Goal: Task Accomplishment & Management: Complete application form

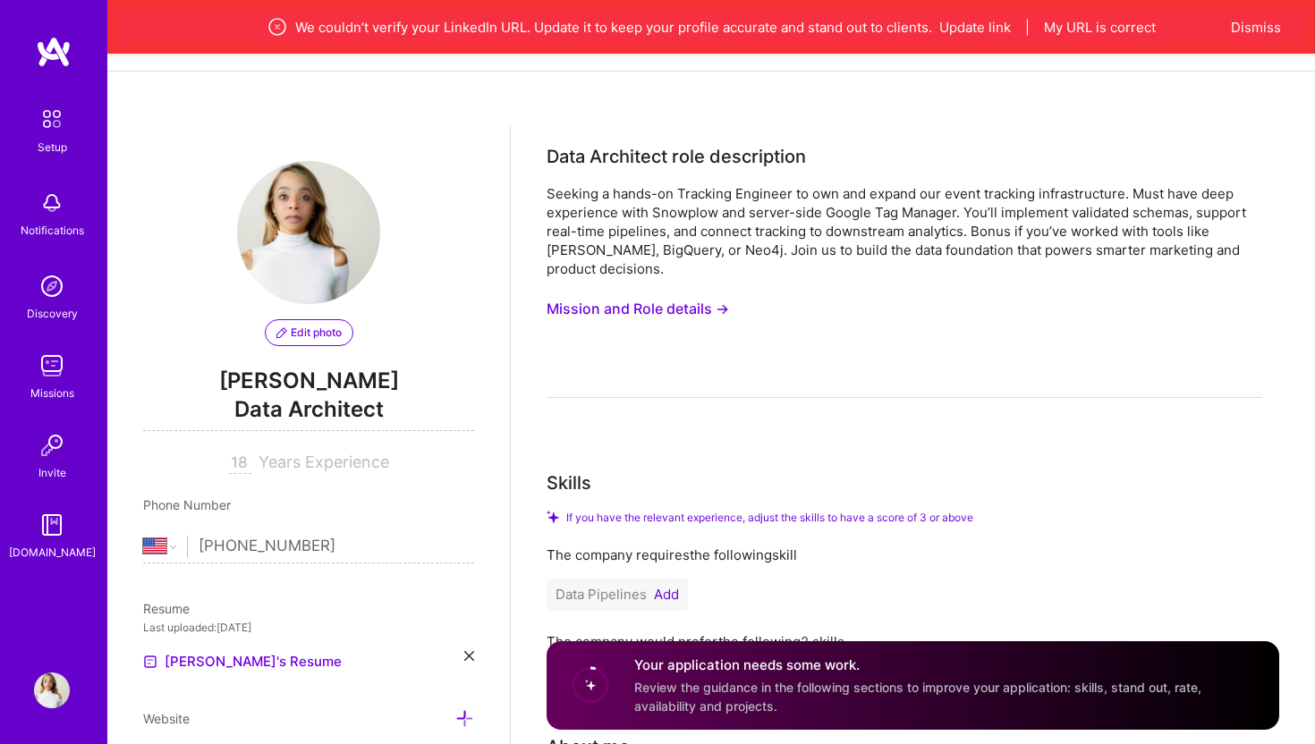
select select "US"
drag, startPoint x: 547, startPoint y: 157, endPoint x: 672, endPoint y: 157, distance: 124.3
click at [672, 157] on div "Data Architect role description" at bounding box center [676, 156] width 259 height 27
copy div "Data Architect"
click at [465, 645] on div "Resume Last uploaded: [DATE] [PERSON_NAME]'s Resume" at bounding box center [308, 635] width 331 height 73
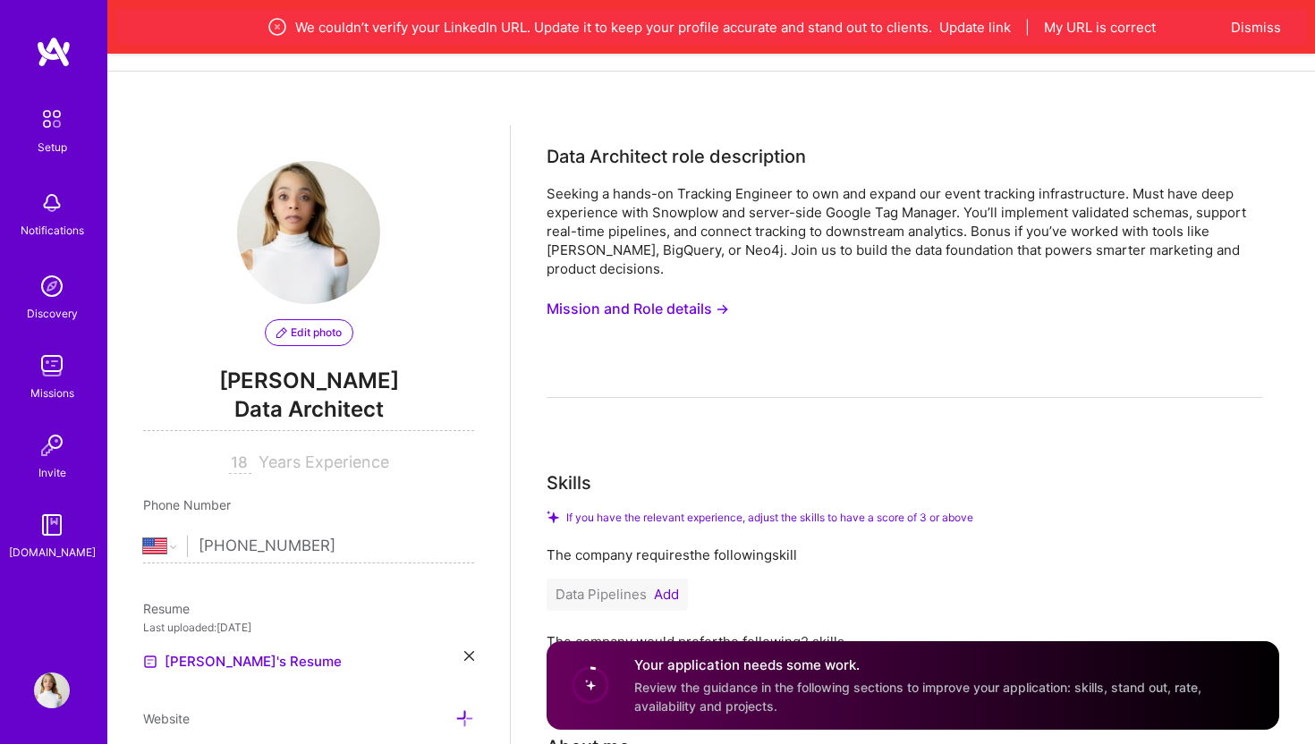
click at [465, 651] on icon at bounding box center [469, 656] width 10 height 10
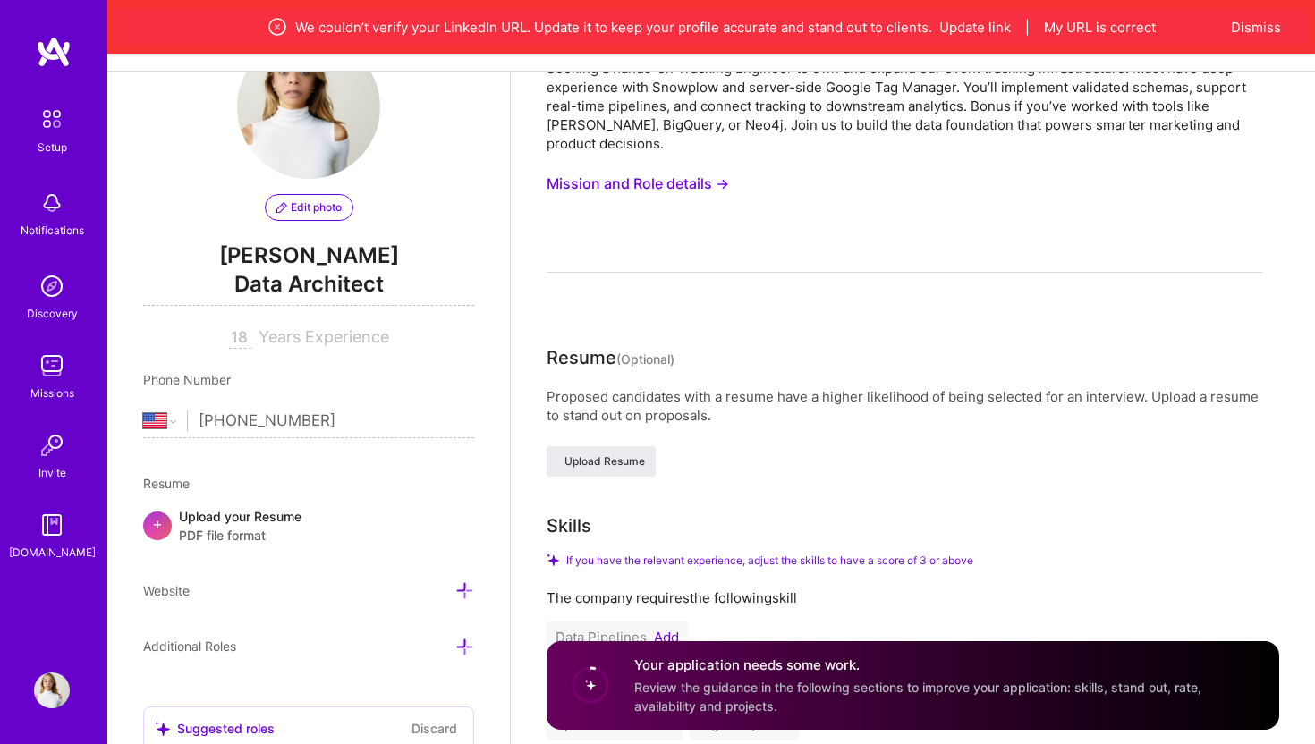
scroll to position [160, 0]
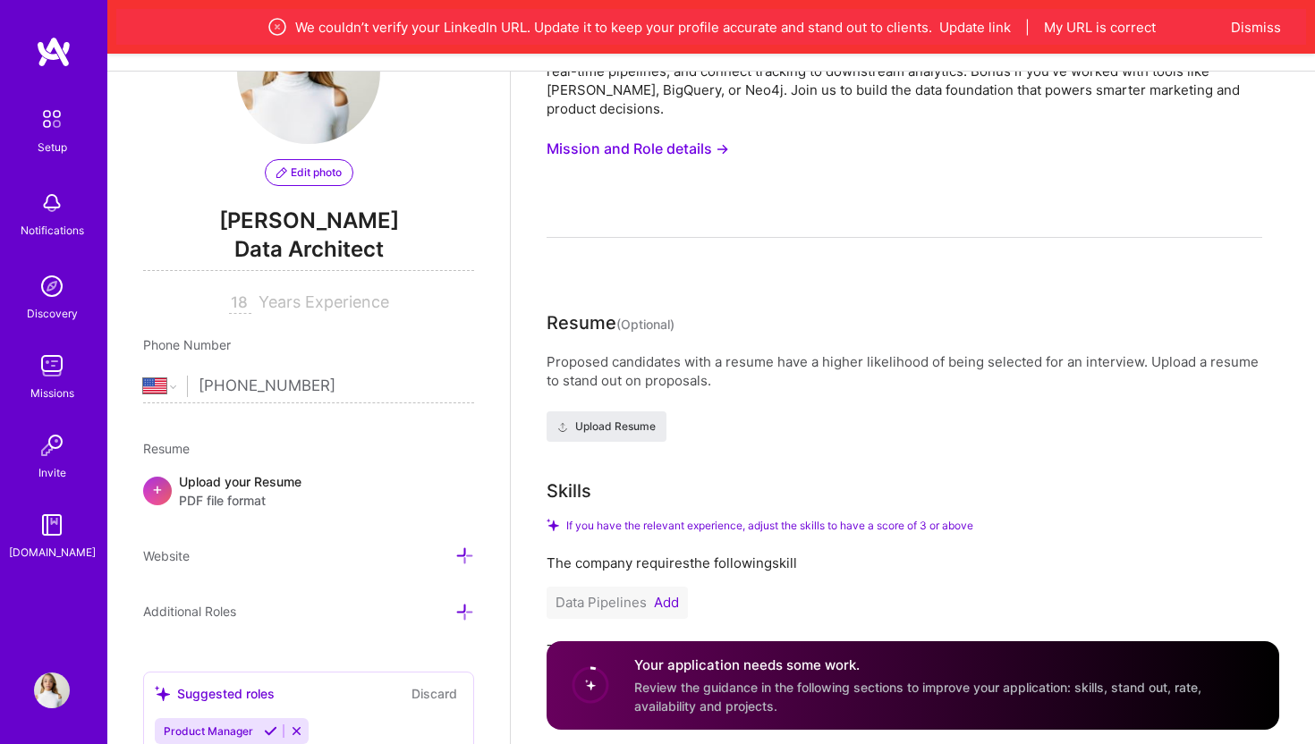
click at [238, 488] on div "Upload your Resume PDF file format" at bounding box center [240, 491] width 123 height 38
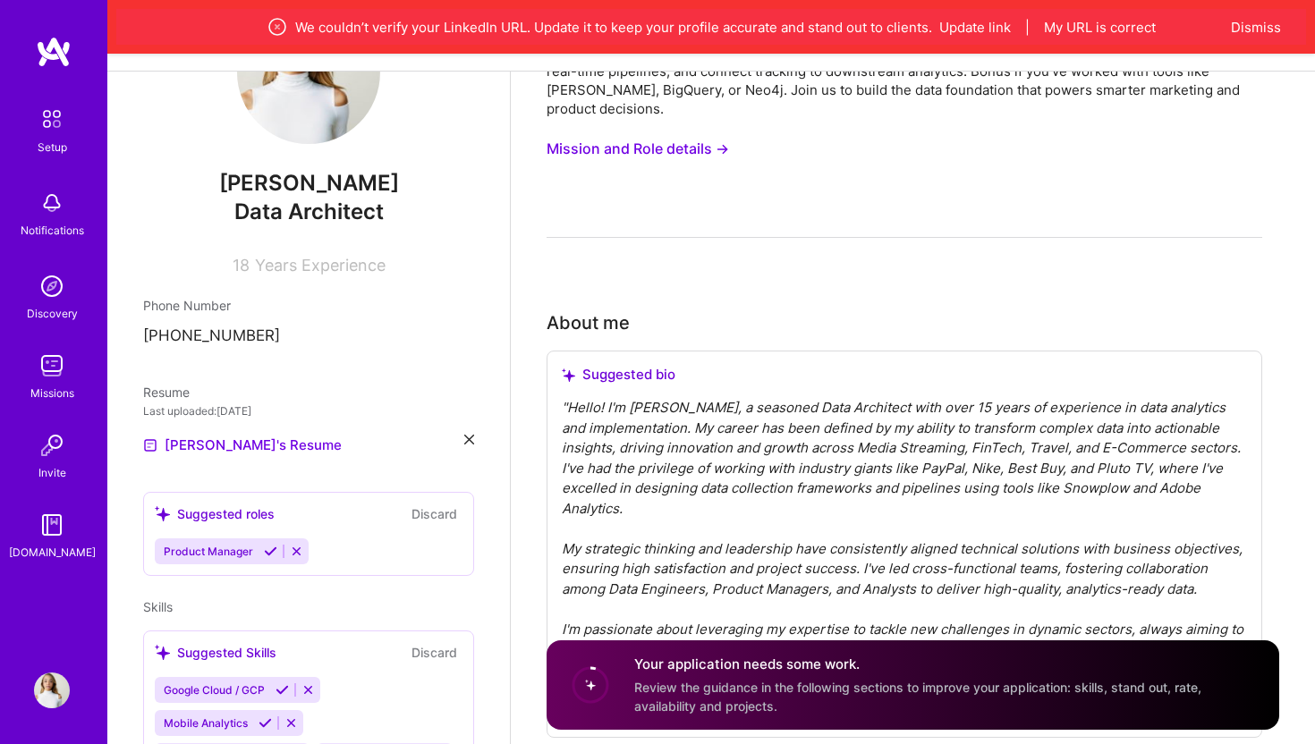
click at [466, 439] on icon at bounding box center [469, 440] width 10 height 10
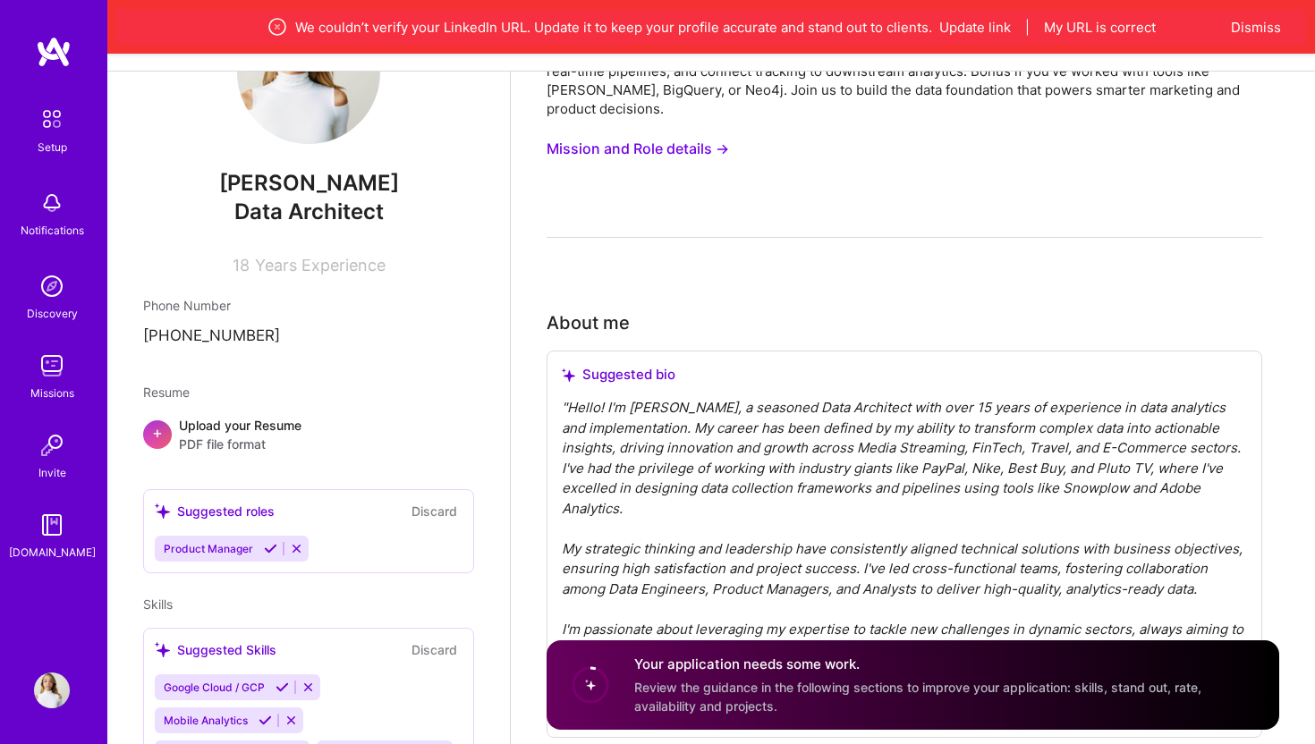
click at [224, 440] on span "PDF file format" at bounding box center [240, 444] width 123 height 19
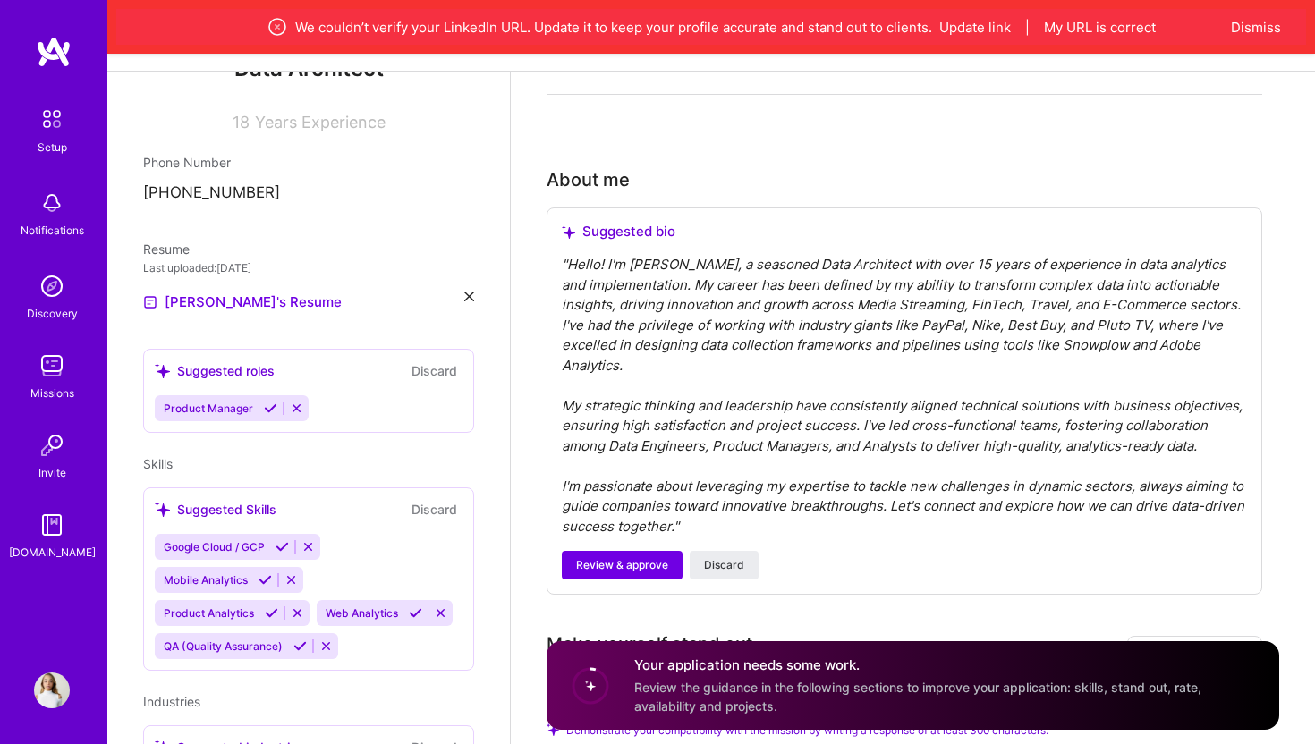
scroll to position [315, 0]
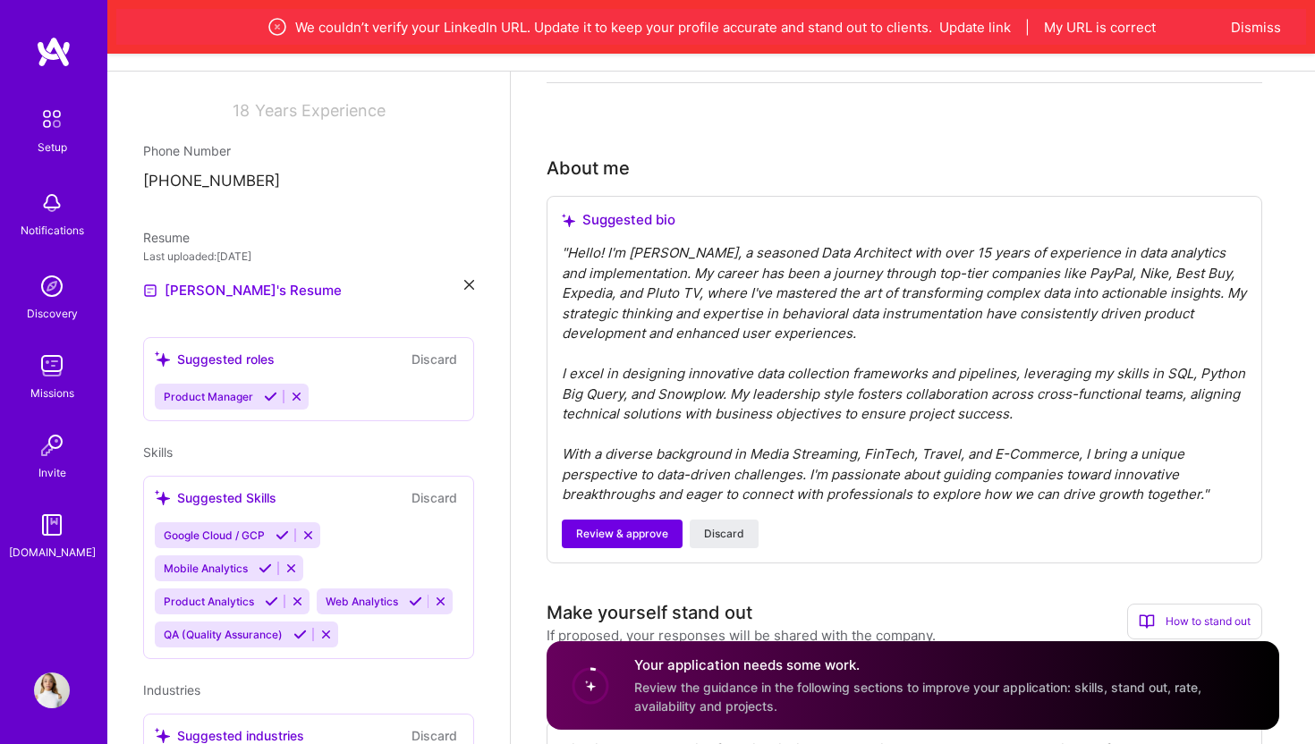
click at [873, 340] on div "" Hello! I'm Krista Rime, a seasoned Data Architect with over 15 years of exper…" at bounding box center [904, 374] width 685 height 262
click at [717, 526] on span "Discard" at bounding box center [724, 534] width 40 height 16
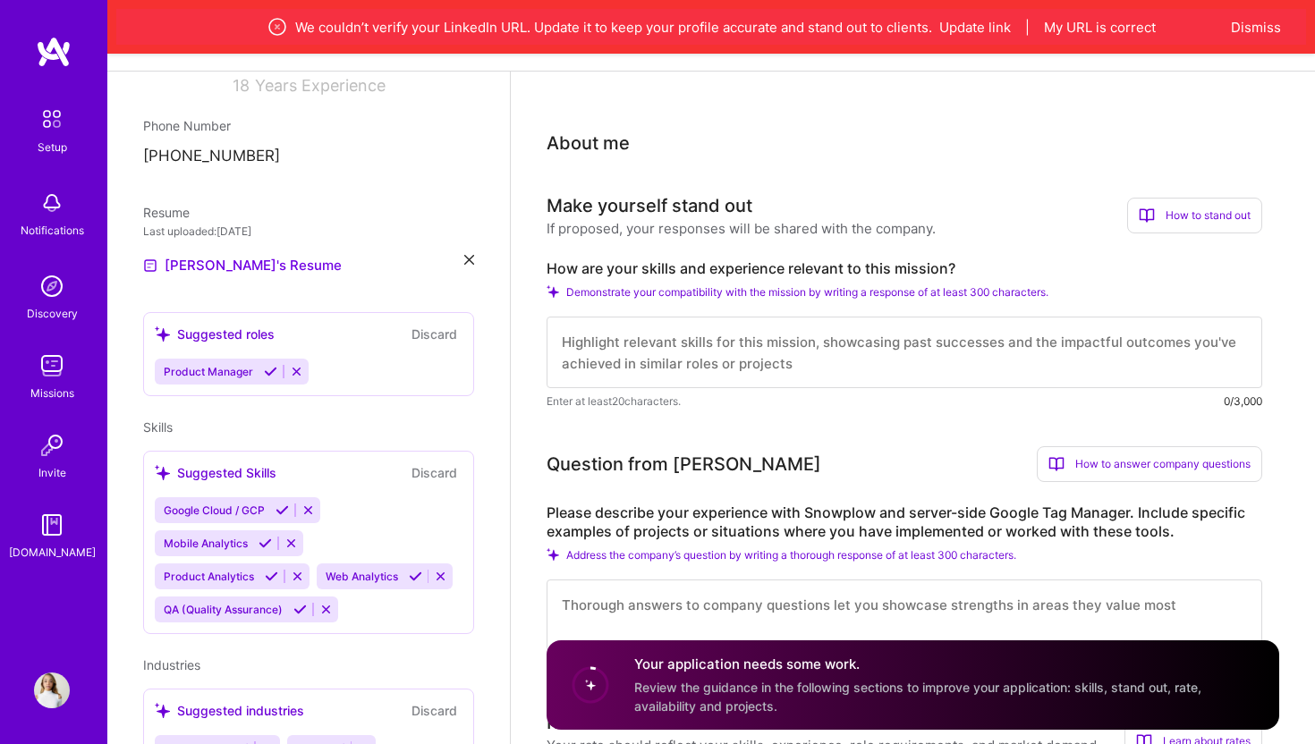
scroll to position [336, 0]
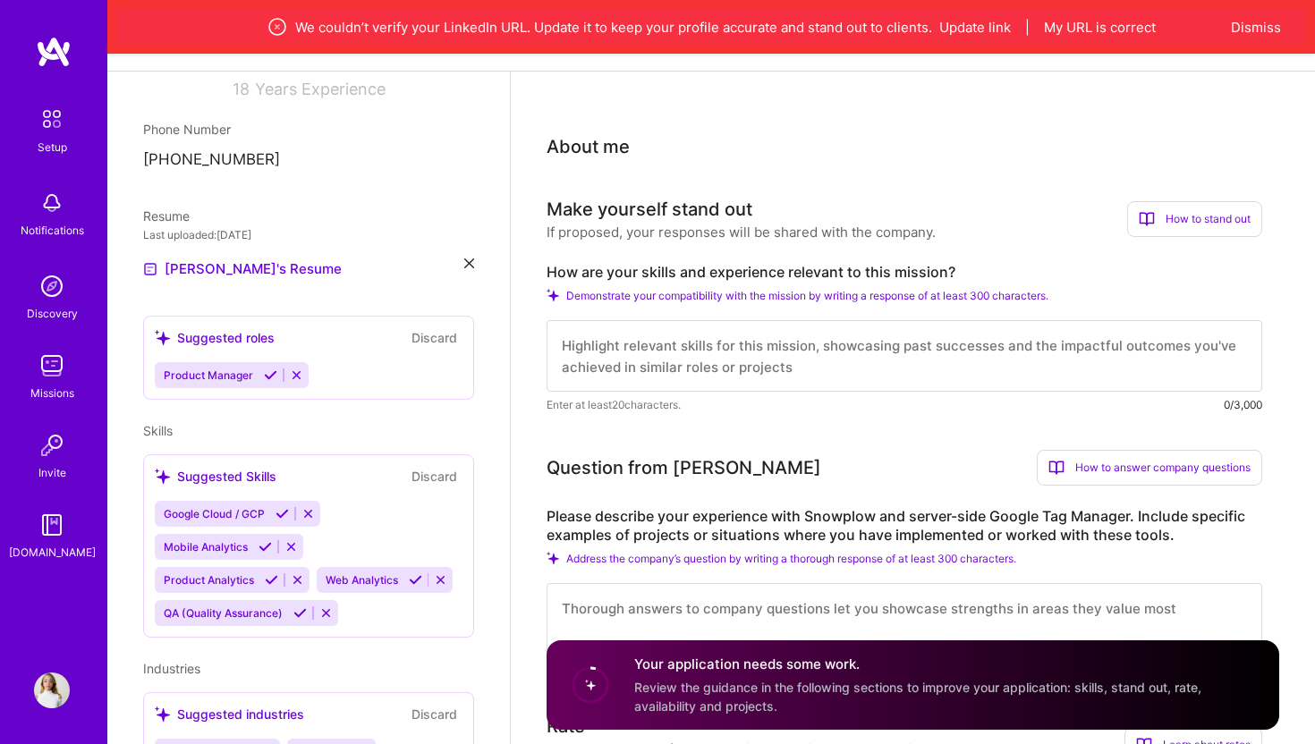
click at [599, 329] on textarea at bounding box center [905, 356] width 716 height 72
paste textarea "I’m a hands-on tracking infrastructure architect who thrives on building end-to…"
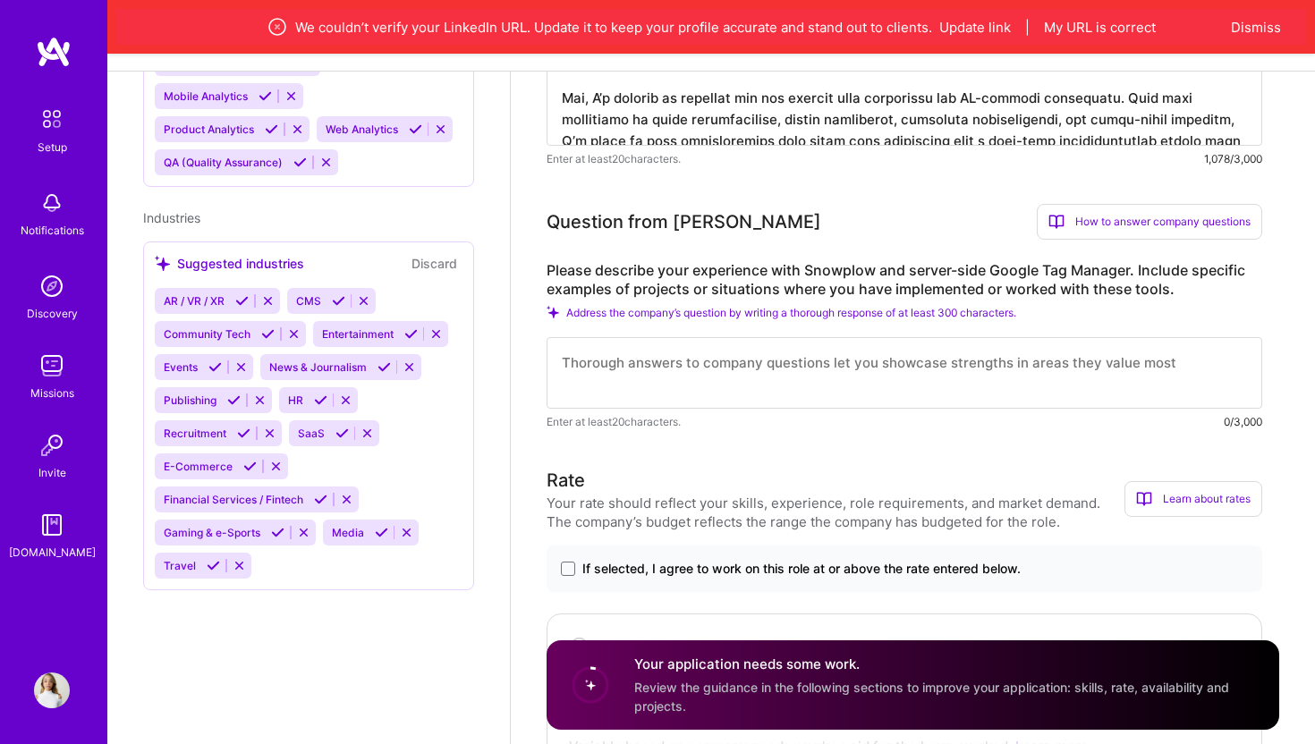
scroll to position [656, 0]
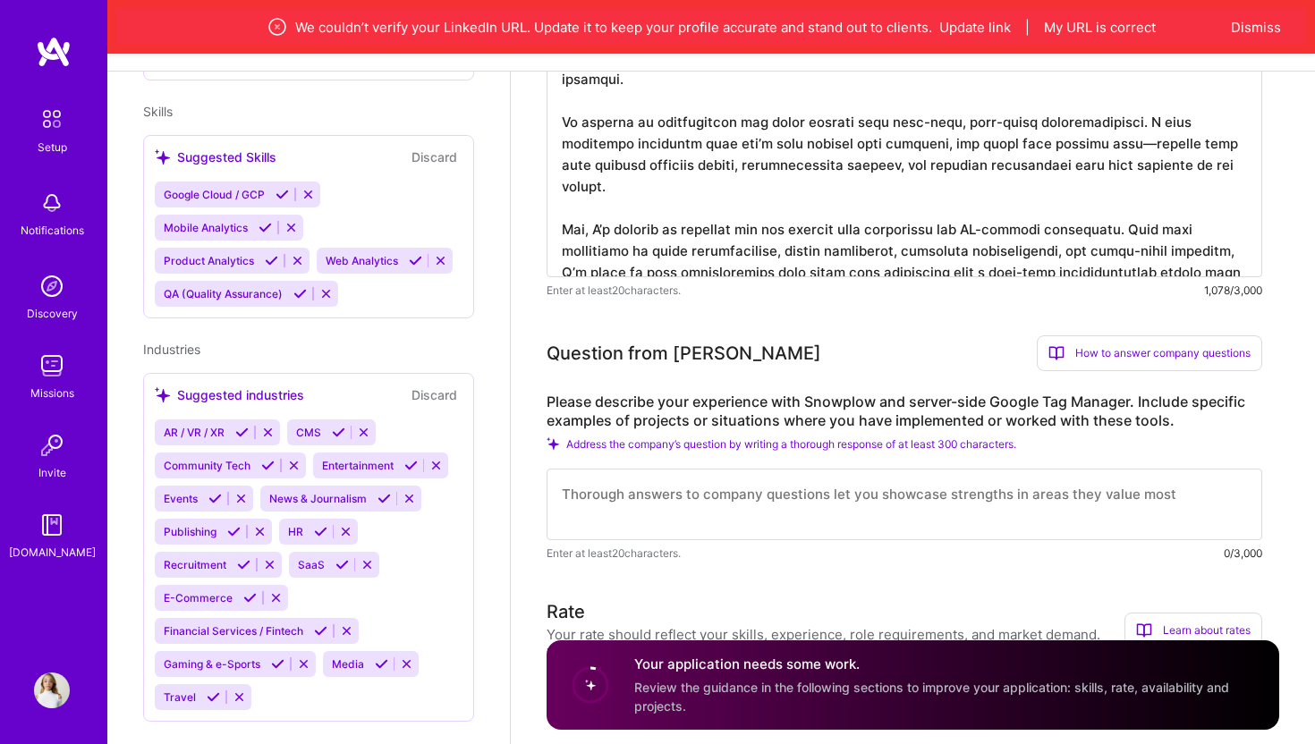
type textarea "I’m a hands-on tracking infrastructure architect who thrives on building end-to…"
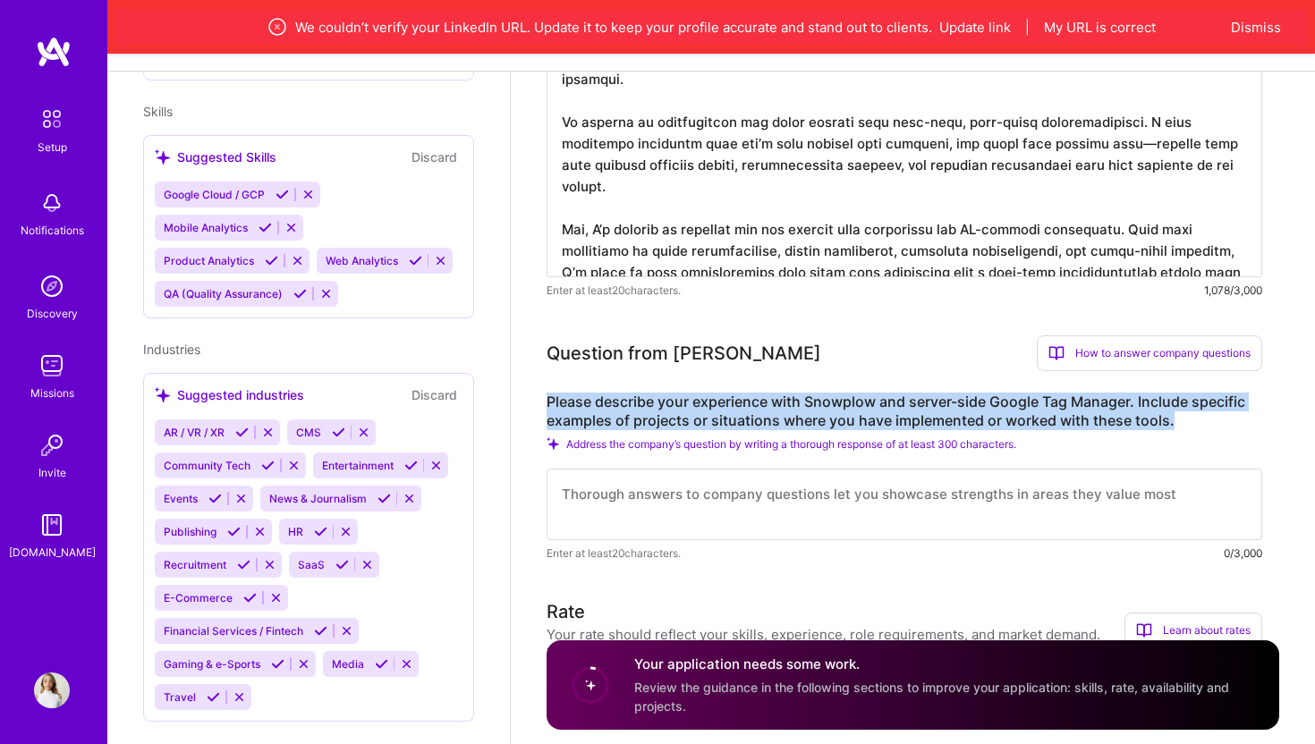
drag, startPoint x: 542, startPoint y: 374, endPoint x: 1172, endPoint y: 410, distance: 630.8
copy label "Please describe your experience with Snowplow and server-side Google Tag Manage…"
click at [836, 393] on label "Please describe your experience with Snowplow and server-side Google Tag Manage…" at bounding box center [905, 412] width 716 height 38
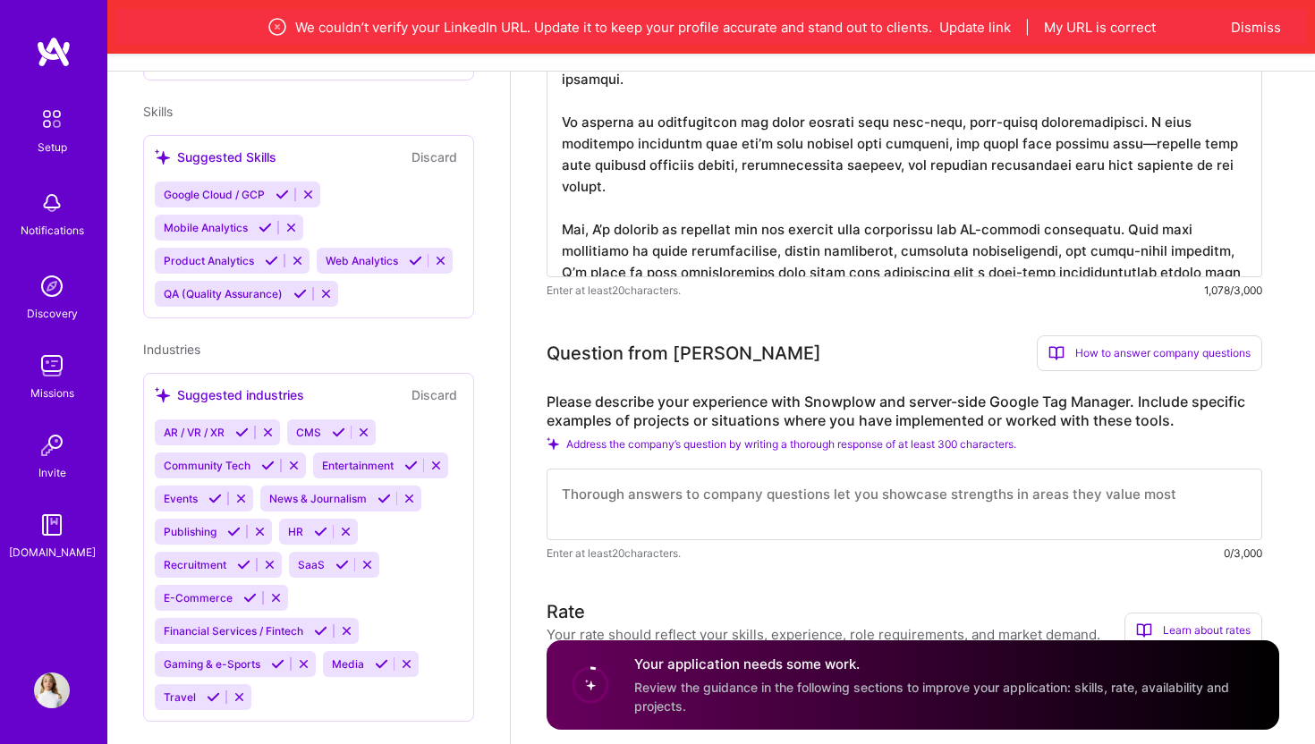
click at [836, 393] on label "Please describe your experience with Snowplow and server-side Google Tag Manage…" at bounding box center [905, 412] width 716 height 38
click at [718, 437] on span "Address the company’s question by writing a thorough response of at least 300 c…" at bounding box center [791, 443] width 450 height 13
click at [691, 481] on textarea at bounding box center [905, 505] width 716 height 72
paste textarea "I have implemented Snowplow client-side tracking to capture user interactions i…"
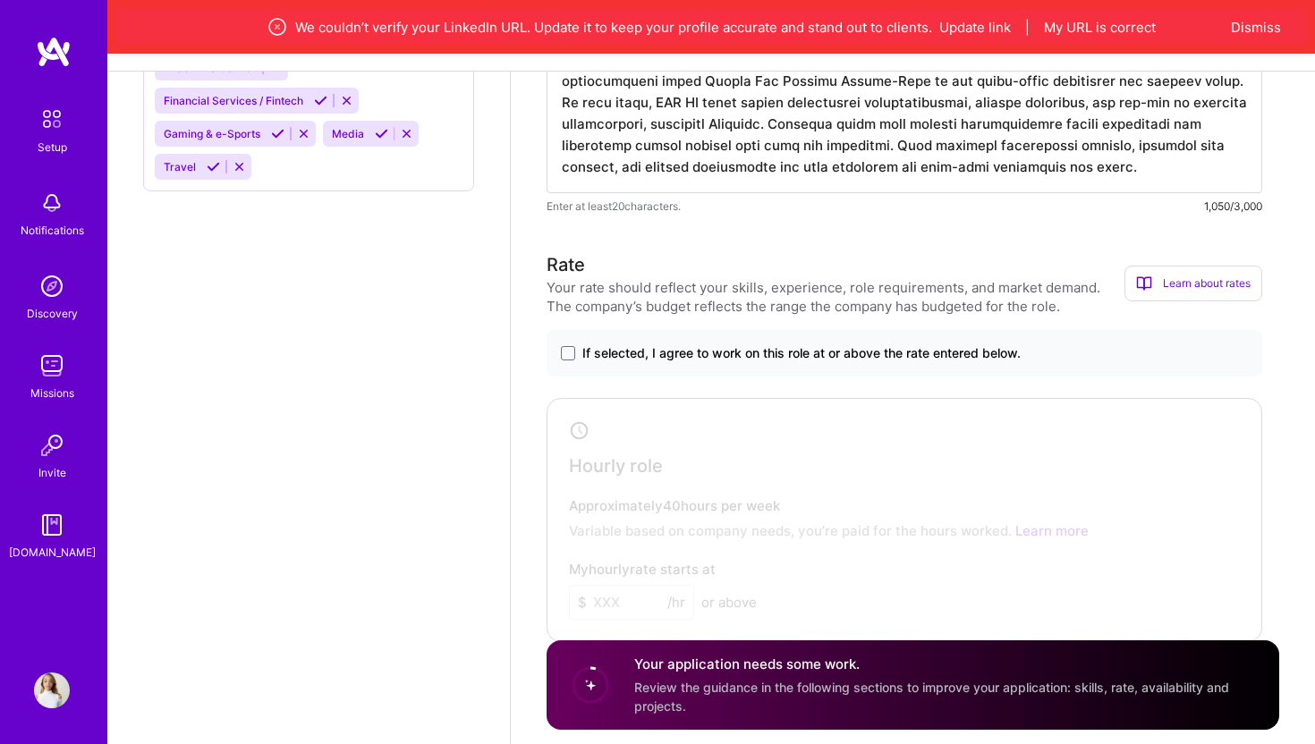
scroll to position [1195, 0]
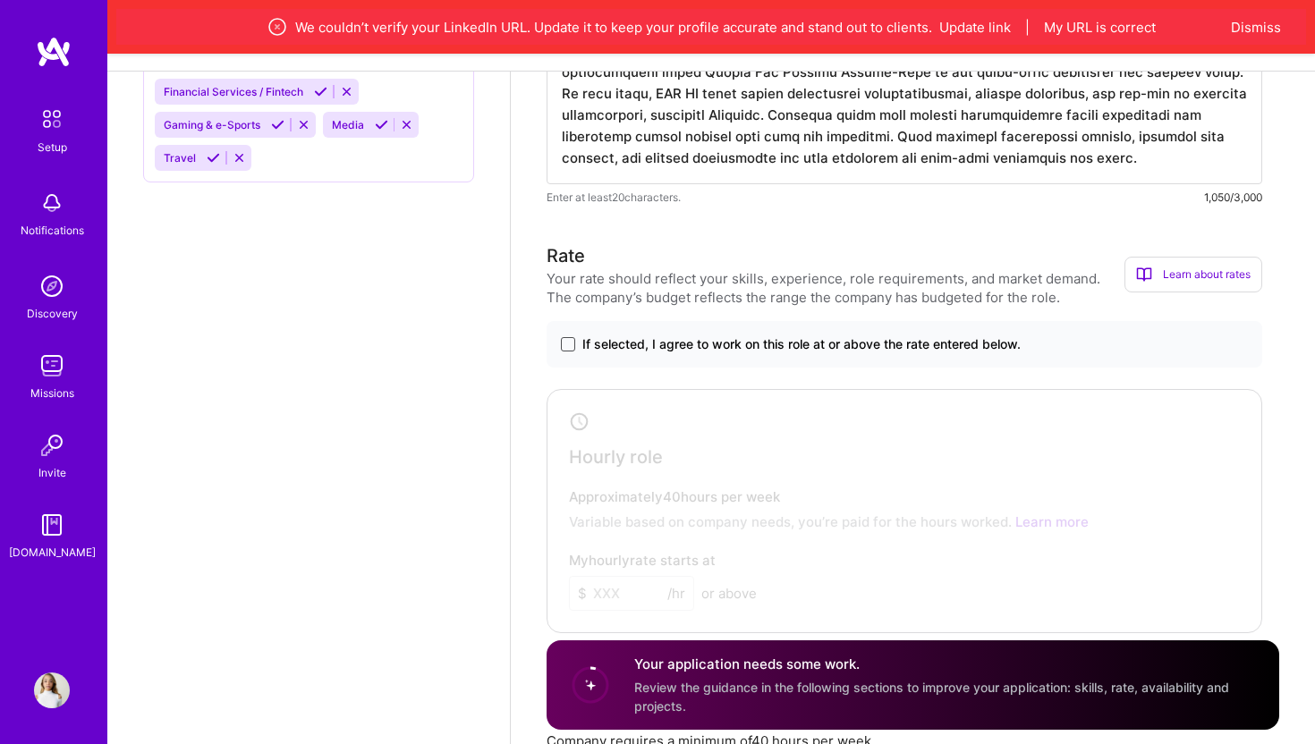
type textarea "I have implemented Snowplow client-side tracking to capture user interactions i…"
click at [569, 337] on span at bounding box center [568, 344] width 14 height 14
click at [0, 0] on input "If selected, I agree to work on this role at or above the rate entered below." at bounding box center [0, 0] width 0 height 0
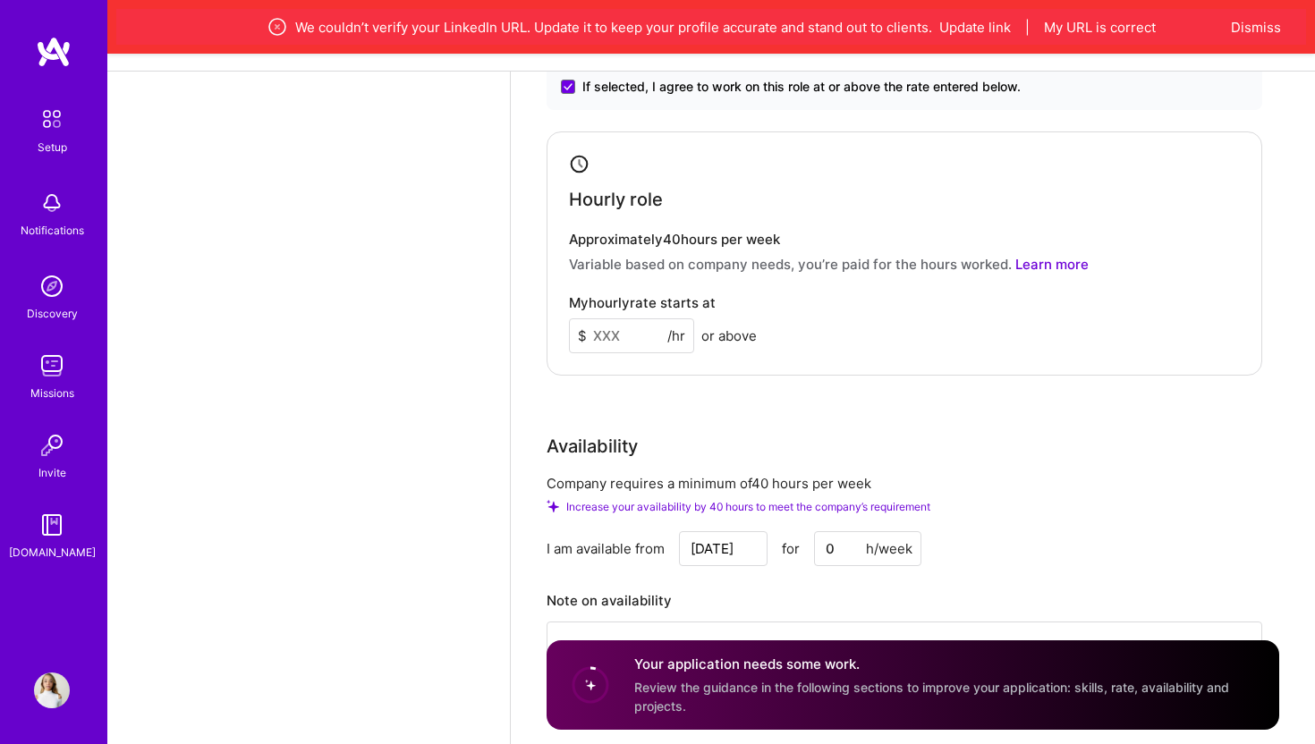
scroll to position [1472, 0]
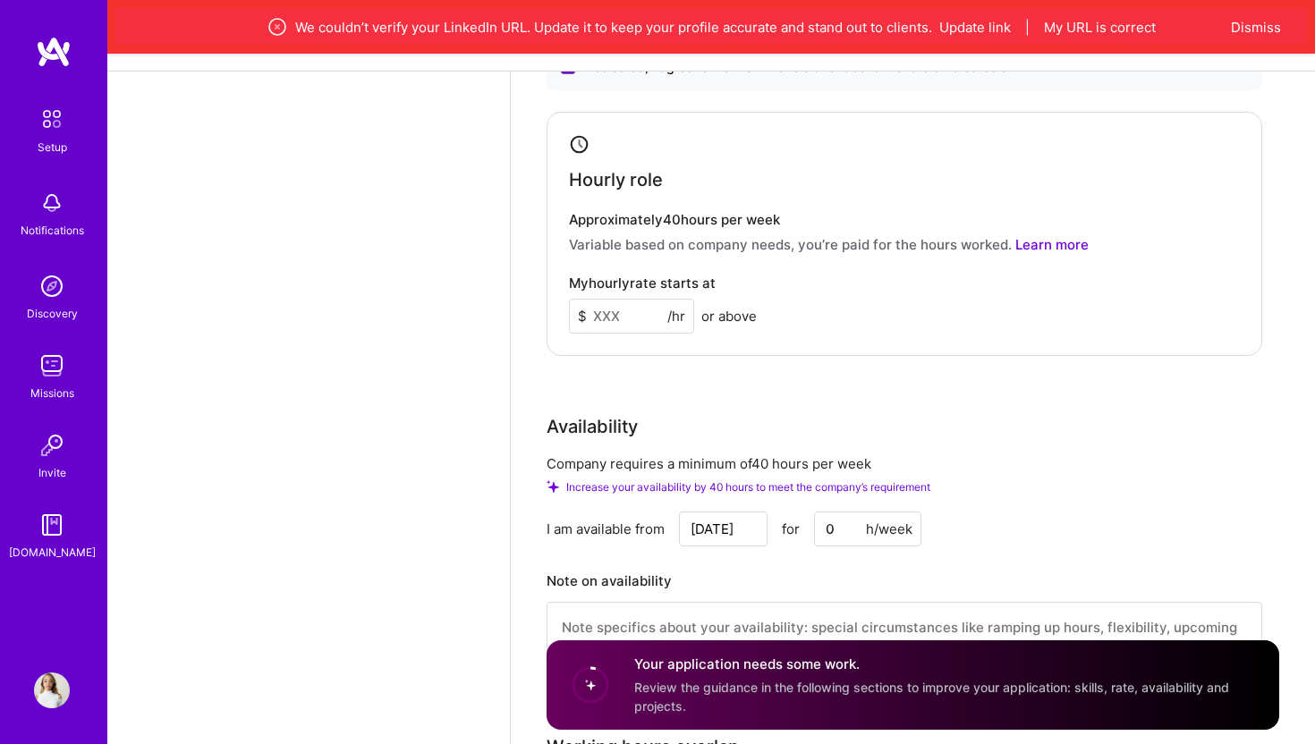
click at [613, 300] on input at bounding box center [631, 316] width 125 height 35
type input "125"
click at [652, 359] on div "Rate Your rate should reflect your skills, experience, role requirements, and m…" at bounding box center [913, 331] width 733 height 733
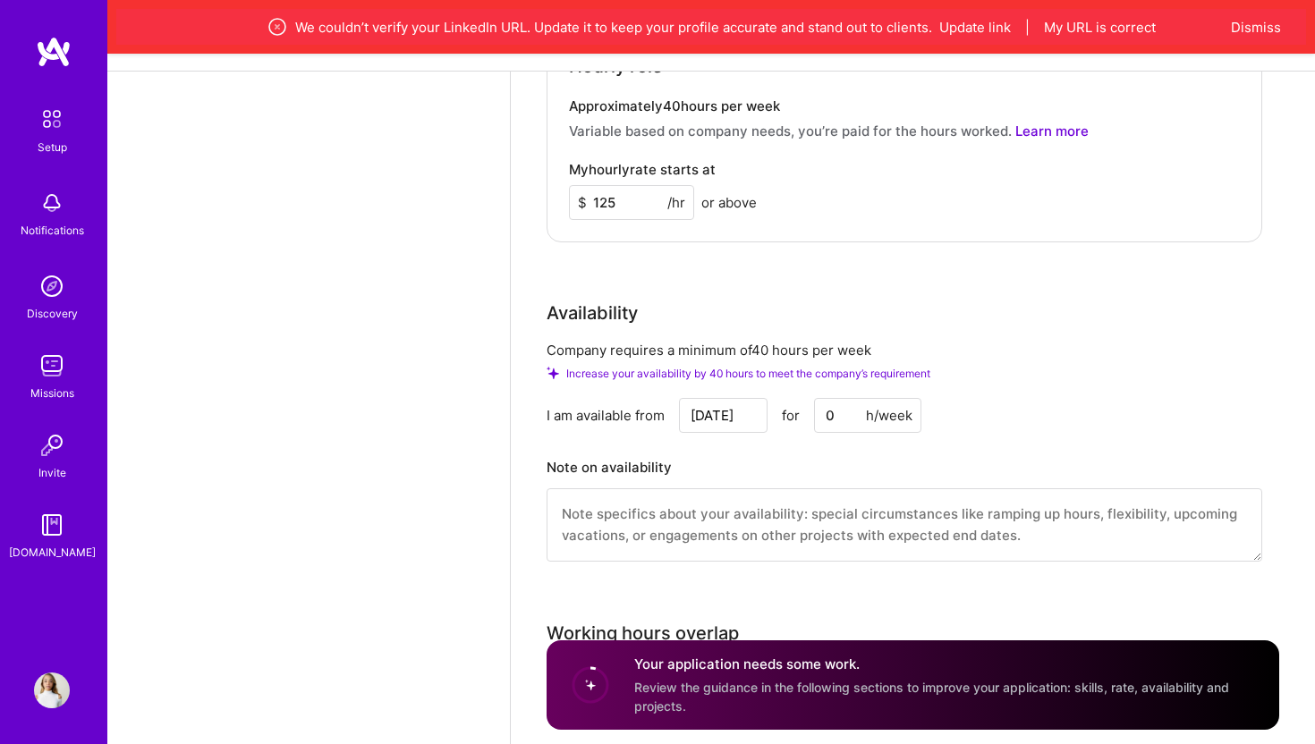
scroll to position [1588, 0]
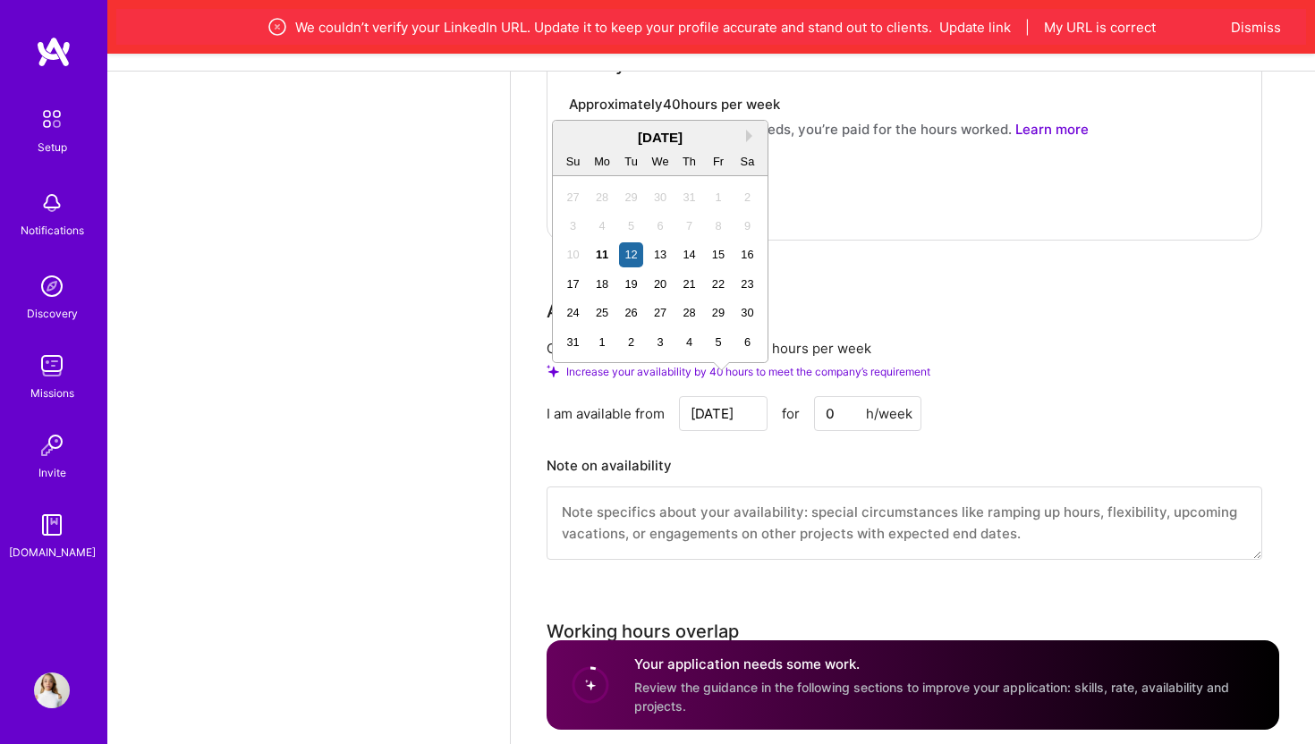
click at [747, 397] on input "Aug 12" at bounding box center [723, 413] width 89 height 35
click at [604, 286] on div "18" at bounding box center [602, 284] width 24 height 24
type input "Aug 18"
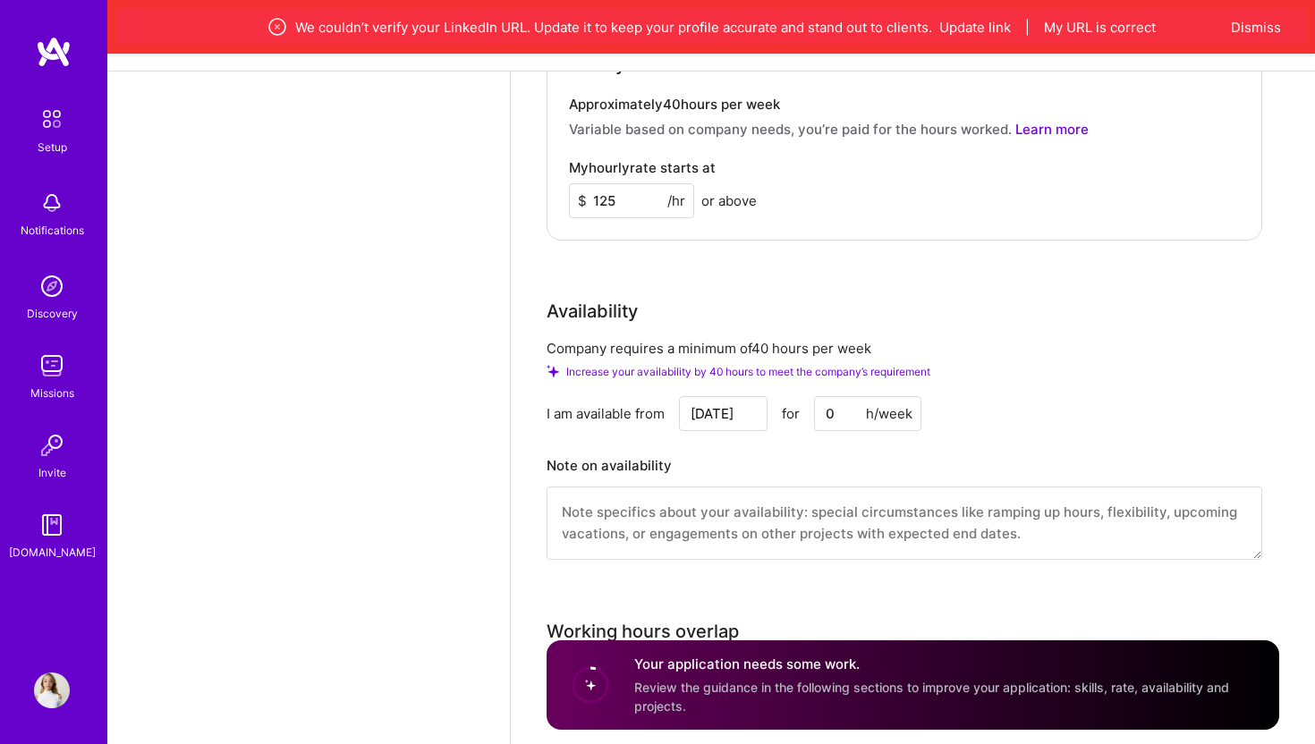
click at [840, 400] on input "0" at bounding box center [867, 413] width 107 height 35
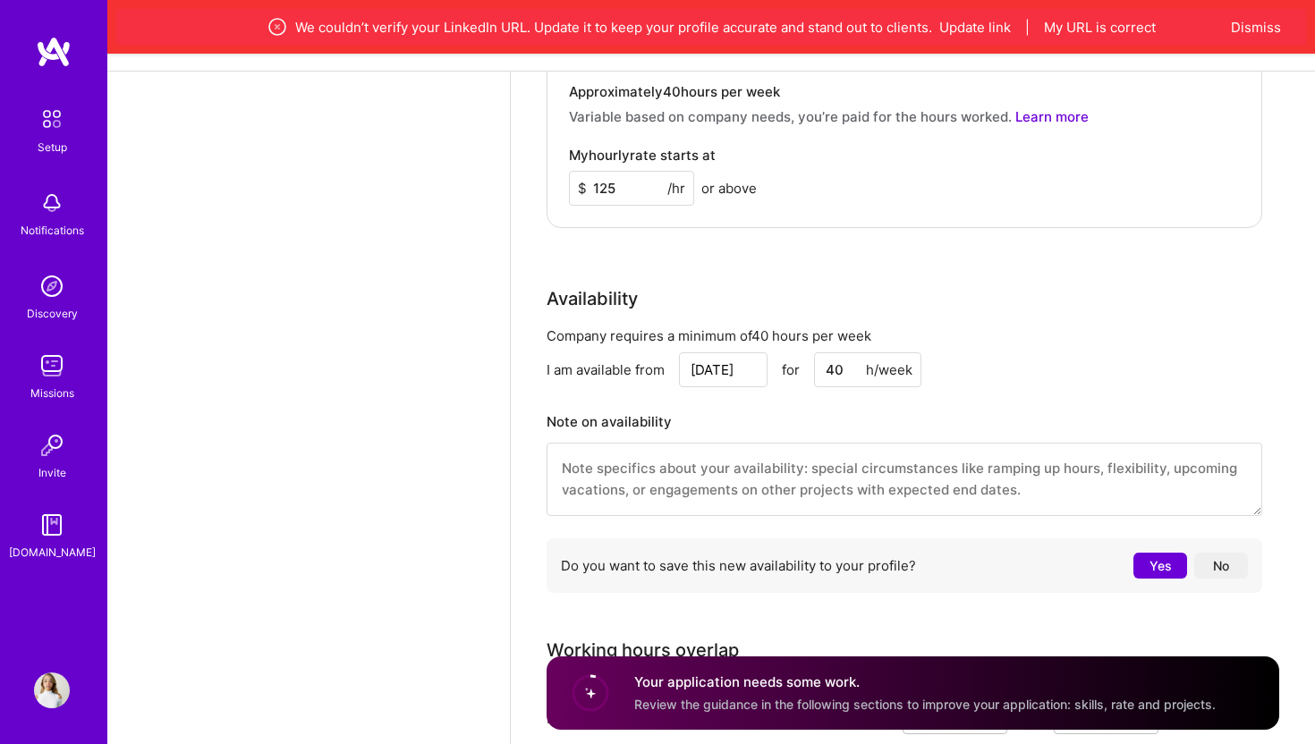
scroll to position [1607, 0]
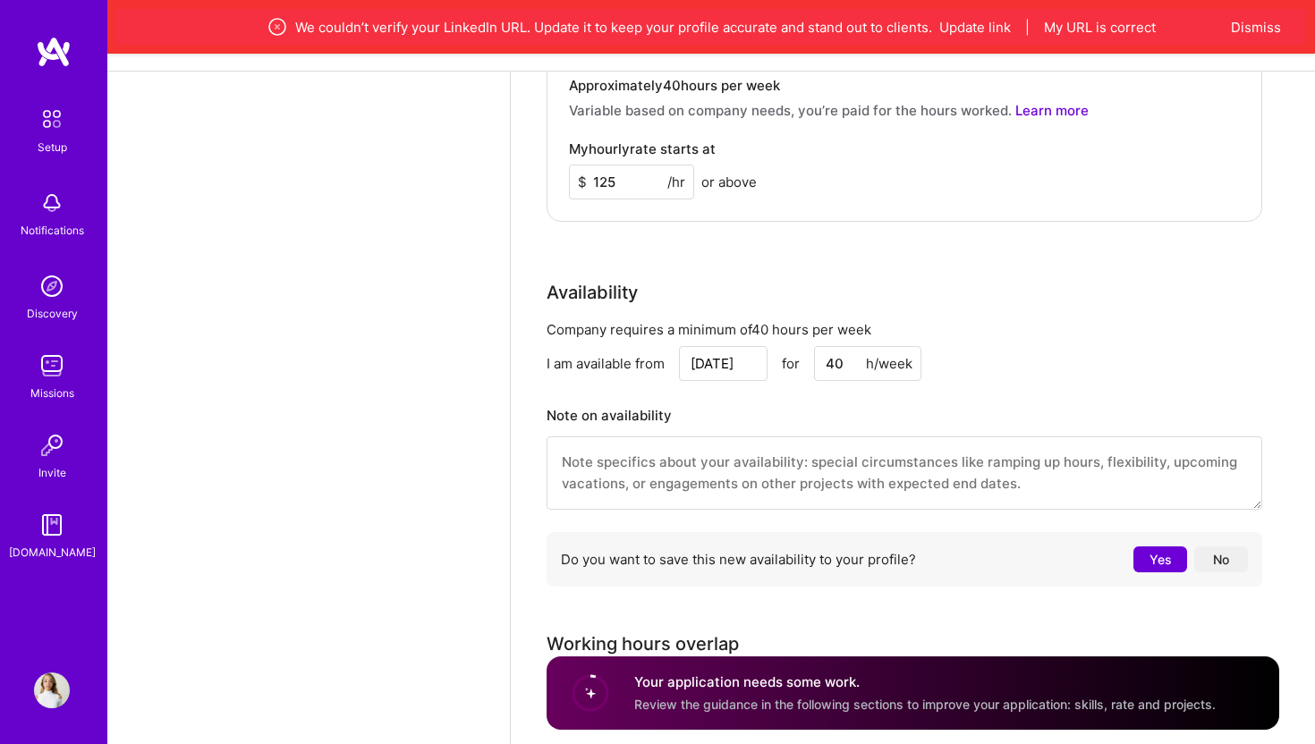
type input "40"
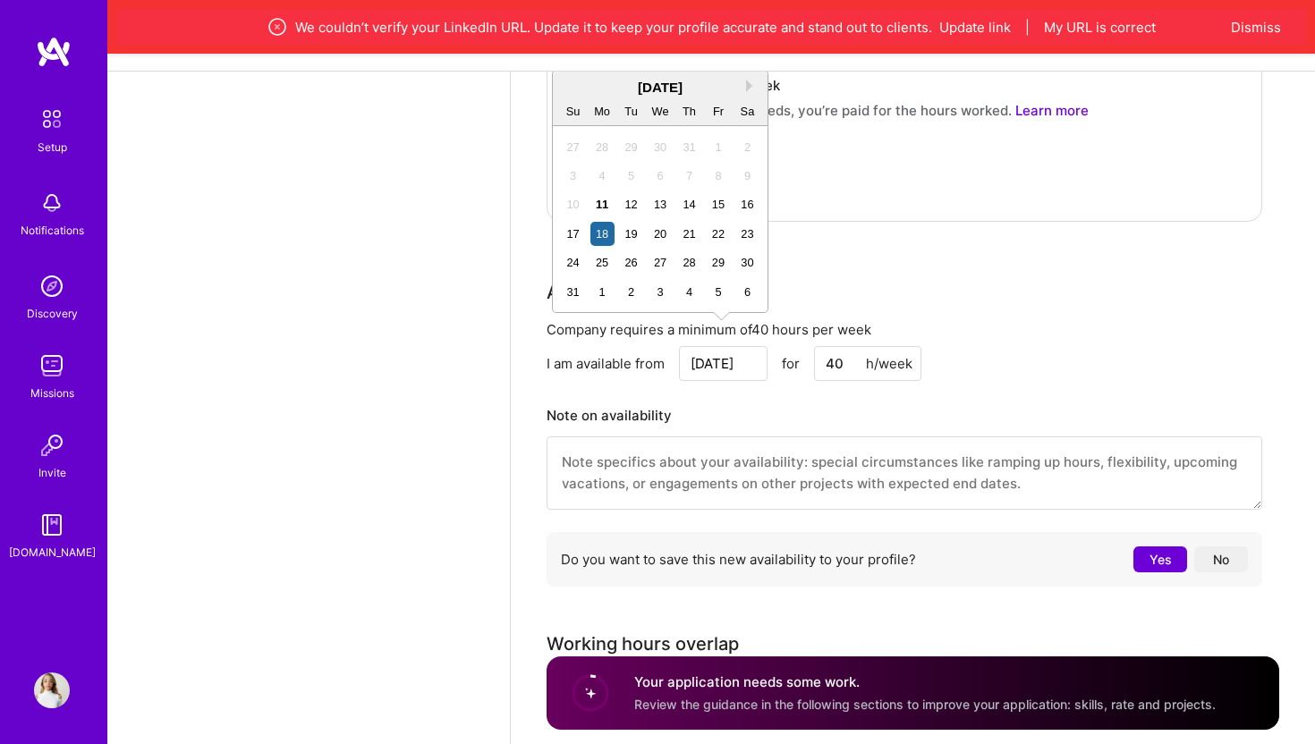
click at [750, 351] on input "Aug 18" at bounding box center [723, 363] width 89 height 35
click at [604, 260] on div "25" at bounding box center [602, 262] width 24 height 24
type input "Aug 25"
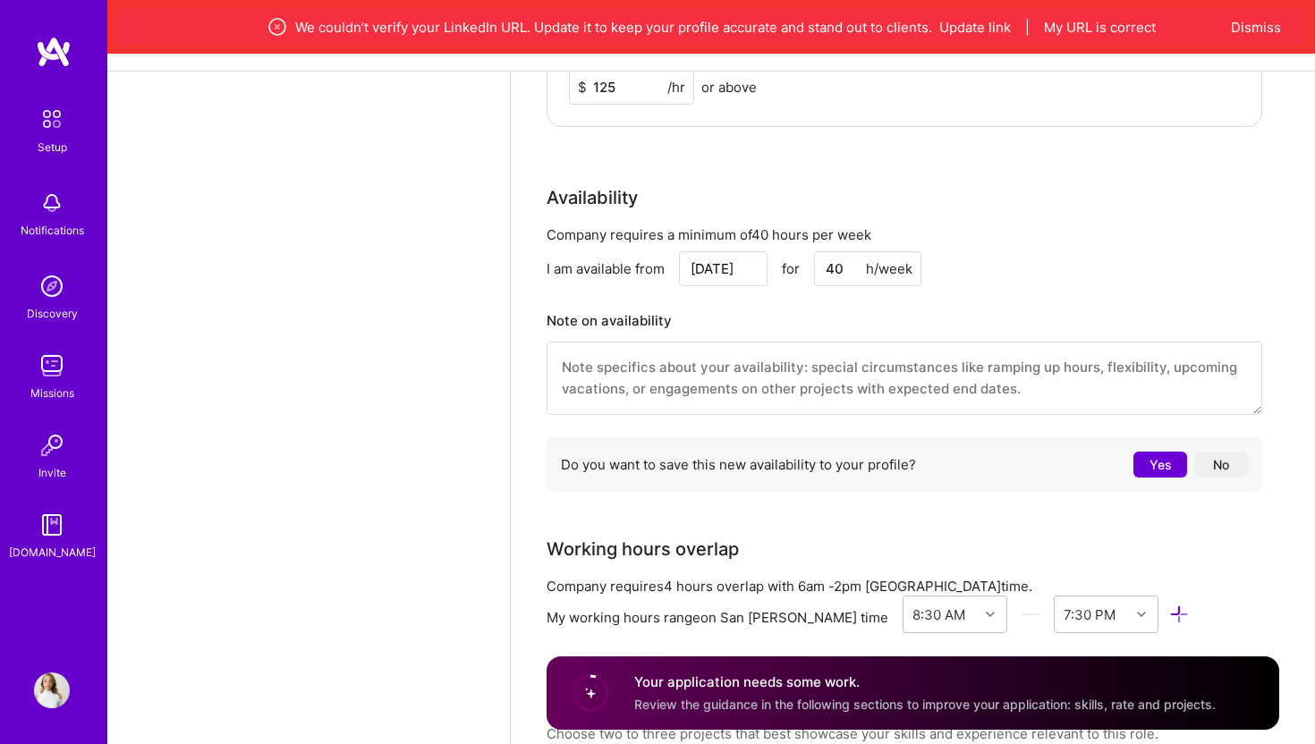
scroll to position [1732, 0]
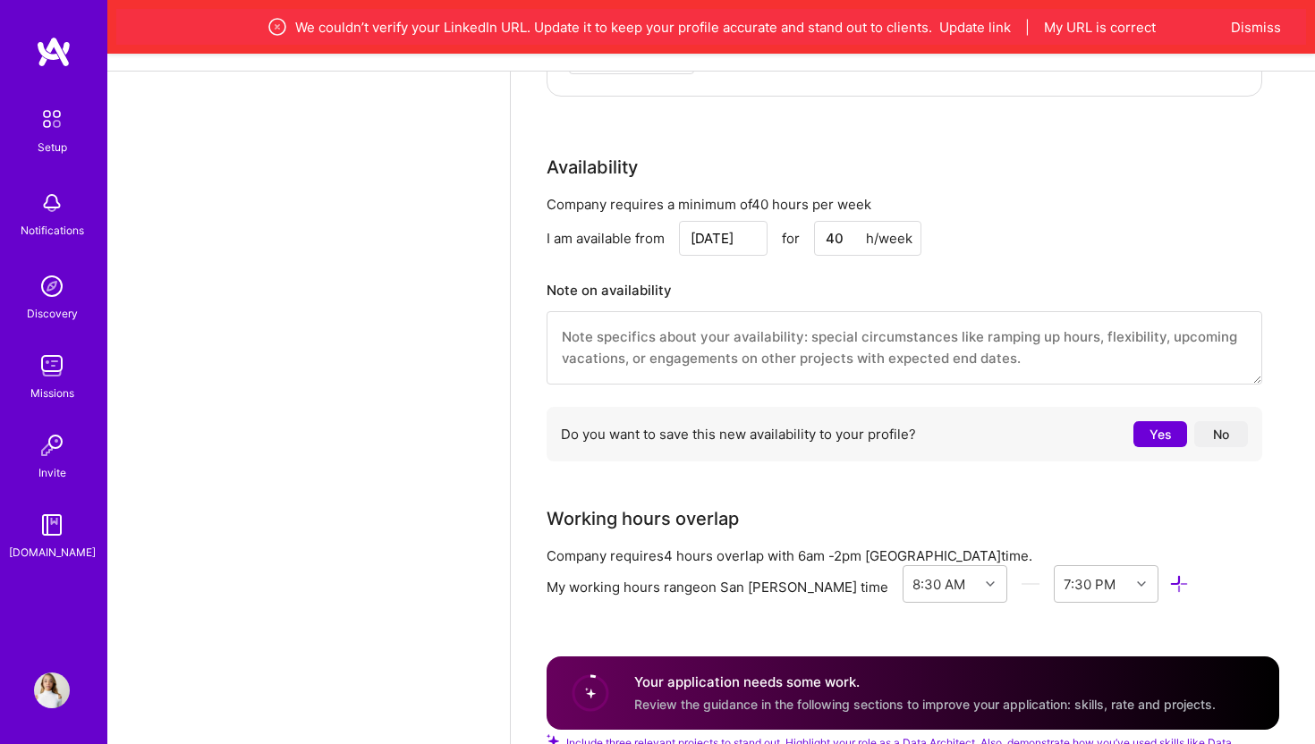
click at [1154, 421] on button "Yes" at bounding box center [1160, 434] width 54 height 26
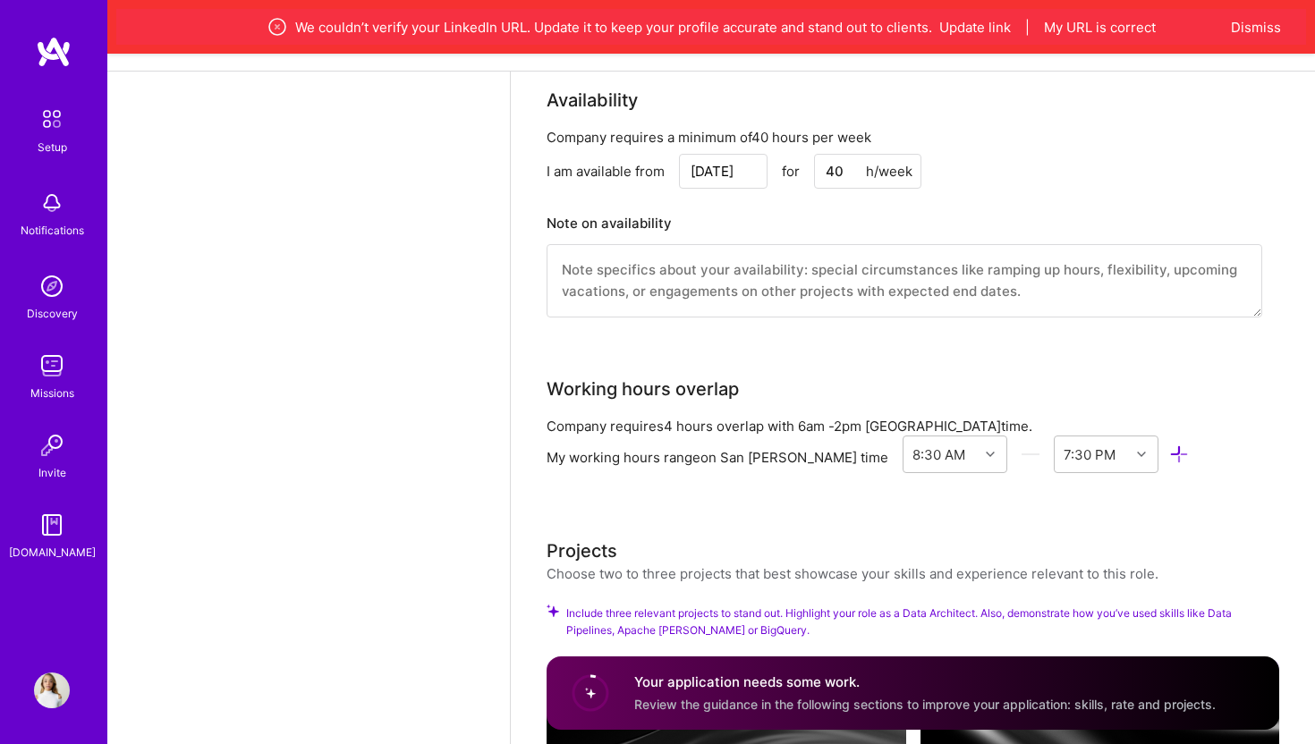
scroll to position [1806, 0]
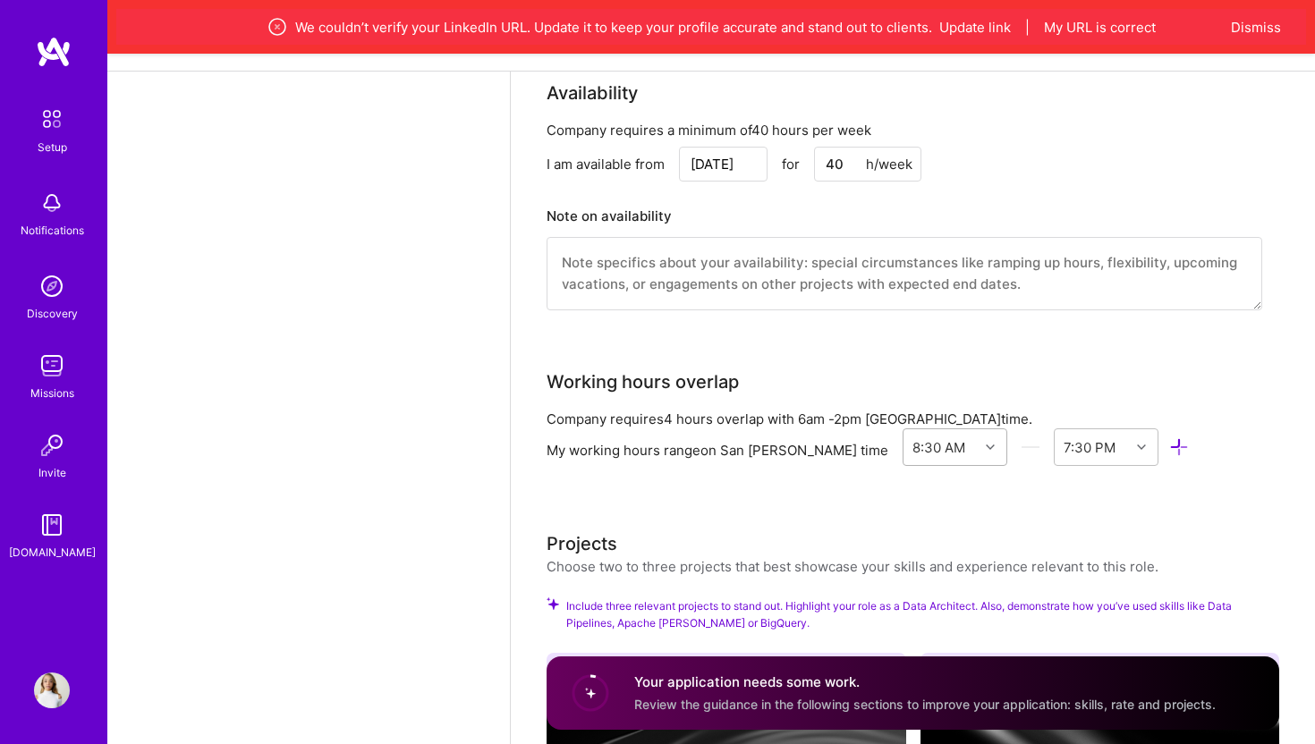
click at [903, 440] on div "8:30 AM" at bounding box center [940, 447] width 75 height 36
click at [903, 518] on div "9:00 AM" at bounding box center [955, 530] width 105 height 33
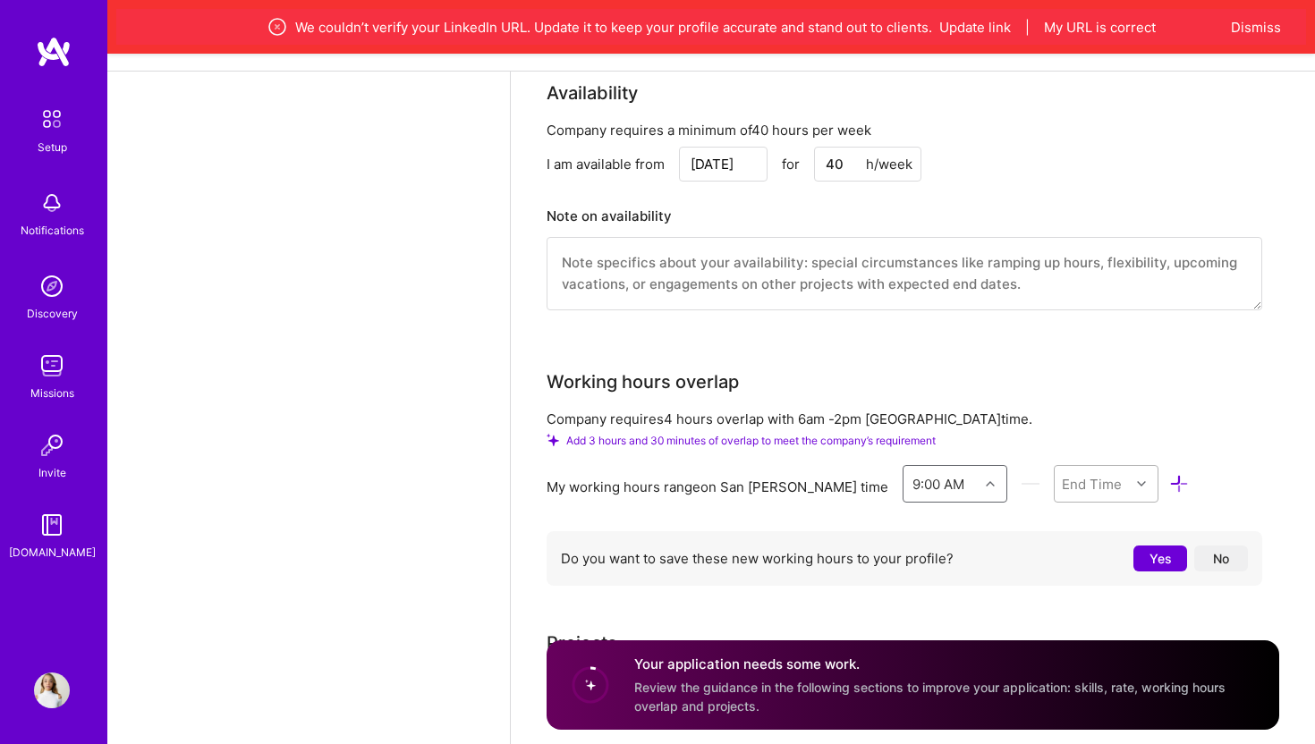
click at [1062, 474] on div "End Time" at bounding box center [1092, 483] width 60 height 19
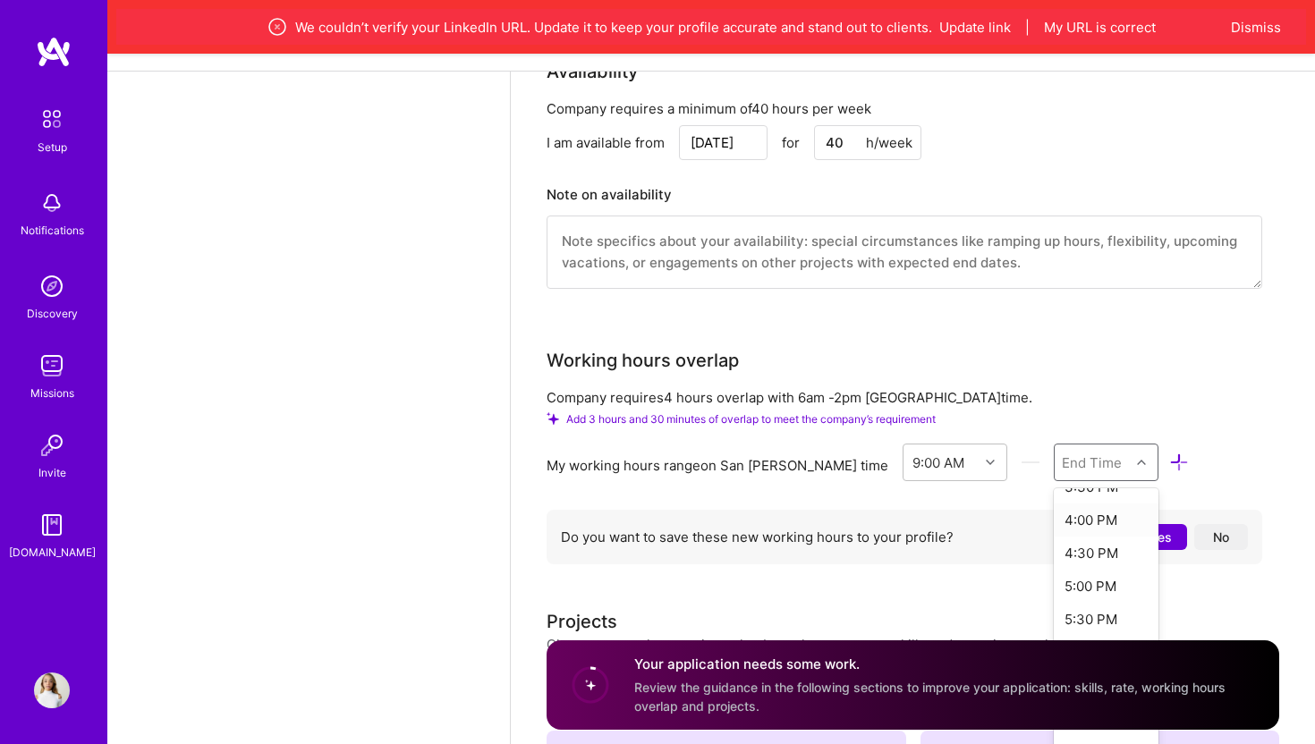
scroll to position [489, 0]
click at [1054, 532] on div "5:00 PM" at bounding box center [1106, 548] width 105 height 33
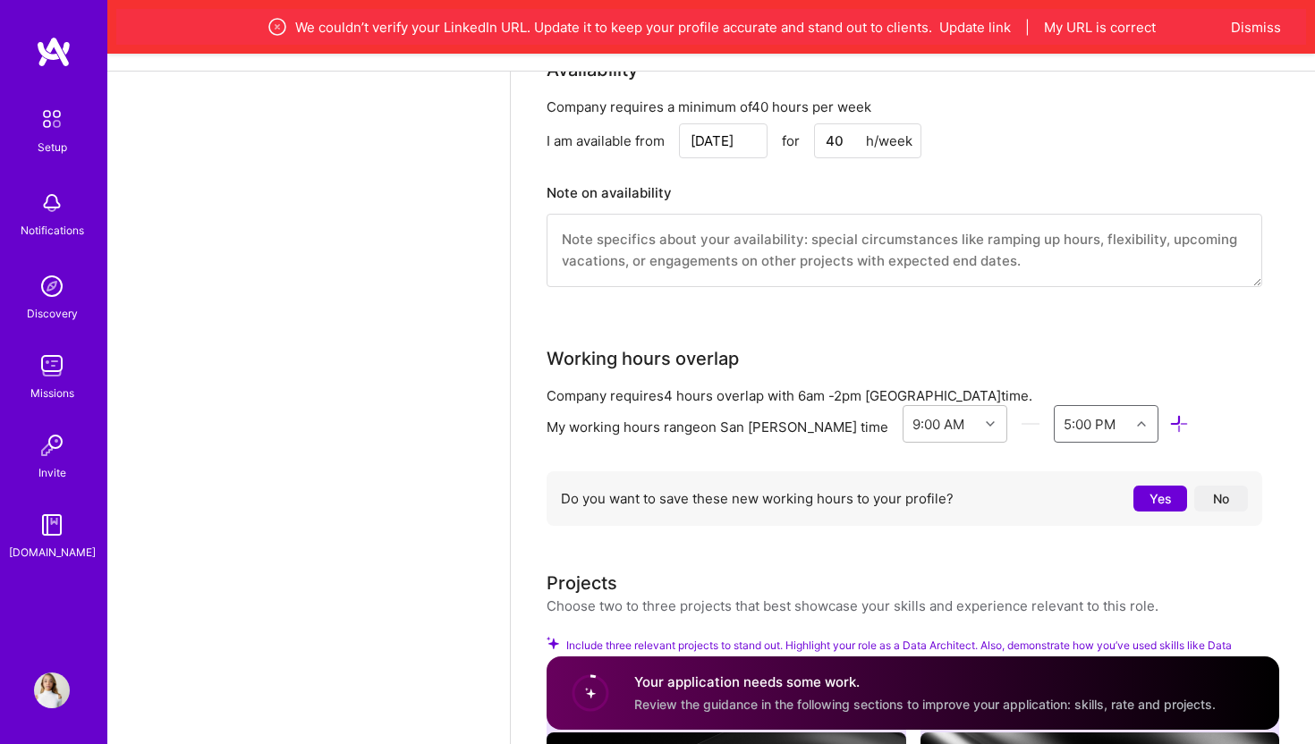
scroll to position [1837, 0]
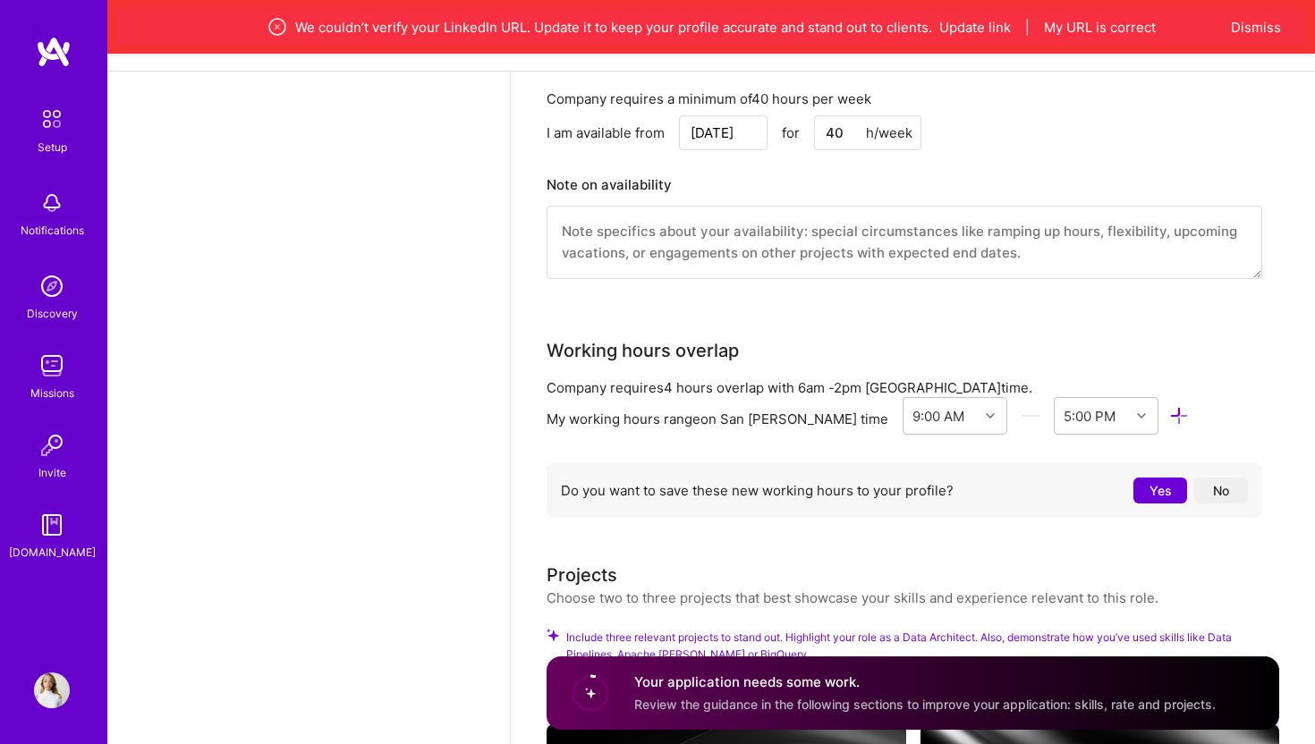
click at [1153, 478] on button "Yes" at bounding box center [1160, 491] width 54 height 26
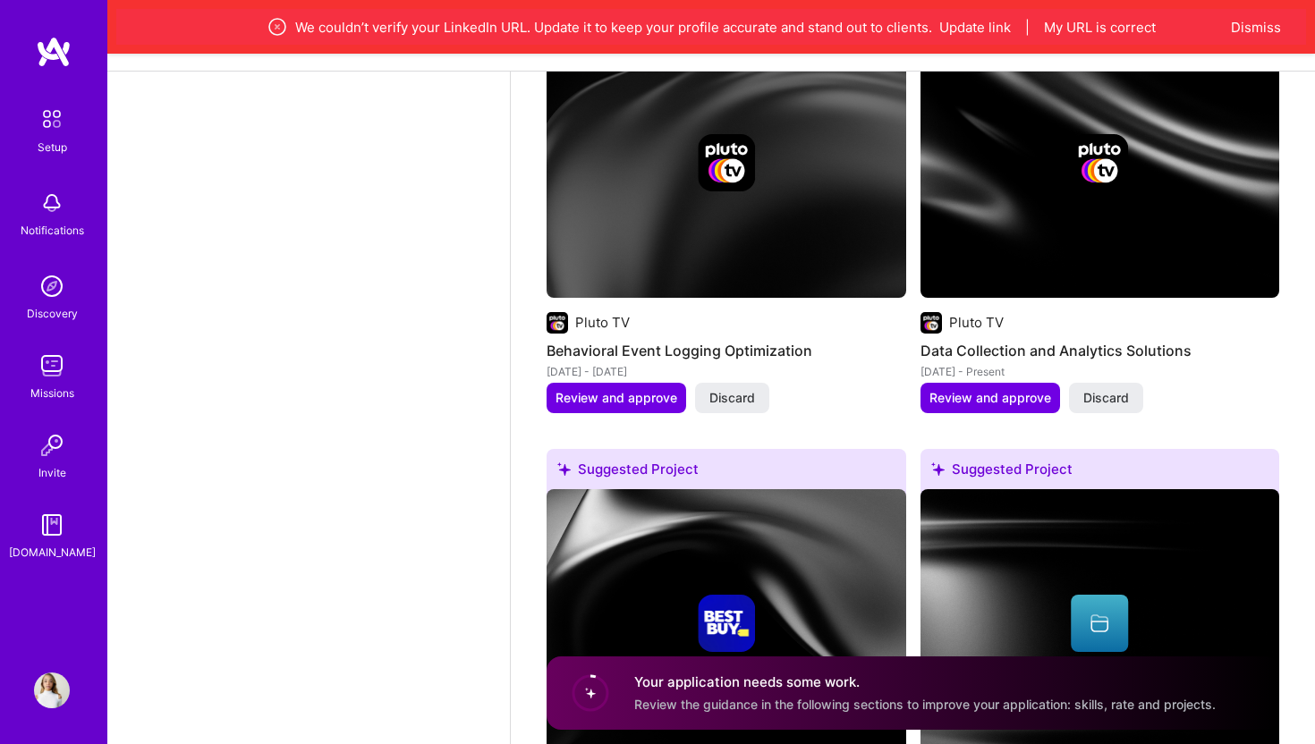
scroll to position [2474, 0]
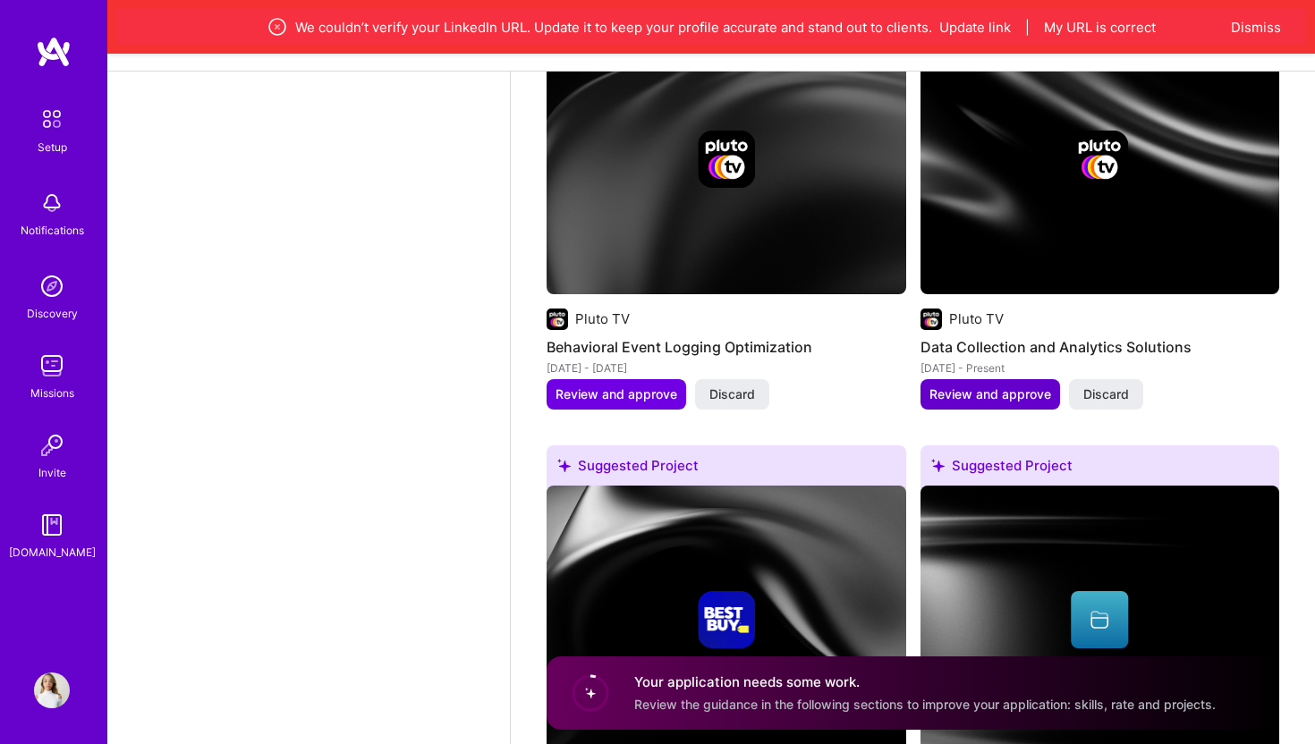
click at [1011, 386] on span "Review and approve" at bounding box center [990, 395] width 122 height 18
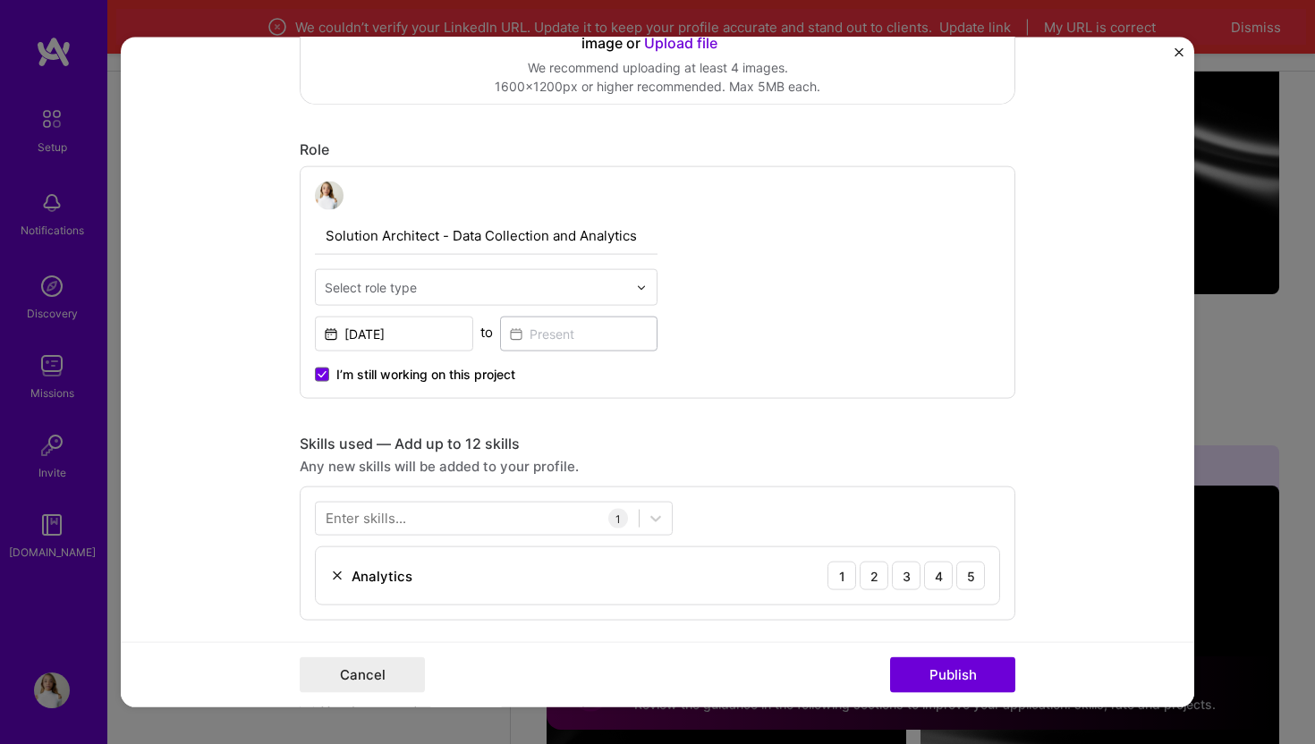
scroll to position [502, 0]
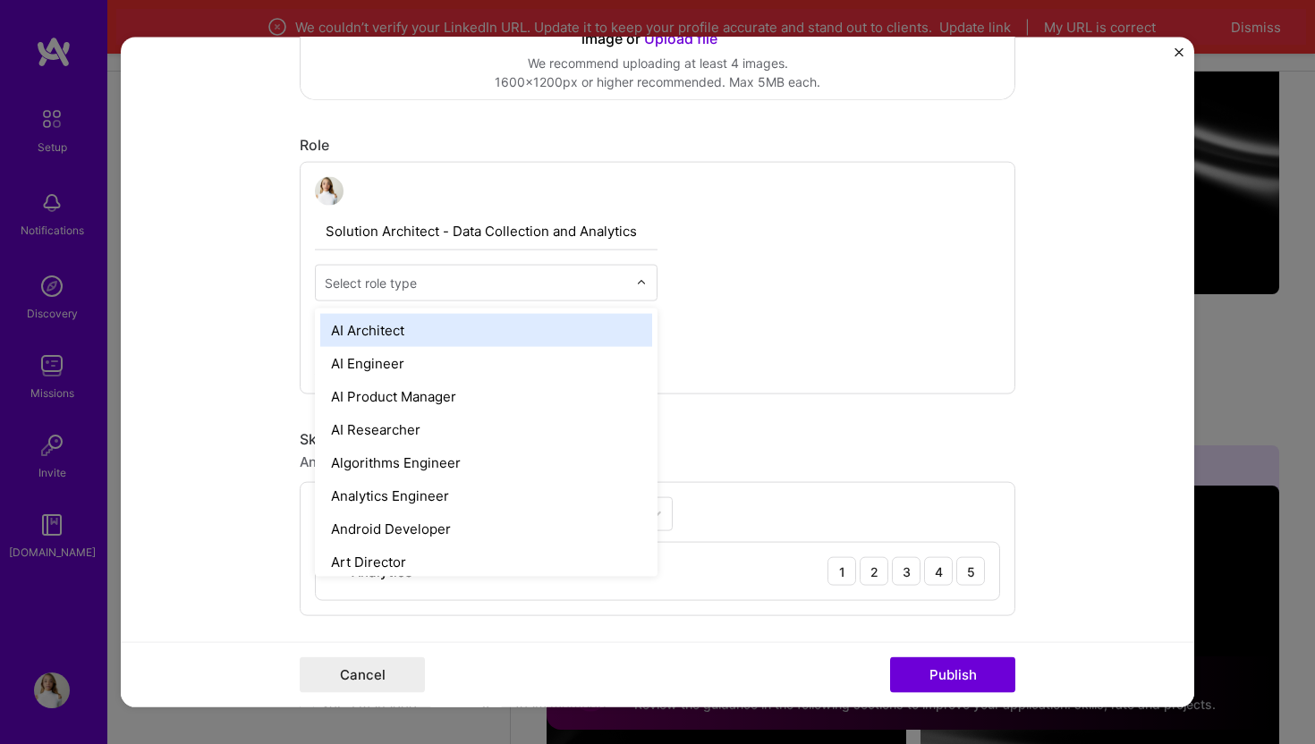
click at [620, 280] on input "text" at bounding box center [476, 283] width 302 height 19
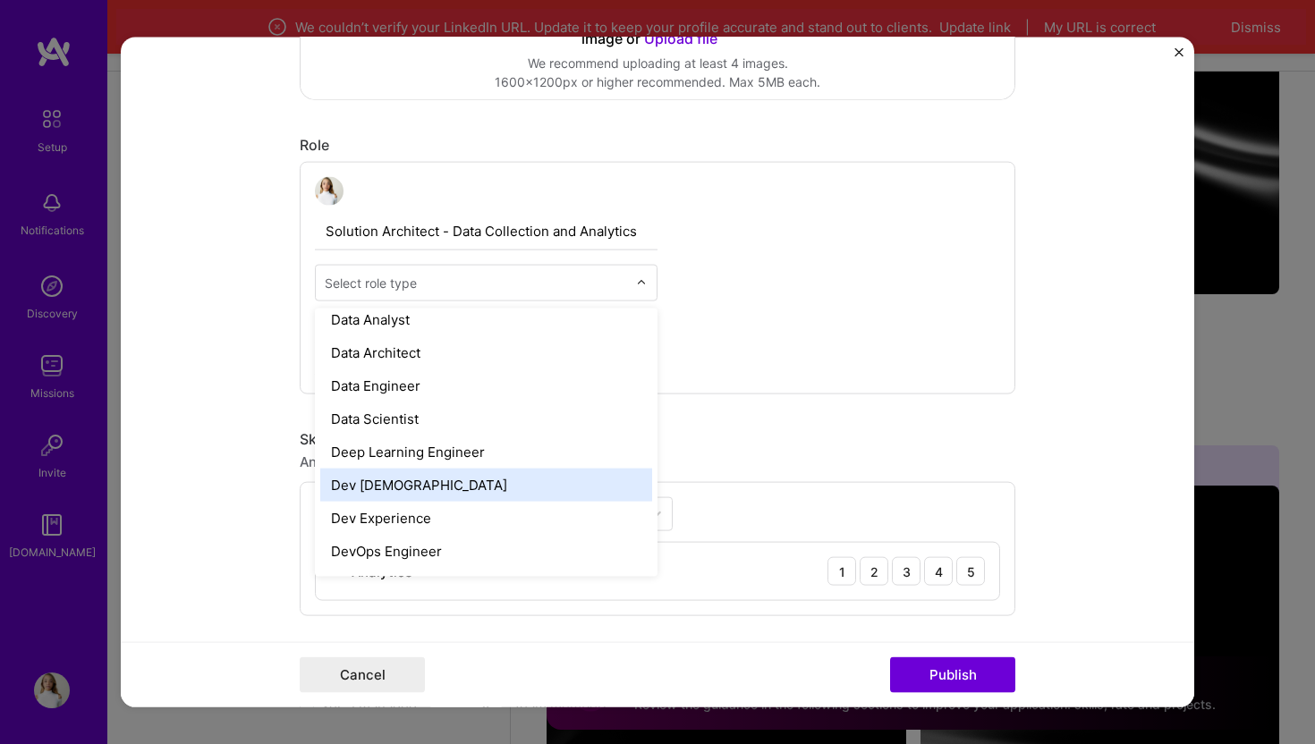
scroll to position [671, 0]
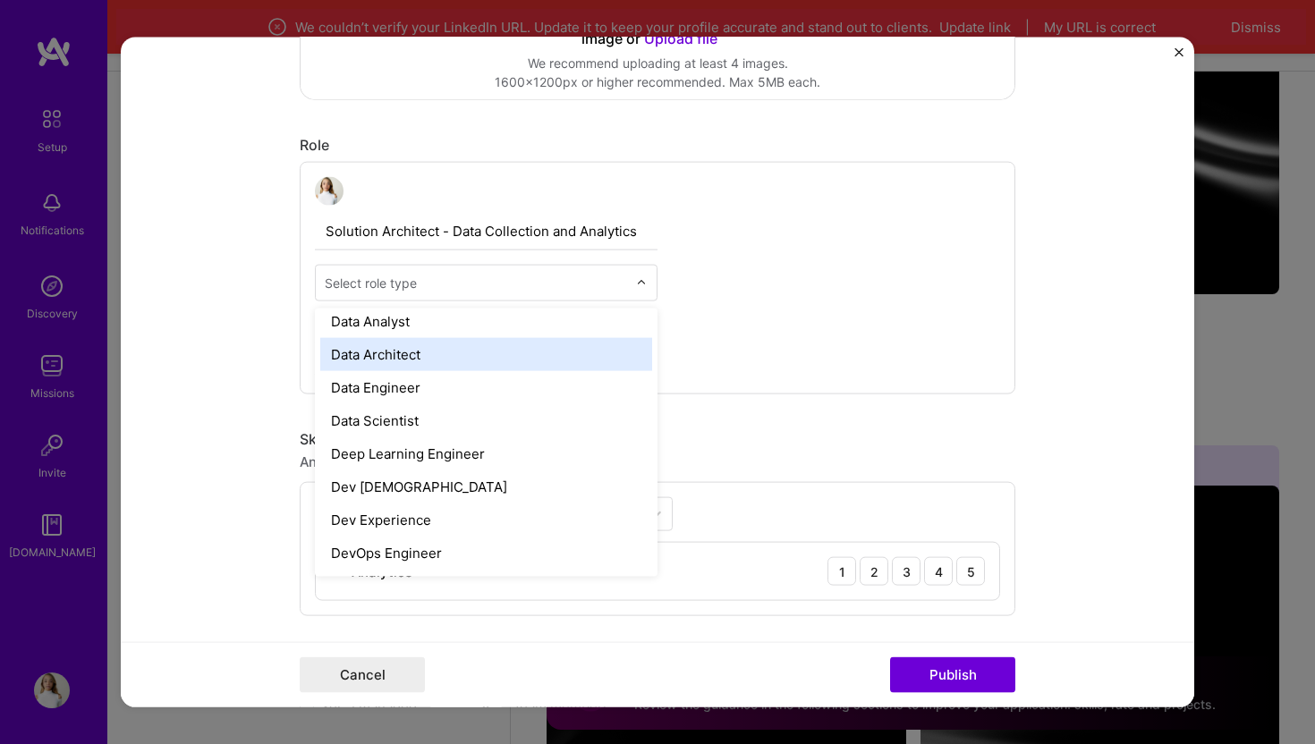
click at [572, 354] on div "Data Architect" at bounding box center [486, 354] width 332 height 33
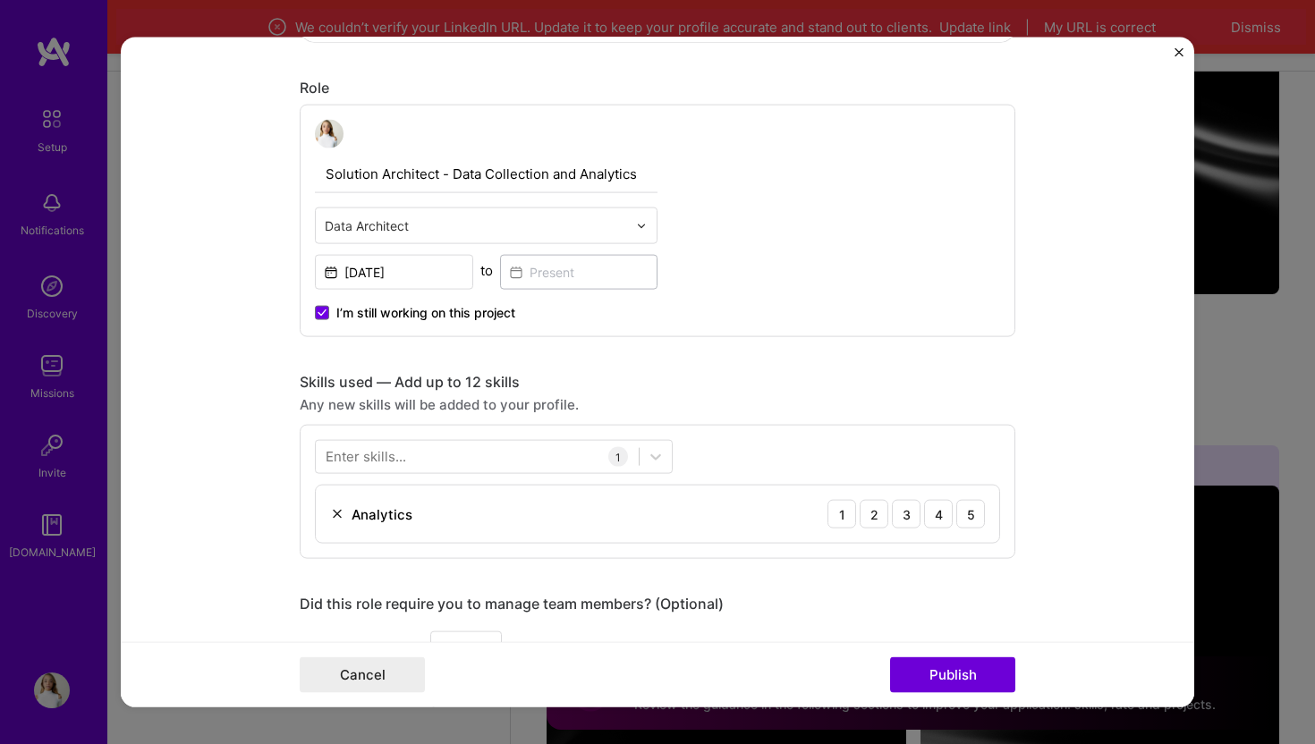
scroll to position [534, 0]
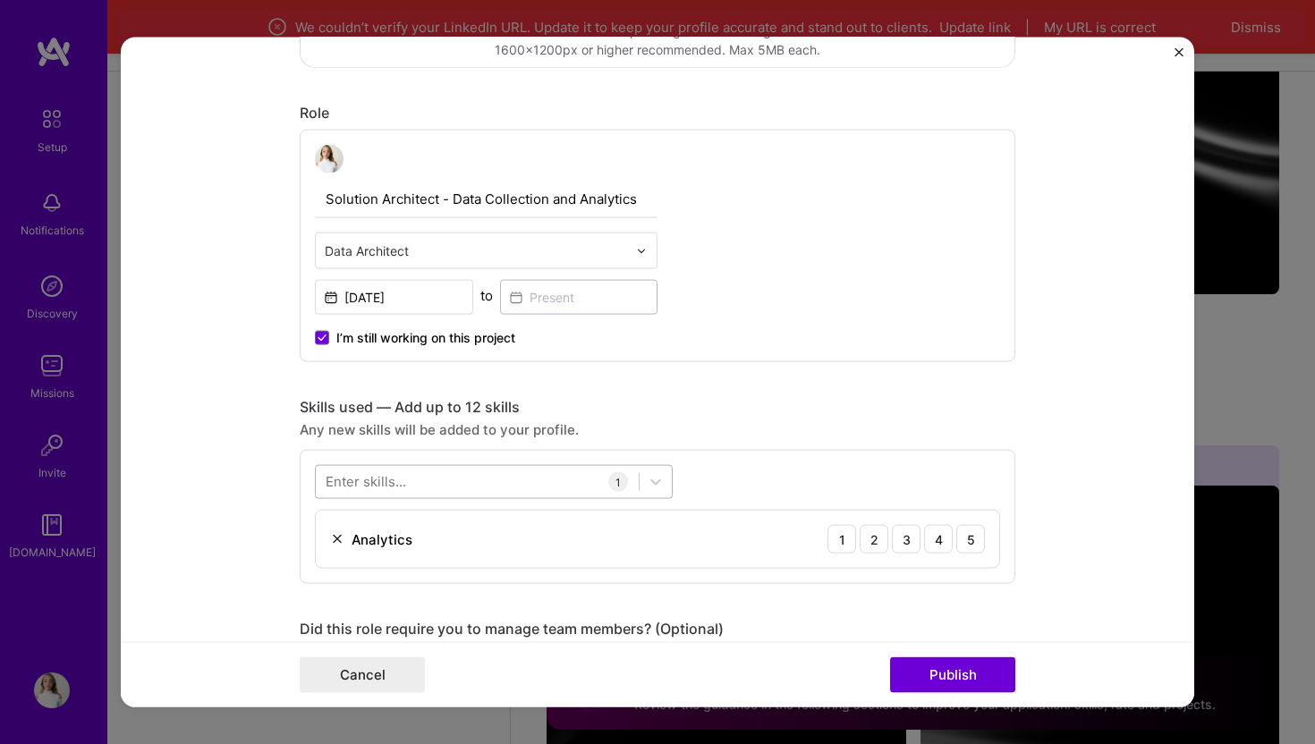
click at [490, 481] on div at bounding box center [477, 482] width 323 height 30
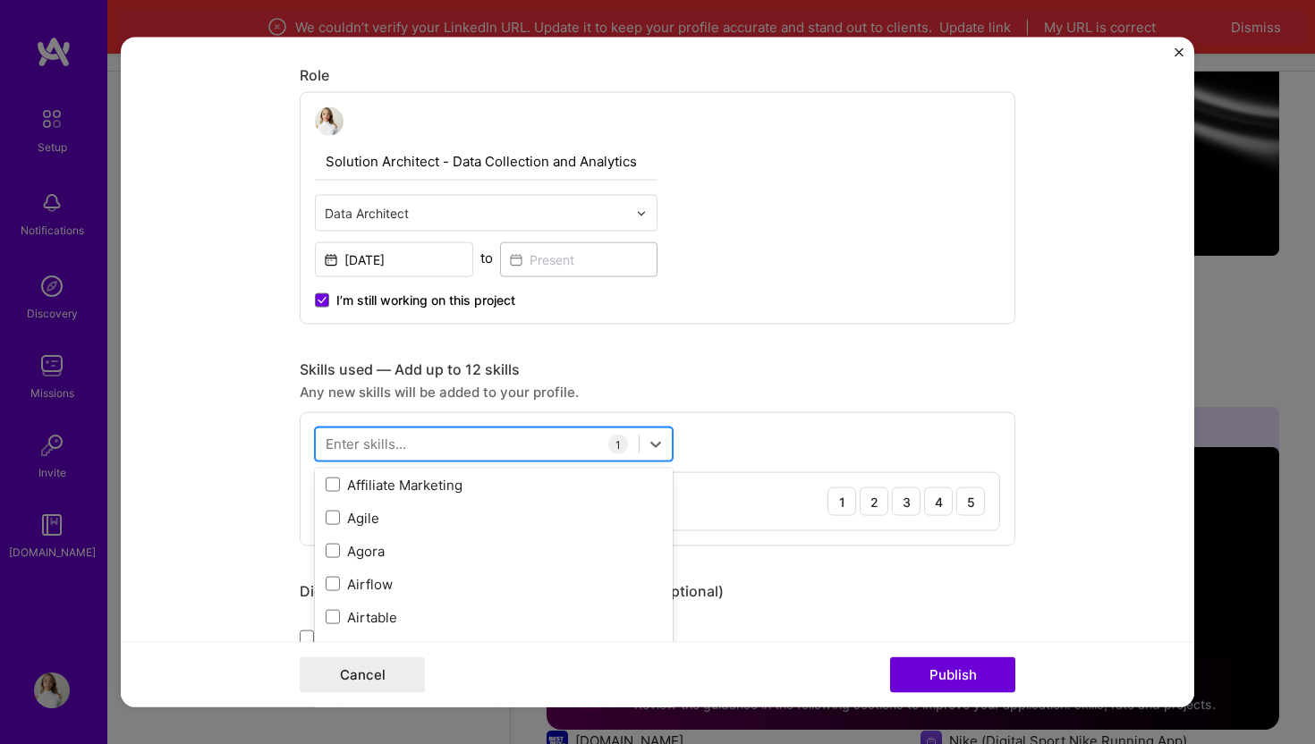
scroll to position [664, 0]
click at [493, 443] on div at bounding box center [477, 444] width 323 height 30
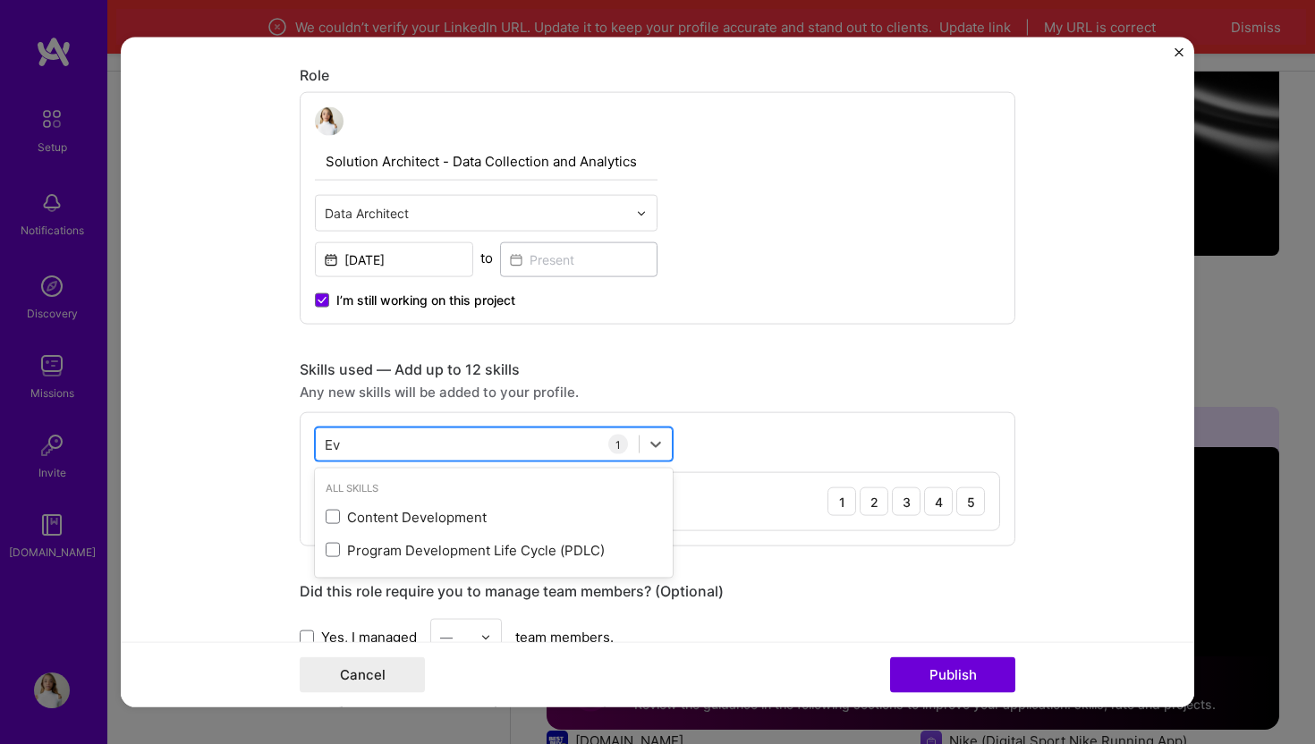
type input "E"
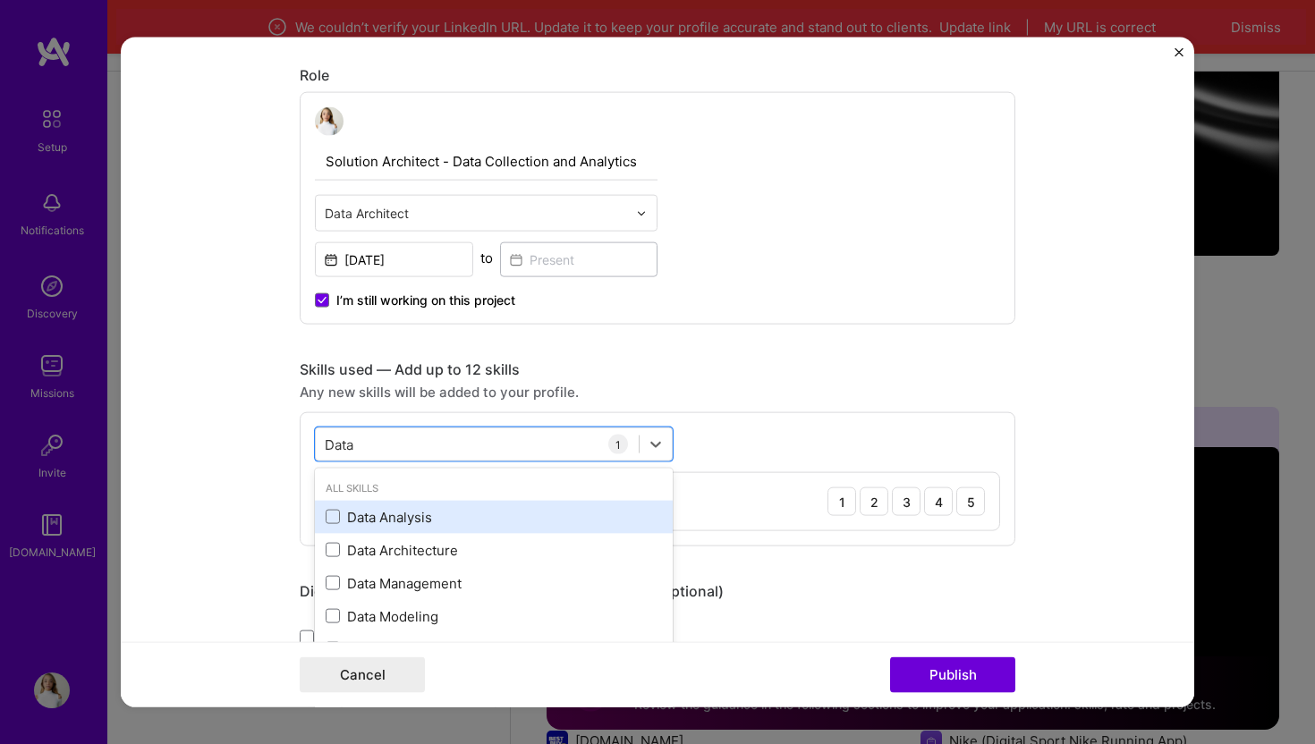
click at [340, 522] on div "Data Analysis" at bounding box center [494, 516] width 336 height 19
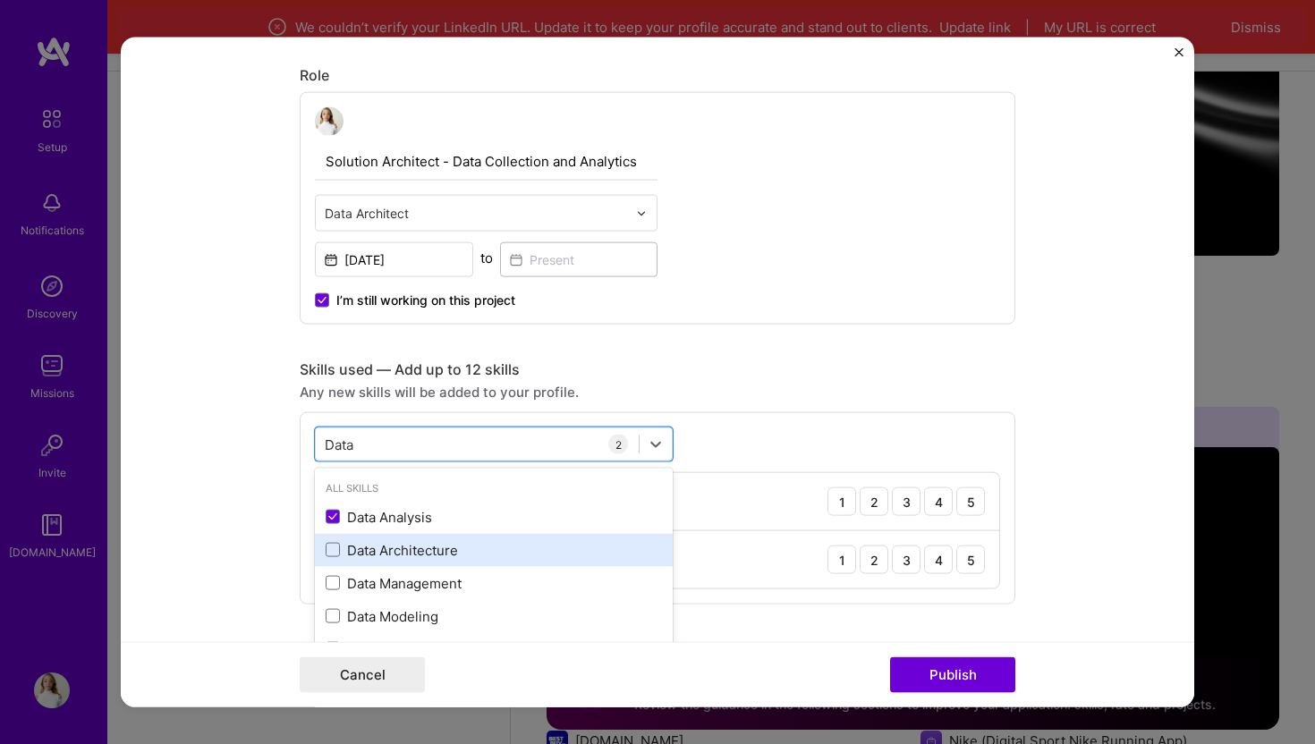
click at [340, 548] on div "Data Architecture" at bounding box center [494, 549] width 336 height 19
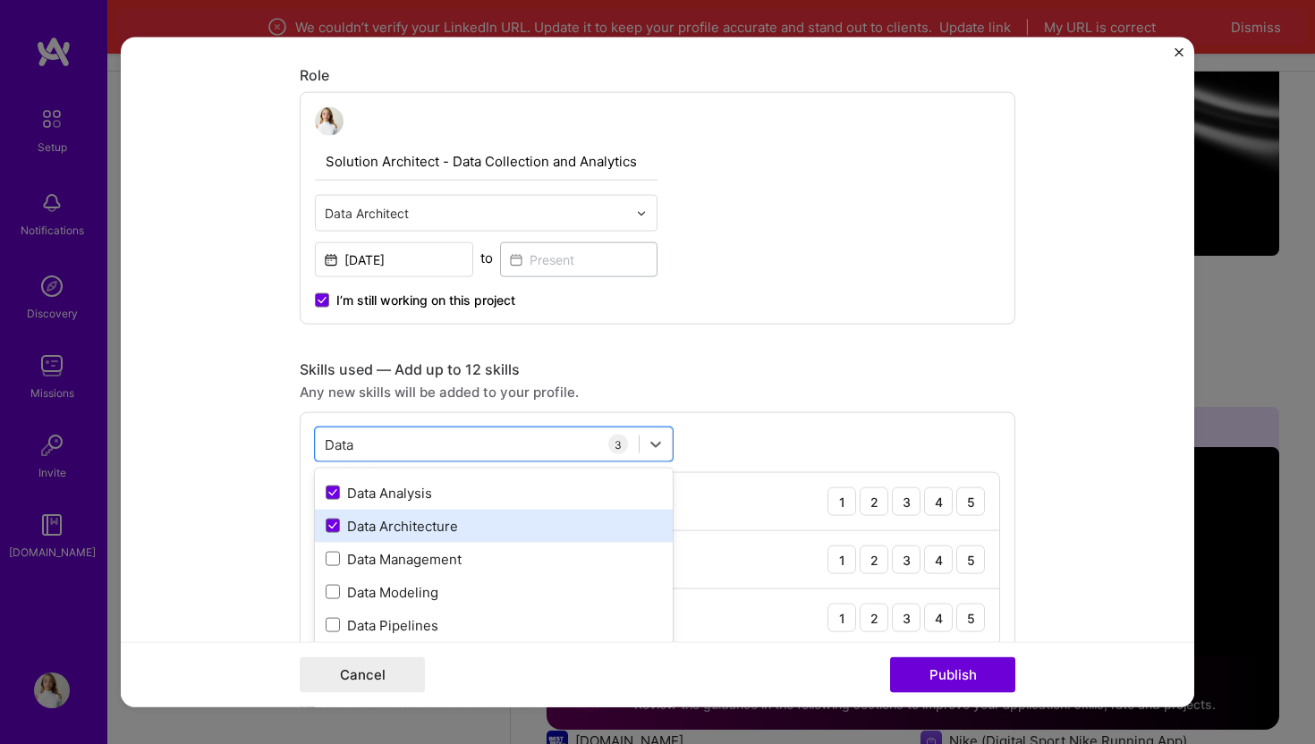
click at [414, 554] on div "Data Management" at bounding box center [494, 558] width 336 height 19
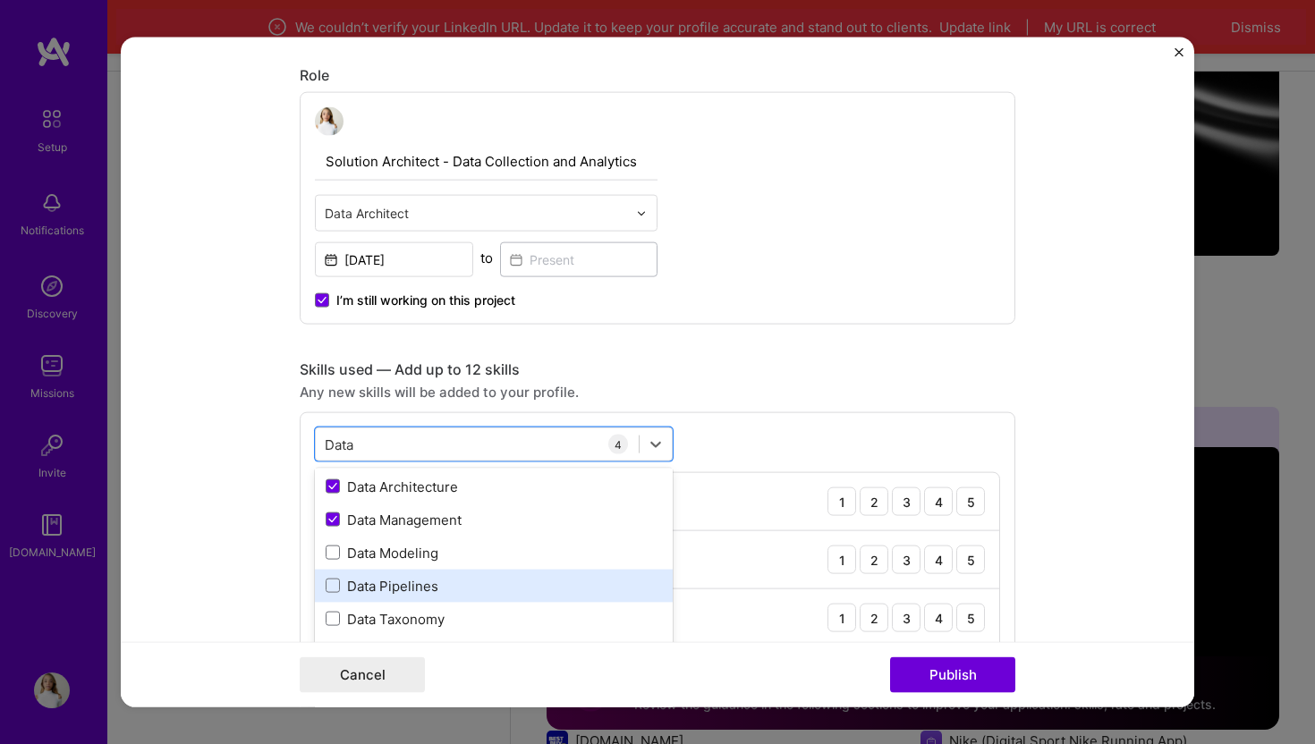
click at [410, 589] on div "Data Pipelines" at bounding box center [494, 585] width 336 height 19
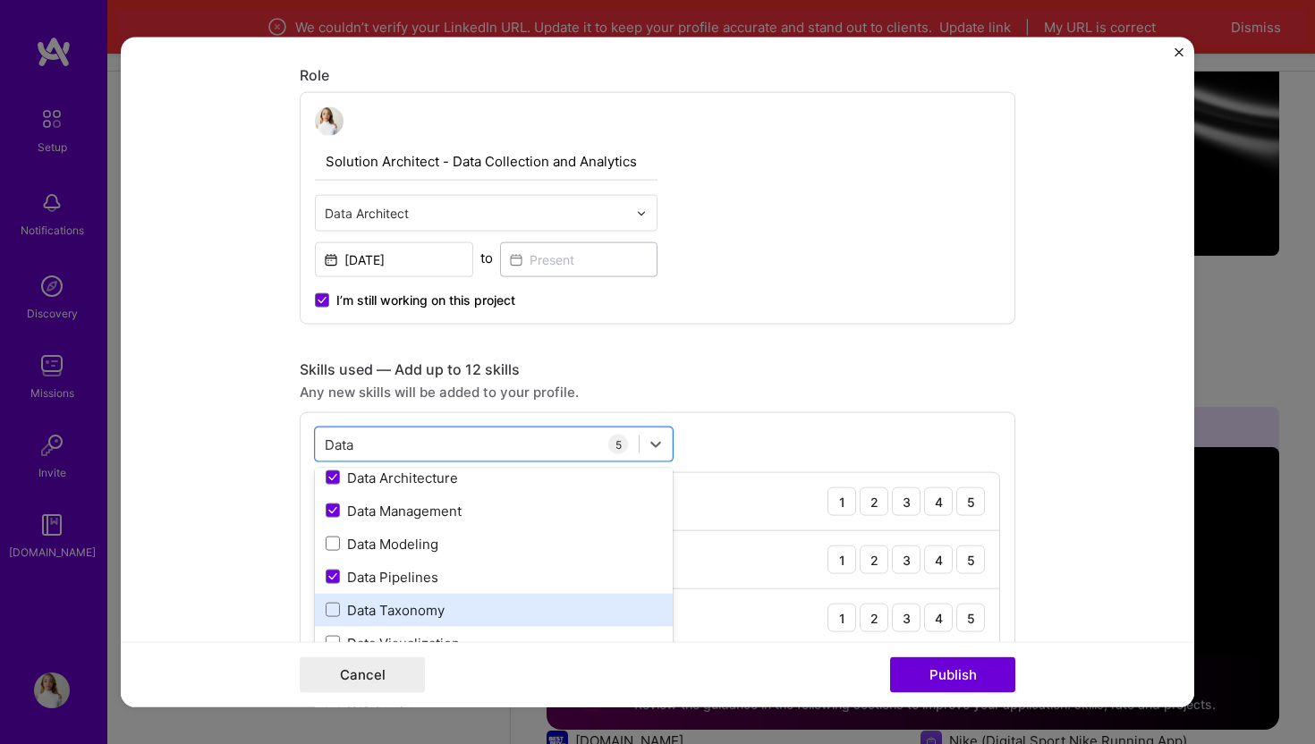
click at [411, 610] on div "Data Taxonomy" at bounding box center [494, 609] width 336 height 19
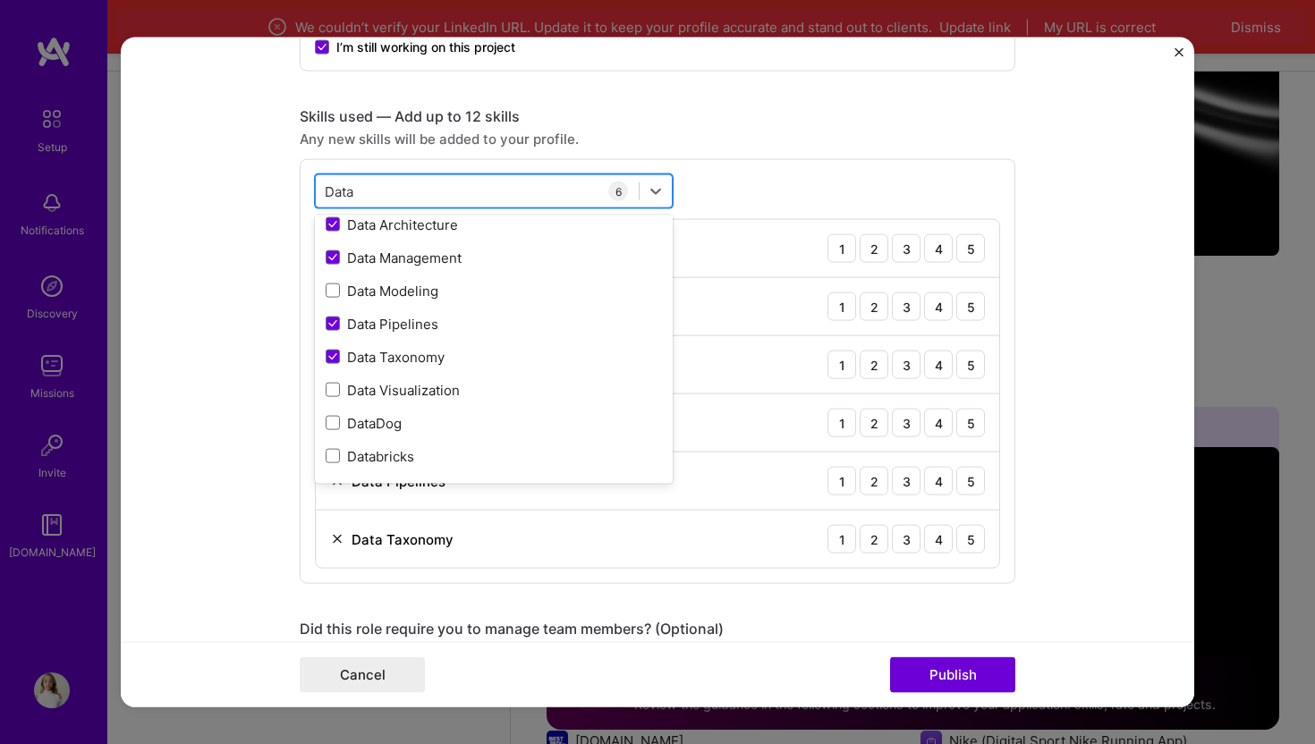
click at [420, 189] on div "Data Data" at bounding box center [477, 191] width 323 height 30
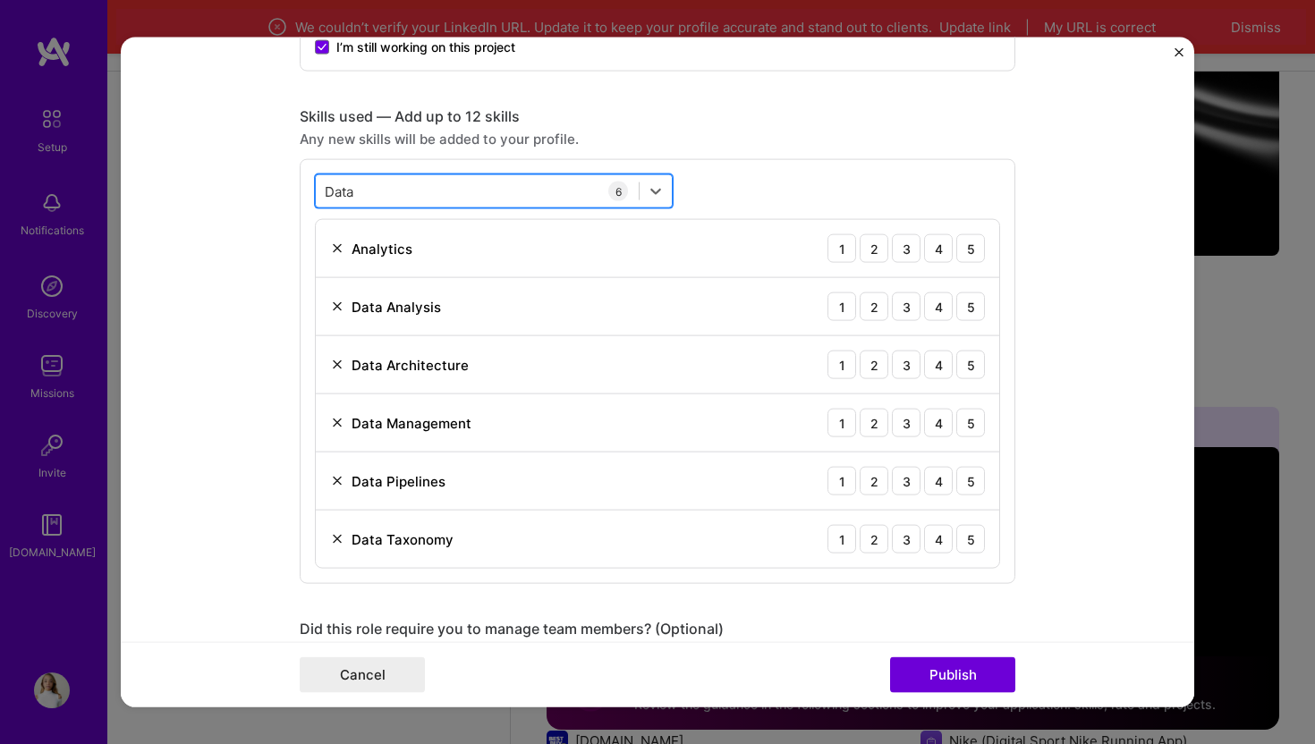
click at [420, 189] on div "Data Data" at bounding box center [477, 191] width 323 height 30
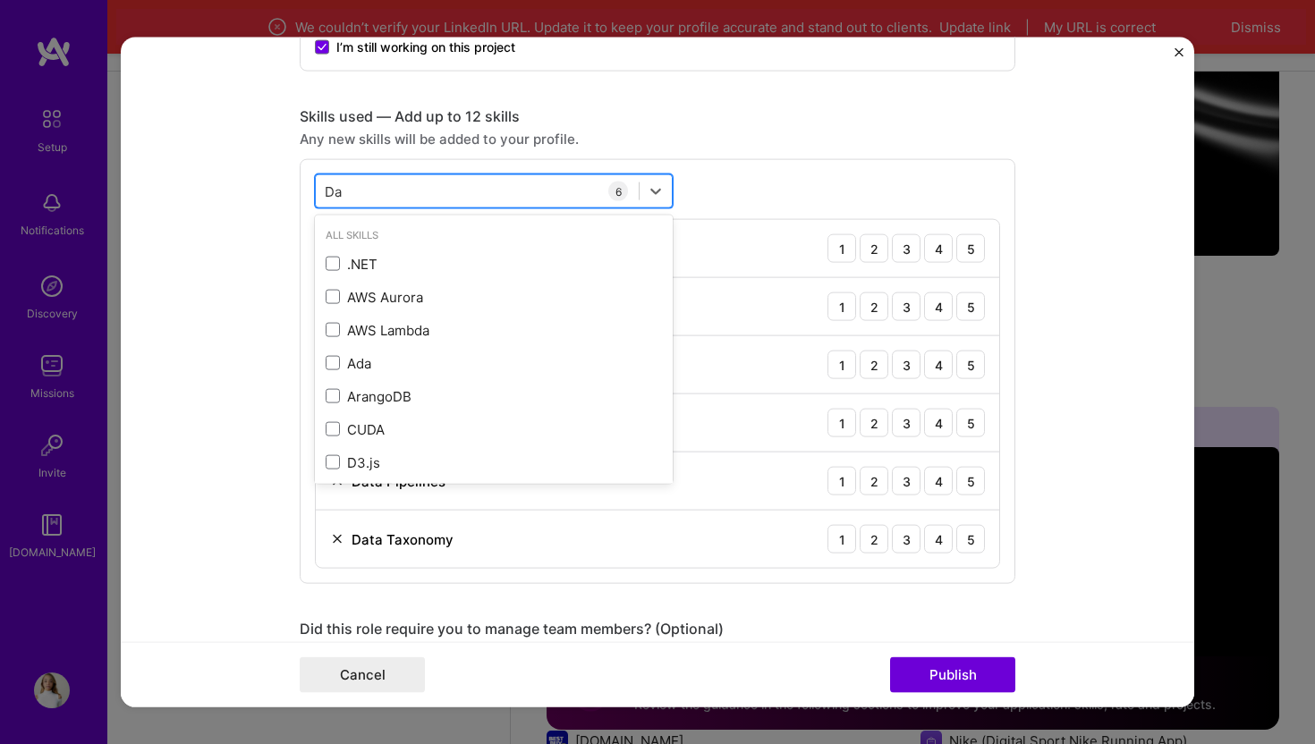
type input "D"
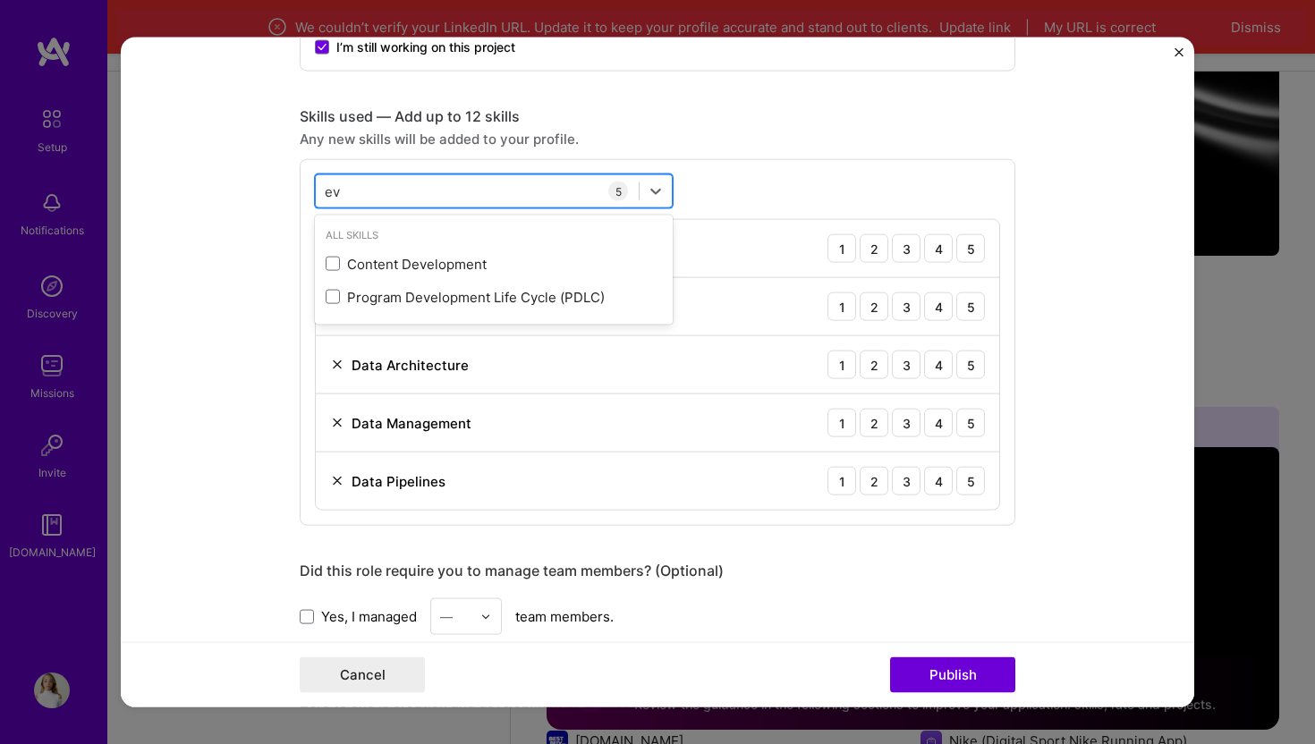
type input "e"
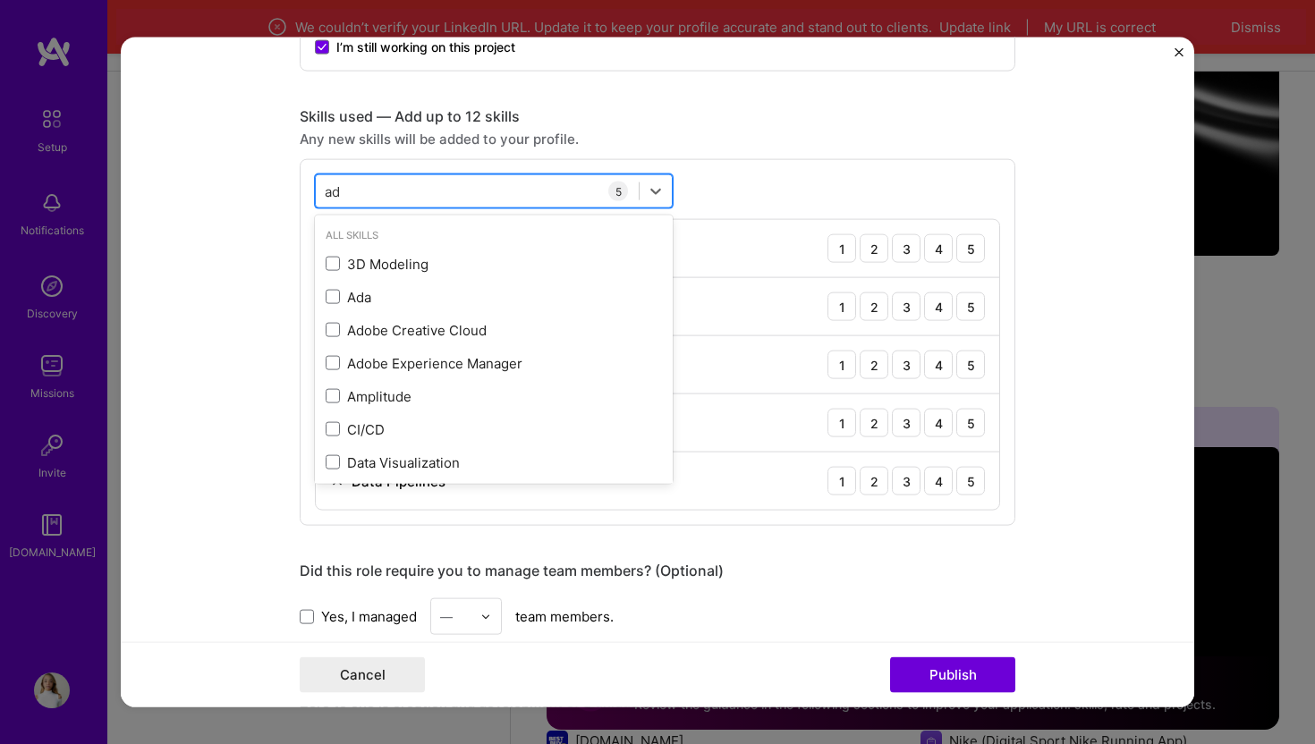
type input "a"
type input "d"
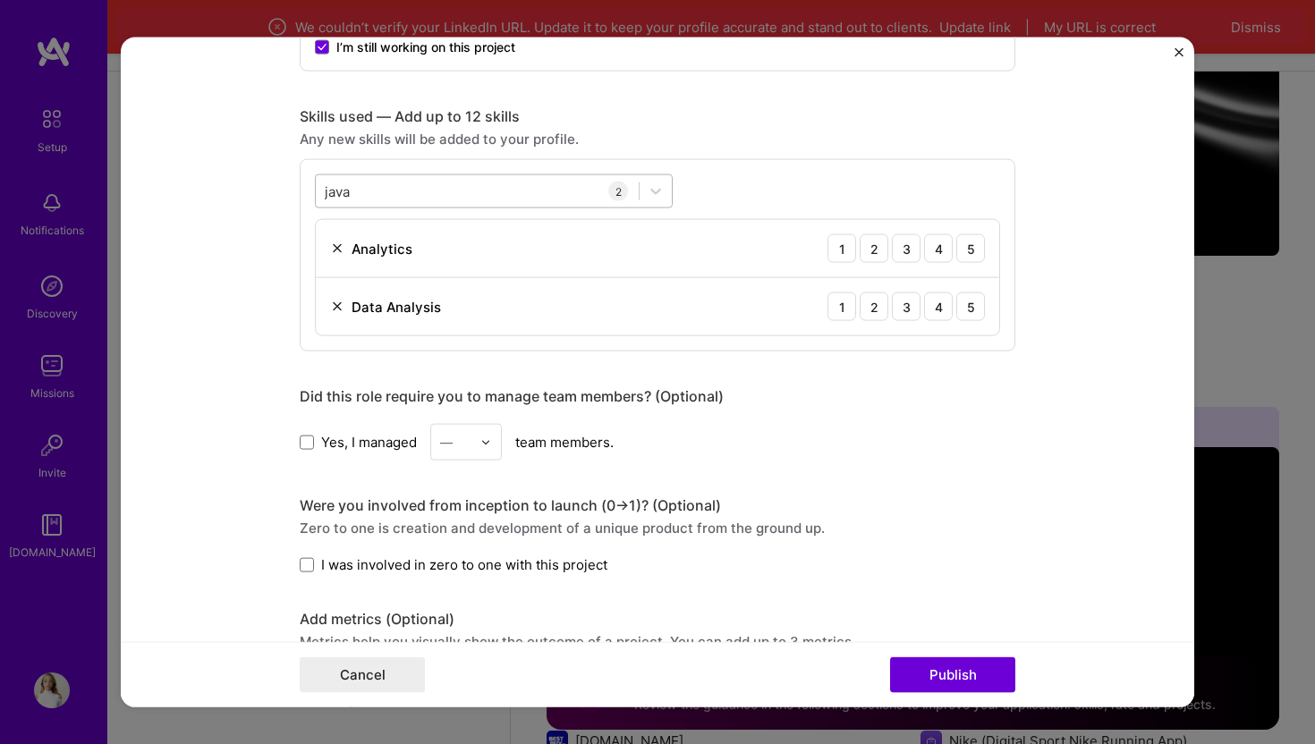
click at [385, 196] on div "java java" at bounding box center [477, 191] width 323 height 30
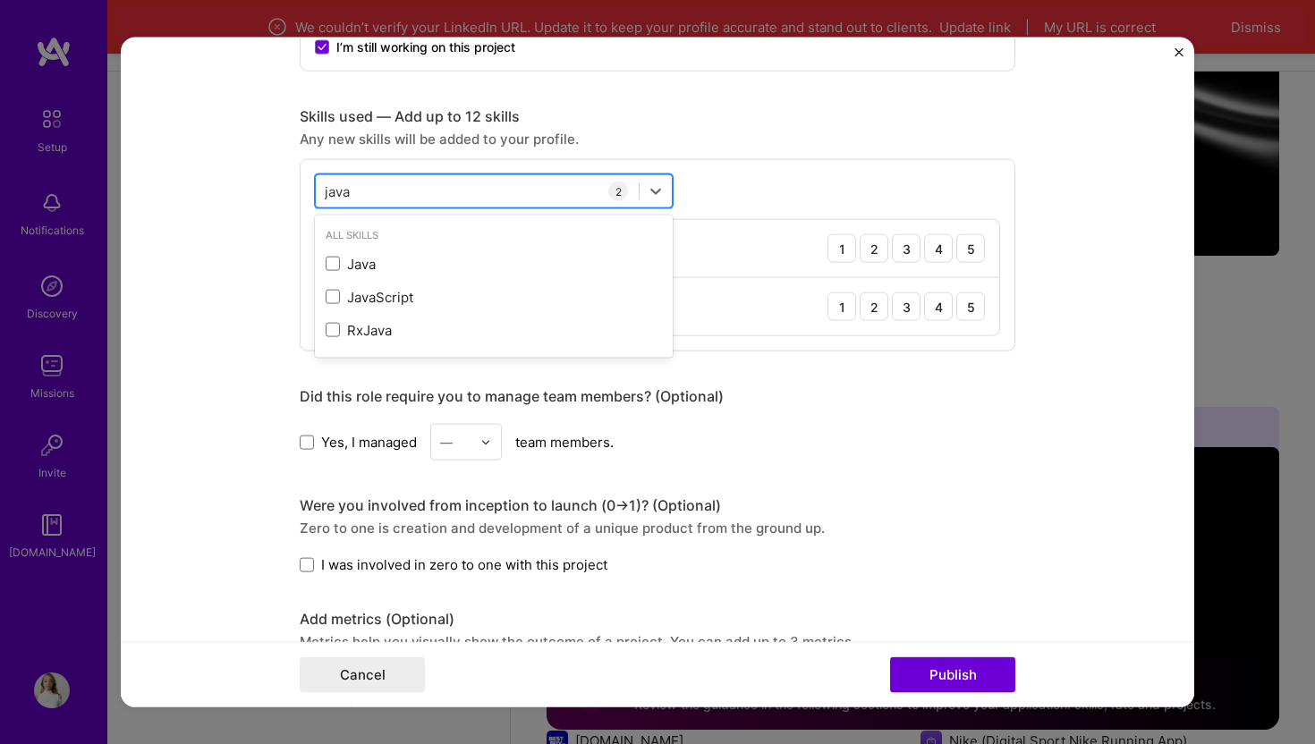
click at [377, 194] on div "java java" at bounding box center [477, 191] width 323 height 30
type input "j"
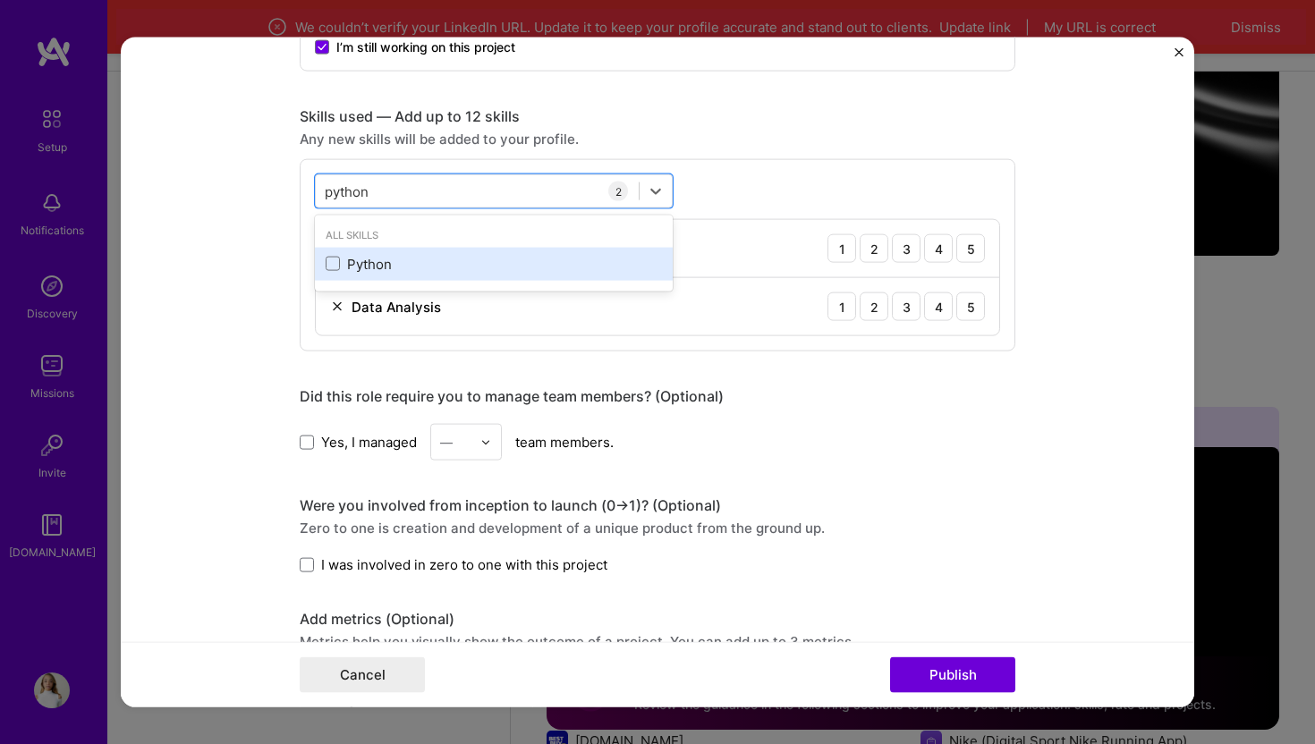
click at [360, 258] on div "Python" at bounding box center [494, 263] width 336 height 19
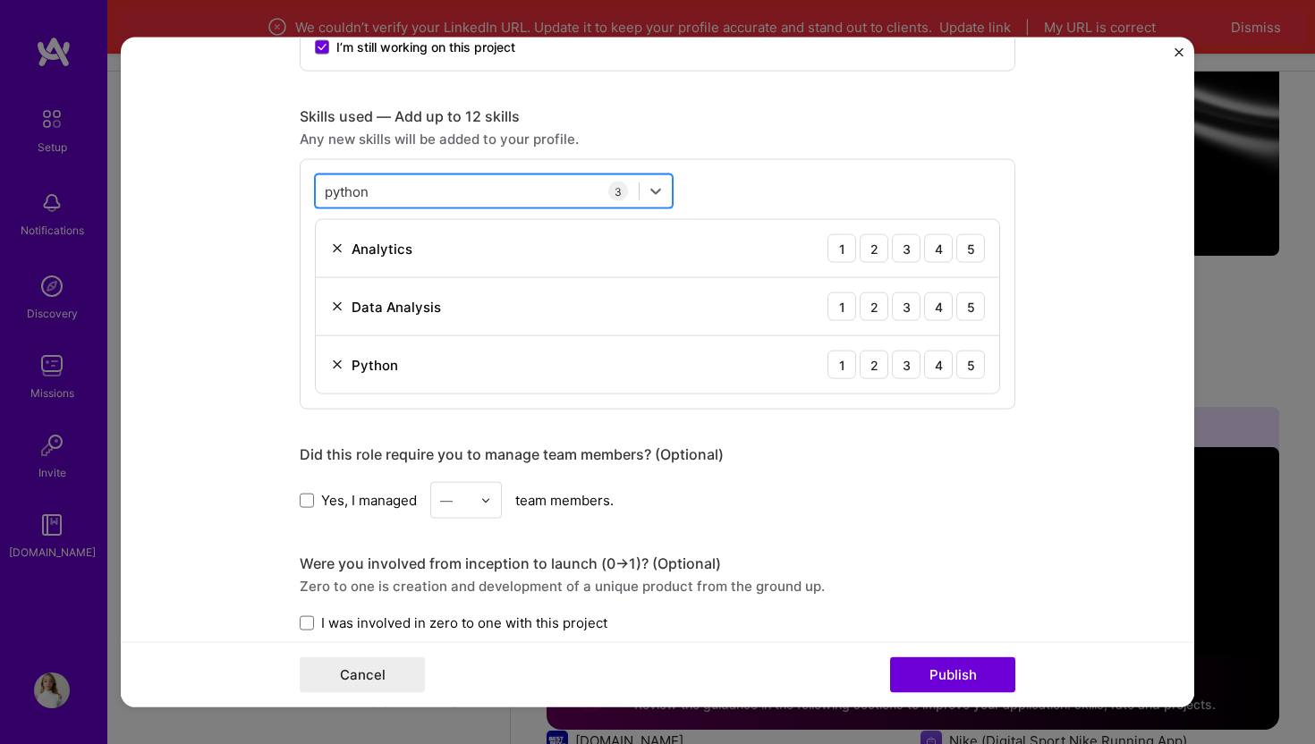
click at [405, 194] on div "python python" at bounding box center [477, 191] width 323 height 30
type input "p"
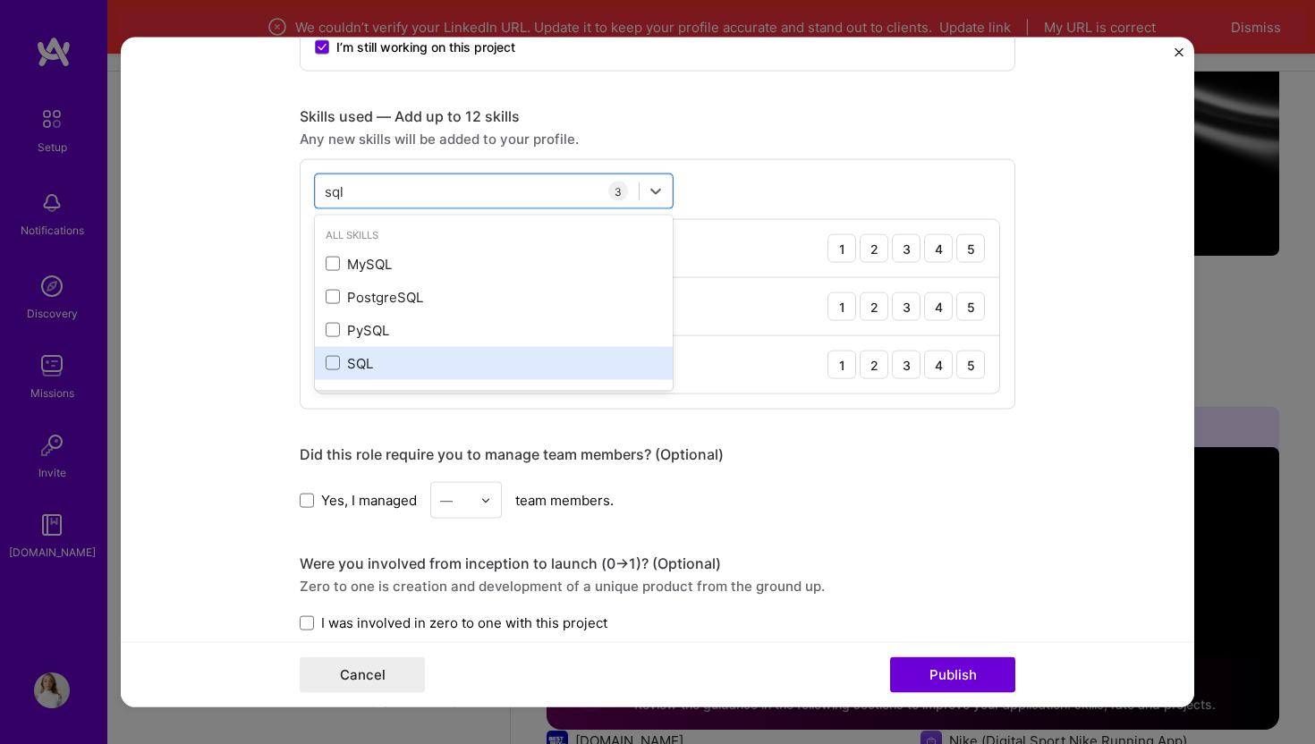
click at [324, 360] on div "SQL" at bounding box center [494, 362] width 358 height 33
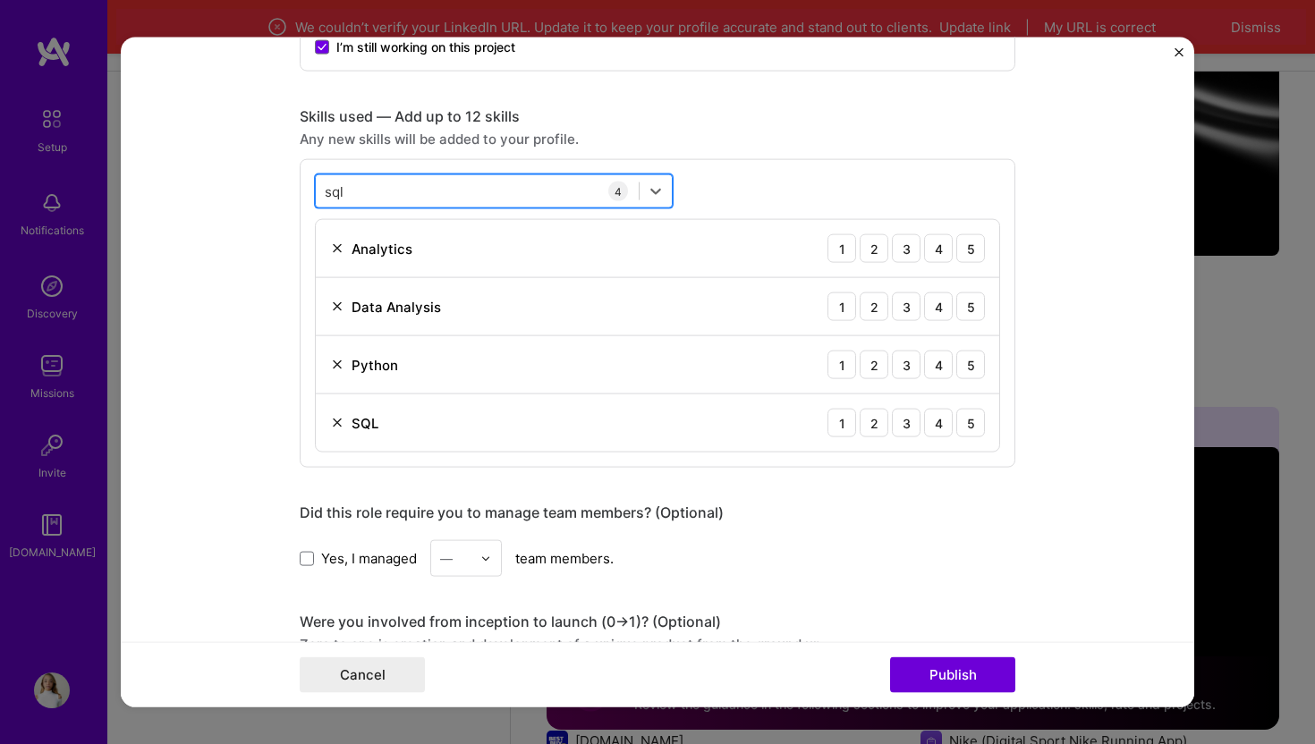
click at [372, 199] on div "sql sql" at bounding box center [477, 191] width 323 height 30
type input "s"
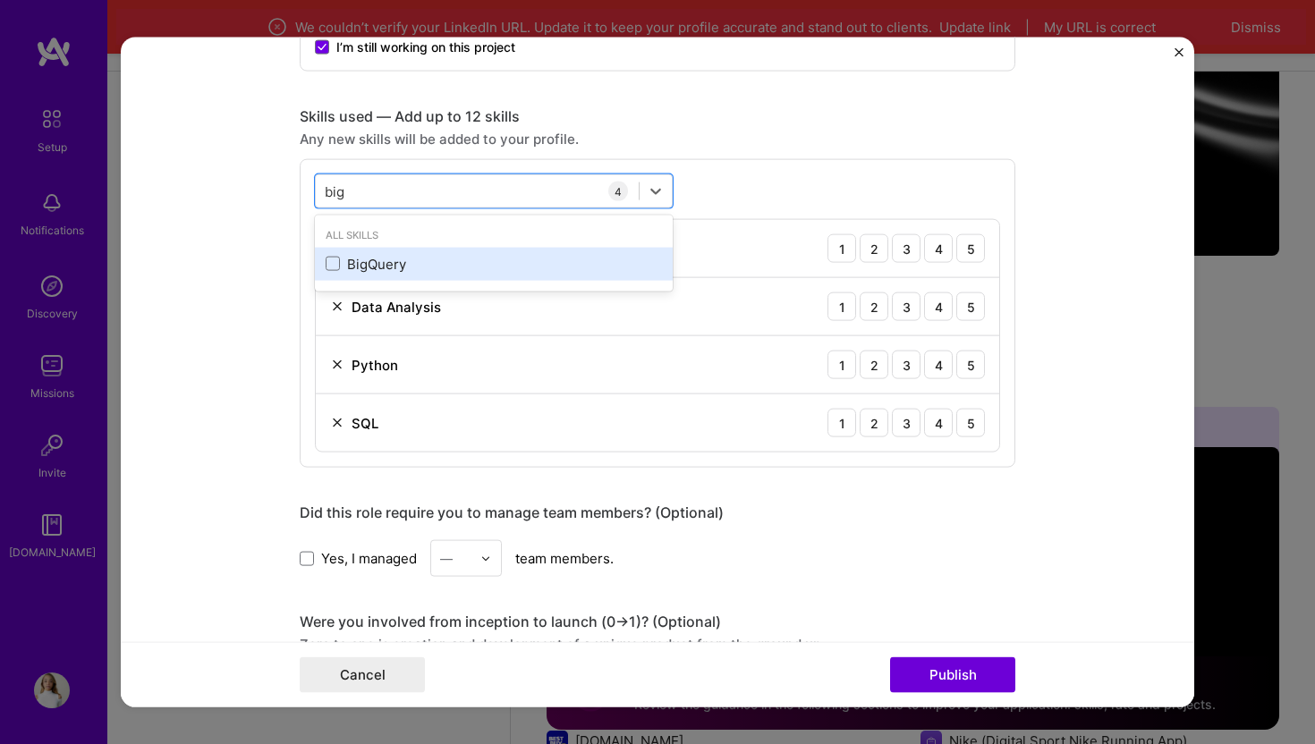
click at [358, 262] on div "BigQuery" at bounding box center [494, 263] width 336 height 19
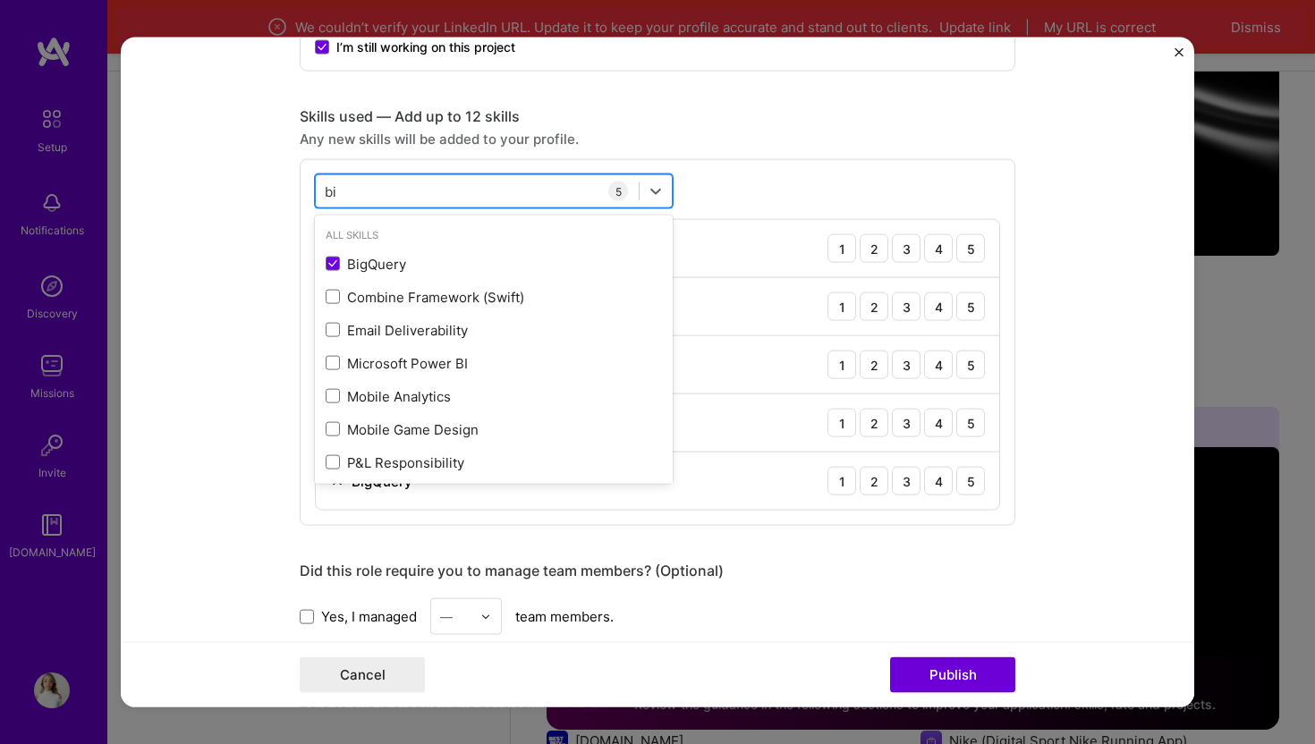
type input "b"
type input "C"
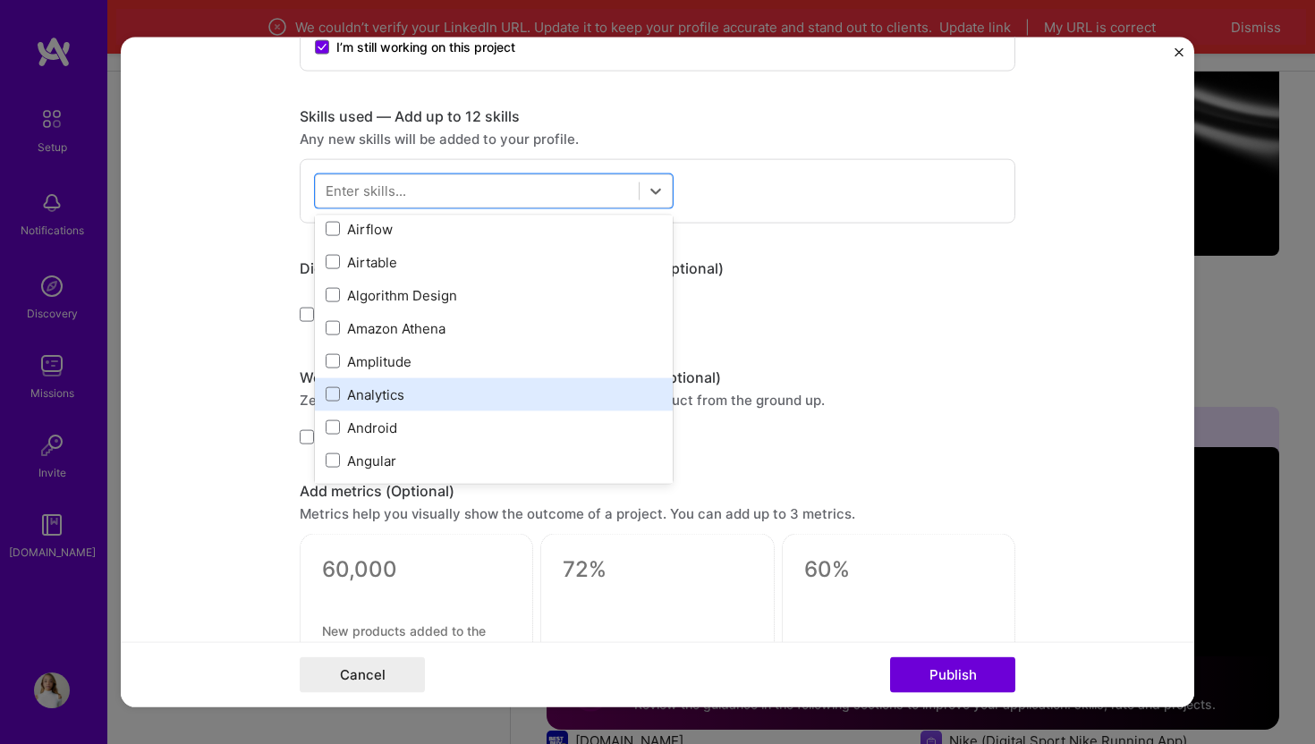
scroll to position [785, 0]
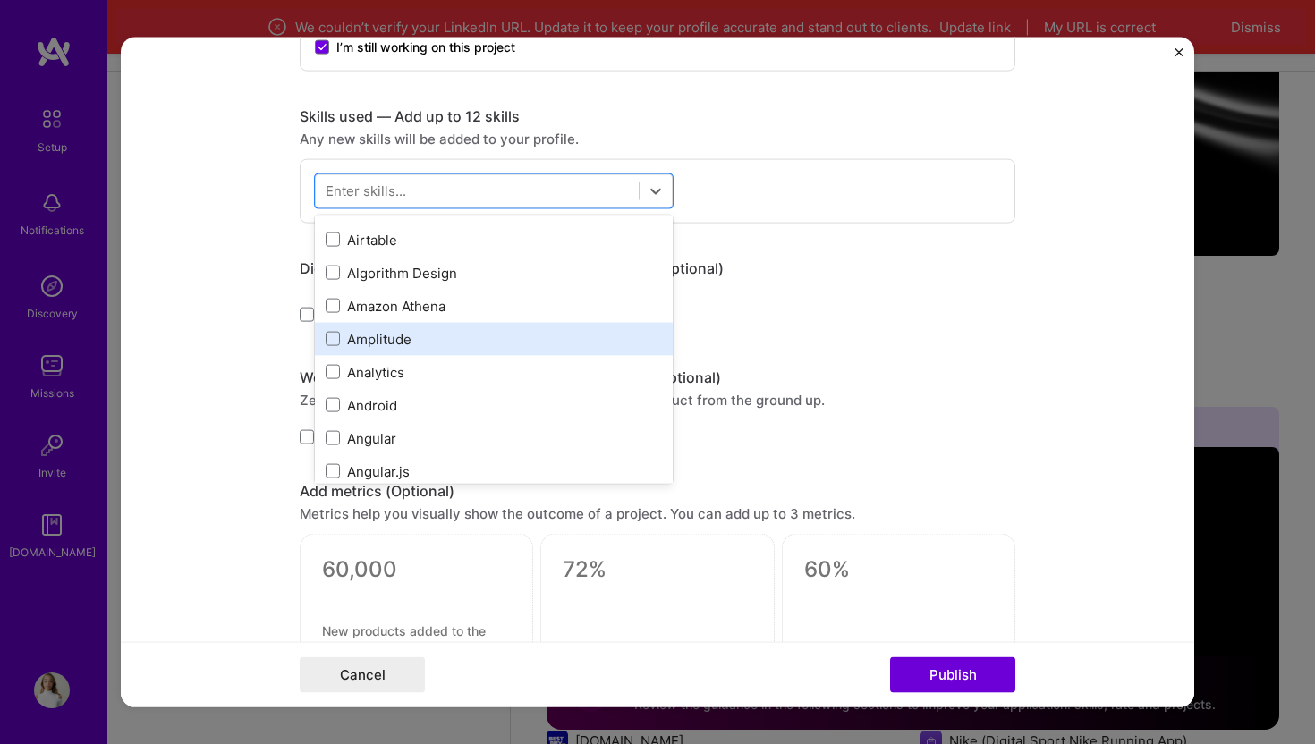
click at [361, 342] on div "Amplitude" at bounding box center [494, 338] width 336 height 19
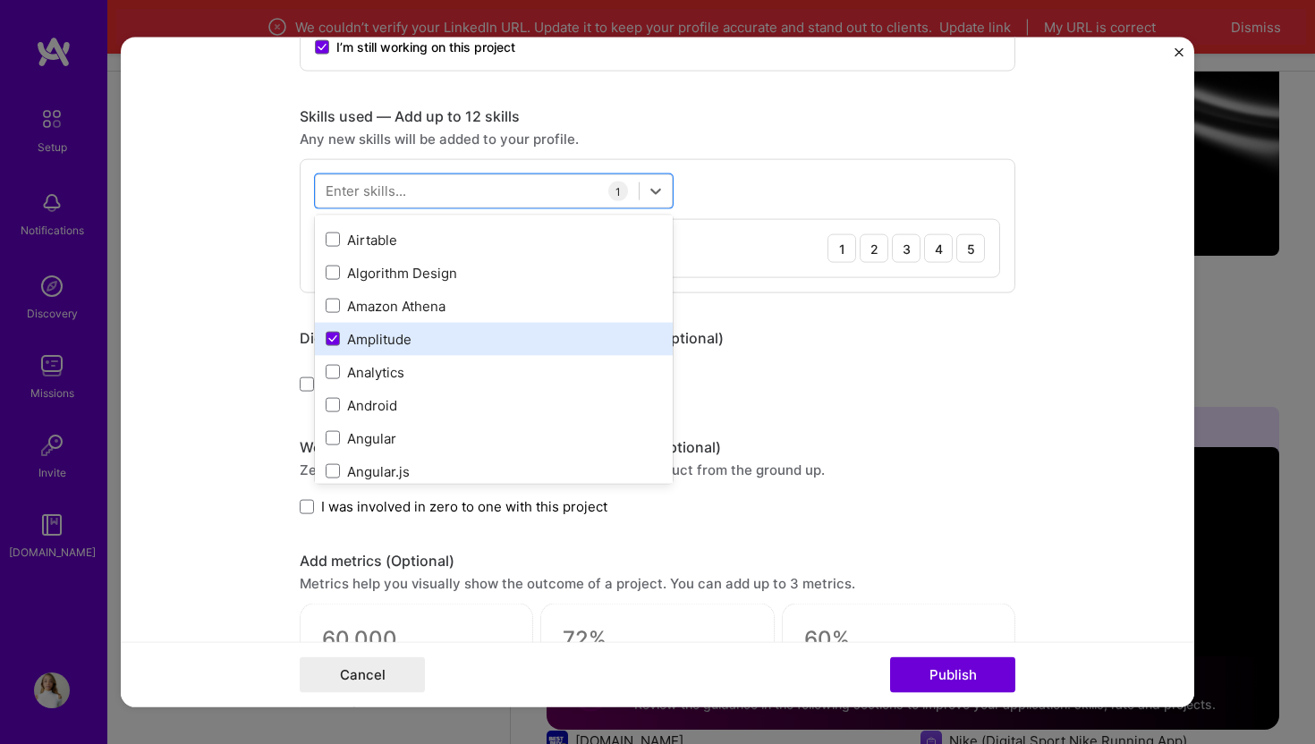
click at [361, 342] on div "Amplitude" at bounding box center [494, 338] width 336 height 19
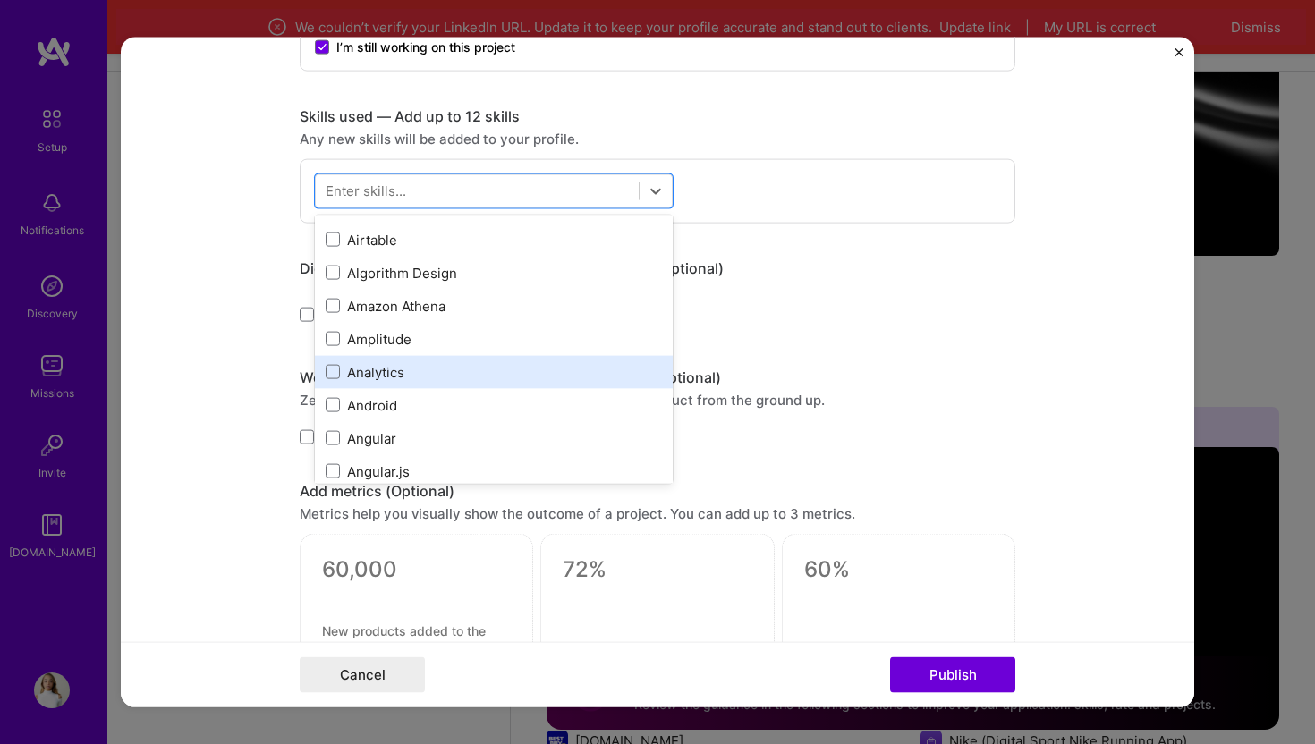
click at [427, 368] on div "Analytics" at bounding box center [494, 371] width 336 height 19
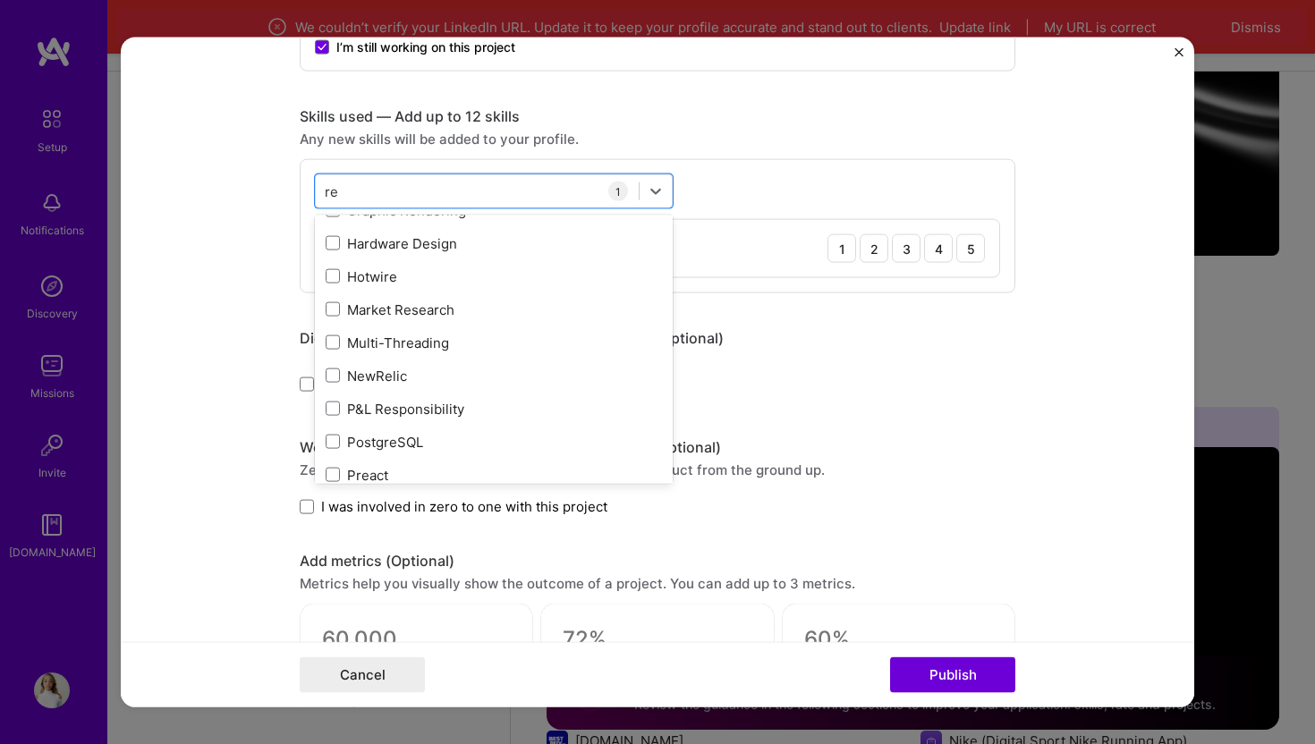
scroll to position [0, 0]
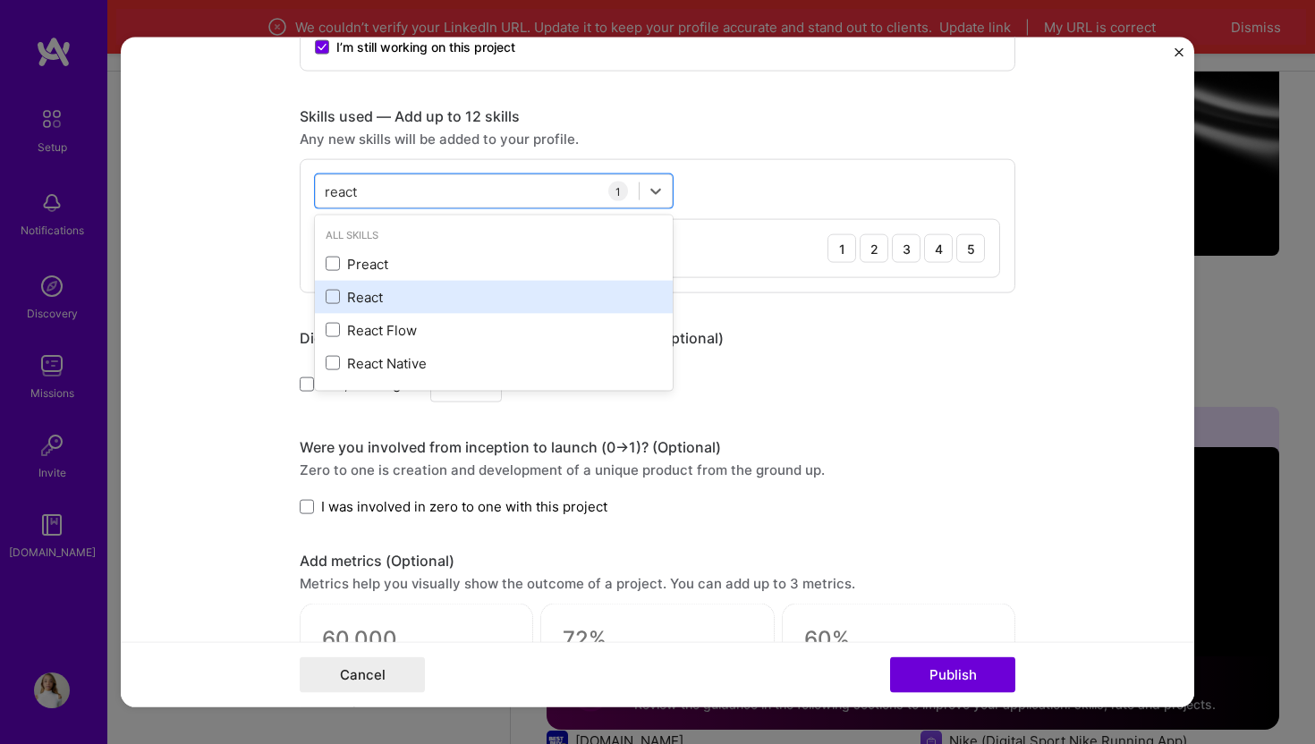
click at [377, 303] on div "React" at bounding box center [494, 296] width 336 height 19
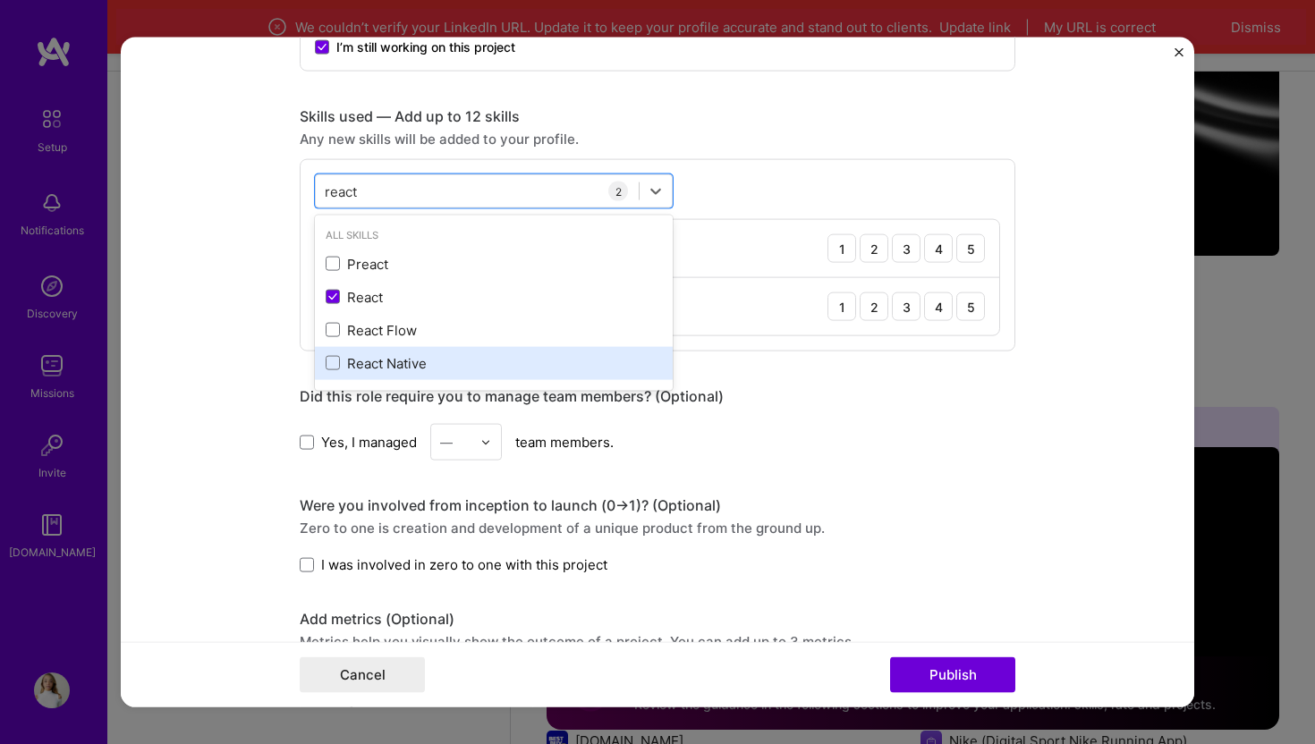
click at [387, 362] on div "React Native" at bounding box center [494, 362] width 336 height 19
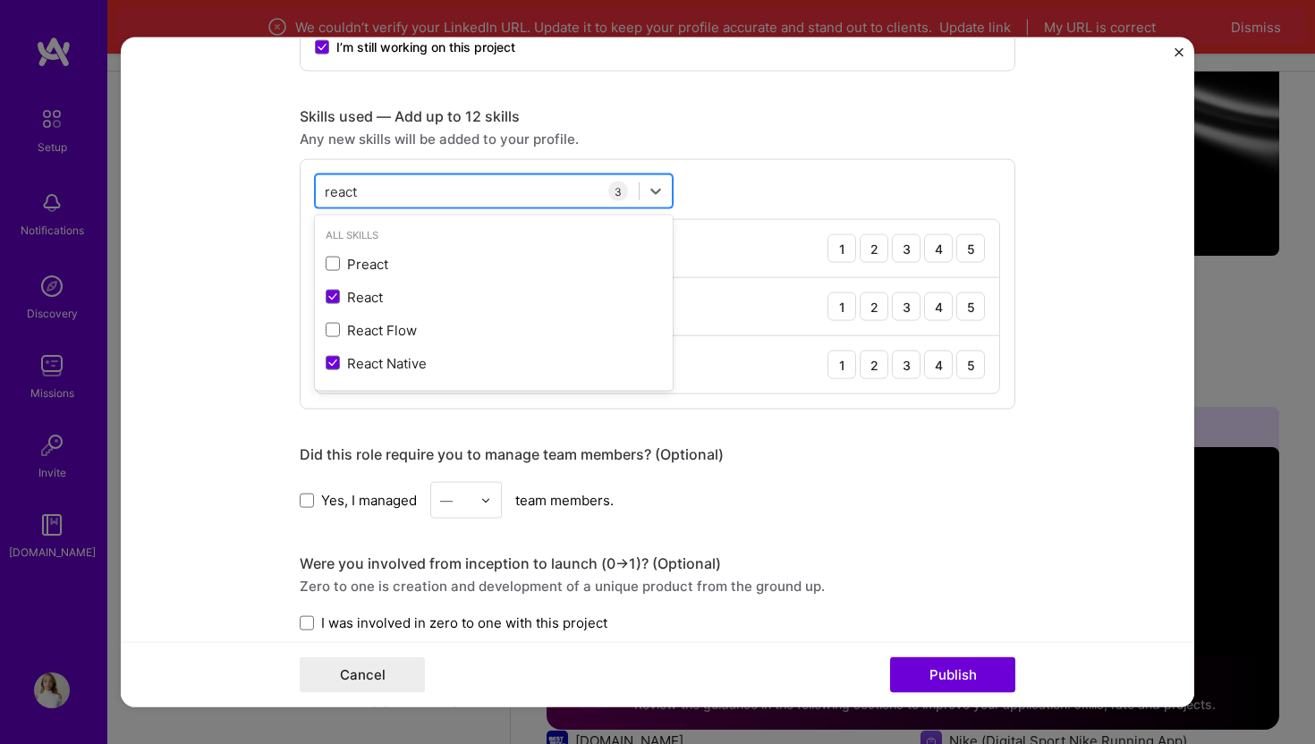
click at [400, 195] on div "react react" at bounding box center [477, 191] width 323 height 30
click at [384, 188] on div "react react" at bounding box center [477, 191] width 323 height 30
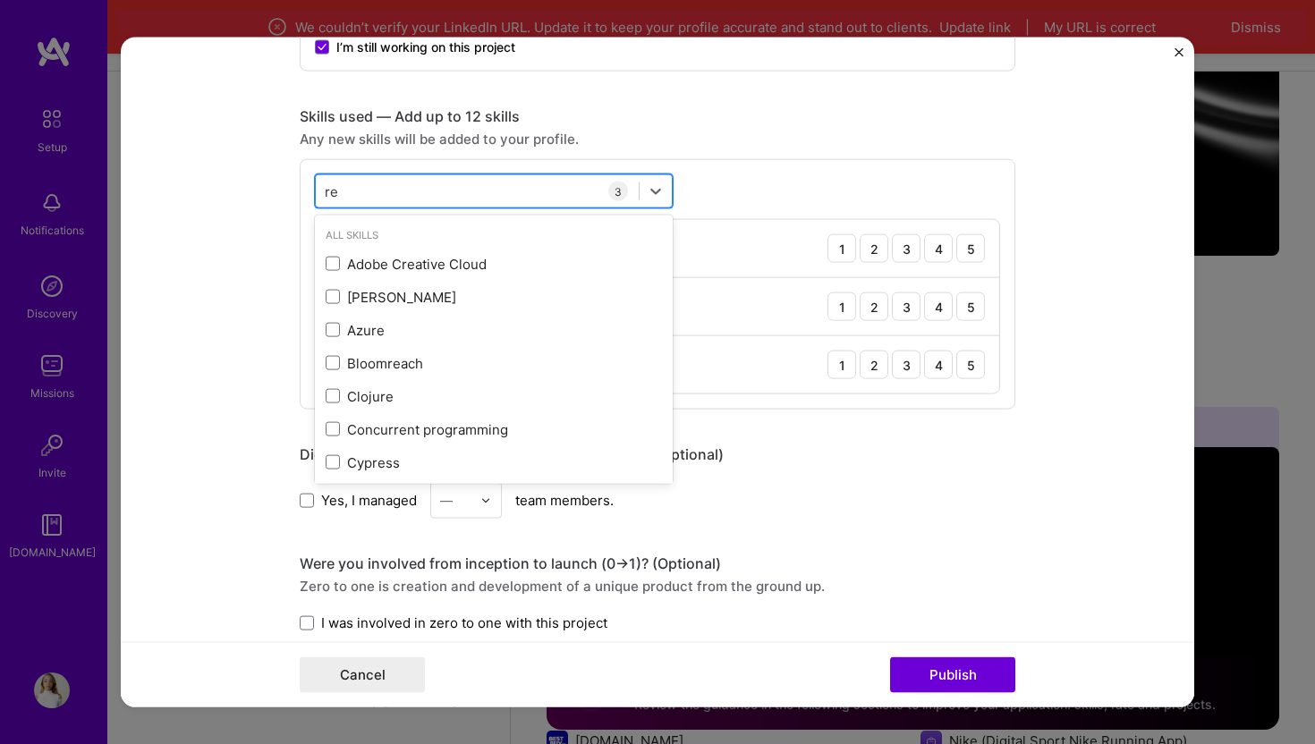
type input "r"
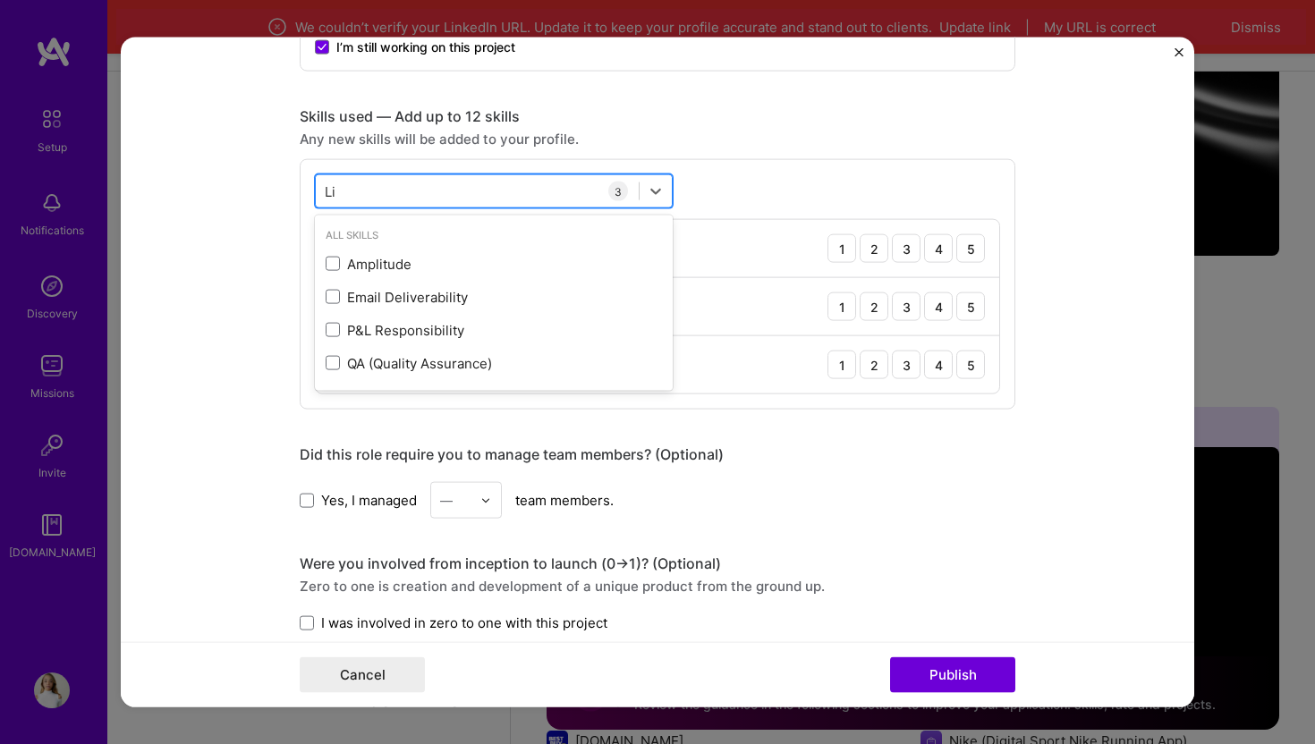
type input "L"
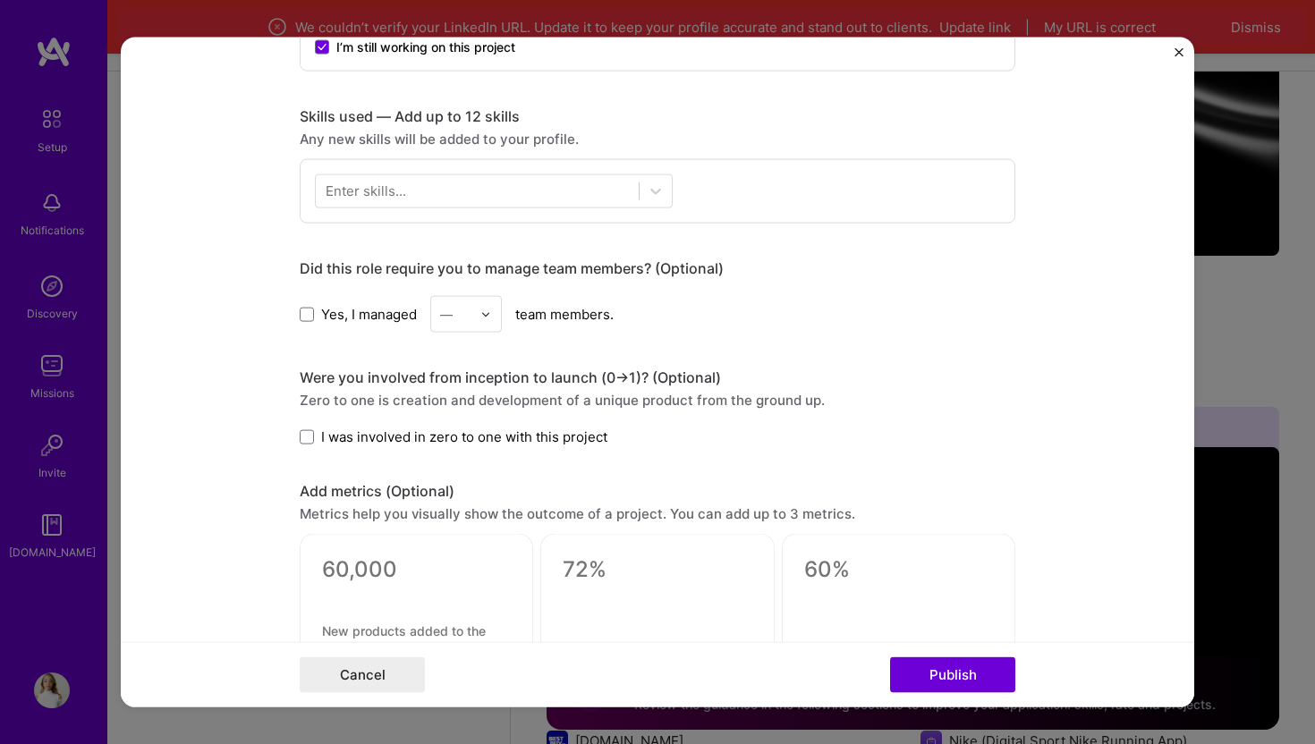
click at [712, 193] on div "Enter skills..." at bounding box center [658, 191] width 716 height 64
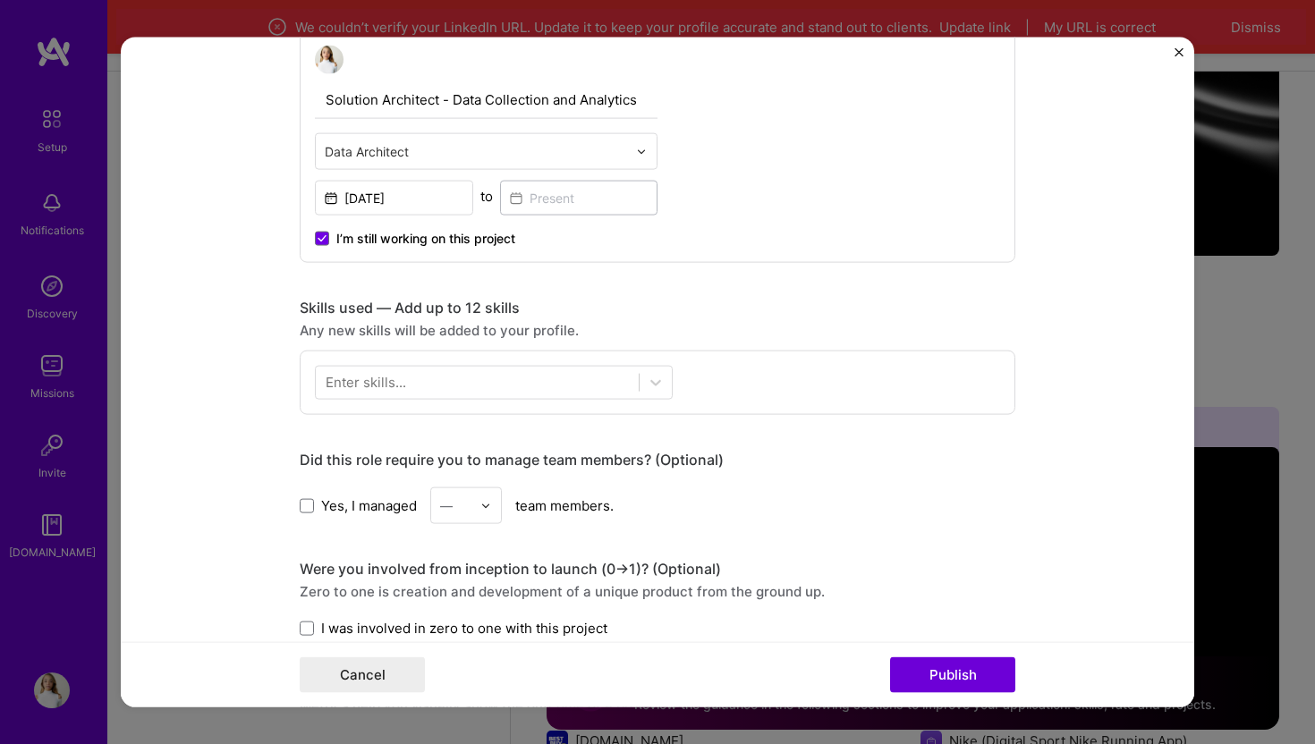
scroll to position [662, 0]
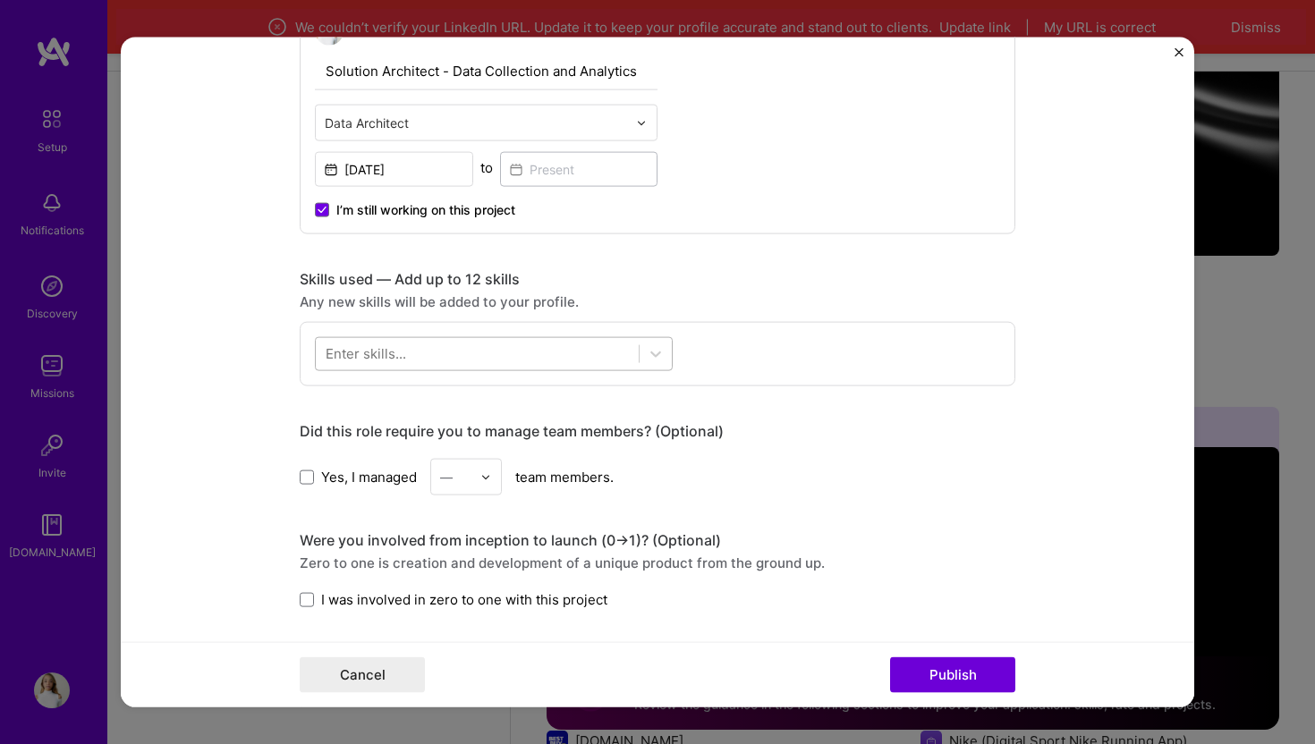
click at [598, 355] on div at bounding box center [477, 354] width 323 height 30
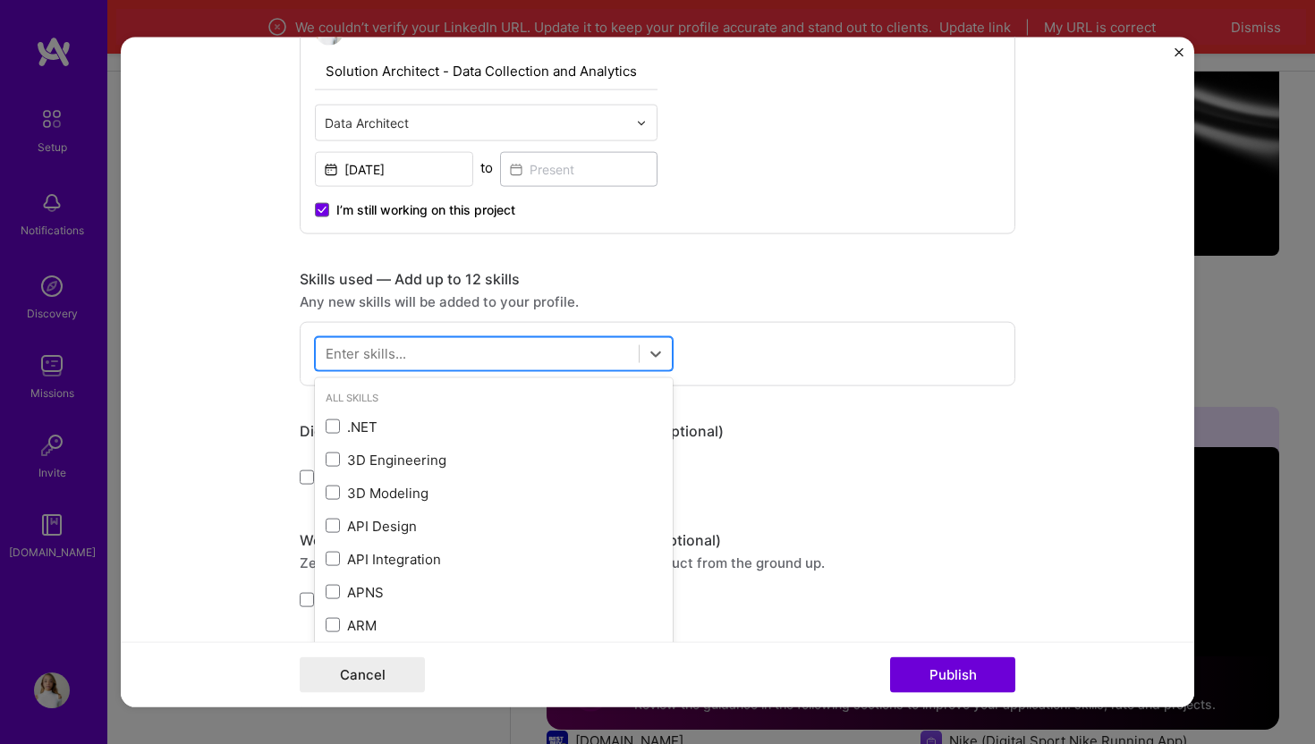
click at [598, 355] on div at bounding box center [477, 354] width 323 height 30
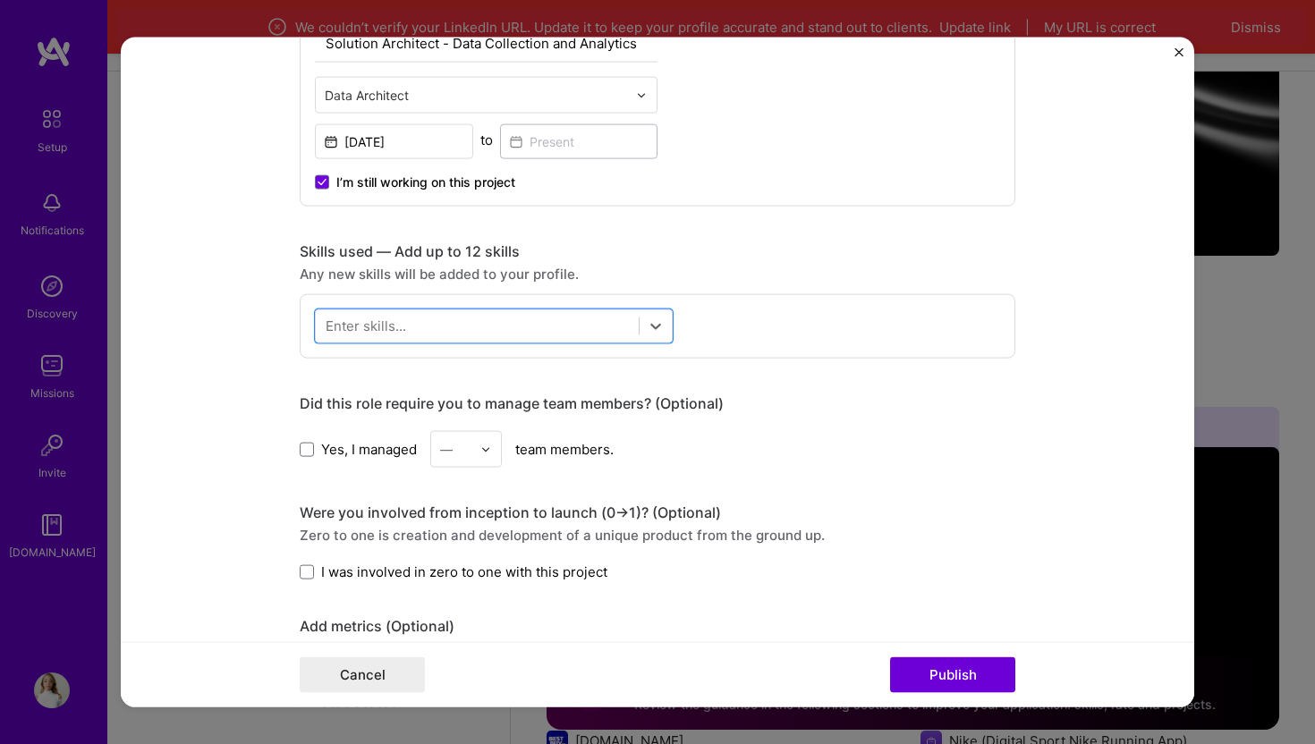
scroll to position [694, 0]
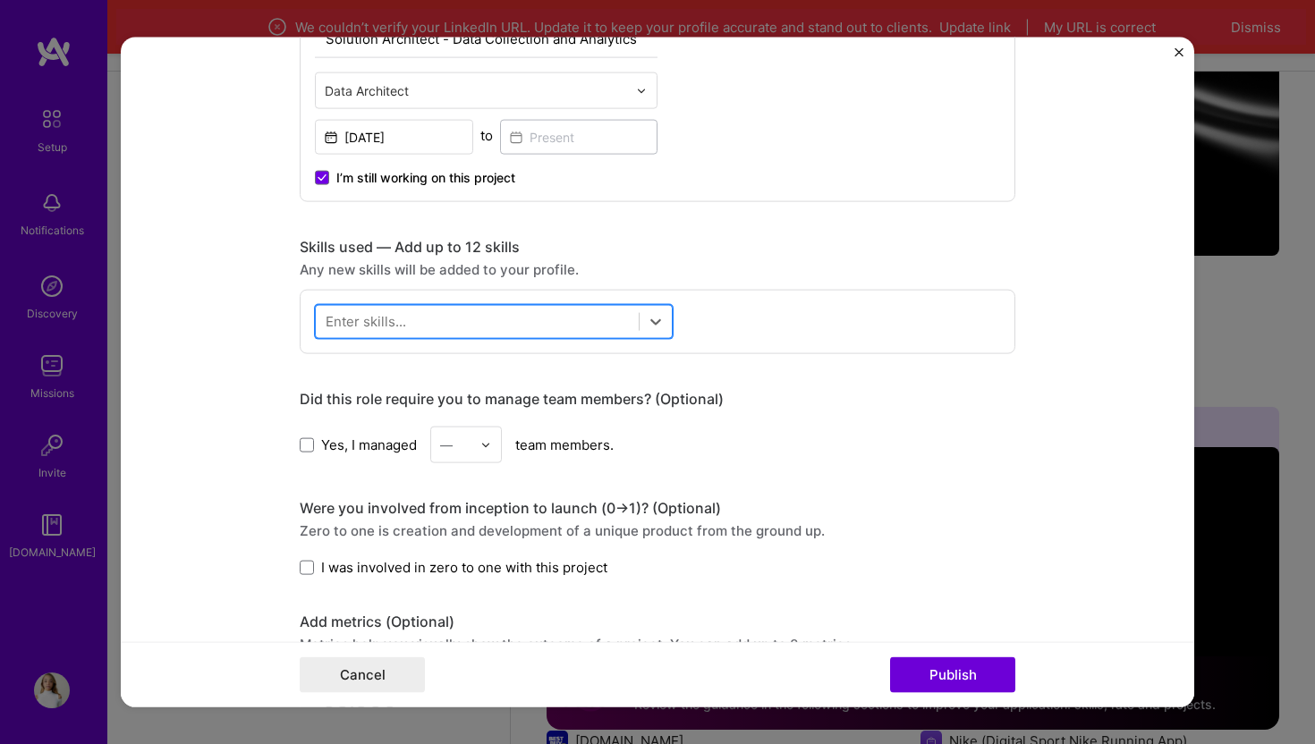
click at [467, 328] on div at bounding box center [477, 322] width 323 height 30
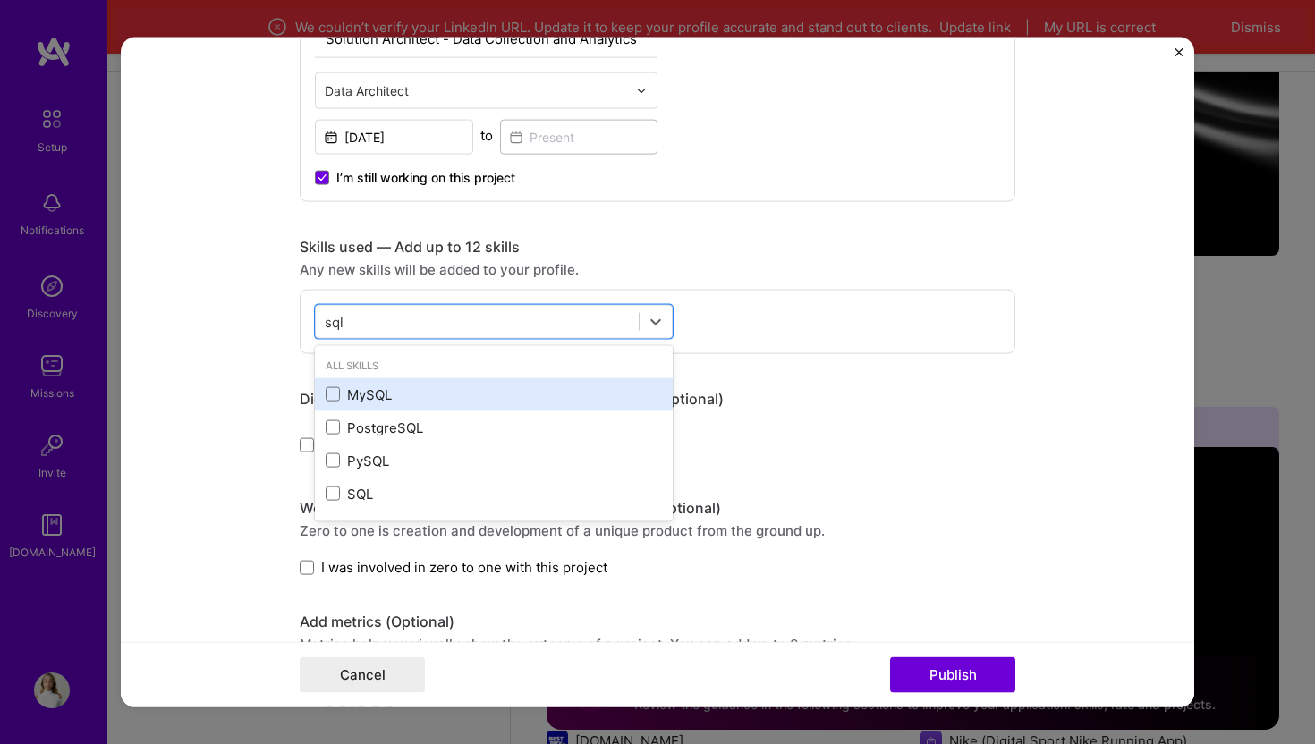
click at [386, 399] on div "MySQL" at bounding box center [494, 394] width 336 height 19
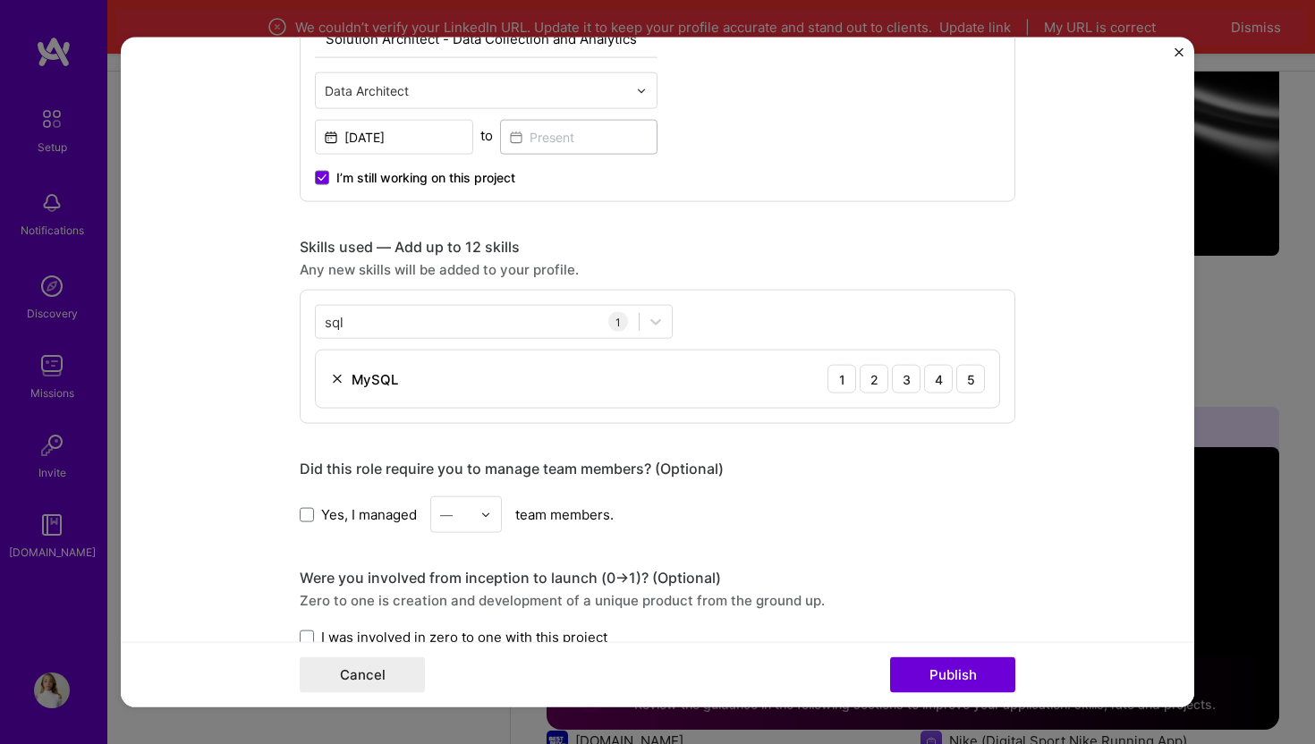
click at [747, 259] on div "Skills used — Add up to 12 skills Any new skills will be added to your profile.…" at bounding box center [658, 331] width 716 height 186
click at [928, 379] on div "4" at bounding box center [938, 379] width 29 height 29
click at [650, 323] on icon at bounding box center [656, 322] width 18 height 18
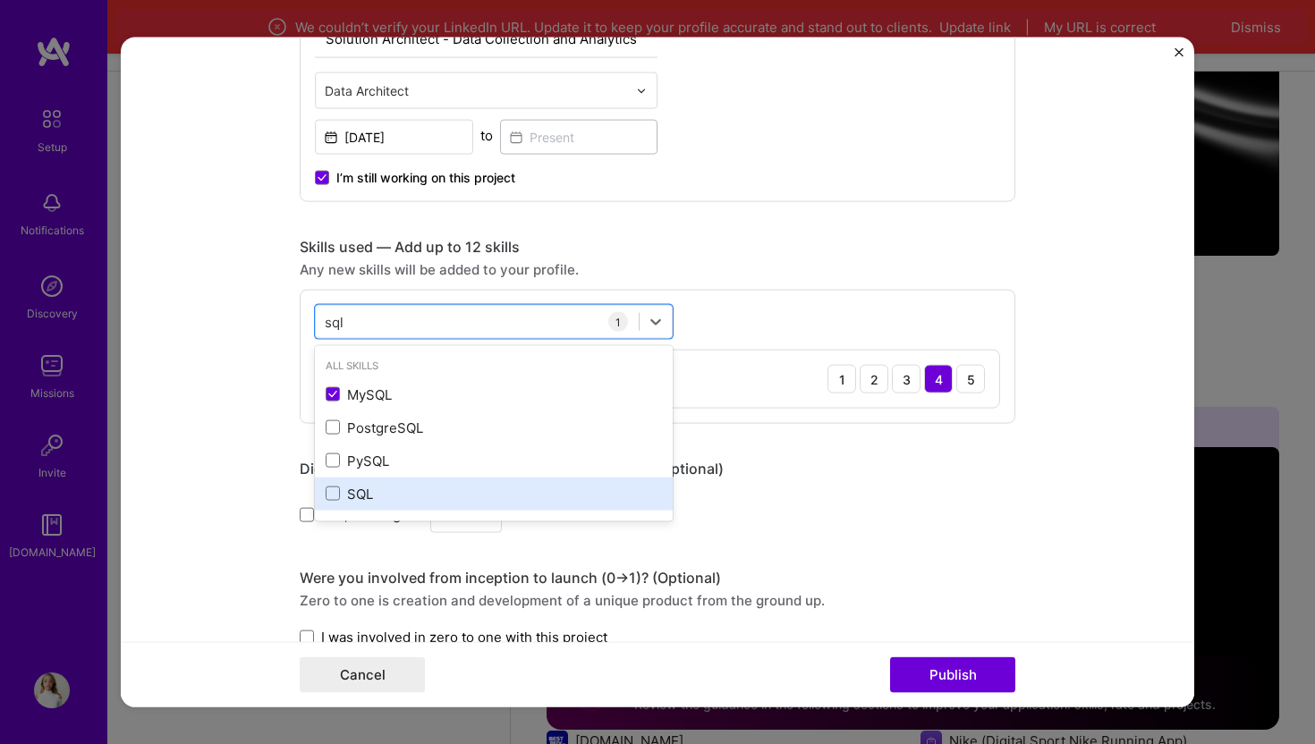
click at [361, 491] on div "SQL" at bounding box center [494, 493] width 336 height 19
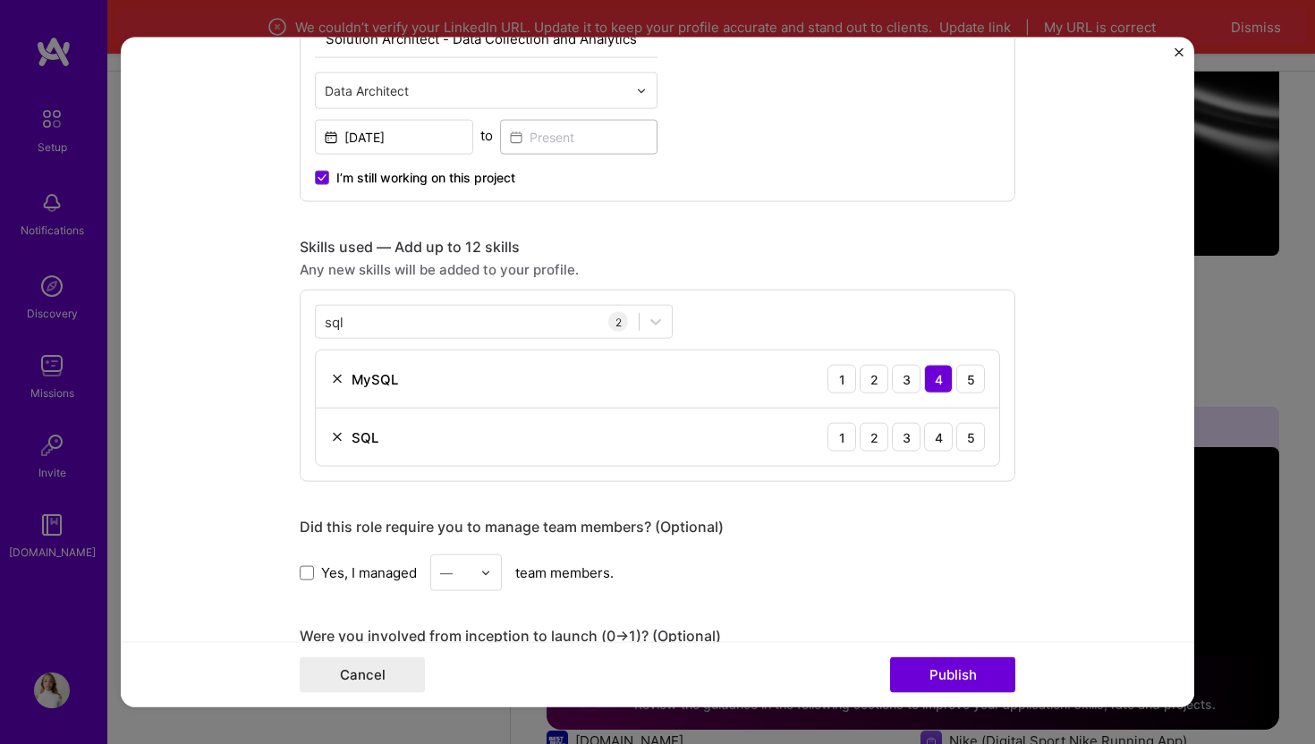
click at [685, 268] on div "Any new skills will be added to your profile." at bounding box center [658, 269] width 716 height 19
click at [937, 438] on div "4" at bounding box center [938, 437] width 29 height 29
click at [334, 378] on img at bounding box center [337, 379] width 14 height 14
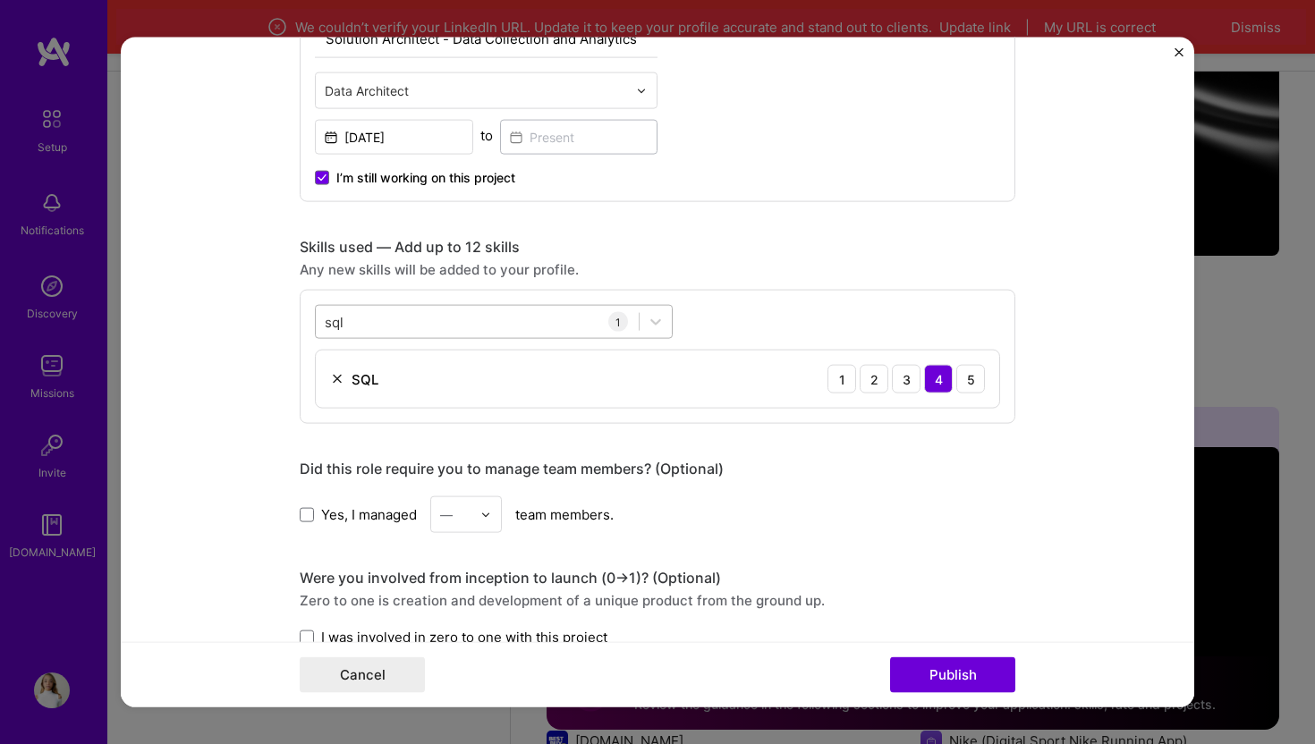
click at [379, 322] on div "sql sql" at bounding box center [477, 322] width 323 height 30
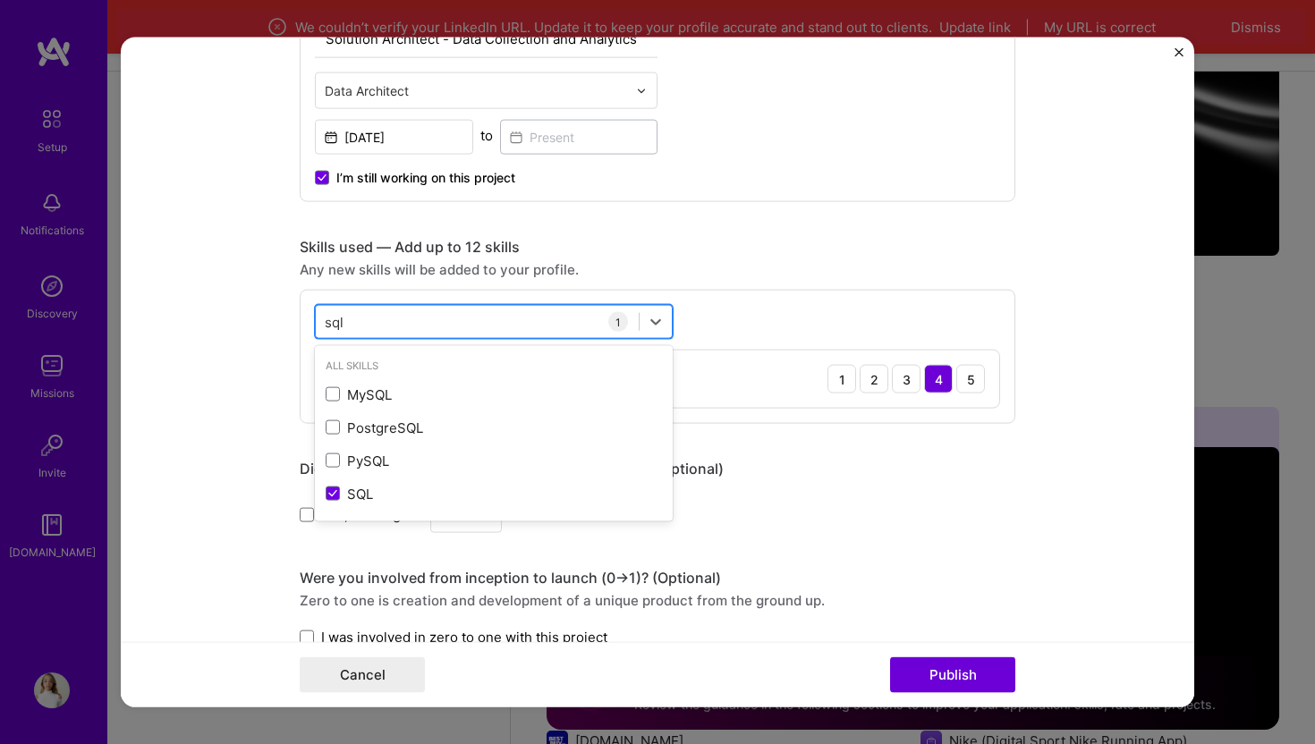
click at [379, 322] on div "sql sql" at bounding box center [477, 322] width 323 height 30
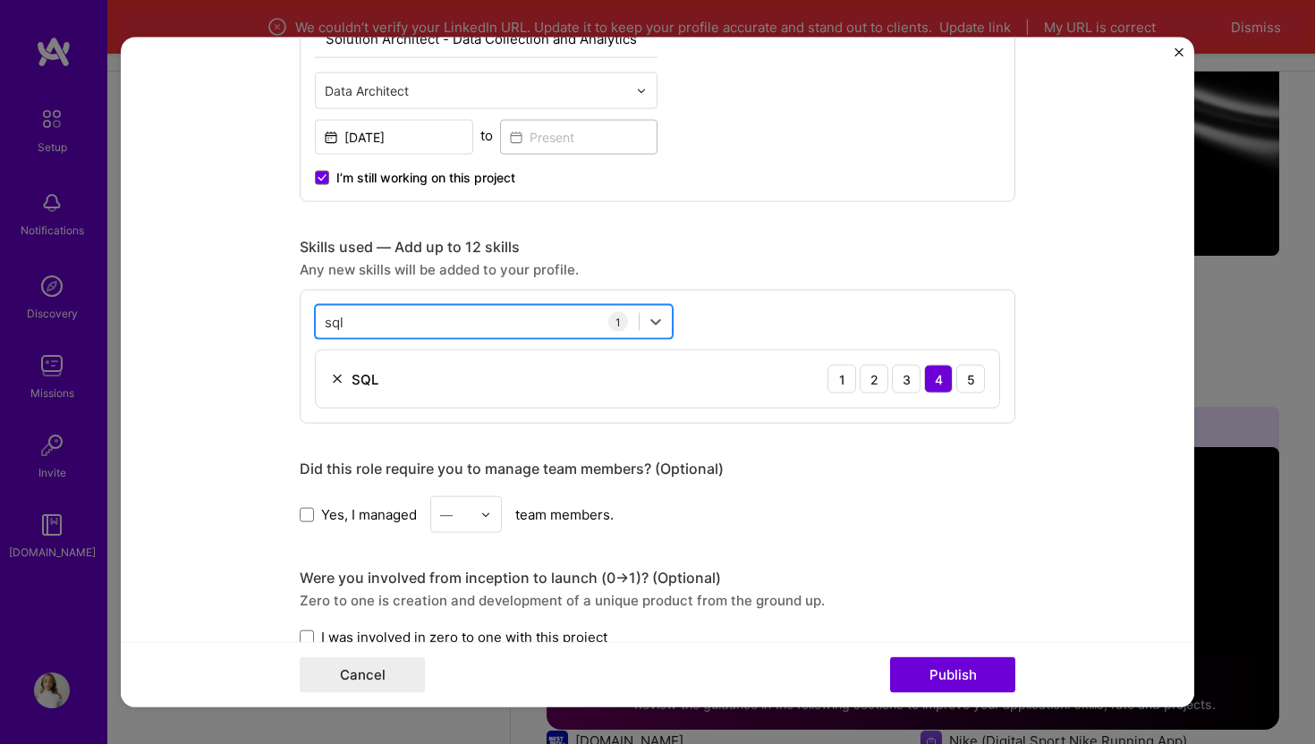
click at [379, 322] on div "sql sql" at bounding box center [477, 322] width 323 height 30
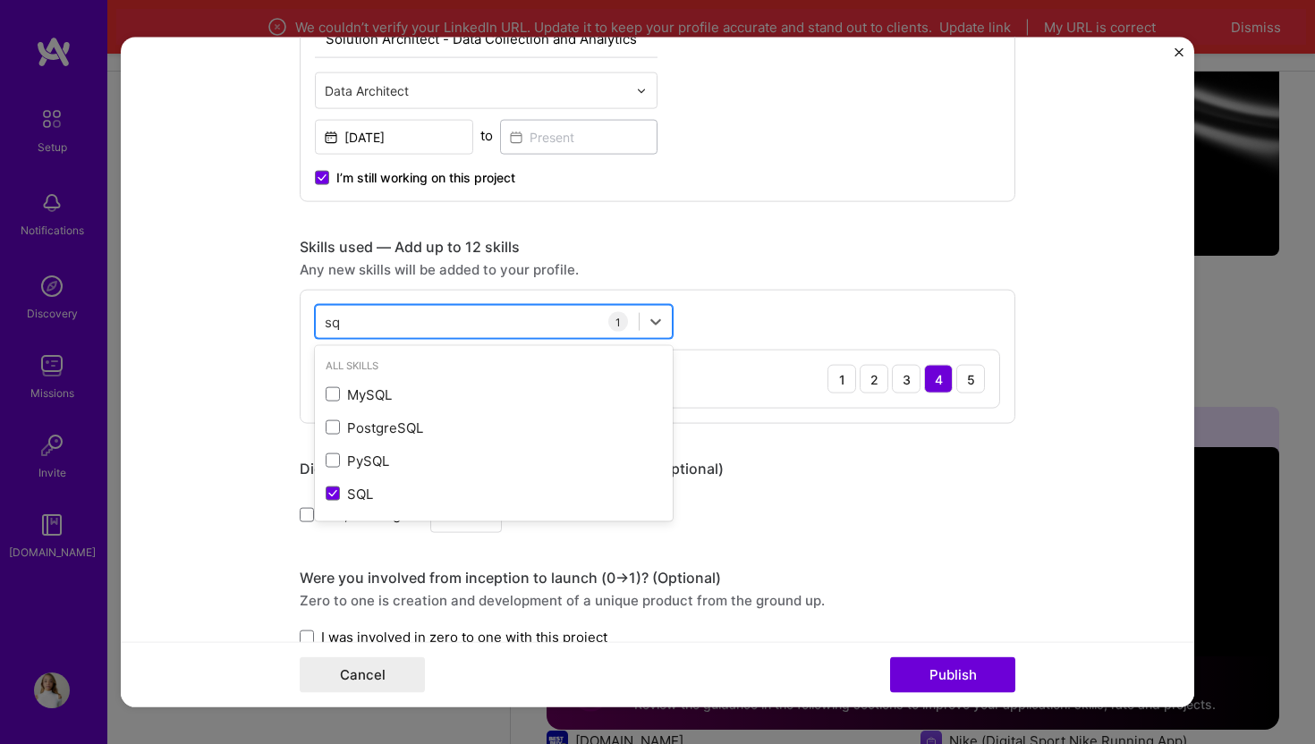
type input "s"
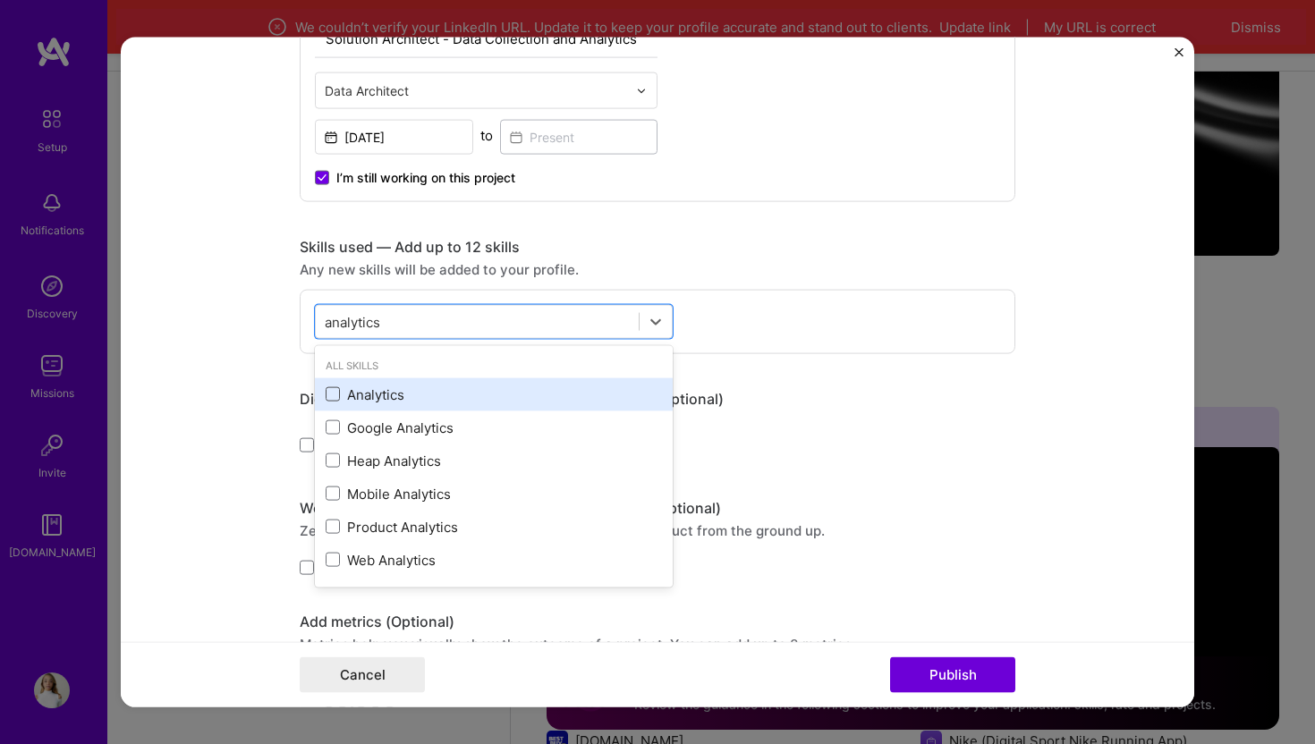
click at [329, 395] on span at bounding box center [333, 394] width 14 height 14
click at [0, 0] on input "checkbox" at bounding box center [0, 0] width 0 height 0
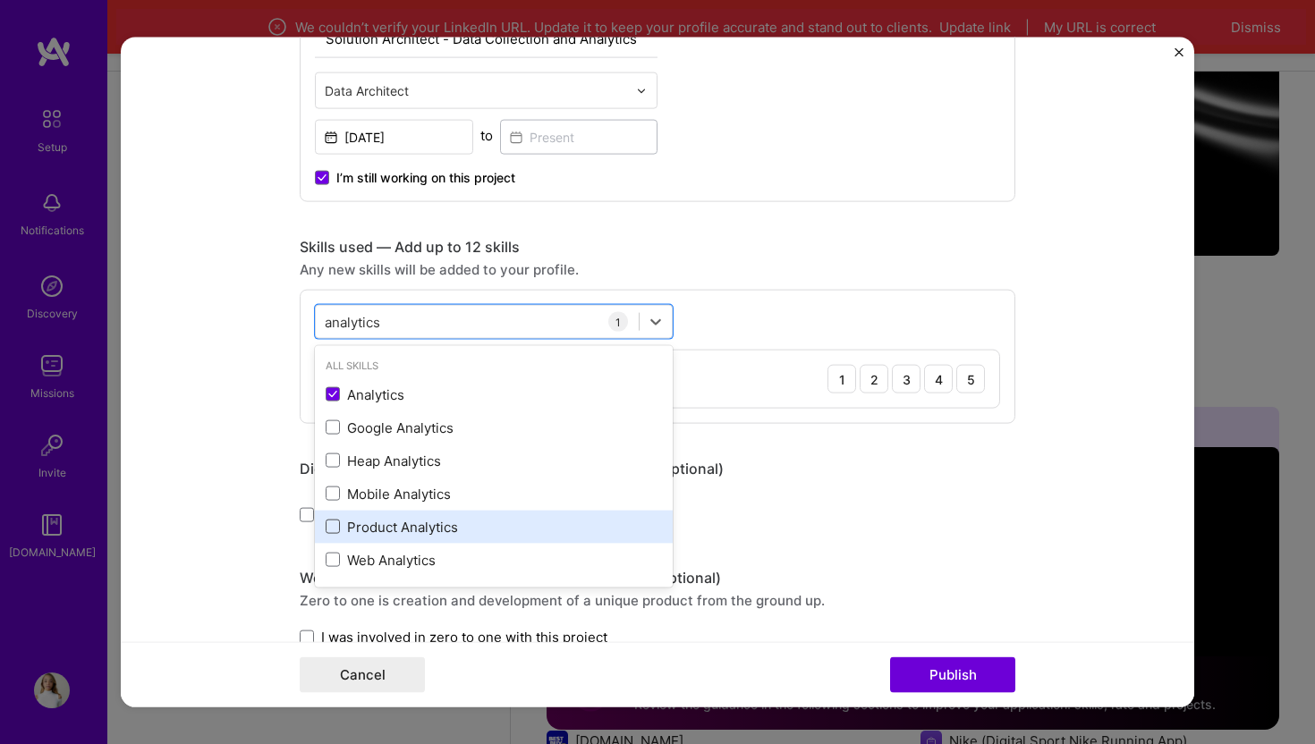
click at [332, 531] on span at bounding box center [333, 527] width 14 height 14
click at [0, 0] on input "checkbox" at bounding box center [0, 0] width 0 height 0
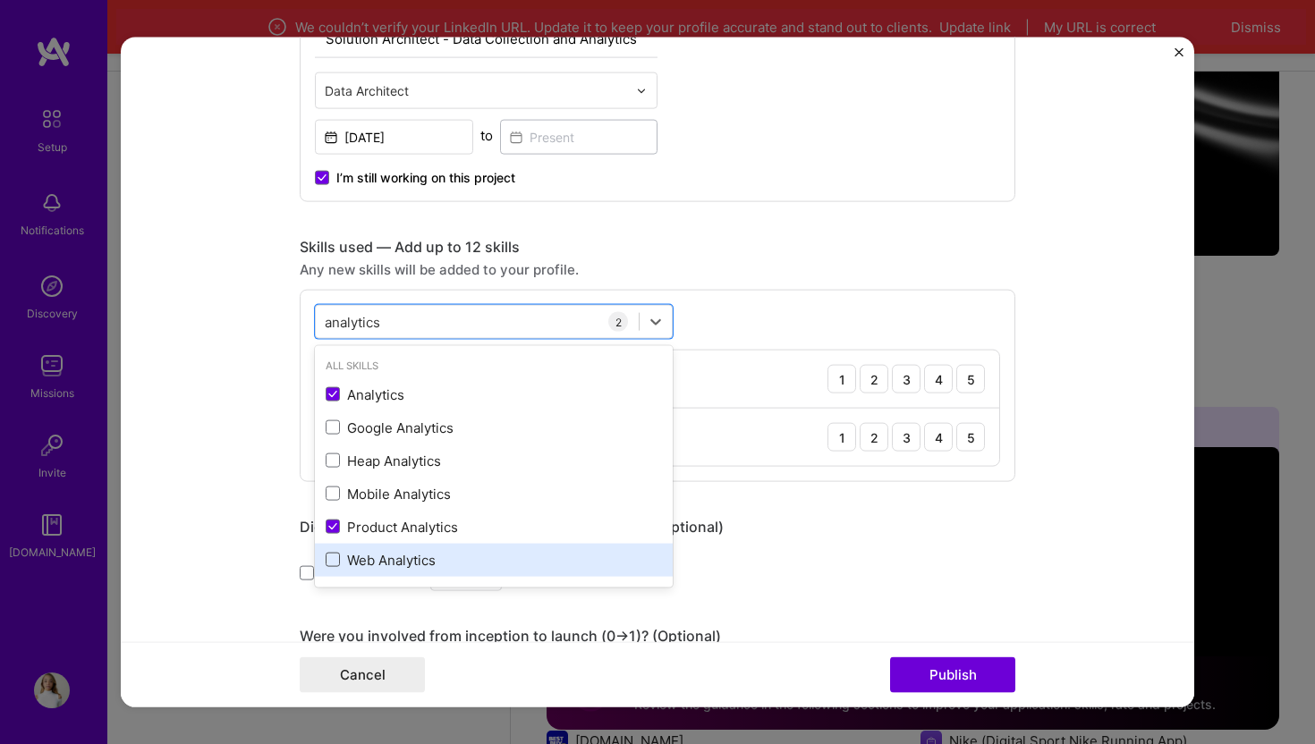
click at [334, 564] on span at bounding box center [333, 560] width 14 height 14
click at [0, 0] on input "checkbox" at bounding box center [0, 0] width 0 height 0
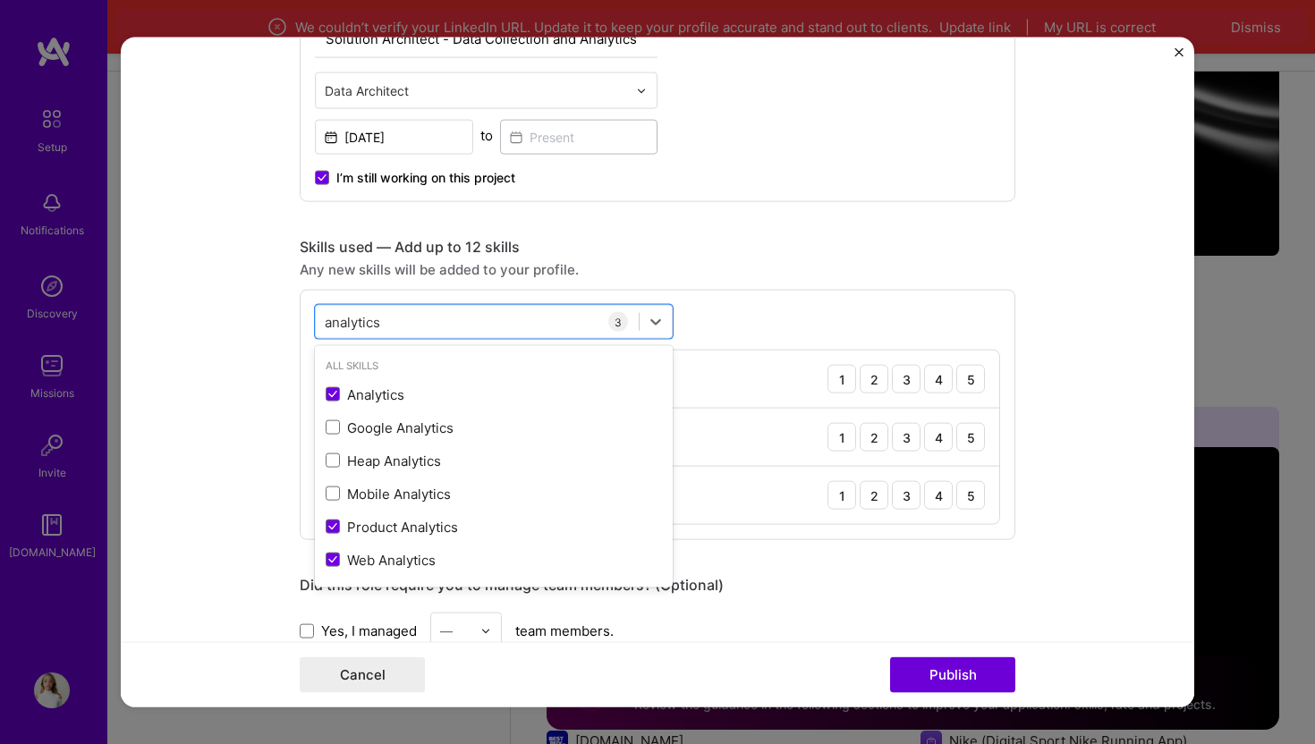
click at [809, 247] on div "Skills used — Add up to 12 skills" at bounding box center [658, 247] width 716 height 19
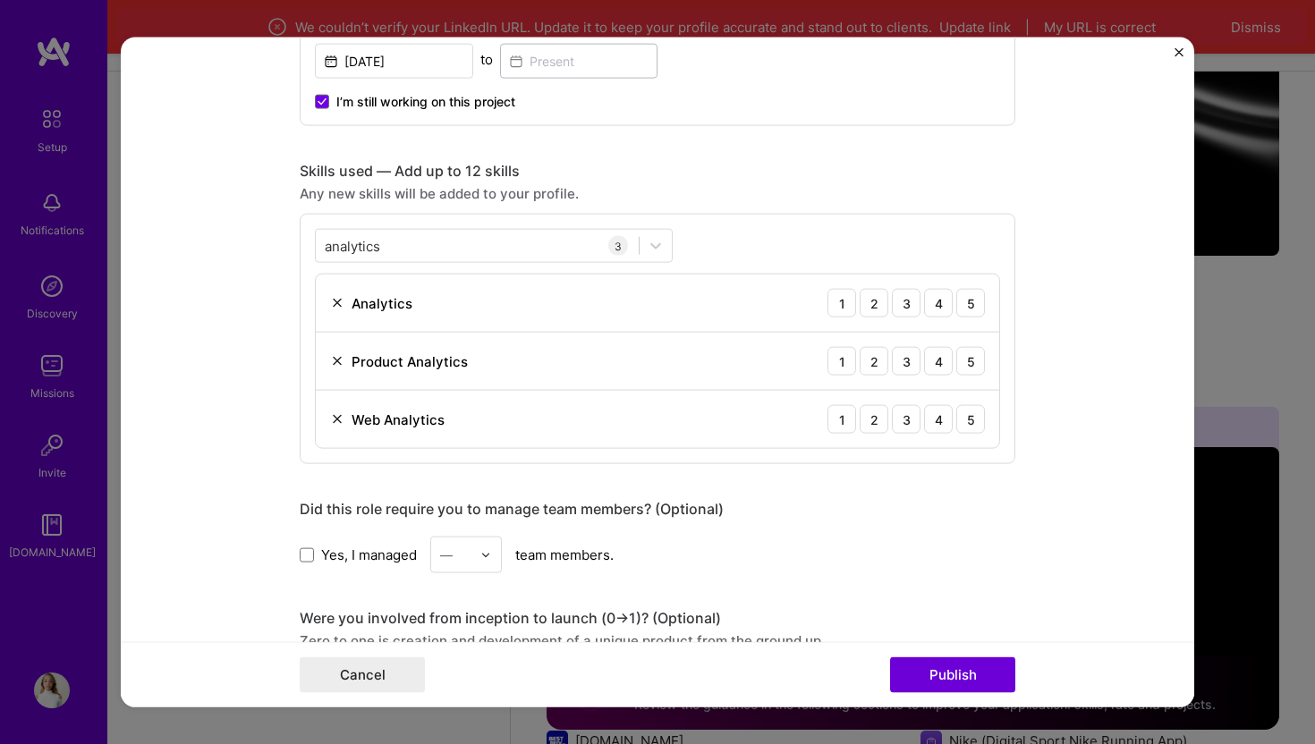
scroll to position [764, 0]
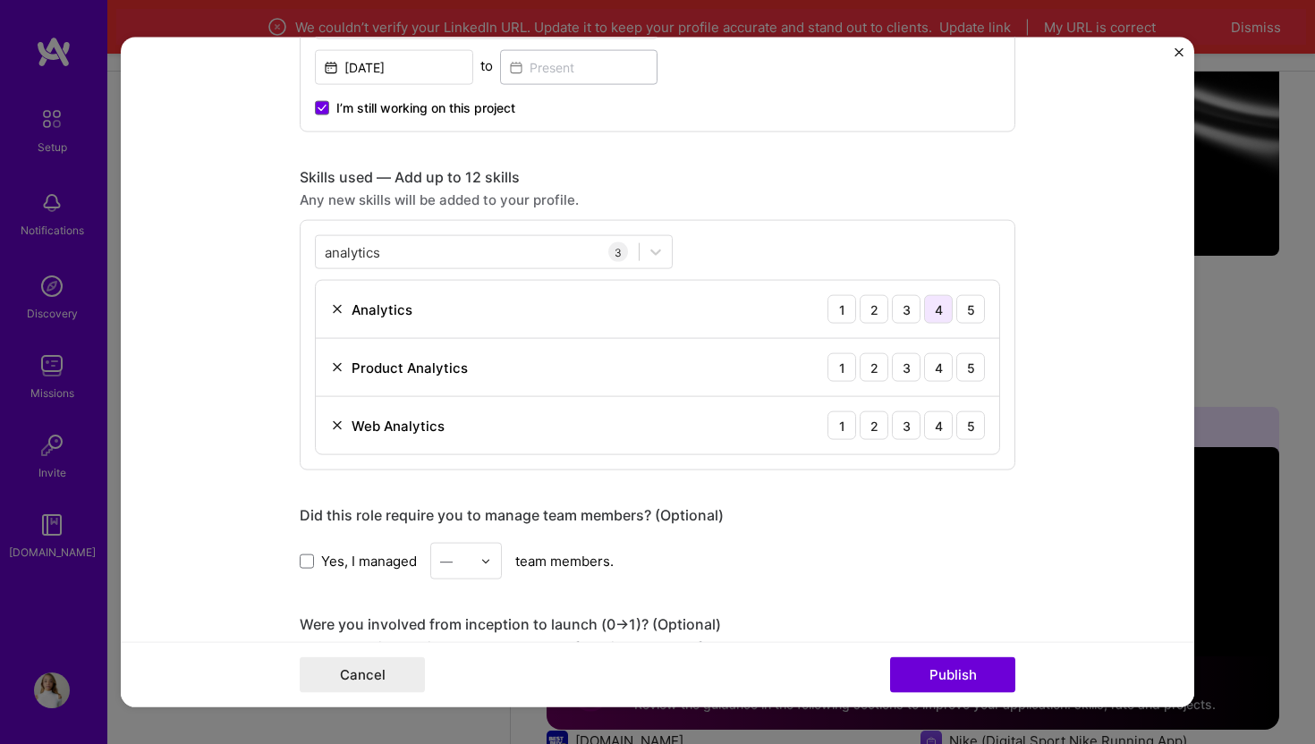
click at [935, 310] on div "4" at bounding box center [938, 309] width 29 height 29
click at [939, 362] on div "4" at bounding box center [938, 367] width 29 height 29
click at [935, 430] on div "4" at bounding box center [938, 425] width 29 height 29
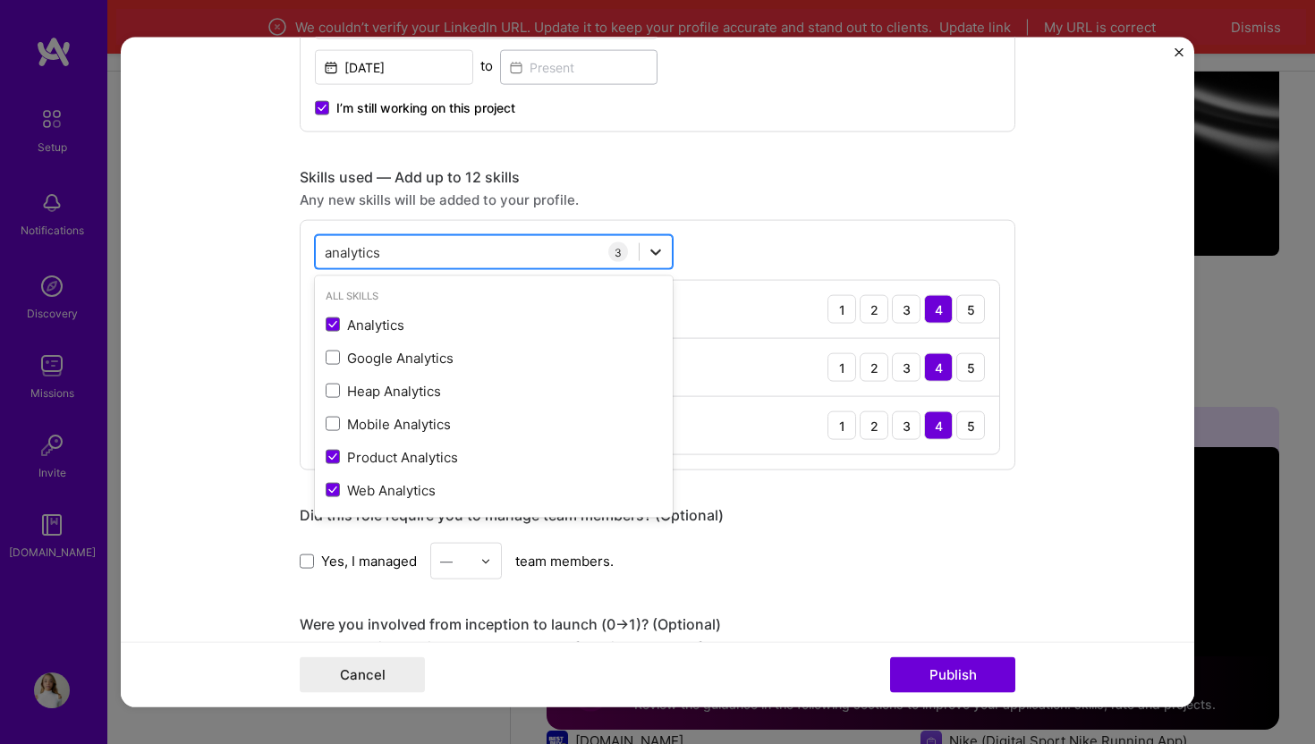
click at [664, 258] on div at bounding box center [656, 252] width 32 height 32
click at [534, 255] on div "analytics analytics" at bounding box center [477, 252] width 323 height 30
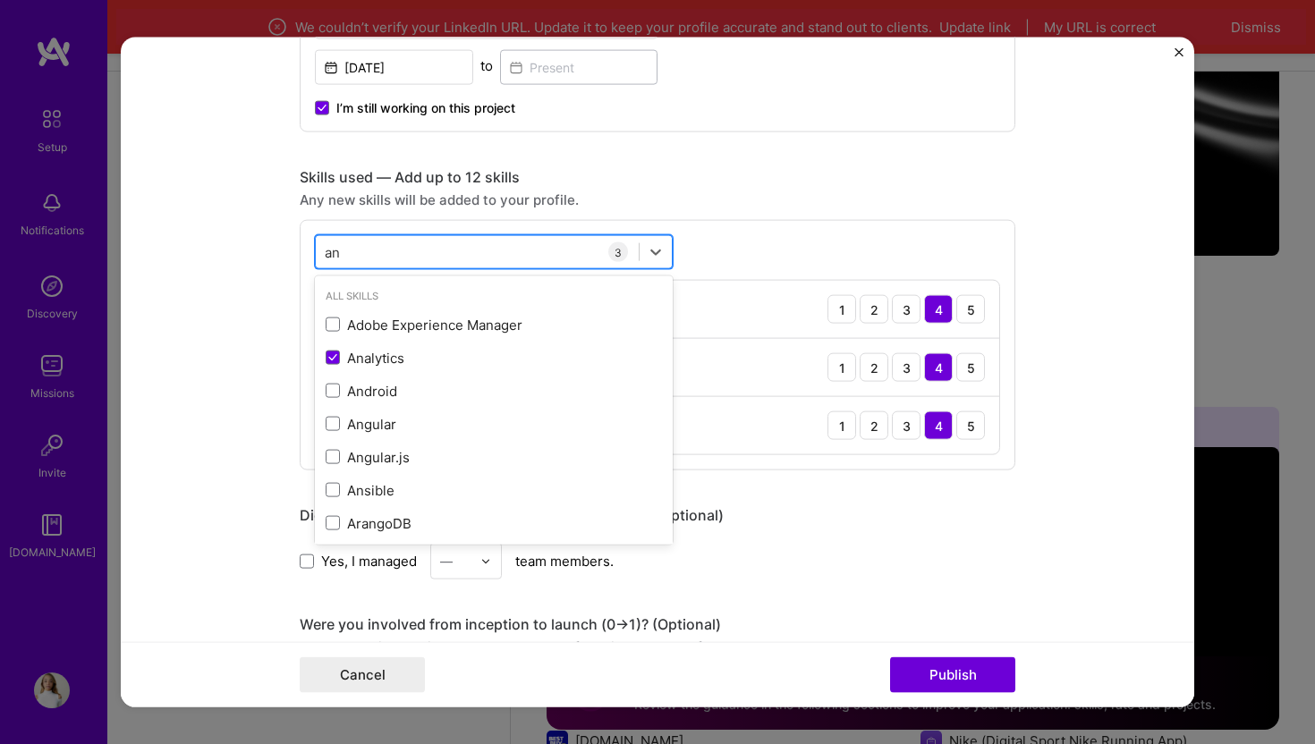
type input "a"
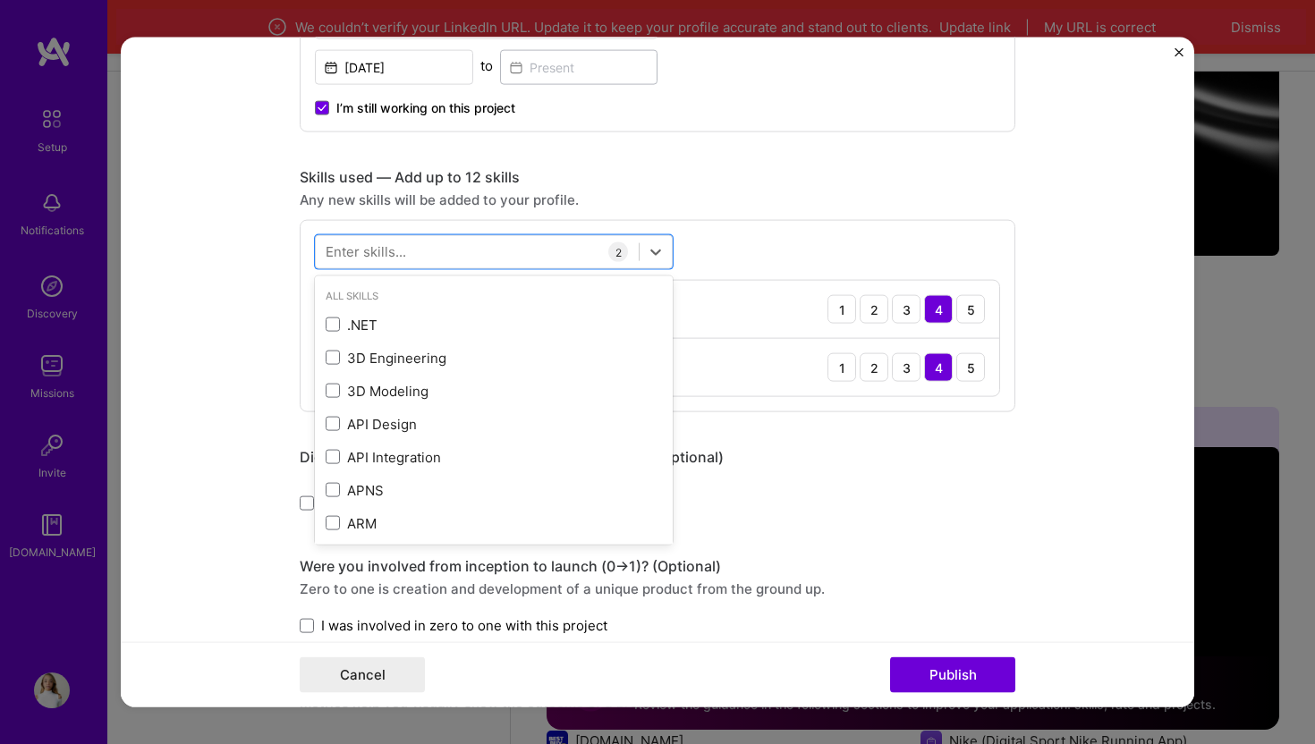
click at [181, 322] on form "Editing suggested project This project is suggested based on your LinkedIn, res…" at bounding box center [657, 373] width 1073 height 670
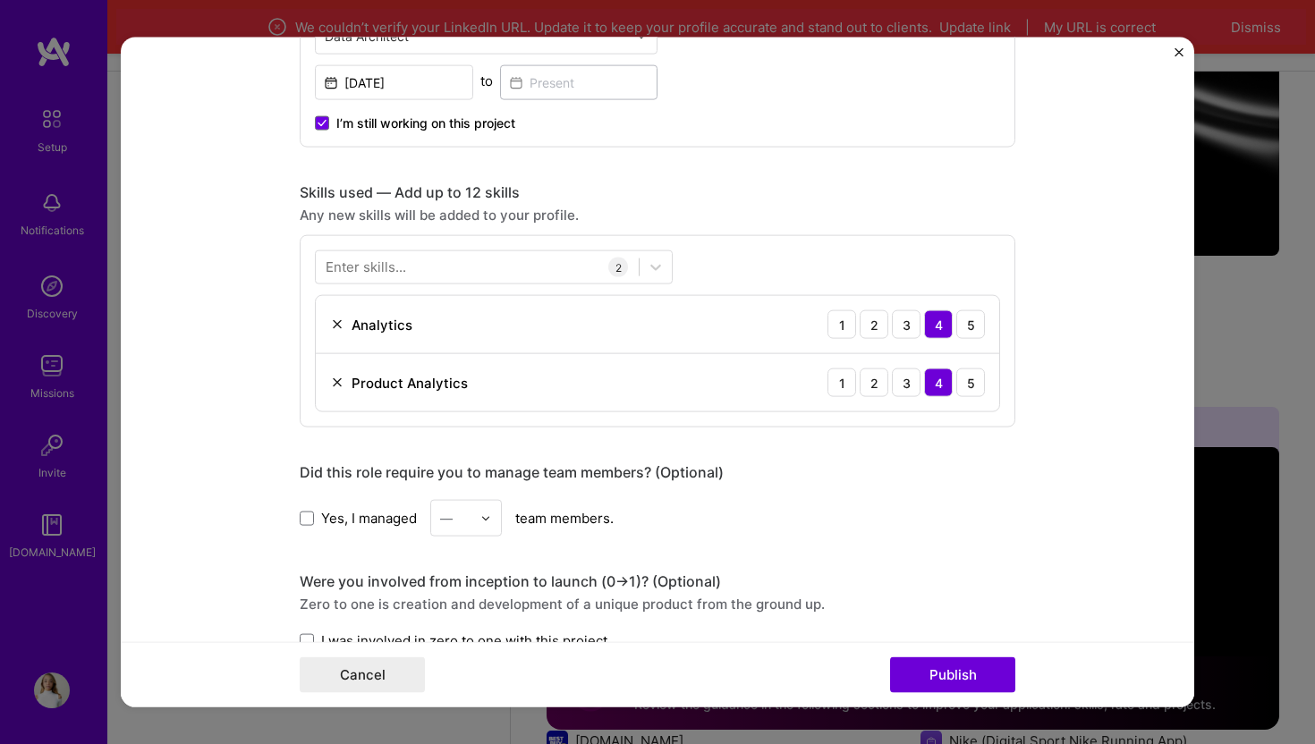
scroll to position [724, 0]
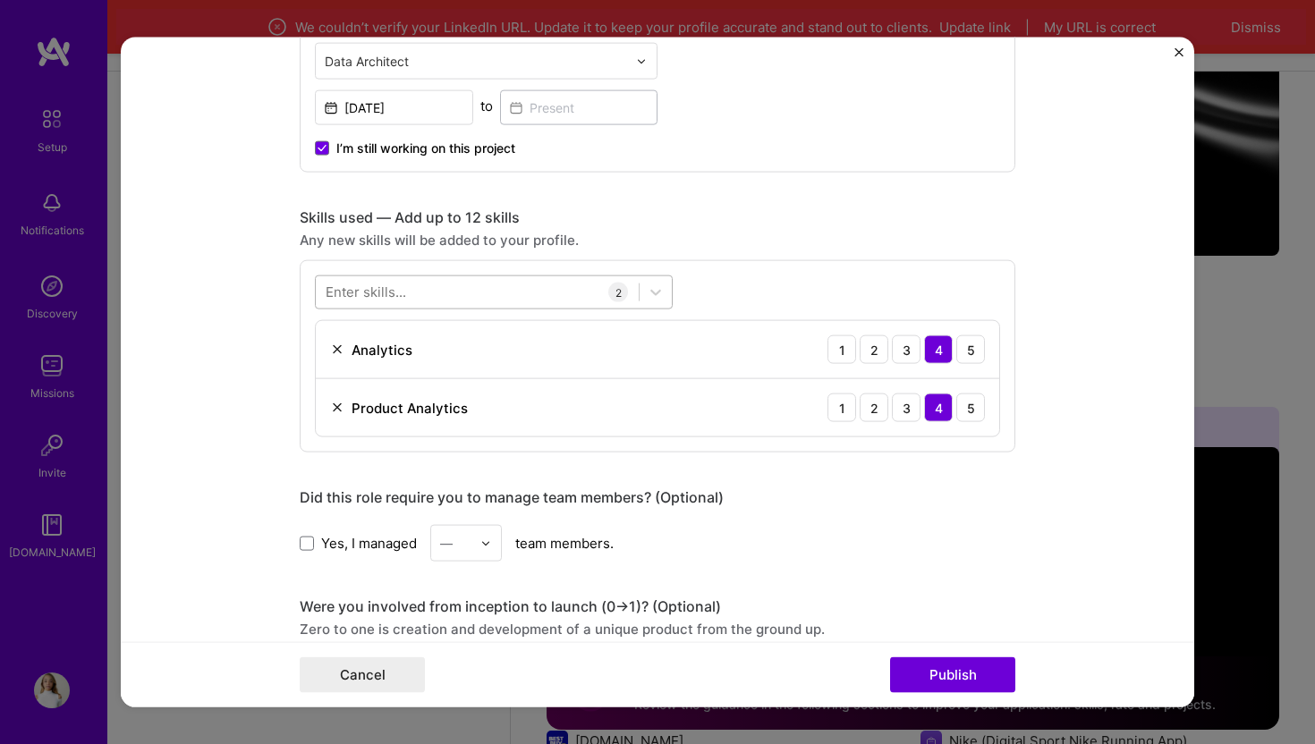
click at [492, 292] on div at bounding box center [477, 292] width 323 height 30
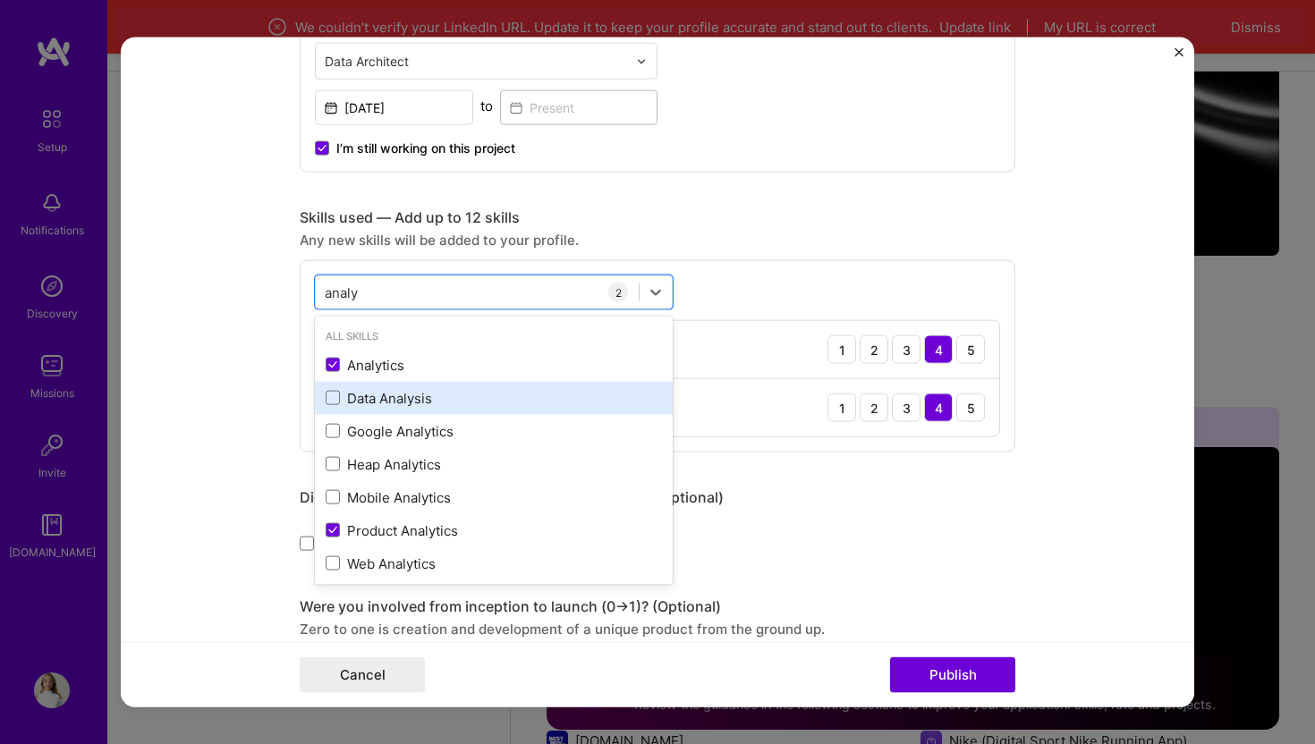
click at [422, 396] on div "Data Analysis" at bounding box center [494, 397] width 336 height 19
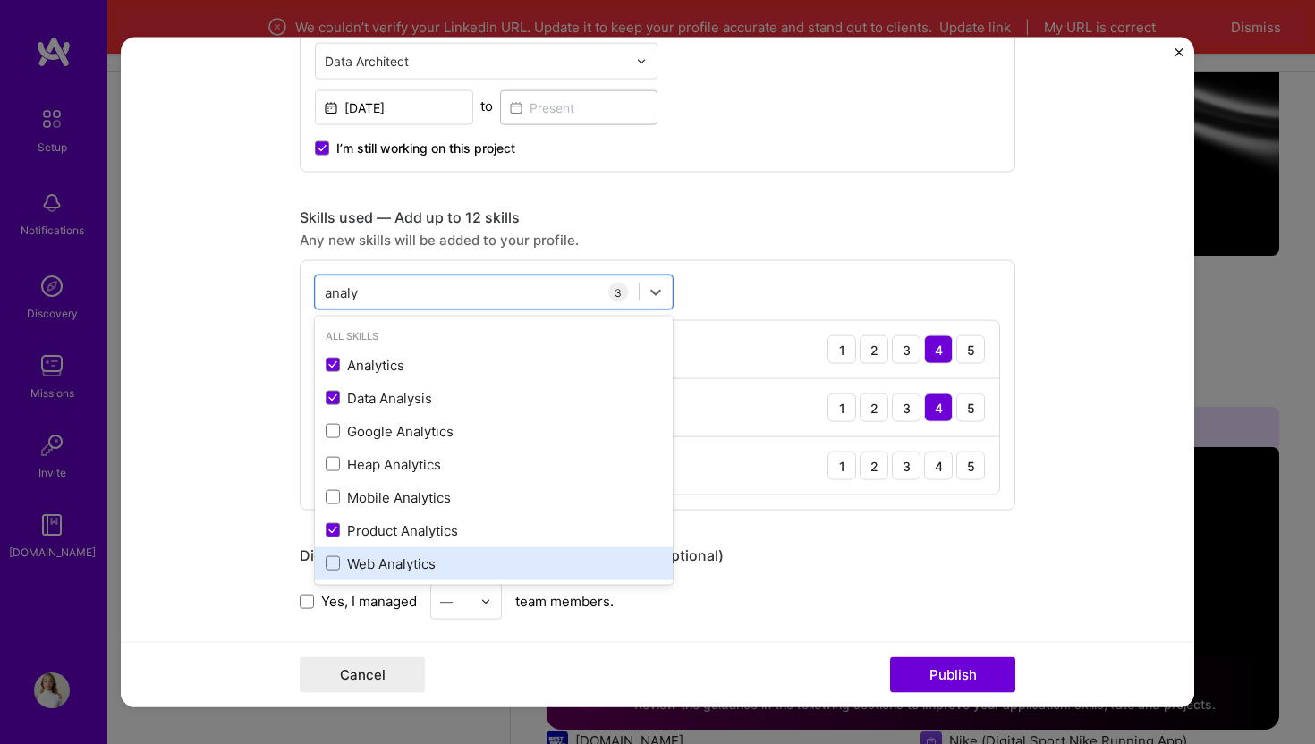
click at [397, 574] on div "Web Analytics" at bounding box center [494, 563] width 358 height 33
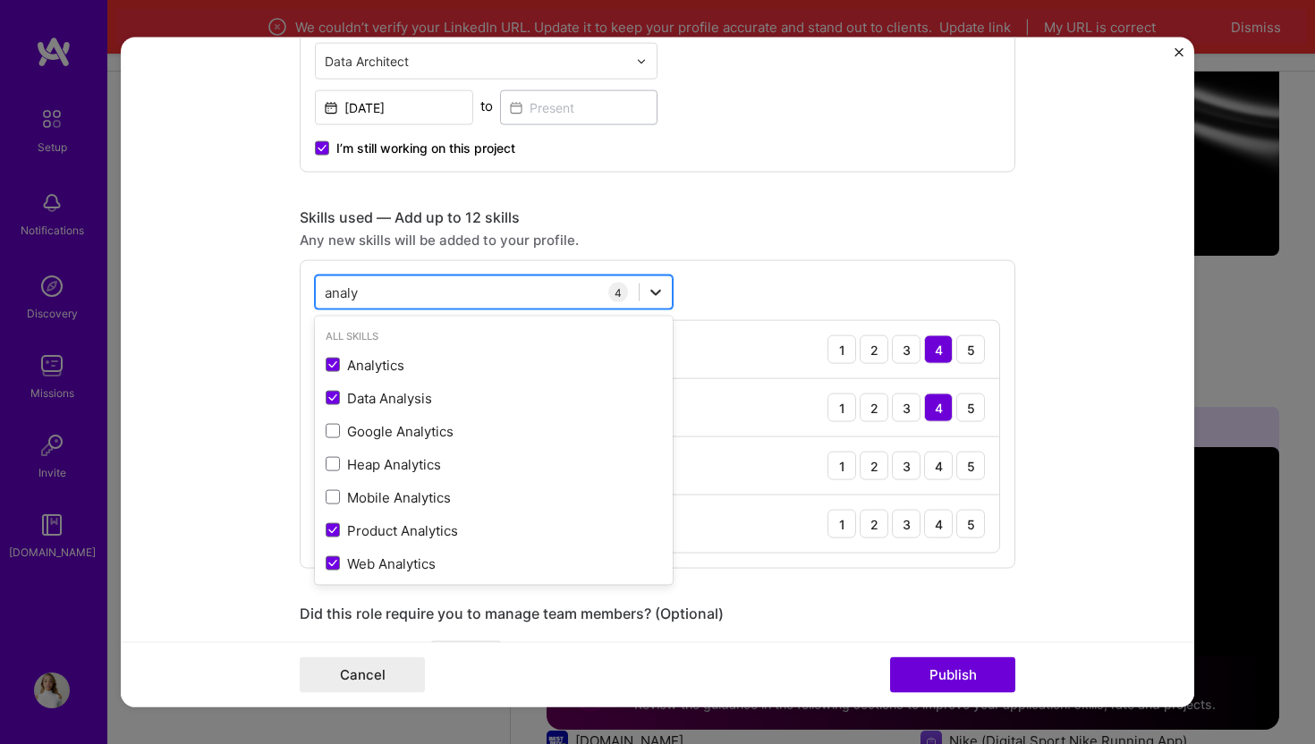
click at [662, 294] on icon at bounding box center [656, 293] width 18 height 18
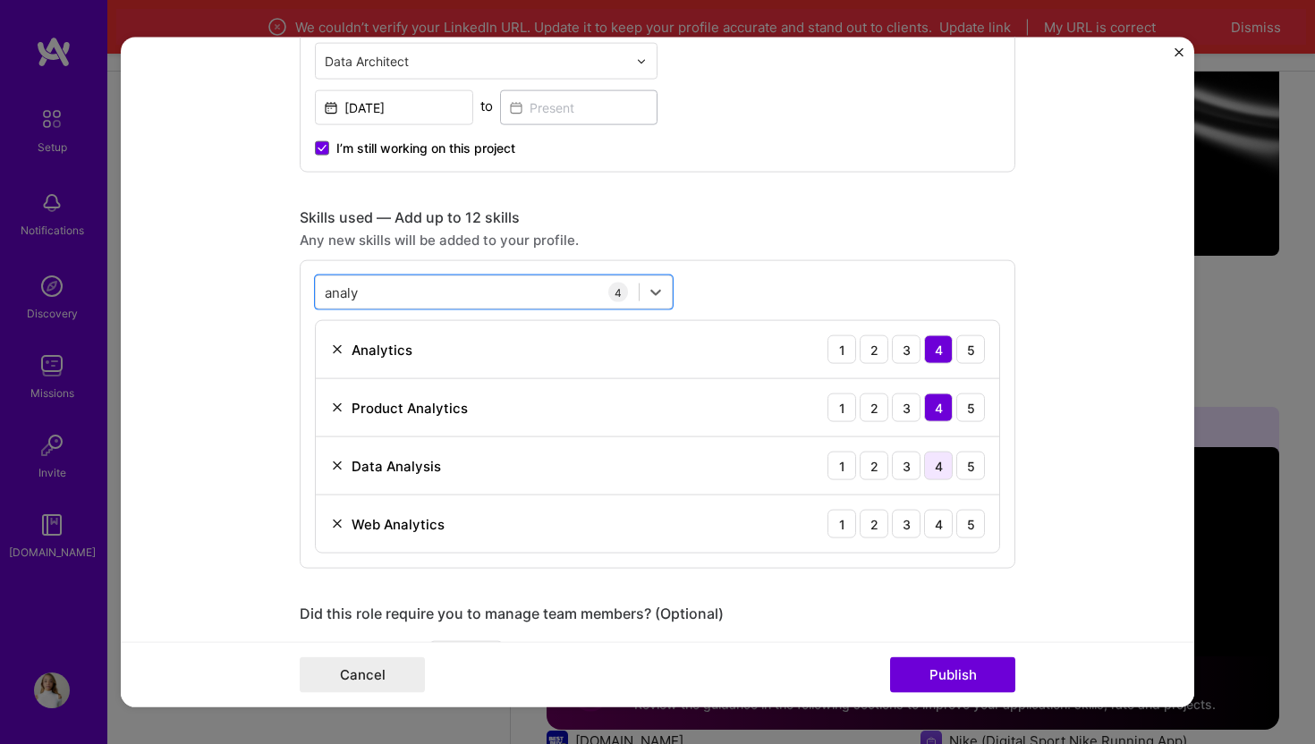
click at [950, 467] on div "4" at bounding box center [938, 466] width 29 height 29
click at [938, 534] on div "4" at bounding box center [938, 524] width 29 height 29
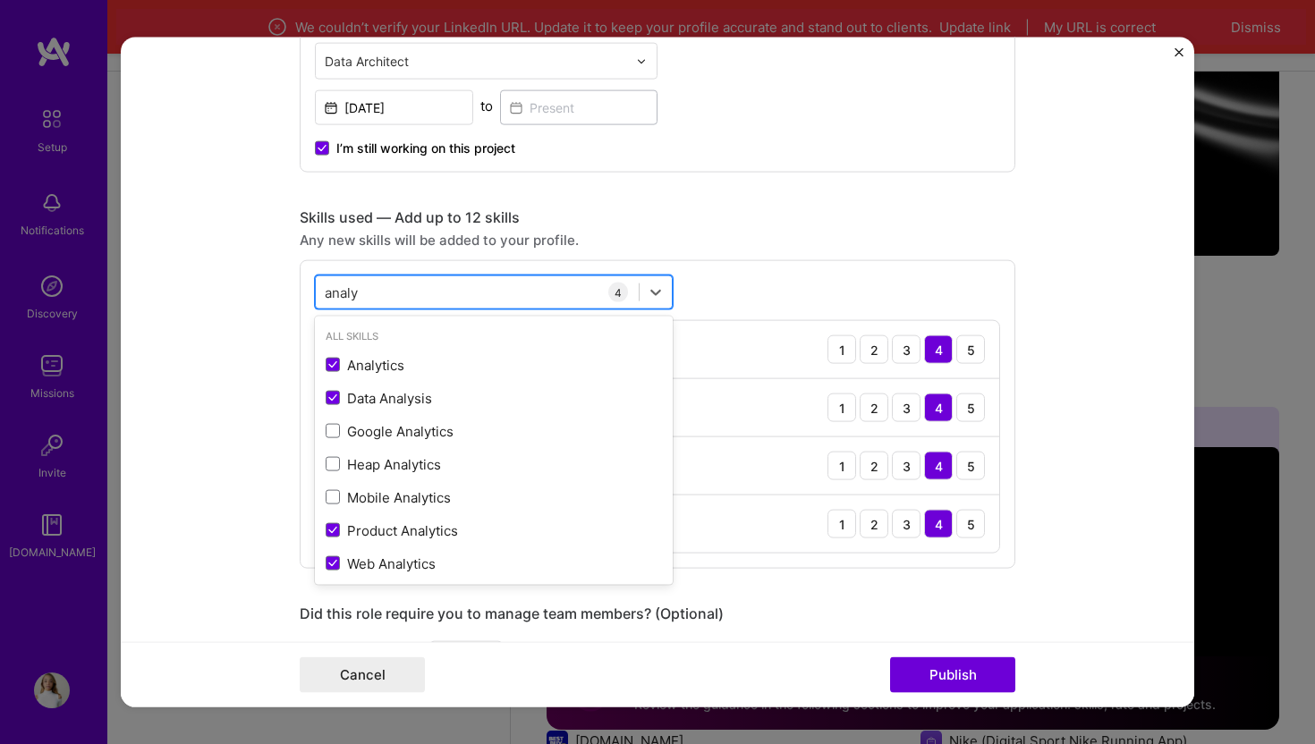
click at [557, 293] on div "analy analy" at bounding box center [477, 292] width 323 height 30
type input "a"
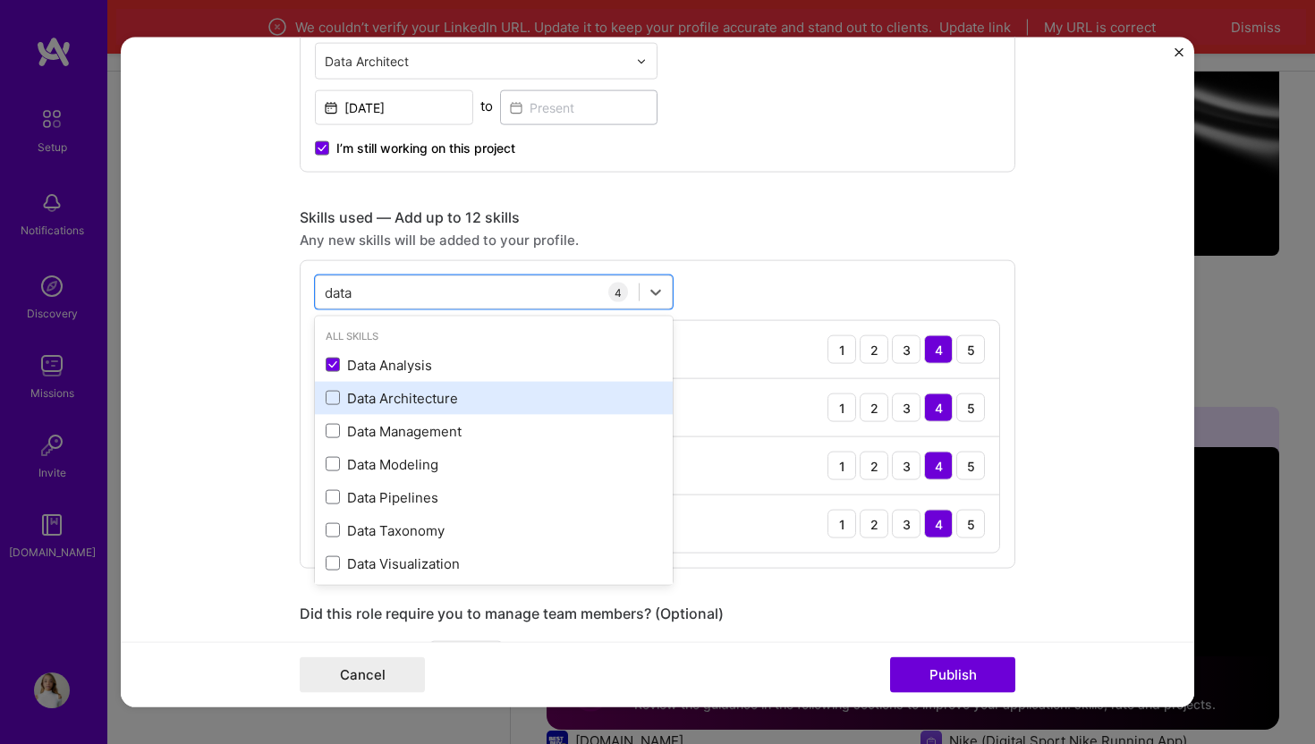
click at [525, 412] on div "Data Architecture" at bounding box center [494, 397] width 358 height 33
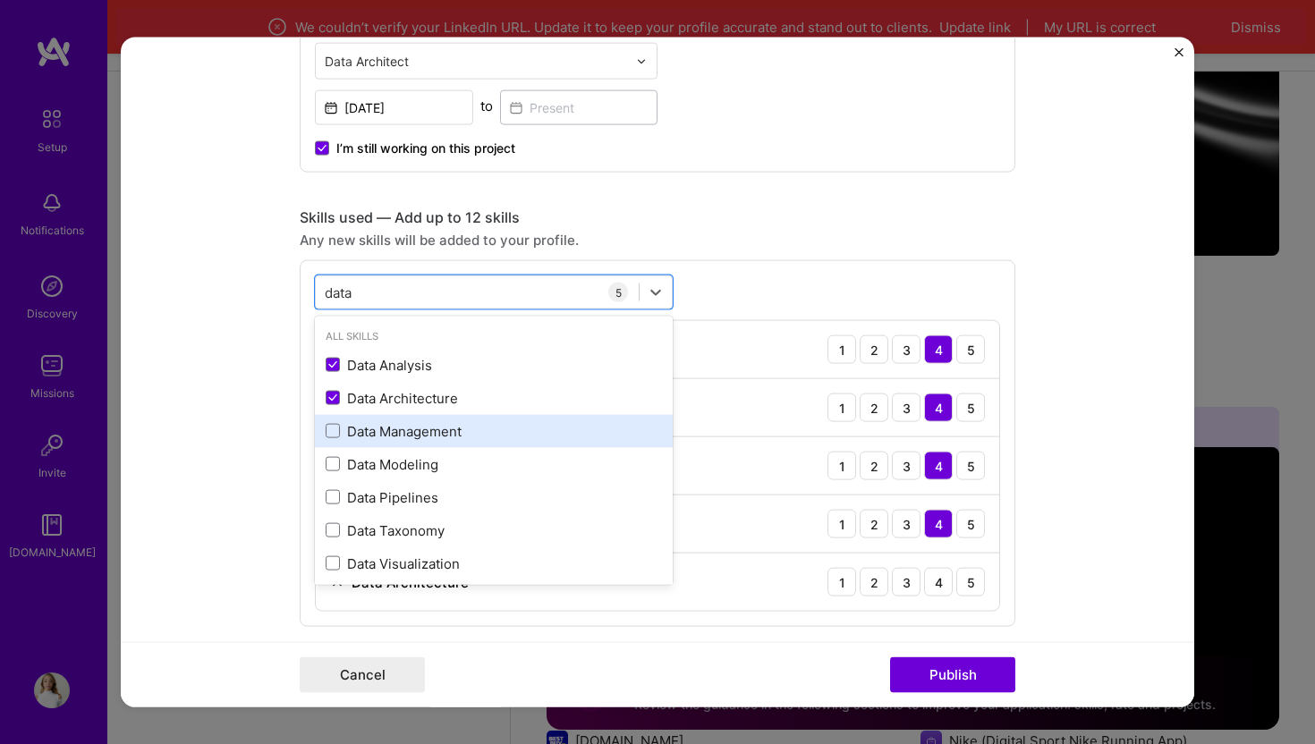
click at [451, 433] on div "Data Management" at bounding box center [494, 430] width 336 height 19
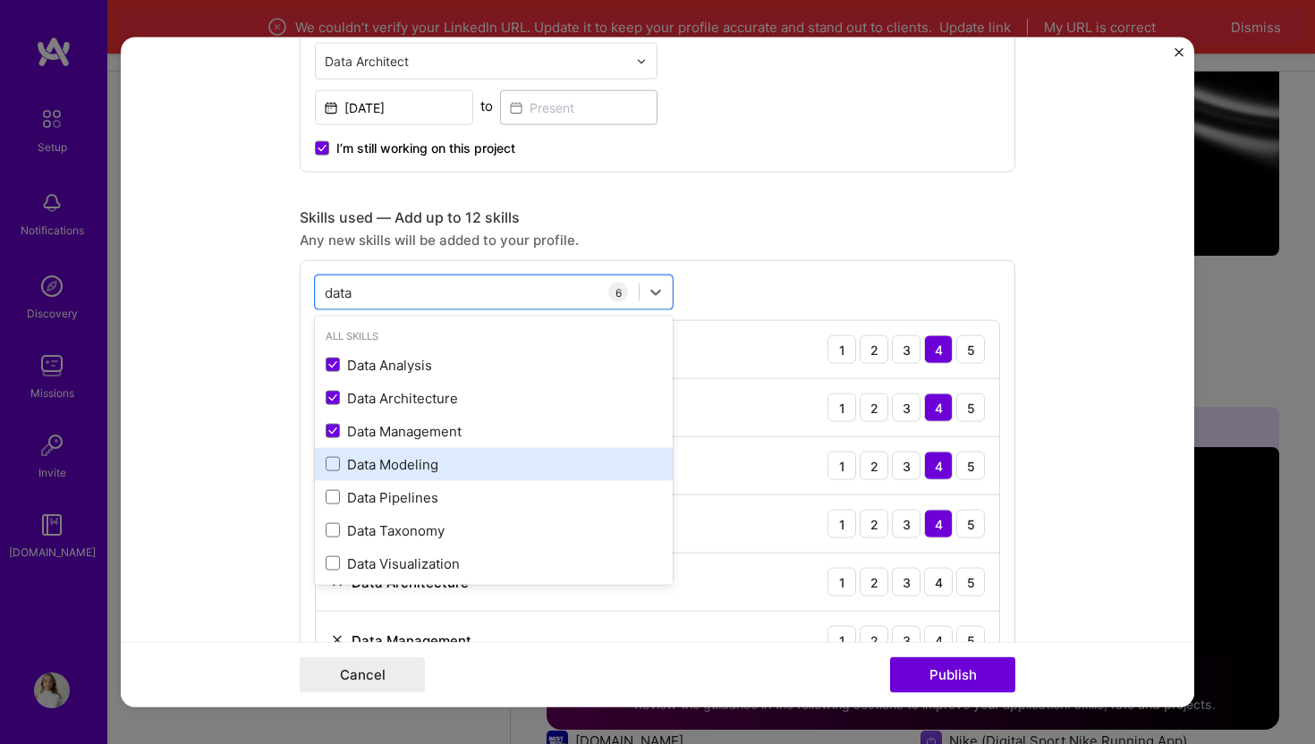
click at [438, 465] on div "Data Modeling" at bounding box center [494, 463] width 336 height 19
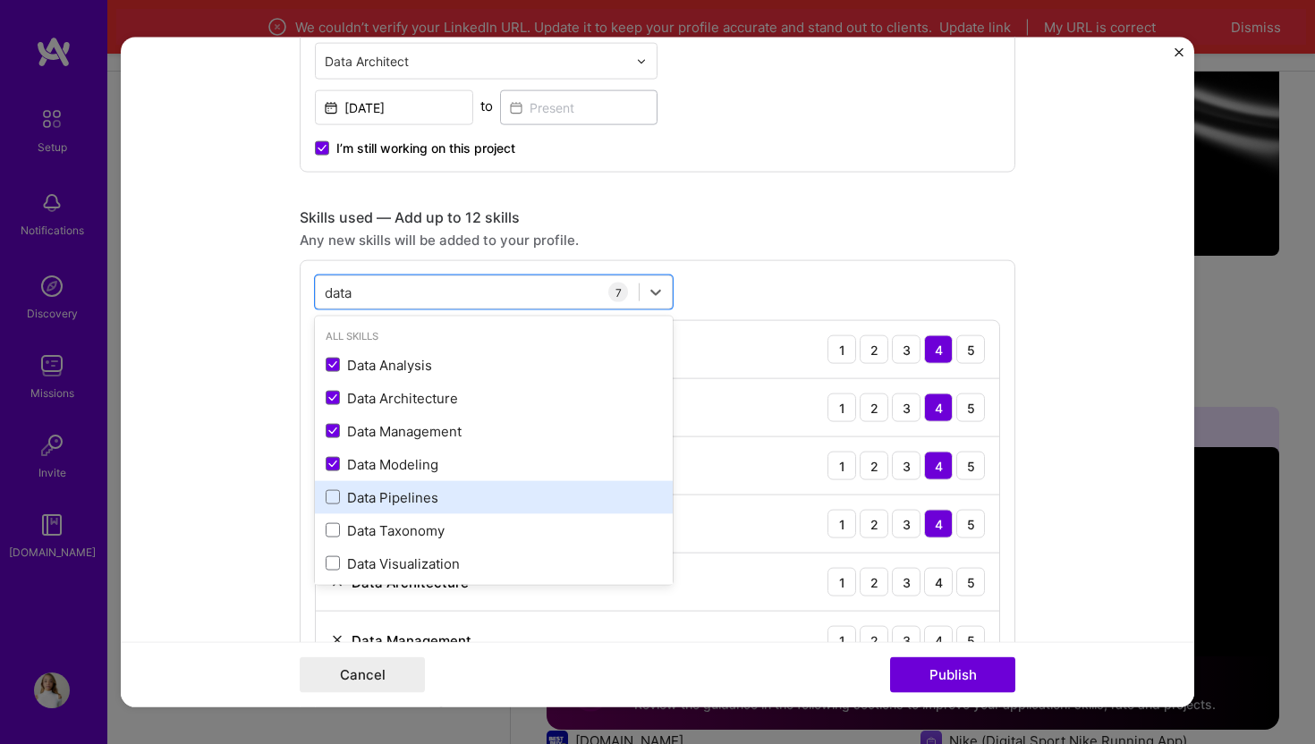
click at [421, 496] on div "Data Pipelines" at bounding box center [494, 497] width 336 height 19
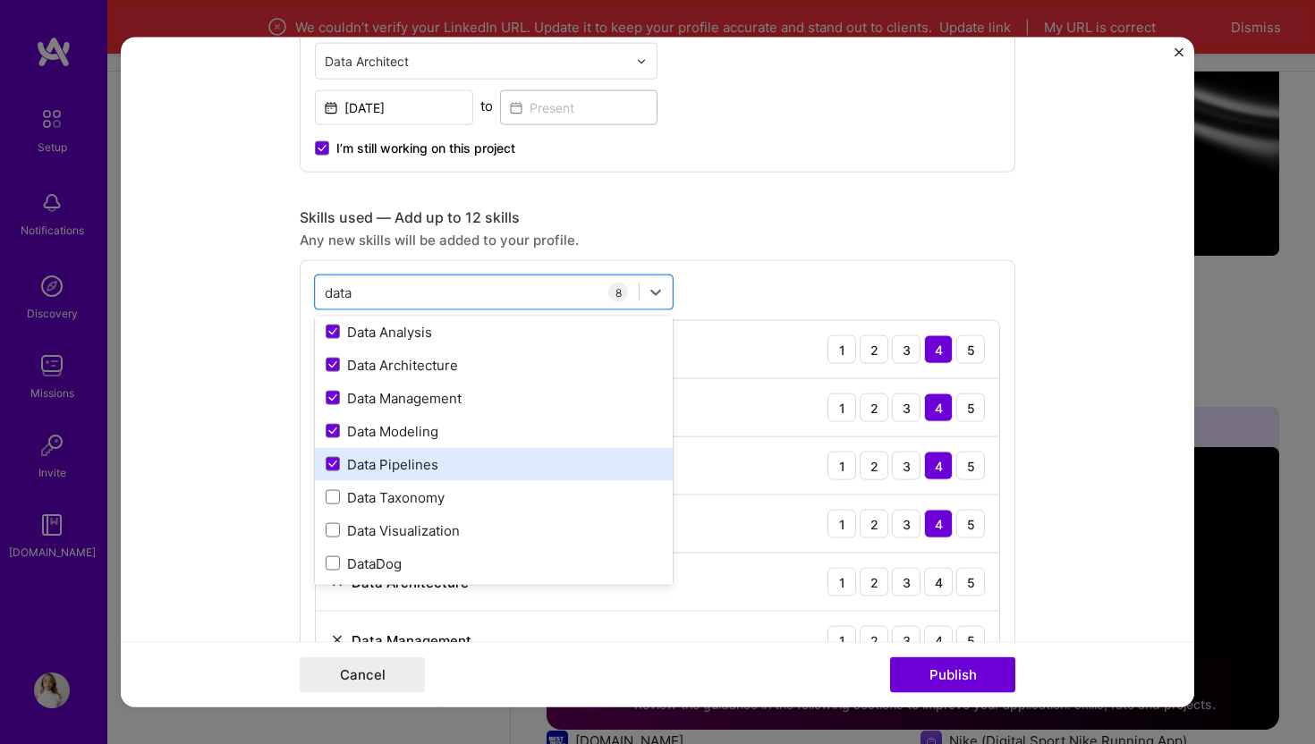
click at [421, 496] on div "Data Taxonomy" at bounding box center [494, 497] width 336 height 19
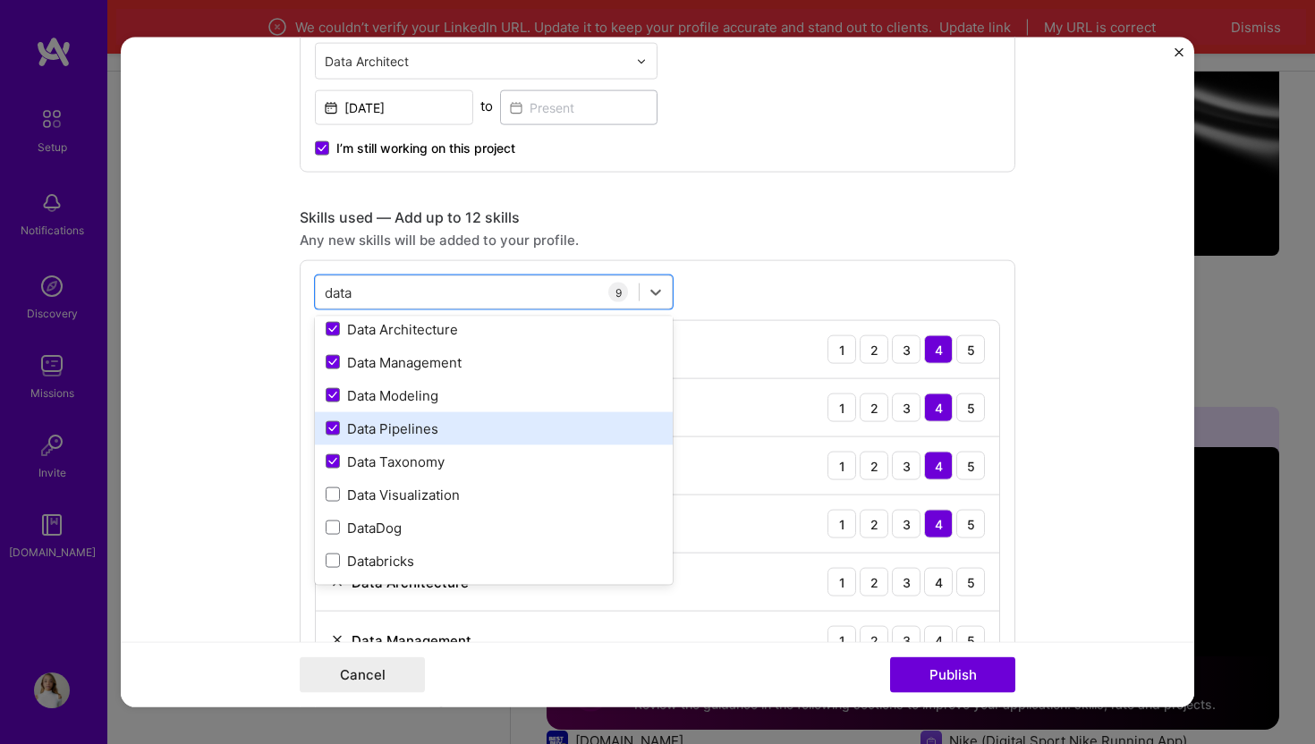
scroll to position [72, 0]
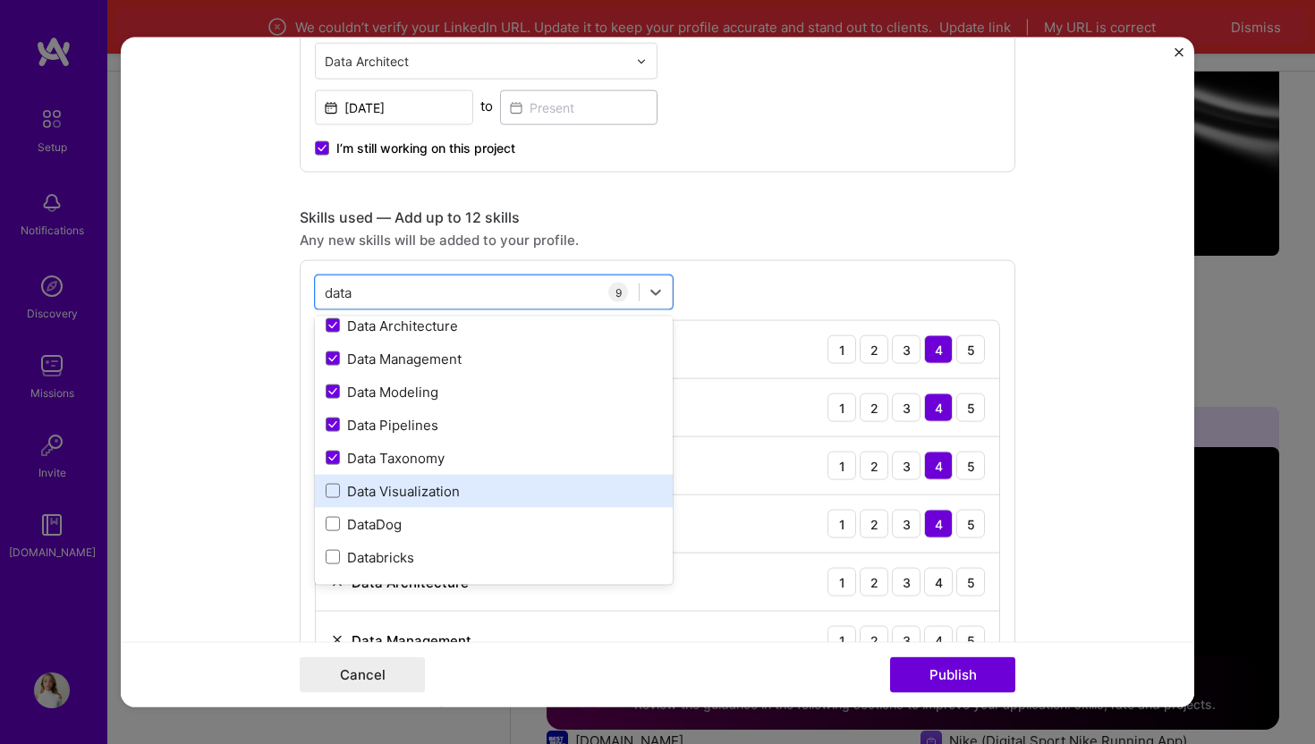
click at [421, 492] on div "Data Visualization" at bounding box center [494, 490] width 336 height 19
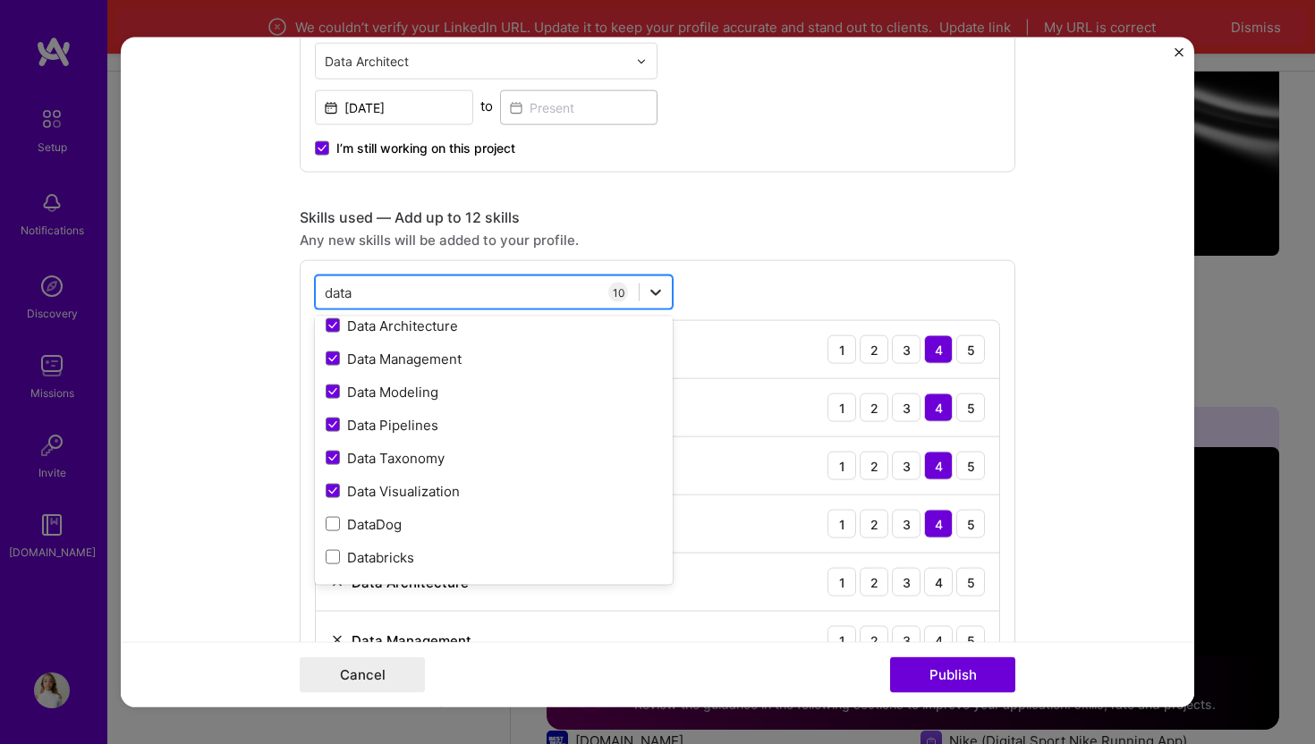
click at [660, 295] on icon at bounding box center [656, 293] width 18 height 18
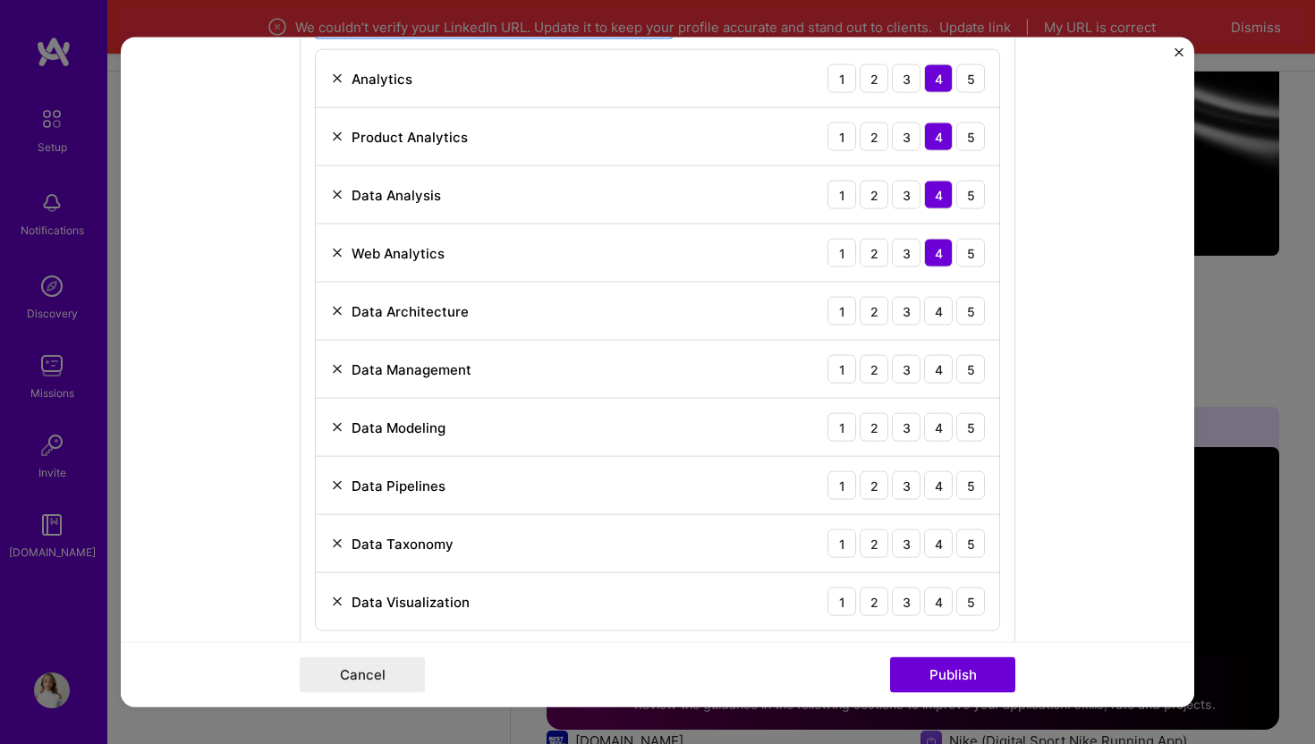
scroll to position [1011, 0]
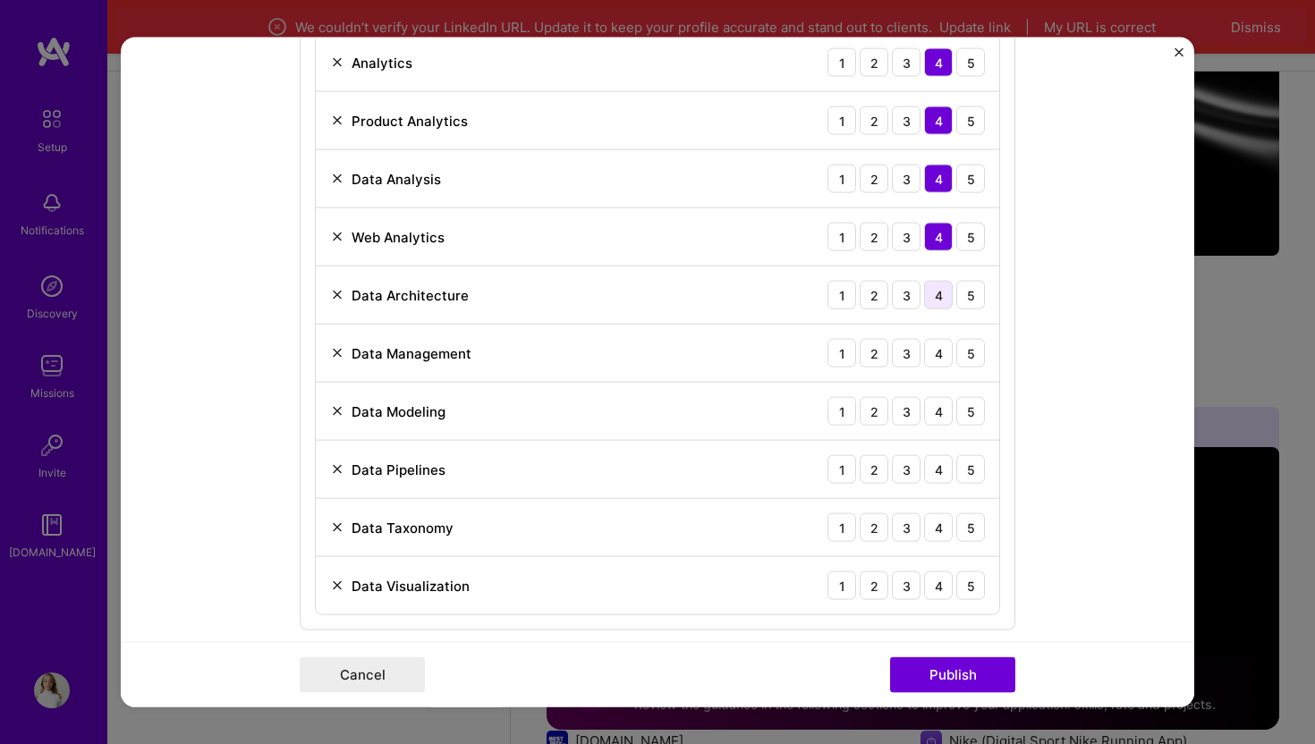
click at [932, 295] on div "4" at bounding box center [938, 295] width 29 height 29
click at [933, 357] on div "4" at bounding box center [938, 353] width 29 height 29
click at [940, 424] on div "4" at bounding box center [938, 411] width 29 height 29
click at [935, 469] on div "4" at bounding box center [938, 469] width 29 height 29
click at [937, 520] on div "4" at bounding box center [938, 527] width 29 height 29
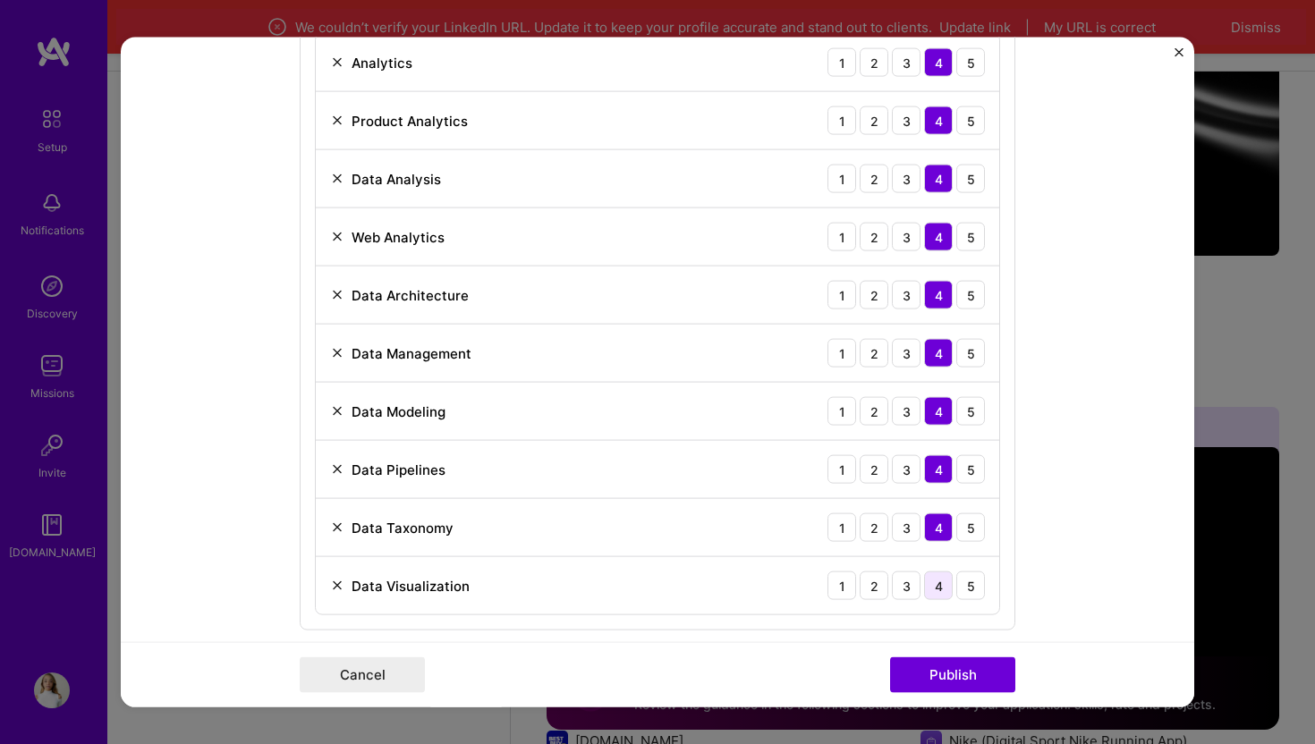
click at [936, 590] on div "4" at bounding box center [938, 586] width 29 height 29
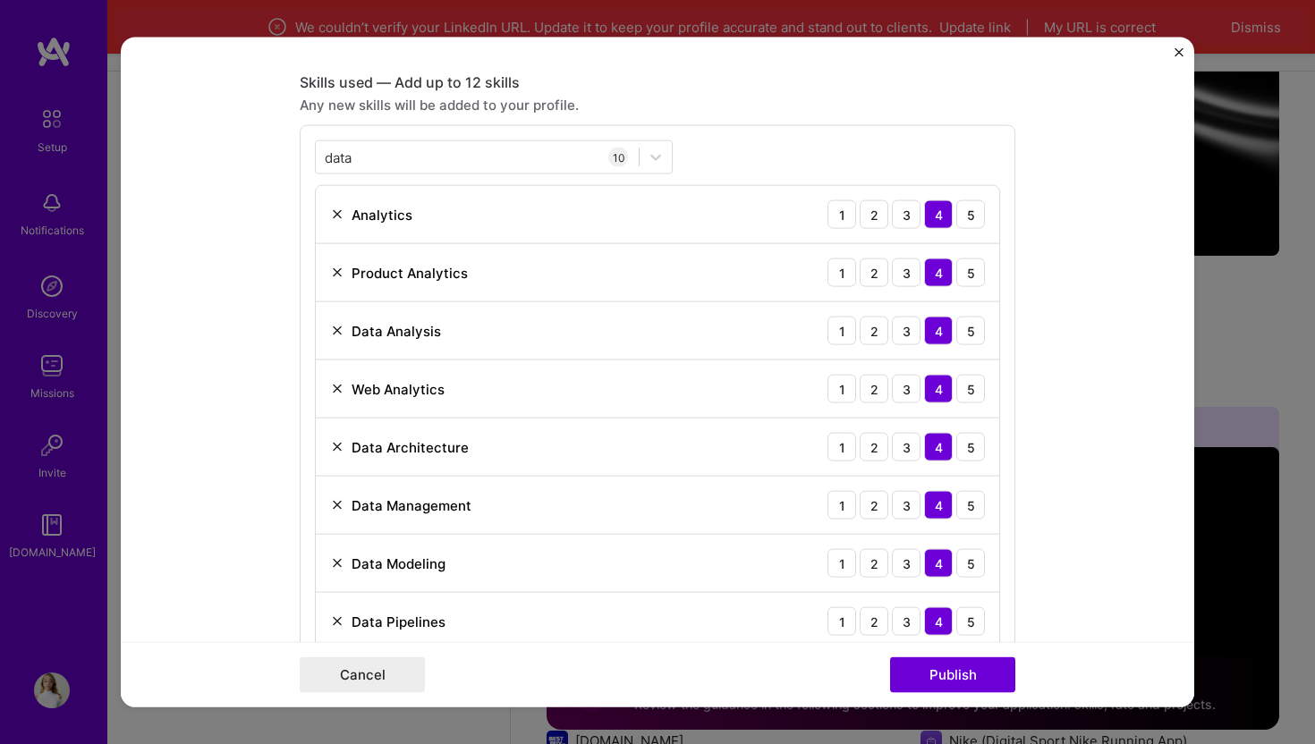
scroll to position [849, 0]
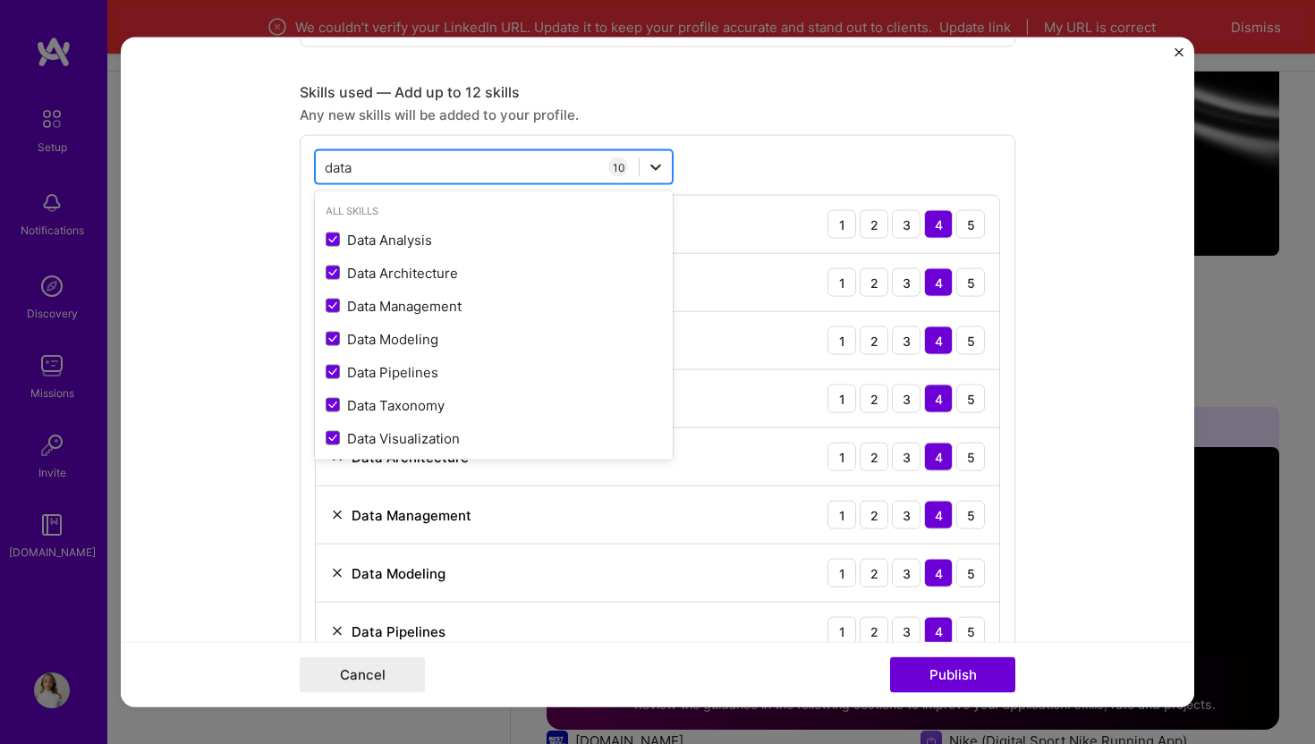
click at [652, 172] on icon at bounding box center [656, 167] width 18 height 18
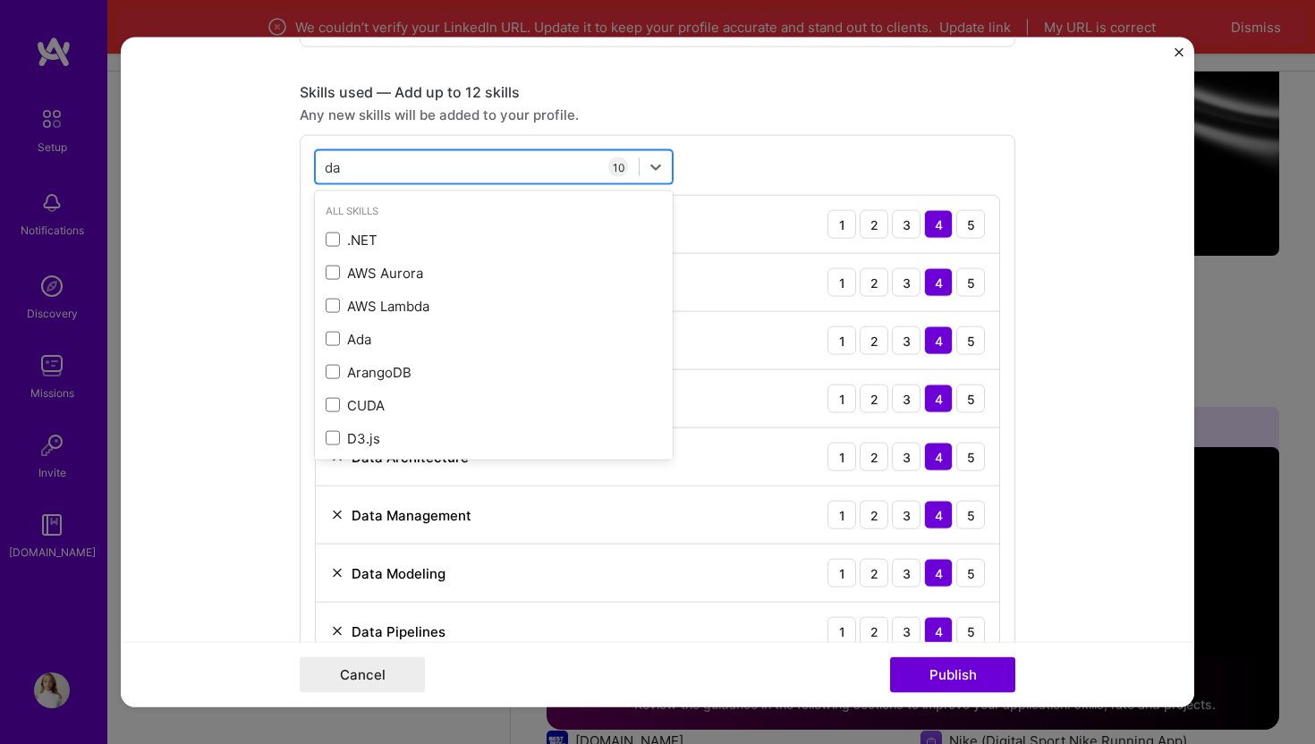
type input "d"
type input "o"
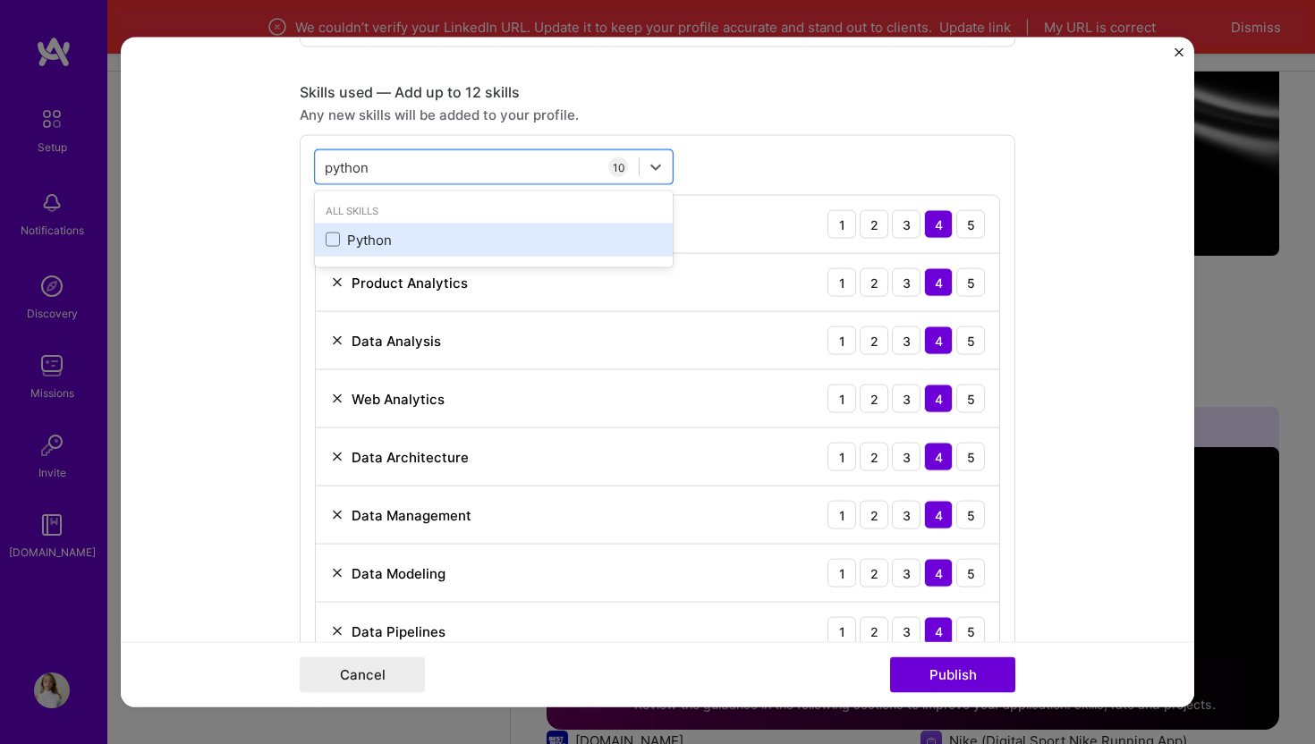
click at [383, 232] on div "Python" at bounding box center [494, 239] width 336 height 19
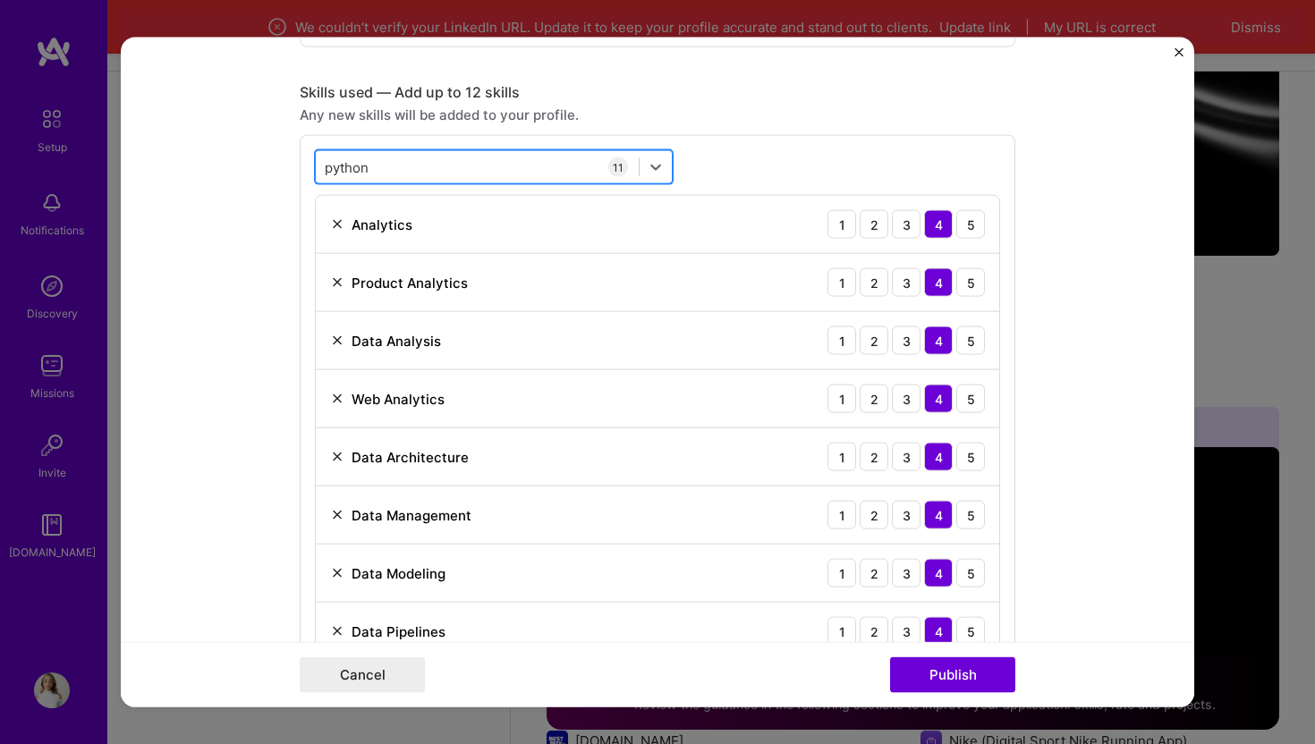
click at [427, 163] on div "python python" at bounding box center [477, 167] width 323 height 30
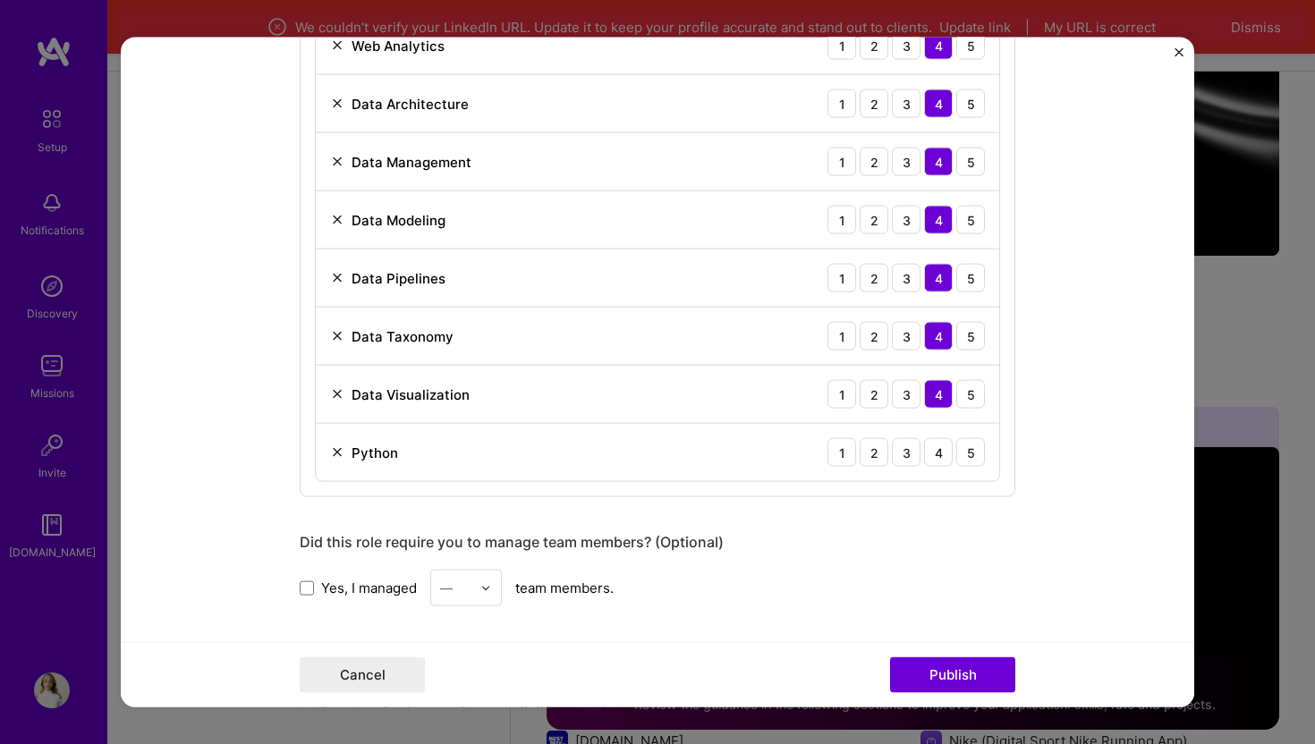
scroll to position [1148, 0]
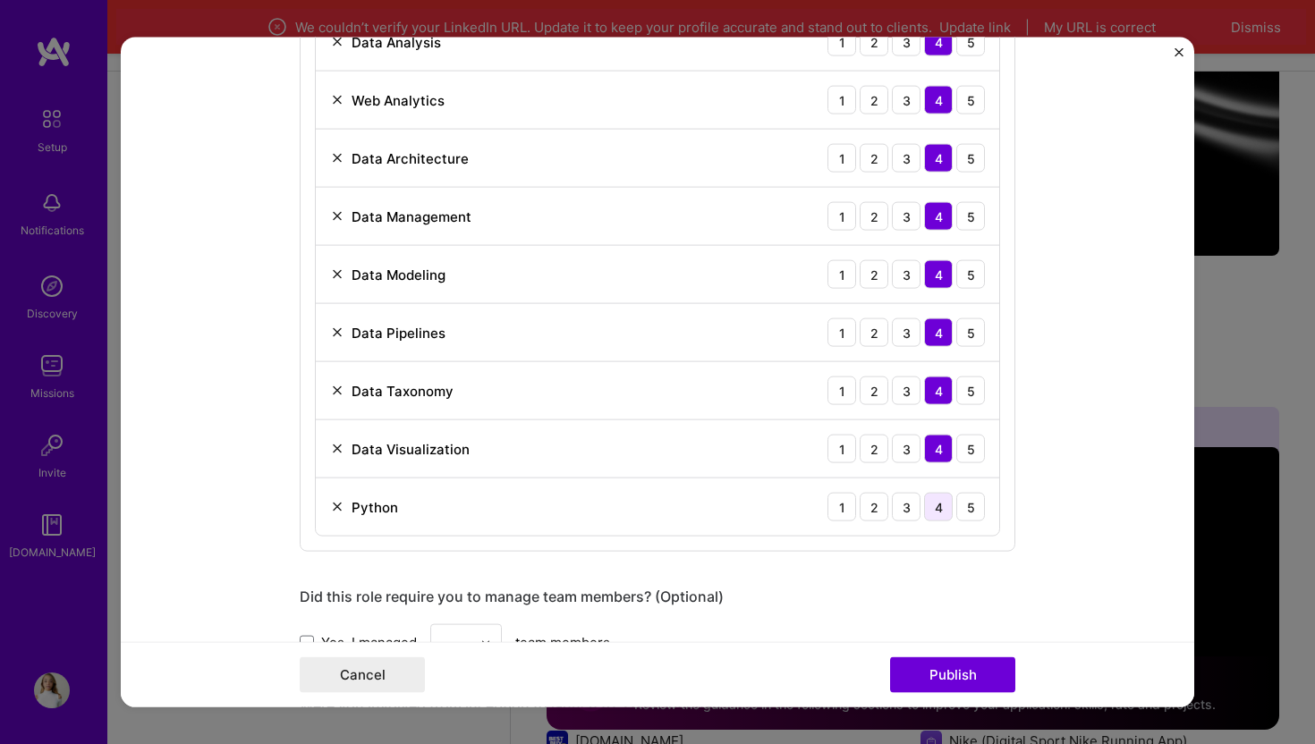
click at [928, 500] on div "4" at bounding box center [938, 507] width 29 height 29
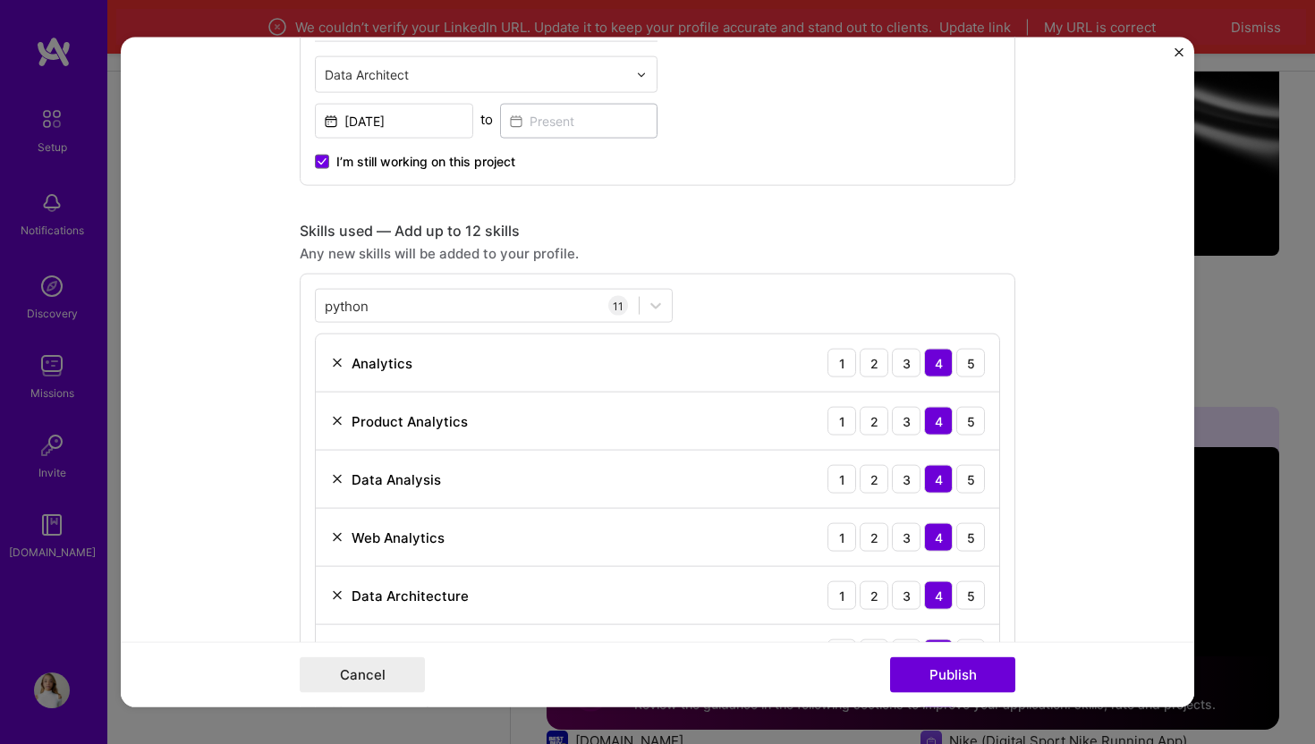
scroll to position [673, 0]
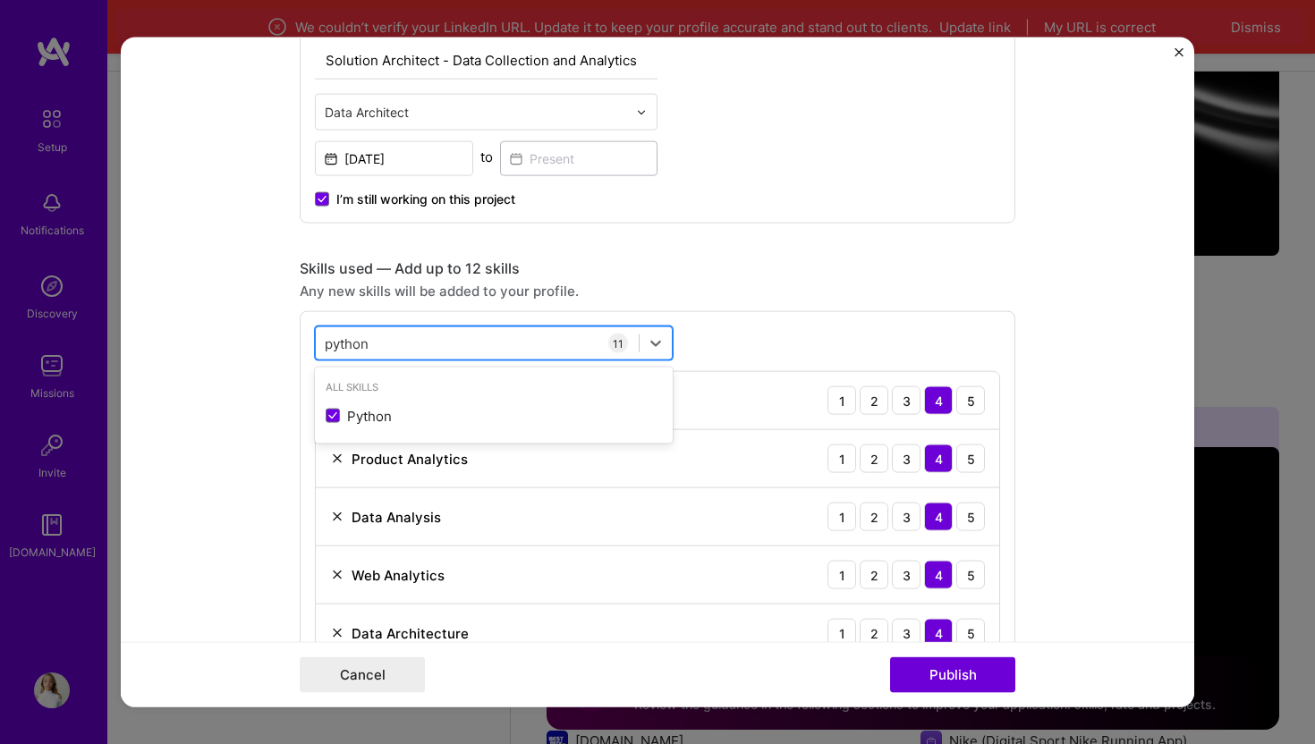
click at [508, 337] on div "python python" at bounding box center [477, 343] width 323 height 30
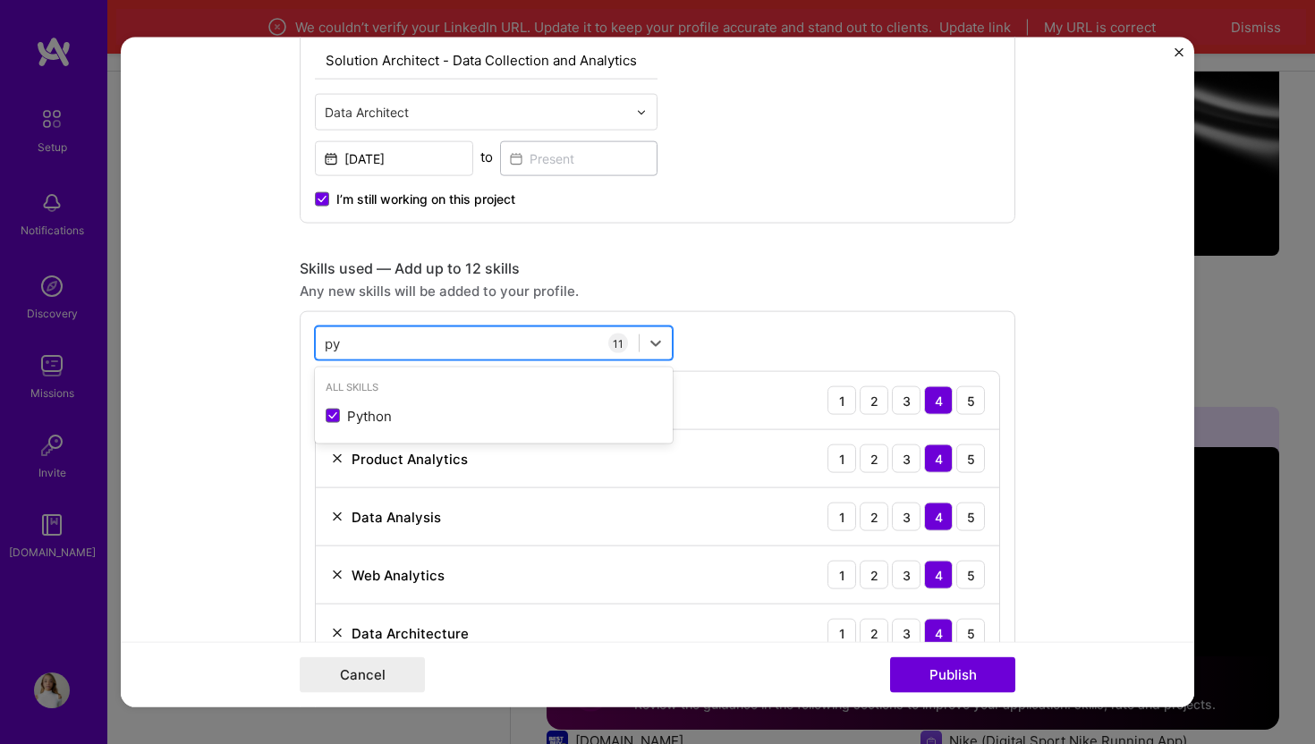
type input "p"
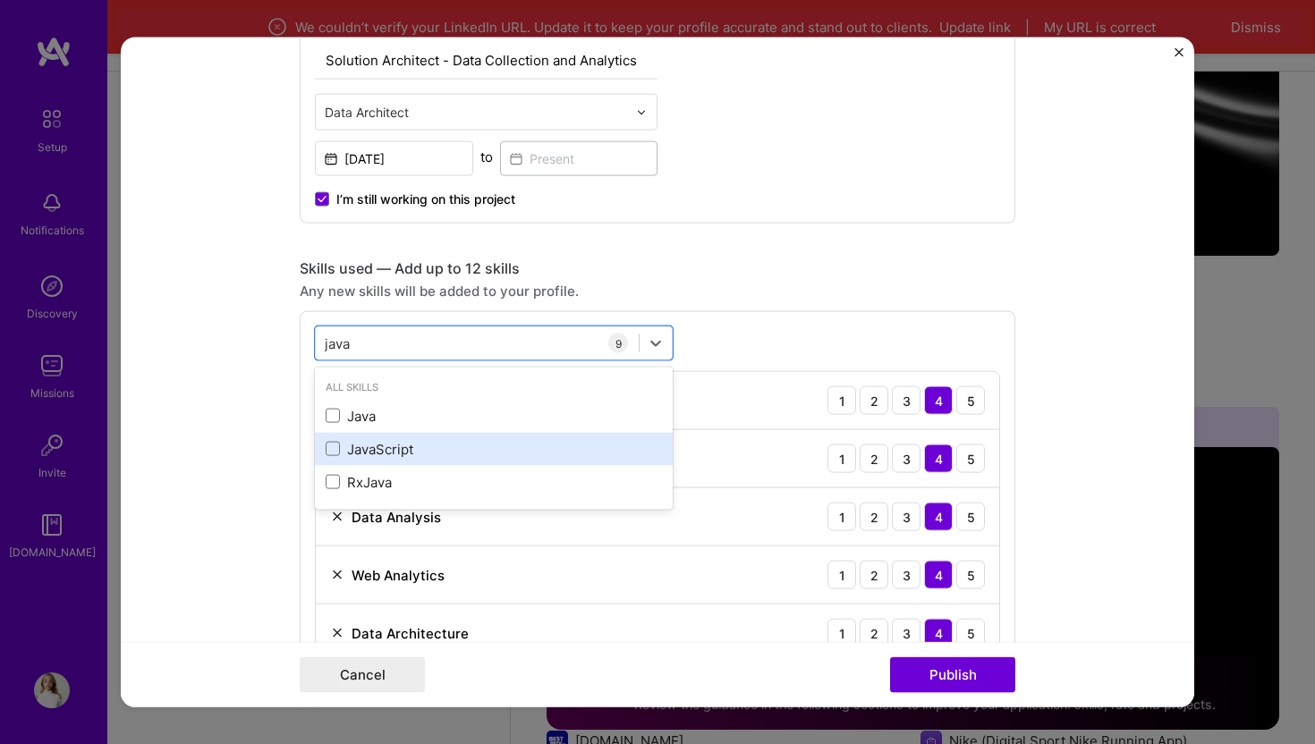
click at [428, 445] on div "JavaScript" at bounding box center [494, 448] width 336 height 19
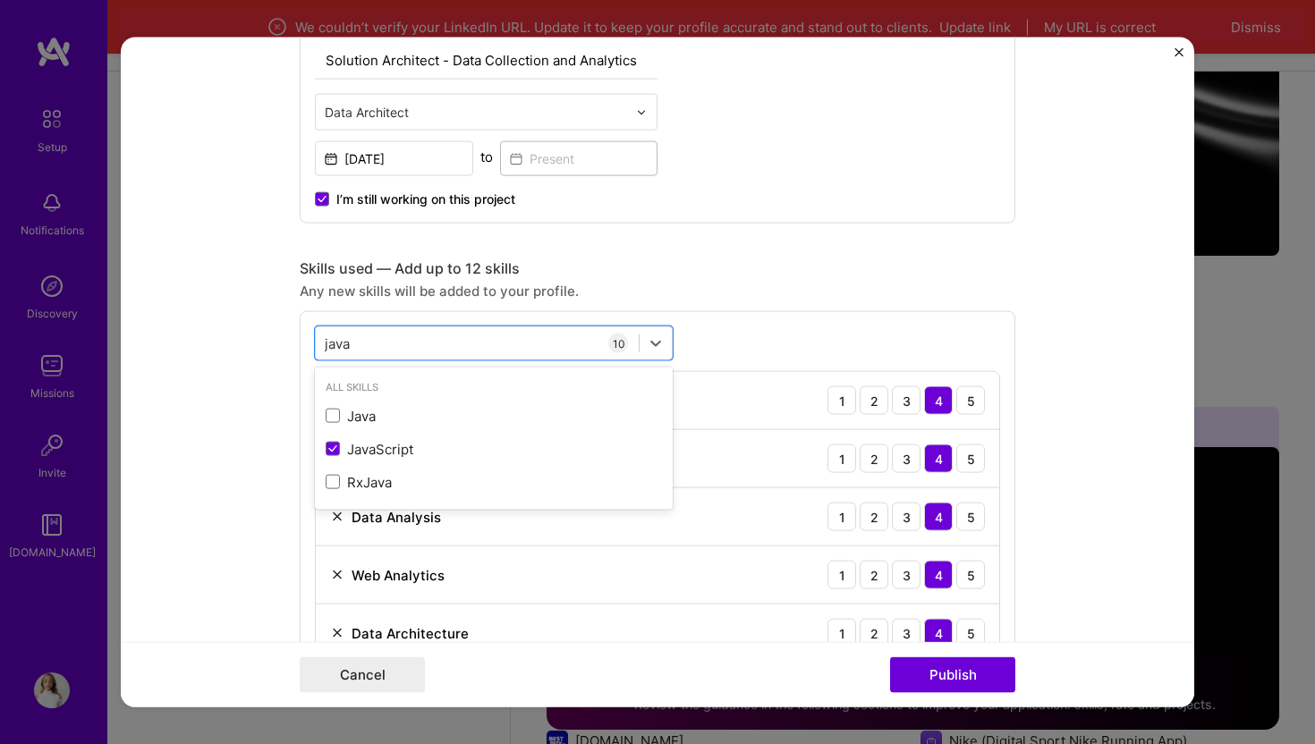
click at [668, 238] on div "Editing suggested project This project is suggested based on your LinkedIn, res…" at bounding box center [658, 730] width 716 height 2658
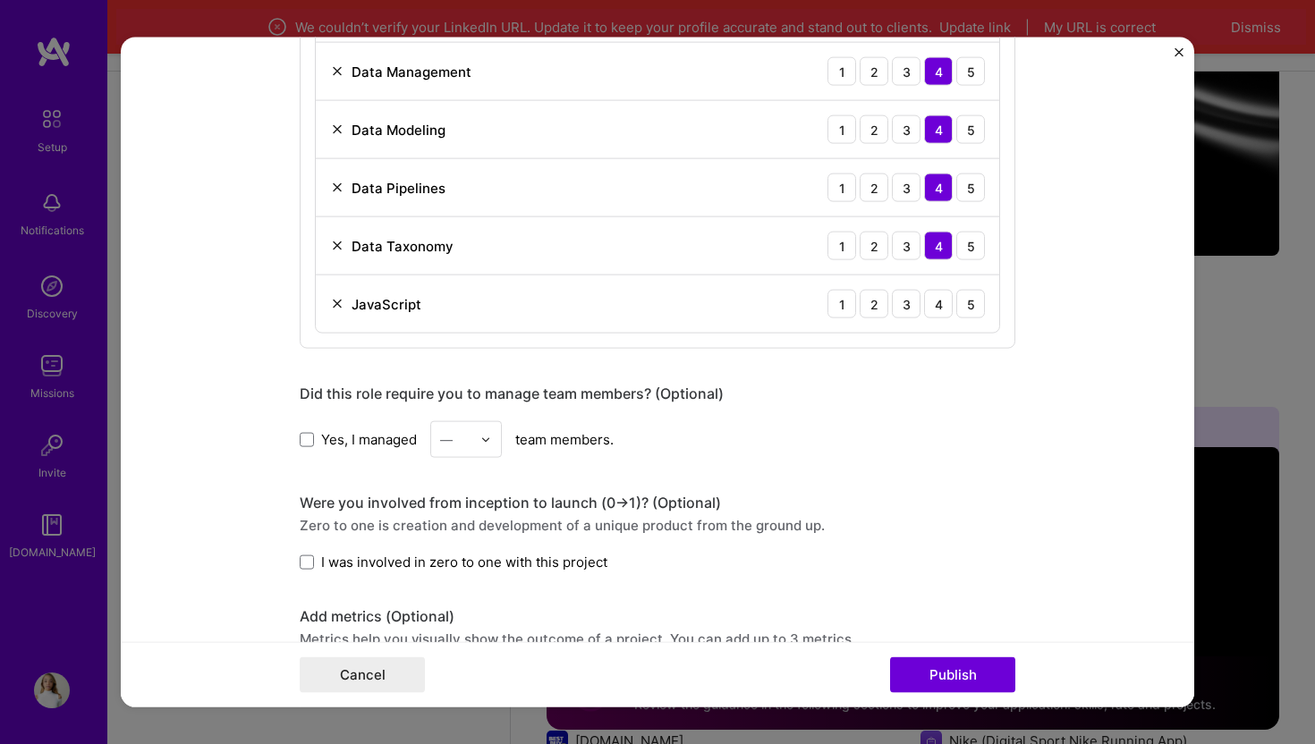
scroll to position [1305, 0]
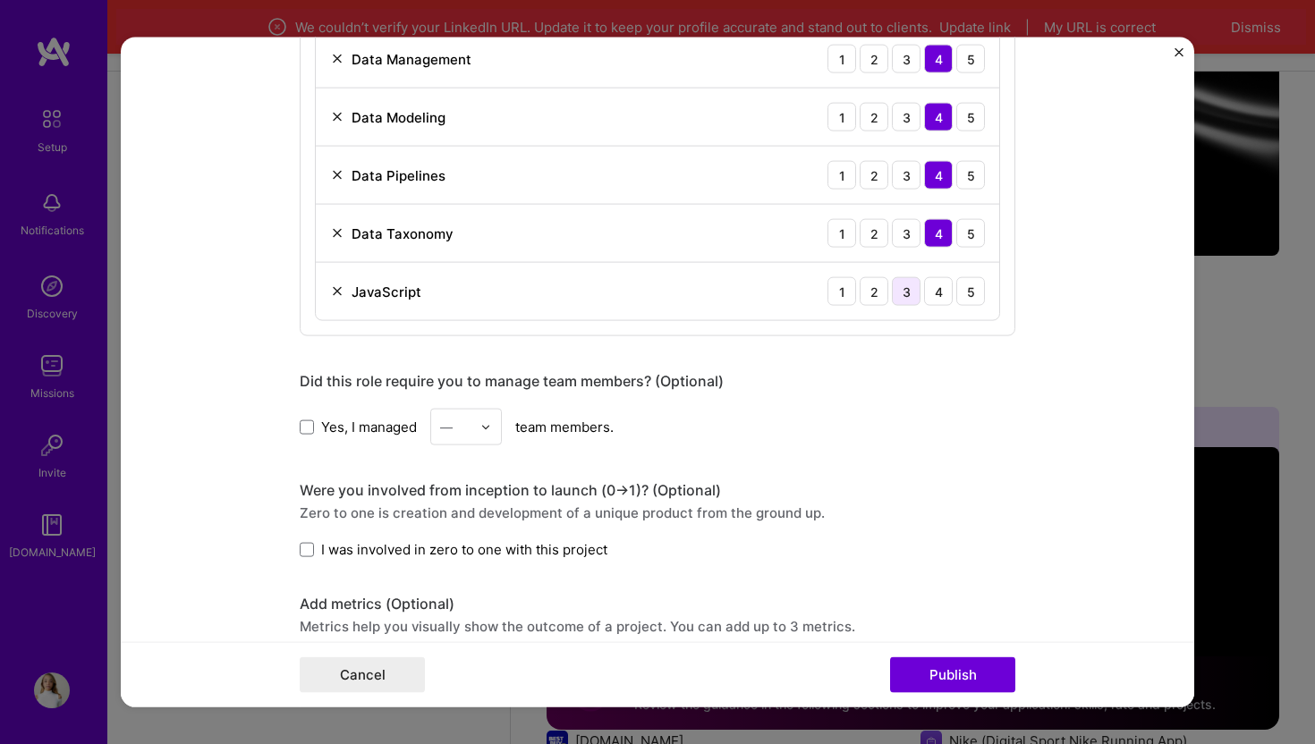
click at [907, 293] on div "3" at bounding box center [906, 291] width 29 height 29
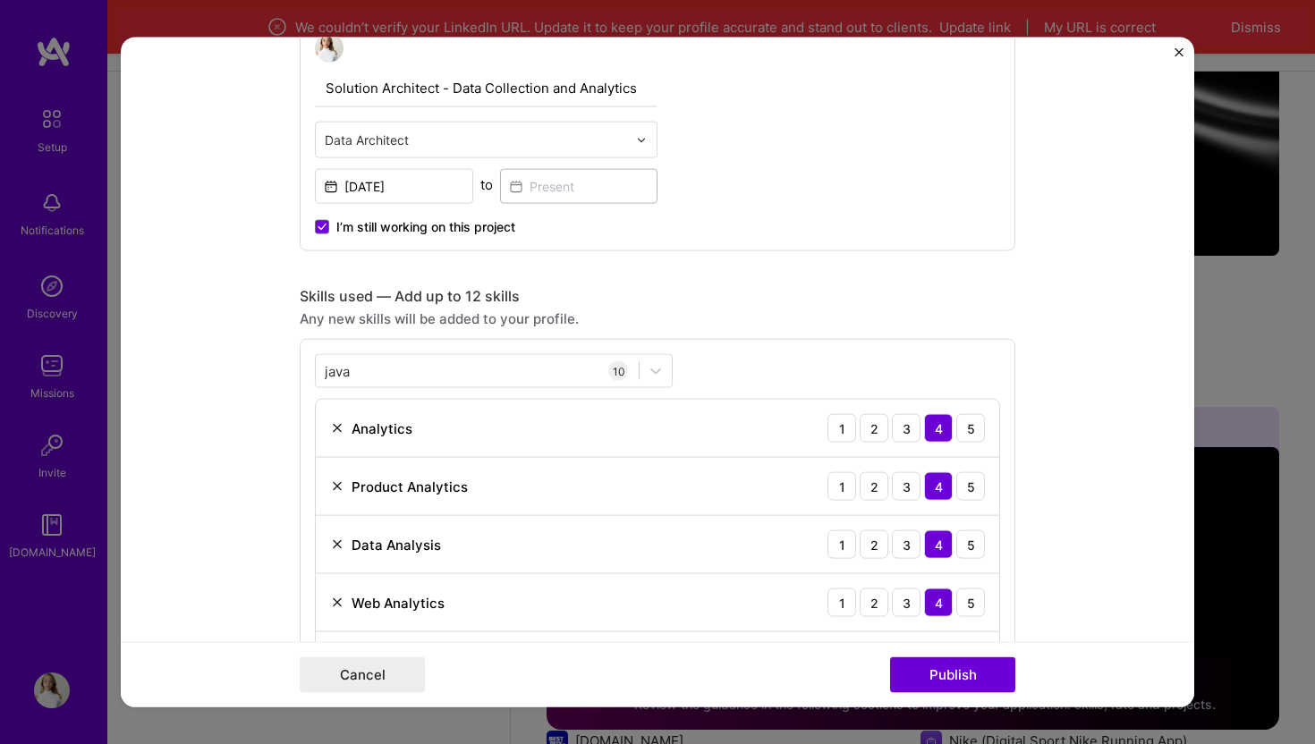
scroll to position [646, 0]
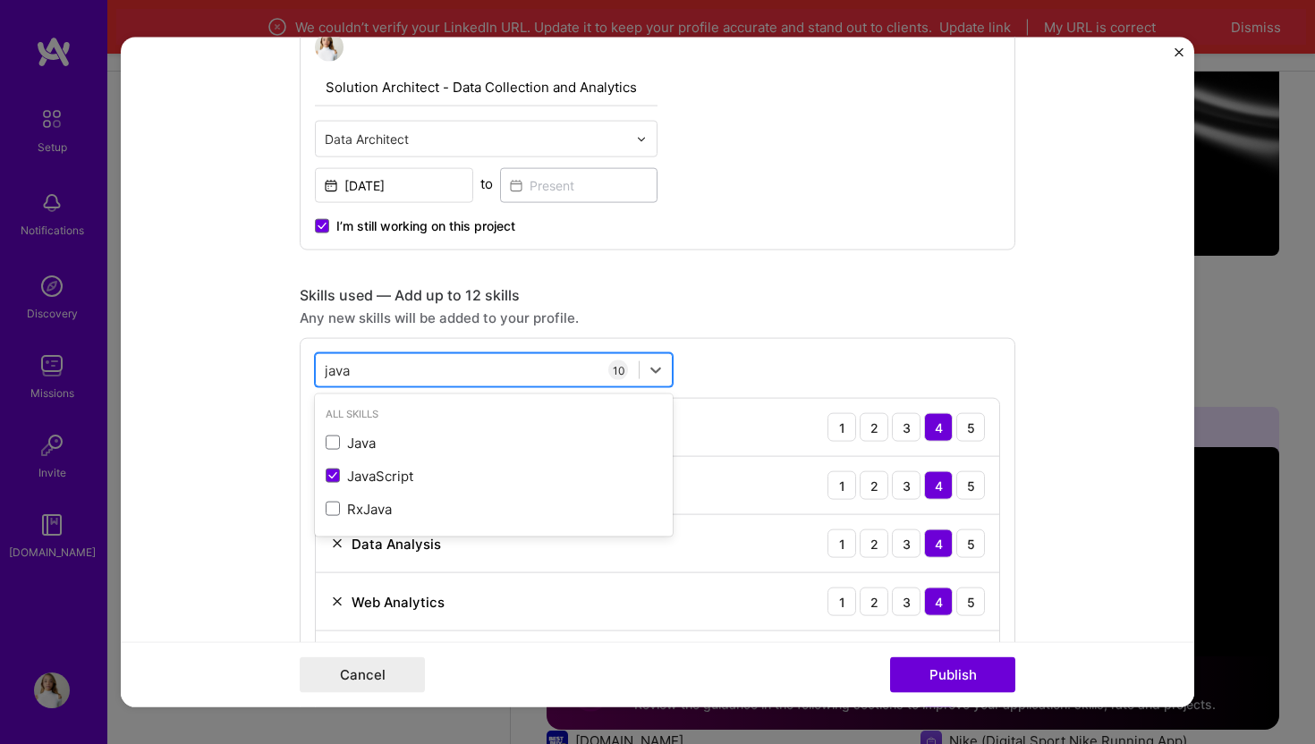
click at [547, 369] on div "java java" at bounding box center [477, 370] width 323 height 30
click at [516, 361] on div "java java" at bounding box center [477, 370] width 323 height 30
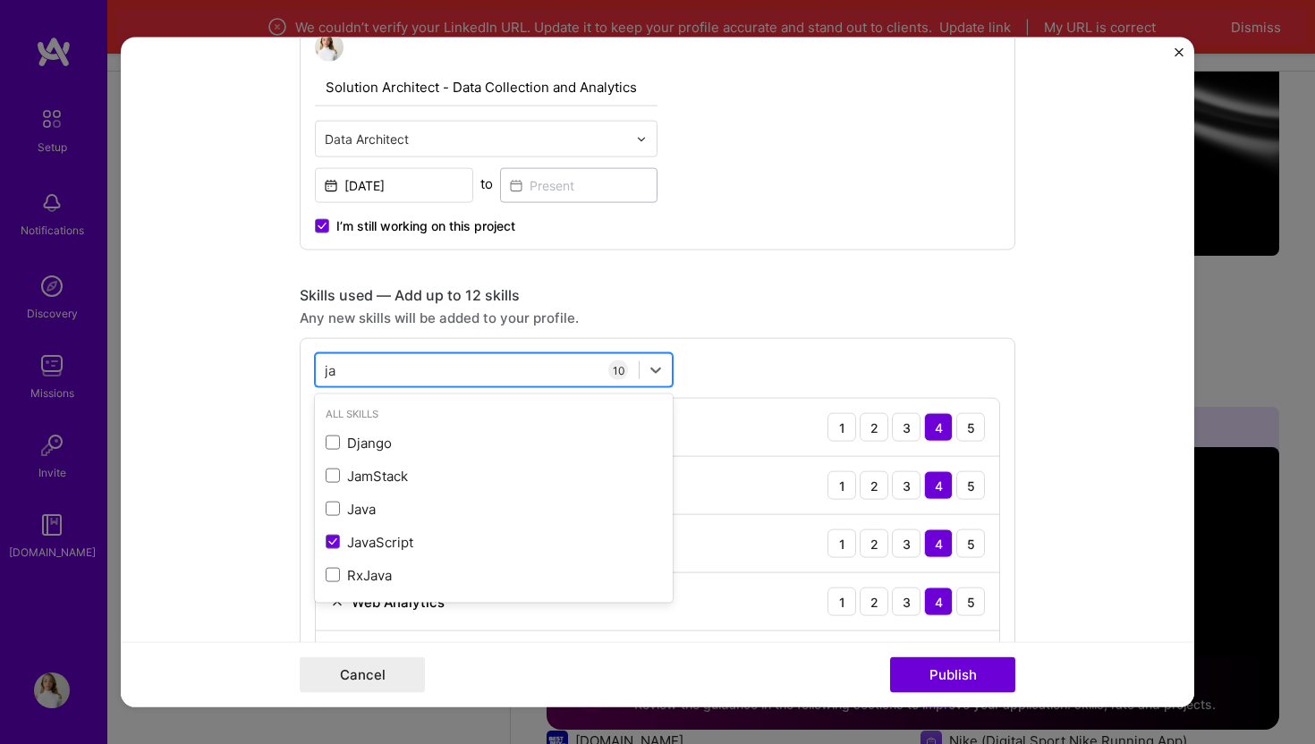
type input "j"
type input "p"
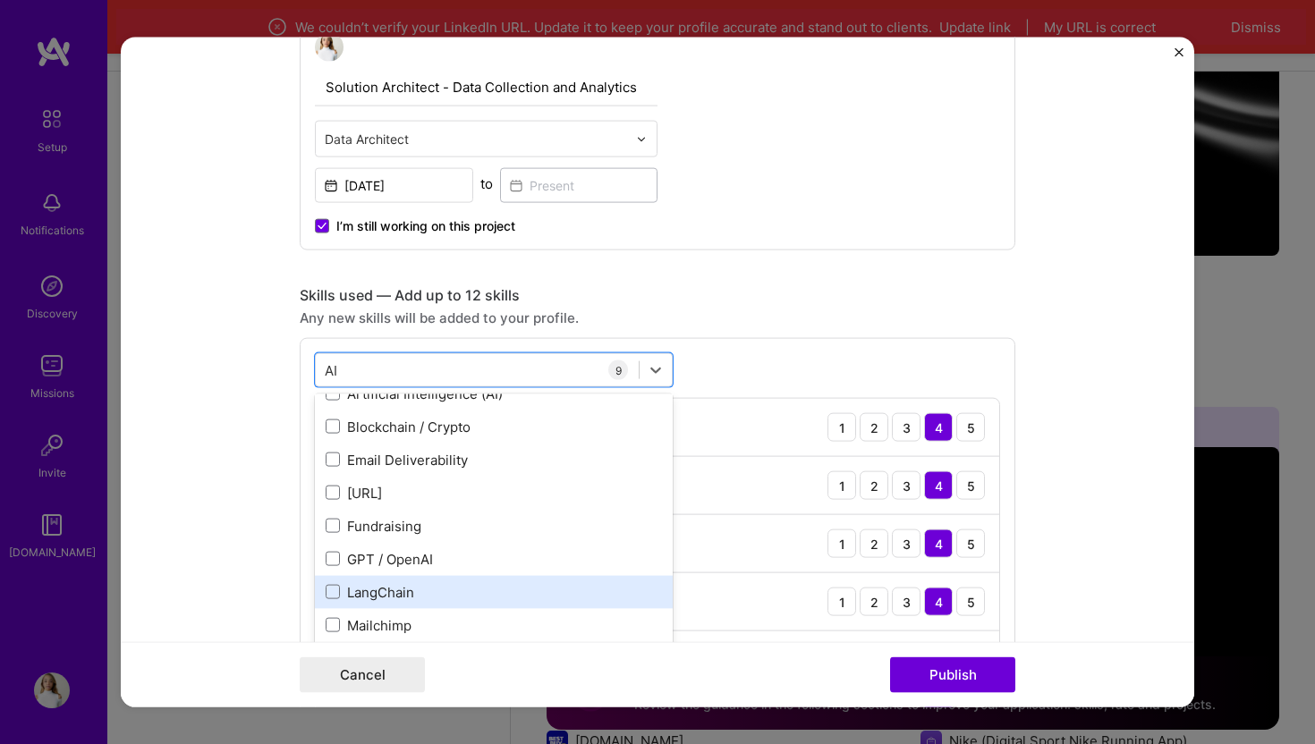
scroll to position [0, 0]
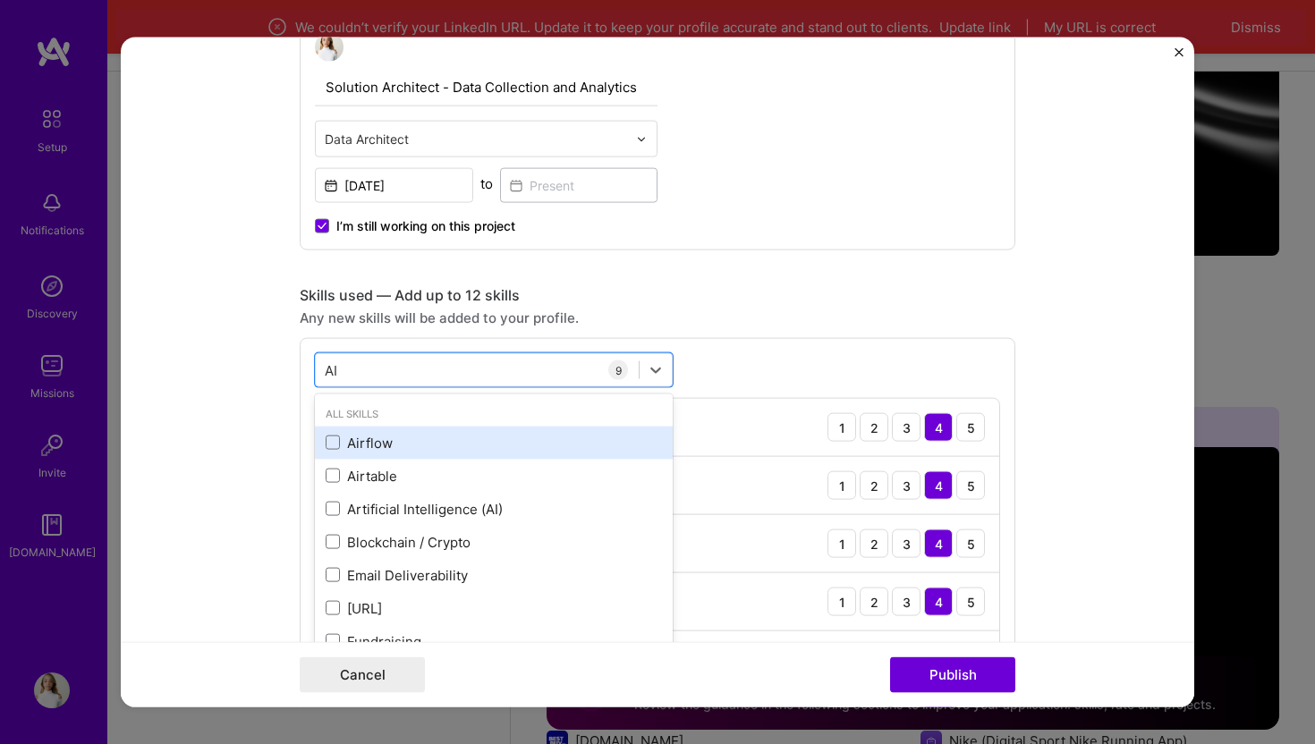
type input "A"
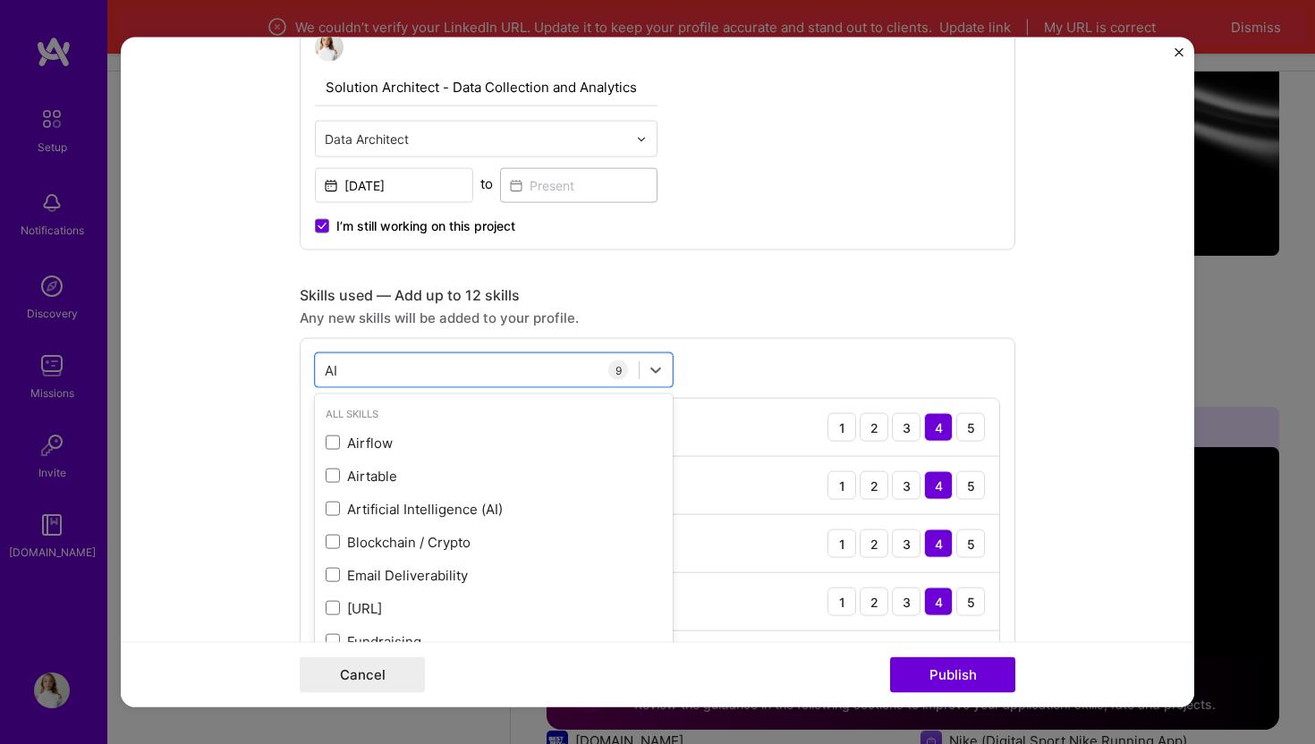
type input "A"
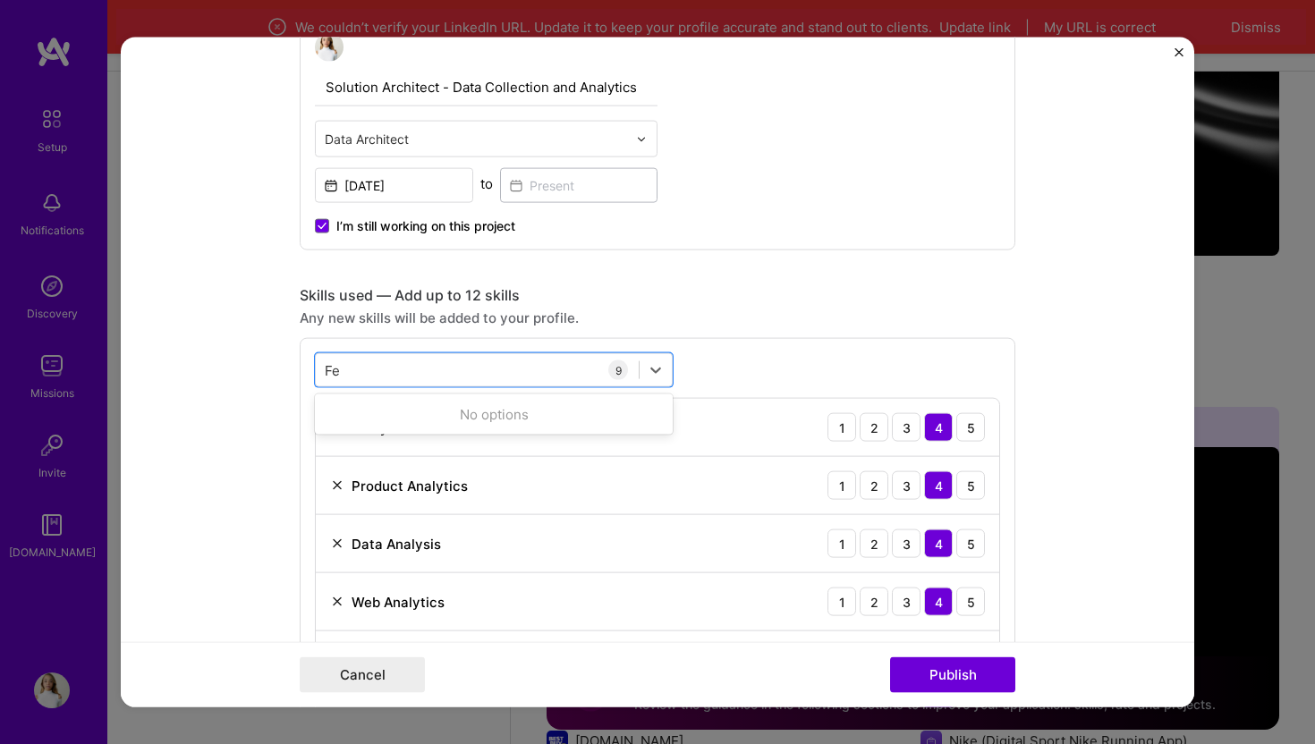
type input "F"
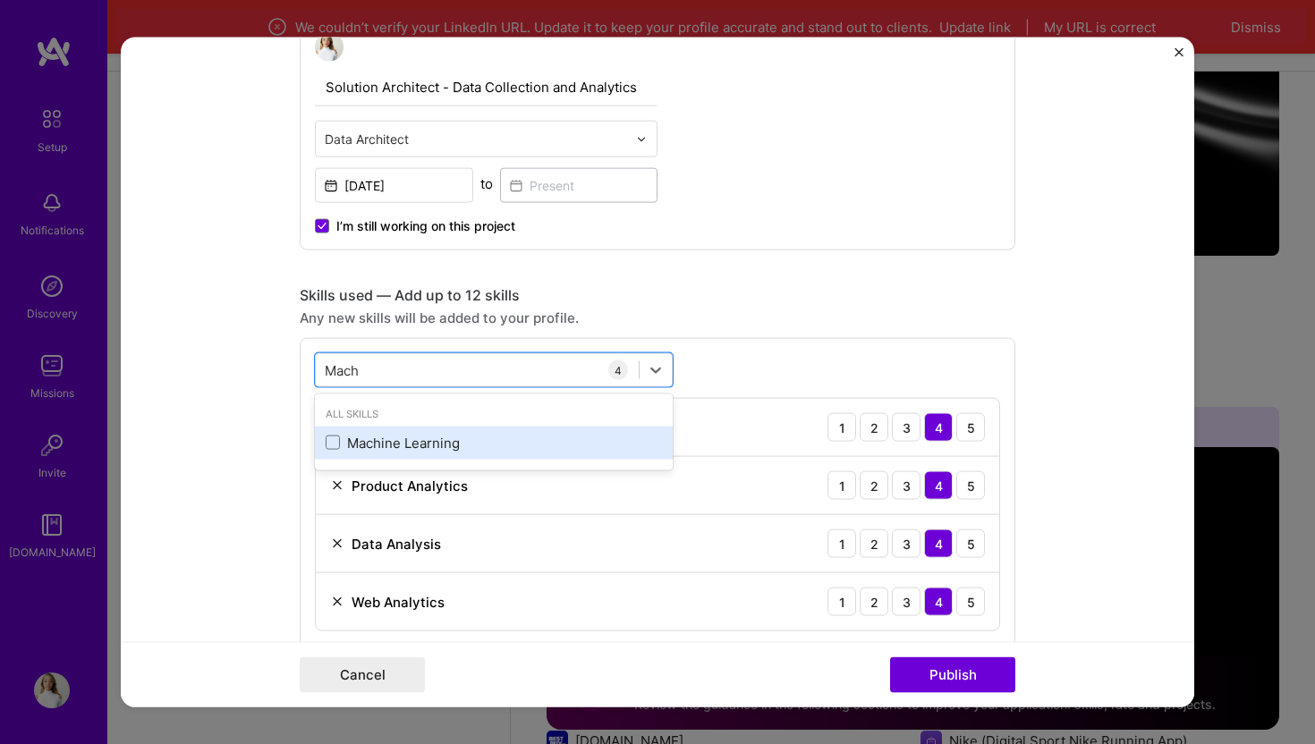
click at [442, 450] on div "Machine Learning" at bounding box center [494, 442] width 336 height 19
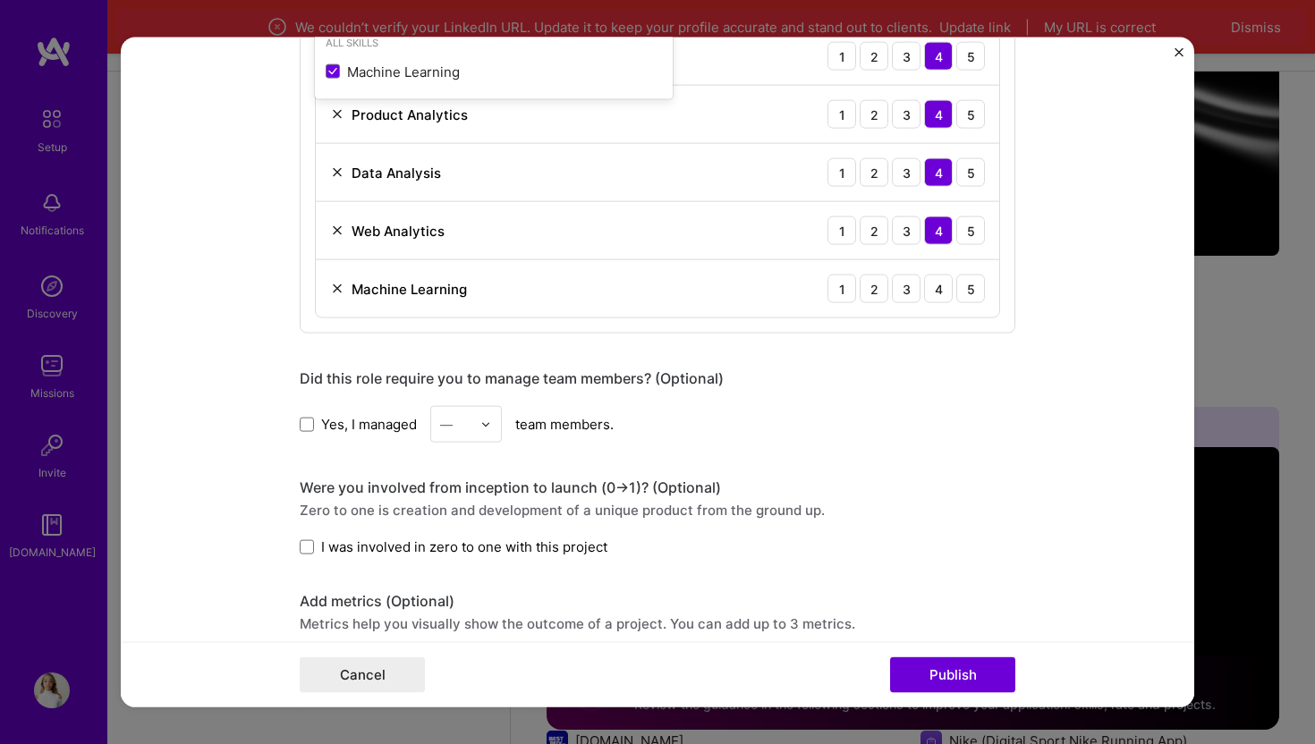
scroll to position [1007, 0]
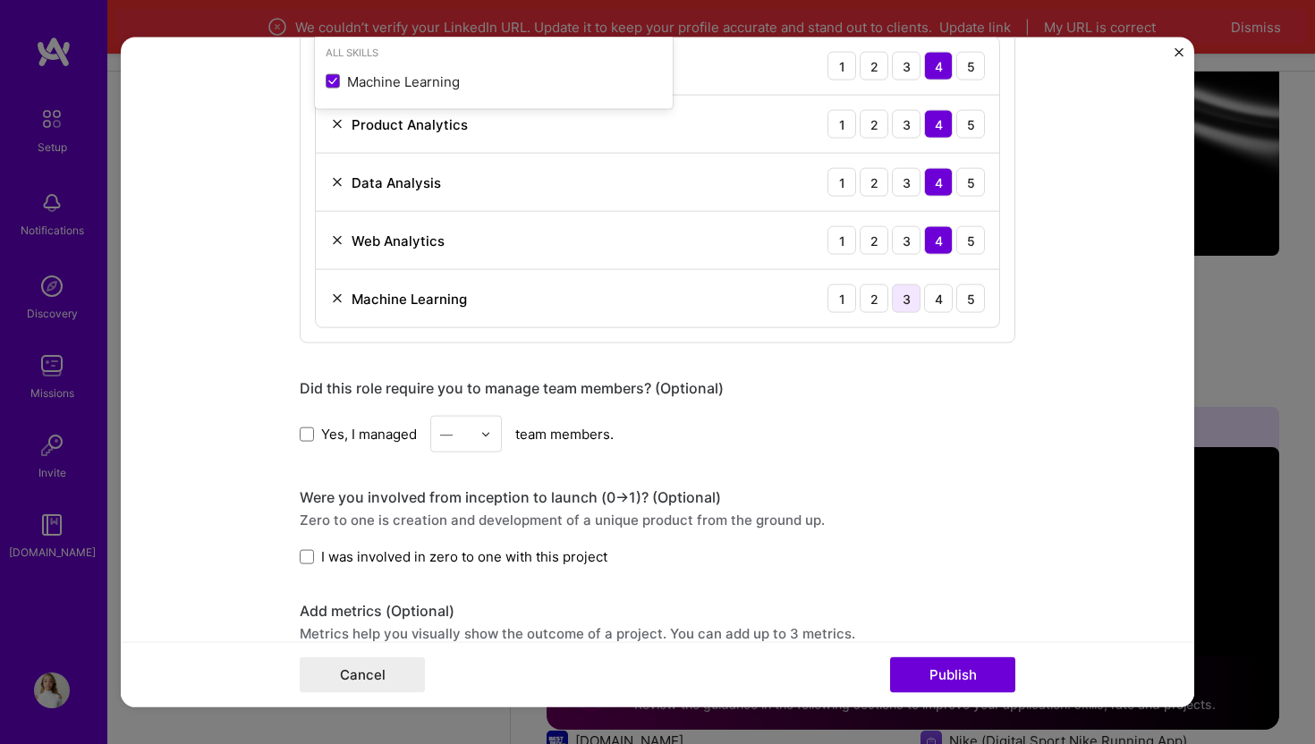
click at [907, 304] on div "3" at bounding box center [906, 298] width 29 height 29
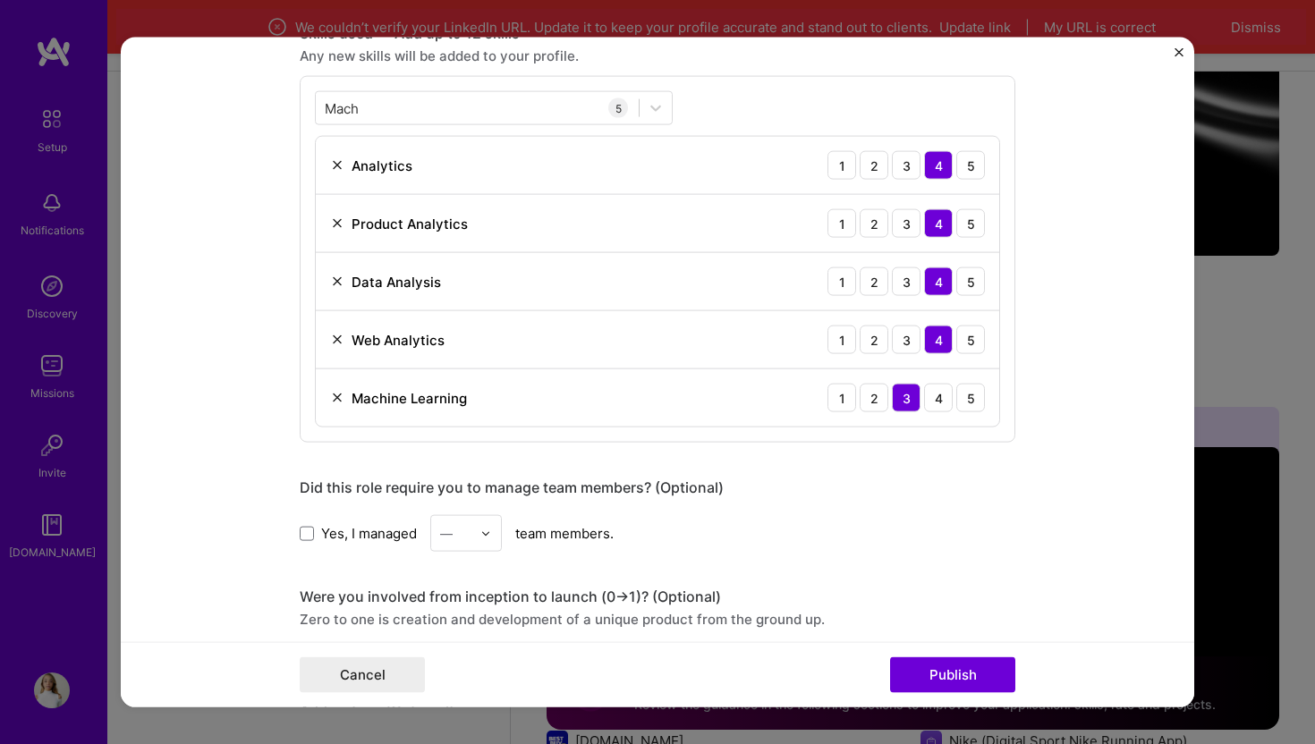
scroll to position [890, 0]
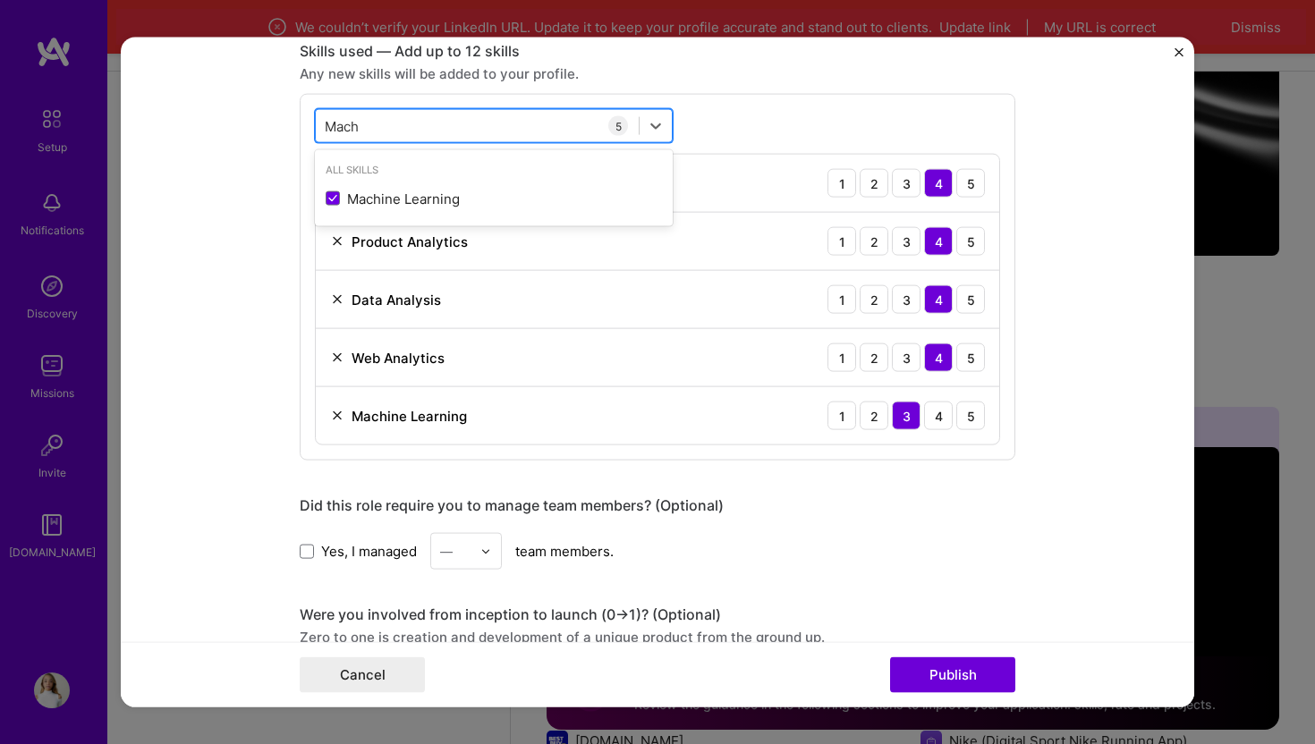
click at [510, 128] on div "Mach Mach" at bounding box center [477, 126] width 323 height 30
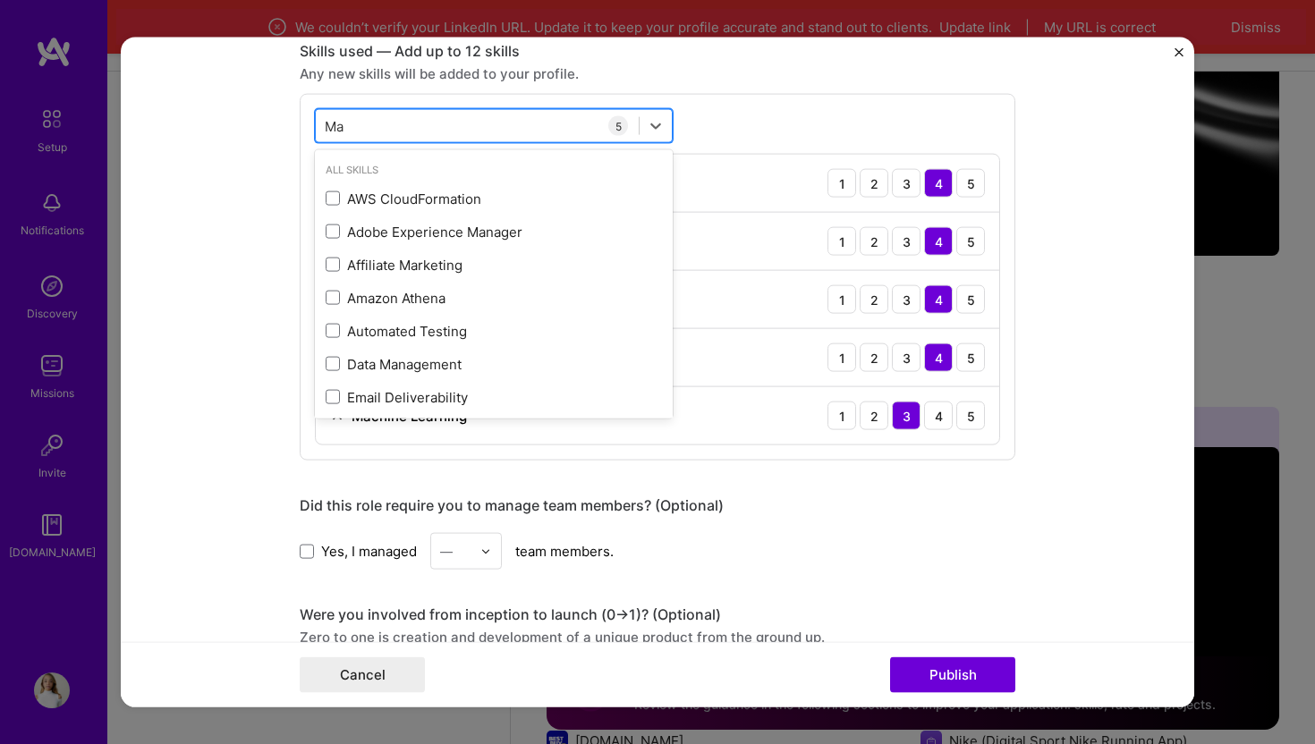
type input "M"
type input "V"
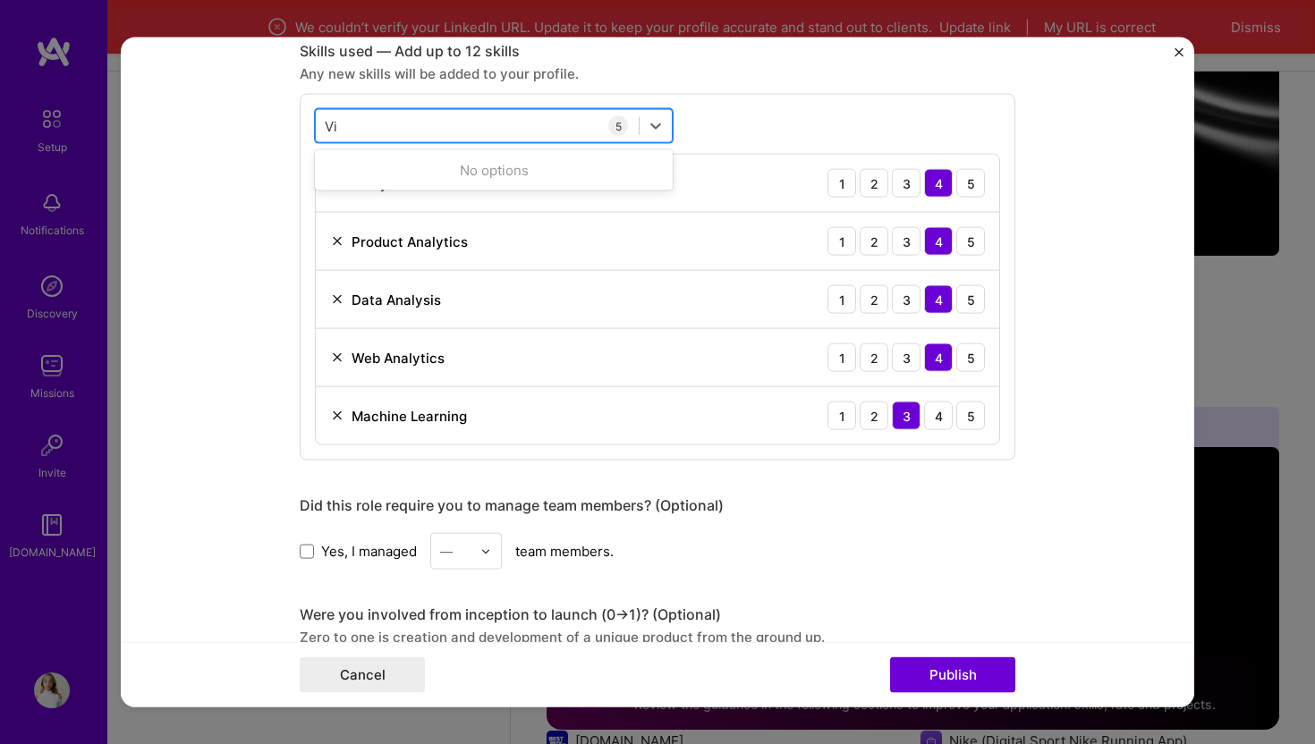
type input "V"
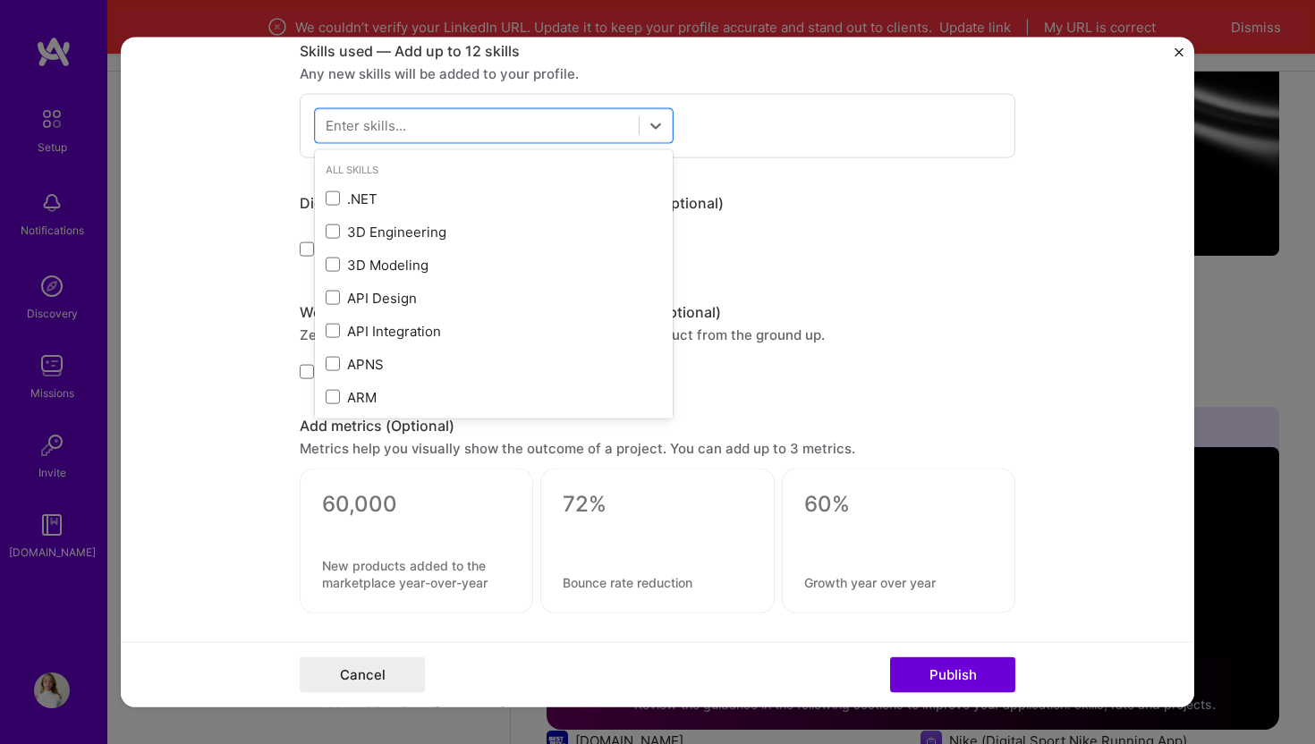
click at [755, 199] on div "Did this role require you to manage team members? (Optional)" at bounding box center [658, 203] width 716 height 19
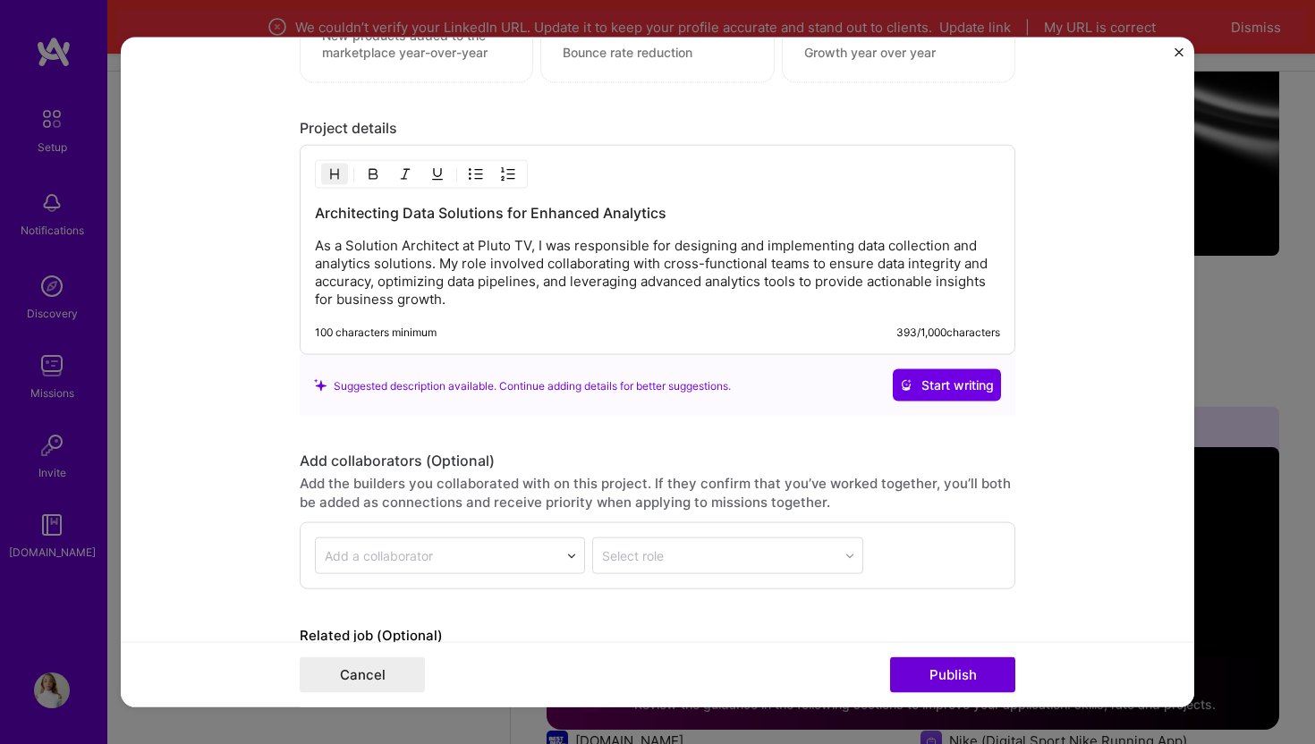
scroll to position [1420, 0]
click at [477, 280] on p "As a Solution Architect at Pluto TV, I was responsible for designing and implem…" at bounding box center [657, 274] width 685 height 72
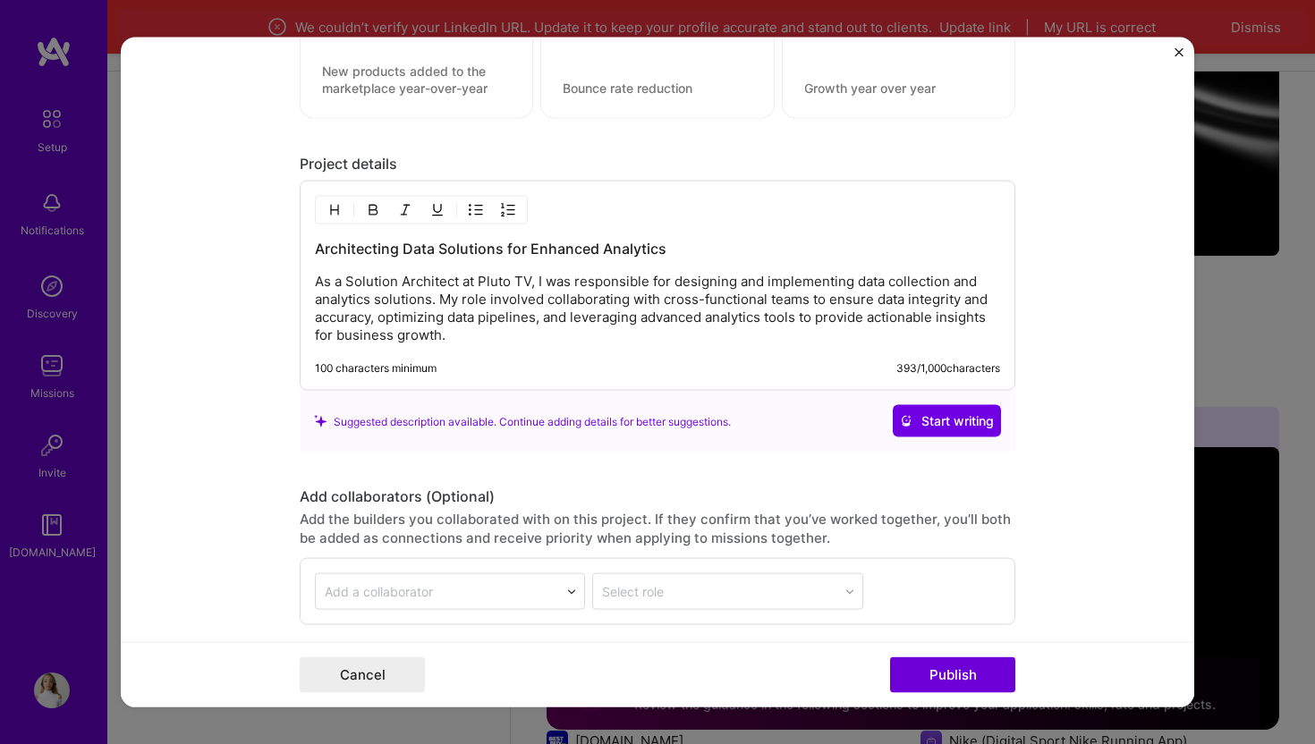
scroll to position [1375, 0]
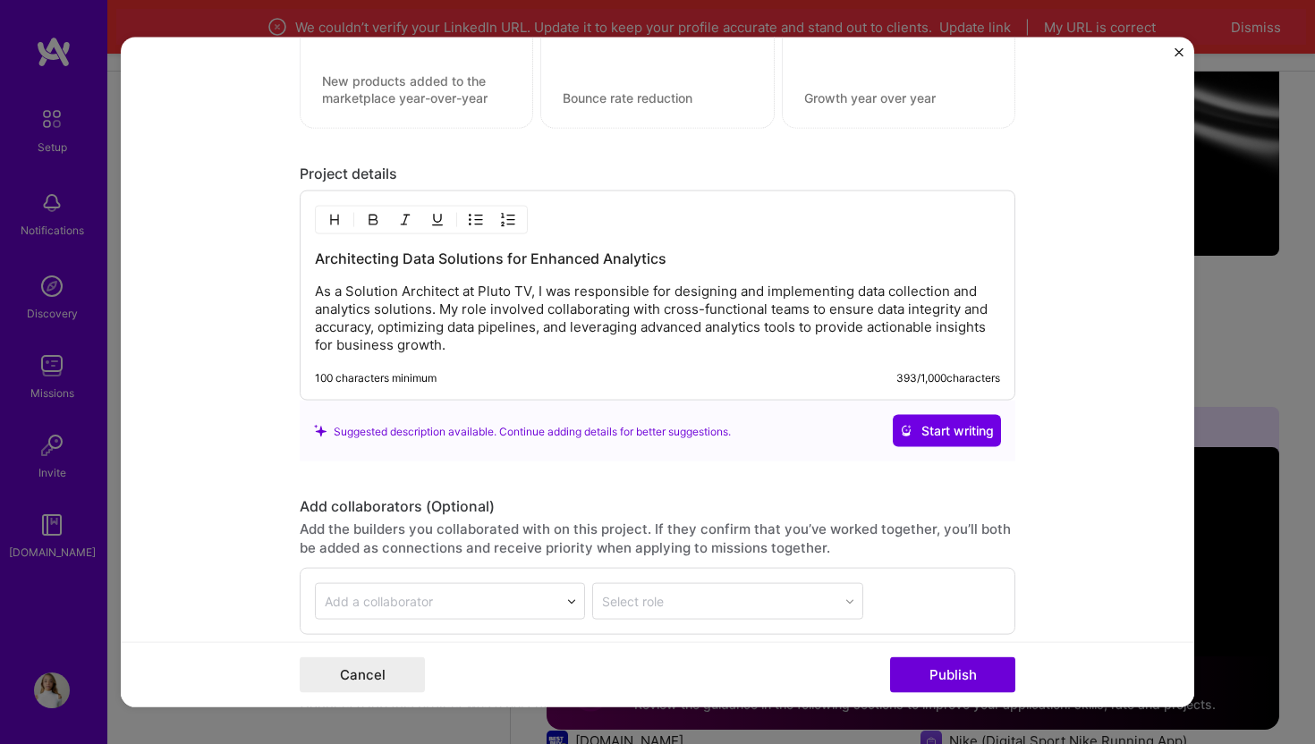
click at [465, 354] on div "Architecting Data Solutions for Enhanced Analytics As a Solution Architect at P…" at bounding box center [658, 296] width 716 height 210
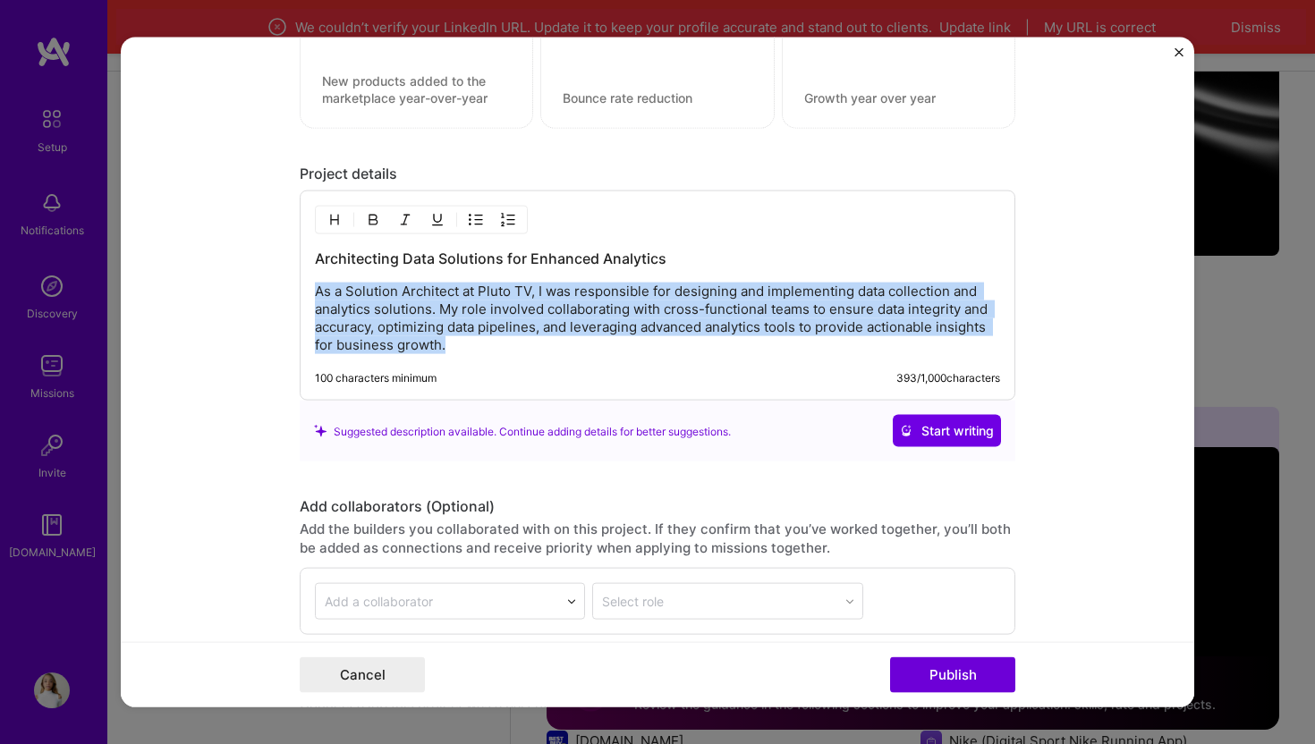
drag, startPoint x: 455, startPoint y: 349, endPoint x: 306, endPoint y: 298, distance: 157.9
click at [306, 298] on div "Architecting Data Solutions for Enhanced Analytics As a Solution Architect at P…" at bounding box center [658, 296] width 716 height 210
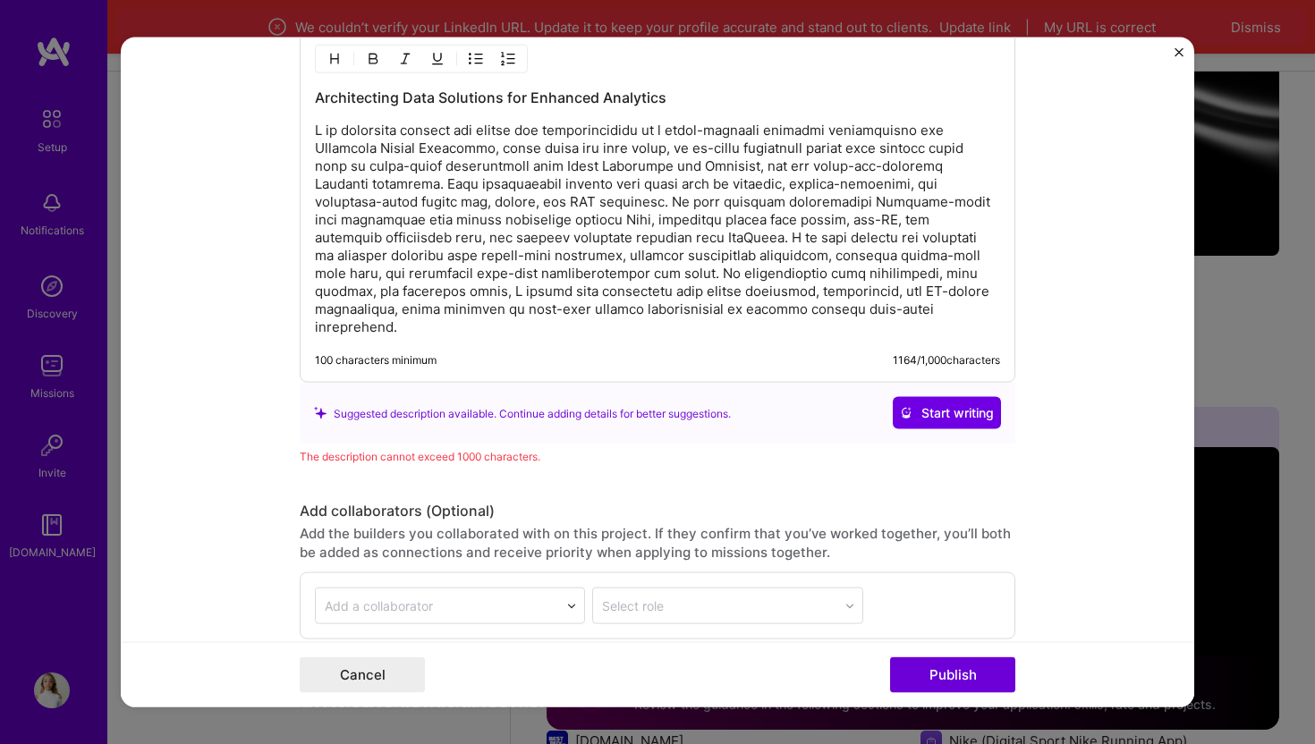
scroll to position [1560, 0]
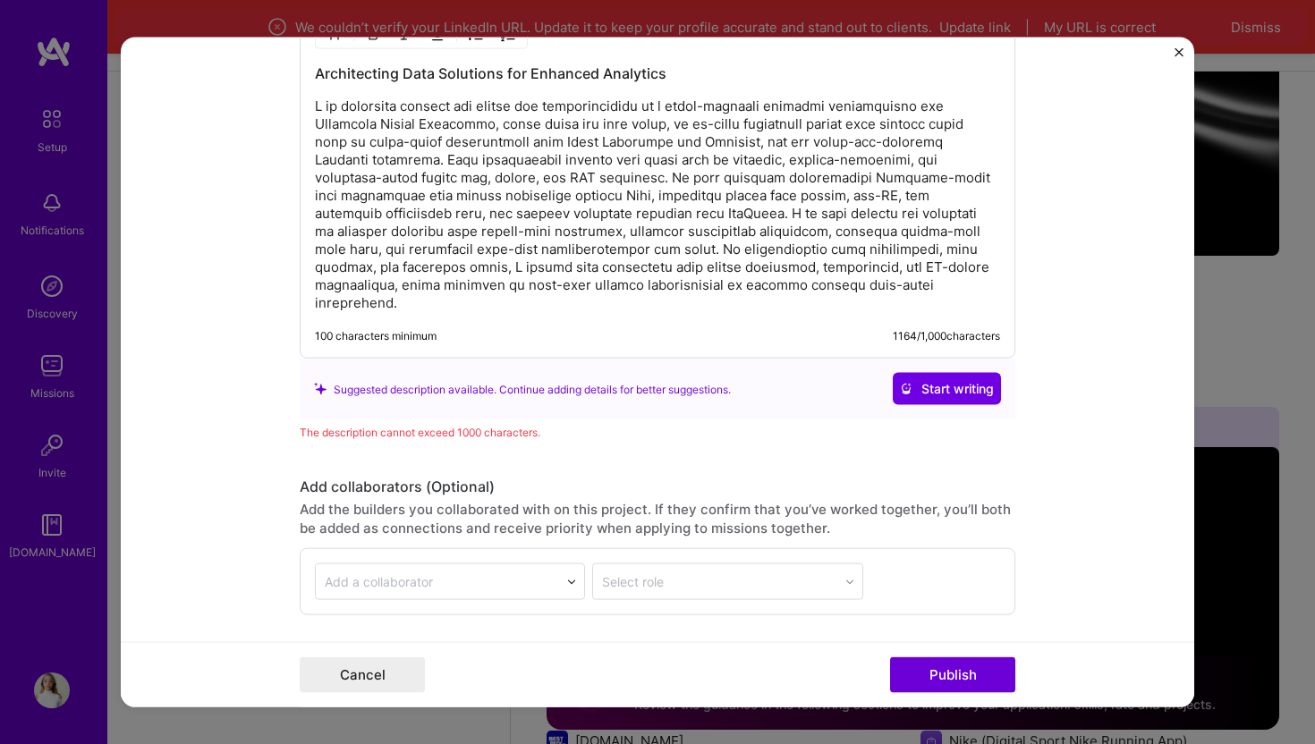
click at [944, 380] on span "Start writing" at bounding box center [947, 389] width 94 height 18
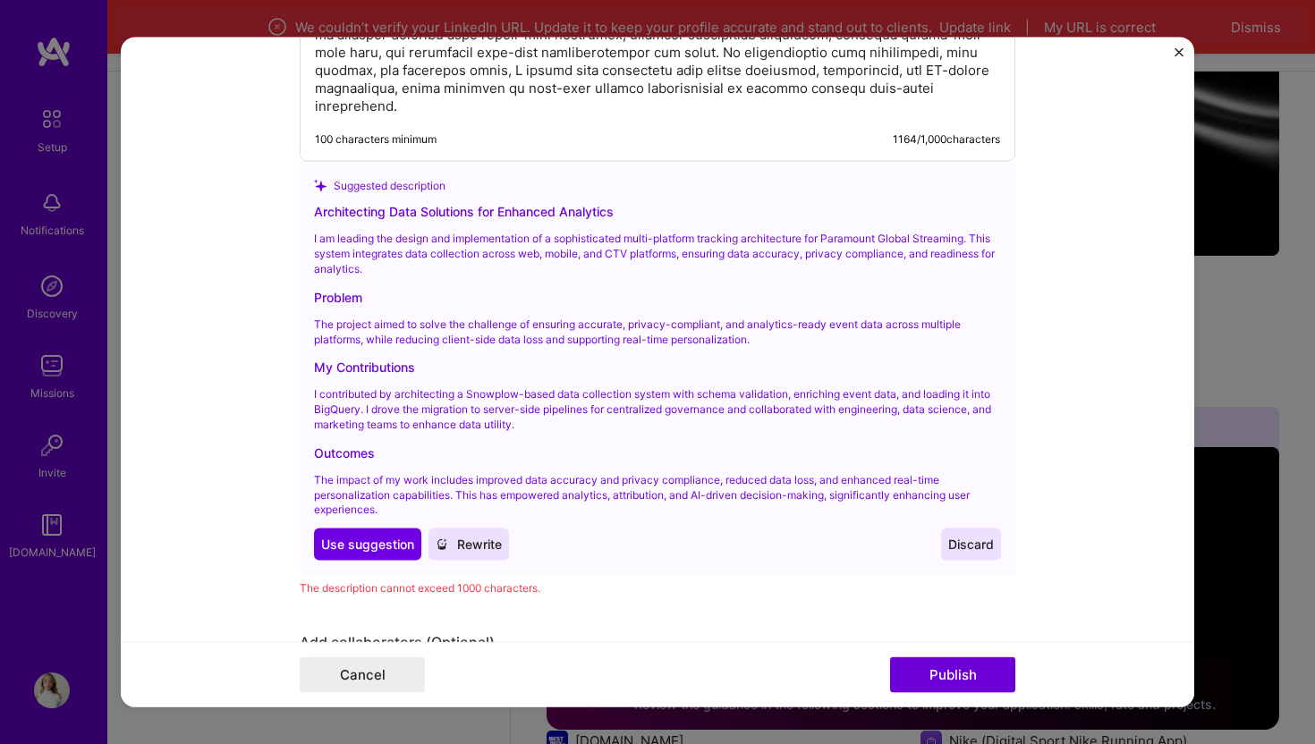
scroll to position [1758, 0]
click at [367, 535] on span "Use suggestion" at bounding box center [367, 544] width 93 height 18
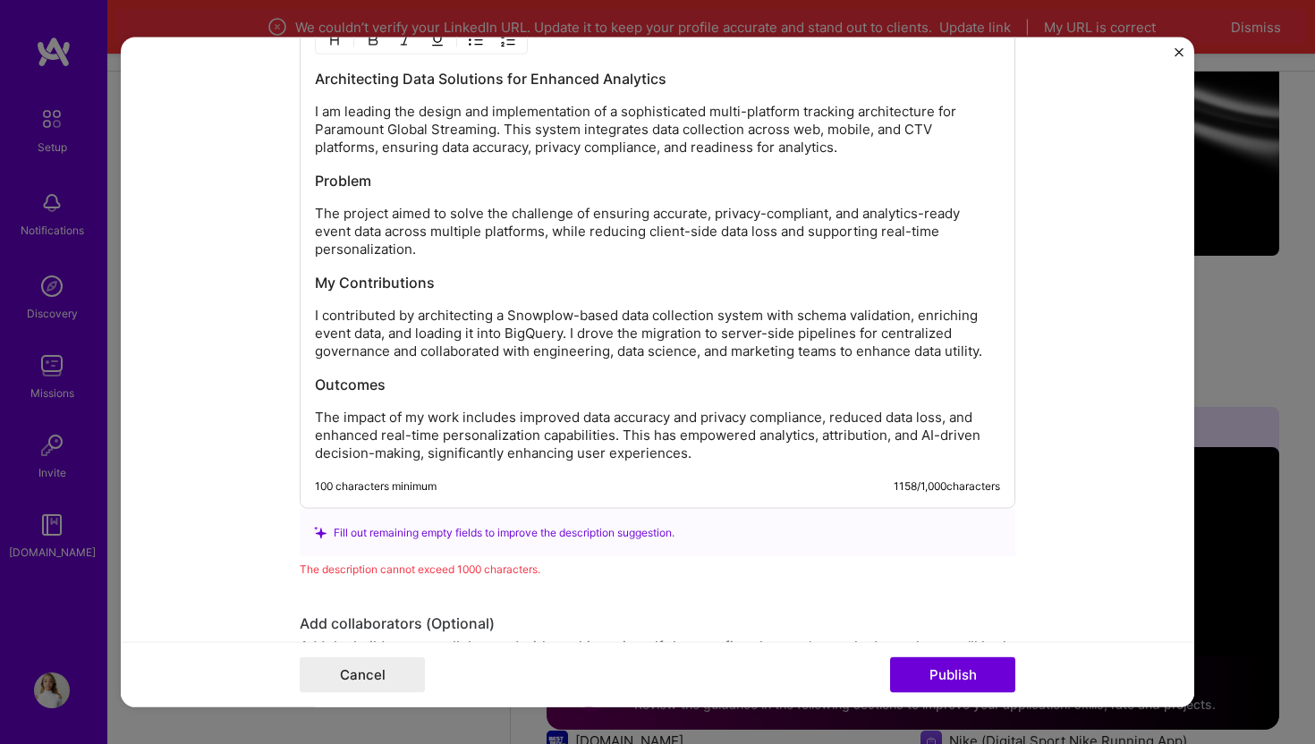
scroll to position [1553, 0]
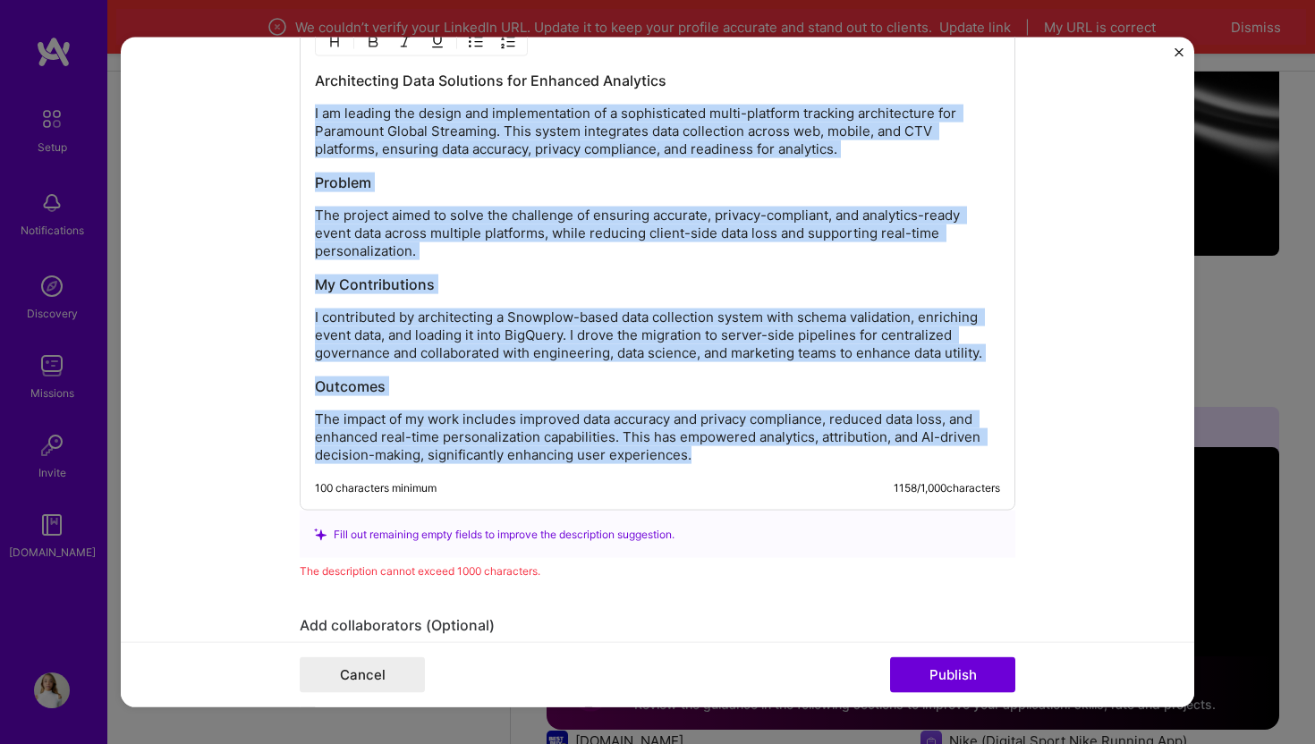
drag, startPoint x: 715, startPoint y: 452, endPoint x: 289, endPoint y: 96, distance: 555.0
click at [289, 96] on form "Editing suggested project This project is suggested based on your LinkedIn, res…" at bounding box center [657, 373] width 1073 height 670
copy div "I am leading the design and implementation of a sophisticated multi-platform tr…"
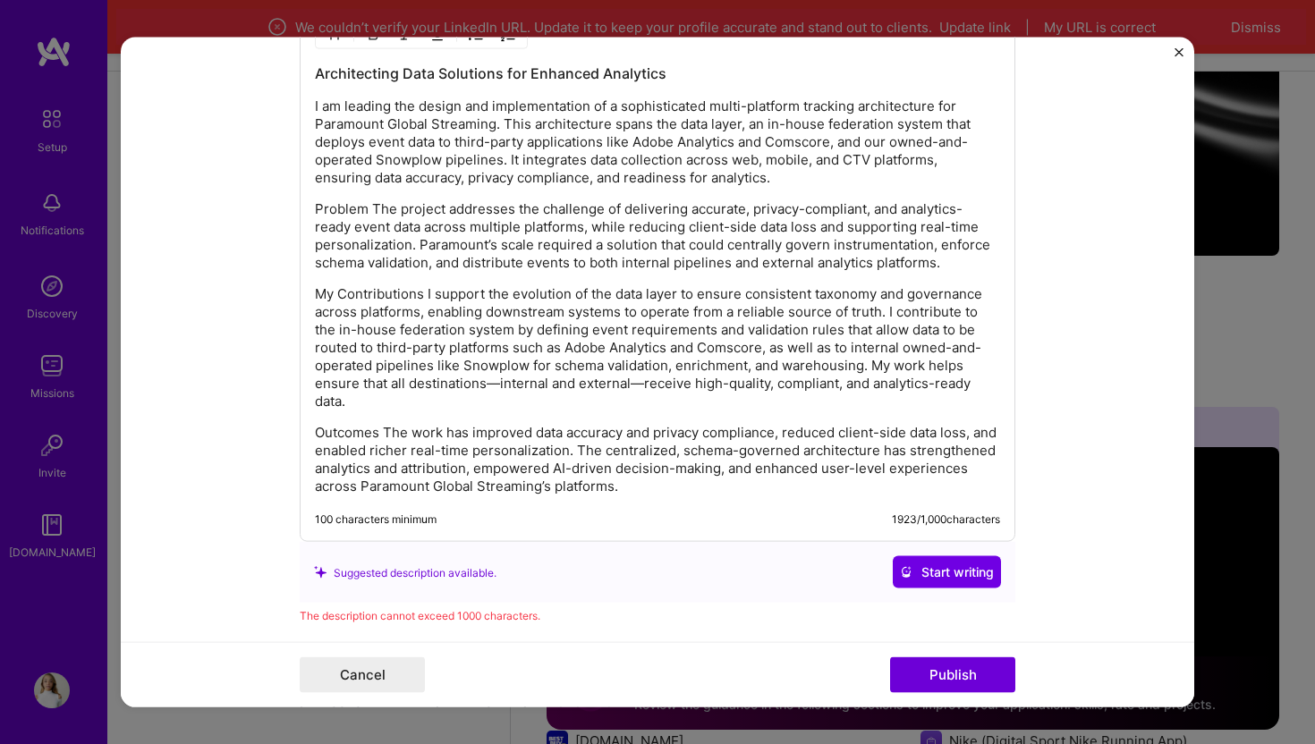
scroll to position [1531, 0]
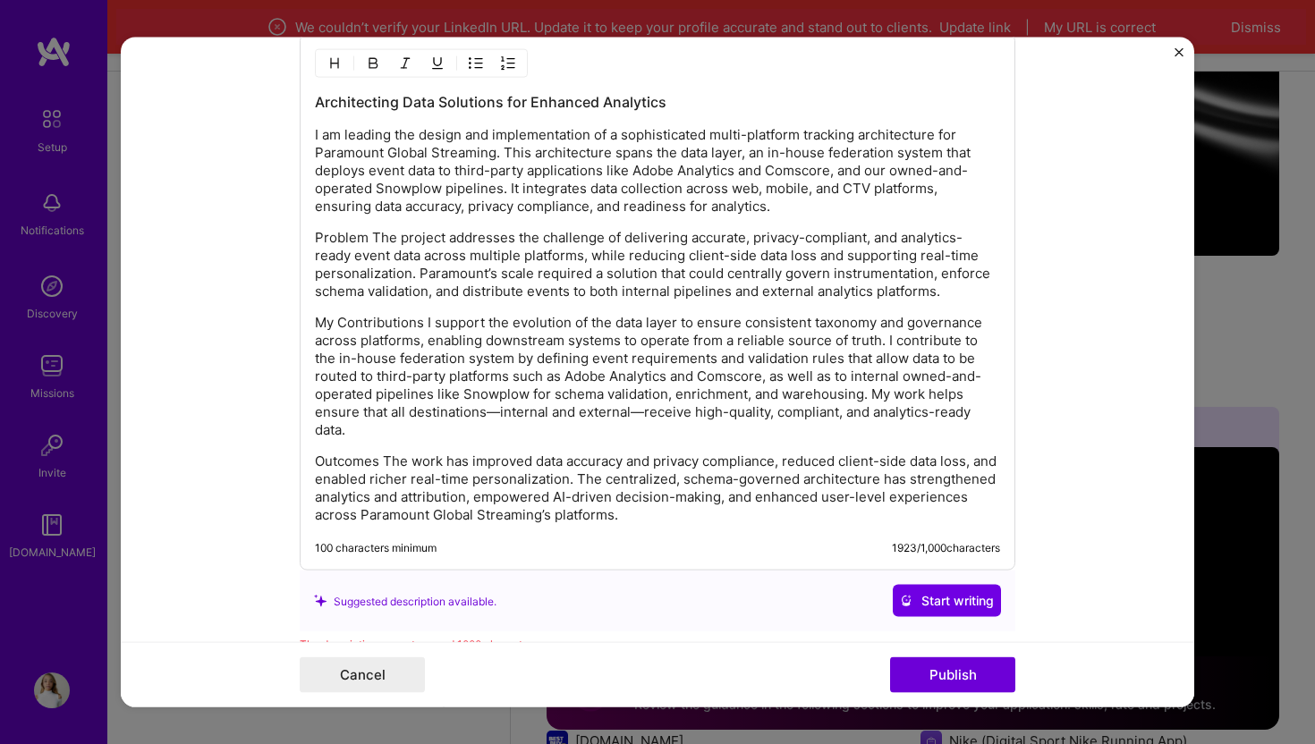
click at [678, 428] on p "My Contributions I support the evolution of the data layer to ensure consistent…" at bounding box center [657, 376] width 685 height 125
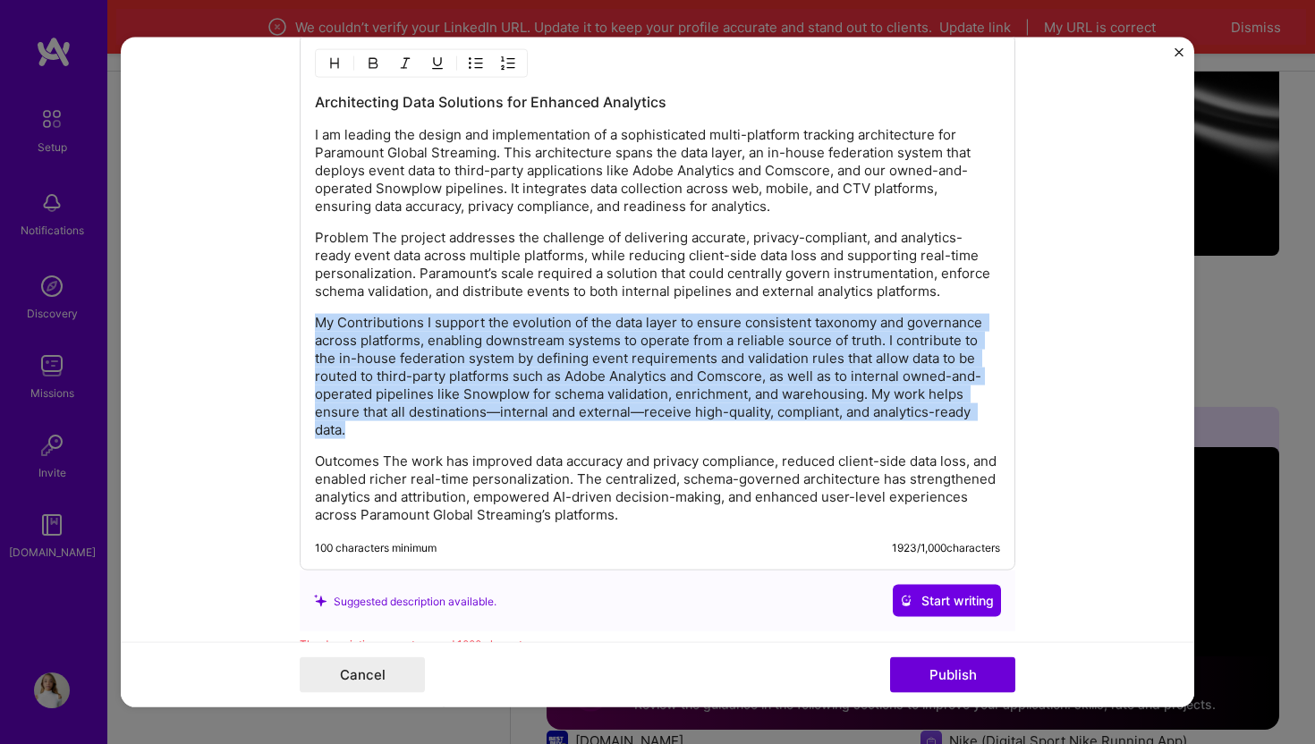
click at [678, 428] on p "My Contributions I support the evolution of the data layer to ensure consistent…" at bounding box center [657, 376] width 685 height 125
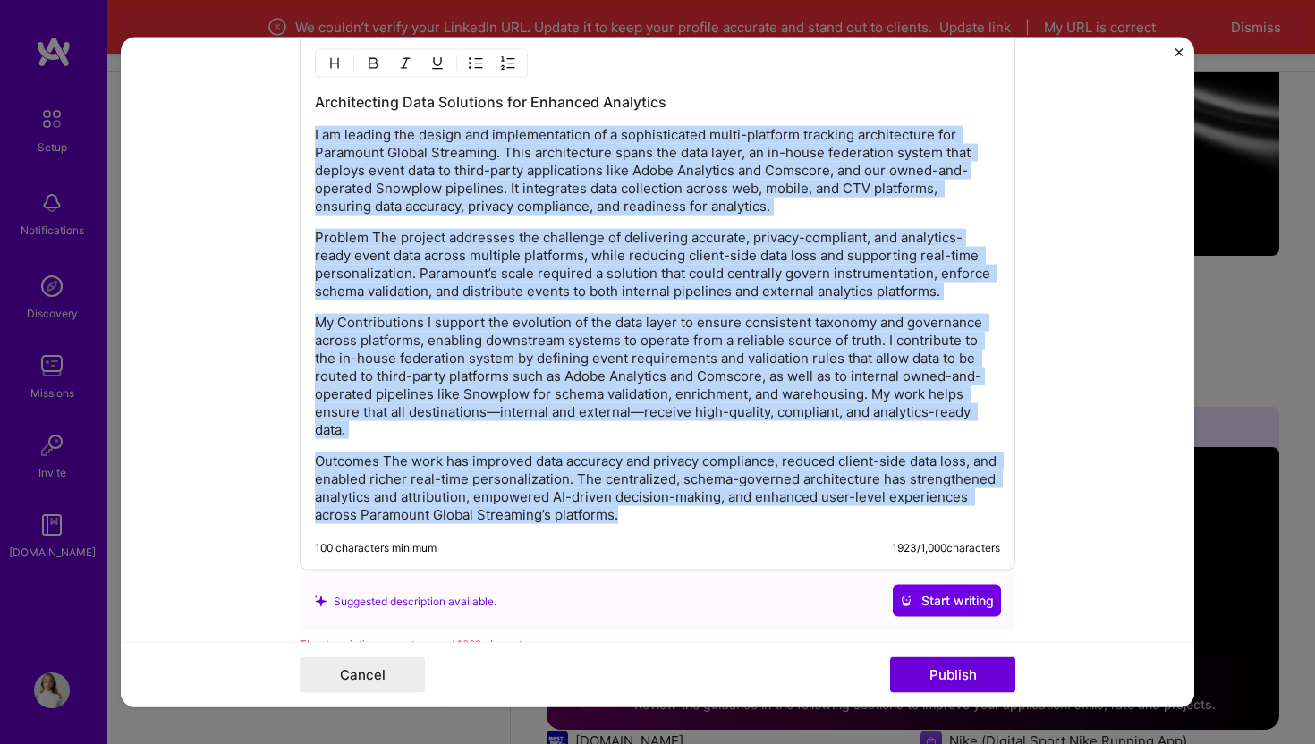
drag, startPoint x: 316, startPoint y: 133, endPoint x: 772, endPoint y: 526, distance: 602.0
click at [772, 526] on div "Architecting Data Solutions for Enhanced Analytics I am leading the design and …" at bounding box center [658, 302] width 716 height 537
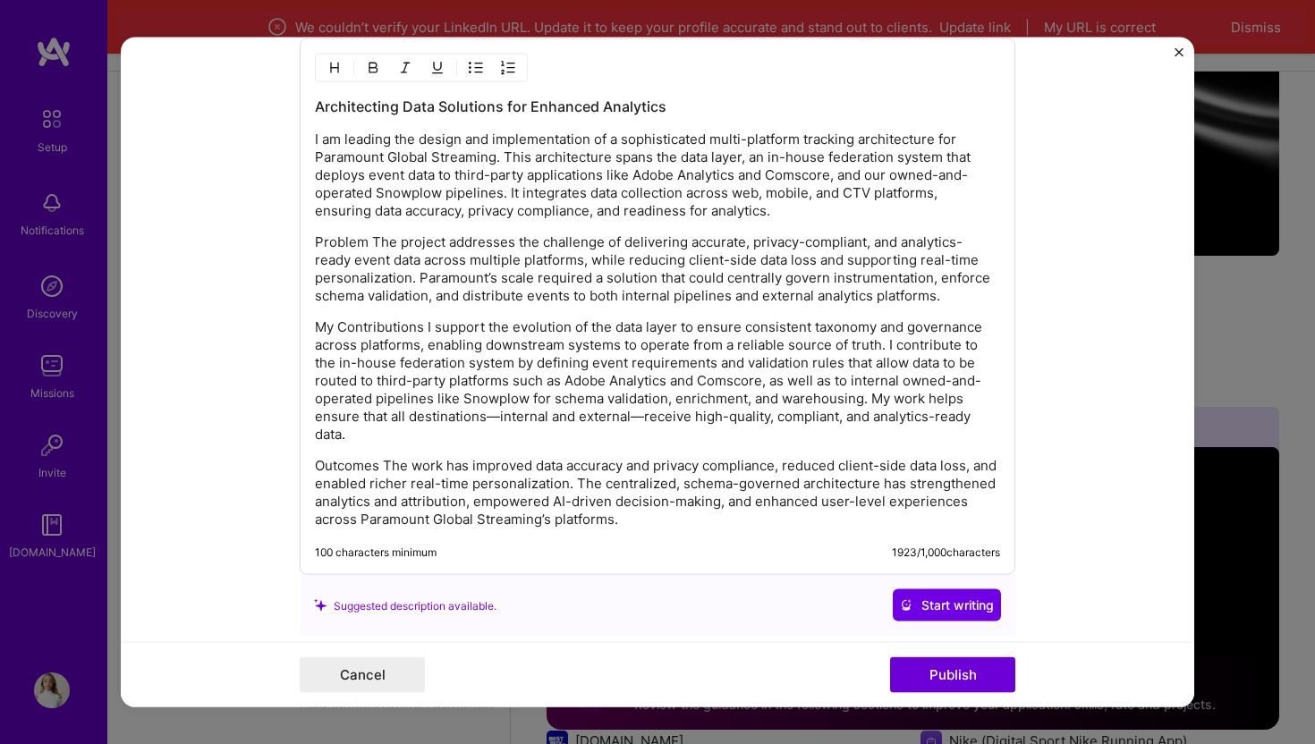
scroll to position [1522, 0]
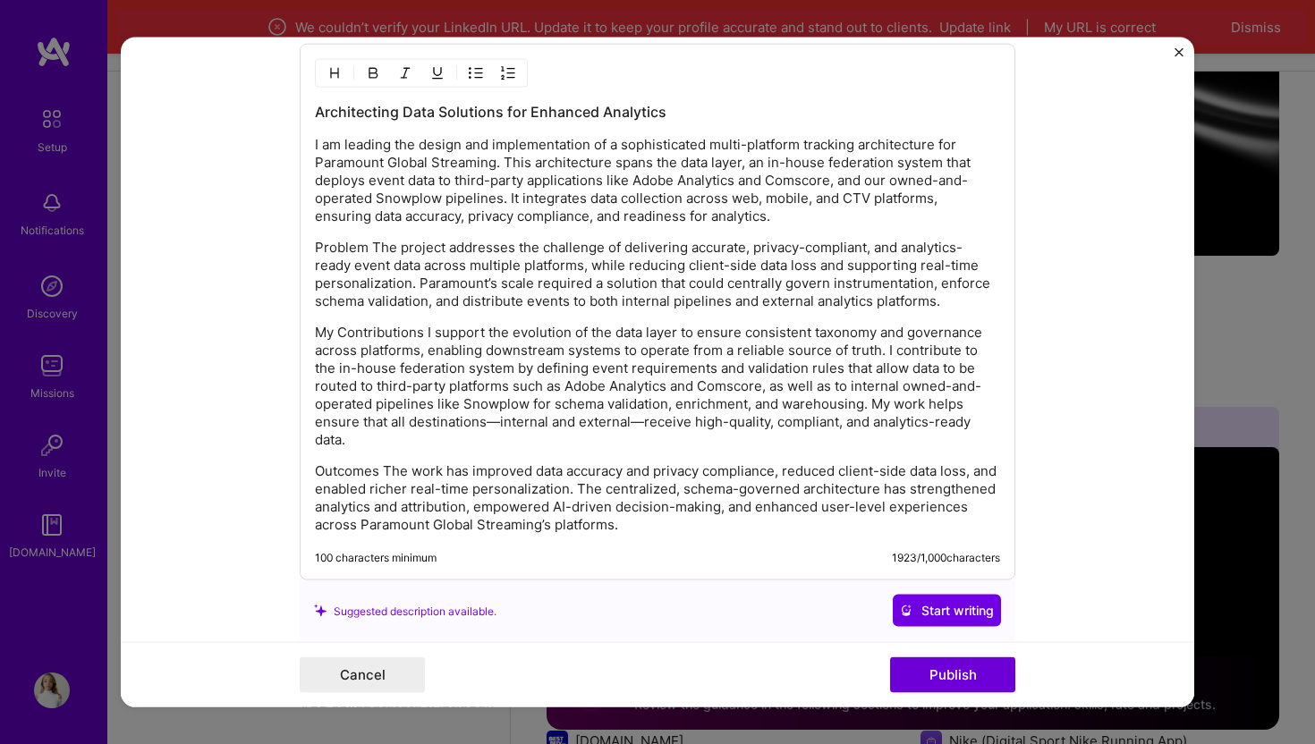
click at [375, 248] on p "Problem The project addresses the challenge of delivering accurate, privacy-com…" at bounding box center [657, 275] width 685 height 72
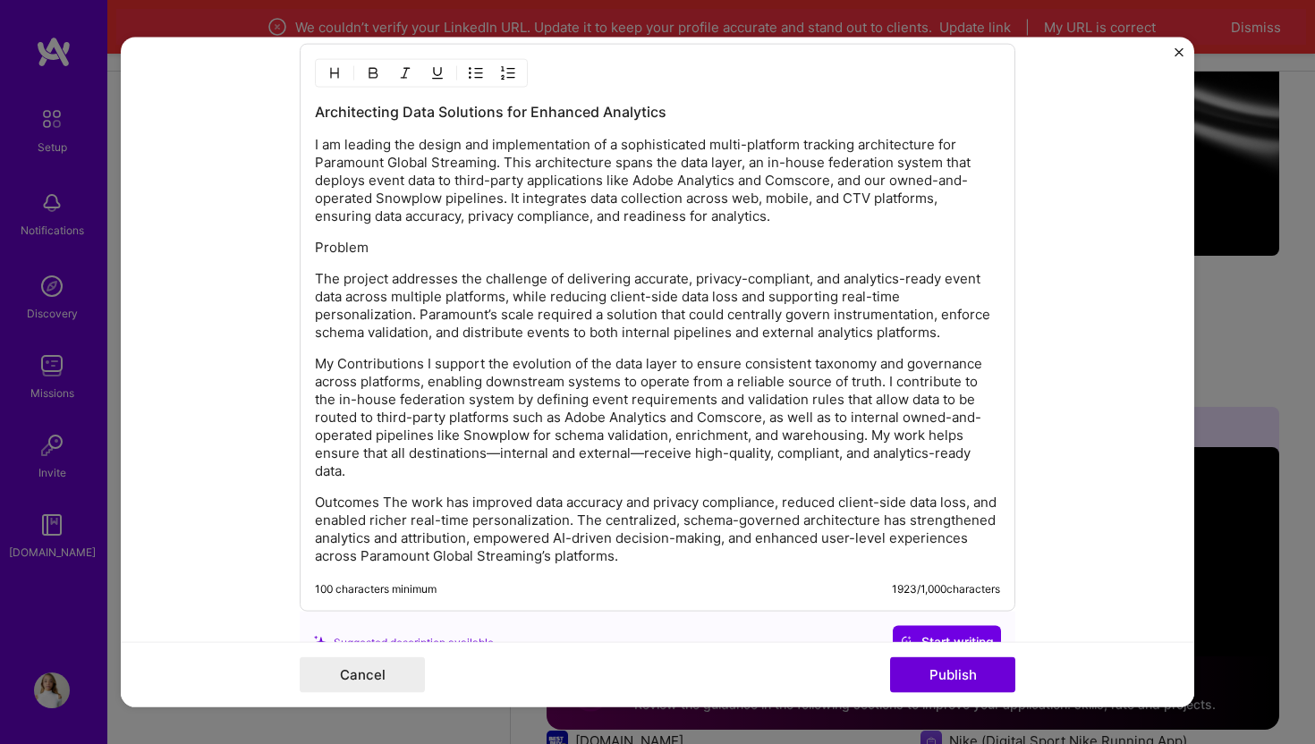
click at [340, 250] on p "Problem" at bounding box center [657, 248] width 685 height 18
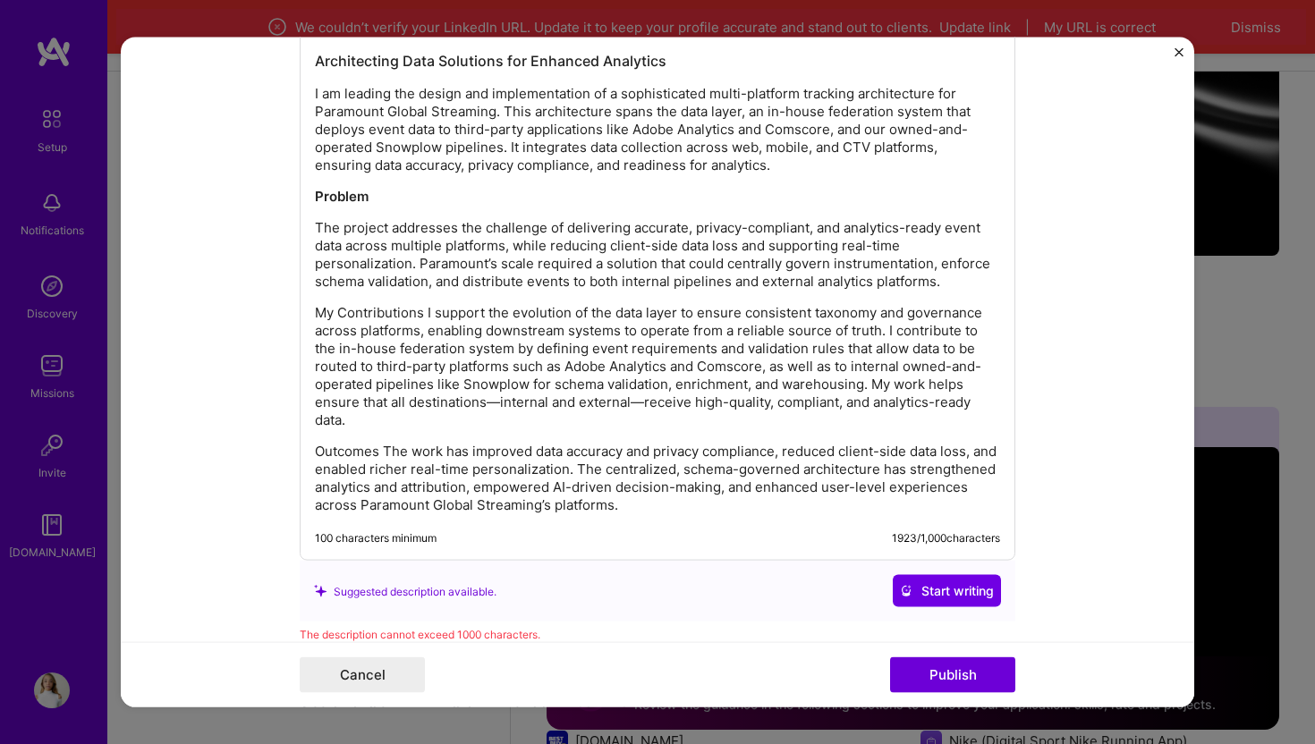
scroll to position [1575, 0]
click at [428, 312] on p "My Contributions I support the evolution of the data layer to ensure consistent…" at bounding box center [657, 363] width 685 height 125
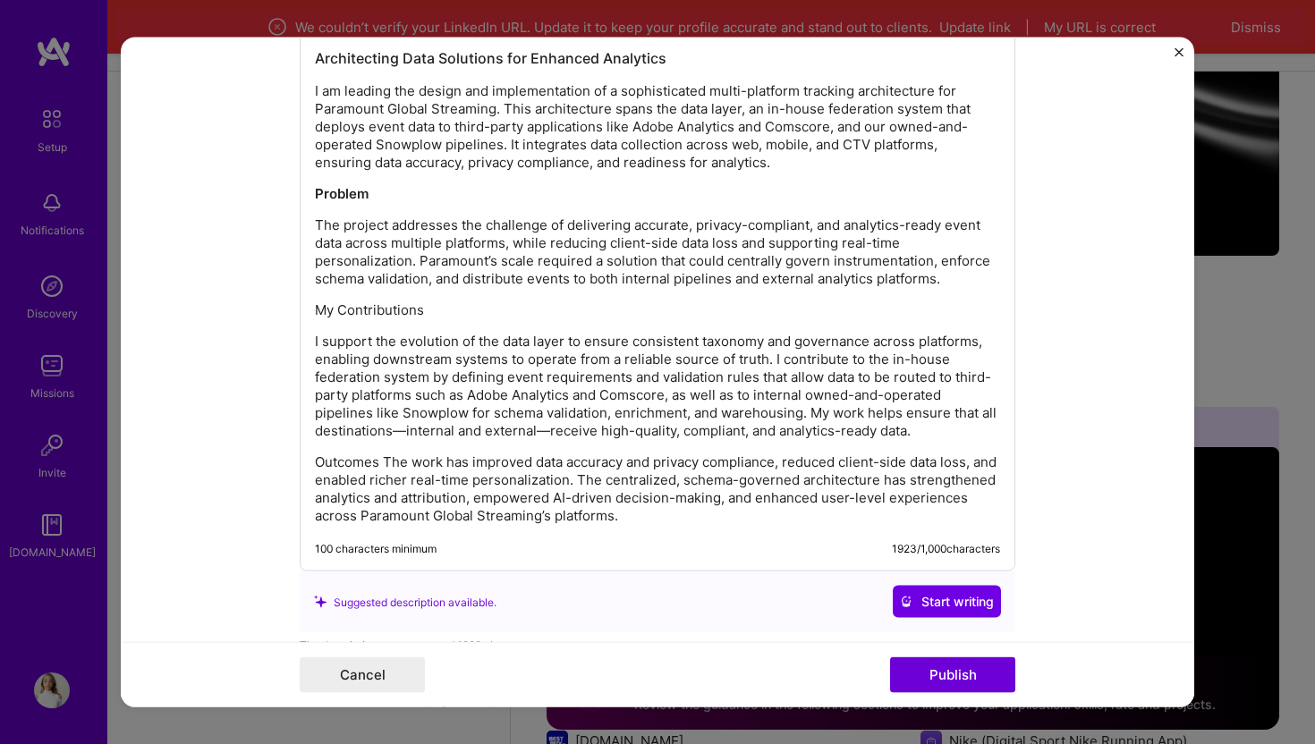
drag, startPoint x: 444, startPoint y: 306, endPoint x: 301, endPoint y: 305, distance: 142.2
click at [301, 305] on div "Architecting Data Solutions for Enhanced Analytics I am leading the design and …" at bounding box center [658, 280] width 716 height 581
click at [404, 433] on p "I support the evolution of the data layer to ensure consistent taxonomy and gov…" at bounding box center [657, 386] width 685 height 107
click at [543, 432] on p "I support the evolution of the data layer to ensure consistent taxonomy and gov…" at bounding box center [657, 386] width 685 height 107
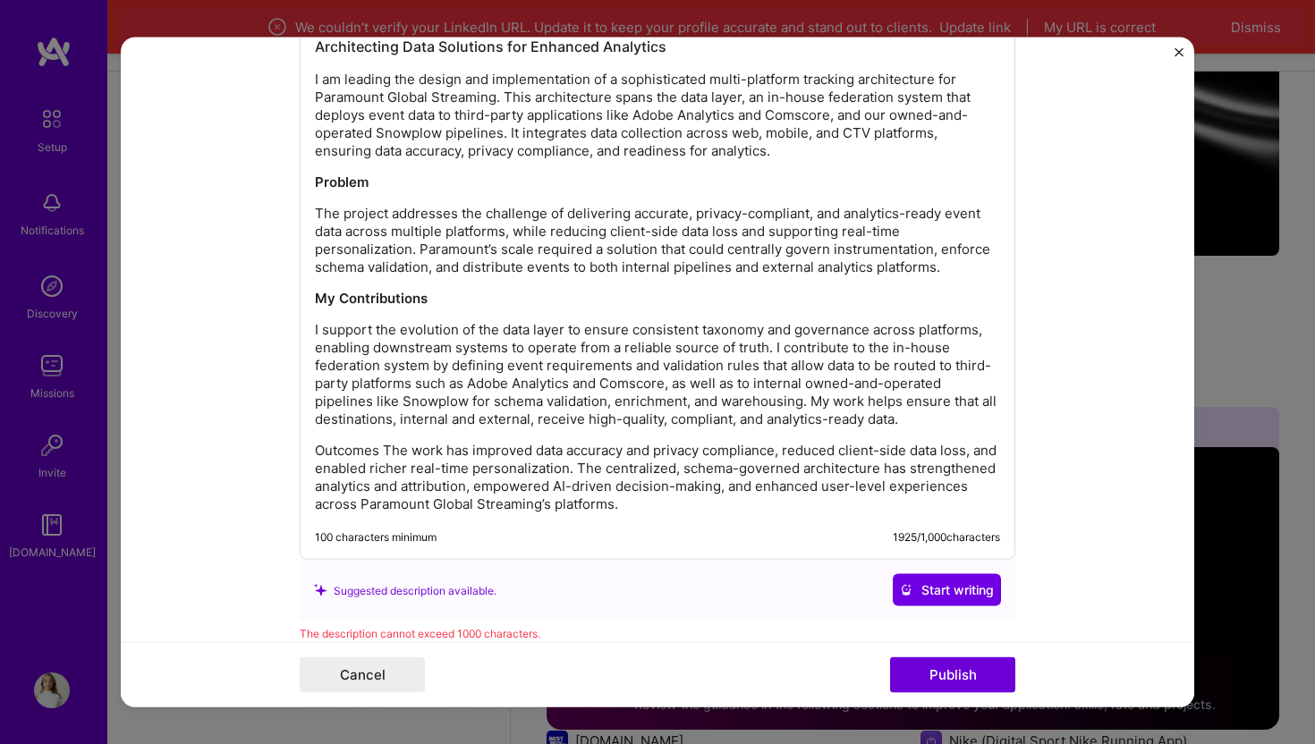
scroll to position [1589, 0]
click at [386, 452] on p "Outcomes The work has improved data accuracy and privacy compliance, reduced cl…" at bounding box center [657, 476] width 685 height 72
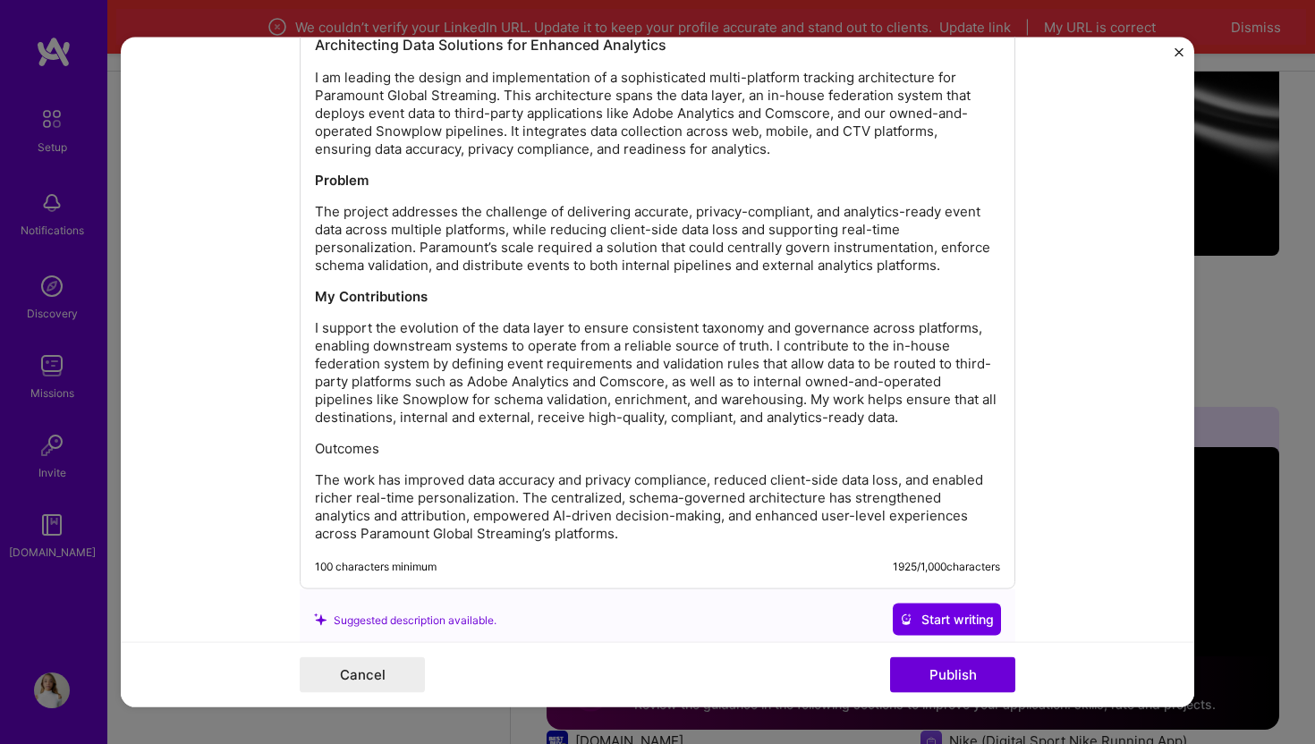
click at [361, 448] on p "Outcomes" at bounding box center [657, 449] width 685 height 18
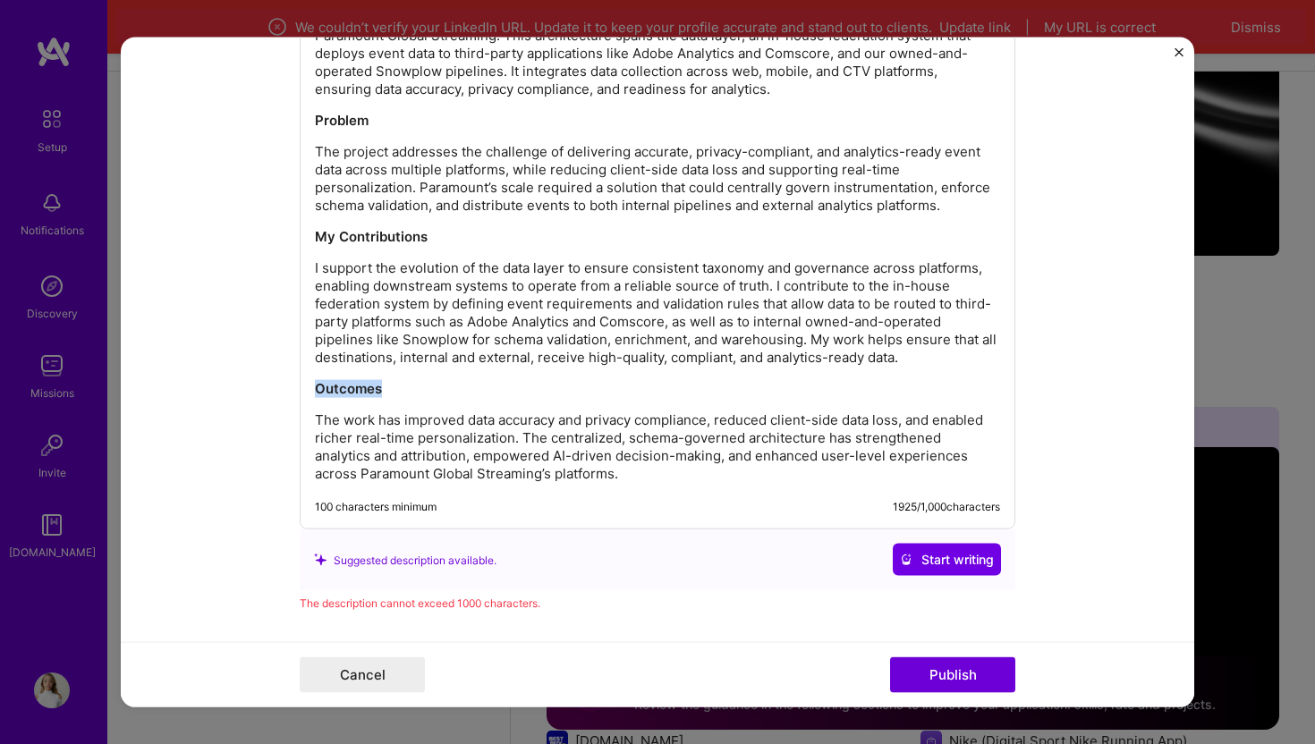
scroll to position [1654, 0]
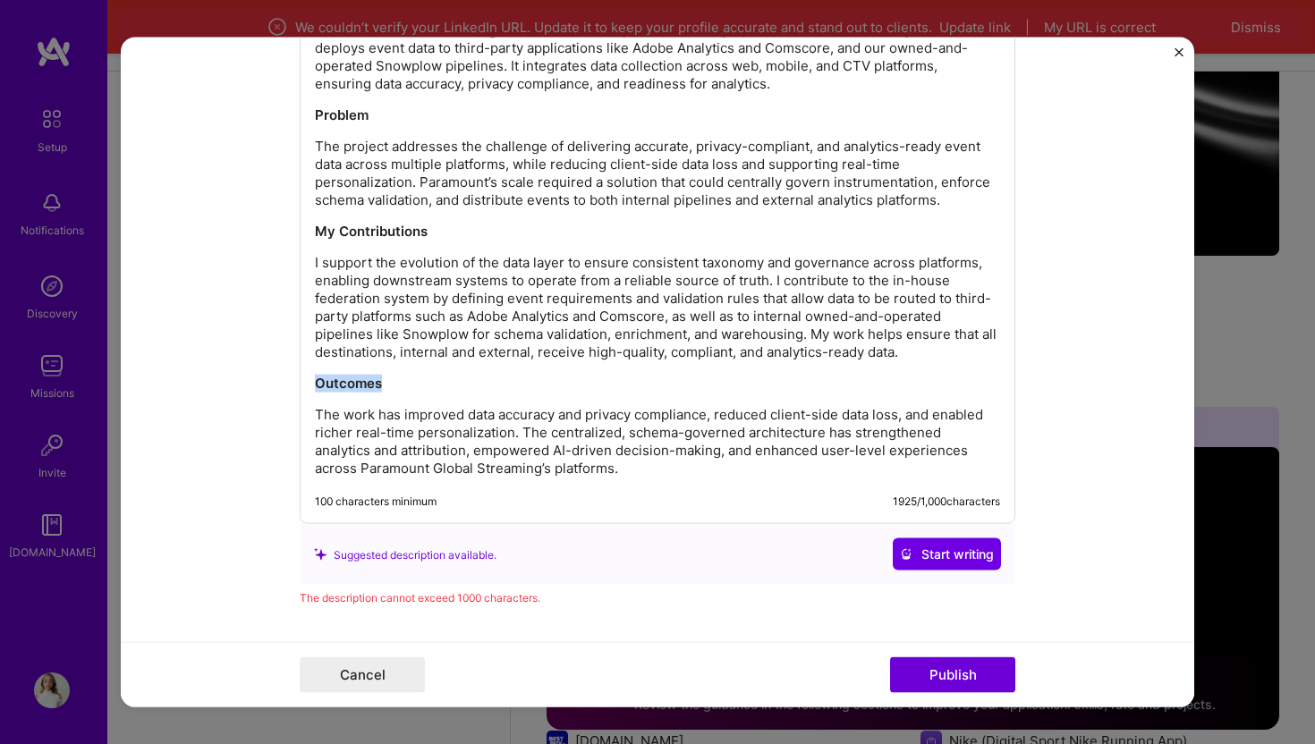
click at [474, 451] on p "The work has improved data accuracy and privacy compliance, reduced client-side…" at bounding box center [657, 442] width 685 height 72
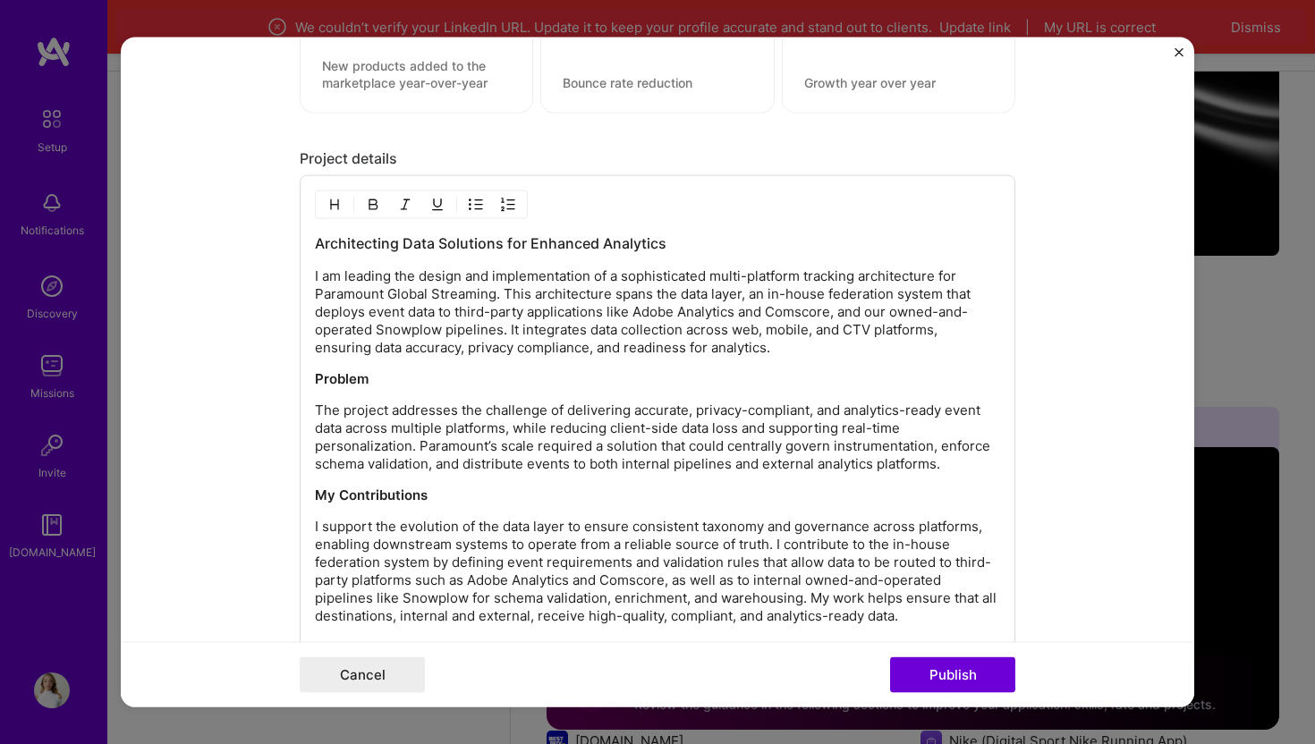
scroll to position [1955, 0]
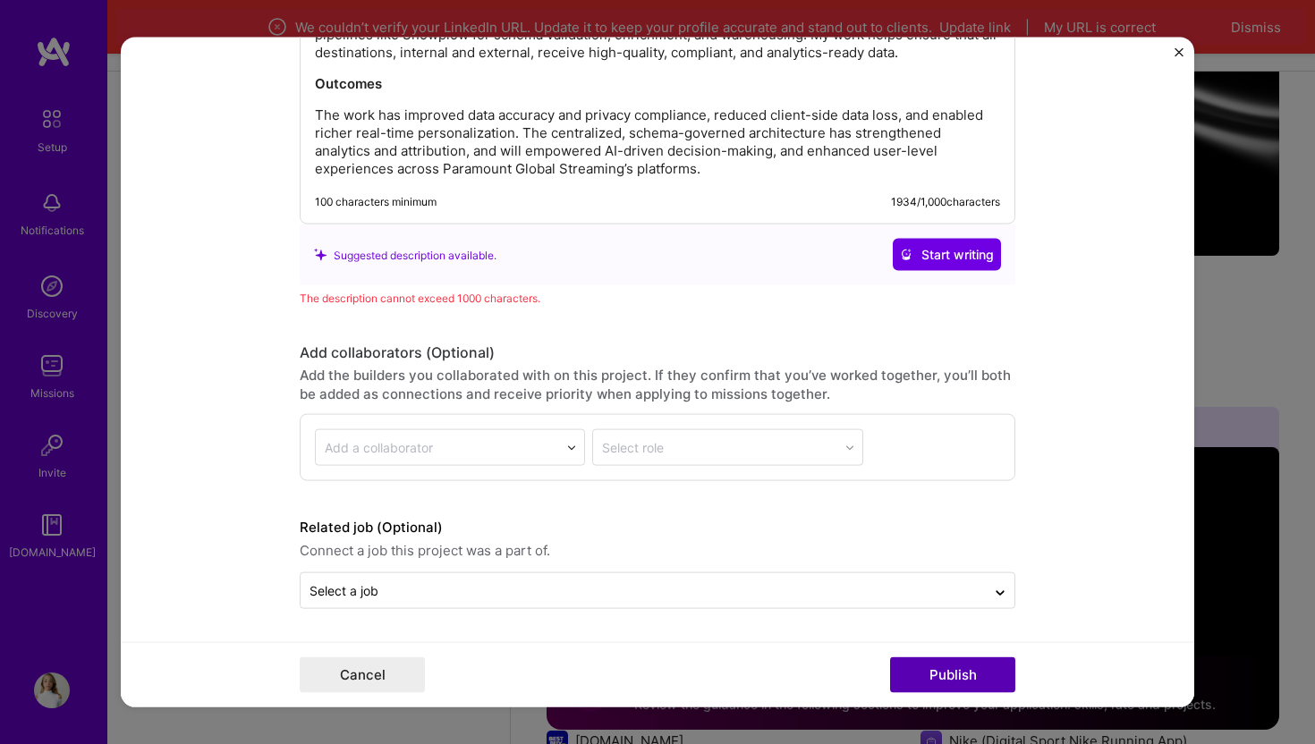
click at [941, 676] on button "Publish" at bounding box center [952, 675] width 125 height 36
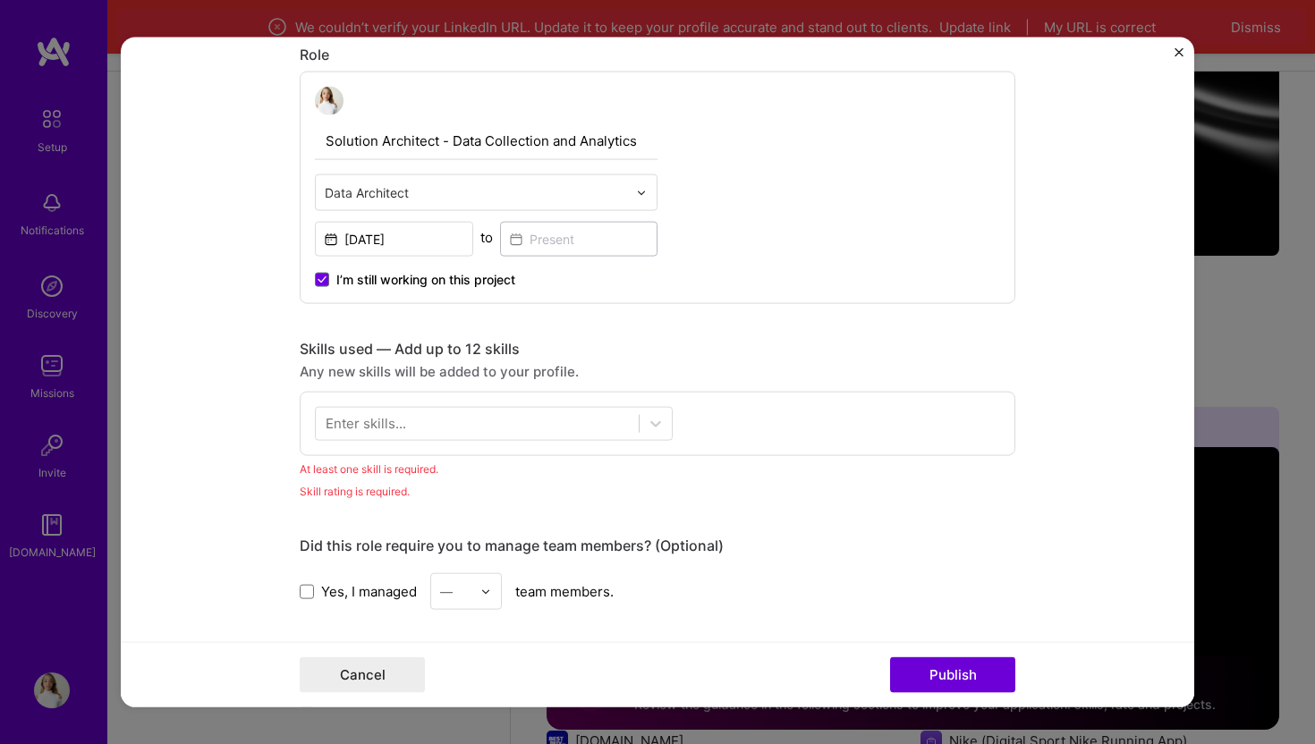
scroll to position [593, 0]
click at [544, 420] on div at bounding box center [477, 423] width 323 height 30
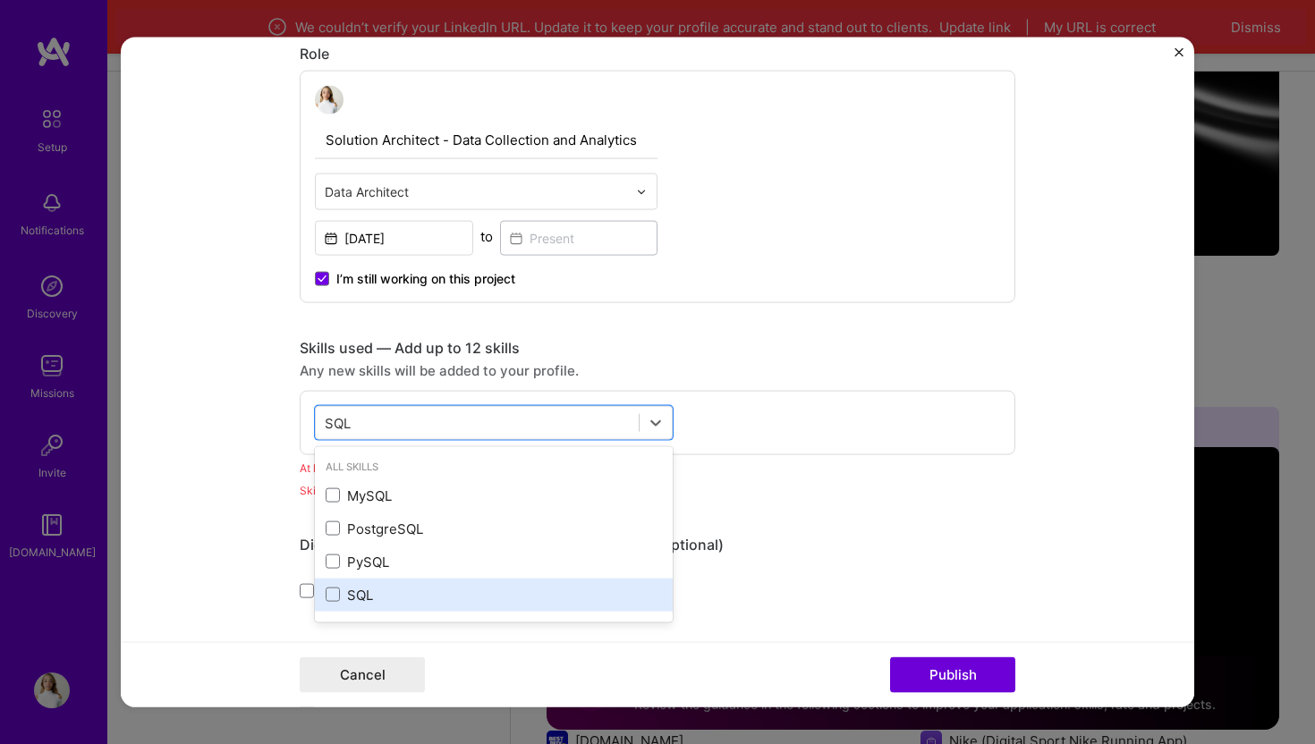
click at [402, 594] on div "SQL" at bounding box center [494, 594] width 336 height 19
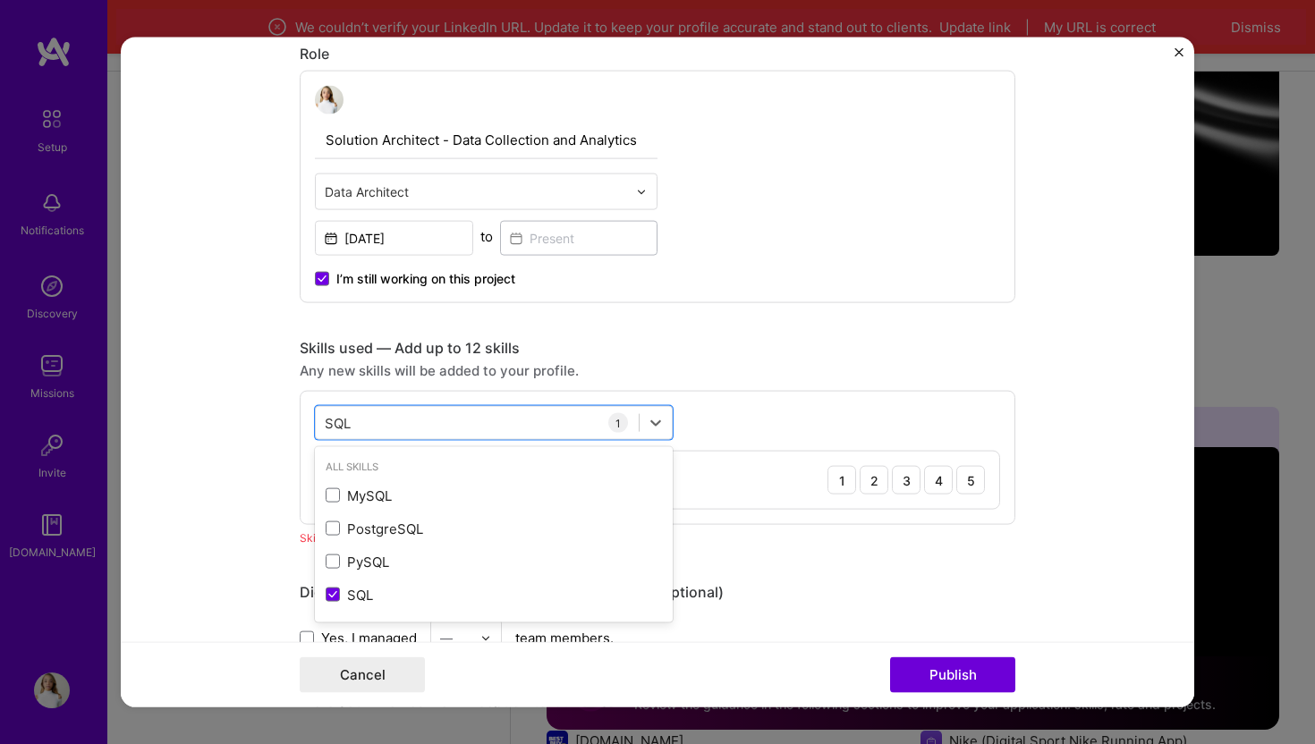
click at [763, 383] on div "Skills used — Add up to 12 skills Any new skills will be added to your profile.…" at bounding box center [658, 432] width 716 height 186
click at [516, 420] on div "SQL SQL" at bounding box center [477, 423] width 323 height 30
type input "S"
click at [725, 482] on div "MySQL 1 2 3 4 5" at bounding box center [657, 480] width 683 height 57
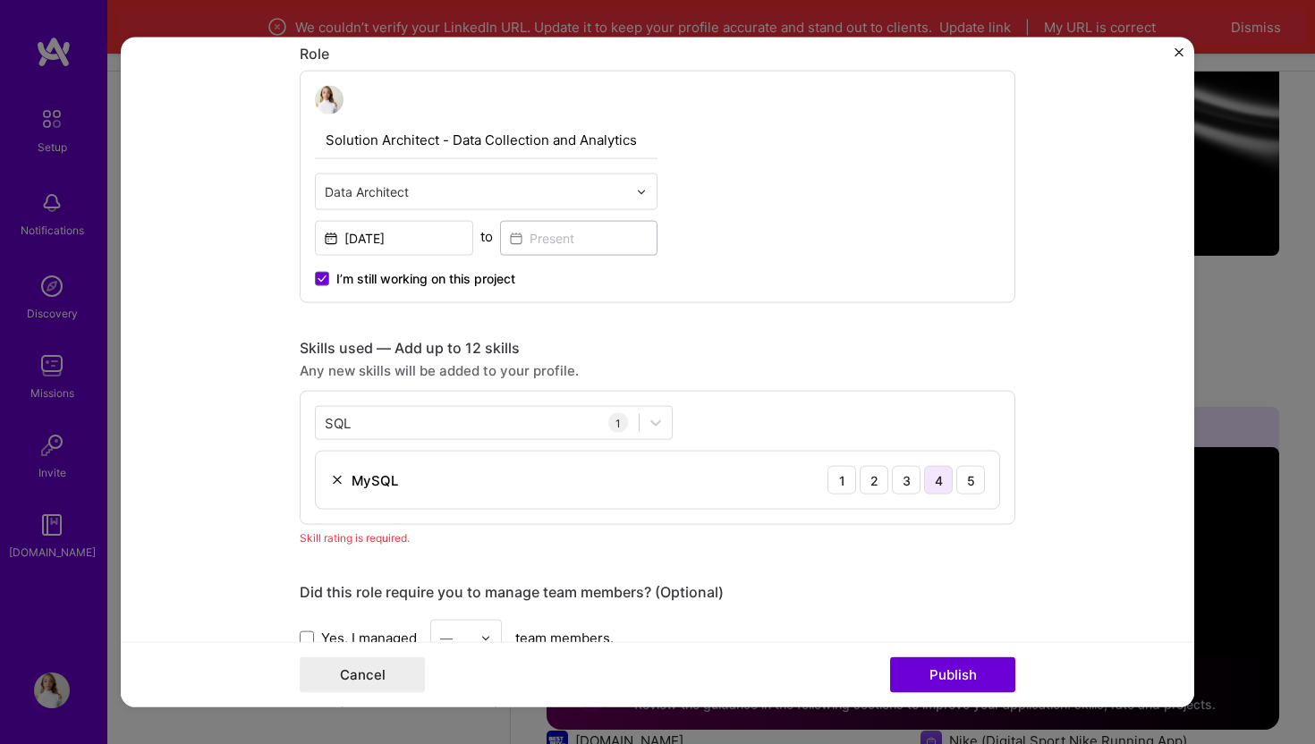
click at [938, 479] on div "4" at bounding box center [938, 480] width 29 height 29
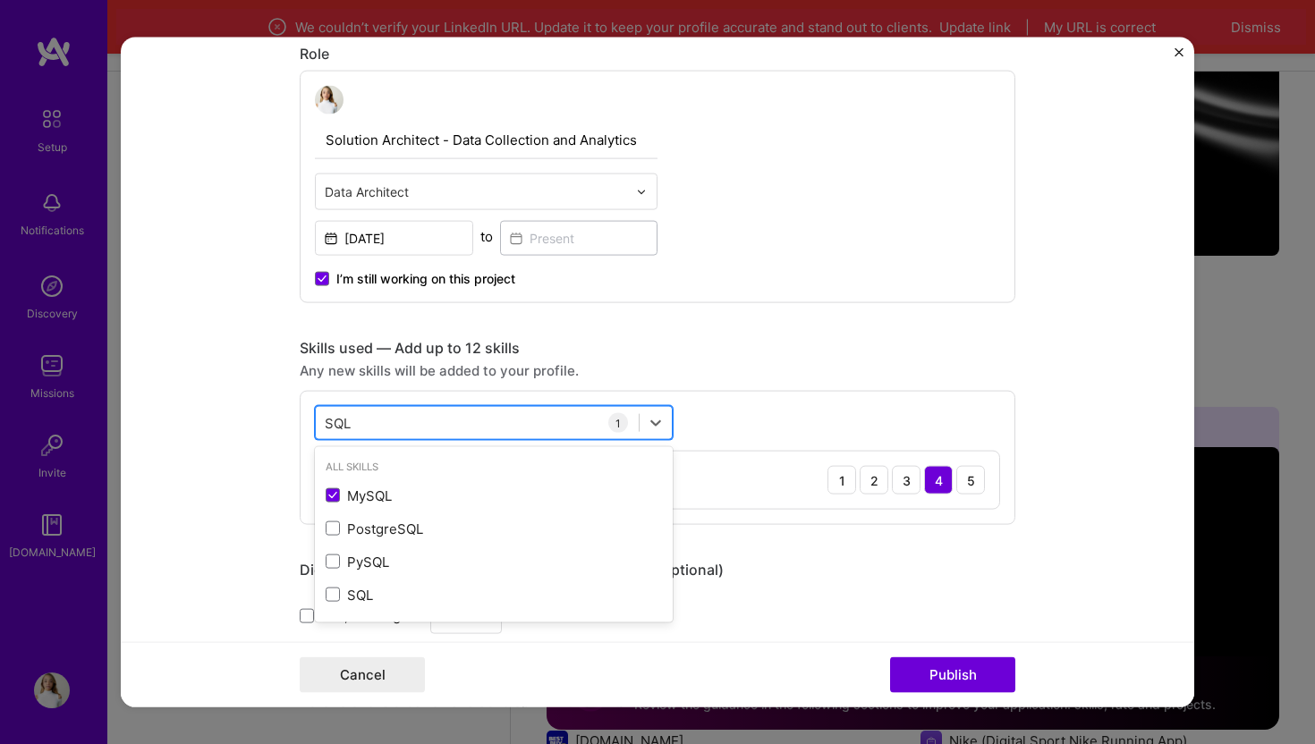
click at [545, 421] on div "SQL SQL" at bounding box center [477, 423] width 323 height 30
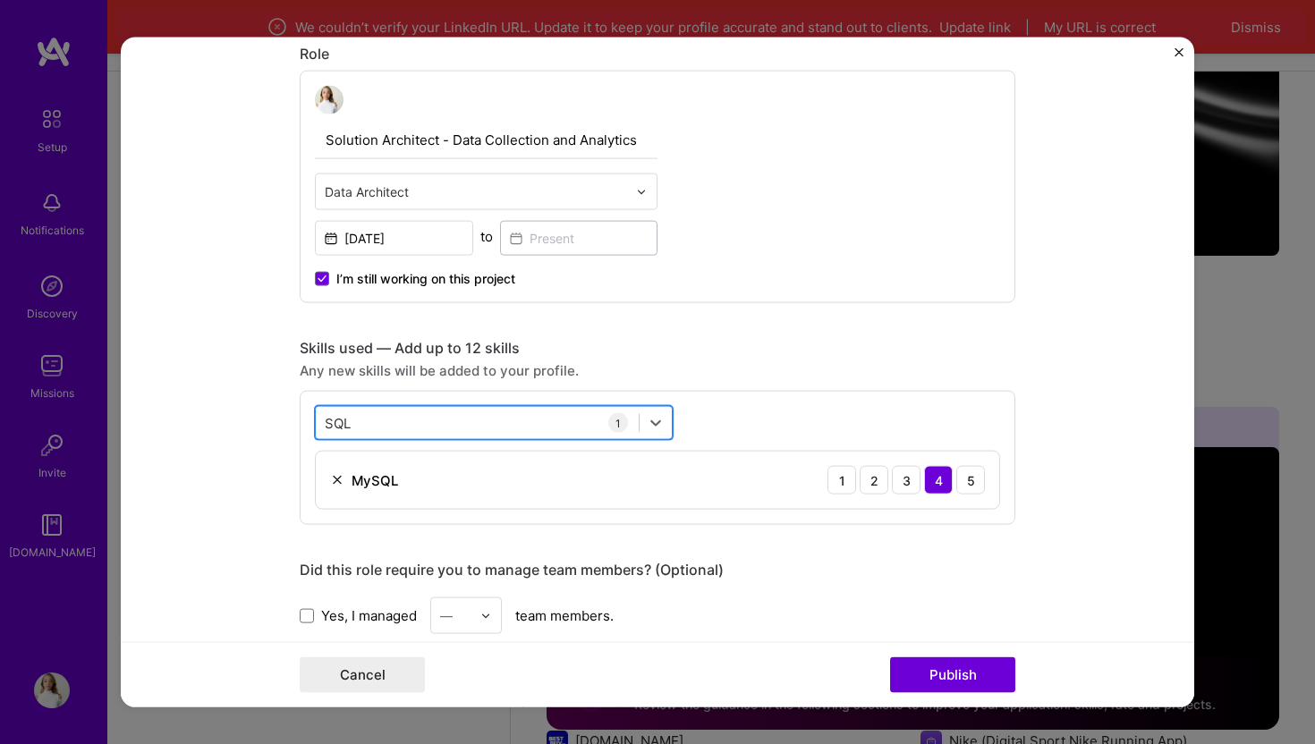
click at [545, 421] on div "SQL SQL" at bounding box center [477, 423] width 323 height 30
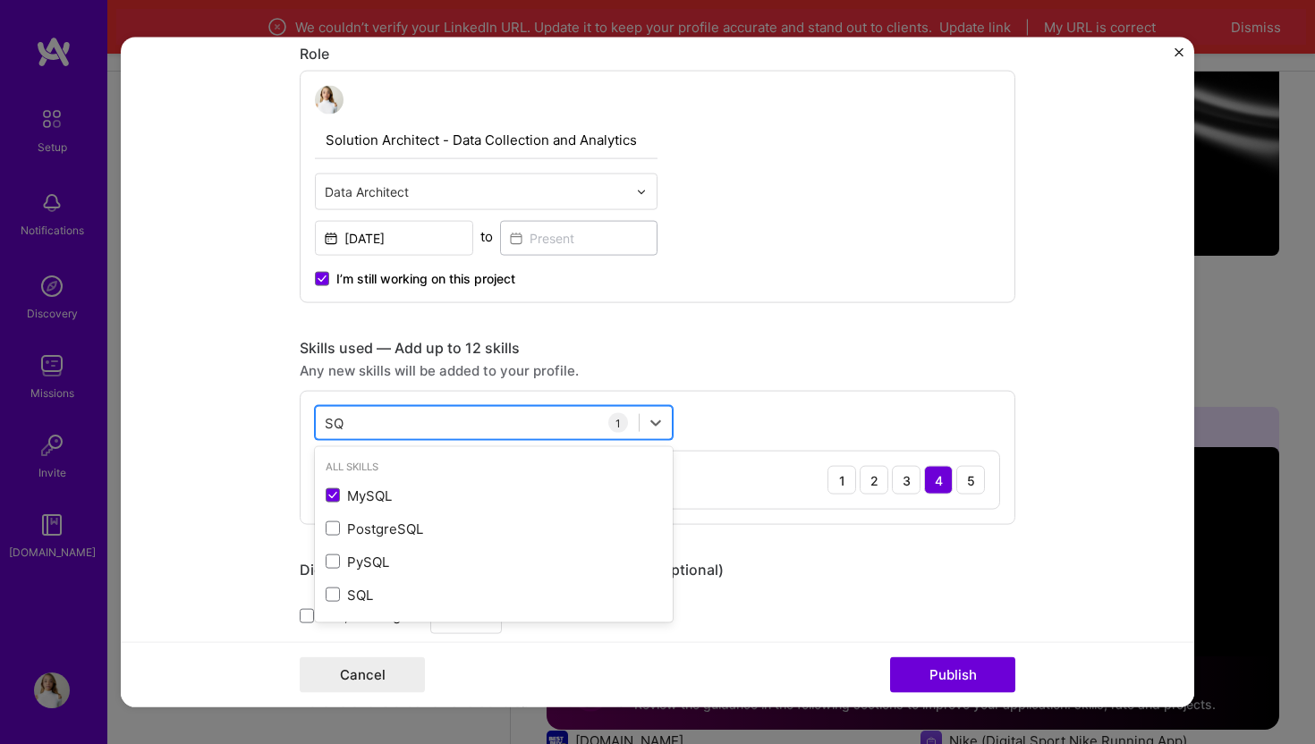
type input "S"
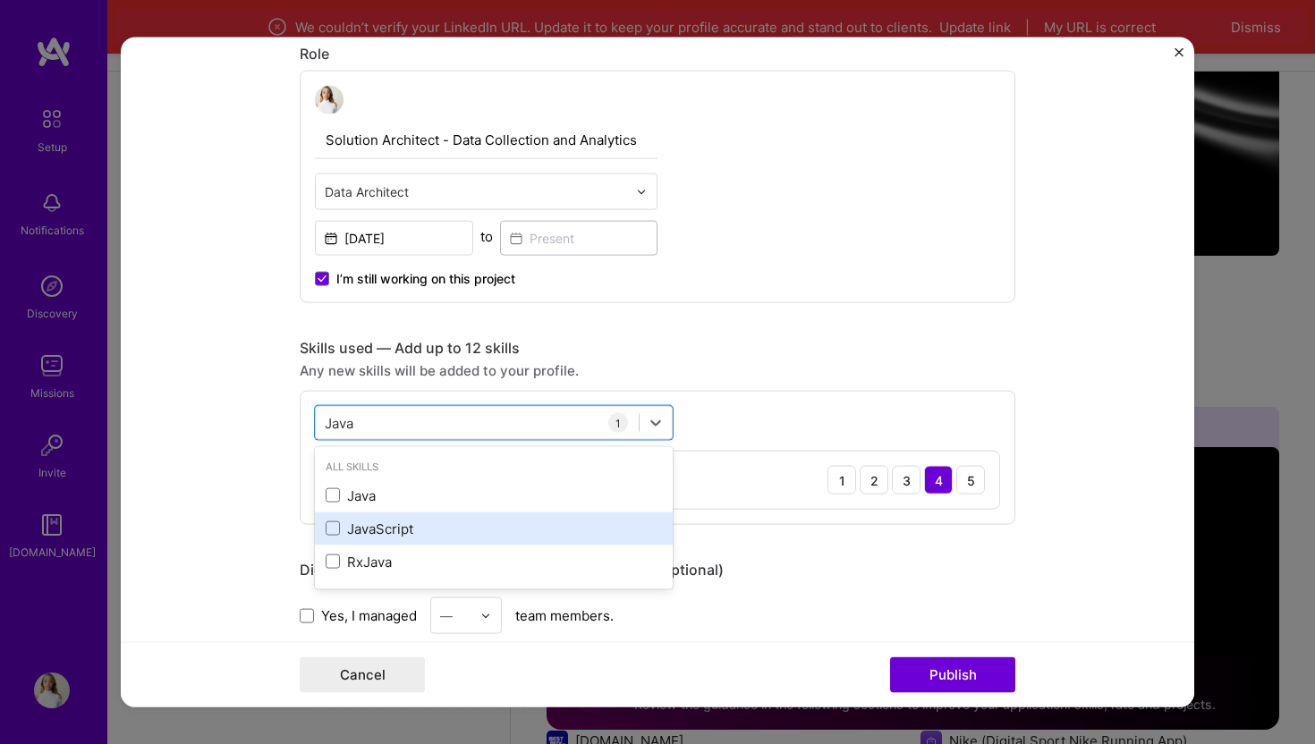
click at [488, 524] on div "JavaScript" at bounding box center [494, 528] width 336 height 19
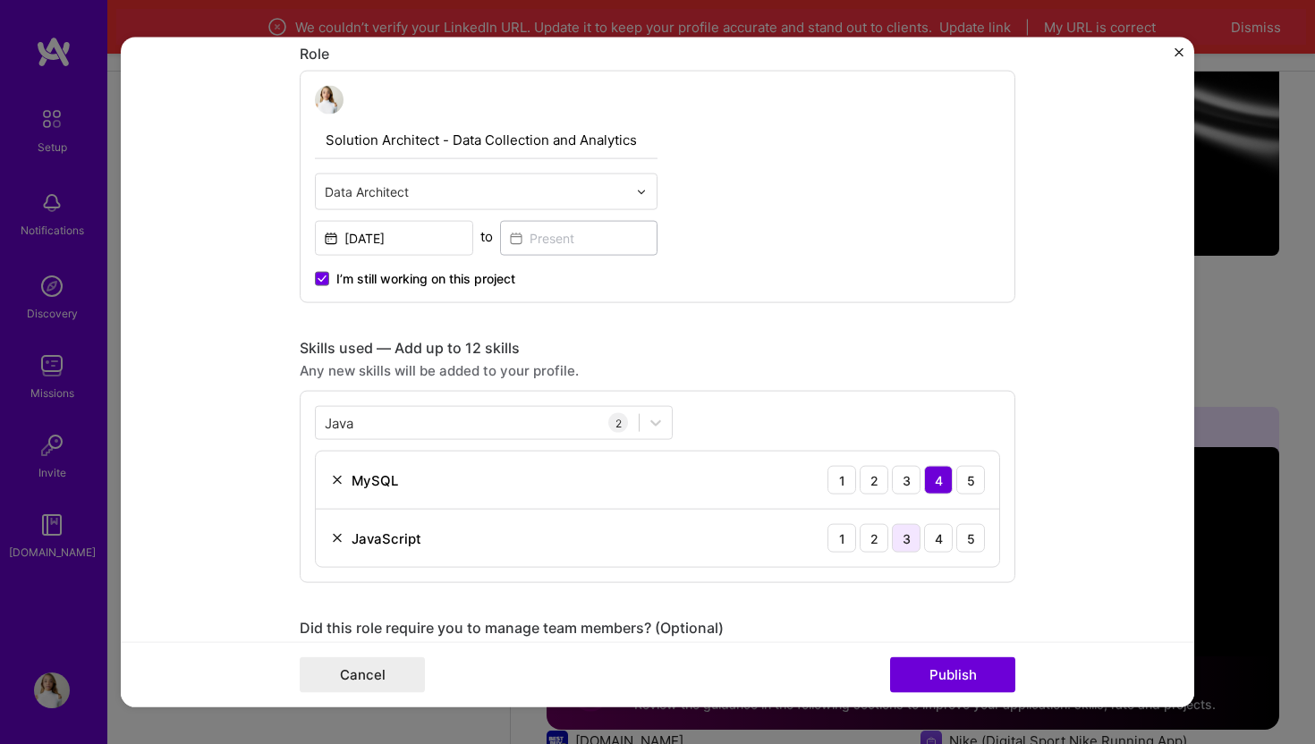
click at [912, 541] on div "3" at bounding box center [906, 538] width 29 height 29
click at [506, 429] on div "Java Java" at bounding box center [477, 423] width 323 height 30
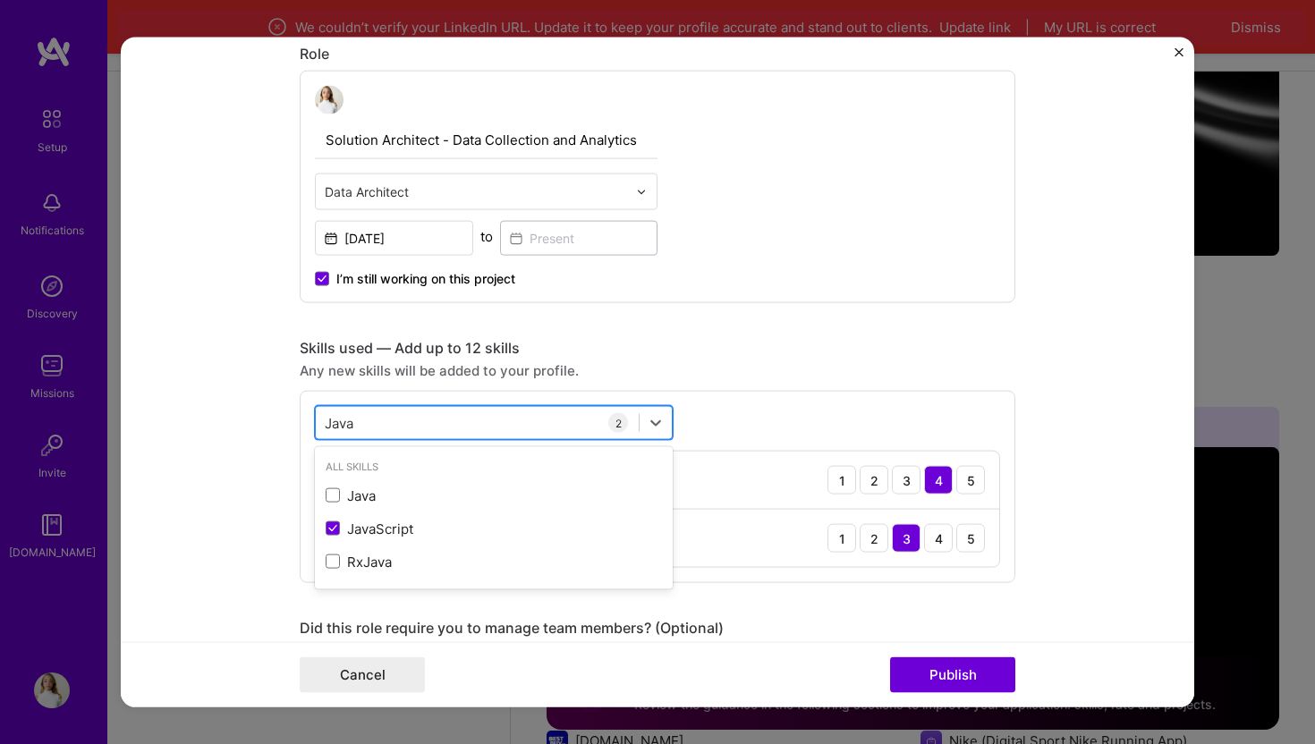
click at [506, 429] on div "Java Java" at bounding box center [477, 423] width 323 height 30
click at [491, 419] on div "Java Java" at bounding box center [477, 423] width 323 height 30
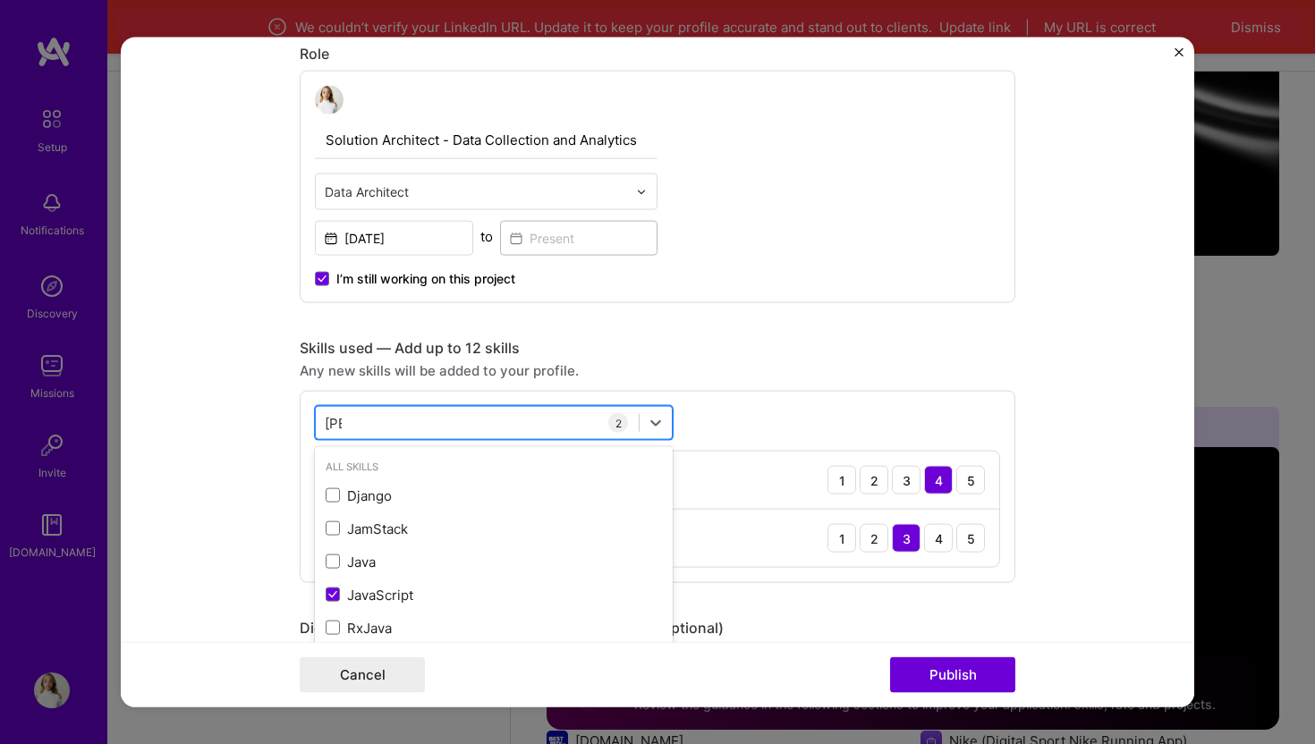
type input "J"
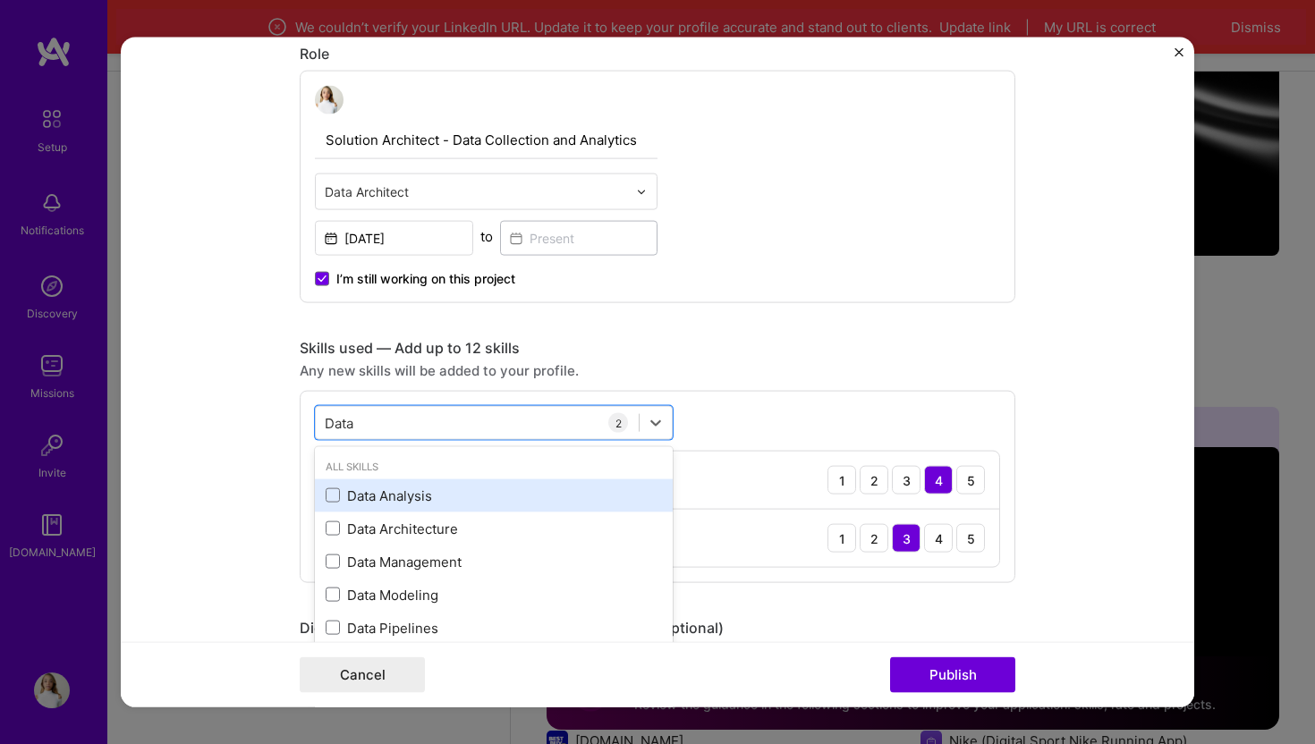
click at [329, 504] on div "Data Analysis" at bounding box center [494, 495] width 336 height 19
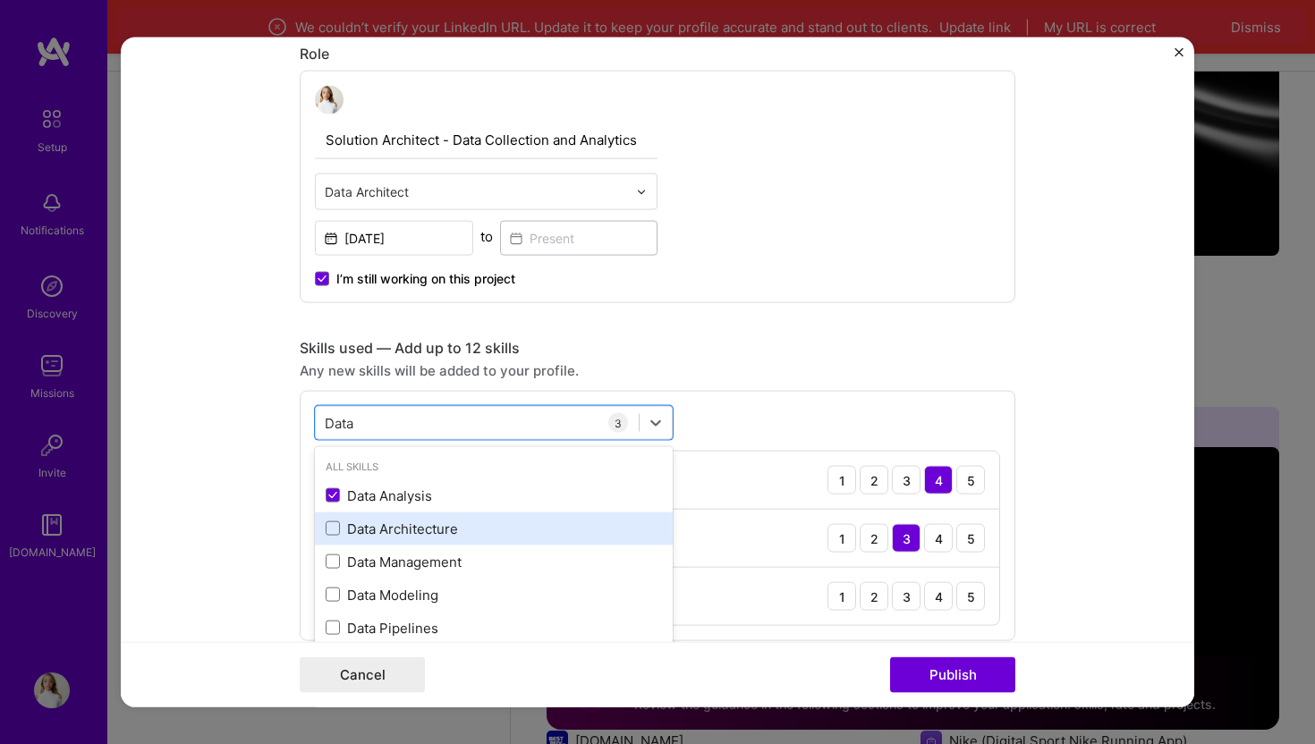
click at [332, 539] on div "Data Architecture" at bounding box center [494, 528] width 358 height 33
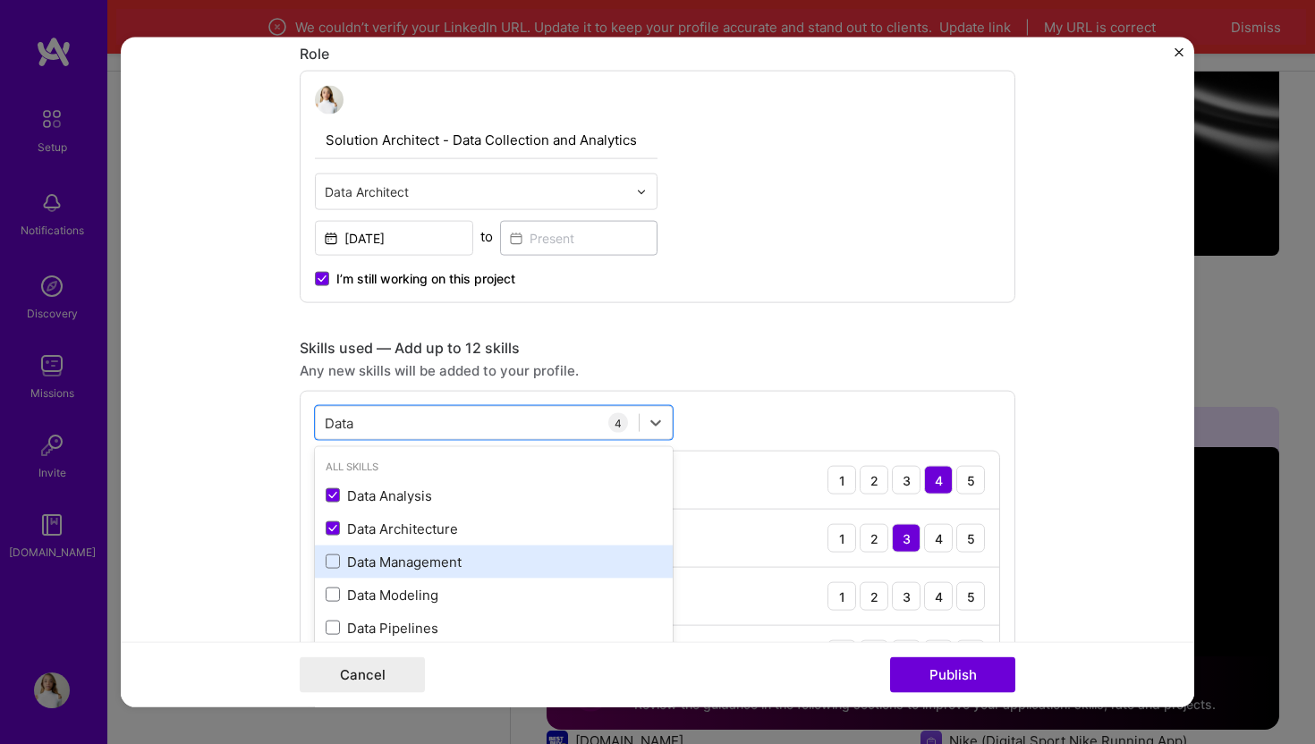
click at [332, 573] on div "Data Management" at bounding box center [494, 561] width 358 height 33
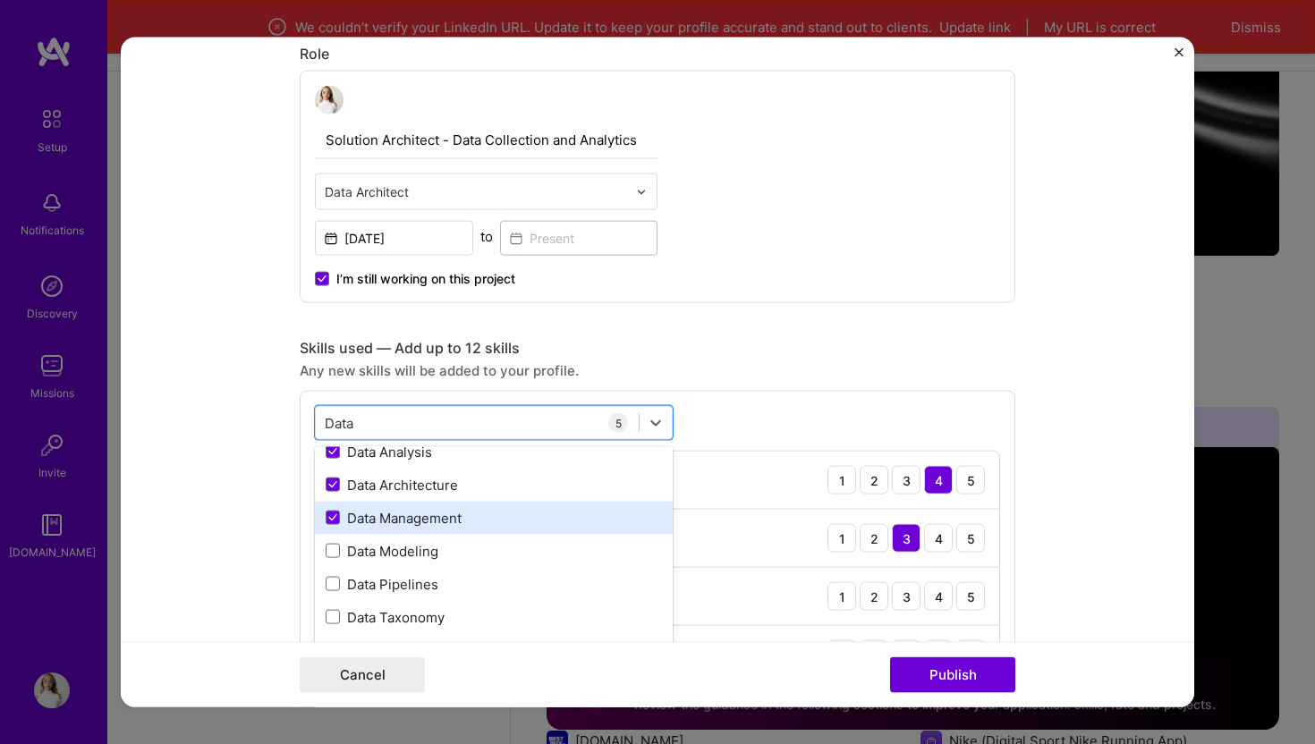
scroll to position [46, 0]
click at [332, 573] on div "Data Pipelines" at bounding box center [494, 582] width 336 height 19
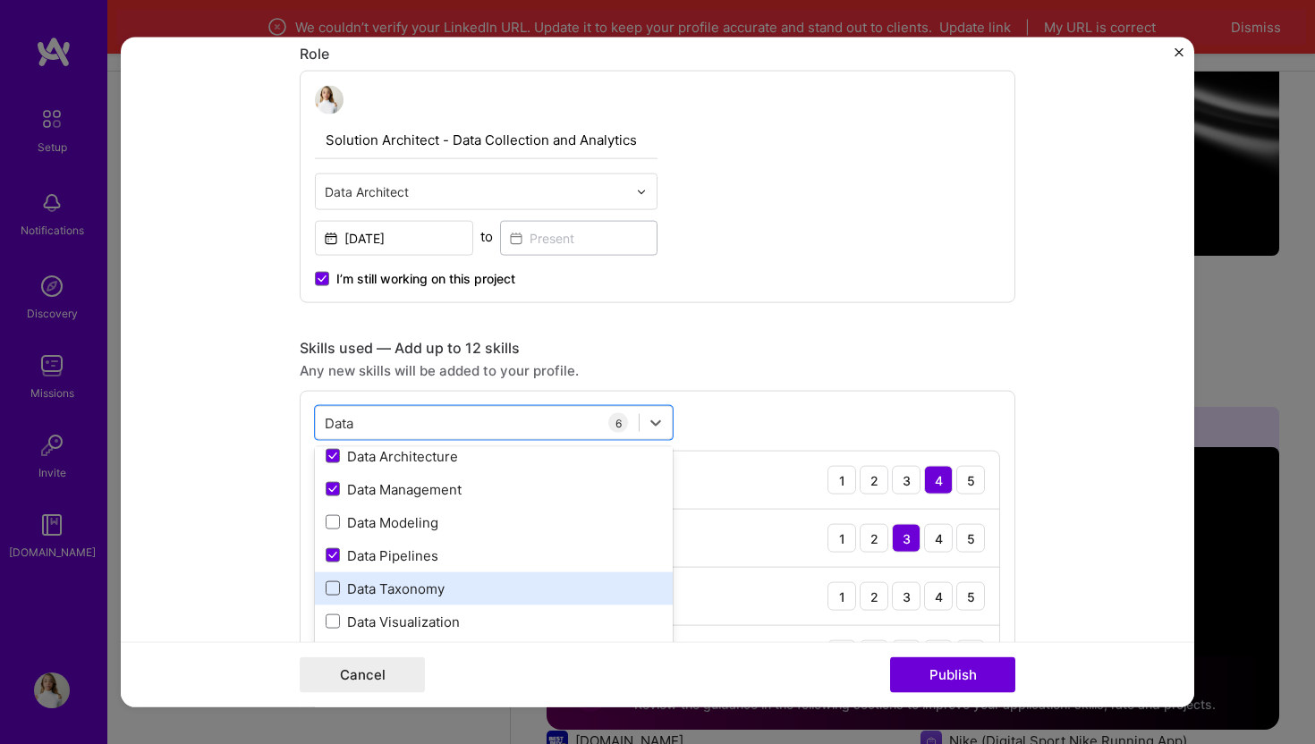
click at [332, 583] on span at bounding box center [333, 588] width 14 height 14
click at [0, 0] on input "checkbox" at bounding box center [0, 0] width 0 height 0
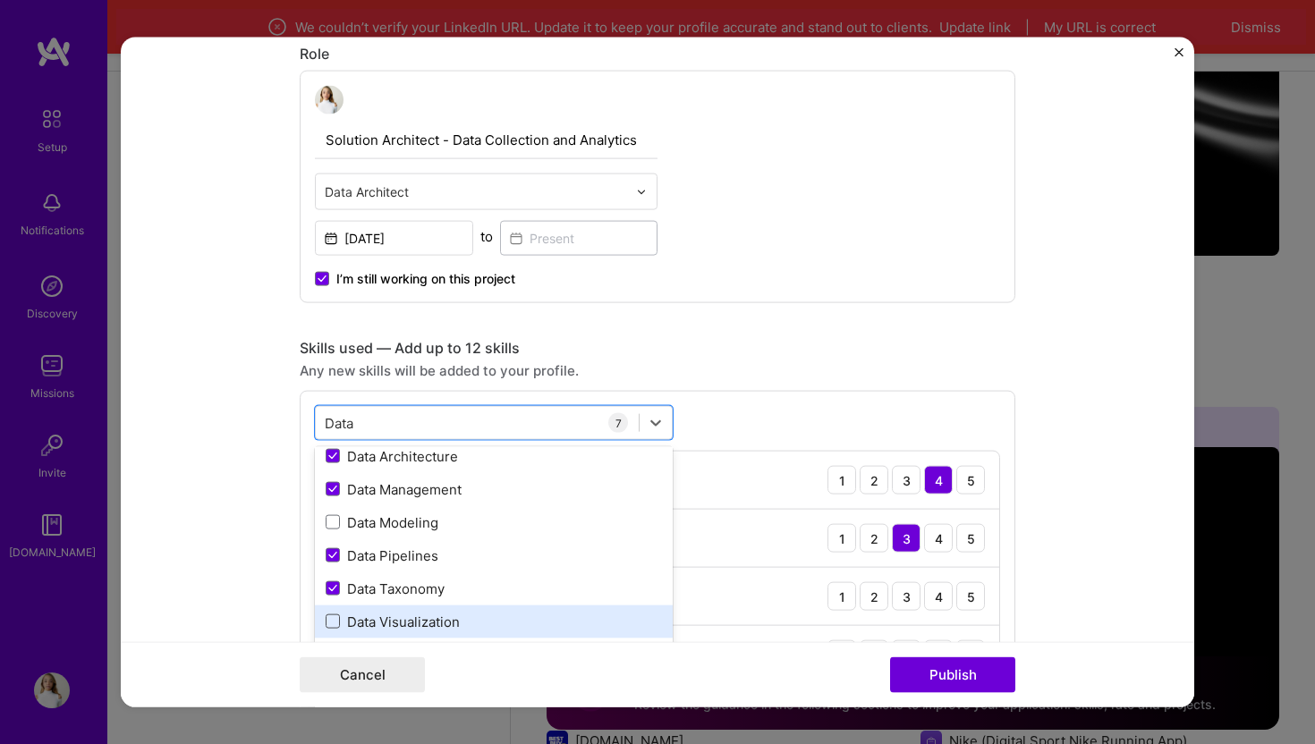
click at [333, 621] on span at bounding box center [333, 622] width 14 height 14
click at [0, 0] on input "checkbox" at bounding box center [0, 0] width 0 height 0
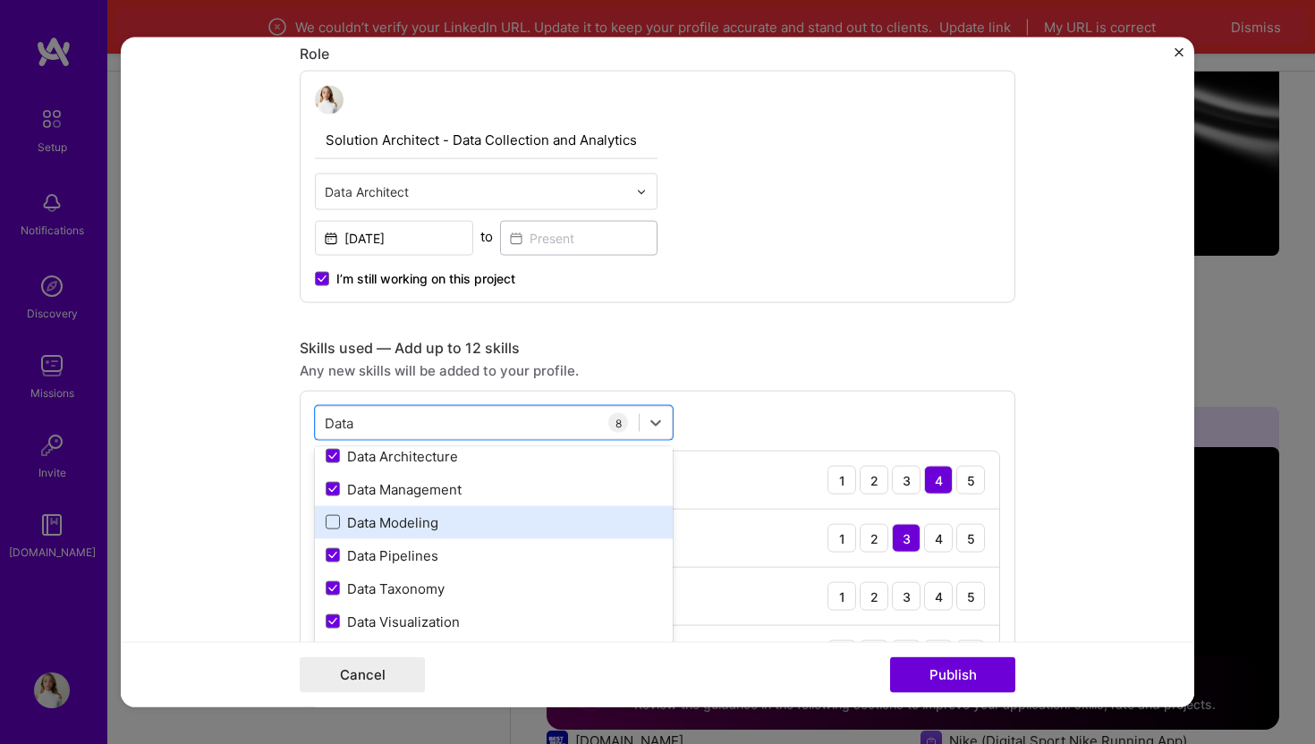
click at [339, 526] on span at bounding box center [333, 522] width 14 height 14
click at [0, 0] on input "checkbox" at bounding box center [0, 0] width 0 height 0
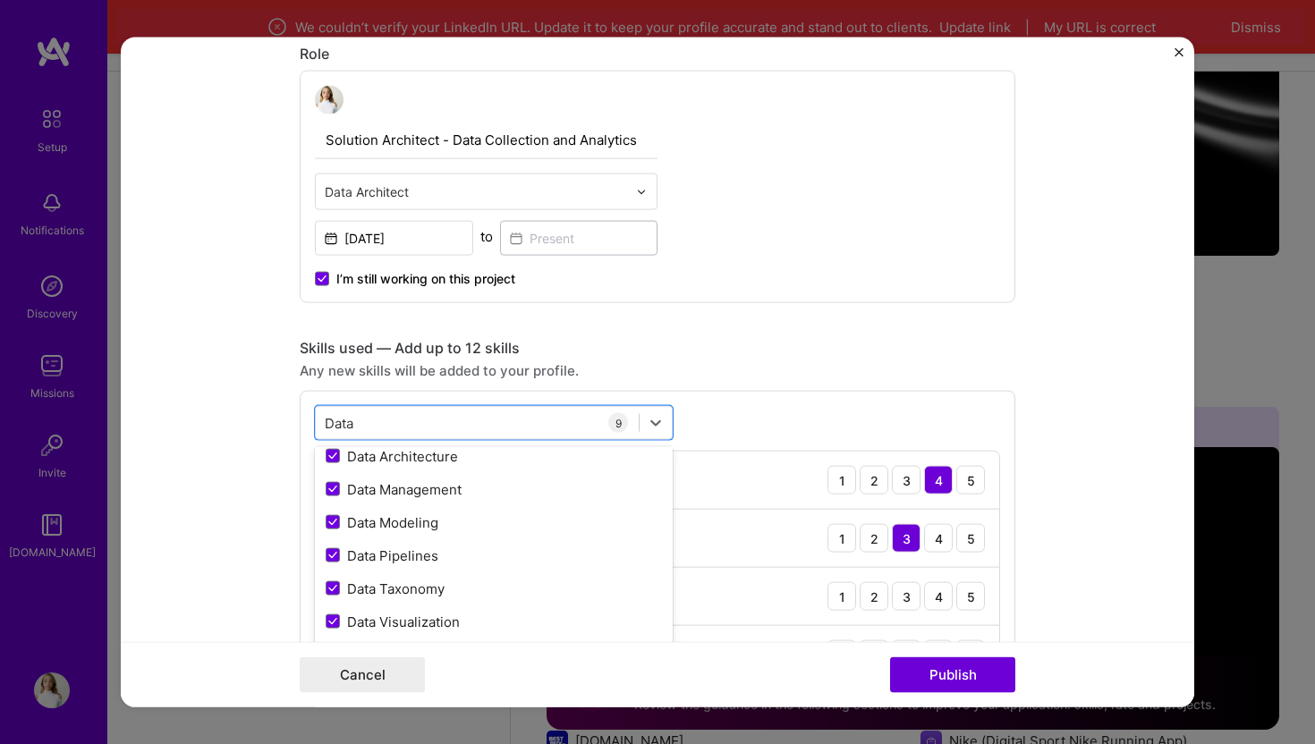
click at [794, 352] on div "Skills used — Add up to 12 skills" at bounding box center [658, 348] width 716 height 19
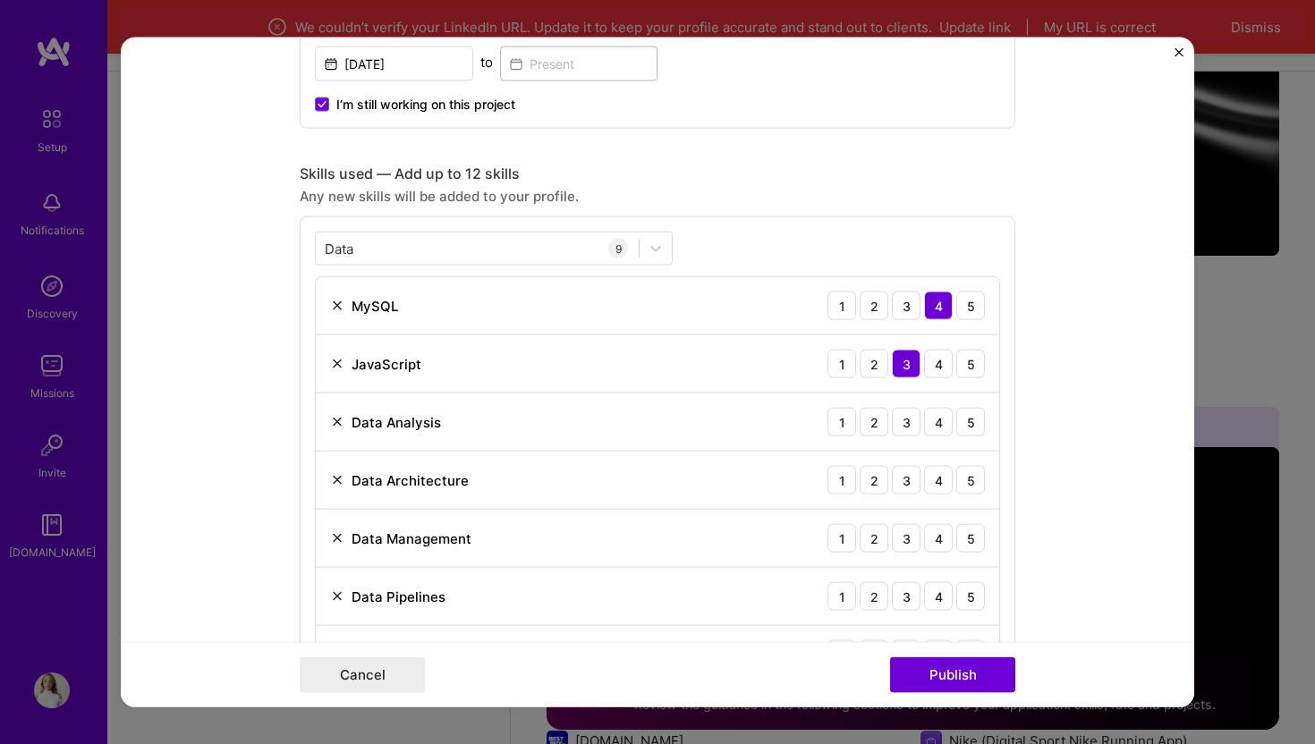
scroll to position [776, 0]
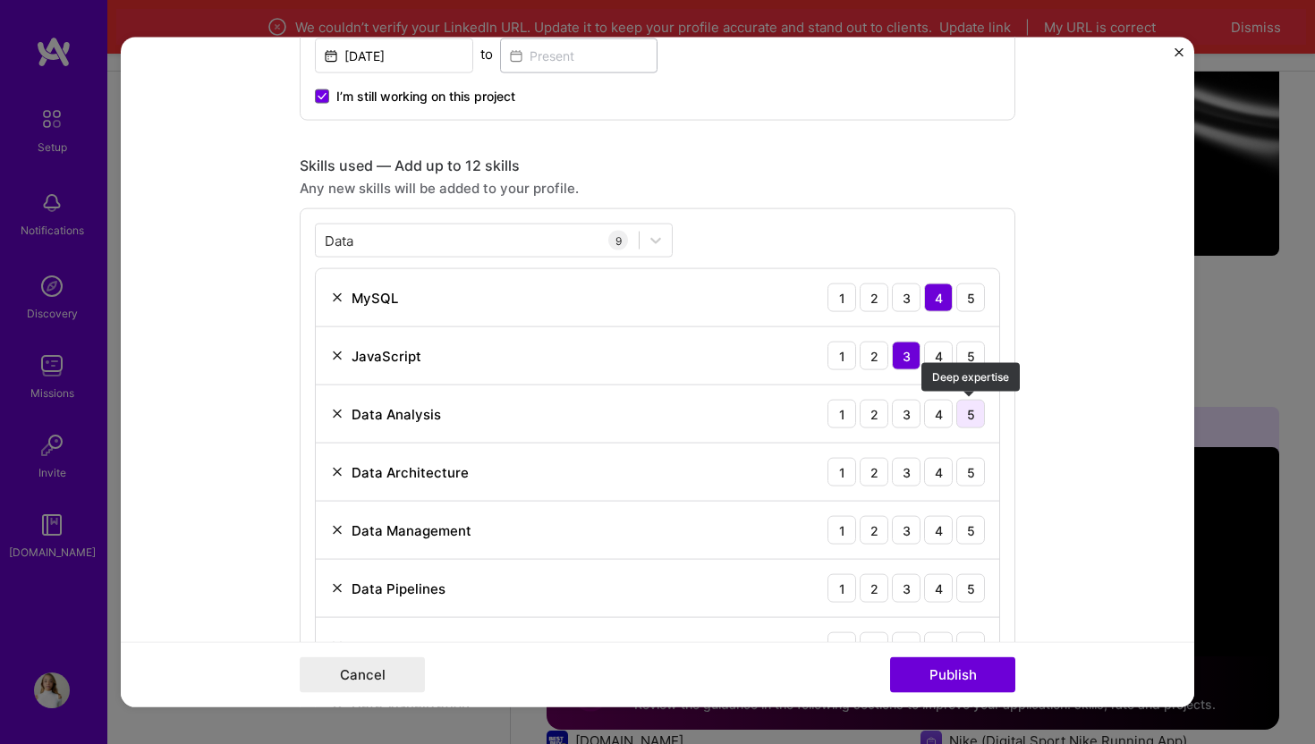
click at [968, 419] on div "5" at bounding box center [970, 414] width 29 height 29
click at [963, 481] on div "5" at bounding box center [970, 472] width 29 height 29
click at [940, 532] on div "4" at bounding box center [938, 530] width 29 height 29
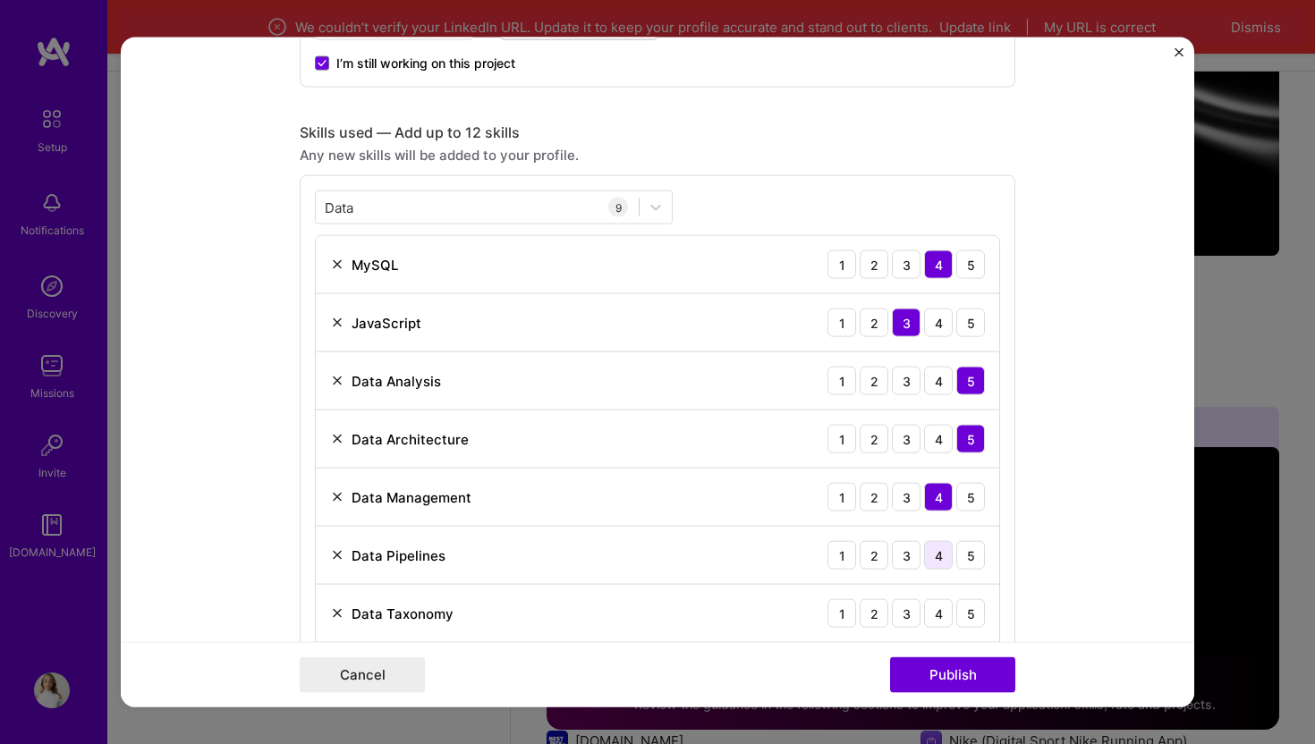
click at [939, 555] on div "4" at bounding box center [938, 555] width 29 height 29
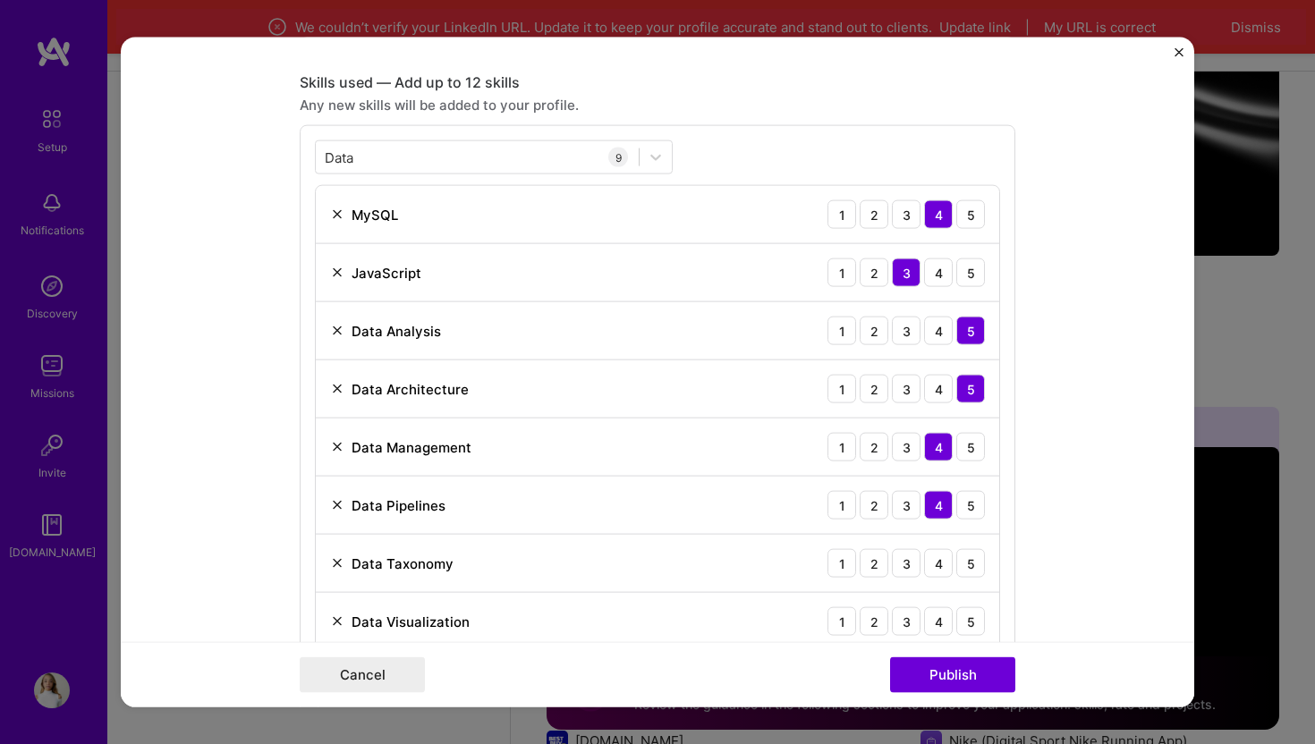
scroll to position [882, 0]
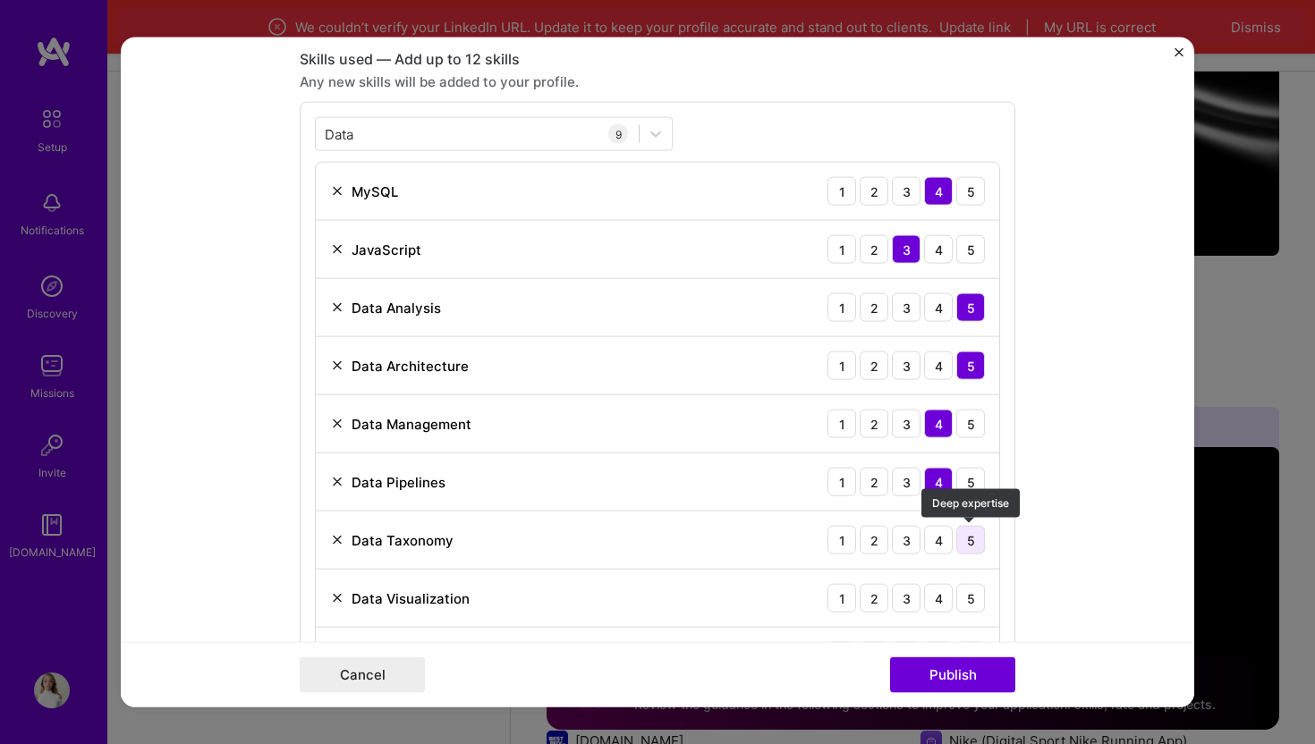
click at [971, 547] on div "5" at bounding box center [970, 540] width 29 height 29
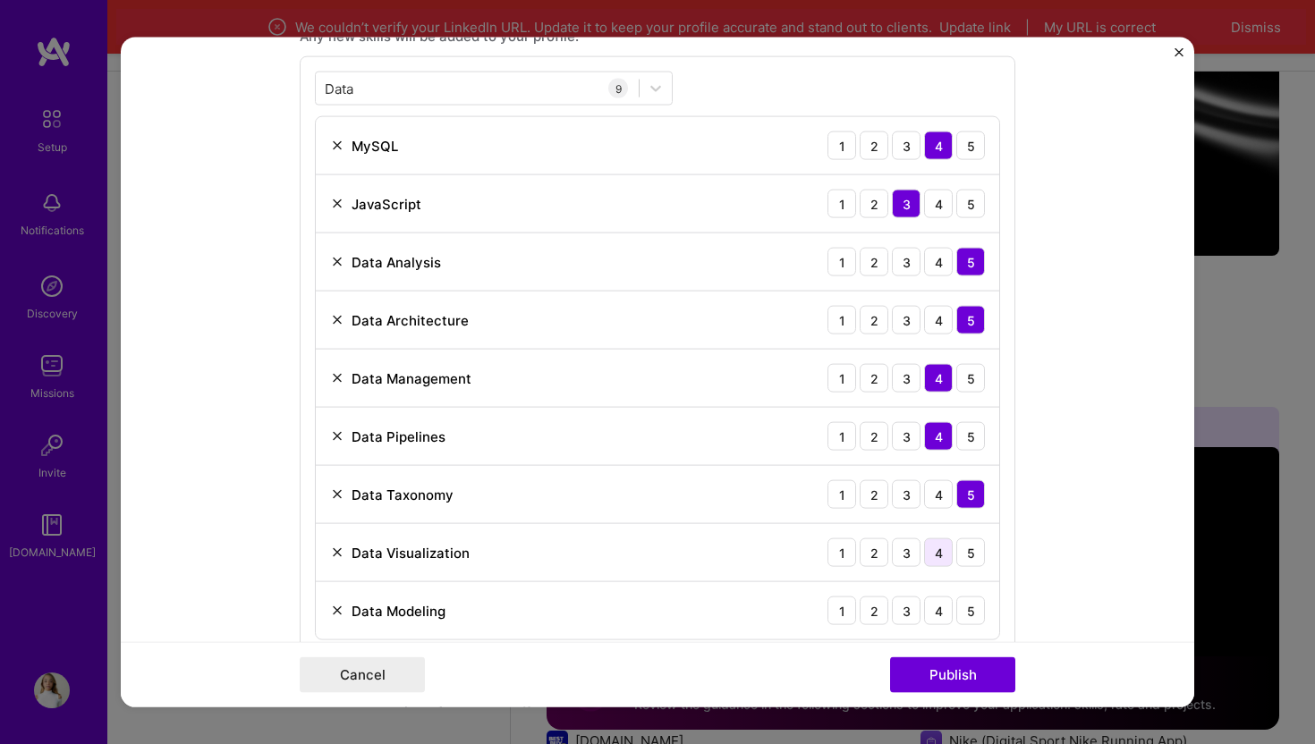
click at [950, 555] on div "4" at bounding box center [938, 553] width 29 height 29
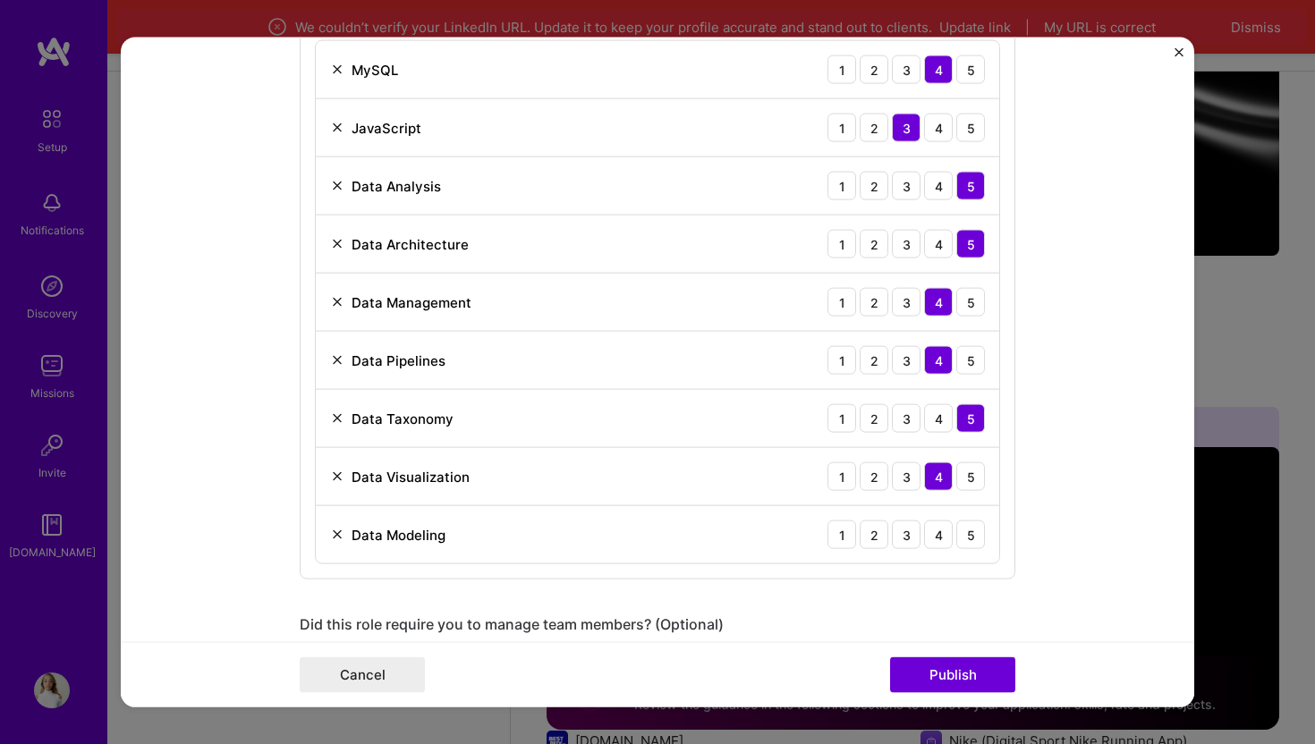
scroll to position [1021, 0]
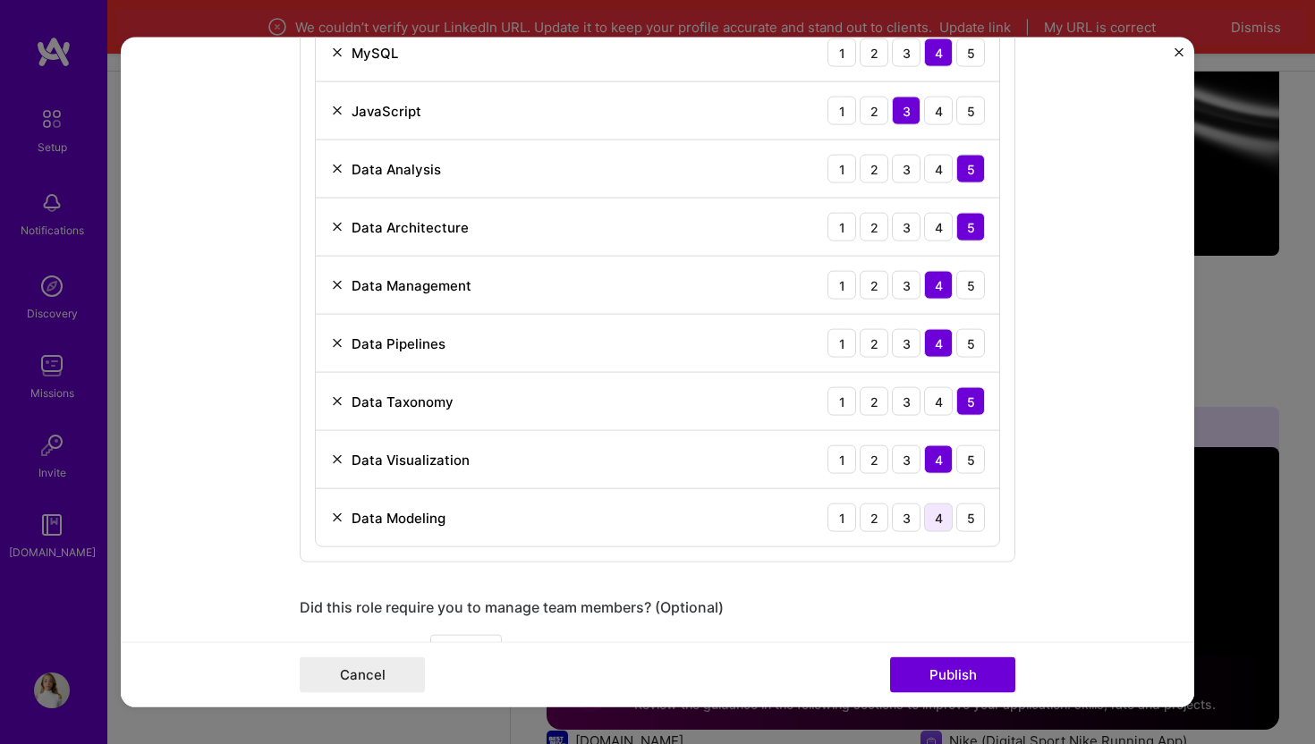
click at [936, 520] on div "4" at bounding box center [938, 518] width 29 height 29
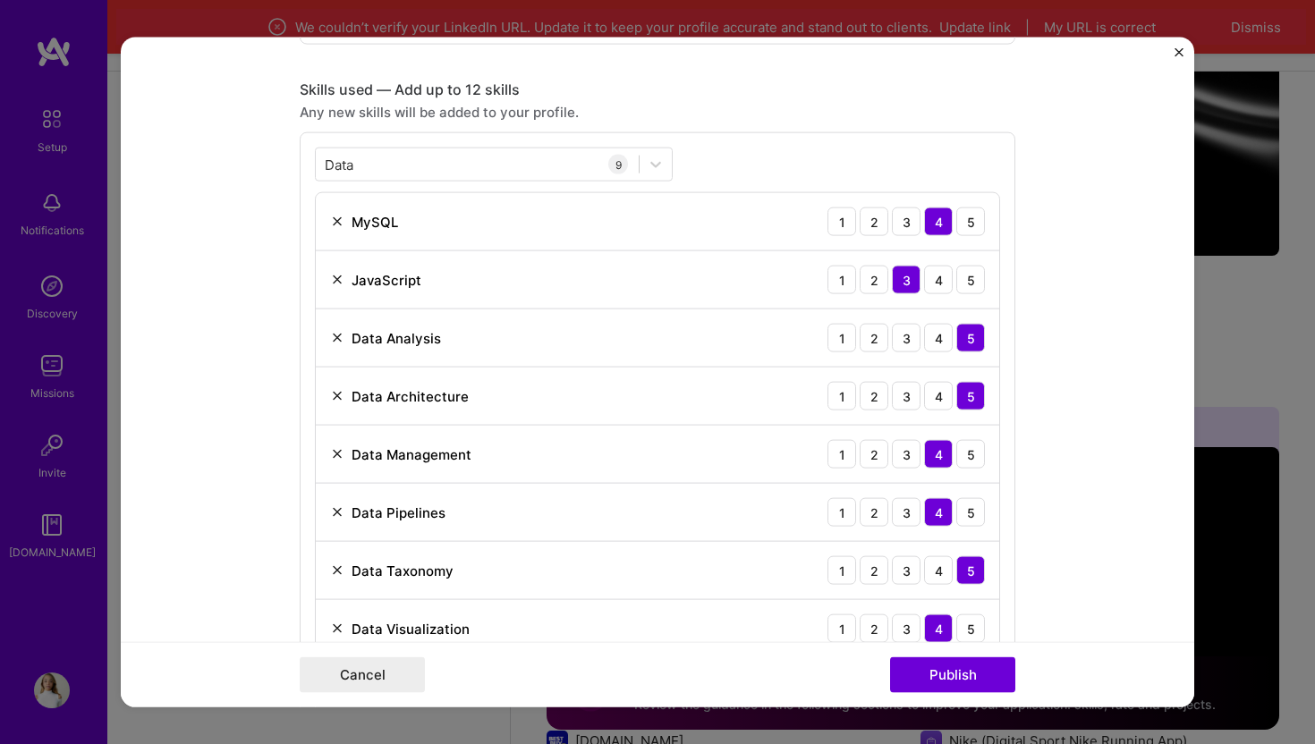
scroll to position [884, 0]
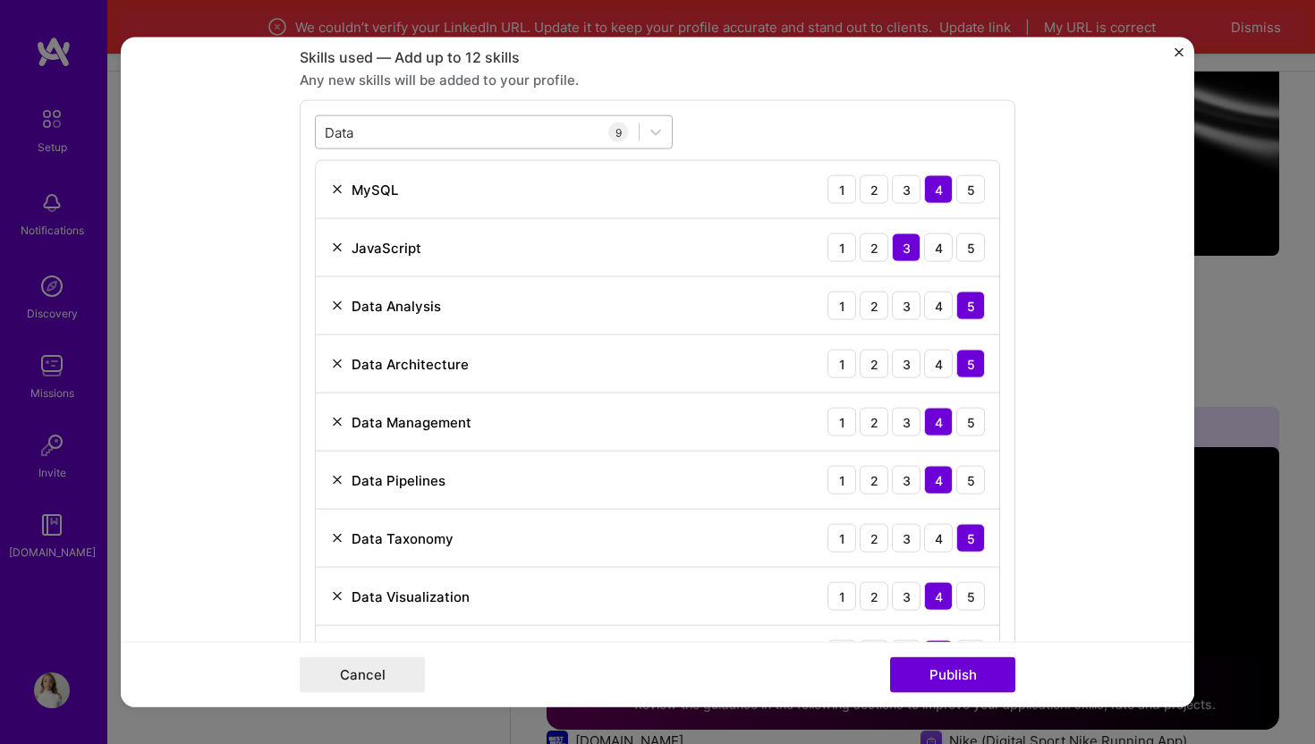
click at [549, 137] on div "Data Data" at bounding box center [477, 132] width 323 height 30
click at [520, 134] on div "Data Data" at bounding box center [477, 132] width 323 height 30
click at [512, 133] on div "Data Data" at bounding box center [477, 132] width 323 height 30
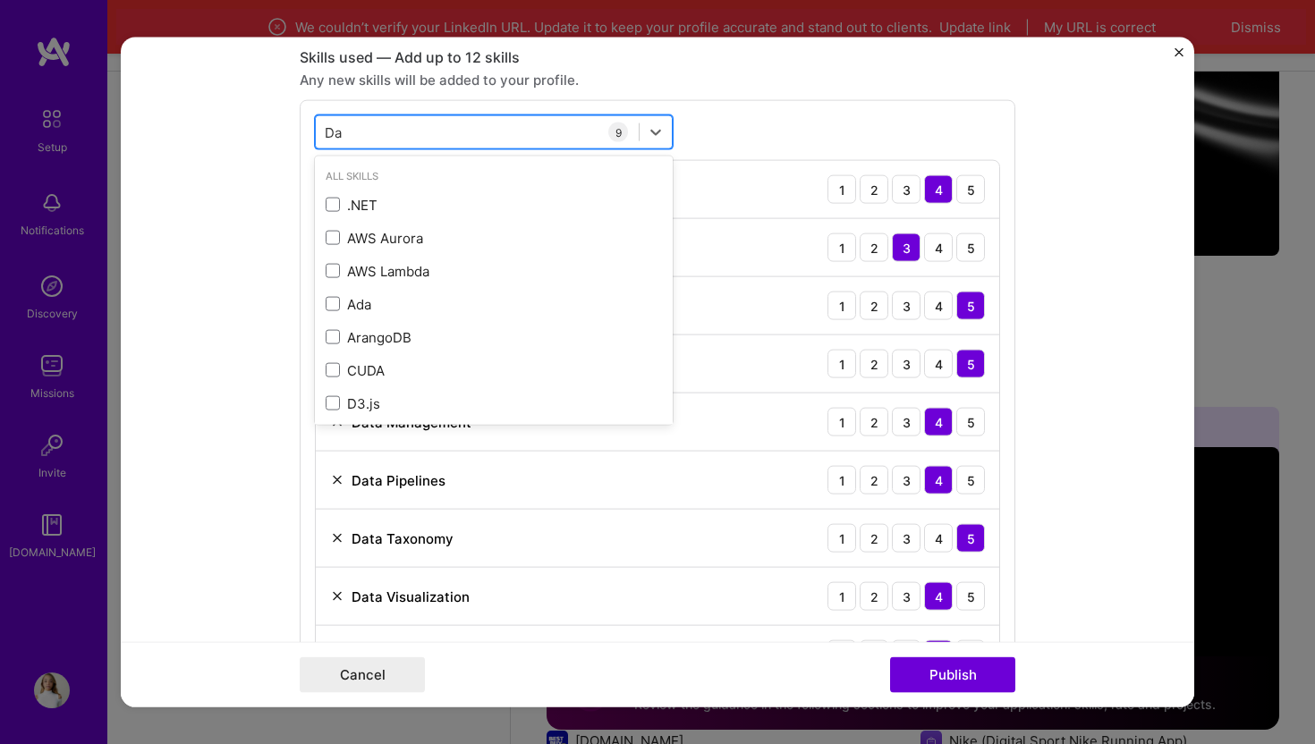
type input "D"
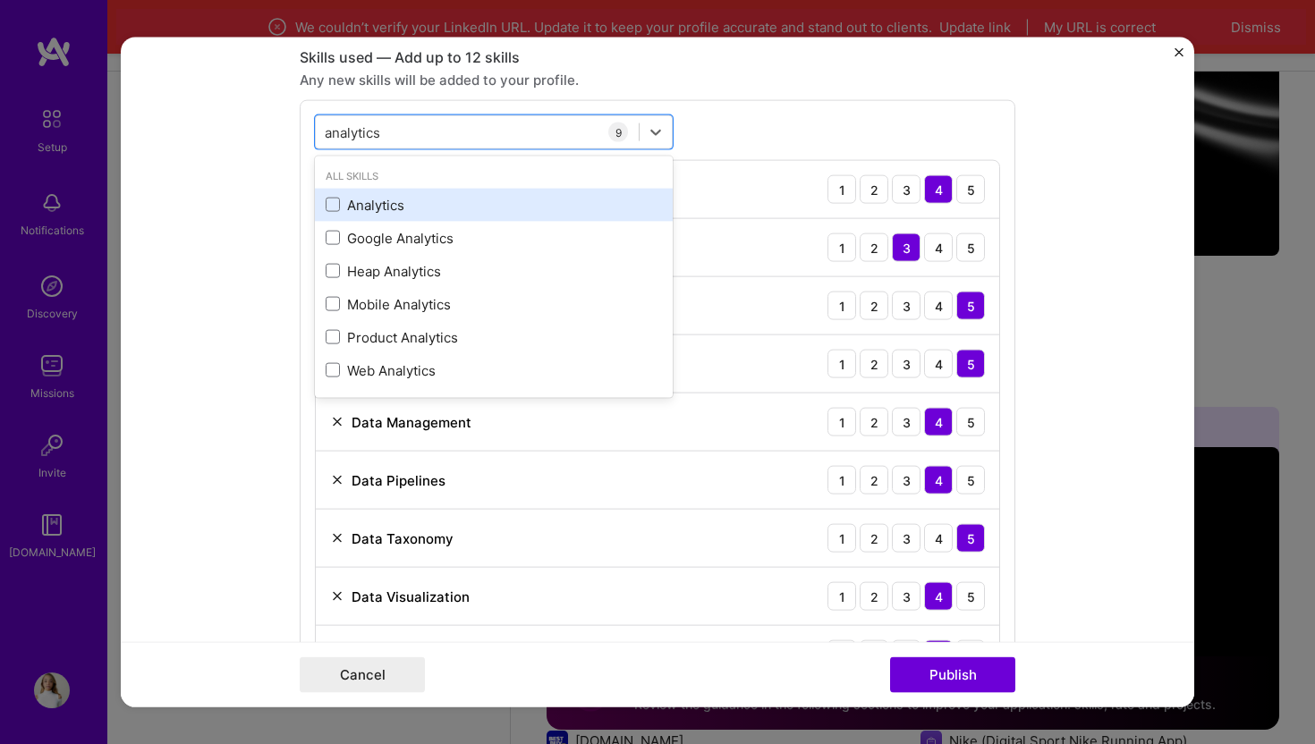
click at [396, 202] on div "Analytics" at bounding box center [494, 204] width 336 height 19
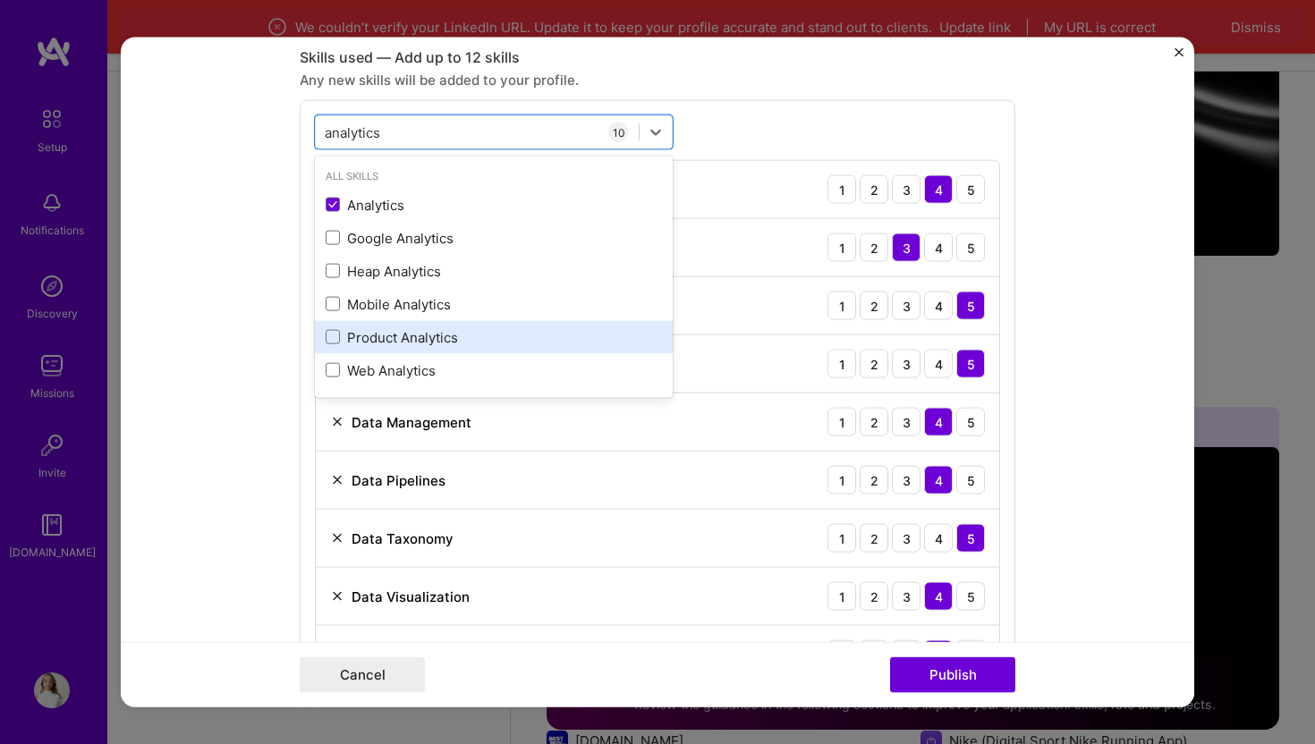
click at [403, 335] on div "Product Analytics" at bounding box center [494, 336] width 336 height 19
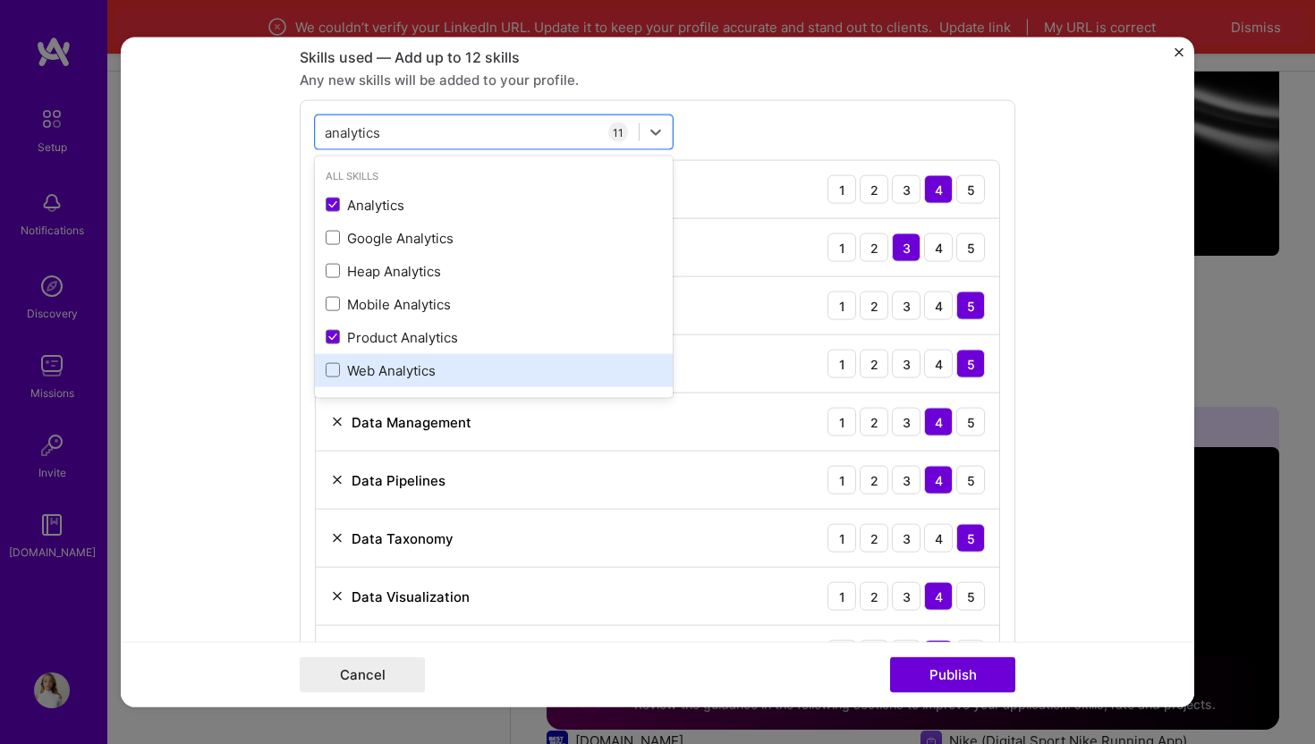
click at [402, 363] on div "Web Analytics" at bounding box center [494, 370] width 336 height 19
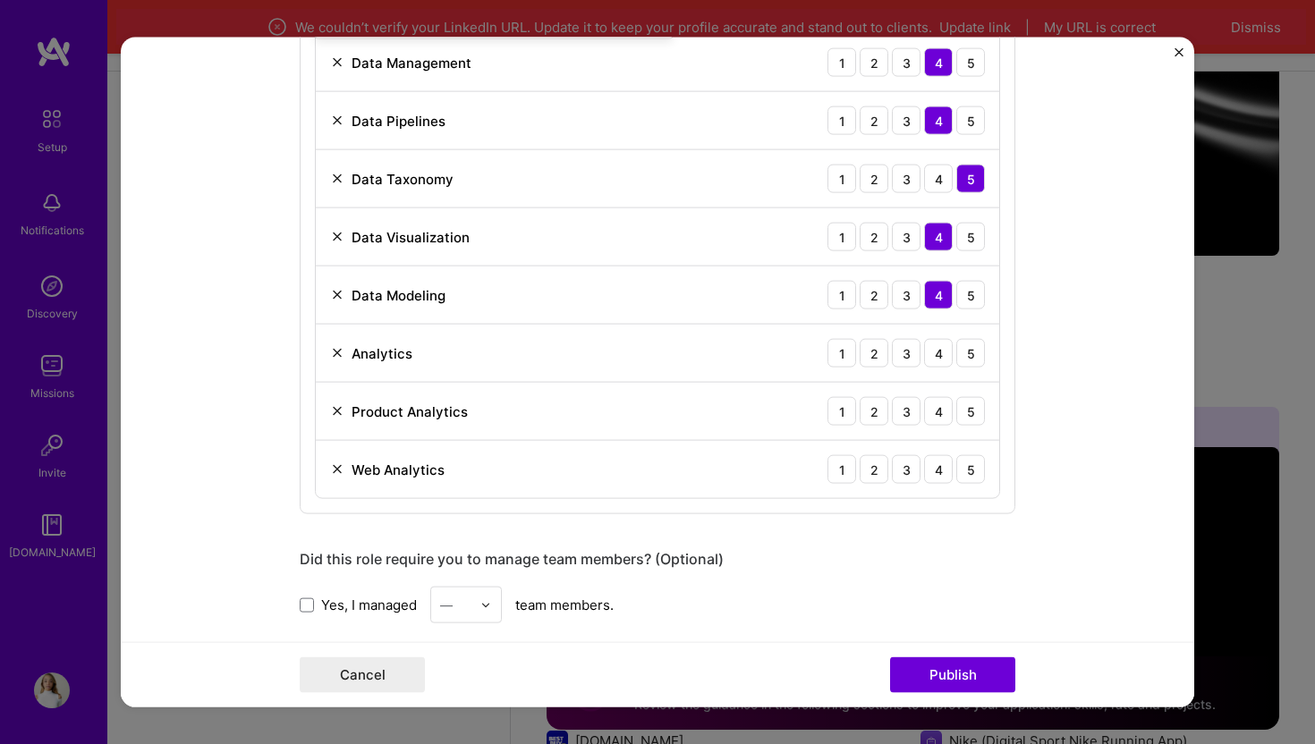
scroll to position [1244, 0]
type input "analytics"
click at [963, 351] on div "5" at bounding box center [970, 352] width 29 height 29
click at [931, 407] on div "4" at bounding box center [938, 410] width 29 height 29
click at [941, 459] on div "4" at bounding box center [938, 468] width 29 height 29
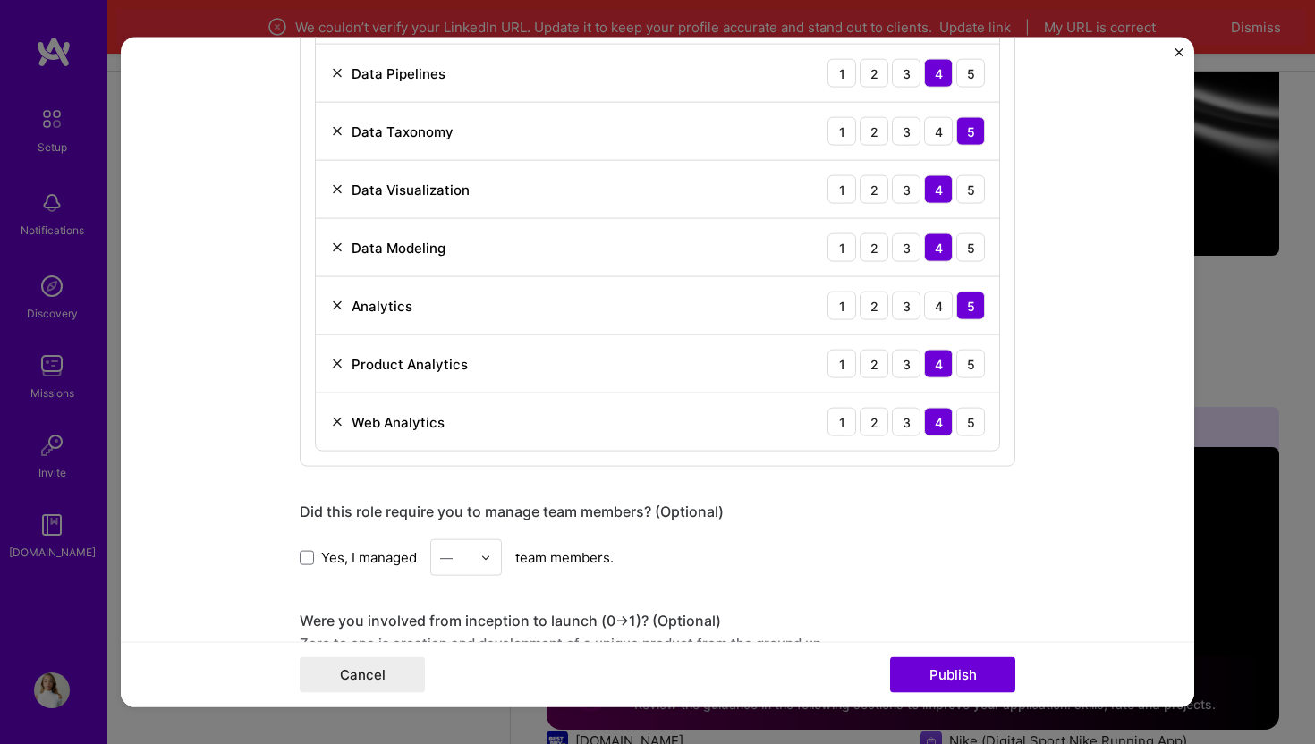
scroll to position [1300, 0]
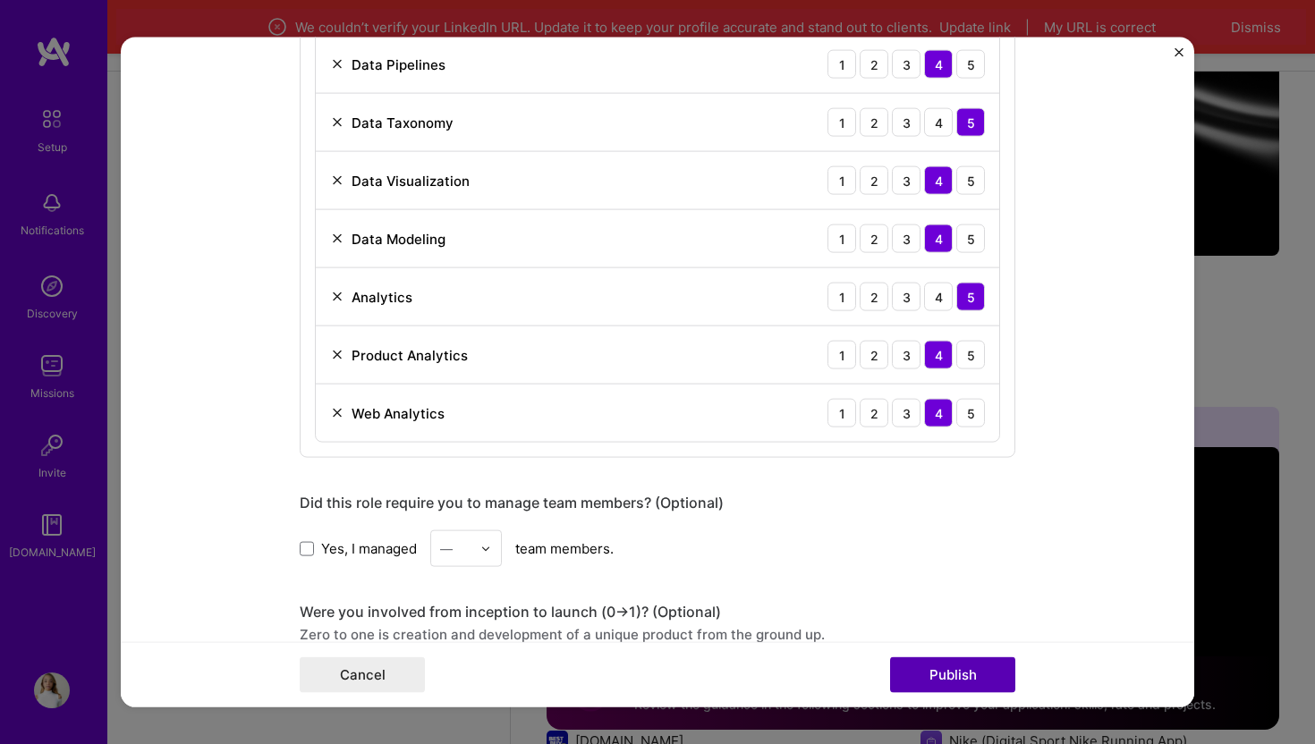
click at [928, 669] on button "Publish" at bounding box center [952, 675] width 125 height 36
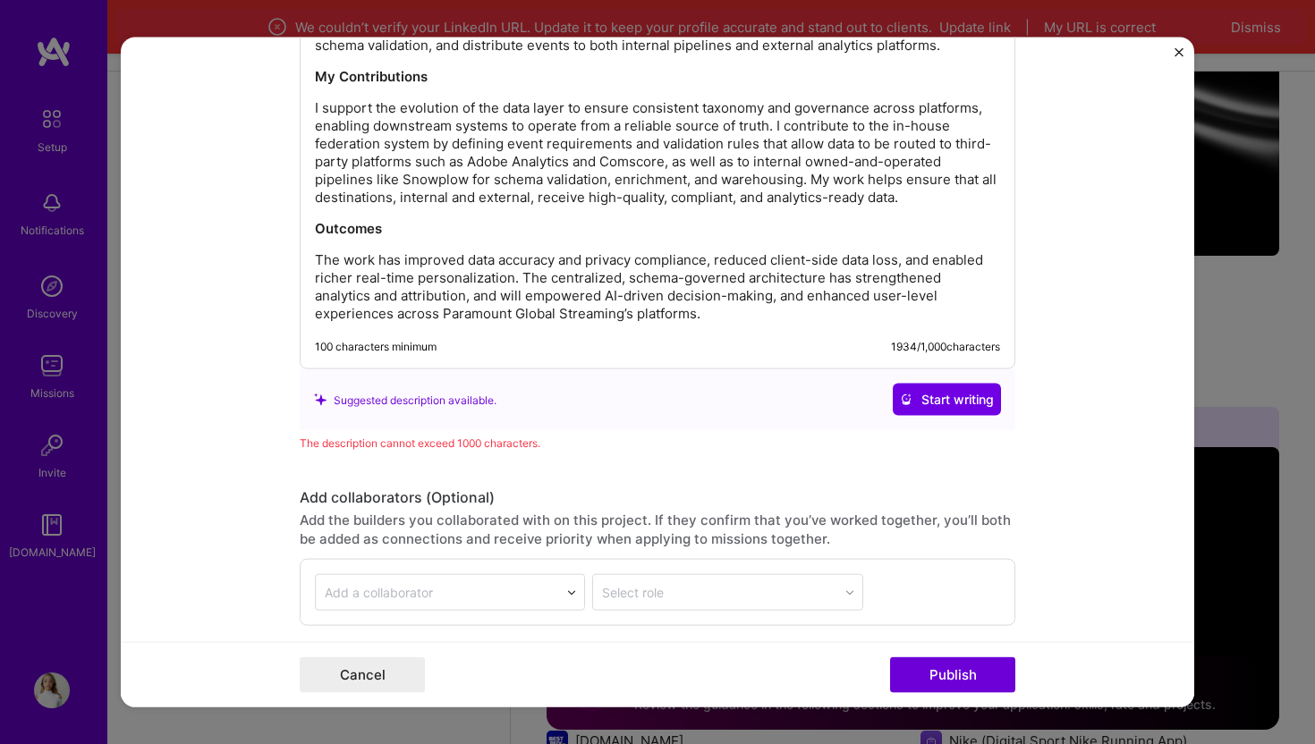
scroll to position [2411, 0]
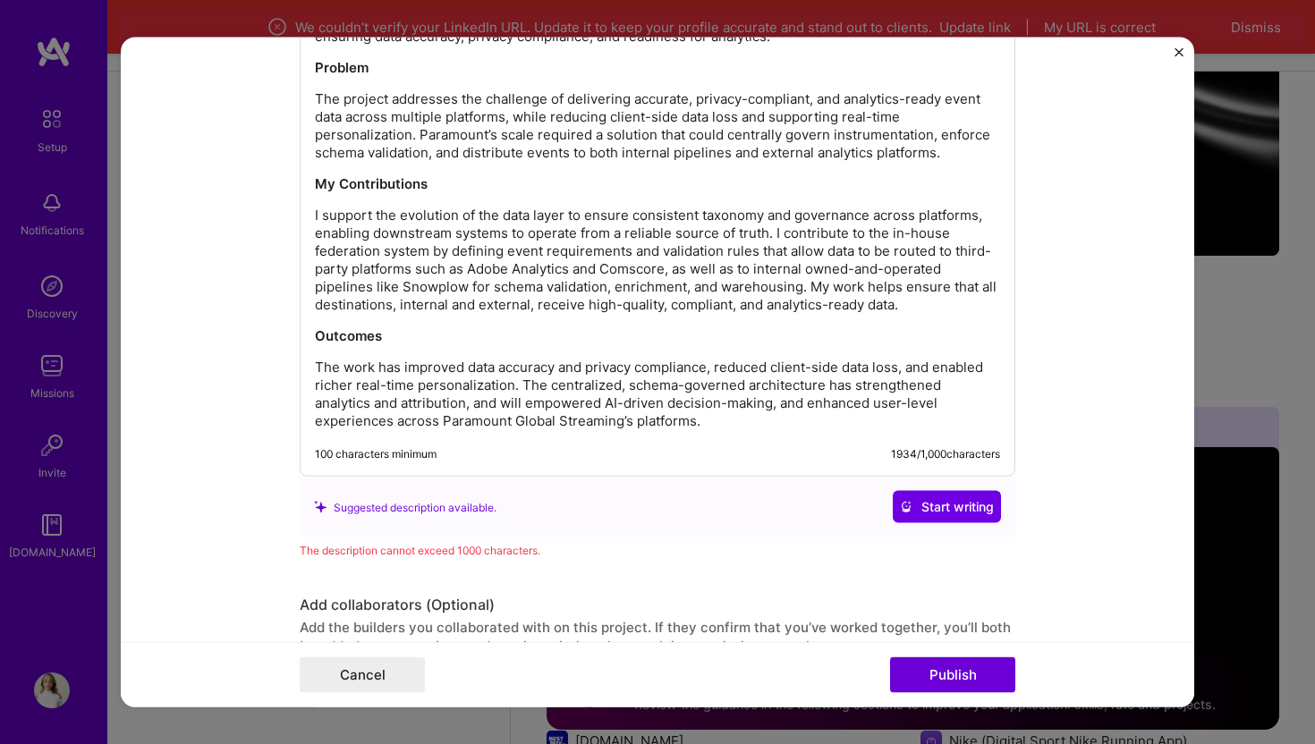
click at [822, 408] on p "The work has improved data accuracy and privacy compliance, reduced client-side…" at bounding box center [657, 395] width 685 height 72
click at [817, 383] on p "The work has improved data accuracy and privacy compliance, reduced client-side…" at bounding box center [657, 395] width 685 height 72
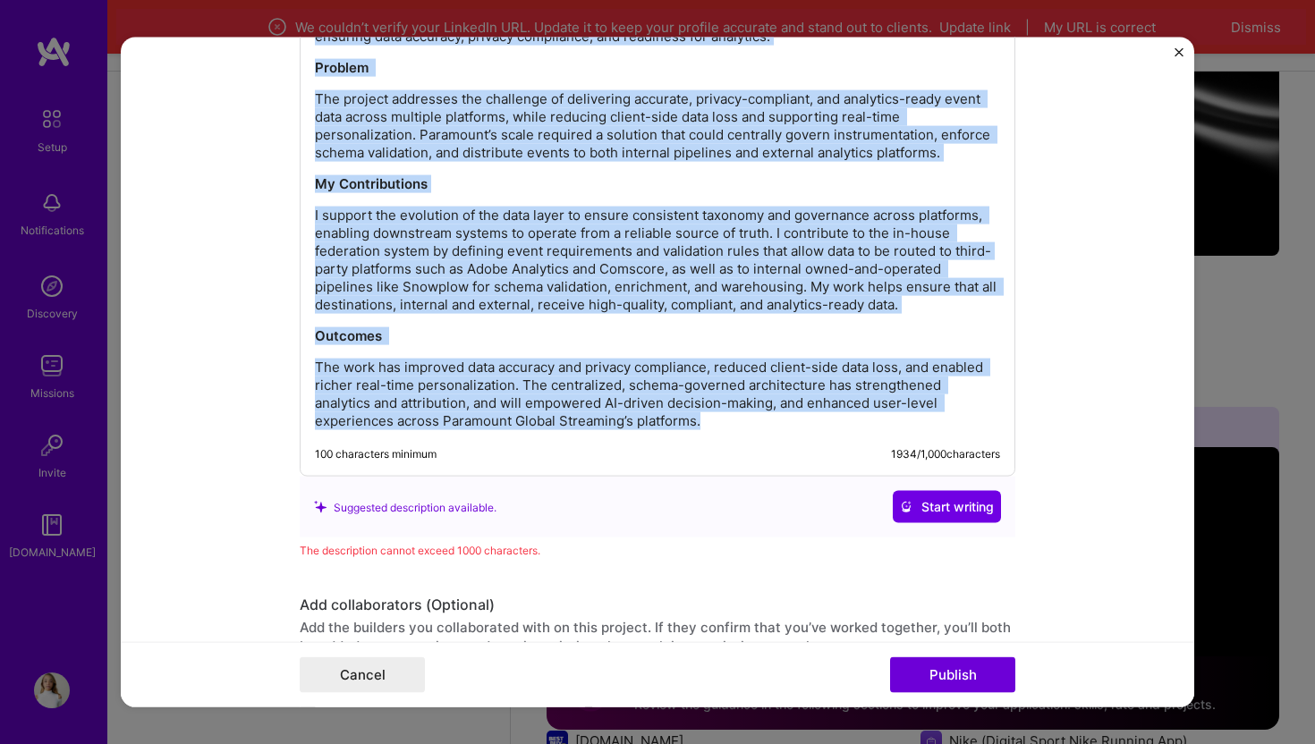
copy div "Architecting Data Solutions for Enhanced Analytics I am leading the design and …"
click at [720, 374] on p "The work has improved data accuracy and privacy compliance, reduced client-side…" at bounding box center [657, 395] width 685 height 72
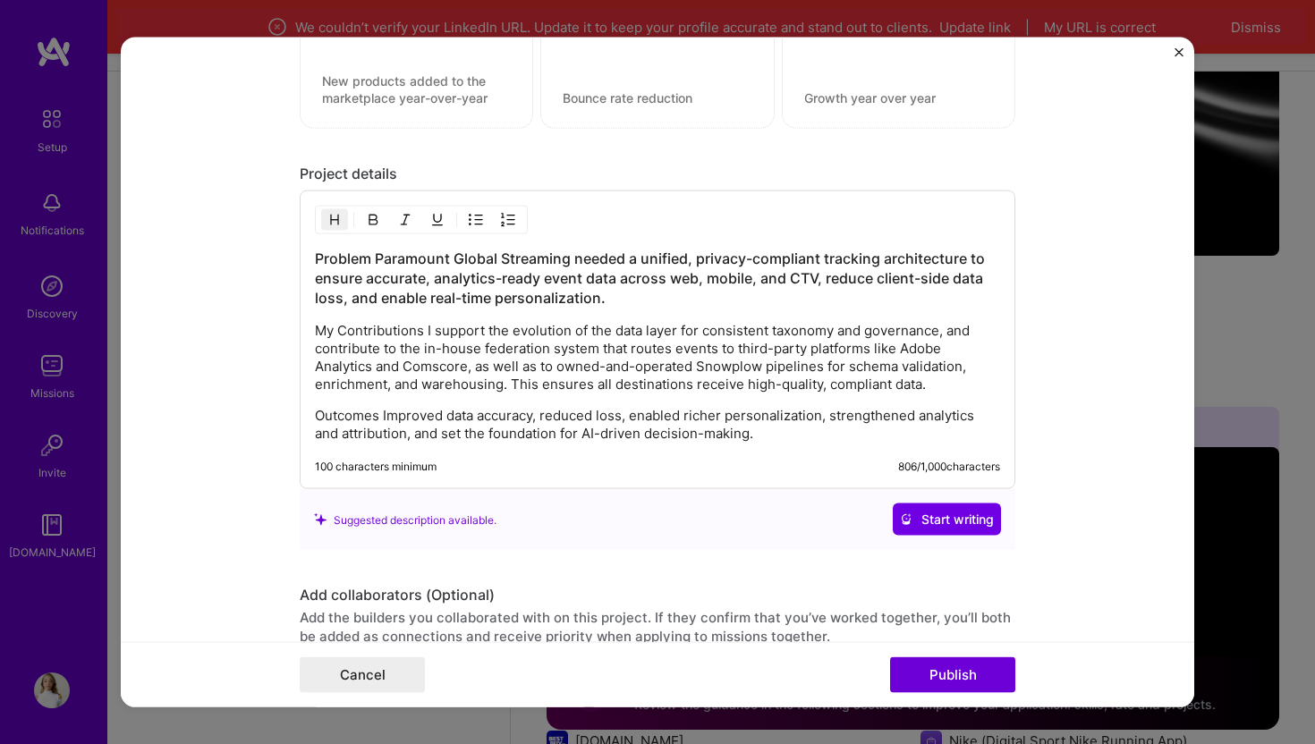
scroll to position [2078, 0]
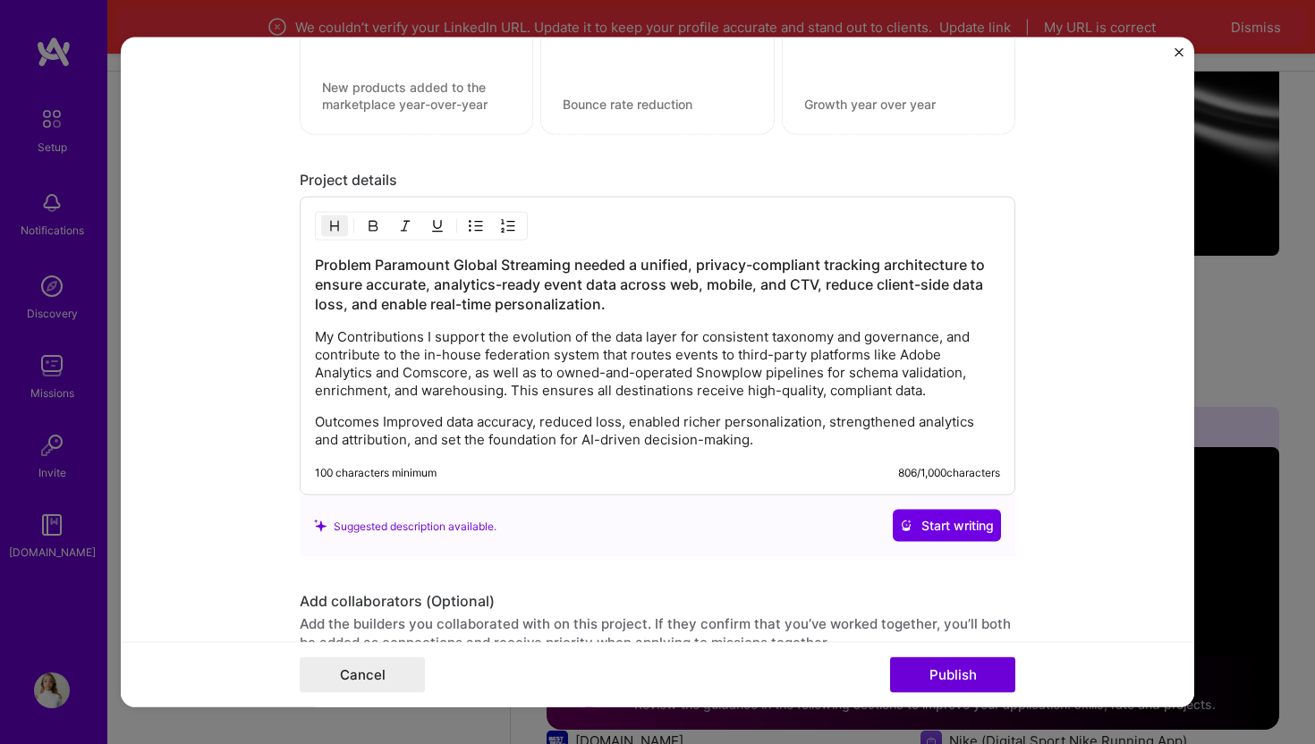
click at [375, 264] on h3 "Problem Paramount Global Streaming needed a unified, privacy-compliant tracking…" at bounding box center [657, 284] width 685 height 59
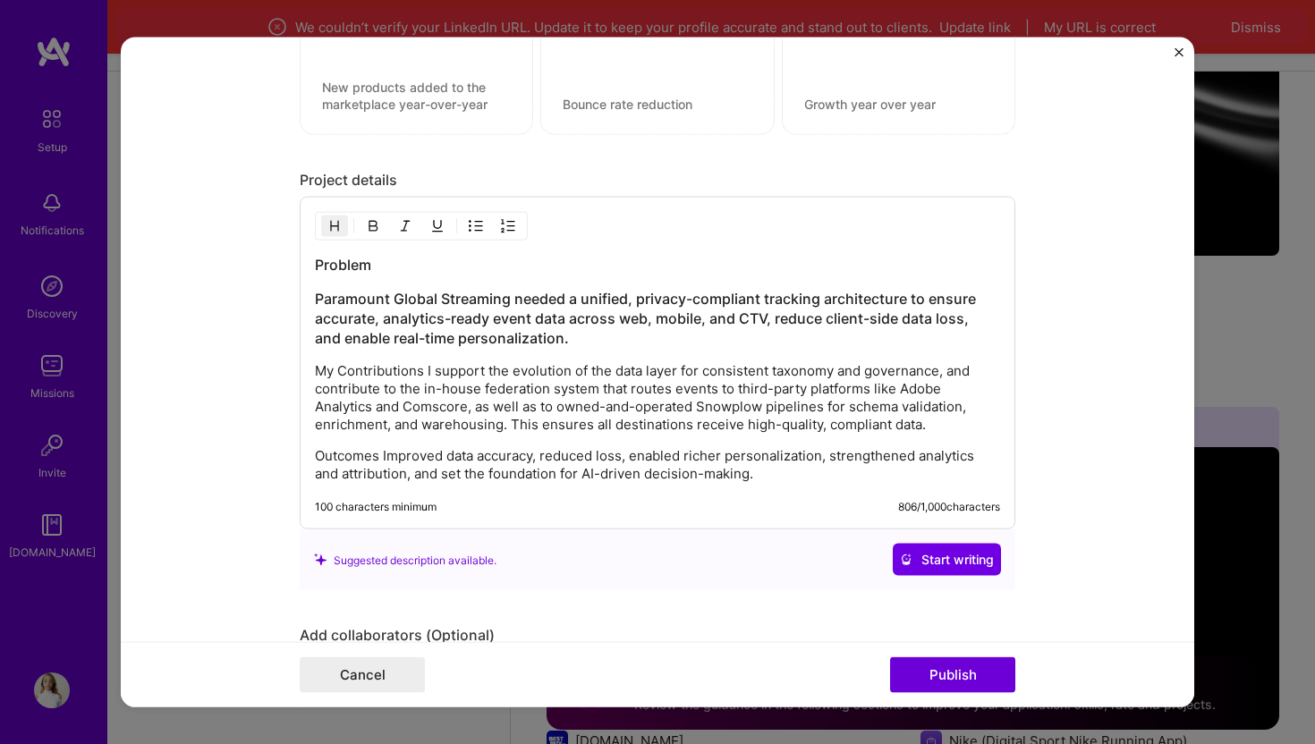
click at [351, 259] on h3 "Problem" at bounding box center [657, 265] width 685 height 20
click at [427, 369] on p "My Contributions I support the evolution of the data layer for consistent taxon…" at bounding box center [657, 398] width 685 height 72
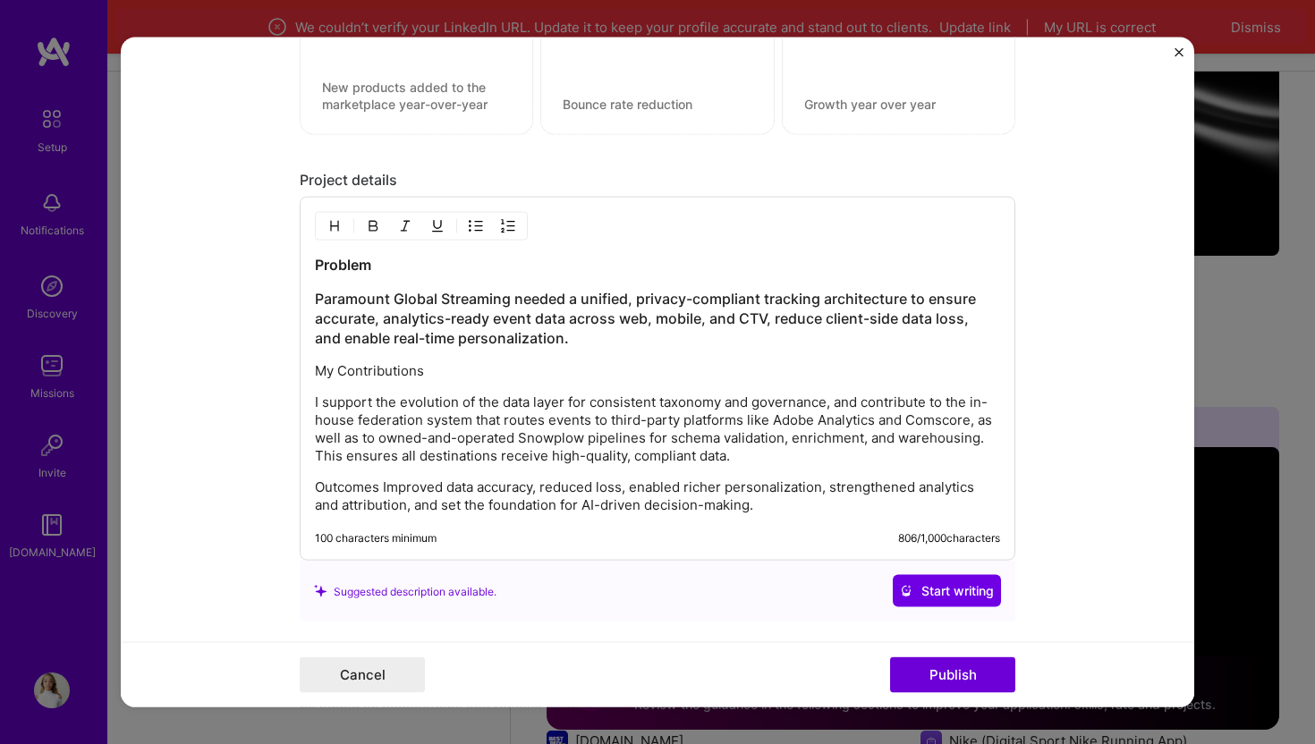
click at [377, 370] on p "My Contributions" at bounding box center [657, 371] width 685 height 18
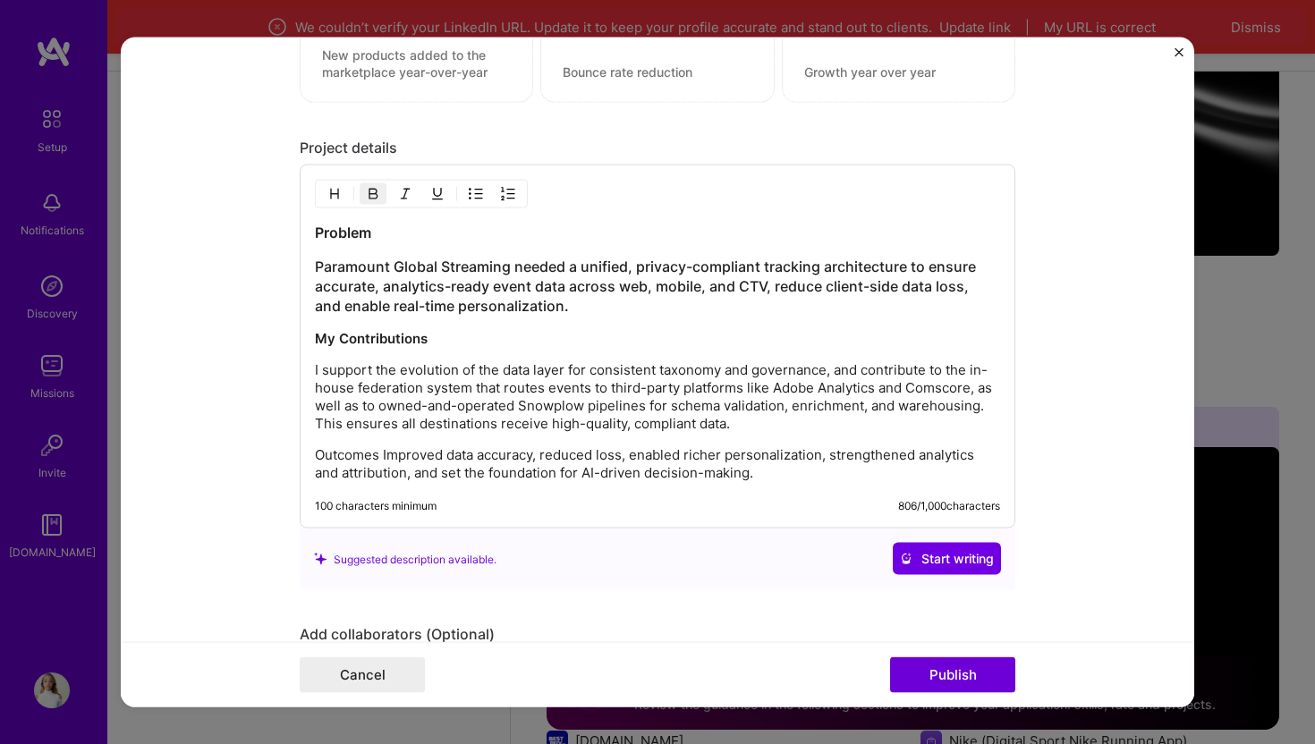
scroll to position [2112, 0]
click at [384, 454] on p "Outcomes Improved data accuracy, reduced loss, enabled richer personalization, …" at bounding box center [657, 463] width 685 height 36
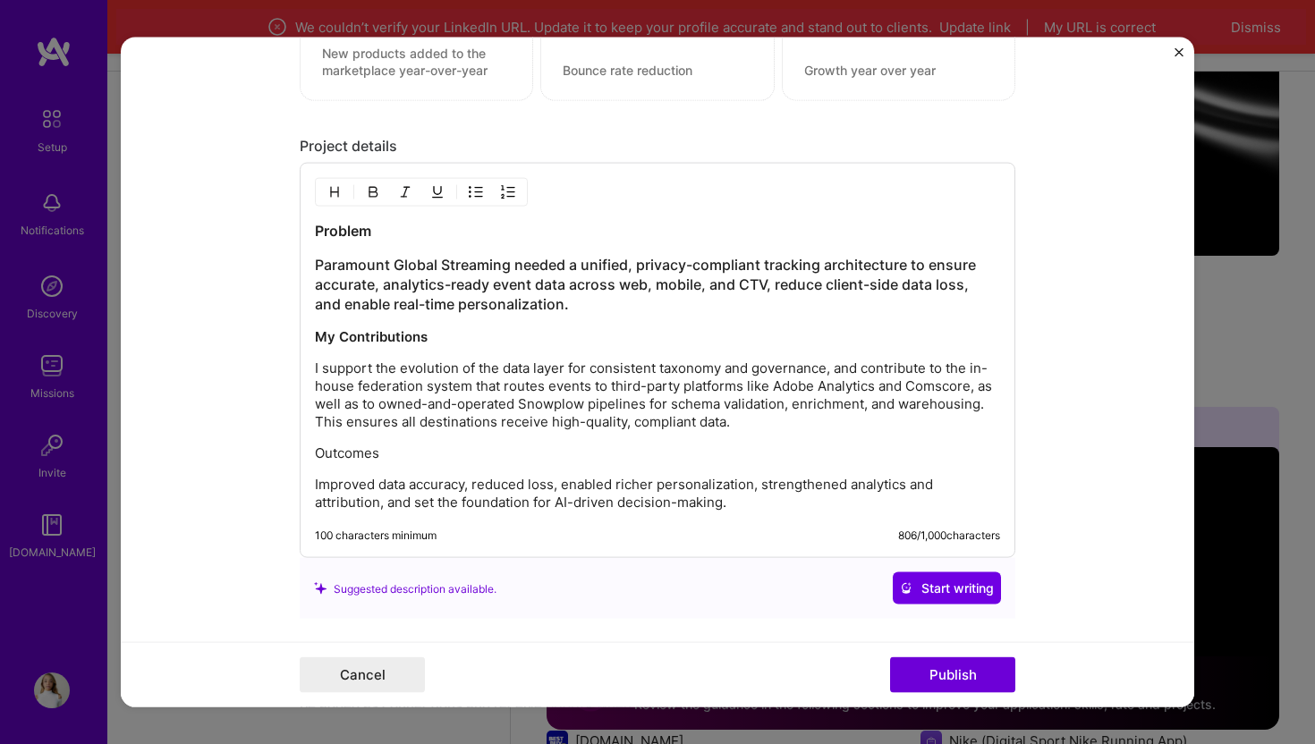
click at [361, 456] on p "Outcomes" at bounding box center [657, 454] width 685 height 18
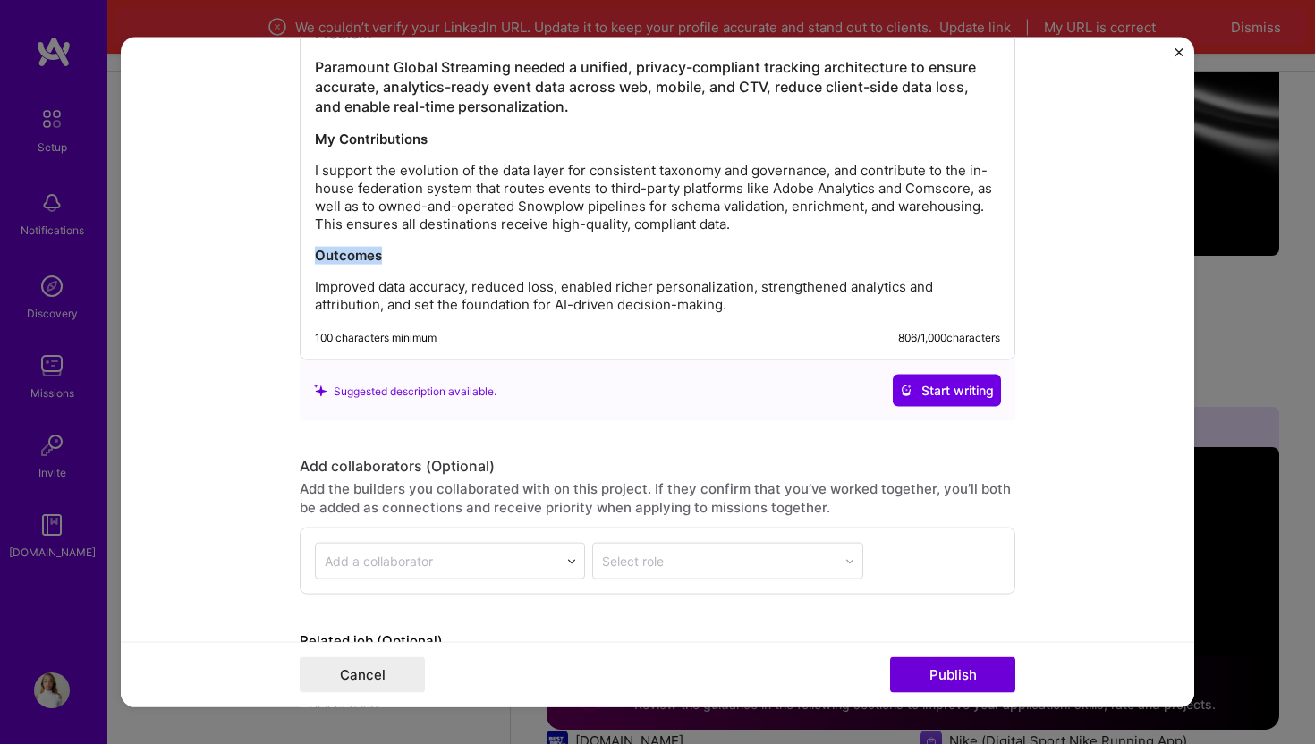
scroll to position [2424, 0]
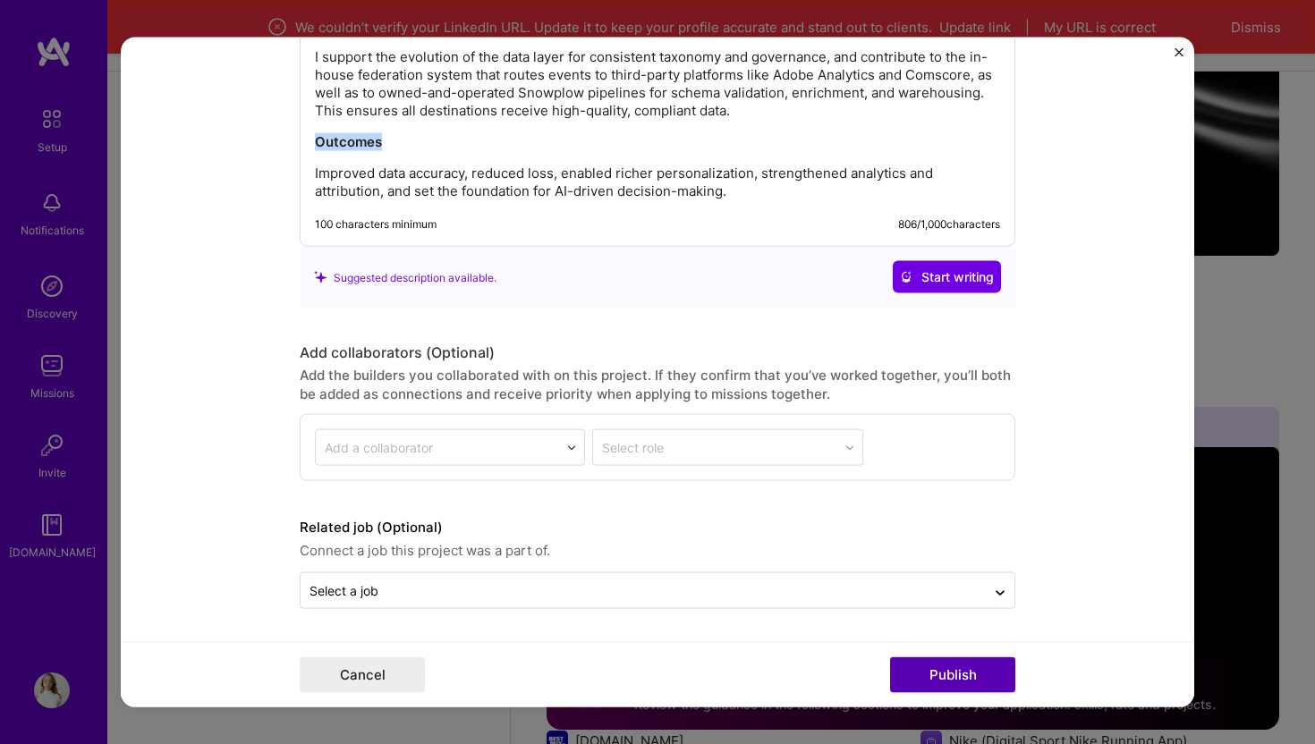
click at [930, 683] on button "Publish" at bounding box center [952, 675] width 125 height 36
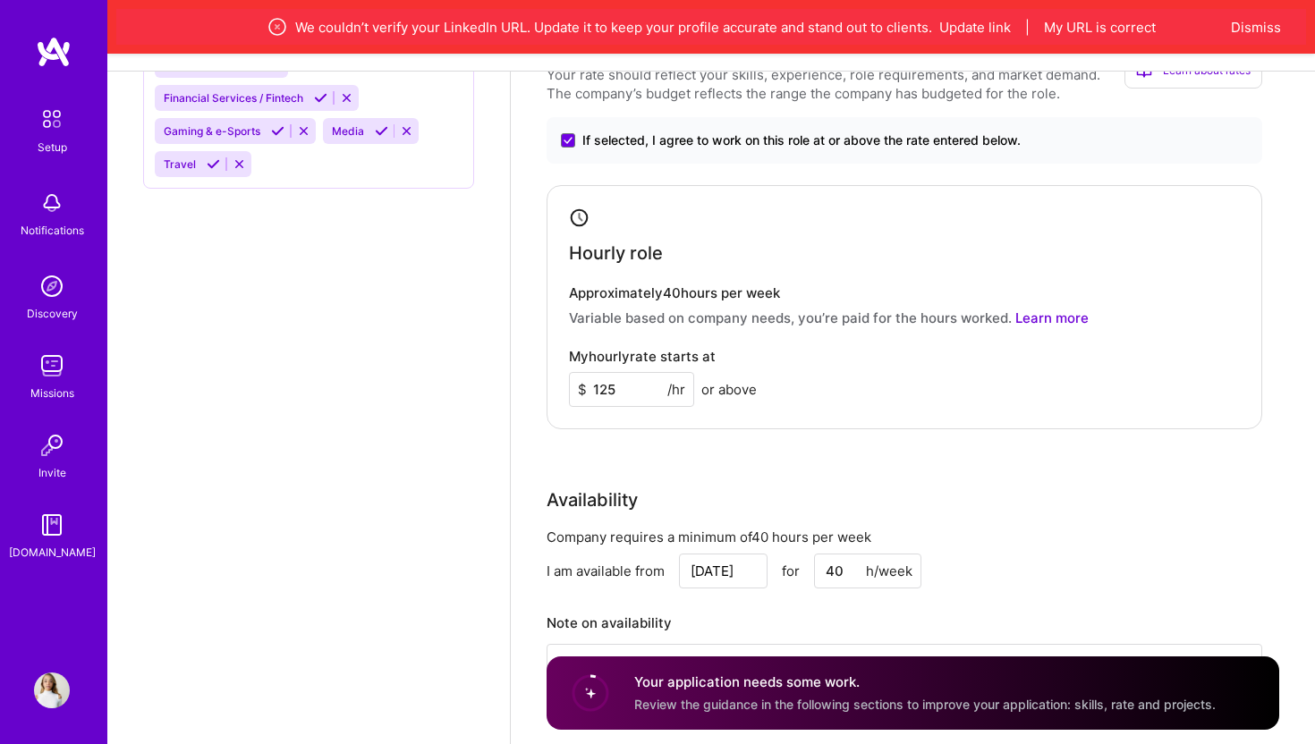
scroll to position [1407, 0]
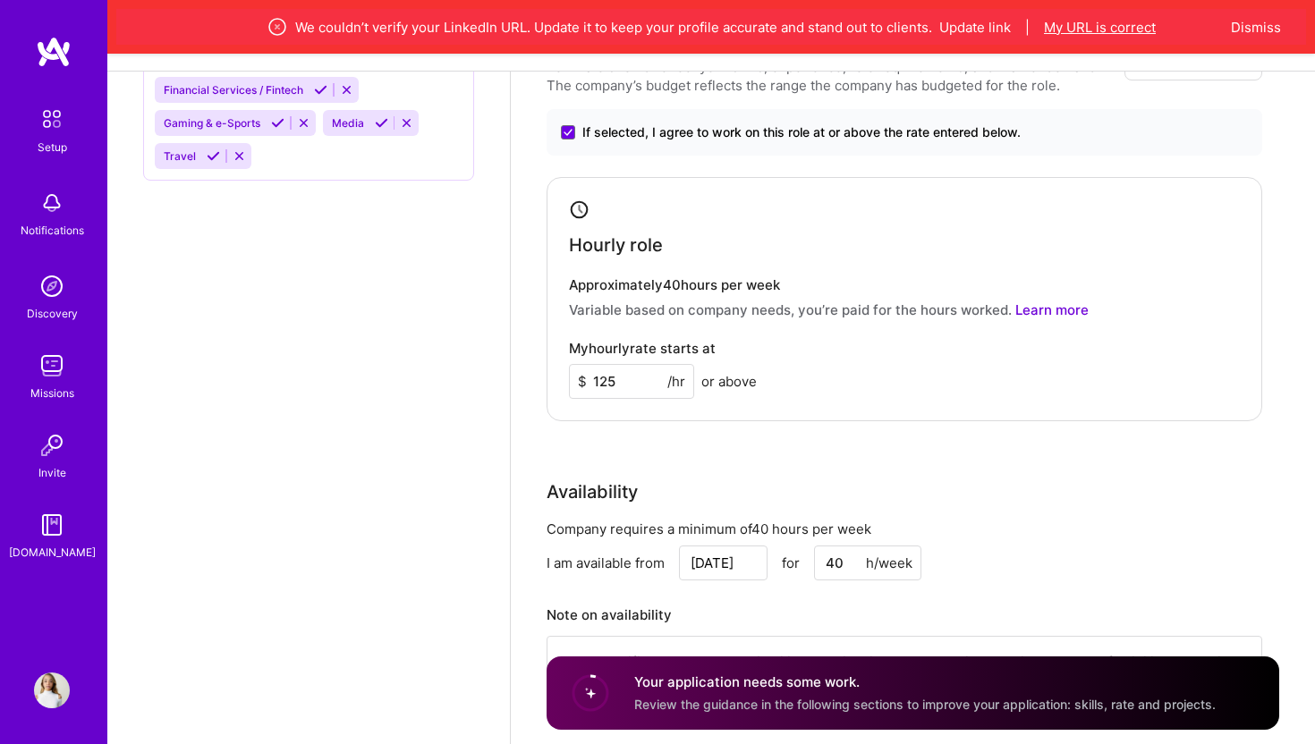
click at [1122, 25] on button "My URL is correct" at bounding box center [1100, 27] width 112 height 19
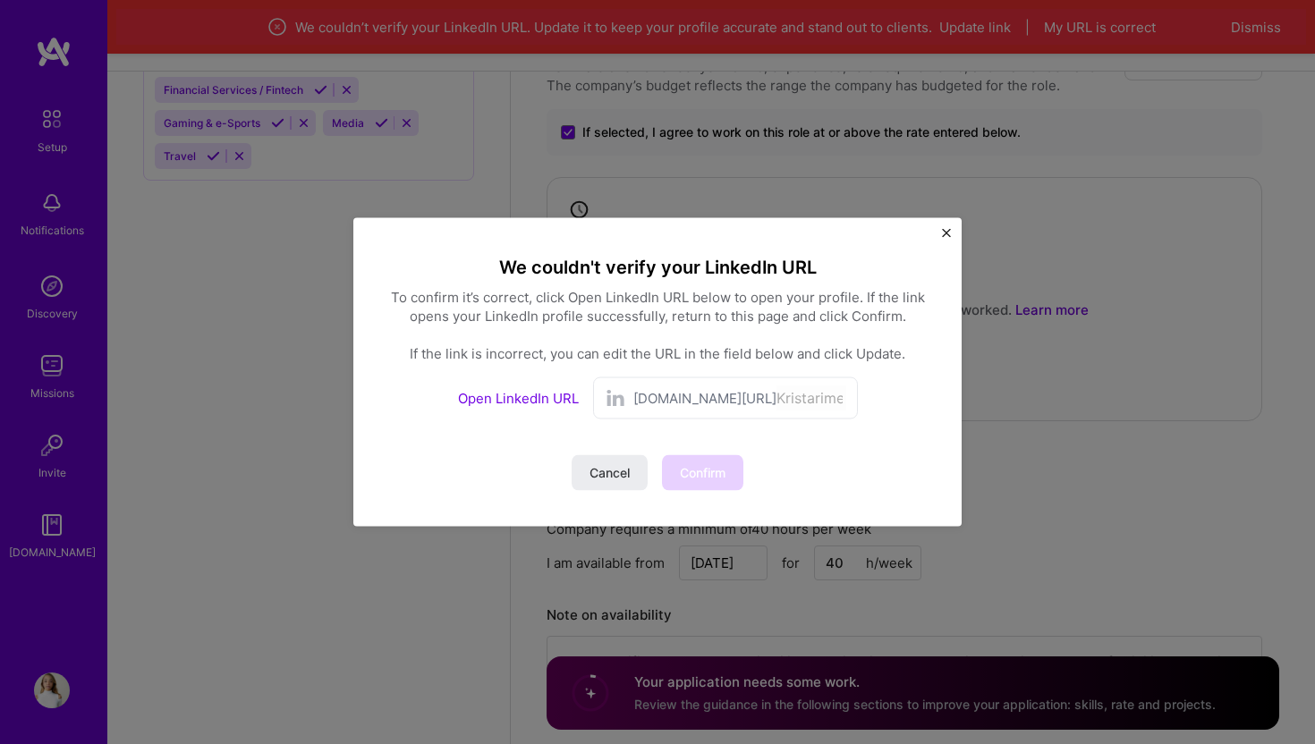
click at [689, 401] on span "linkedin.com/in/" at bounding box center [704, 398] width 143 height 19
click at [528, 403] on link "Open LinkedIn URL" at bounding box center [518, 398] width 121 height 17
click at [776, 400] on input "Kristarime" at bounding box center [811, 399] width 70 height 26
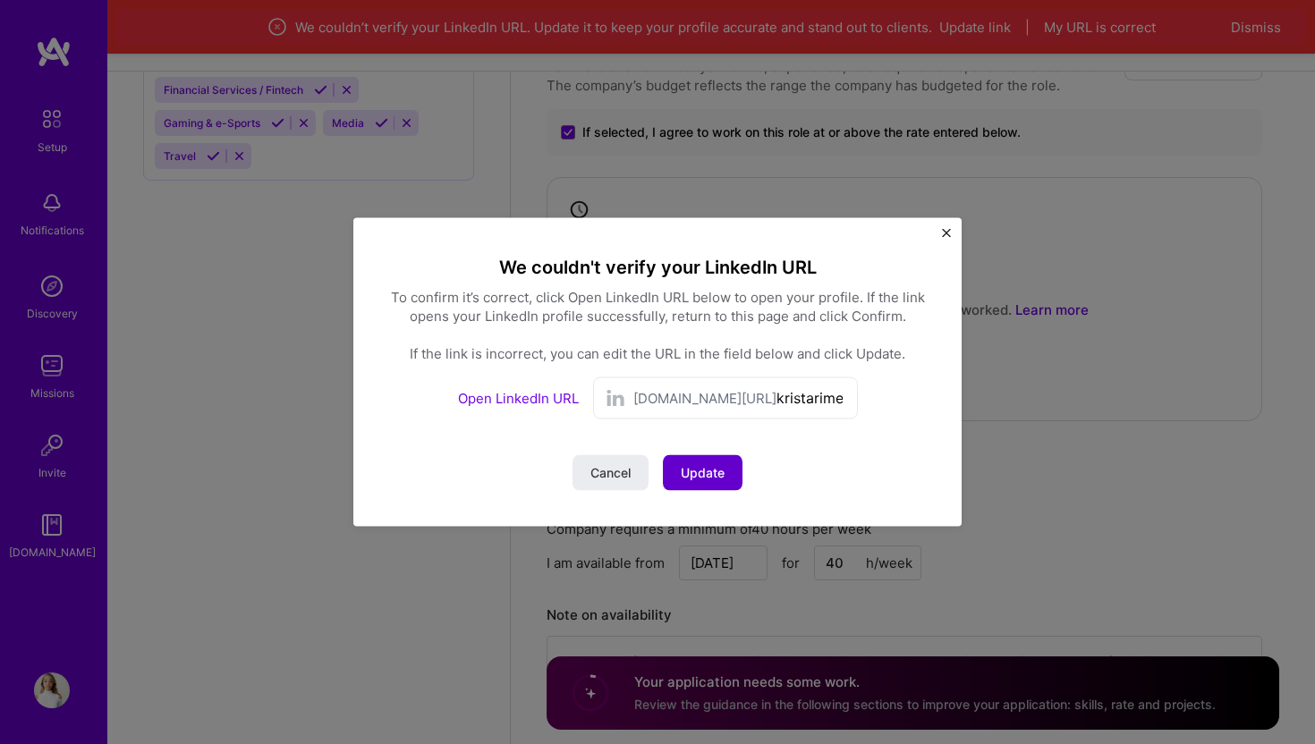
type input "kristarime"
click at [729, 478] on button "Update" at bounding box center [703, 473] width 80 height 36
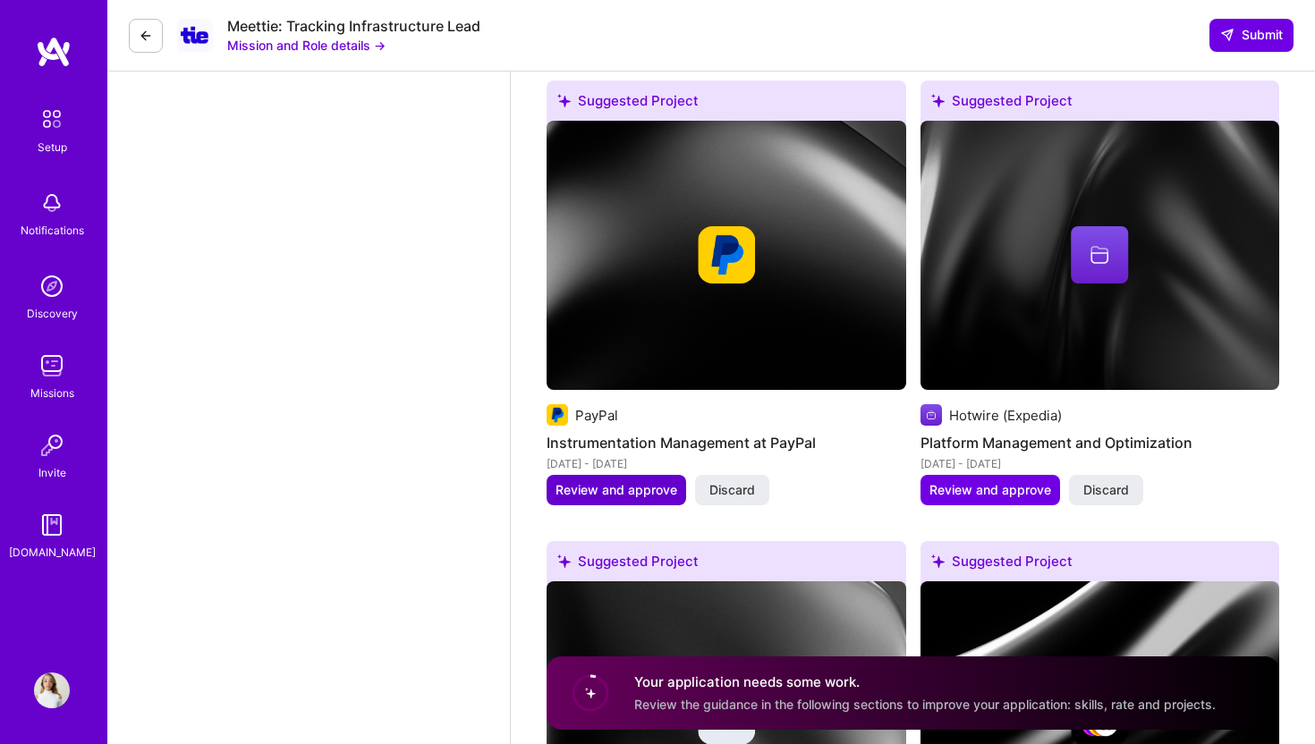
scroll to position [3700, 0]
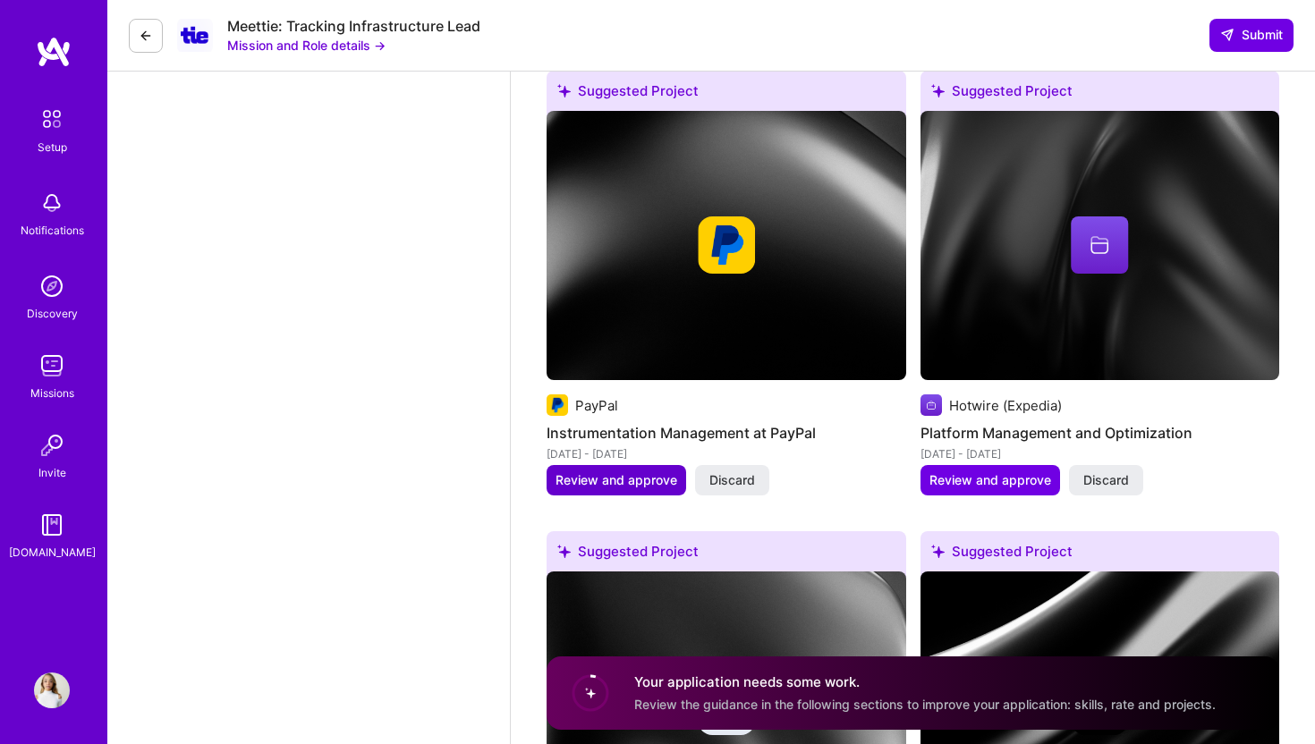
click at [635, 471] on span "Review and approve" at bounding box center [617, 480] width 122 height 18
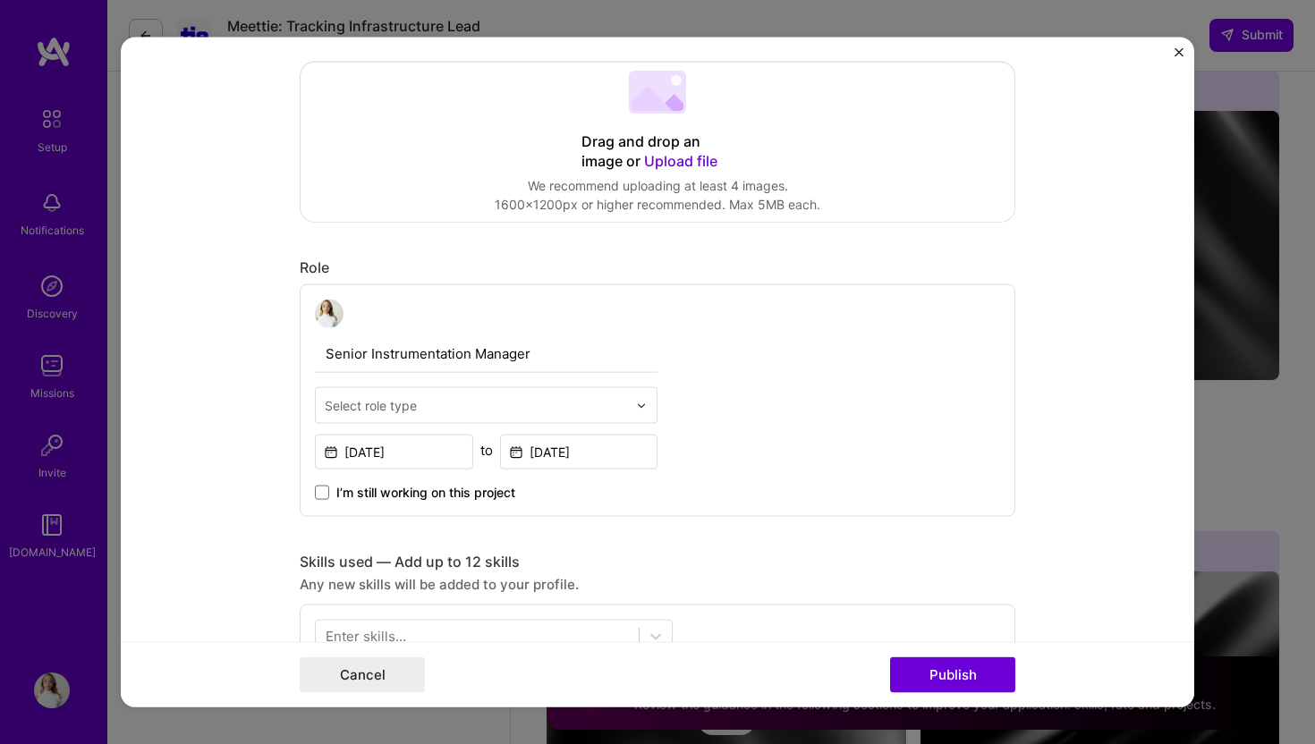
scroll to position [376, 0]
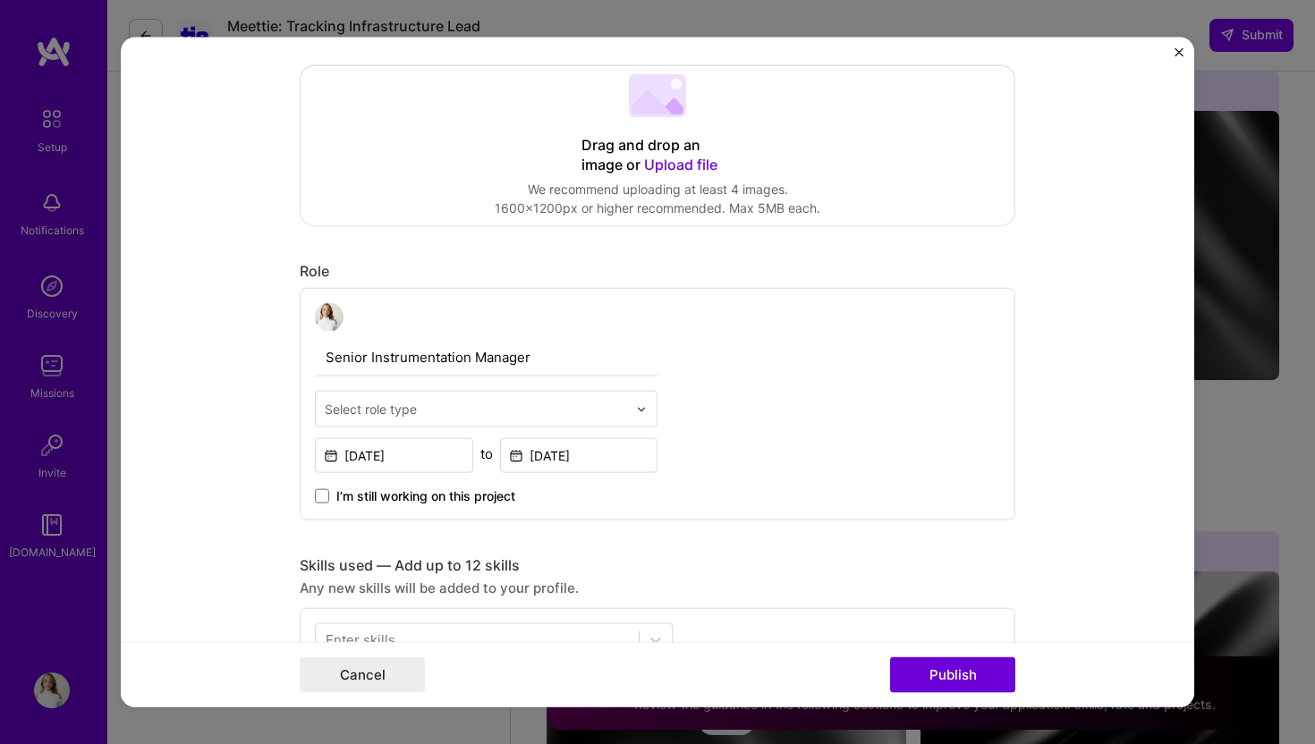
click at [604, 419] on div at bounding box center [476, 409] width 302 height 22
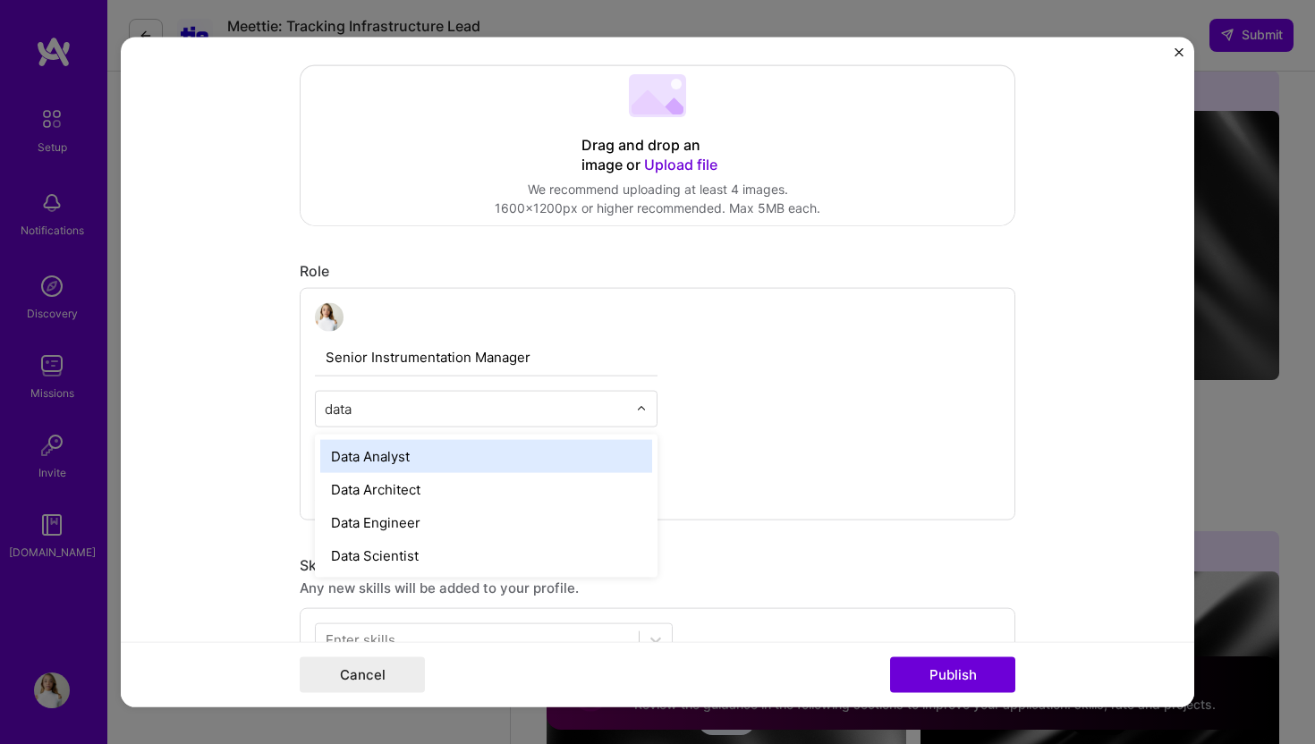
type input "data"
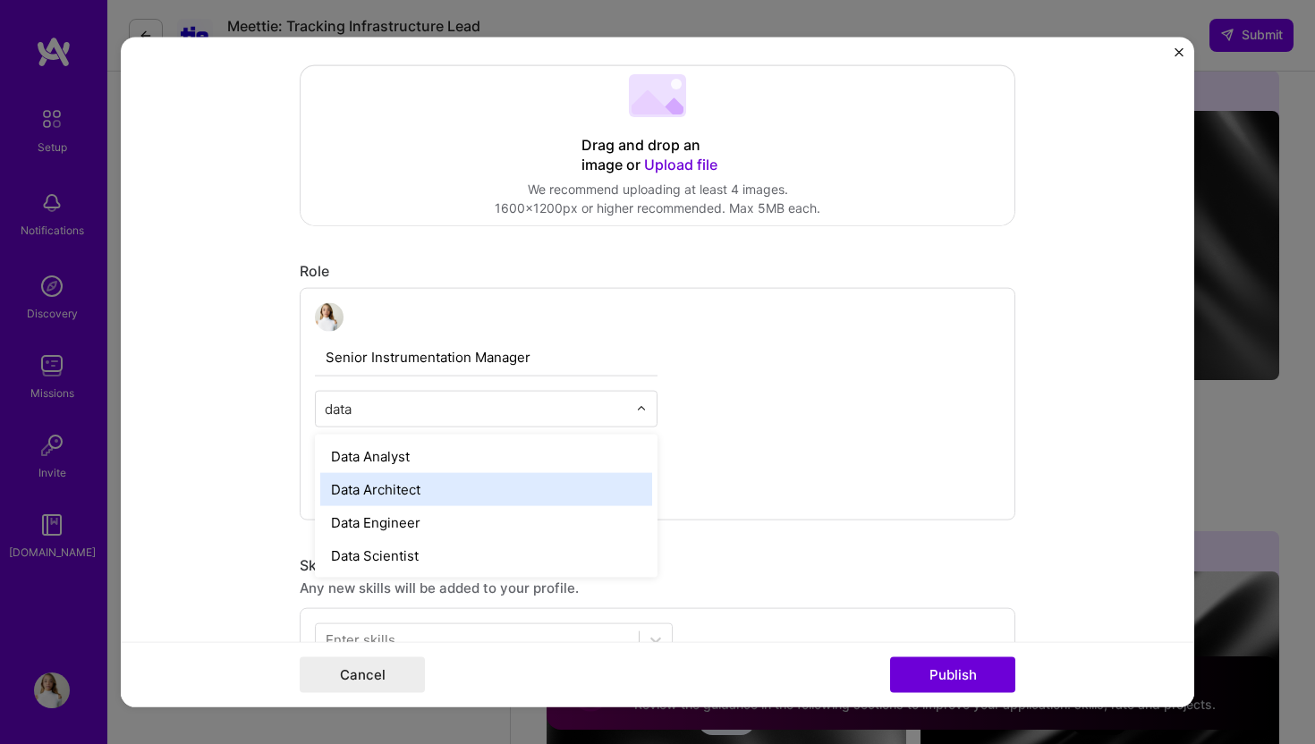
click at [524, 502] on div "Data Architect" at bounding box center [486, 489] width 332 height 33
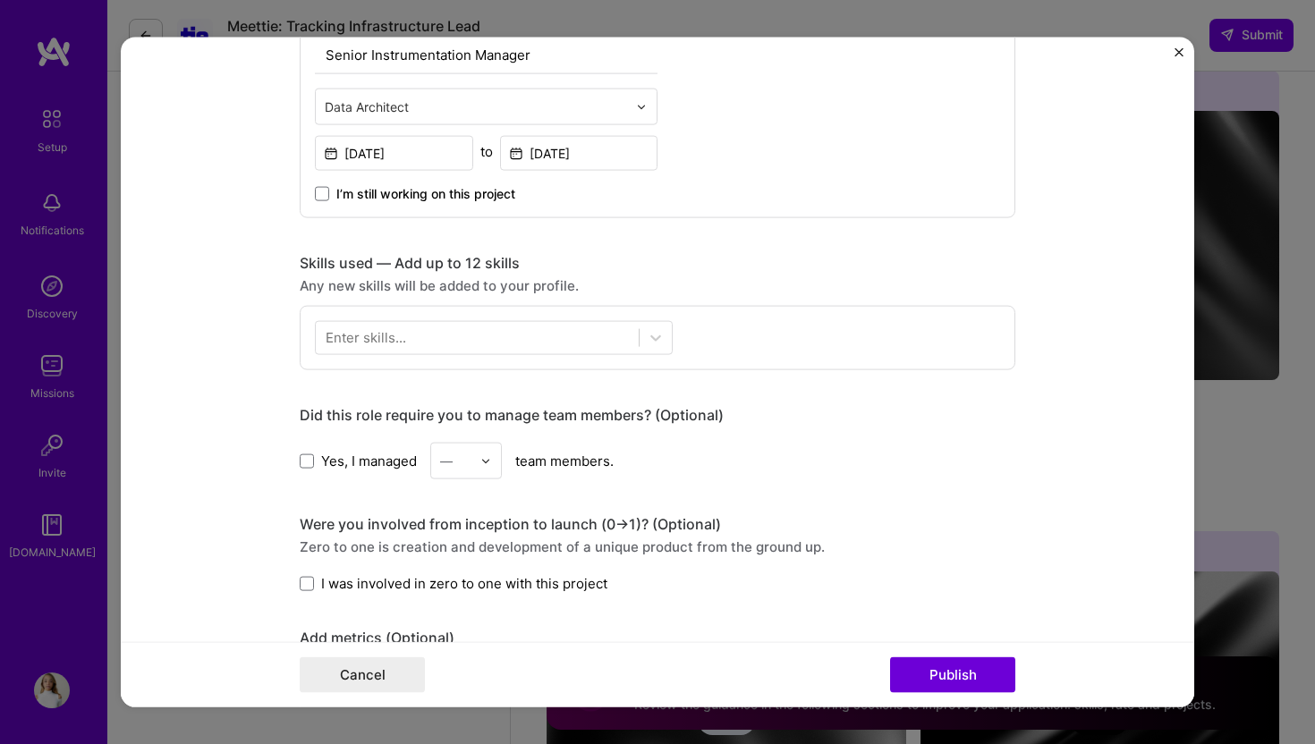
scroll to position [692, 0]
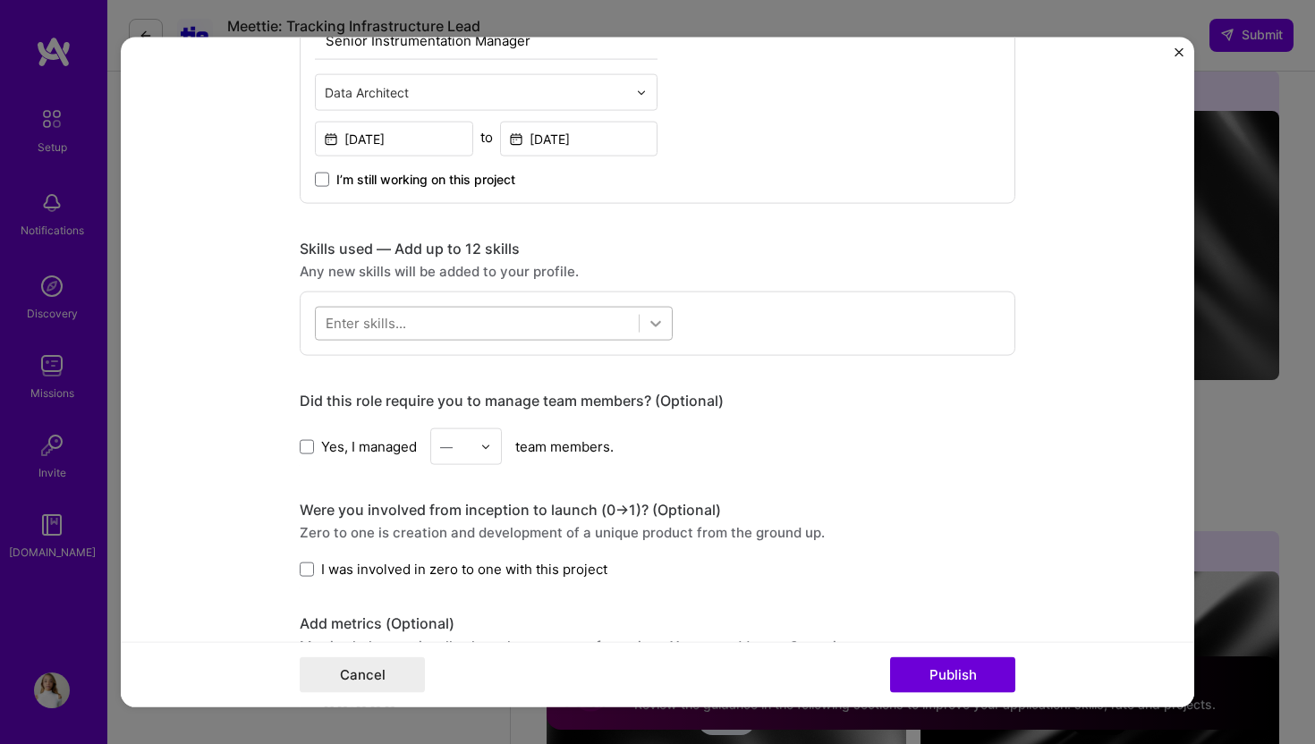
click at [640, 327] on div at bounding box center [656, 324] width 32 height 32
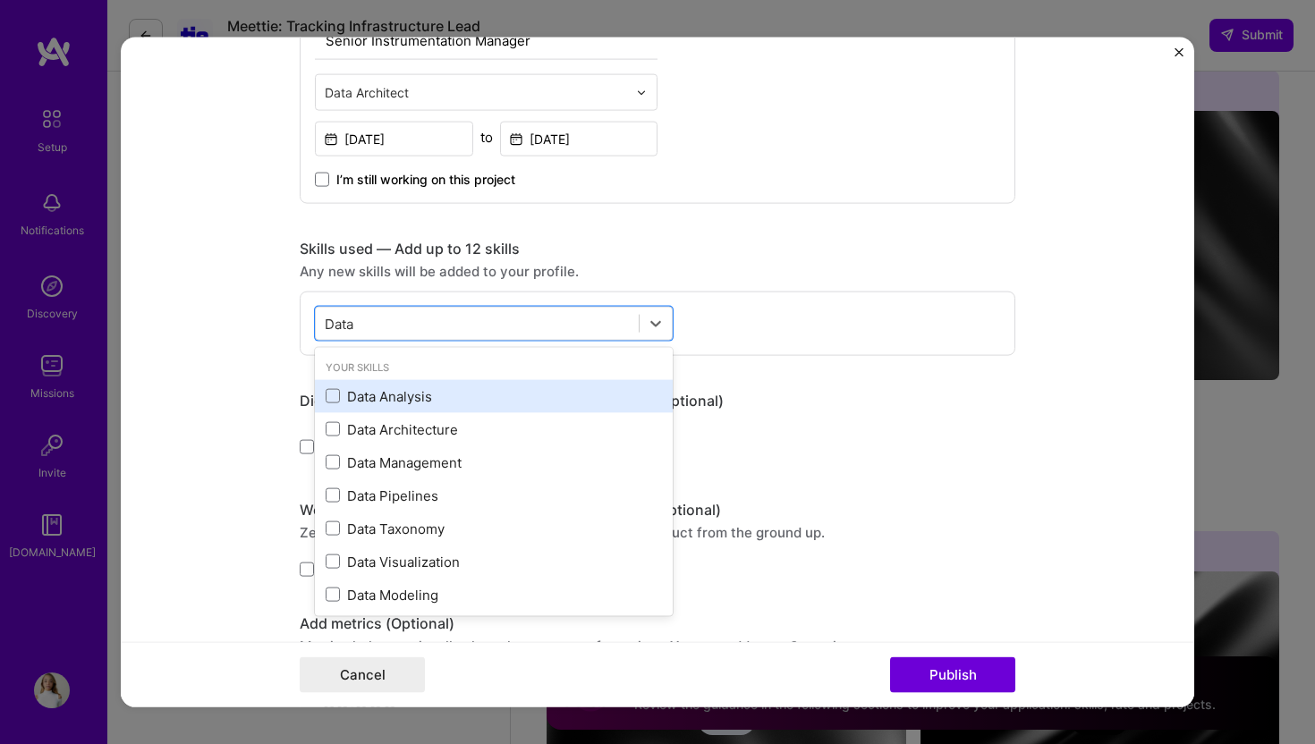
click at [420, 405] on div "Data Analysis" at bounding box center [494, 395] width 336 height 19
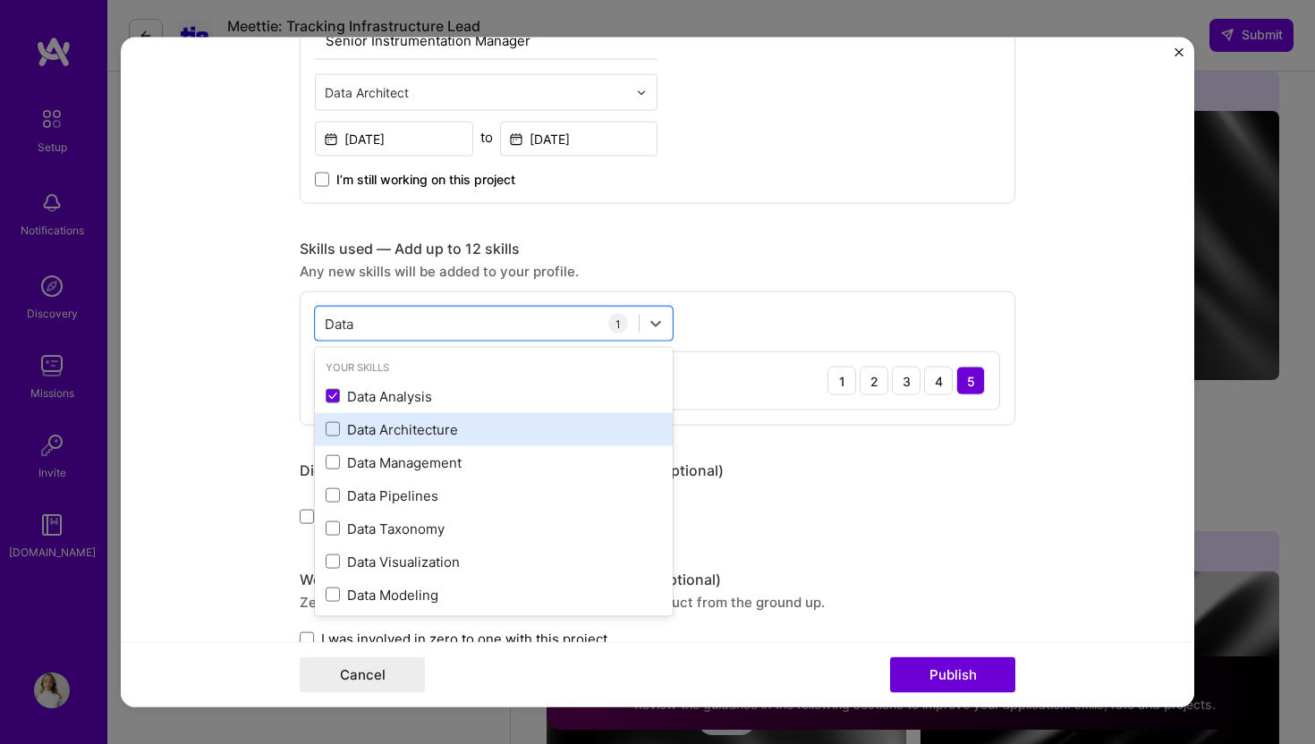
click at [420, 437] on div "Data Architecture" at bounding box center [494, 429] width 336 height 19
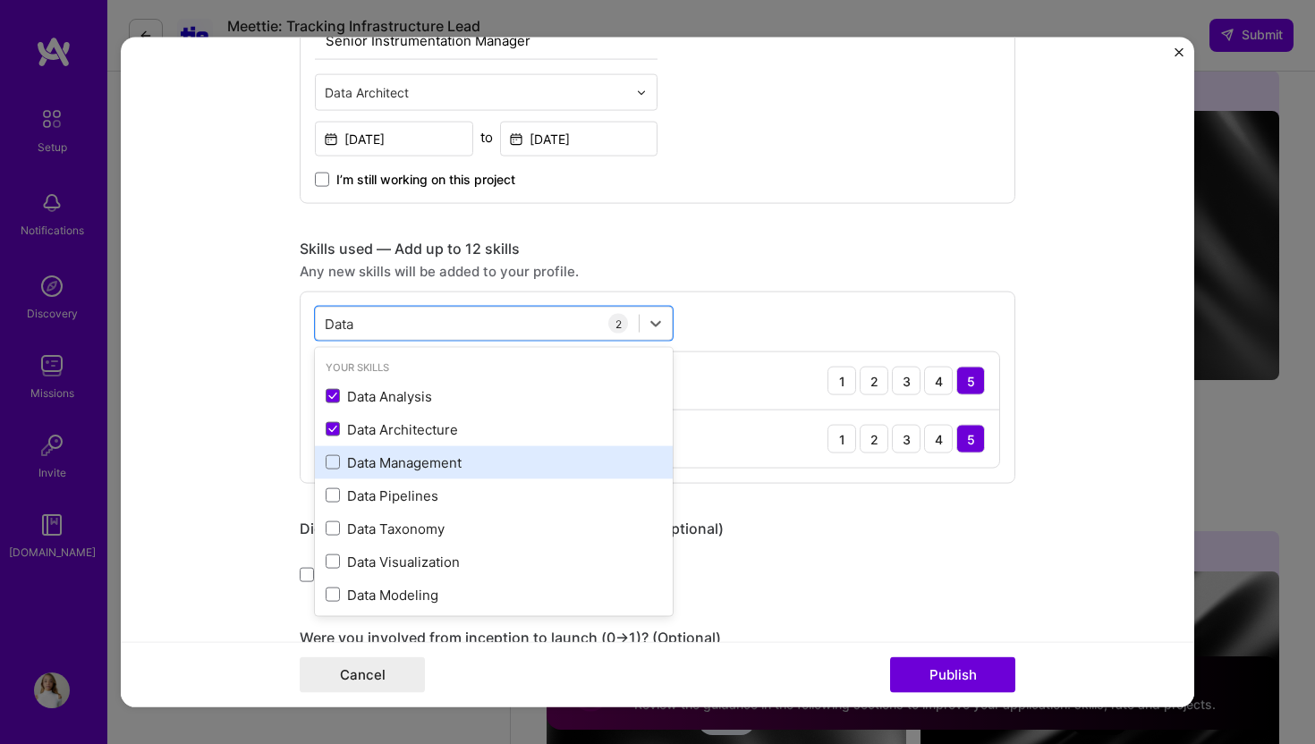
click at [419, 463] on div "Data Management" at bounding box center [494, 462] width 336 height 19
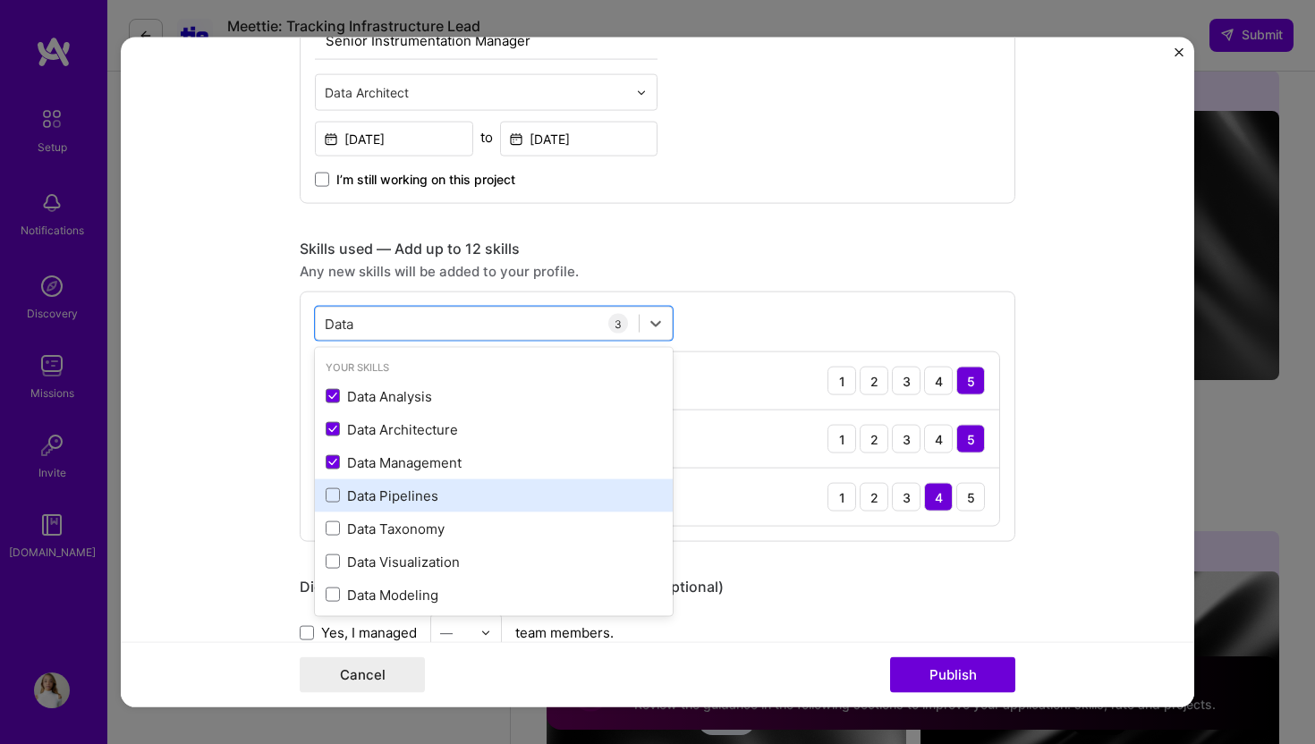
click at [414, 494] on div "Data Pipelines" at bounding box center [494, 495] width 336 height 19
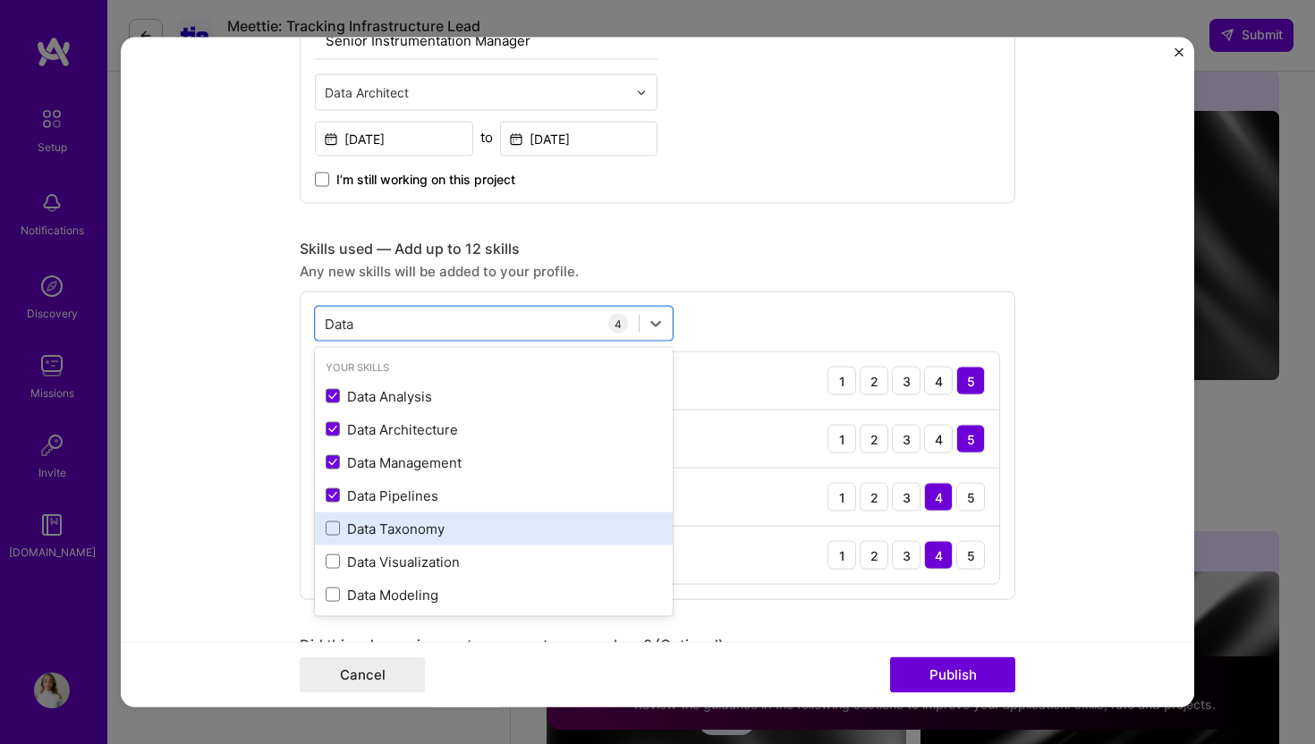
click at [412, 532] on div "Data Taxonomy" at bounding box center [494, 528] width 336 height 19
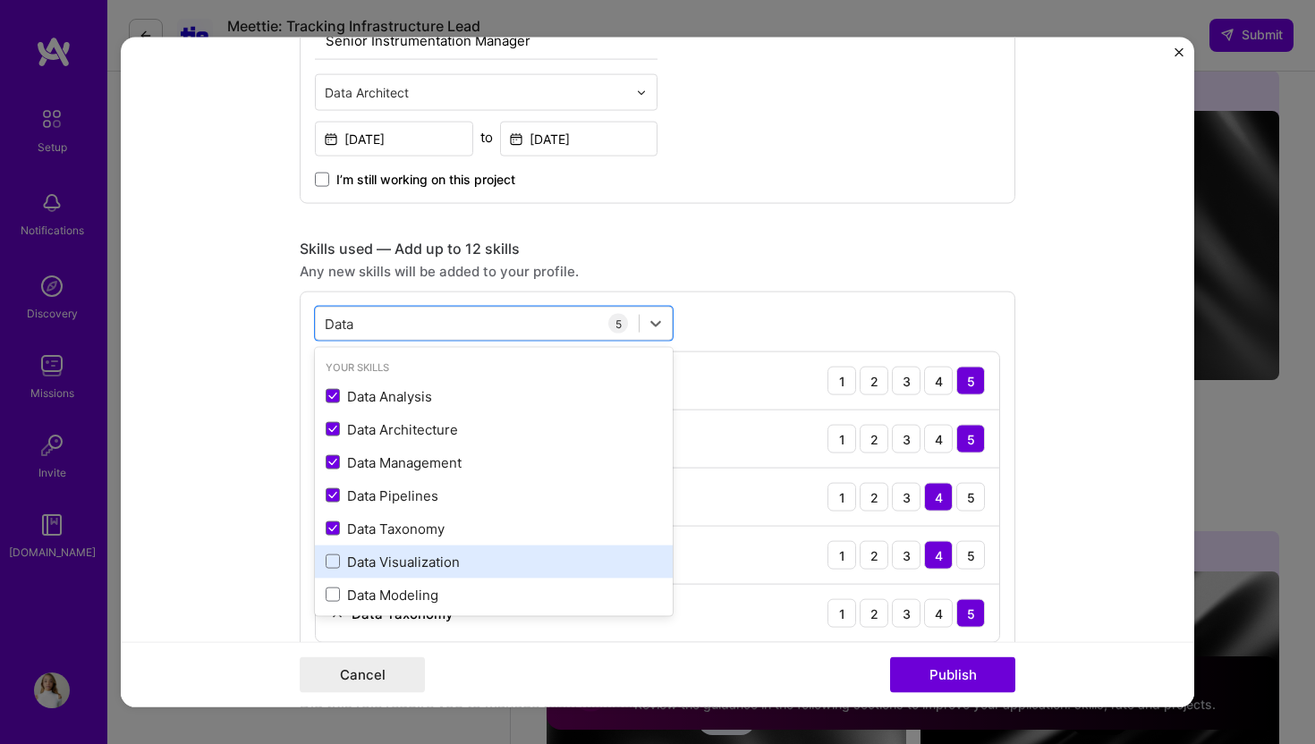
click at [411, 563] on div "Data Visualization" at bounding box center [494, 561] width 336 height 19
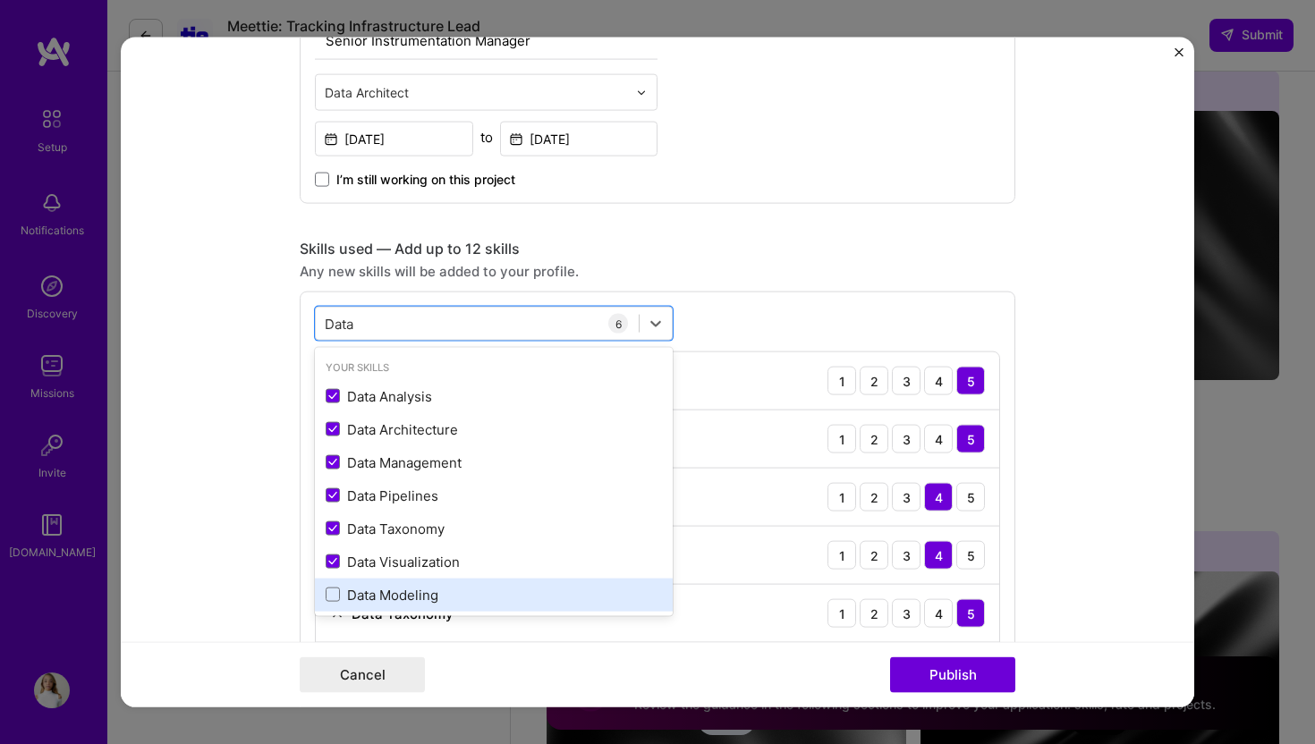
click at [407, 590] on div "Data Modeling" at bounding box center [494, 594] width 336 height 19
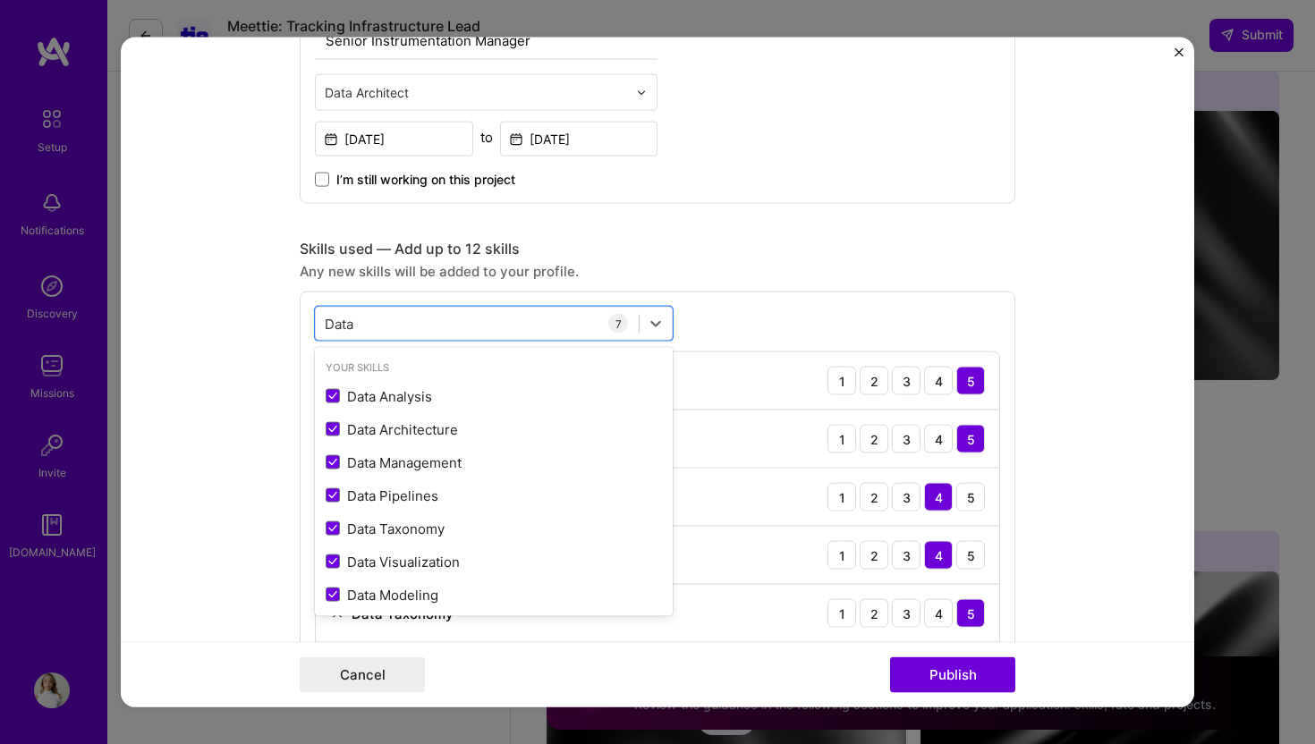
scroll to position [107, 0]
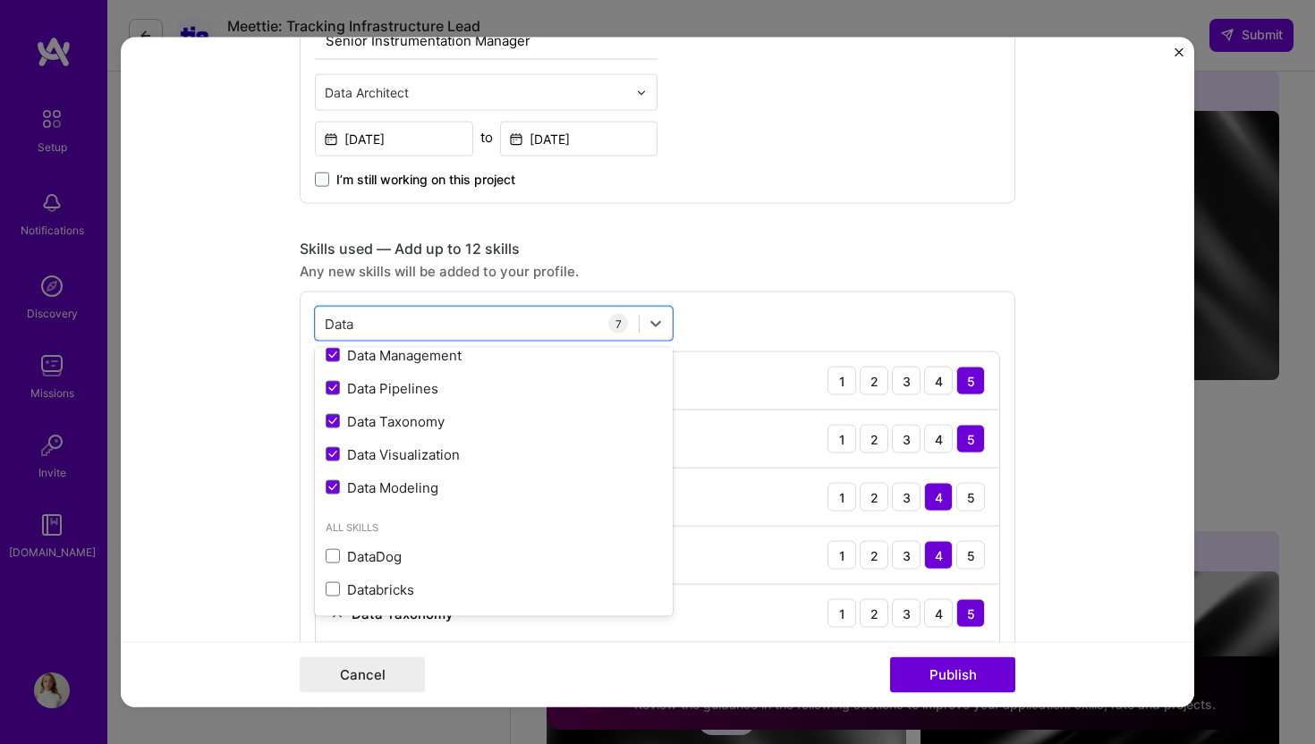
click at [820, 221] on div "Editing suggested project This project is suggested based on your LinkedIn, res…" at bounding box center [658, 613] width 716 height 2465
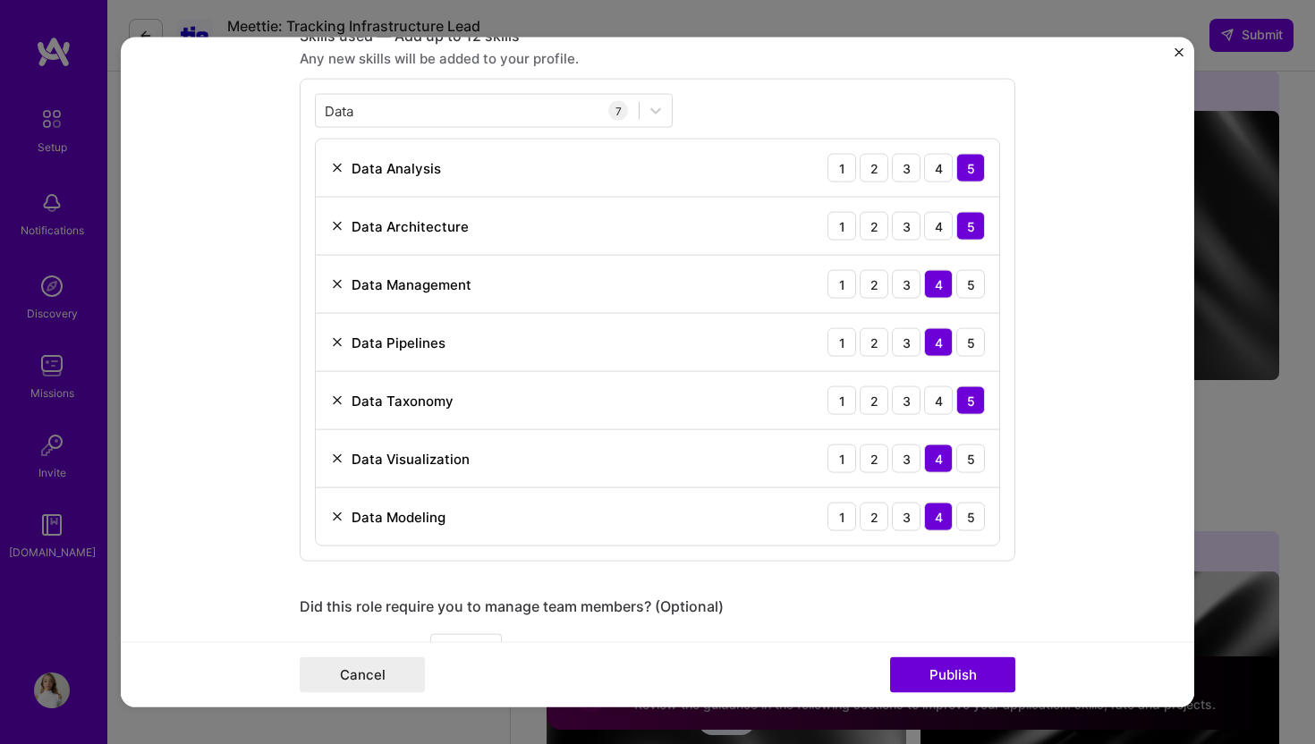
scroll to position [870, 0]
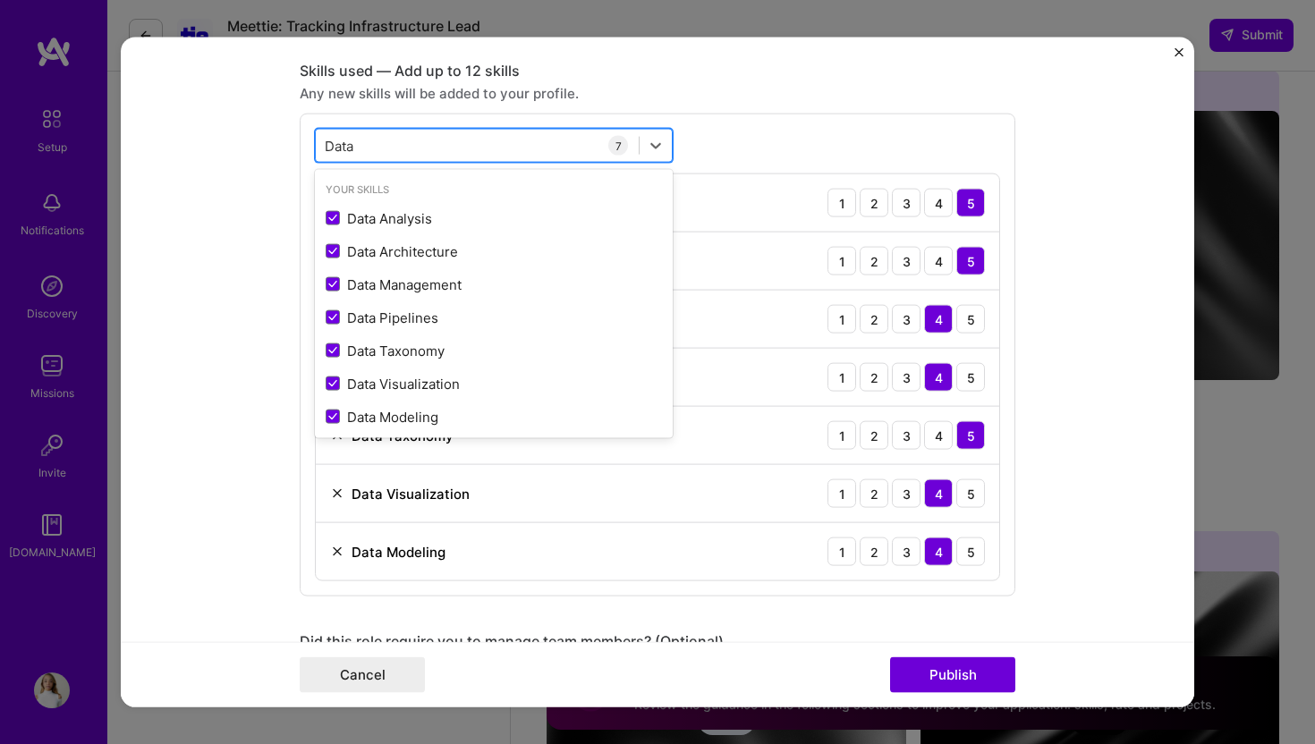
click at [512, 148] on div "Data Data" at bounding box center [477, 146] width 323 height 30
type input "D"
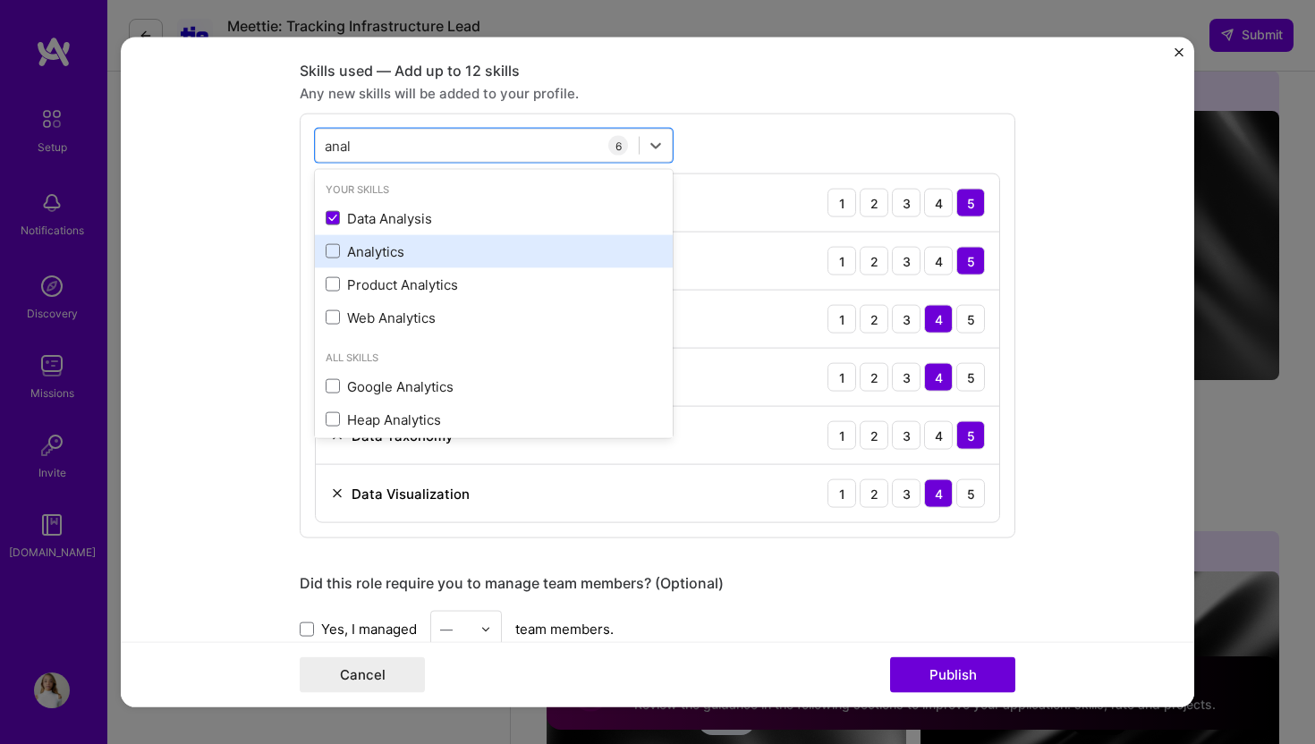
click at [395, 256] on div "Analytics" at bounding box center [494, 251] width 336 height 19
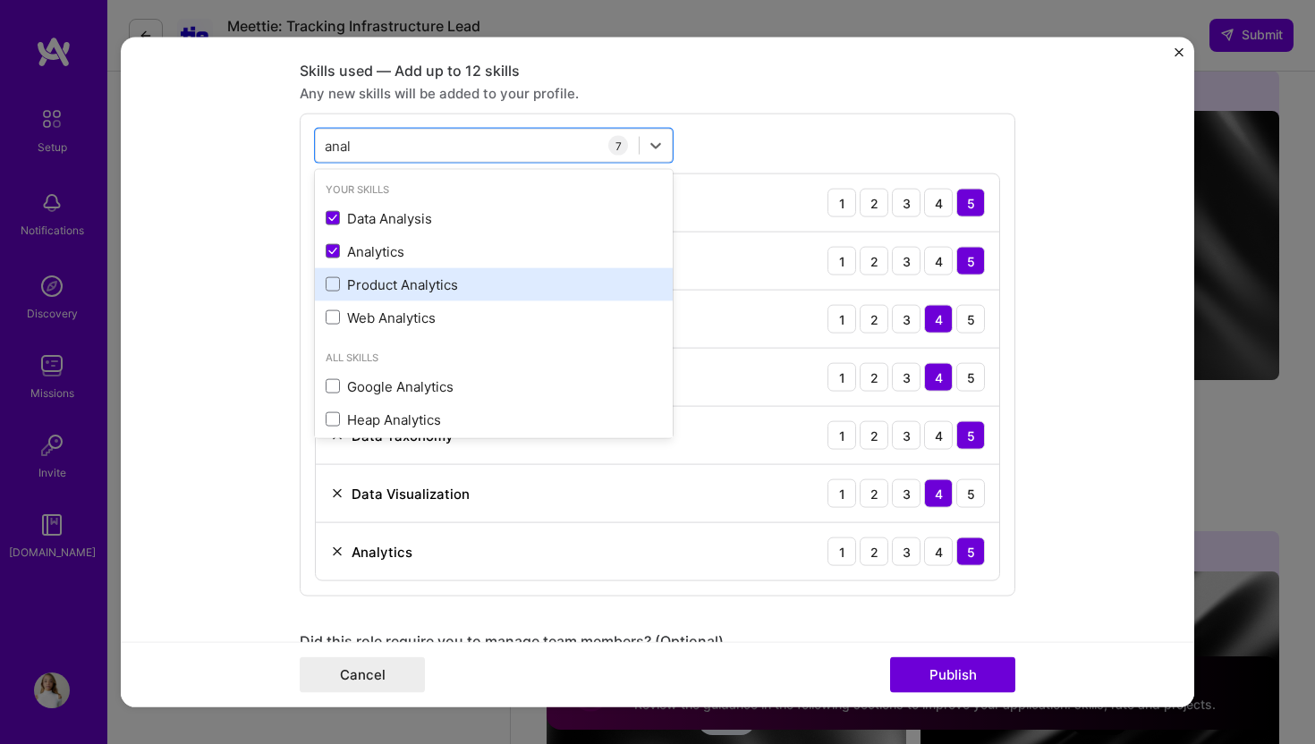
click at [399, 289] on div "Product Analytics" at bounding box center [494, 284] width 336 height 19
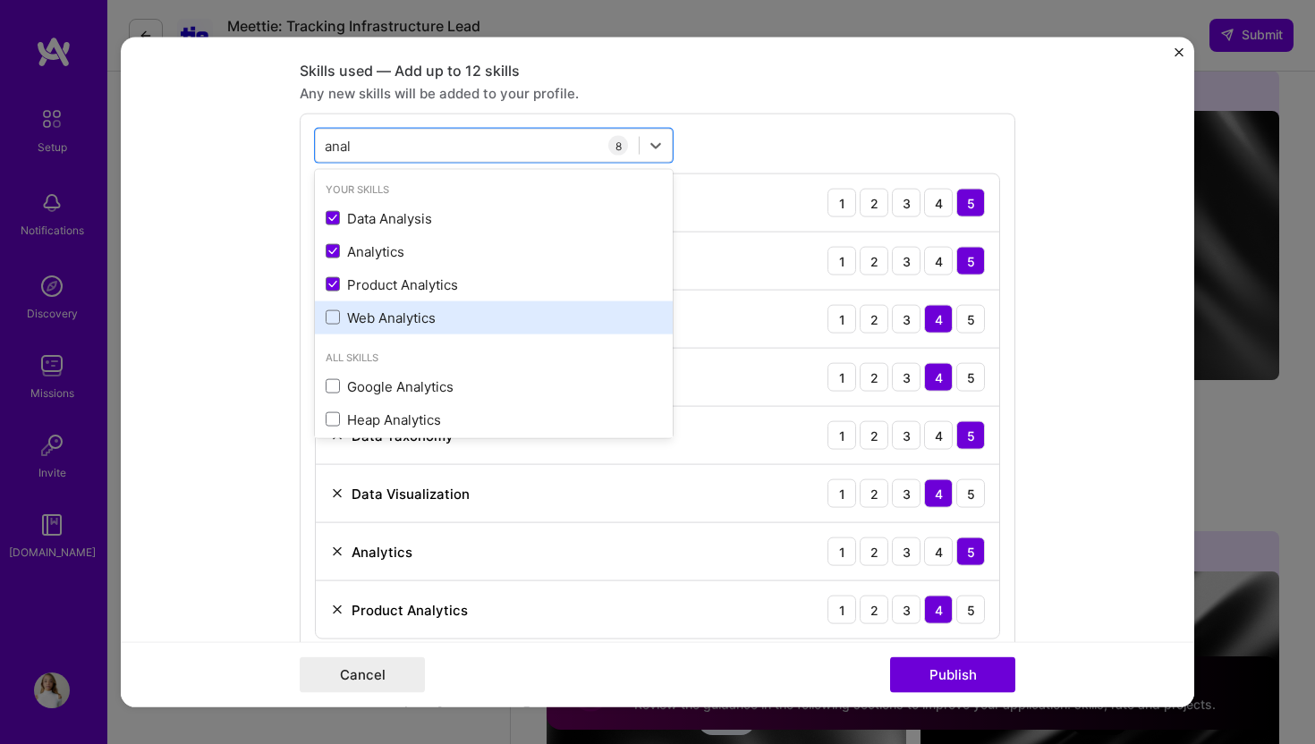
click at [398, 315] on div "Web Analytics" at bounding box center [494, 317] width 336 height 19
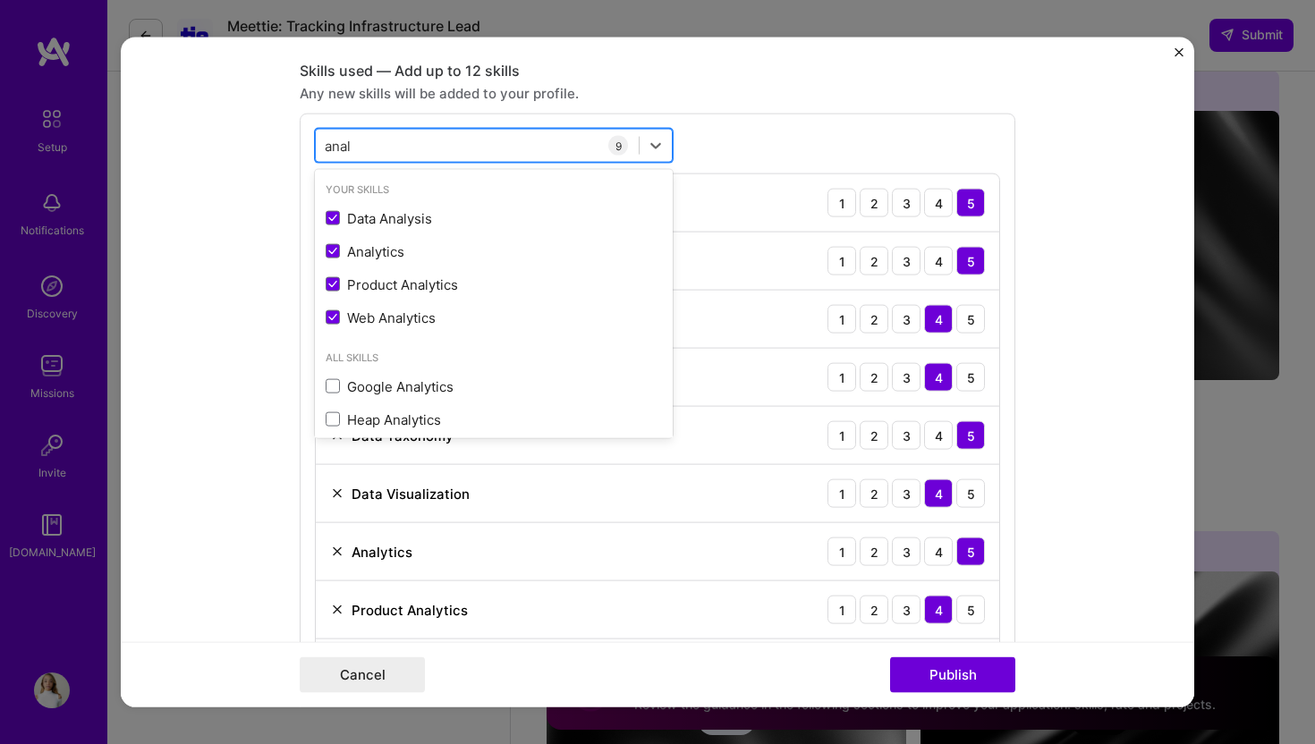
click at [425, 145] on div "anal anal" at bounding box center [477, 146] width 323 height 30
type input "a"
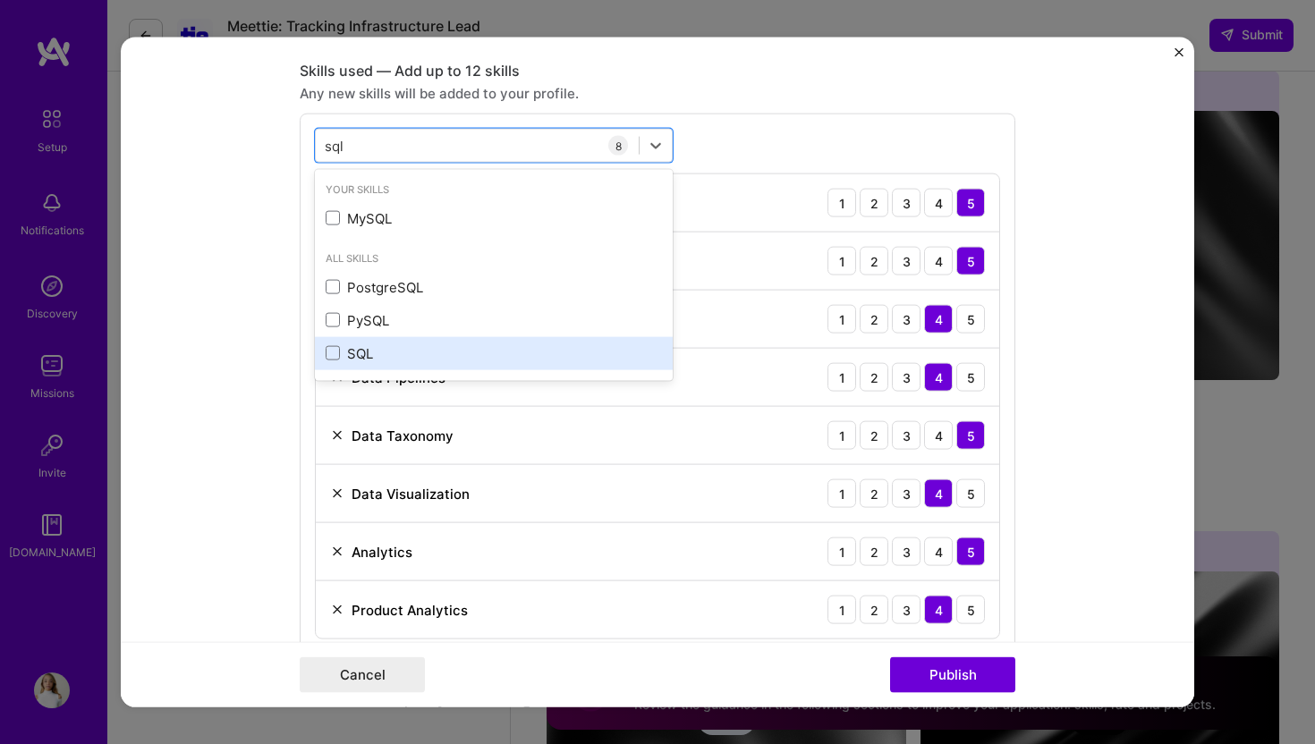
click at [360, 352] on div "SQL" at bounding box center [494, 353] width 336 height 19
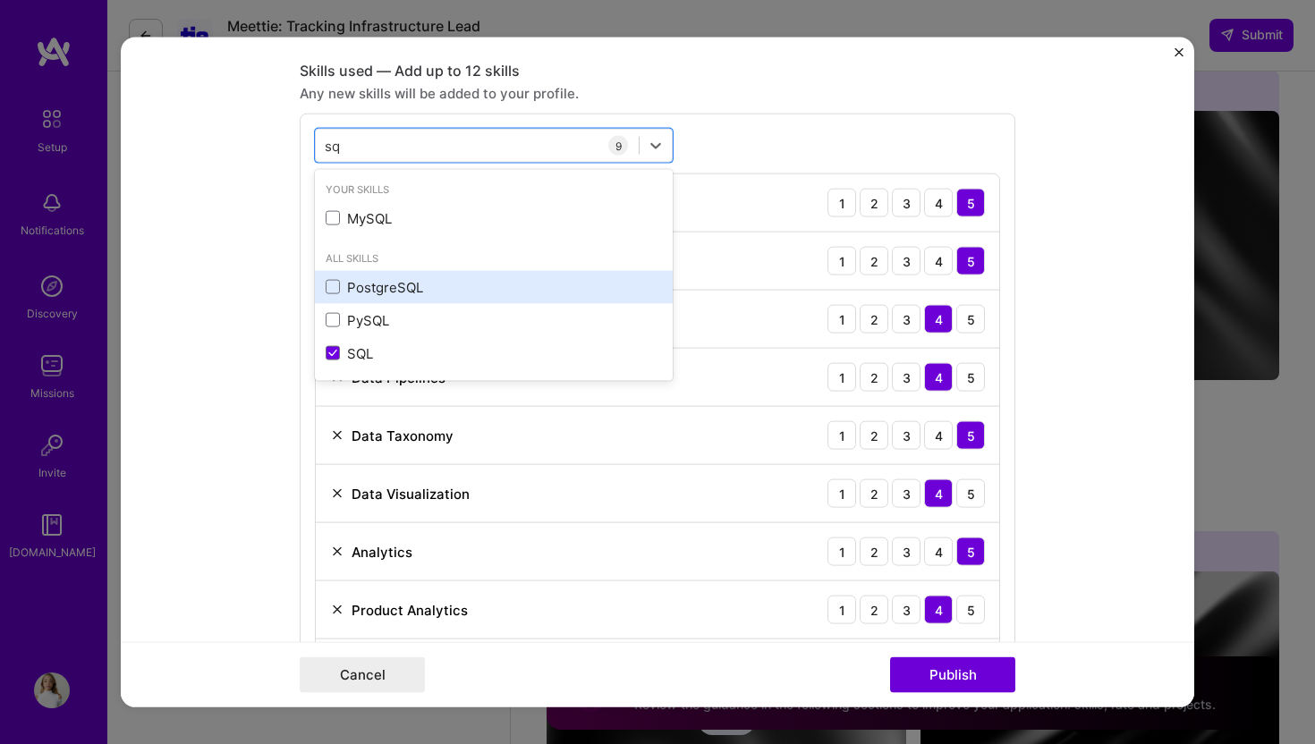
type input "s"
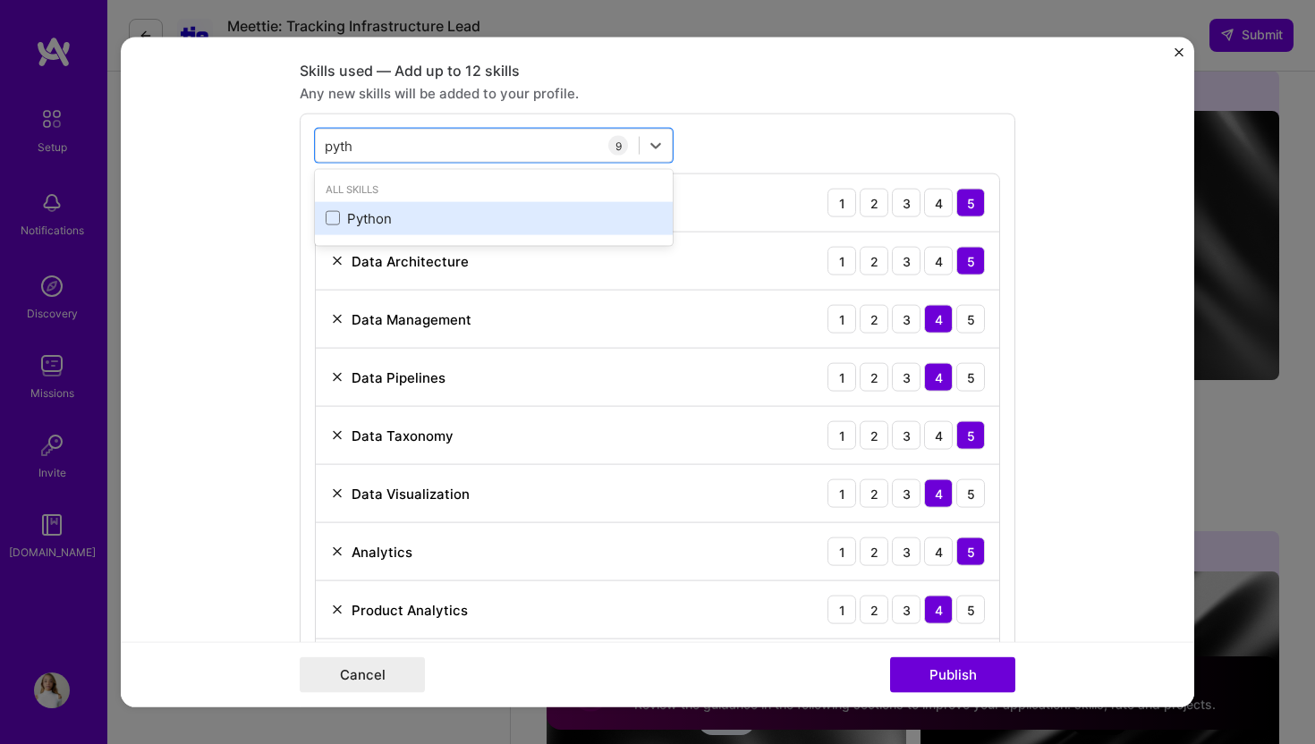
click at [390, 223] on div "Python" at bounding box center [494, 217] width 336 height 19
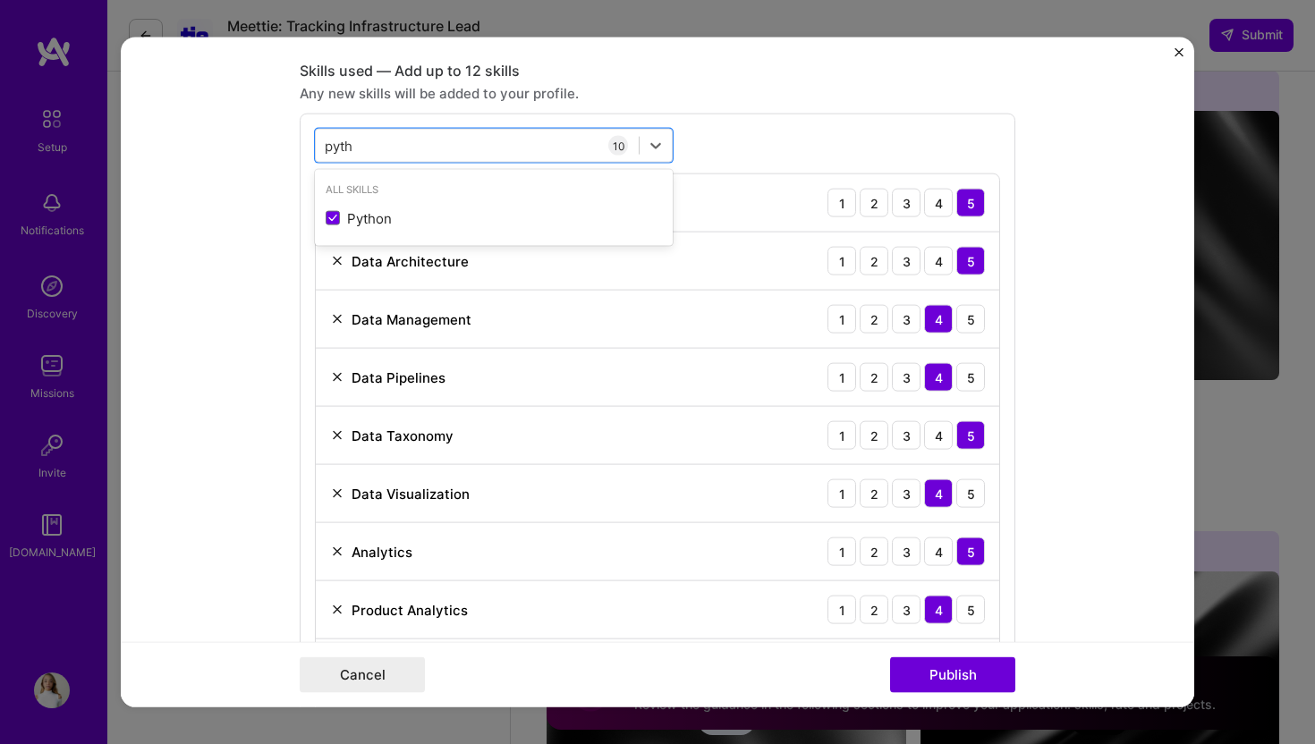
type input "pyth"
click at [210, 388] on form "Editing suggested project This project is suggested based on your LinkedIn, res…" at bounding box center [657, 373] width 1073 height 670
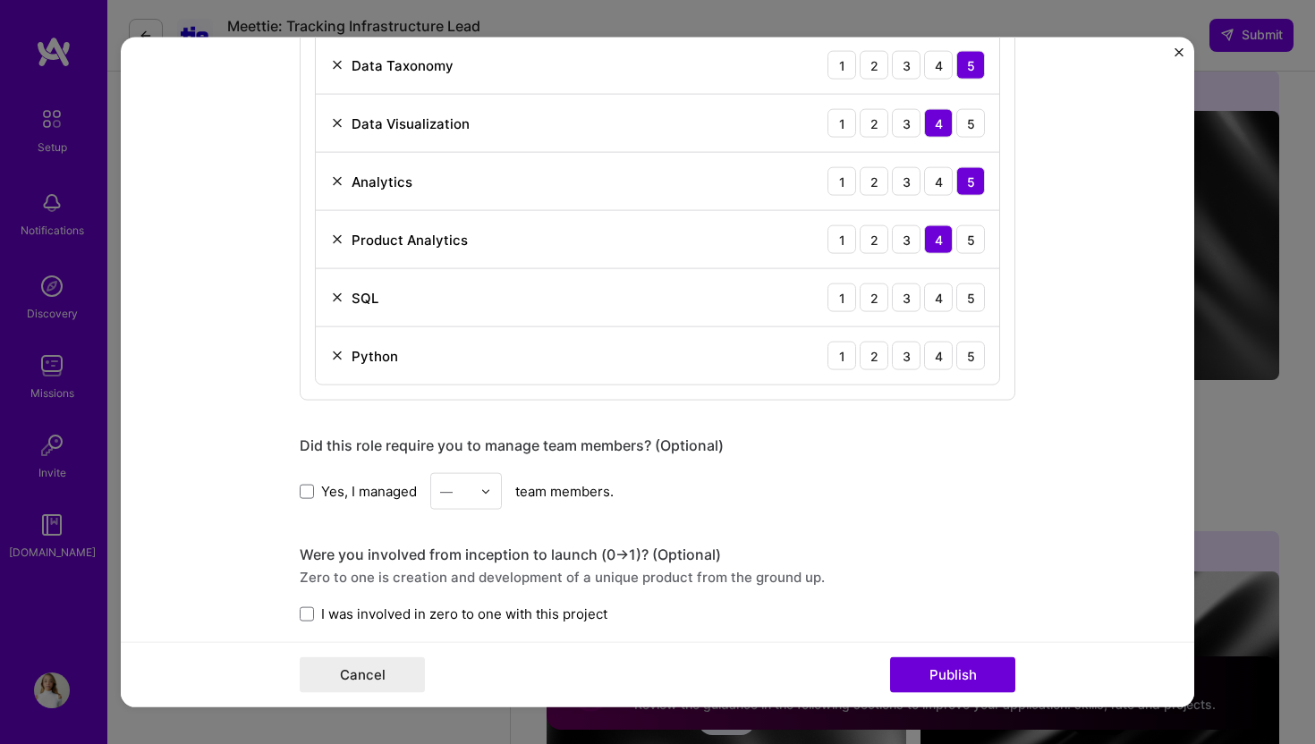
scroll to position [1267, 0]
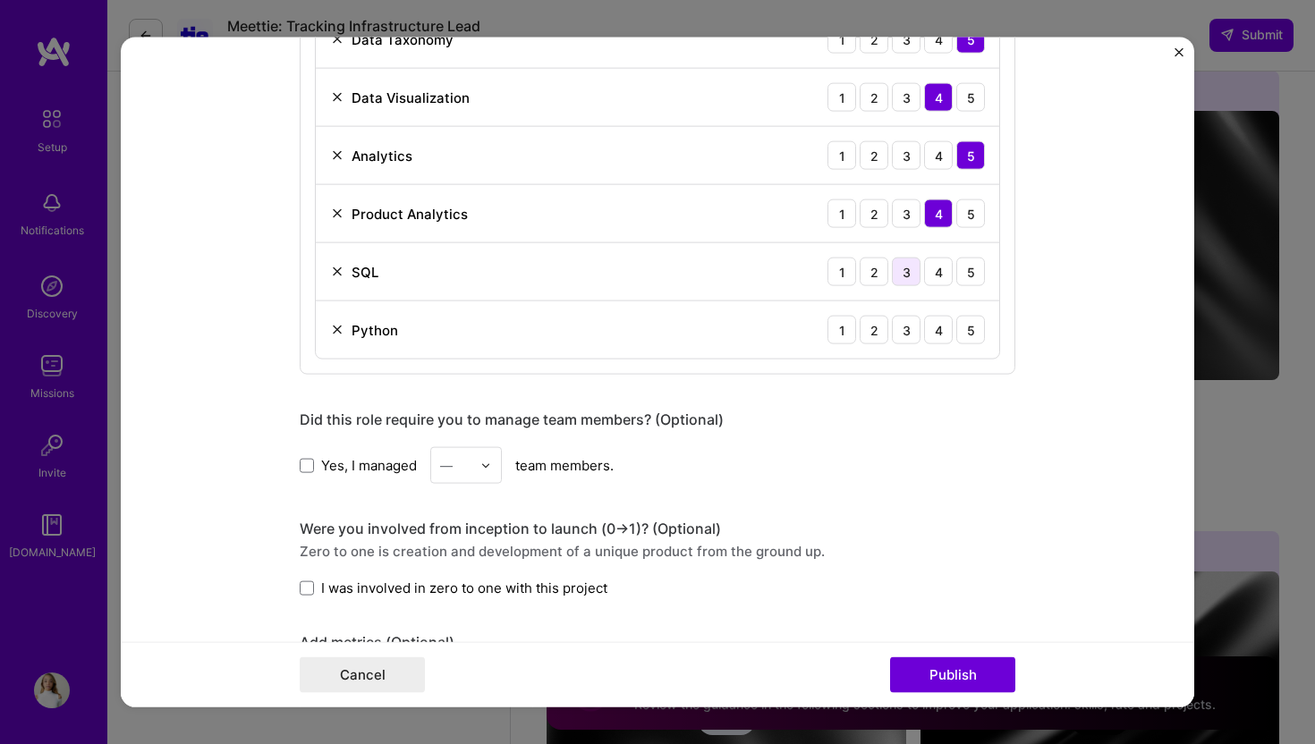
click at [910, 272] on div "3" at bounding box center [906, 272] width 29 height 29
click at [930, 274] on div "4" at bounding box center [938, 272] width 29 height 29
click at [938, 322] on div "4" at bounding box center [938, 330] width 29 height 29
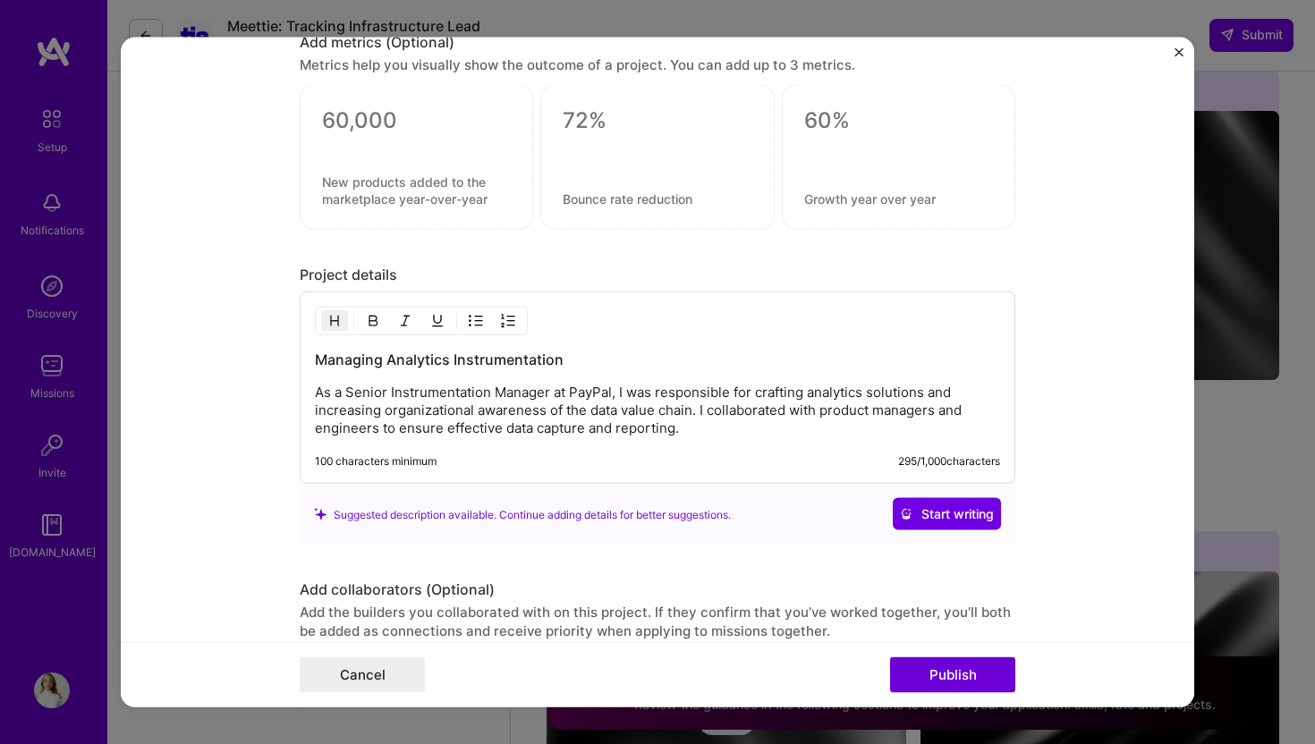
scroll to position [1886, 0]
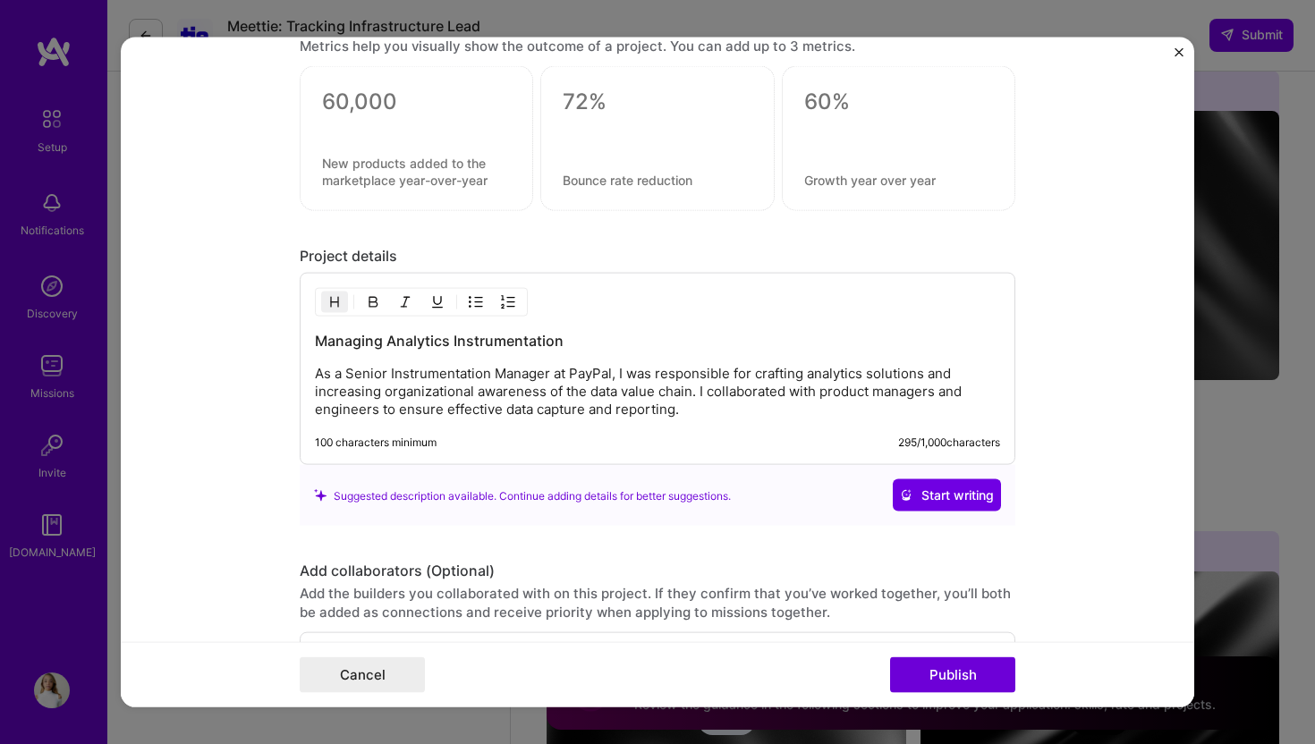
click at [702, 399] on p "As a Senior Instrumentation Manager at PayPal, I was responsible for crafting a…" at bounding box center [657, 392] width 685 height 54
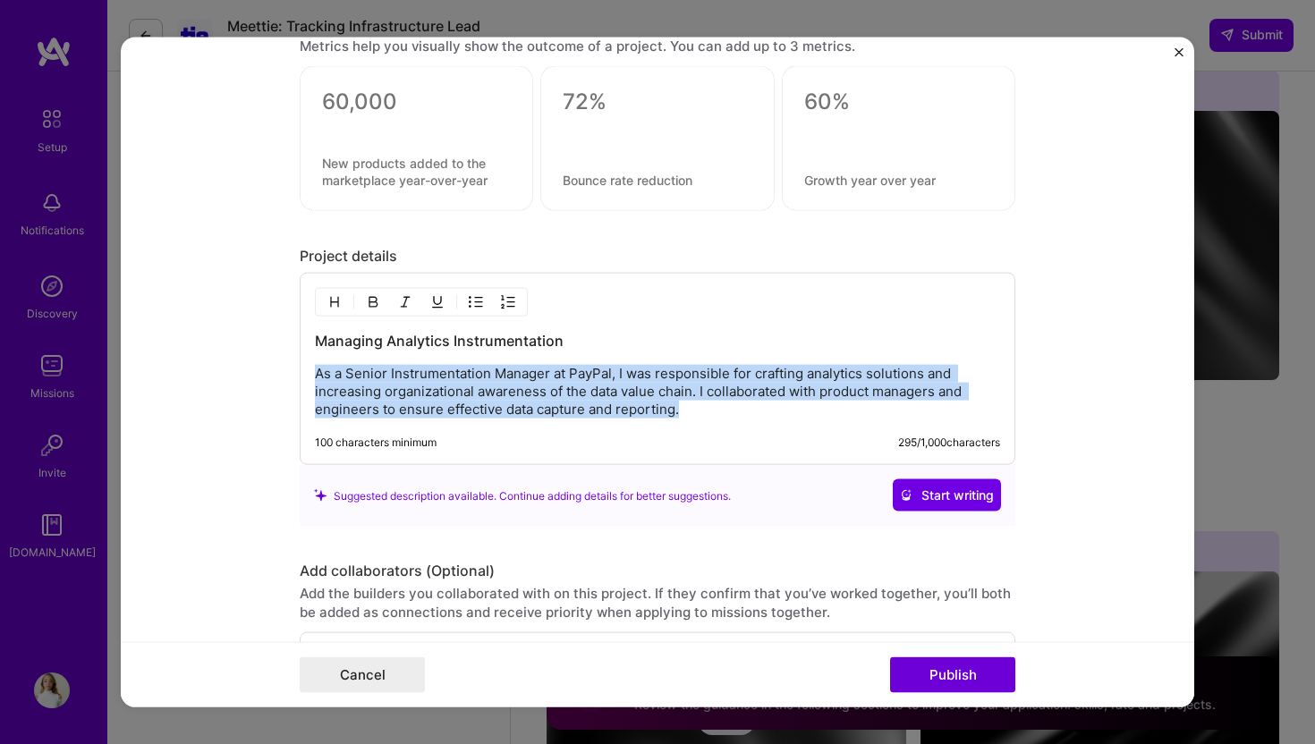
click at [702, 399] on p "As a Senior Instrumentation Manager at PayPal, I was responsible for crafting a…" at bounding box center [657, 392] width 685 height 54
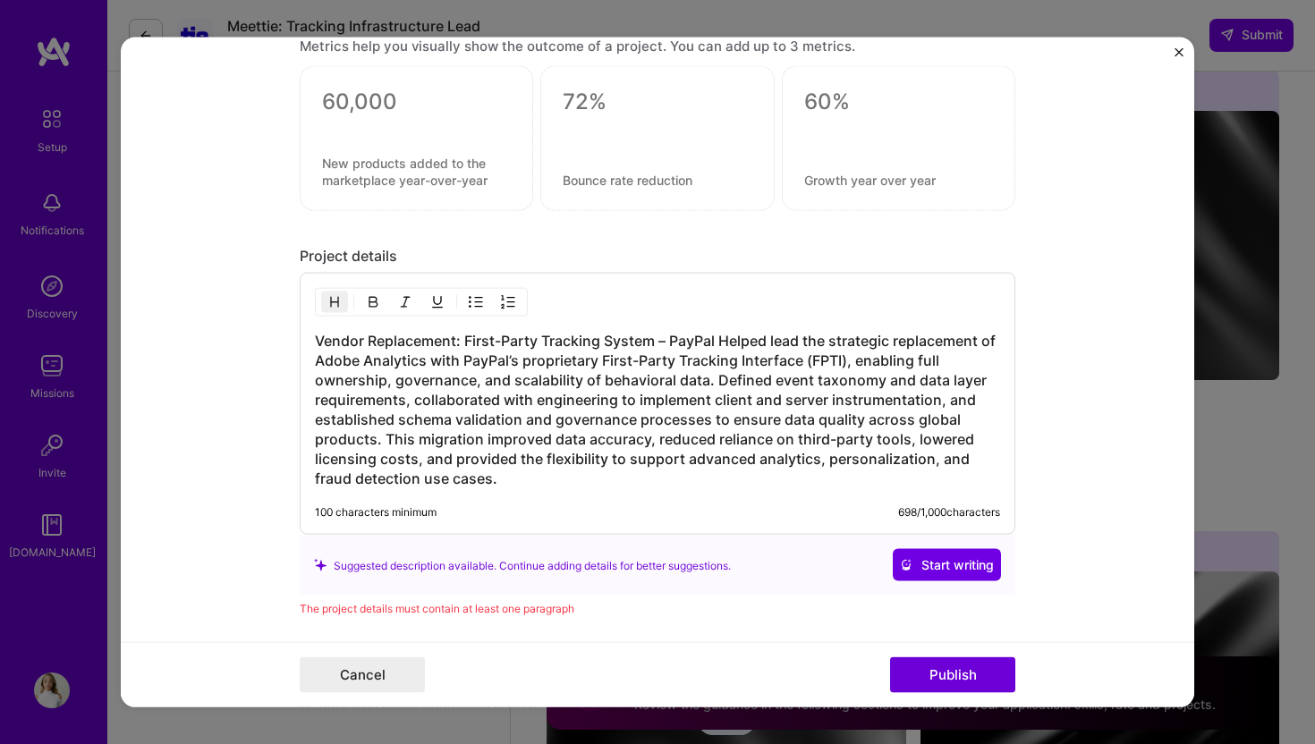
click at [720, 340] on h3 "Vendor Replacement: First-Party Tracking System – PayPal Helped lead the strate…" at bounding box center [657, 409] width 685 height 157
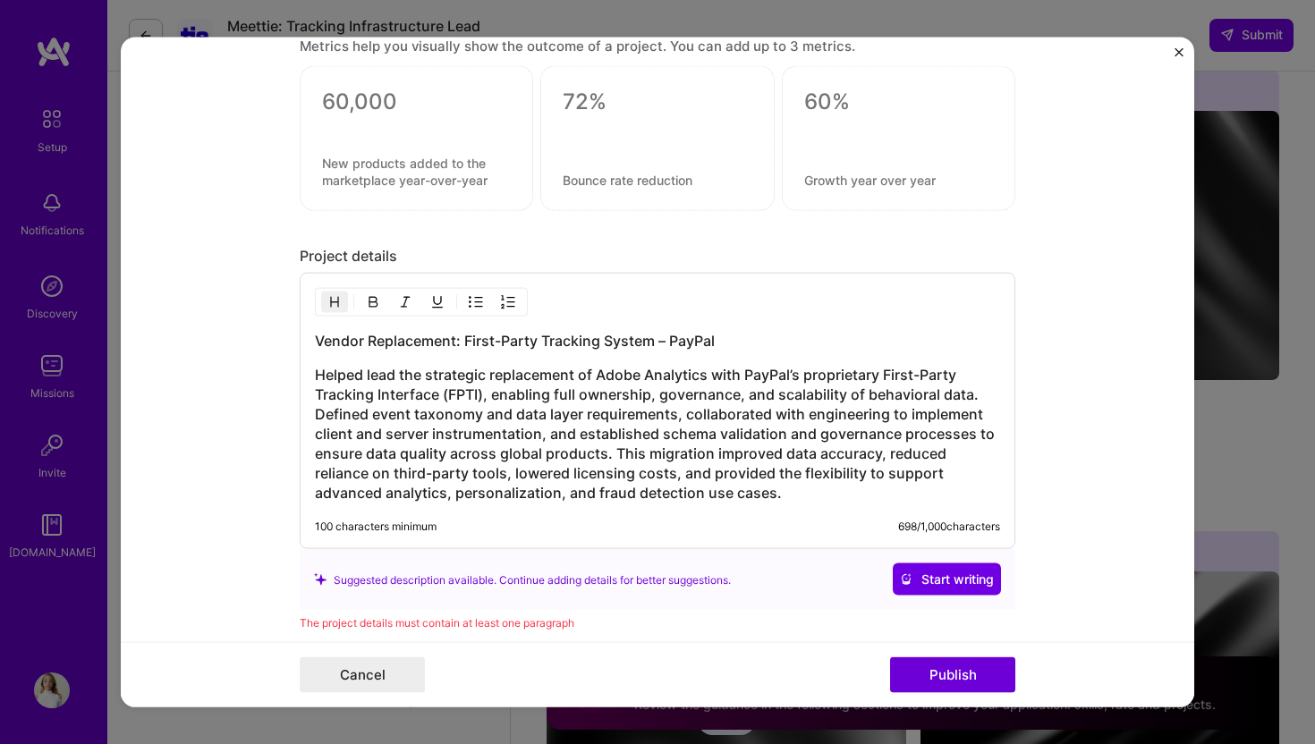
click at [603, 342] on h3 "Vendor Replacement: First-Party Tracking System – PayPal" at bounding box center [657, 341] width 685 height 20
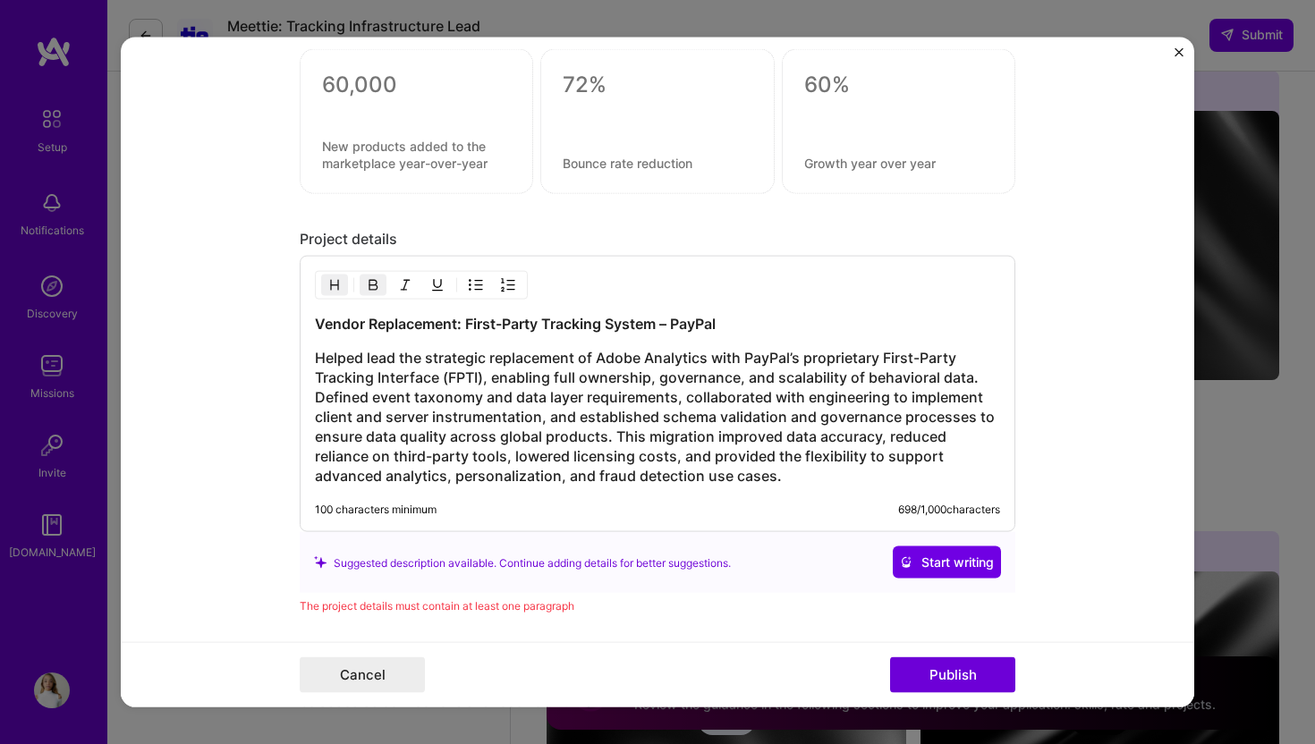
scroll to position [1904, 0]
click at [410, 379] on h3 "Helped lead the strategic replacement of Adobe Analytics with PayPal’s propriet…" at bounding box center [657, 416] width 685 height 138
click at [412, 374] on h3 "Helped lead the strategic replacement of Adobe Analytics with PayPal’s propriet…" at bounding box center [657, 416] width 685 height 138
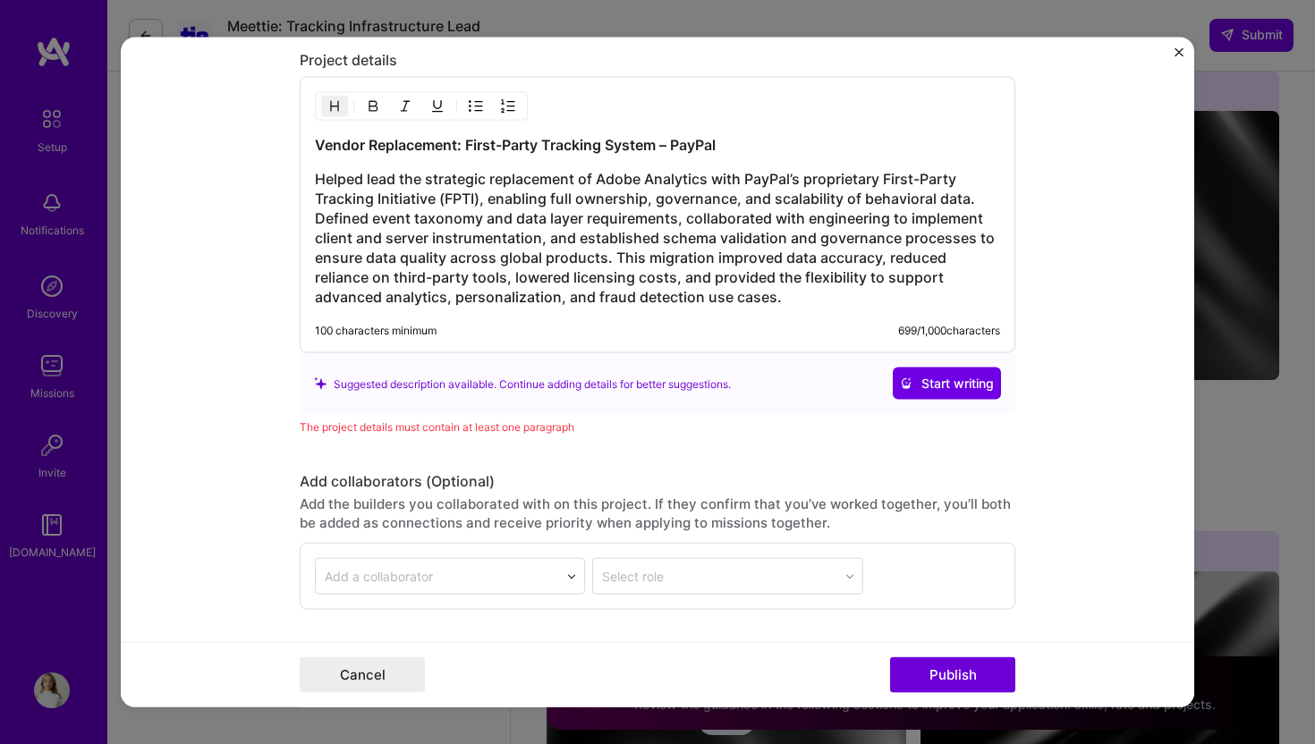
scroll to position [2211, 0]
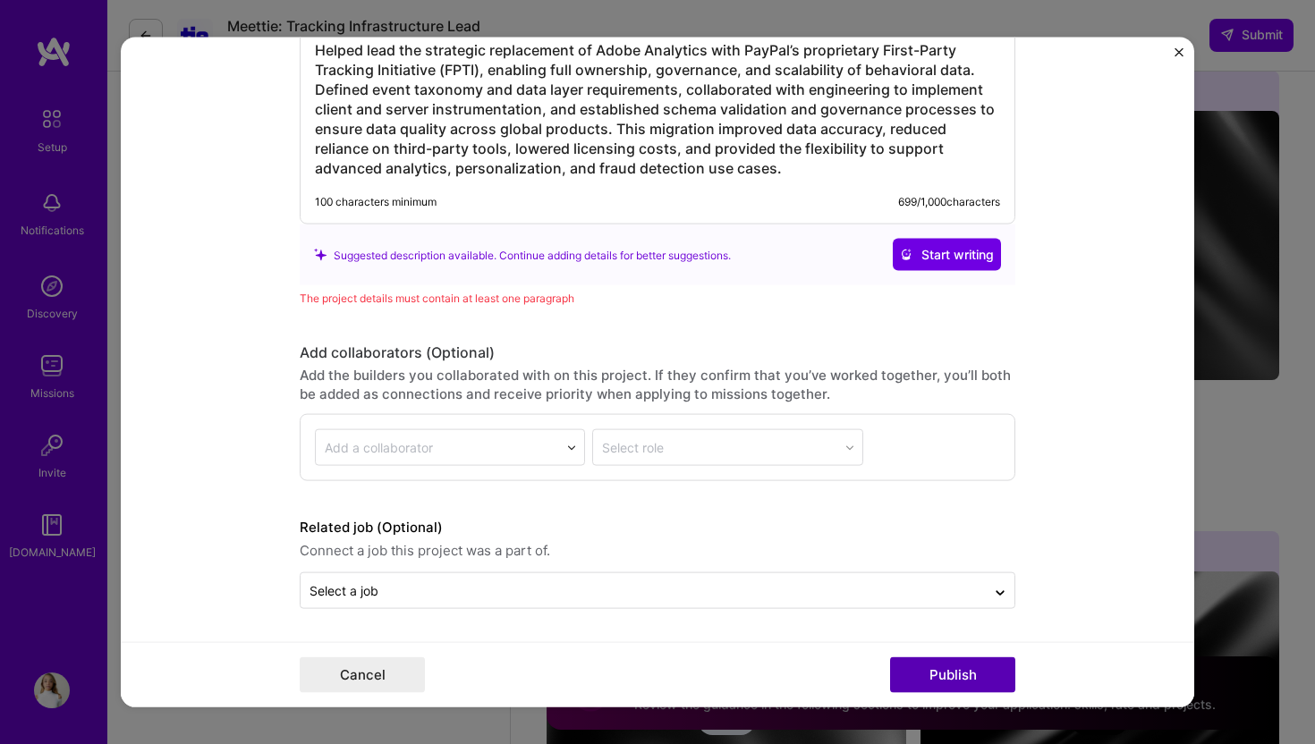
click at [958, 671] on button "Publish" at bounding box center [952, 675] width 125 height 36
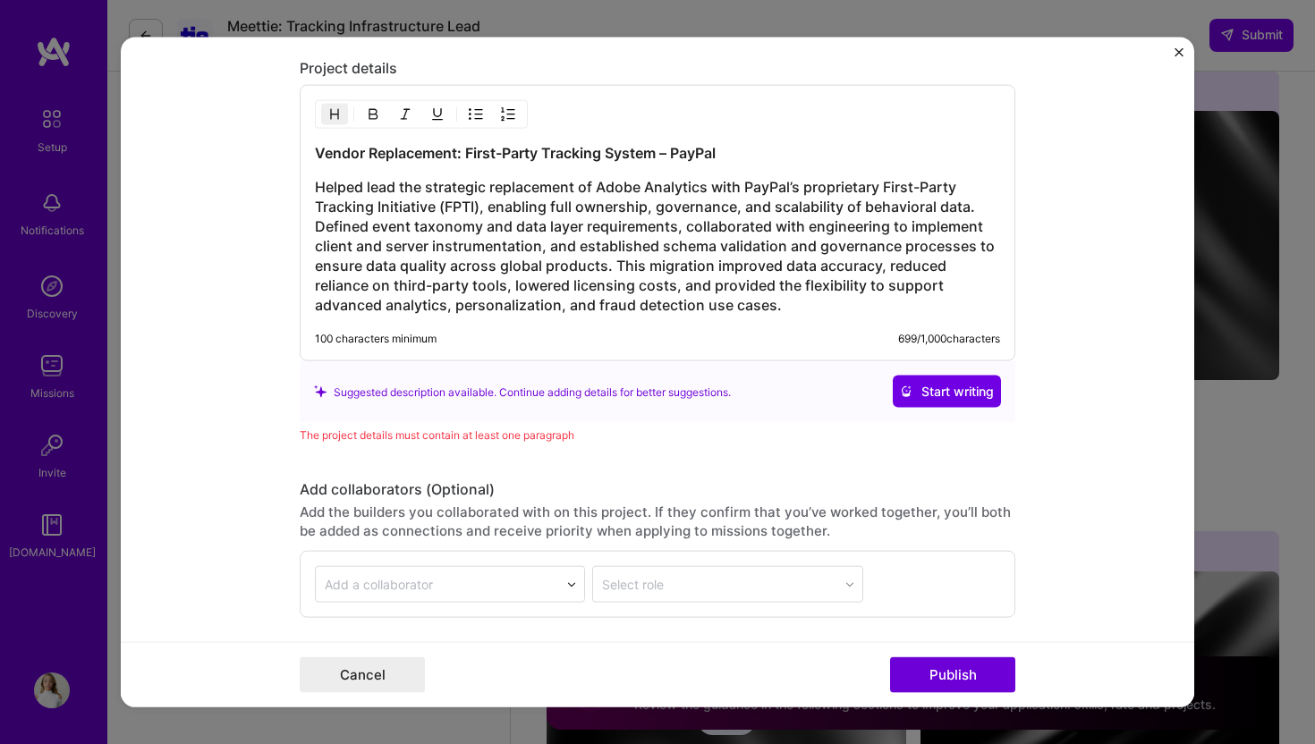
scroll to position [2057, 0]
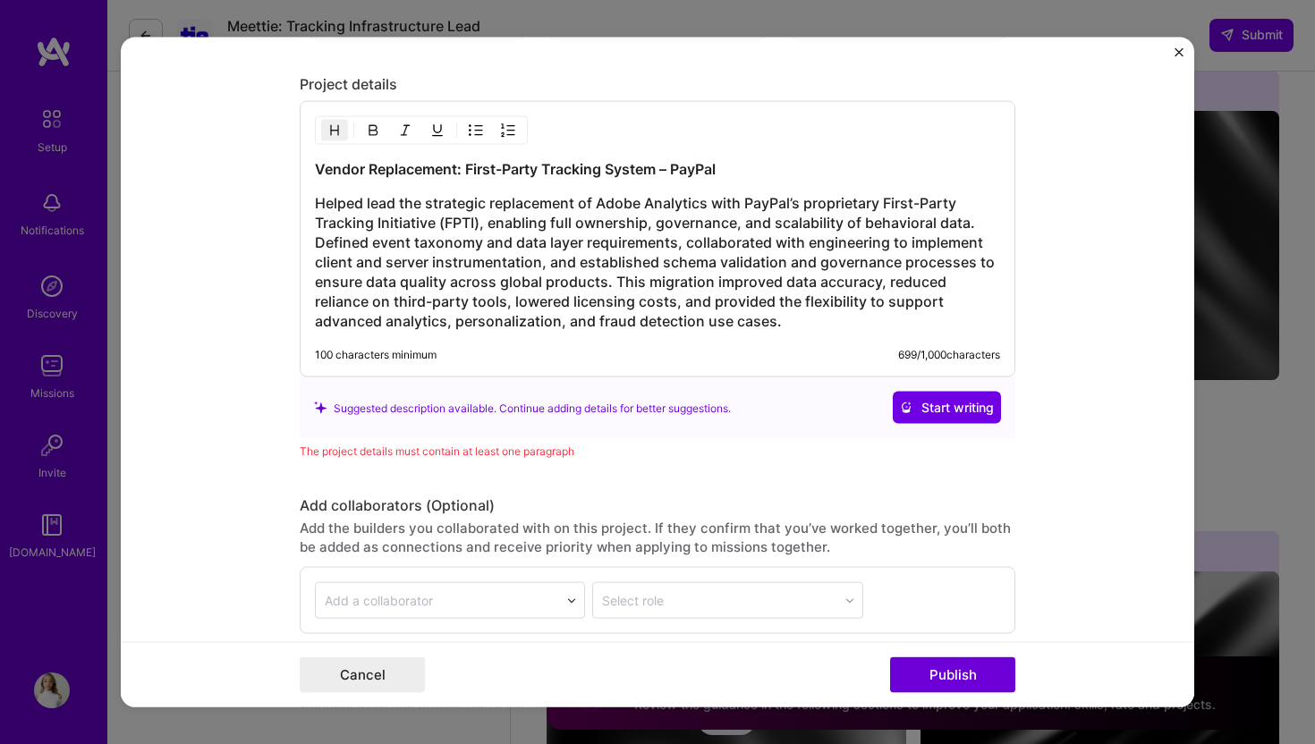
click at [759, 303] on h3 "Helped lead the strategic replacement of Adobe Analytics with PayPal’s propriet…" at bounding box center [657, 262] width 685 height 138
click at [795, 318] on h3 "Helped lead the strategic replacement of Adobe Analytics with PayPal’s propriet…" at bounding box center [657, 262] width 685 height 138
click at [731, 179] on div "Vendor Replacement: First-Party Tracking System – PayPal Helped lead the strate…" at bounding box center [657, 245] width 685 height 172
click at [710, 282] on h3 "Helped lead the strategic replacement of Adobe Analytics with PayPal’s propriet…" at bounding box center [657, 262] width 685 height 138
click at [937, 676] on button "Publish" at bounding box center [952, 675] width 125 height 36
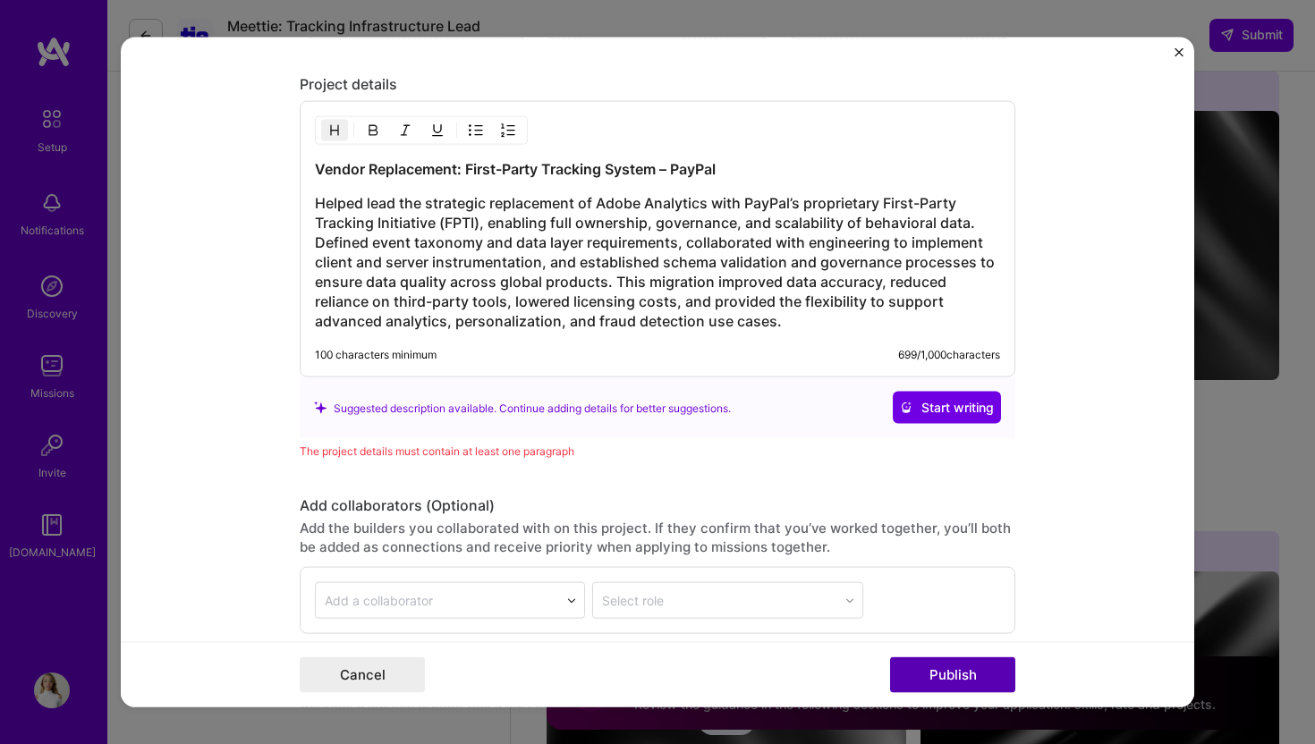
scroll to position [2096, 0]
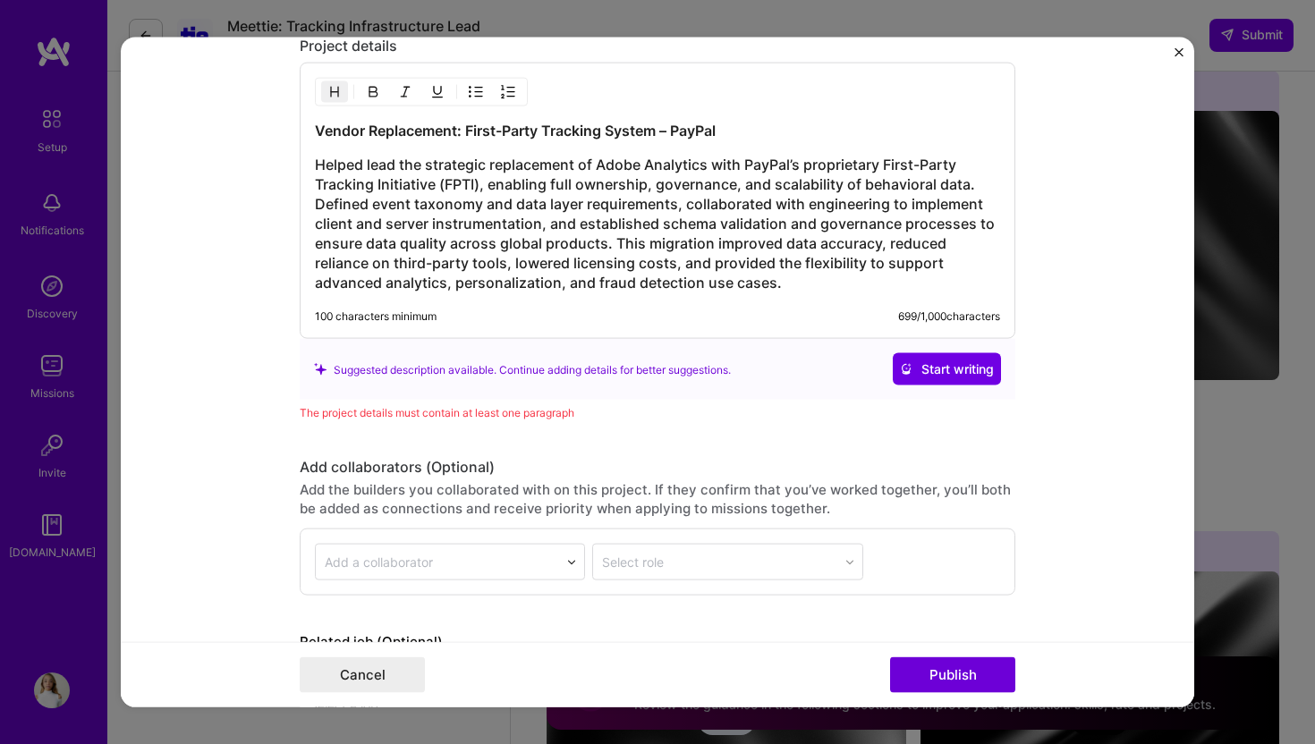
click at [616, 246] on h3 "Helped lead the strategic replacement of Adobe Analytics with PayPal’s propriet…" at bounding box center [657, 224] width 685 height 138
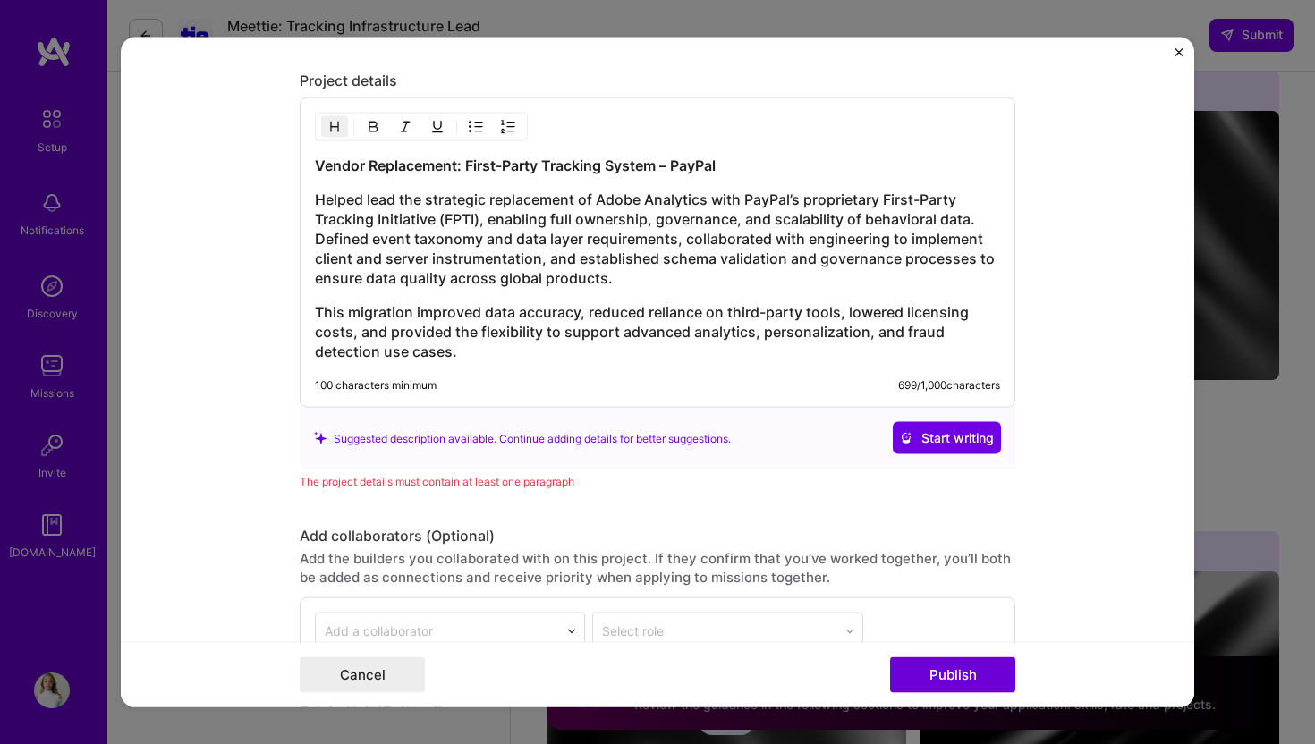
scroll to position [2064, 0]
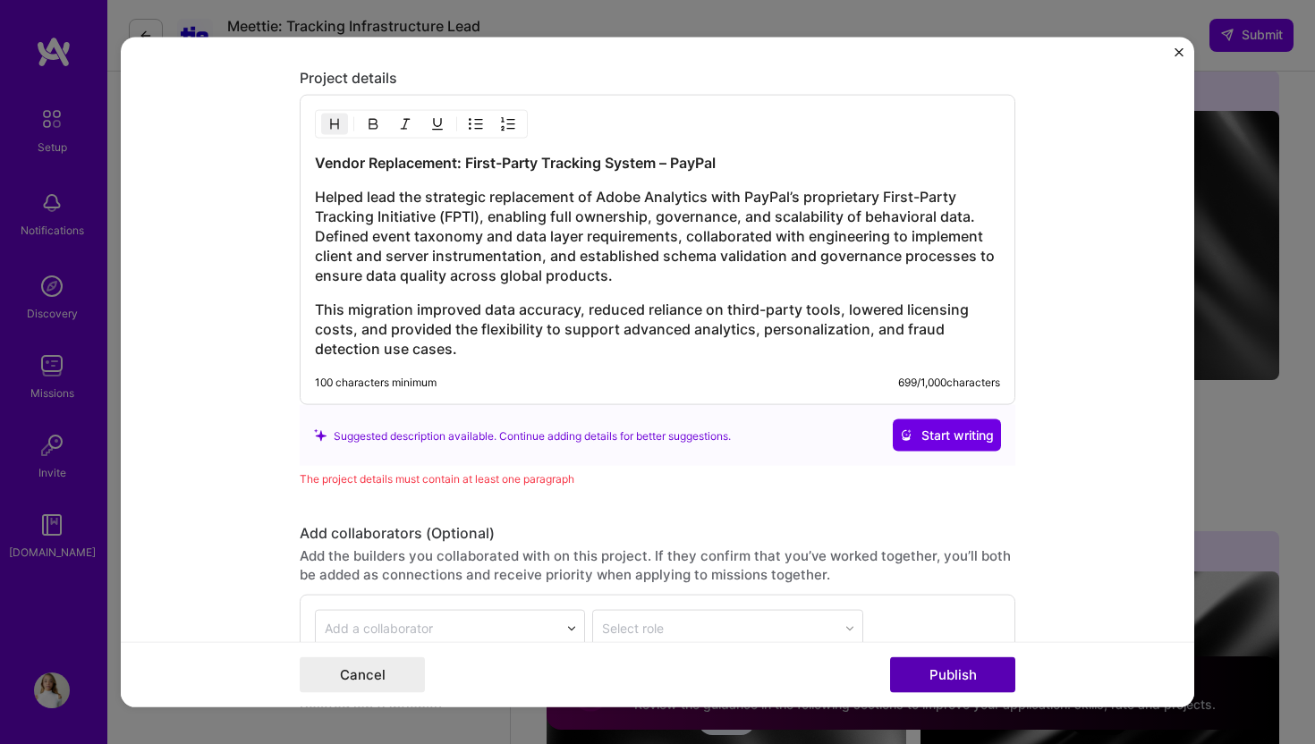
click at [931, 673] on button "Publish" at bounding box center [952, 675] width 125 height 36
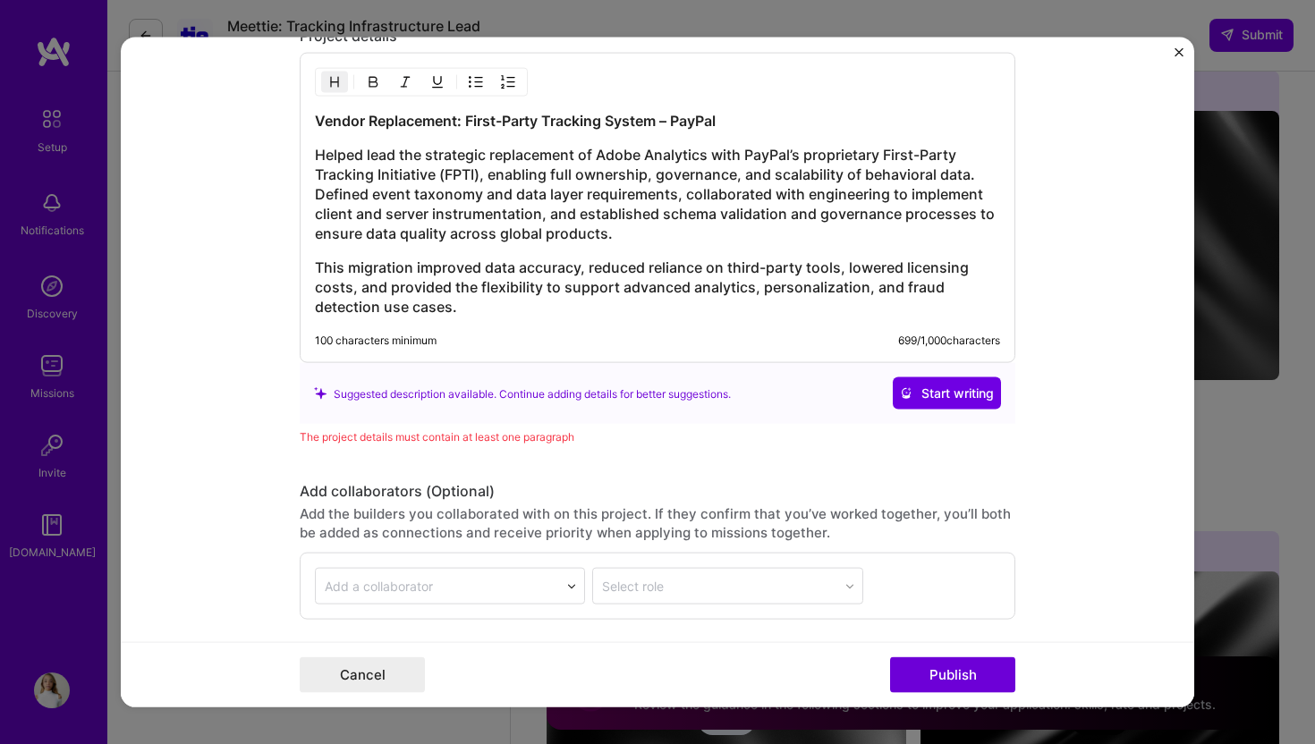
scroll to position [2079, 0]
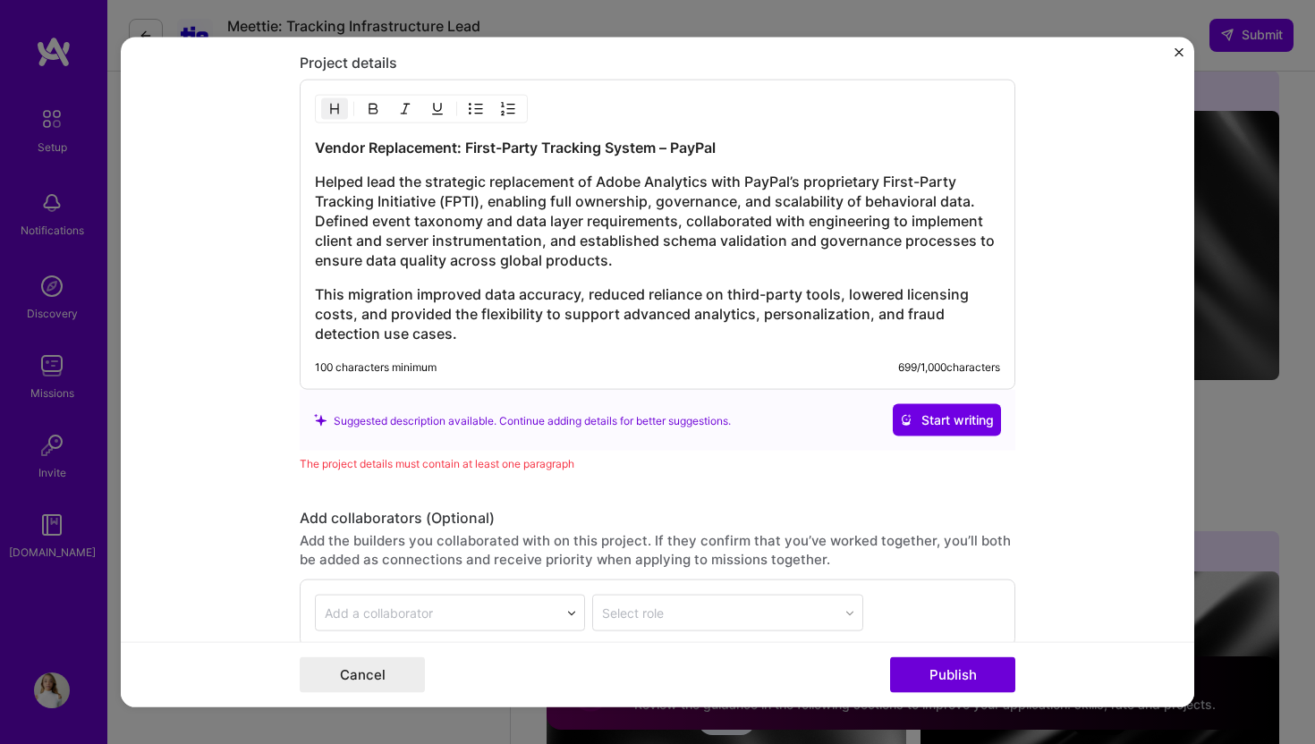
click at [640, 293] on h3 "This migration improved data accuracy, reduced reliance on third-party tools, l…" at bounding box center [657, 313] width 685 height 59
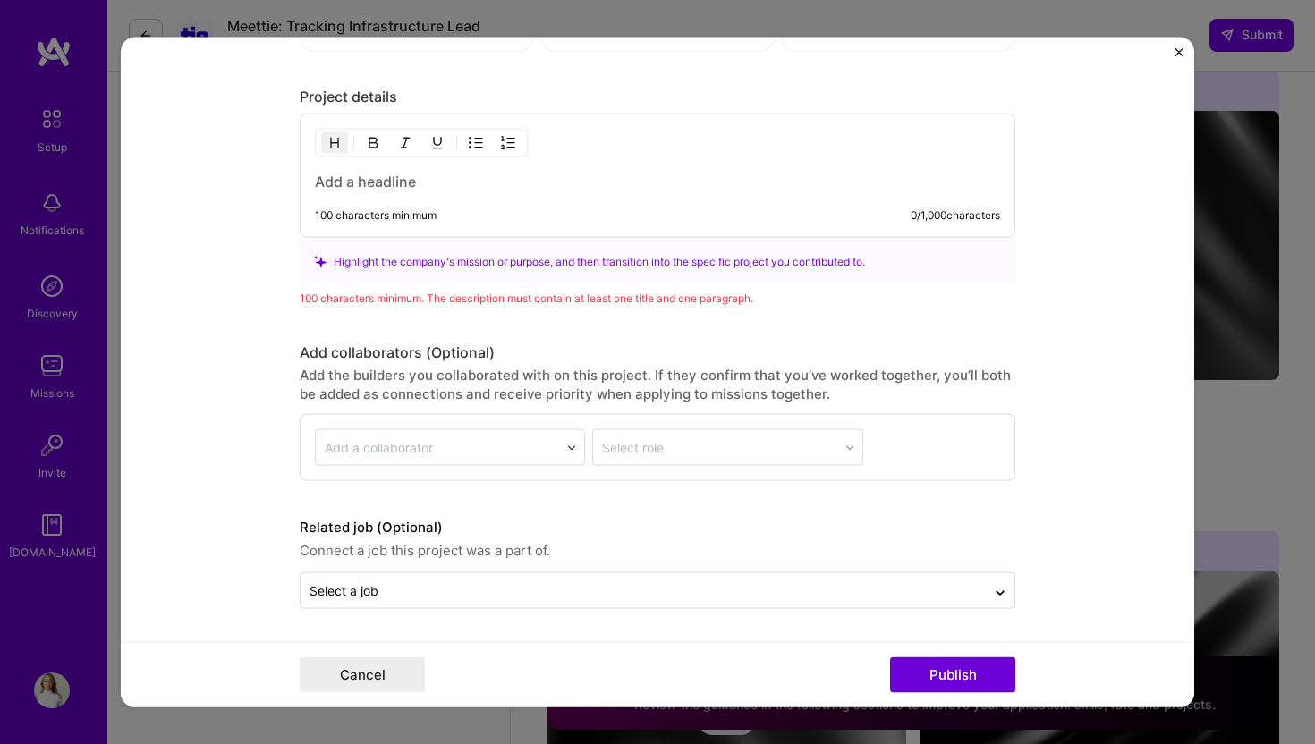
scroll to position [2046, 0]
click at [925, 674] on button "Publish" at bounding box center [952, 675] width 125 height 36
click at [508, 177] on h3 at bounding box center [657, 182] width 685 height 20
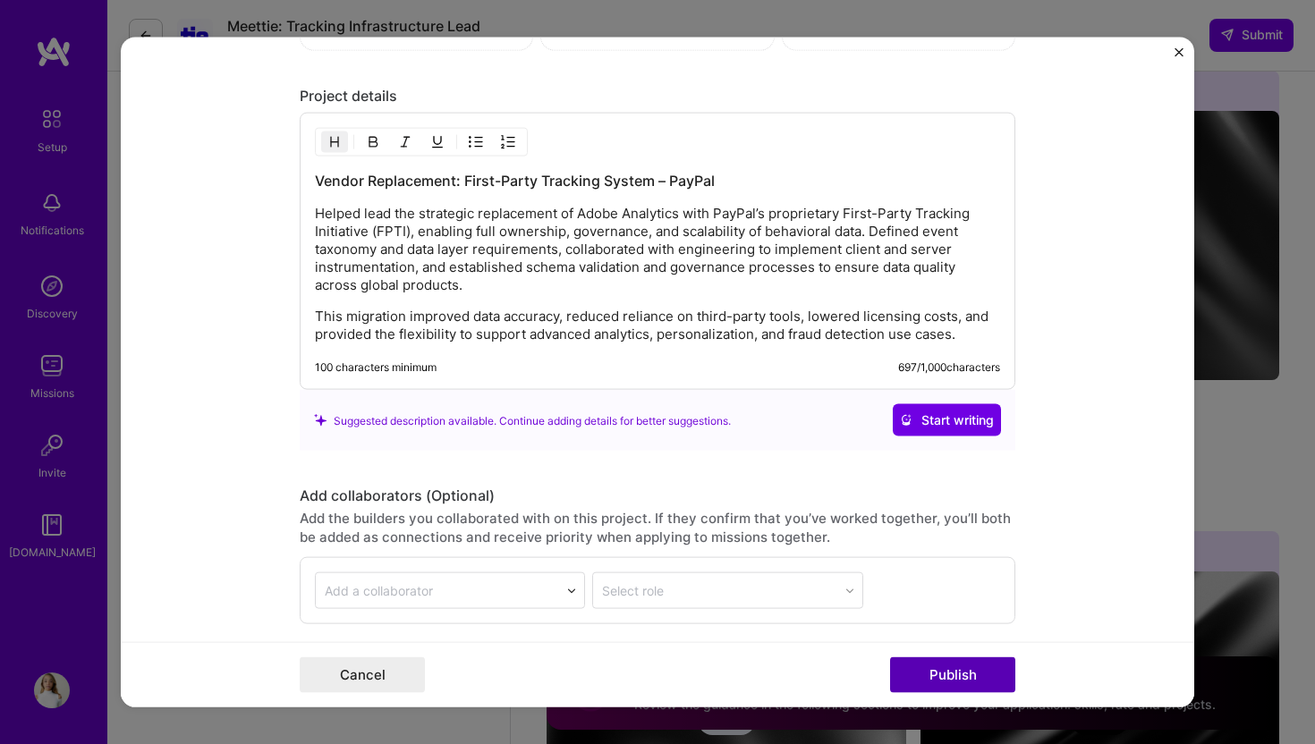
click at [947, 674] on button "Publish" at bounding box center [952, 675] width 125 height 36
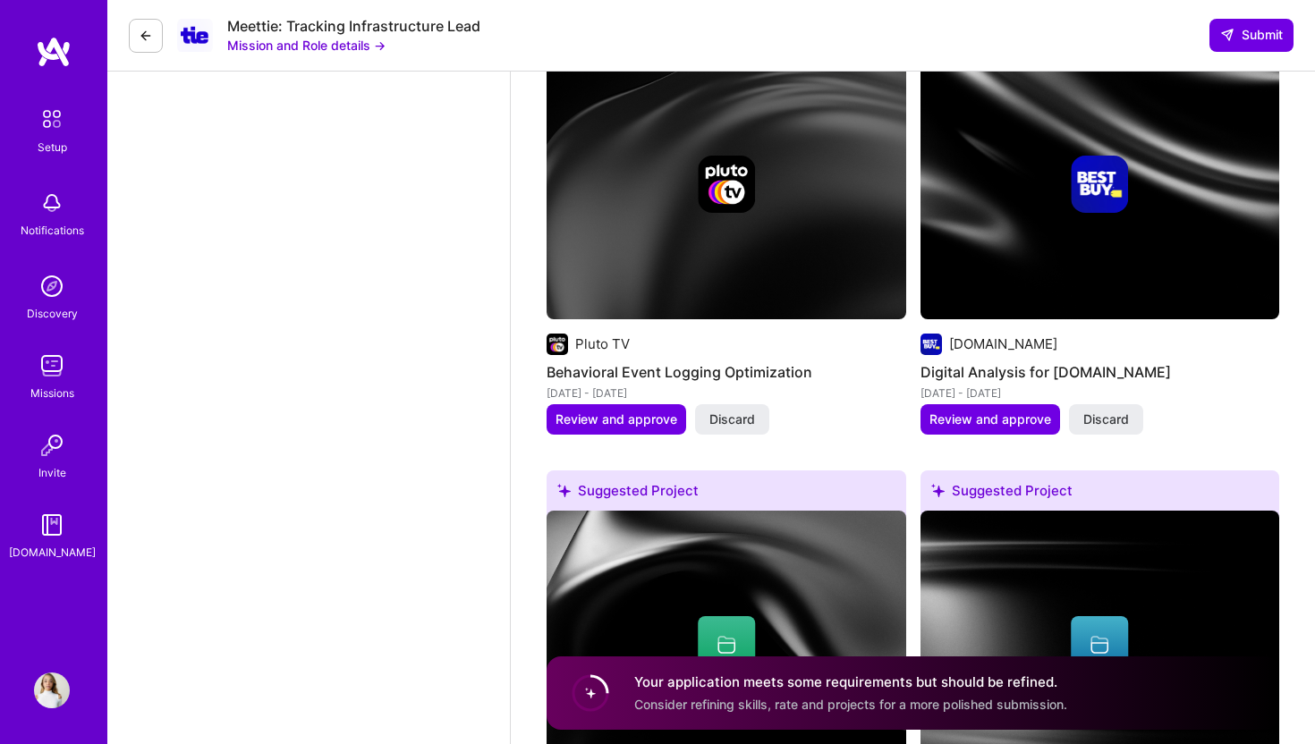
scroll to position [2380, 0]
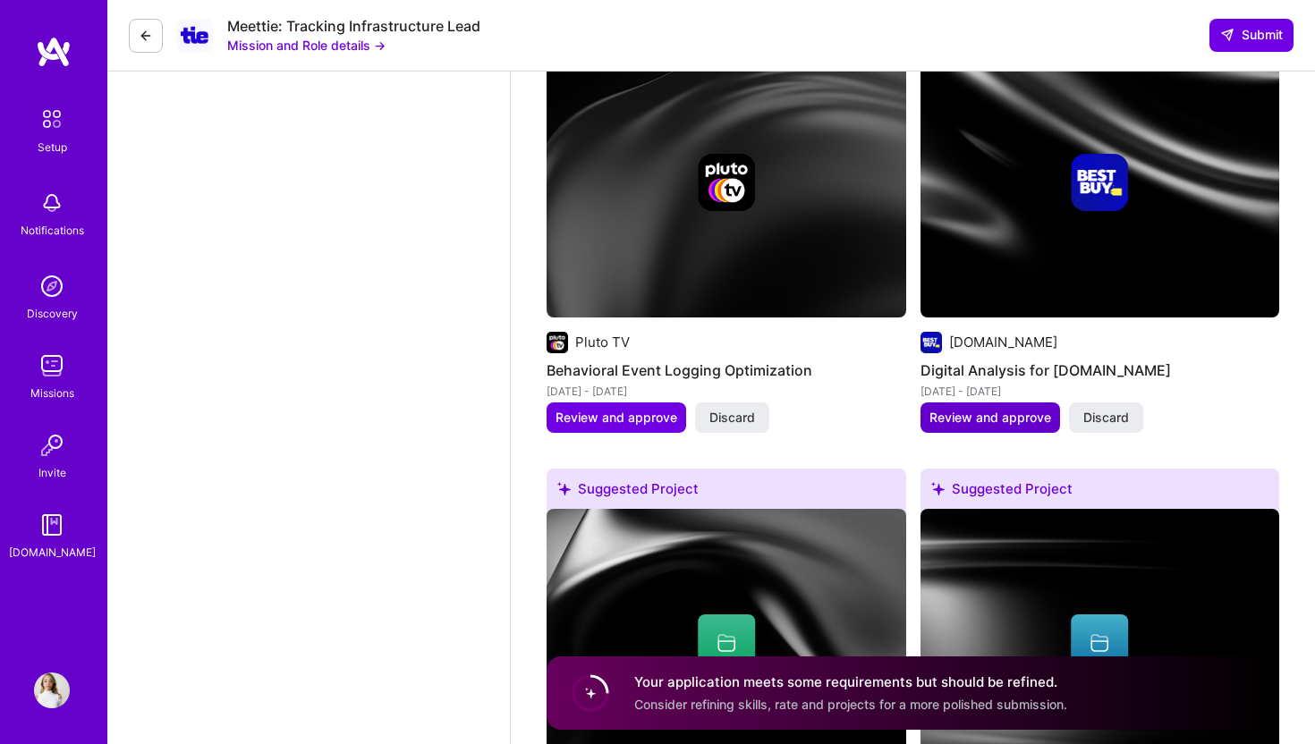
click at [1008, 409] on span "Review and approve" at bounding box center [990, 418] width 122 height 18
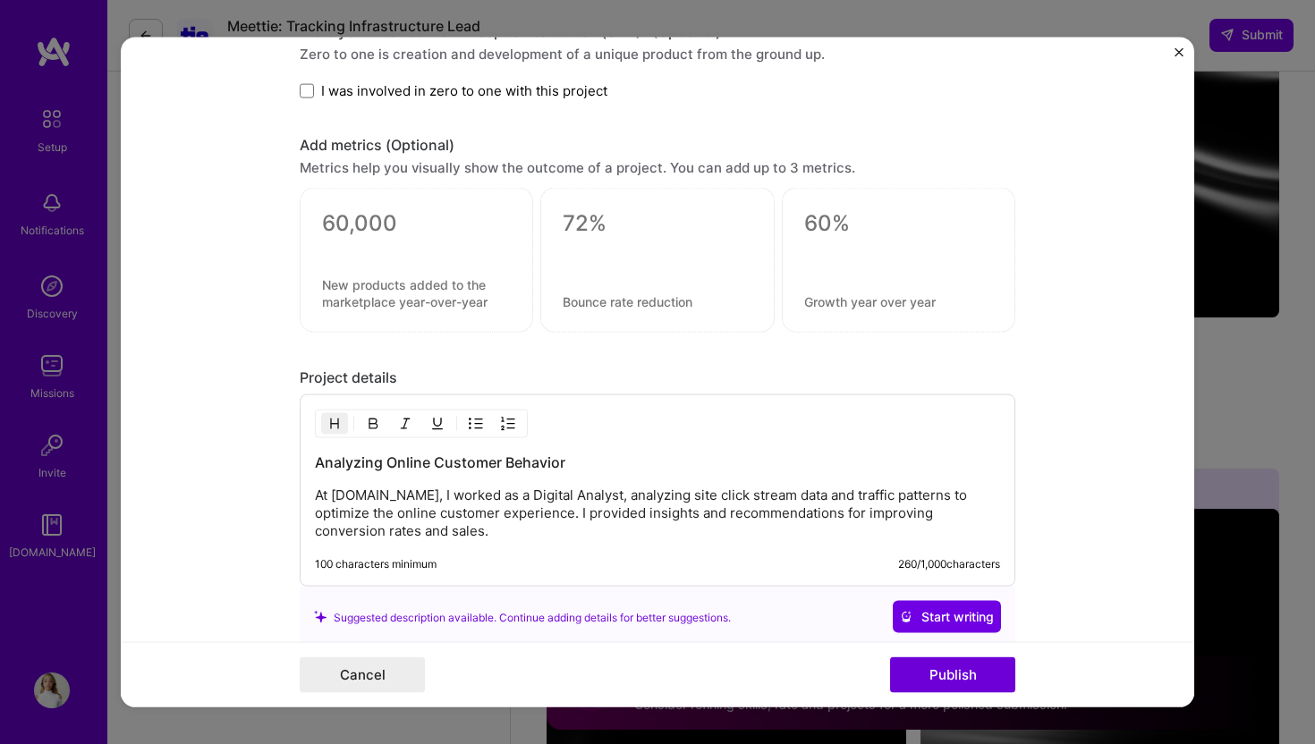
scroll to position [1257, 0]
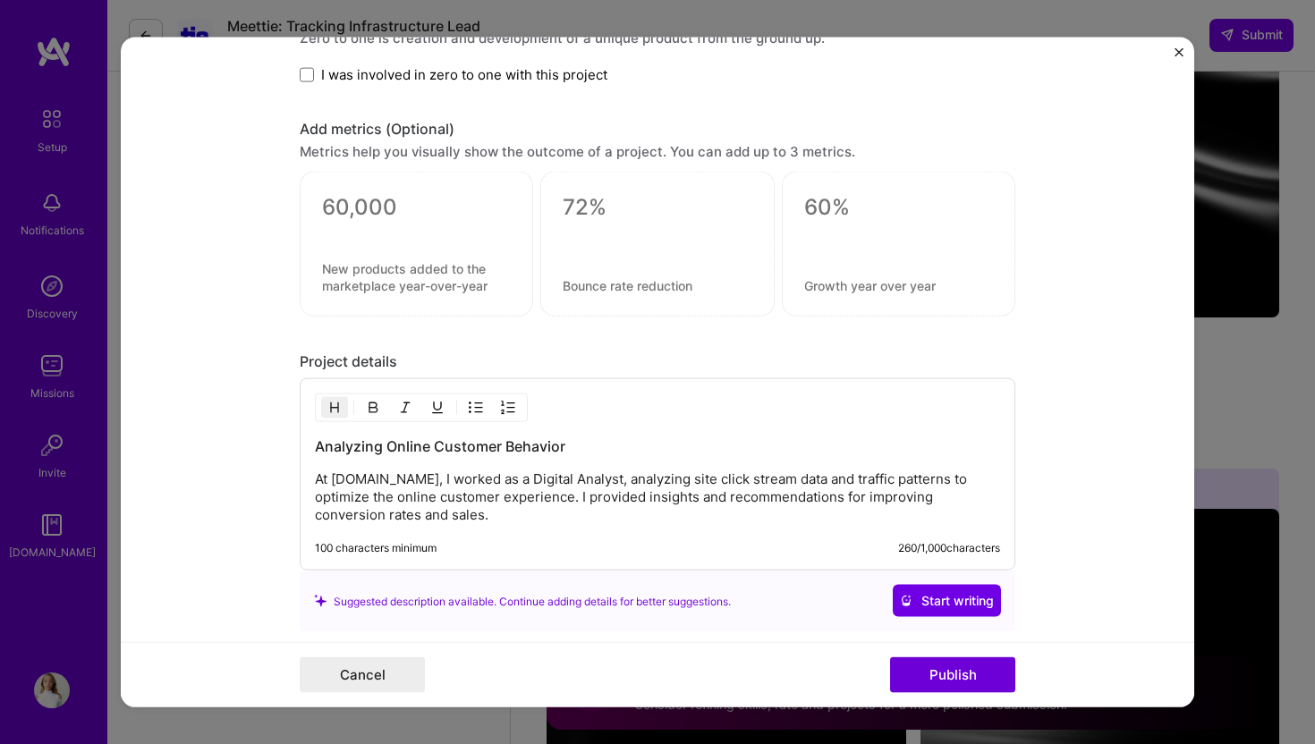
click at [663, 496] on p "At BestBuy.com, I worked as a Digital Analyst, analyzing site click stream data…" at bounding box center [657, 498] width 685 height 54
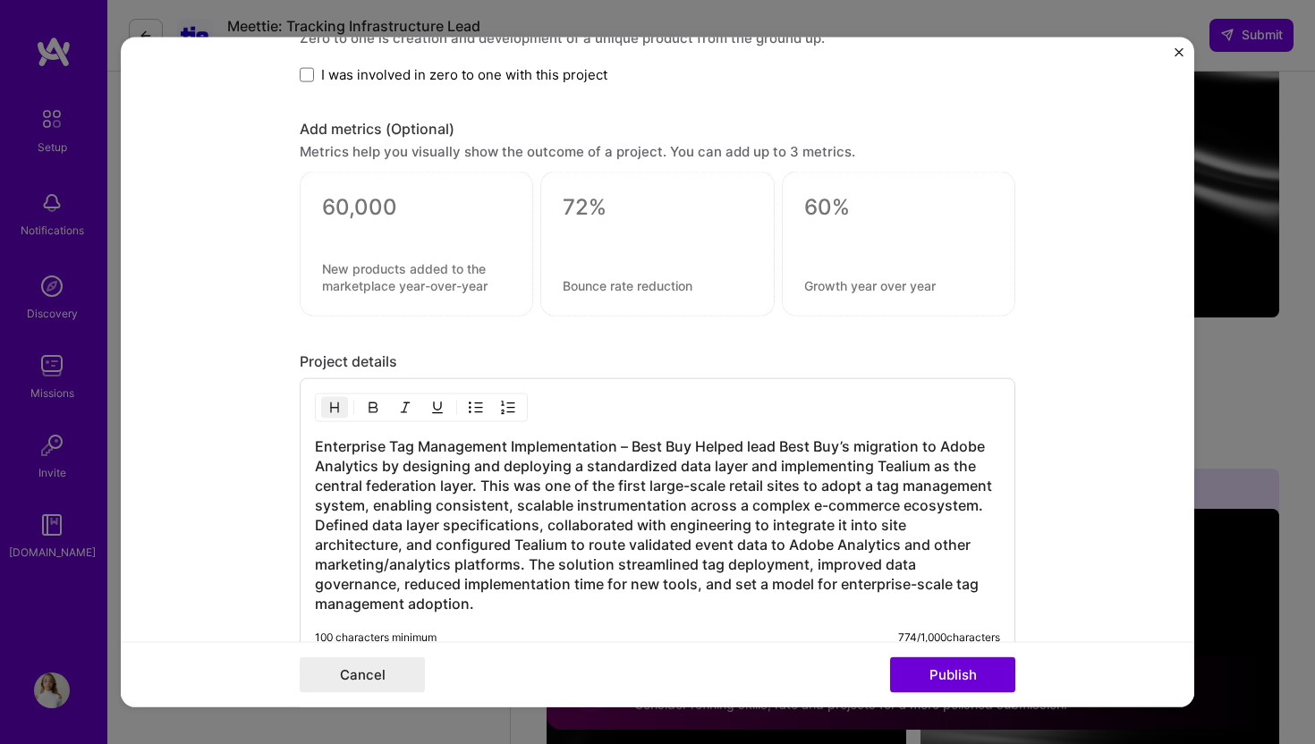
click at [693, 446] on h3 "Enterprise Tag Management Implementation – Best Buy Helped lead Best Buy’s migr…" at bounding box center [657, 525] width 685 height 177
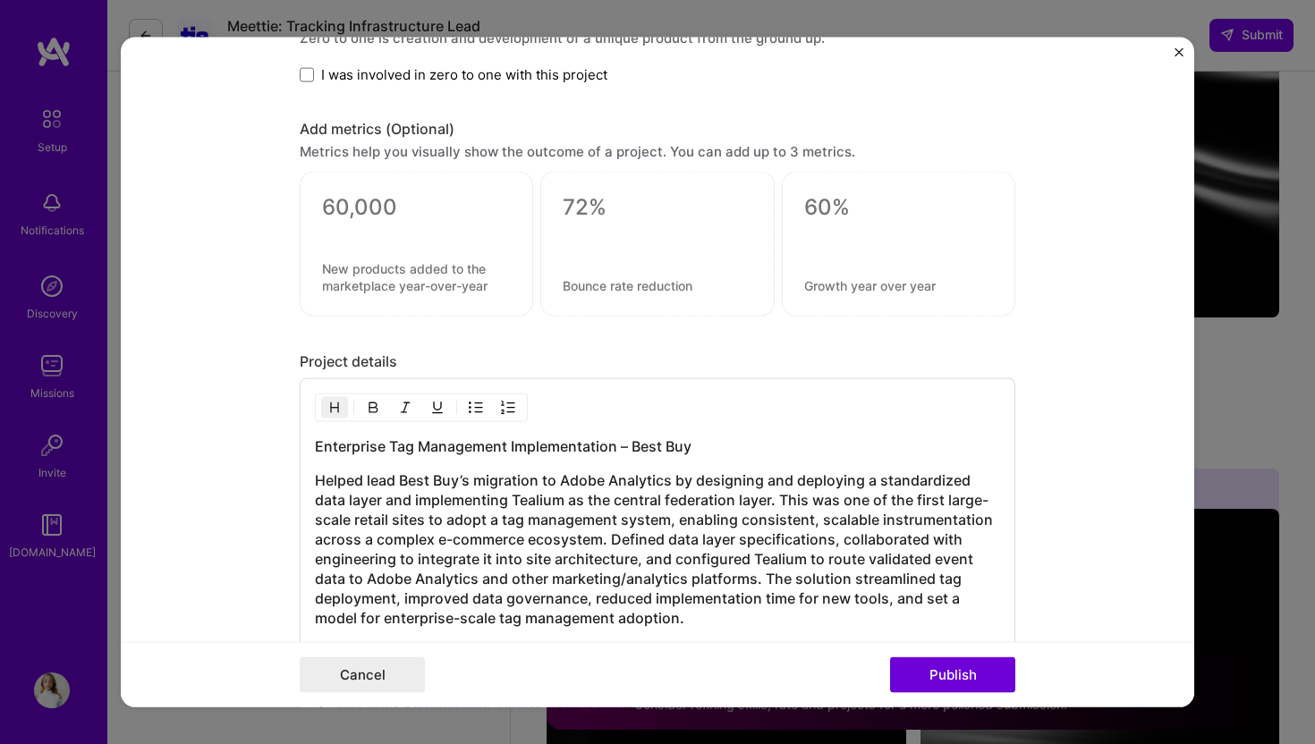
drag, startPoint x: 707, startPoint y: 449, endPoint x: 193, endPoint y: 444, distance: 513.5
click at [193, 444] on form "Editing suggested project This project is suggested based on your LinkedIn, res…" at bounding box center [657, 373] width 1073 height 670
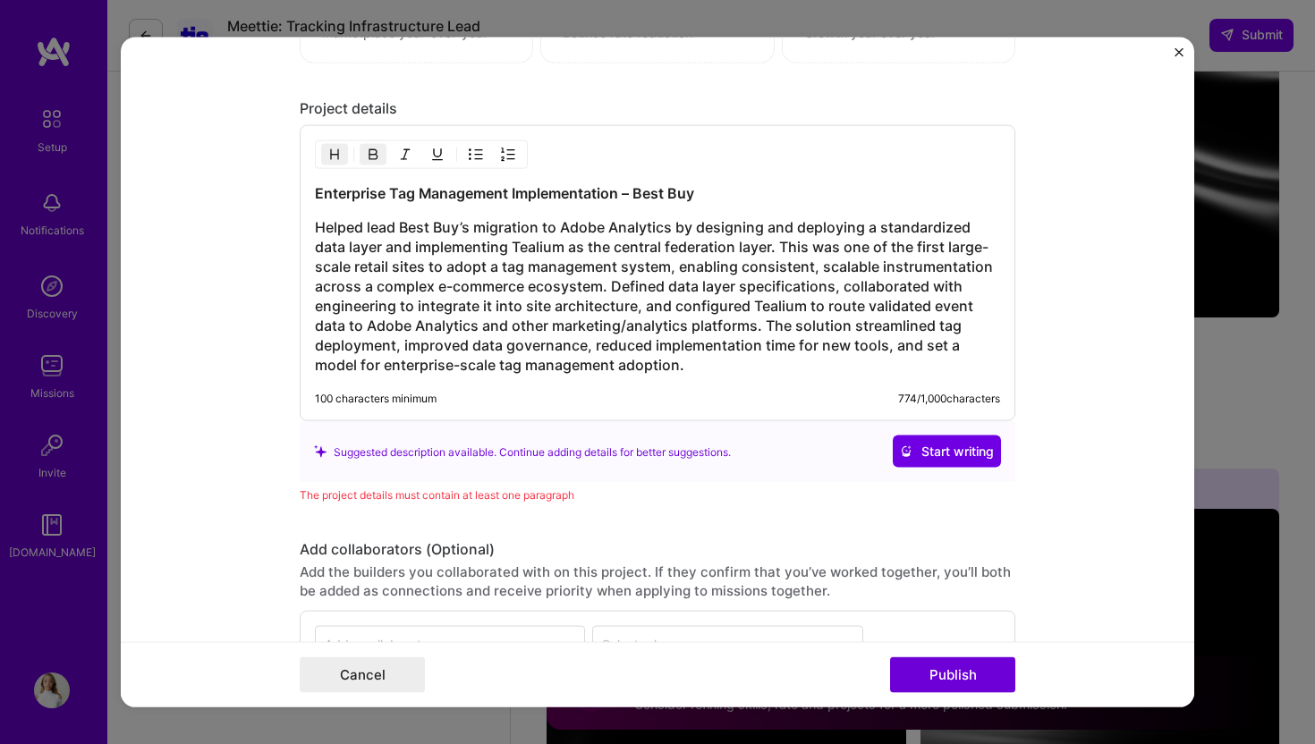
scroll to position [1515, 0]
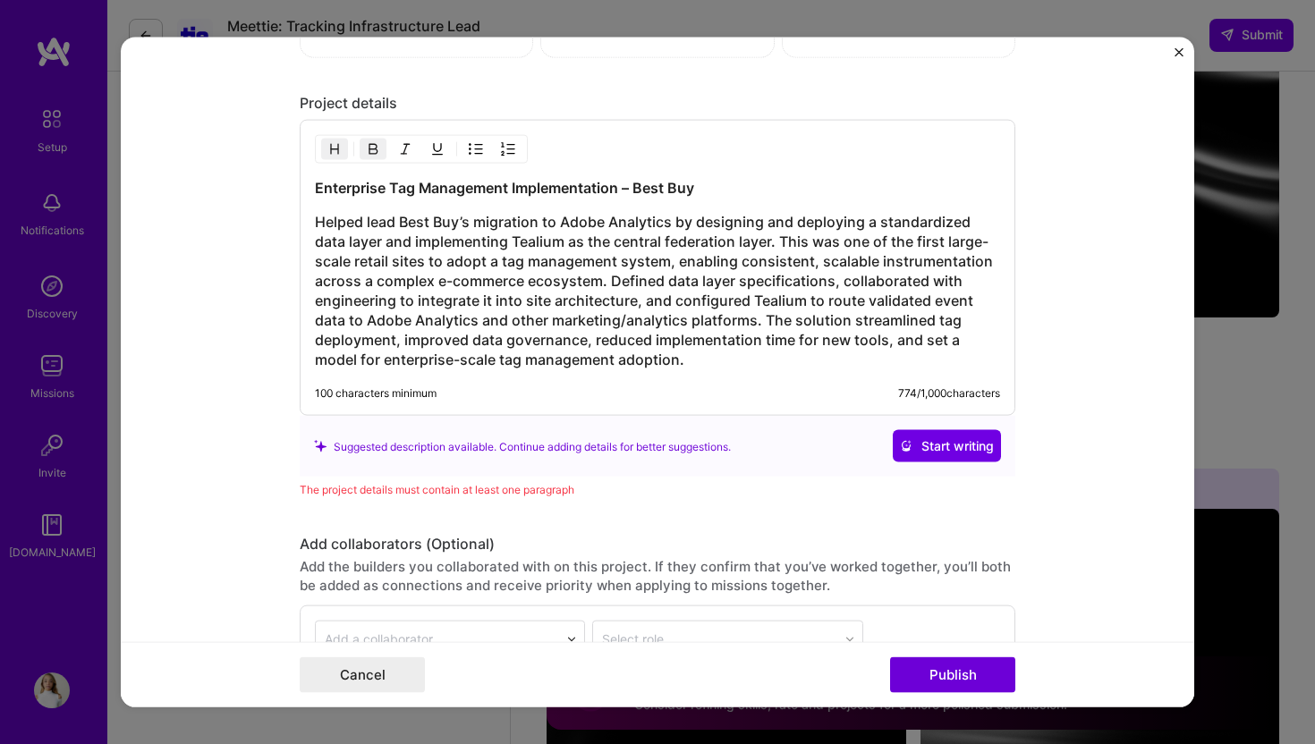
click at [525, 319] on h3 "Helped lead Best Buy’s migration to Adobe Analytics by designing and deploying …" at bounding box center [657, 290] width 685 height 157
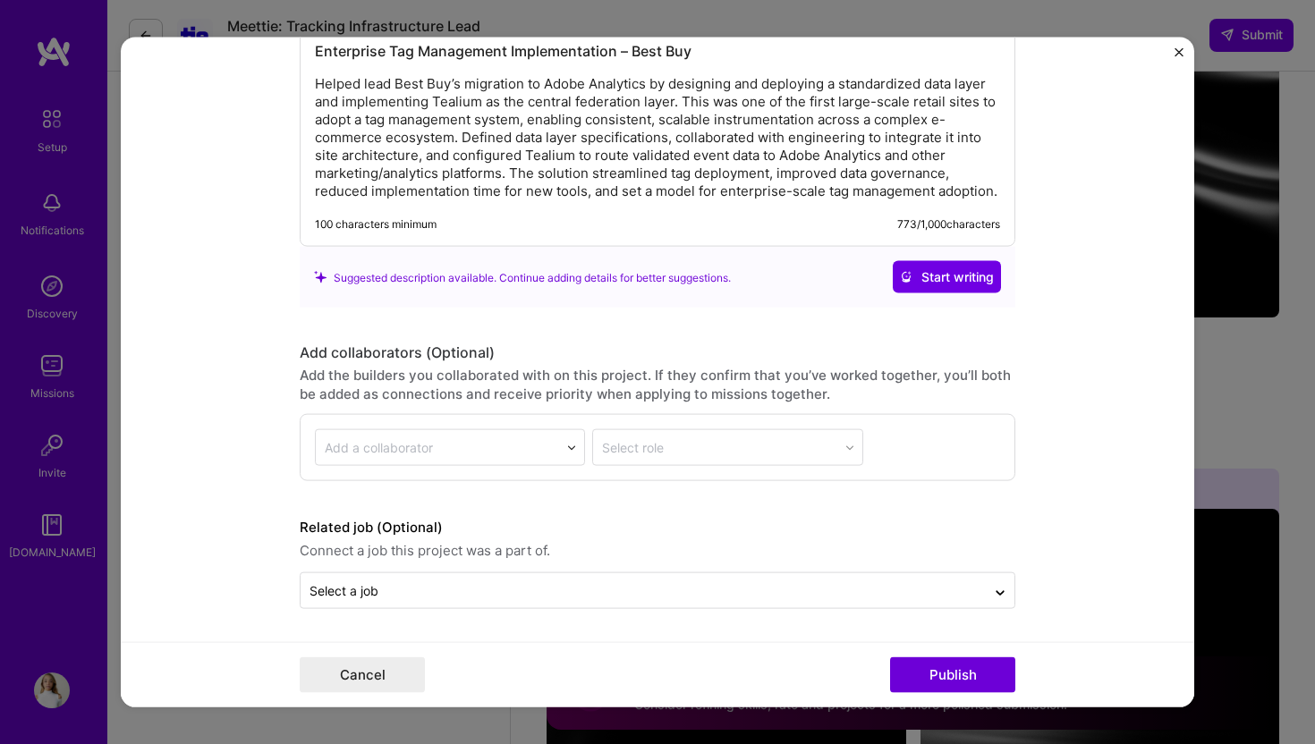
scroll to position [1651, 0]
click at [929, 674] on button "Publish" at bounding box center [952, 675] width 125 height 36
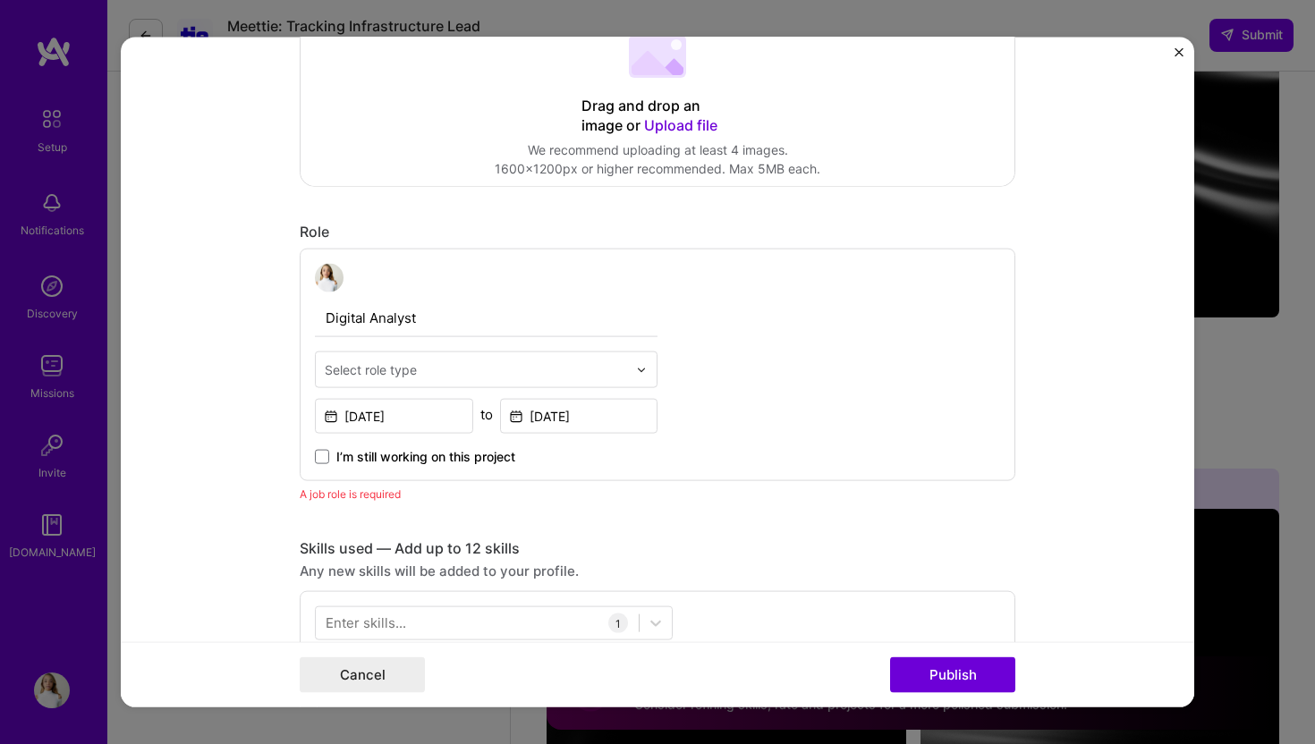
scroll to position [412, 0]
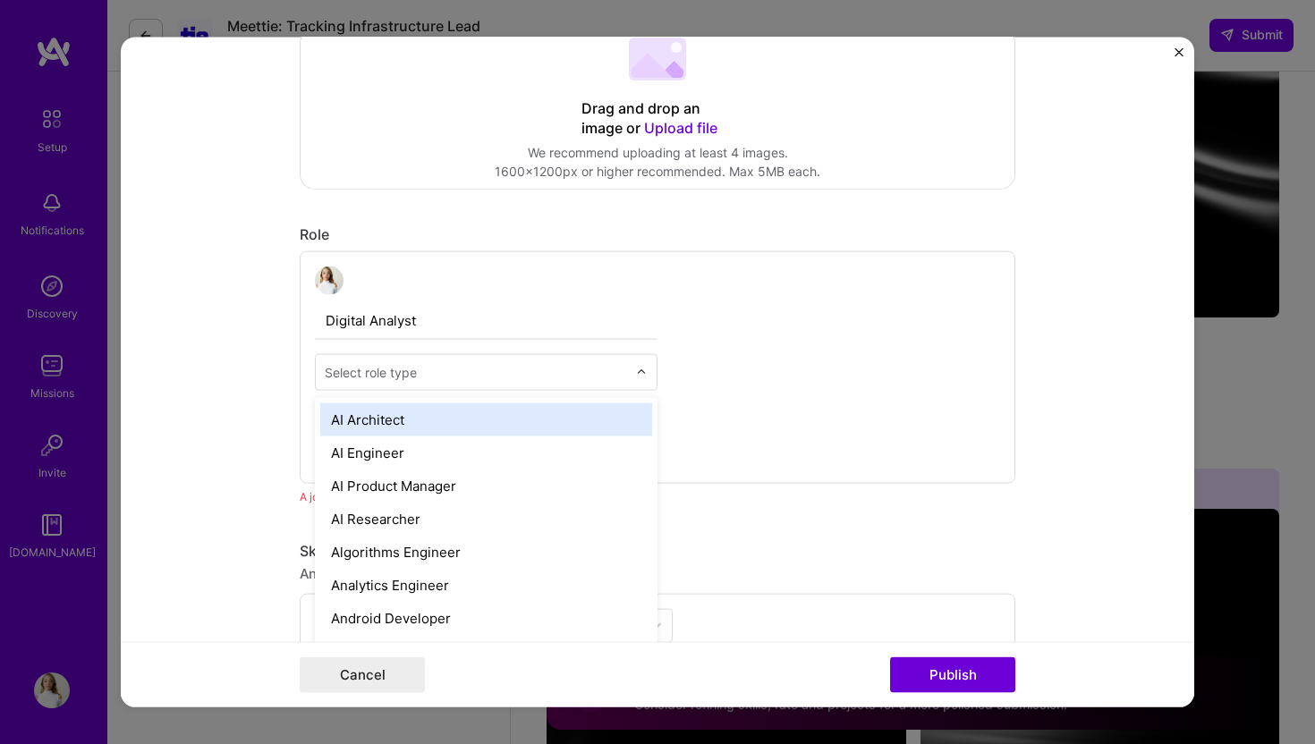
click at [584, 371] on input "text" at bounding box center [476, 372] width 302 height 19
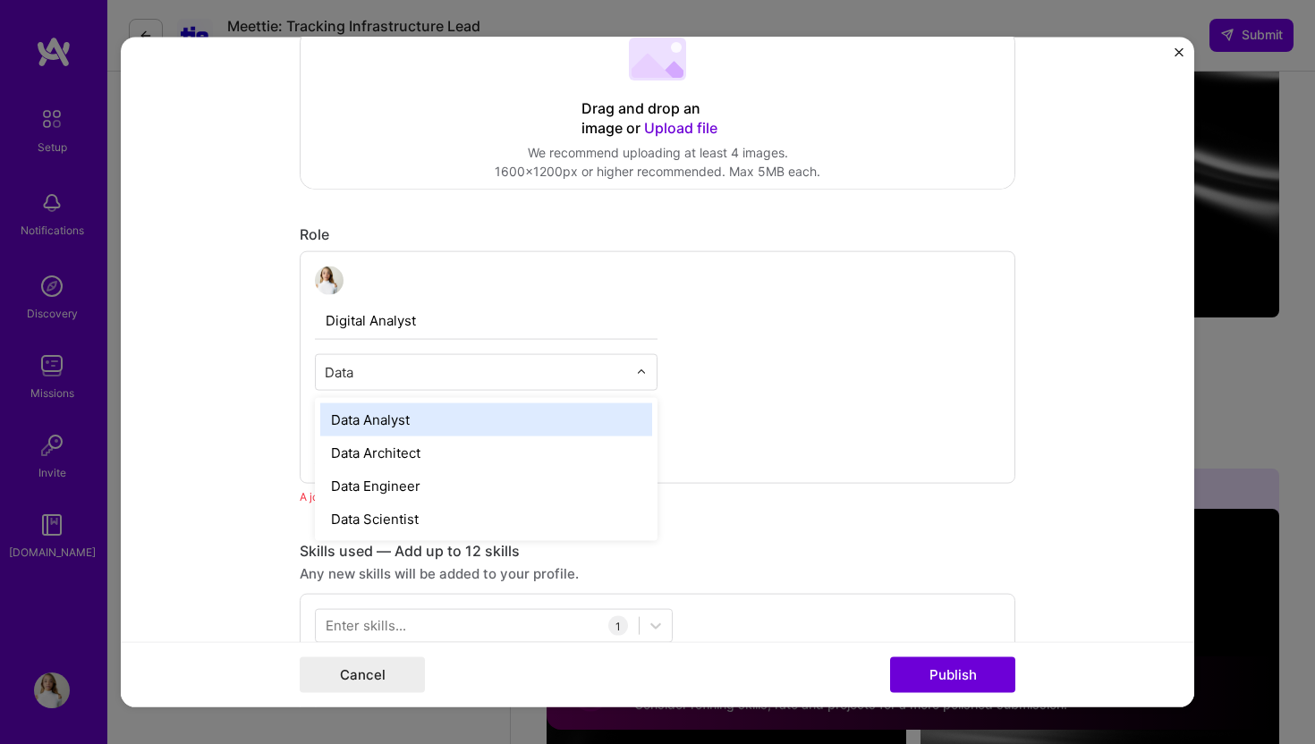
type input "Data"
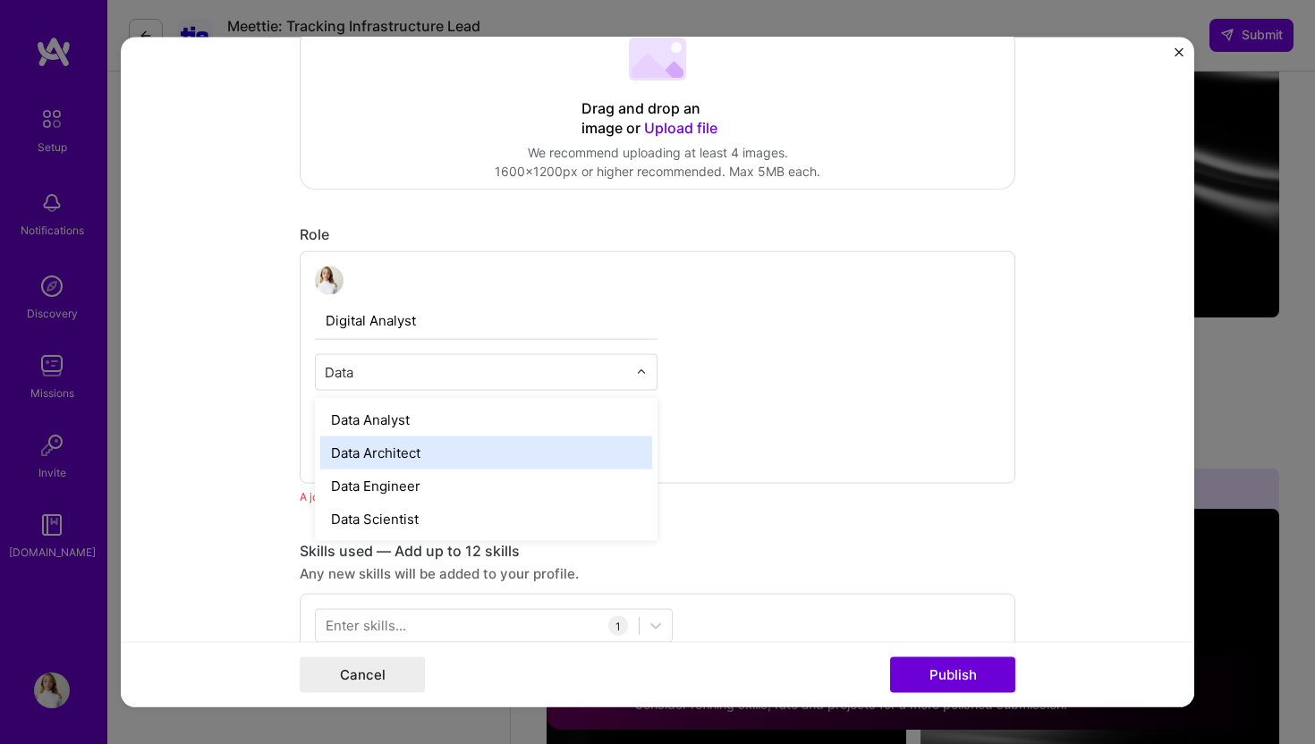
click at [513, 450] on div "Data Architect" at bounding box center [486, 453] width 332 height 33
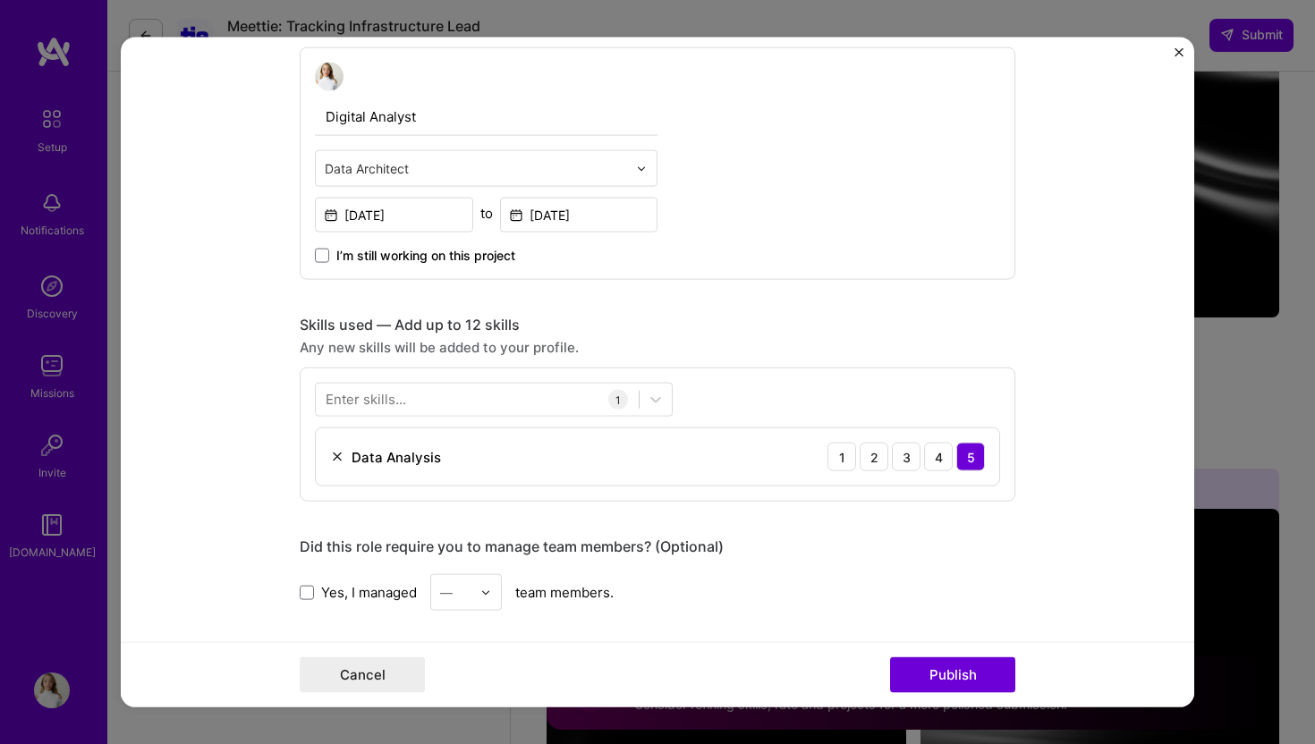
scroll to position [639, 0]
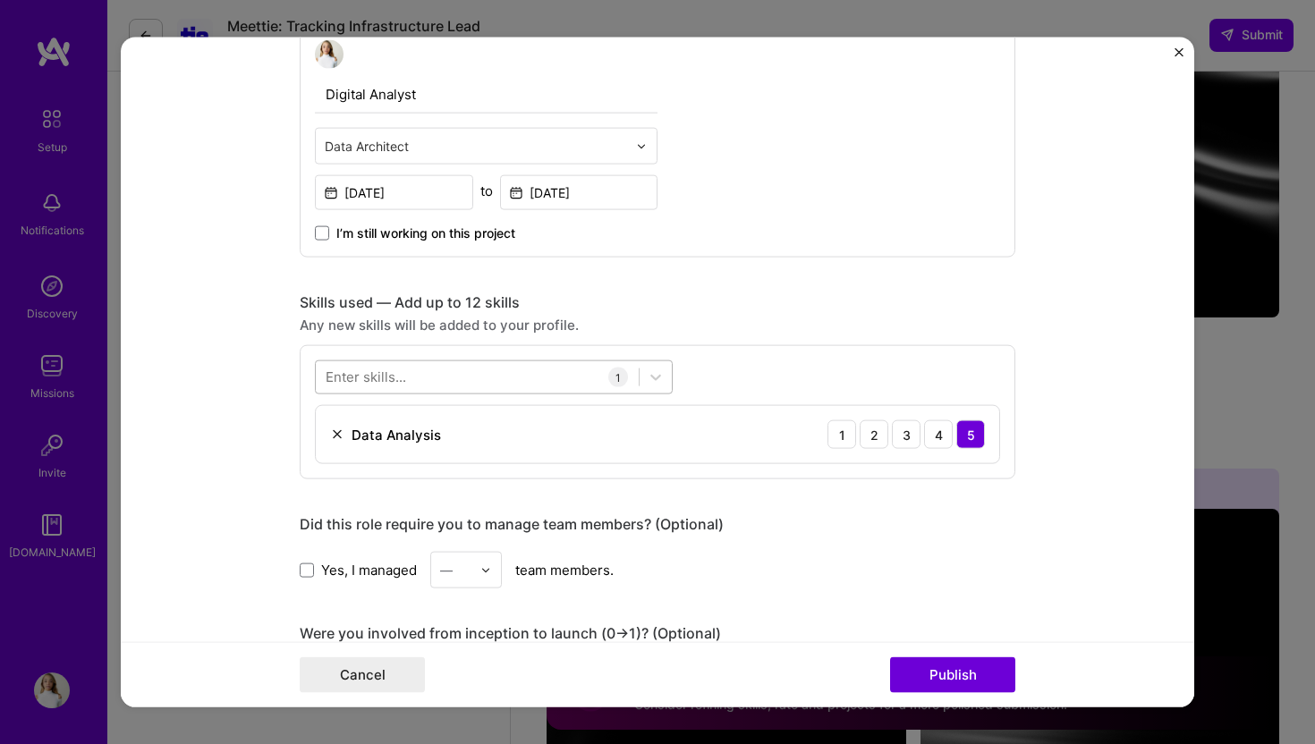
click at [559, 381] on div at bounding box center [477, 377] width 323 height 30
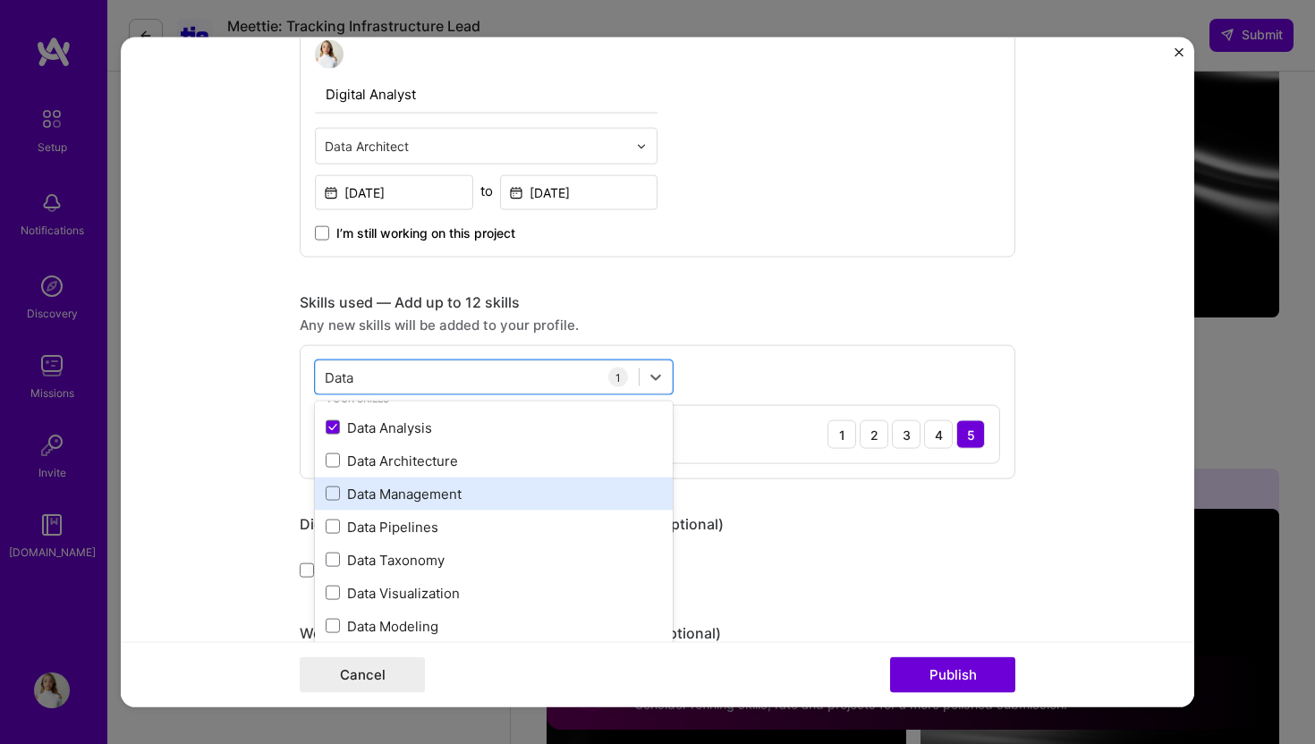
scroll to position [24, 0]
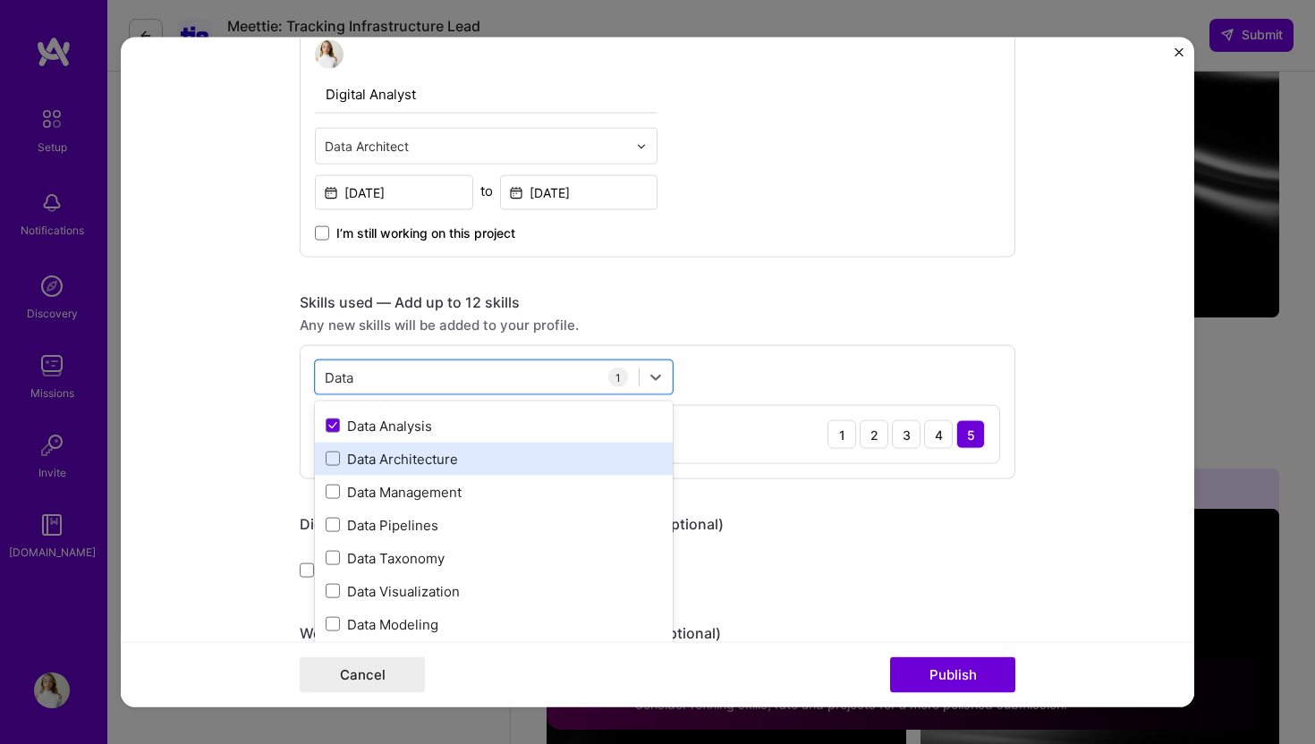
click at [461, 463] on div "Data Architecture" at bounding box center [494, 458] width 336 height 19
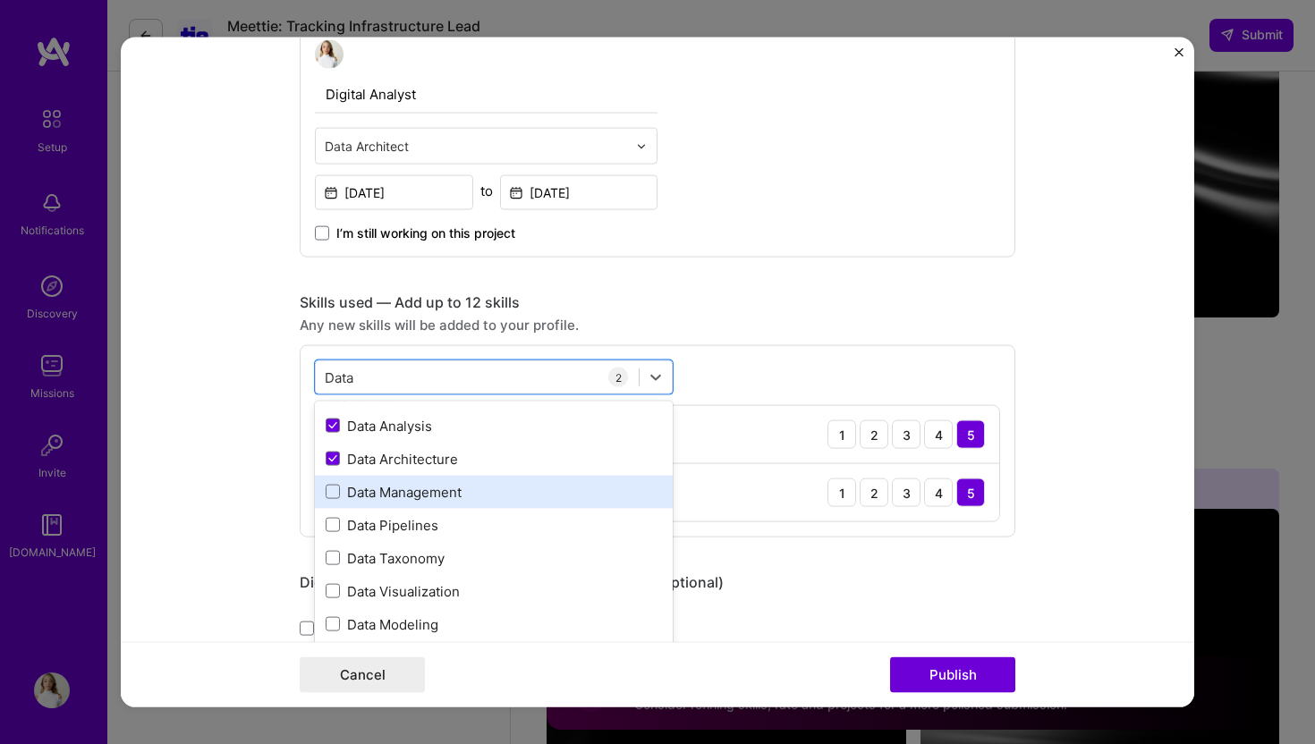
click at [458, 498] on div "Data Management" at bounding box center [494, 491] width 336 height 19
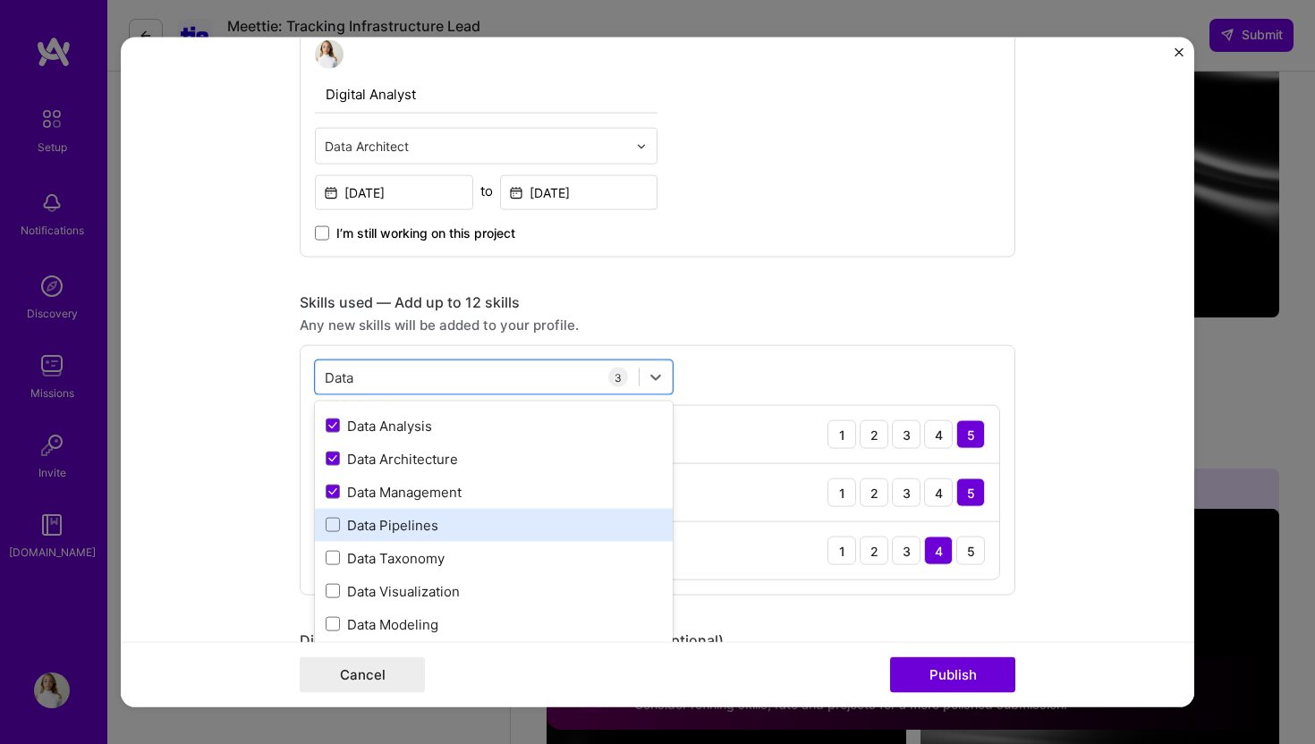
click at [457, 521] on div "Data Pipelines" at bounding box center [494, 524] width 336 height 19
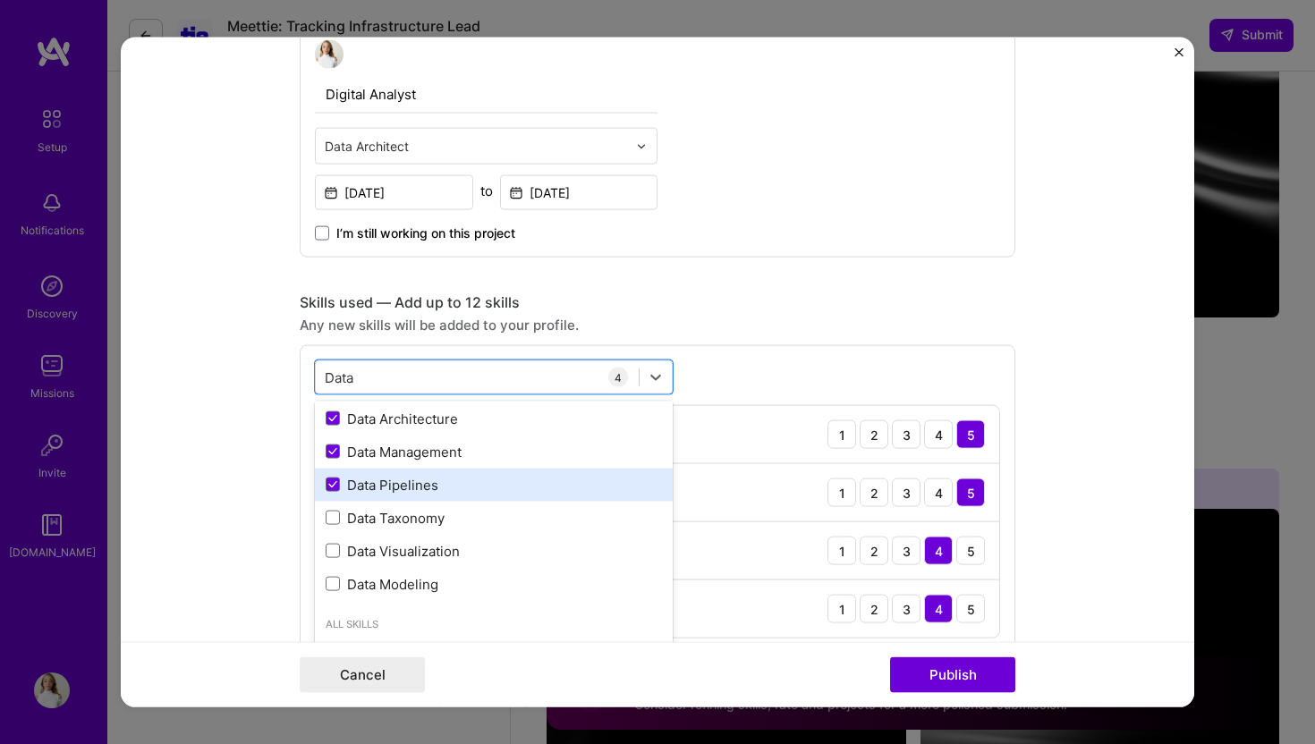
scroll to position [107, 0]
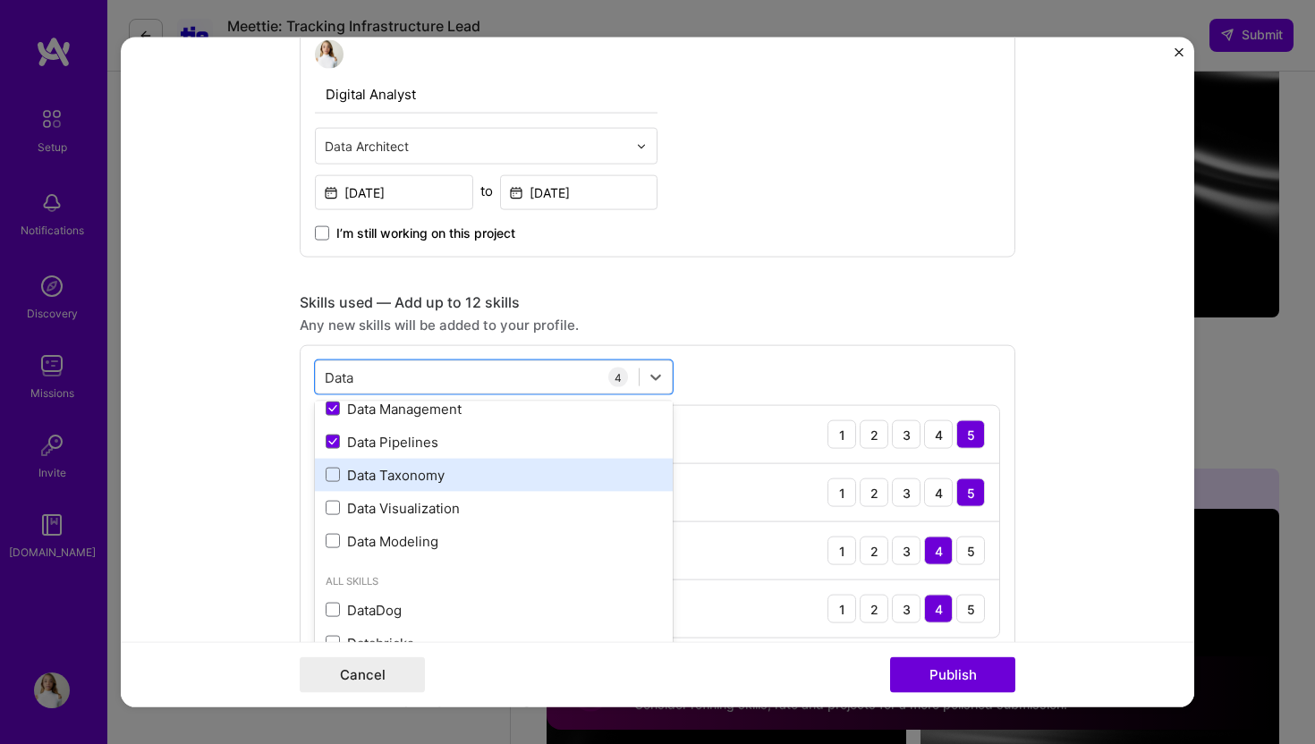
click at [447, 485] on div "Data Taxonomy" at bounding box center [494, 474] width 358 height 33
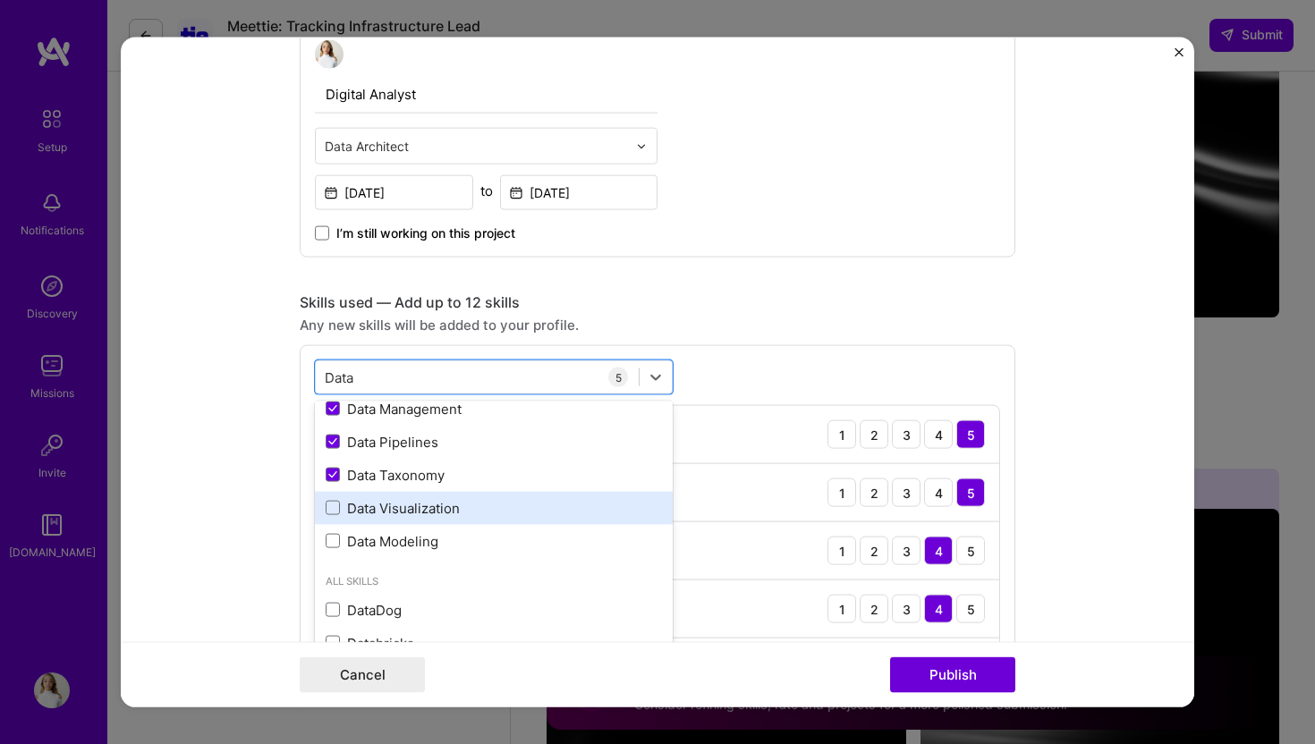
click at [446, 521] on div "Data Visualization" at bounding box center [494, 507] width 358 height 33
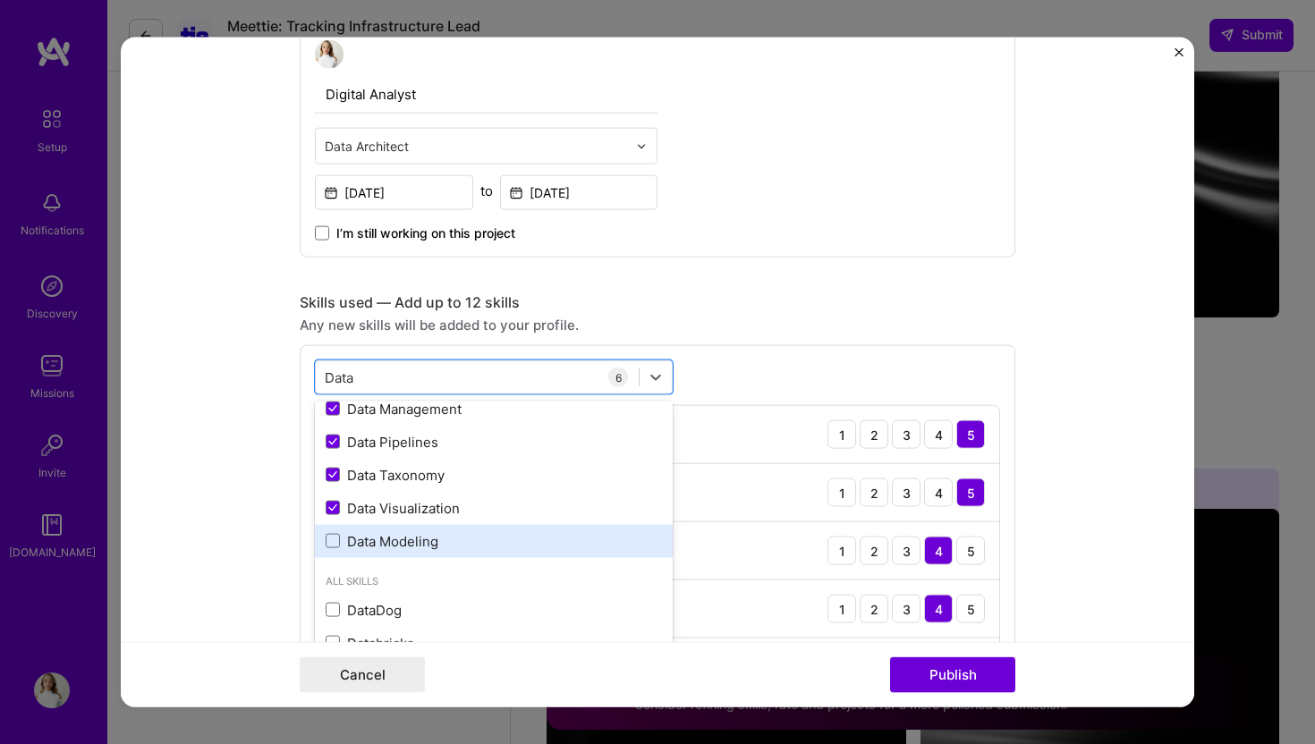
click at [445, 547] on div "Data Modeling" at bounding box center [494, 540] width 336 height 19
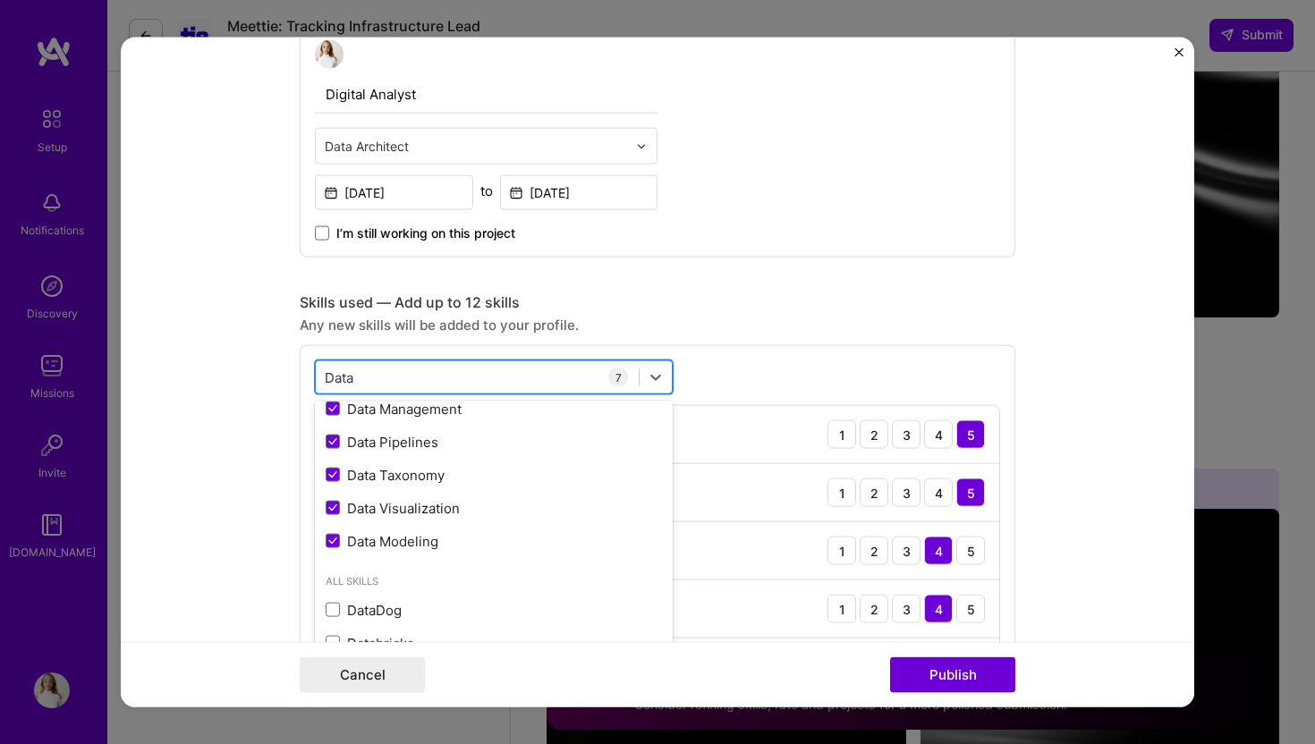
click at [455, 370] on div "Data Data" at bounding box center [477, 377] width 323 height 30
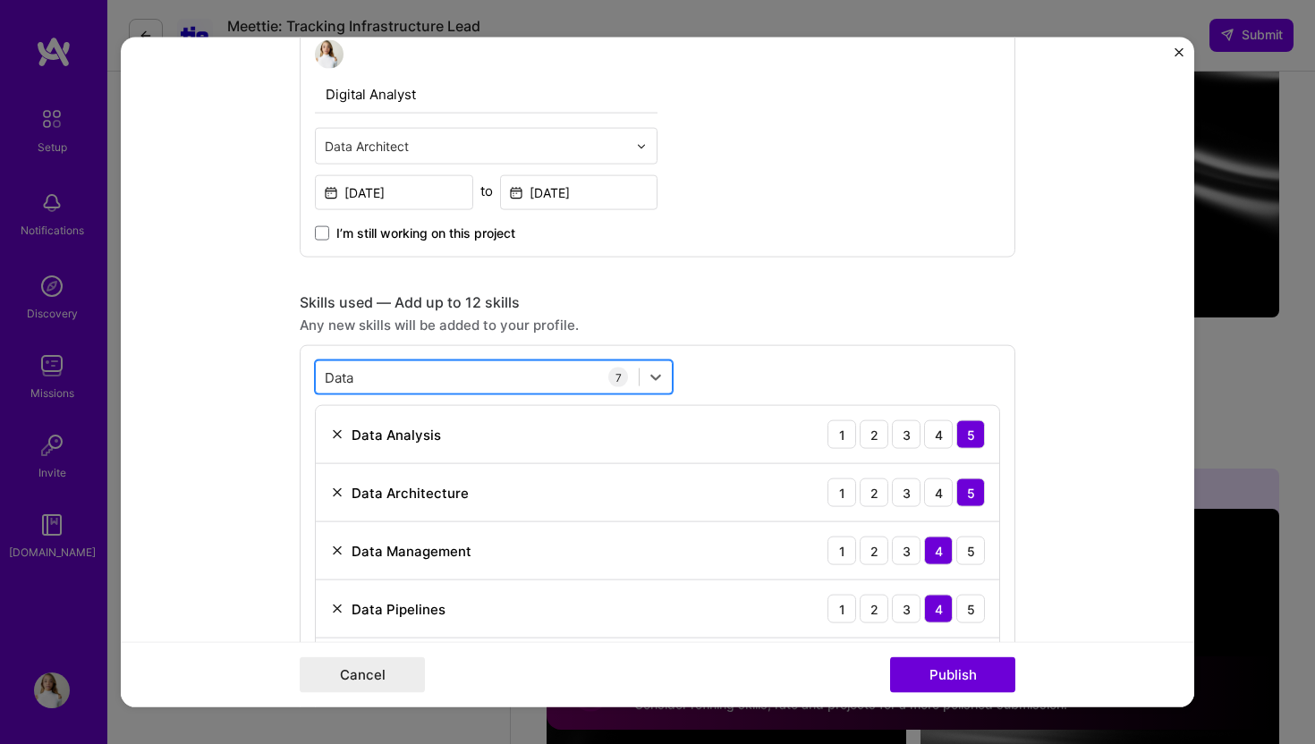
click at [455, 370] on div "Data Data" at bounding box center [477, 377] width 323 height 30
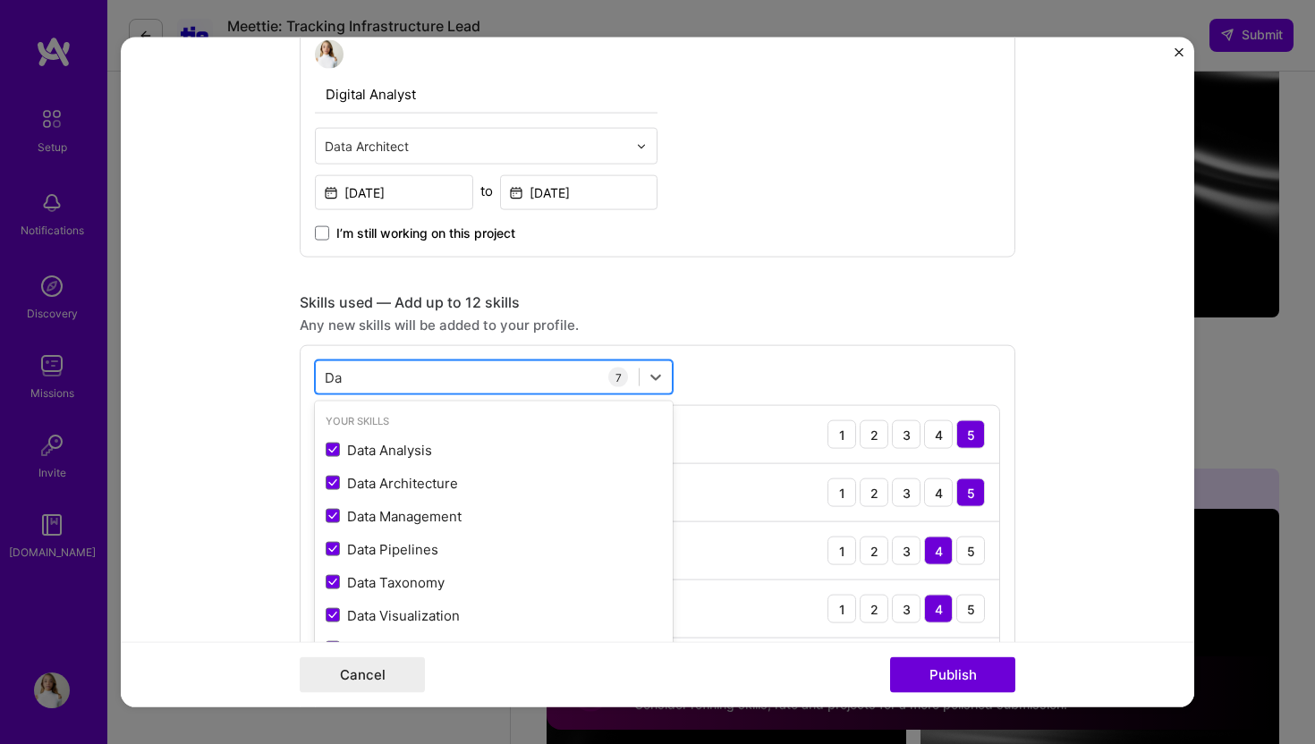
type input "D"
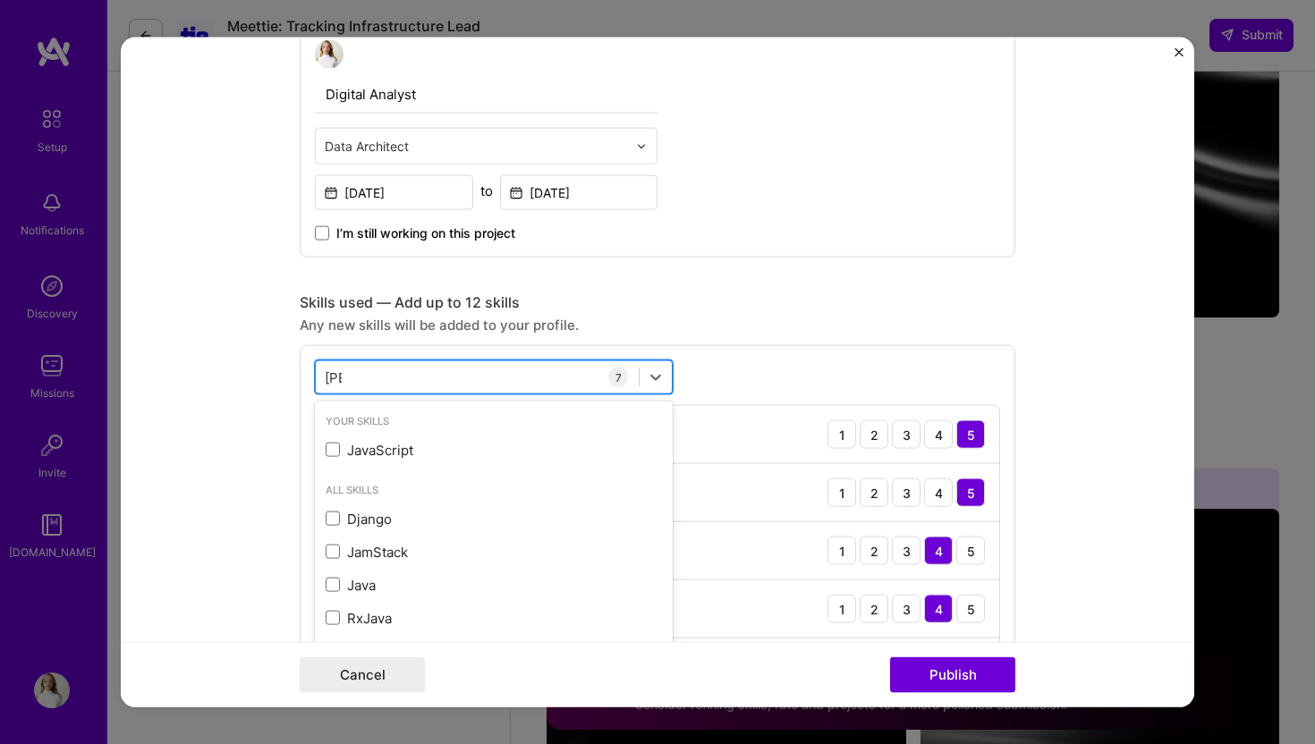
type input "J"
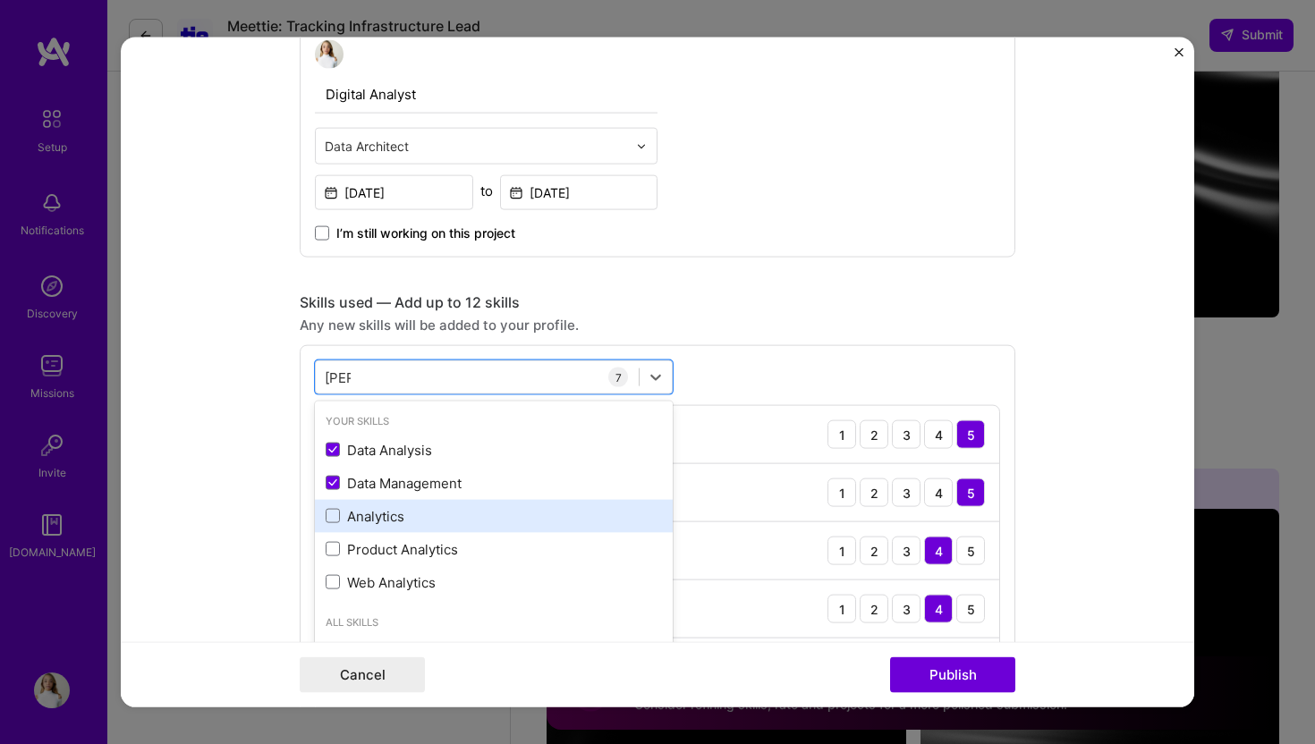
click at [393, 511] on div "Analytics" at bounding box center [494, 515] width 336 height 19
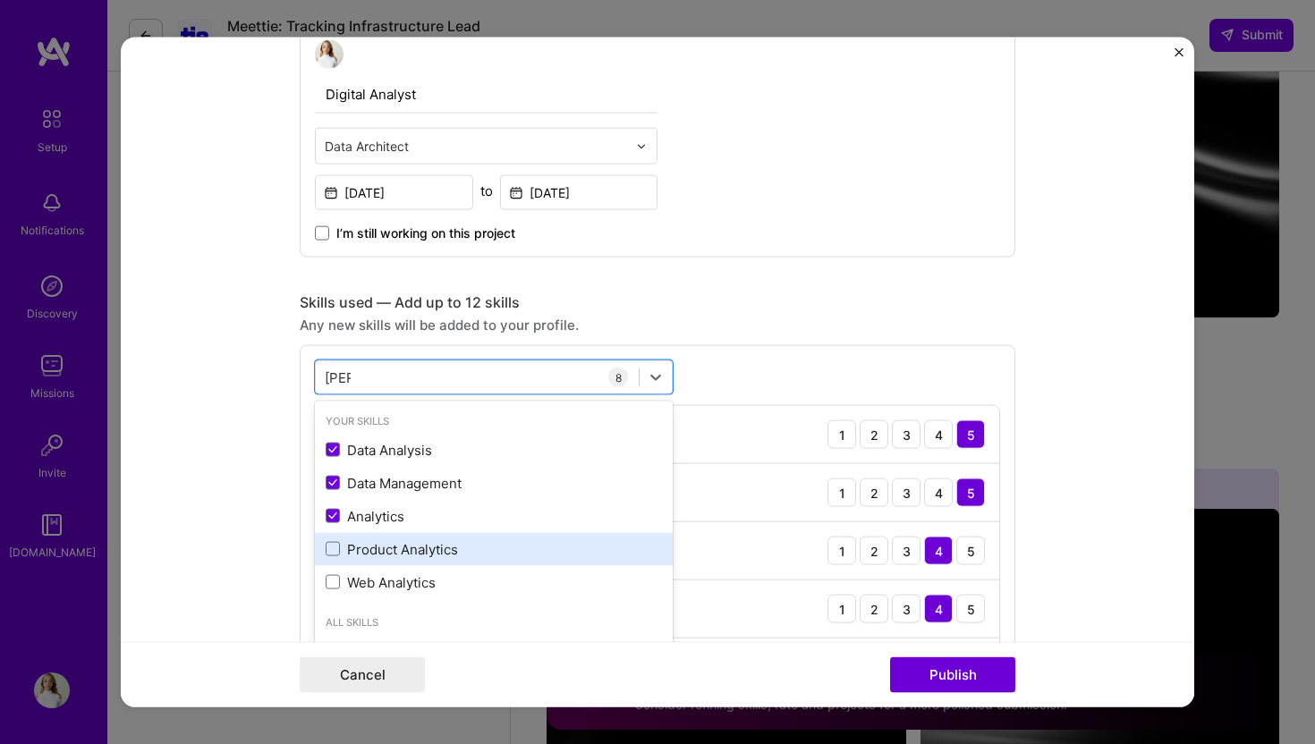
click at [392, 551] on div "Product Analytics" at bounding box center [494, 548] width 336 height 19
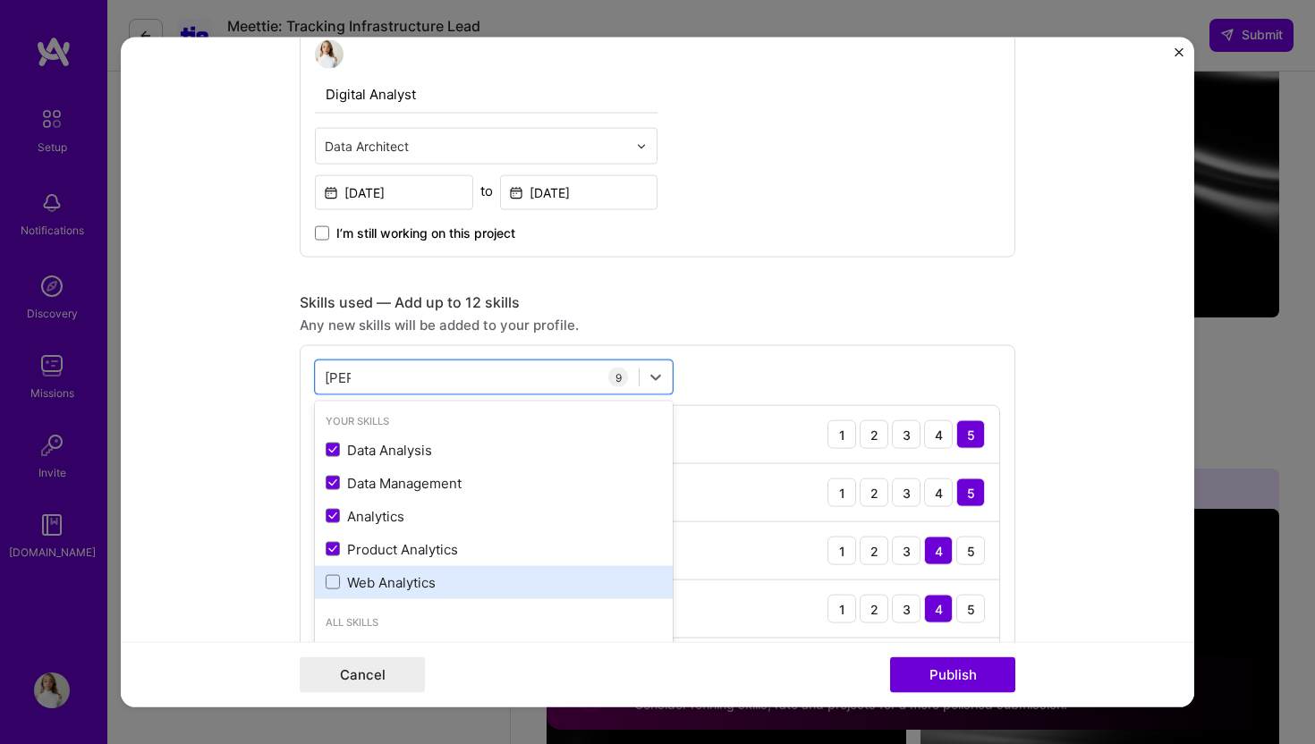
click at [392, 573] on div "Web Analytics" at bounding box center [494, 582] width 336 height 19
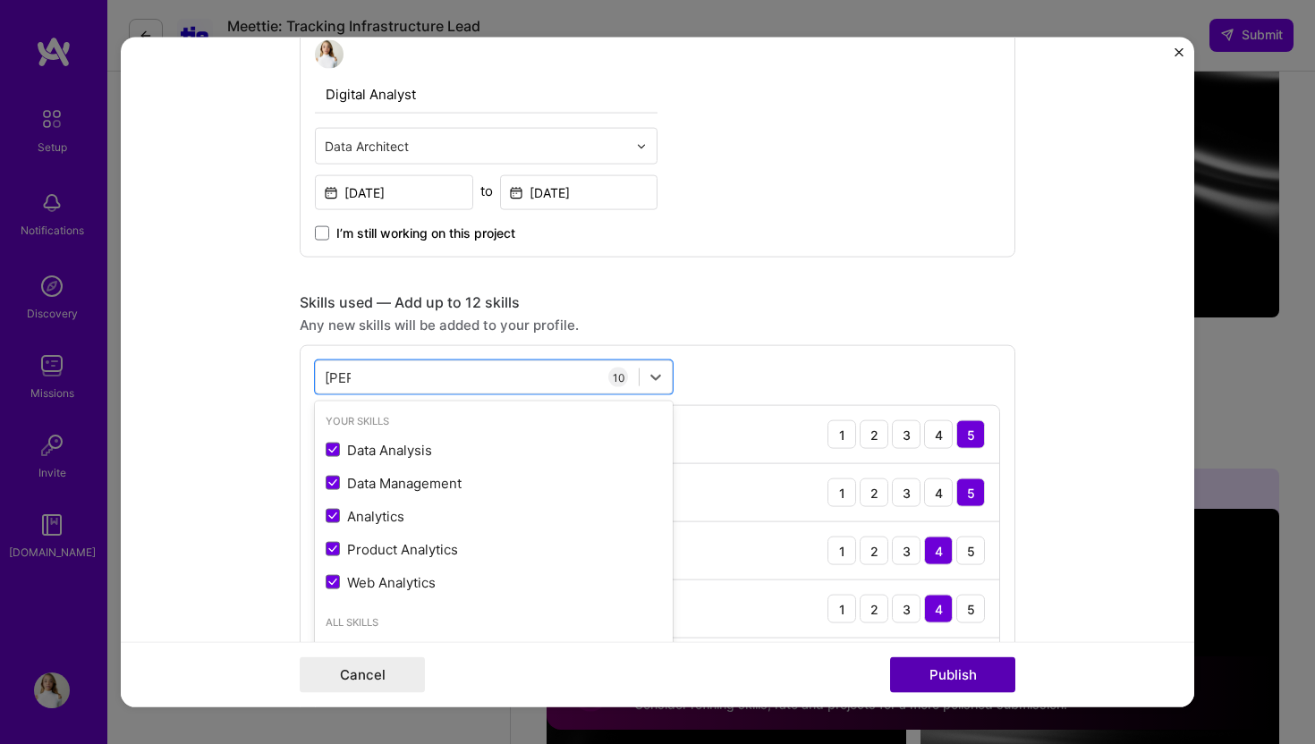
type input "Ana"
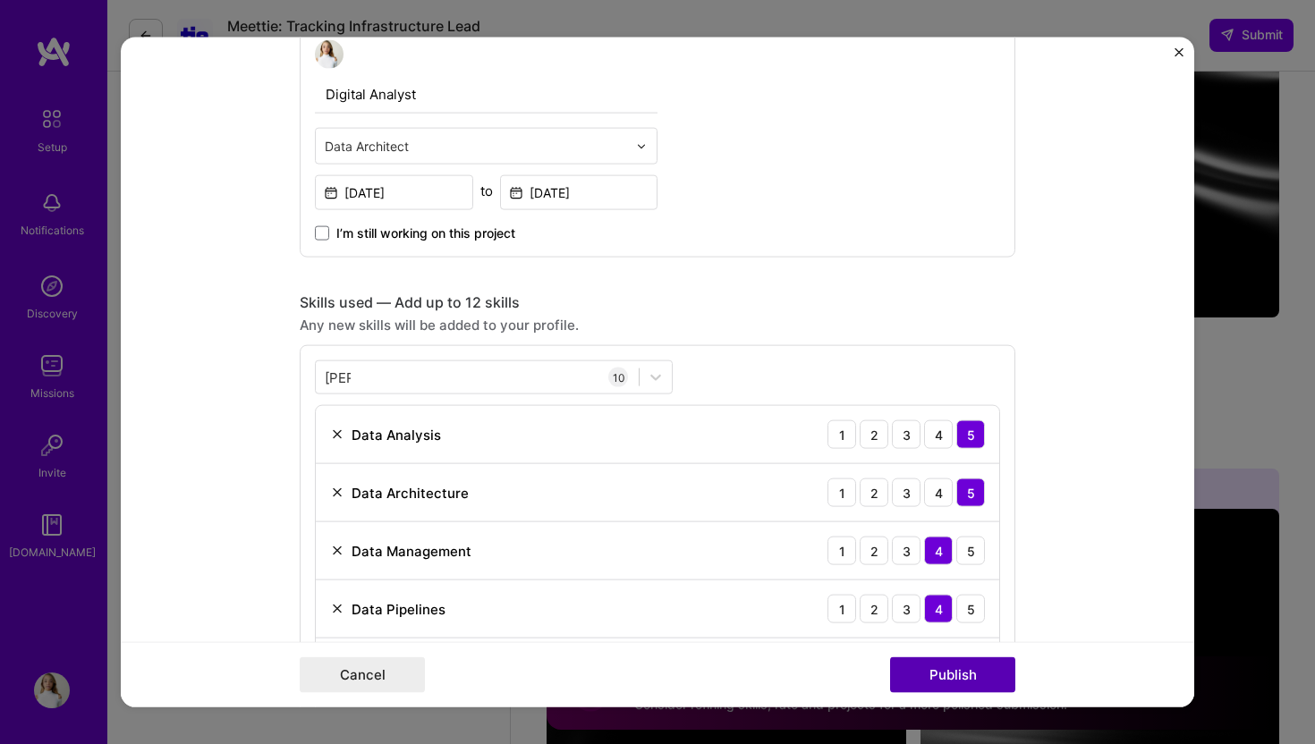
click at [958, 670] on button "Publish" at bounding box center [952, 675] width 125 height 36
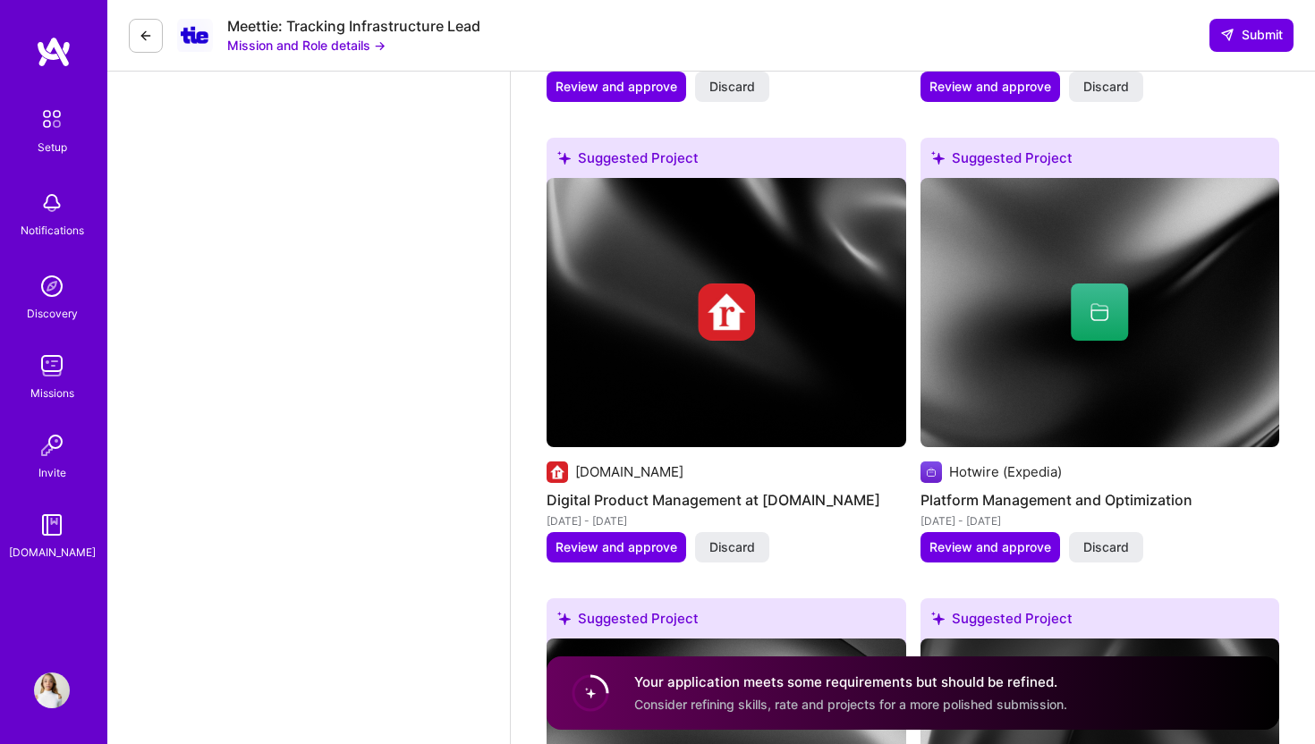
scroll to position [3173, 0]
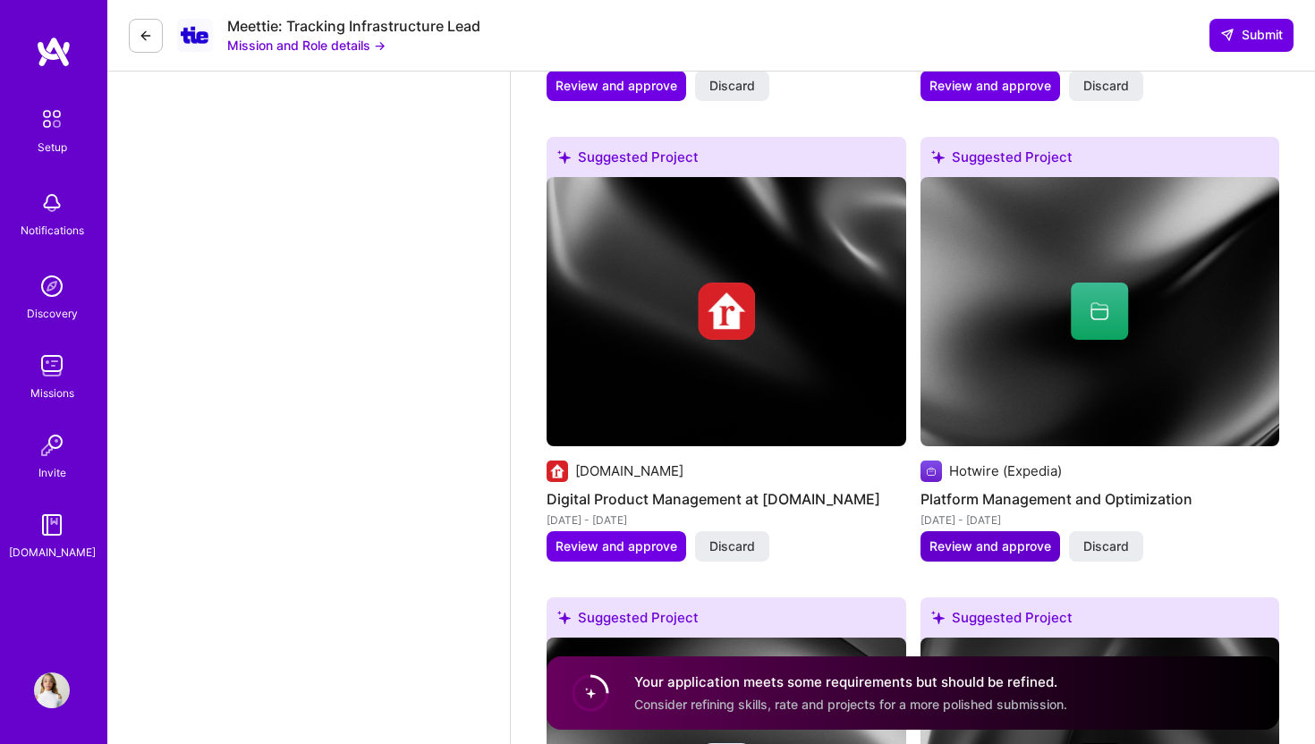
click at [971, 538] on span "Review and approve" at bounding box center [990, 547] width 122 height 18
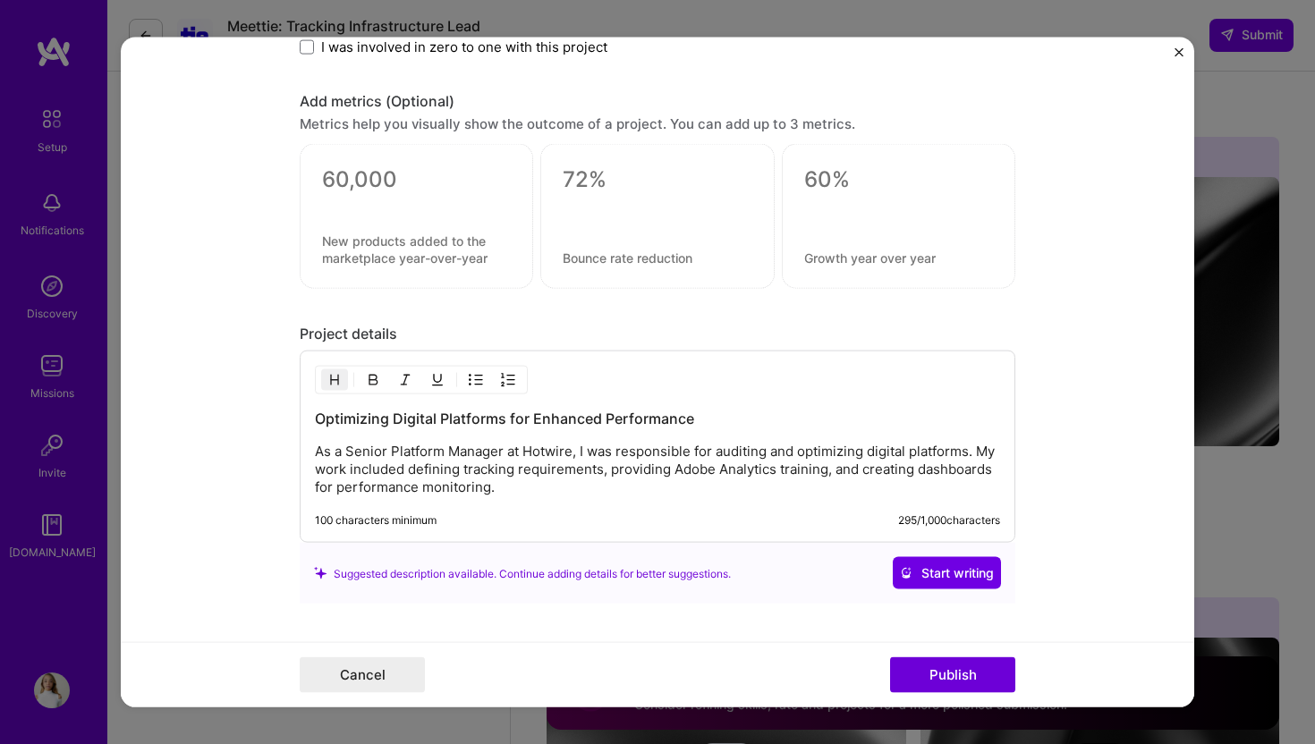
scroll to position [1217, 0]
click at [700, 482] on p "As a Senior Platform Manager at Hotwire, I was responsible for auditing and opt…" at bounding box center [657, 467] width 685 height 54
click at [700, 469] on p "As a Senior Platform Manager at Hotwire, I was responsible for auditing and opt…" at bounding box center [657, 467] width 685 height 54
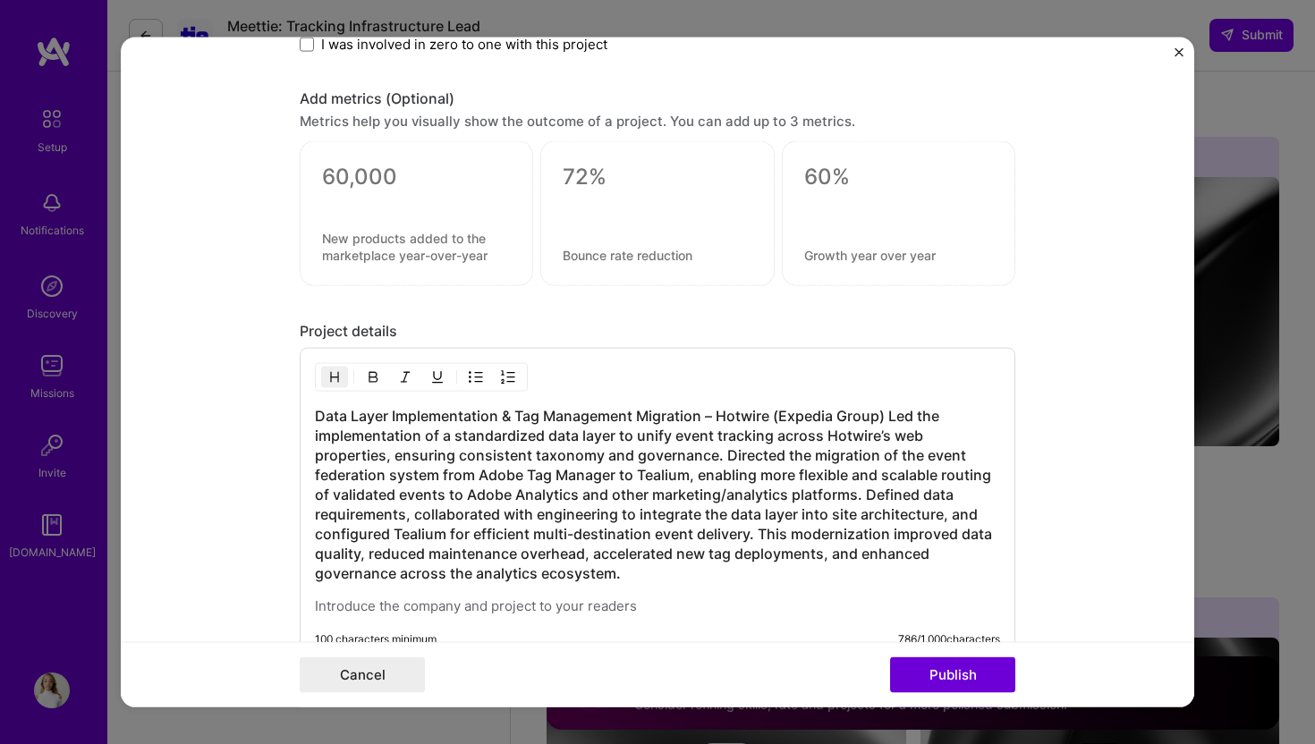
click at [887, 414] on h3 "Data Layer Implementation & Tag Management Migration – Hotwire (Expedia Group) …" at bounding box center [657, 494] width 685 height 177
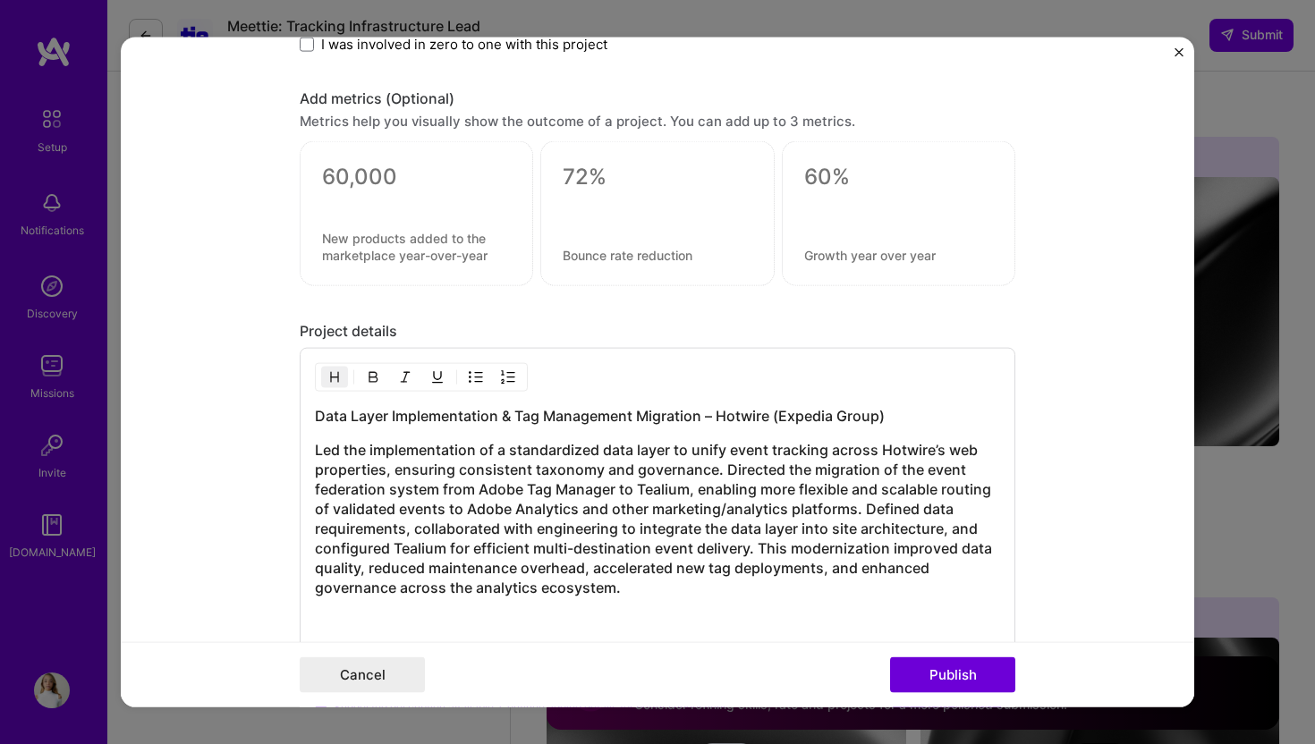
click at [776, 418] on h3 "Data Layer Implementation & Tag Management Migration – Hotwire (Expedia Group)" at bounding box center [657, 416] width 685 height 20
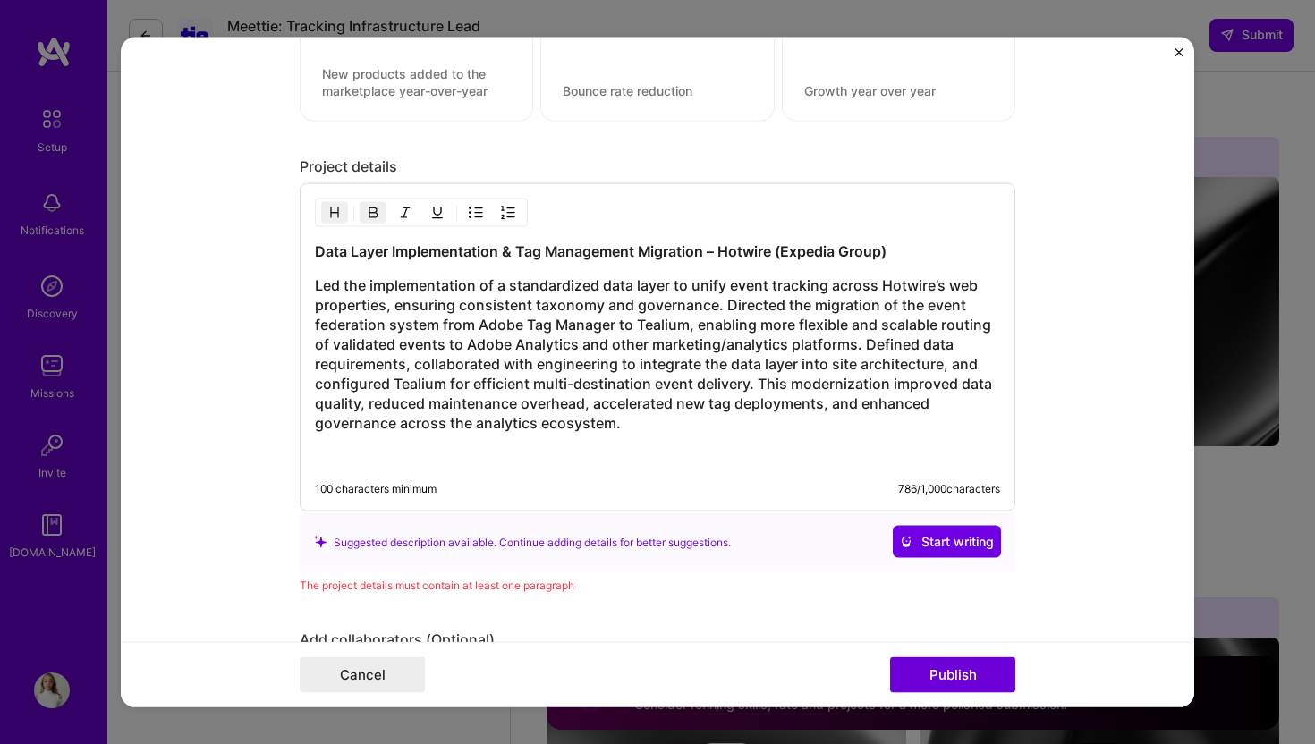
scroll to position [1393, 0]
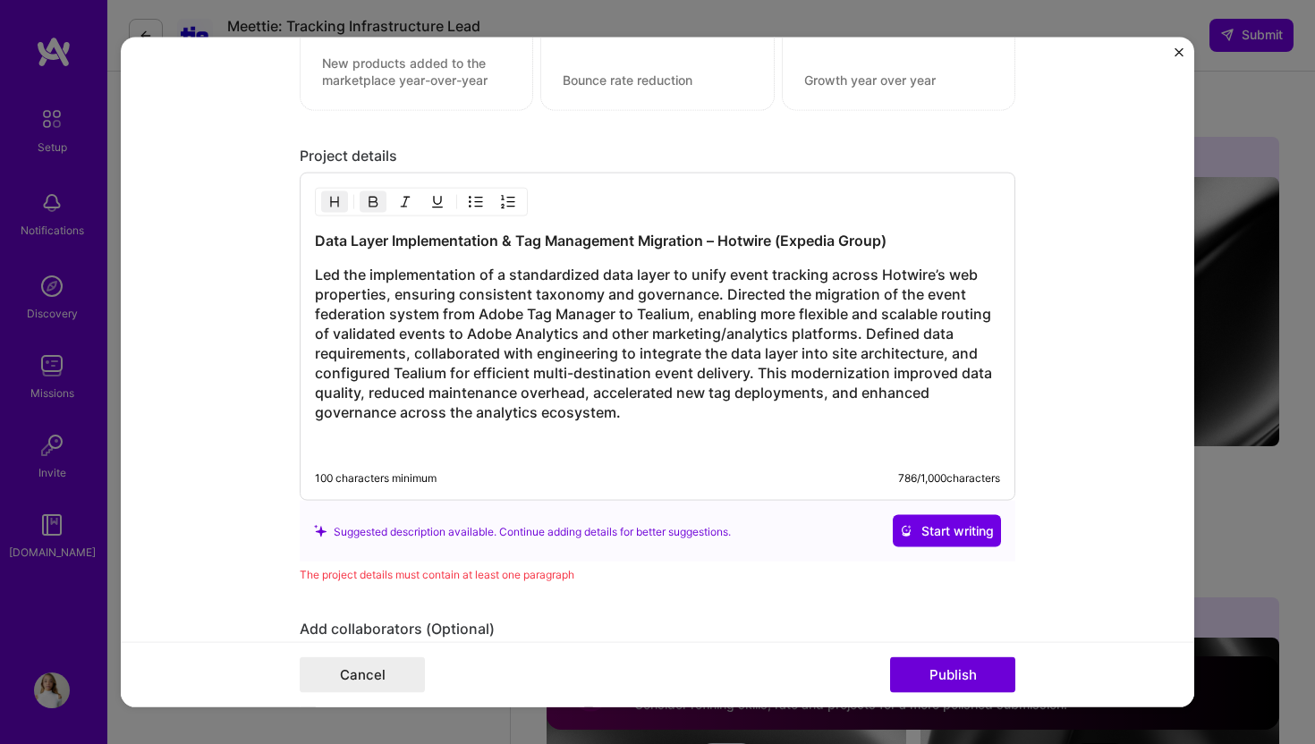
click at [662, 411] on h3 "Led the implementation of a standardized data layer to unify event tracking acr…" at bounding box center [657, 343] width 685 height 157
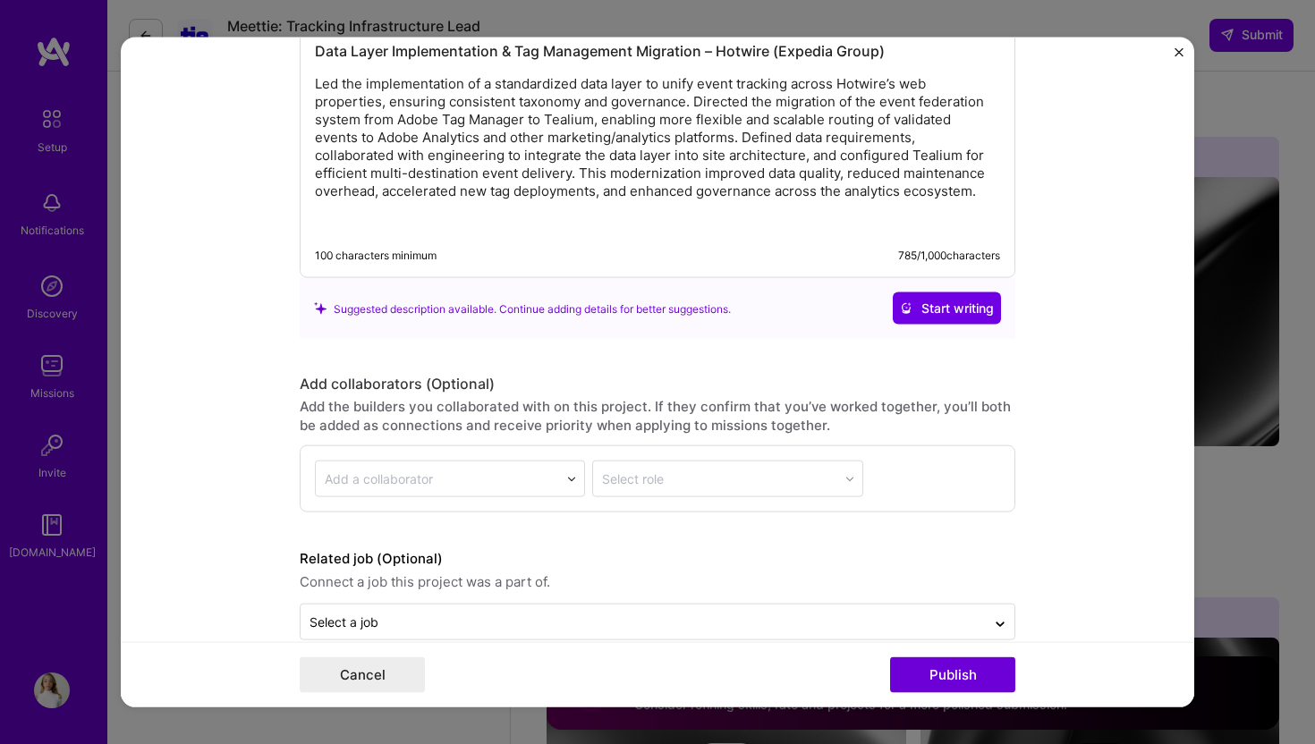
scroll to position [1615, 0]
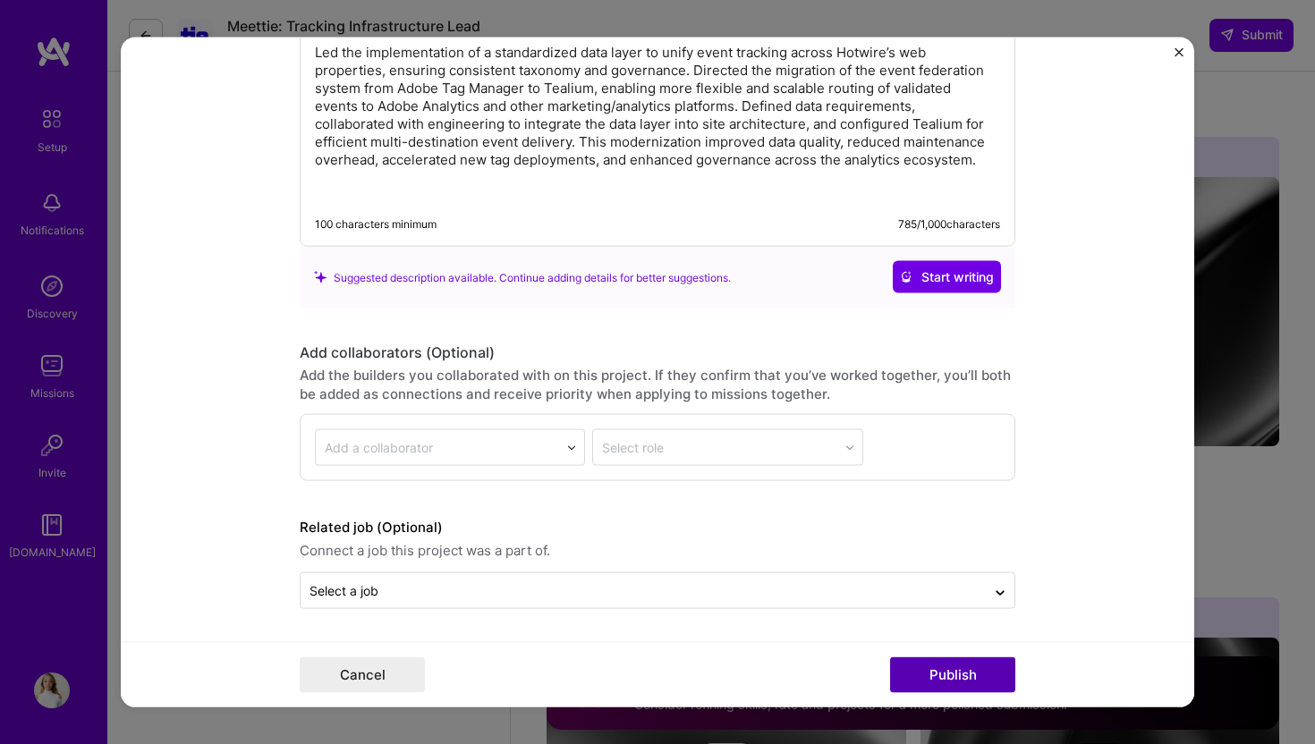
click at [955, 675] on button "Publish" at bounding box center [952, 675] width 125 height 36
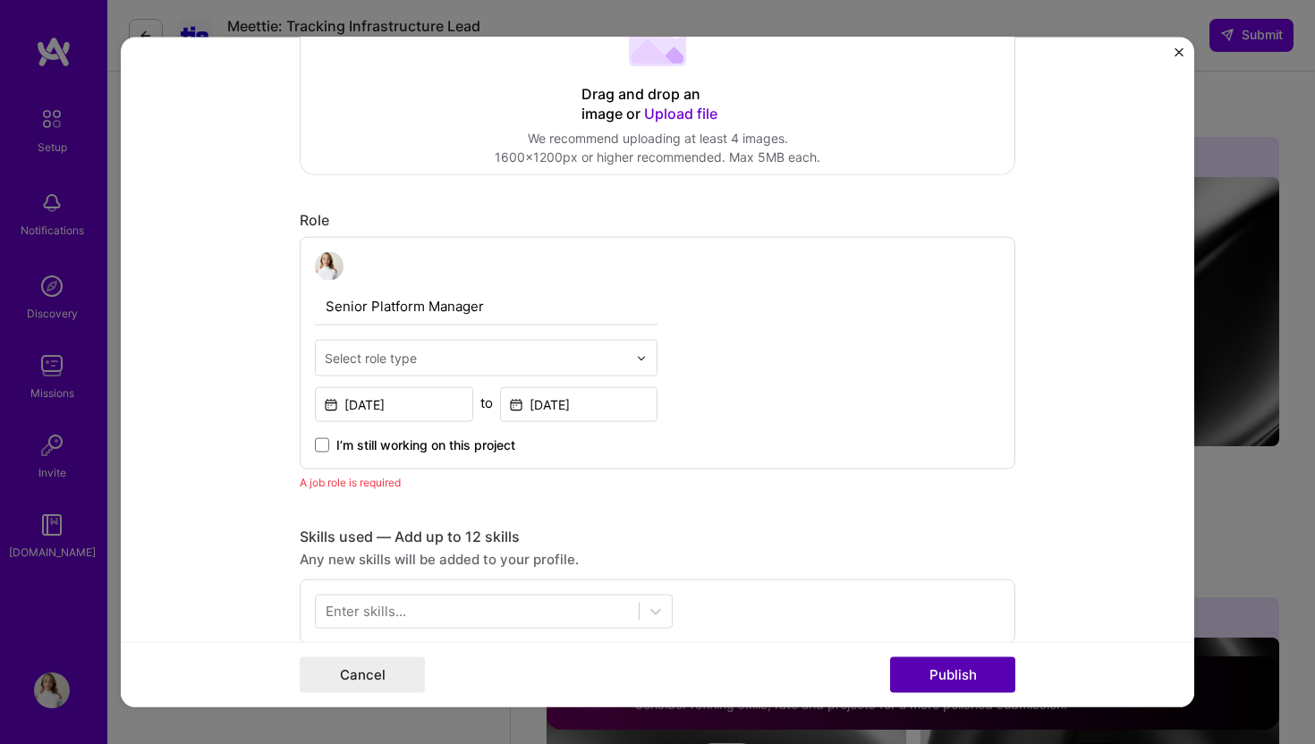
scroll to position [117, 0]
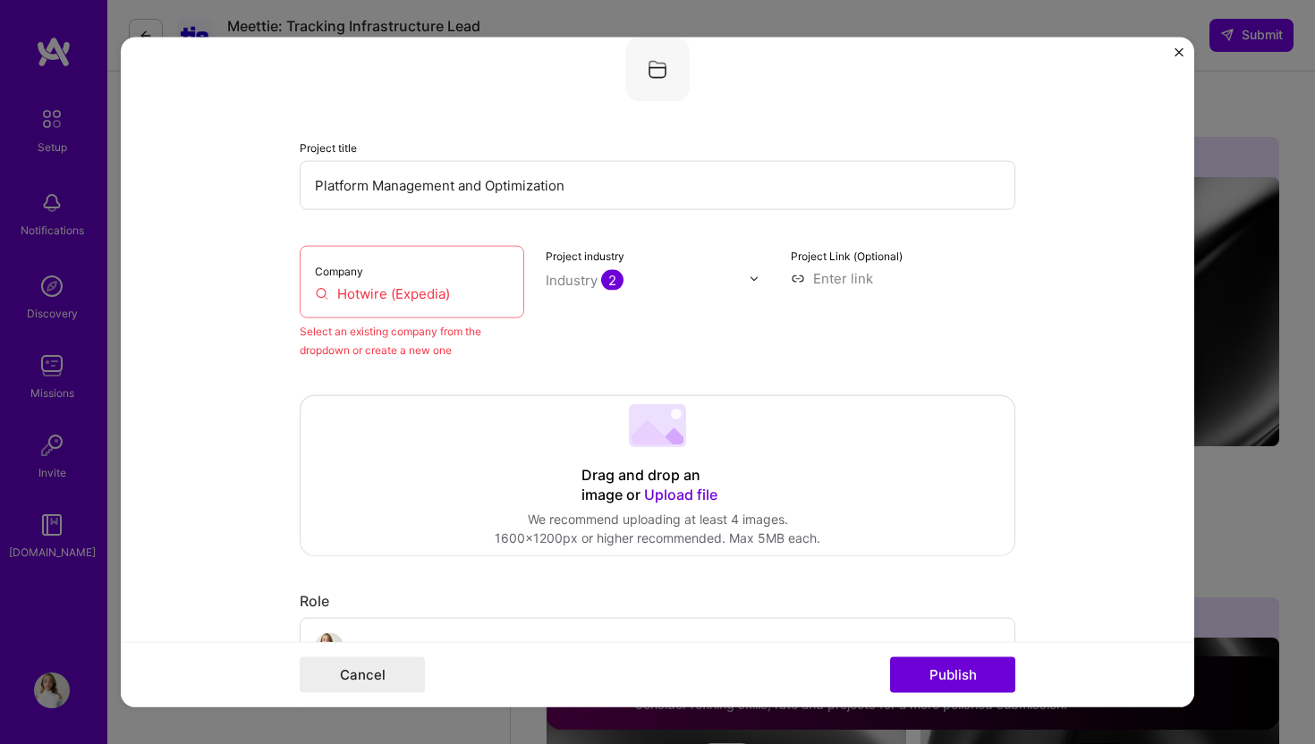
click at [477, 293] on input "Hotwire (Expedia)" at bounding box center [412, 293] width 194 height 19
drag, startPoint x: 477, startPoint y: 293, endPoint x: 336, endPoint y: 290, distance: 140.5
click at [336, 290] on input "Hotwire (Expedia)" at bounding box center [412, 293] width 194 height 19
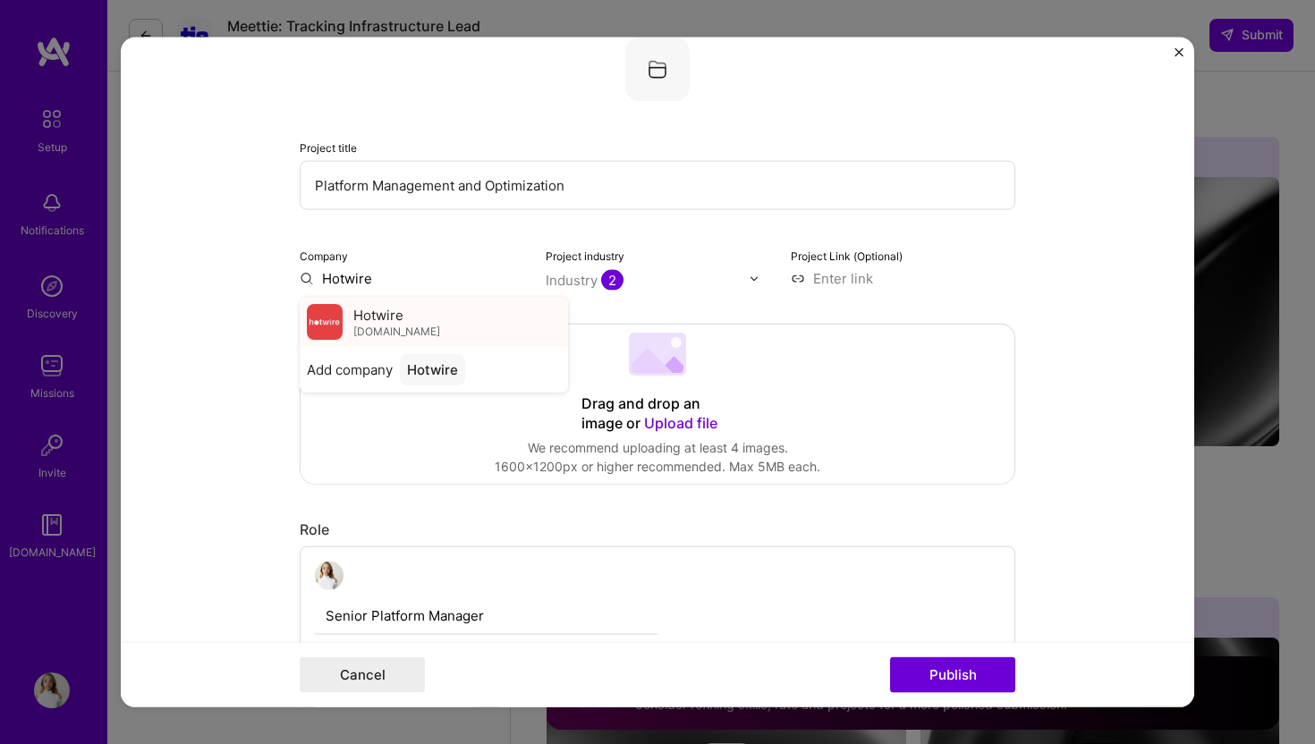
type input "Hotwire"
click at [336, 327] on img at bounding box center [325, 322] width 36 height 36
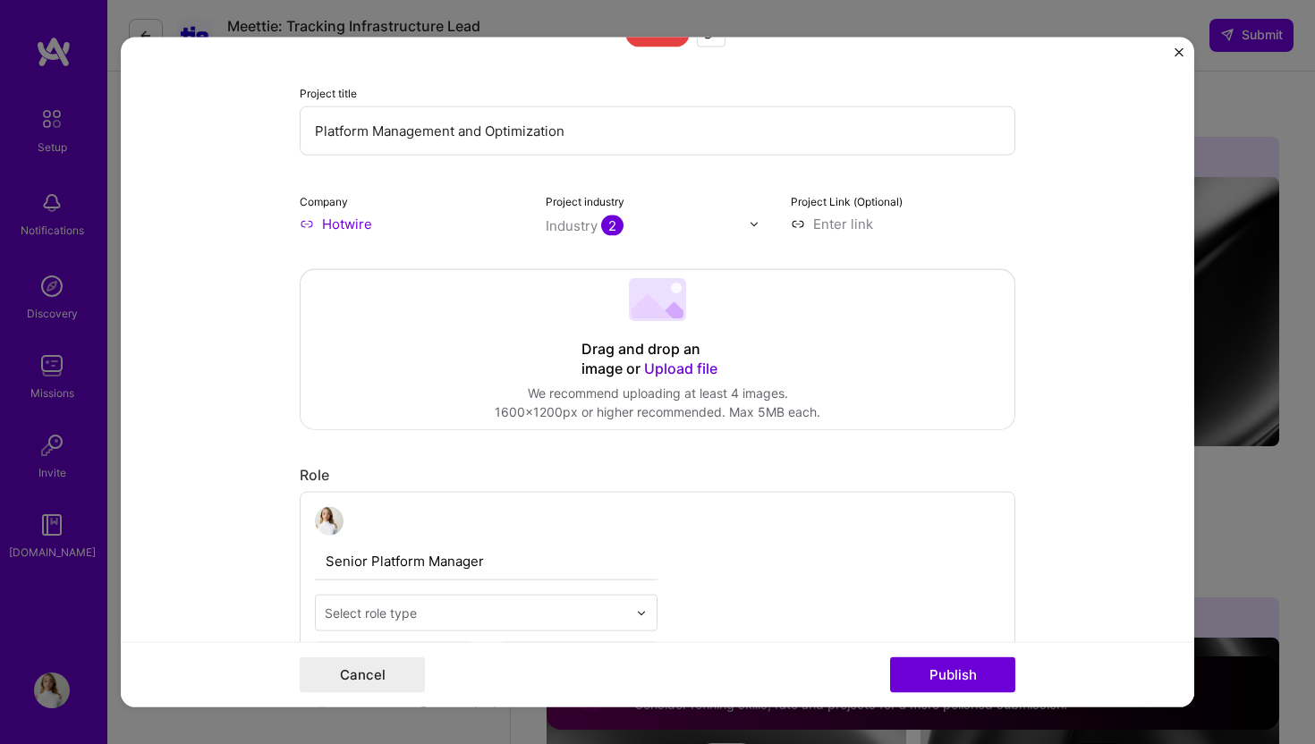
scroll to position [251, 0]
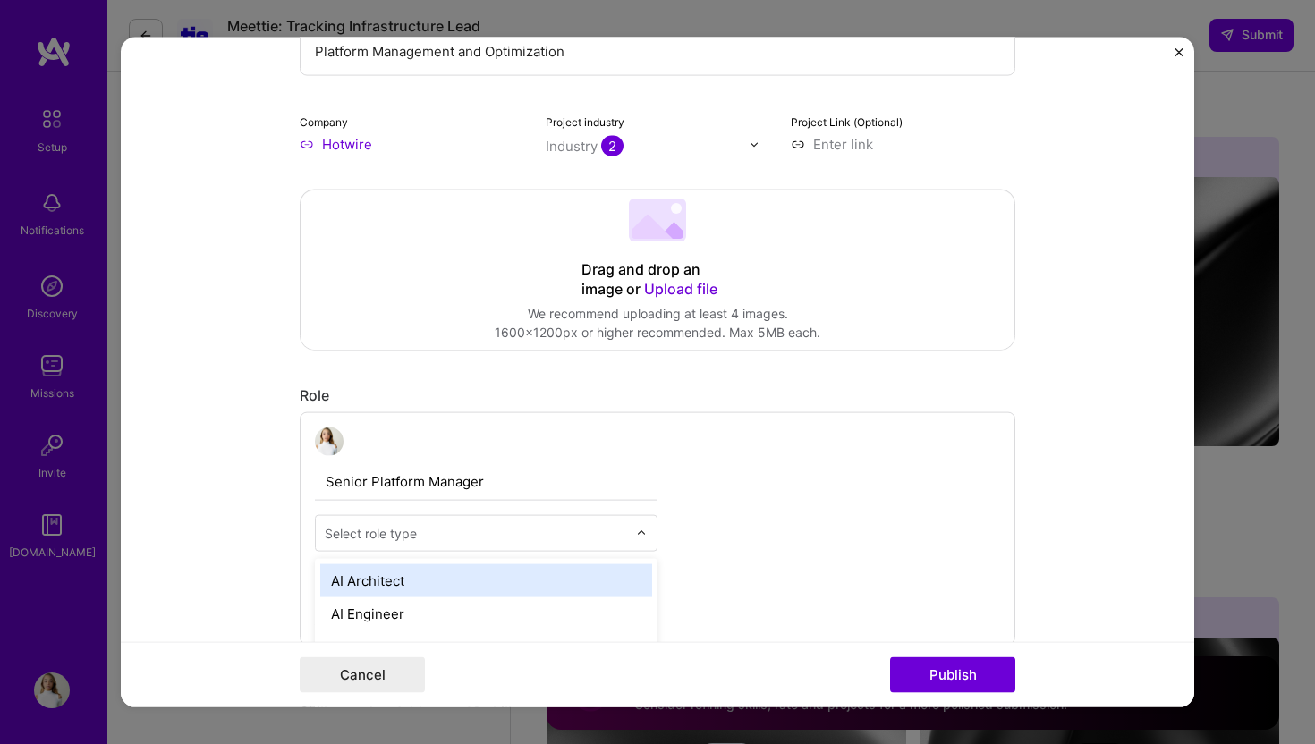
click at [541, 534] on input "text" at bounding box center [476, 533] width 302 height 19
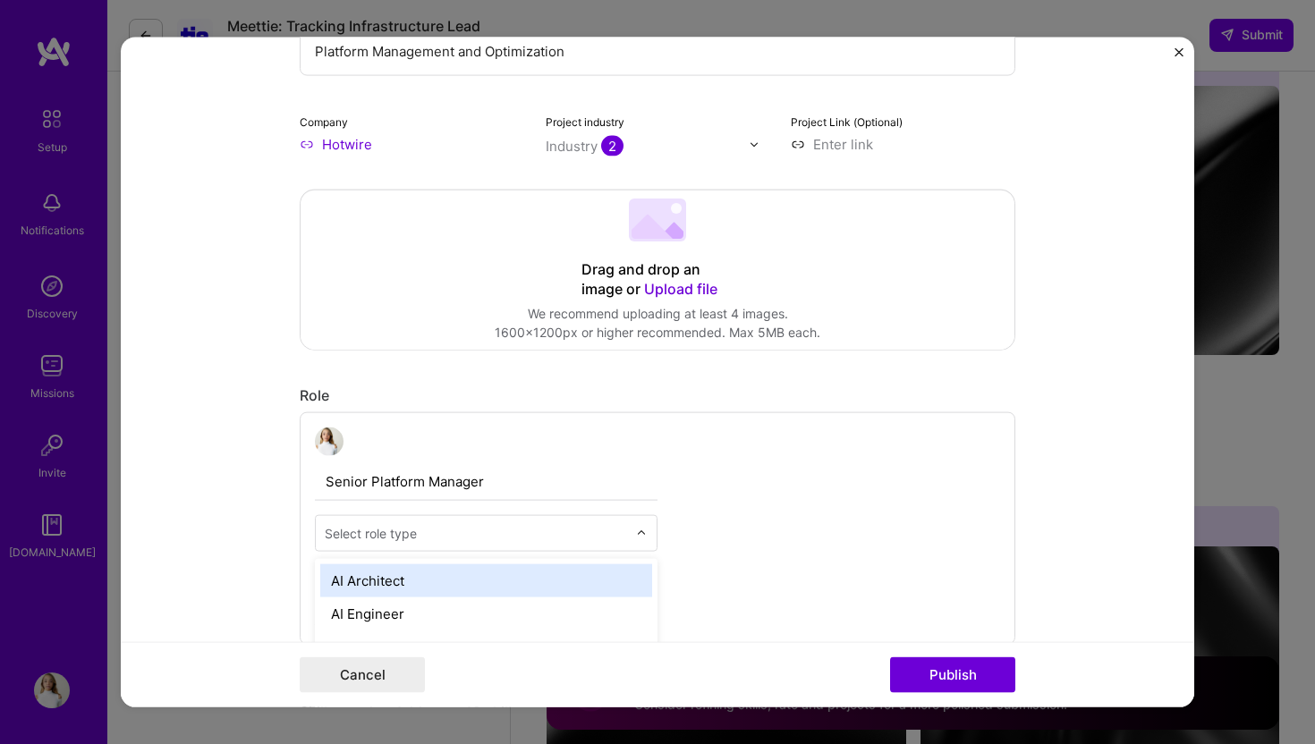
click at [537, 579] on div "AI Architect" at bounding box center [486, 580] width 332 height 33
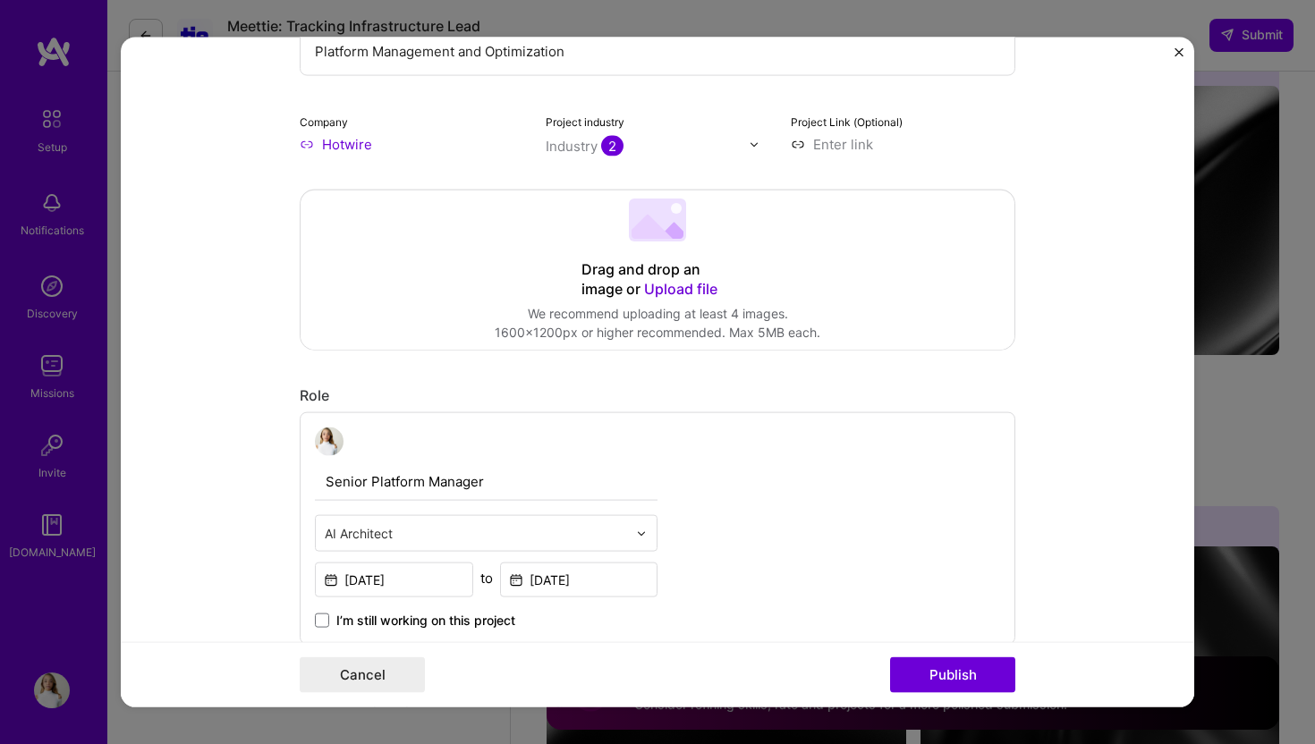
click at [522, 533] on input "text" at bounding box center [476, 533] width 302 height 19
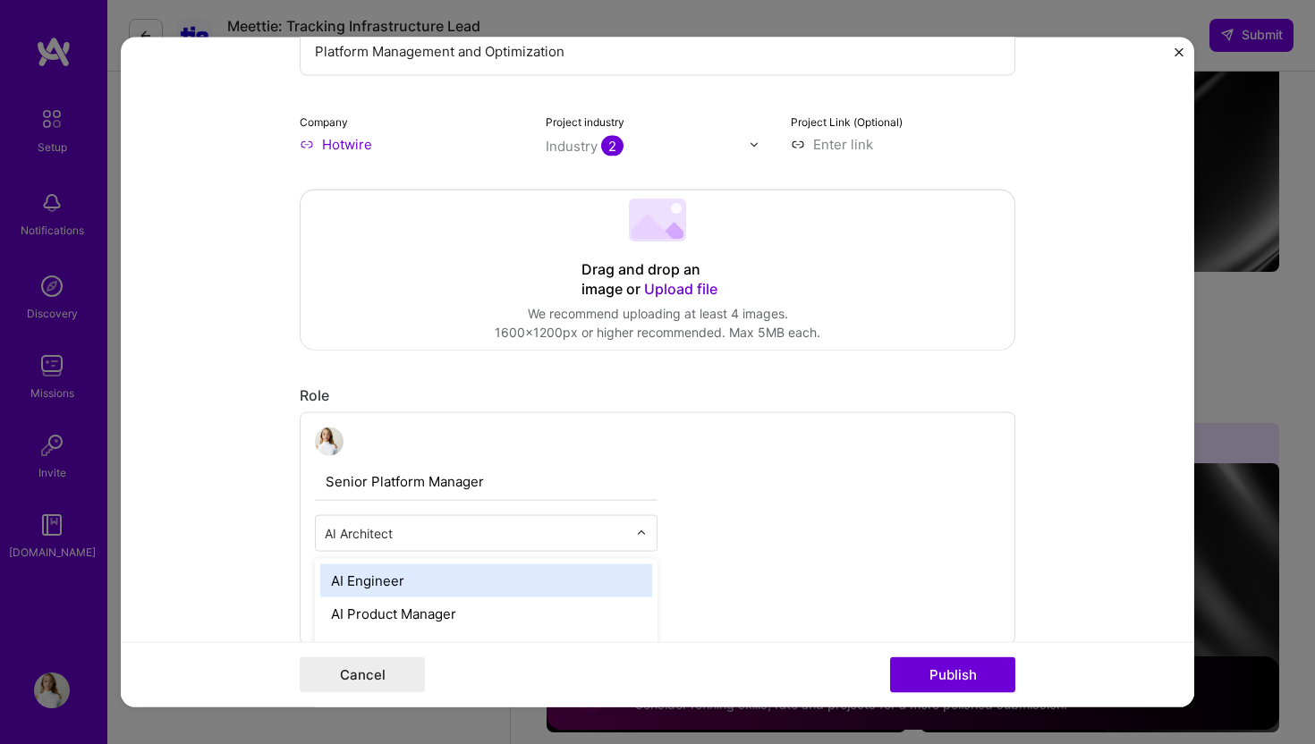
scroll to position [3355, 0]
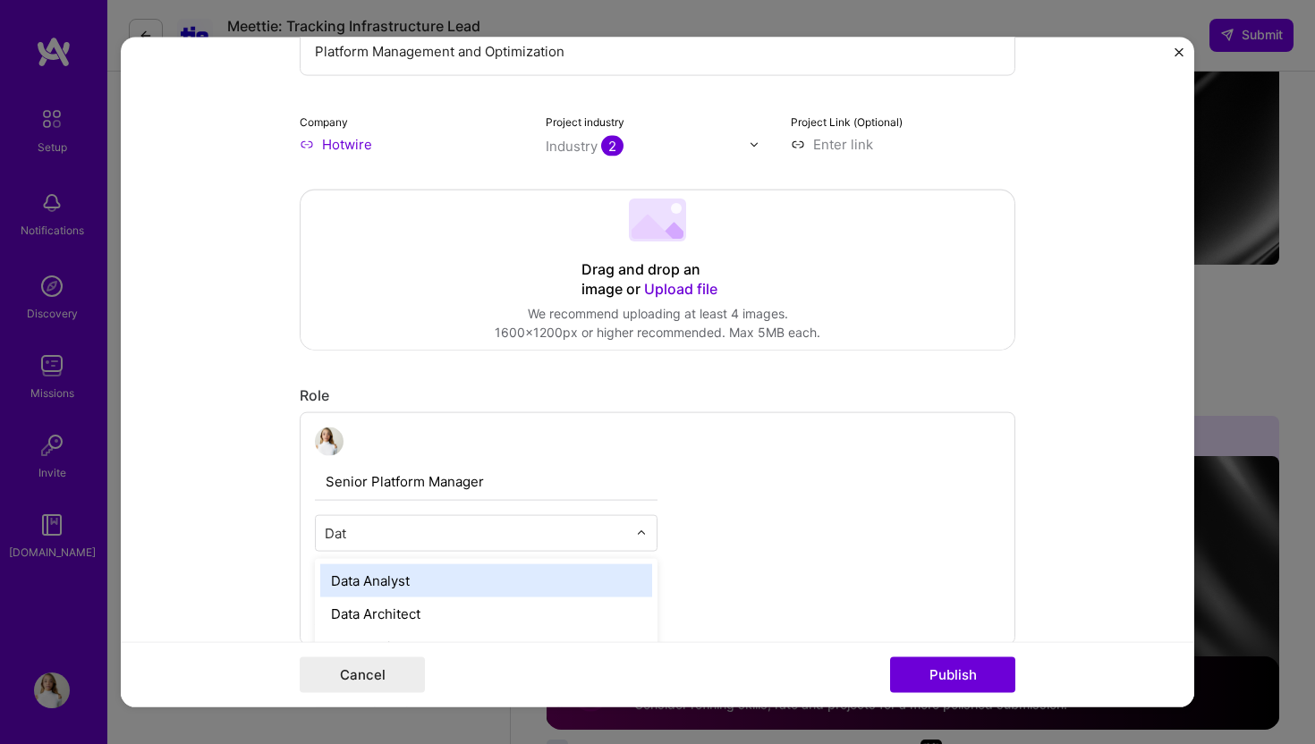
type input "Data"
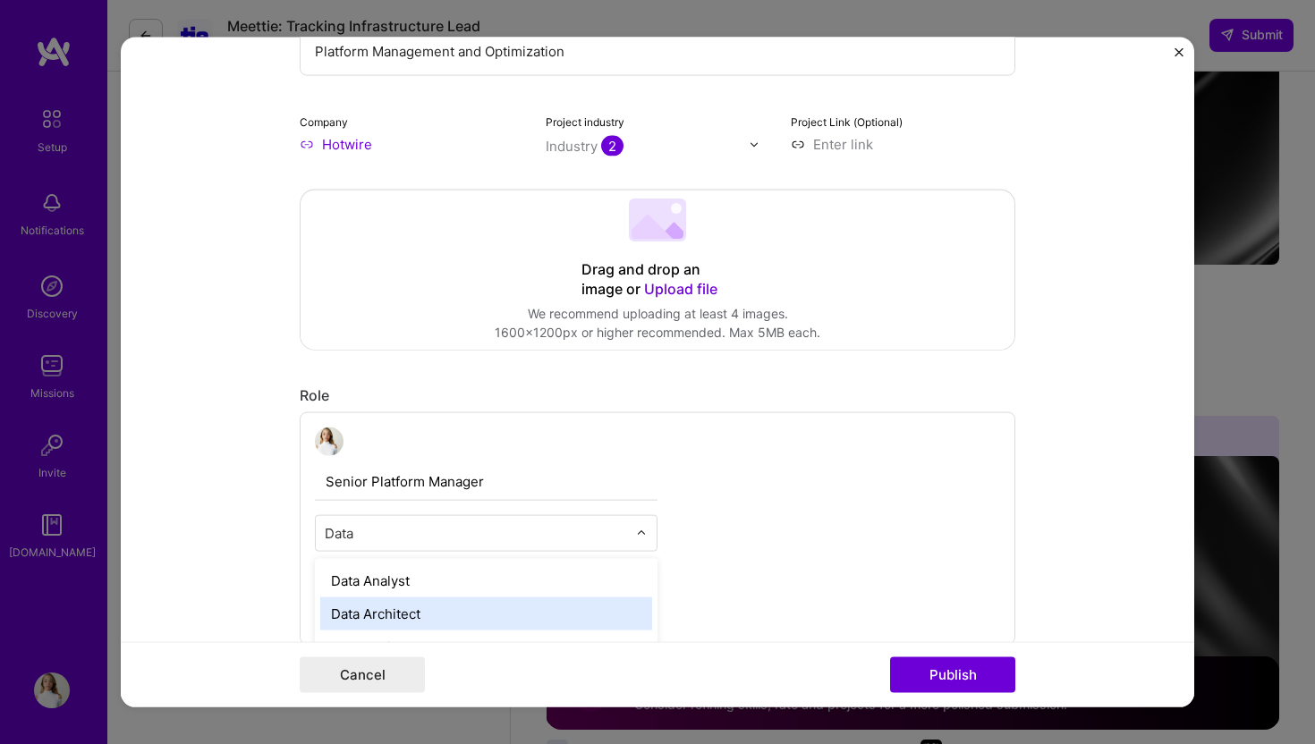
click at [505, 620] on div "Data Architect" at bounding box center [486, 614] width 332 height 33
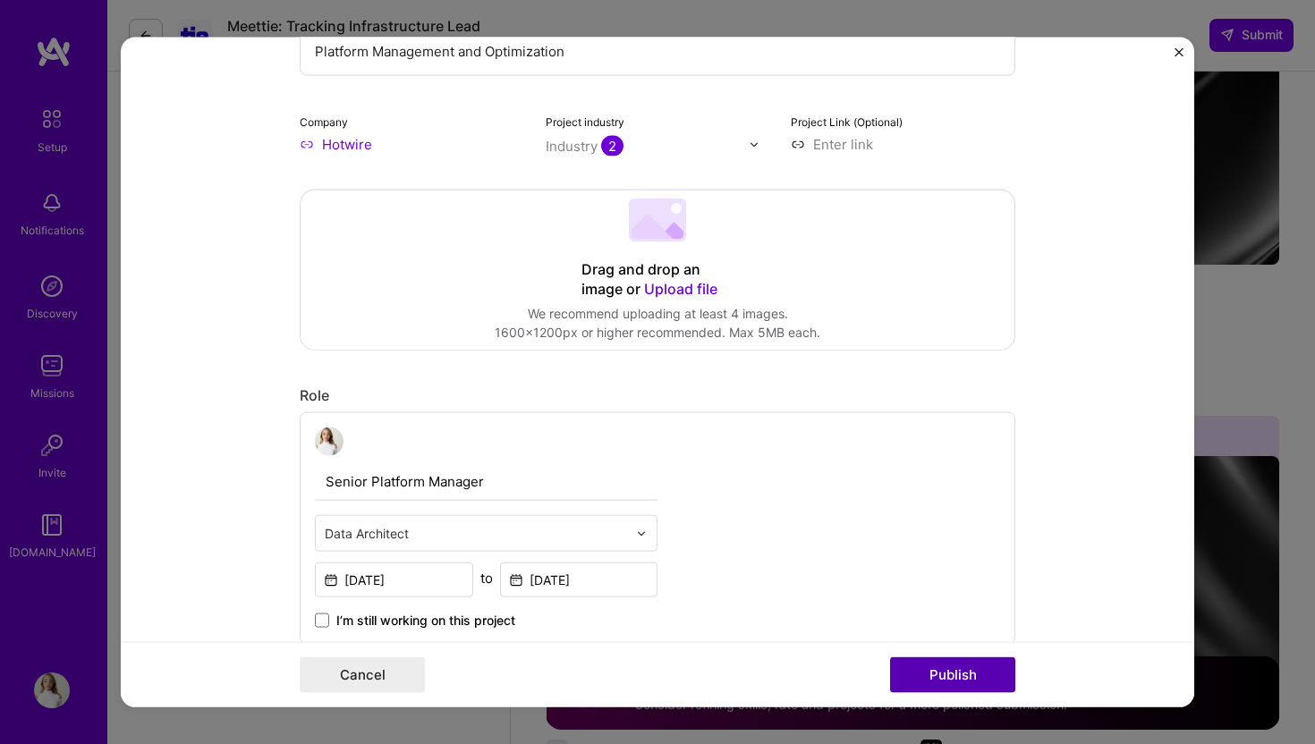
click at [948, 672] on button "Publish" at bounding box center [952, 675] width 125 height 36
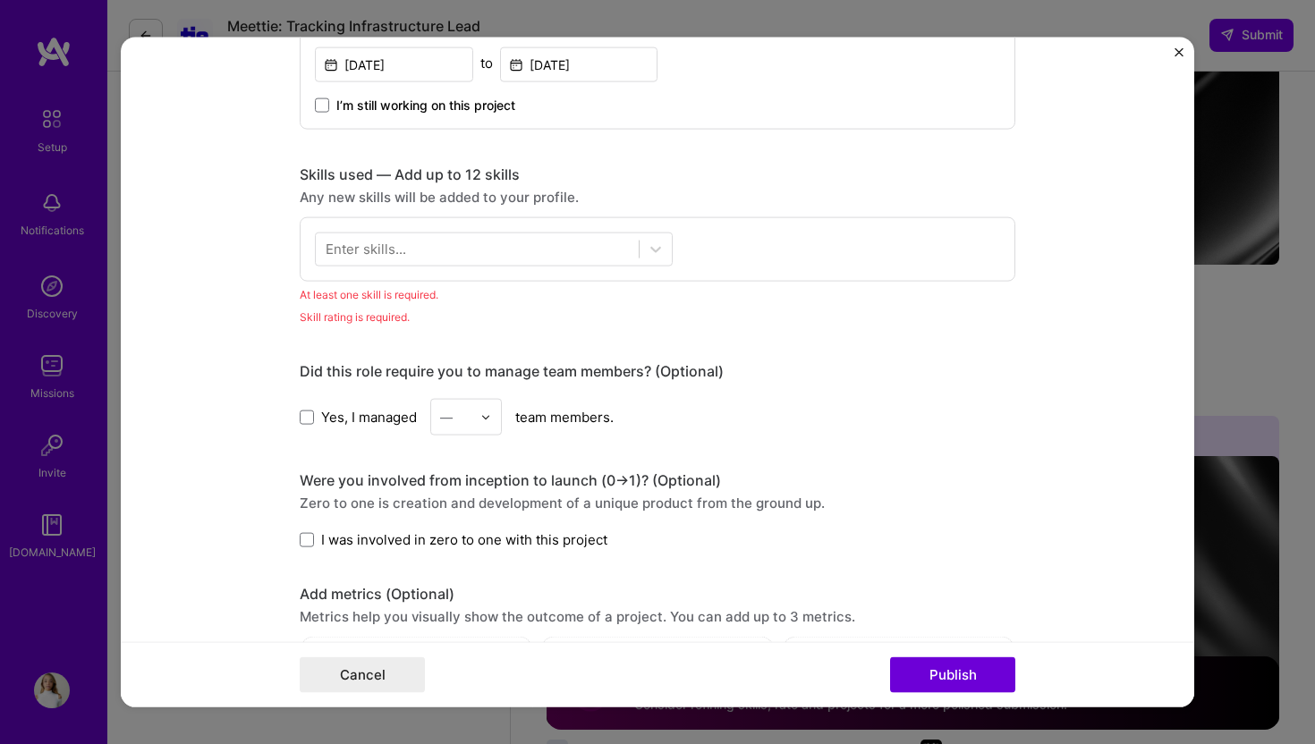
scroll to position [750, 0]
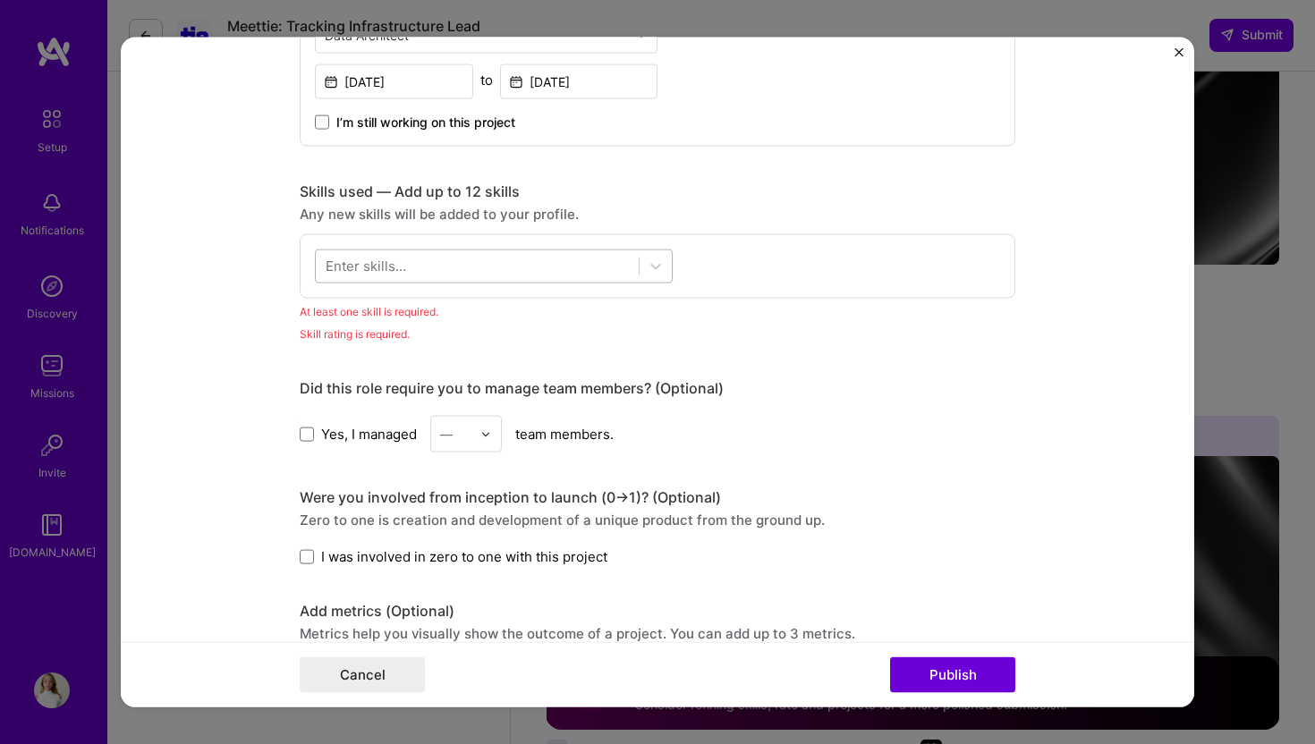
click at [616, 265] on div at bounding box center [477, 266] width 323 height 30
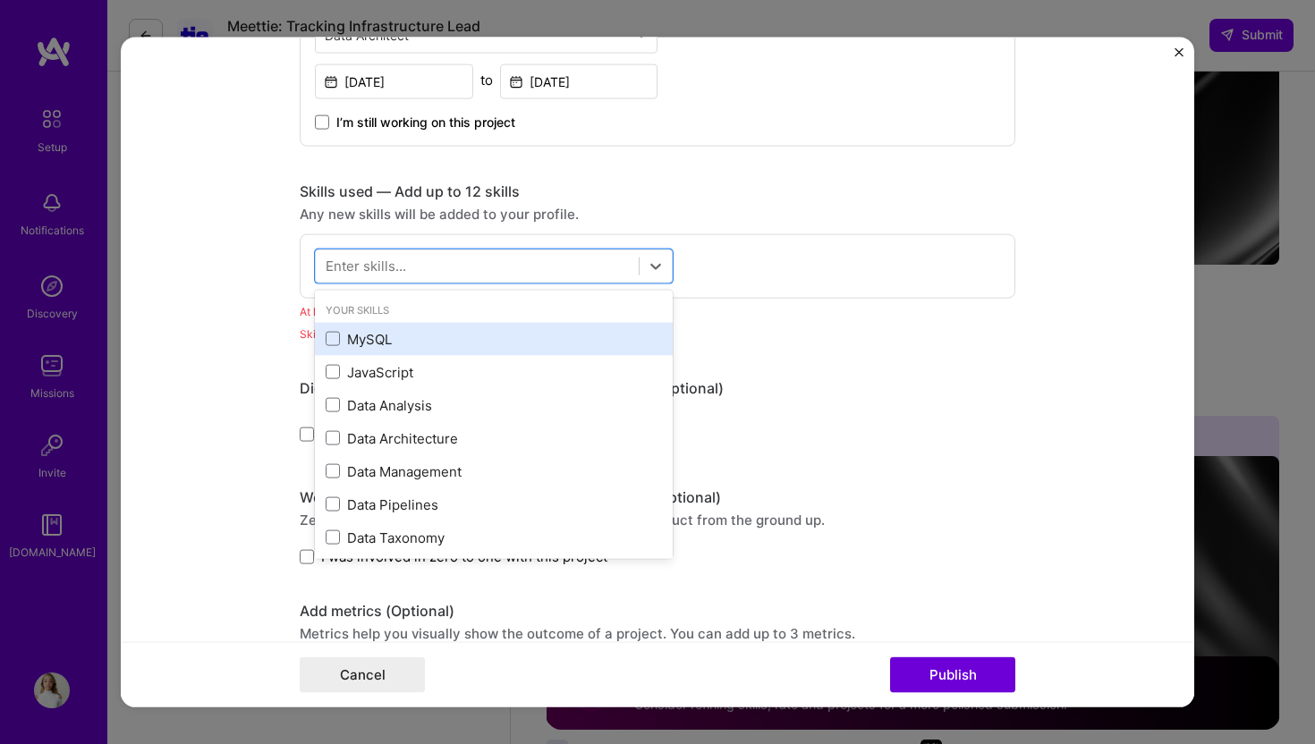
click at [386, 332] on div "MySQL" at bounding box center [494, 338] width 336 height 19
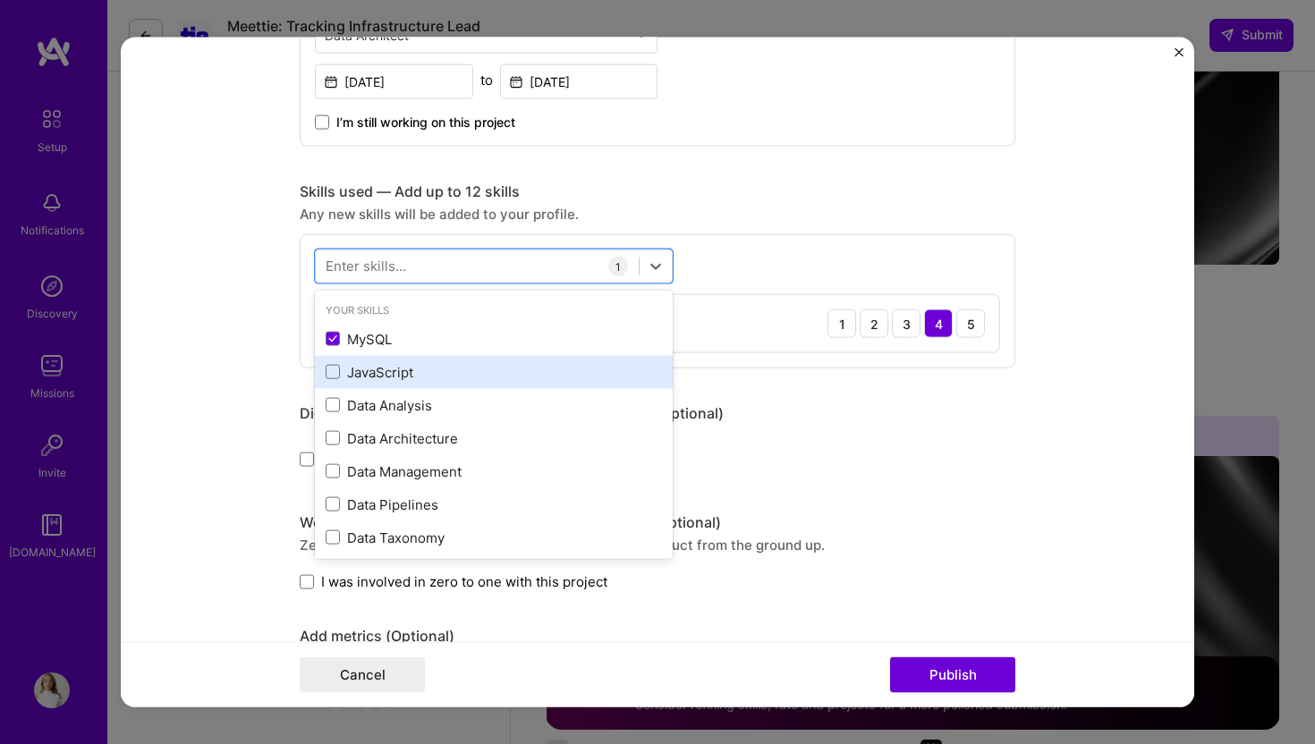
click at [392, 374] on div "JavaScript" at bounding box center [494, 371] width 336 height 19
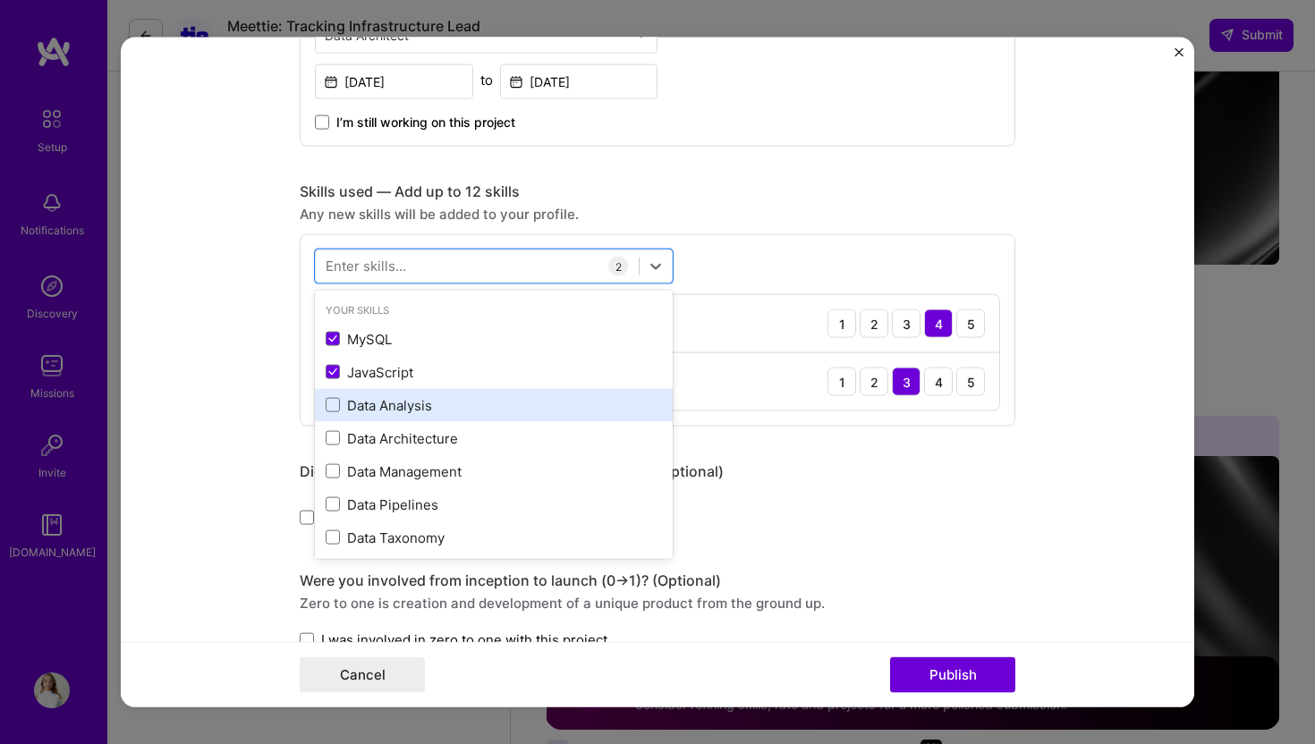
click at [398, 420] on div "Data Analysis" at bounding box center [494, 404] width 358 height 33
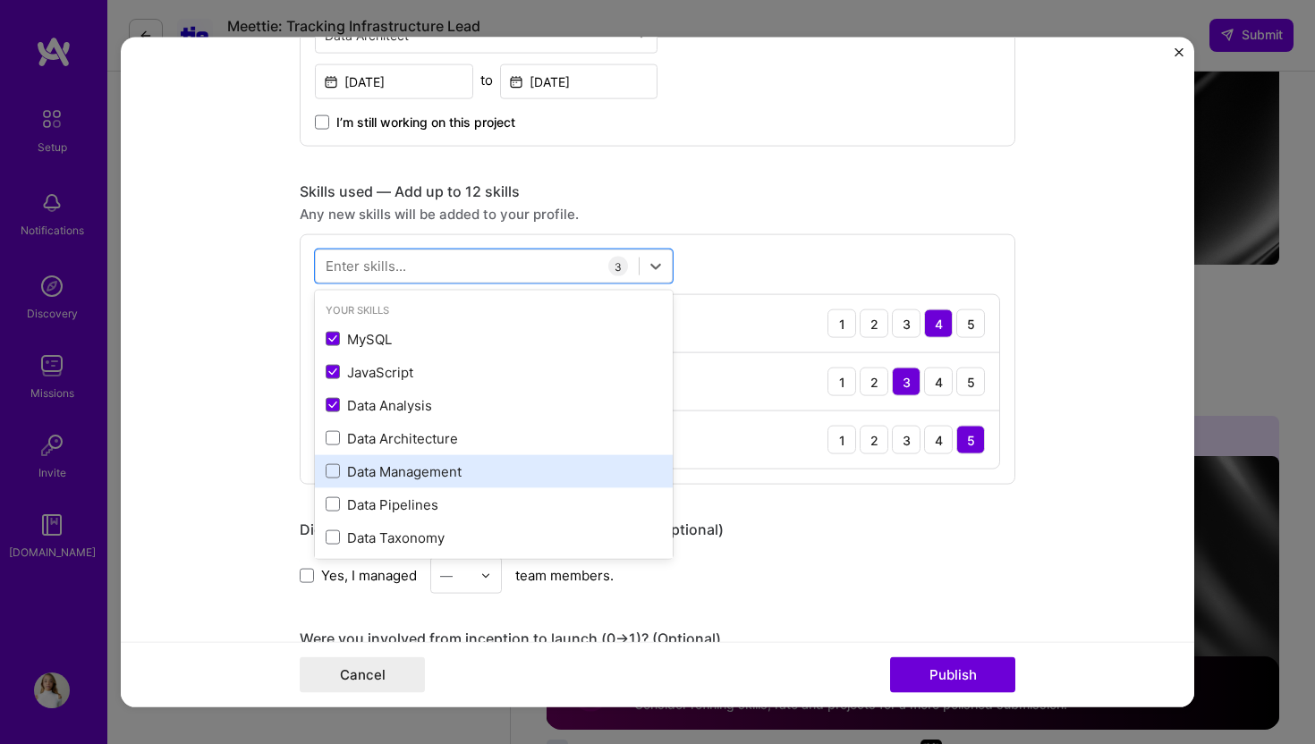
click at [398, 456] on div "Data Management" at bounding box center [494, 470] width 358 height 33
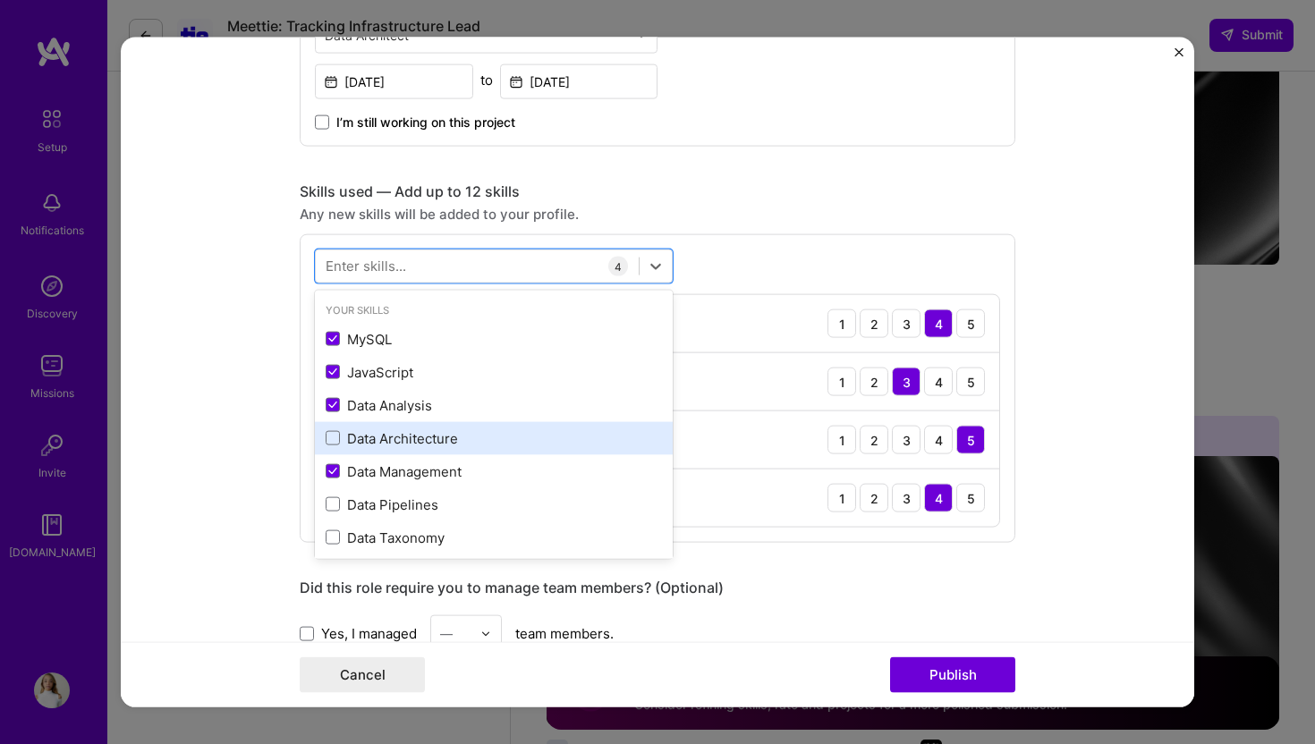
click at [397, 437] on div "Data Architecture" at bounding box center [494, 437] width 336 height 19
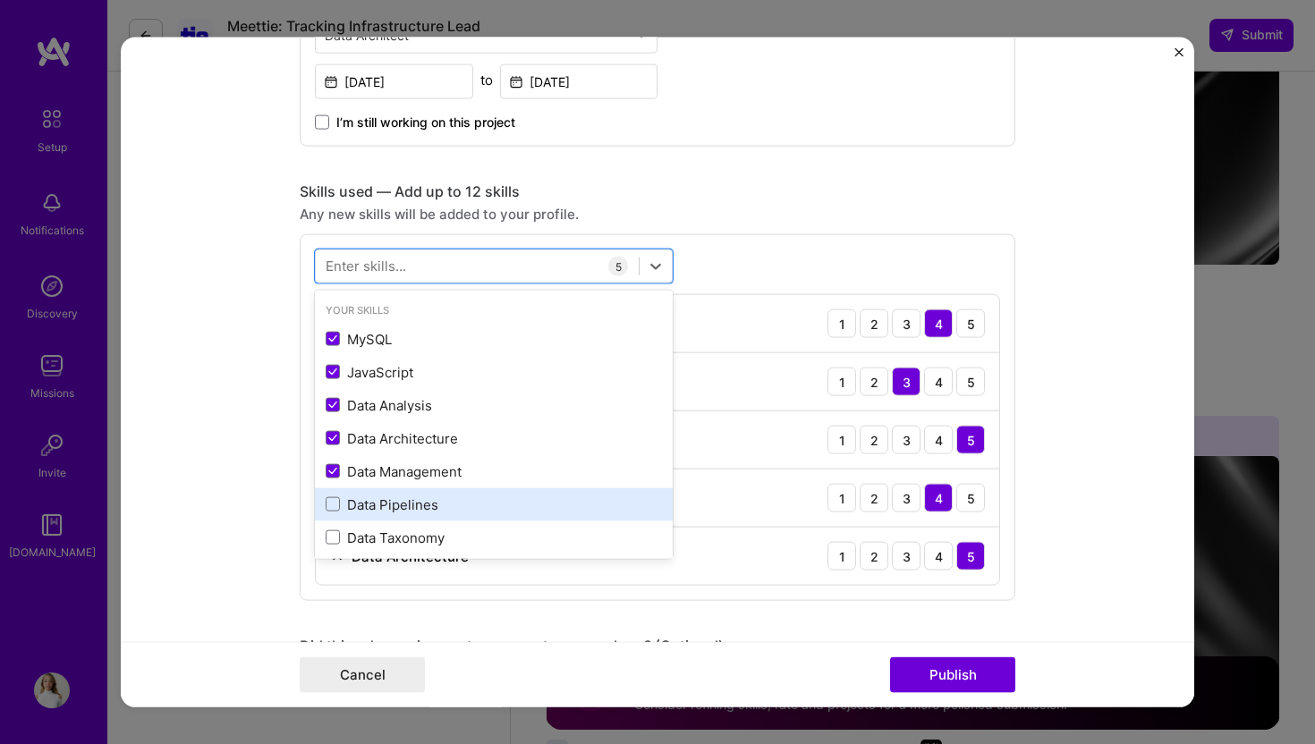
click at [395, 498] on div "Data Pipelines" at bounding box center [494, 504] width 336 height 19
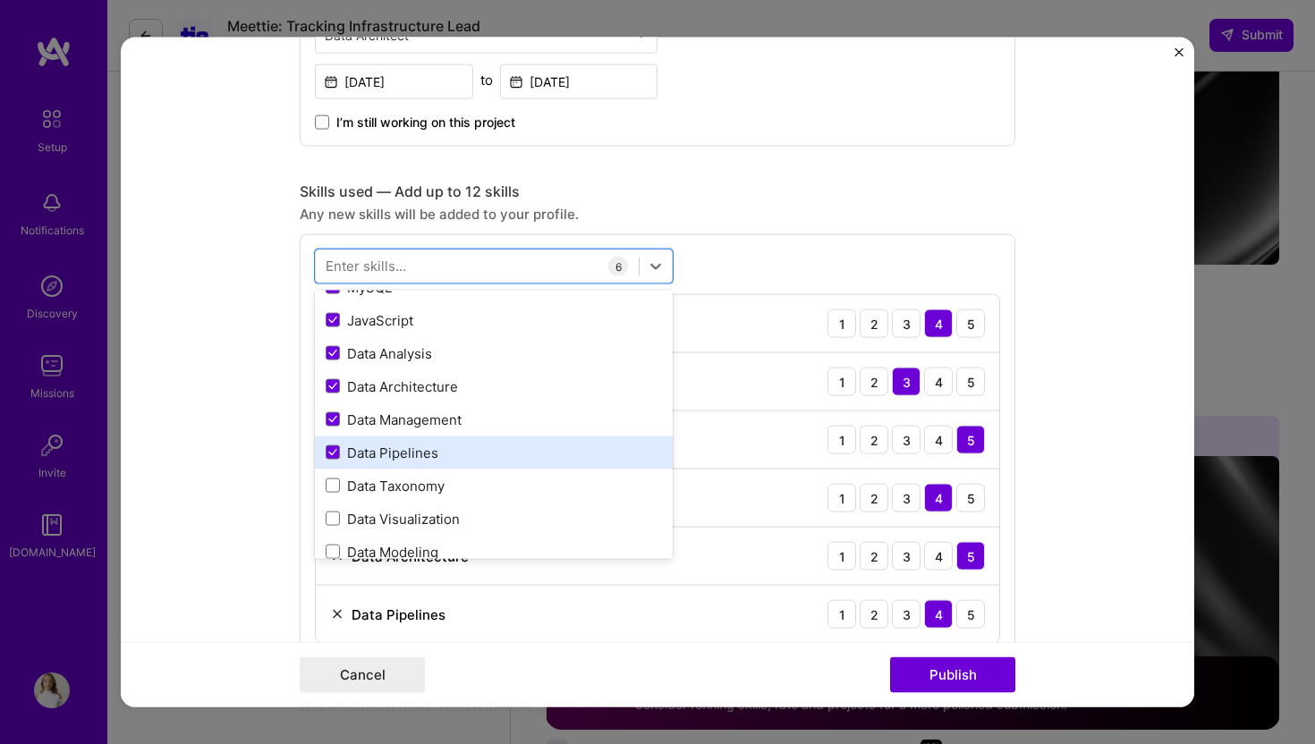
scroll to position [62, 0]
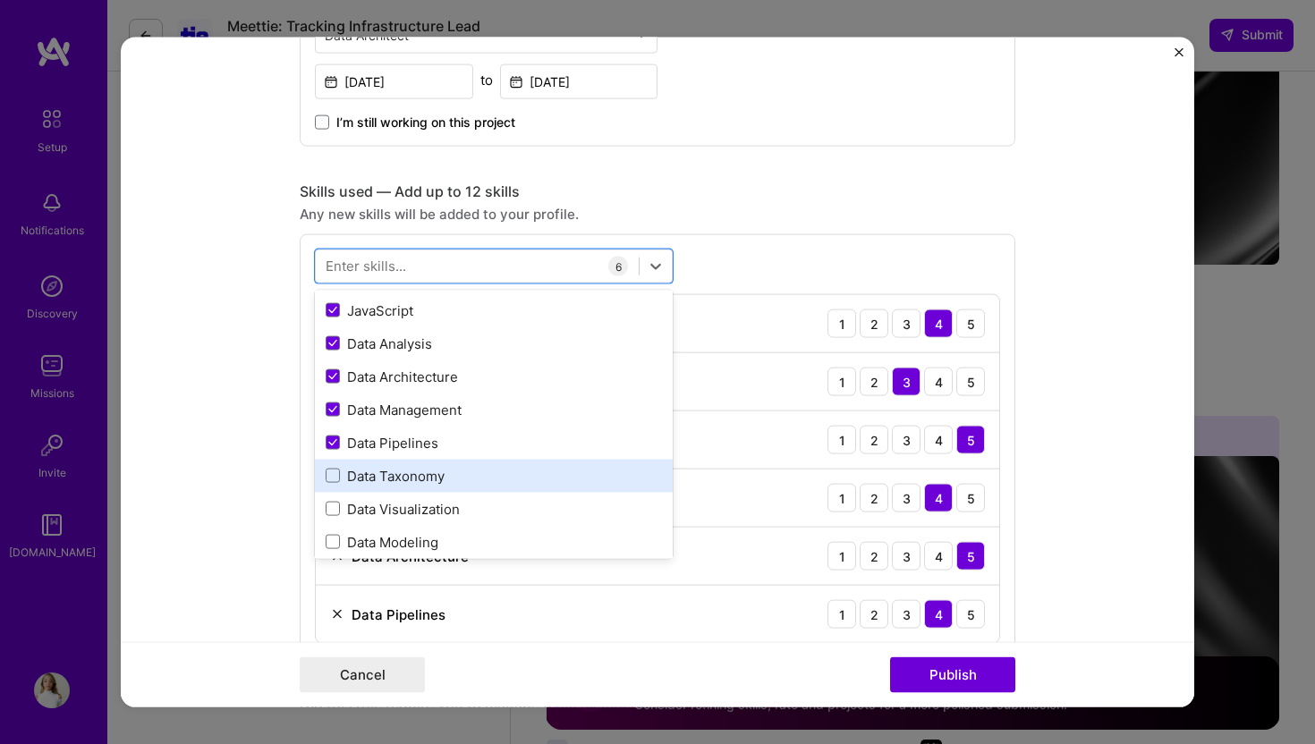
click at [399, 477] on div "Data Taxonomy" at bounding box center [494, 475] width 336 height 19
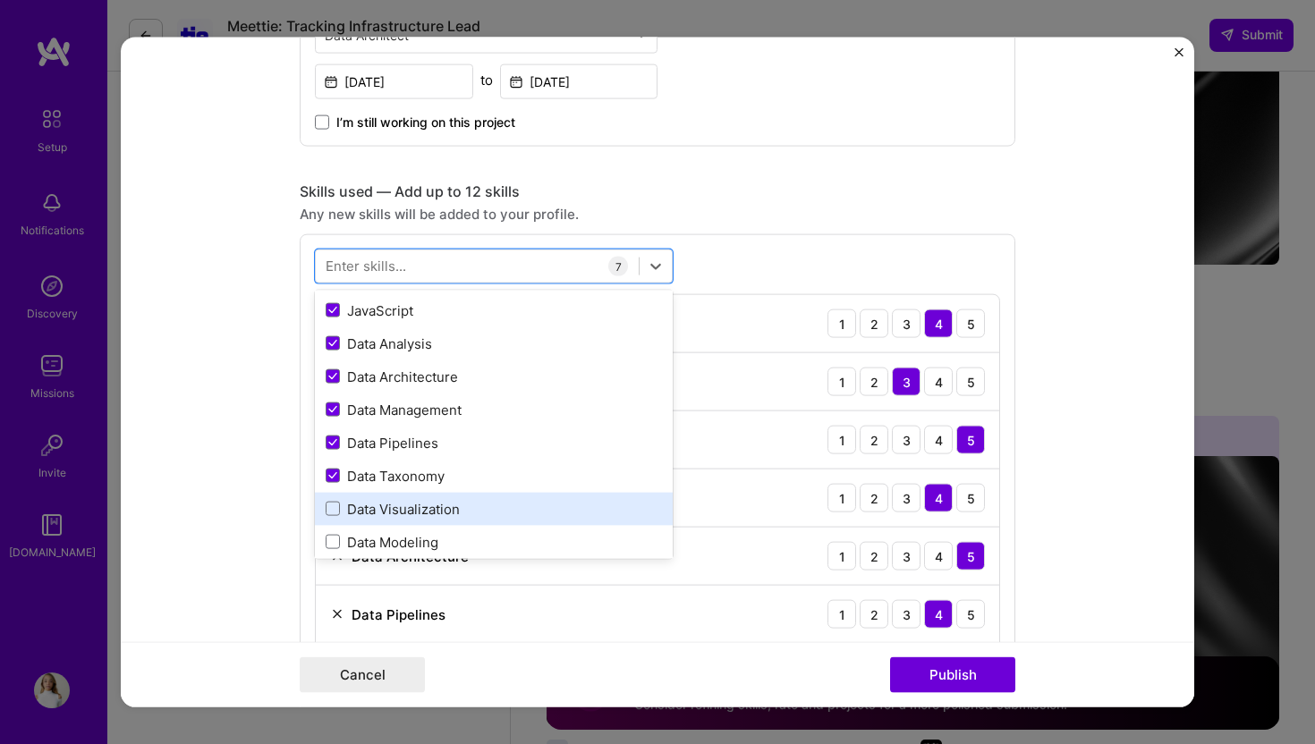
click at [399, 502] on div "Data Visualization" at bounding box center [494, 508] width 336 height 19
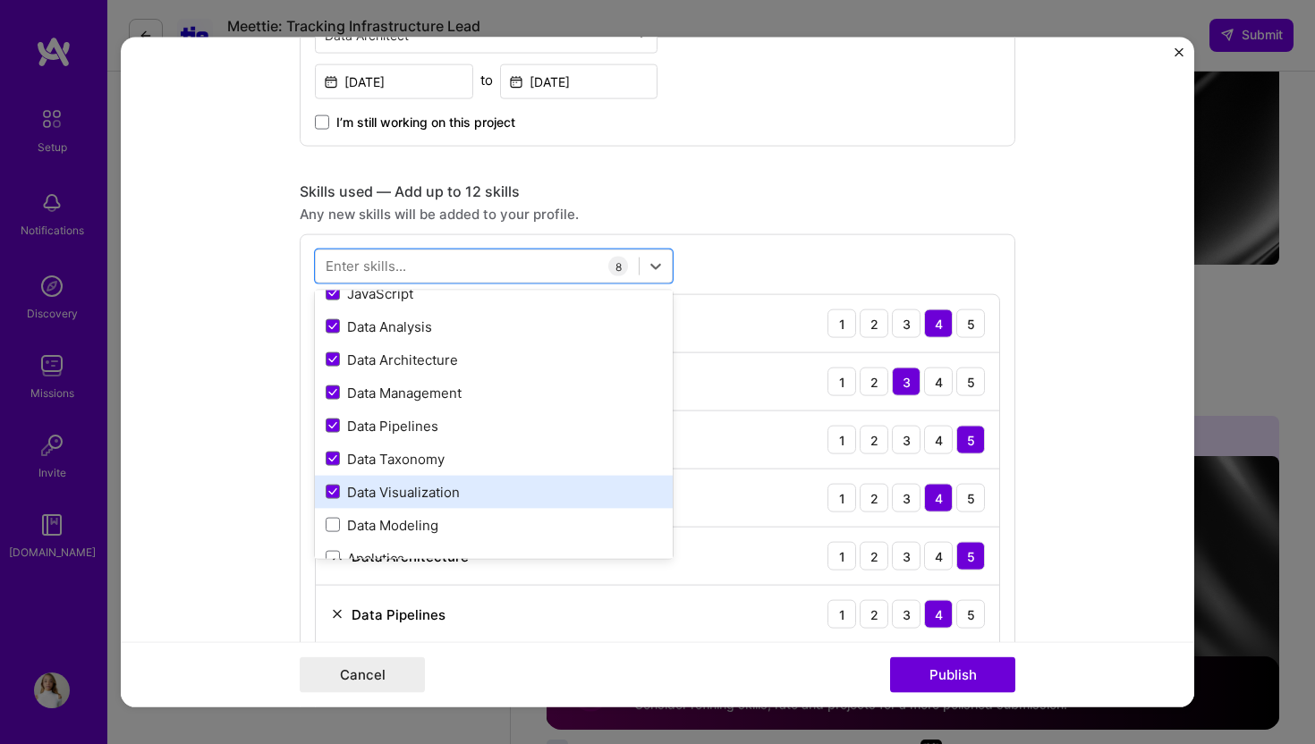
scroll to position [98, 0]
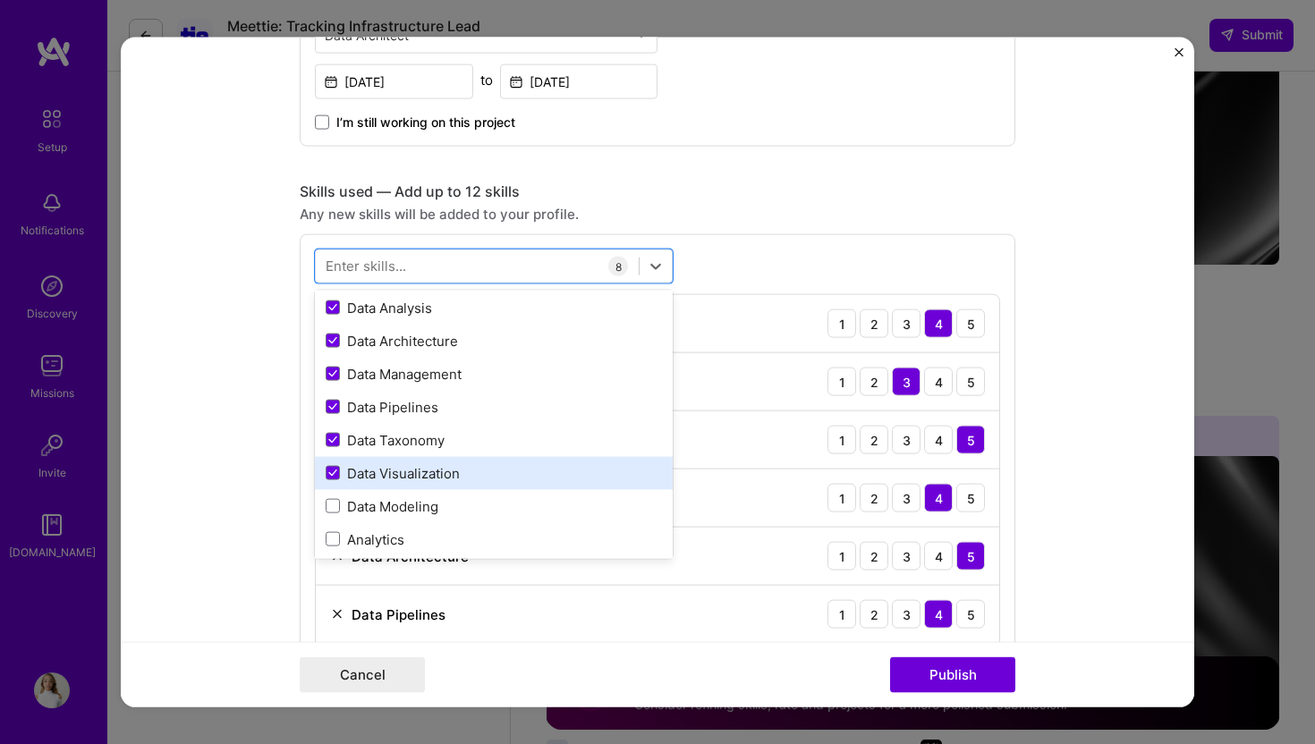
click at [399, 502] on div "Data Modeling" at bounding box center [494, 505] width 336 height 19
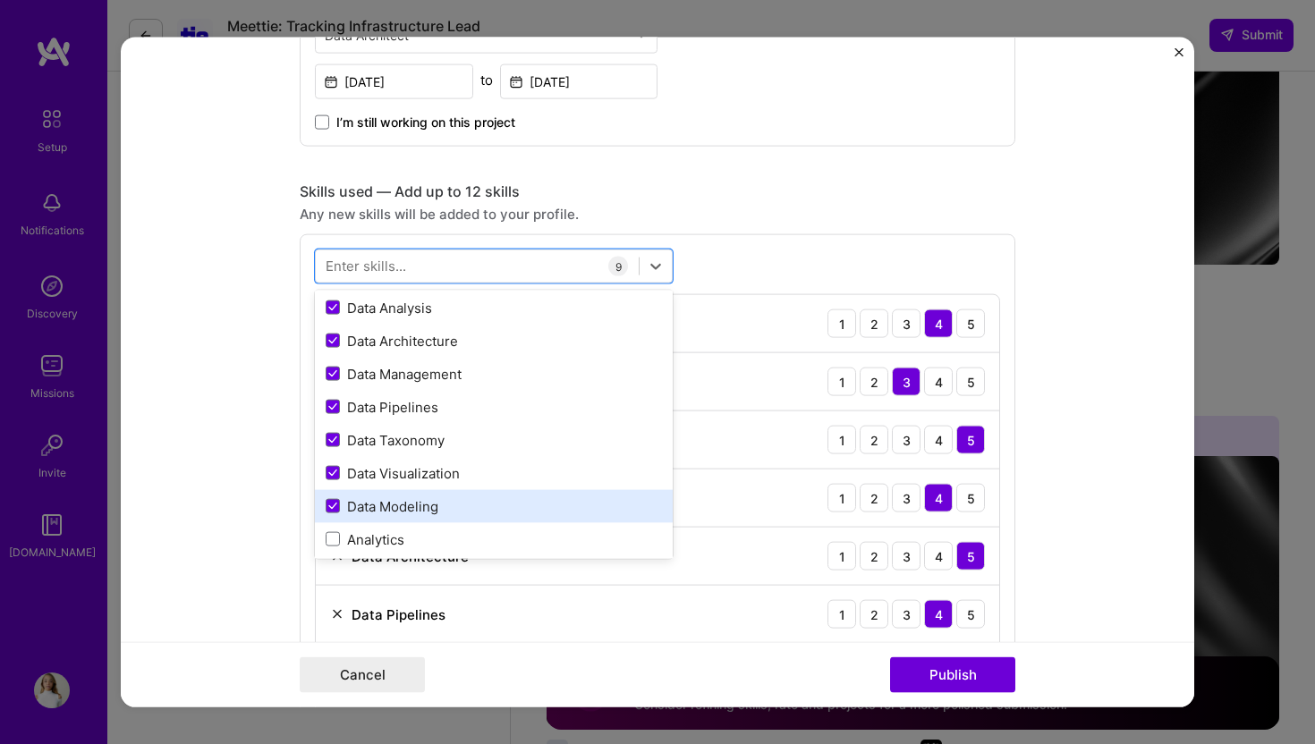
scroll to position [177, 0]
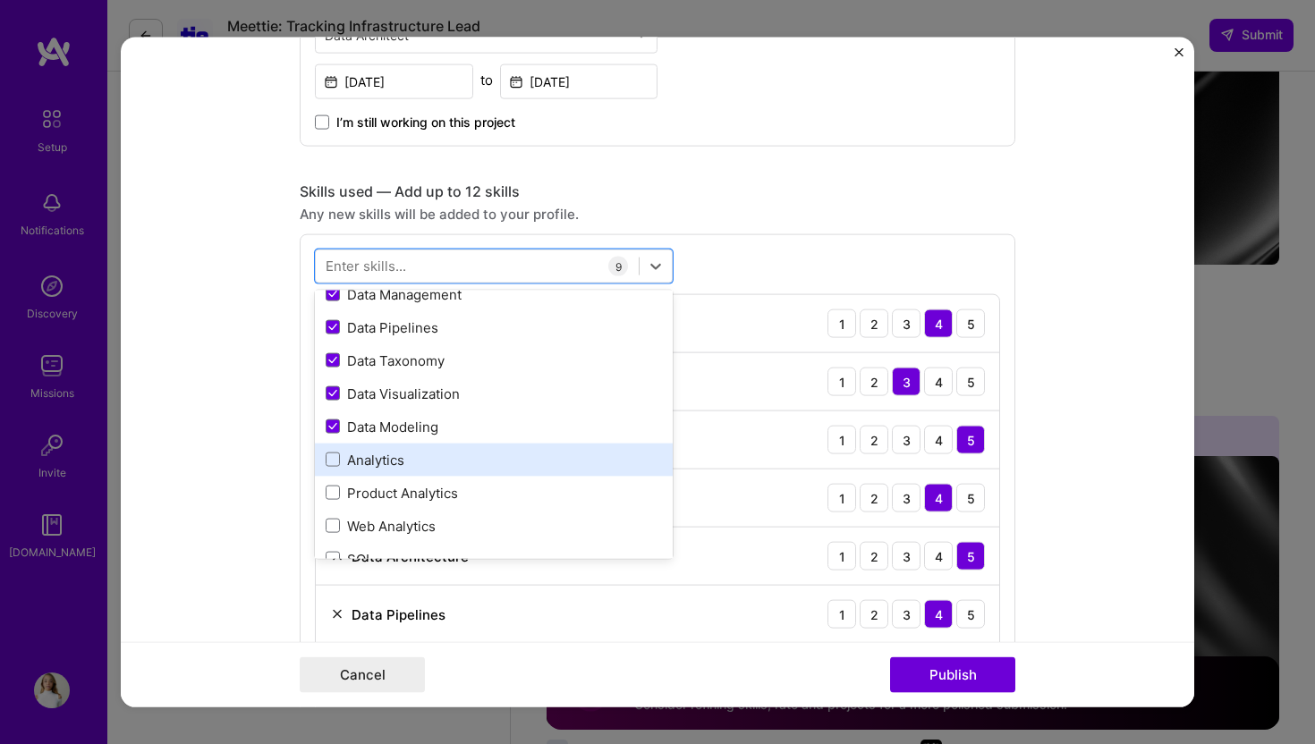
click at [394, 467] on div "Analytics" at bounding box center [494, 459] width 336 height 19
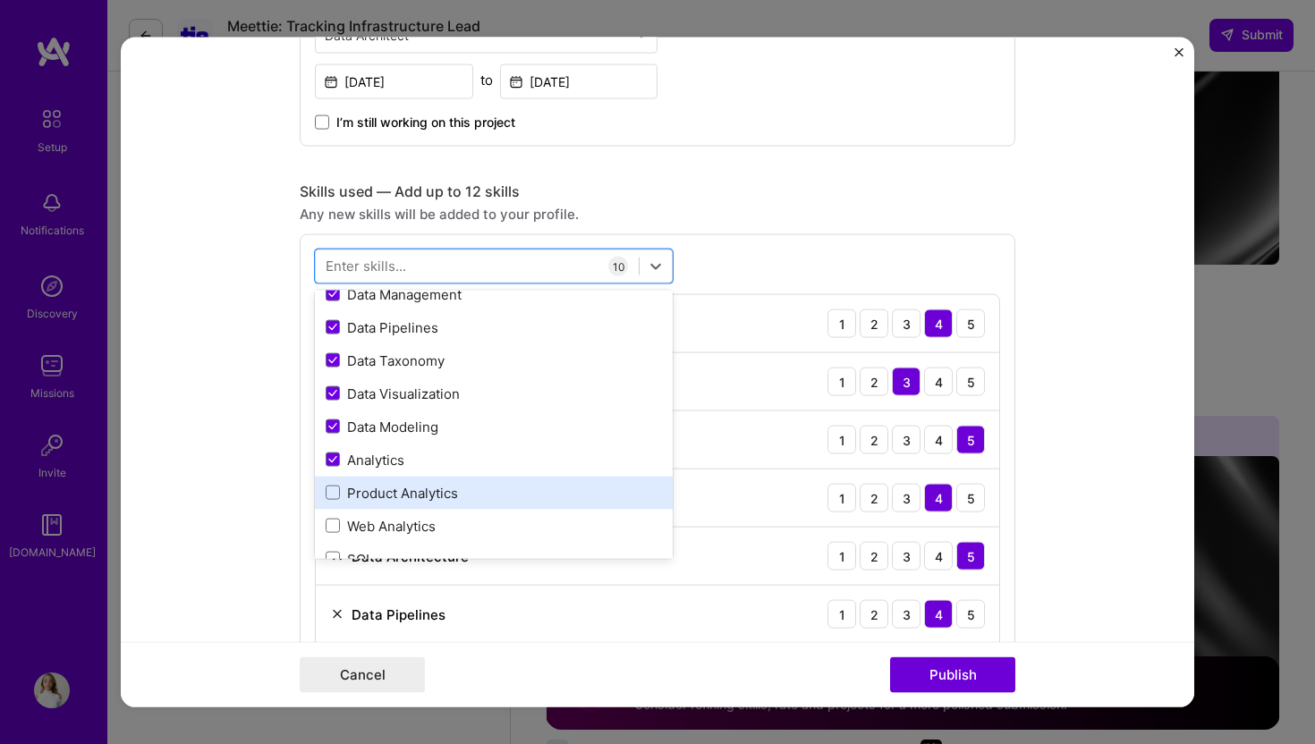
click at [400, 493] on div "Product Analytics" at bounding box center [494, 492] width 336 height 19
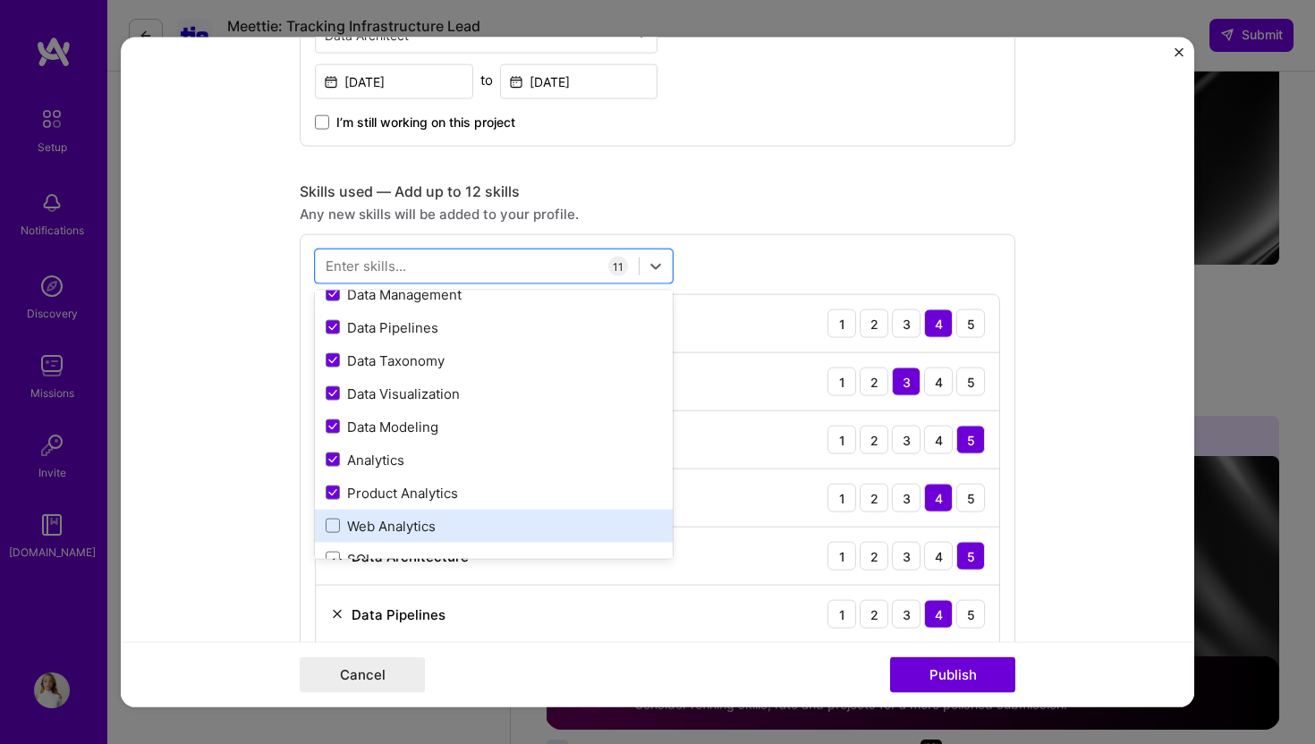
click at [400, 511] on div "Web Analytics" at bounding box center [494, 525] width 358 height 33
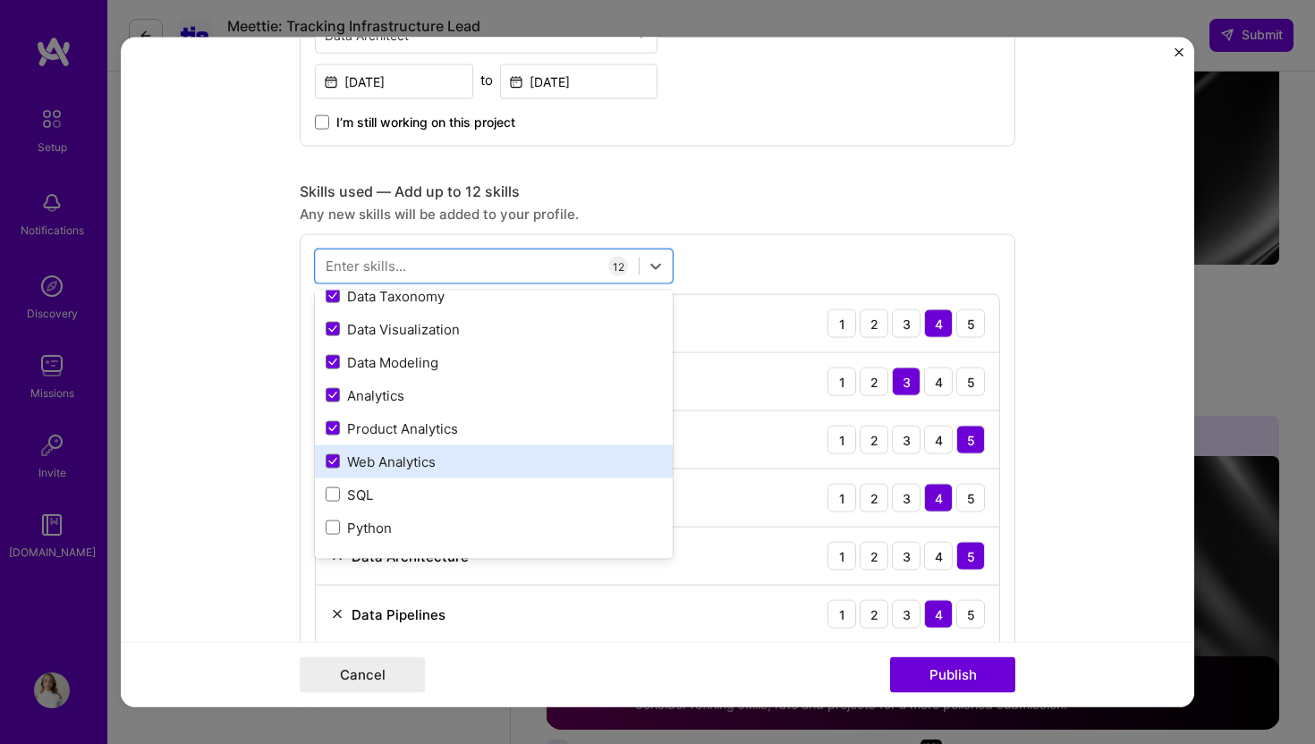
scroll to position [258, 0]
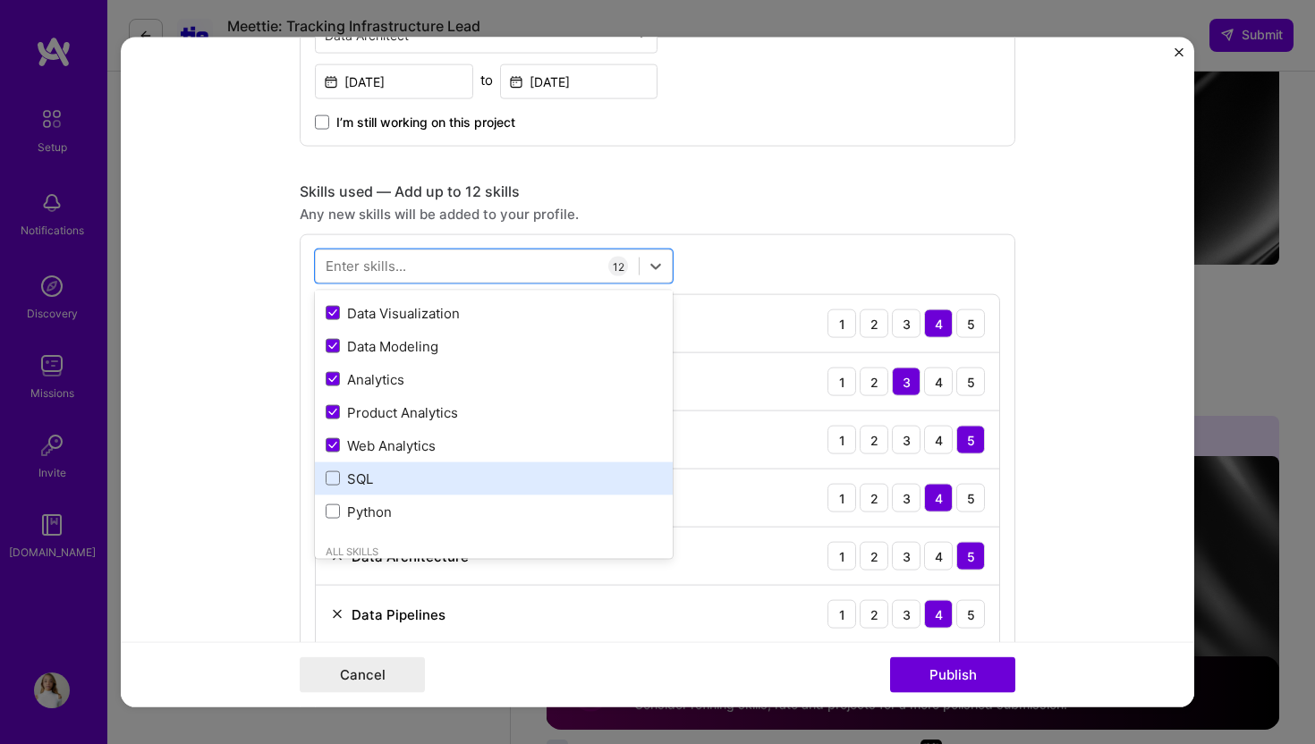
click at [398, 479] on div "SQL" at bounding box center [494, 478] width 336 height 19
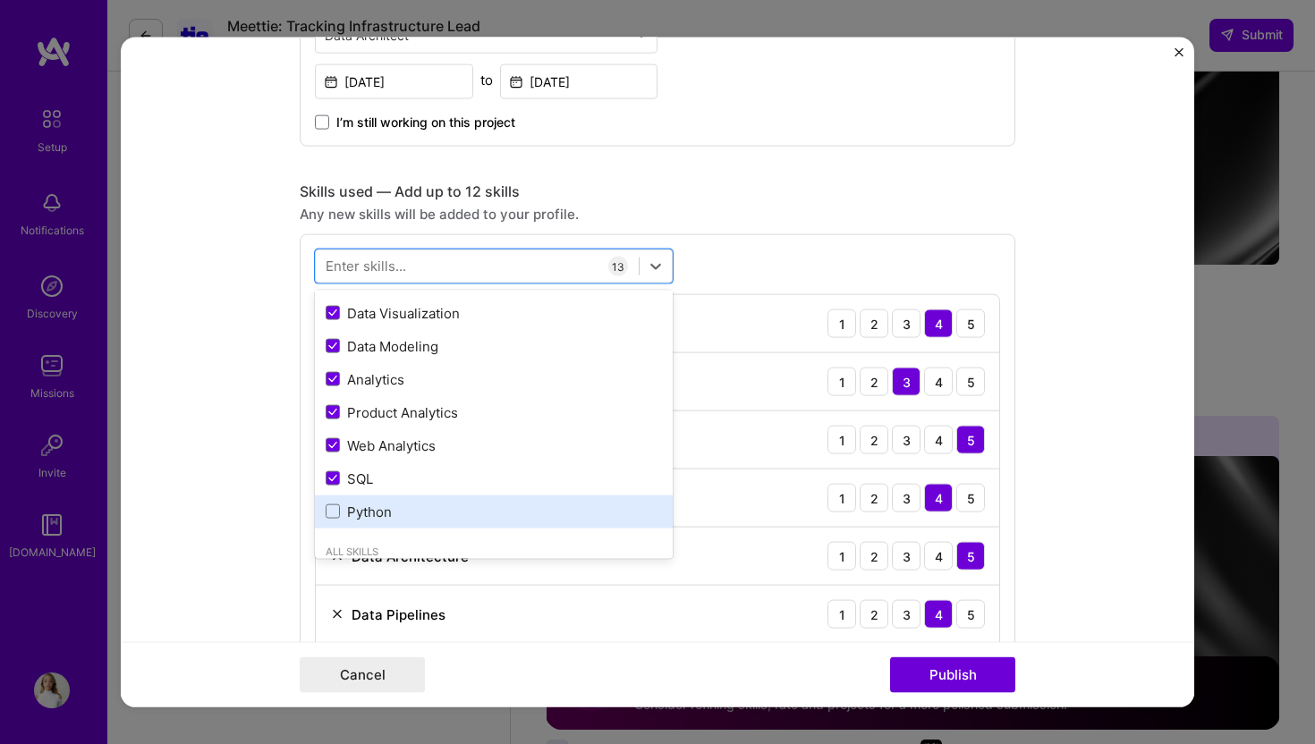
click at [398, 507] on div "Python" at bounding box center [494, 511] width 336 height 19
click at [498, 525] on div "Python" at bounding box center [494, 511] width 358 height 33
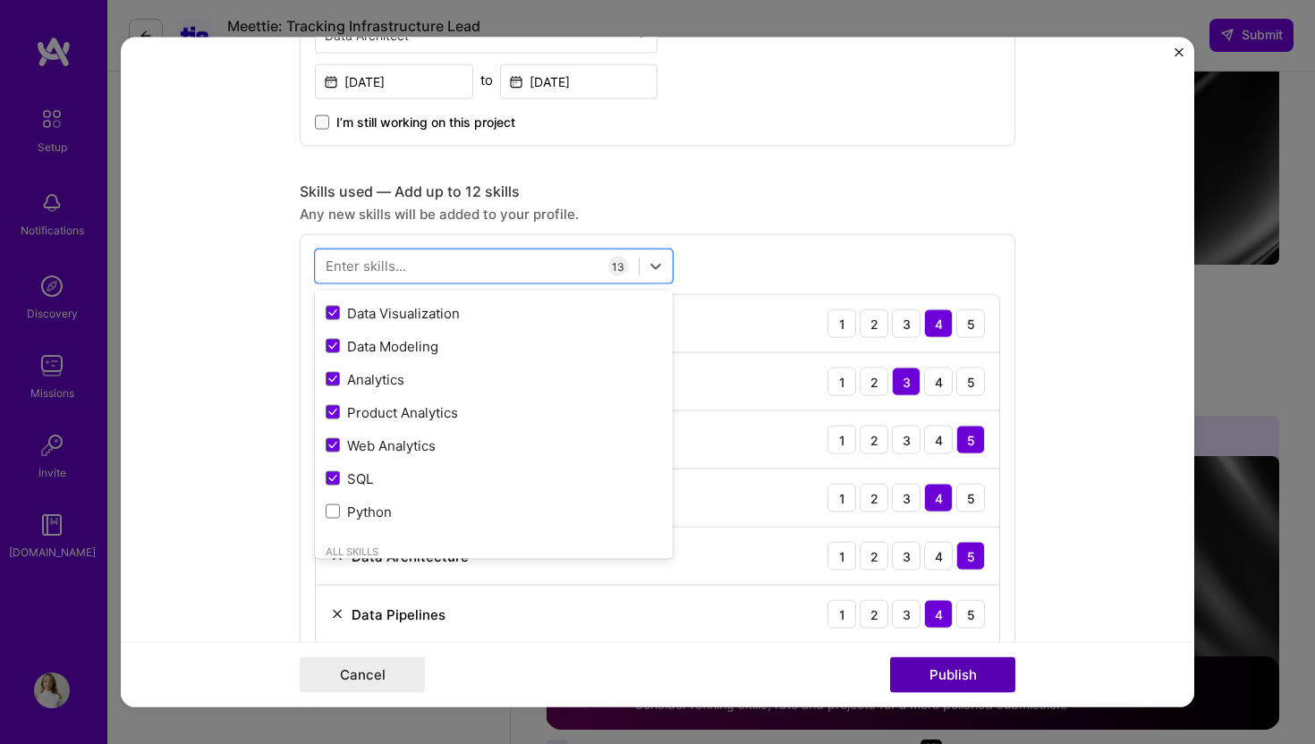
click at [965, 681] on button "Publish" at bounding box center [952, 675] width 125 height 36
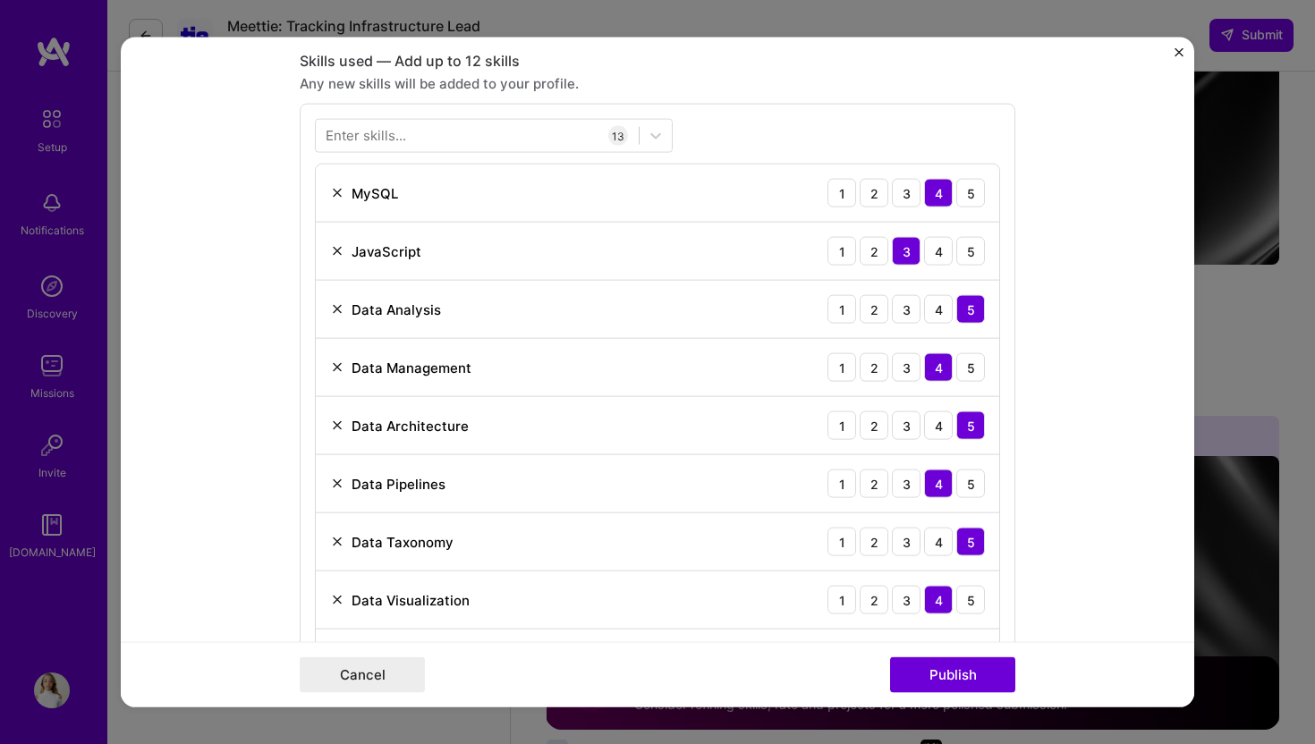
scroll to position [895, 0]
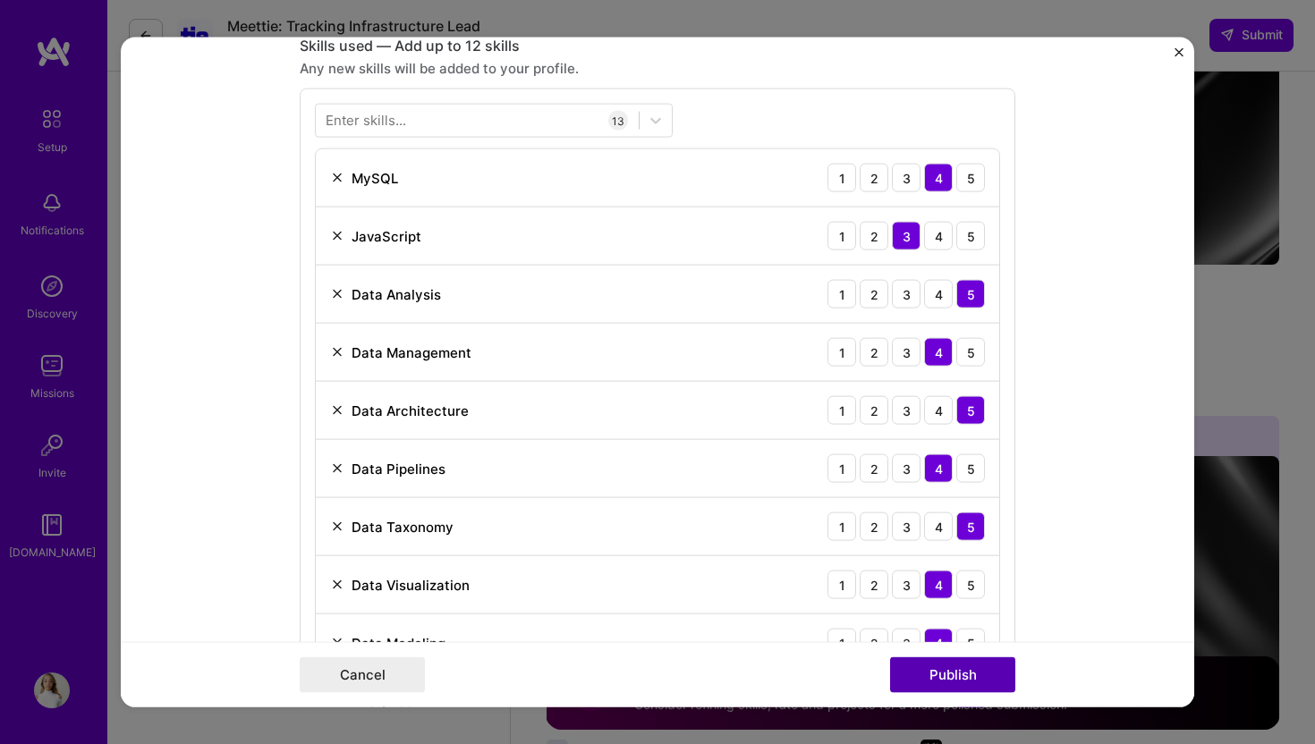
click at [929, 671] on button "Publish" at bounding box center [952, 675] width 125 height 36
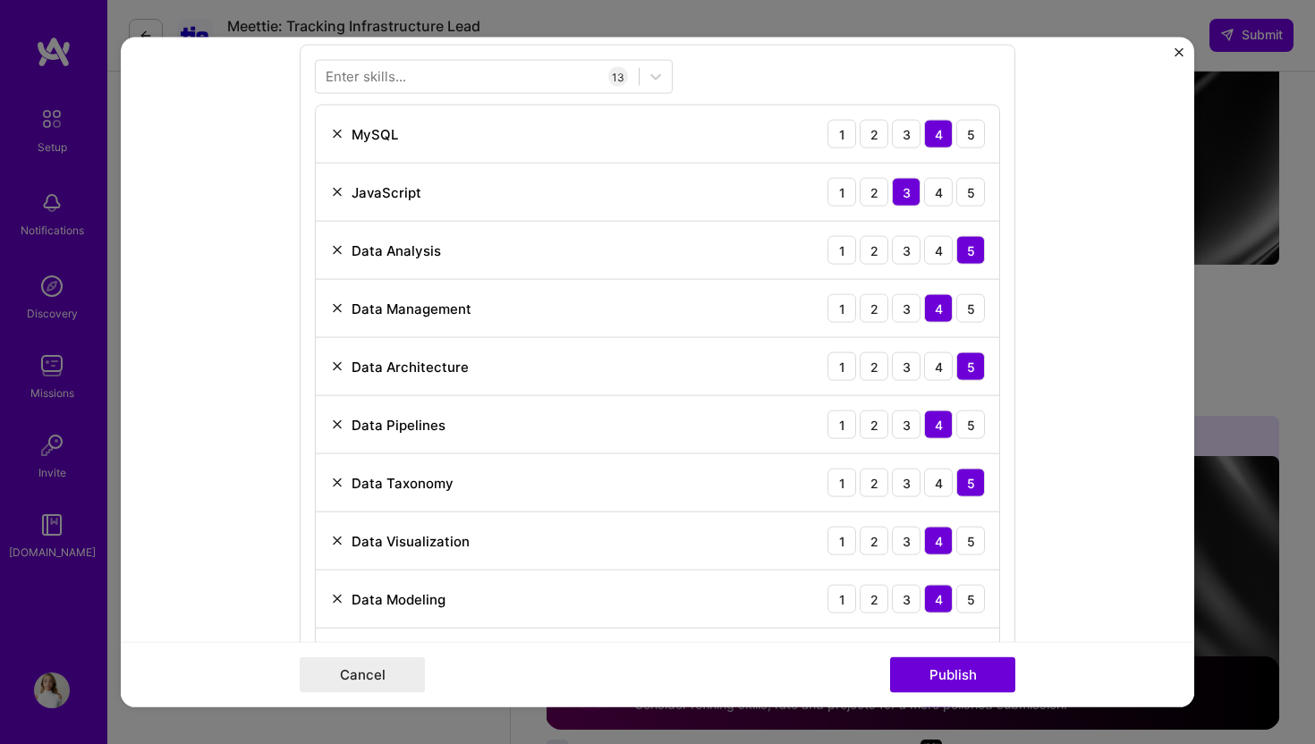
scroll to position [935, 0]
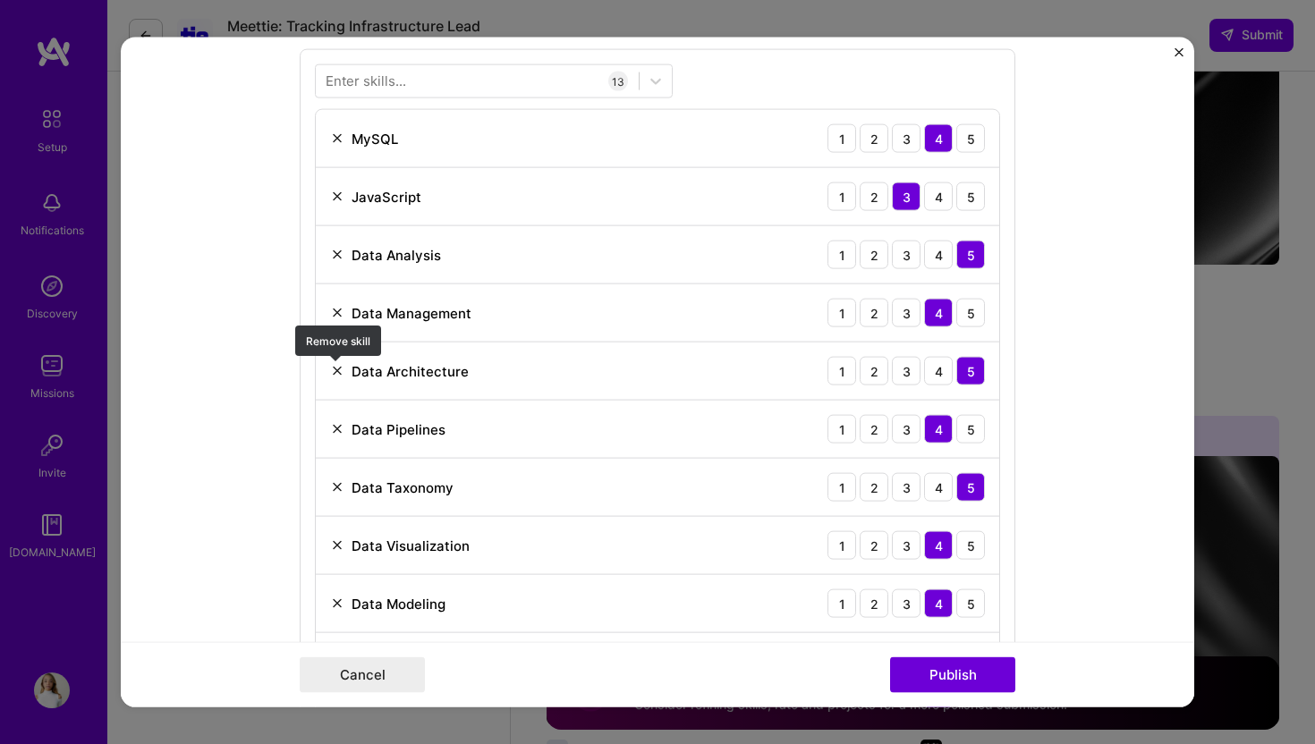
click at [337, 374] on img at bounding box center [337, 371] width 14 height 14
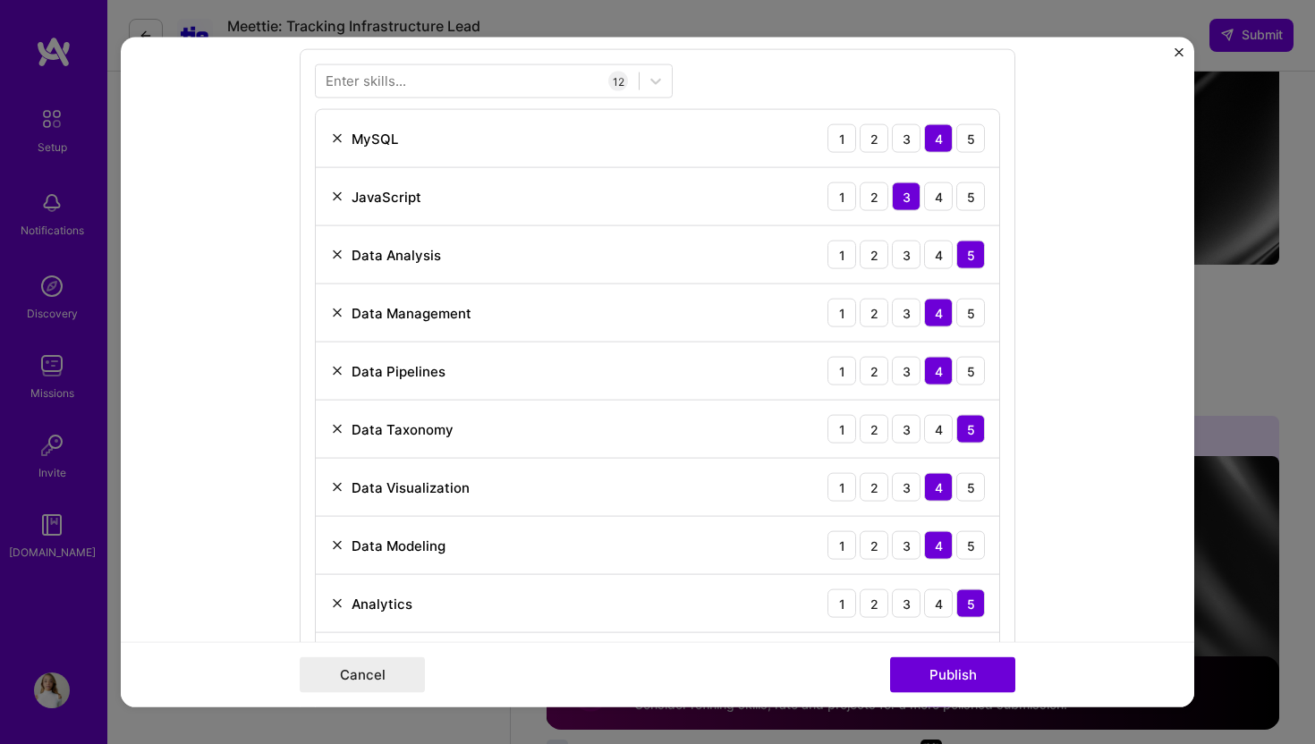
click at [887, 658] on div "Cancel Publish" at bounding box center [658, 675] width 716 height 36
click at [921, 676] on button "Publish" at bounding box center [952, 675] width 125 height 36
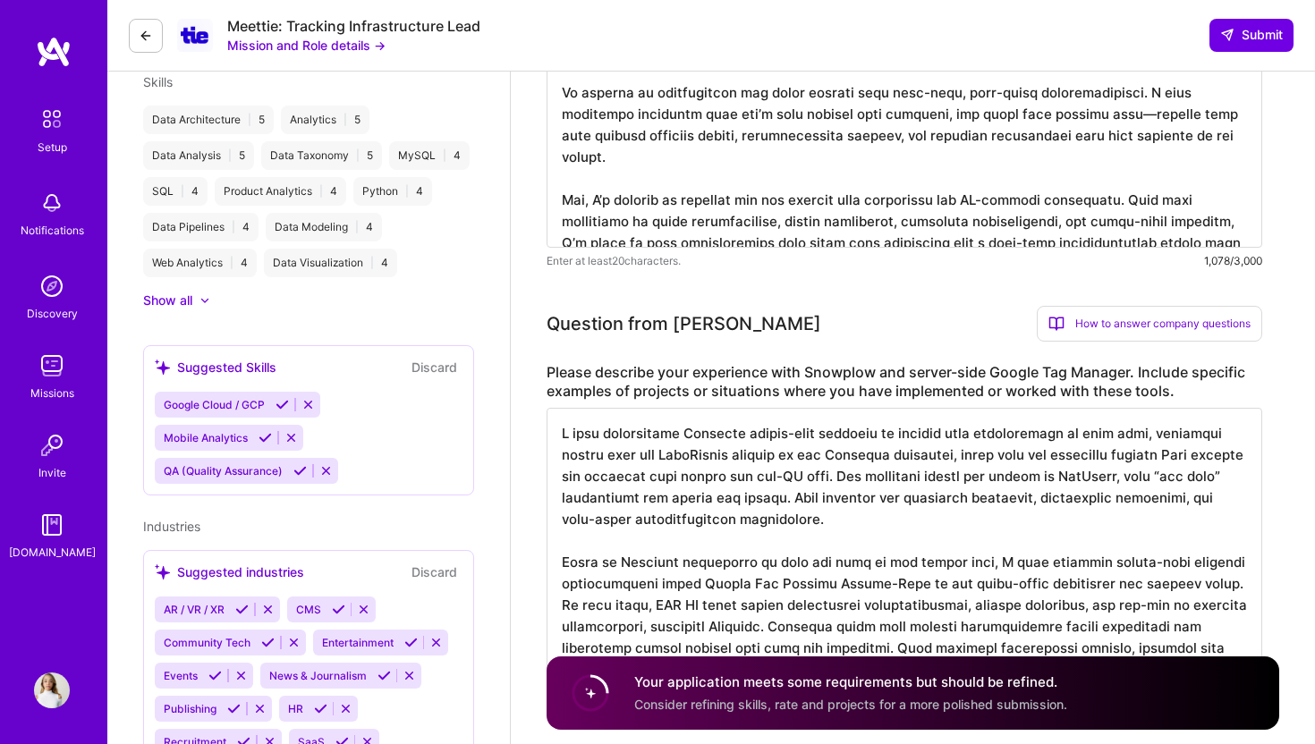
scroll to position [630, 0]
click at [686, 707] on span "Consider refining skills, rate and projects for a more polished submission." at bounding box center [850, 704] width 433 height 15
click at [592, 686] on circle at bounding box center [590, 693] width 34 height 34
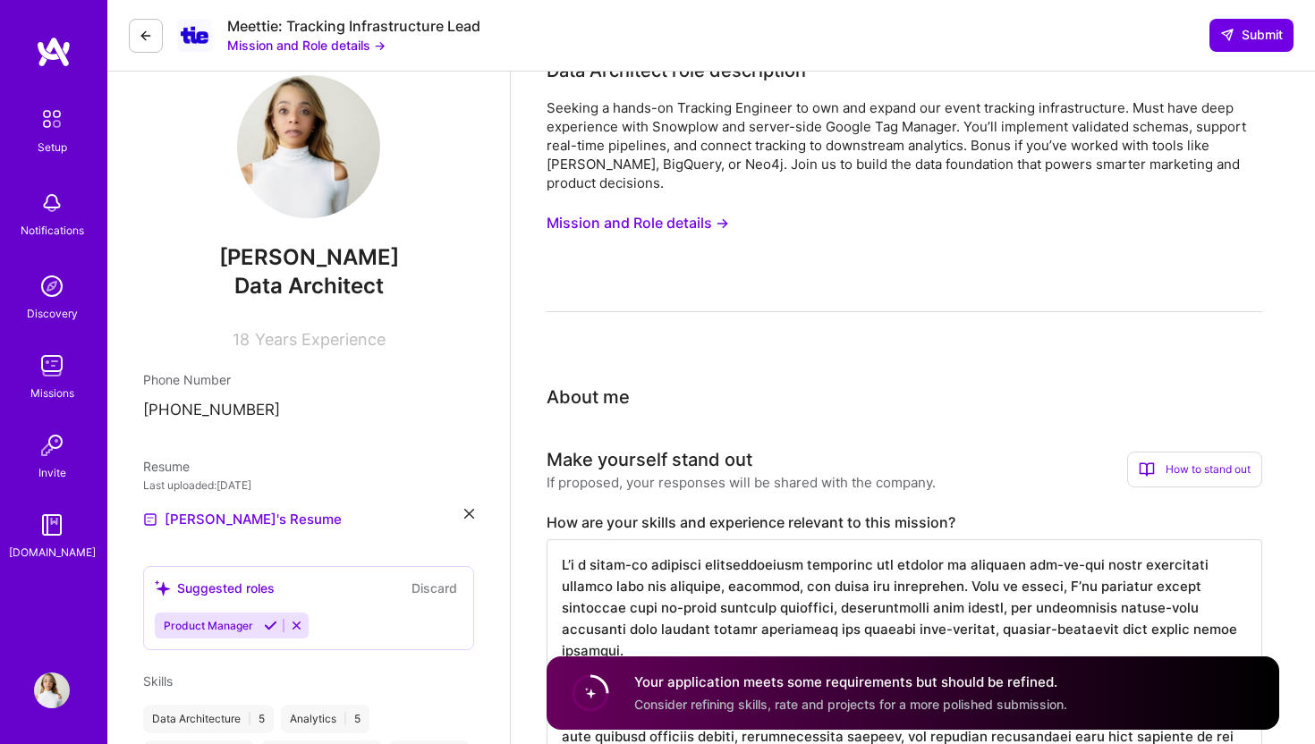
scroll to position [0, 0]
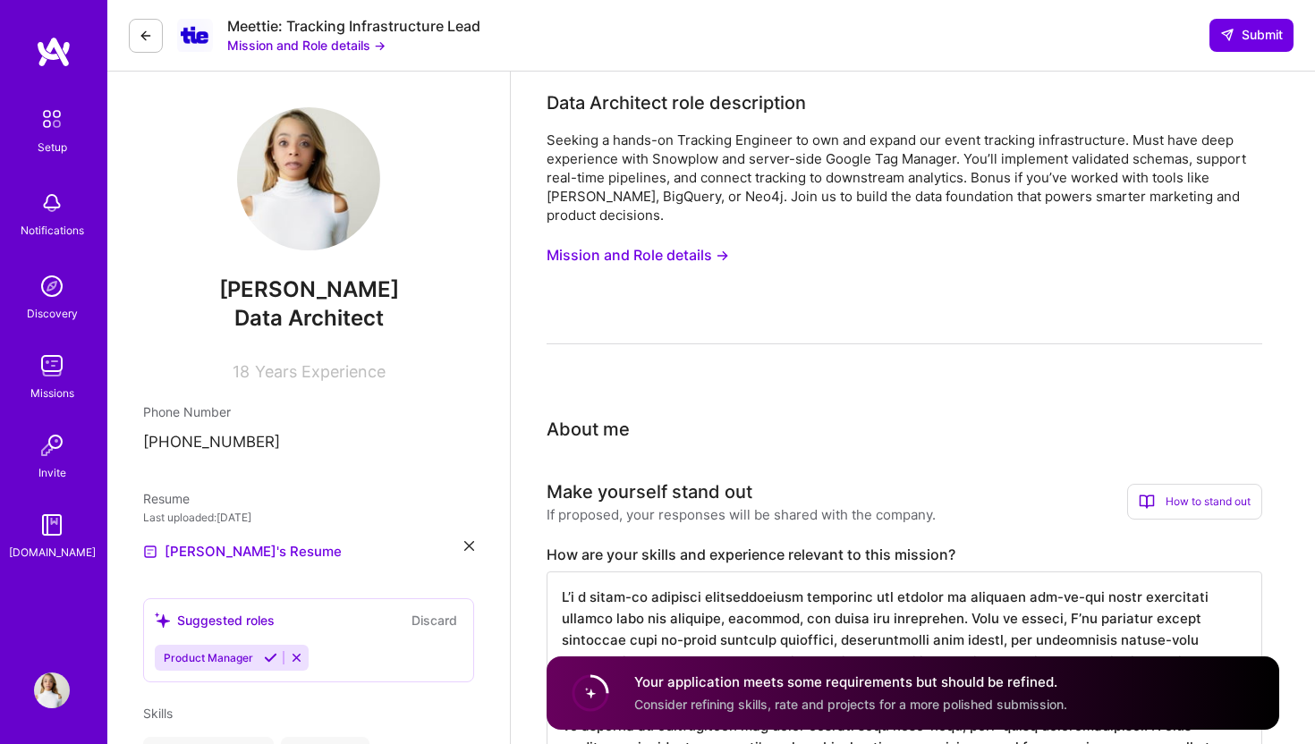
click at [350, 373] on span "Years Experience" at bounding box center [320, 371] width 131 height 19
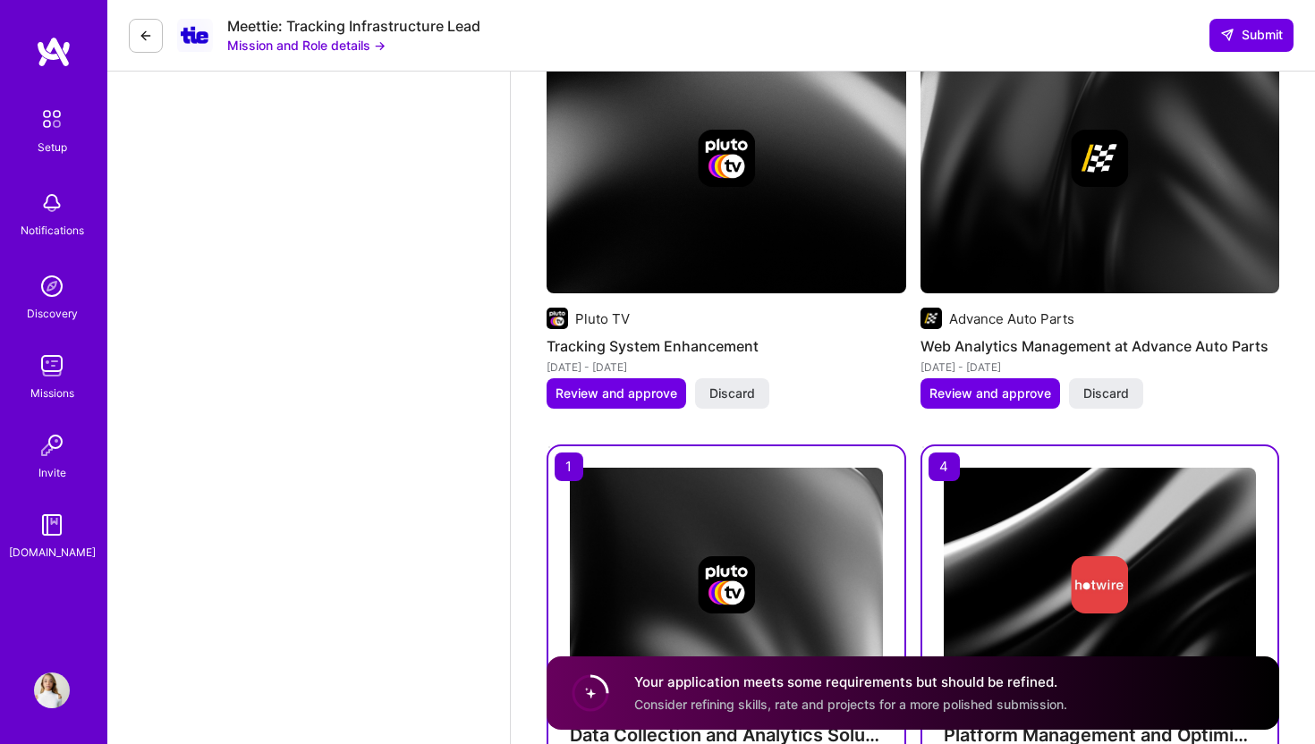
scroll to position [3800, 0]
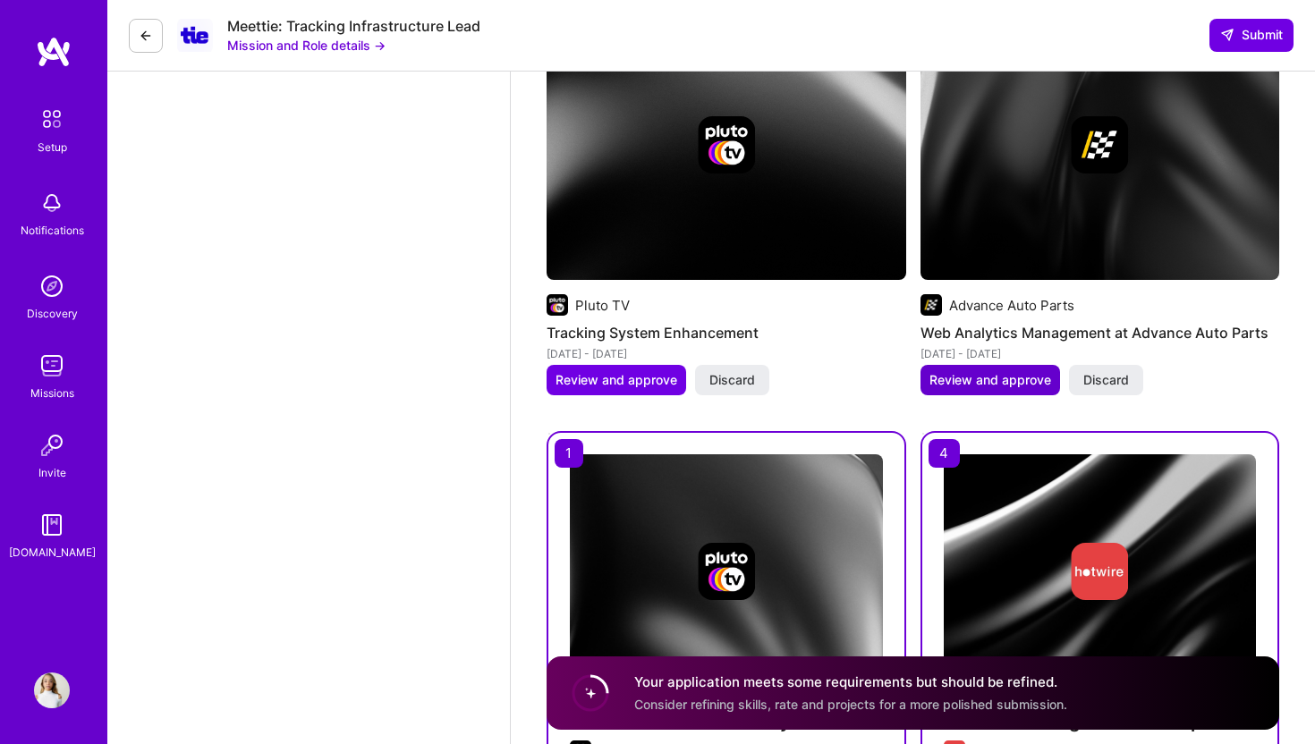
click at [1029, 371] on span "Review and approve" at bounding box center [990, 380] width 122 height 18
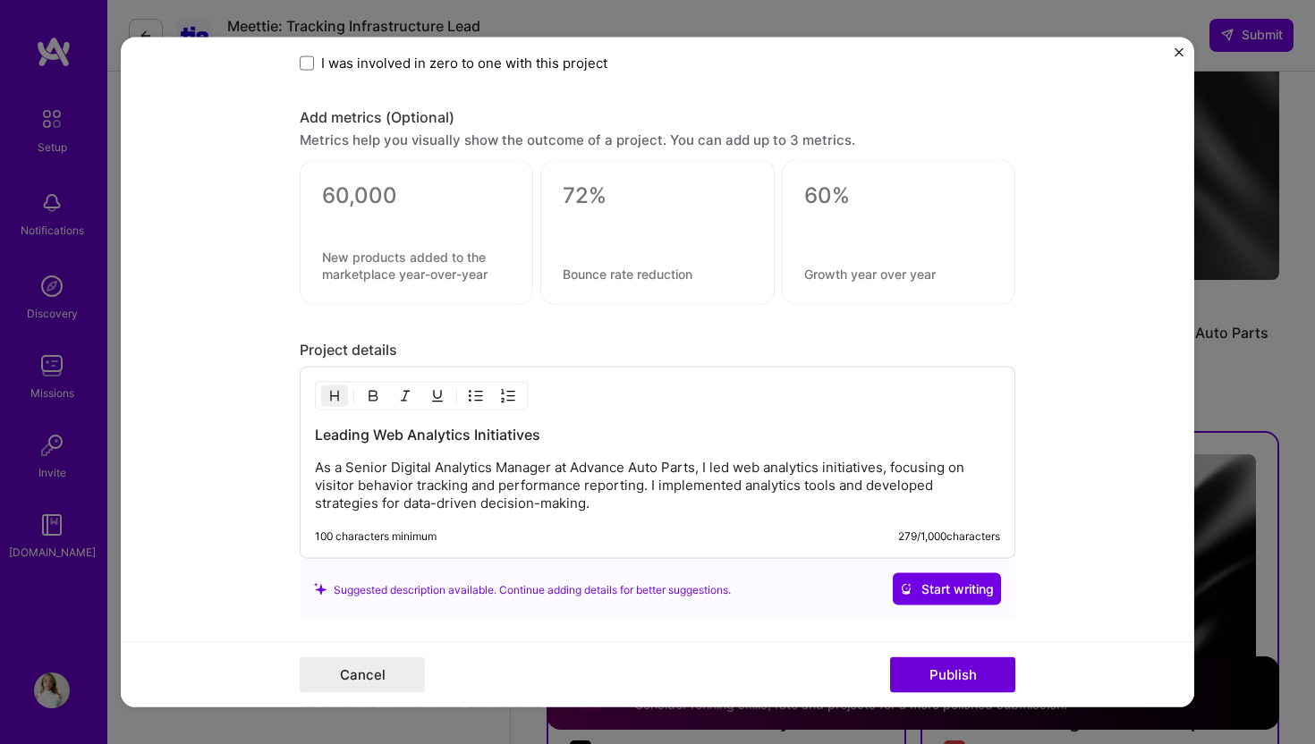
scroll to position [1287, 0]
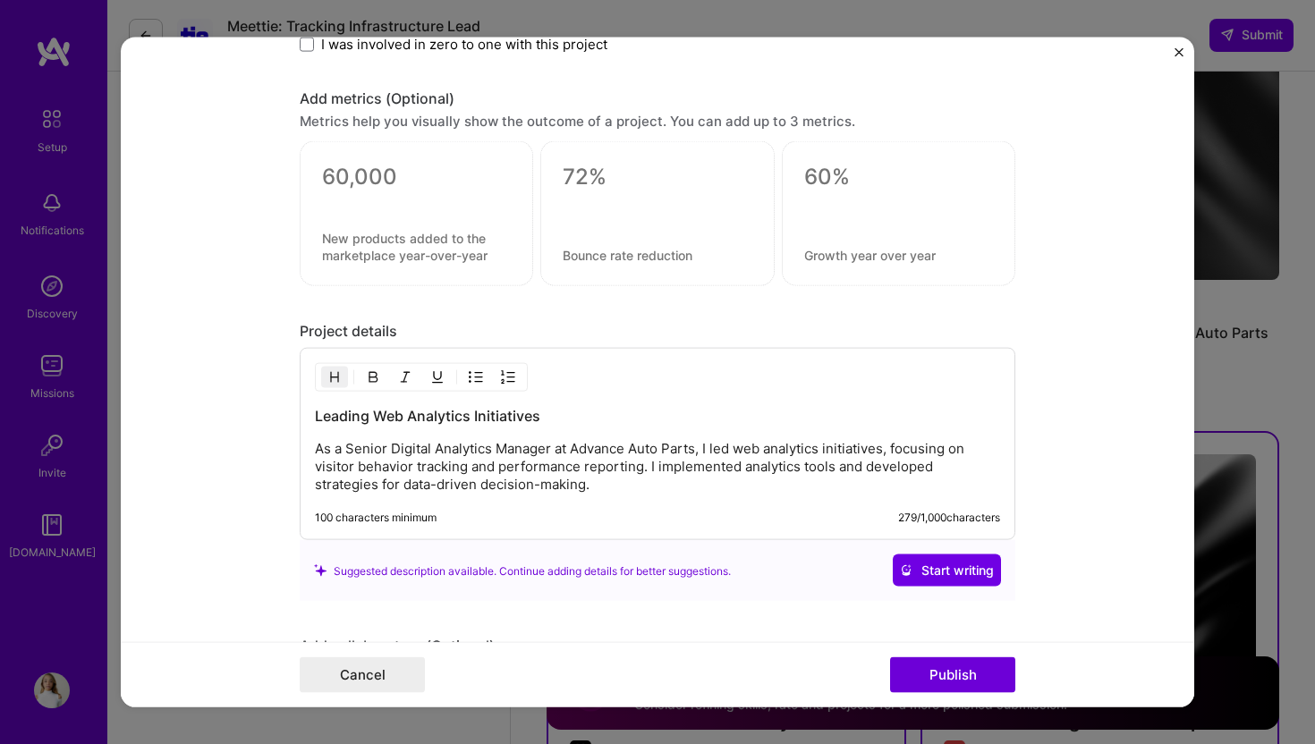
click at [645, 488] on p "As a Senior Digital Analytics Manager at Advance Auto Parts, I led web analytic…" at bounding box center [657, 467] width 685 height 54
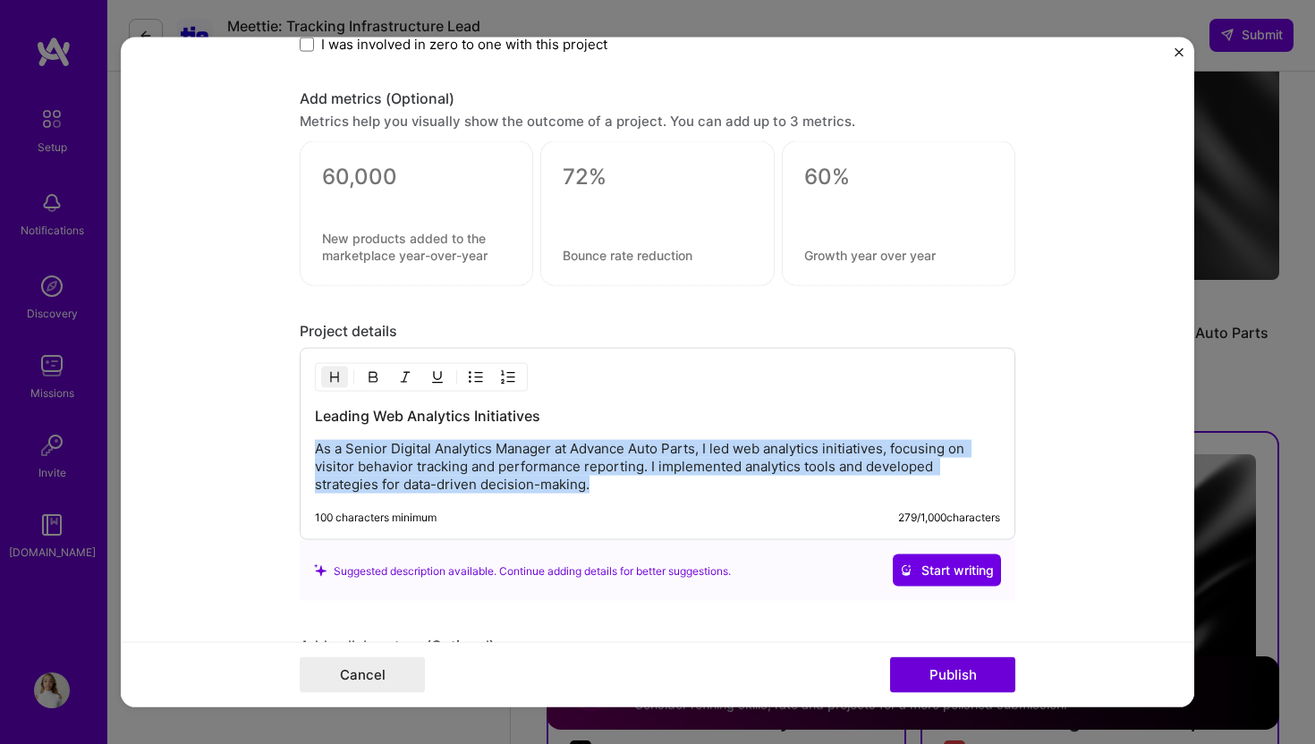
click at [645, 488] on p "As a Senior Digital Analytics Manager at Advance Auto Parts, I led web analytic…" at bounding box center [657, 467] width 685 height 54
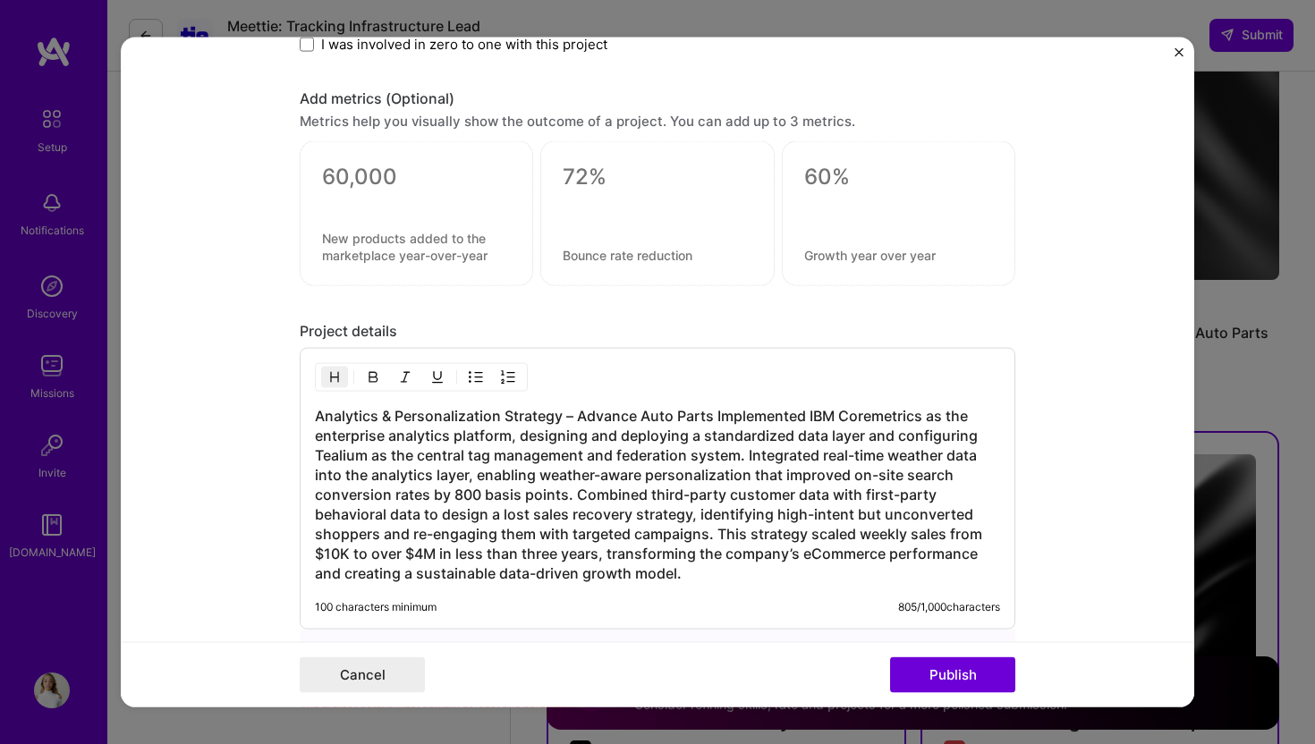
click at [716, 417] on h3 "Analytics & Personalization Strategy – Advance Auto Parts Implemented IBM Corem…" at bounding box center [657, 494] width 685 height 177
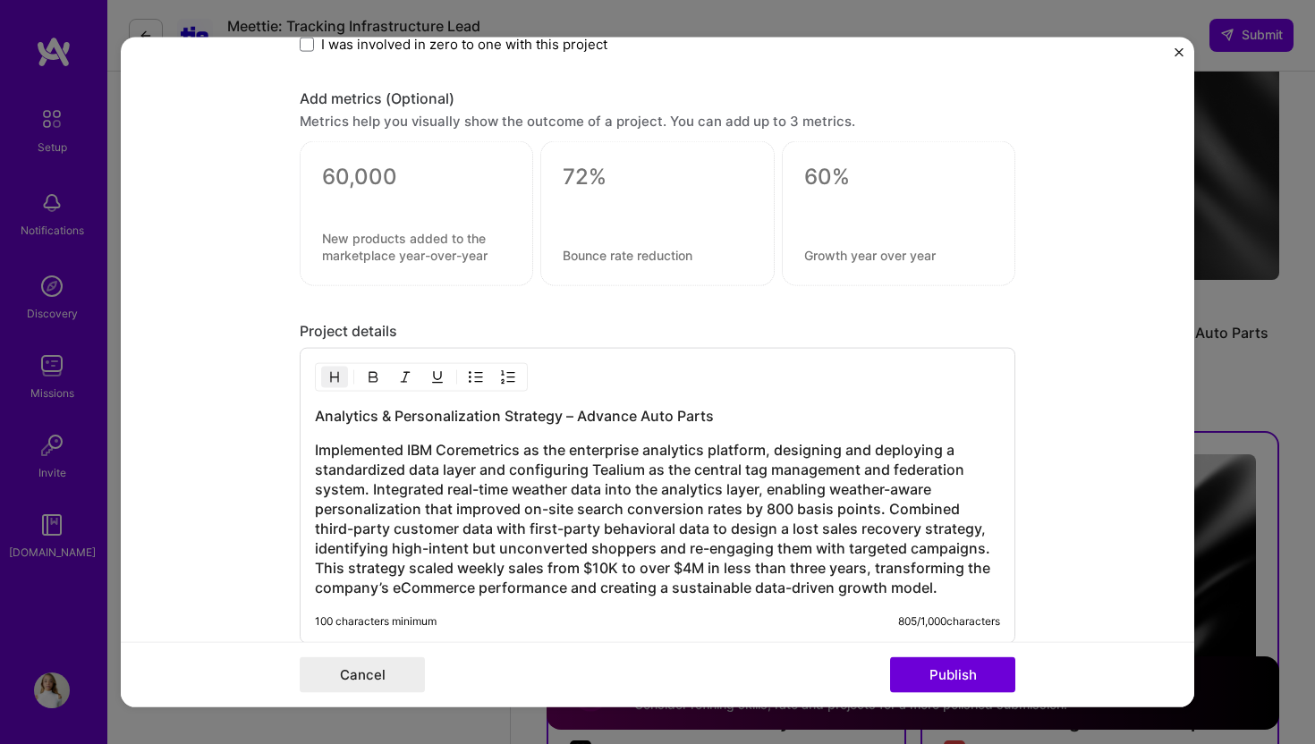
drag, startPoint x: 725, startPoint y: 413, endPoint x: 250, endPoint y: 383, distance: 476.0
click at [250, 383] on form "Editing suggested project This project is suggested based on your LinkedIn, res…" at bounding box center [657, 373] width 1073 height 670
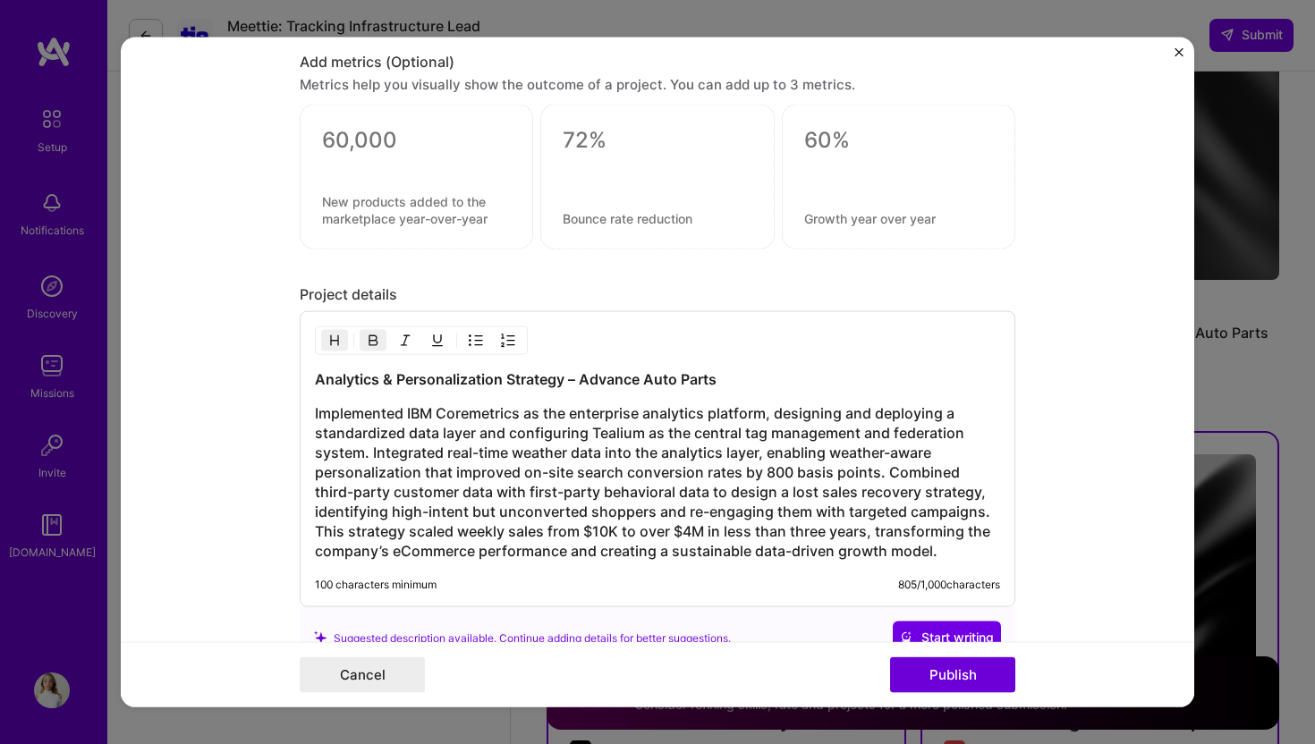
scroll to position [1327, 0]
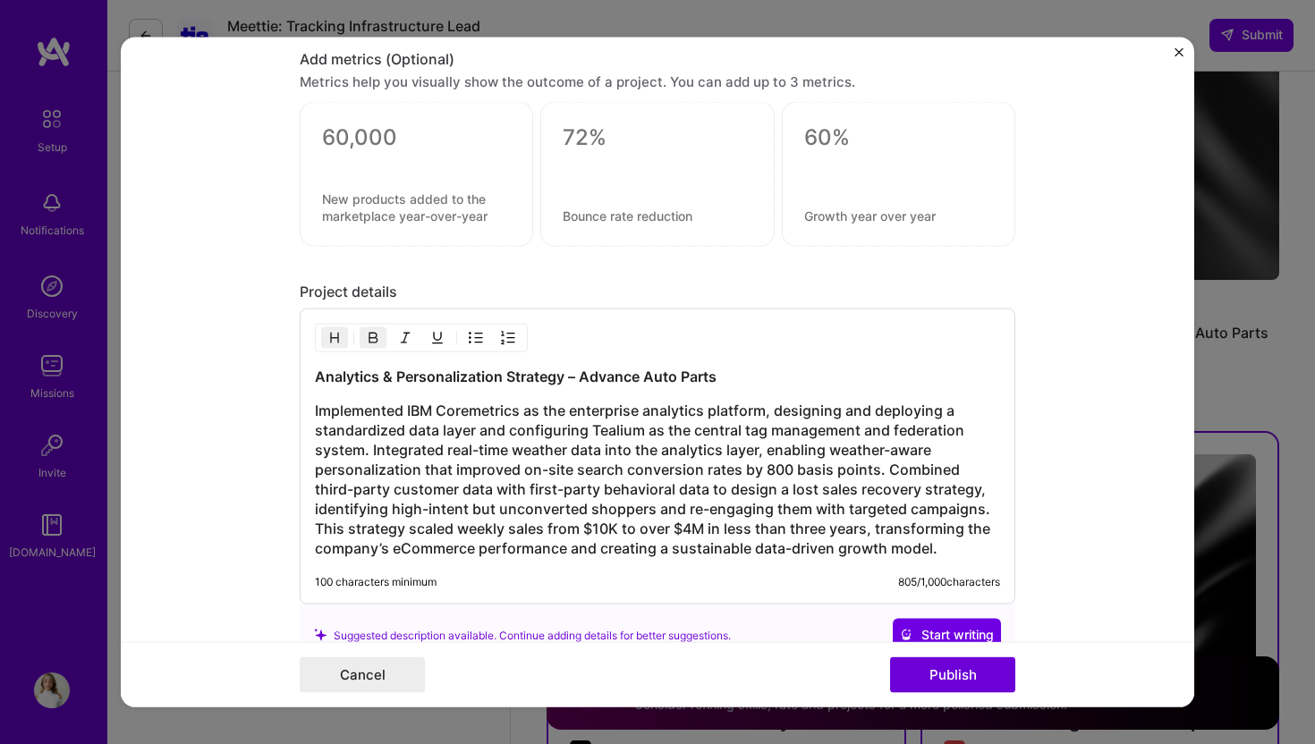
click at [368, 452] on h3 "Implemented IBM Coremetrics as the enterprise analytics platform, designing and…" at bounding box center [657, 479] width 685 height 157
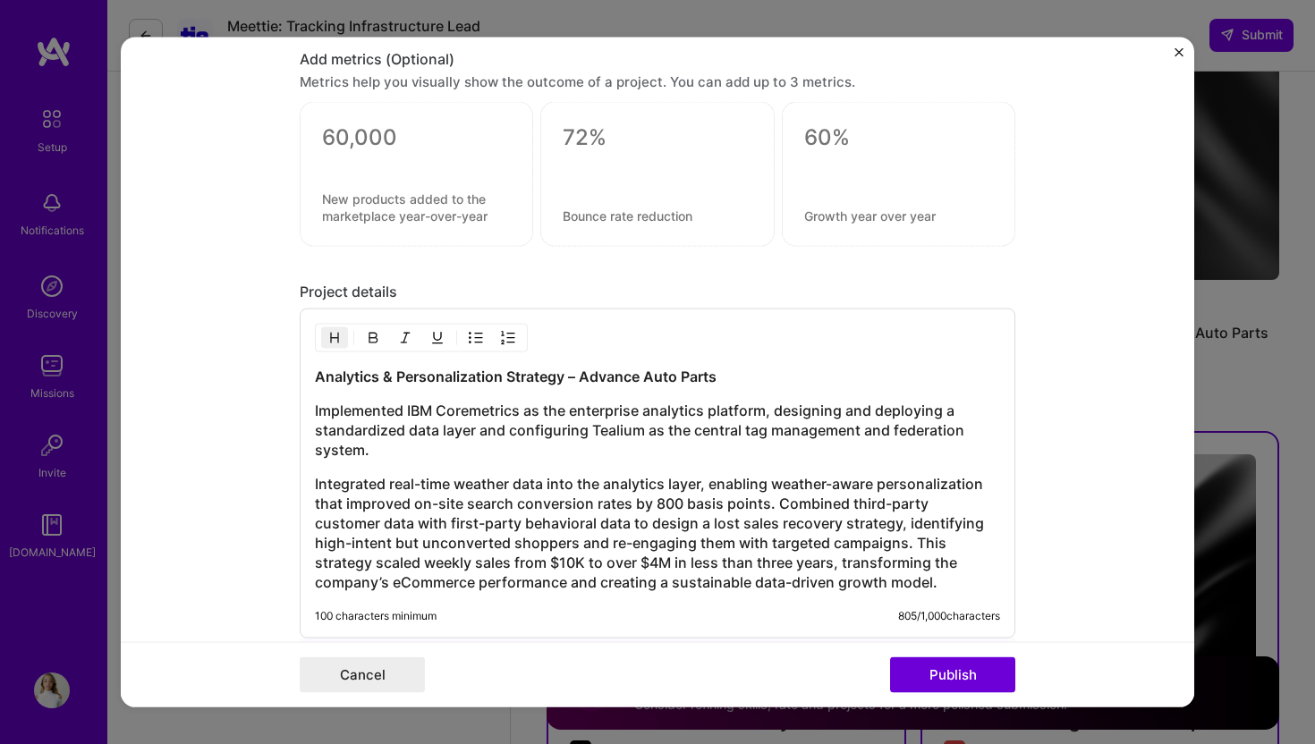
click at [778, 506] on h3 "Integrated real-time weather data into the analytics layer, enabling weather-aw…" at bounding box center [657, 533] width 685 height 118
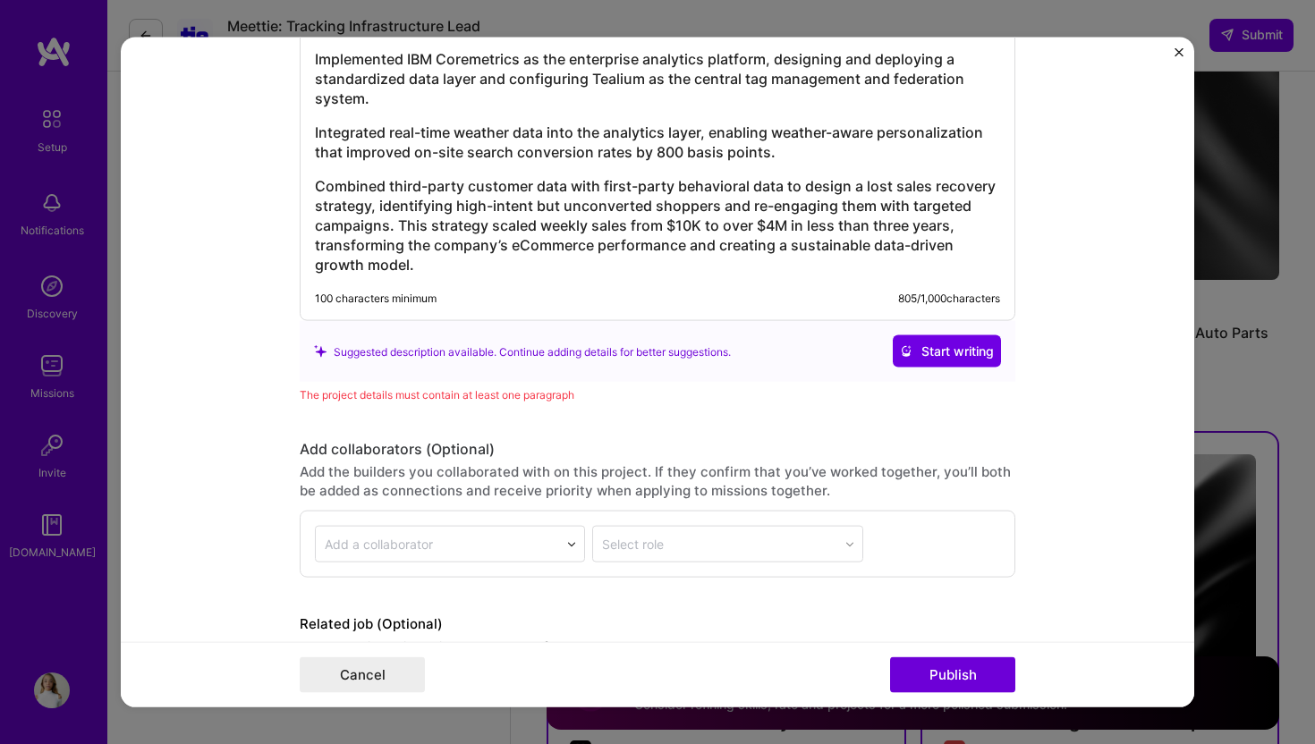
scroll to position [1675, 0]
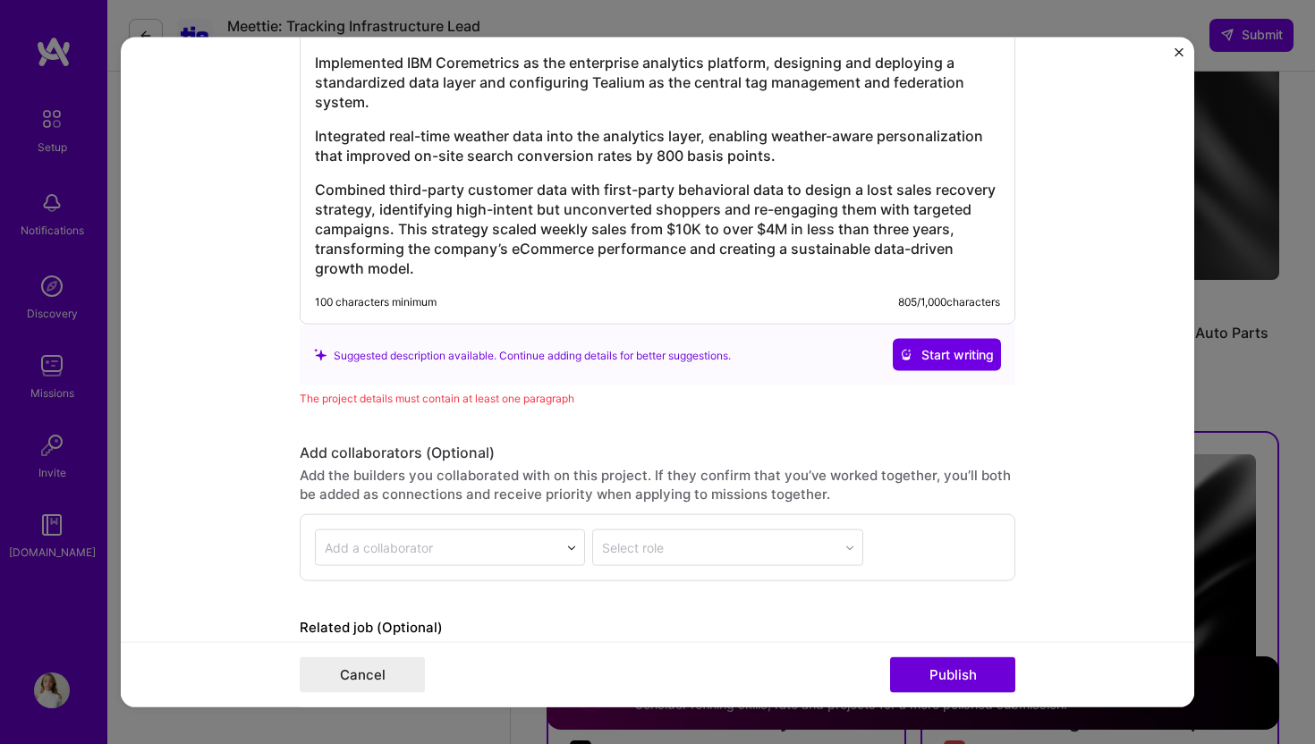
click at [785, 253] on h3 "Combined third-party customer data with first-party behavioral data to design a…" at bounding box center [657, 229] width 685 height 98
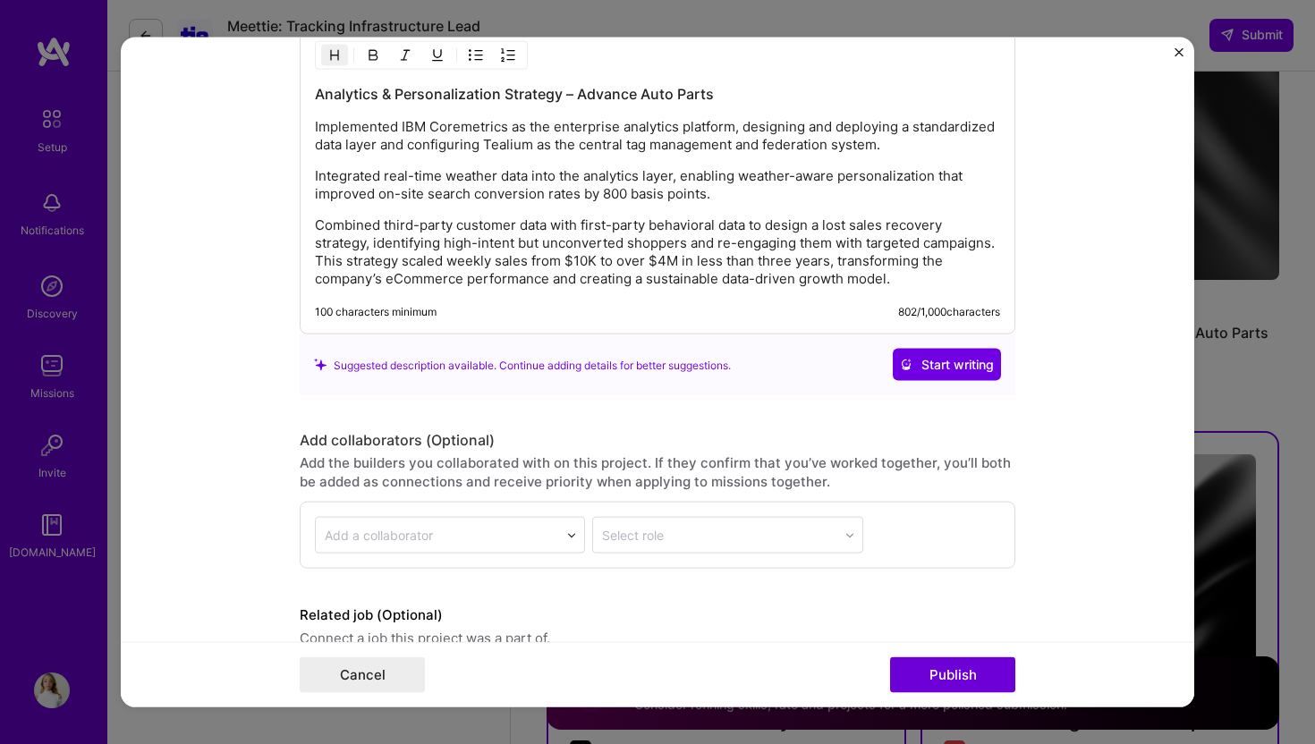
scroll to position [1611, 0]
click at [700, 97] on h3 "Analytics & Personalization Strategy – Advance Auto Parts" at bounding box center [657, 92] width 685 height 20
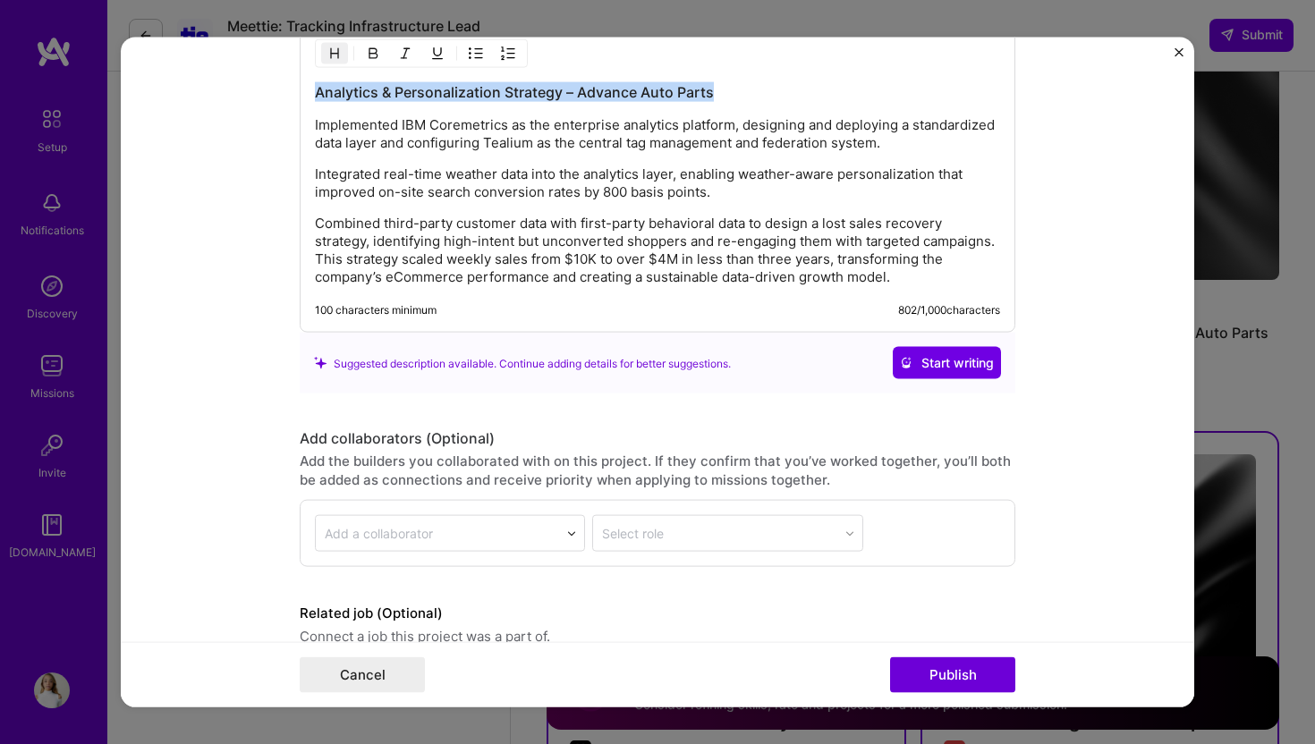
click at [700, 97] on h3 "Analytics & Personalization Strategy – Advance Auto Parts" at bounding box center [657, 92] width 685 height 20
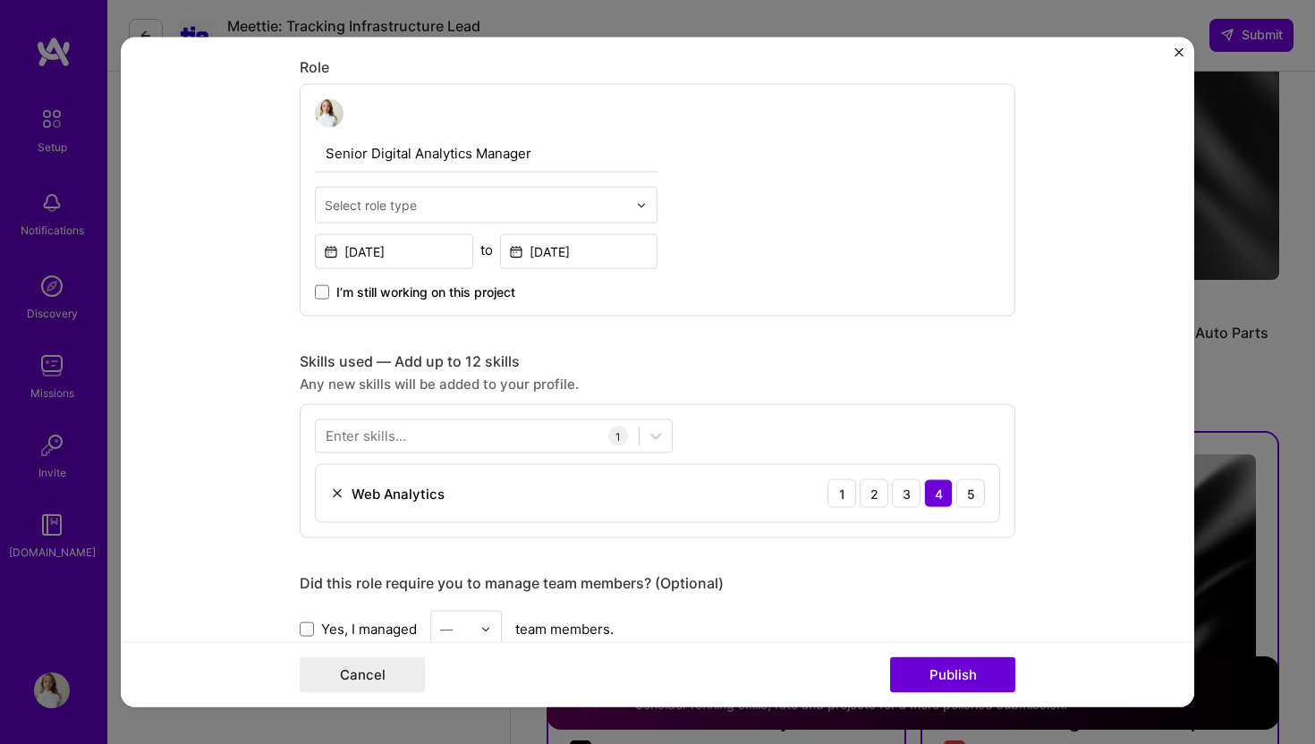
scroll to position [570, 0]
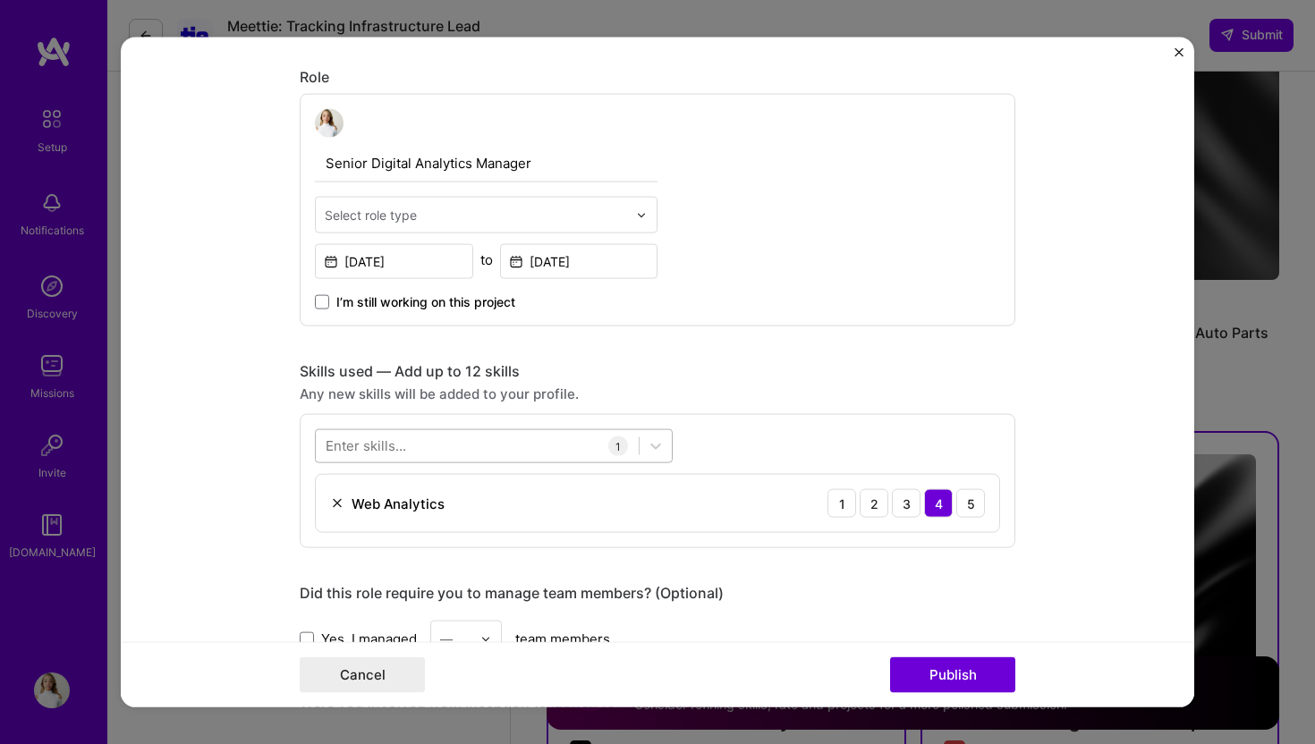
click at [567, 445] on div at bounding box center [477, 446] width 323 height 30
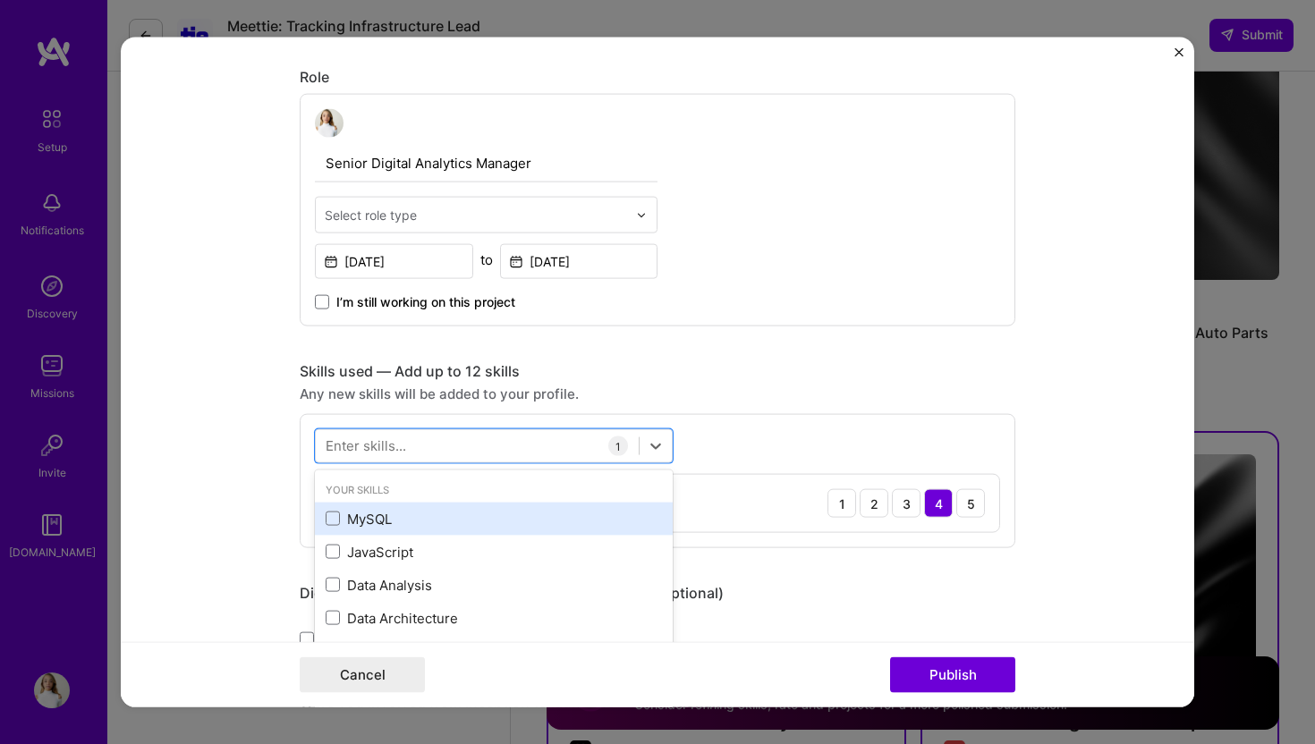
click at [449, 513] on div "MySQL" at bounding box center [494, 518] width 336 height 19
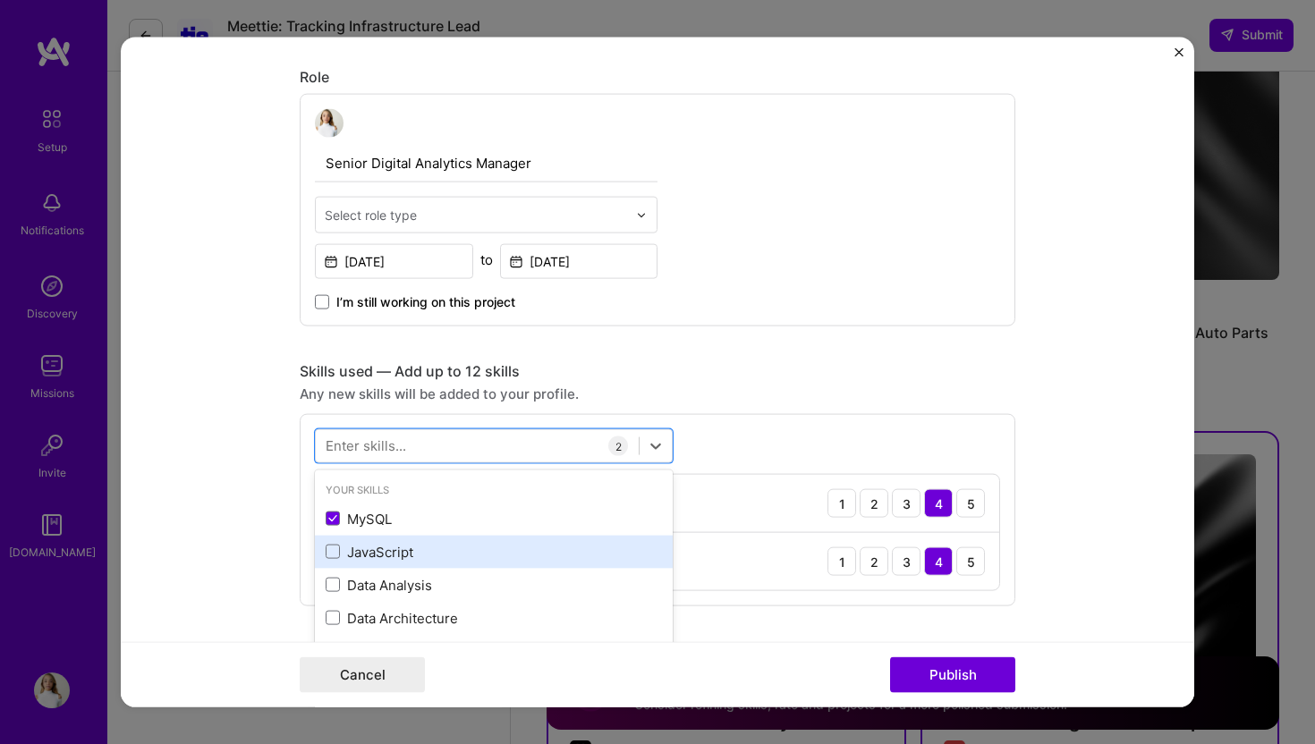
click at [449, 535] on div "JavaScript" at bounding box center [494, 551] width 358 height 33
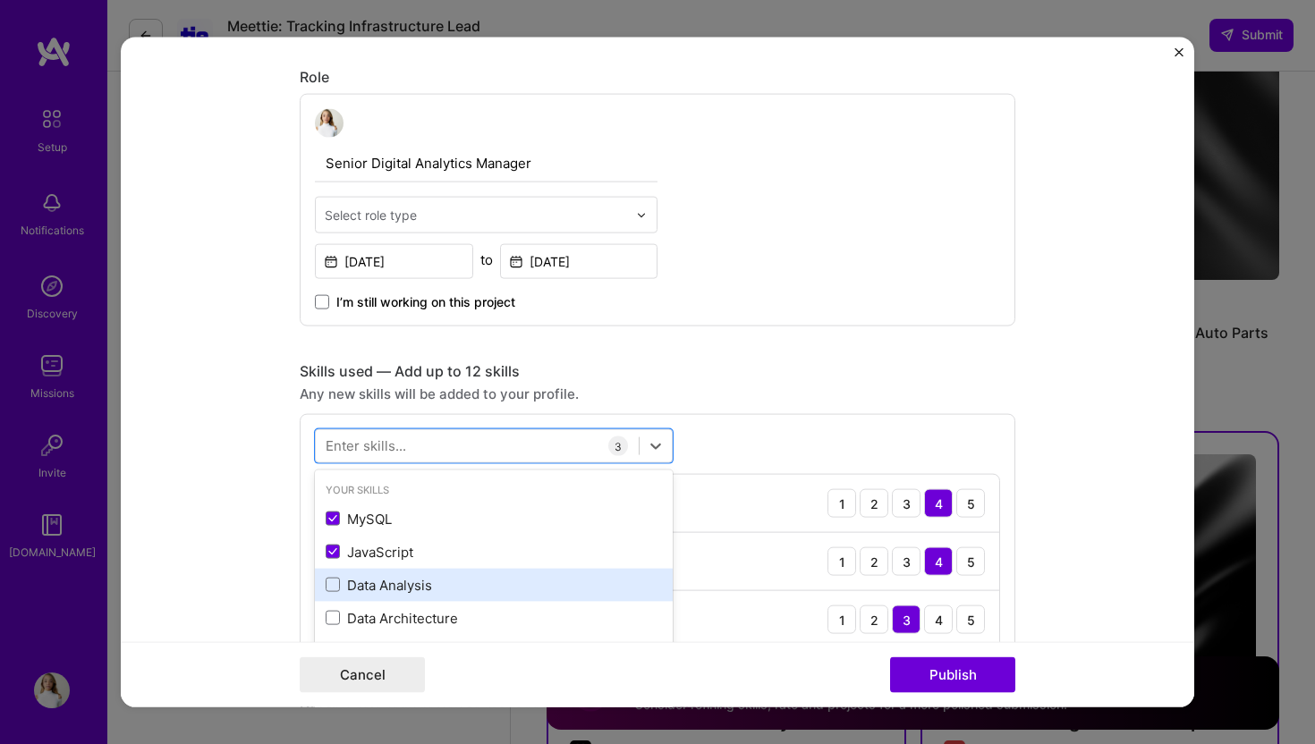
click at [449, 575] on div "Data Analysis" at bounding box center [494, 584] width 336 height 19
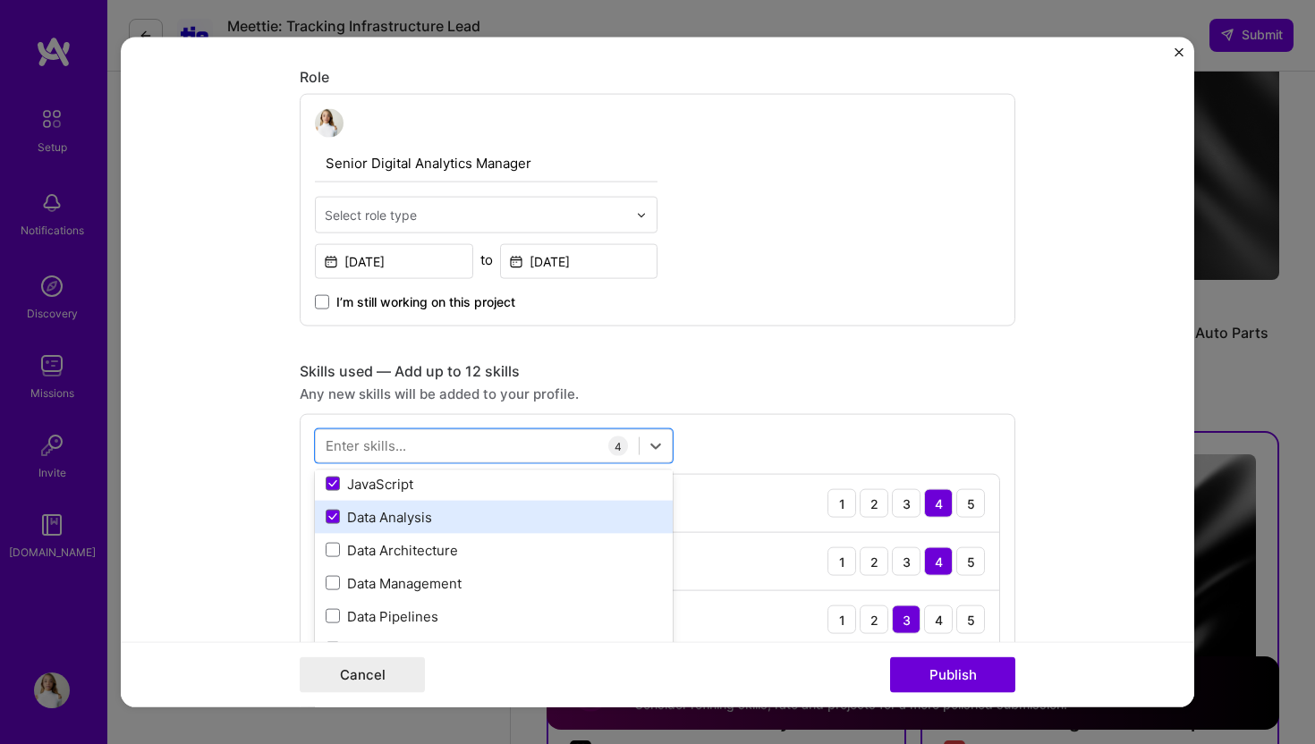
scroll to position [73, 0]
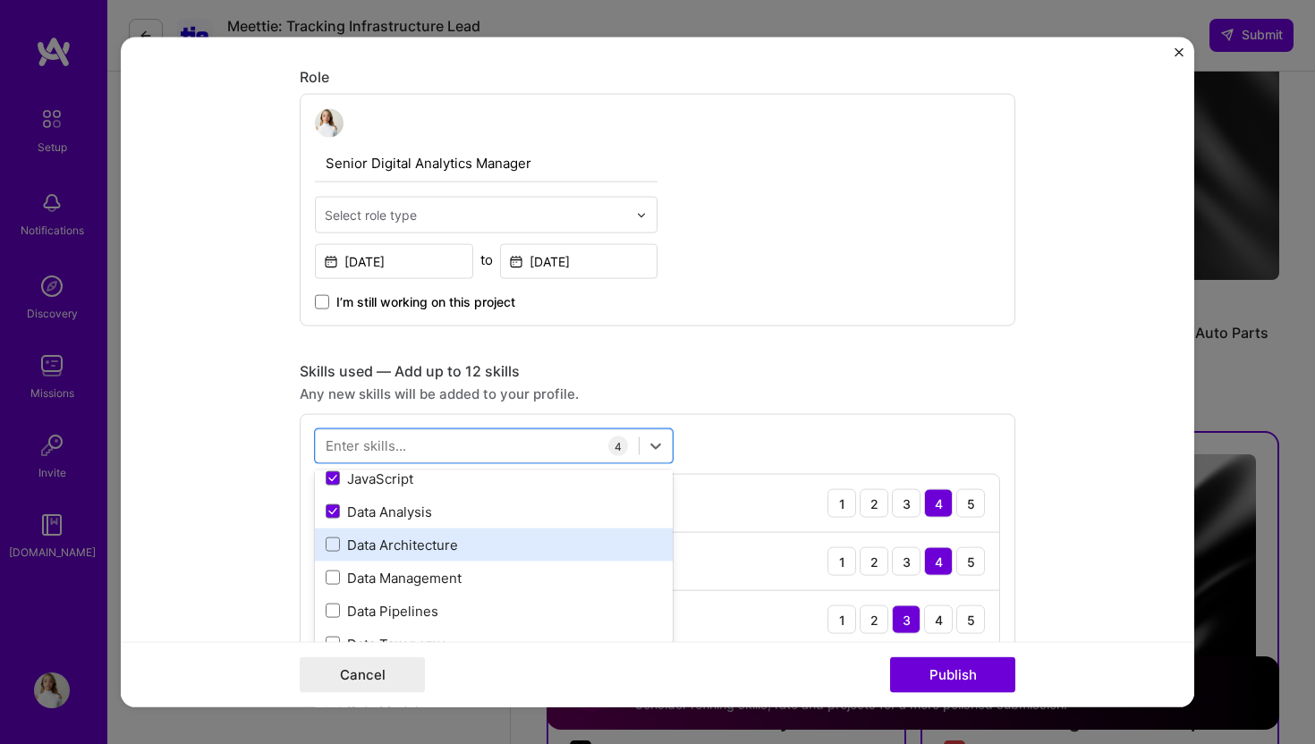
click at [451, 549] on div "Data Architecture" at bounding box center [494, 544] width 336 height 19
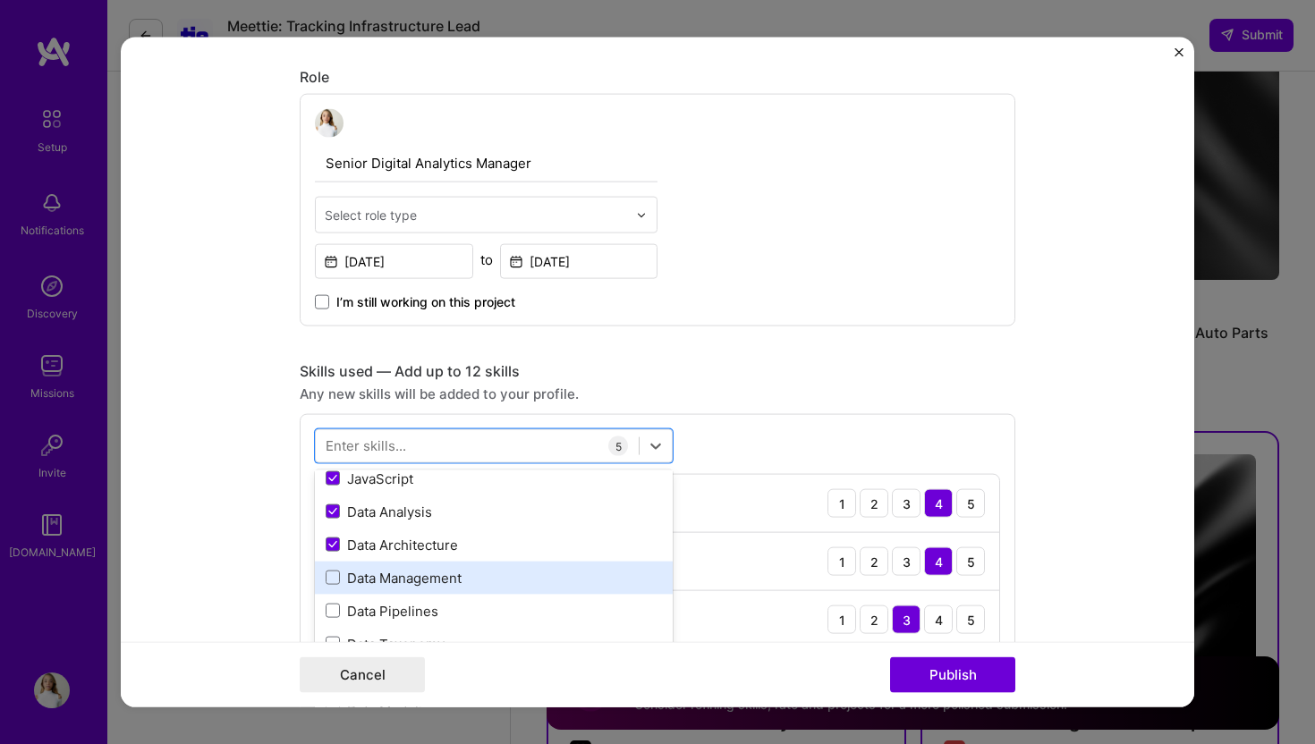
click at [451, 574] on div "Data Management" at bounding box center [494, 577] width 336 height 19
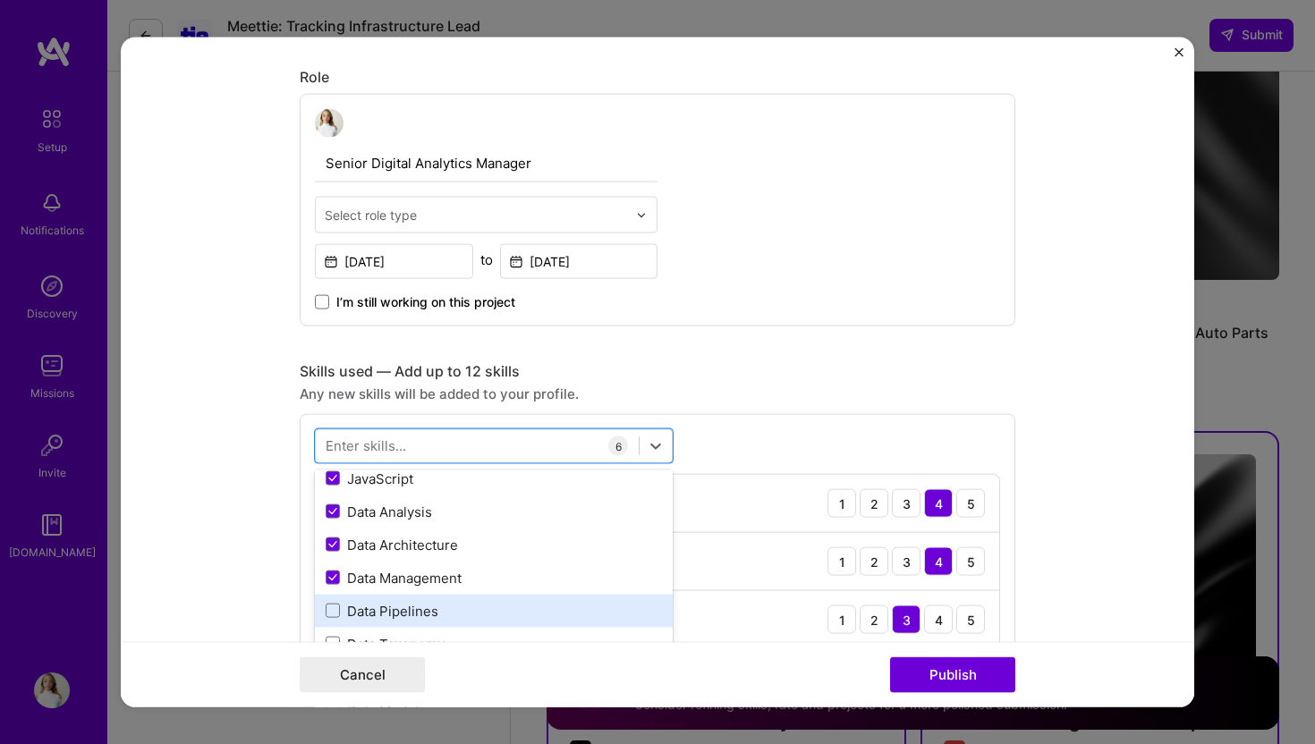
click at [445, 600] on div "Data Pipelines" at bounding box center [494, 610] width 358 height 33
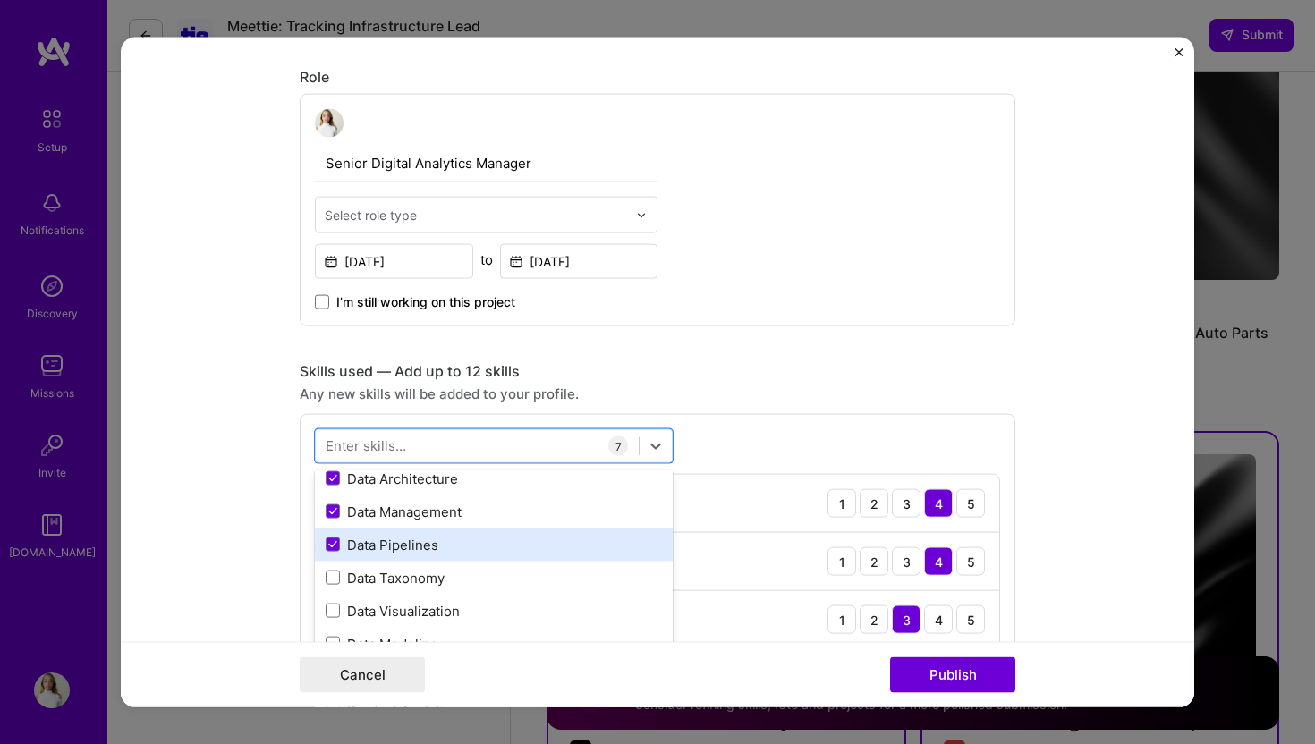
scroll to position [169, 0]
click at [445, 549] on div "Data Taxonomy" at bounding box center [494, 548] width 336 height 19
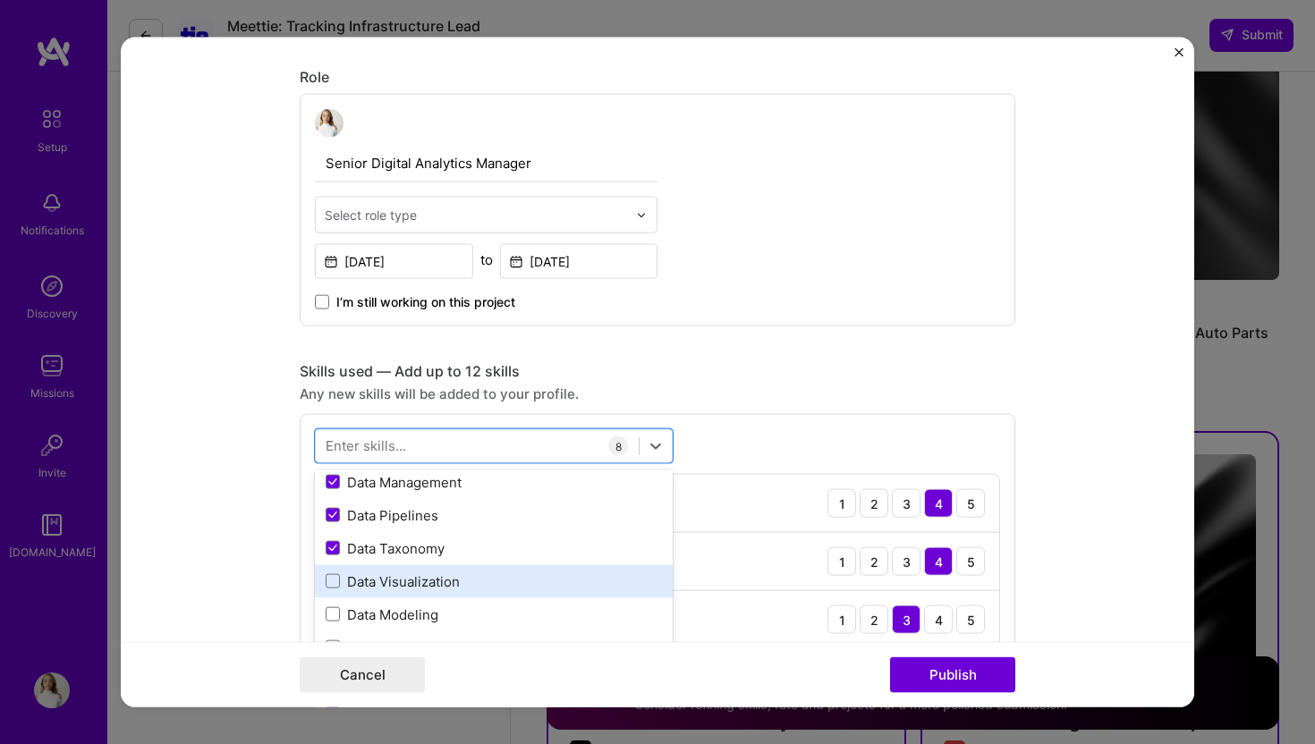
click at [448, 581] on div "Data Visualization" at bounding box center [494, 581] width 336 height 19
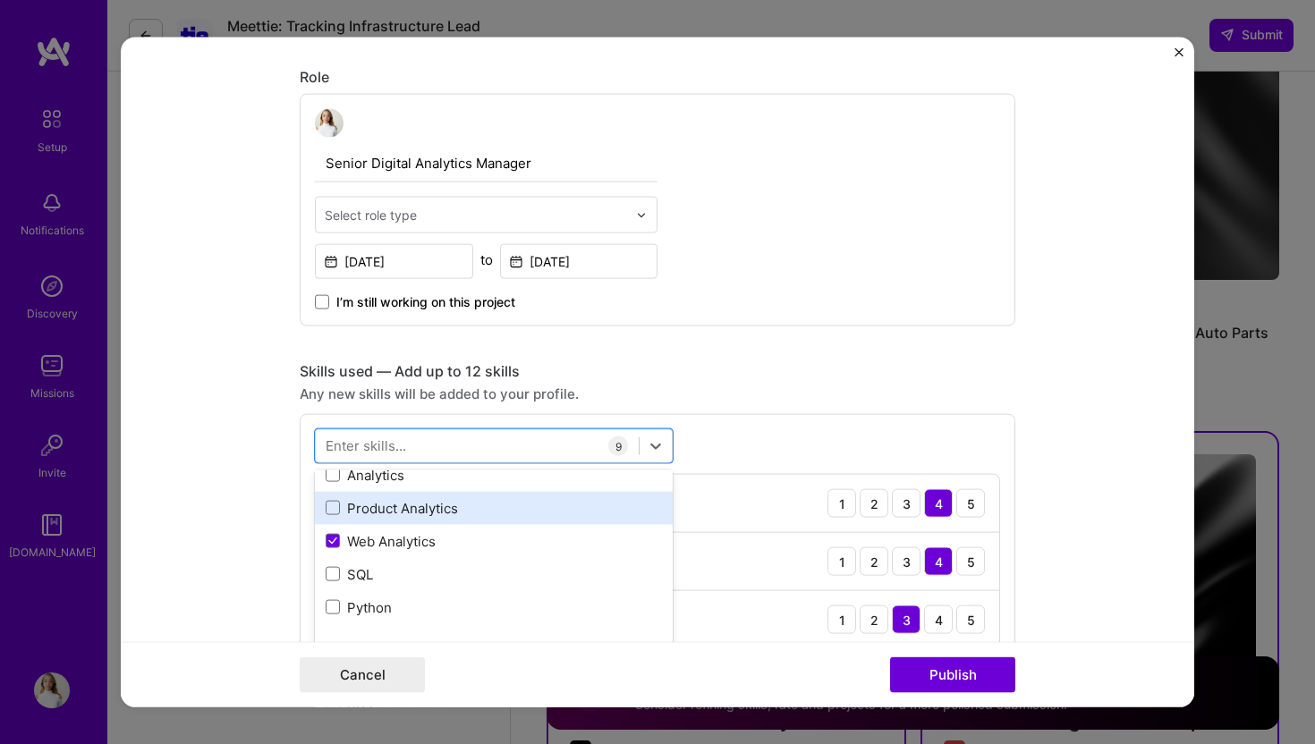
scroll to position [345, 0]
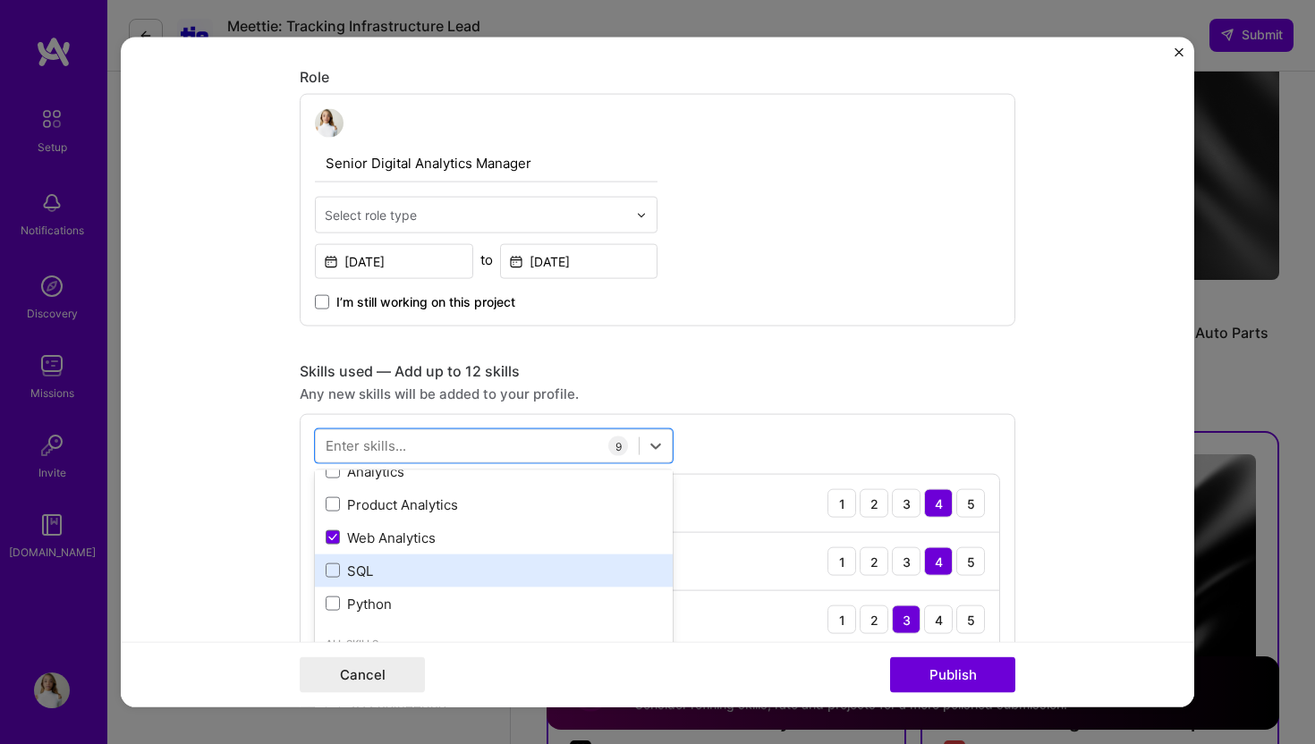
click at [445, 578] on div "SQL" at bounding box center [494, 570] width 336 height 19
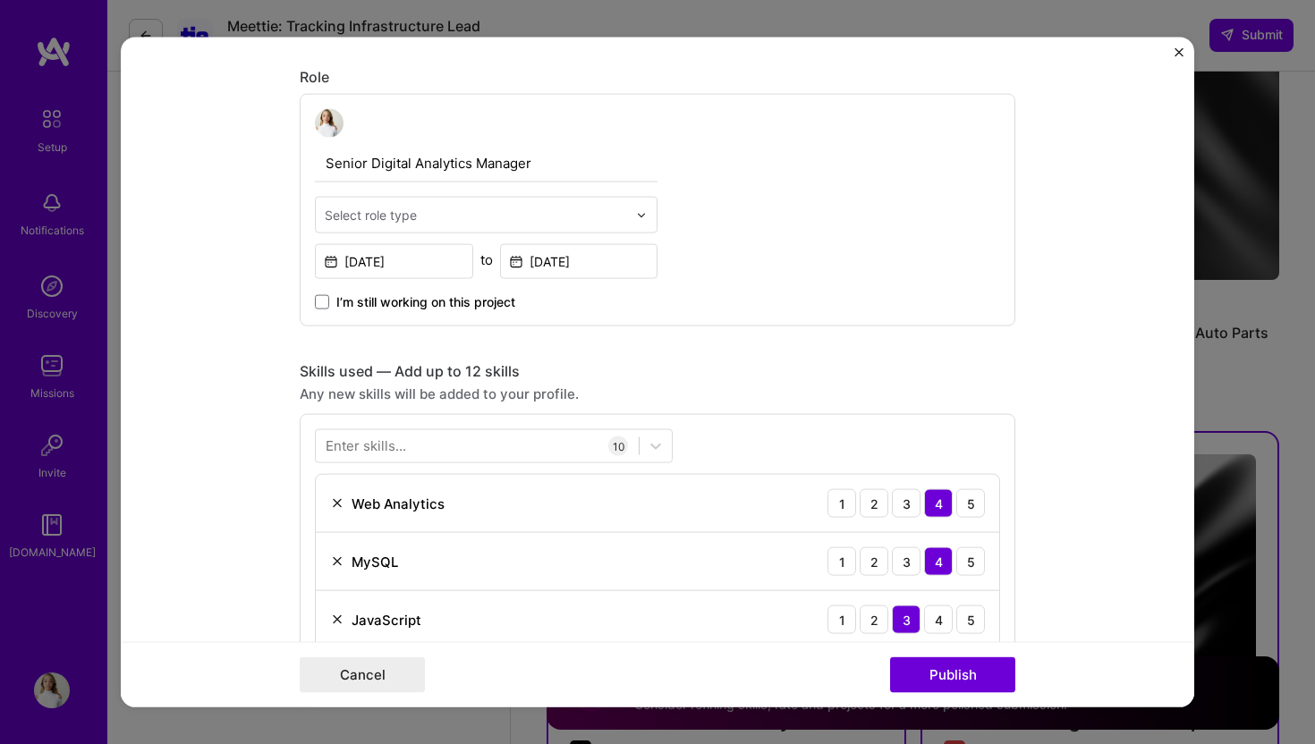
click at [770, 367] on div "Skills used — Add up to 12 skills" at bounding box center [658, 371] width 716 height 19
click at [965, 678] on button "Publish" at bounding box center [952, 675] width 125 height 36
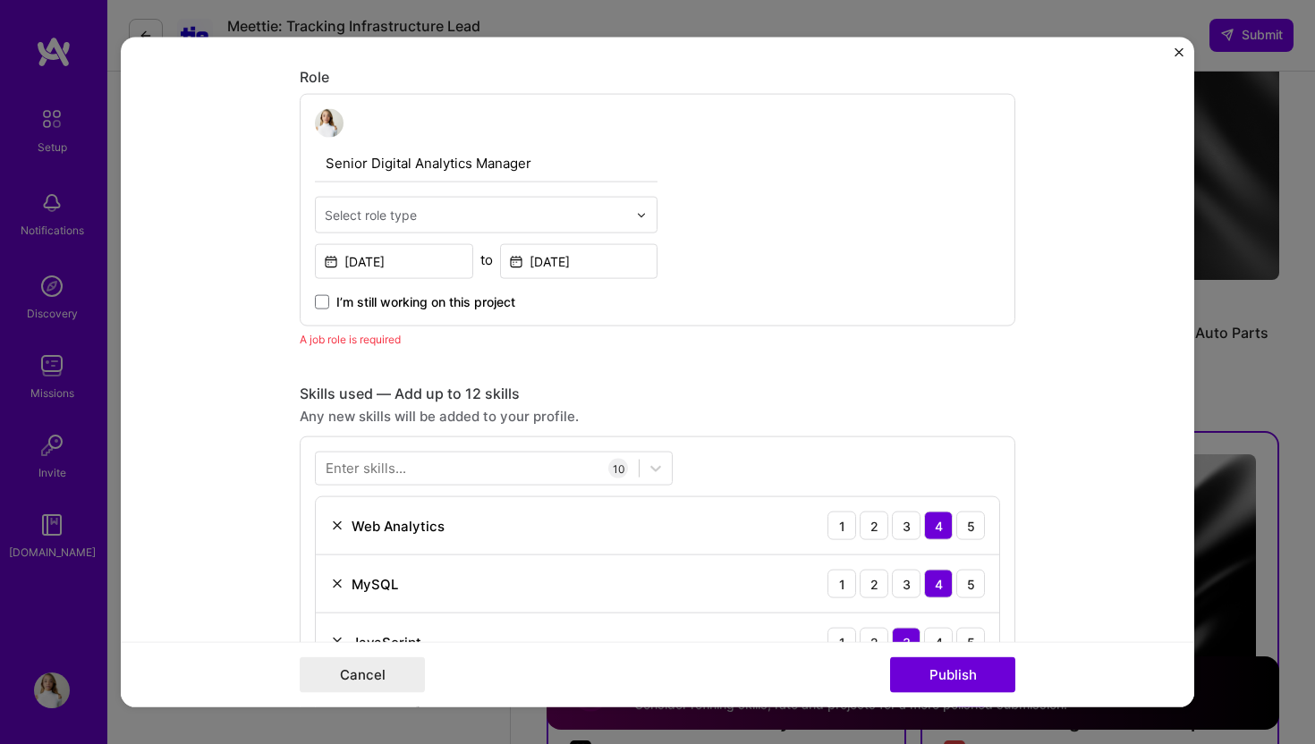
scroll to position [601, 0]
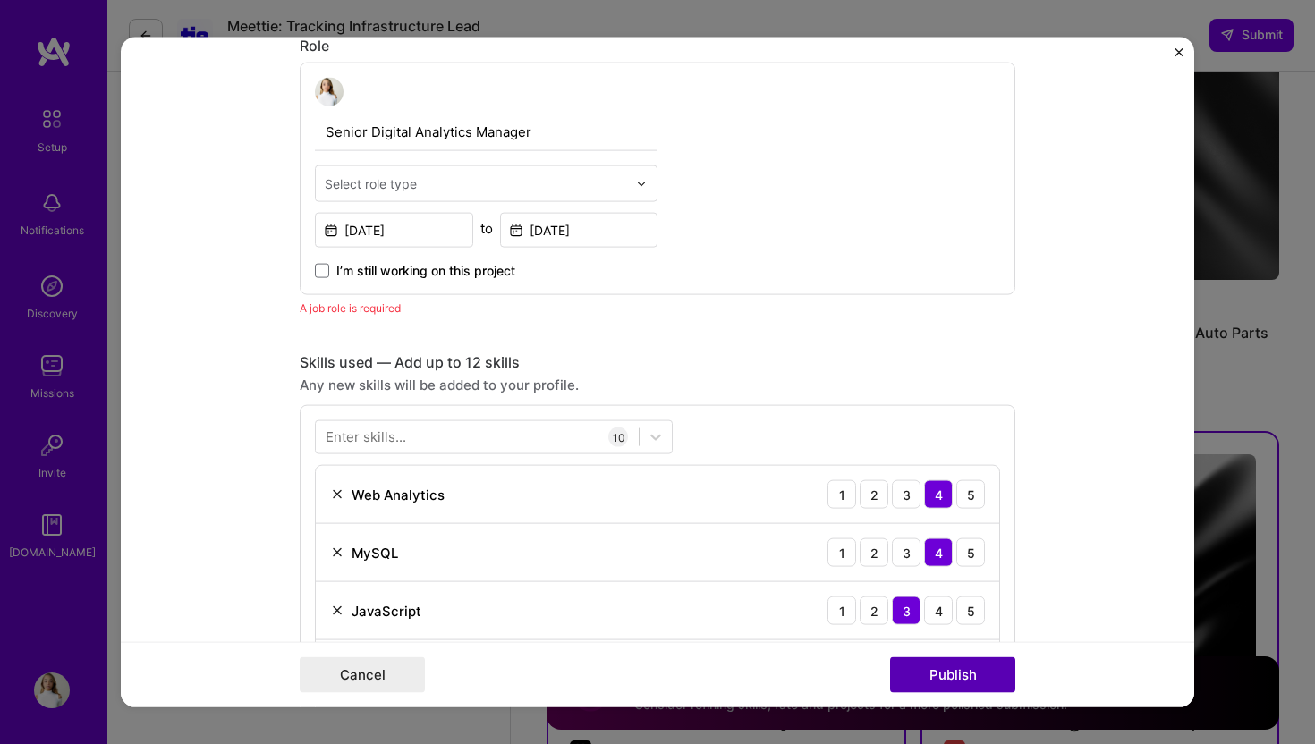
click at [933, 672] on button "Publish" at bounding box center [952, 675] width 125 height 36
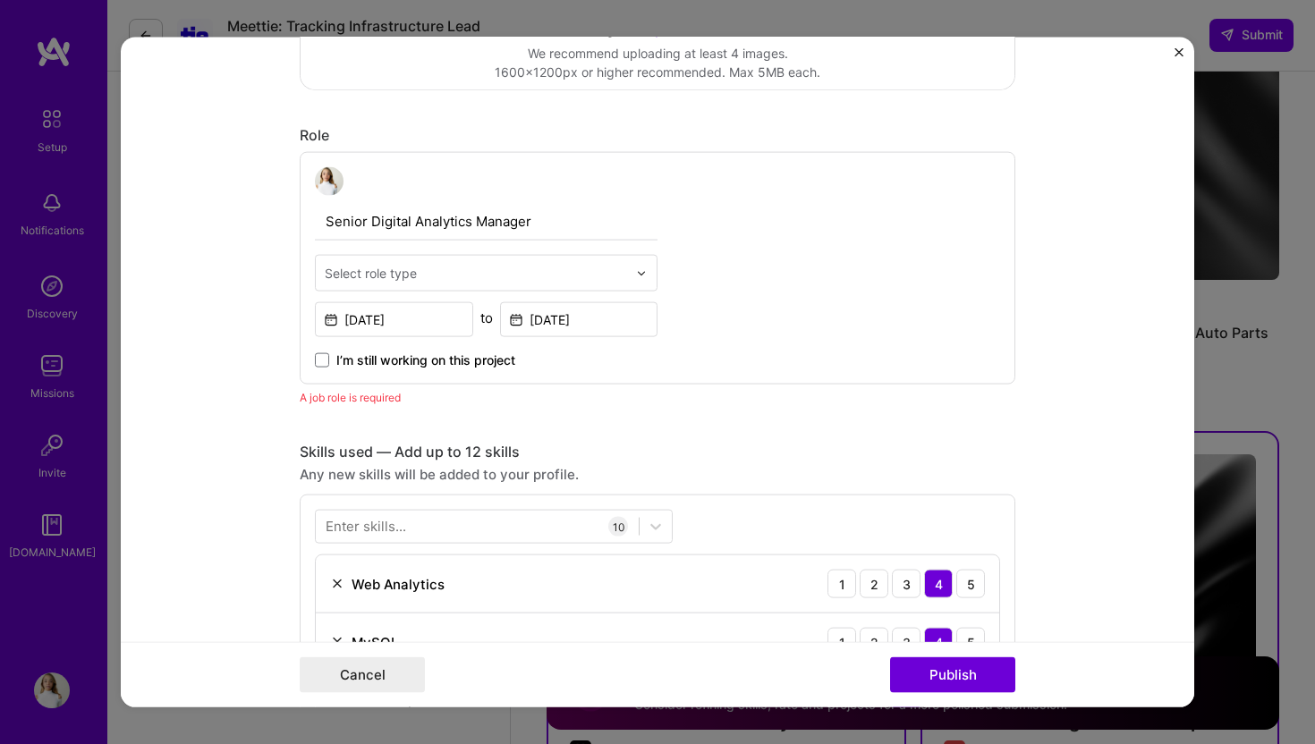
scroll to position [475, 0]
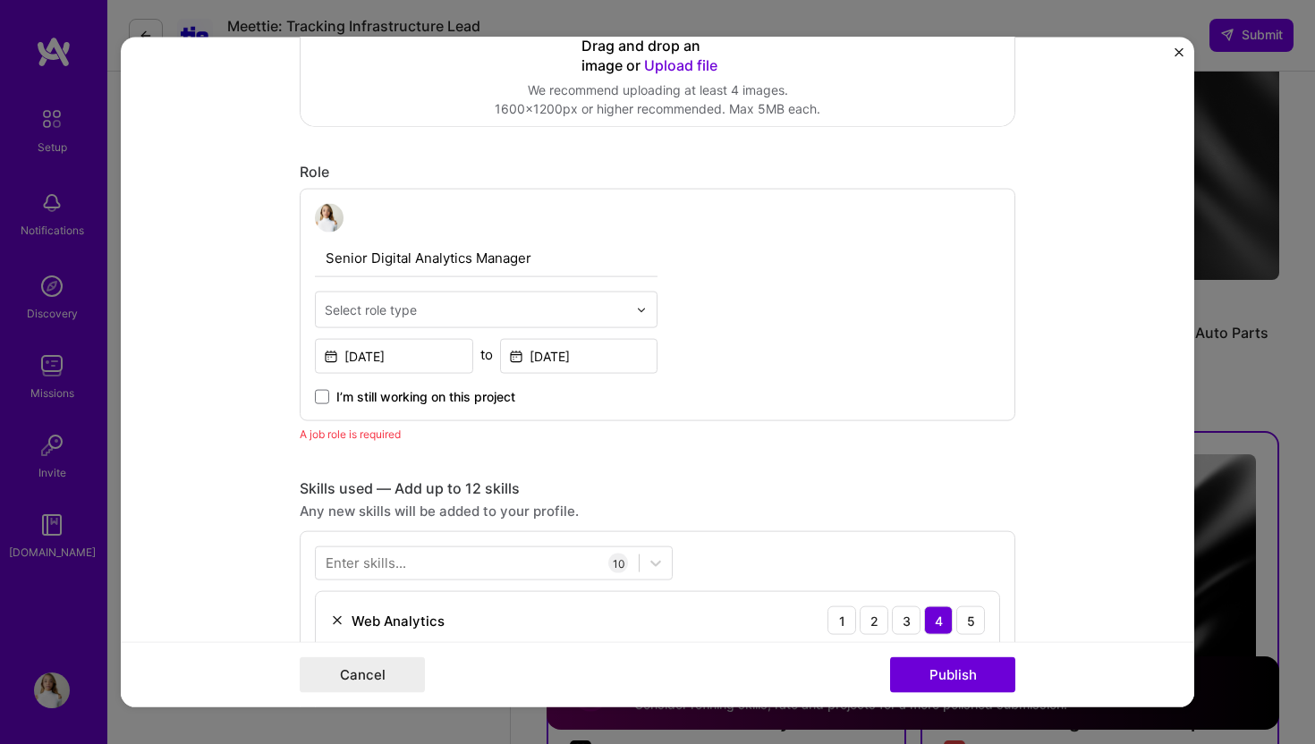
click at [628, 320] on div "Select role type" at bounding box center [476, 310] width 320 height 35
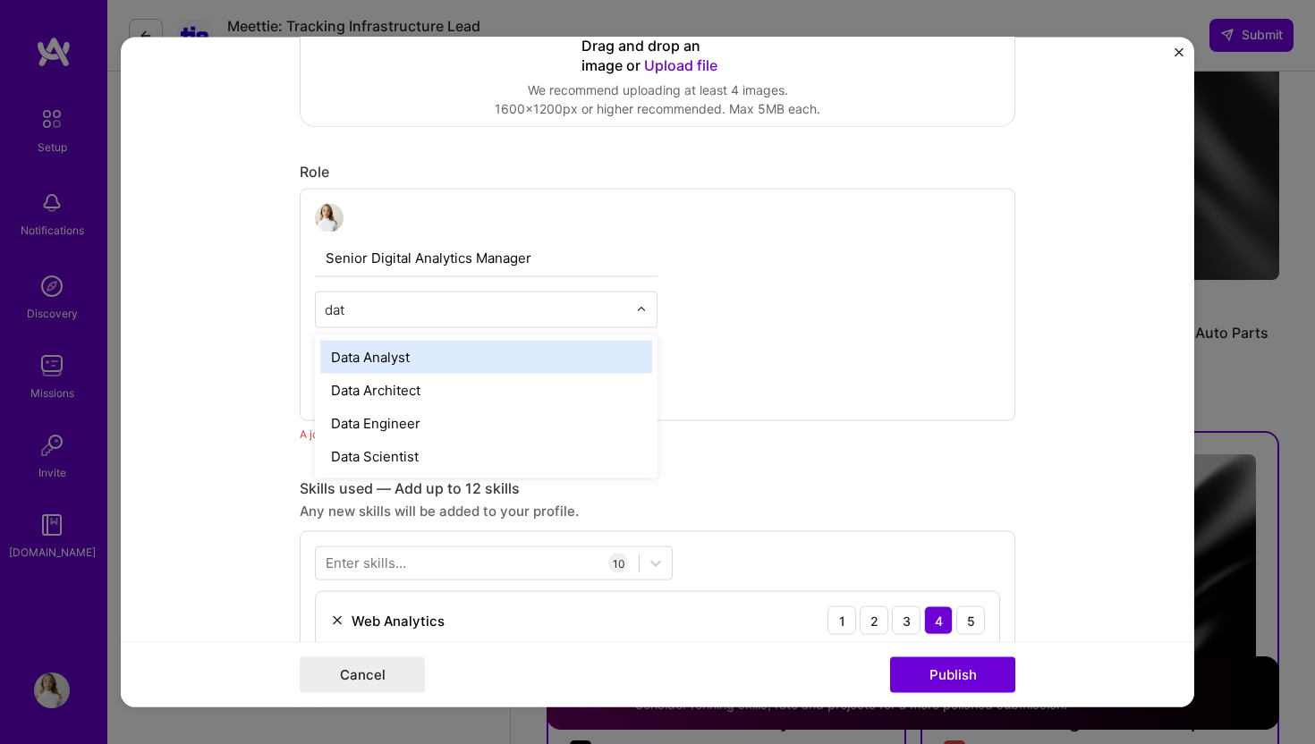
type input "data"
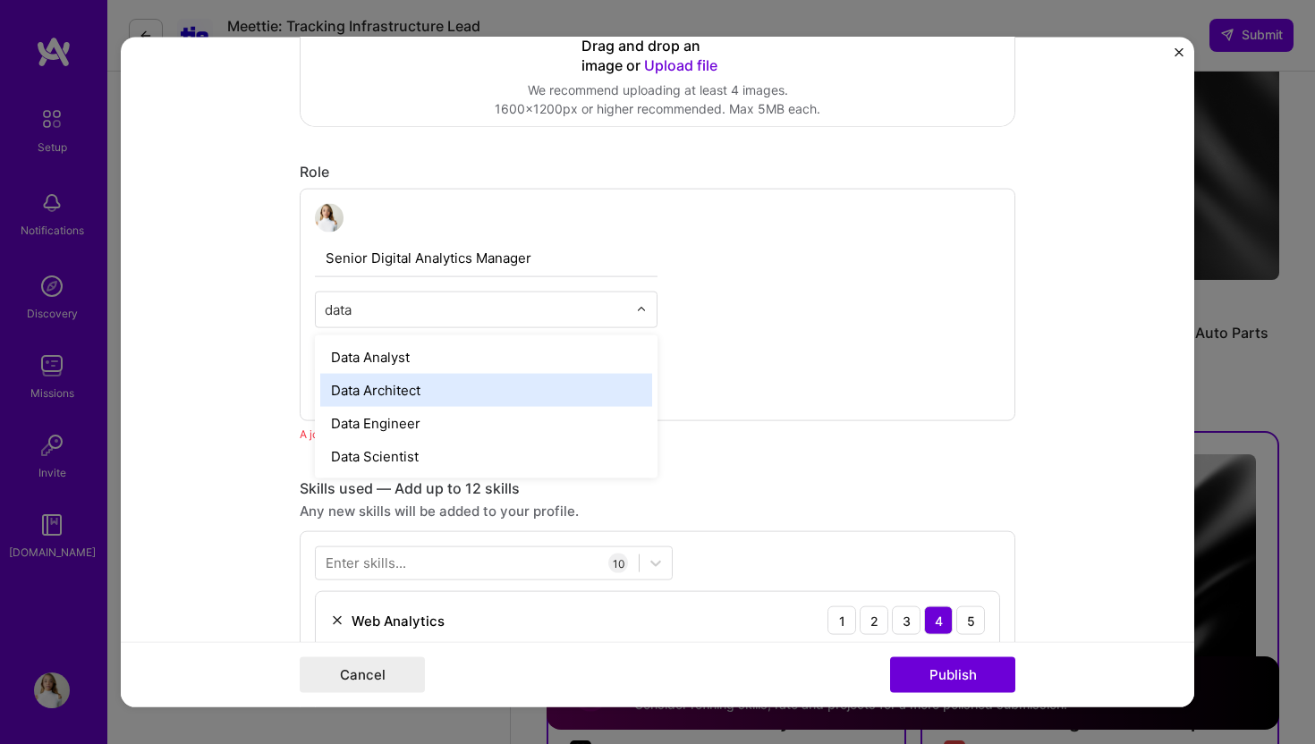
click at [541, 404] on div "Data Architect" at bounding box center [486, 390] width 332 height 33
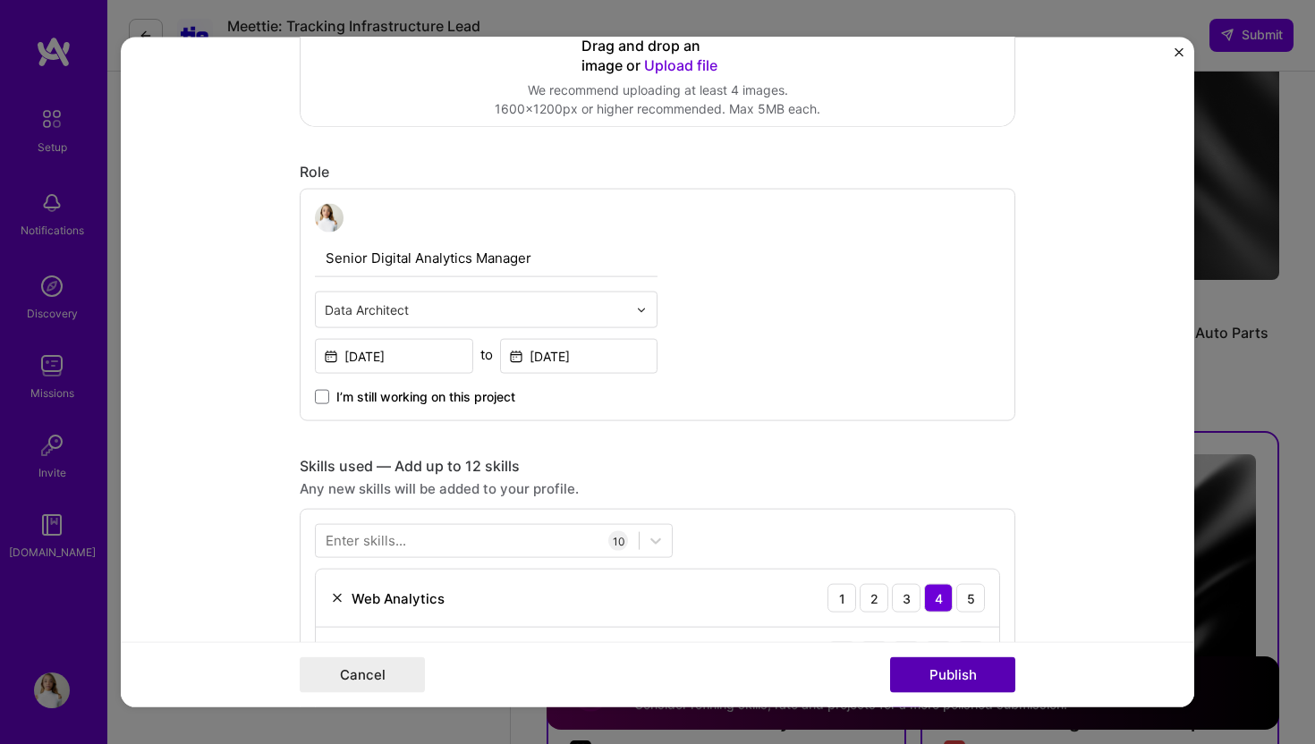
click at [993, 673] on button "Publish" at bounding box center [952, 675] width 125 height 36
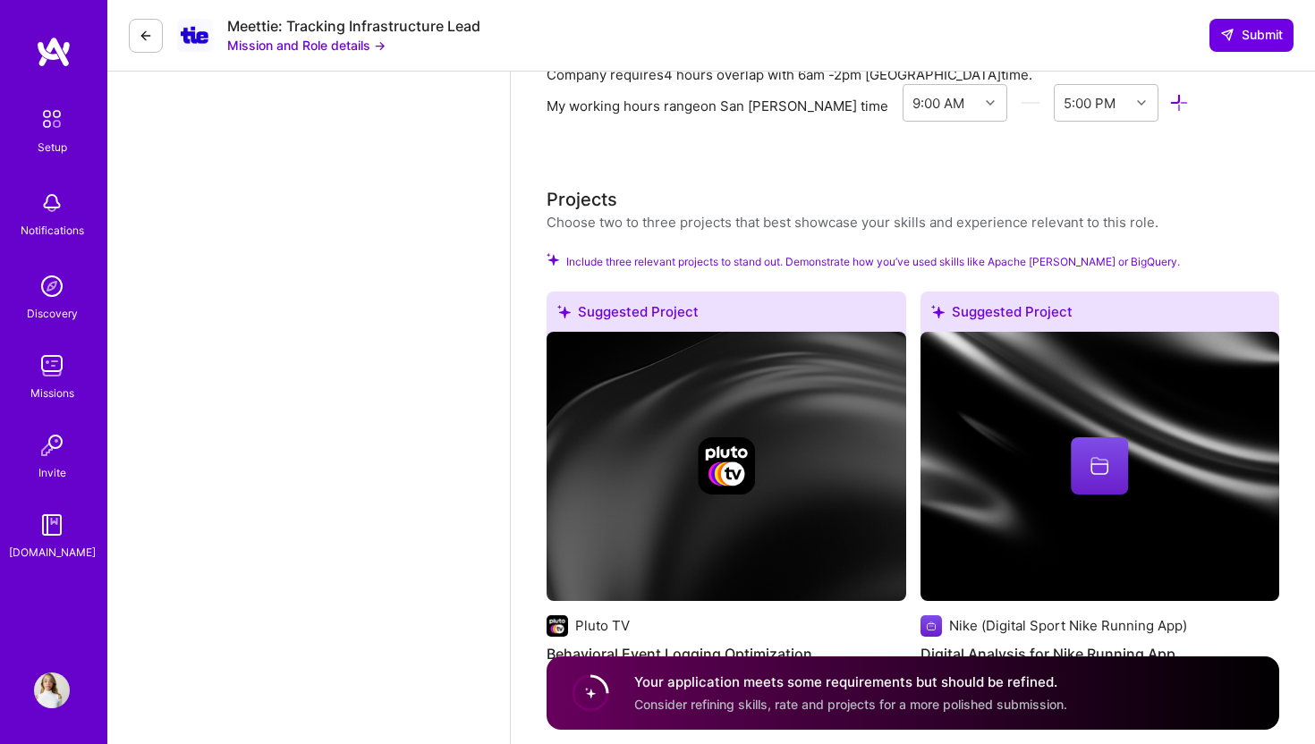
scroll to position [2115, 0]
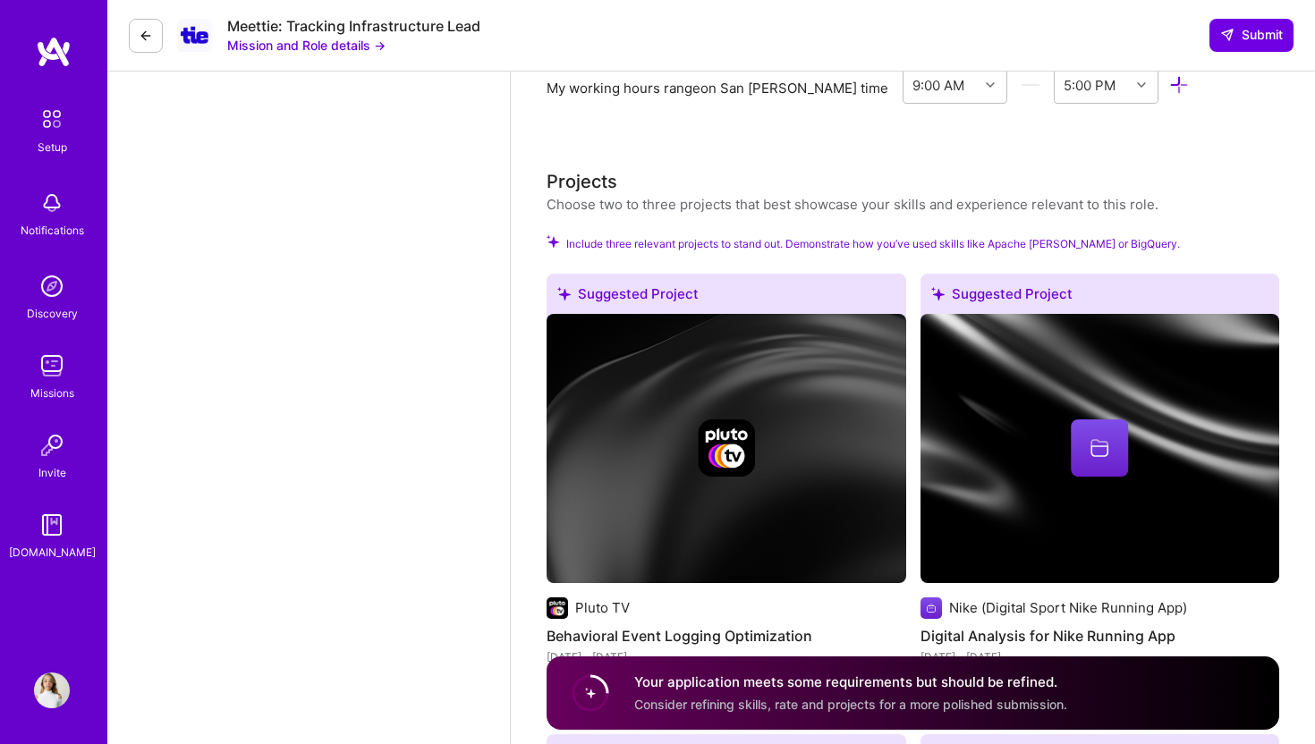
click at [831, 426] on div at bounding box center [727, 448] width 360 height 57
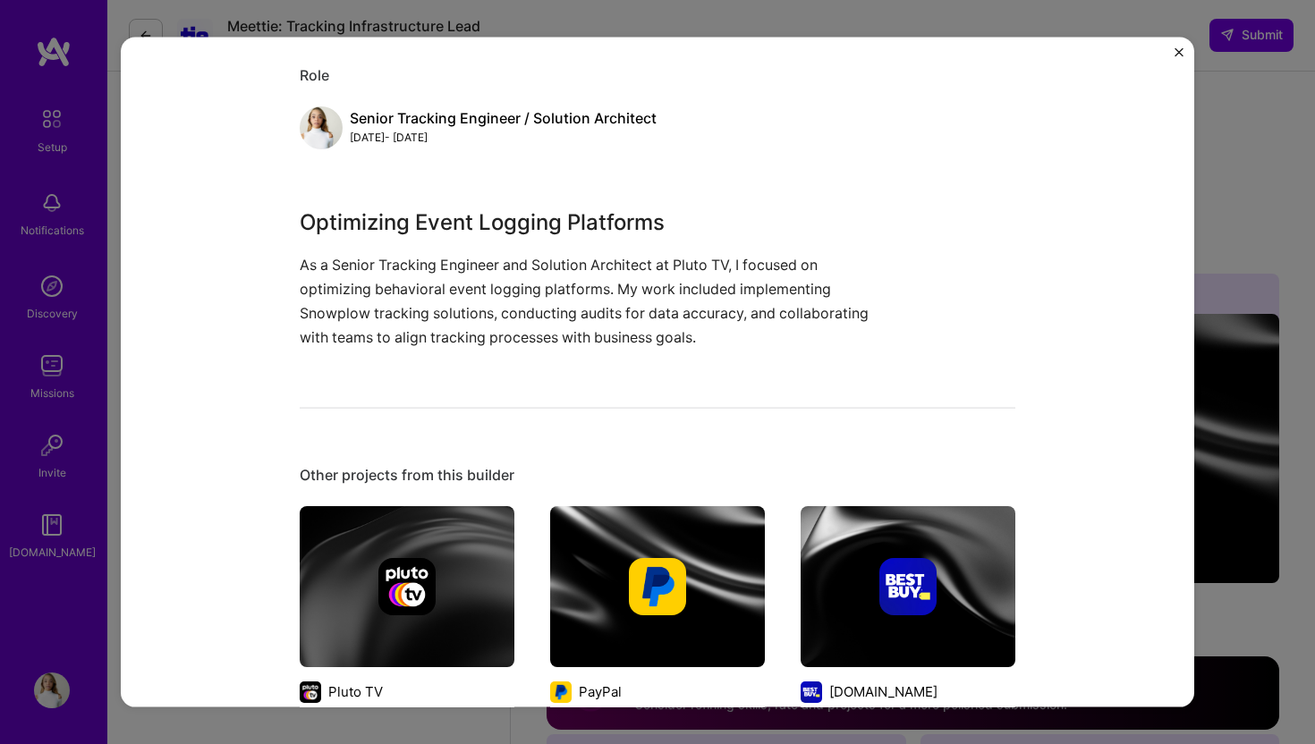
scroll to position [307, 0]
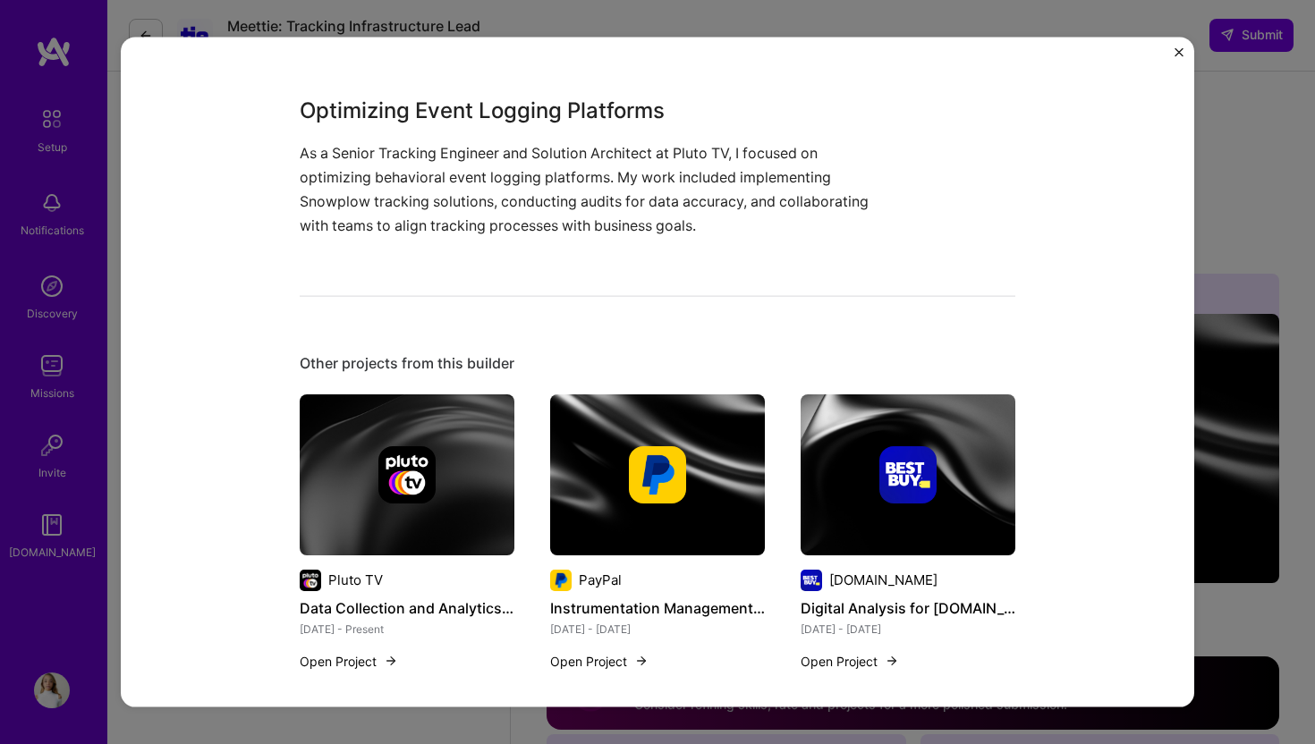
click at [1231, 236] on div "Behavioral Event Logging Optimization Pluto TV Big Data, Media Role Senior Trac…" at bounding box center [657, 372] width 1315 height 744
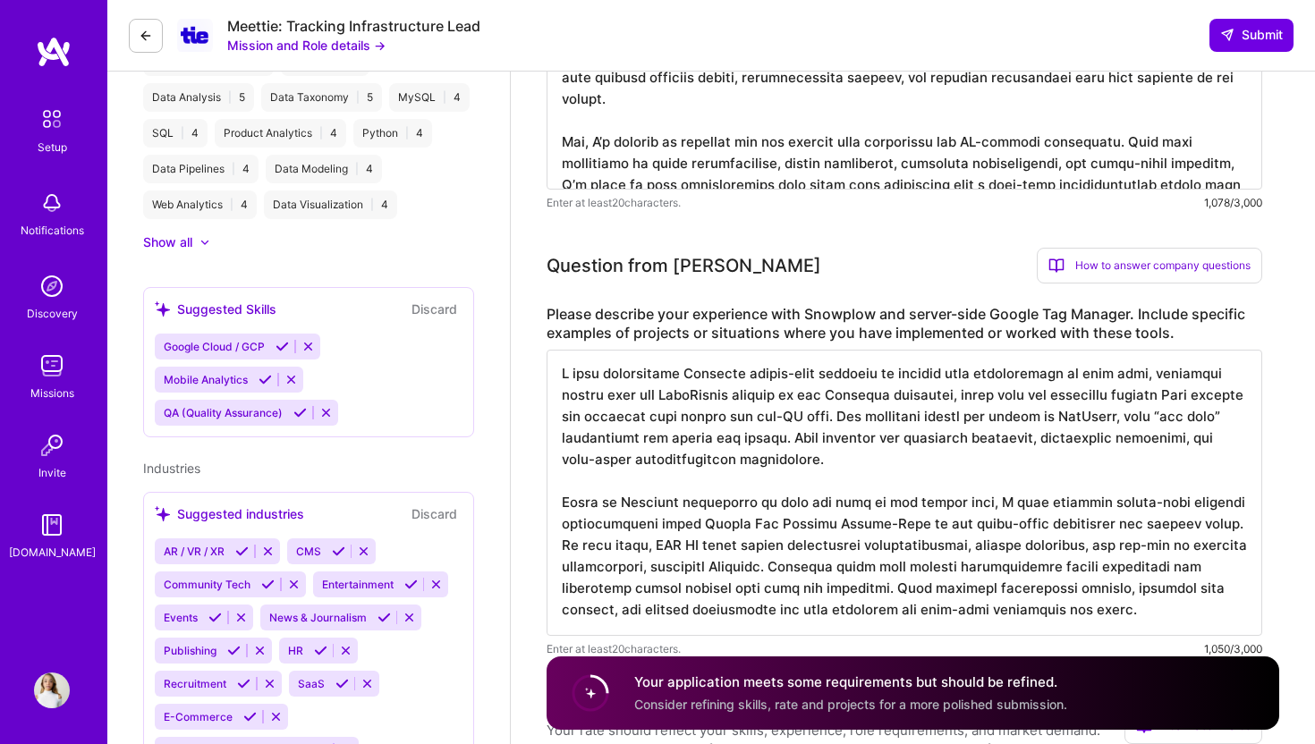
scroll to position [677, 0]
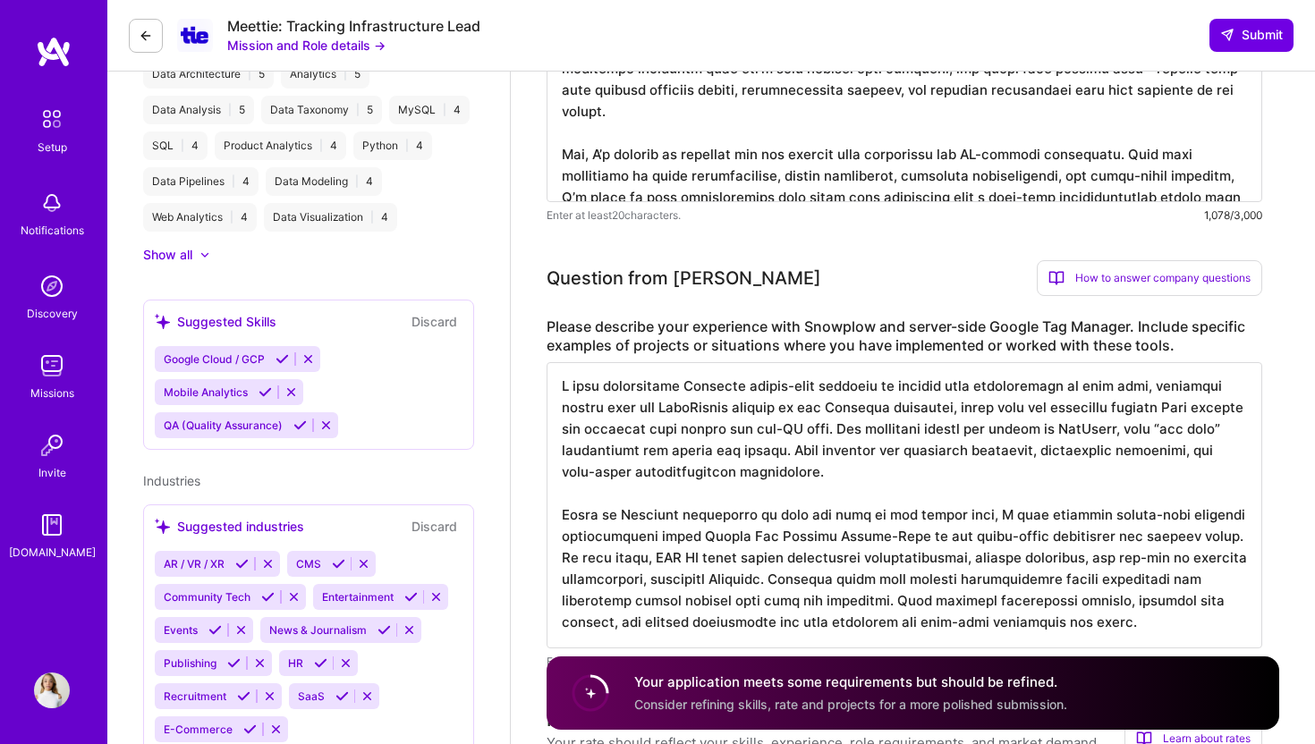
click at [198, 260] on div at bounding box center [195, 255] width 7 height 18
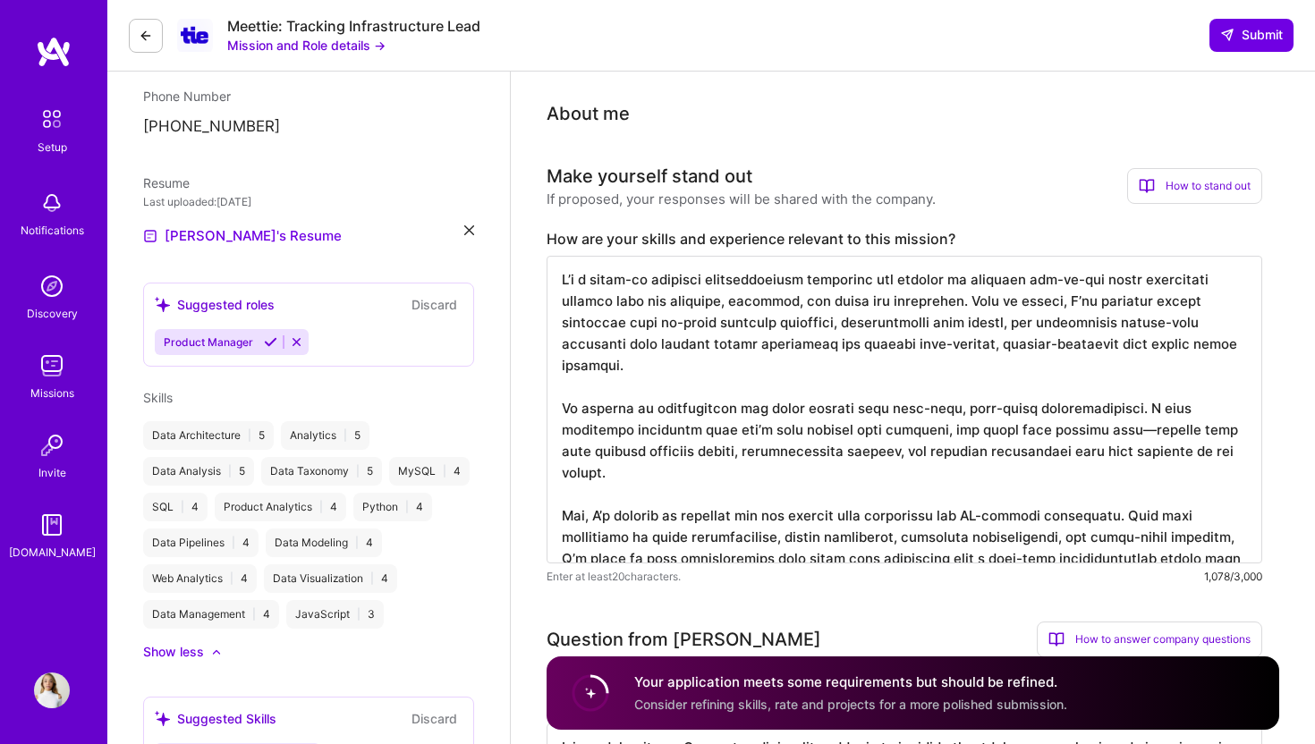
scroll to position [313, 0]
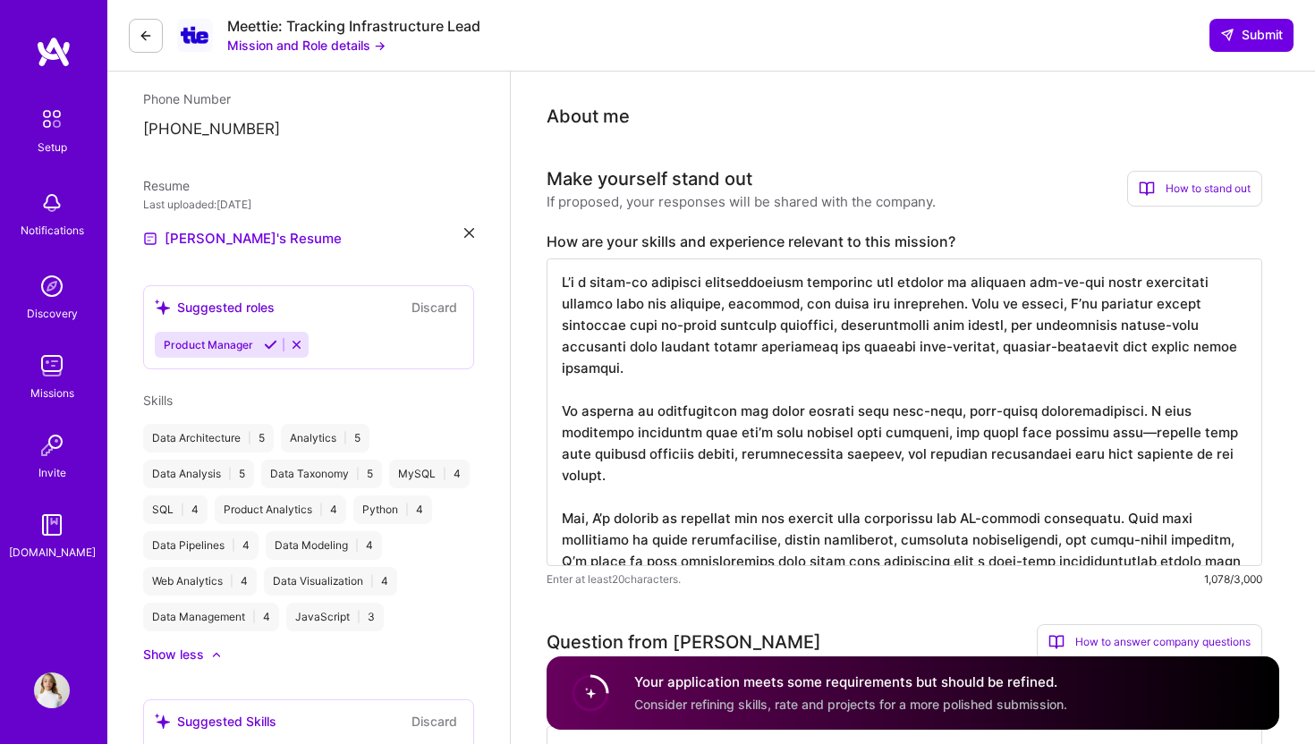
click at [386, 333] on div "Product Manager" at bounding box center [309, 345] width 308 height 26
click at [378, 345] on div "Product Manager" at bounding box center [309, 345] width 308 height 26
click at [297, 344] on icon at bounding box center [296, 344] width 13 height 13
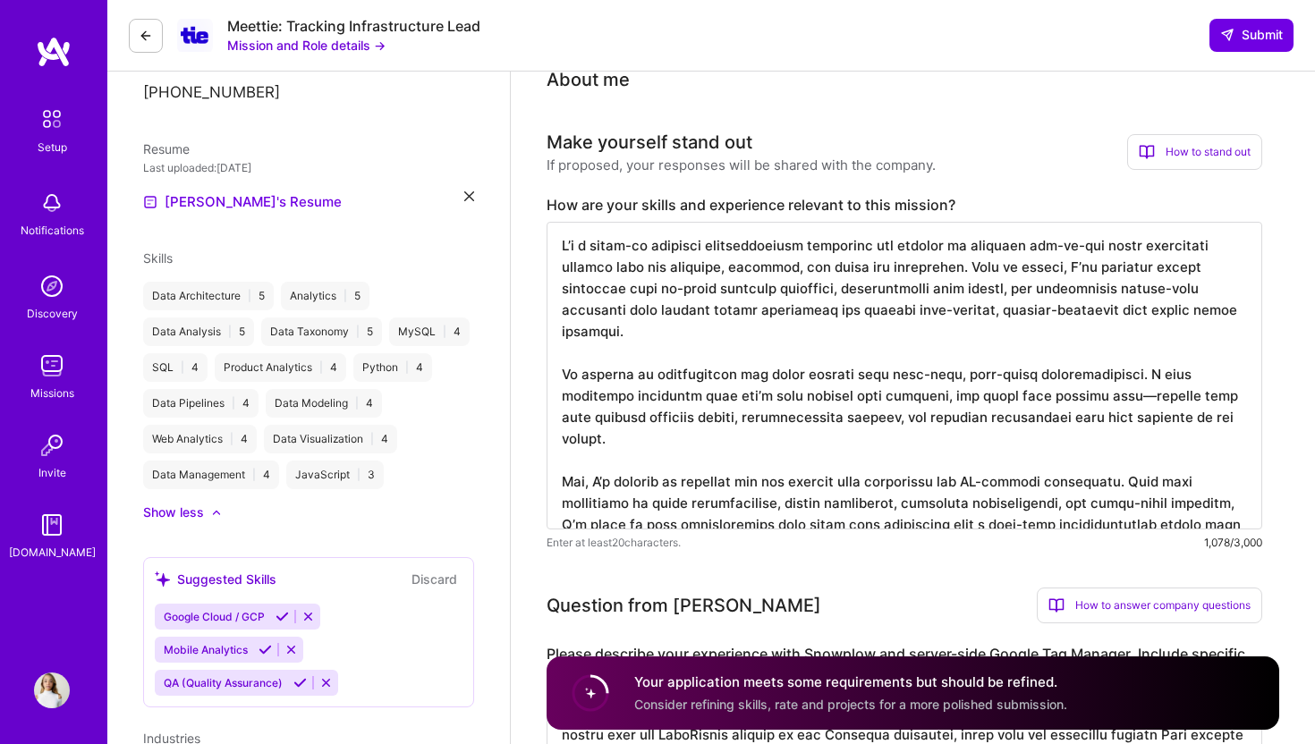
scroll to position [347, 0]
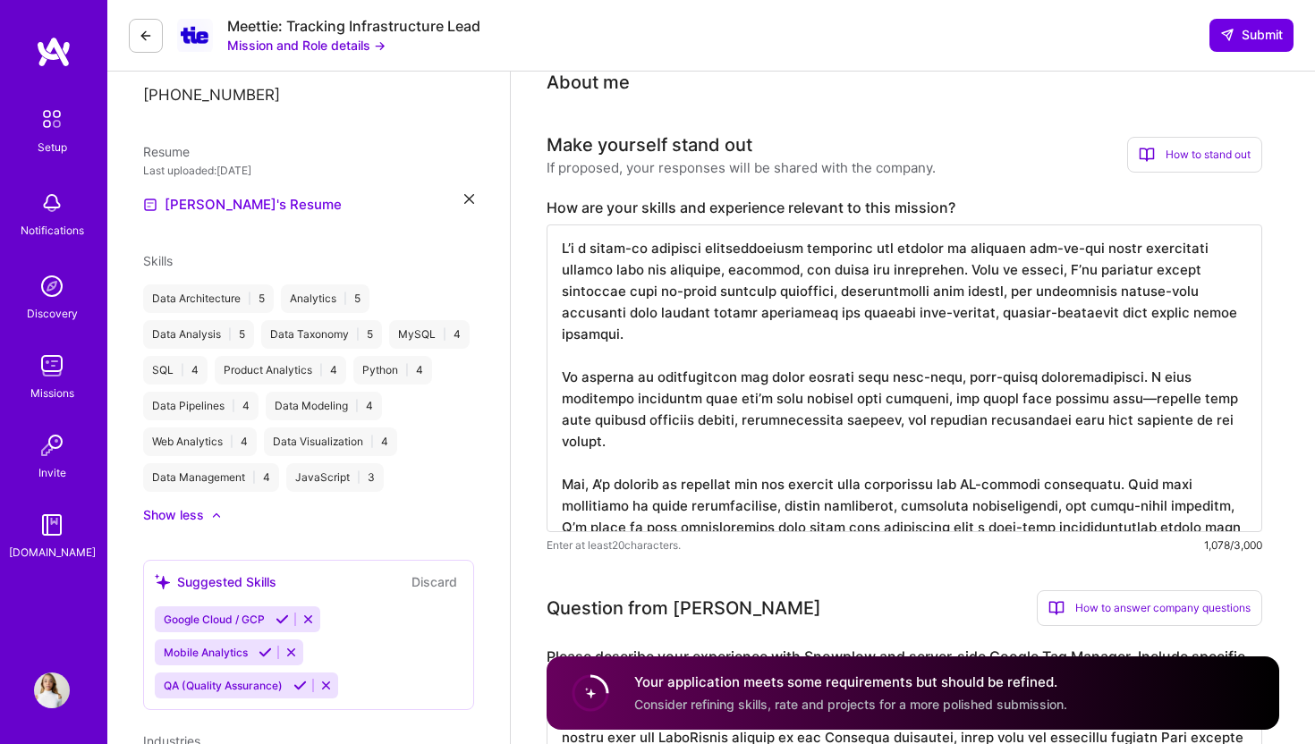
click at [204, 514] on div at bounding box center [207, 515] width 7 height 18
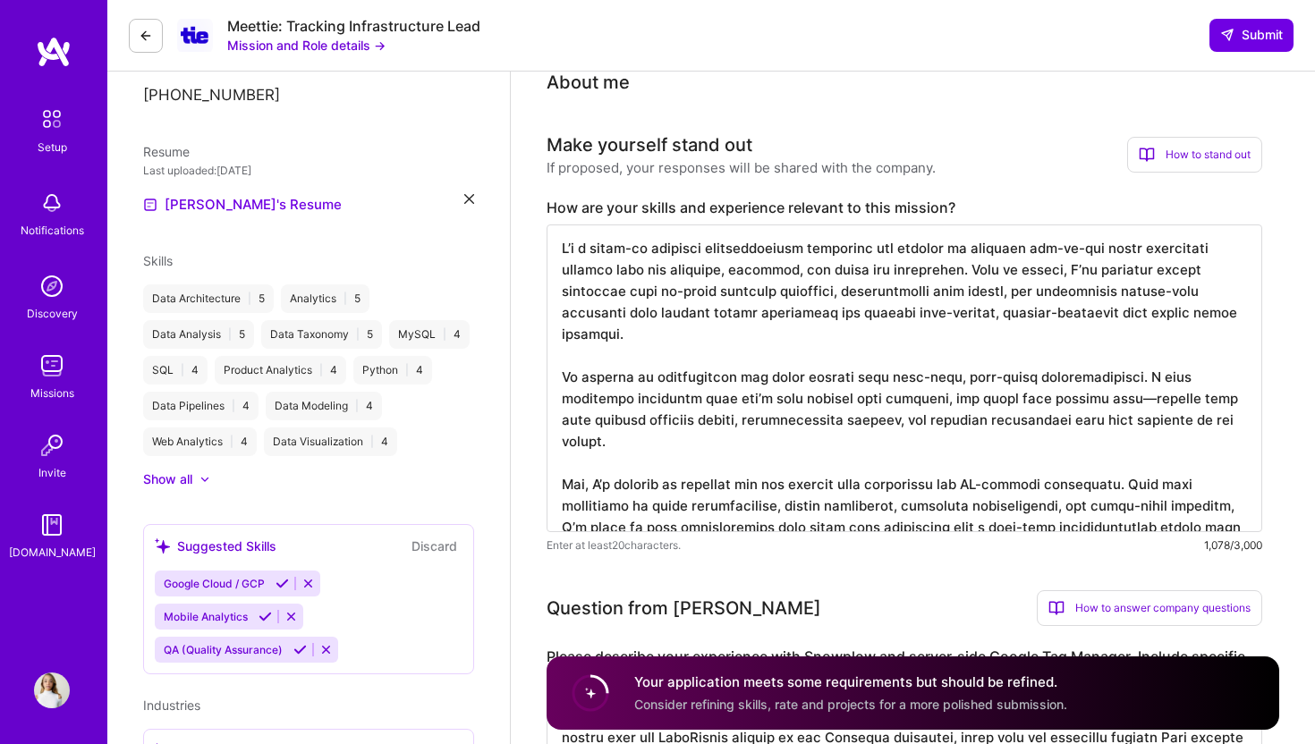
click at [190, 479] on div "Show all" at bounding box center [167, 480] width 49 height 18
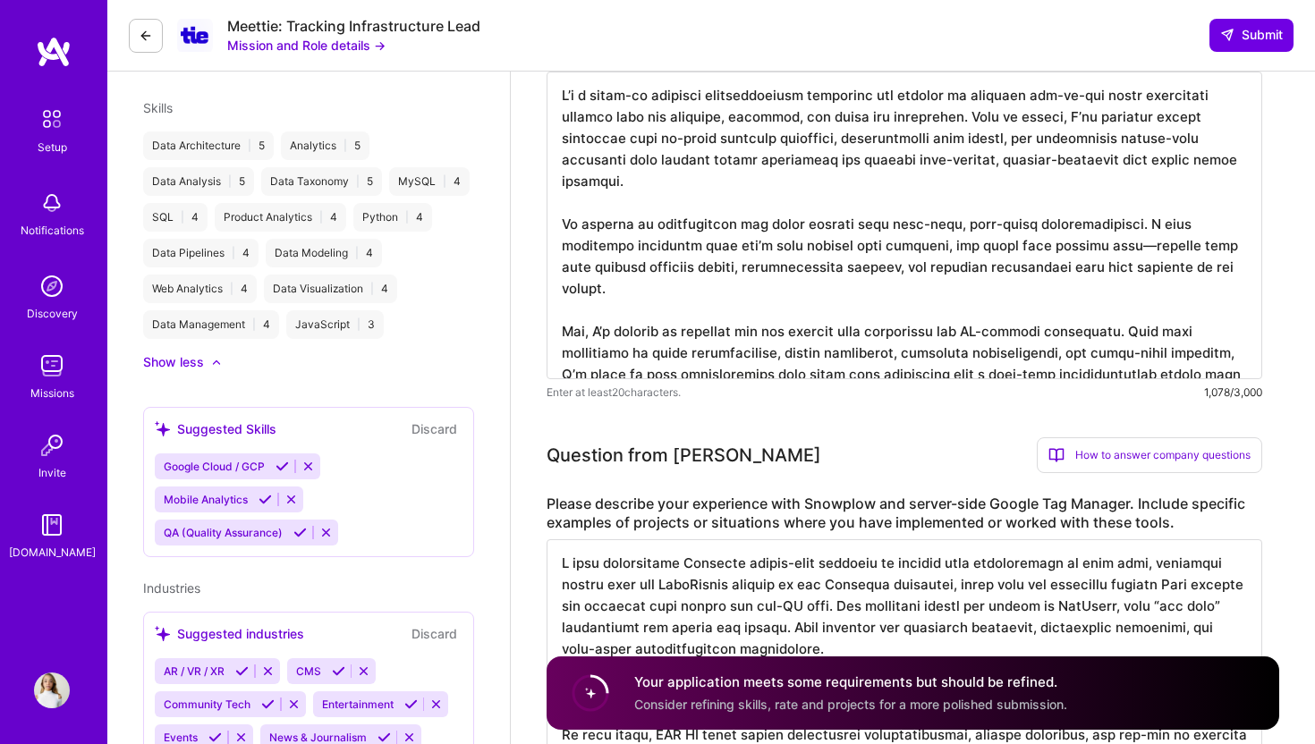
scroll to position [501, 0]
click at [281, 465] on icon at bounding box center [282, 465] width 13 height 13
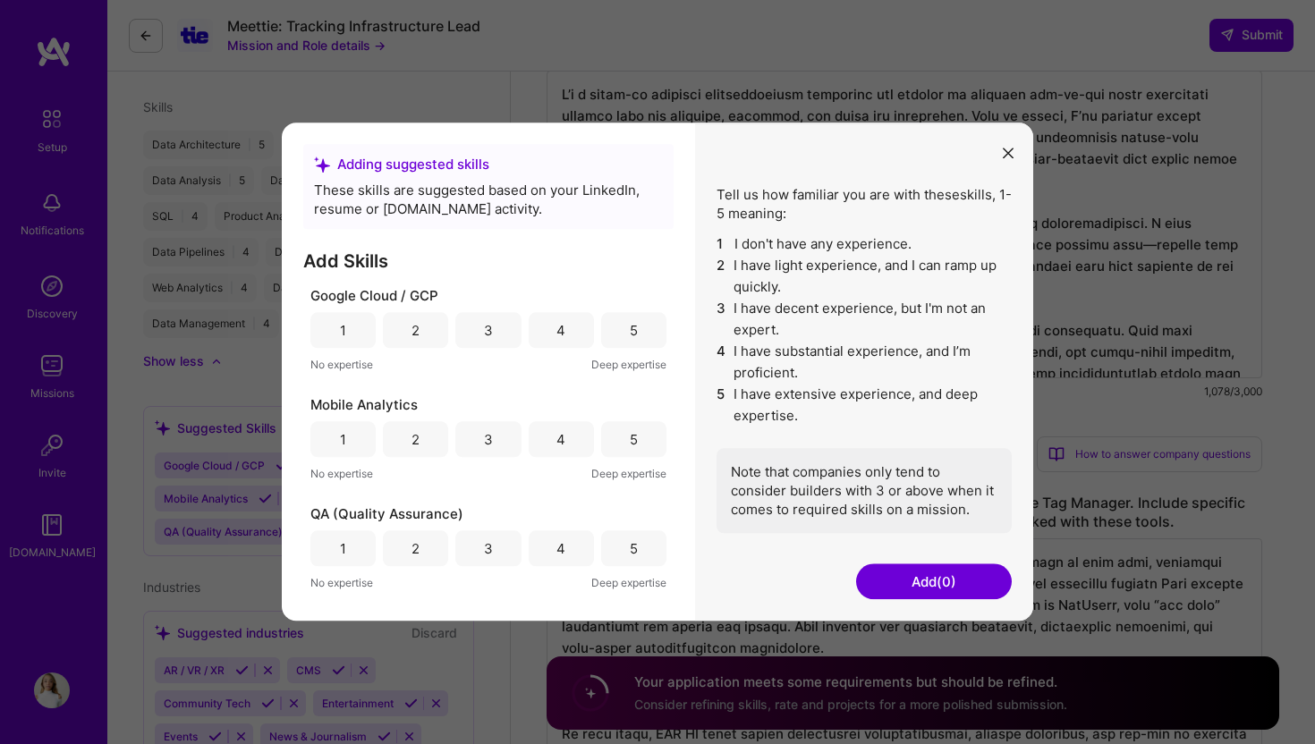
scroll to position [503, 0]
click at [563, 335] on div "4" at bounding box center [560, 330] width 9 height 19
click at [561, 432] on div "4" at bounding box center [560, 439] width 9 height 19
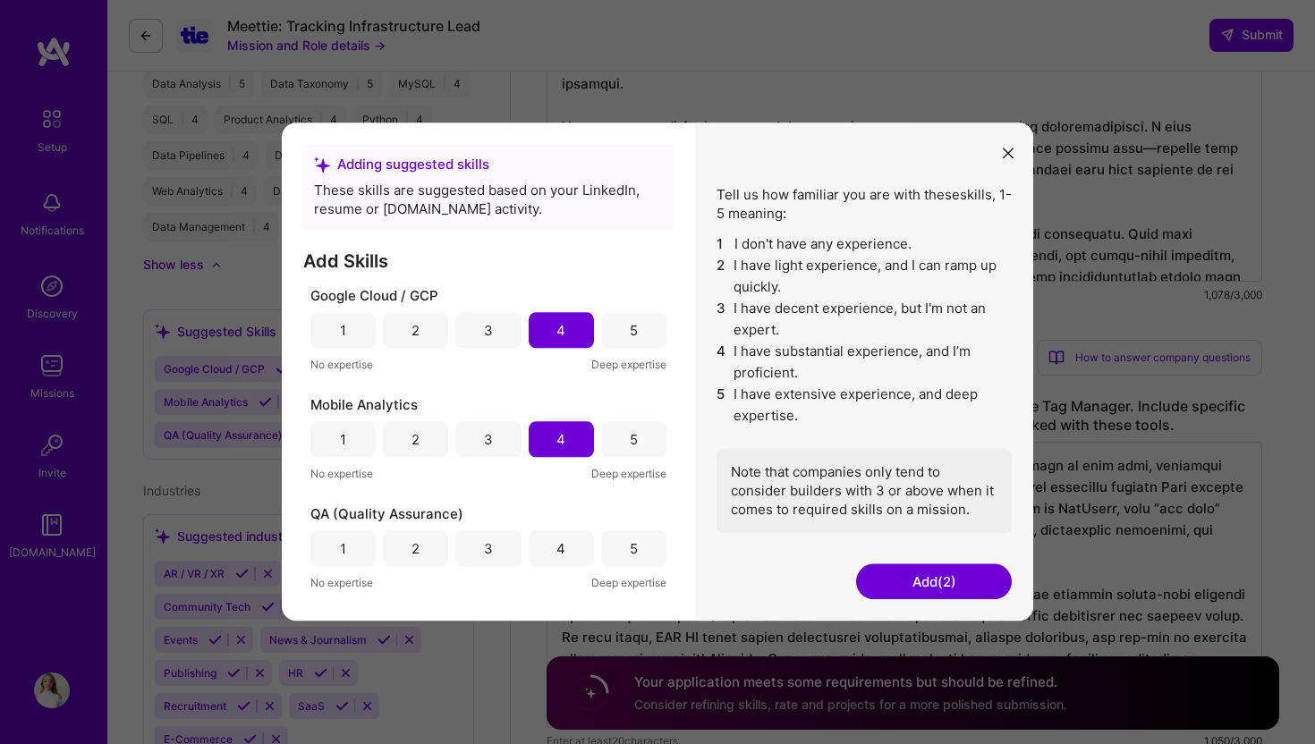
scroll to position [602, 0]
click at [571, 547] on div "4" at bounding box center [561, 548] width 65 height 36
click at [930, 583] on button "Add (3)" at bounding box center [934, 582] width 156 height 36
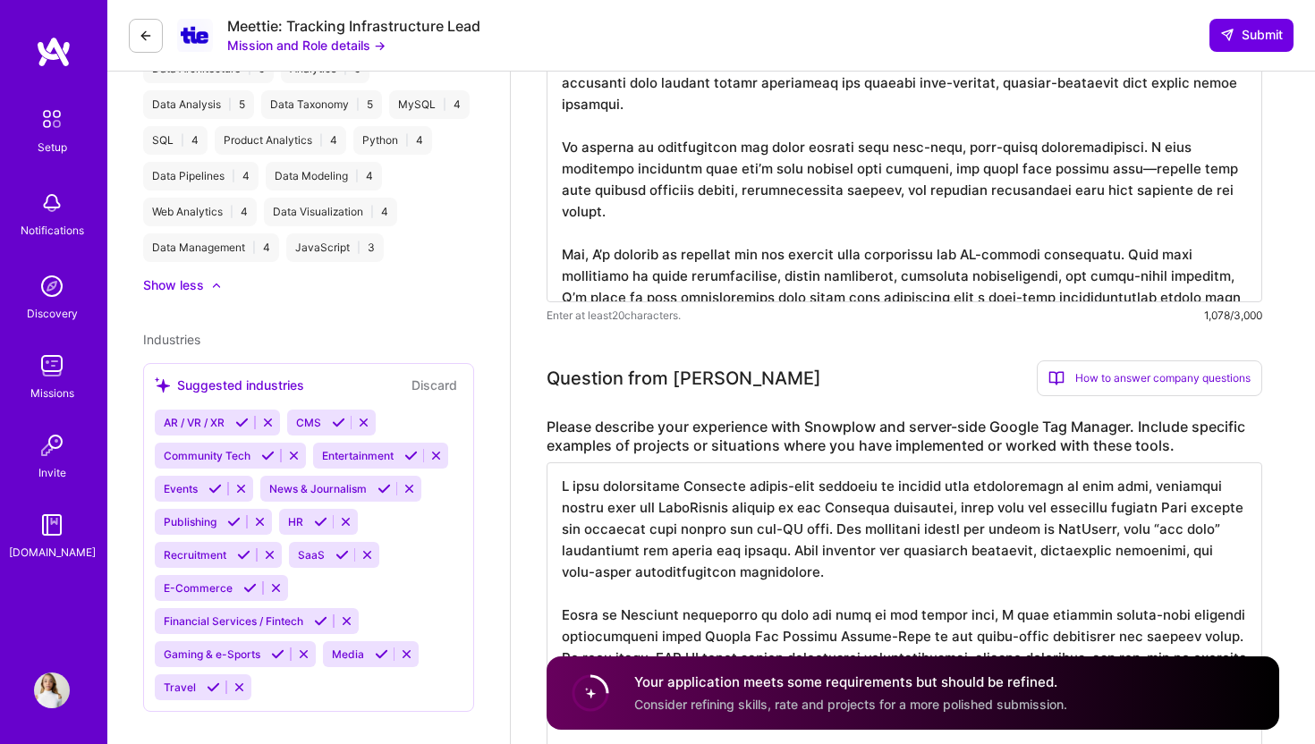
scroll to position [581, 0]
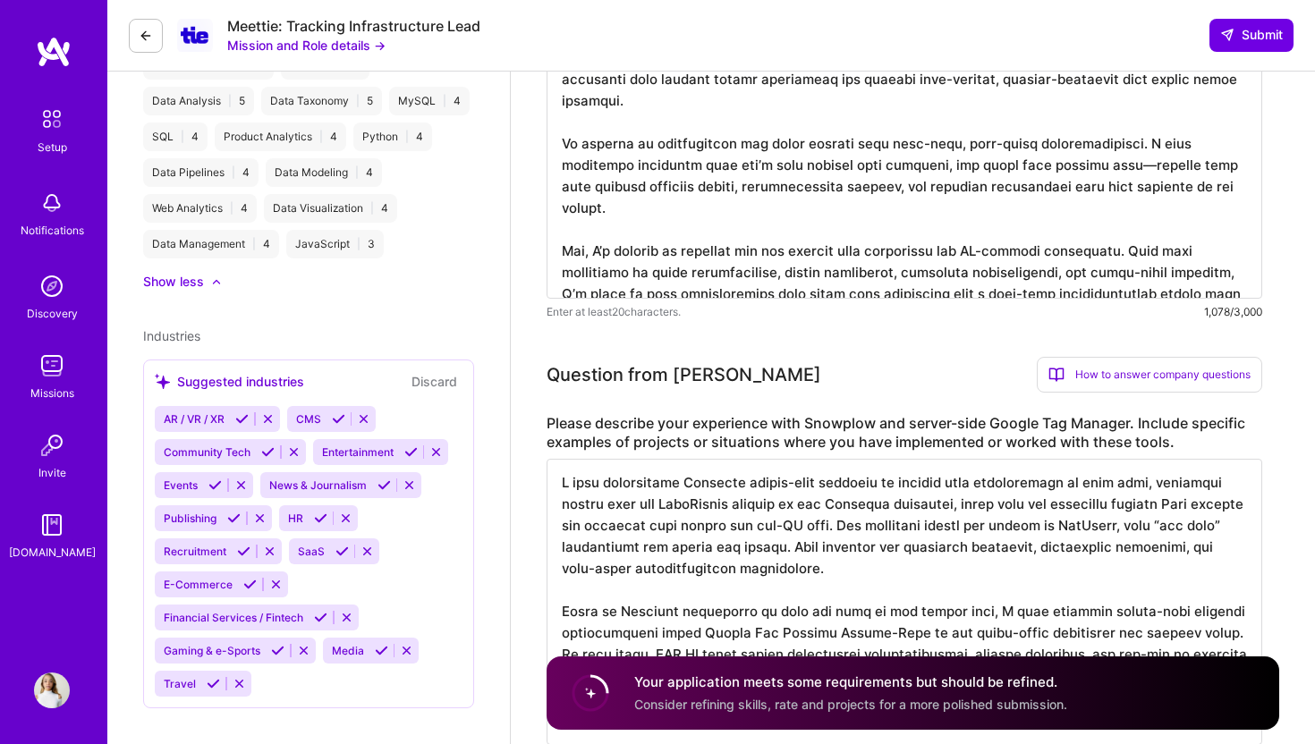
click at [420, 532] on div "AR / VR / XR CMS Community Tech Entertainment Events News & Journalism Publishi…" at bounding box center [309, 551] width 308 height 291
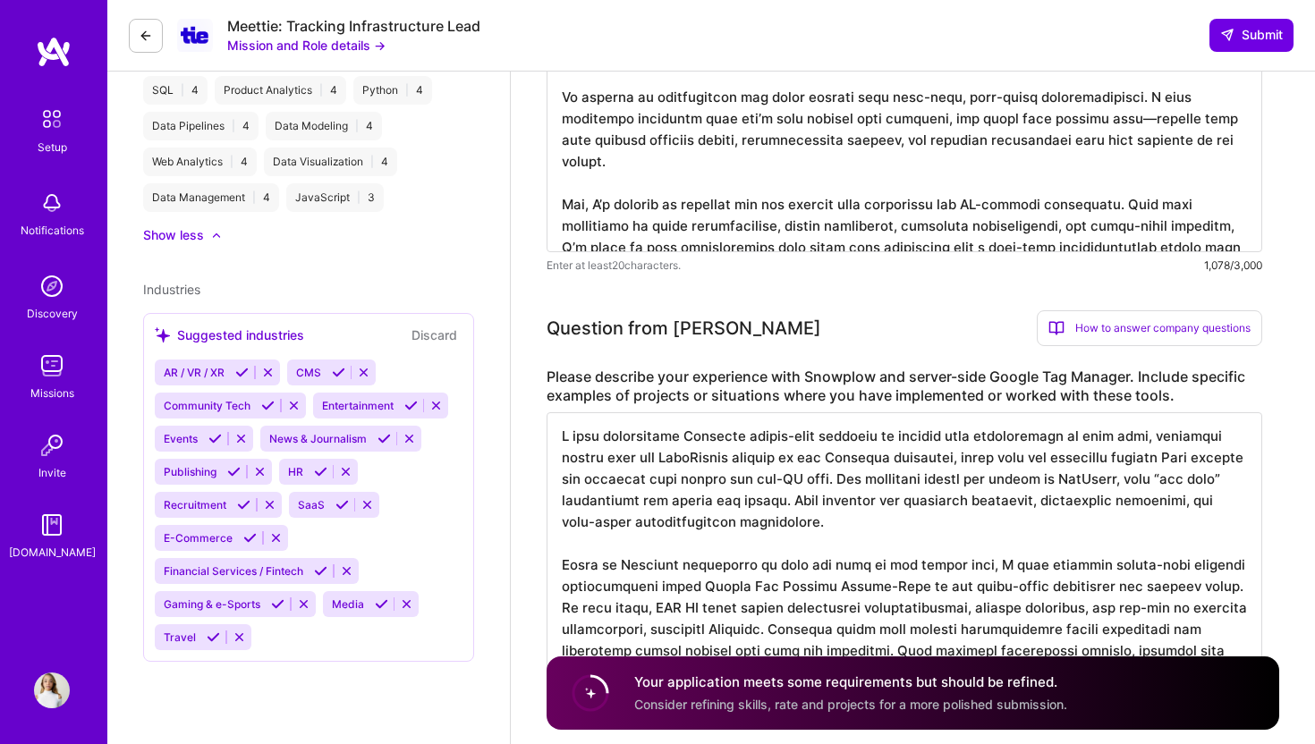
scroll to position [632, 0]
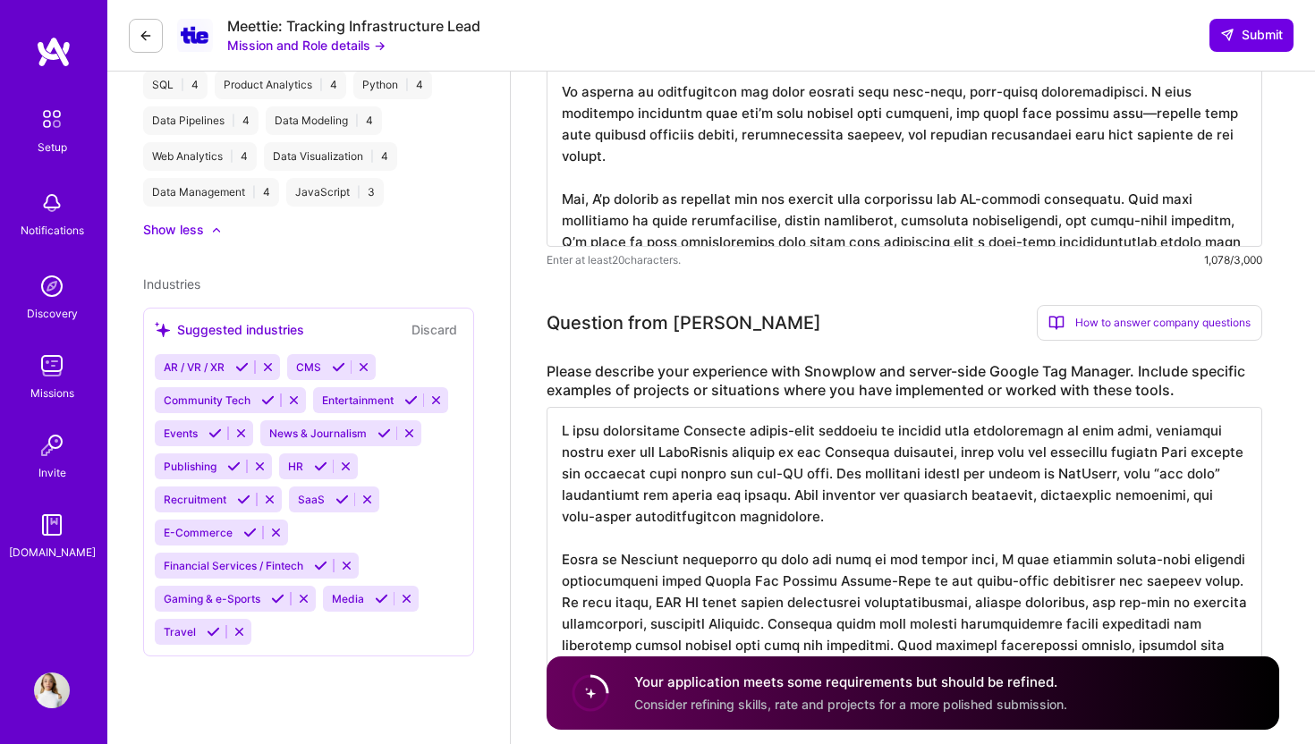
click at [268, 640] on div "AR / VR / XR CMS Community Tech Entertainment Events News & Journalism Publishi…" at bounding box center [309, 499] width 308 height 291
click at [266, 638] on div "AR / VR / XR CMS Community Tech Entertainment Events News & Journalism Publishi…" at bounding box center [309, 499] width 308 height 291
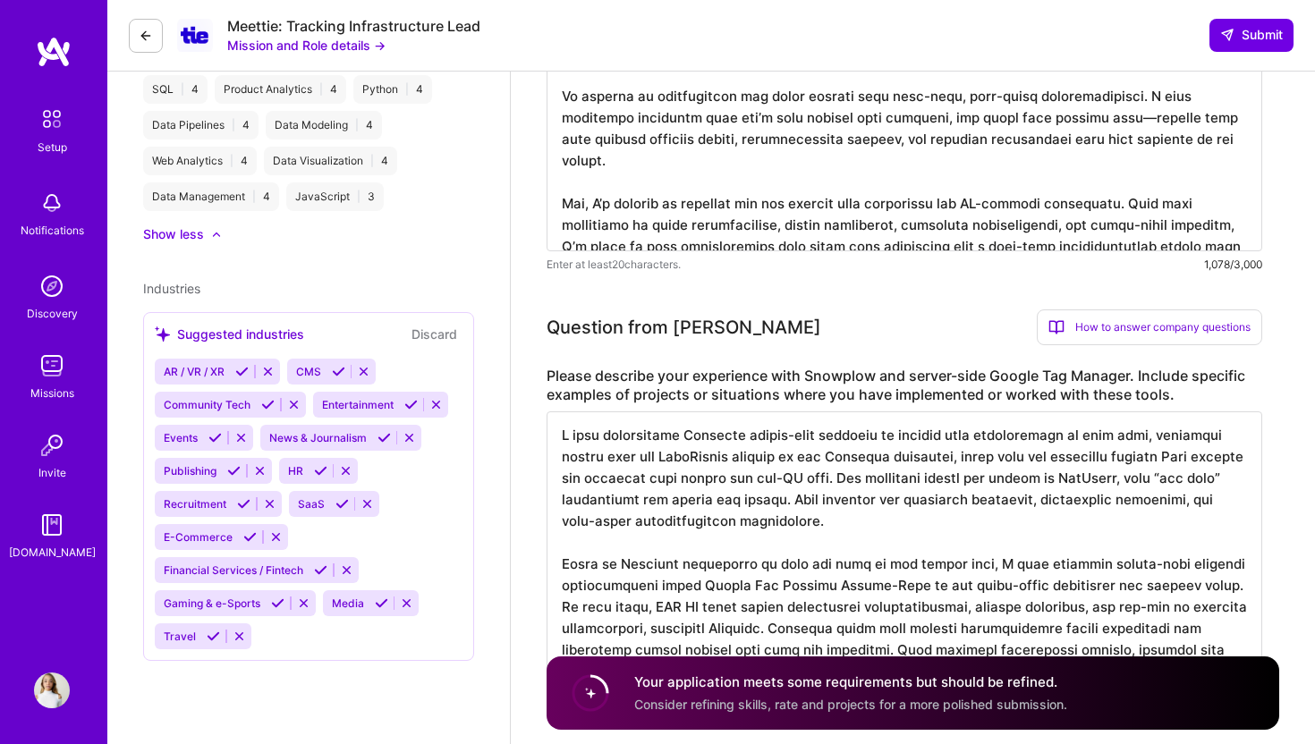
scroll to position [627, 0]
click at [278, 342] on div "Suggested industries" at bounding box center [229, 335] width 149 height 19
click at [246, 370] on icon at bounding box center [241, 372] width 13 height 13
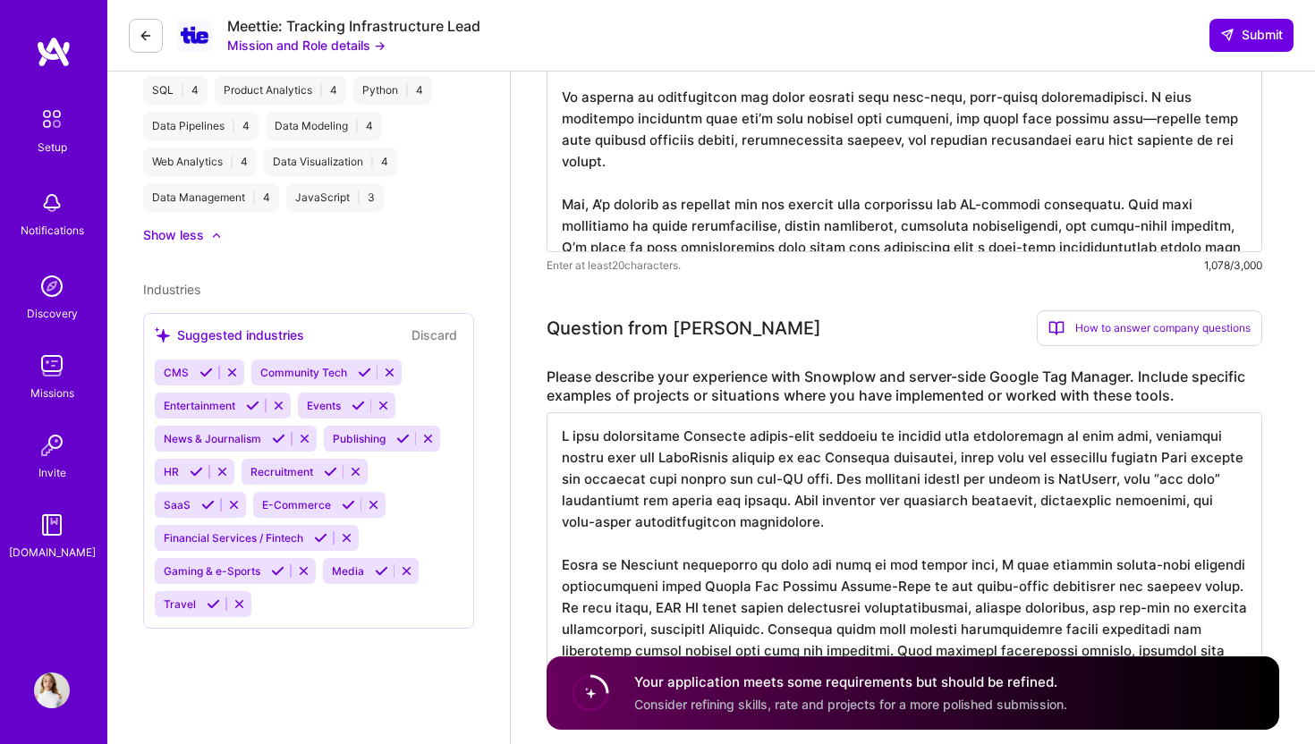
click at [208, 373] on icon at bounding box center [205, 372] width 13 height 13
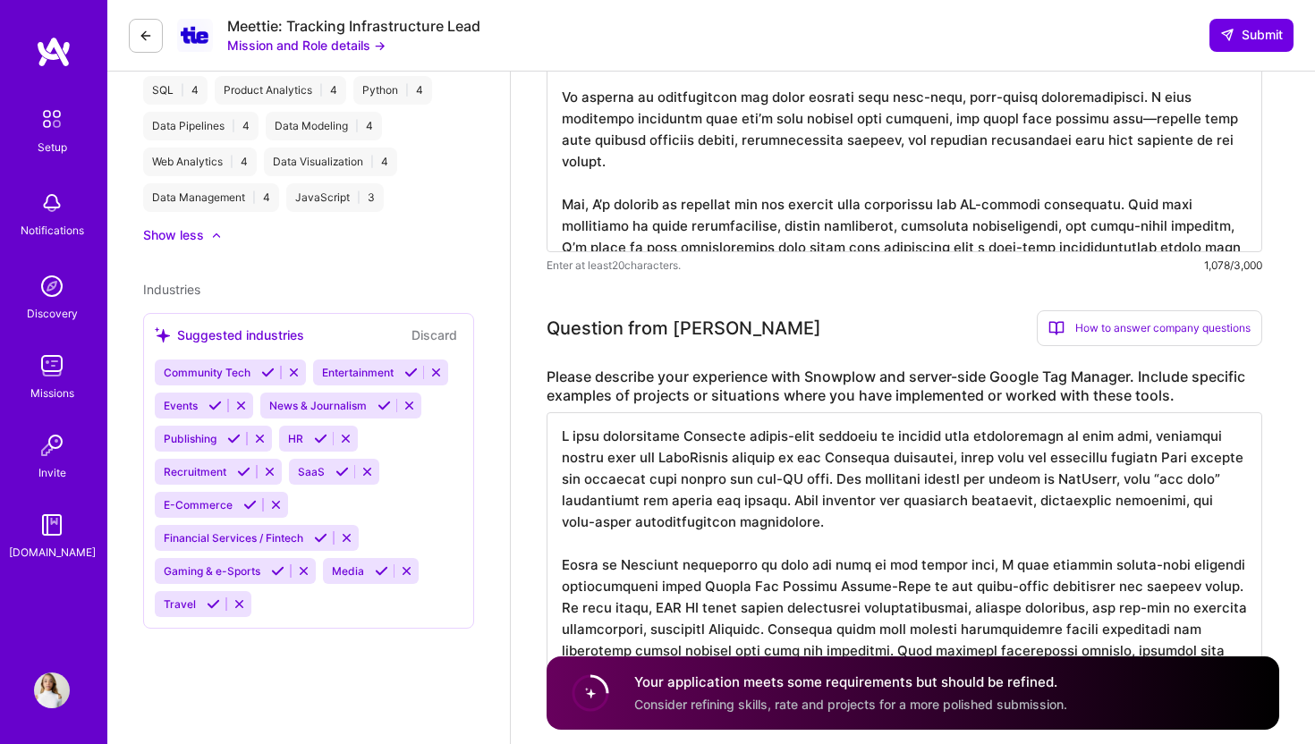
click at [409, 372] on icon at bounding box center [410, 372] width 13 height 13
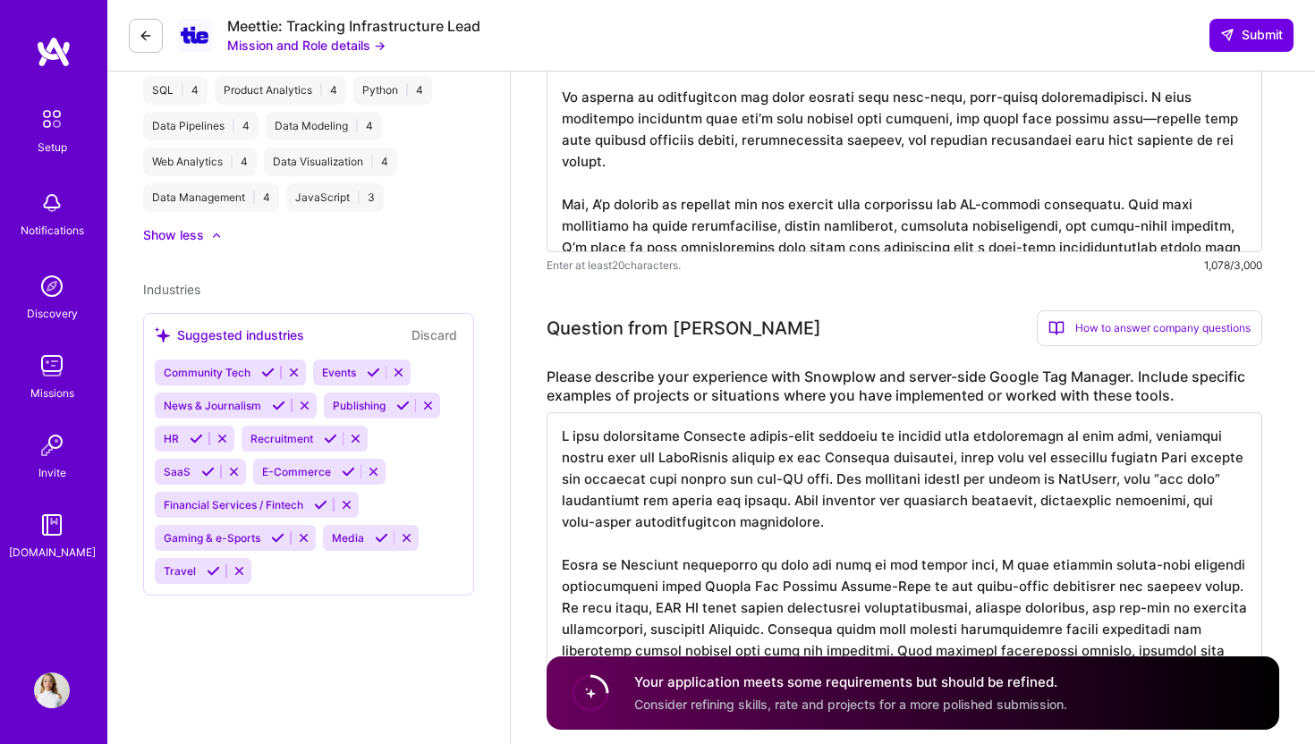
click at [400, 405] on icon at bounding box center [402, 405] width 13 height 13
click at [281, 405] on icon at bounding box center [278, 405] width 13 height 13
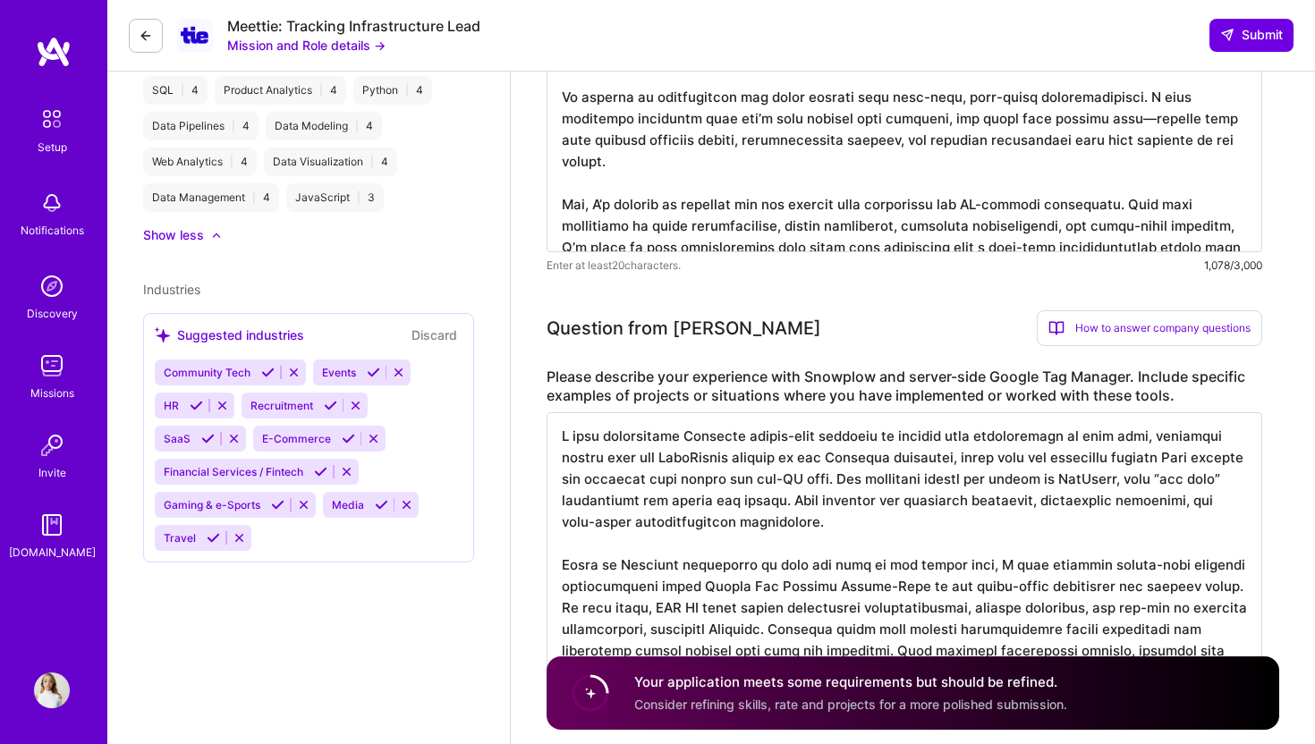
click at [207, 435] on icon at bounding box center [207, 438] width 13 height 13
click at [247, 438] on icon at bounding box center [249, 438] width 13 height 13
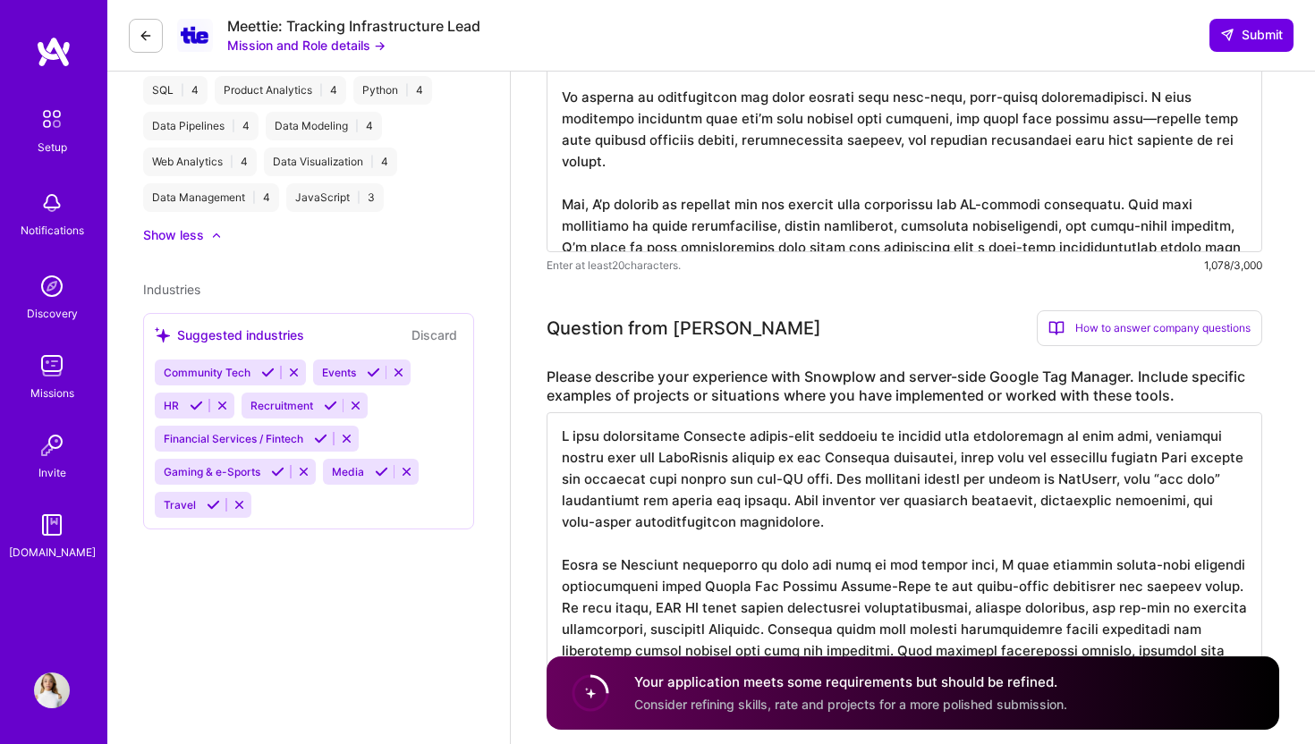
click at [320, 440] on icon at bounding box center [320, 438] width 13 height 13
click at [277, 439] on icon at bounding box center [277, 438] width 13 height 13
click at [208, 442] on icon at bounding box center [213, 438] width 13 height 13
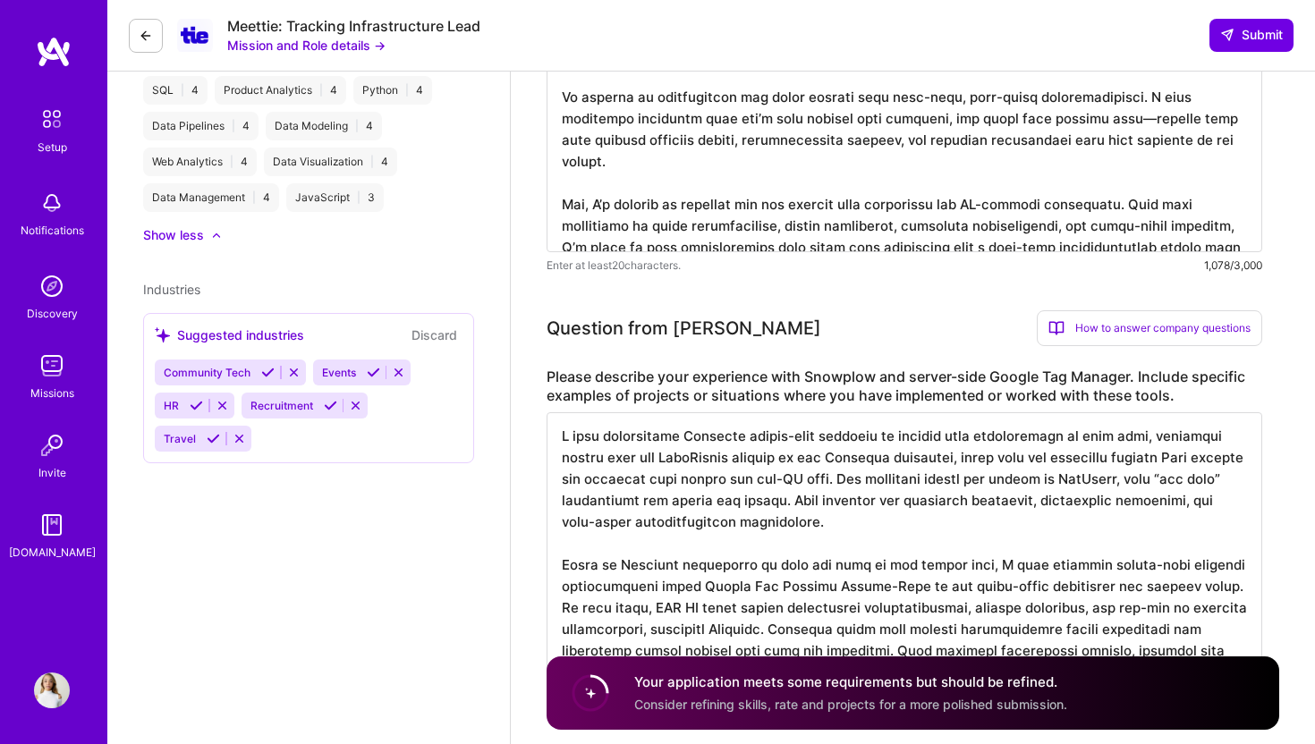
click at [211, 441] on icon at bounding box center [213, 438] width 13 height 13
click at [224, 405] on icon at bounding box center [222, 405] width 13 height 13
click at [263, 407] on icon at bounding box center [269, 405] width 13 height 13
click at [292, 377] on icon at bounding box center [293, 372] width 13 height 13
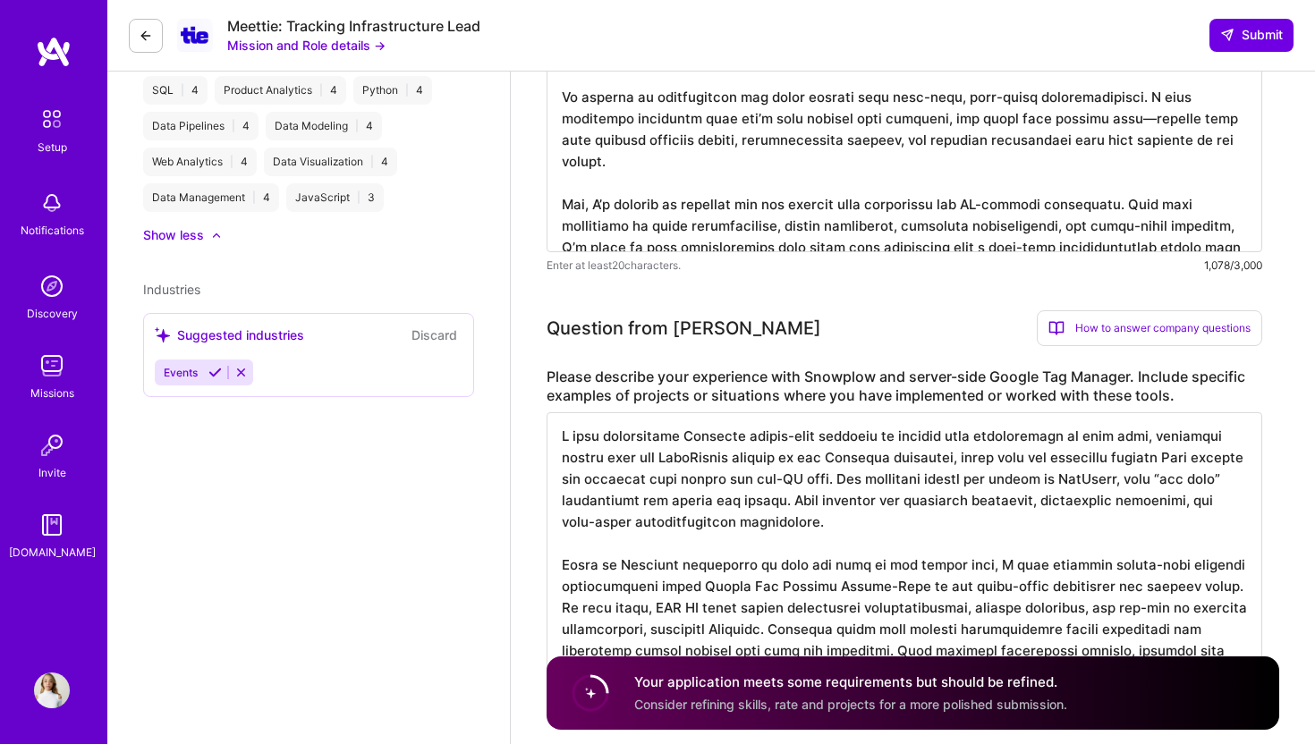
click at [244, 374] on icon at bounding box center [240, 372] width 13 height 13
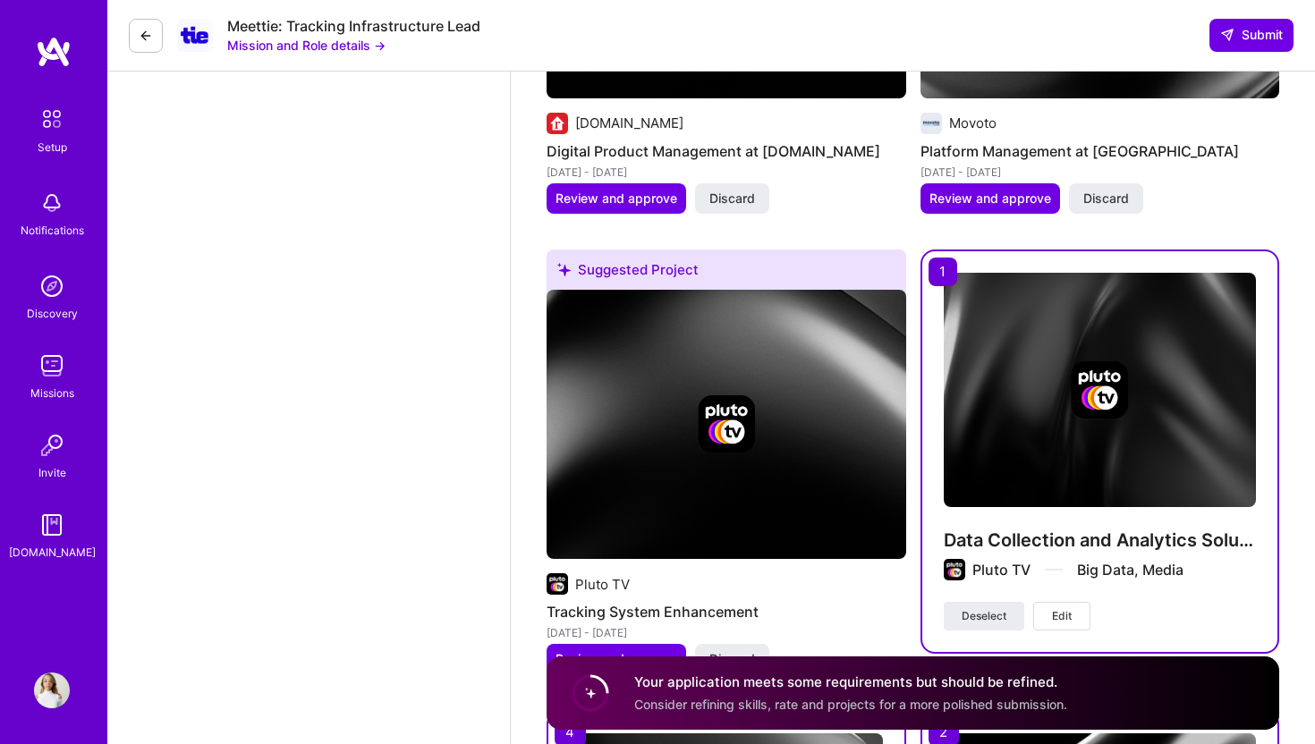
scroll to position [2994, 0]
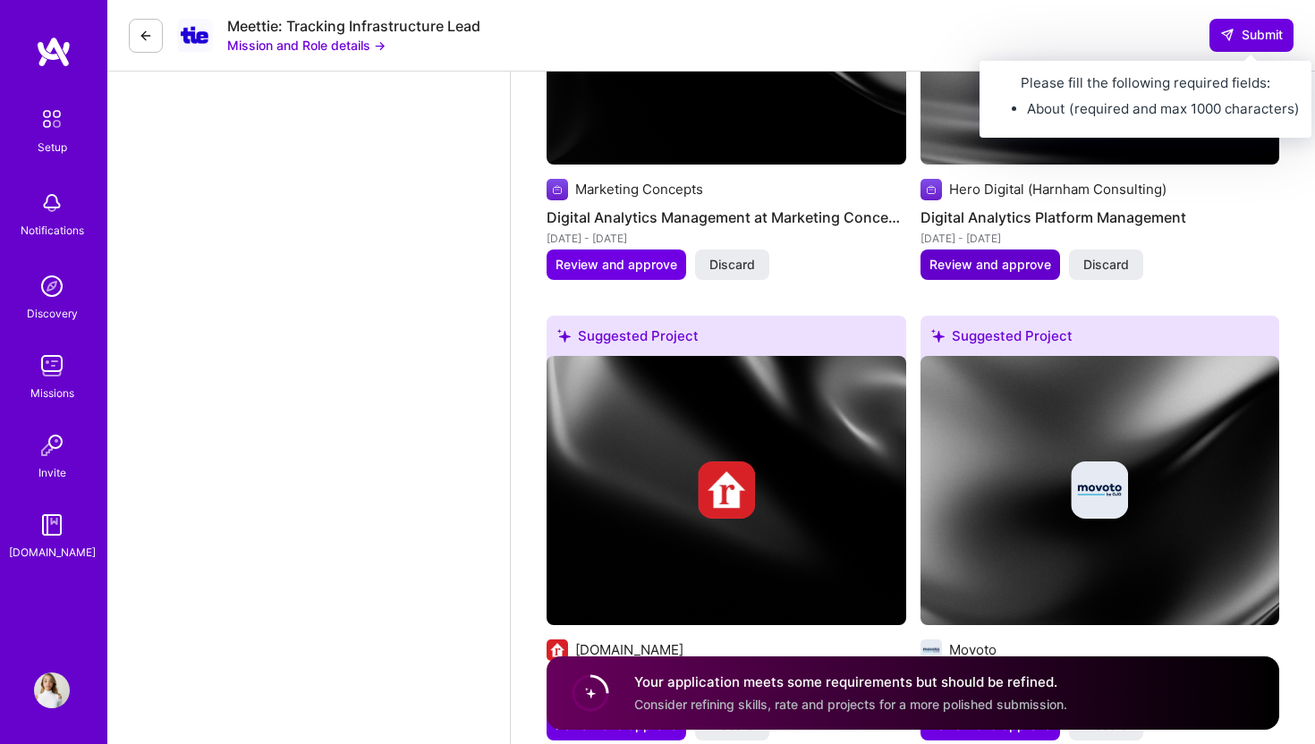
click at [1237, 44] on button "Submit" at bounding box center [1251, 35] width 84 height 32
click at [1240, 40] on span "Submit" at bounding box center [1251, 35] width 63 height 18
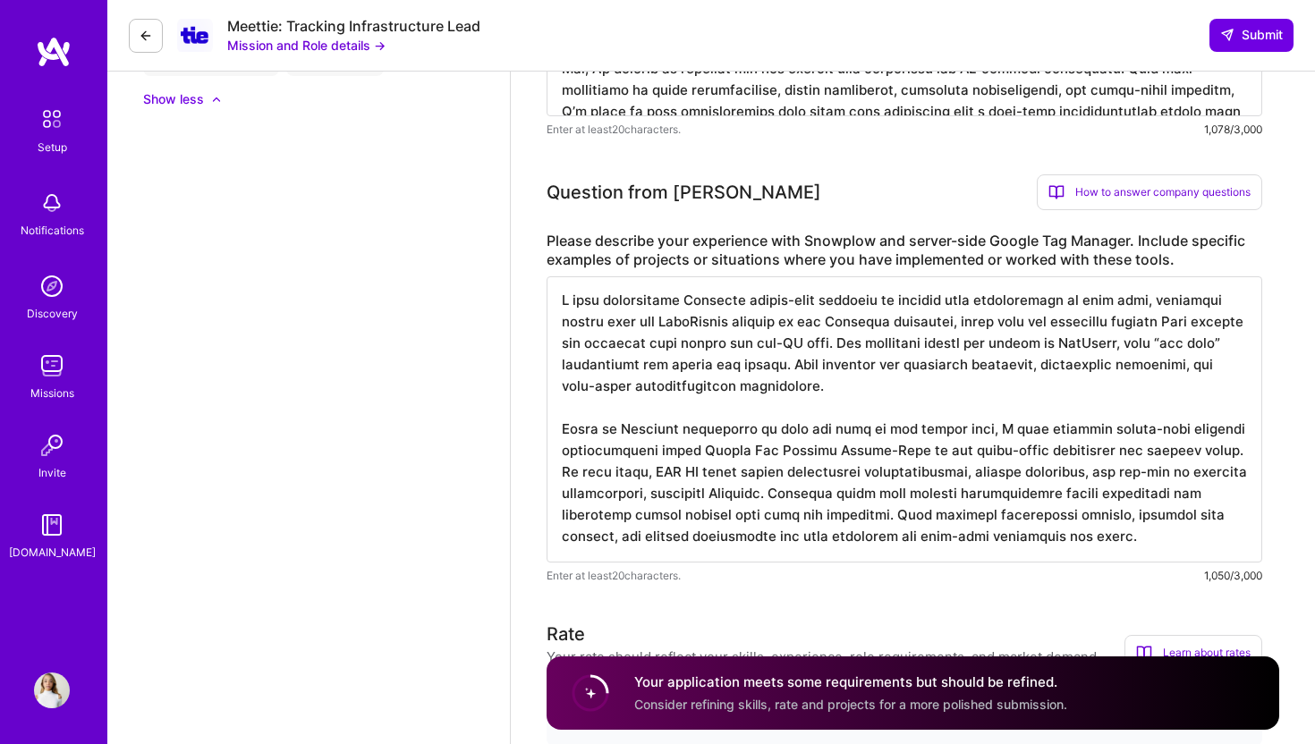
scroll to position [728, 0]
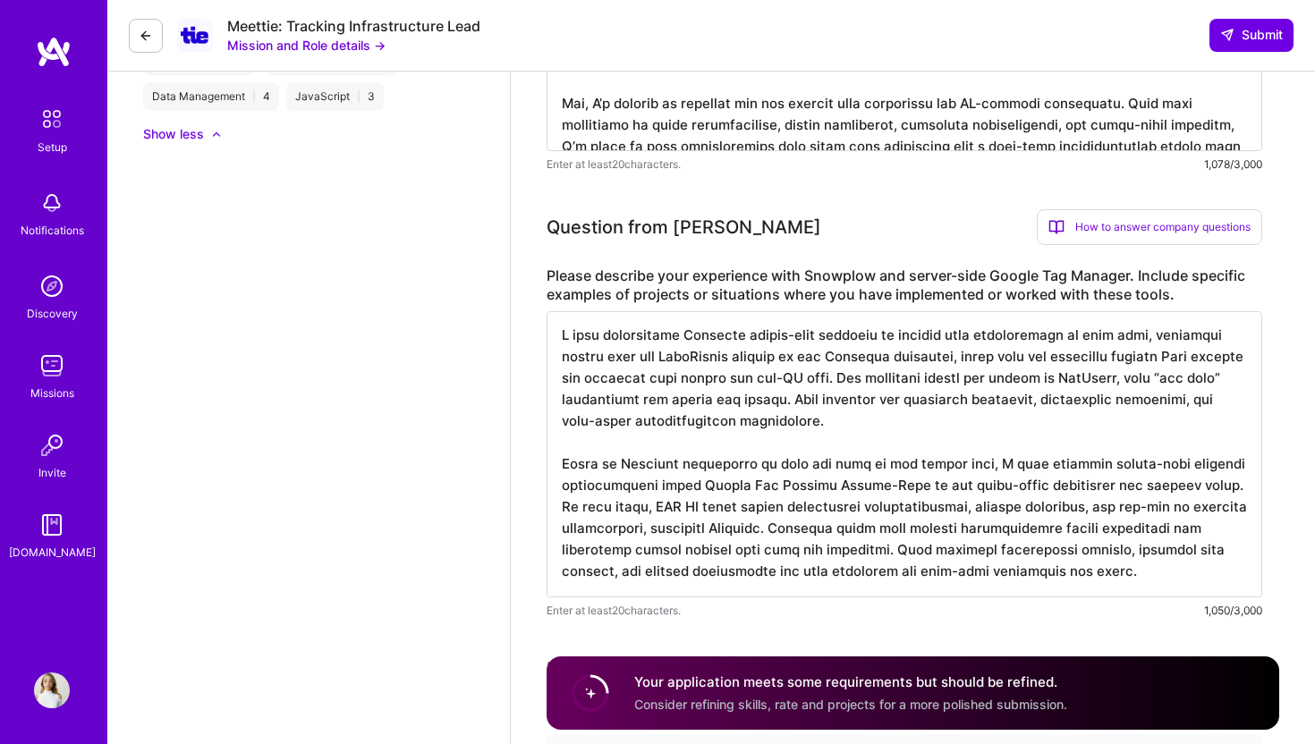
click at [932, 356] on textarea at bounding box center [905, 454] width 716 height 286
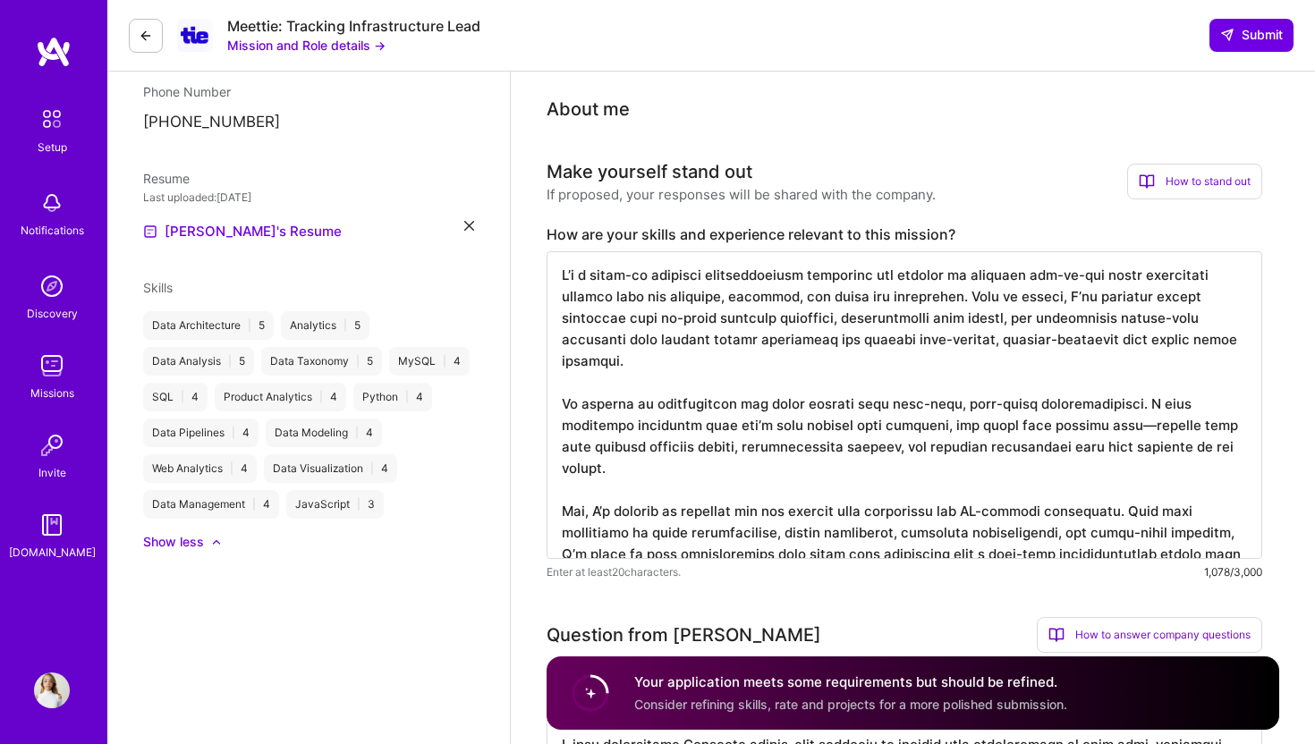
scroll to position [229, 0]
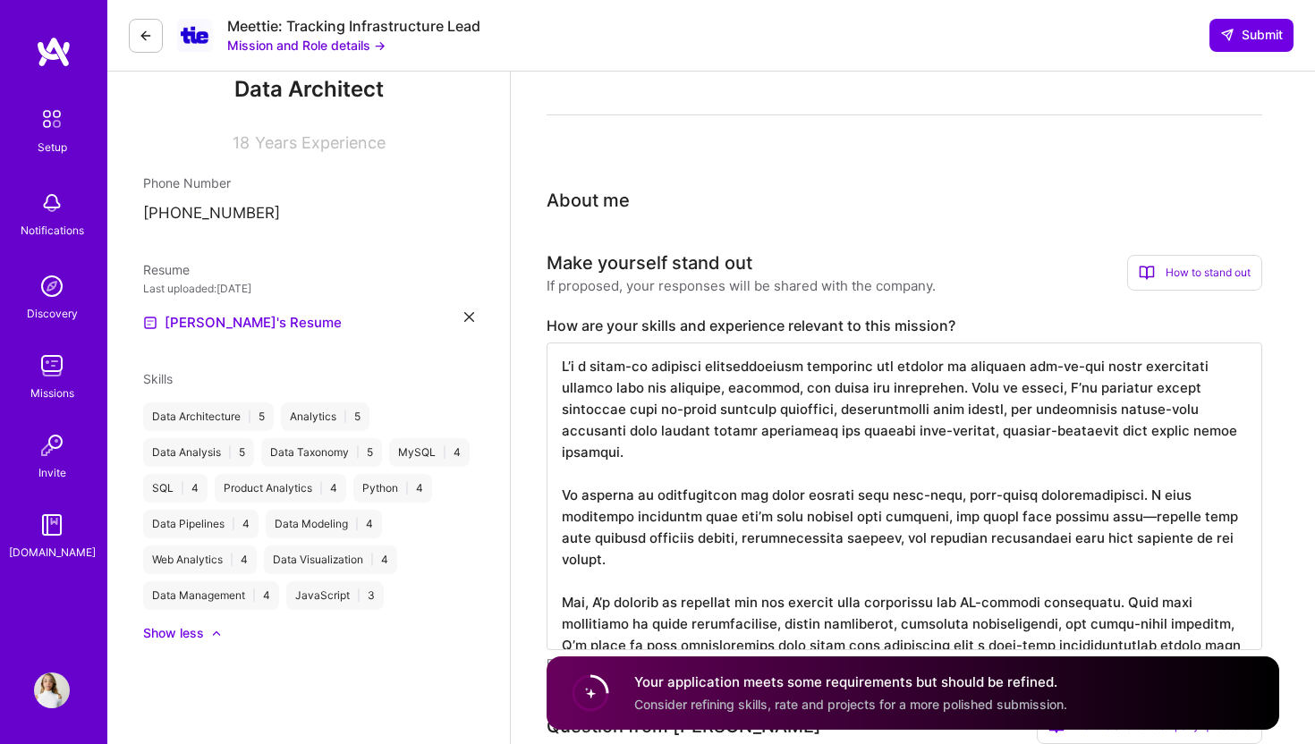
click at [920, 412] on textarea at bounding box center [905, 497] width 716 height 308
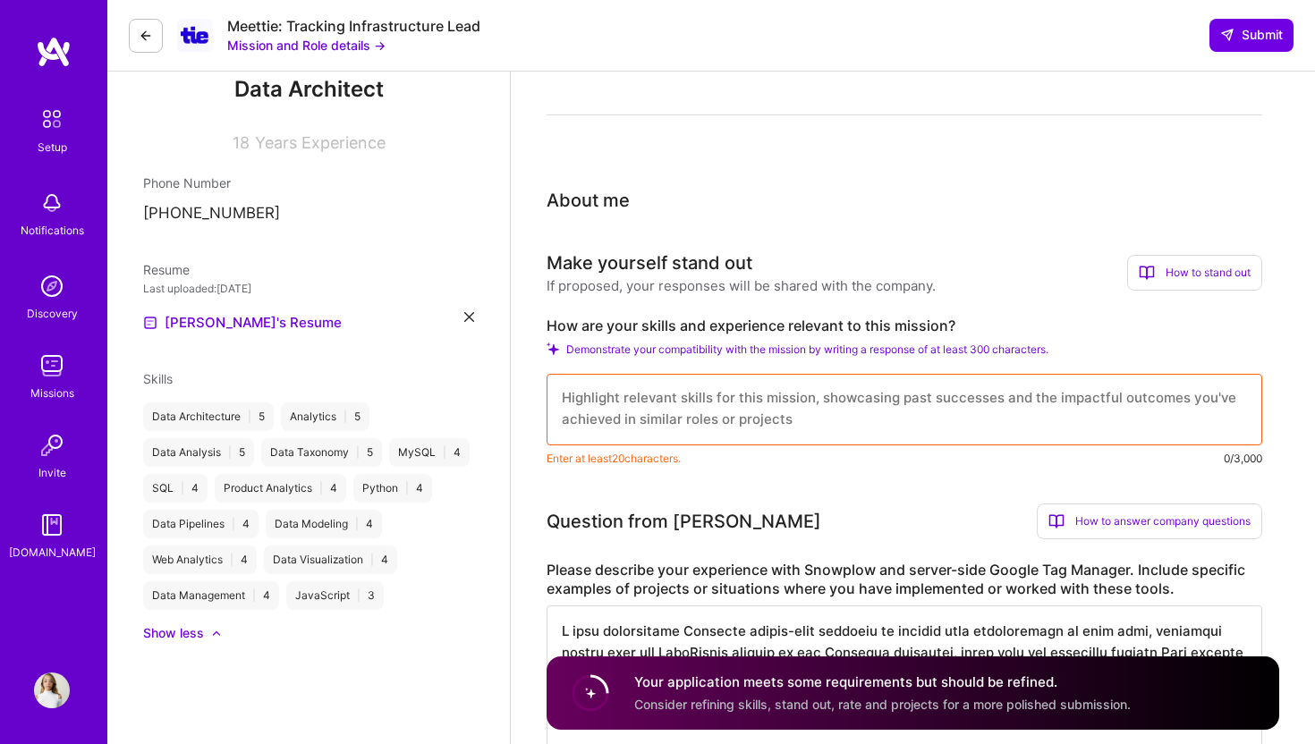
scroll to position [0, 0]
paste textarea "I’m a hands-on tracking infrastructure architect who thrives on building end-to…"
type textarea "I’m a hands-on tracking infrastructure architect who thrives on building end-to…"
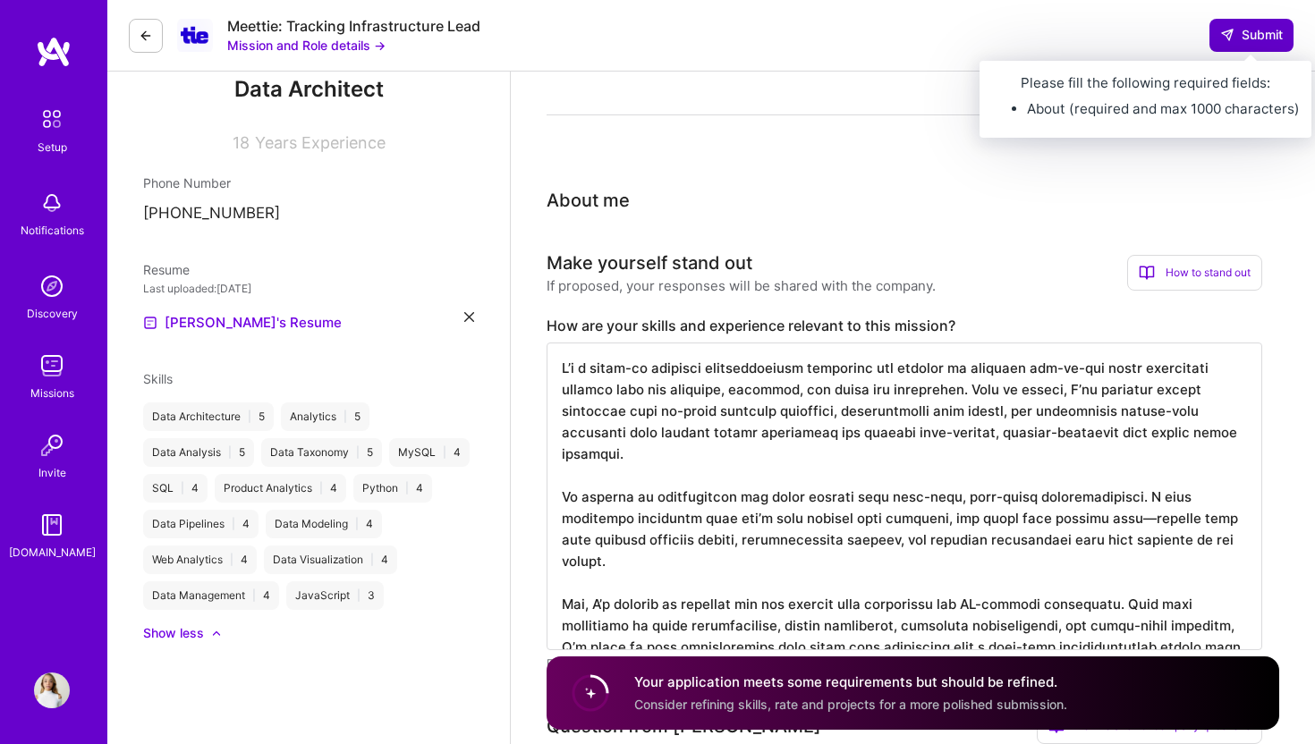
click at [1268, 24] on button "Submit" at bounding box center [1251, 35] width 84 height 32
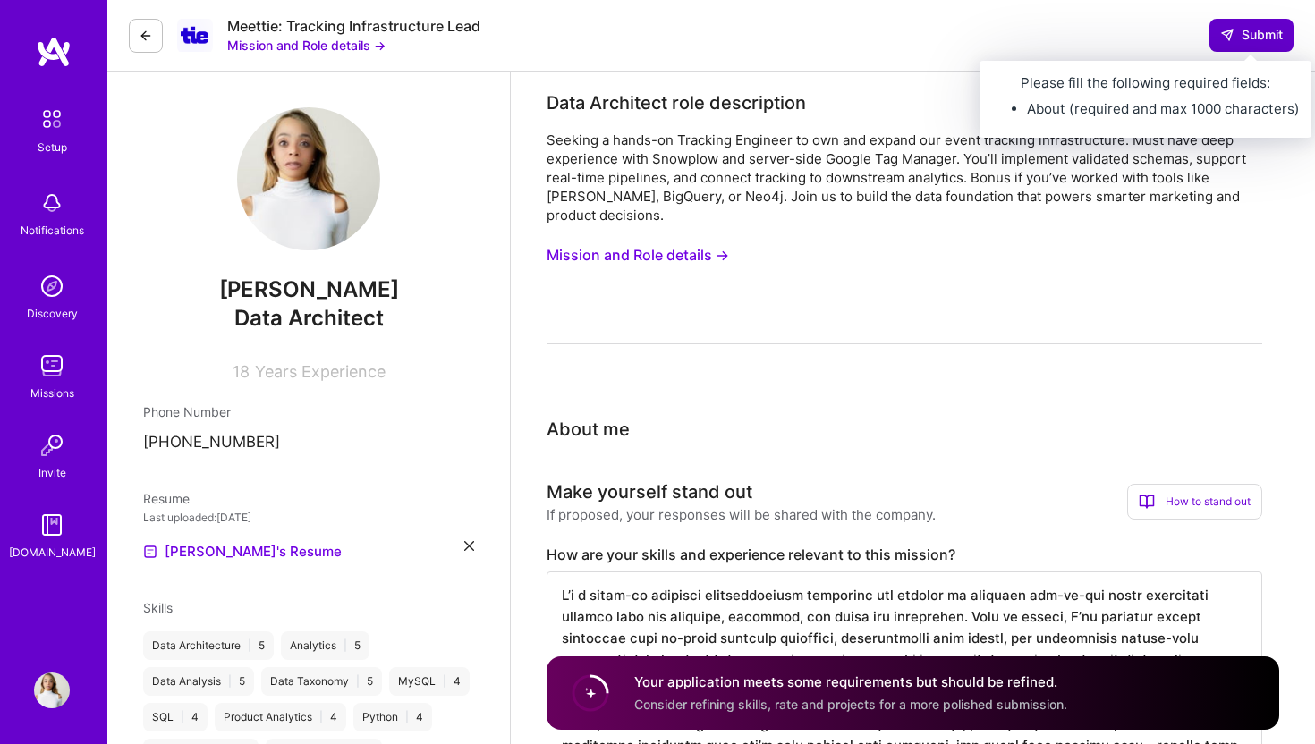
click at [1237, 39] on span "Submit" at bounding box center [1251, 35] width 63 height 18
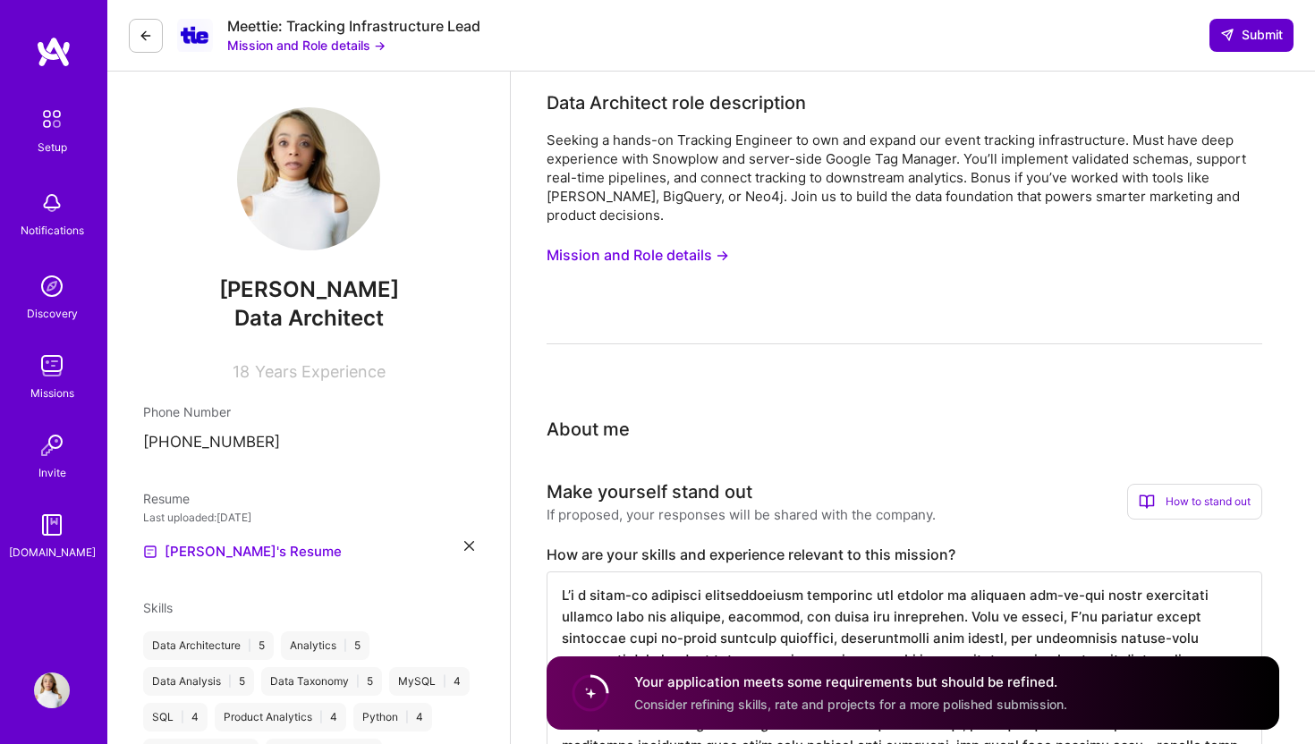
click at [1262, 33] on span "Submit" at bounding box center [1251, 35] width 63 height 18
click at [1251, 47] on button "Submit" at bounding box center [1251, 35] width 84 height 32
click at [1082, 669] on div "Your application meets some requirements but should be refined. Consider refini…" at bounding box center [913, 693] width 733 height 73
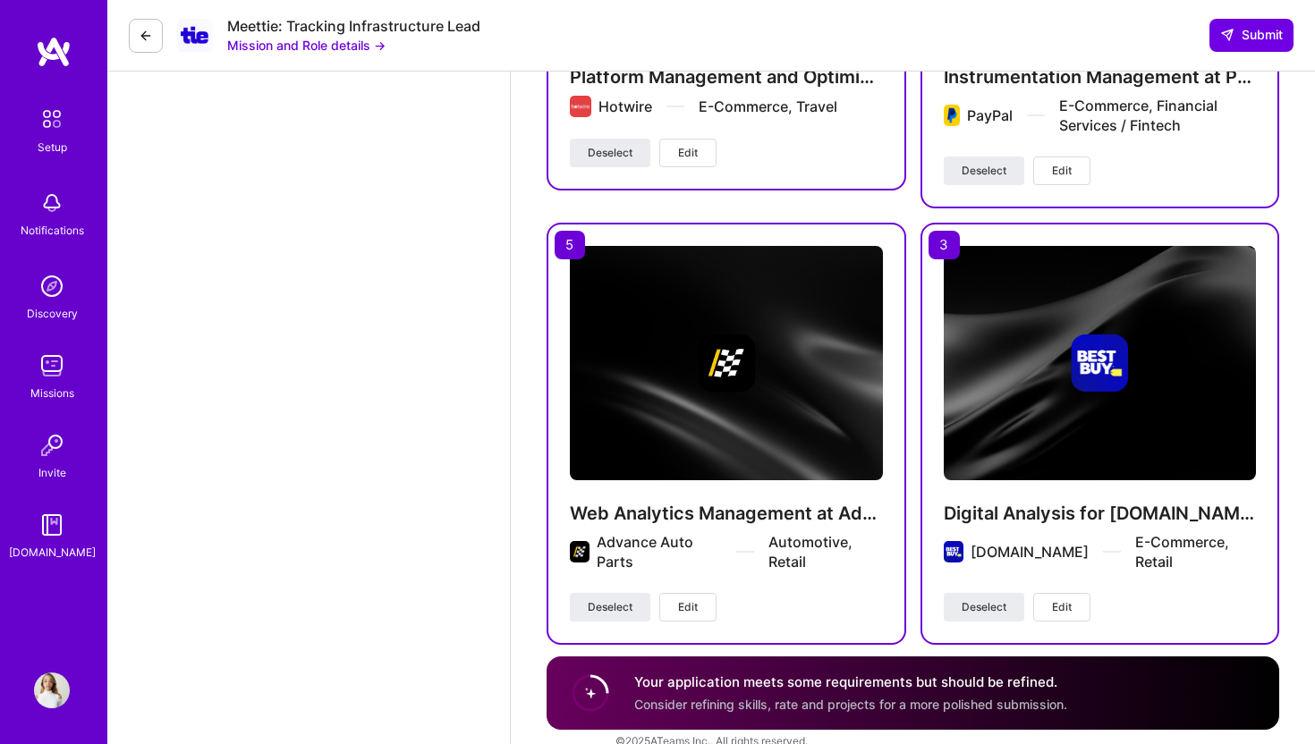
scroll to position [4453, 0]
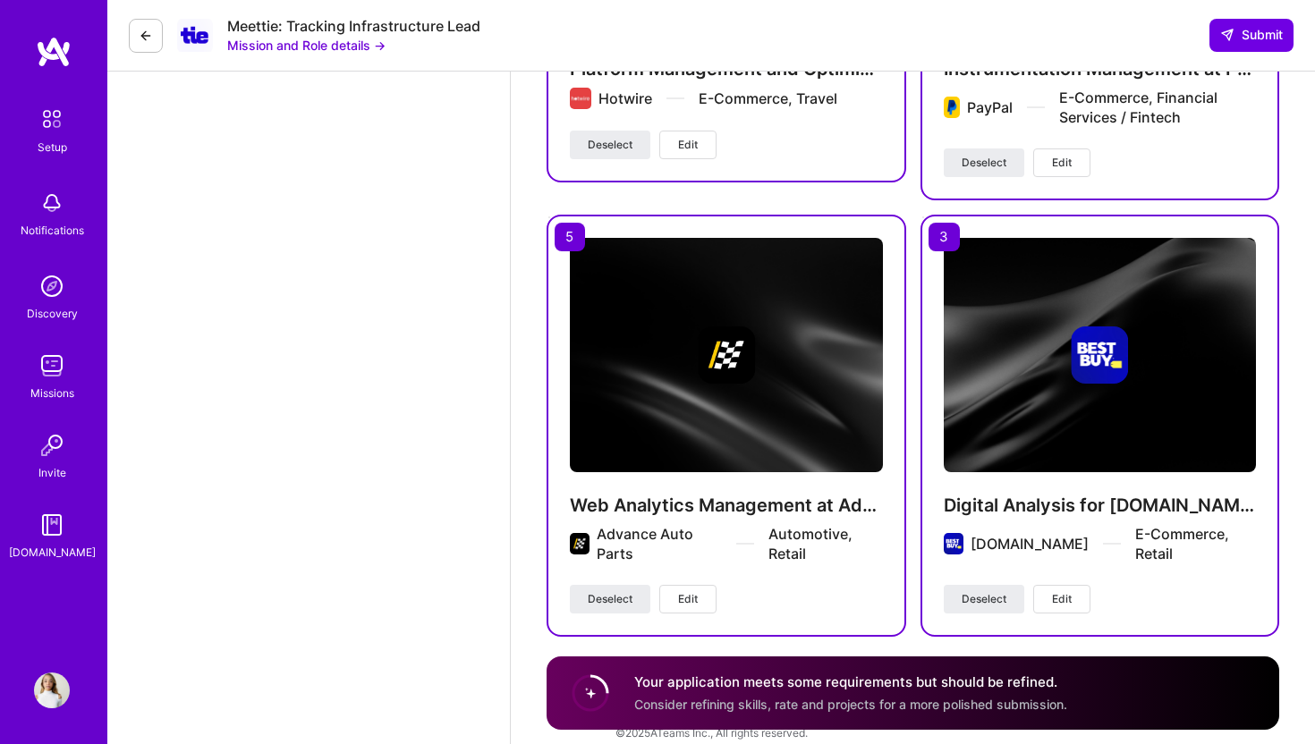
click at [756, 743] on link "Privacy Policy" at bounding box center [756, 751] width 72 height 13
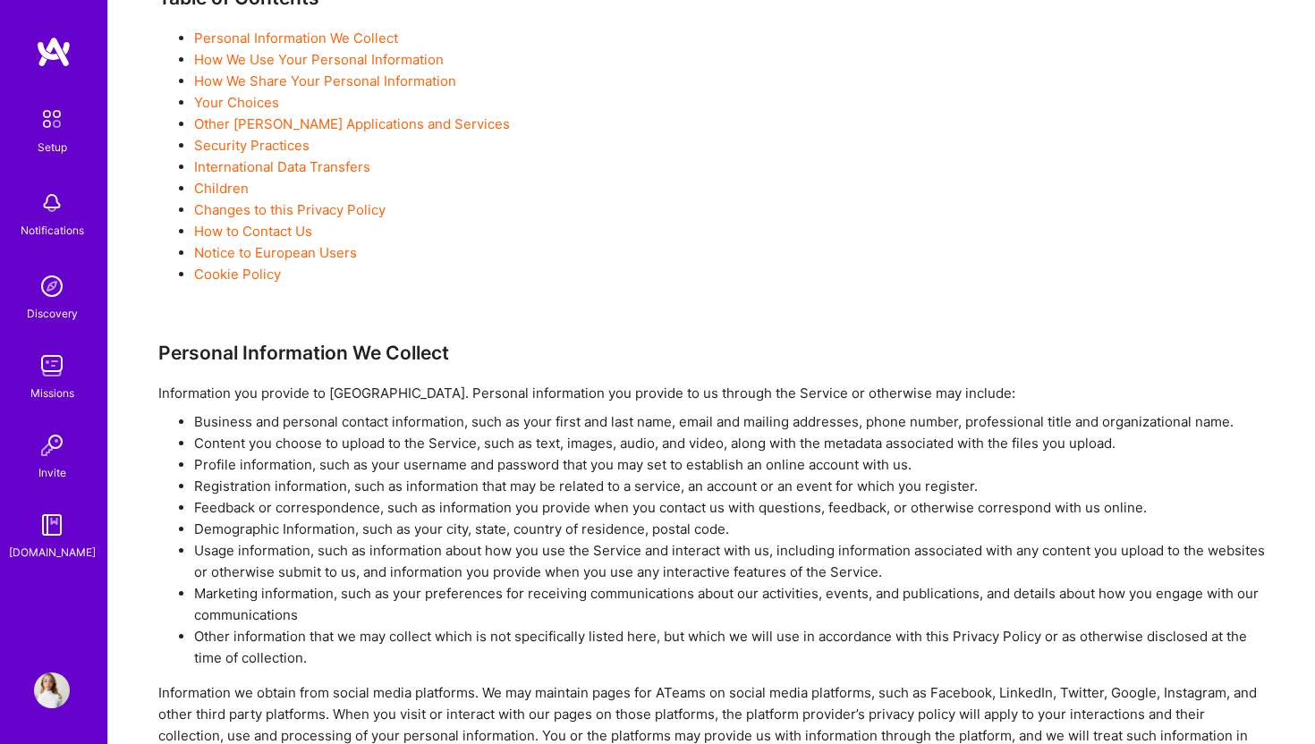
scroll to position [425, 0]
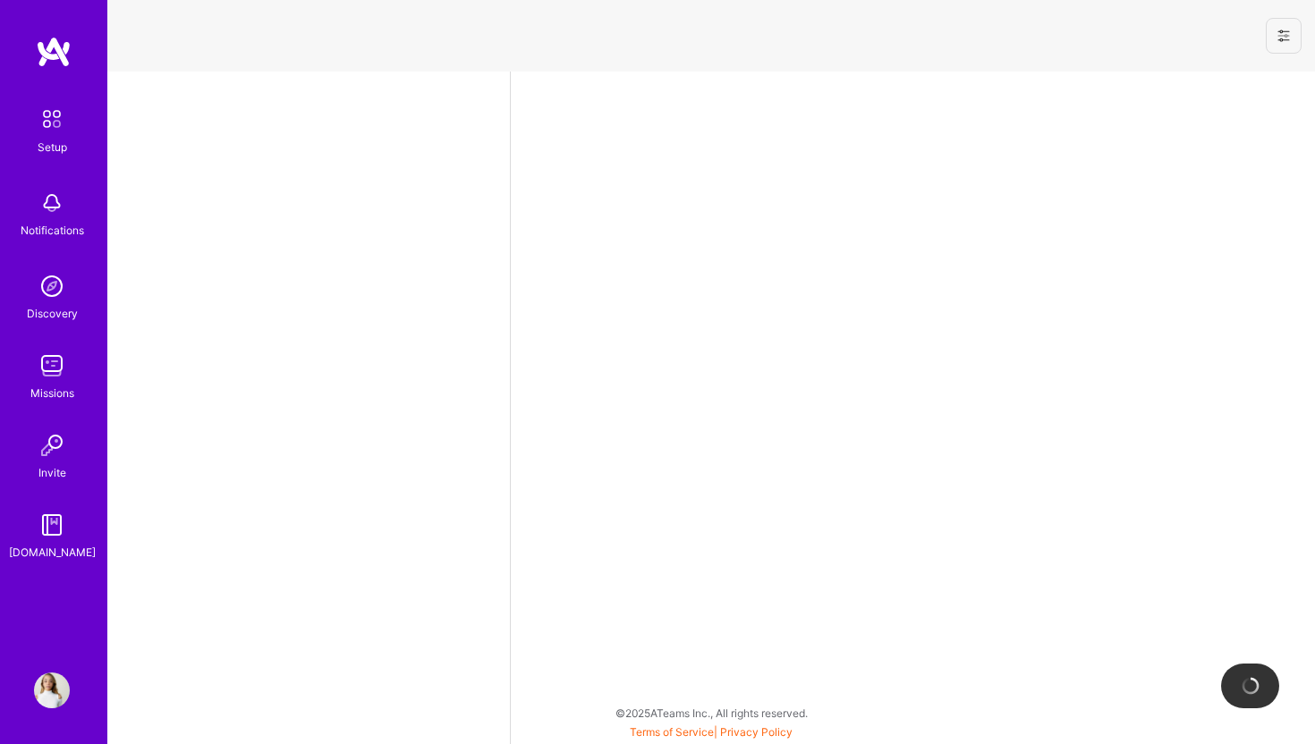
select select "US"
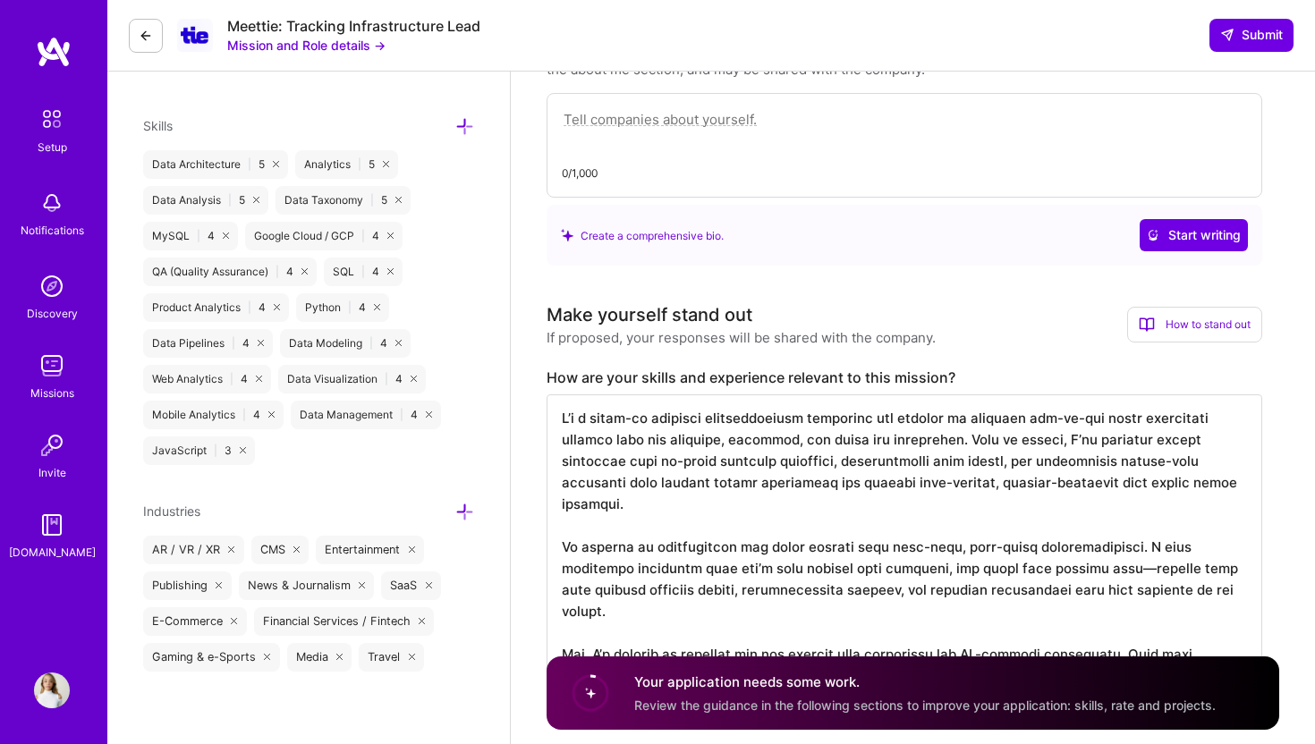
scroll to position [669, 0]
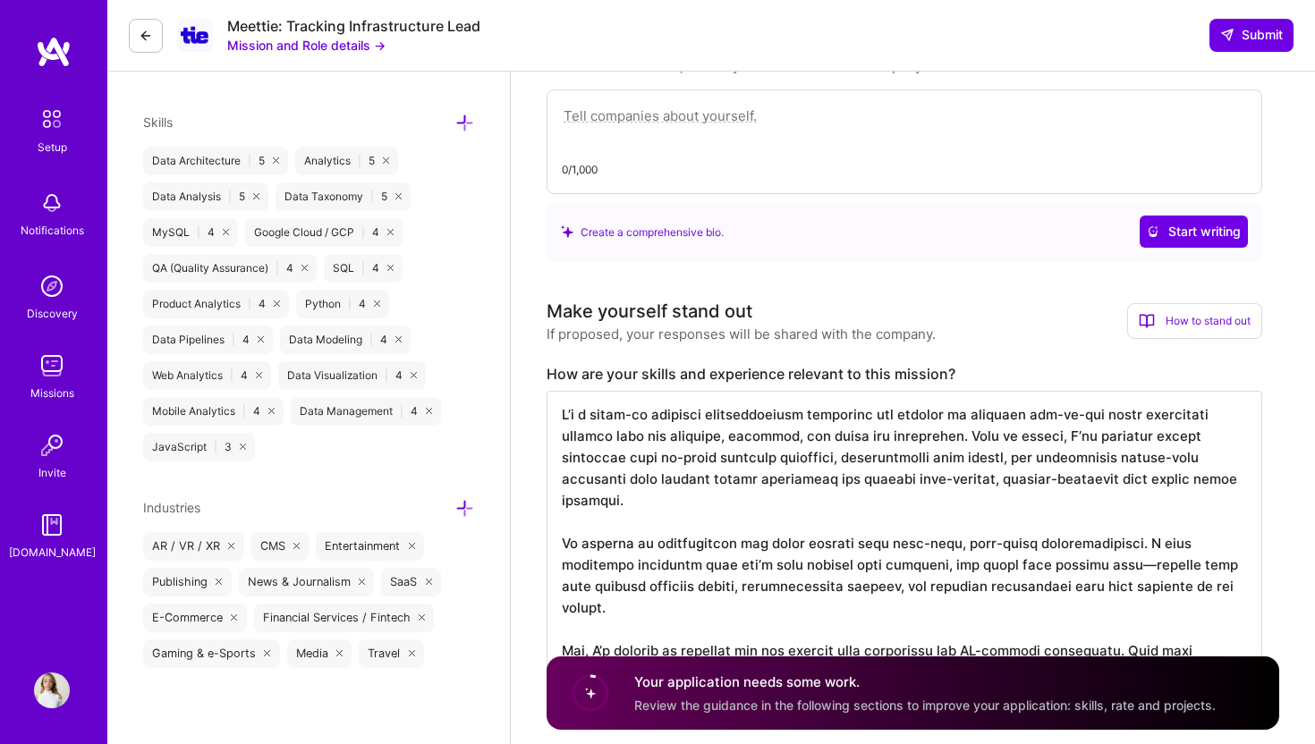
click at [615, 456] on textarea at bounding box center [905, 545] width 716 height 308
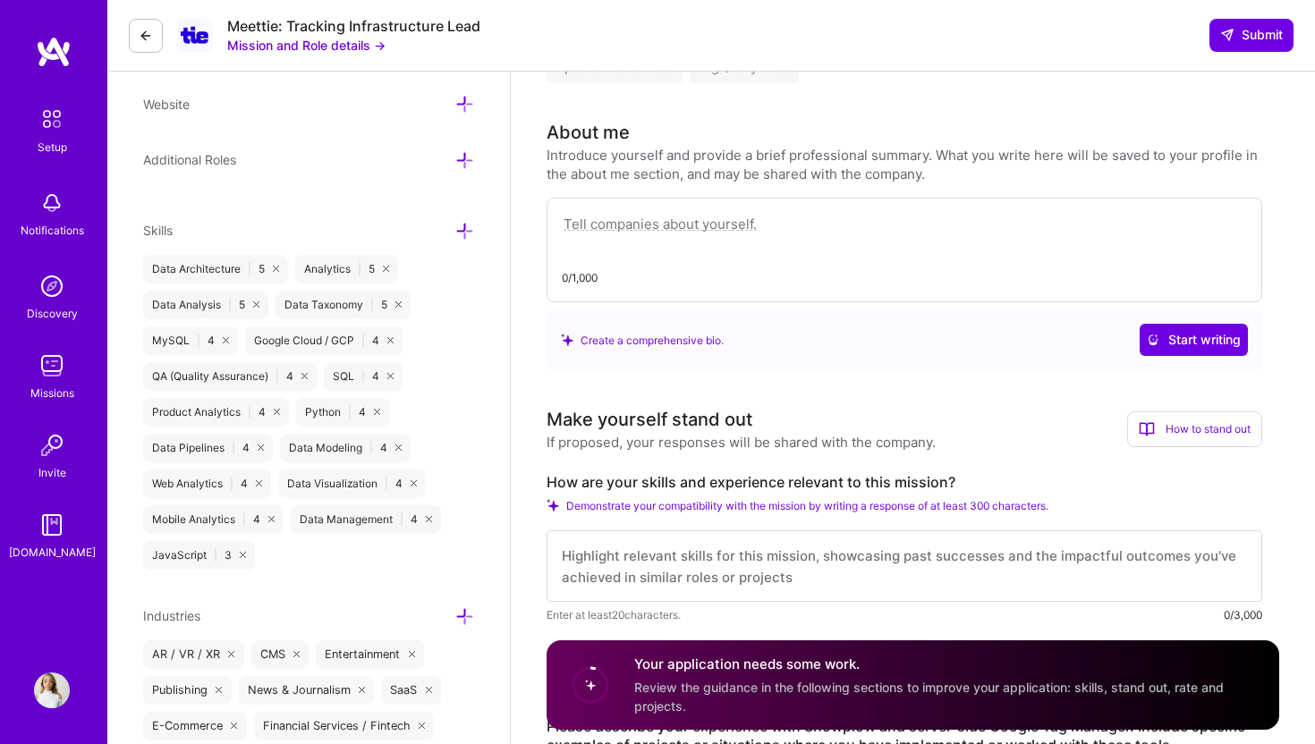
scroll to position [557, 0]
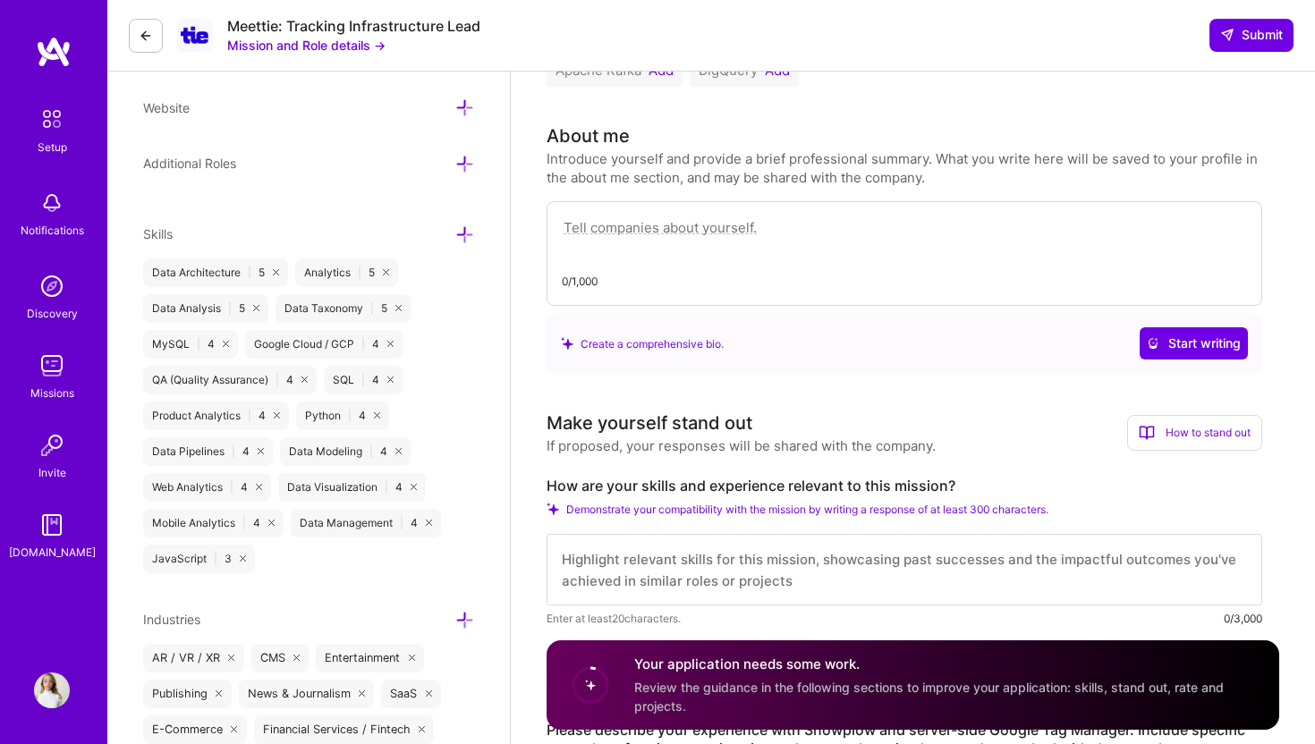
click at [630, 216] on textarea at bounding box center [904, 236] width 685 height 41
paste textarea "I’m a hands-on tracking infrastructure architect who thrives on building end-to…"
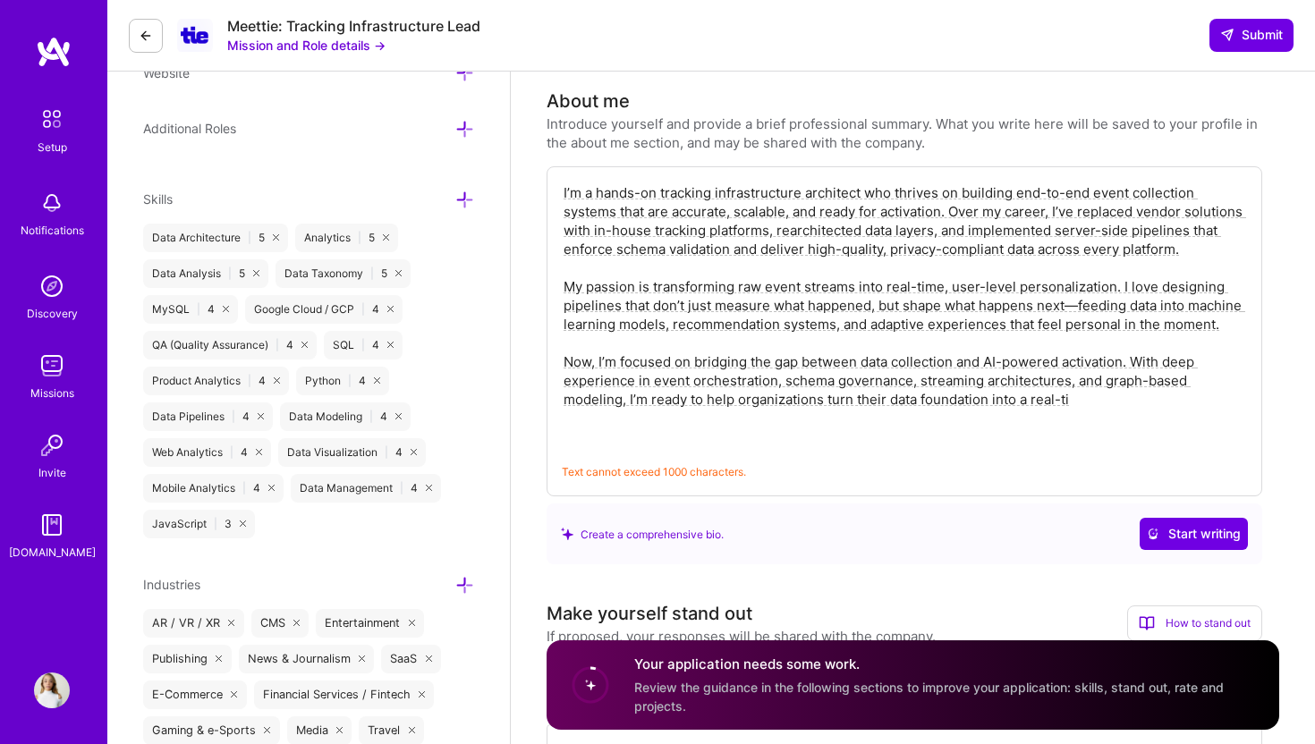
scroll to position [596, 0]
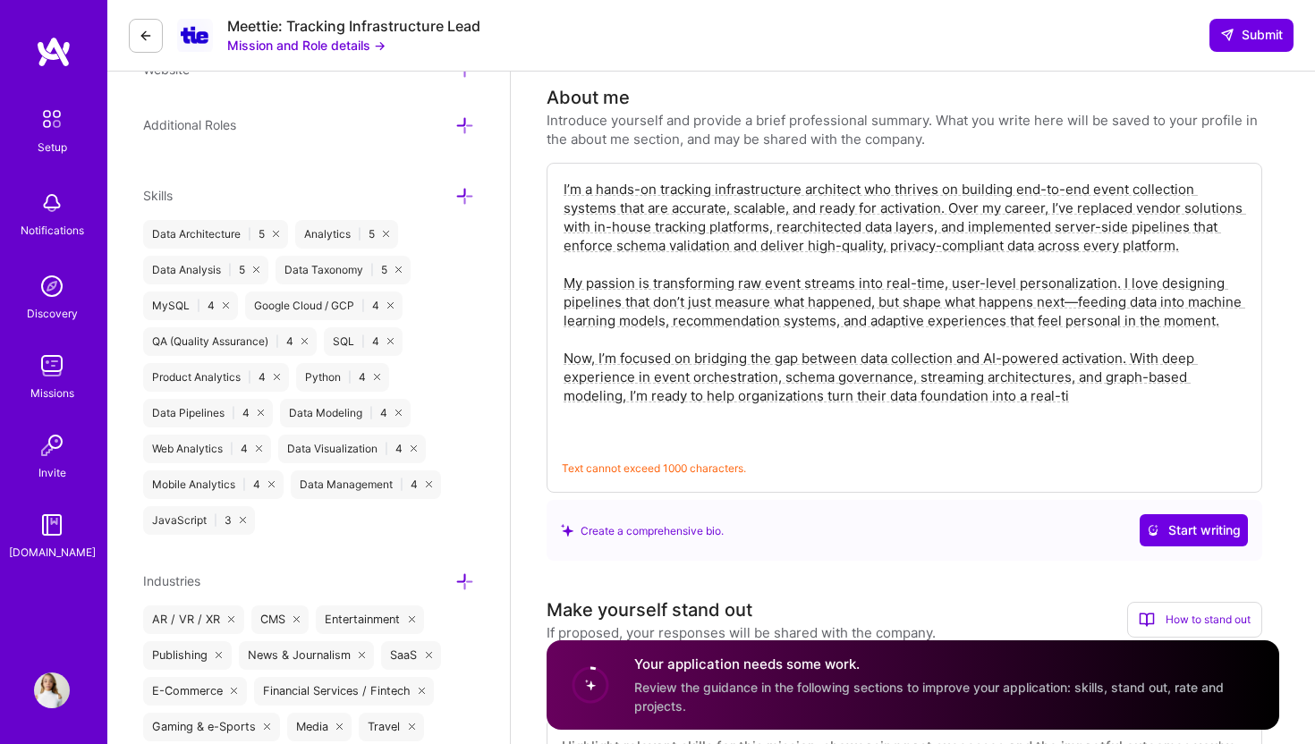
click at [761, 329] on textarea "I’m a hands-on tracking infrastructure architect who thrives on building end-to…" at bounding box center [904, 311] width 685 height 267
type textarea "I’m a hands-on tracking infrastructure architect who thrives on building end-to…"
click at [836, 242] on textarea "I’m a hands-on tracking infrastructure architect who thrives on building end-to…" at bounding box center [904, 311] width 685 height 267
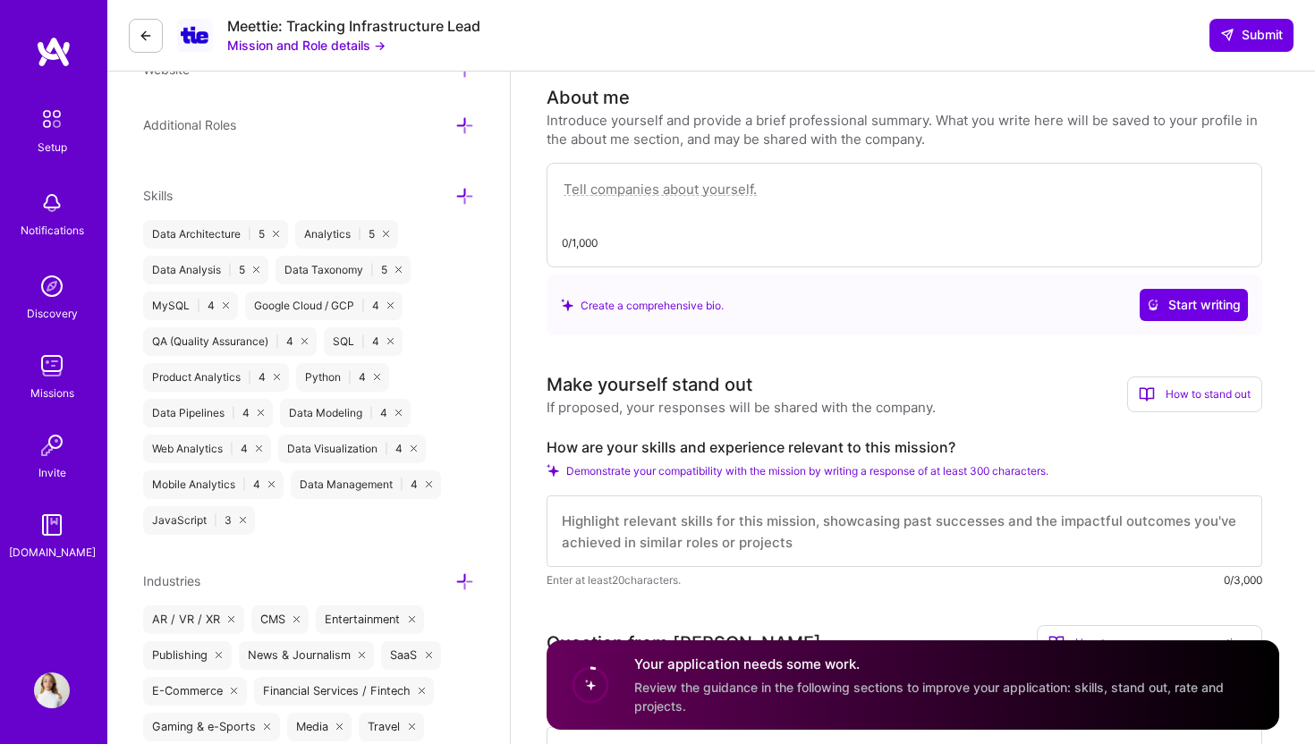
paste textarea "I’m a hands-on tracking infrastructure architect who builds accurate, scalable,…"
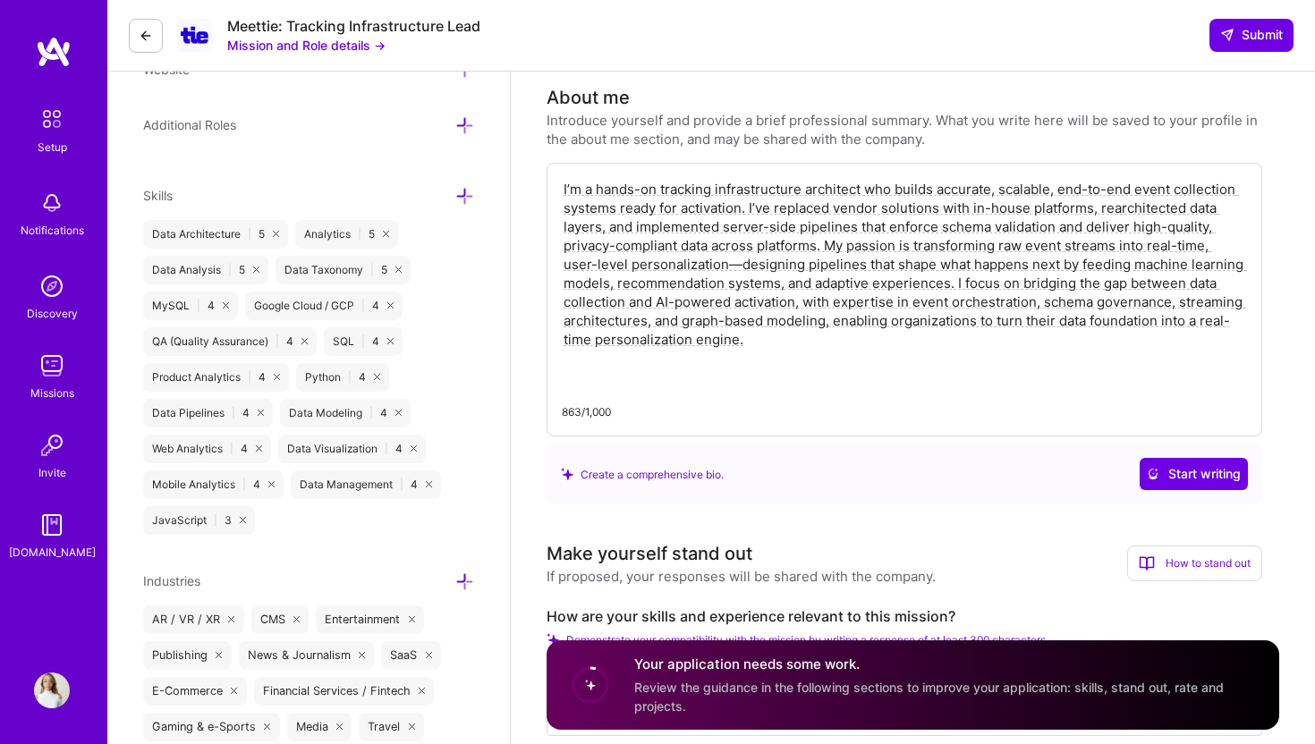
drag, startPoint x: 825, startPoint y: 233, endPoint x: 833, endPoint y: 240, distance: 10.8
click at [825, 232] on textarea "I’m a hands-on tracking infrastructure architect who builds accurate, scalable,…" at bounding box center [904, 283] width 685 height 210
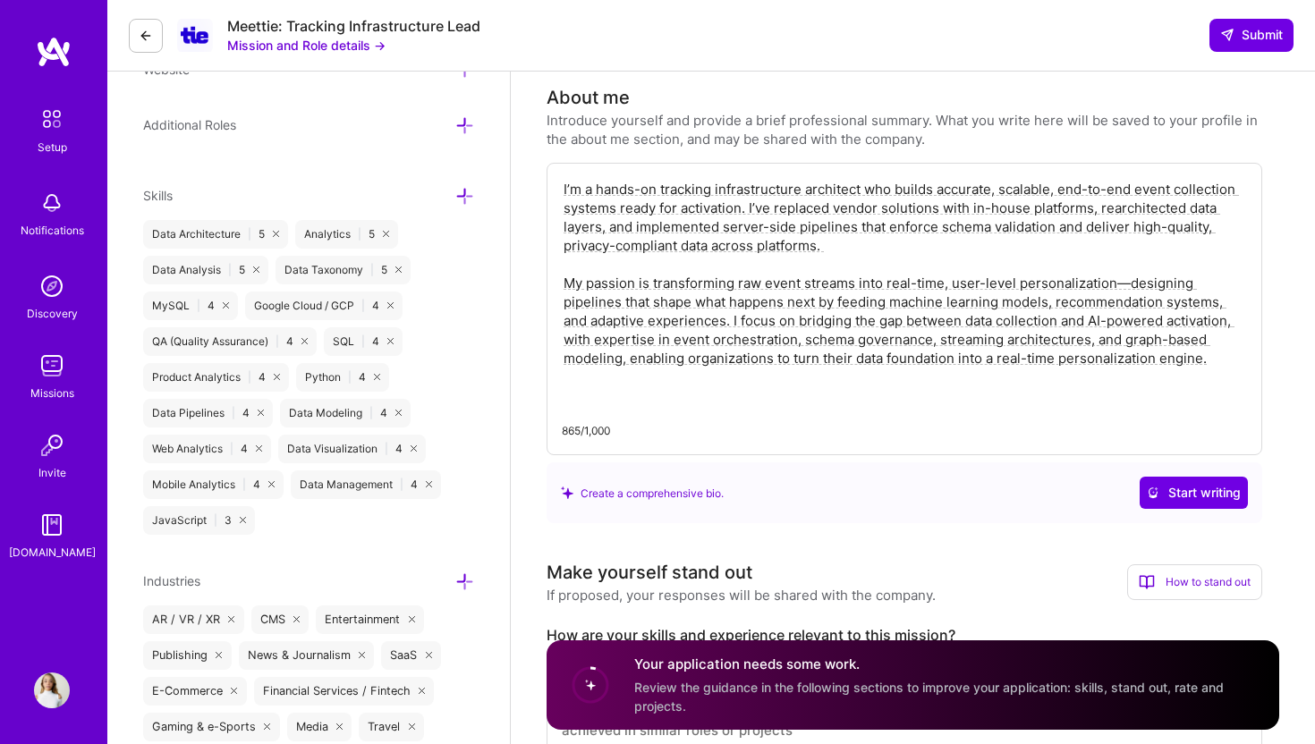
click at [730, 301] on textarea "I’m a hands-on tracking infrastructure architect who builds accurate, scalable,…" at bounding box center [904, 292] width 685 height 229
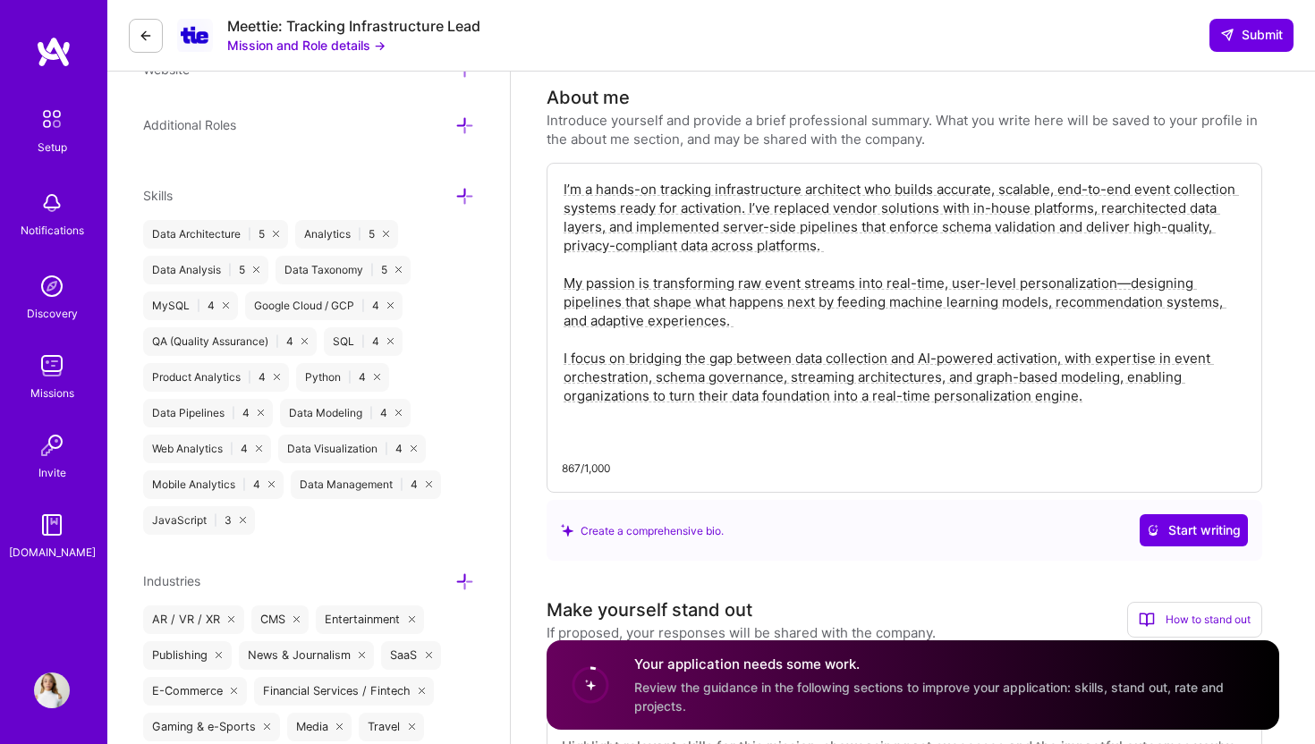
click at [566, 377] on textarea "I’m a hands-on tracking infrastructure architect who builds accurate, scalable,…" at bounding box center [904, 311] width 685 height 267
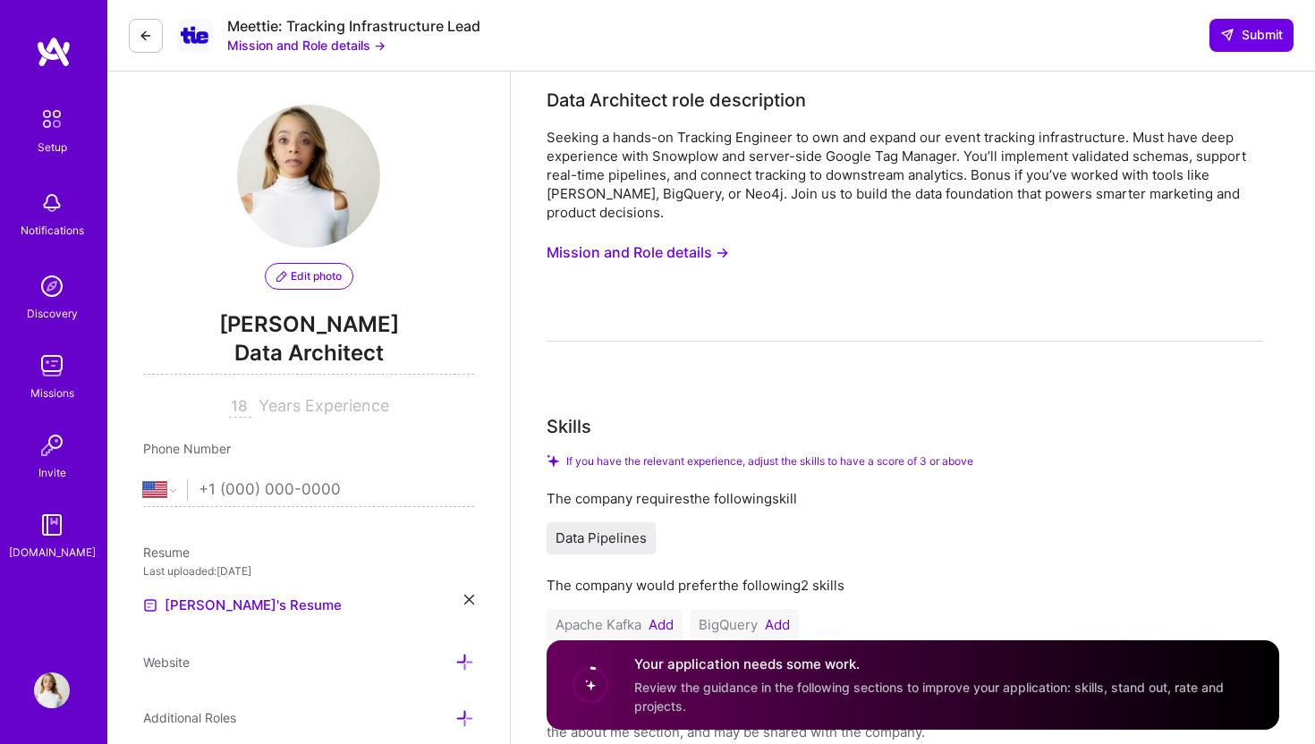
scroll to position [0, 0]
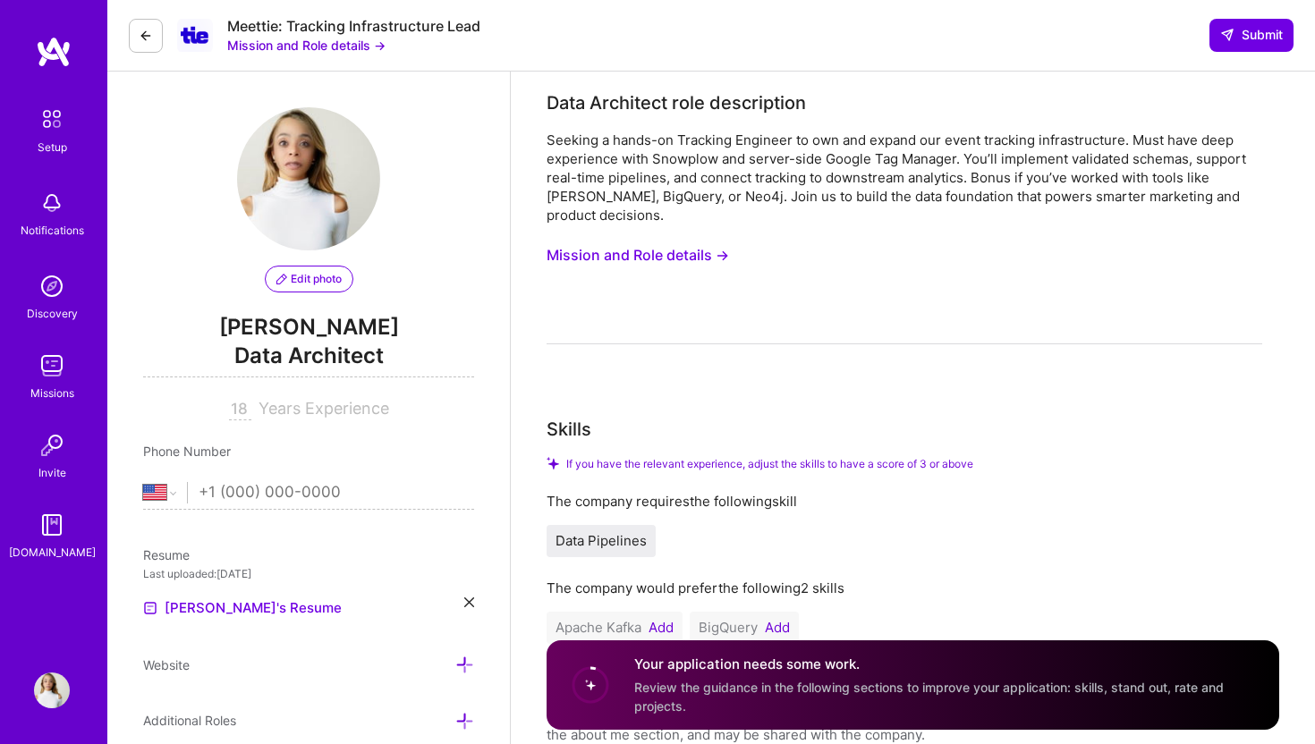
type textarea "I’m a hands-on tracking infrastructure architect who builds accurate, scalable,…"
click at [634, 239] on button "Mission and Role details →" at bounding box center [638, 255] width 182 height 33
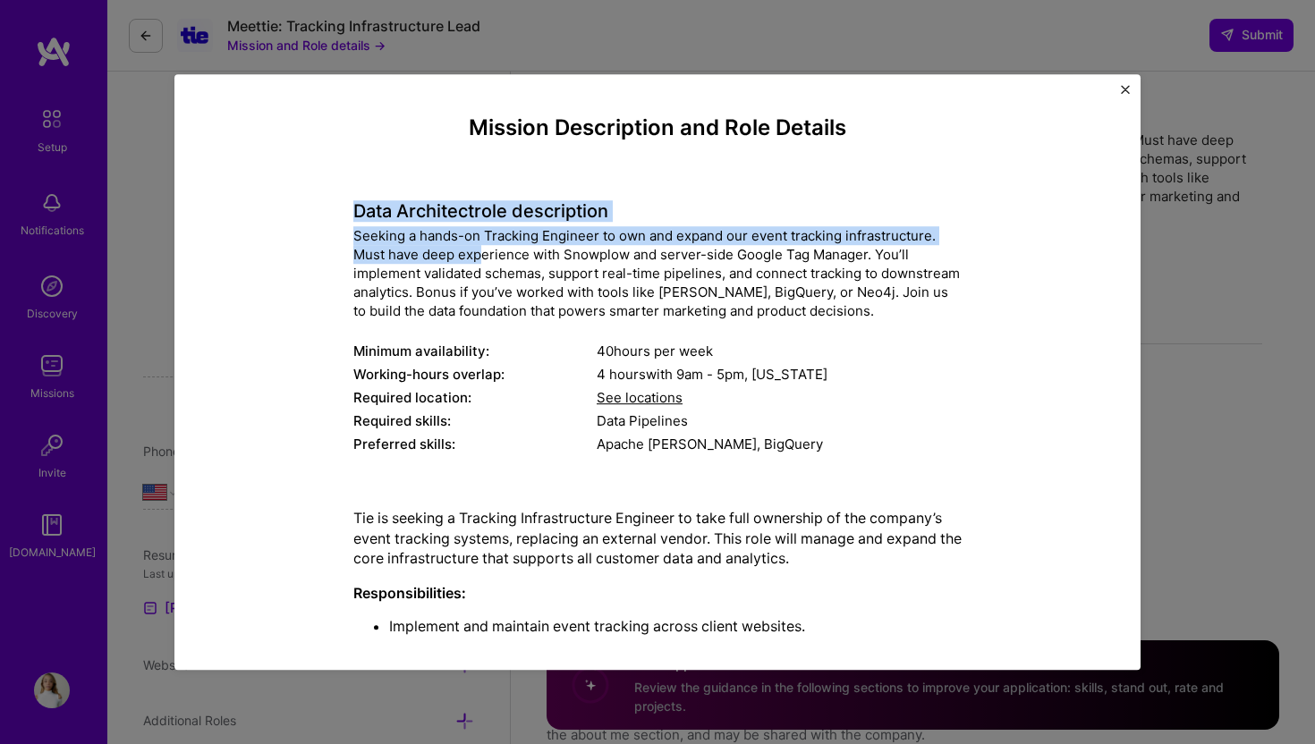
drag, startPoint x: 354, startPoint y: 208, endPoint x: 479, endPoint y: 250, distance: 132.1
click at [479, 250] on div "Data Architect role description Seeking a hands-on Tracking Engineer to own and…" at bounding box center [657, 318] width 608 height 282
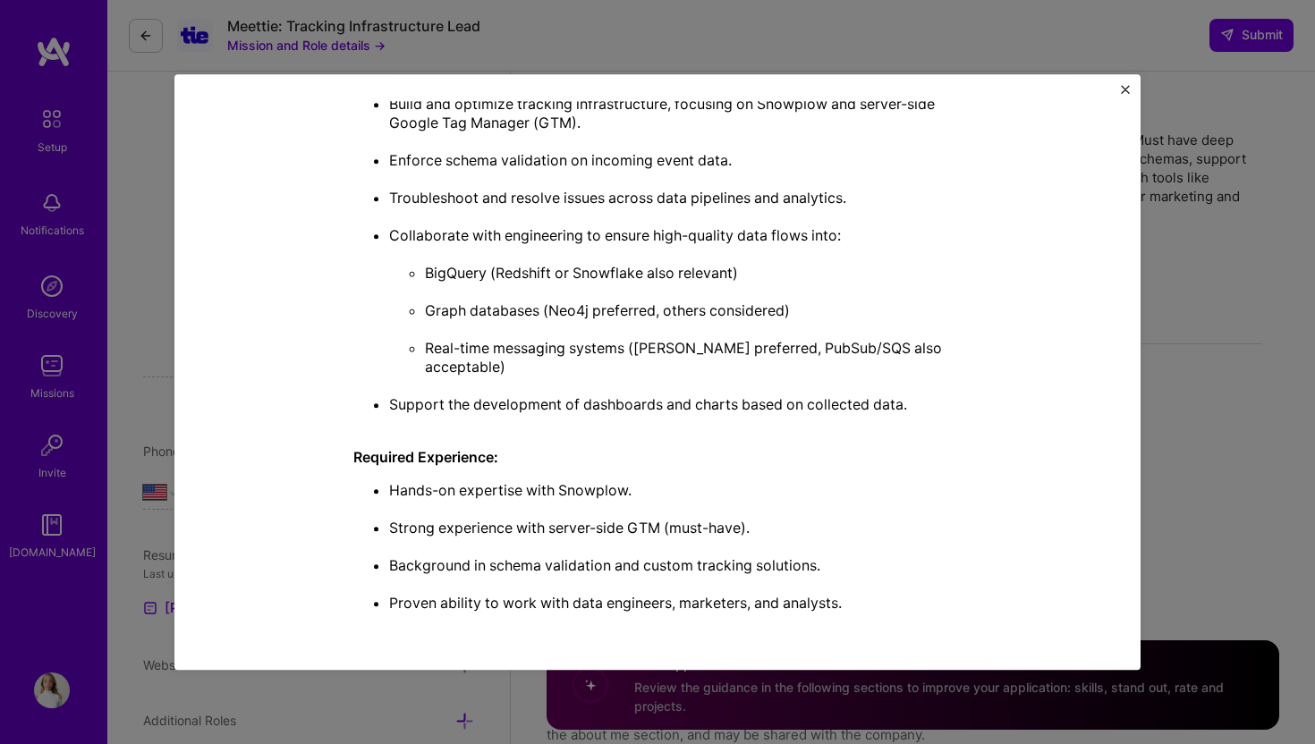
scroll to position [806, 0]
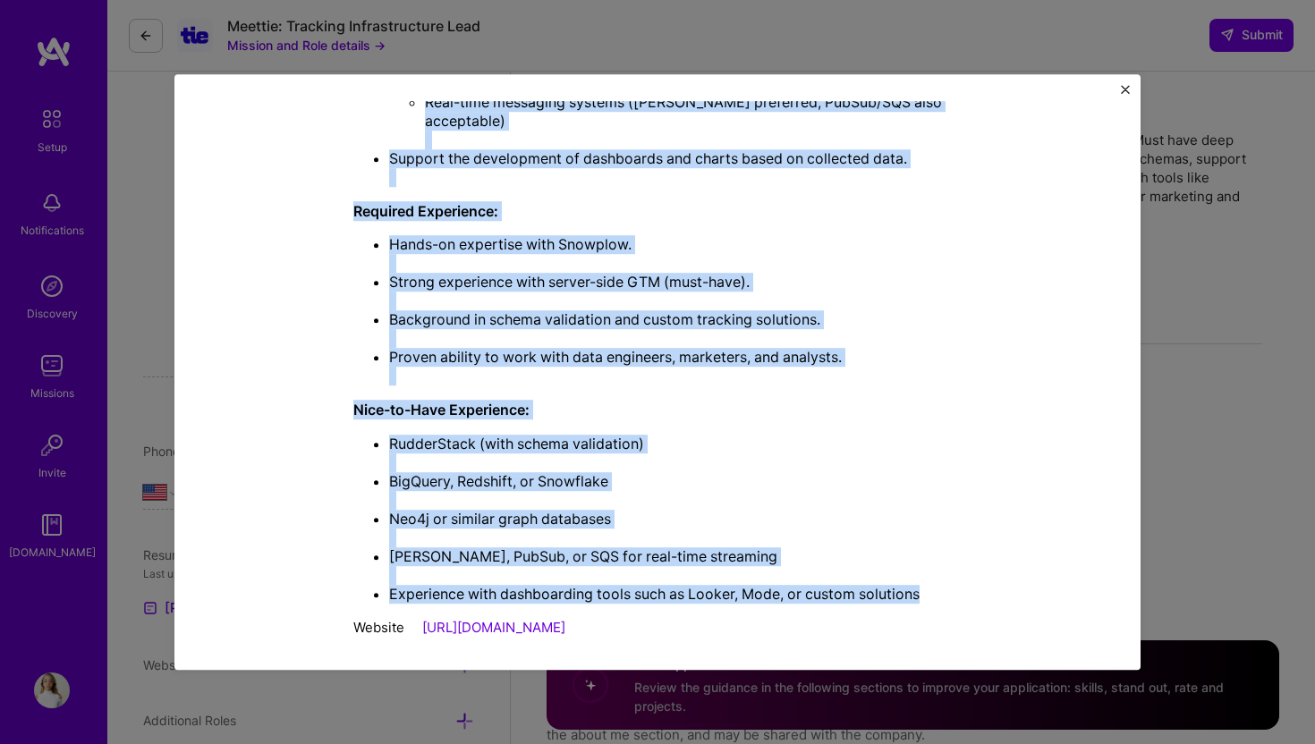
click at [936, 585] on li "Experience with dashboarding tools such as Looker, Mode, or custom solutions" at bounding box center [675, 594] width 573 height 19
copy div "Data Architect role description Seeking a hands-on Tracking Engineer to own and…"
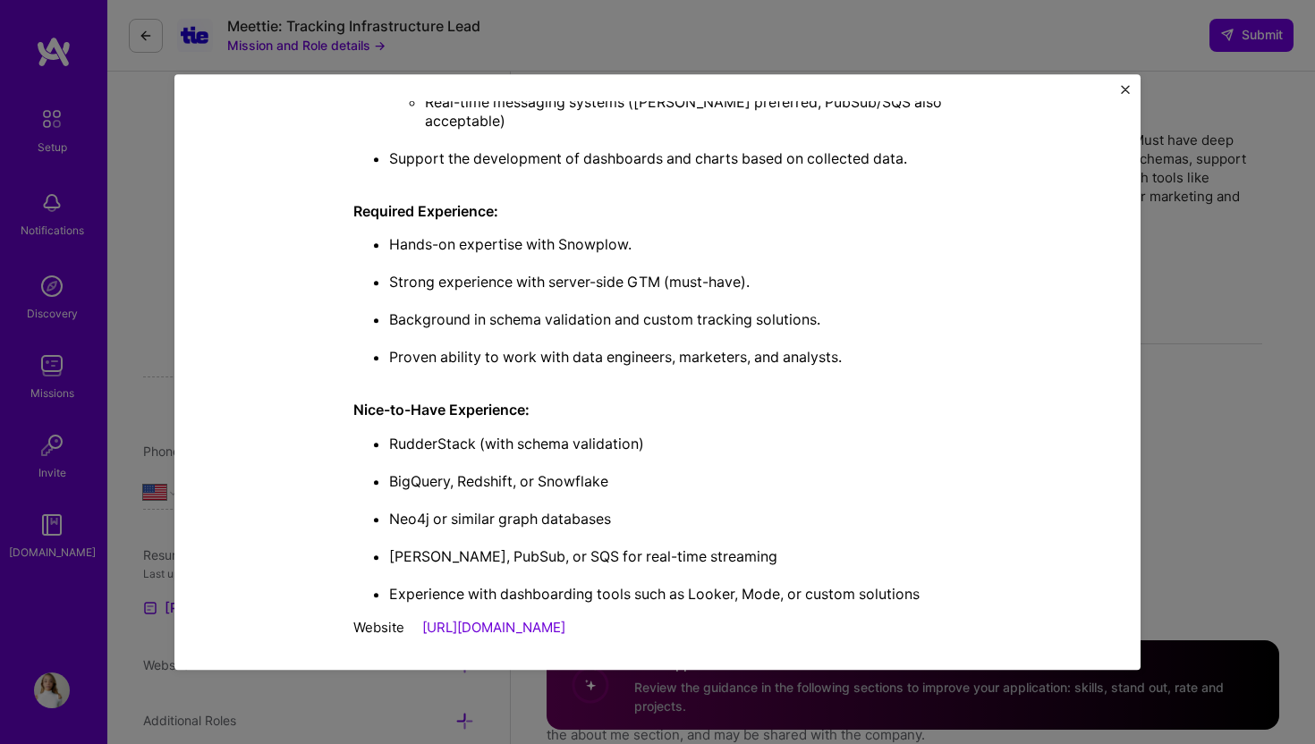
click at [1186, 325] on div "Mission Description and Role Details Data Architect role description Seeking a …" at bounding box center [657, 372] width 1315 height 744
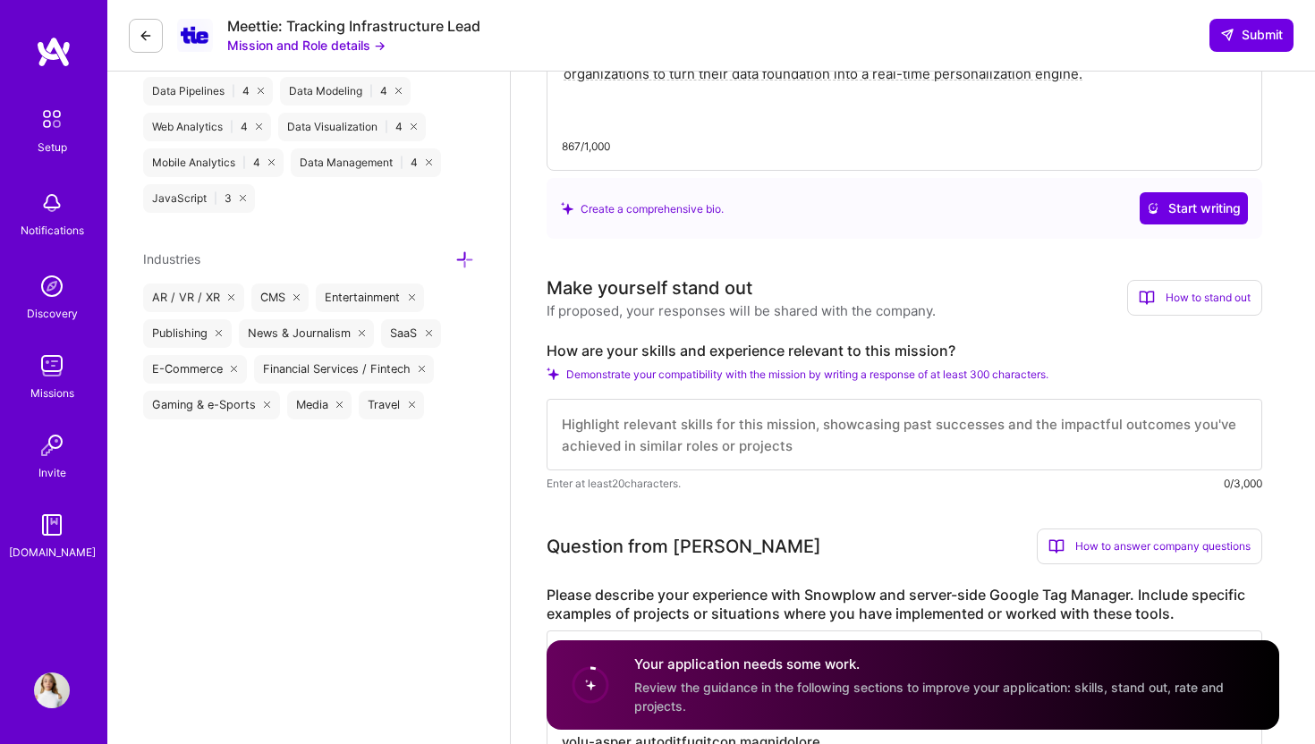
scroll to position [951, 0]
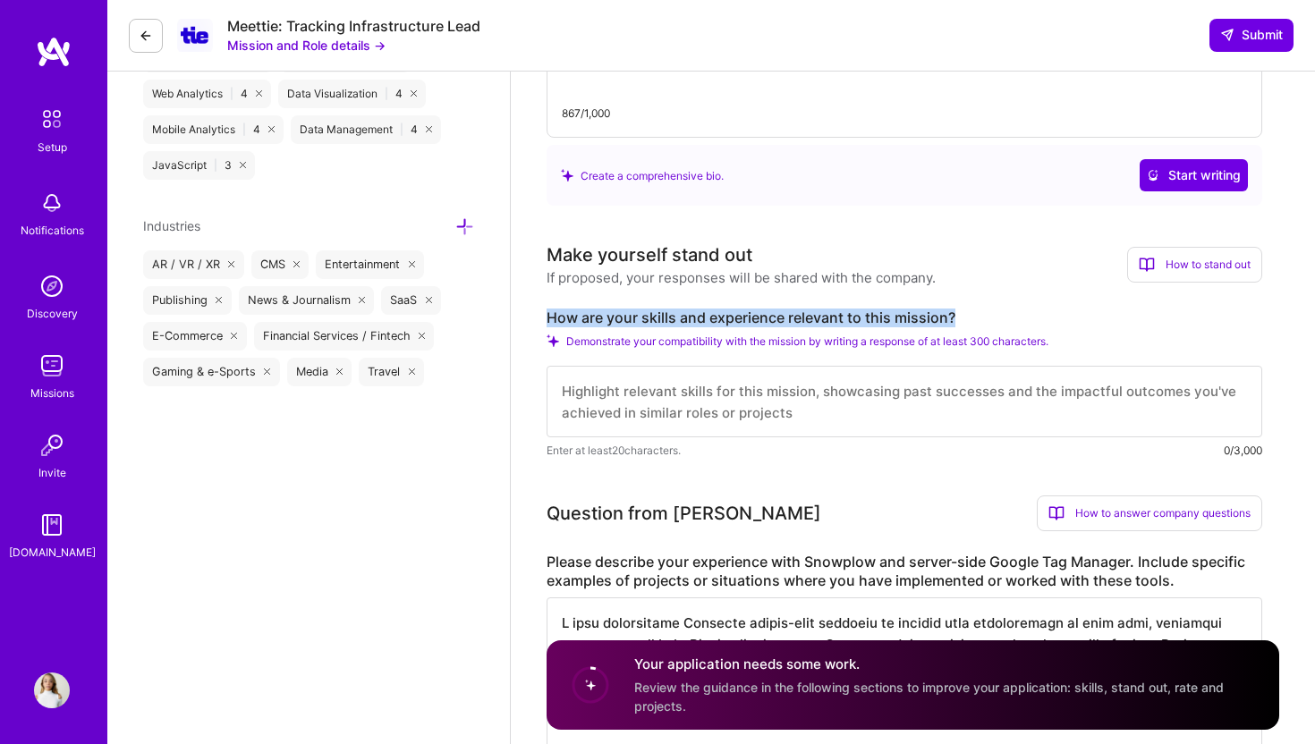
drag, startPoint x: 541, startPoint y: 301, endPoint x: 971, endPoint y: 293, distance: 429.5
copy label "How are your skills and experience relevant to this mission?"
click at [687, 385] on textarea at bounding box center [905, 402] width 716 height 72
paste textarea "I have extensive experience architecting and implementing tracking infrastructu…"
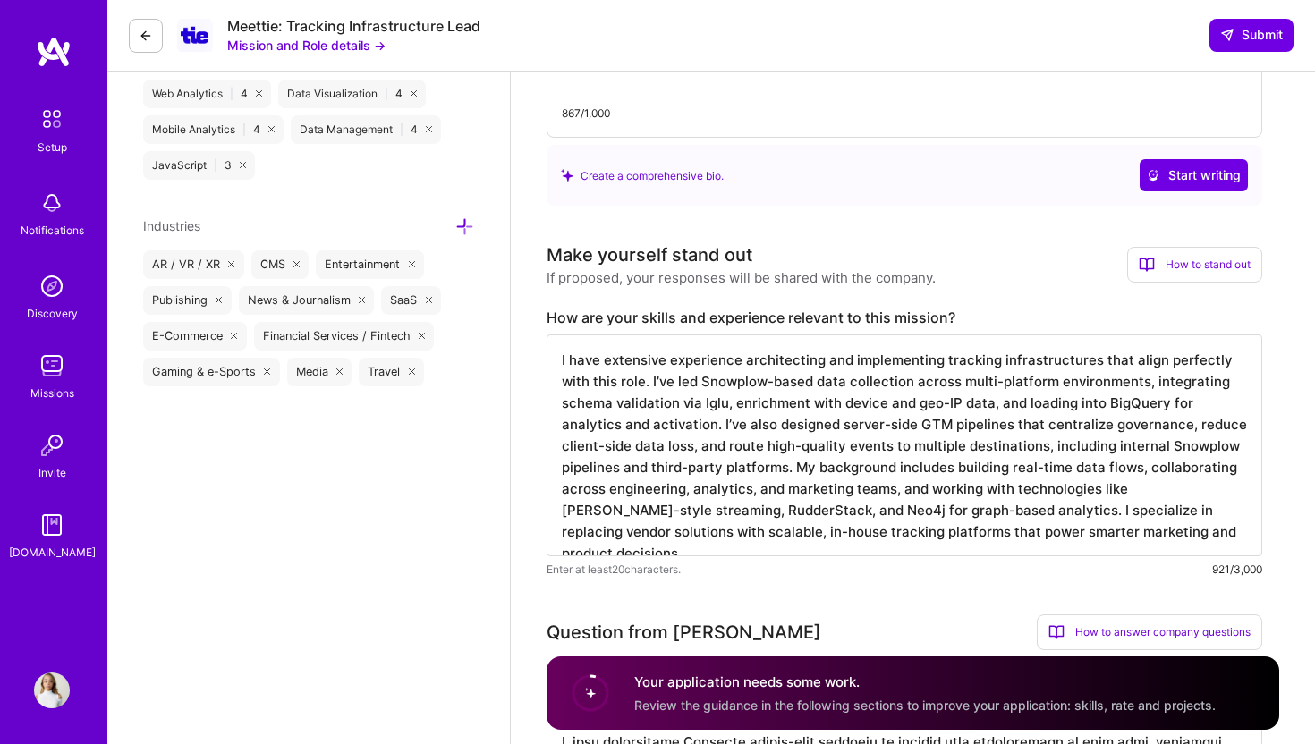
click at [833, 407] on textarea "I have extensive experience architecting and implementing tracking infrastructu…" at bounding box center [905, 446] width 716 height 222
click at [628, 451] on textarea "I have extensive experience architecting and implementing tracking infrastructu…" at bounding box center [905, 446] width 716 height 222
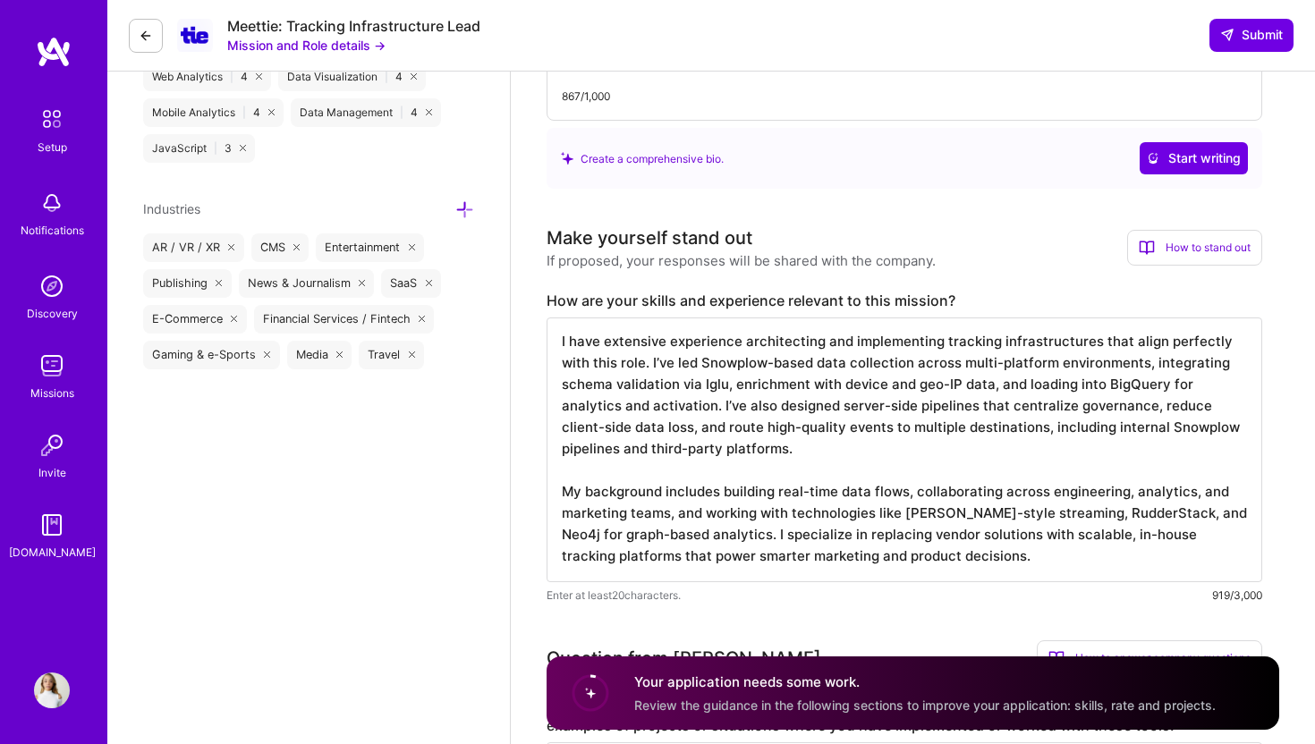
scroll to position [972, 0]
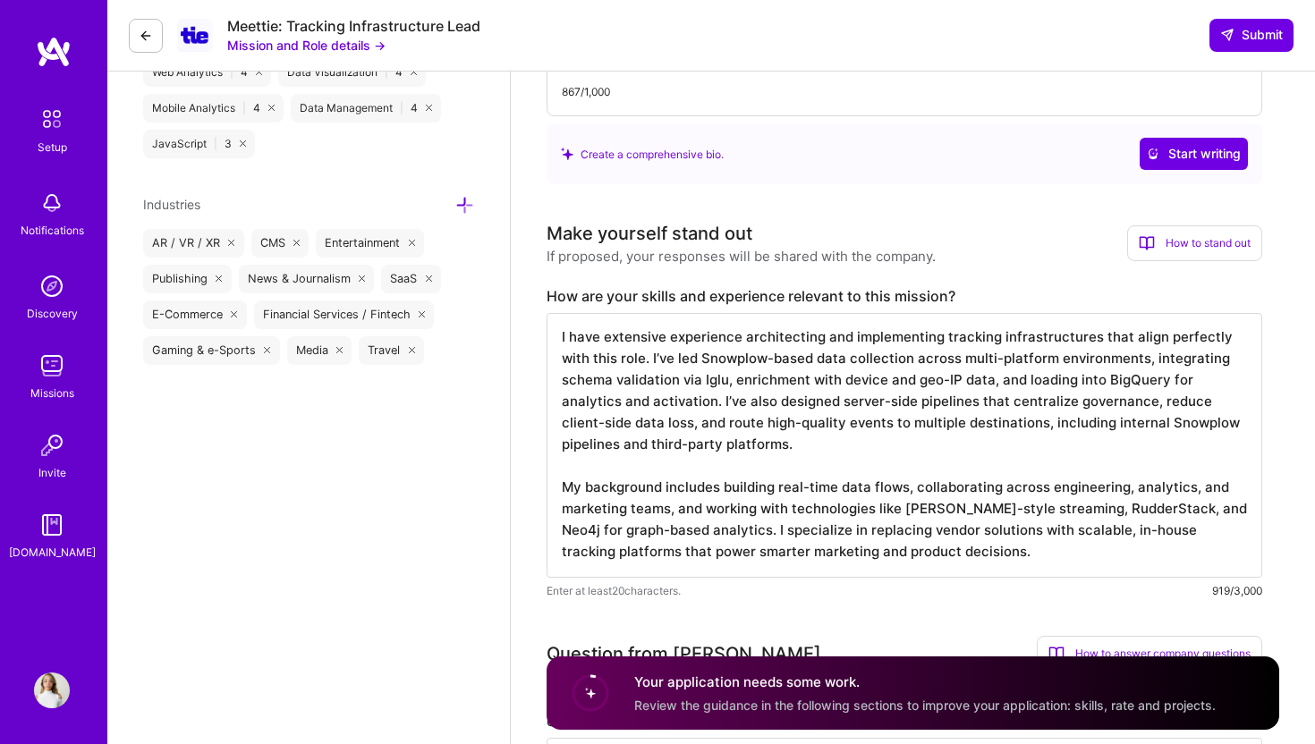
click at [929, 538] on textarea "I have extensive experience architecting and implementing tracking infrastructu…" at bounding box center [905, 445] width 716 height 265
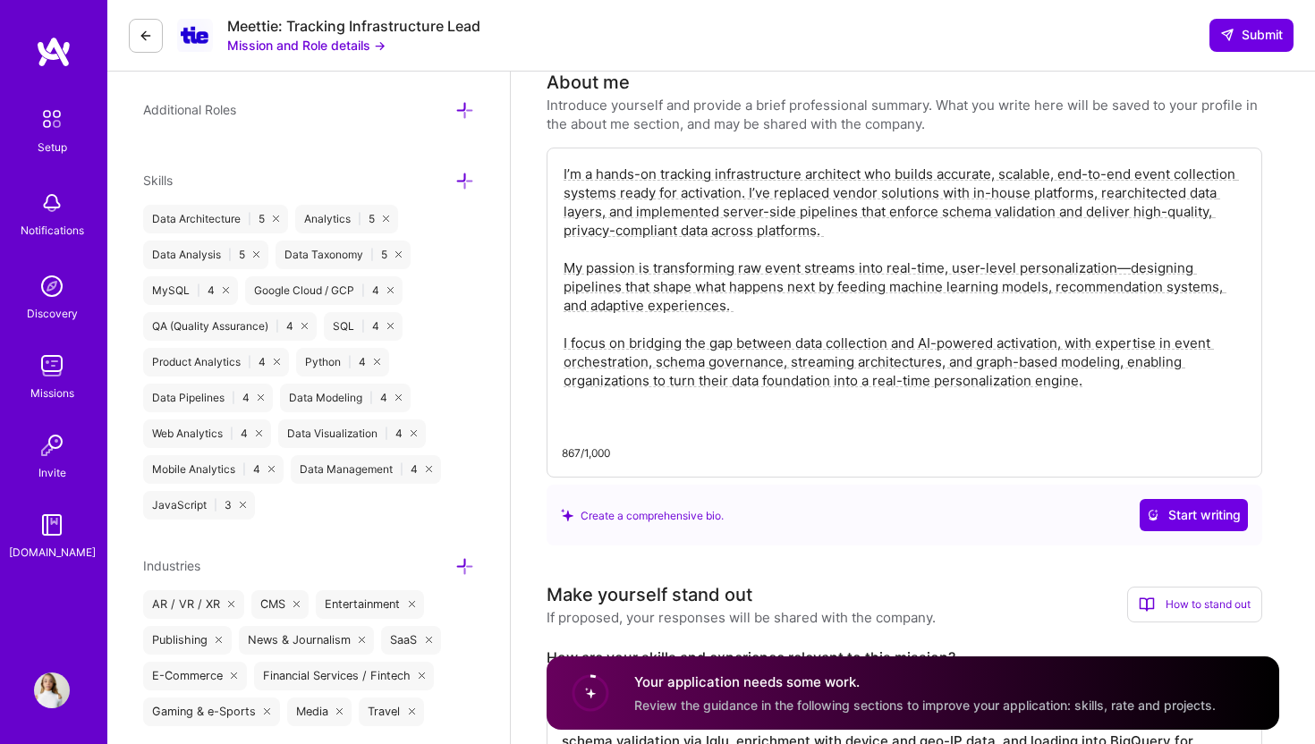
scroll to position [0, 0]
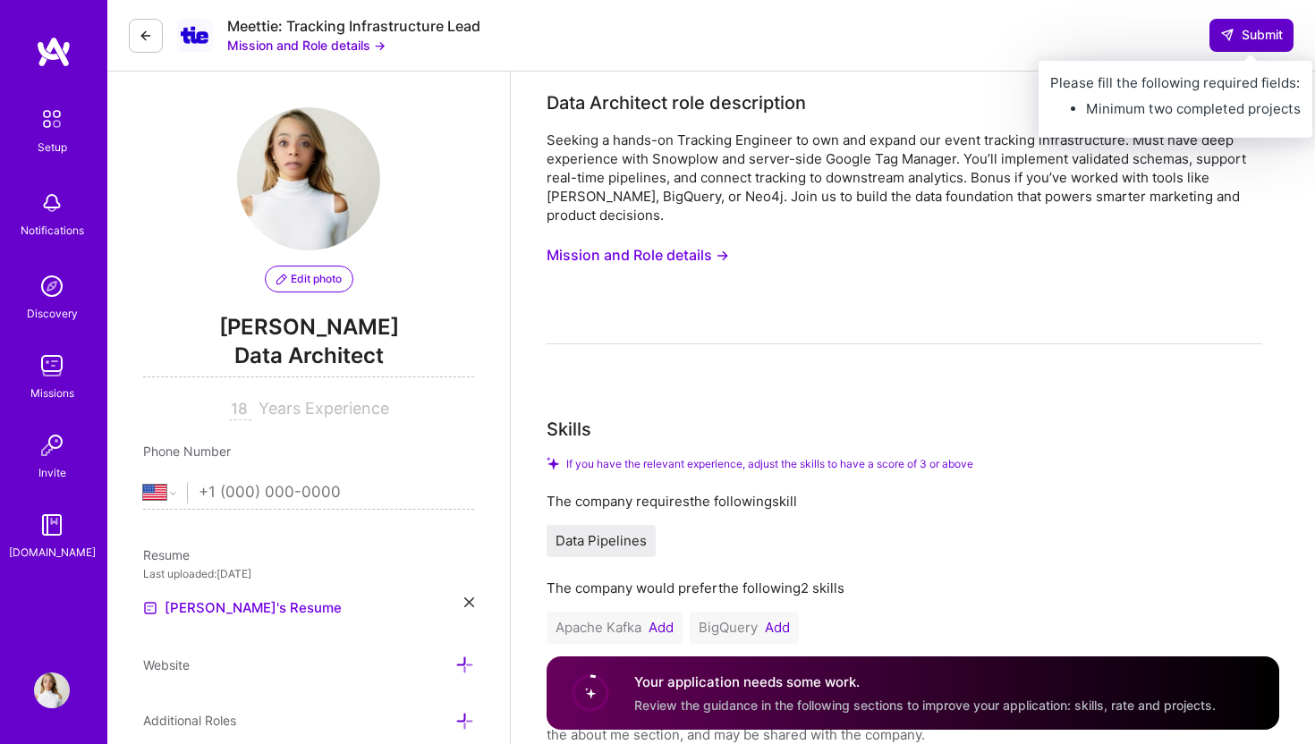
type textarea "I have extensive experience architecting and implementing tracking infrastructu…"
click at [1243, 34] on span "Submit" at bounding box center [1251, 35] width 63 height 18
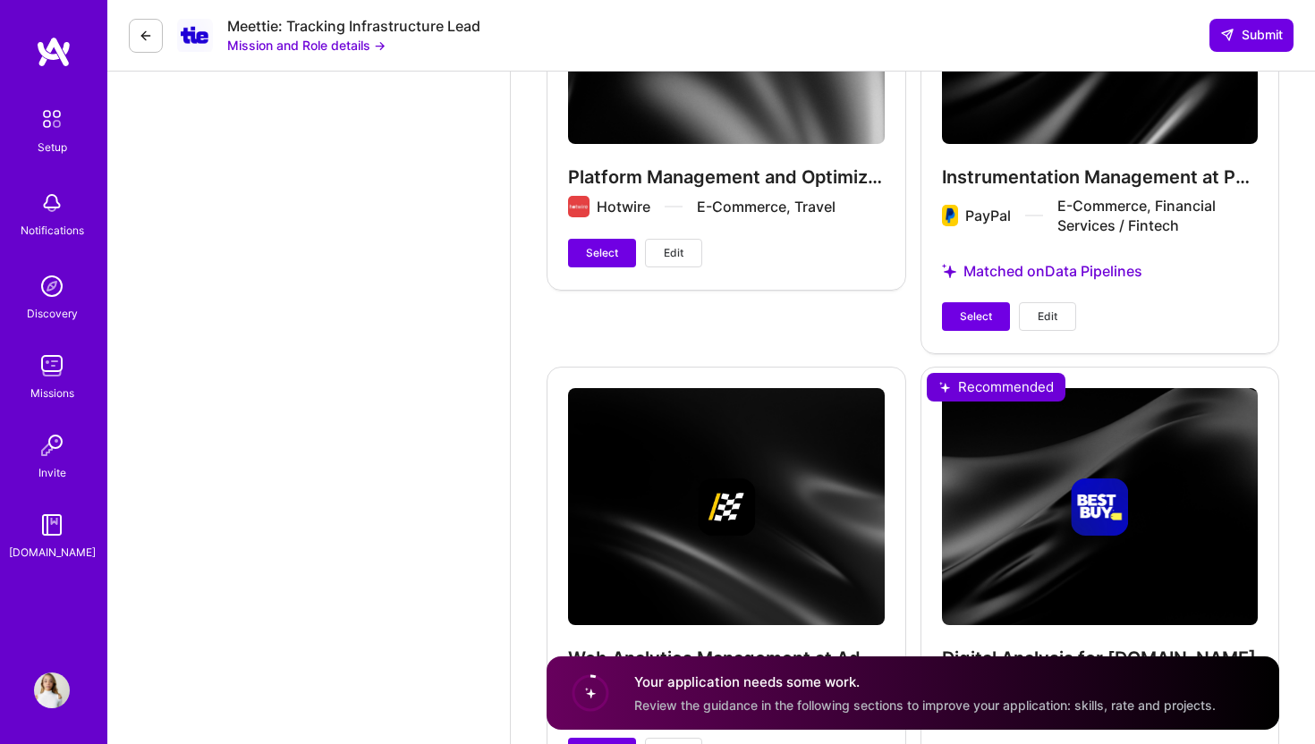
scroll to position [5266, 0]
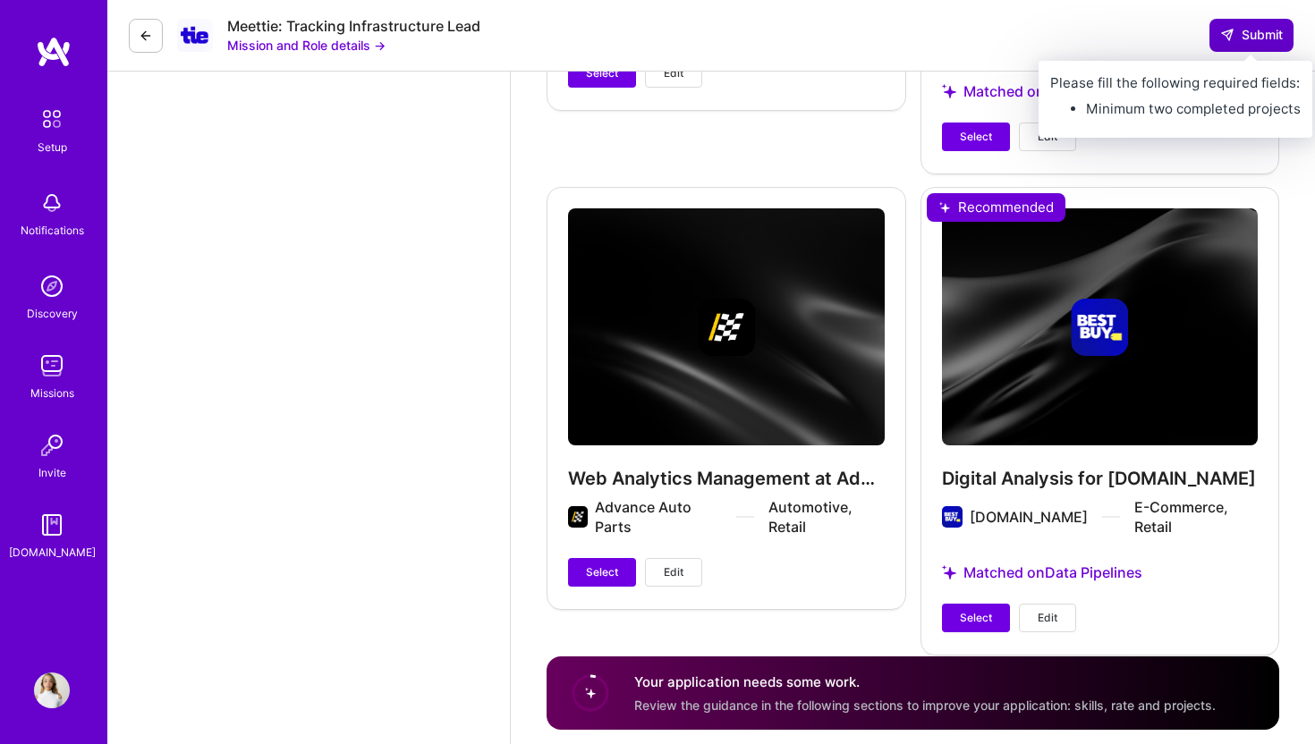
click at [1236, 32] on span "Submit" at bounding box center [1251, 35] width 63 height 18
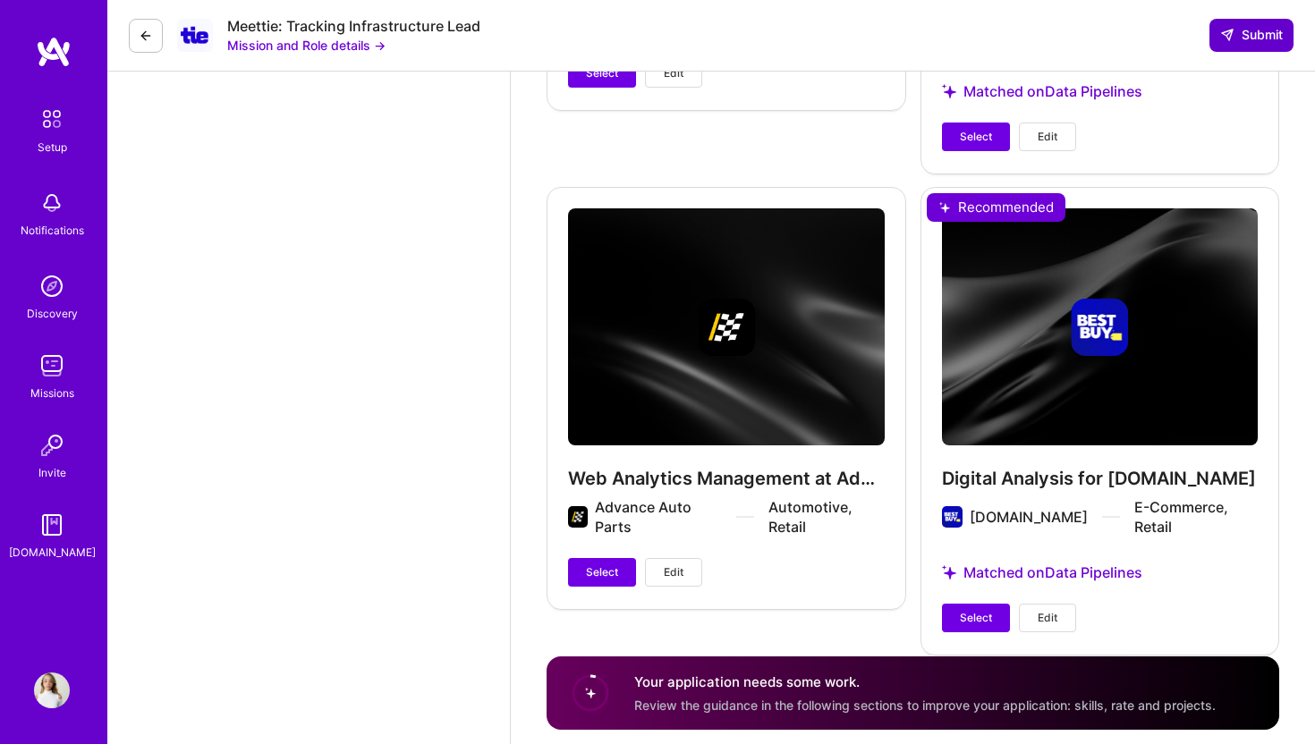
click at [1236, 32] on span "Submit" at bounding box center [1251, 35] width 63 height 18
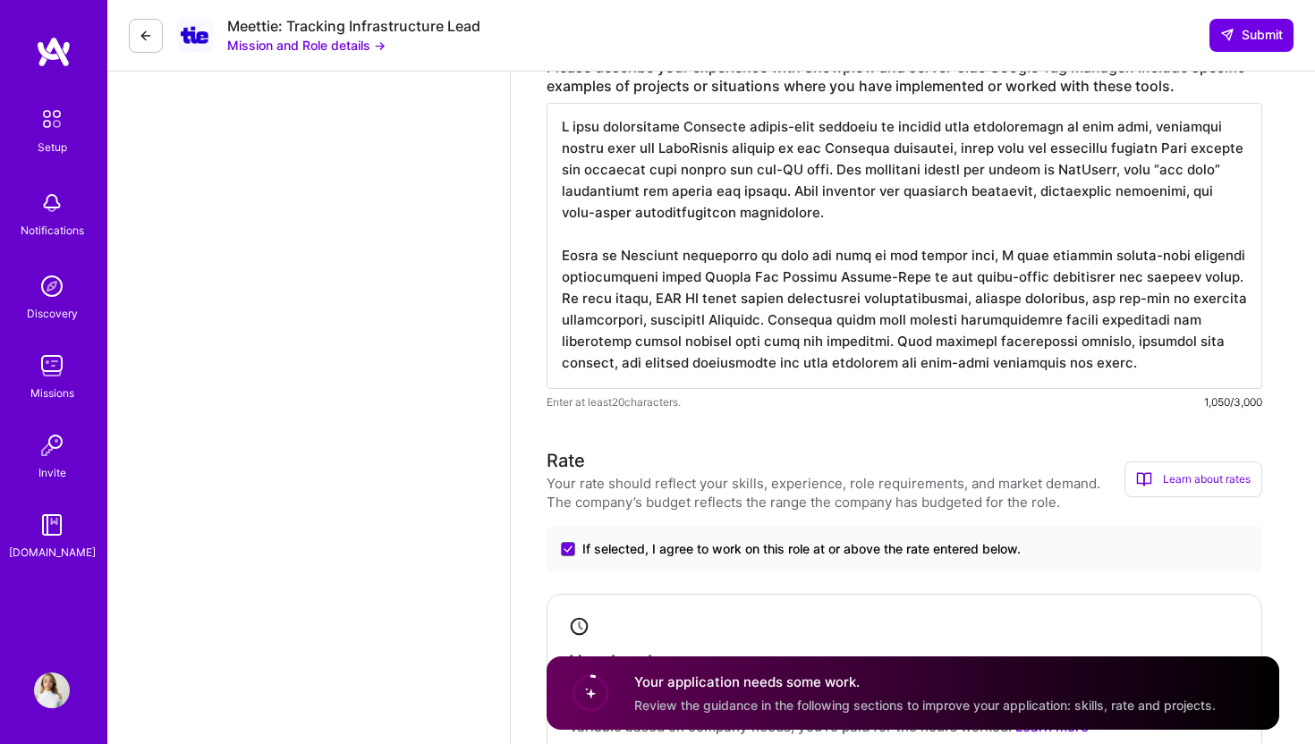
scroll to position [0, 0]
click at [1002, 267] on textarea at bounding box center [905, 246] width 716 height 286
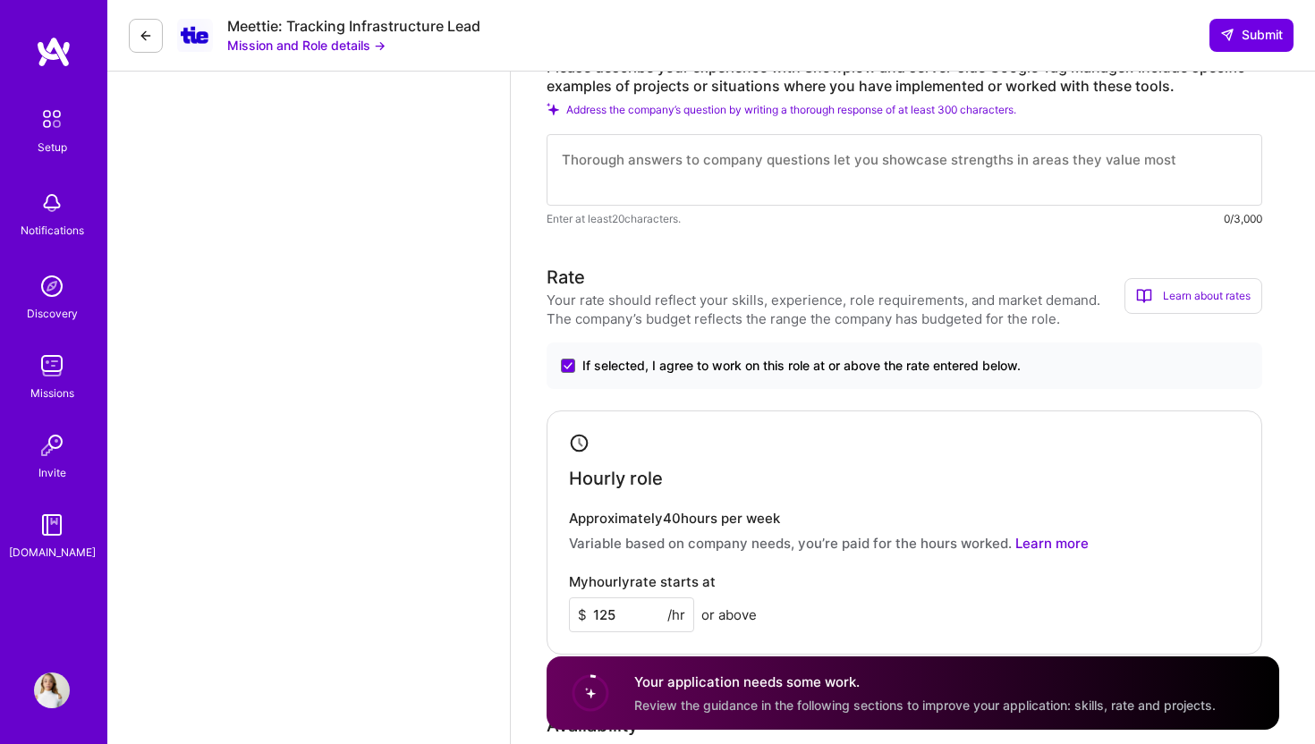
paste textarea "I have implemented Snowplow client-side tracking to capture user interactions i…"
type textarea "I have implemented Snowplow client-side tracking to capture user interactions i…"
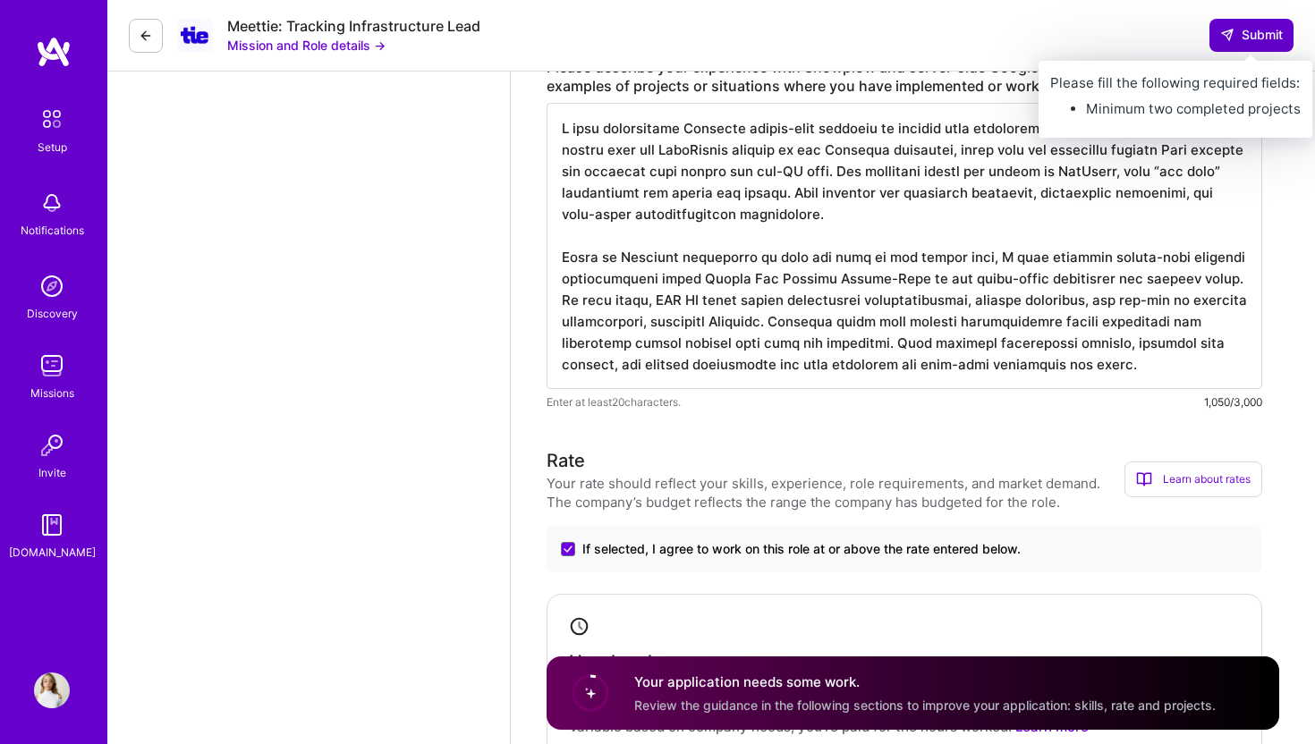
click at [1251, 41] on span "Submit" at bounding box center [1251, 35] width 63 height 18
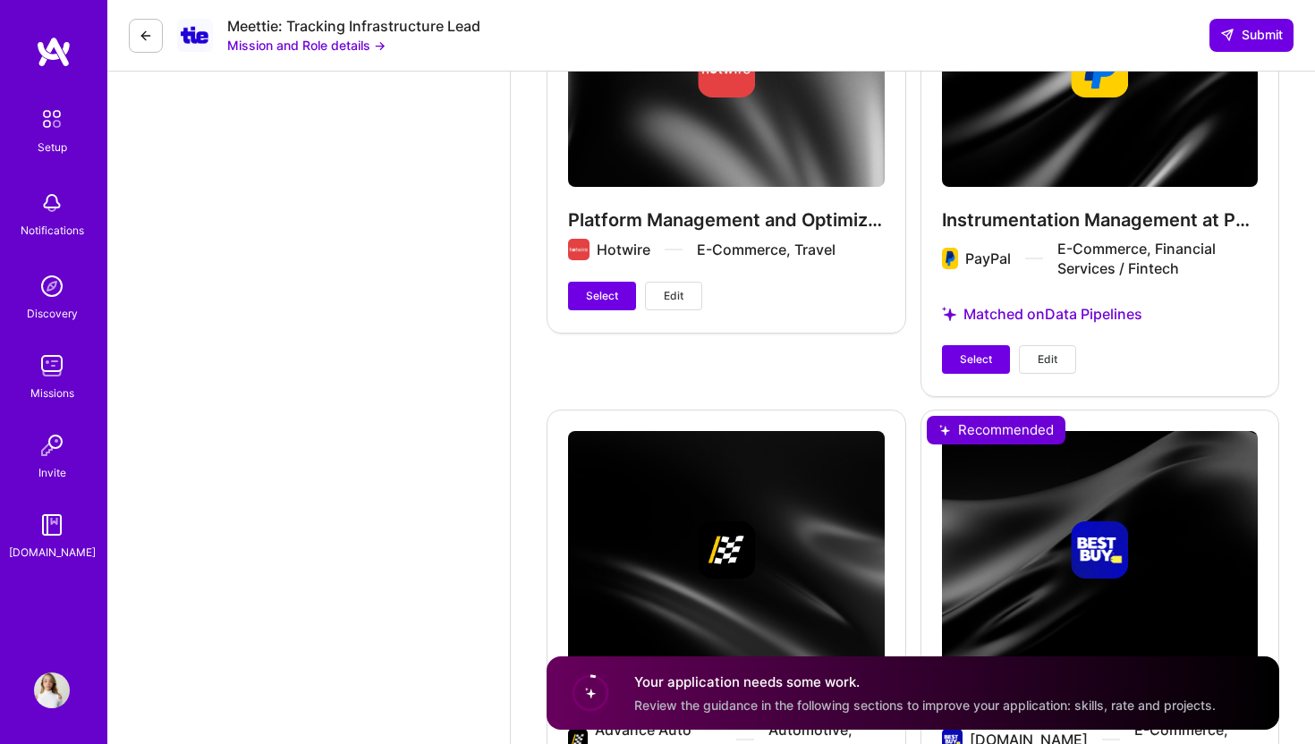
scroll to position [5042, 0]
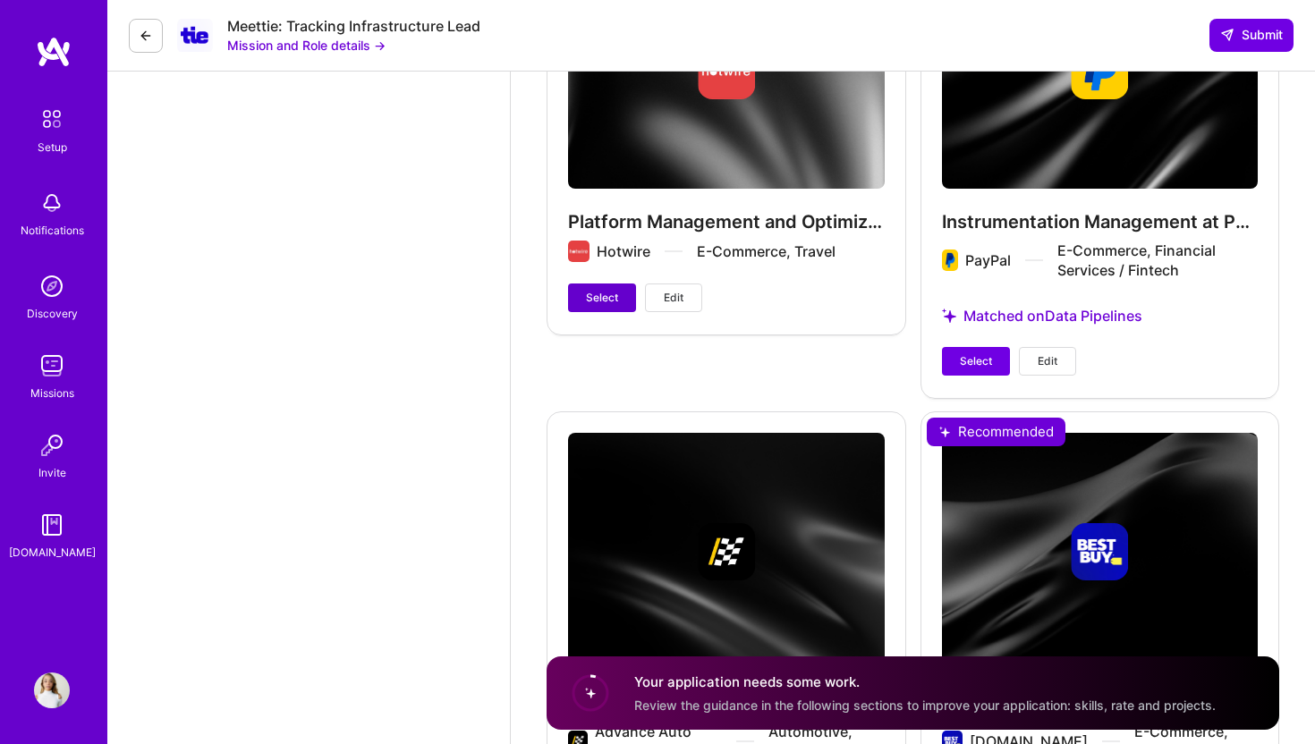
click at [599, 290] on span "Select" at bounding box center [602, 298] width 32 height 16
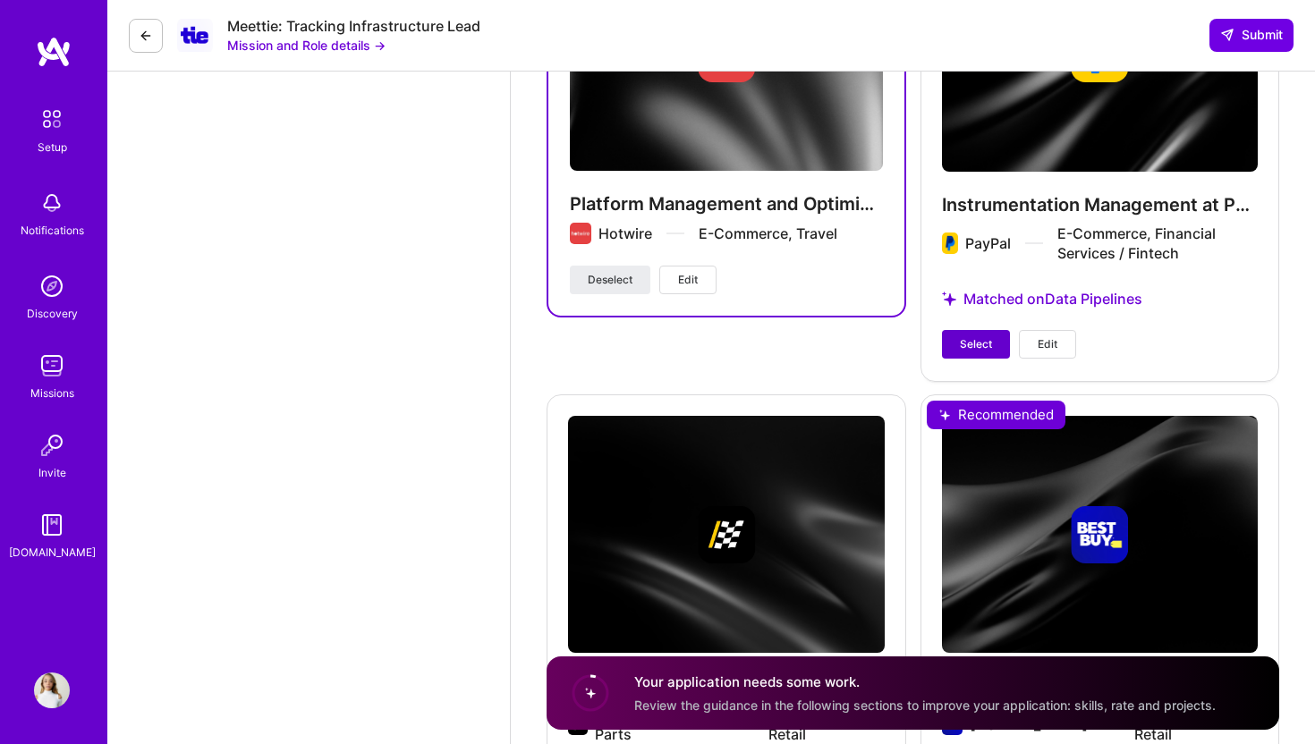
click at [965, 336] on span "Select" at bounding box center [976, 344] width 32 height 16
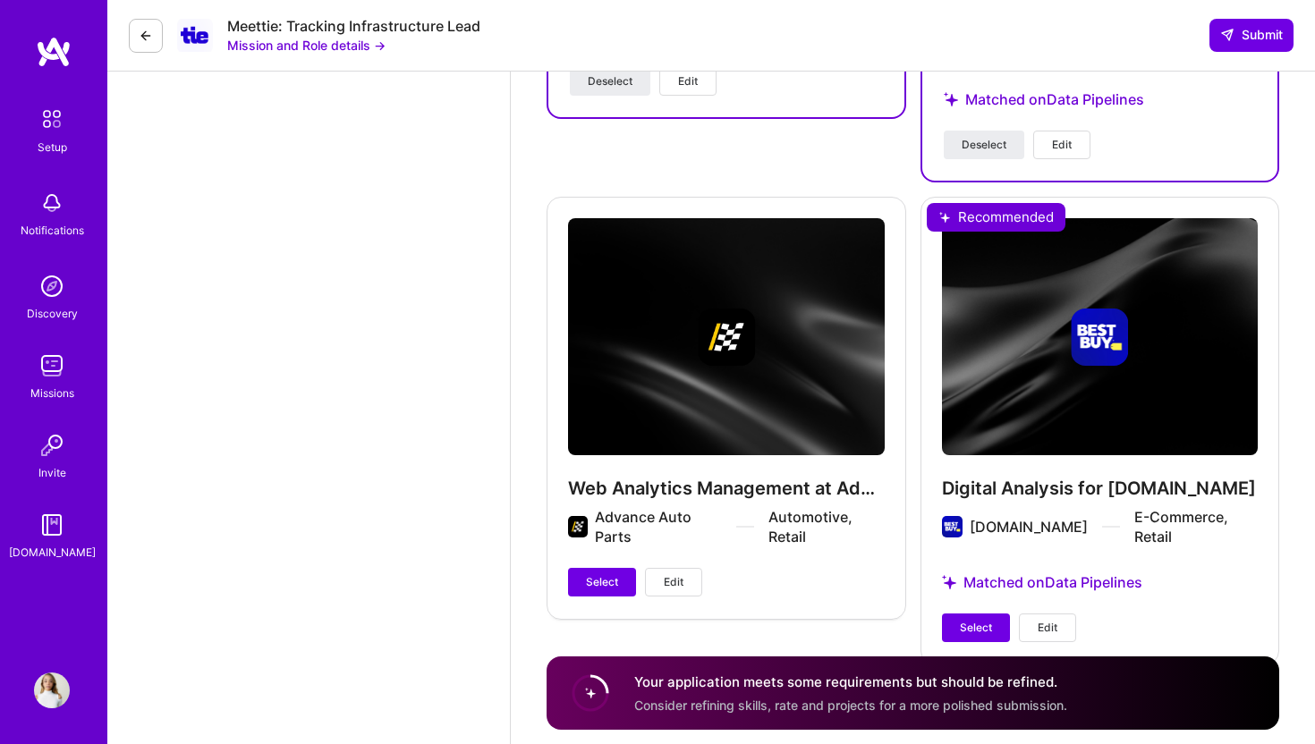
scroll to position [5250, 0]
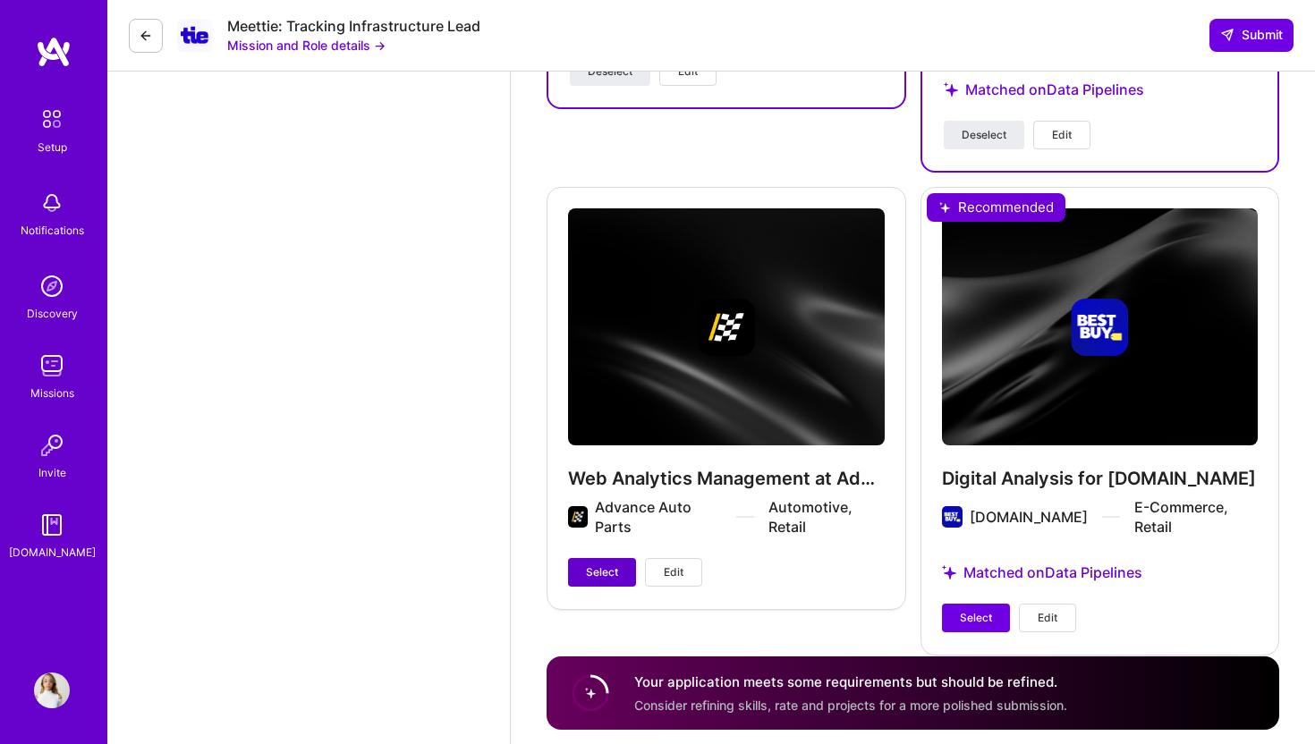
click at [599, 564] on span "Select" at bounding box center [602, 572] width 32 height 16
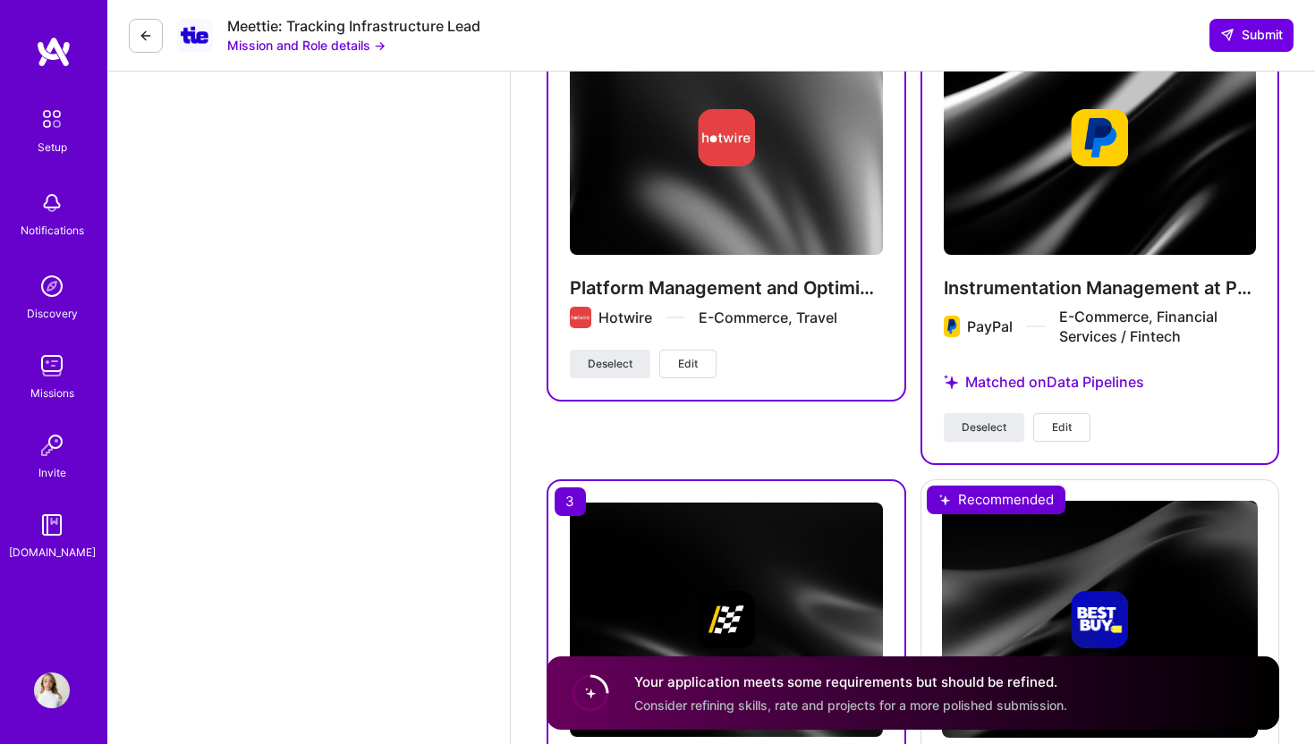
scroll to position [4891, 0]
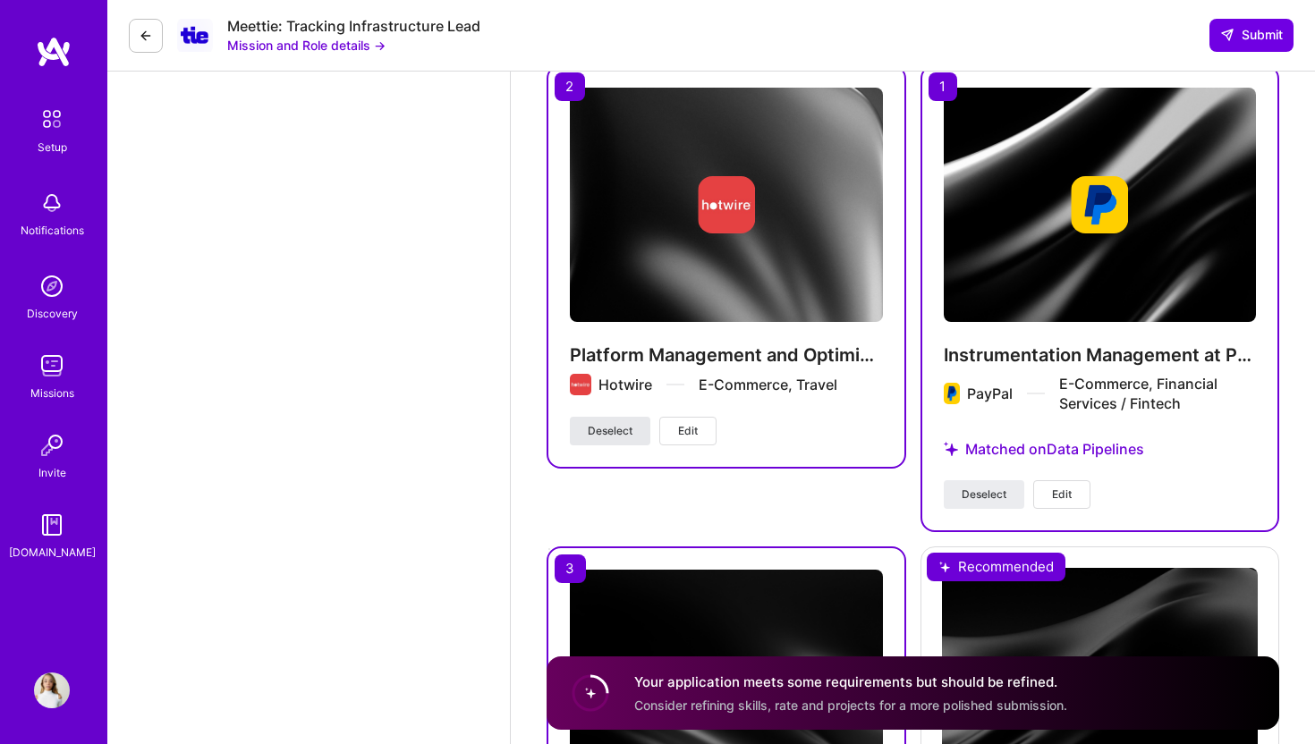
click at [628, 423] on span "Deselect" at bounding box center [610, 431] width 45 height 16
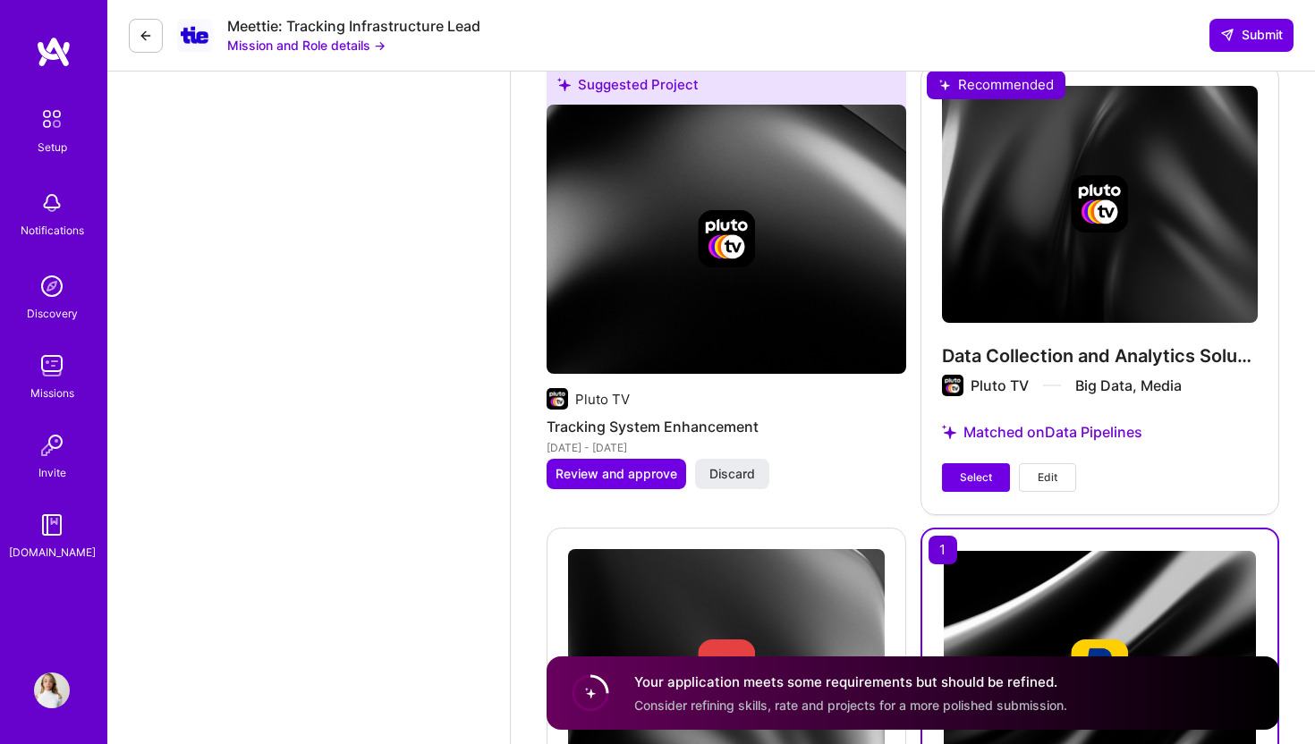
scroll to position [4412, 0]
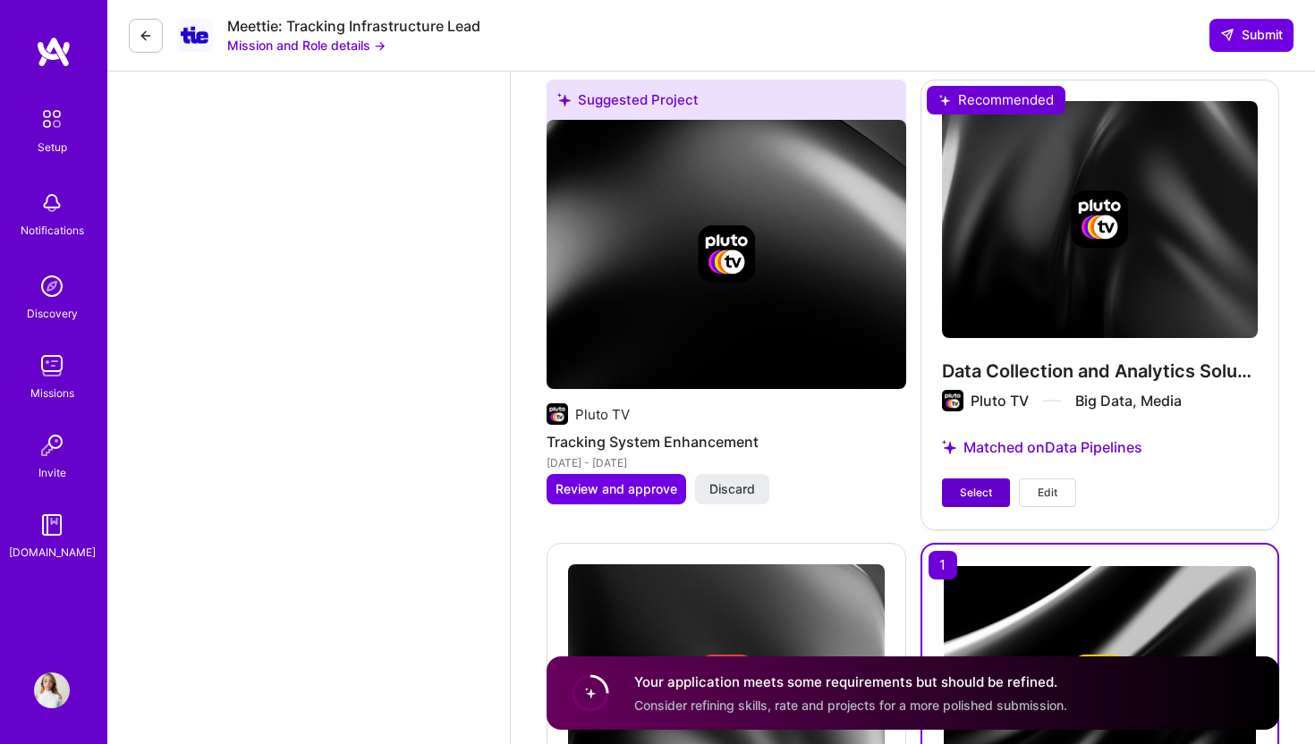
click at [976, 485] on span "Select" at bounding box center [976, 493] width 32 height 16
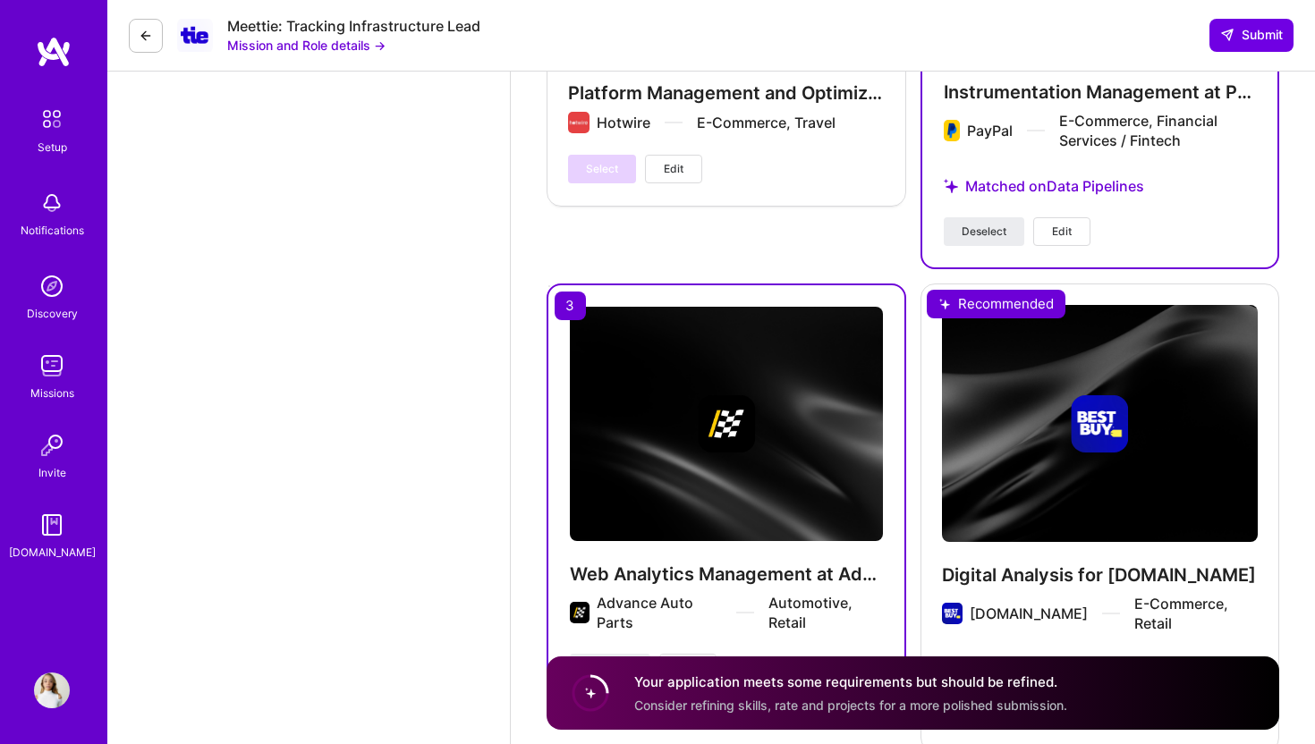
scroll to position [5251, 0]
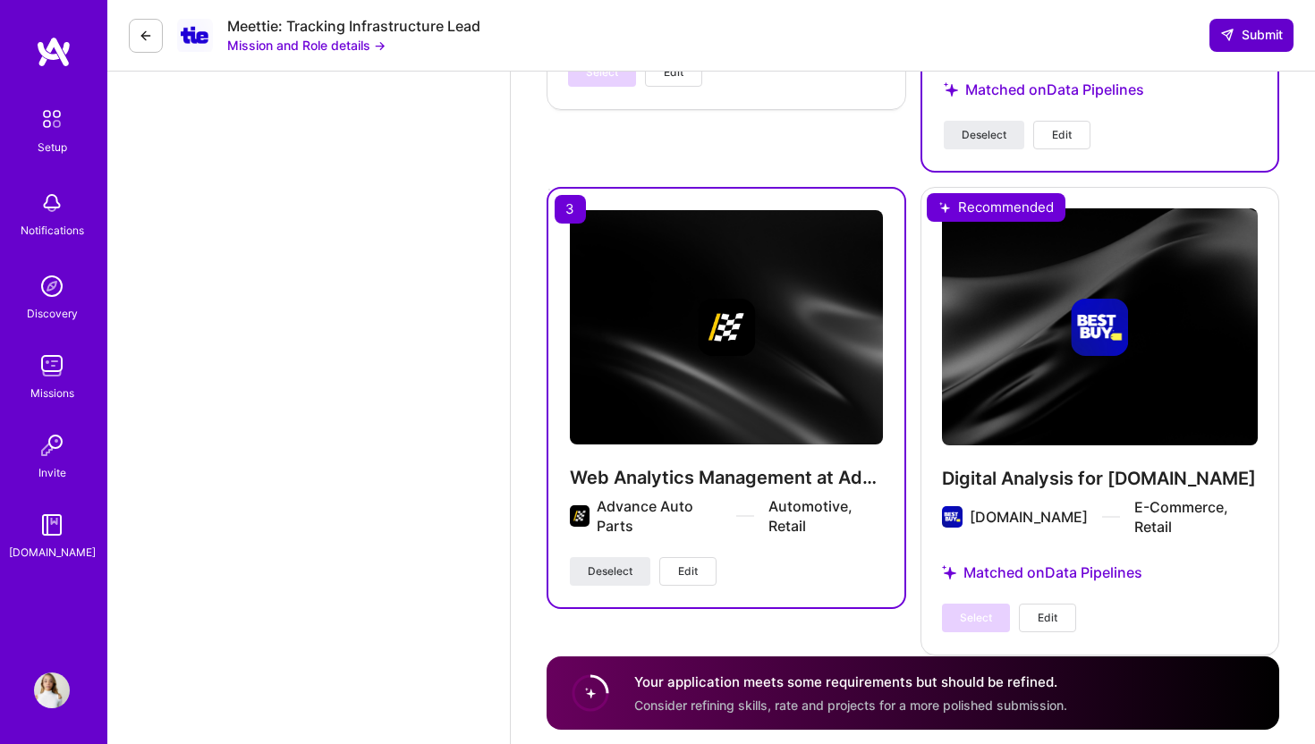
click at [1227, 37] on icon at bounding box center [1227, 35] width 14 height 14
click at [1243, 37] on span "Submit" at bounding box center [1251, 35] width 63 height 18
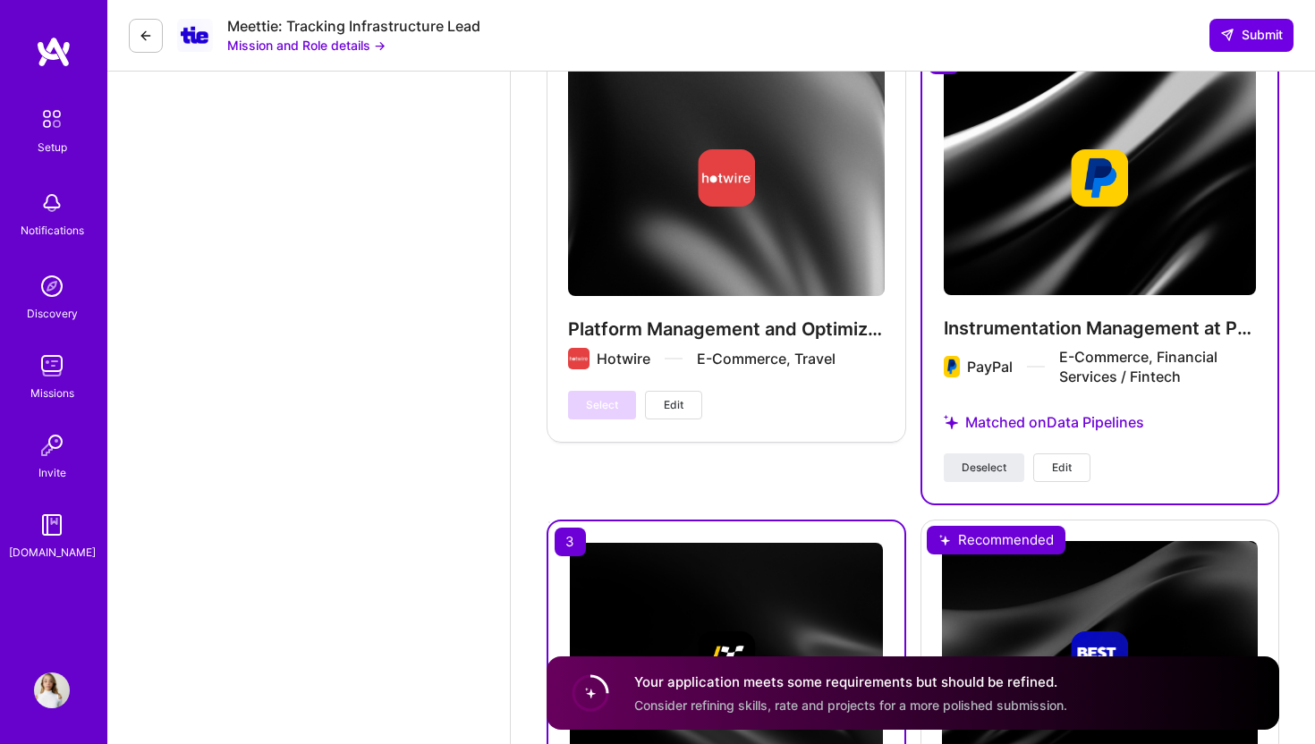
scroll to position [4916, 0]
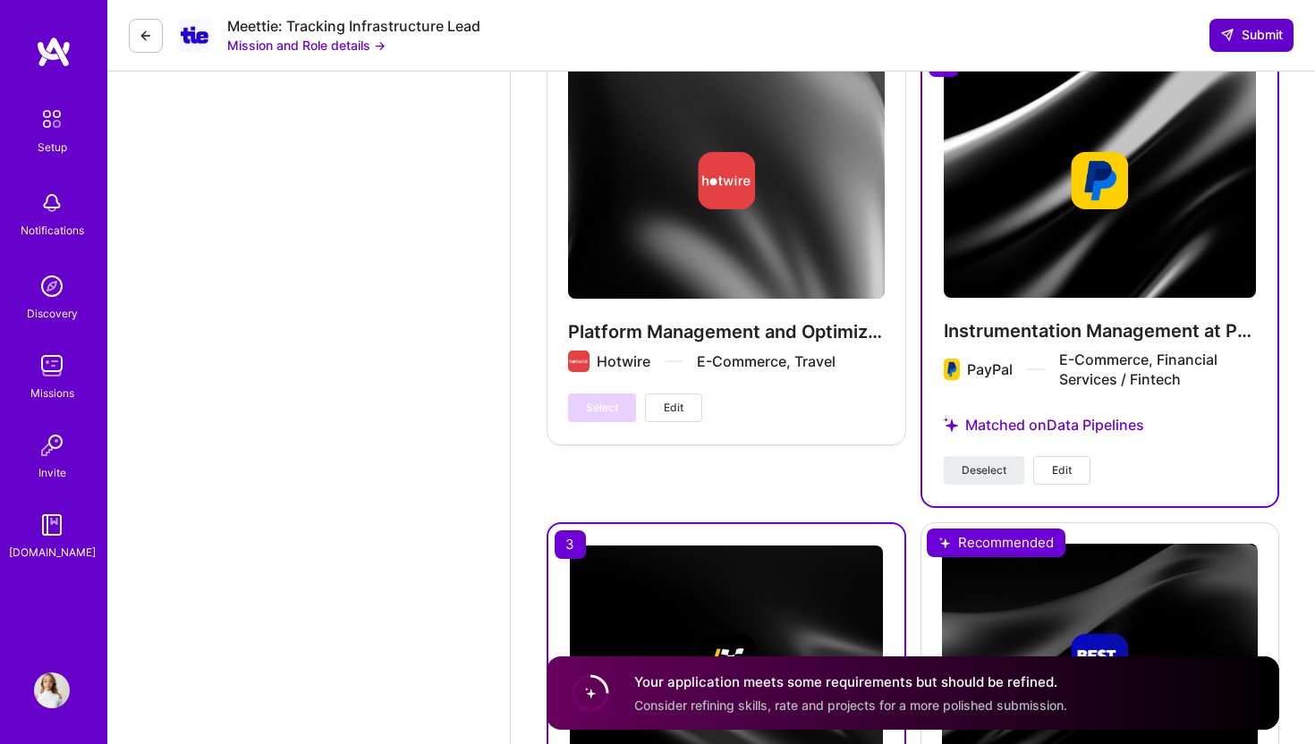
click at [1257, 35] on span "Submit" at bounding box center [1251, 35] width 63 height 18
click at [1242, 34] on span "Submit" at bounding box center [1251, 35] width 63 height 18
click at [1237, 45] on button "Submit" at bounding box center [1251, 35] width 84 height 32
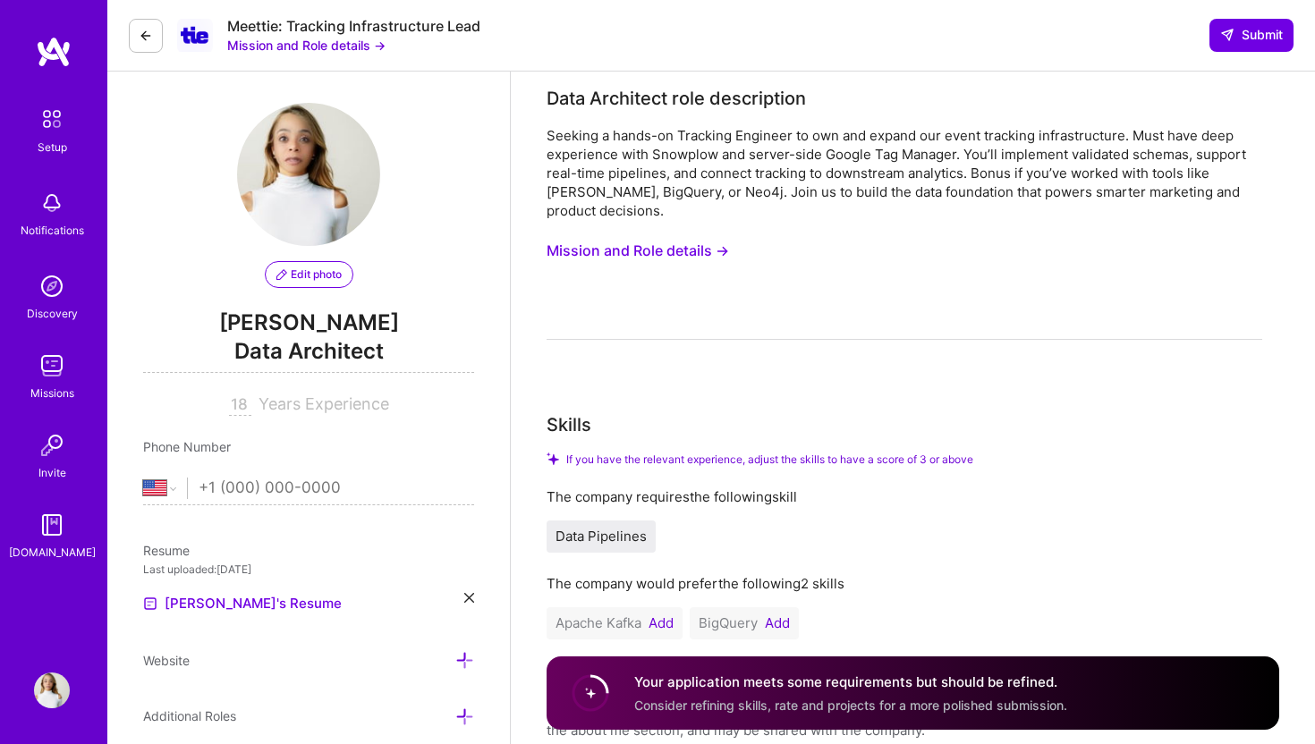
scroll to position [0, 0]
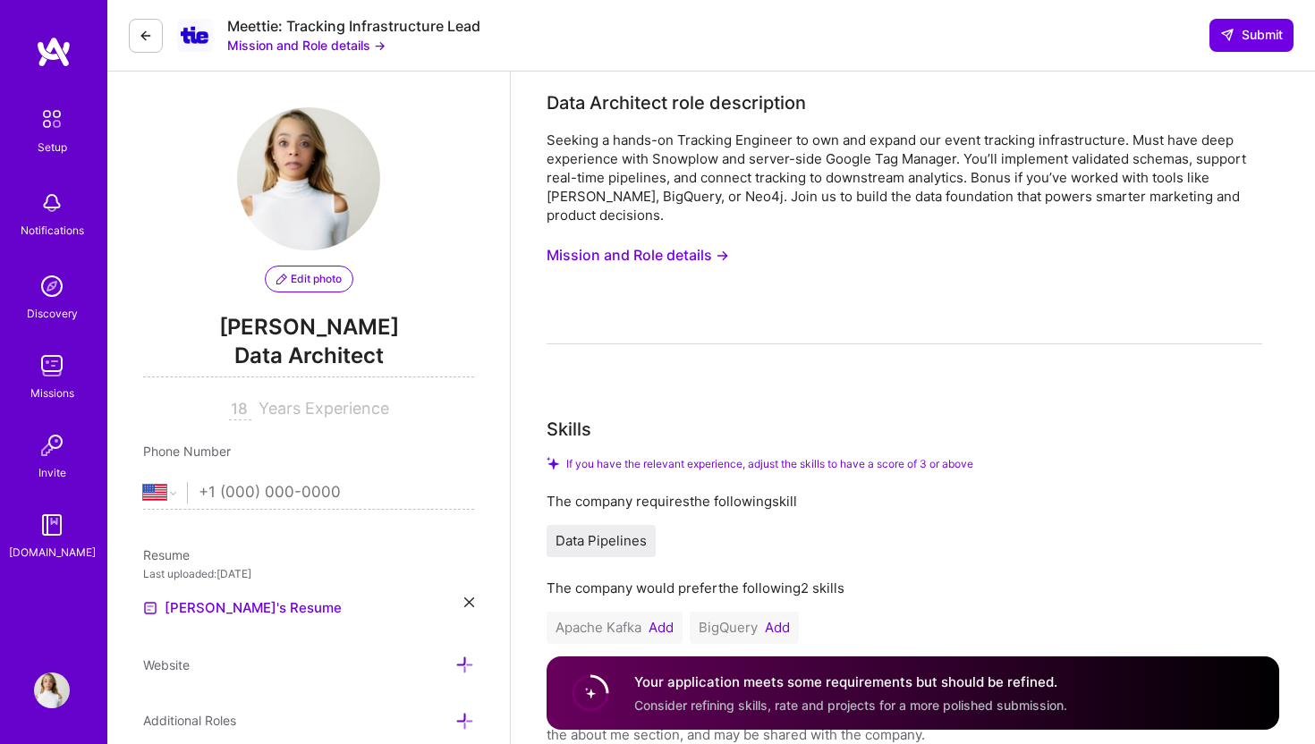
click at [308, 491] on input "tel" at bounding box center [337, 493] width 276 height 52
type input "+2"
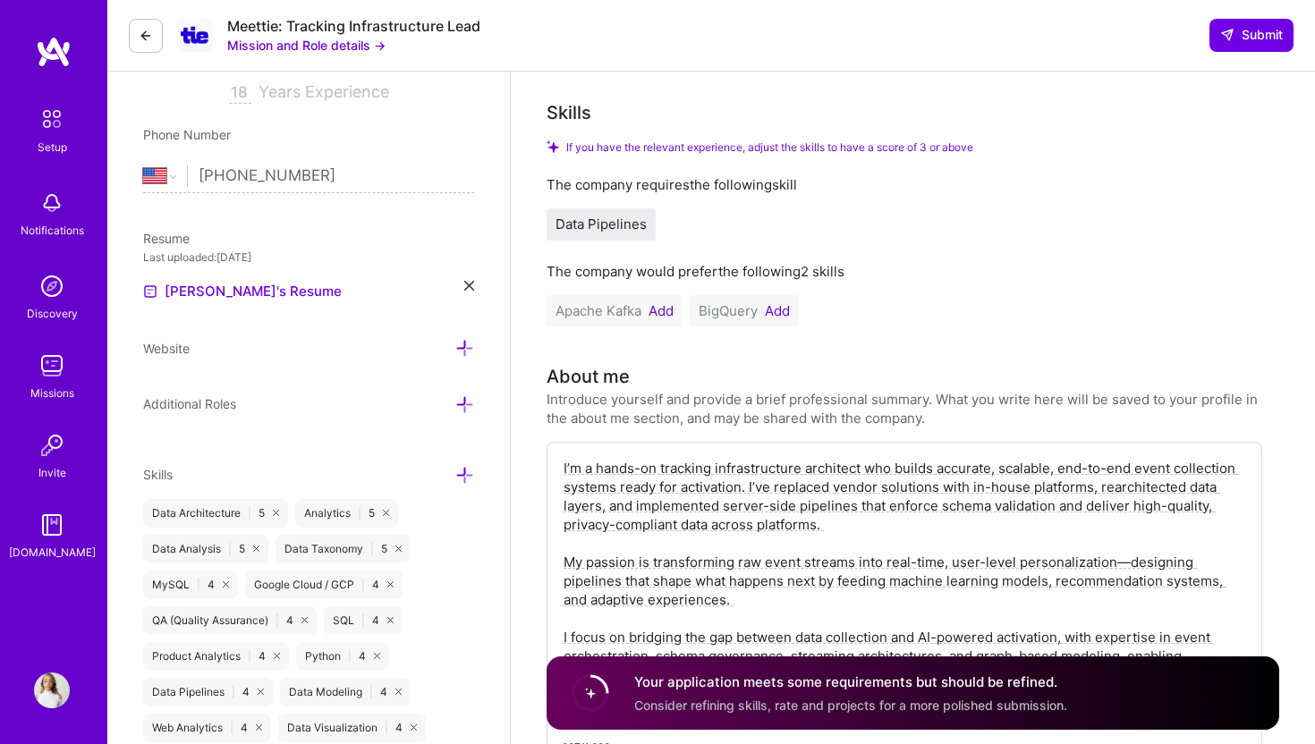
scroll to position [323, 0]
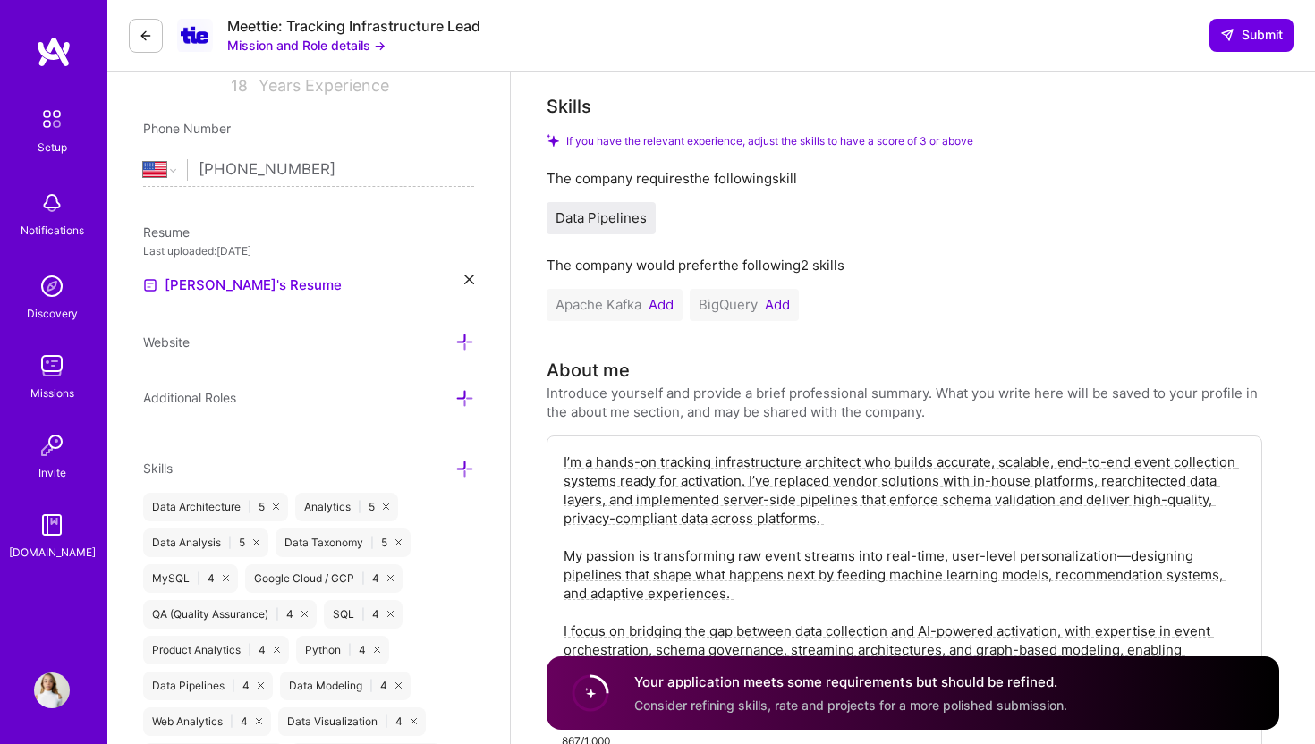
type input "1 (320) 796-0676"
click at [462, 402] on icon at bounding box center [464, 398] width 19 height 19
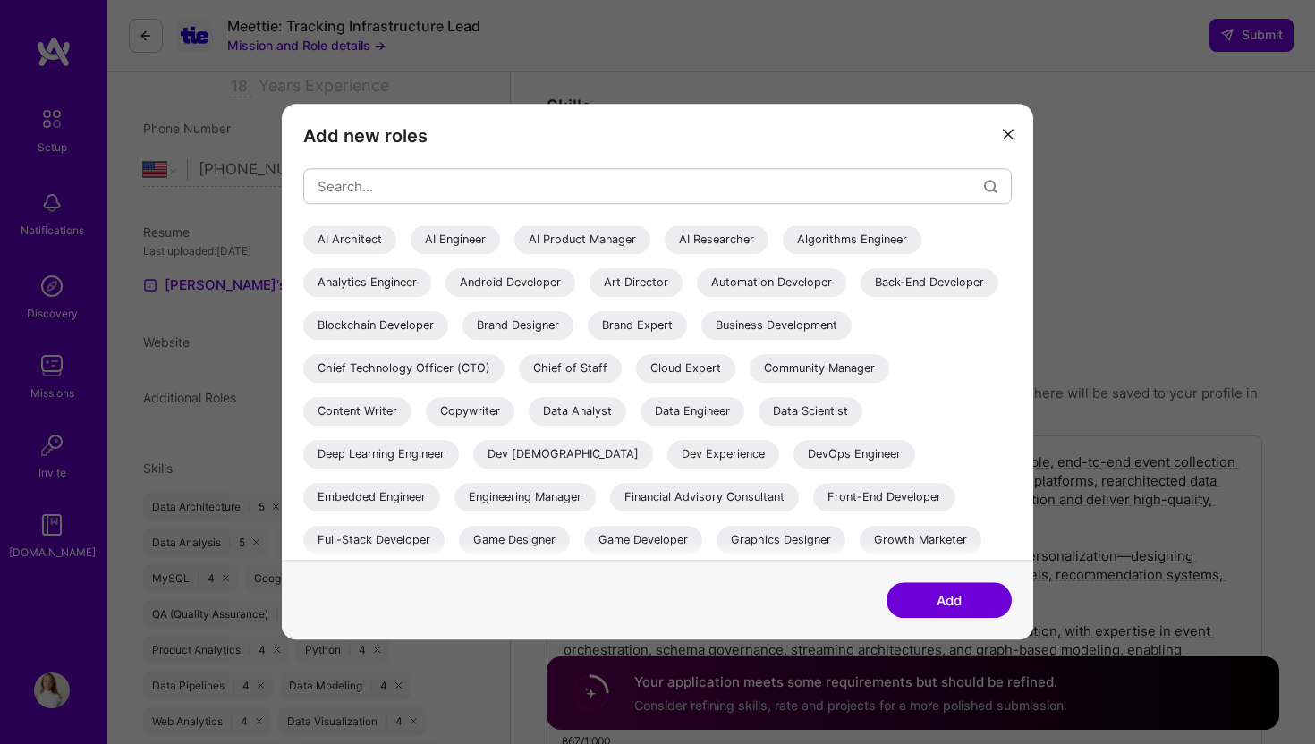
click at [383, 242] on div "AI Architect" at bounding box center [349, 239] width 93 height 29
click at [444, 242] on div "AI Engineer" at bounding box center [455, 239] width 89 height 29
click at [579, 241] on div "AI Product Manager" at bounding box center [582, 239] width 136 height 29
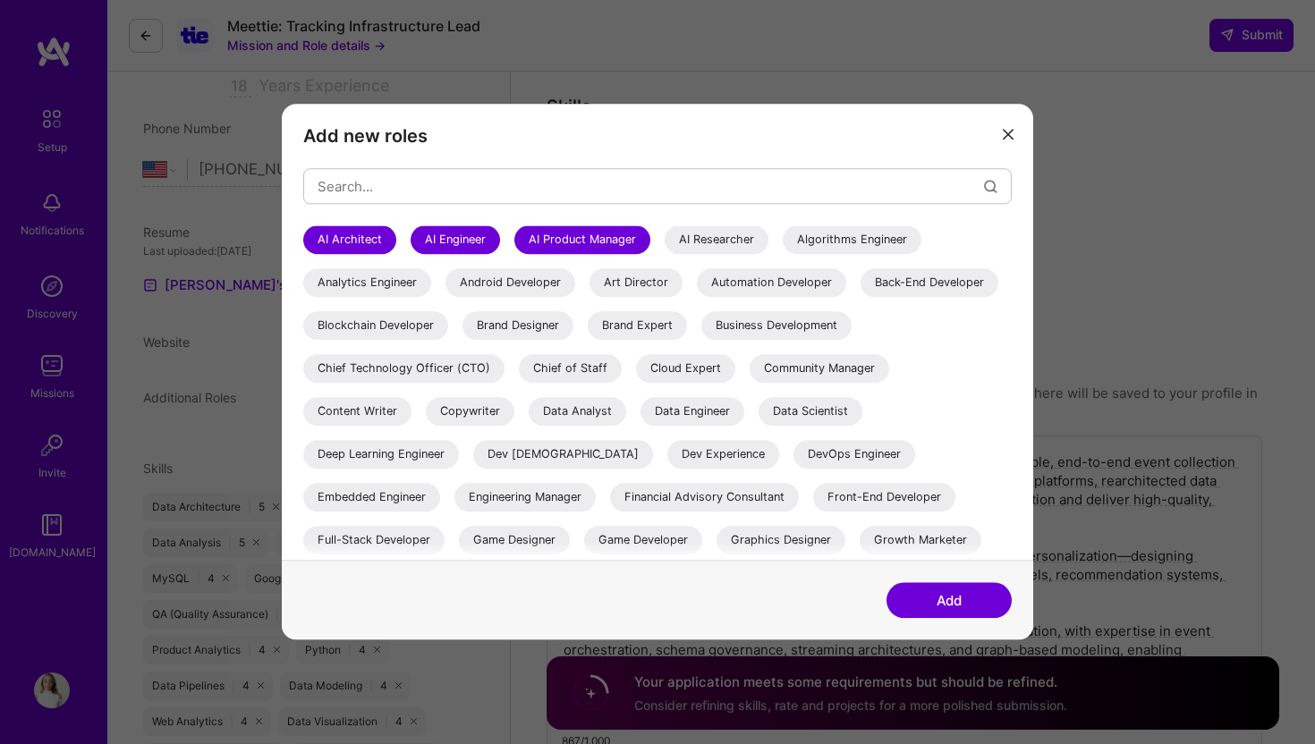
click at [394, 284] on div "Analytics Engineer" at bounding box center [367, 282] width 128 height 29
click at [453, 172] on input "modal" at bounding box center [651, 187] width 666 height 46
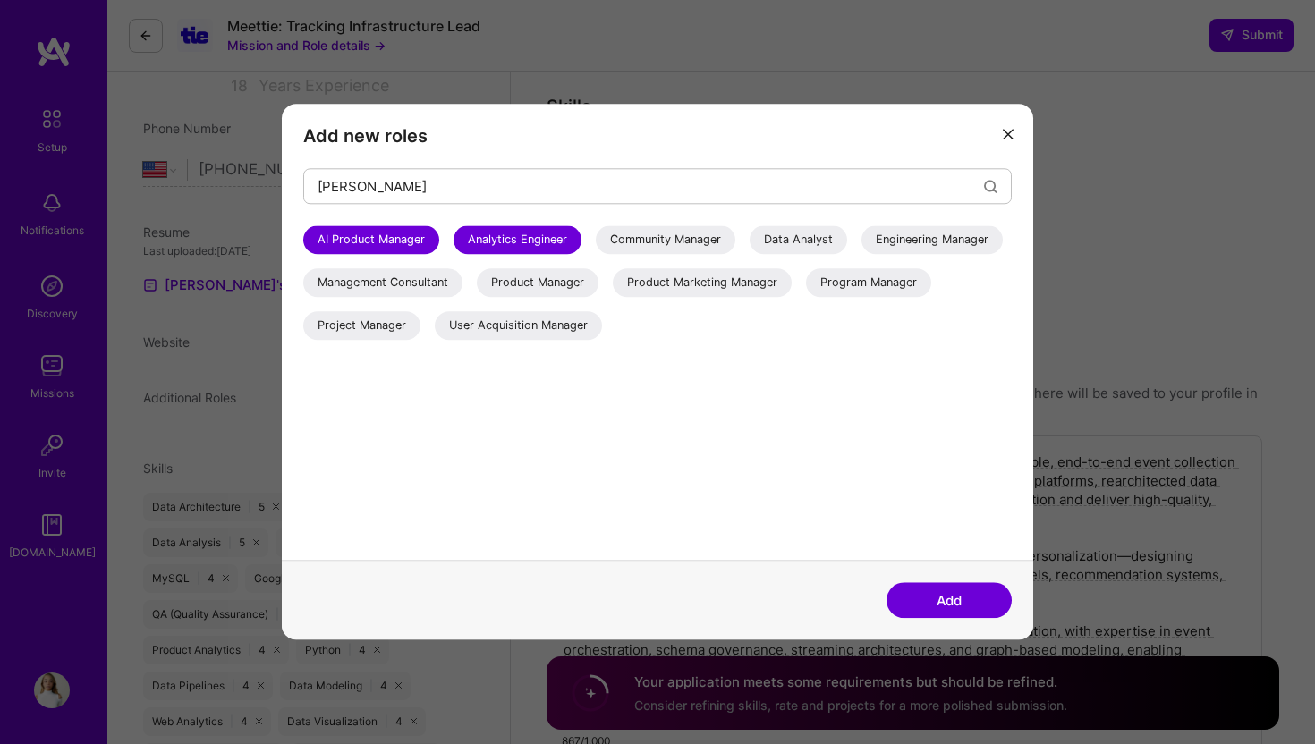
click at [811, 249] on div "Data Analyst" at bounding box center [799, 239] width 98 height 29
click at [598, 287] on div "Product Manager" at bounding box center [538, 282] width 122 height 29
click at [561, 189] on input "ana" at bounding box center [651, 187] width 666 height 46
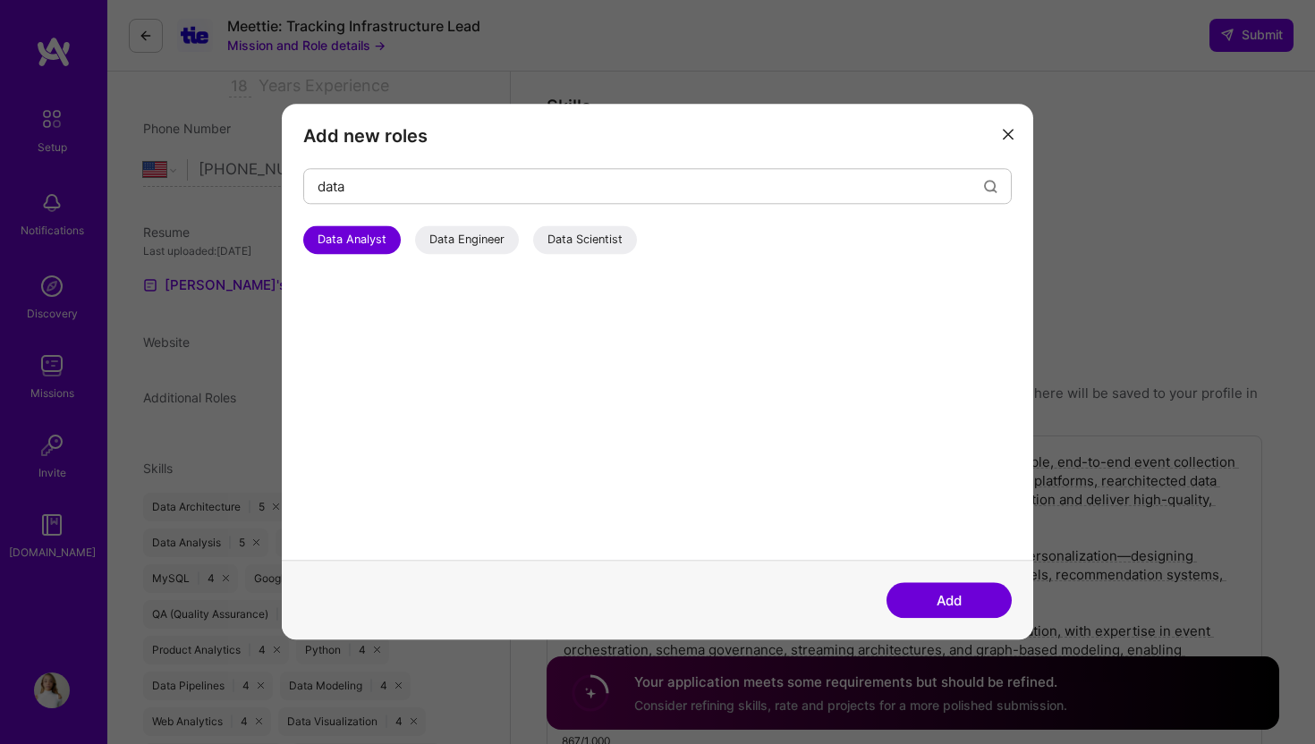
click at [489, 225] on div "data Data Analyst Data Engineer Data Scientist" at bounding box center [657, 364] width 708 height 392
click at [488, 236] on div "Data Engineer" at bounding box center [467, 239] width 104 height 29
click at [494, 191] on input "data" at bounding box center [651, 187] width 666 height 46
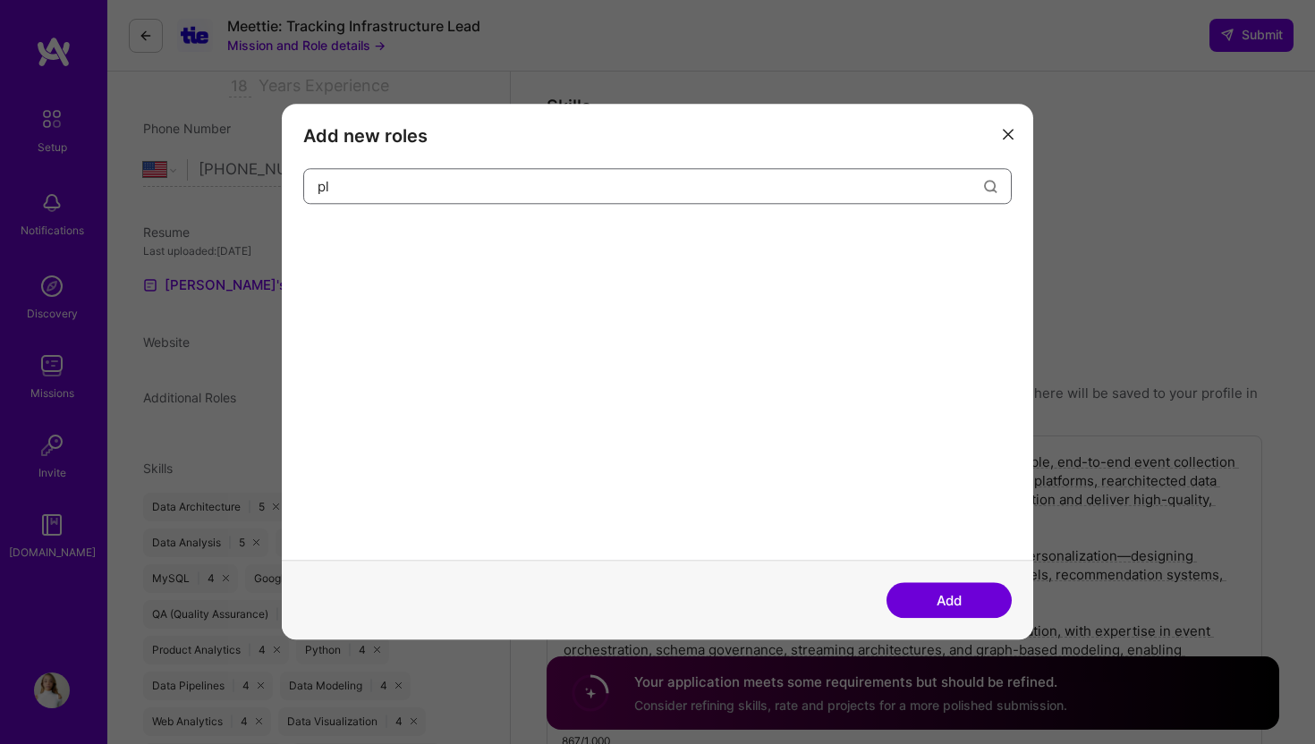
type input "p"
type input "product"
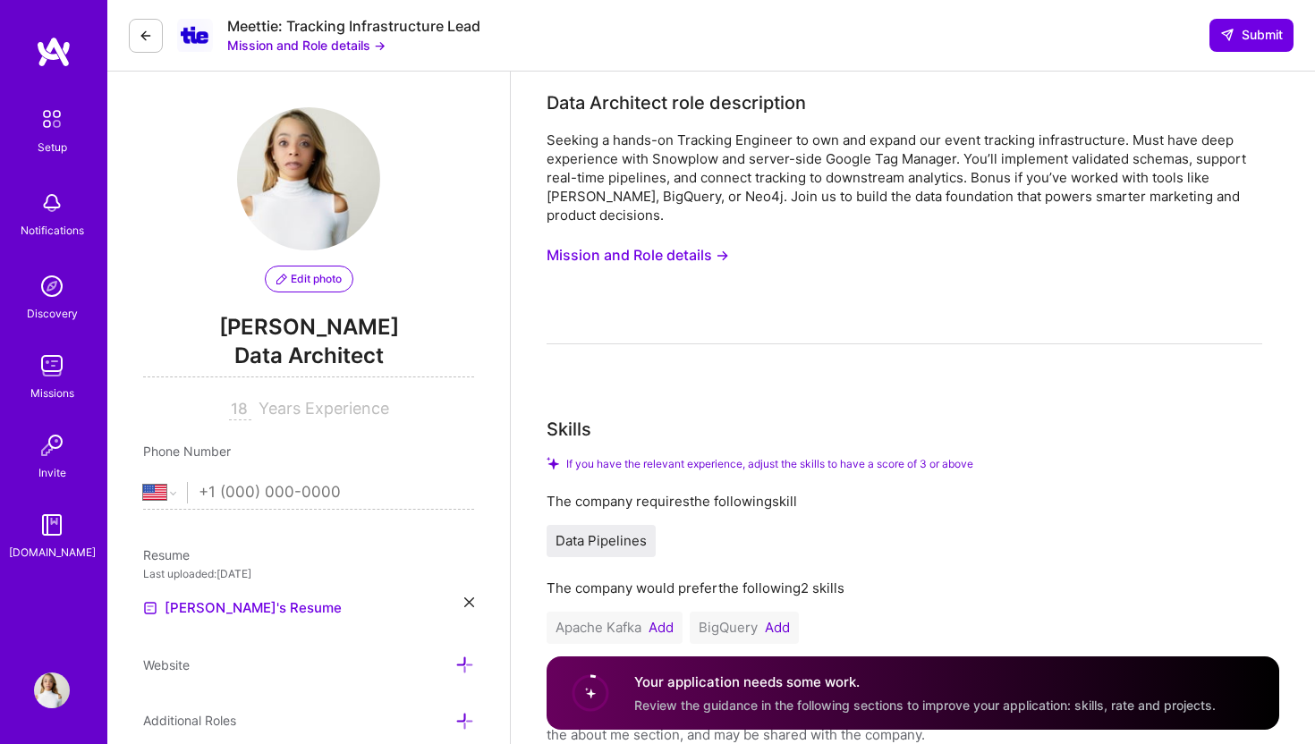
select select "US"
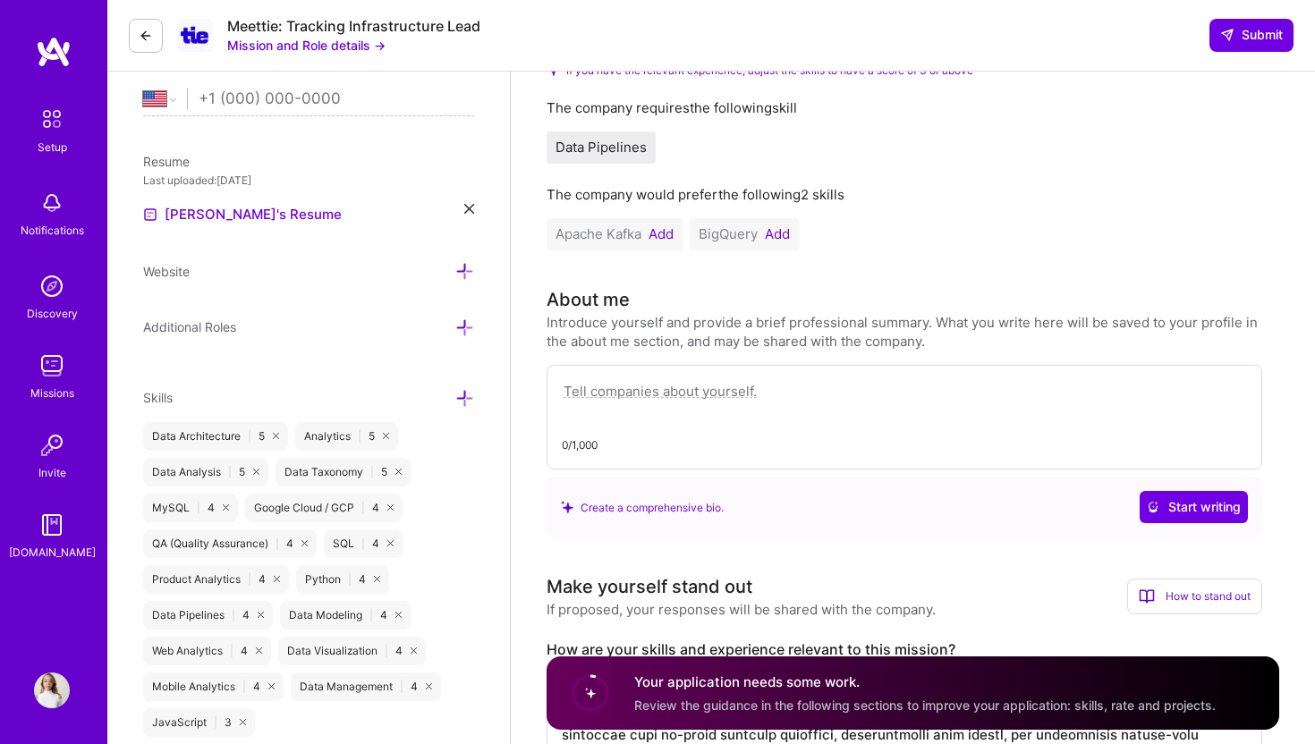
scroll to position [394, 0]
click at [49, 200] on img at bounding box center [52, 203] width 36 height 36
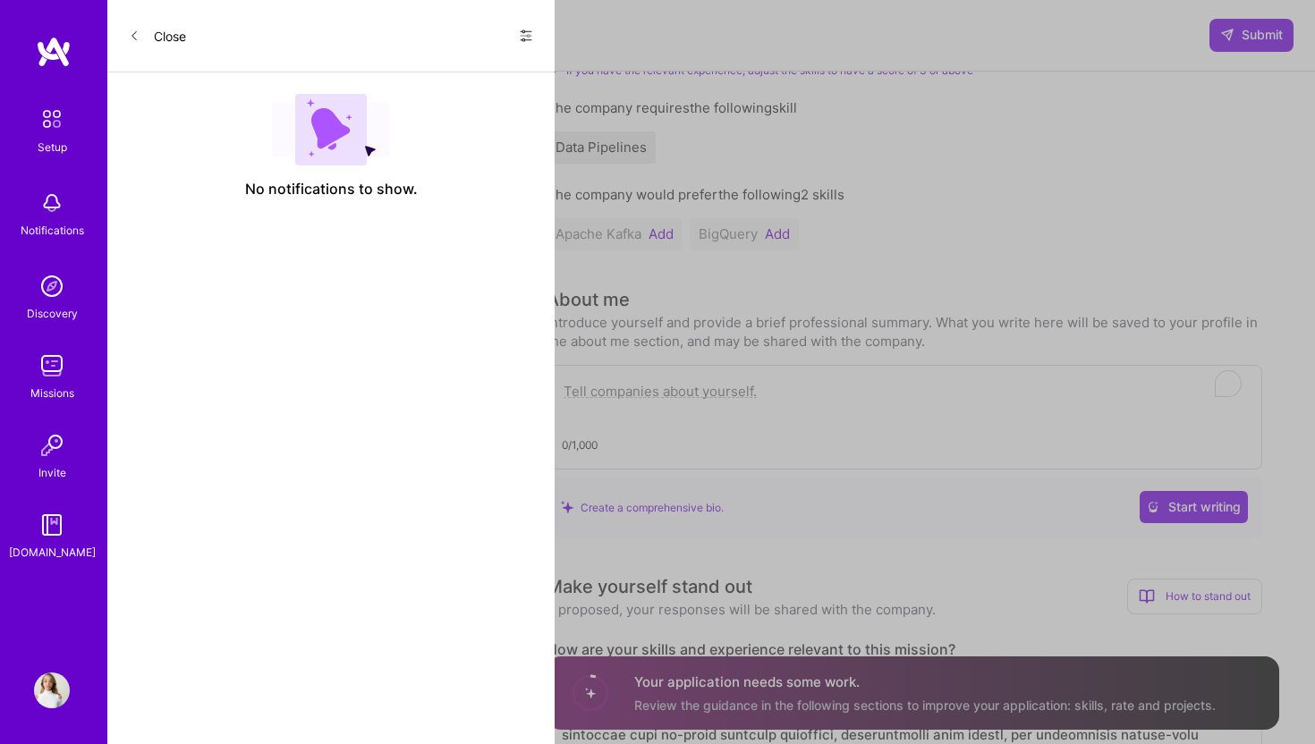
click at [60, 124] on img at bounding box center [52, 119] width 38 height 38
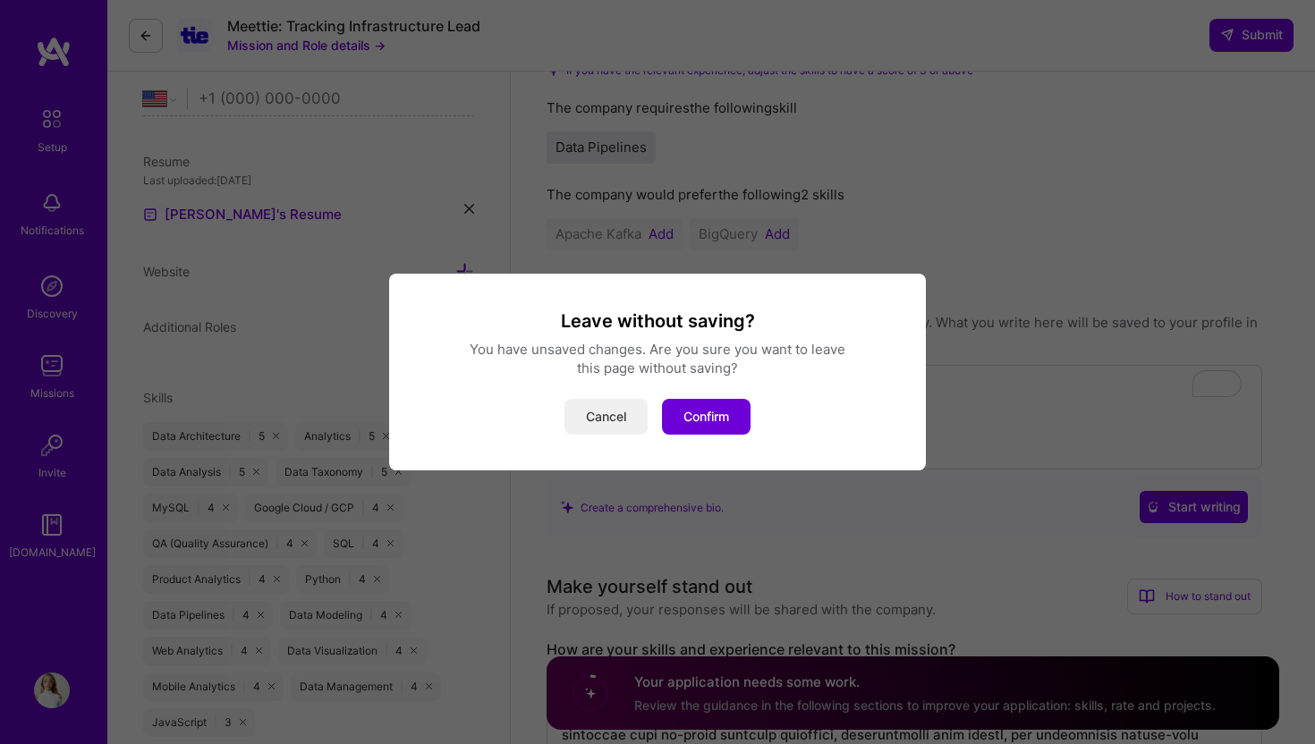
click at [582, 414] on button "Cancel" at bounding box center [605, 417] width 83 height 36
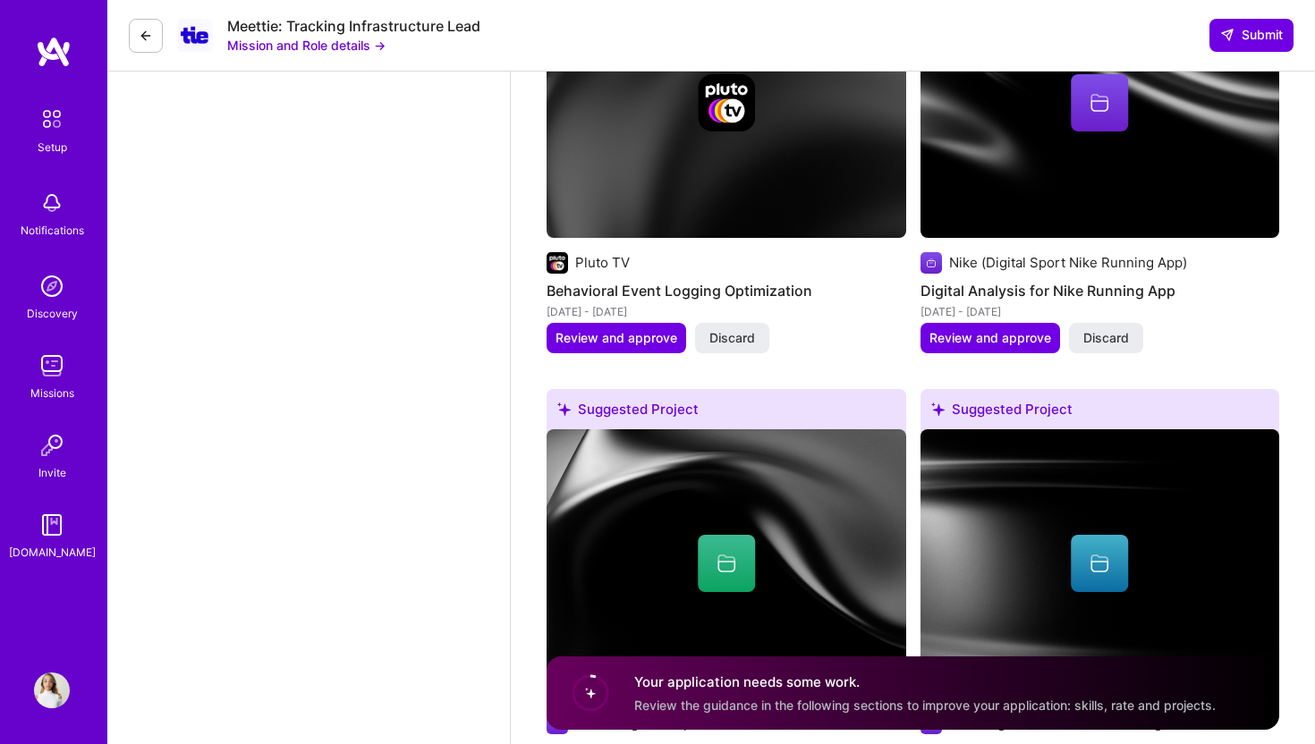
scroll to position [3012, 0]
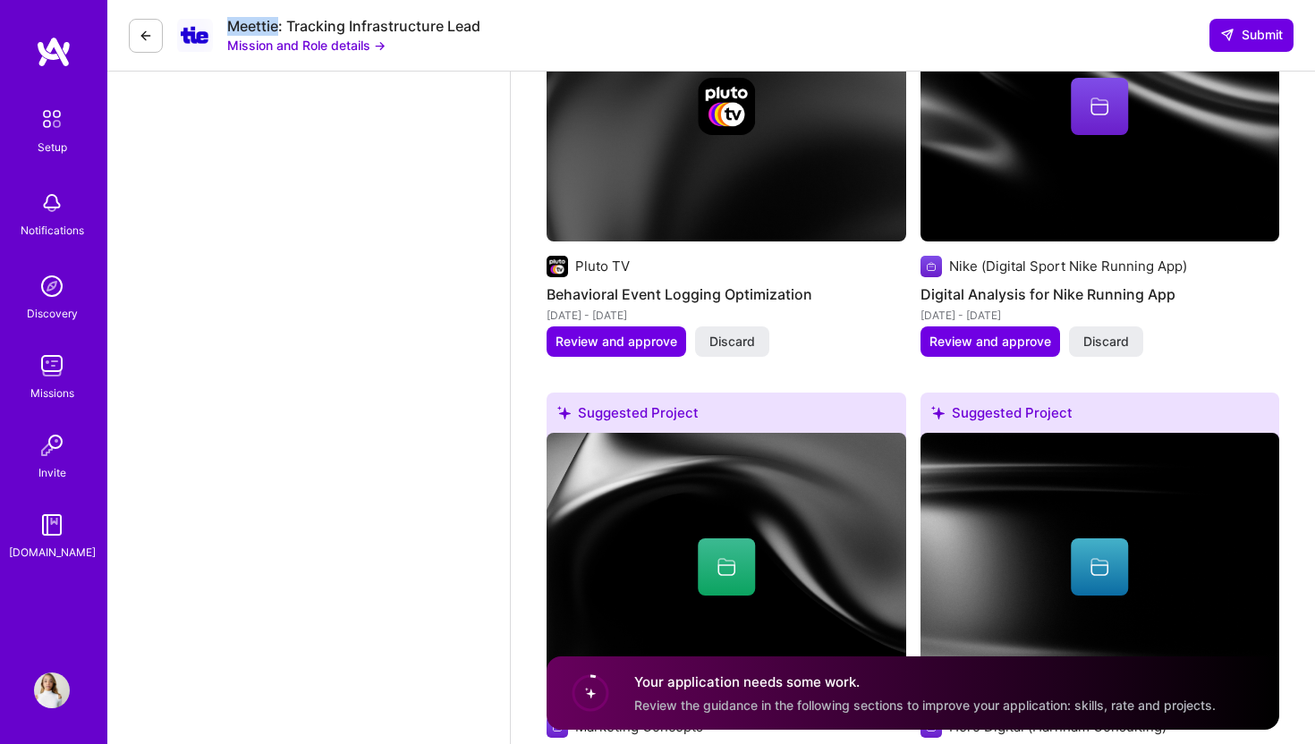
drag, startPoint x: 228, startPoint y: 27, endPoint x: 276, endPoint y: 27, distance: 47.4
click at [276, 27] on div "Meettie: Tracking Infrastructure Lead" at bounding box center [353, 26] width 253 height 19
copy div "Meettie"
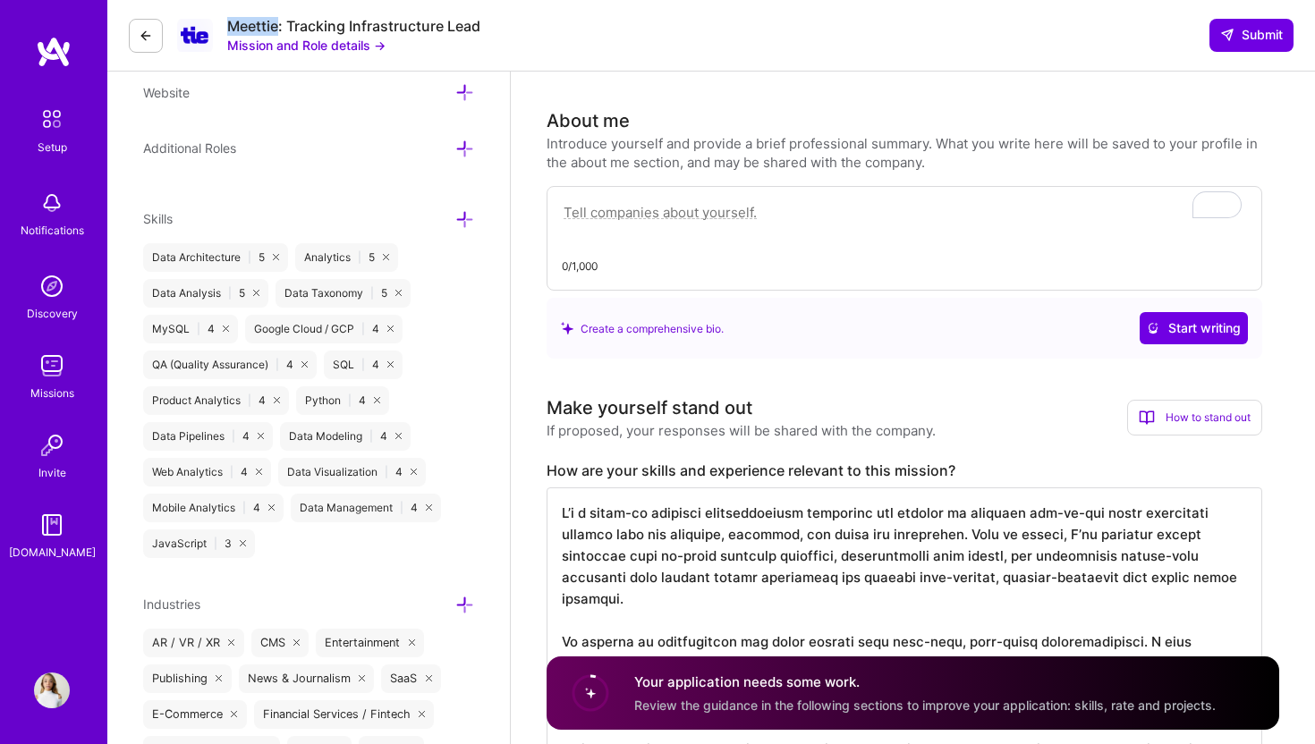
scroll to position [488, 0]
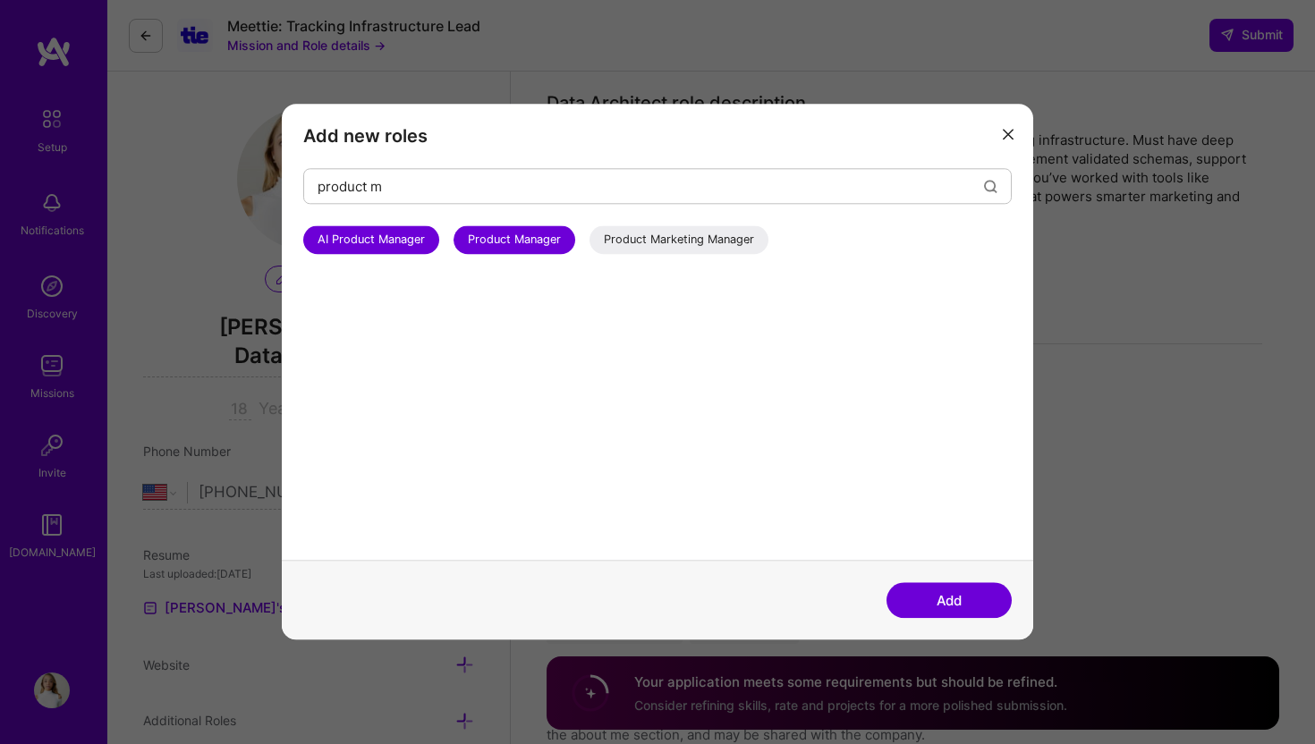
select select "US"
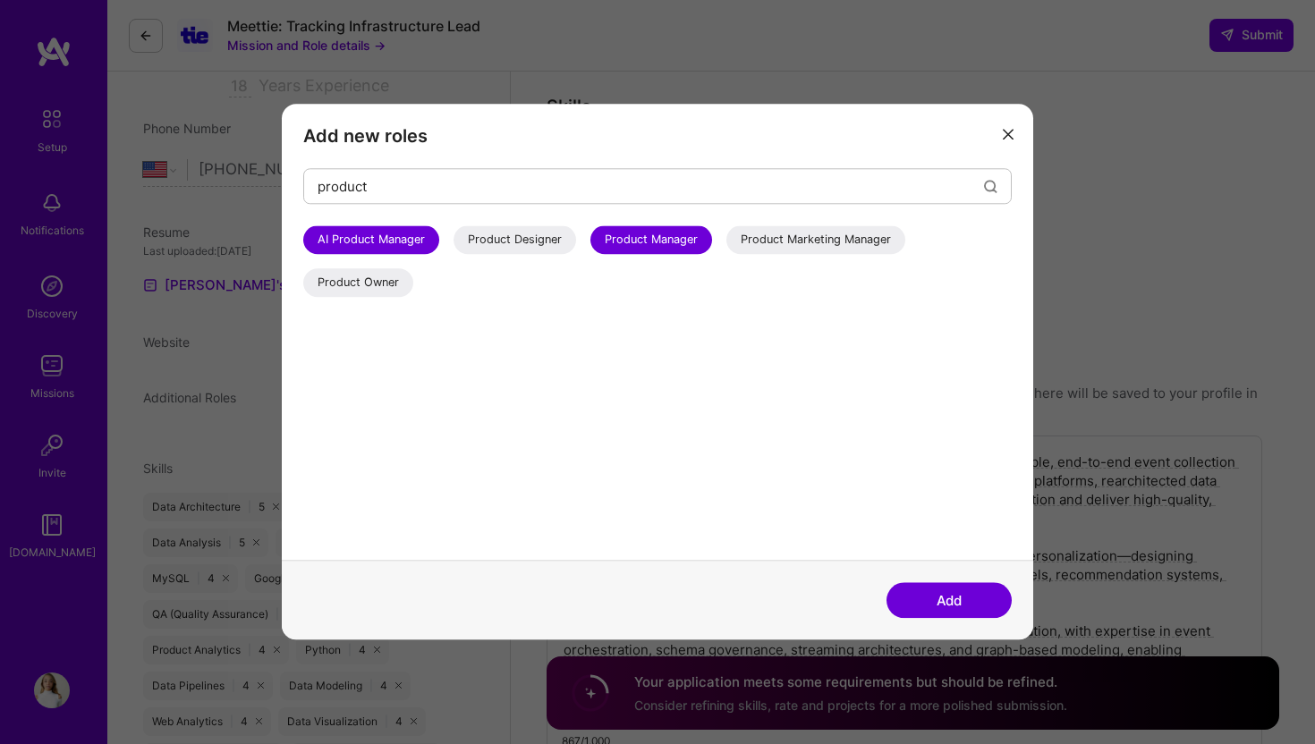
type input "product"
click at [386, 282] on div "Product Owner" at bounding box center [358, 282] width 110 height 29
click at [394, 192] on input "product" at bounding box center [651, 187] width 666 height 46
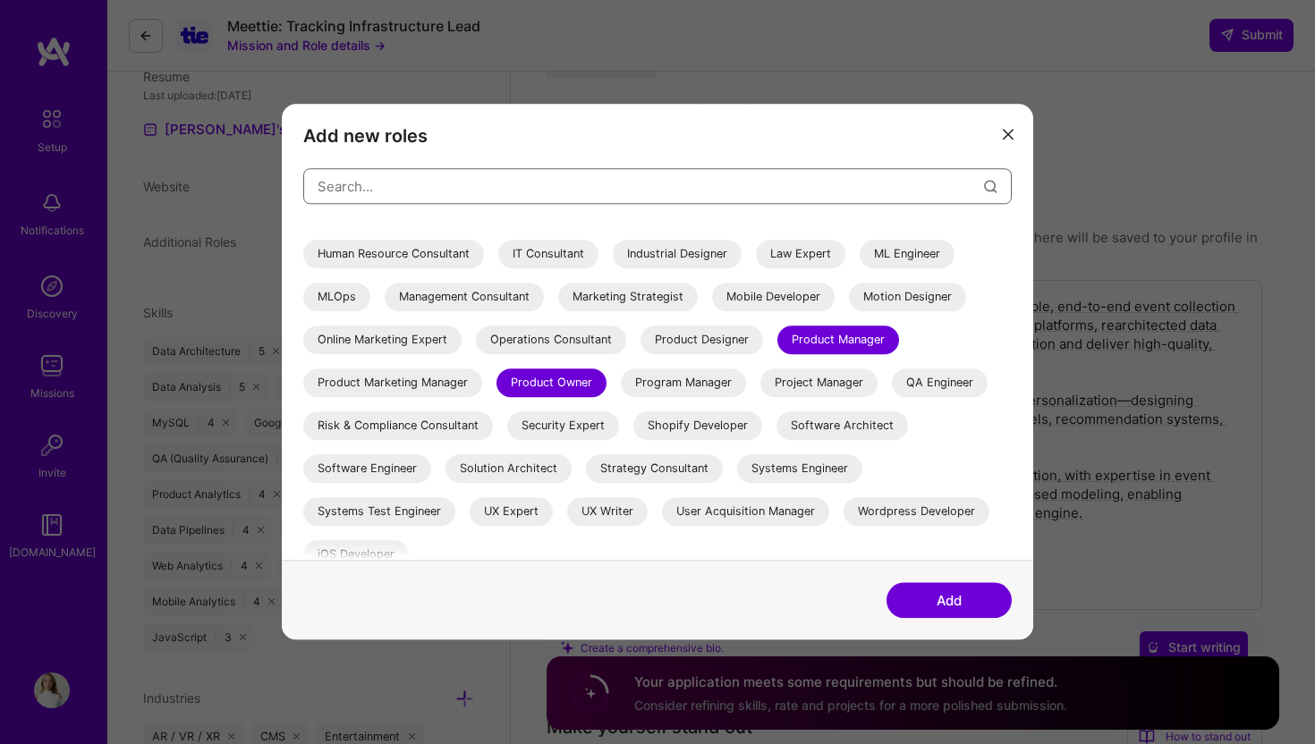
scroll to position [344, 0]
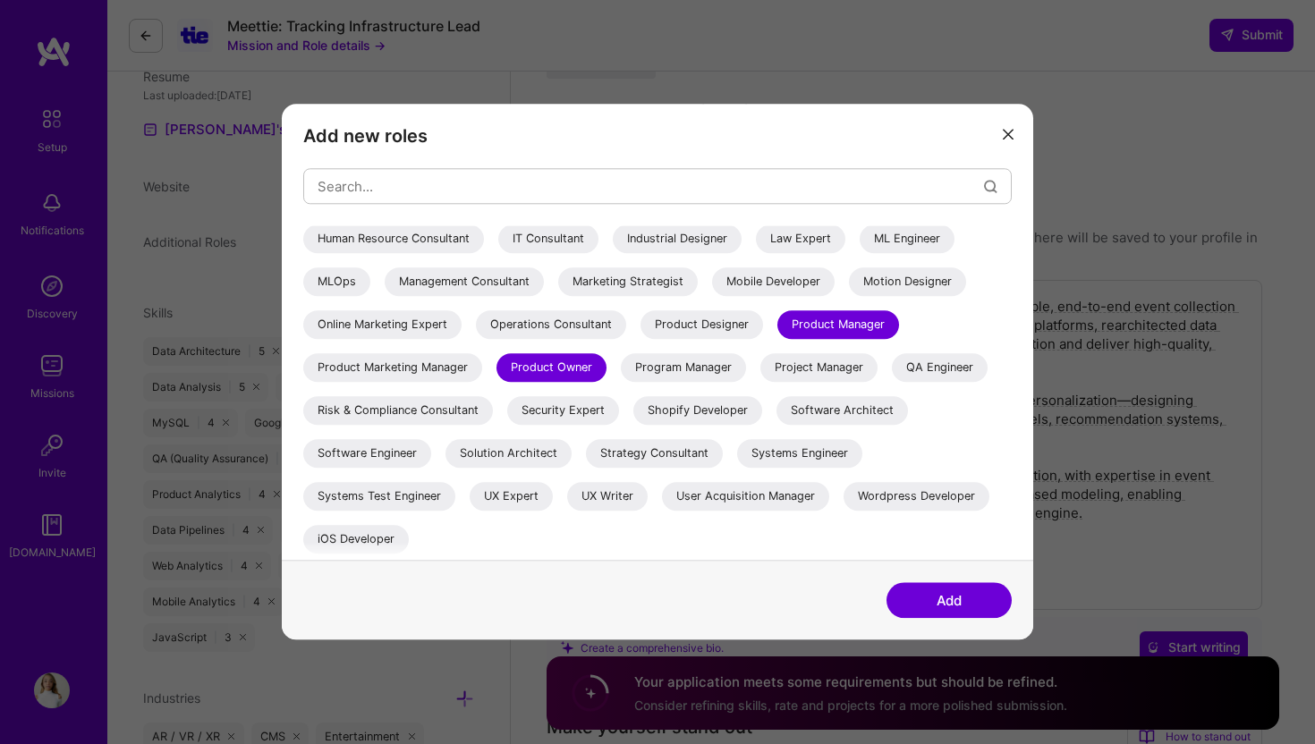
click at [951, 591] on button "Add" at bounding box center [948, 601] width 125 height 36
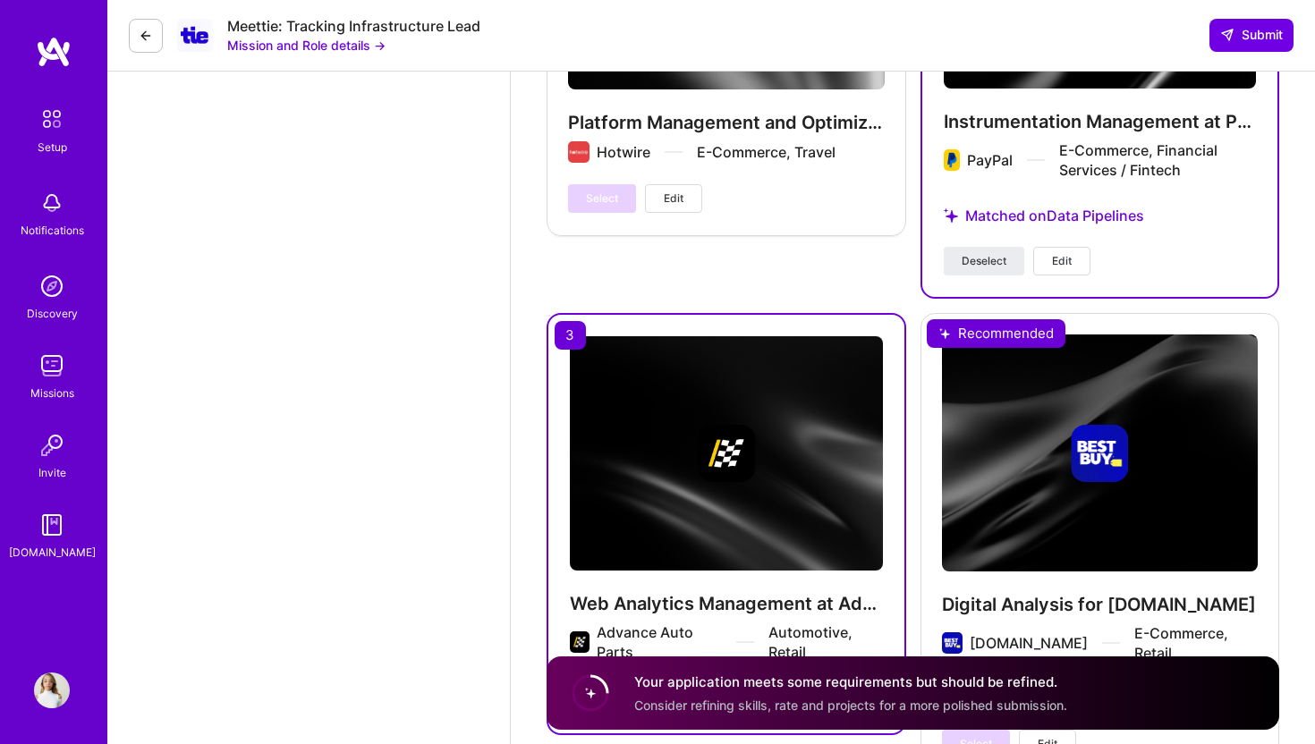
scroll to position [5251, 0]
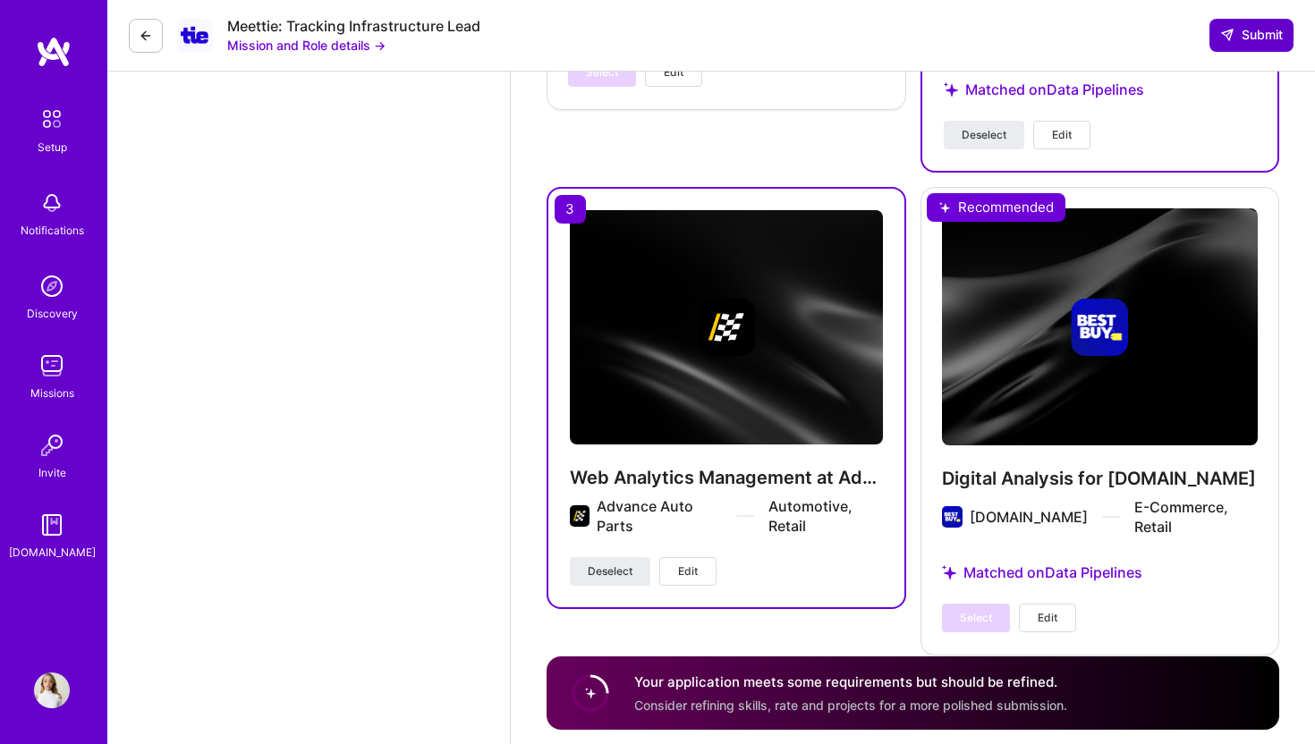
click at [1253, 34] on span "Submit" at bounding box center [1251, 35] width 63 height 18
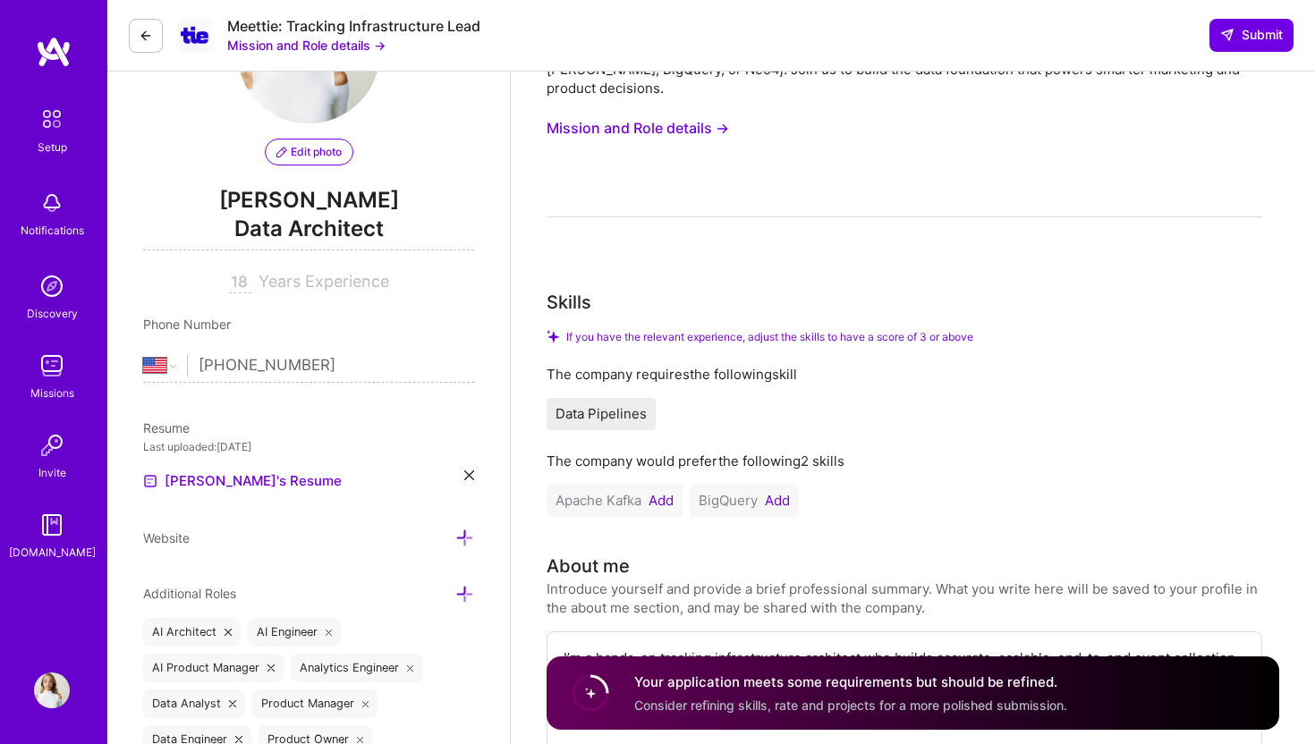
scroll to position [115, 0]
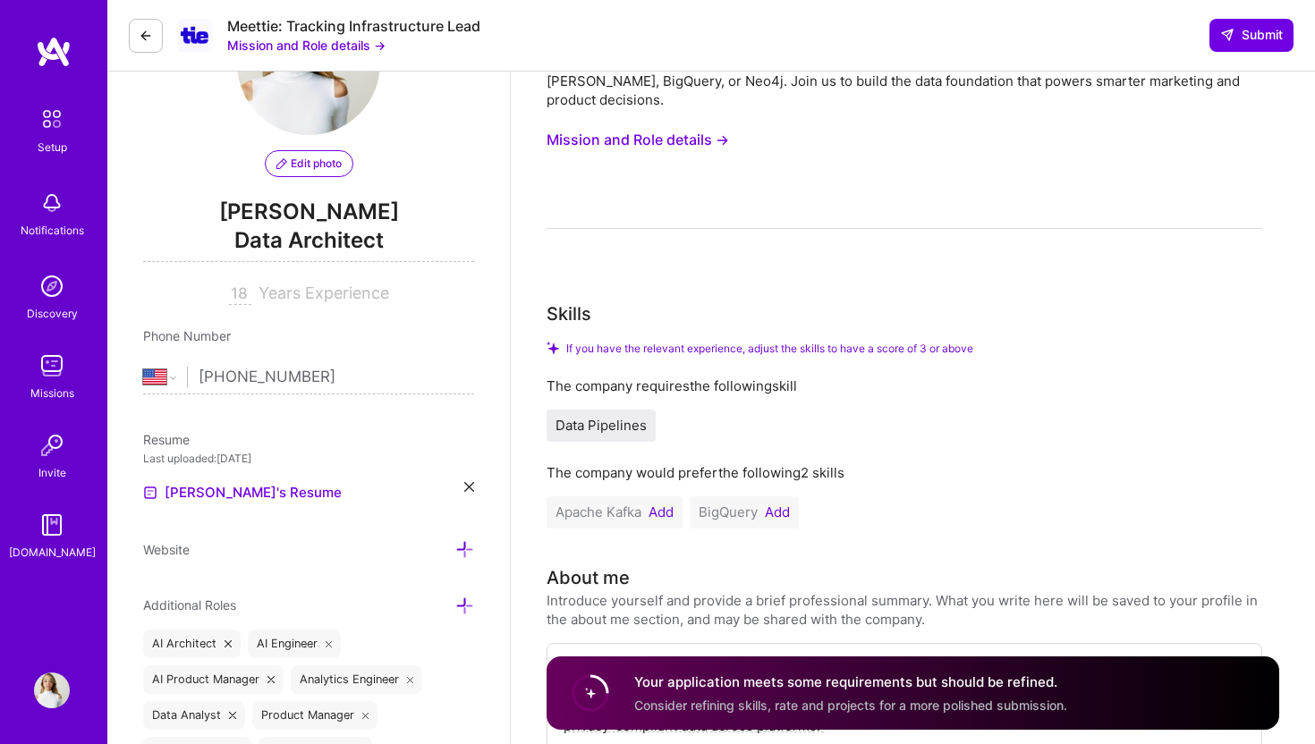
click at [369, 302] on div "18 Years Experience" at bounding box center [308, 294] width 331 height 21
click at [352, 300] on span "Years Experience" at bounding box center [324, 293] width 131 height 19
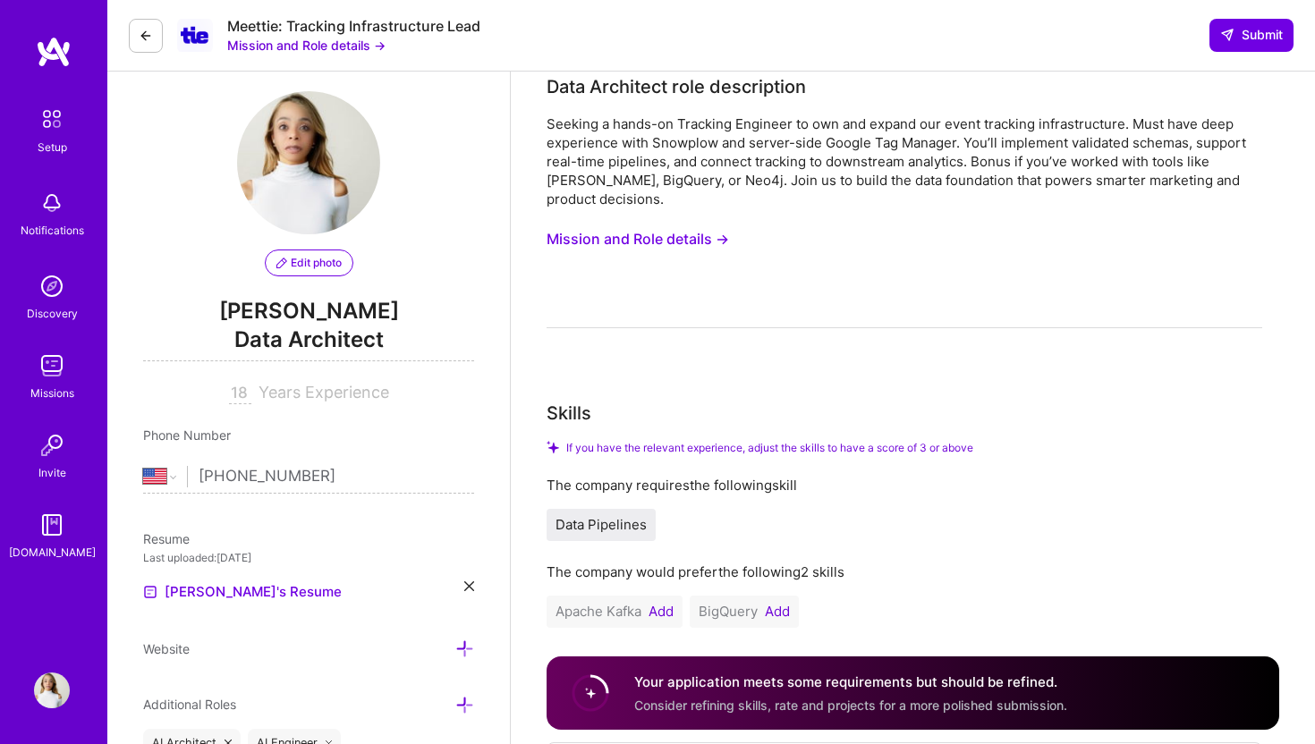
scroll to position [0, 0]
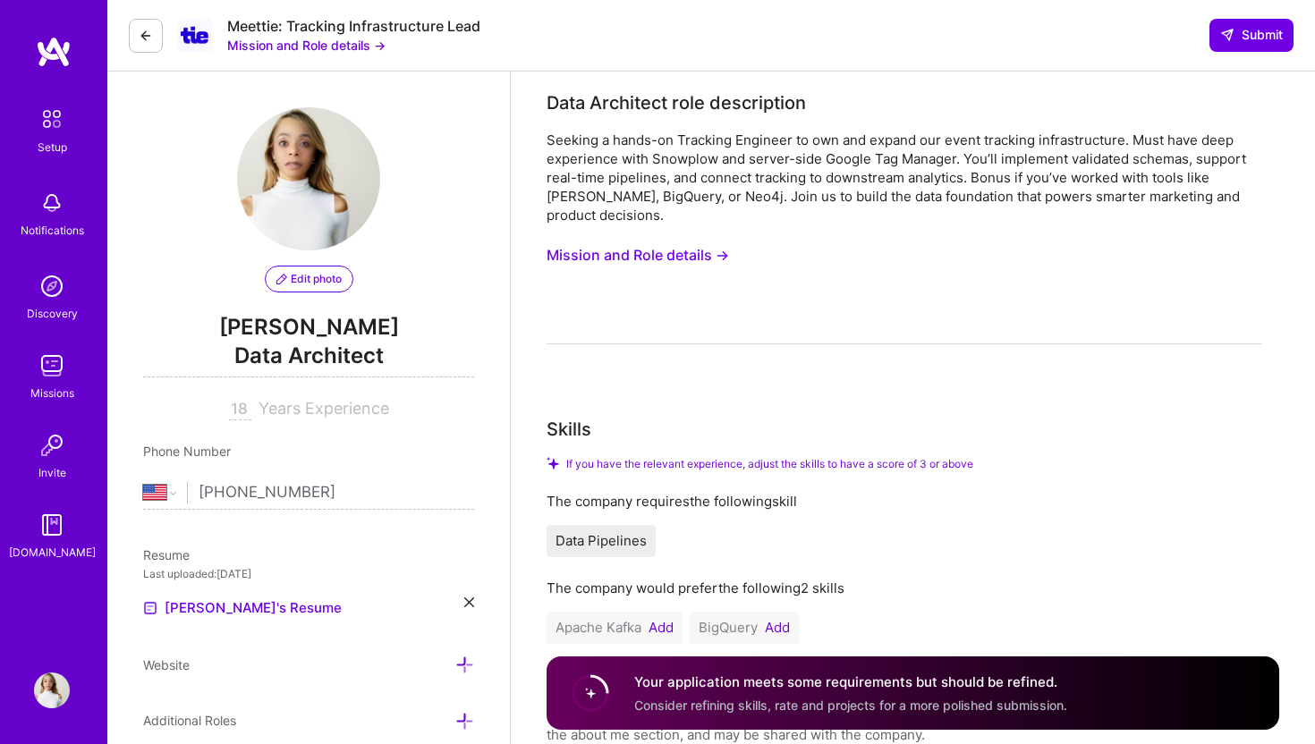
click at [1240, 42] on span "Submit" at bounding box center [1251, 35] width 63 height 18
click at [1224, 22] on button "Submit" at bounding box center [1251, 35] width 84 height 32
click at [1223, 22] on button "Submit" at bounding box center [1251, 35] width 84 height 32
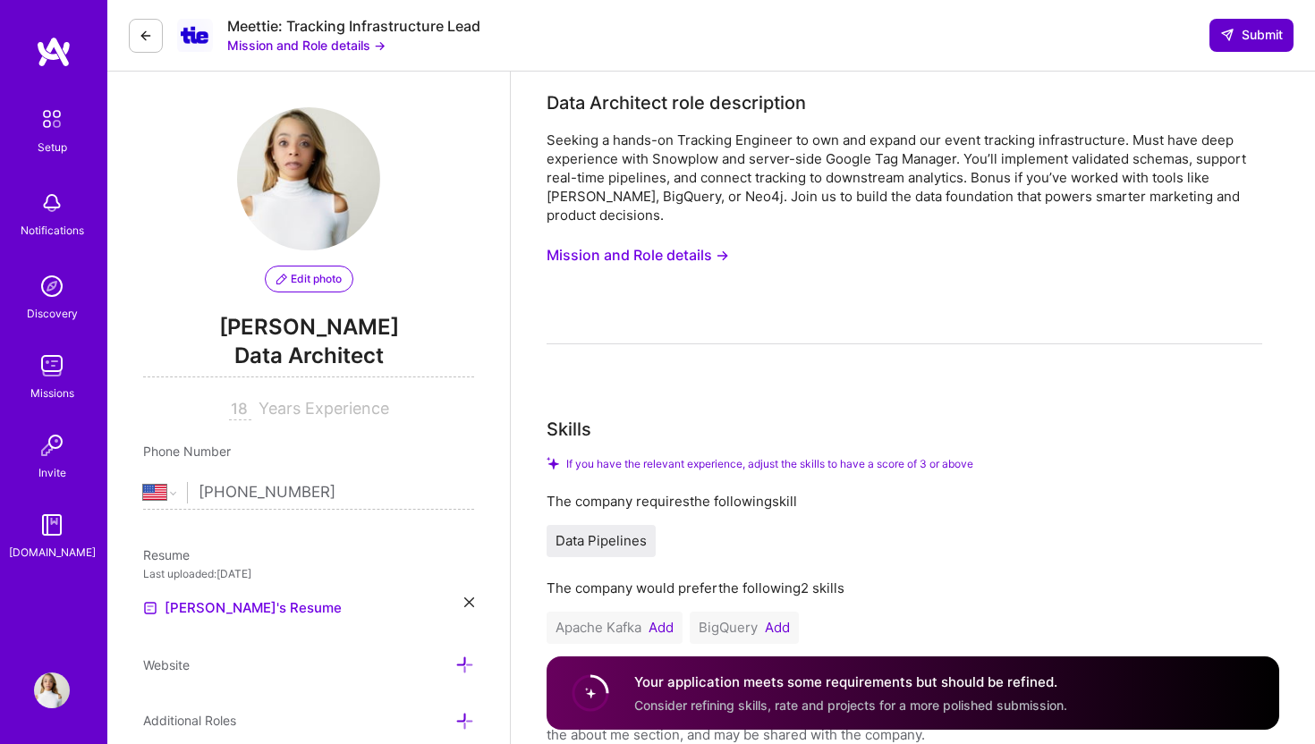
click at [1223, 24] on button "Submit" at bounding box center [1251, 35] width 84 height 32
click at [1223, 25] on button "Submit" at bounding box center [1251, 35] width 84 height 32
click at [1217, 28] on button "Submit" at bounding box center [1251, 35] width 84 height 32
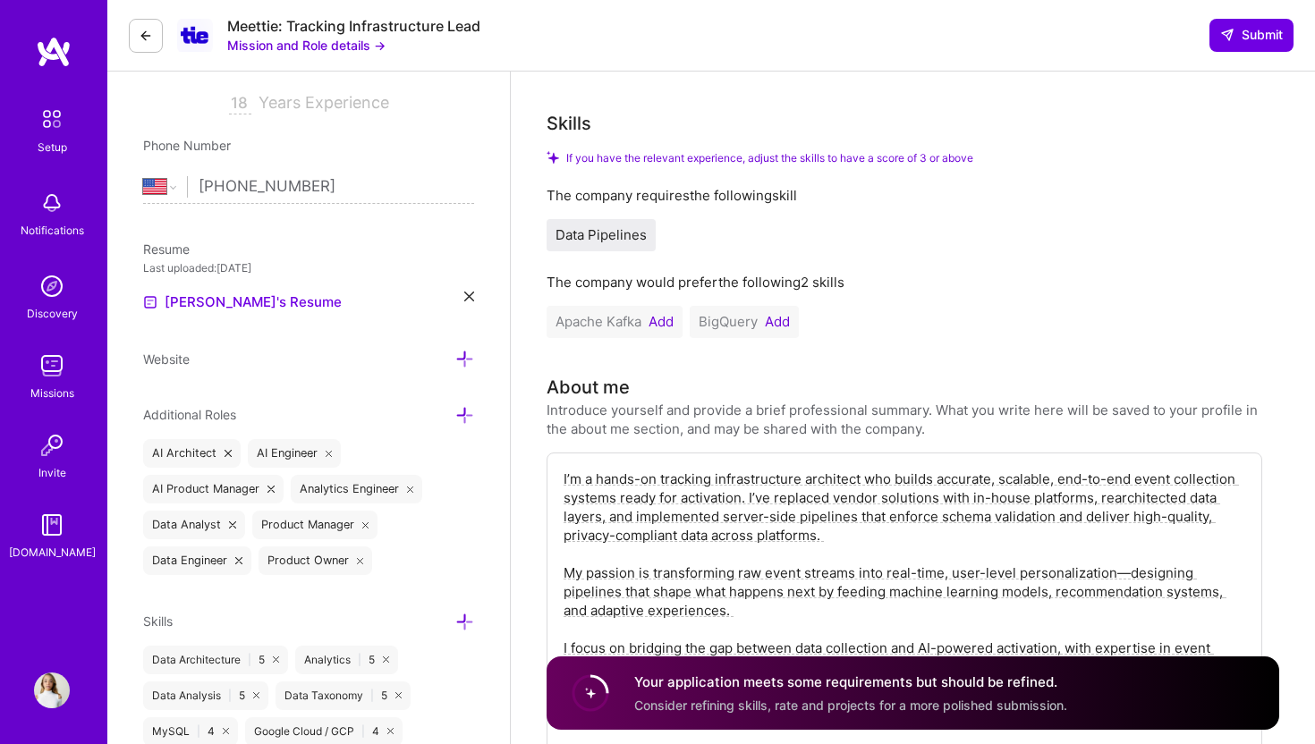
scroll to position [370, 0]
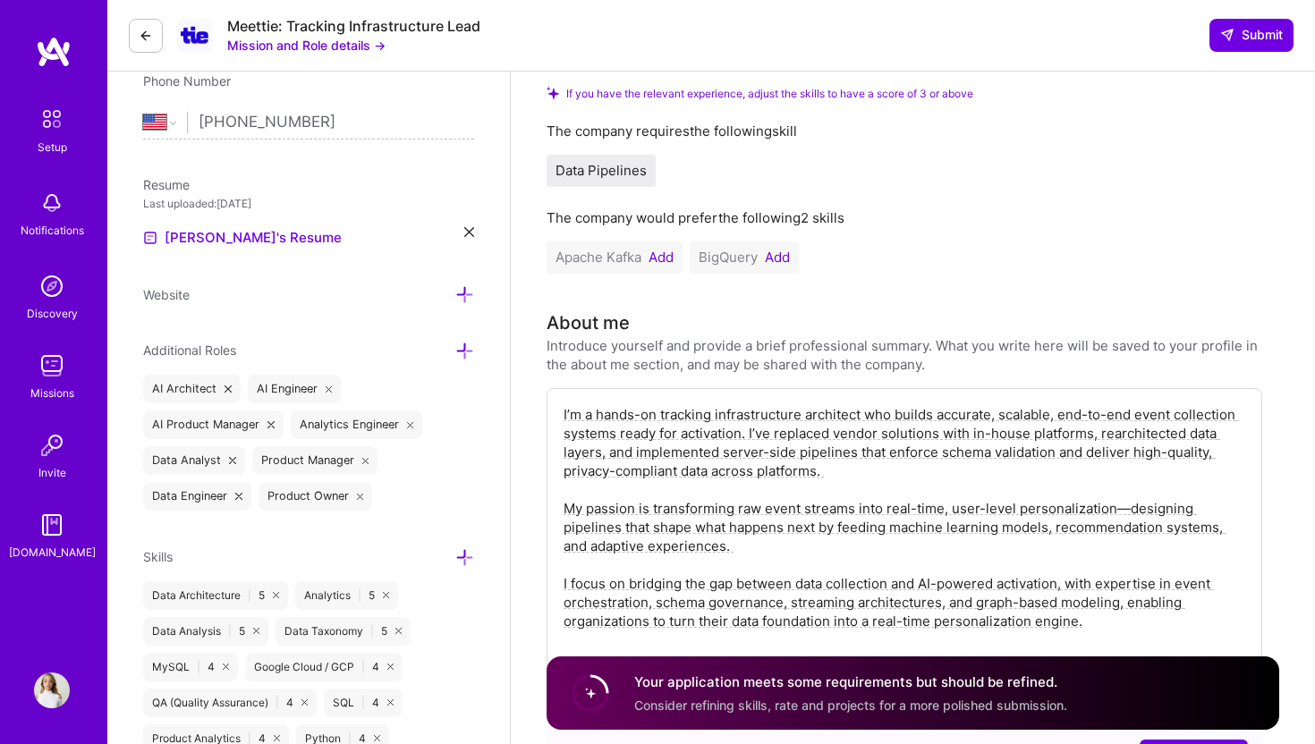
click at [466, 551] on icon at bounding box center [464, 557] width 19 height 19
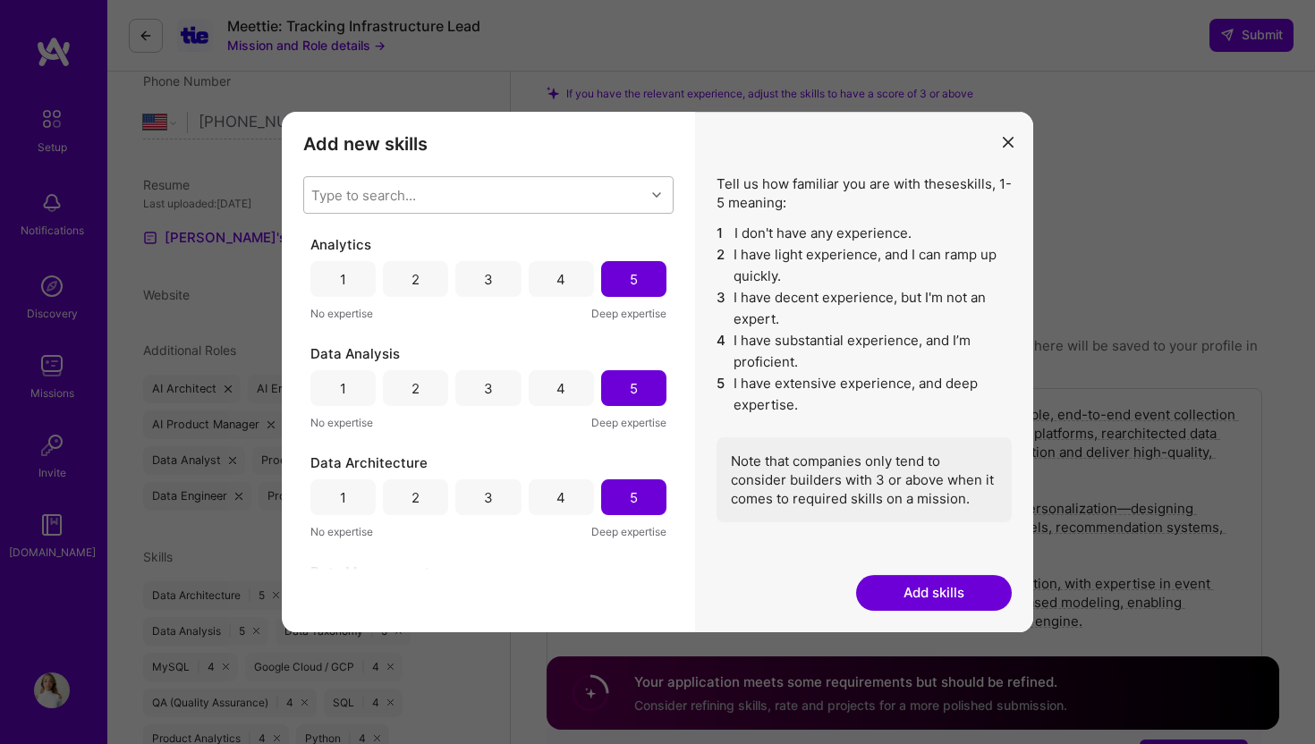
click at [549, 200] on div "Type to search..." at bounding box center [474, 195] width 341 height 36
type input "Data Pip"
click at [532, 247] on div "Data Pipelines" at bounding box center [488, 241] width 349 height 19
checkbox input "false"
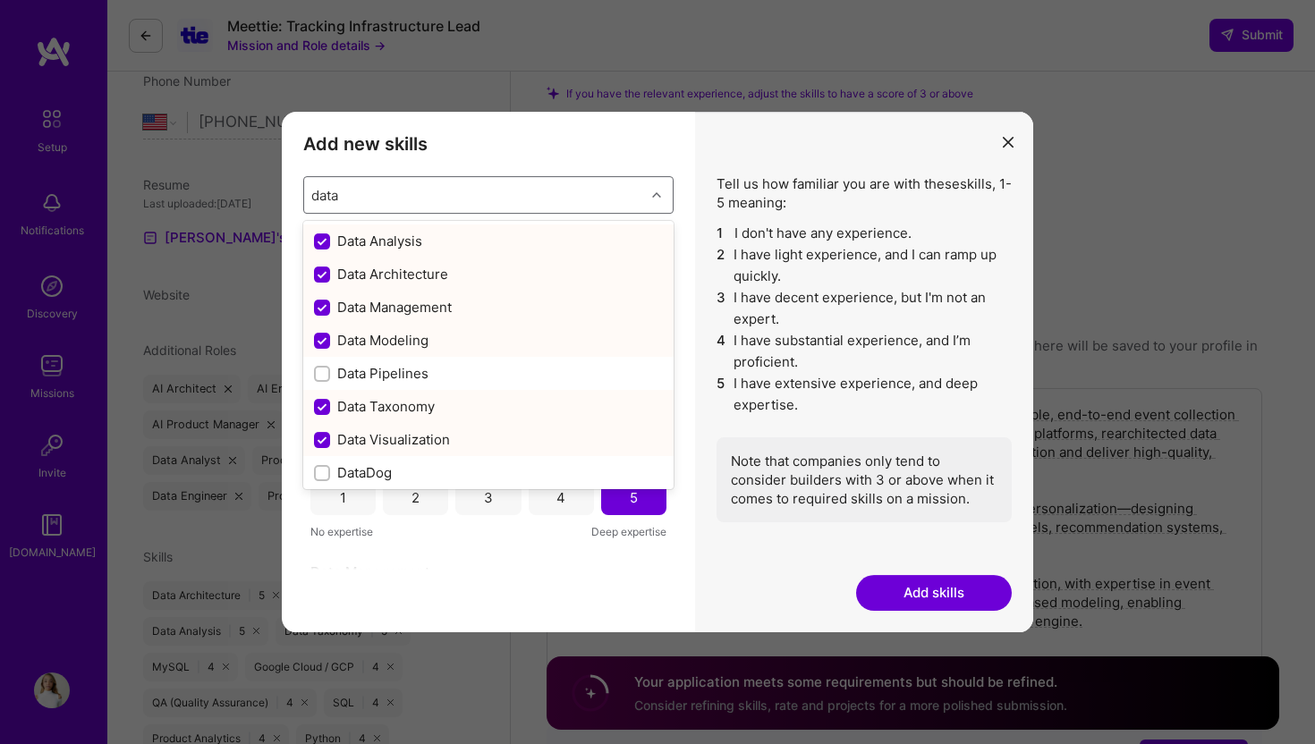
type input "data p"
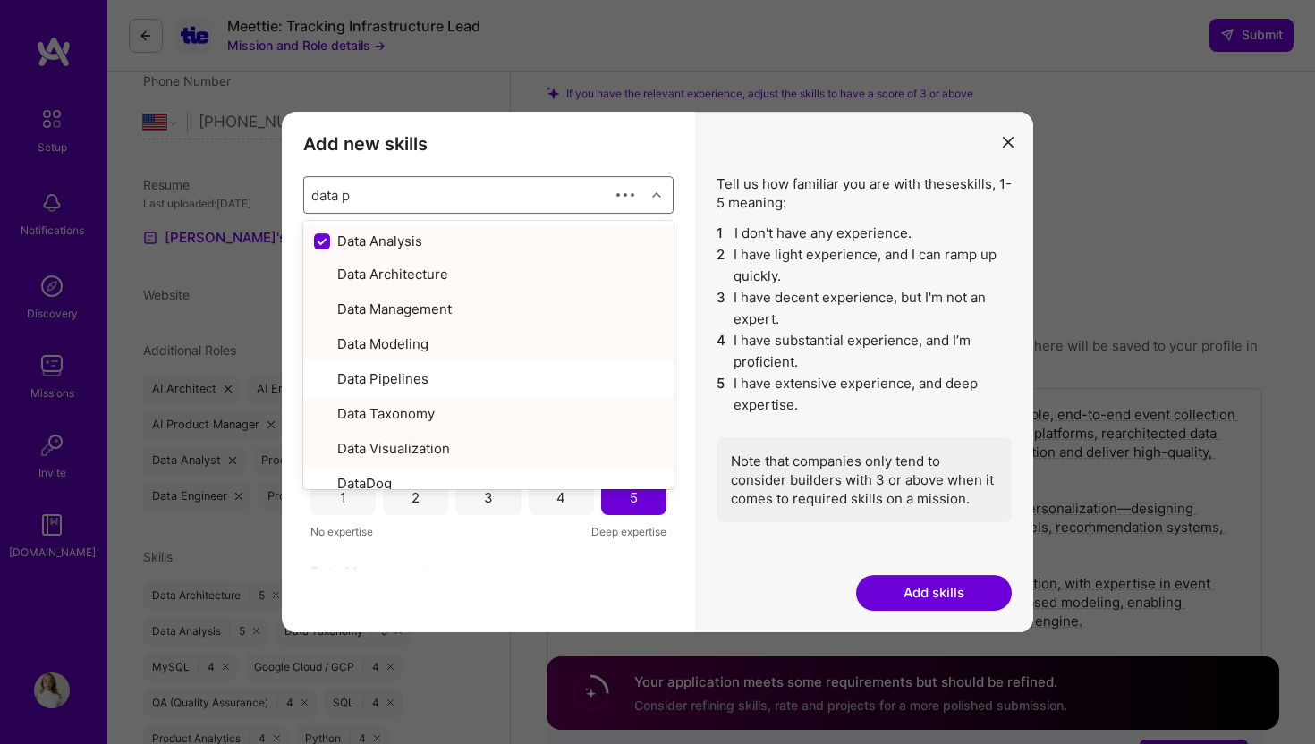
checkbox input "false"
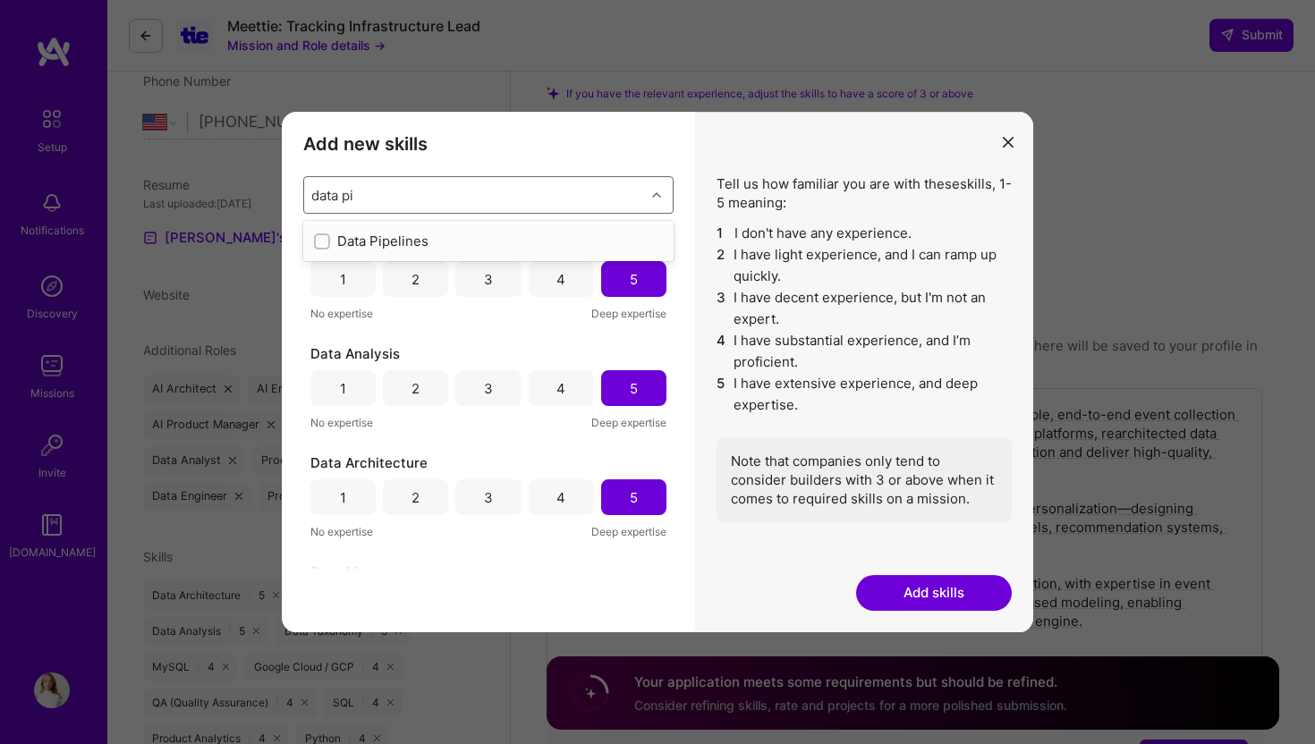
type input "data pip"
click at [446, 237] on div "Data Pipelines" at bounding box center [488, 241] width 349 height 19
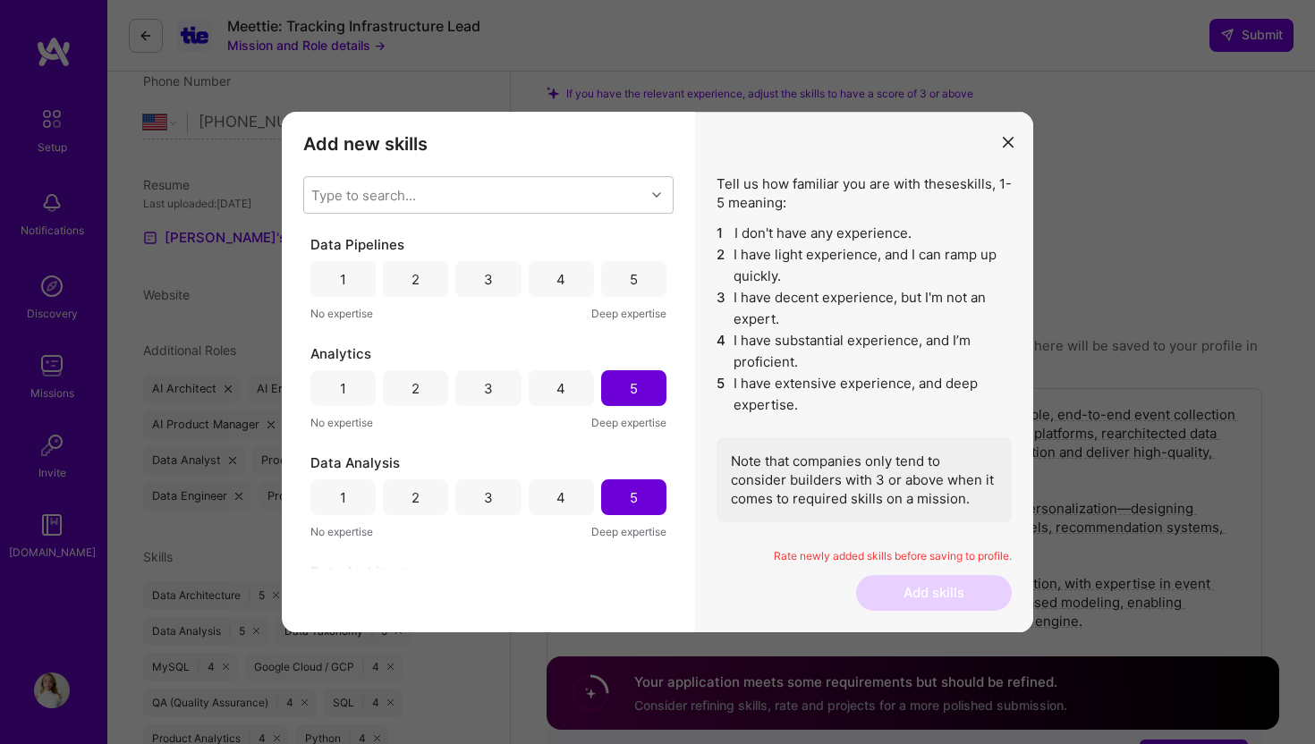
click at [827, 323] on li "3 I have decent experience, but I'm not an expert." at bounding box center [864, 308] width 295 height 43
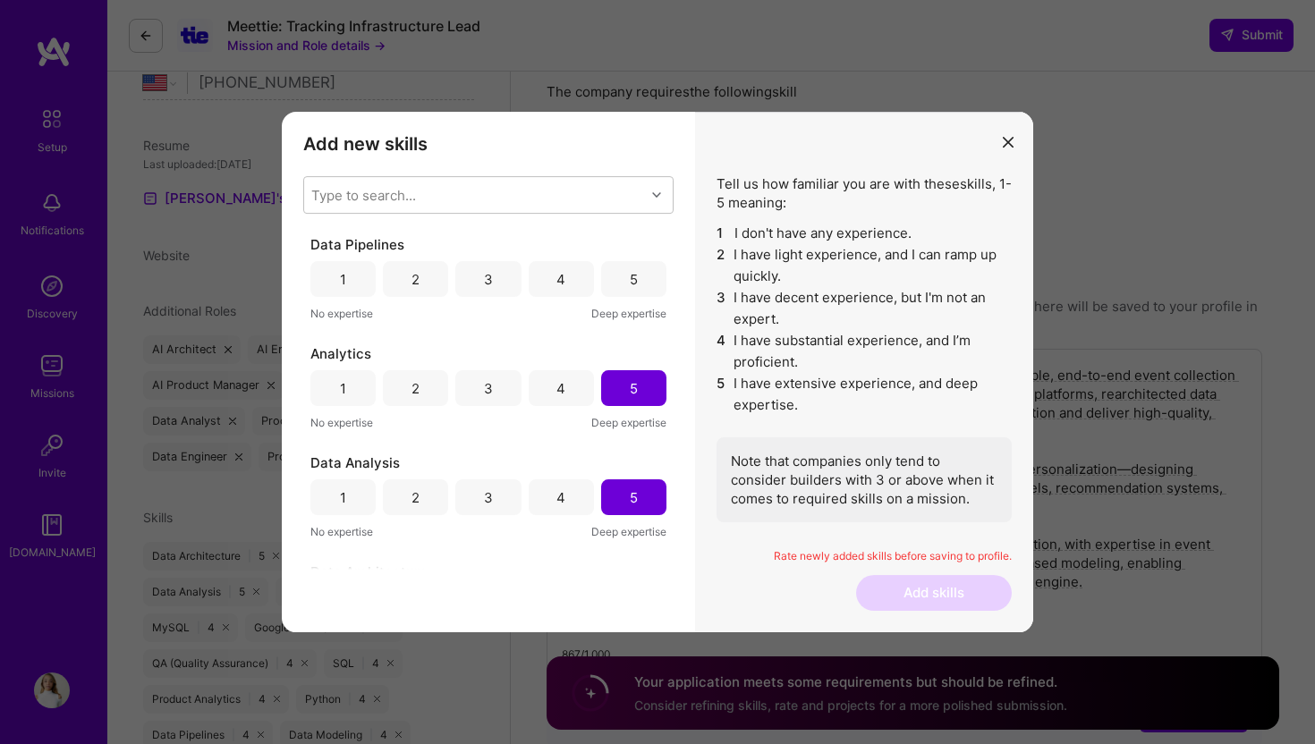
scroll to position [415, 0]
click at [553, 289] on div "4" at bounding box center [561, 279] width 65 height 36
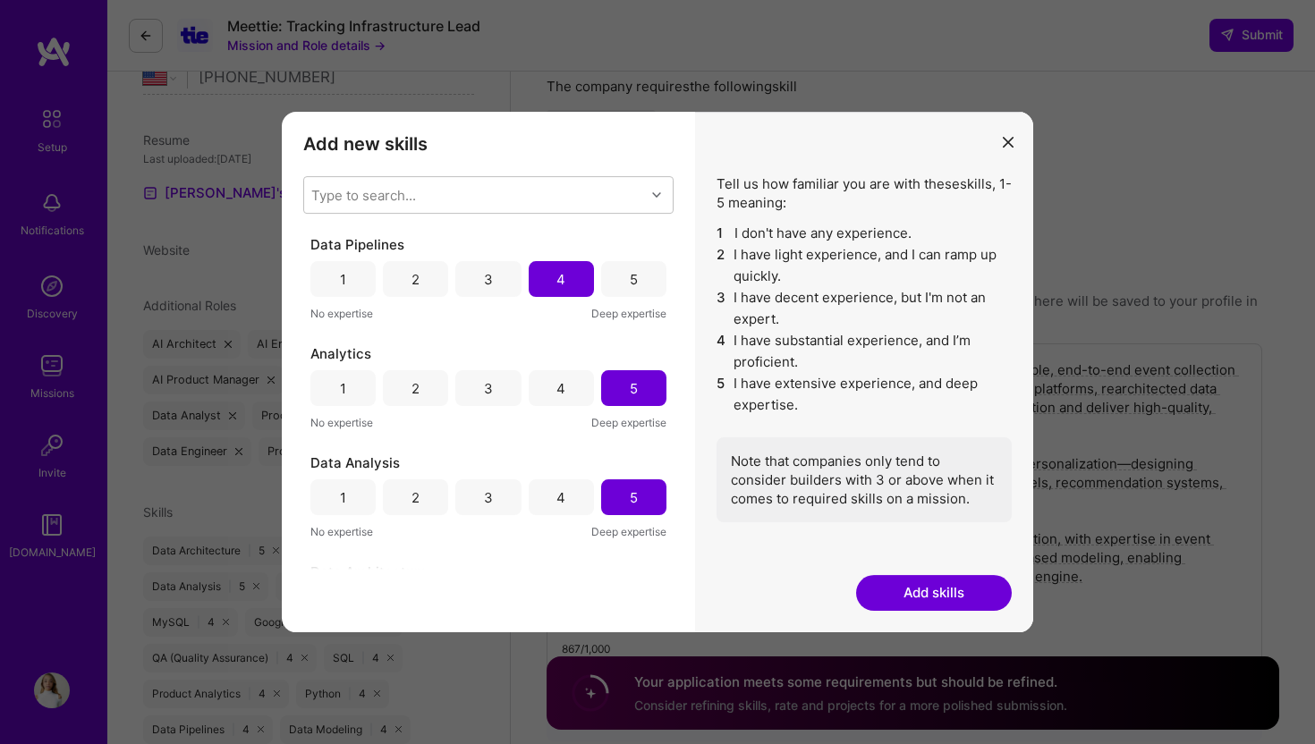
click at [937, 596] on button "Add skills" at bounding box center [934, 593] width 156 height 36
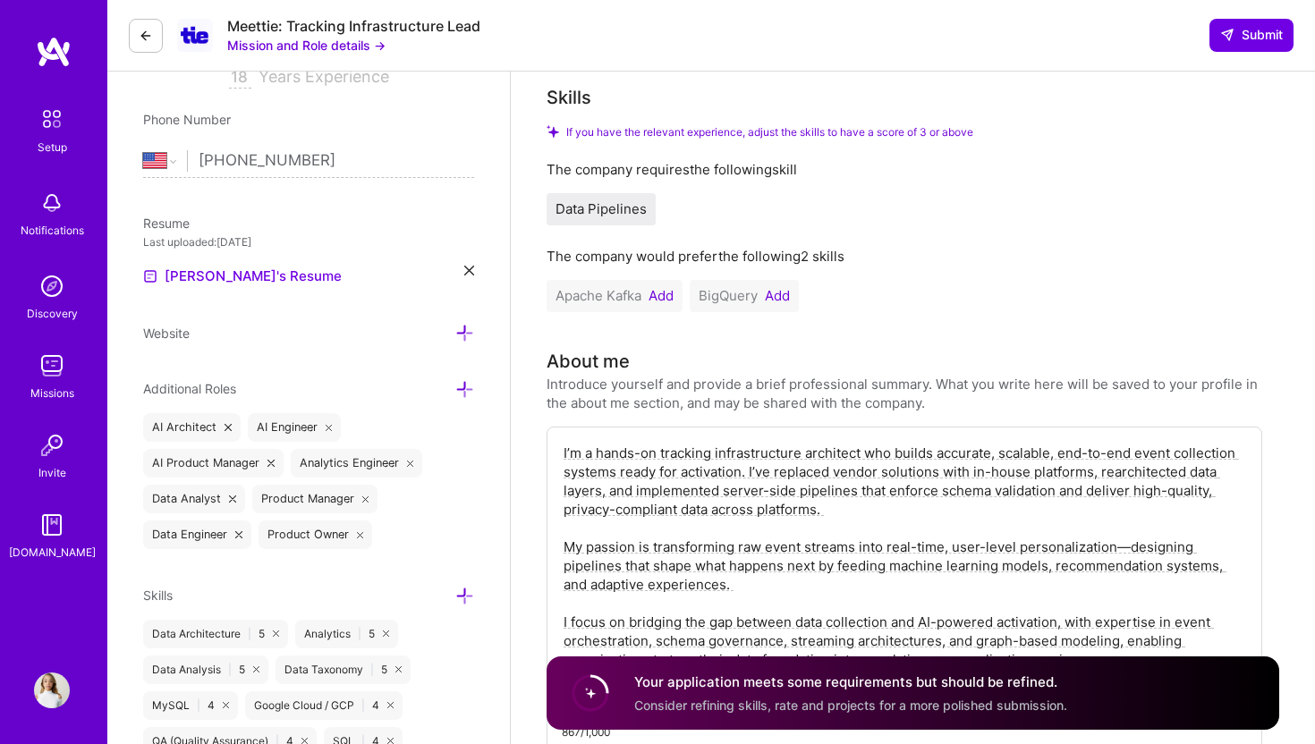
scroll to position [284, 0]
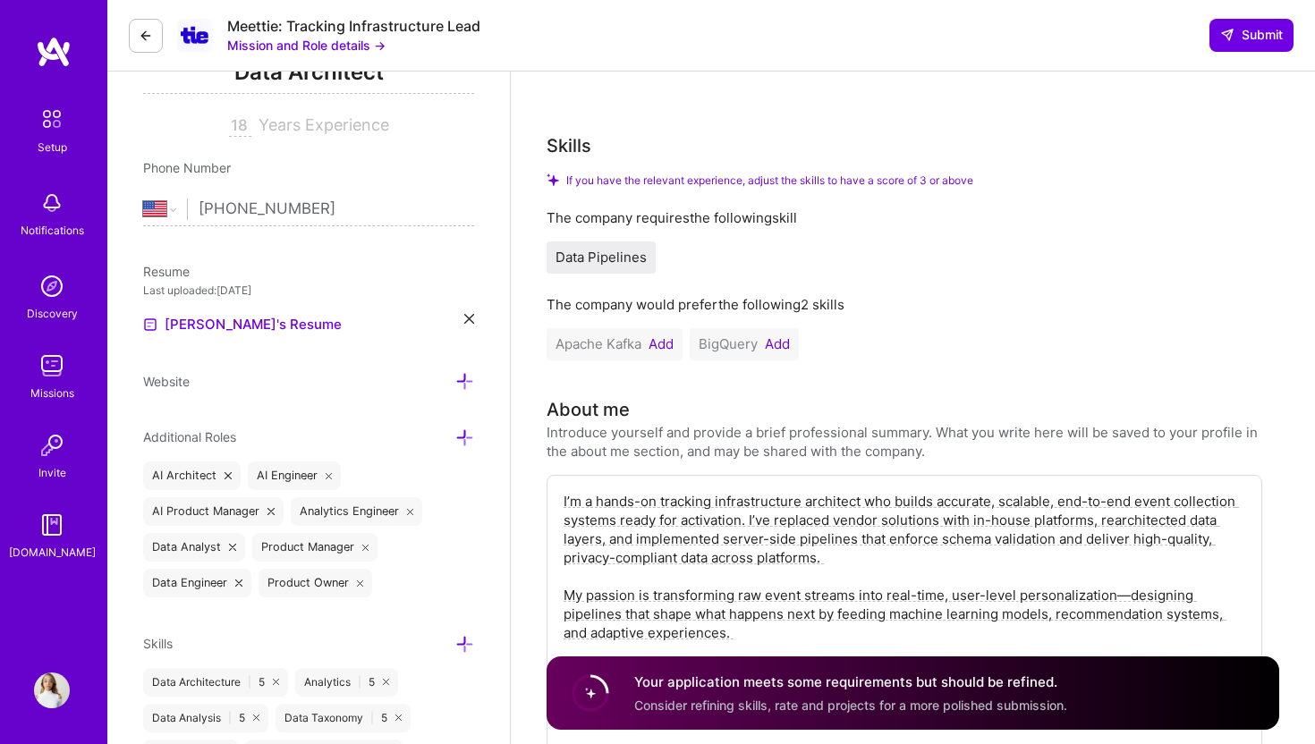
click at [665, 337] on button "Add" at bounding box center [661, 344] width 25 height 14
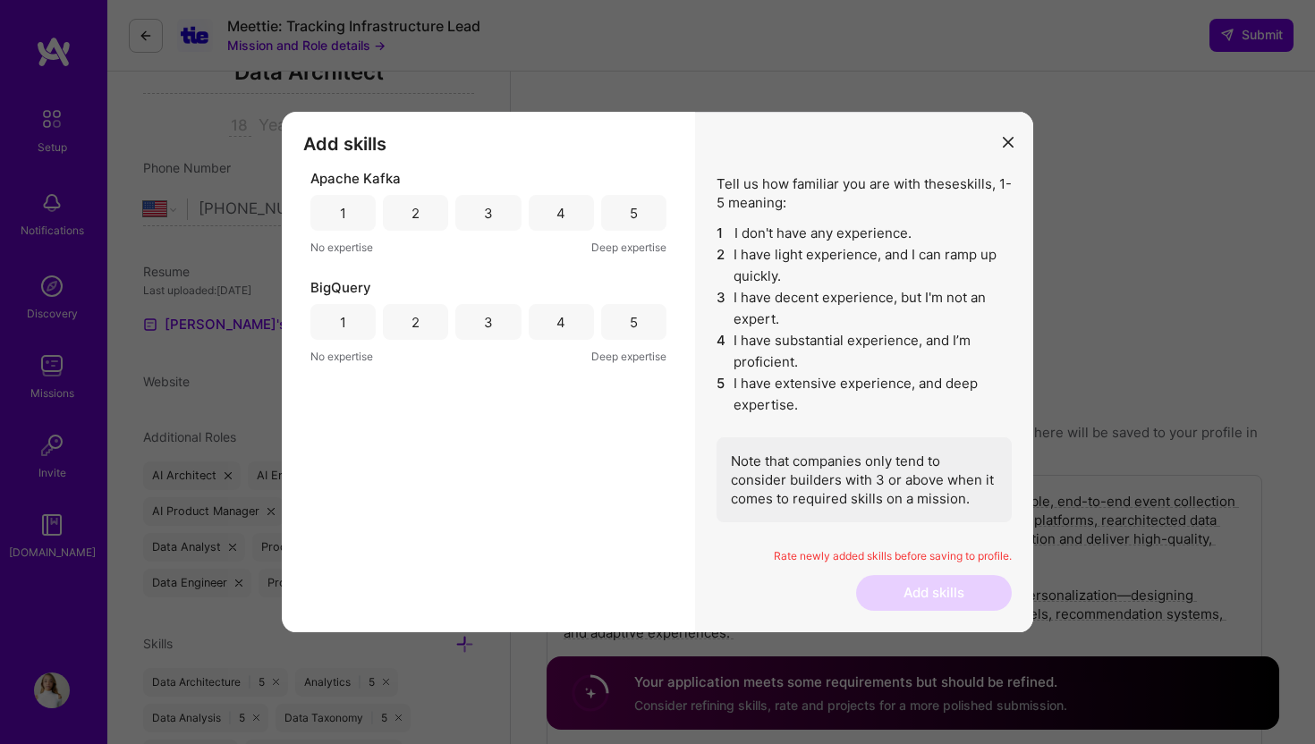
click at [502, 211] on div "3" at bounding box center [487, 213] width 65 height 36
click at [563, 219] on div "4" at bounding box center [560, 213] width 9 height 19
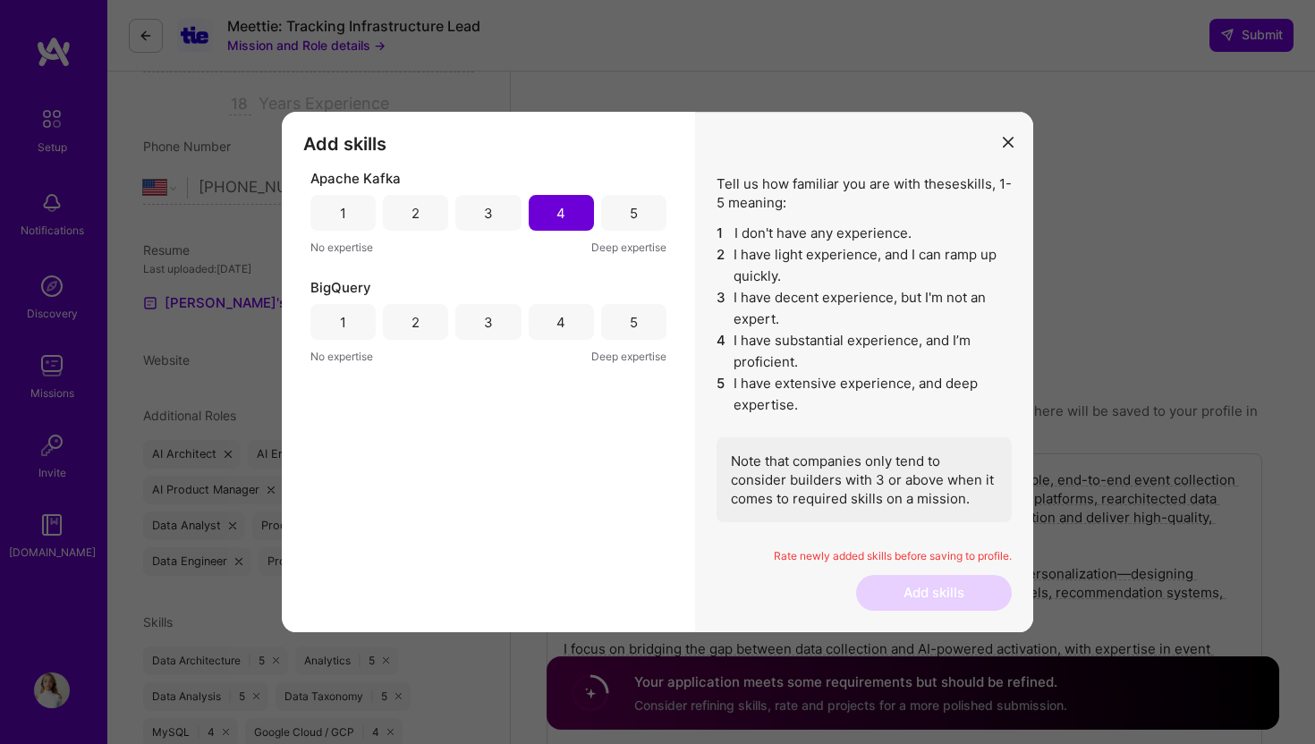
scroll to position [308, 0]
click at [561, 320] on div "4" at bounding box center [560, 322] width 9 height 19
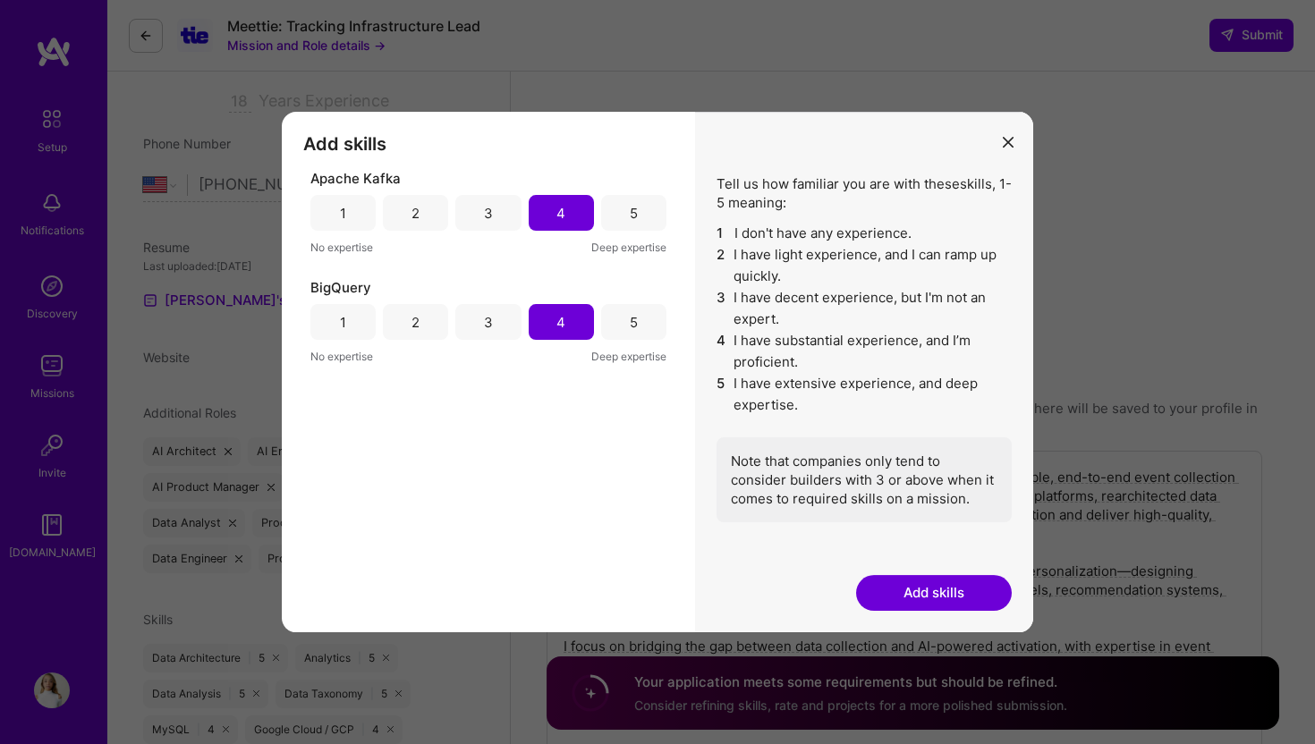
click at [967, 588] on button "Add skills" at bounding box center [934, 593] width 156 height 36
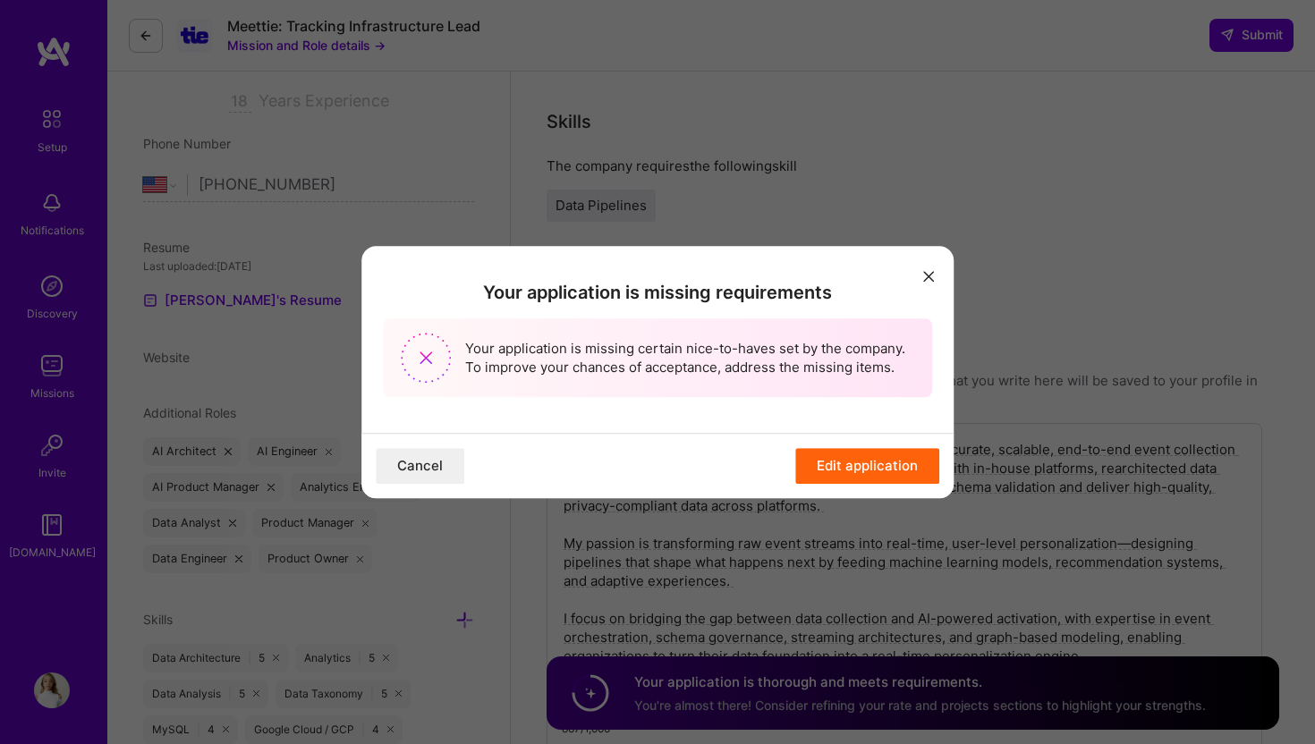
click at [883, 466] on button "Edit application" at bounding box center [867, 466] width 144 height 36
click at [878, 464] on button "Edit application" at bounding box center [867, 466] width 144 height 36
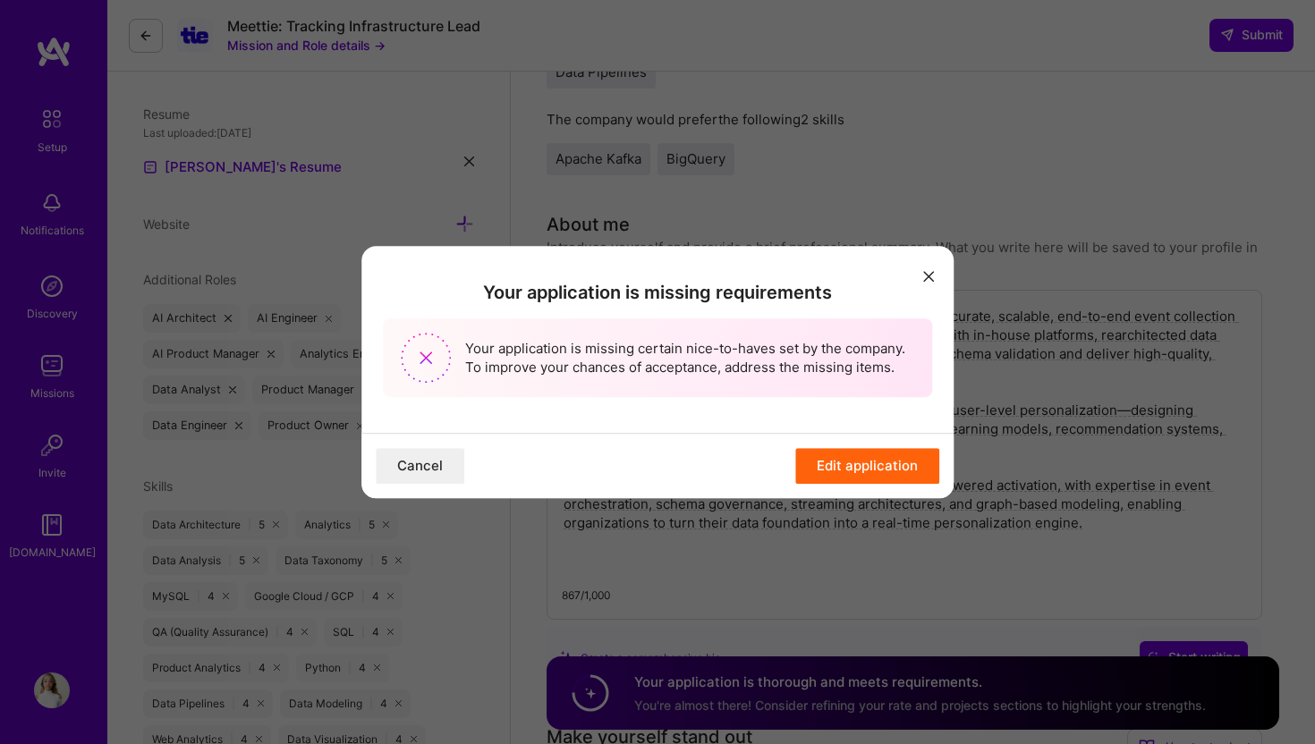
scroll to position [442, 0]
click at [853, 475] on button "Edit application" at bounding box center [867, 466] width 144 height 36
click at [931, 277] on icon "modal" at bounding box center [928, 276] width 11 height 11
click at [930, 271] on icon "modal" at bounding box center [928, 276] width 11 height 11
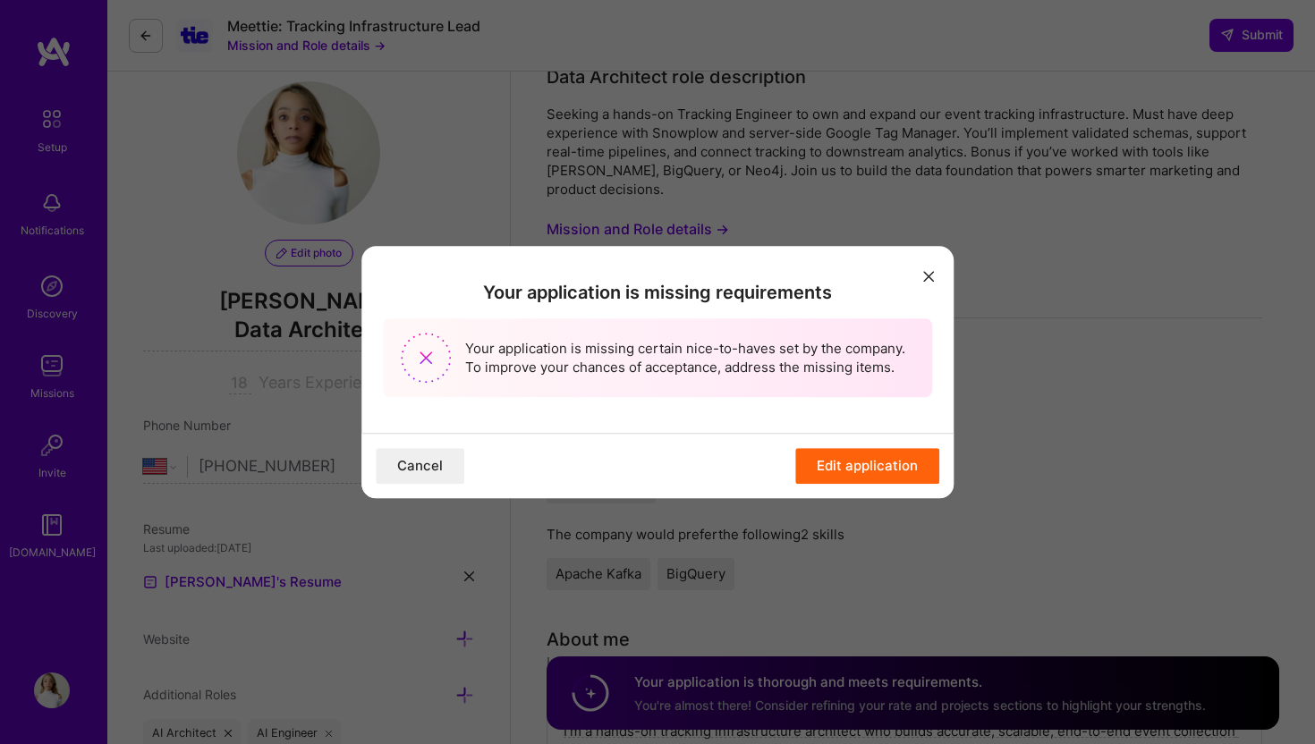
scroll to position [0, 0]
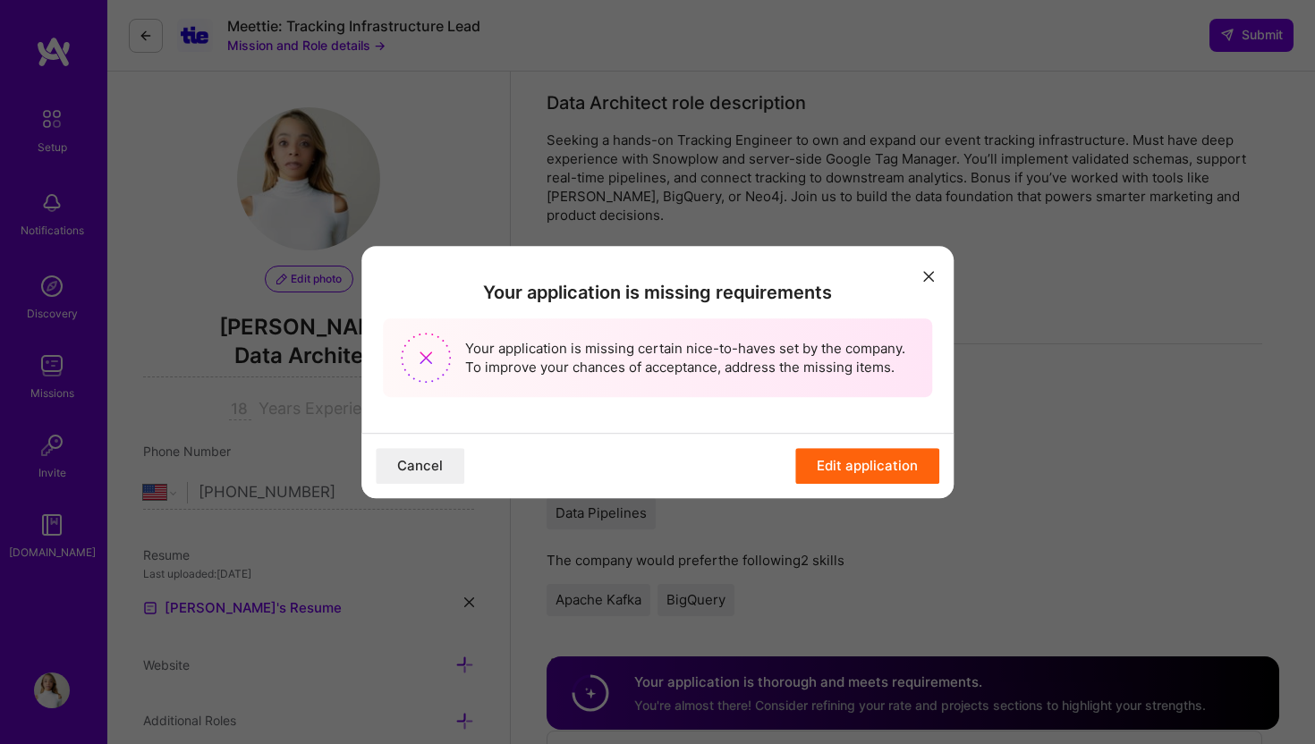
click at [930, 267] on button "modal" at bounding box center [928, 275] width 21 height 30
click at [922, 267] on button "modal" at bounding box center [928, 275] width 21 height 30
click at [827, 129] on div "Your application is missing requirements Your application is missing certain ni…" at bounding box center [657, 372] width 1315 height 744
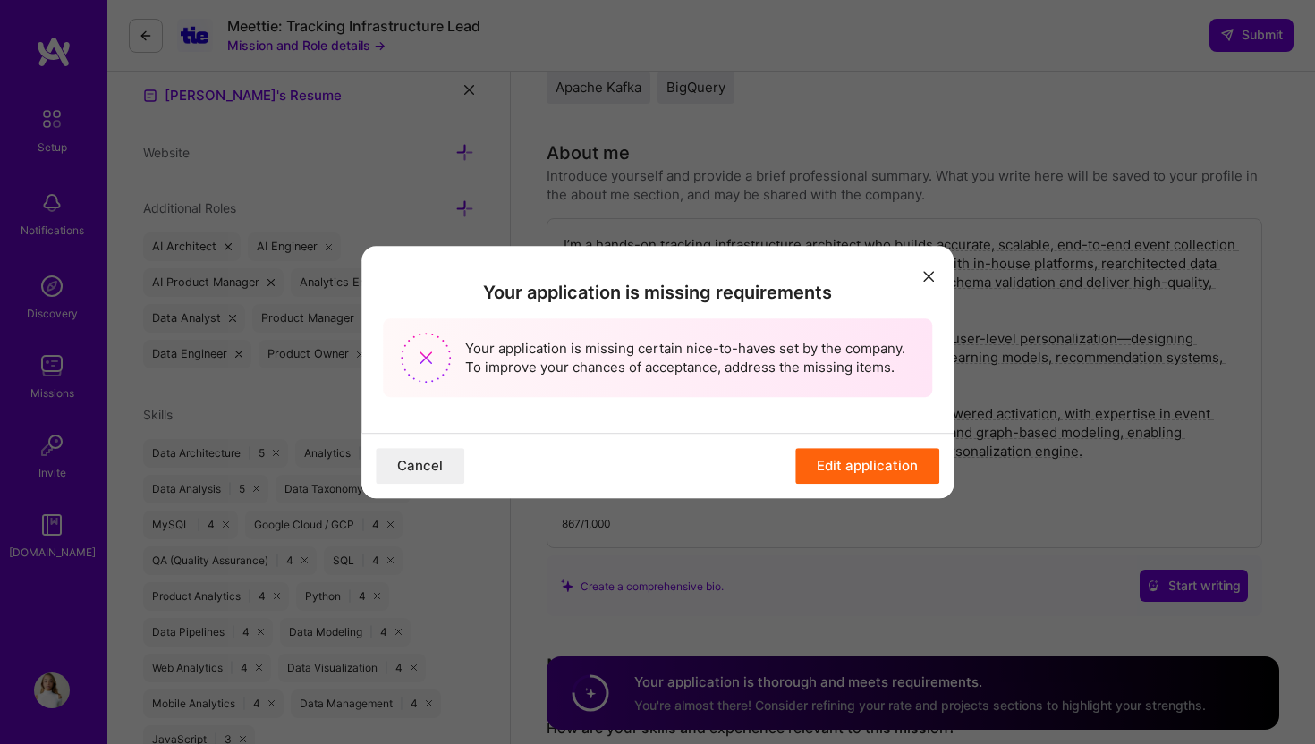
scroll to position [496, 0]
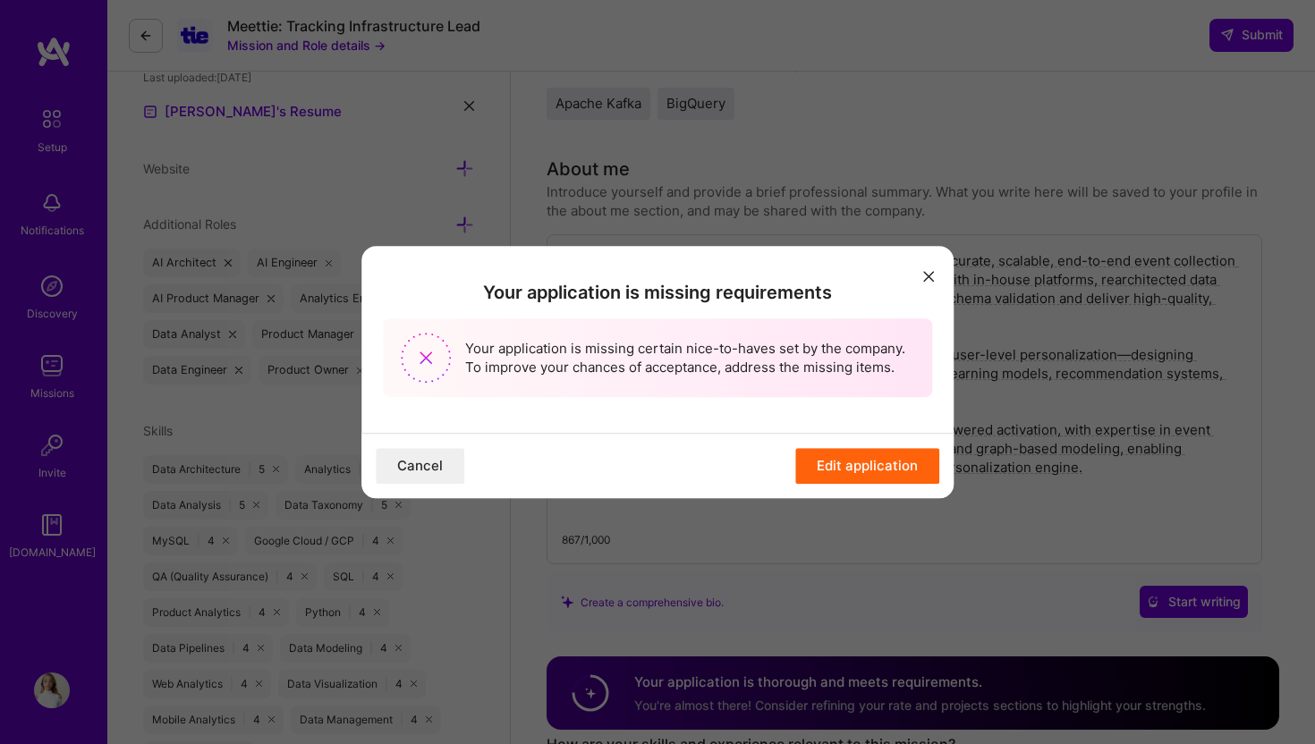
click at [423, 465] on button "Cancel" at bounding box center [420, 466] width 89 height 36
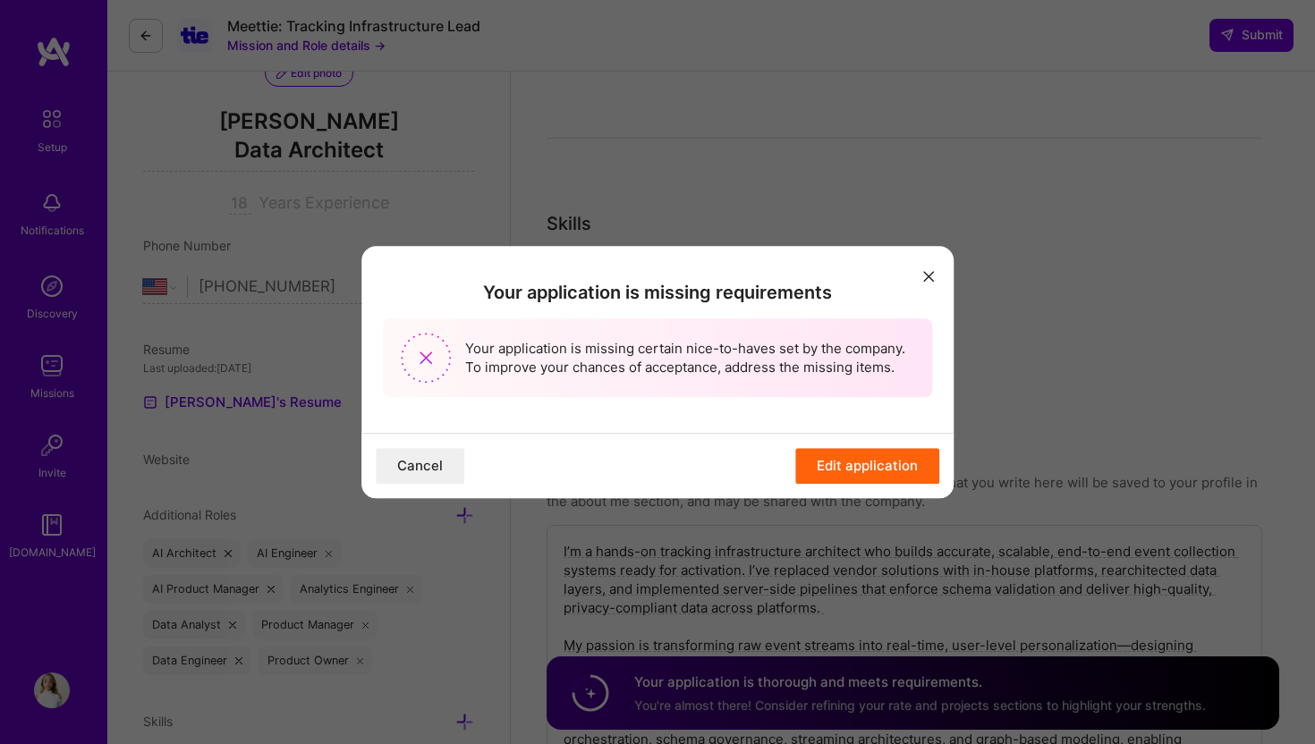
scroll to position [0, 0]
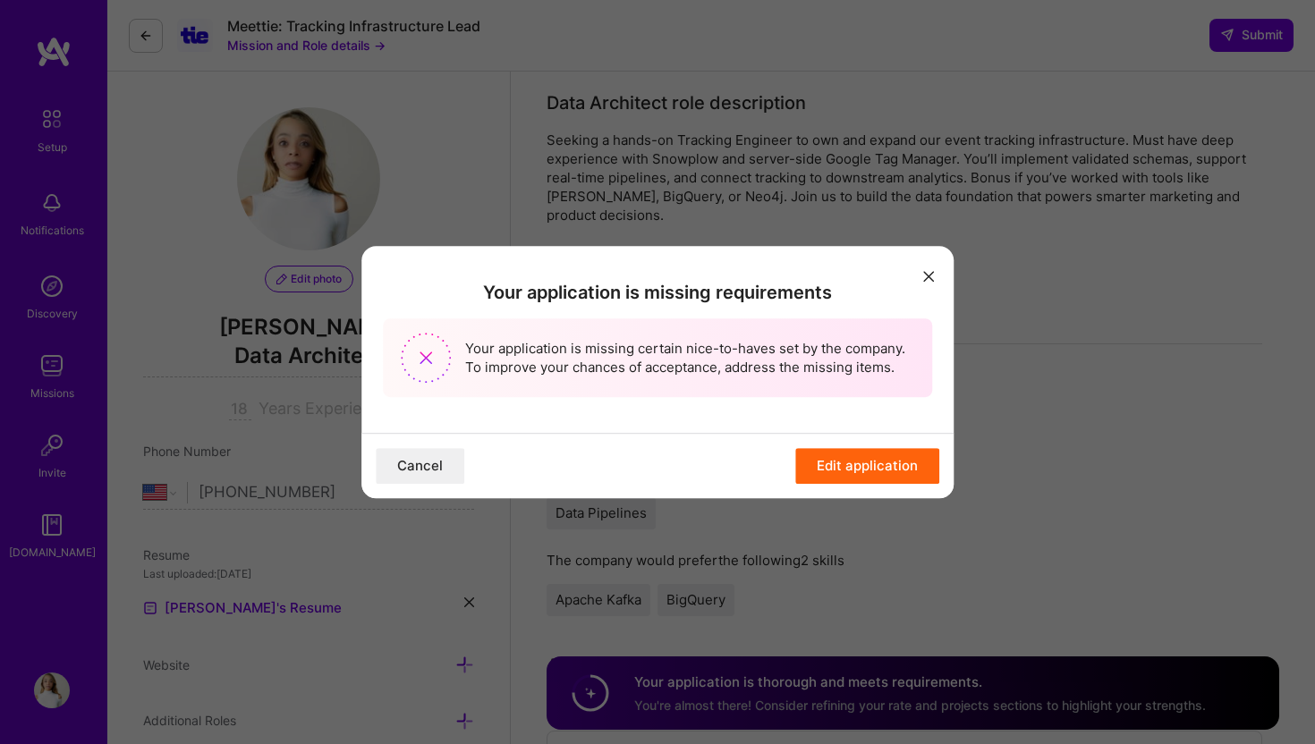
click at [638, 602] on div "Your application is missing requirements Your application is missing certain ni…" at bounding box center [657, 372] width 1315 height 744
click at [928, 278] on icon "modal" at bounding box center [928, 276] width 11 height 11
click at [877, 468] on button "Edit application" at bounding box center [867, 466] width 144 height 36
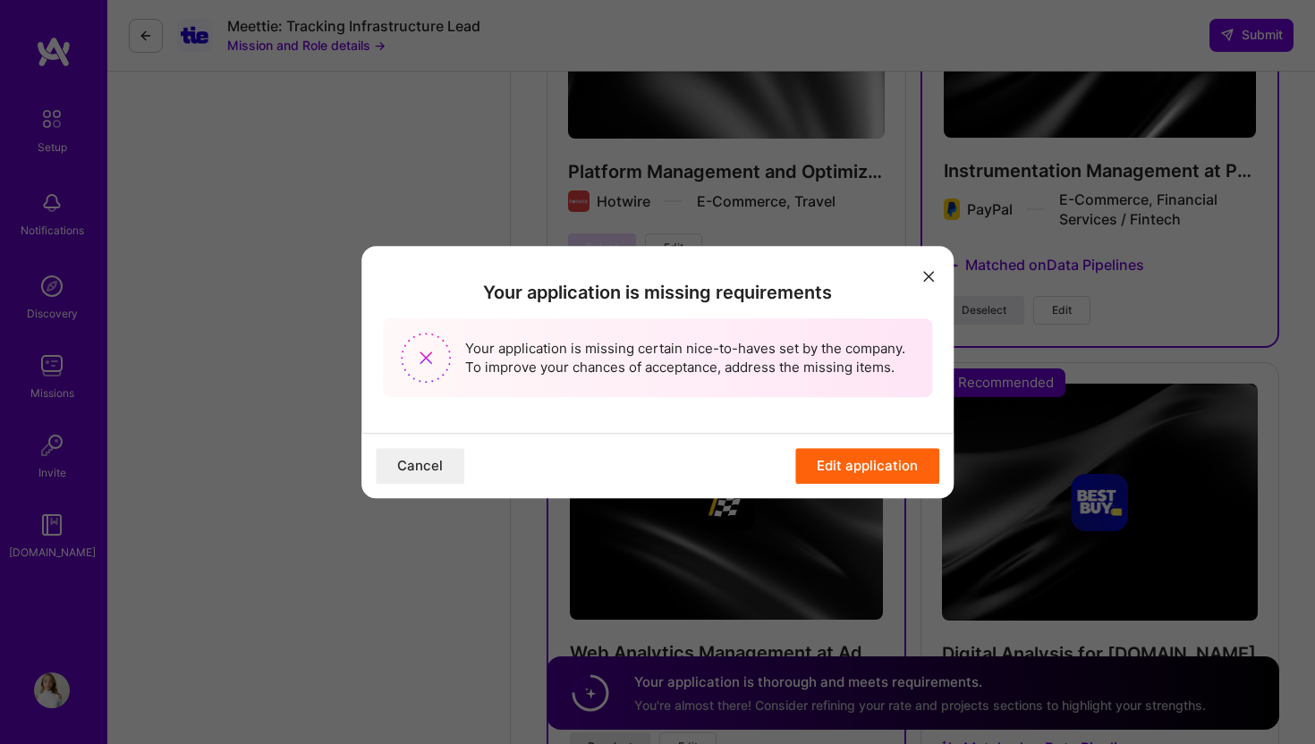
scroll to position [5223, 0]
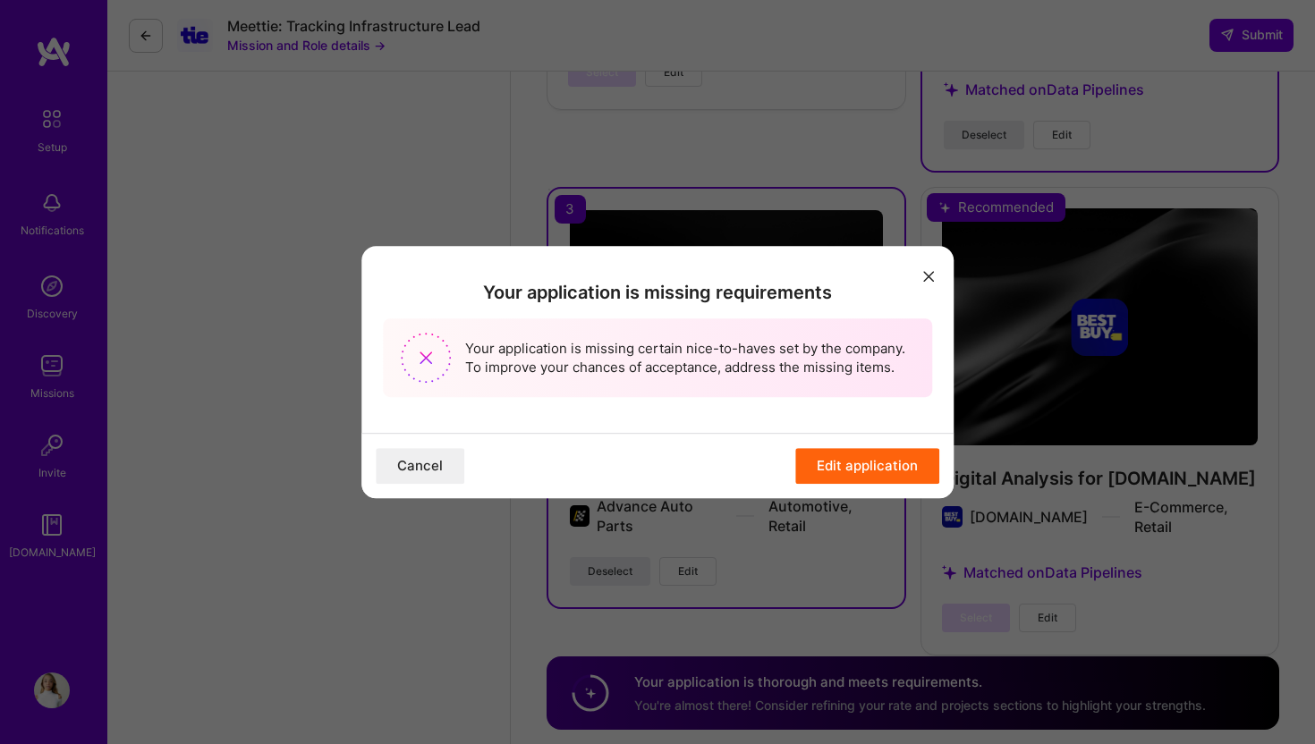
click at [929, 275] on icon "modal" at bounding box center [928, 276] width 11 height 11
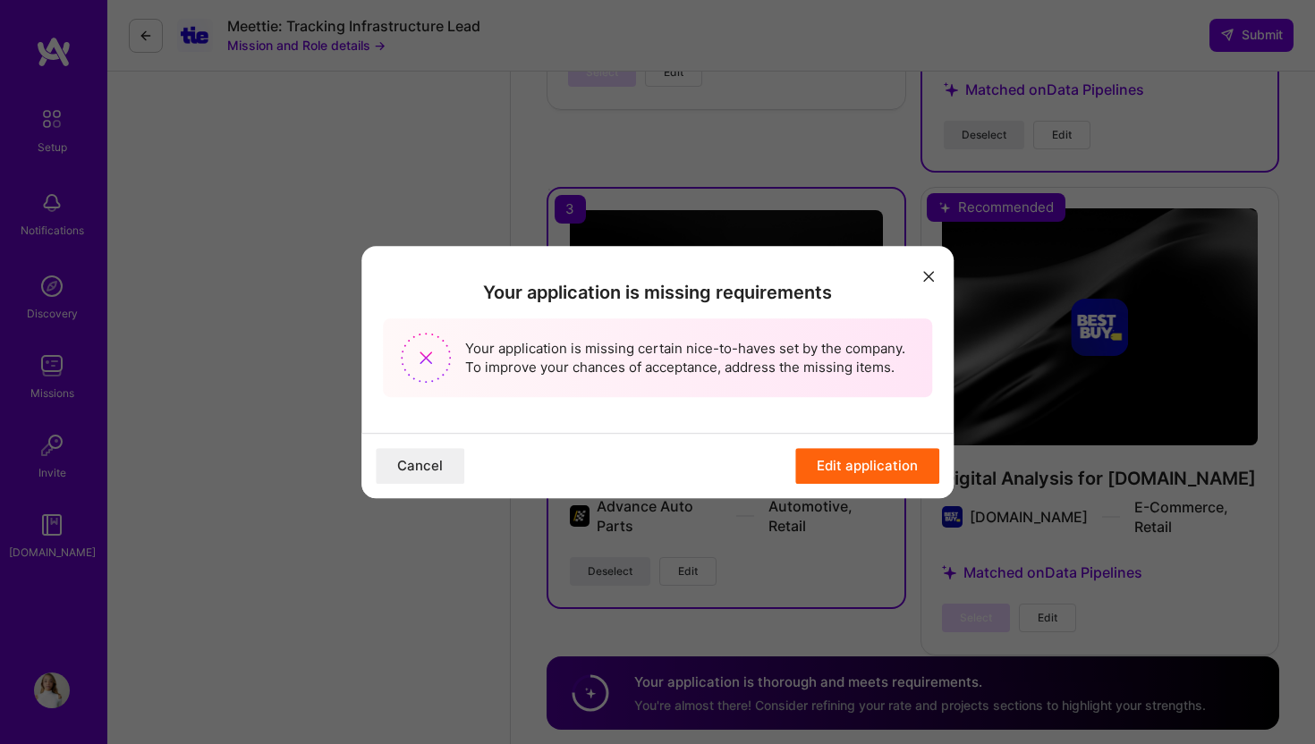
click at [890, 464] on button "Edit application" at bounding box center [867, 466] width 144 height 36
click at [891, 464] on button "Edit application" at bounding box center [867, 466] width 144 height 36
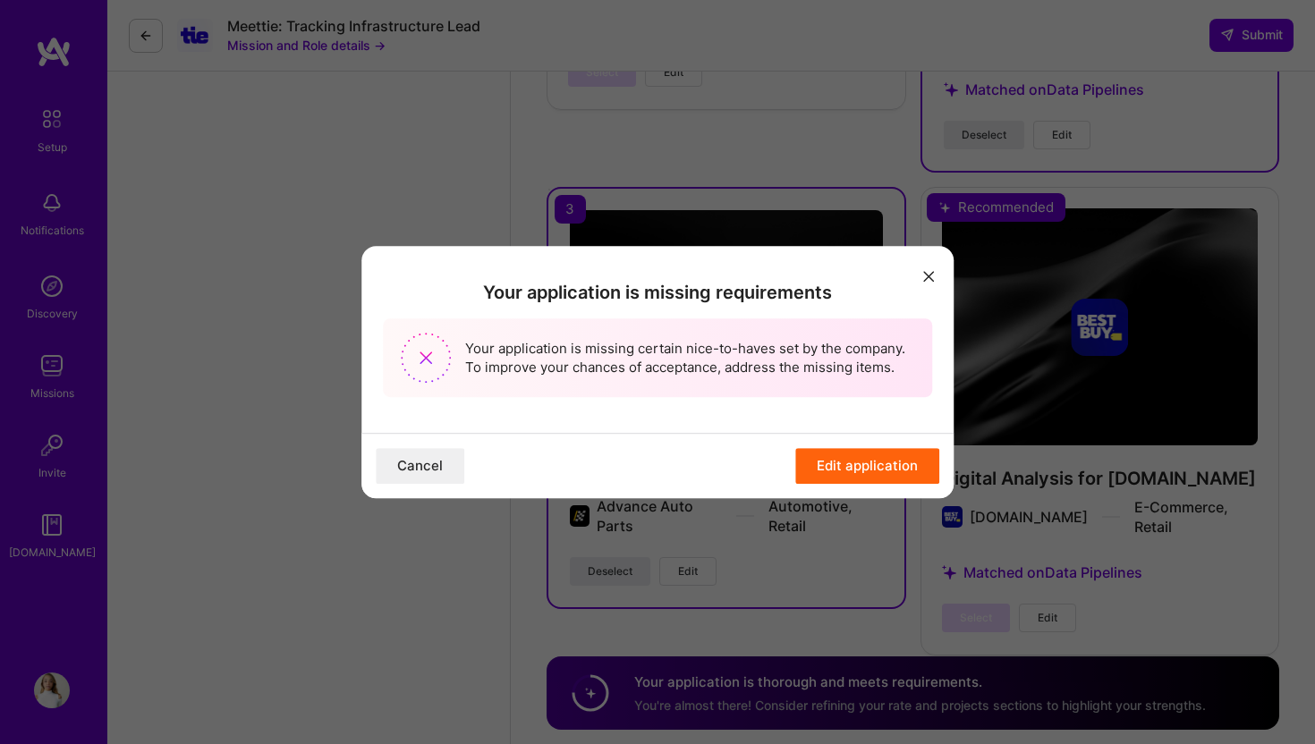
click at [444, 345] on img "modal" at bounding box center [426, 358] width 50 height 50
click at [635, 260] on div "Your application is missing requirements Your application is missing certain ni…" at bounding box center [657, 339] width 592 height 187
click at [657, 266] on div "Your application is missing requirements Your application is missing certain ni…" at bounding box center [657, 339] width 592 height 187
click at [920, 275] on button "modal" at bounding box center [928, 275] width 21 height 30
drag, startPoint x: 927, startPoint y: 272, endPoint x: 927, endPoint y: 262, distance: 9.8
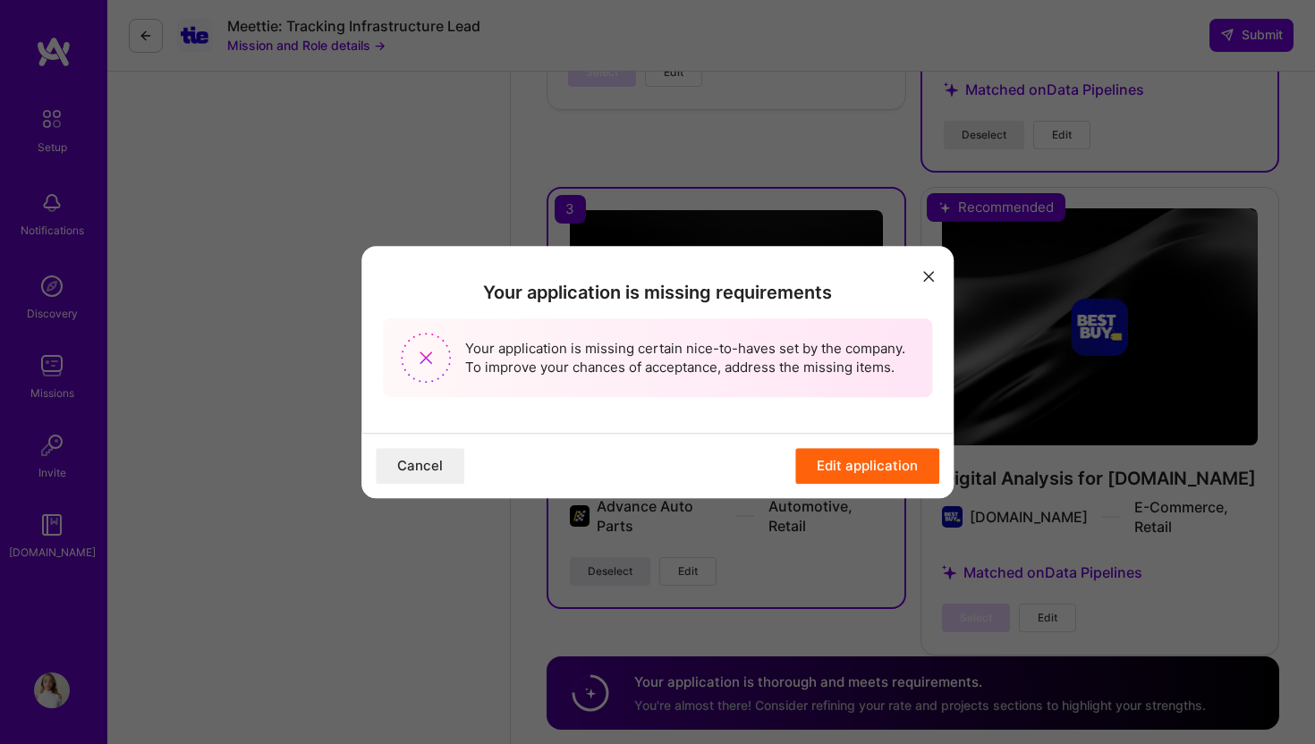
click at [927, 262] on button "modal" at bounding box center [928, 275] width 21 height 30
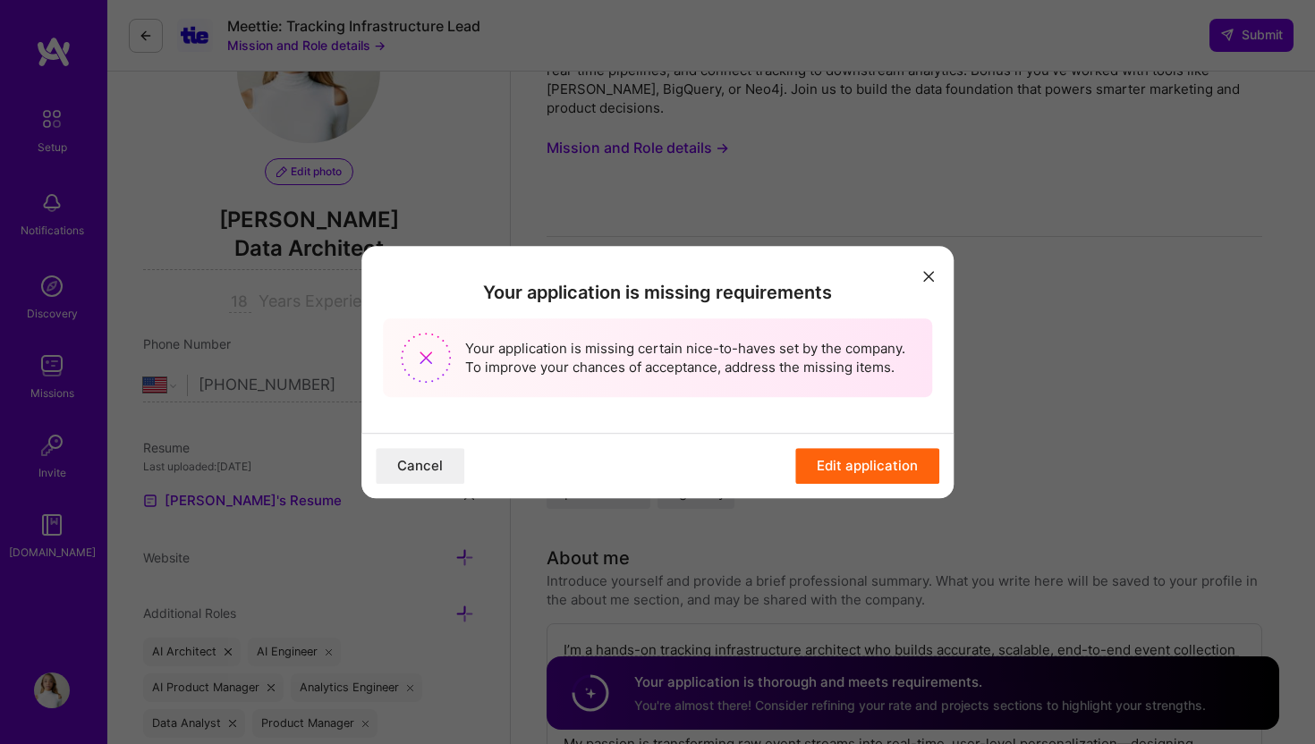
scroll to position [0, 0]
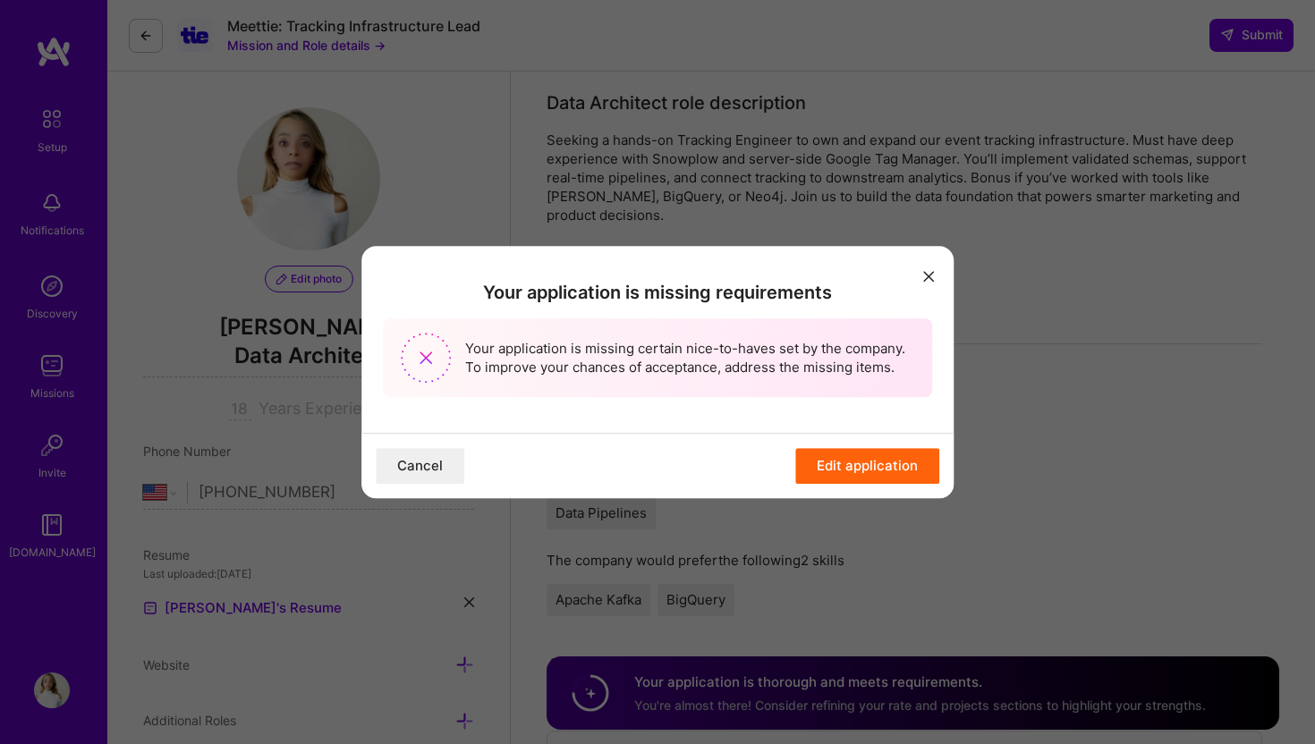
click at [929, 269] on button "modal" at bounding box center [928, 275] width 21 height 30
click at [929, 276] on icon "modal" at bounding box center [928, 276] width 11 height 11
drag, startPoint x: 564, startPoint y: 149, endPoint x: 695, endPoint y: 152, distance: 130.6
click at [696, 152] on div "Your application is missing requirements Your application is missing certain ni…" at bounding box center [657, 372] width 1315 height 744
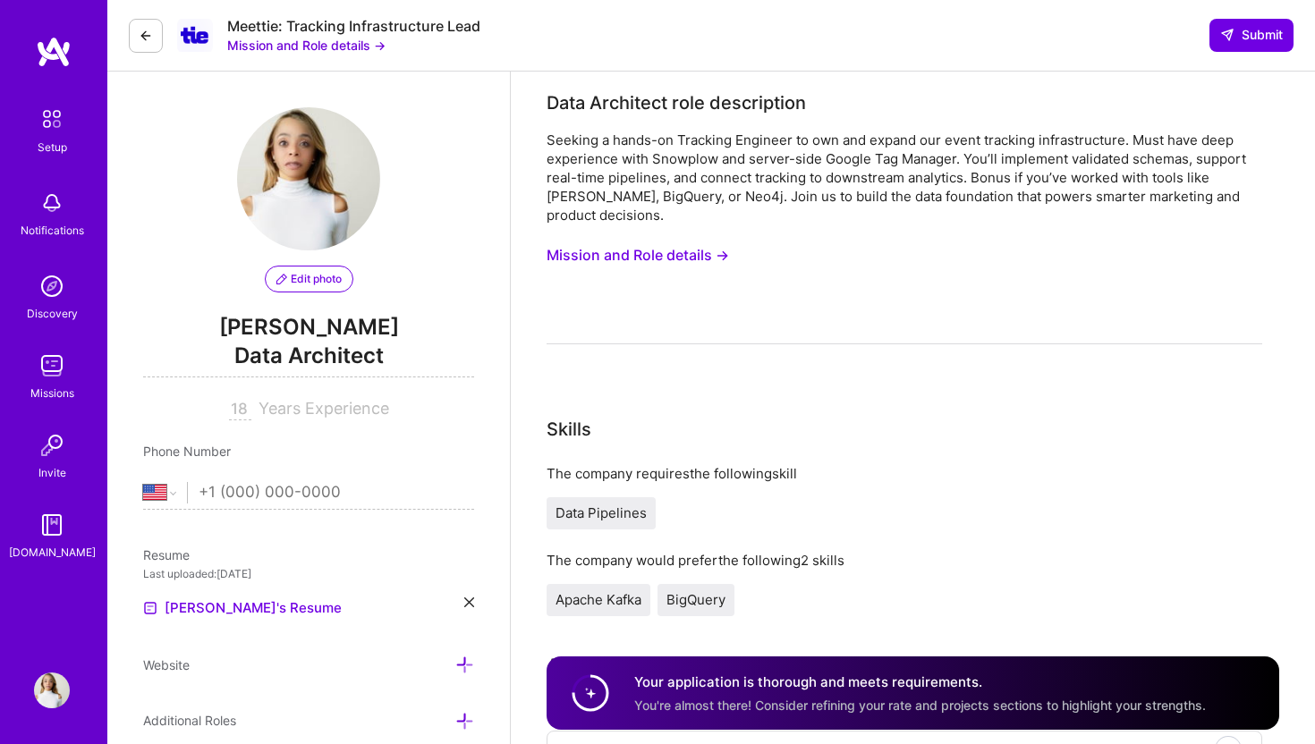
select select "US"
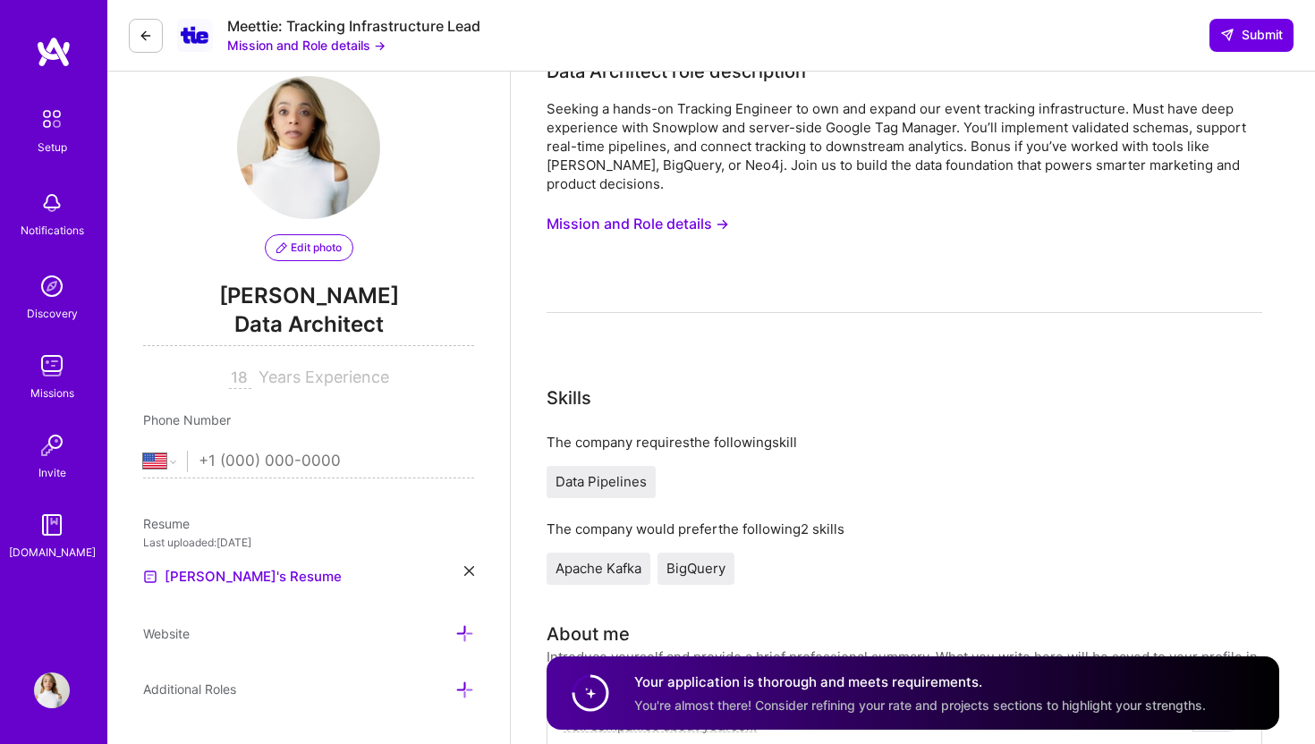
scroll to position [43, 0]
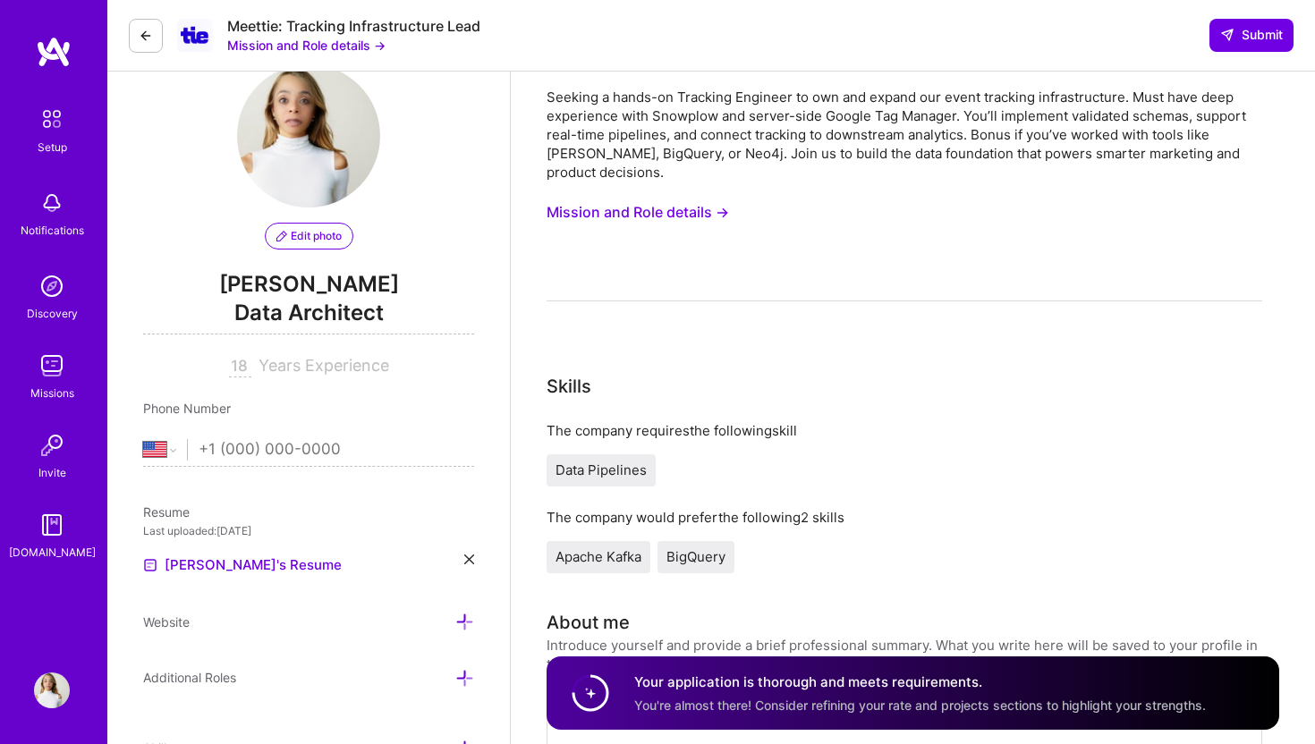
click at [590, 462] on span "Data Pipelines" at bounding box center [601, 470] width 91 height 17
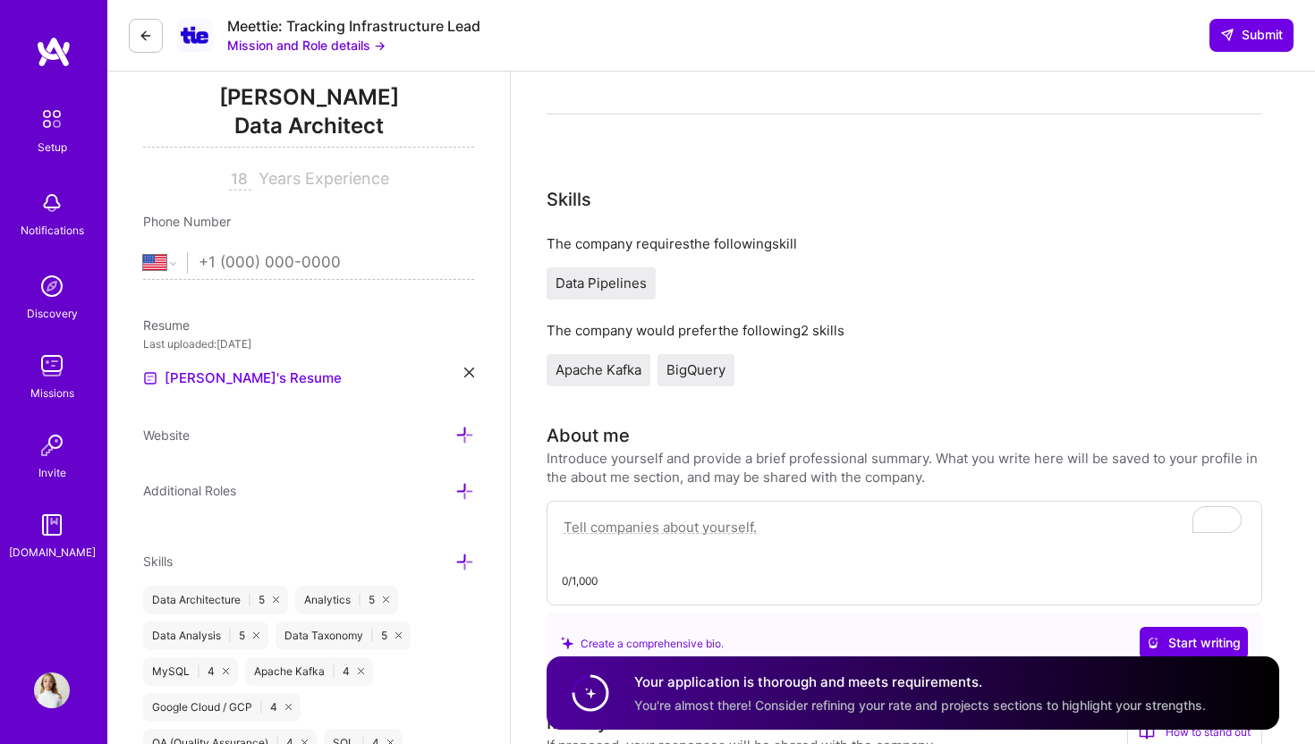
scroll to position [254, 0]
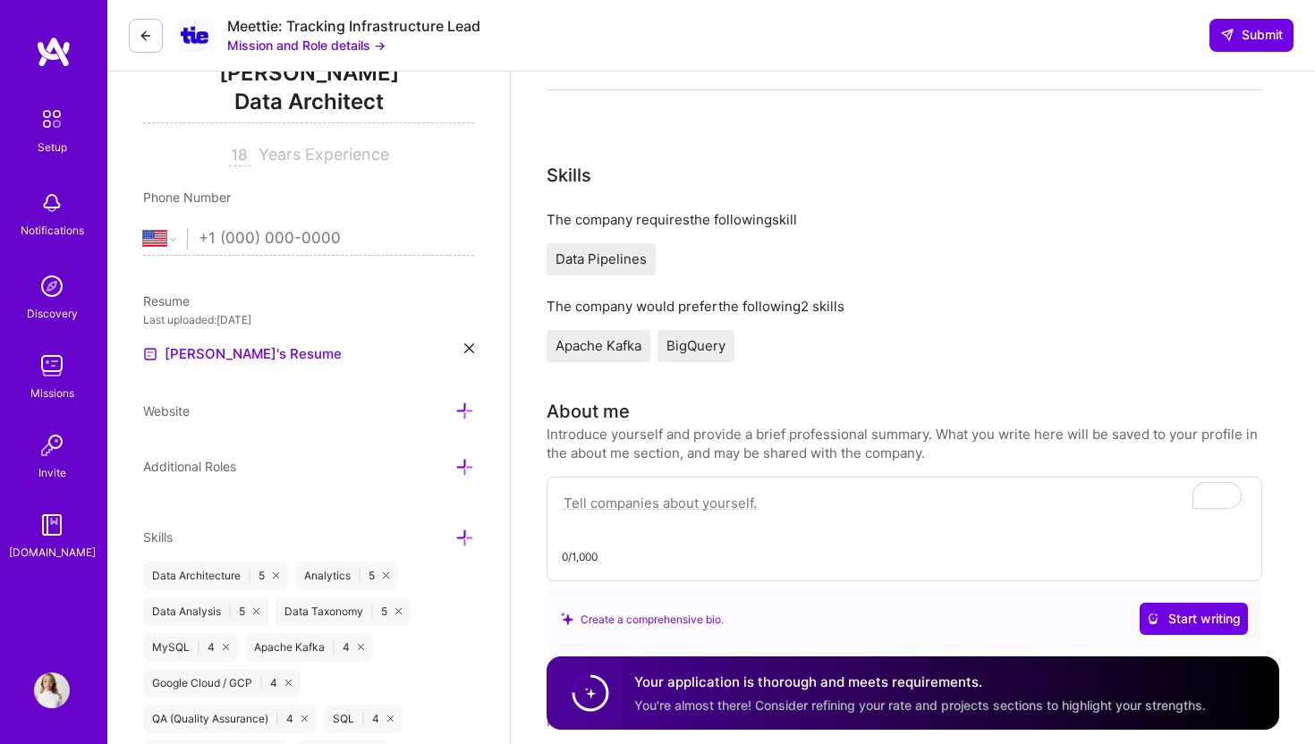
click at [465, 541] on icon at bounding box center [464, 538] width 19 height 19
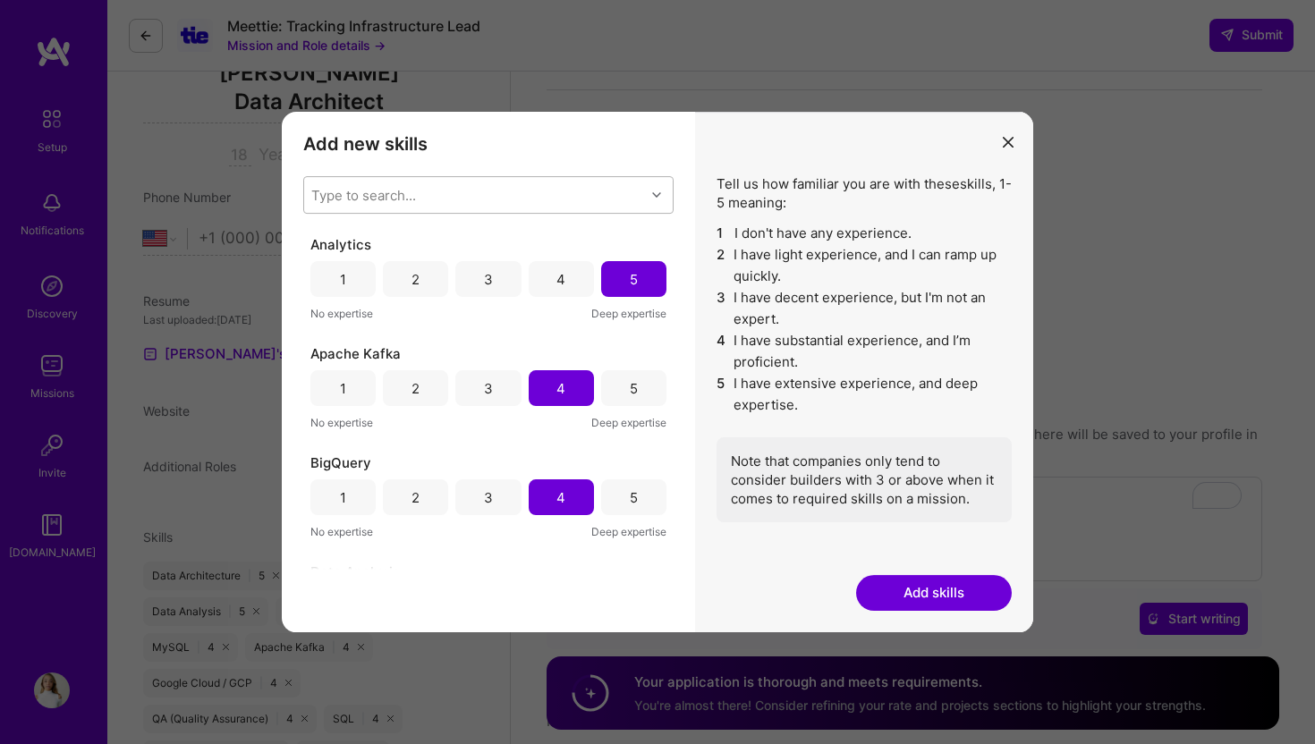
click at [527, 190] on div "Type to search..." at bounding box center [474, 195] width 341 height 36
type input "data pip"
click at [511, 244] on div "Data Pipelines" at bounding box center [488, 241] width 349 height 19
checkbox input "false"
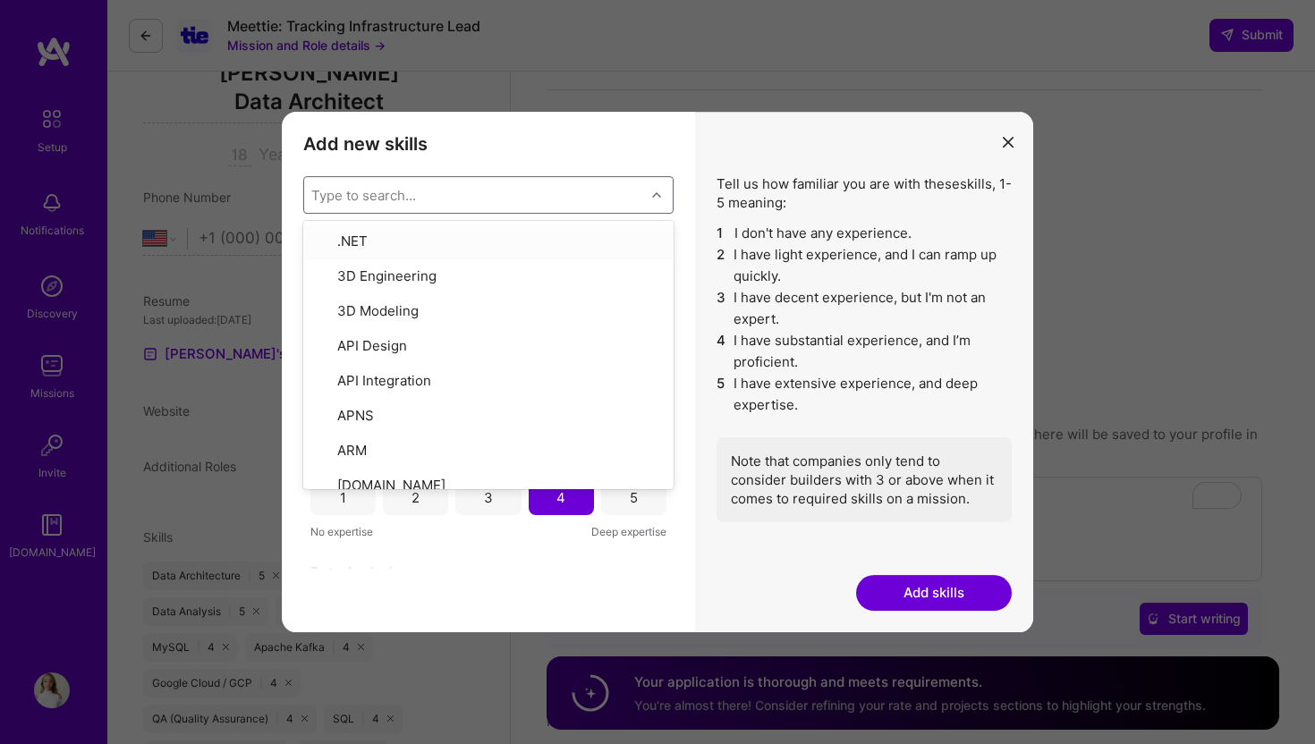
click at [739, 237] on li "1 I don't have any experience." at bounding box center [864, 233] width 295 height 21
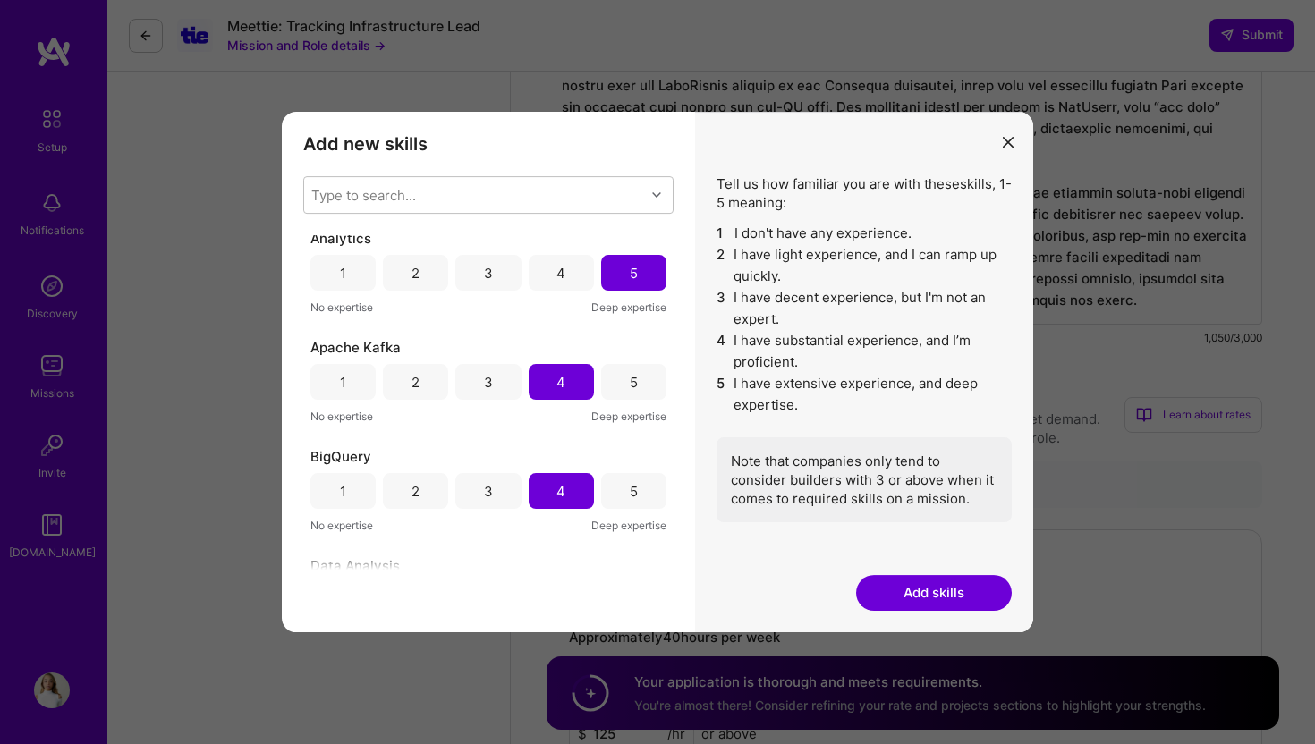
scroll to position [0, 0]
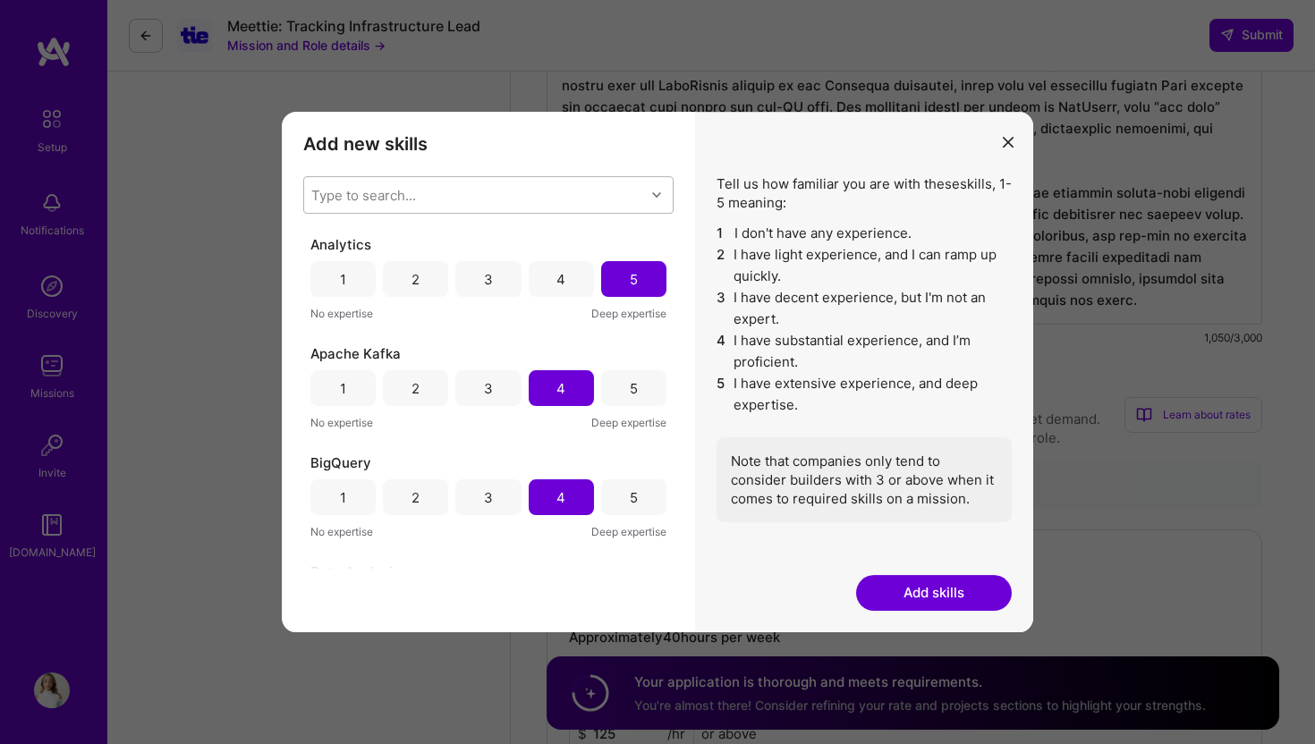
click at [538, 199] on div "Type to search..." at bounding box center [474, 195] width 341 height 36
click at [505, 194] on div "Type to search..." at bounding box center [474, 195] width 341 height 36
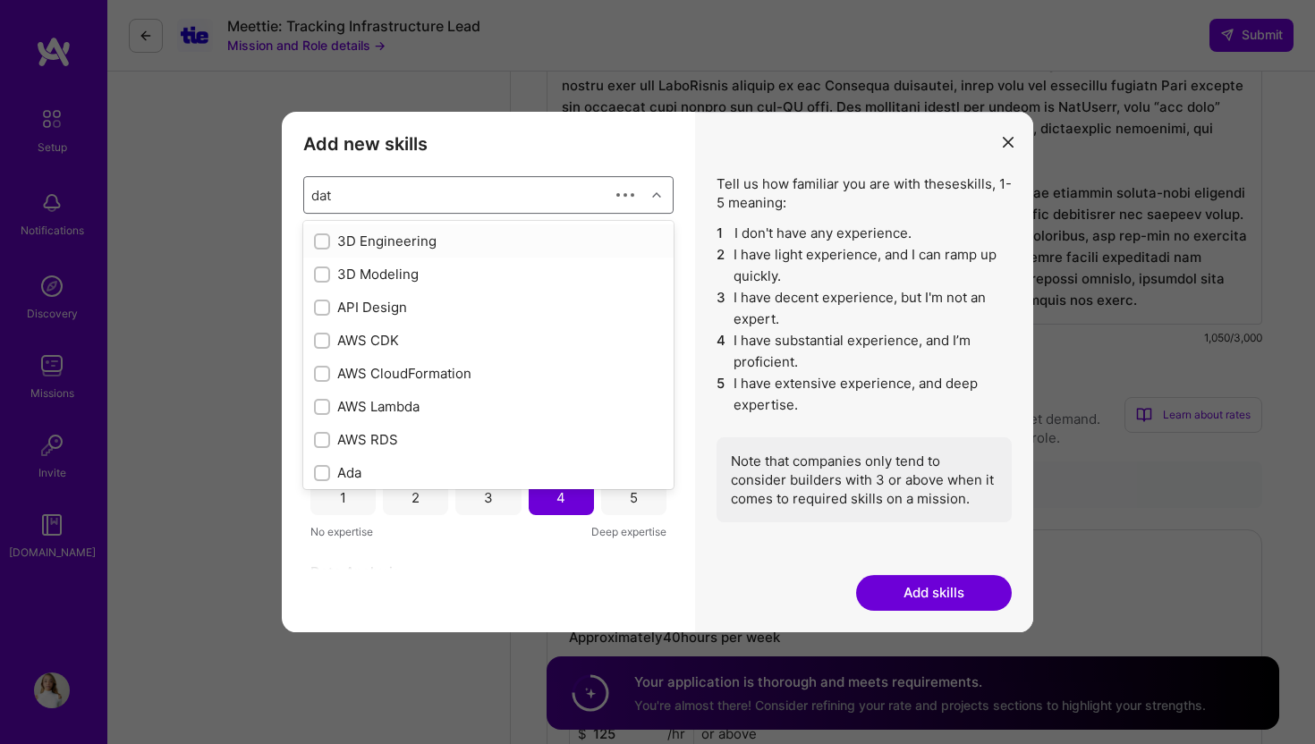
type input "data"
checkbox input "true"
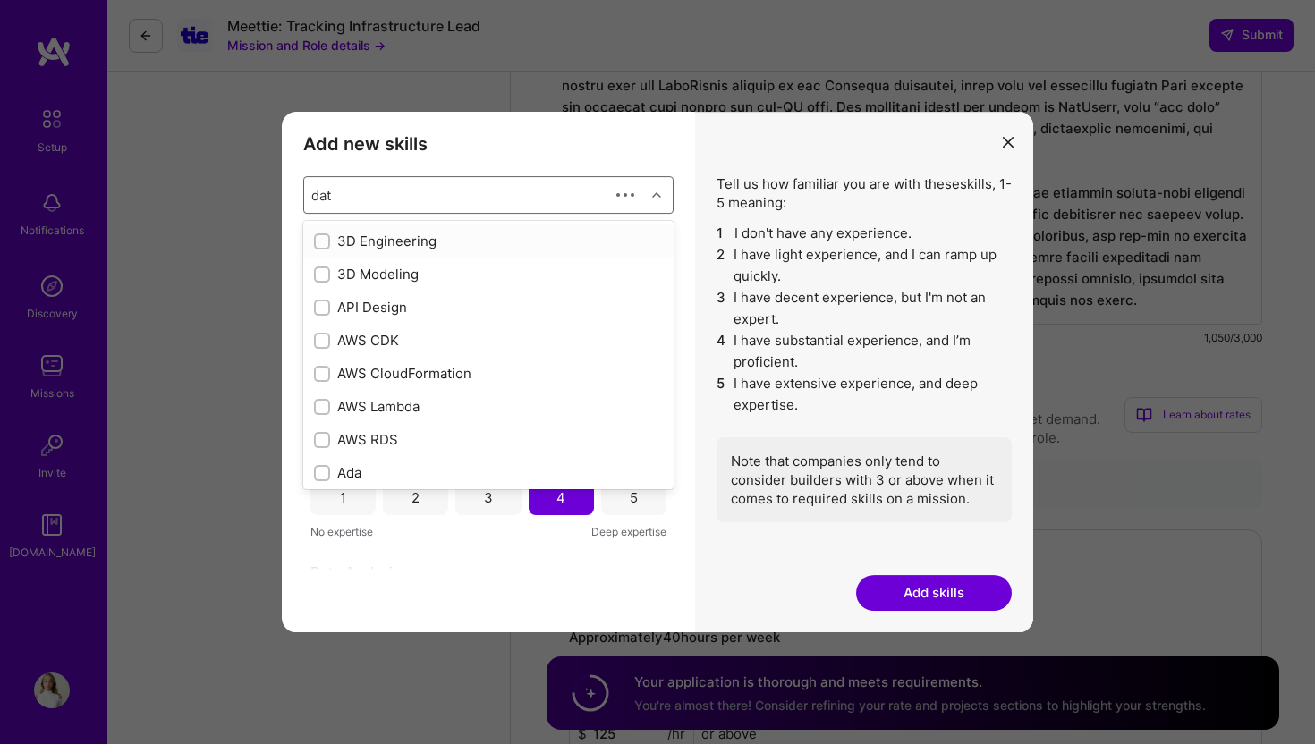
checkbox input "true"
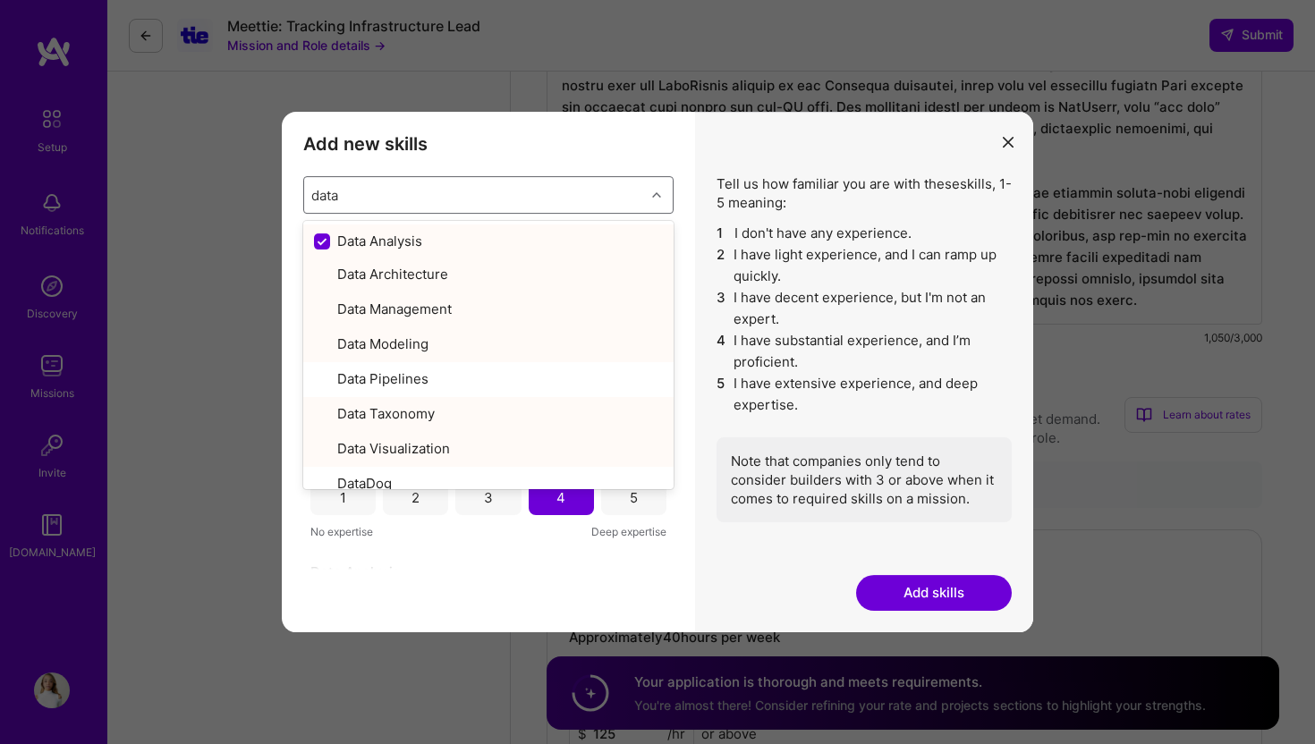
type input "data p"
checkbox input "false"
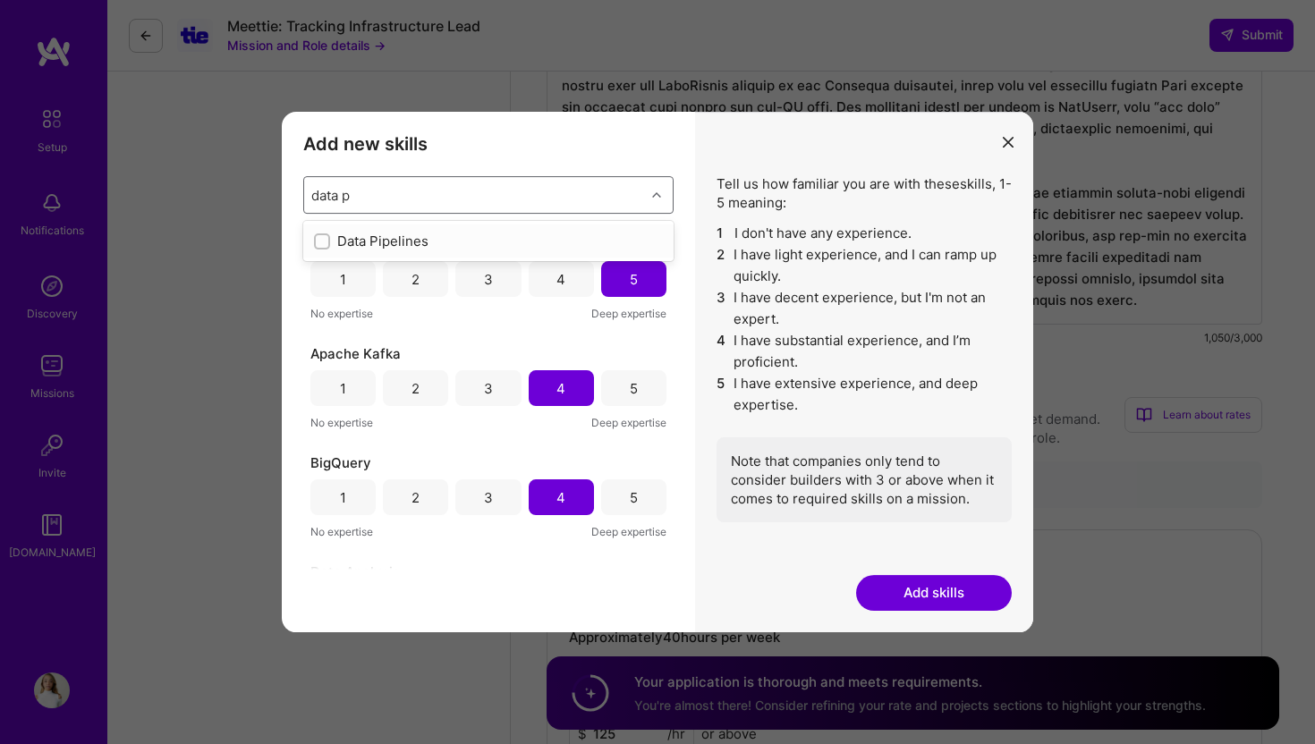
type input "data pi"
click at [462, 233] on div "Data Pipelines" at bounding box center [488, 241] width 349 height 19
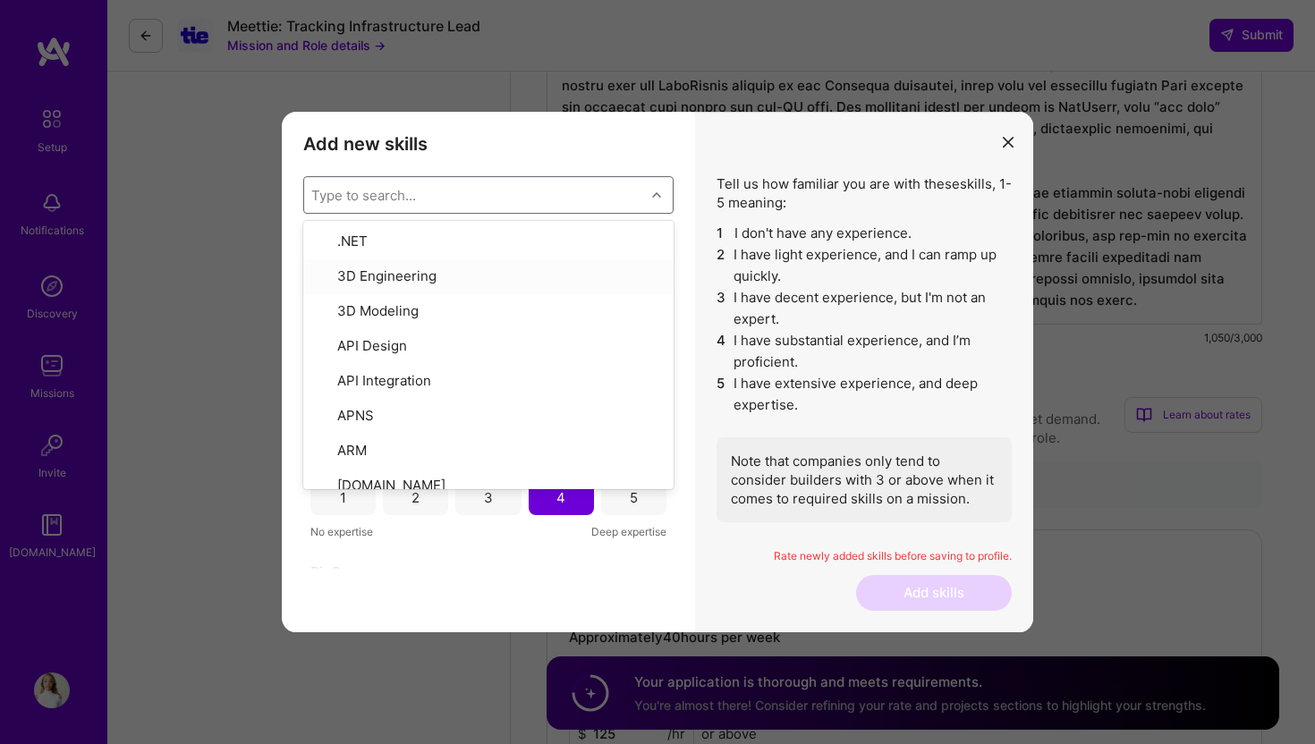
click at [759, 279] on li "2 I have light experience, and I can ramp up quickly." at bounding box center [864, 265] width 295 height 43
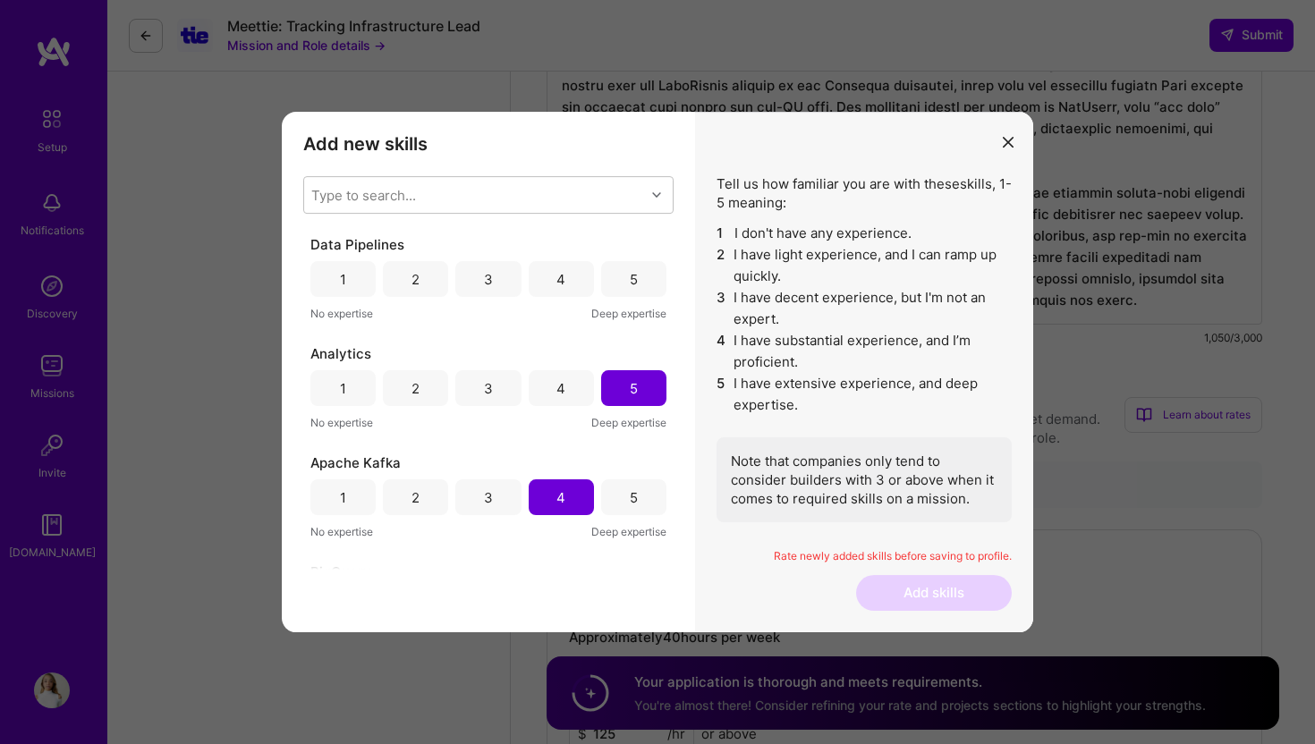
click at [556, 277] on div "4" at bounding box center [560, 279] width 9 height 19
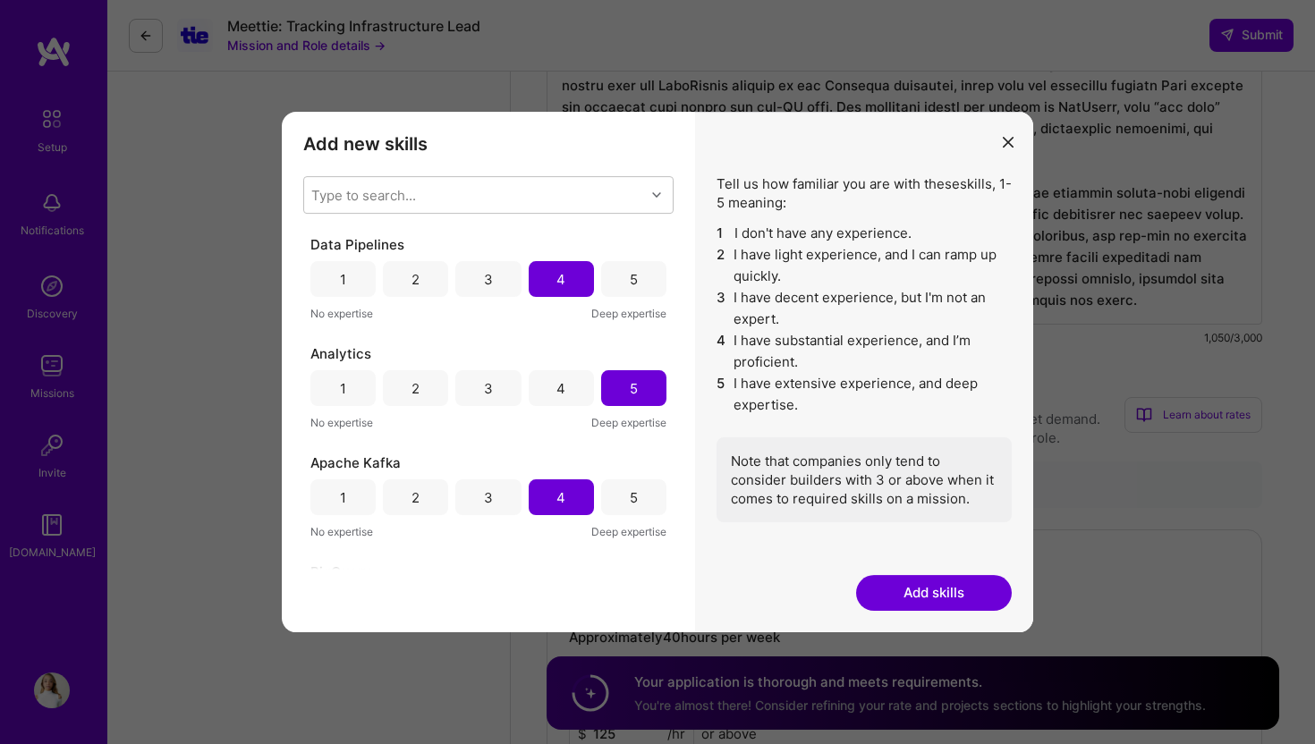
click at [895, 584] on button "Add skills" at bounding box center [934, 593] width 156 height 36
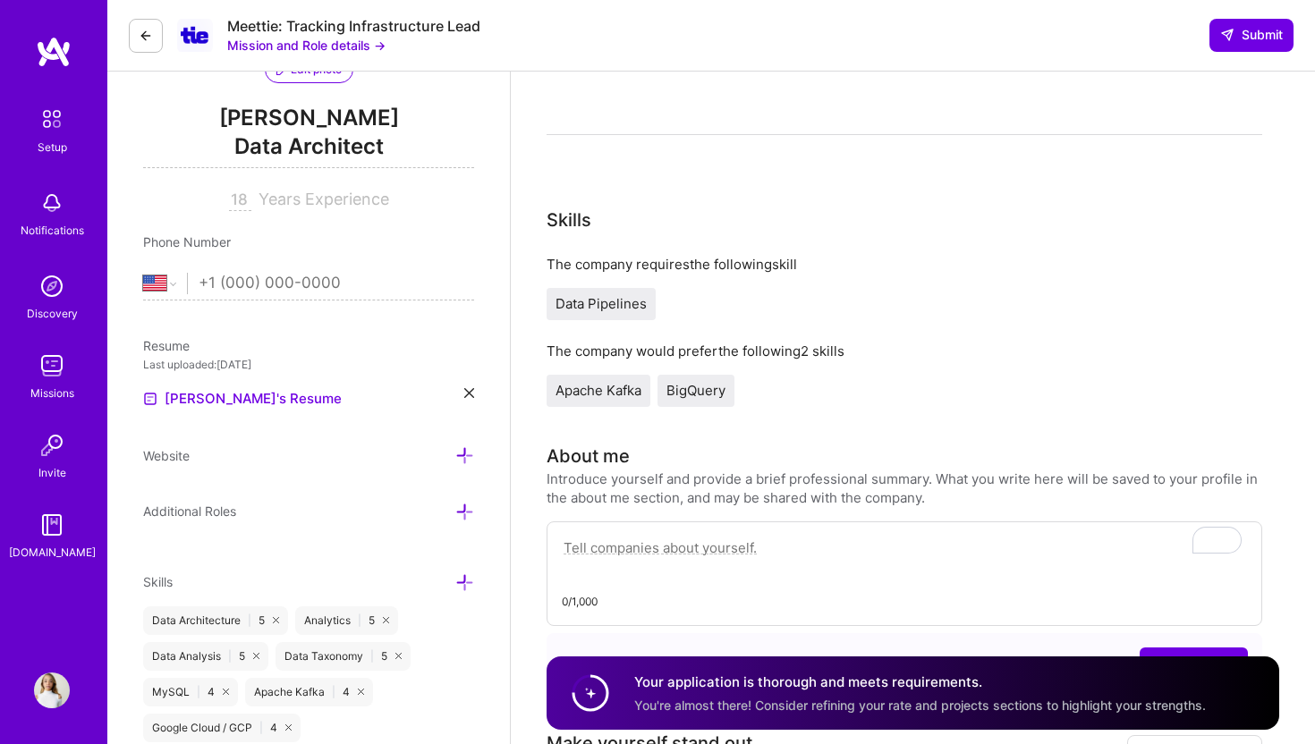
scroll to position [241, 0]
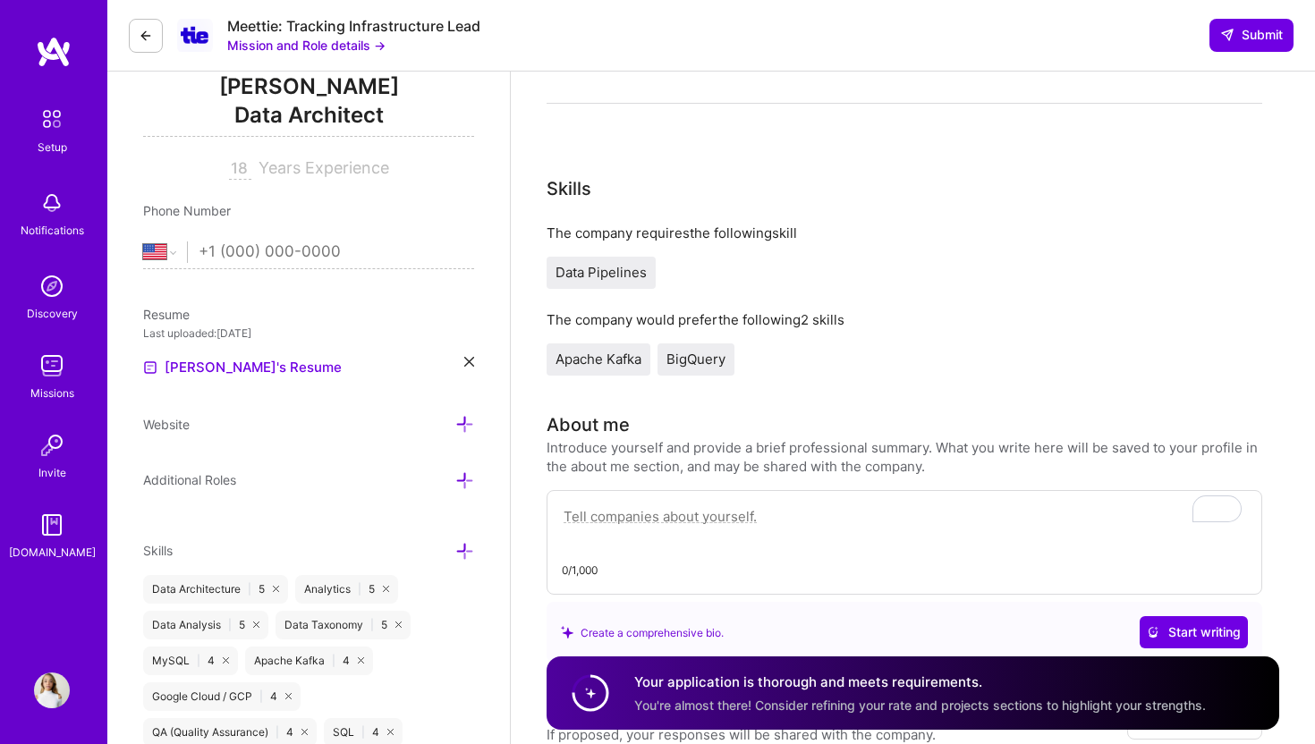
click at [597, 351] on span "Apache Kafka" at bounding box center [599, 359] width 86 height 17
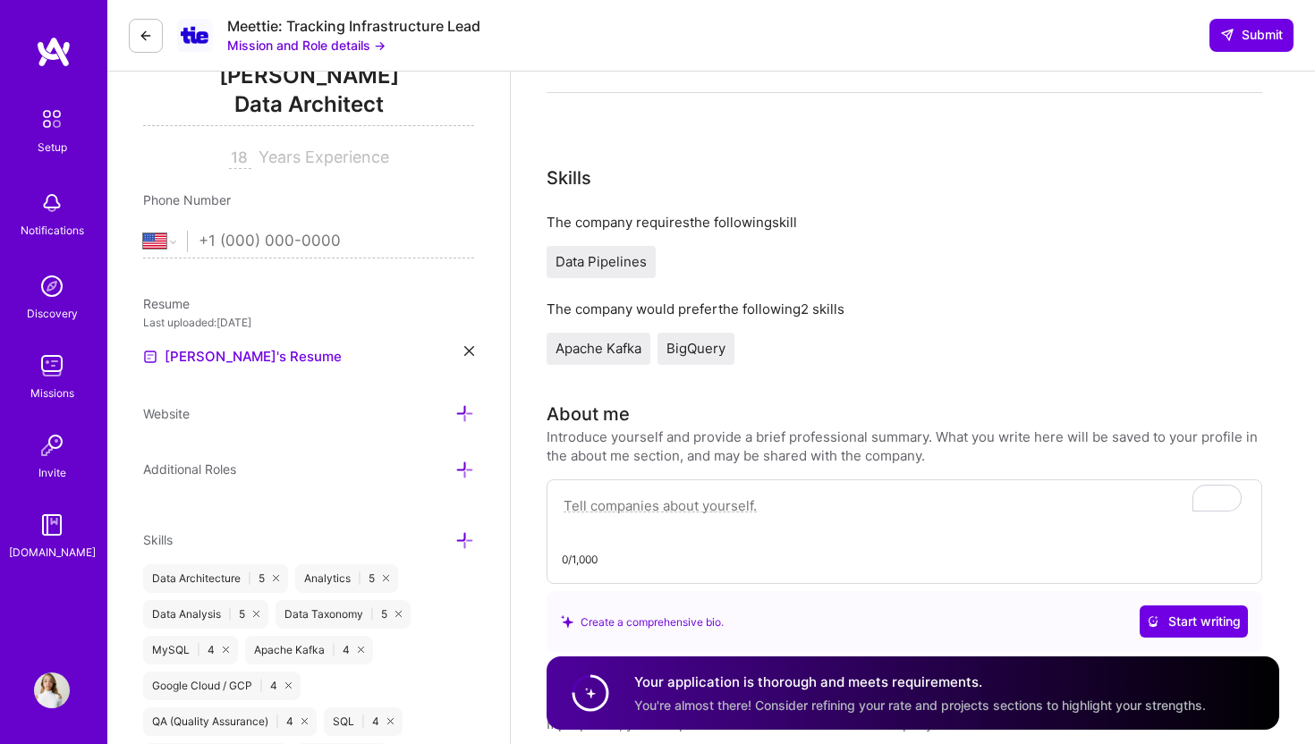
scroll to position [255, 0]
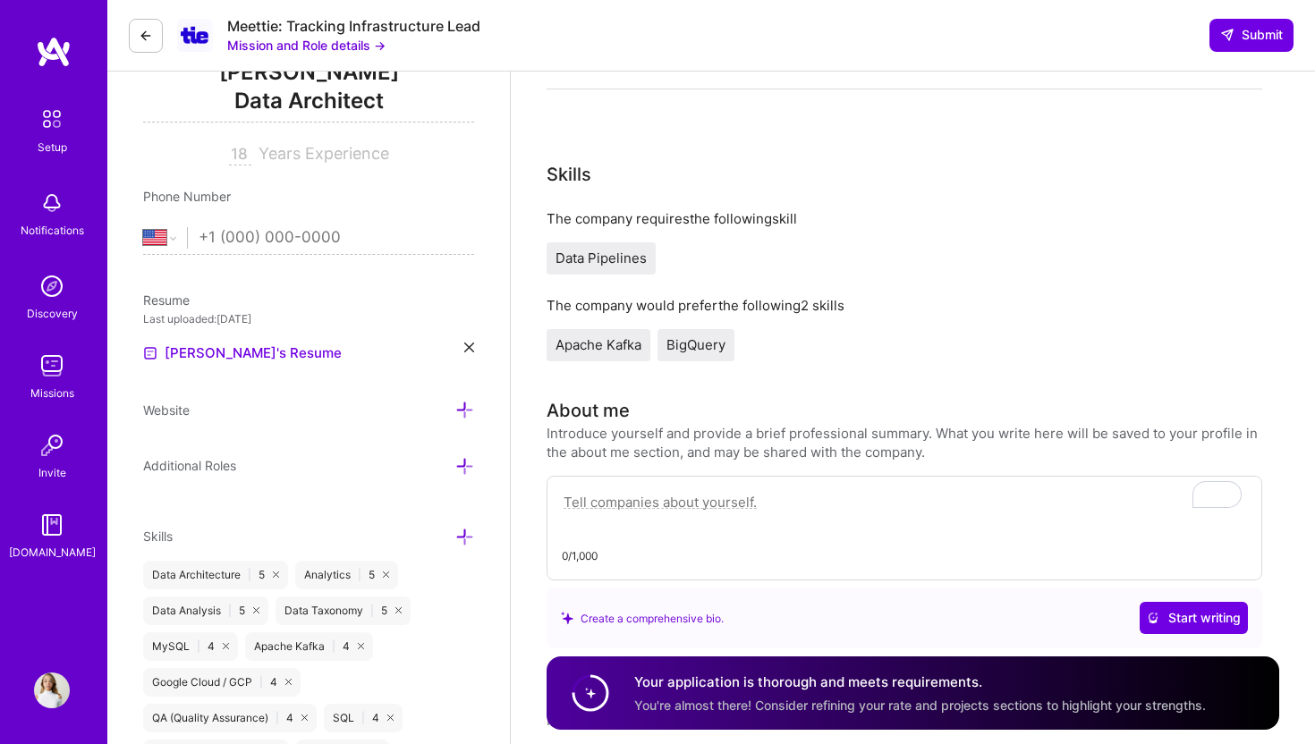
click at [455, 531] on icon at bounding box center [464, 537] width 19 height 19
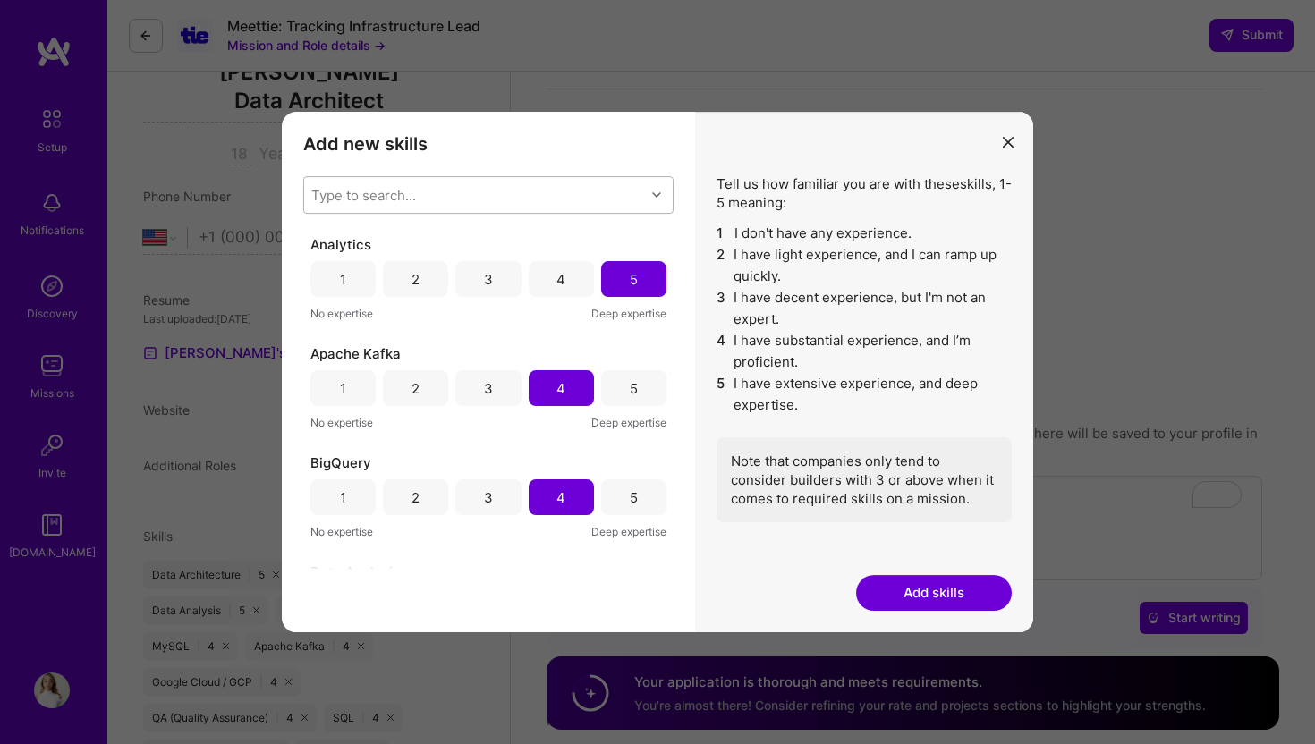
click at [421, 199] on div "Type to search..." at bounding box center [474, 195] width 341 height 36
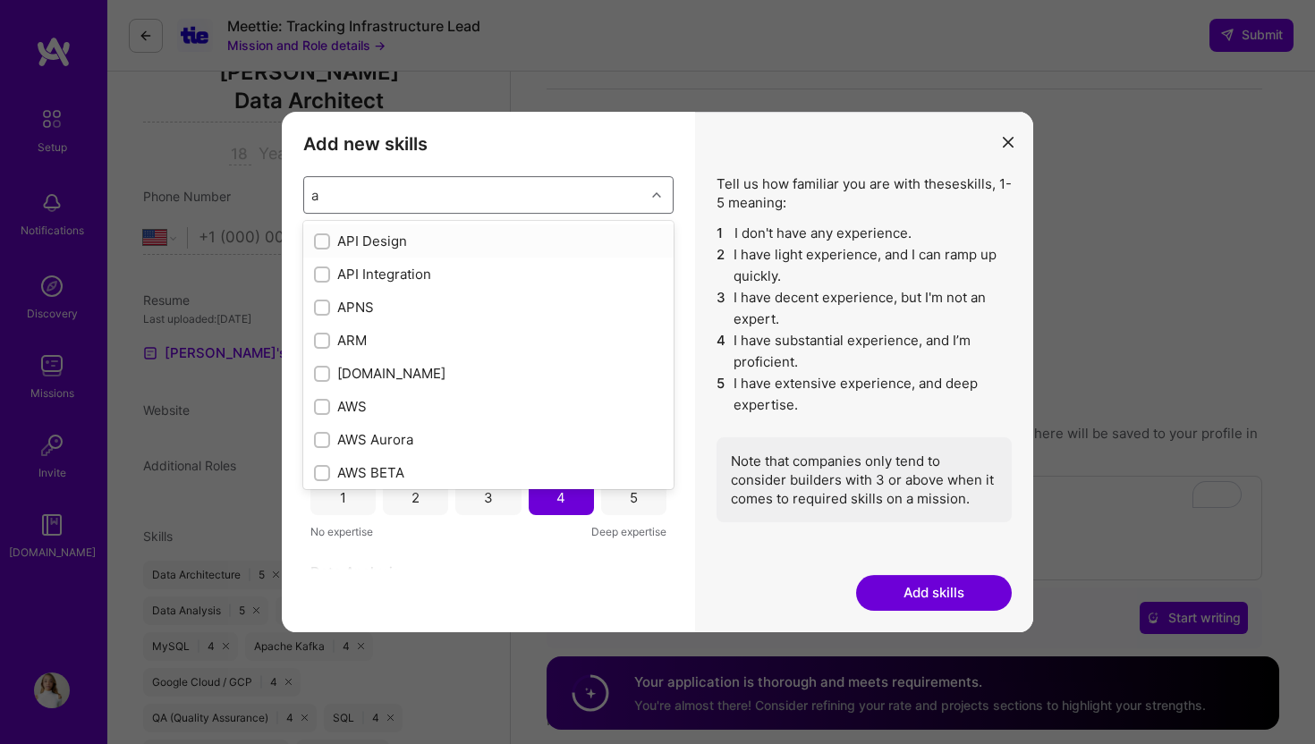
type input "ap"
checkbox input "true"
type input "apa"
checkbox input "true"
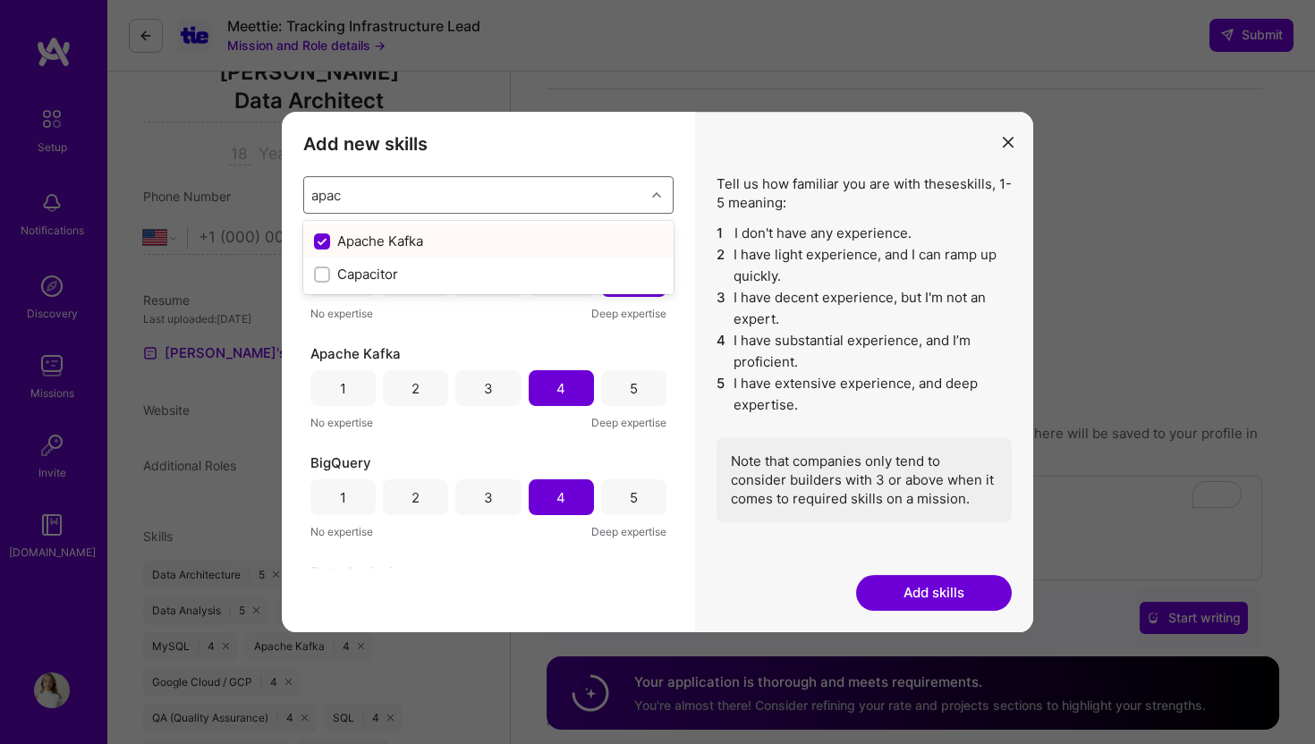
type input "apac"
click at [496, 172] on div "Add new skills Tell us how familiar you are with given skills, using between 1 …" at bounding box center [488, 372] width 413 height 521
click at [484, 200] on div "Type to search..." at bounding box center [474, 195] width 341 height 36
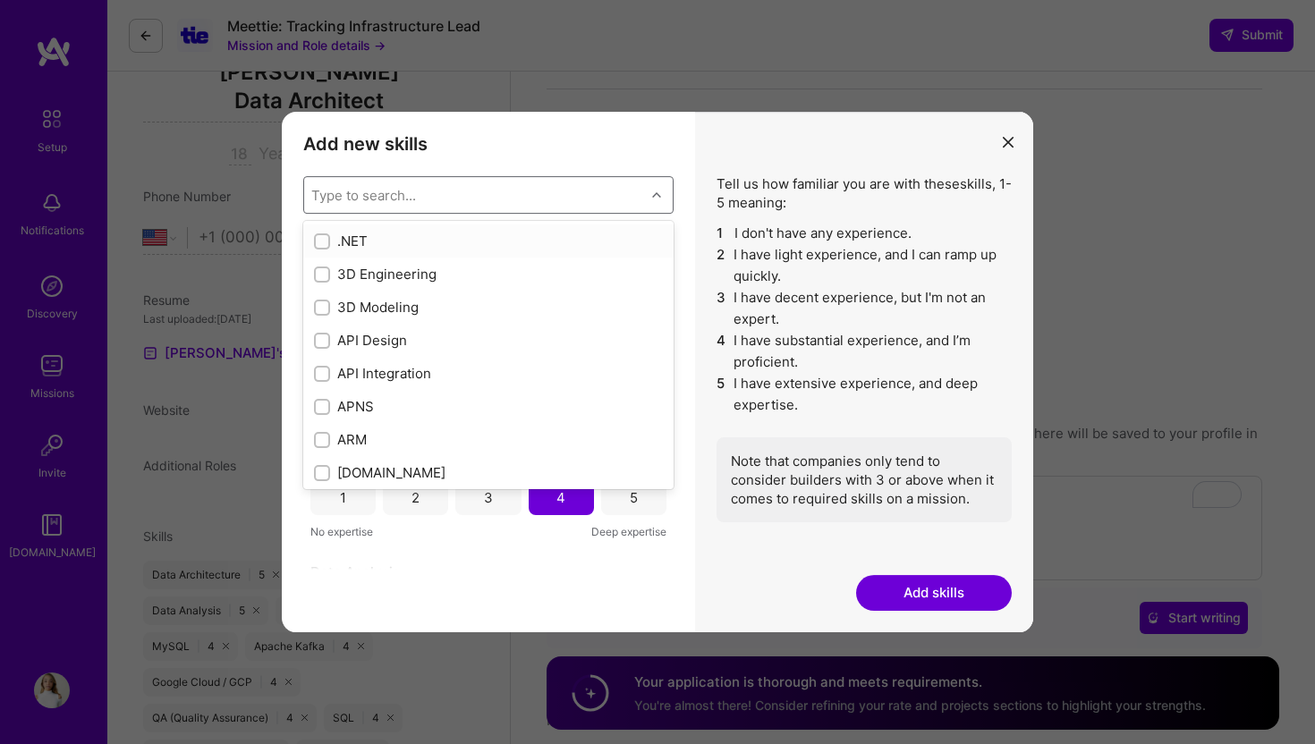
type input "a"
checkbox input "true"
checkbox input "false"
checkbox input "true"
checkbox input "false"
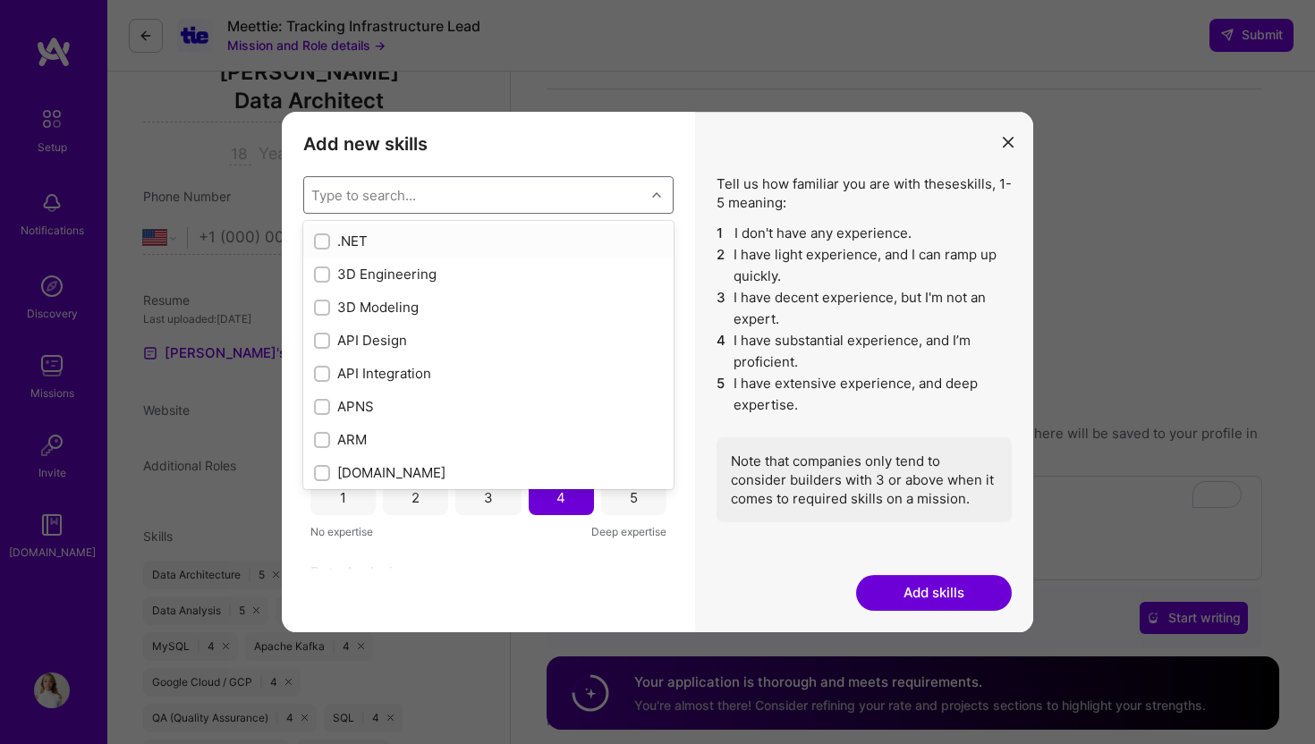
checkbox input "false"
checkbox input "true"
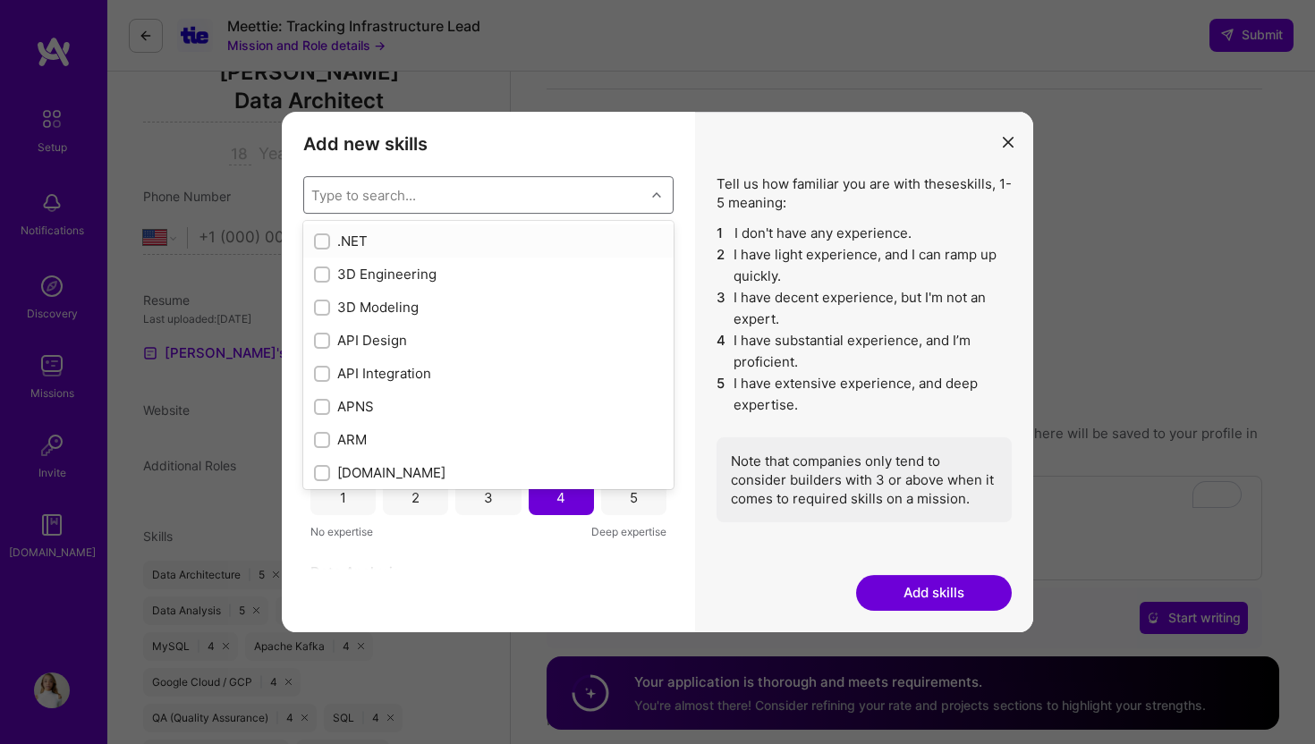
checkbox input "true"
checkbox input "false"
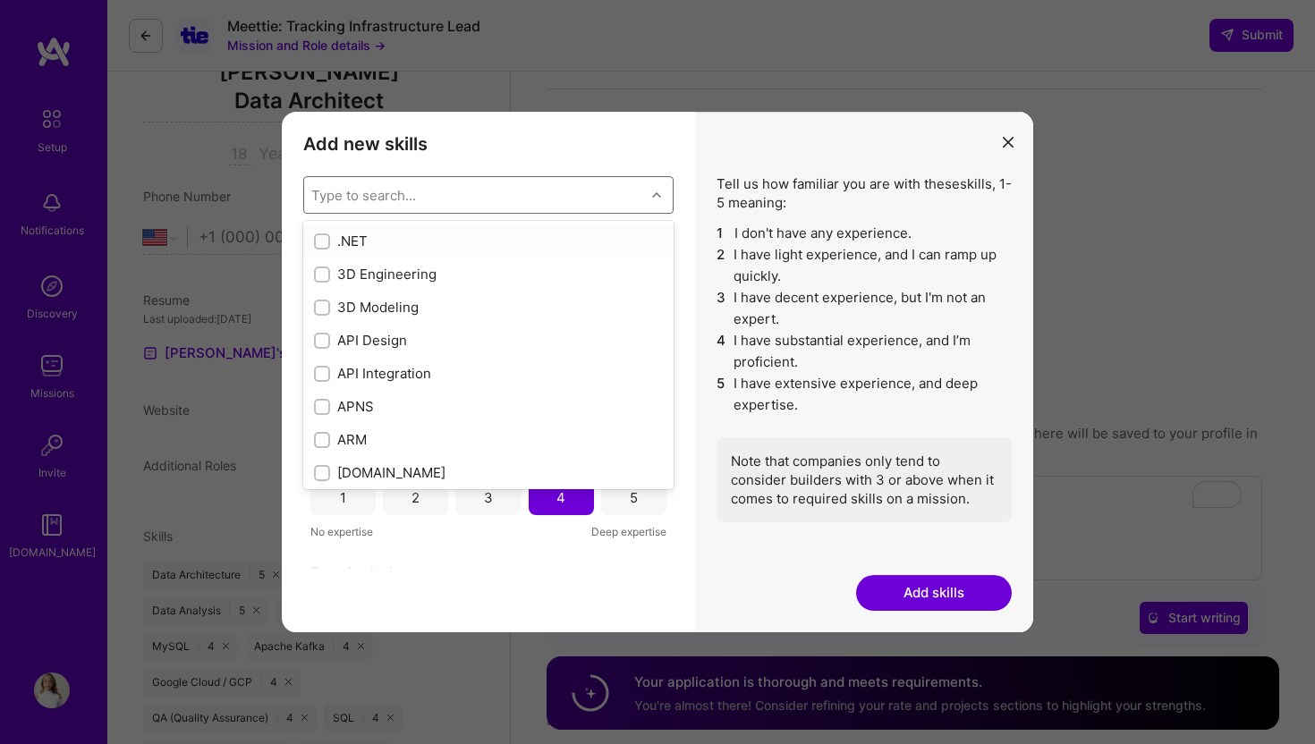
checkbox input "false"
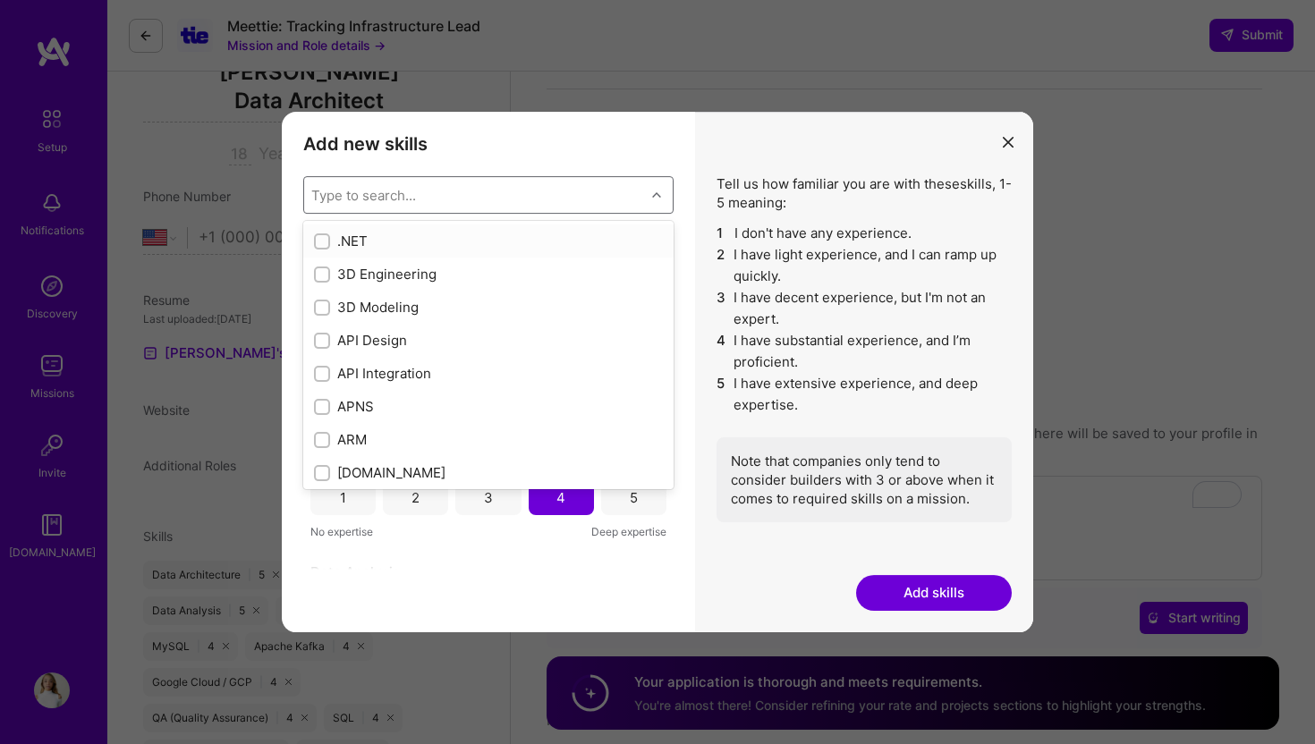
checkbox input "true"
checkbox input "false"
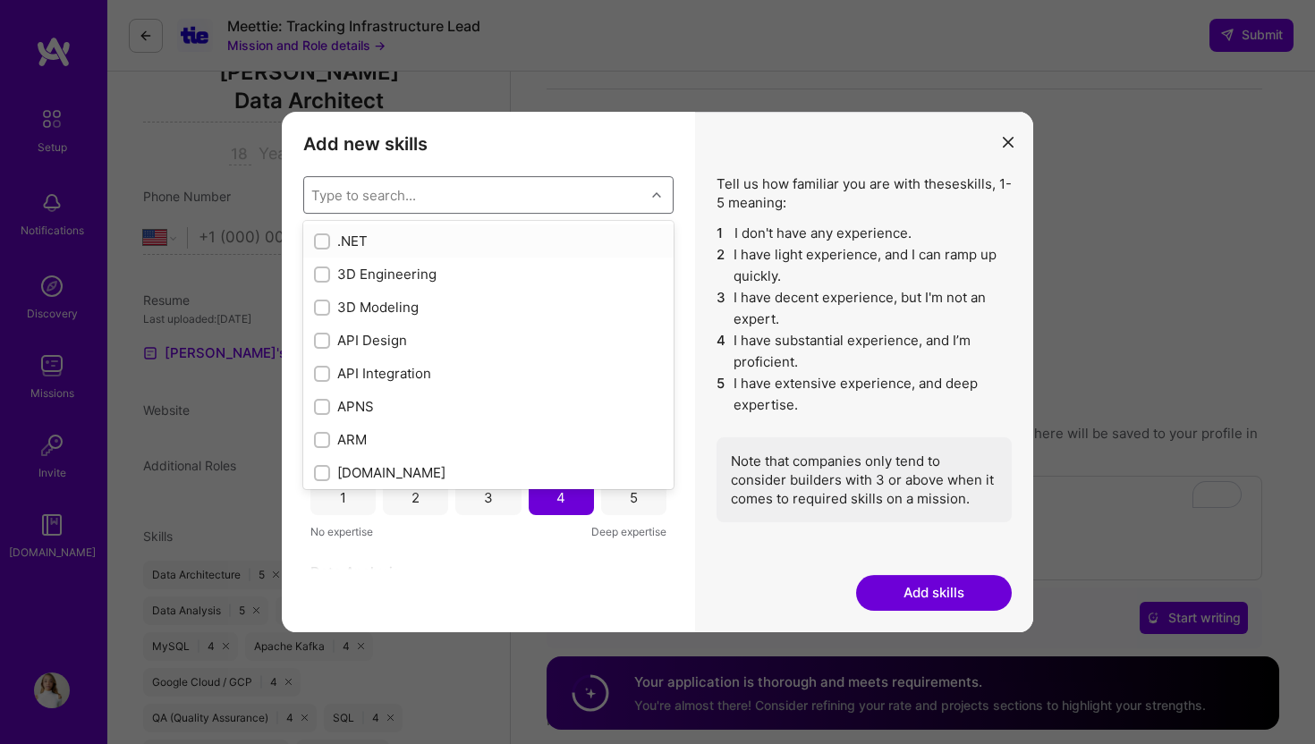
checkbox input "false"
checkbox input "true"
type input "ap"
checkbox input "true"
type input "apa"
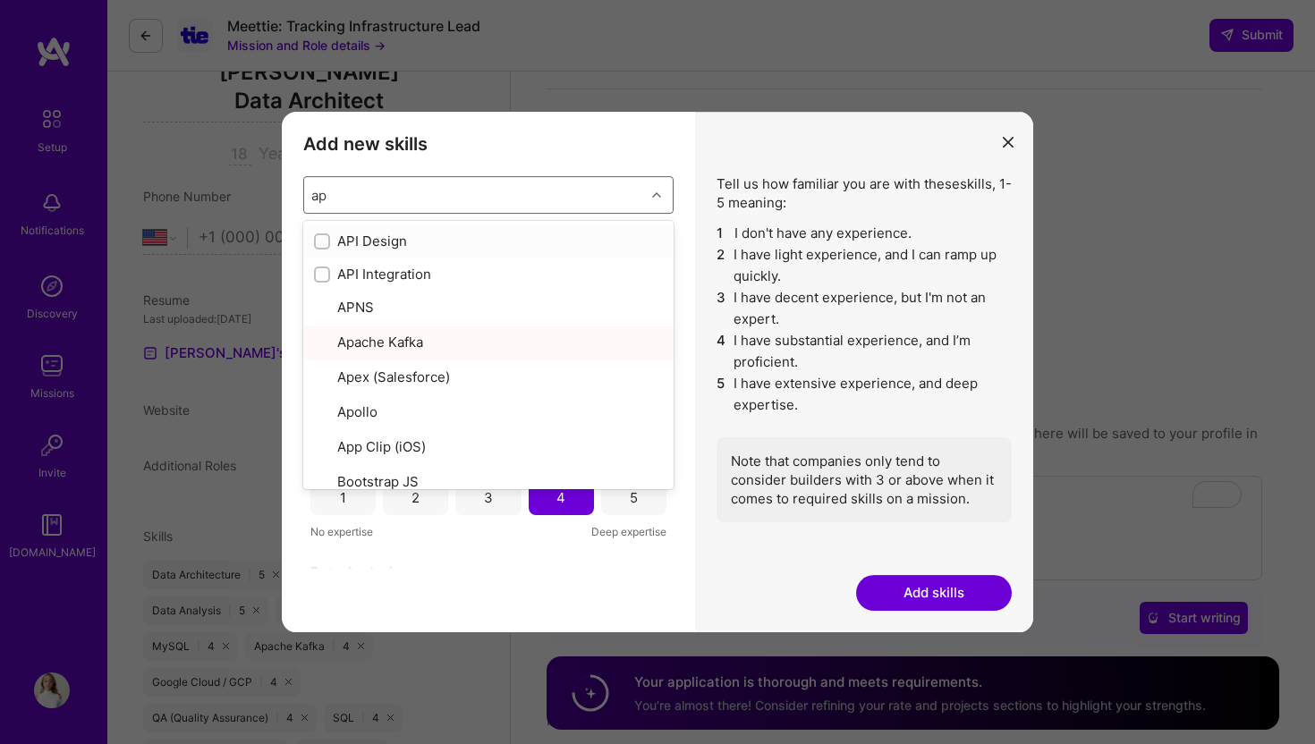
checkbox input "true"
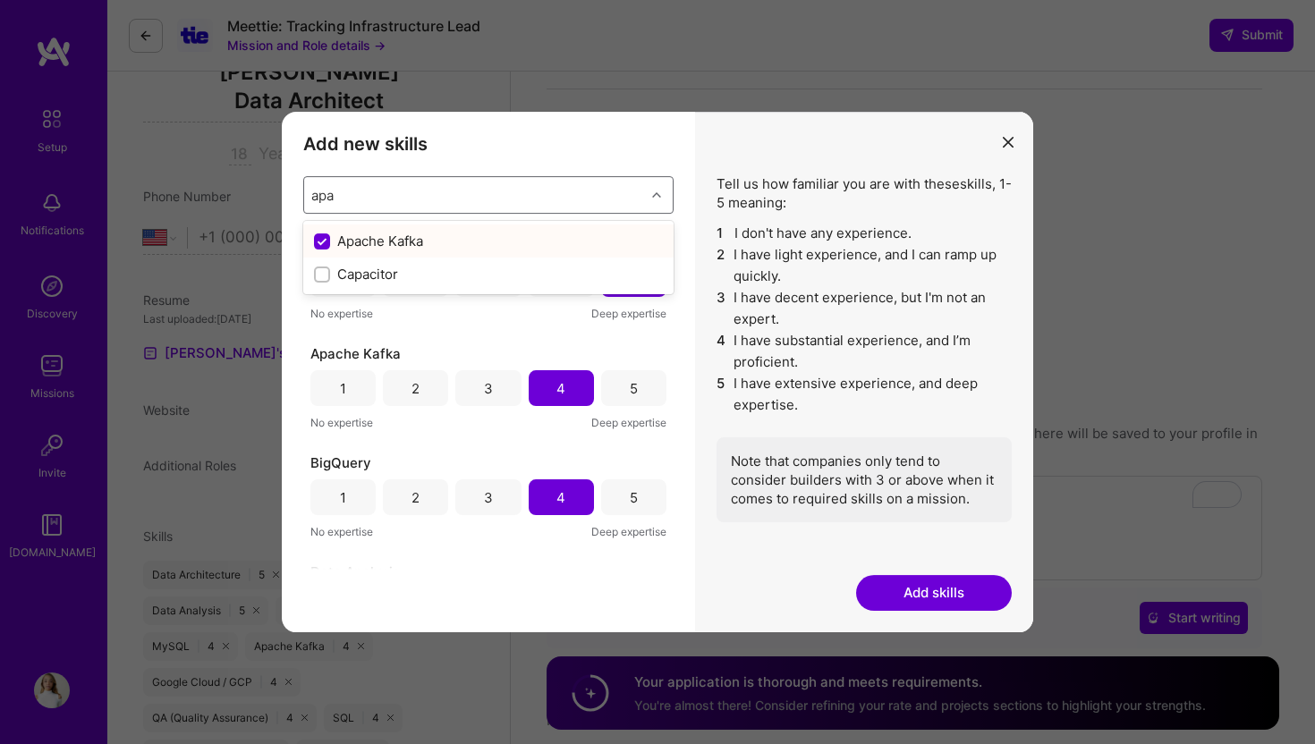
click at [453, 240] on div "Apache Kafka" at bounding box center [488, 241] width 349 height 19
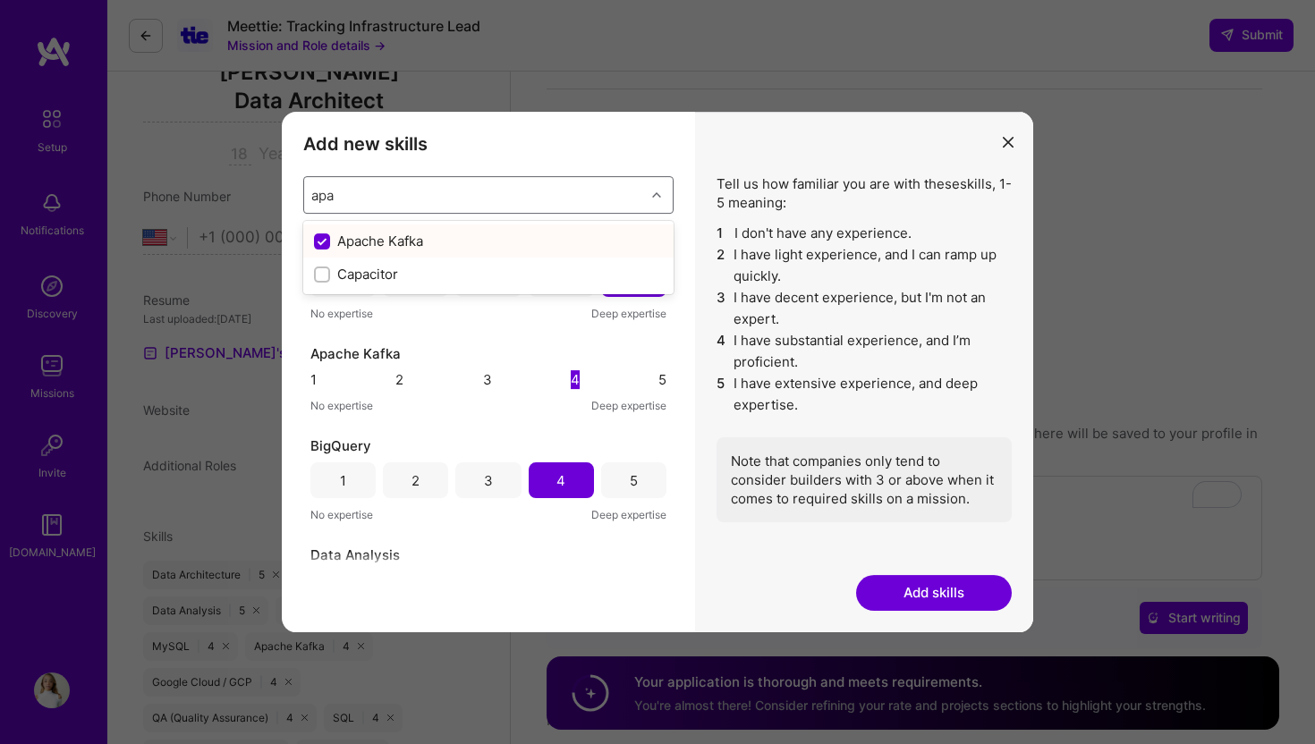
checkbox input "false"
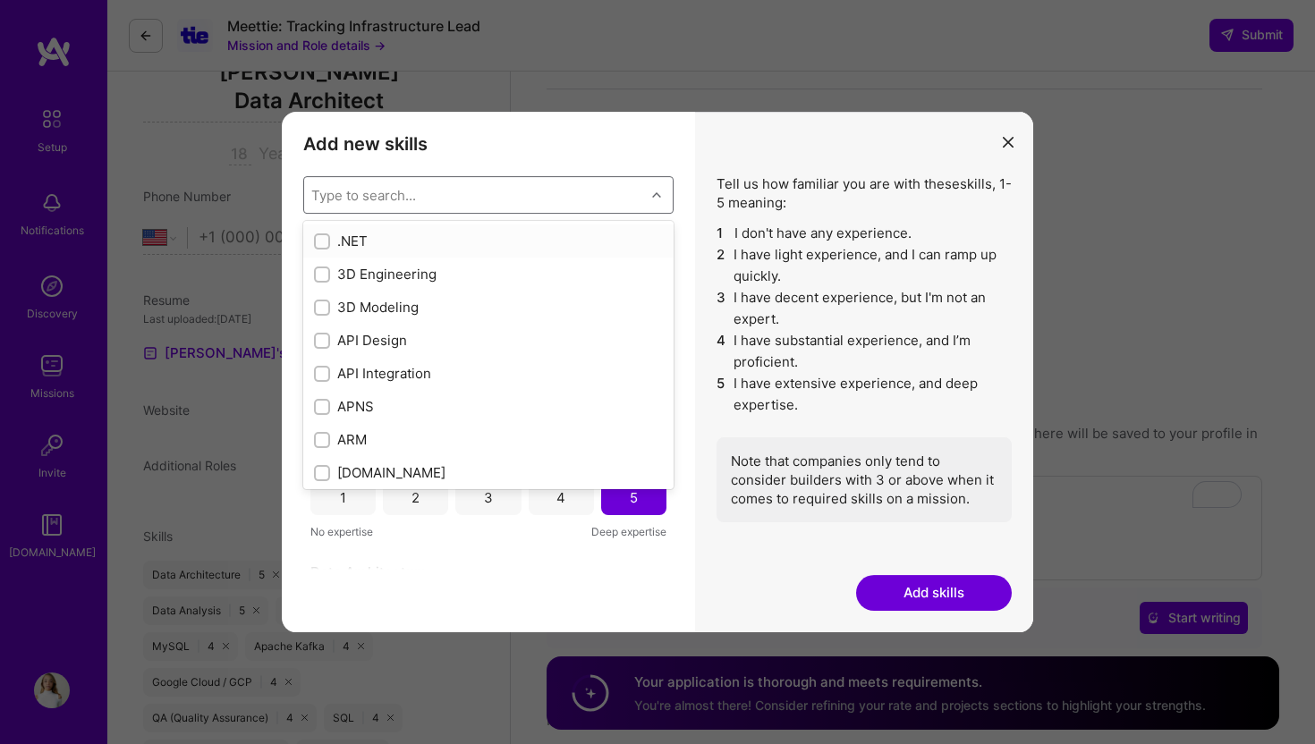
type input "a"
checkbox input "true"
checkbox input "false"
checkbox input "true"
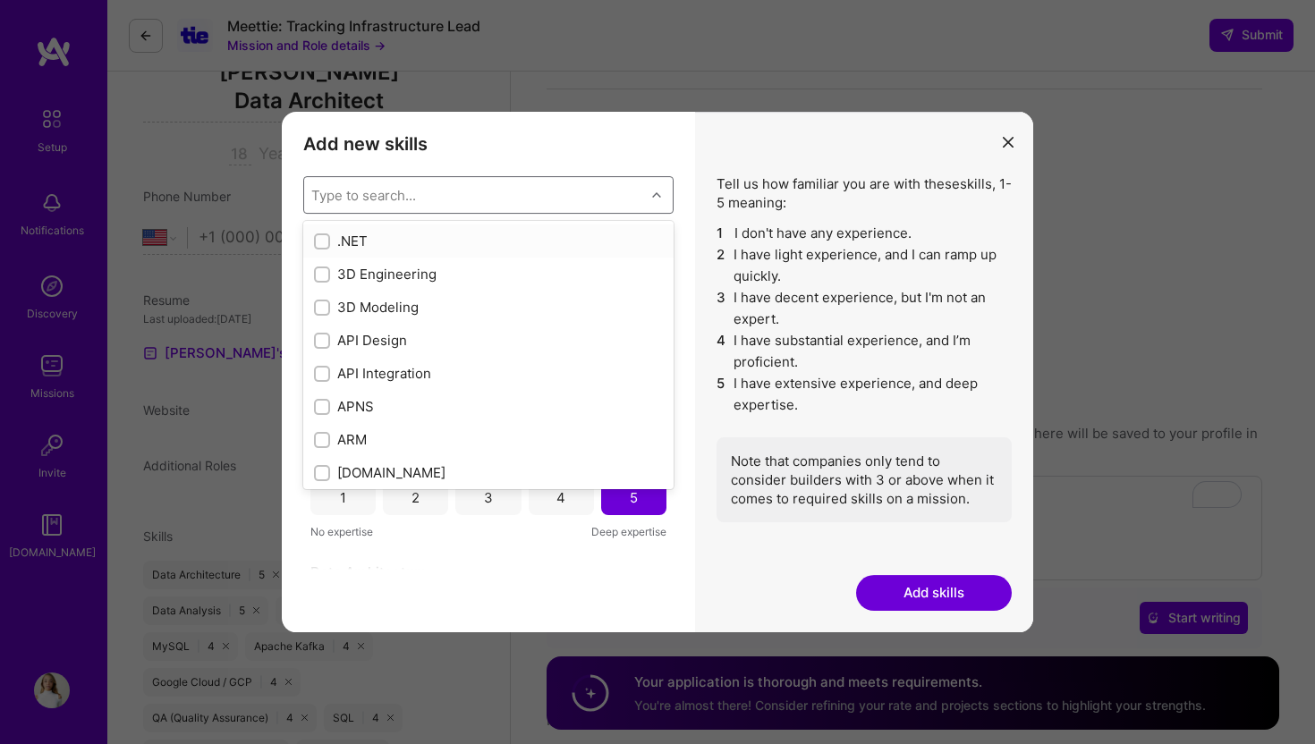
checkbox input "true"
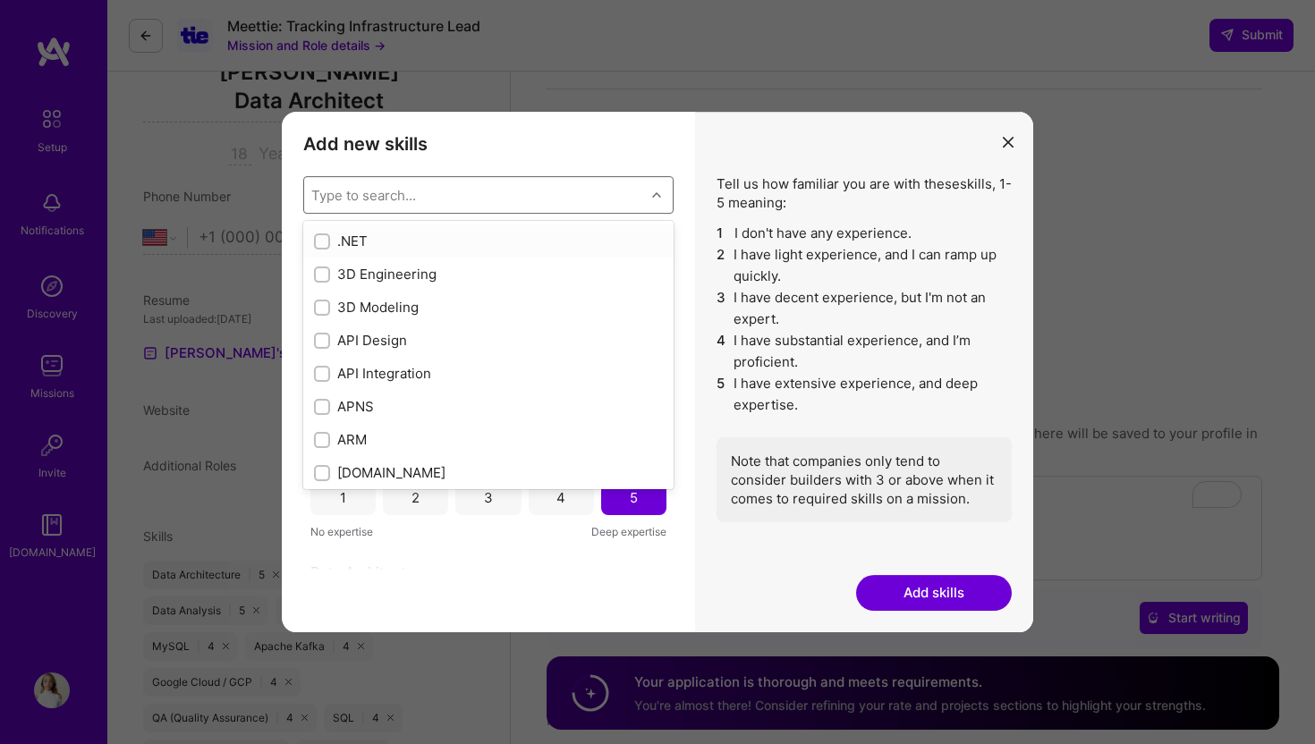
checkbox input "true"
checkbox input "false"
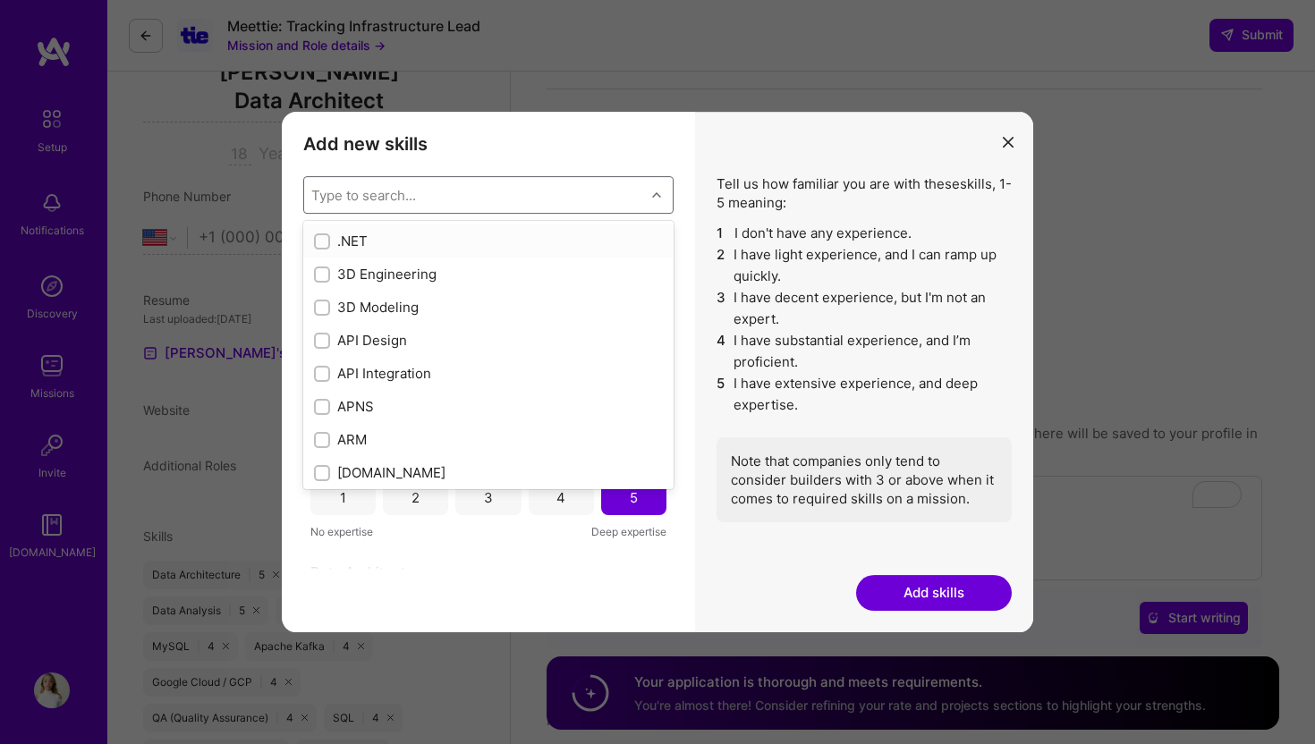
checkbox input "false"
checkbox input "true"
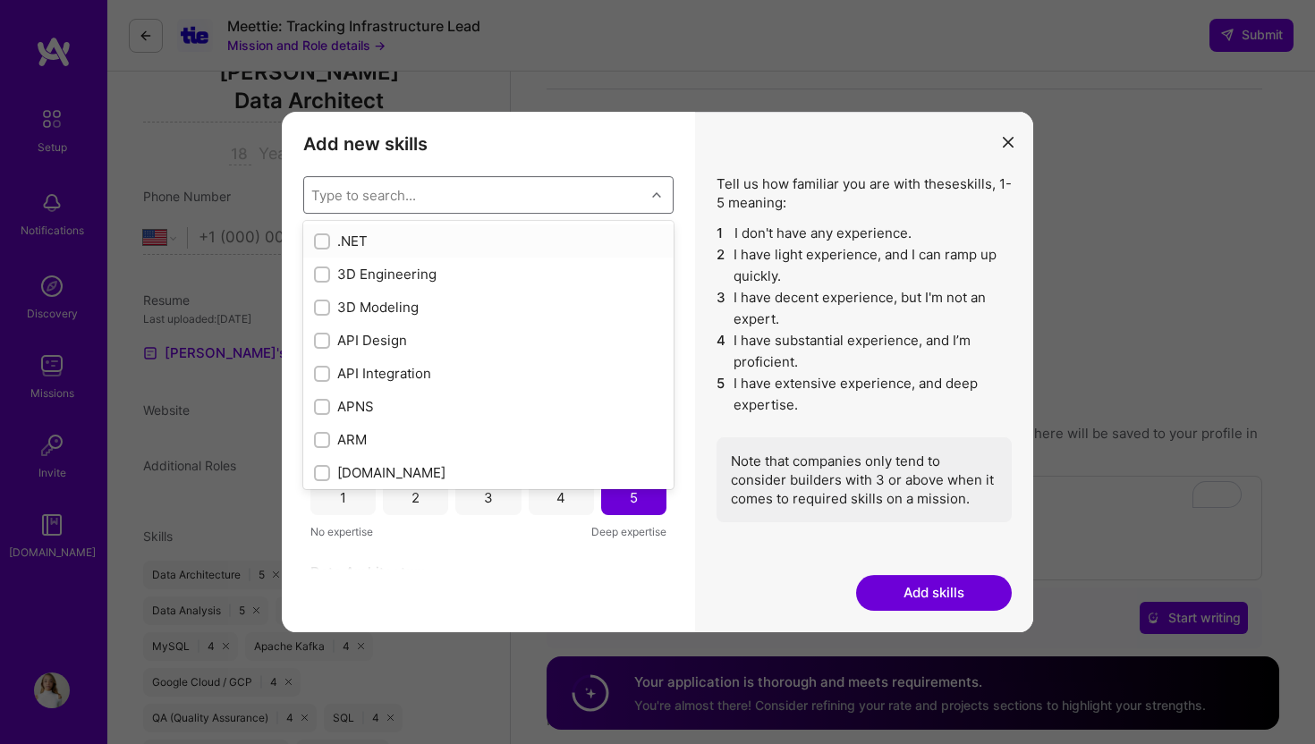
checkbox input "true"
checkbox input "false"
checkbox input "true"
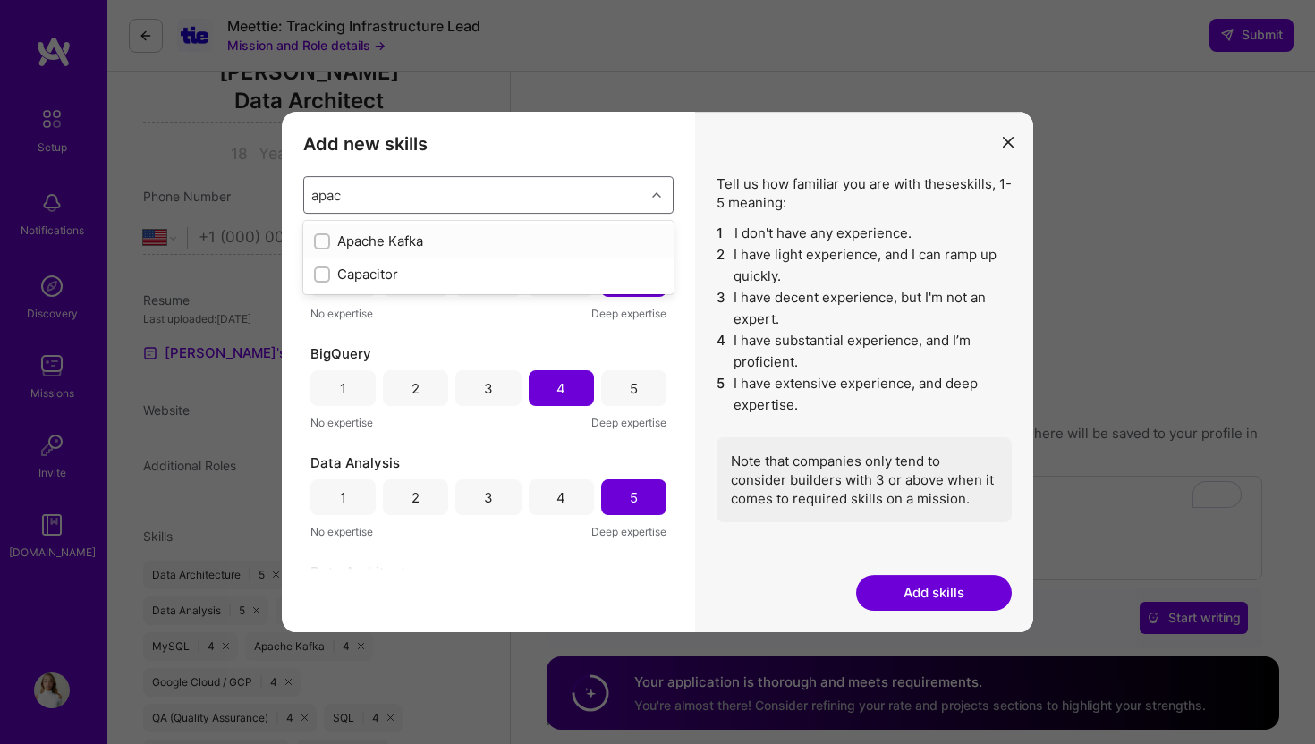
type input "apach"
click at [449, 245] on div "Apache Kafka" at bounding box center [488, 241] width 349 height 19
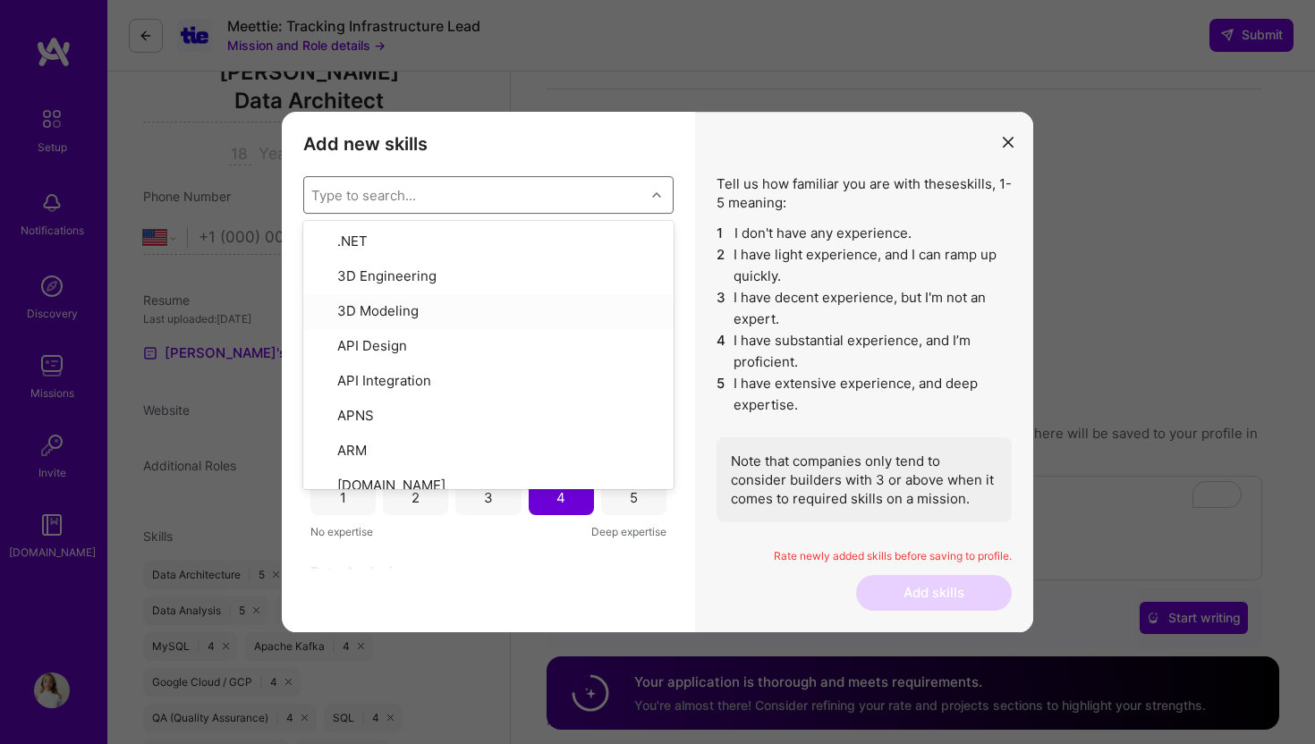
click at [759, 349] on li "4 I have substantial experience, and I’m proficient." at bounding box center [864, 351] width 295 height 43
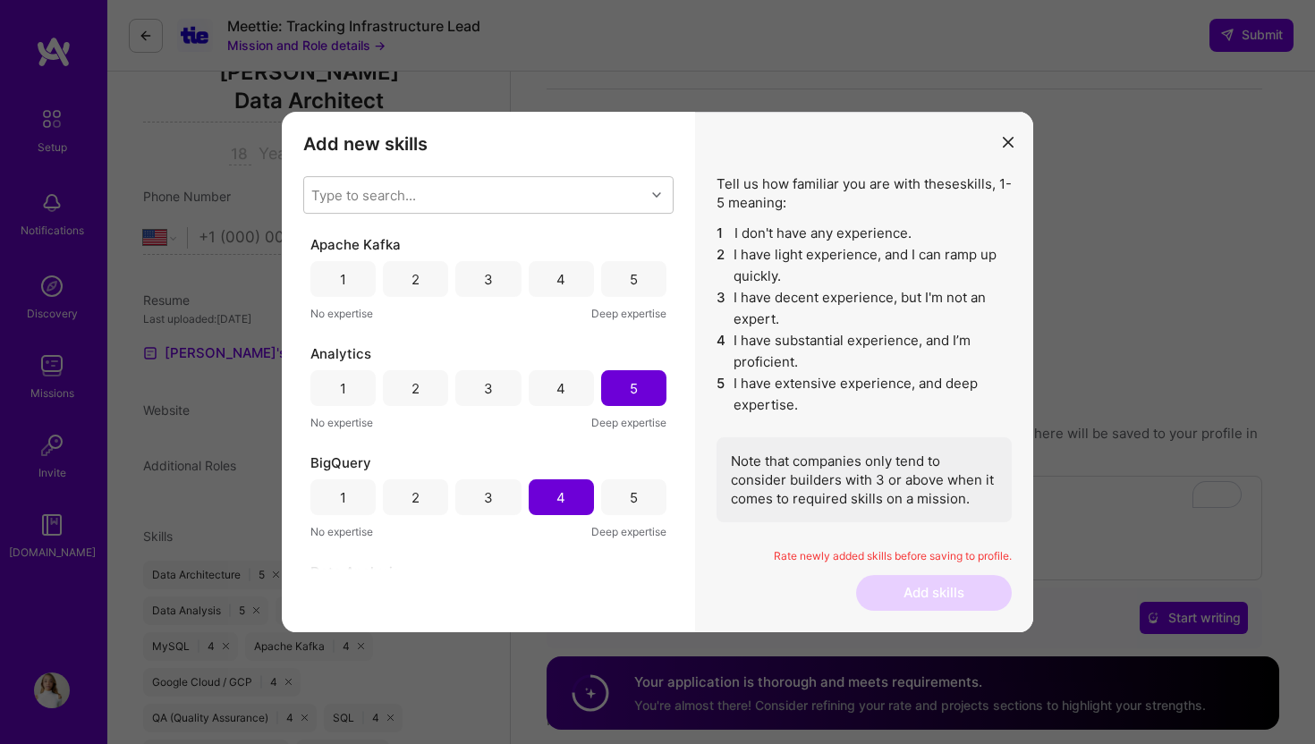
click at [557, 288] on div "4" at bounding box center [561, 279] width 65 height 36
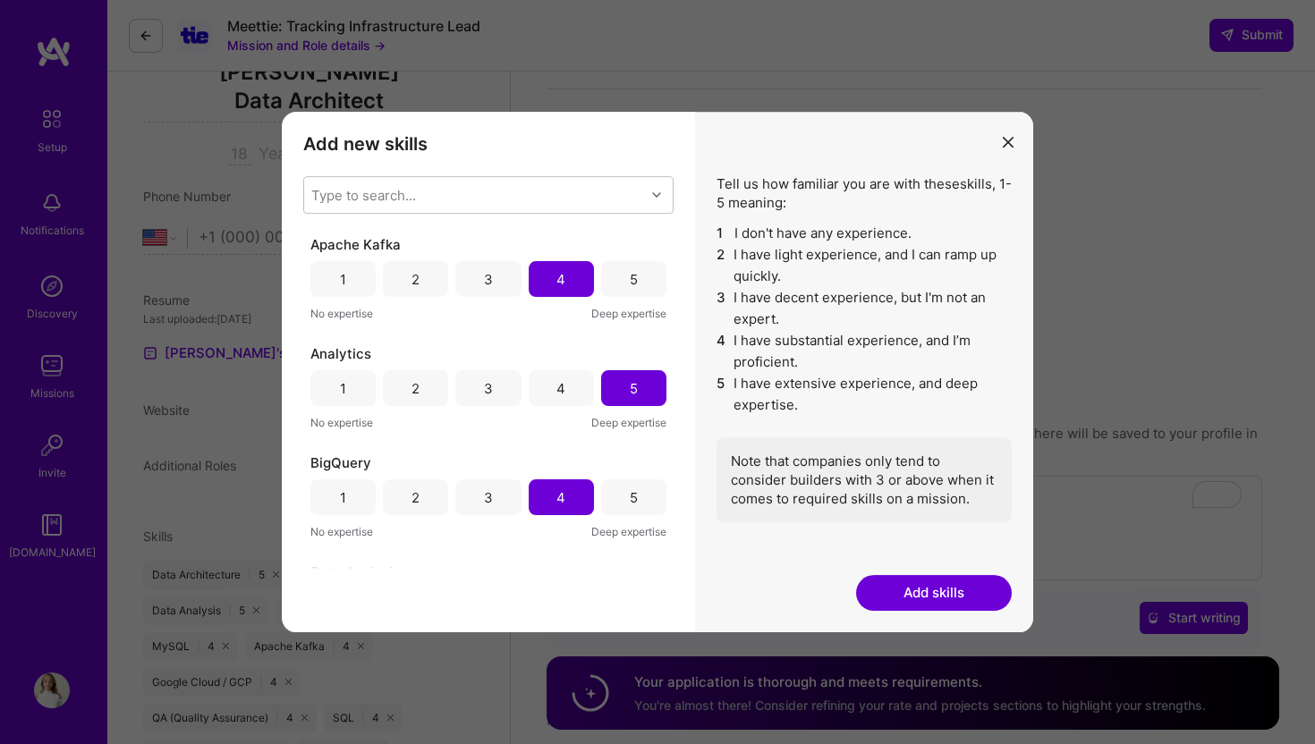
click at [897, 589] on button "Add skills" at bounding box center [934, 593] width 156 height 36
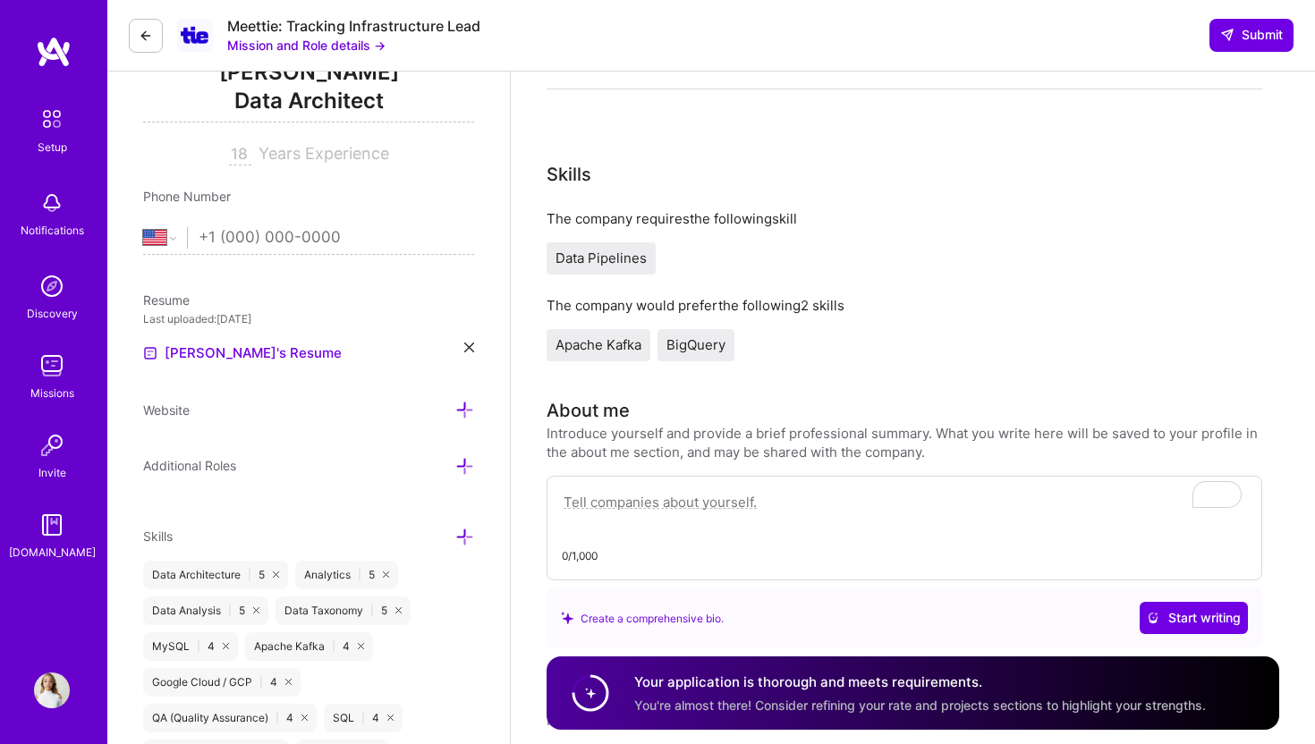
click at [468, 533] on icon at bounding box center [464, 537] width 19 height 19
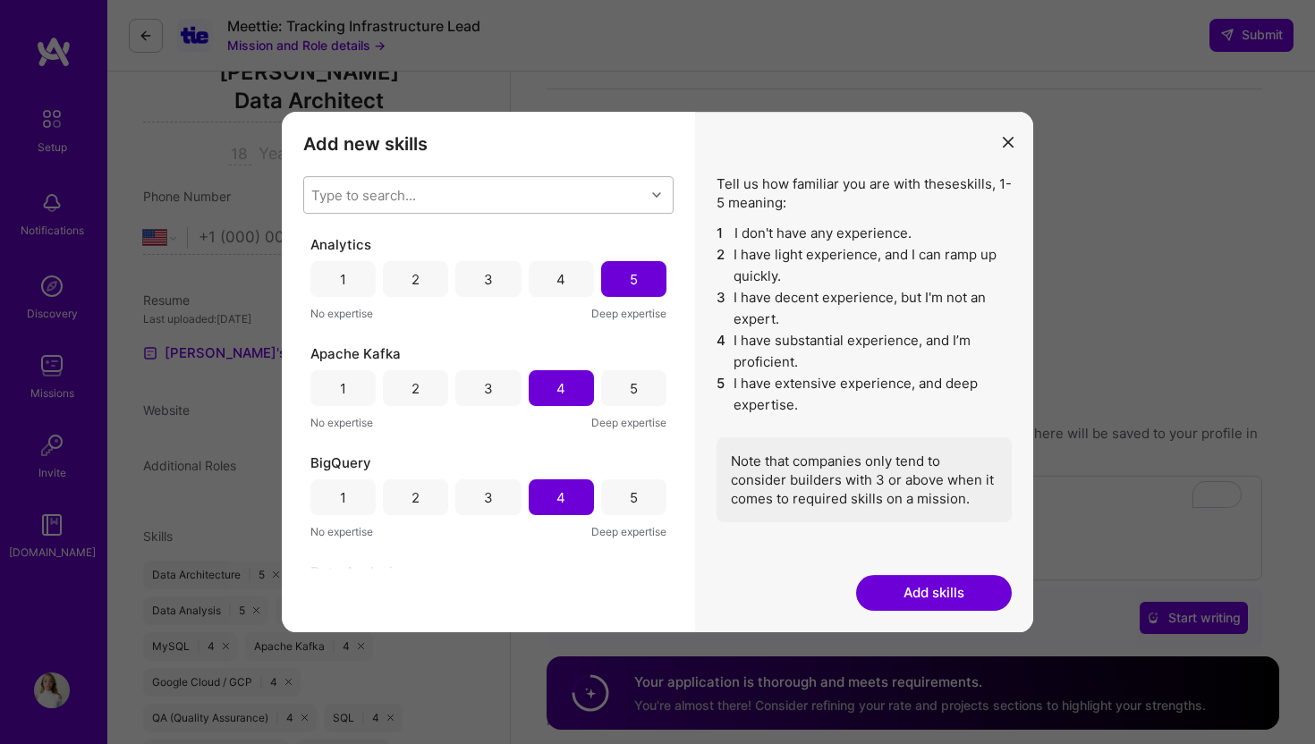
click at [480, 200] on div "Type to search..." at bounding box center [474, 195] width 341 height 36
type input "big"
click at [517, 197] on div "big" at bounding box center [474, 195] width 341 height 36
type input "b"
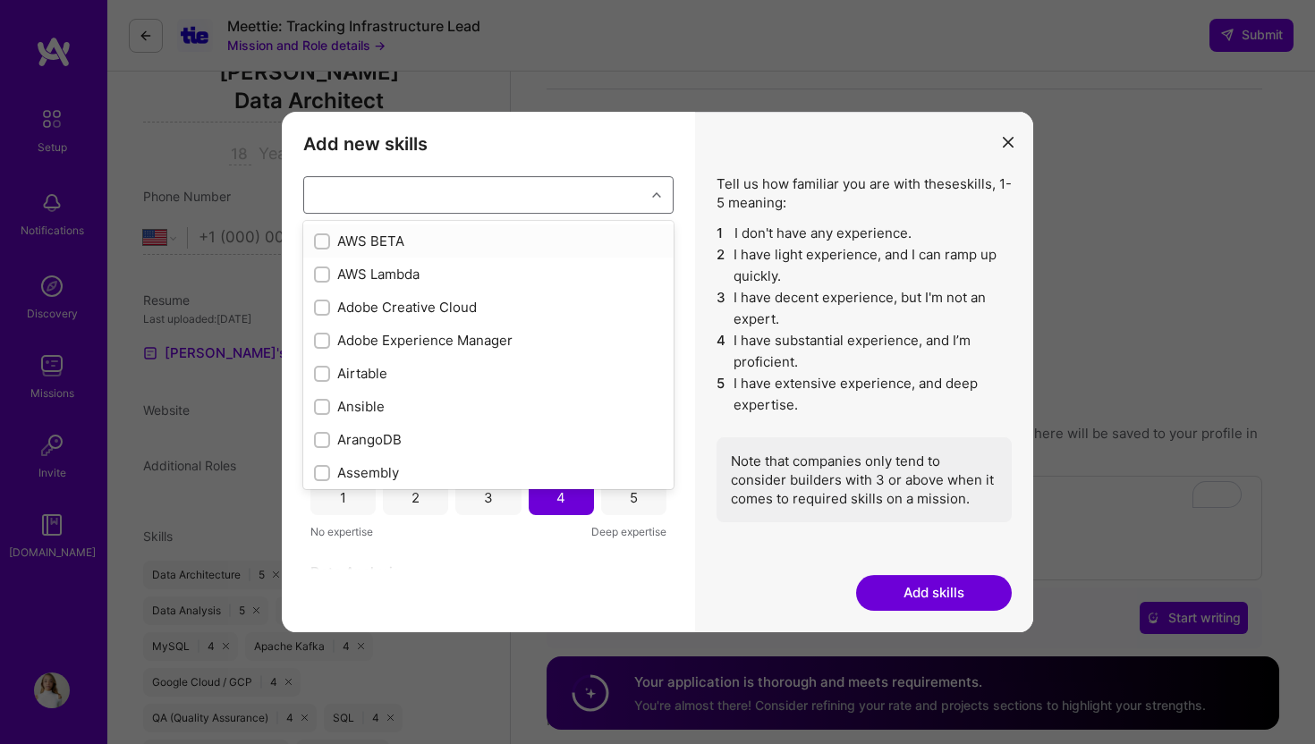
checkbox input "false"
checkbox input "true"
checkbox input "false"
checkbox input "true"
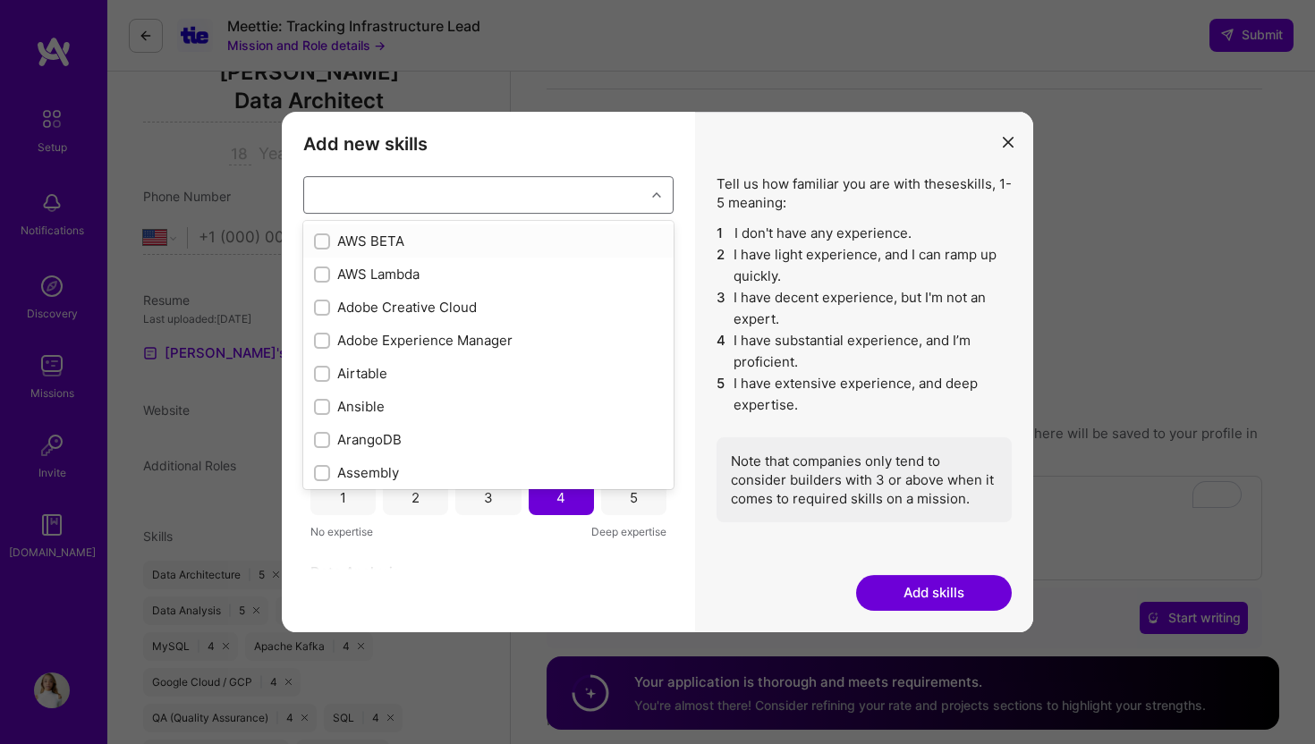
checkbox input "false"
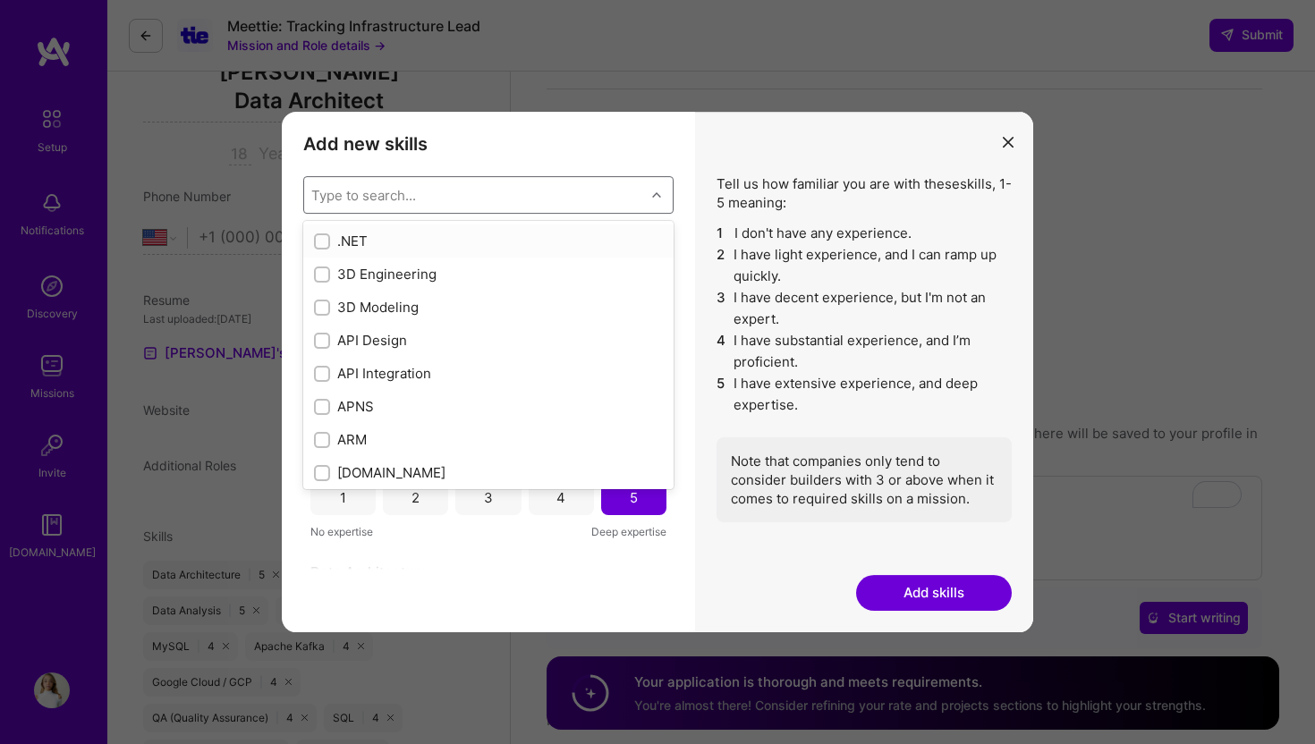
checkbox input "false"
click at [757, 253] on li "2 I have light experience, and I can ramp up quickly." at bounding box center [864, 265] width 295 height 43
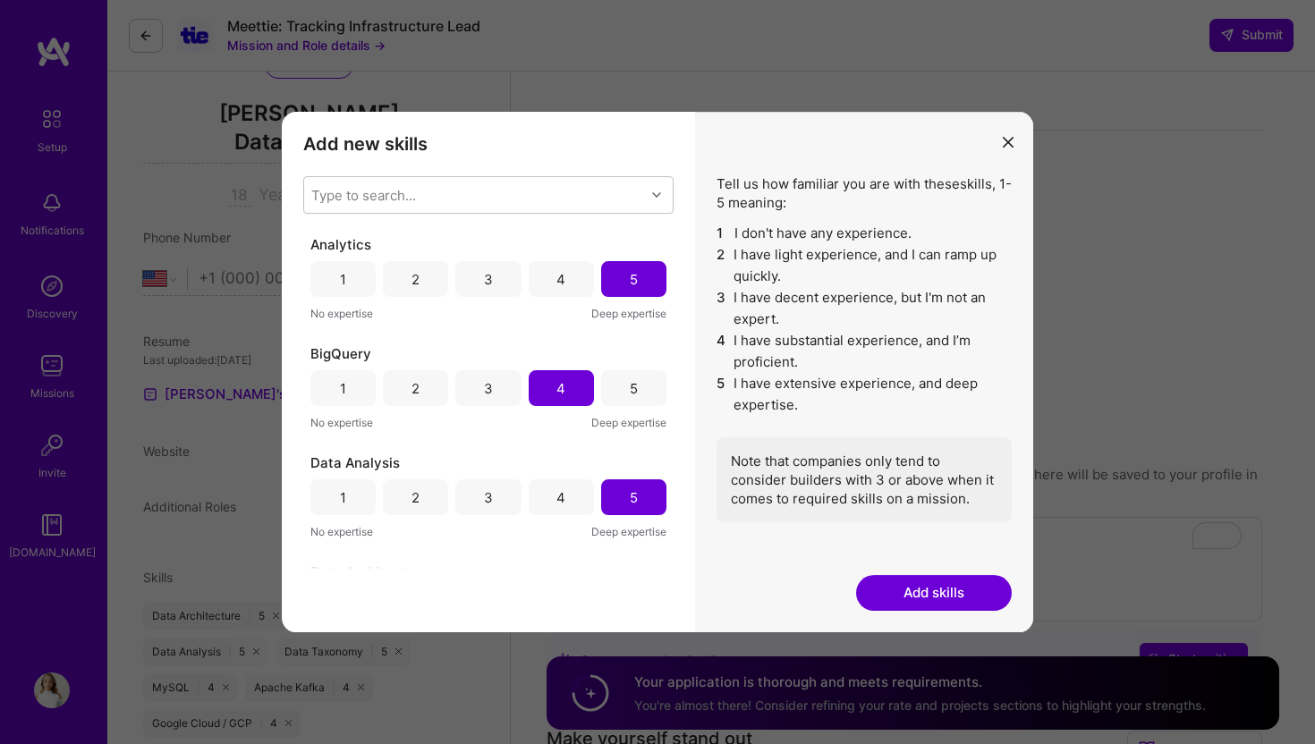
scroll to position [199, 0]
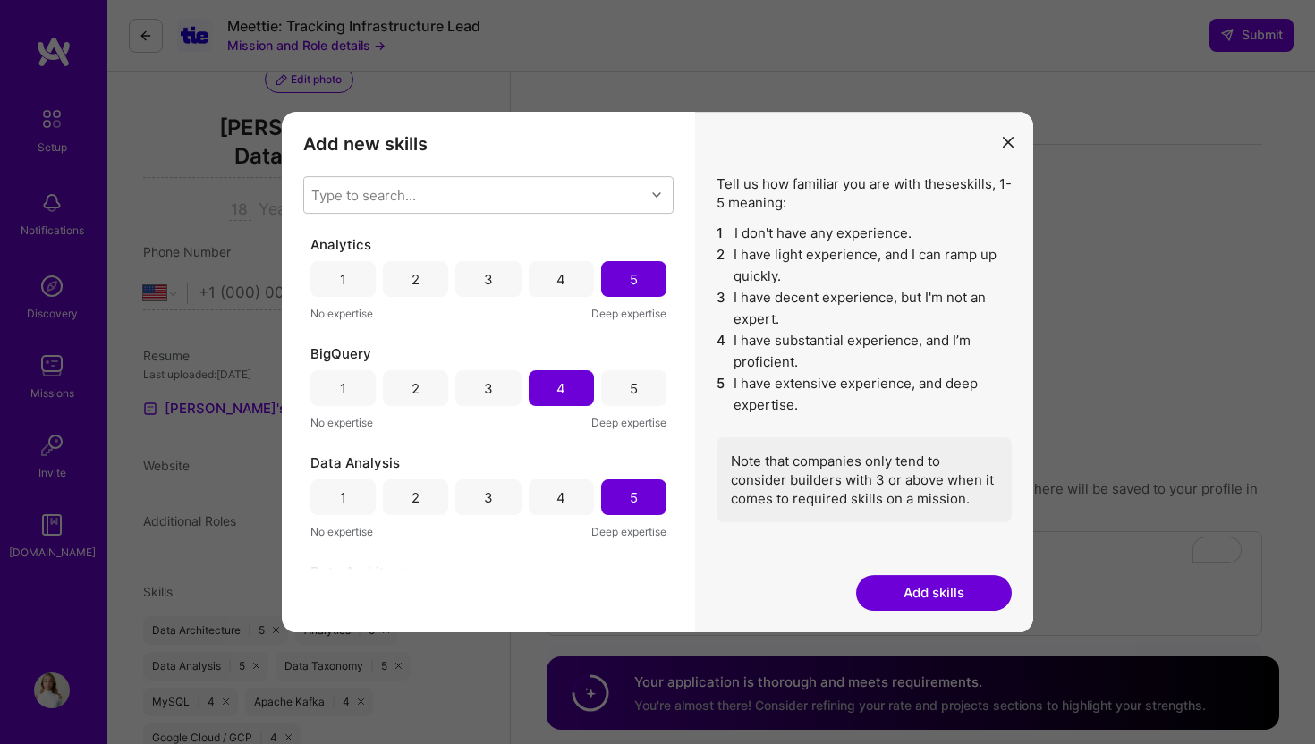
click at [549, 387] on div "4" at bounding box center [561, 388] width 65 height 36
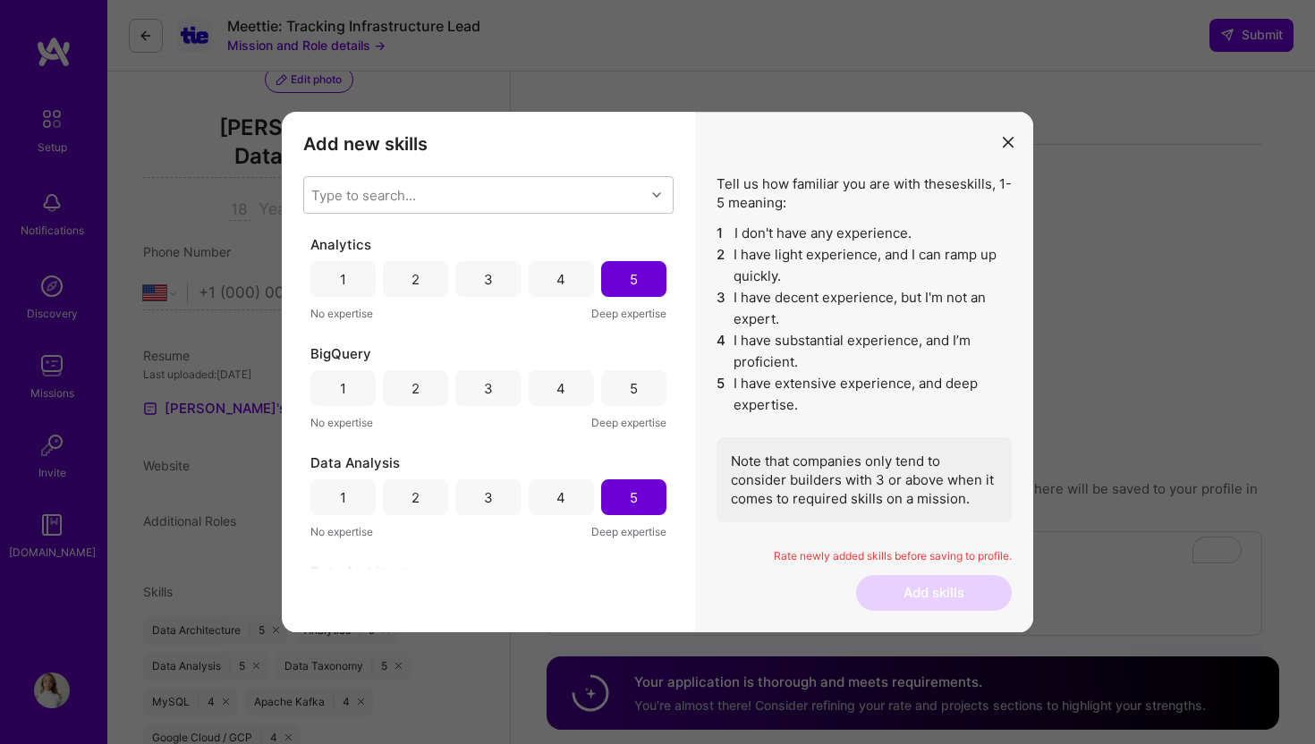
click at [549, 389] on div "4" at bounding box center [561, 388] width 65 height 36
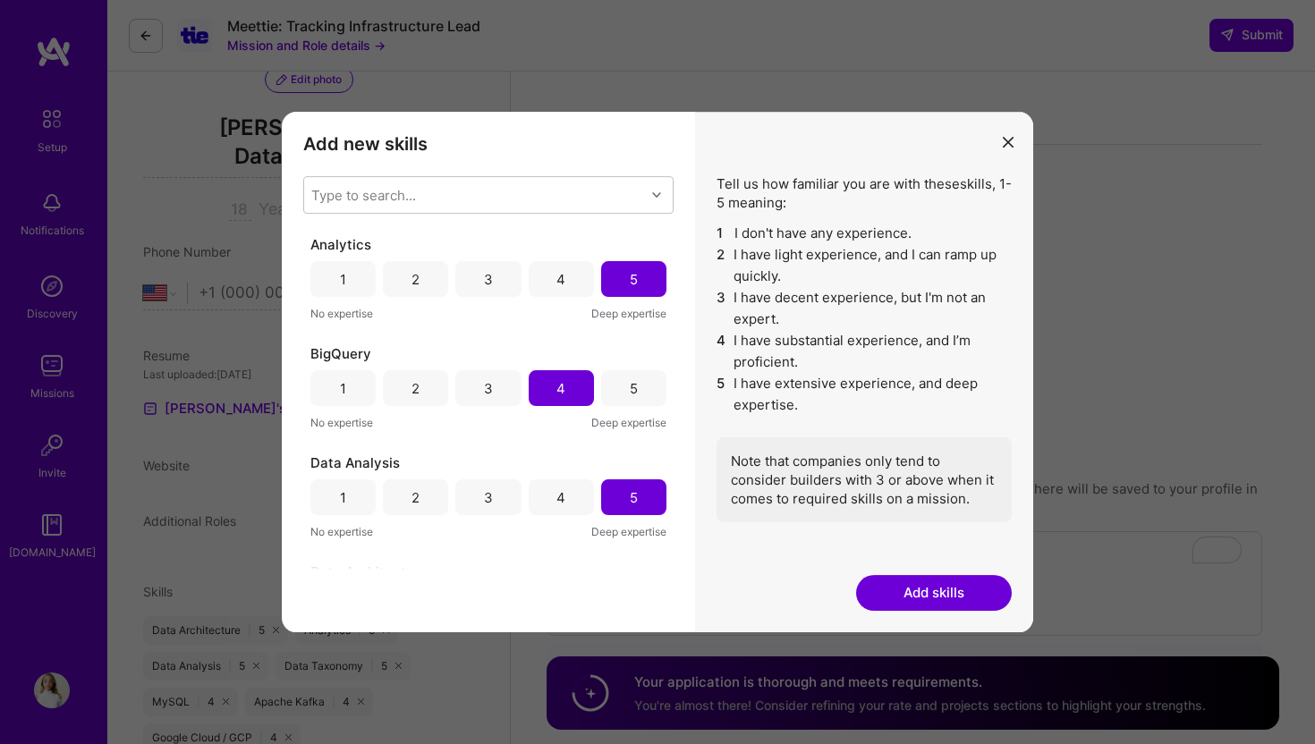
click at [906, 587] on button "Add skills" at bounding box center [934, 593] width 156 height 36
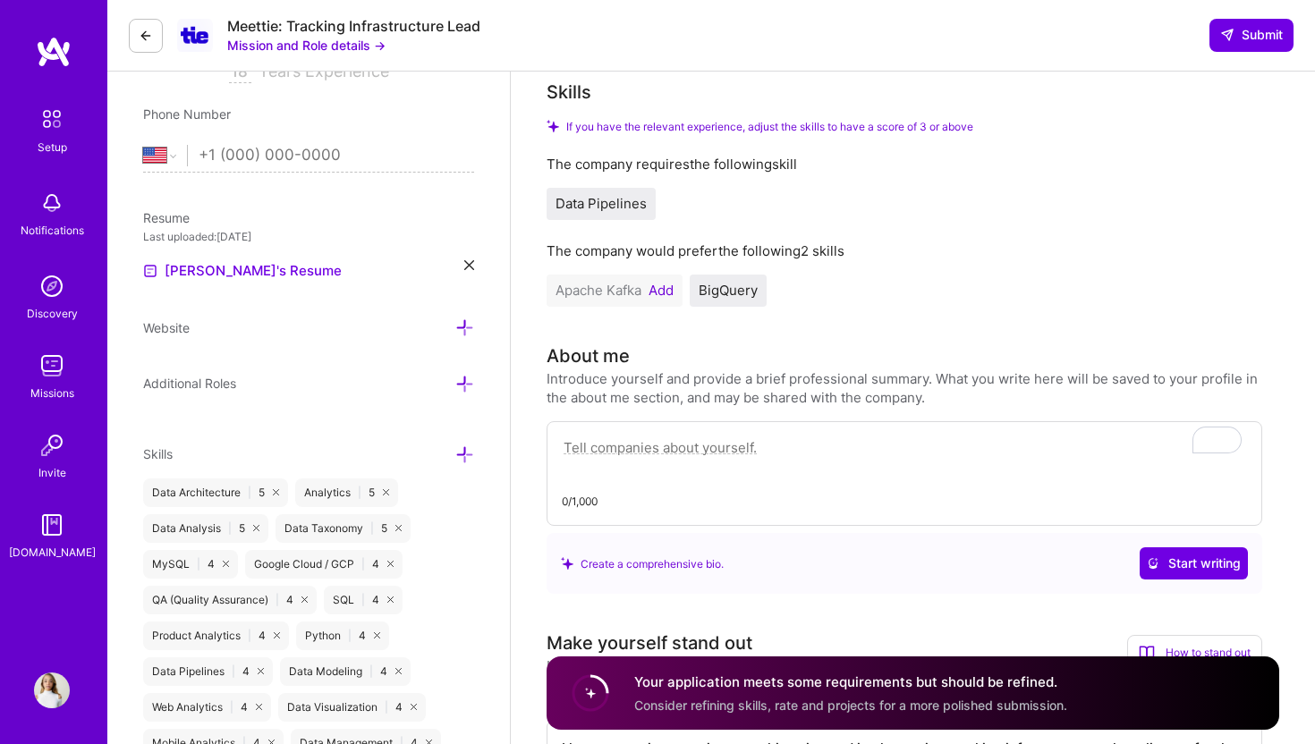
scroll to position [340, 0]
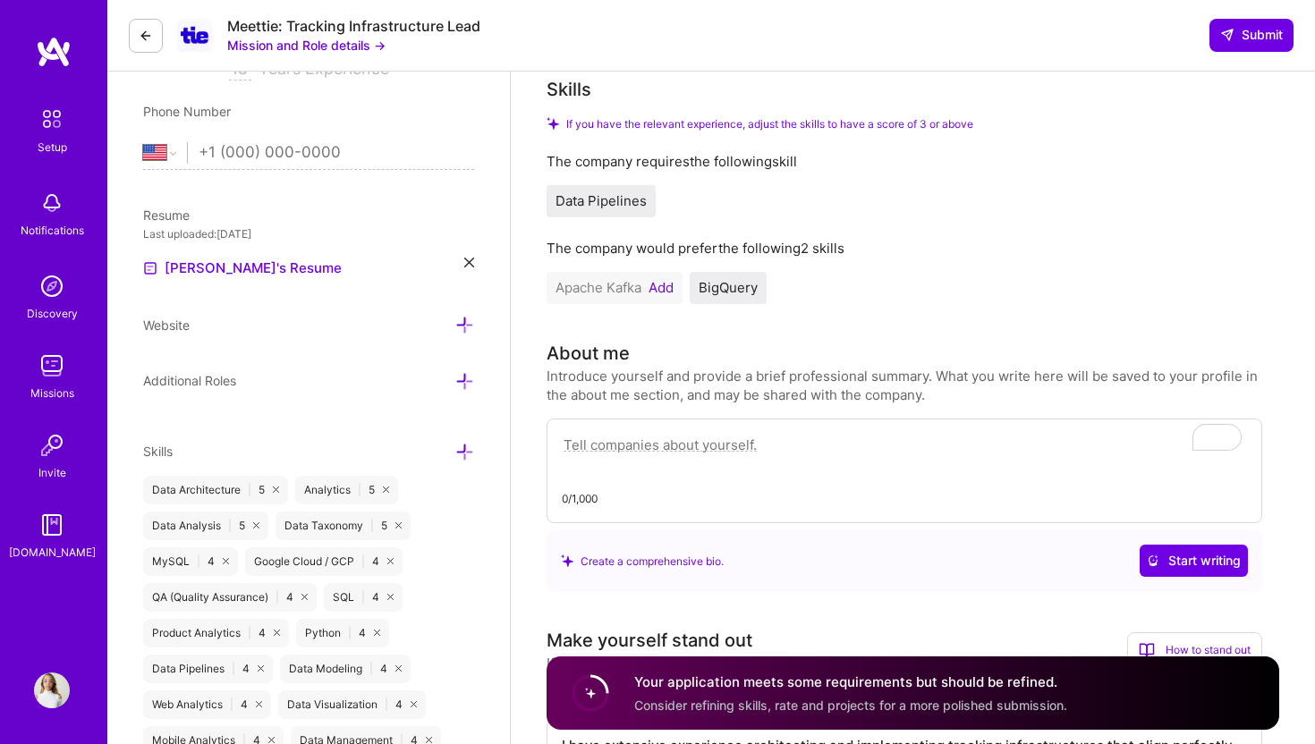
click at [723, 434] on textarea "To enrich screen reader interactions, please activate Accessibility in Grammarl…" at bounding box center [904, 454] width 685 height 41
paste textarea "I have extensive experience architecting and implementing tracking infrastructu…"
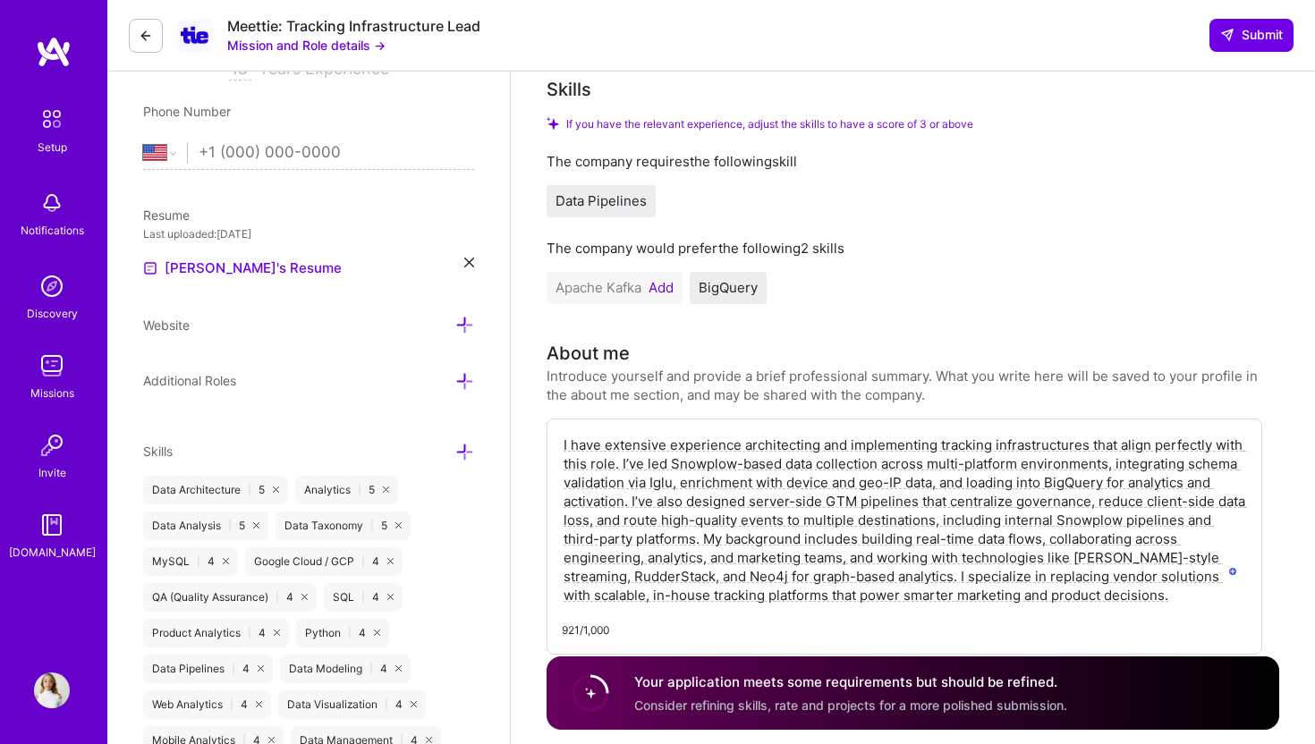
click at [629, 479] on textarea "I have extensive experience architecting and implementing tracking infrastructu…" at bounding box center [904, 520] width 685 height 173
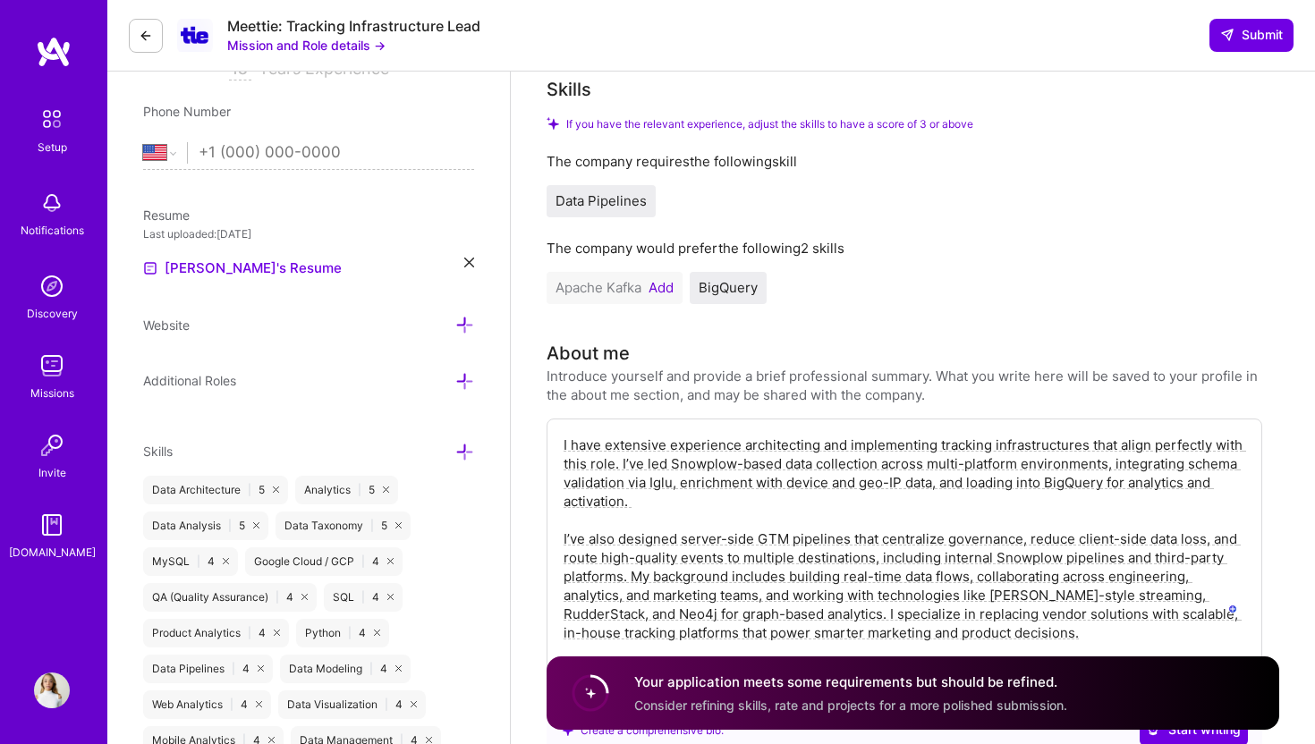
click at [635, 558] on textarea "I have extensive experience architecting and implementing tracking infrastructu…" at bounding box center [904, 539] width 685 height 210
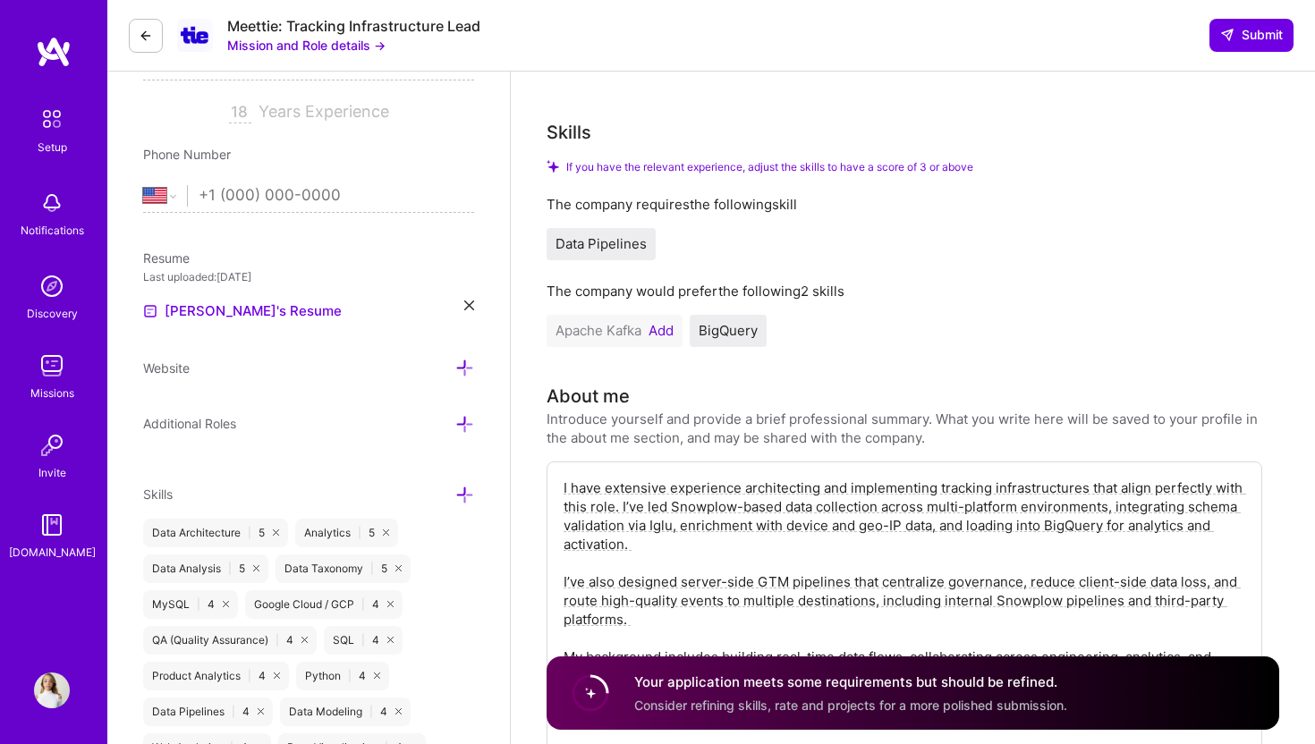
scroll to position [286, 0]
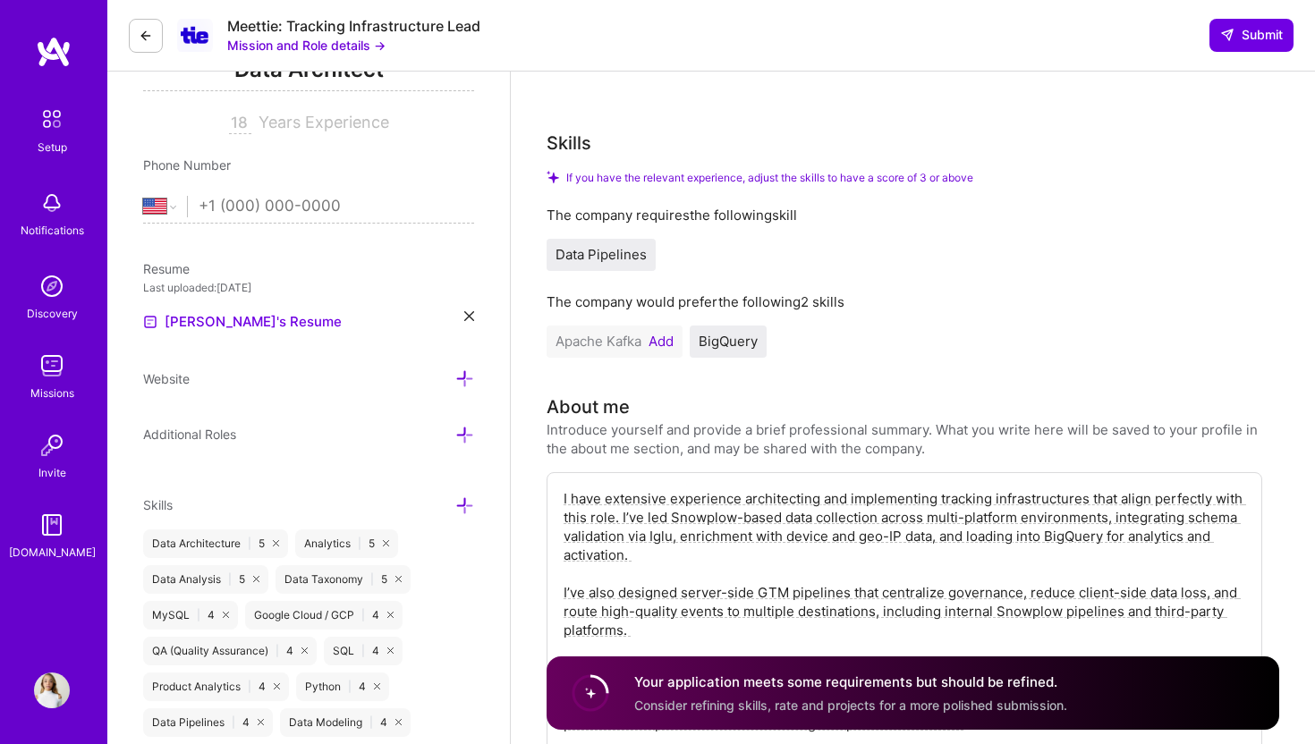
type textarea "I have extensive experience architecting and implementing tracking infrastructu…"
click at [749, 394] on h3 "About me" at bounding box center [905, 407] width 716 height 27
click at [463, 504] on icon at bounding box center [464, 505] width 19 height 19
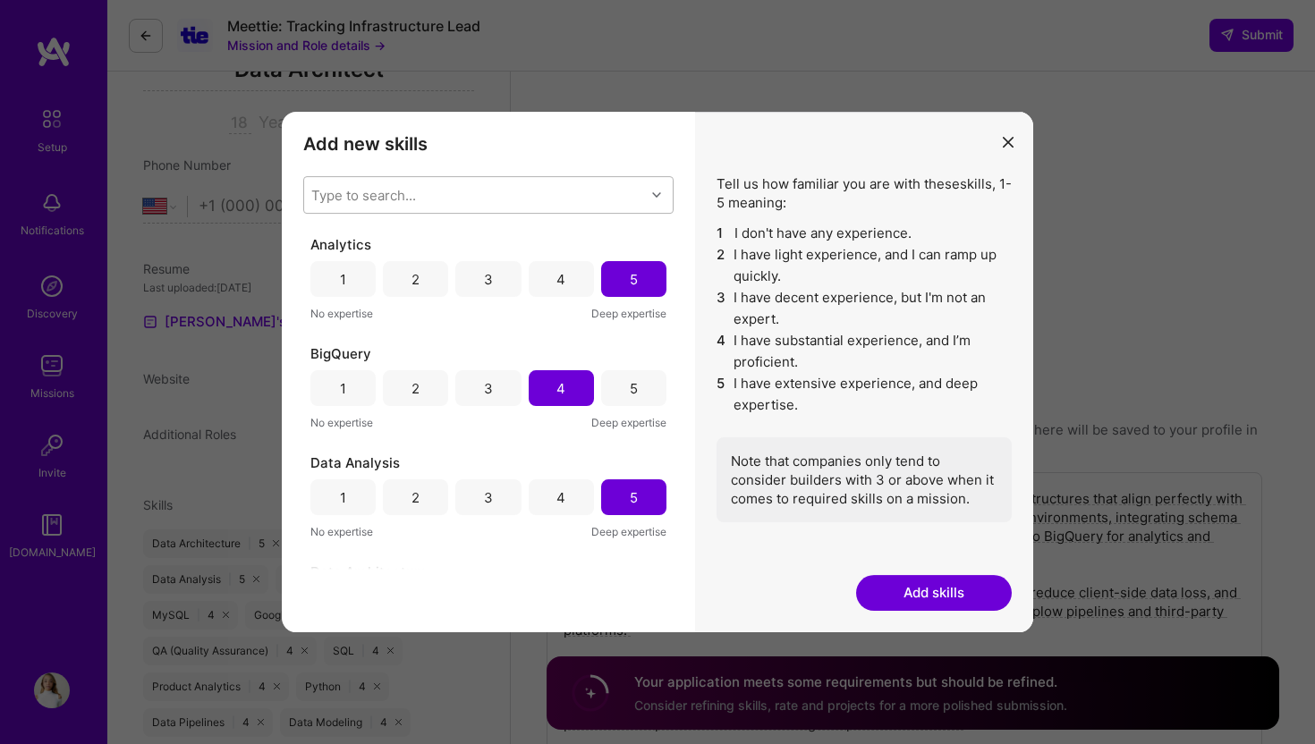
click at [422, 199] on div "Type to search..." at bounding box center [474, 195] width 341 height 36
type input "apach"
click at [368, 242] on div "Apache Kafka" at bounding box center [488, 241] width 349 height 19
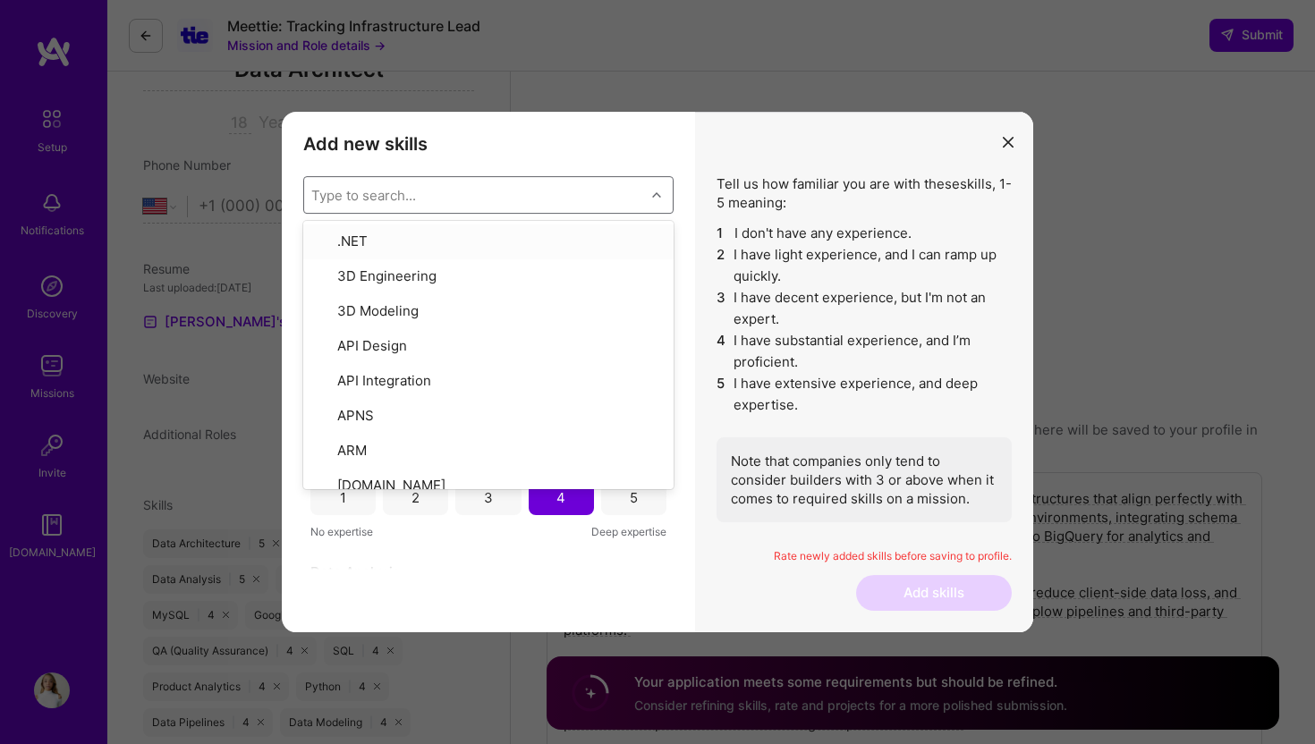
click at [837, 223] on li "1 I don't have any experience." at bounding box center [864, 233] width 295 height 21
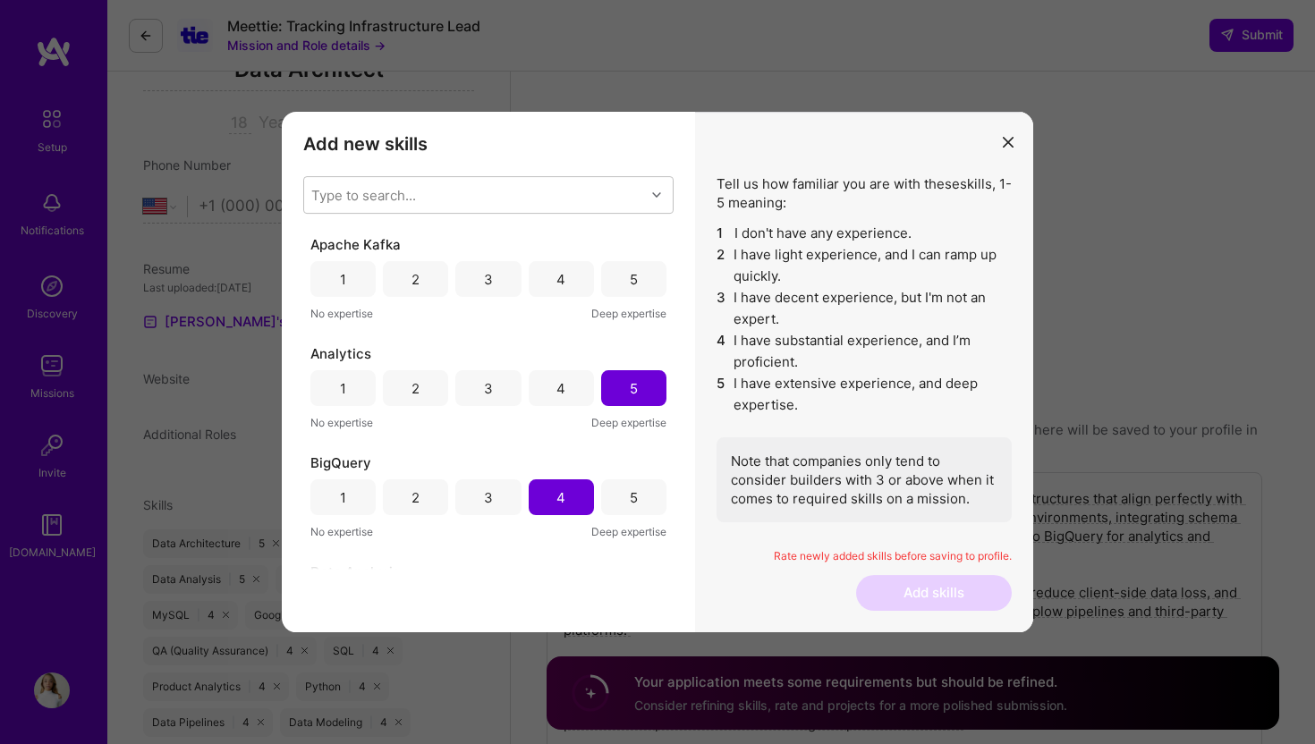
click at [556, 281] on div "4" at bounding box center [560, 279] width 9 height 19
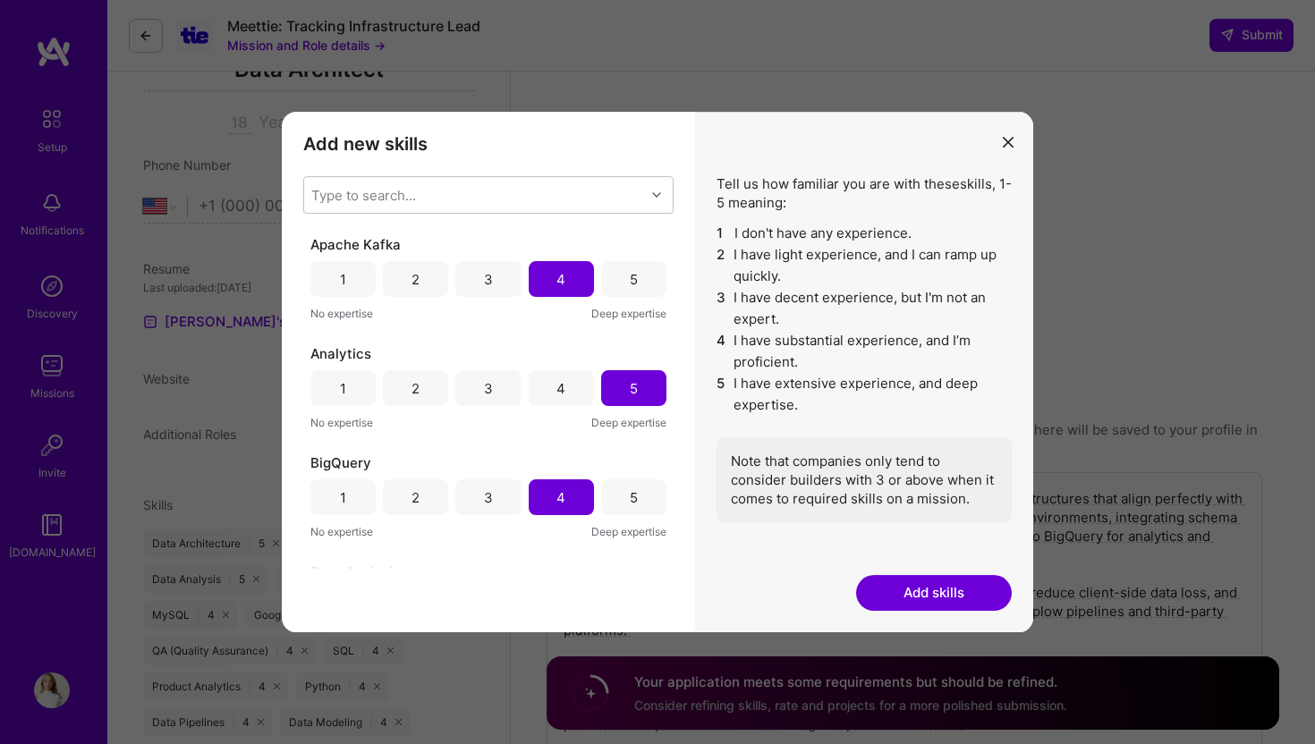
click at [892, 589] on button "Add skills" at bounding box center [934, 593] width 156 height 36
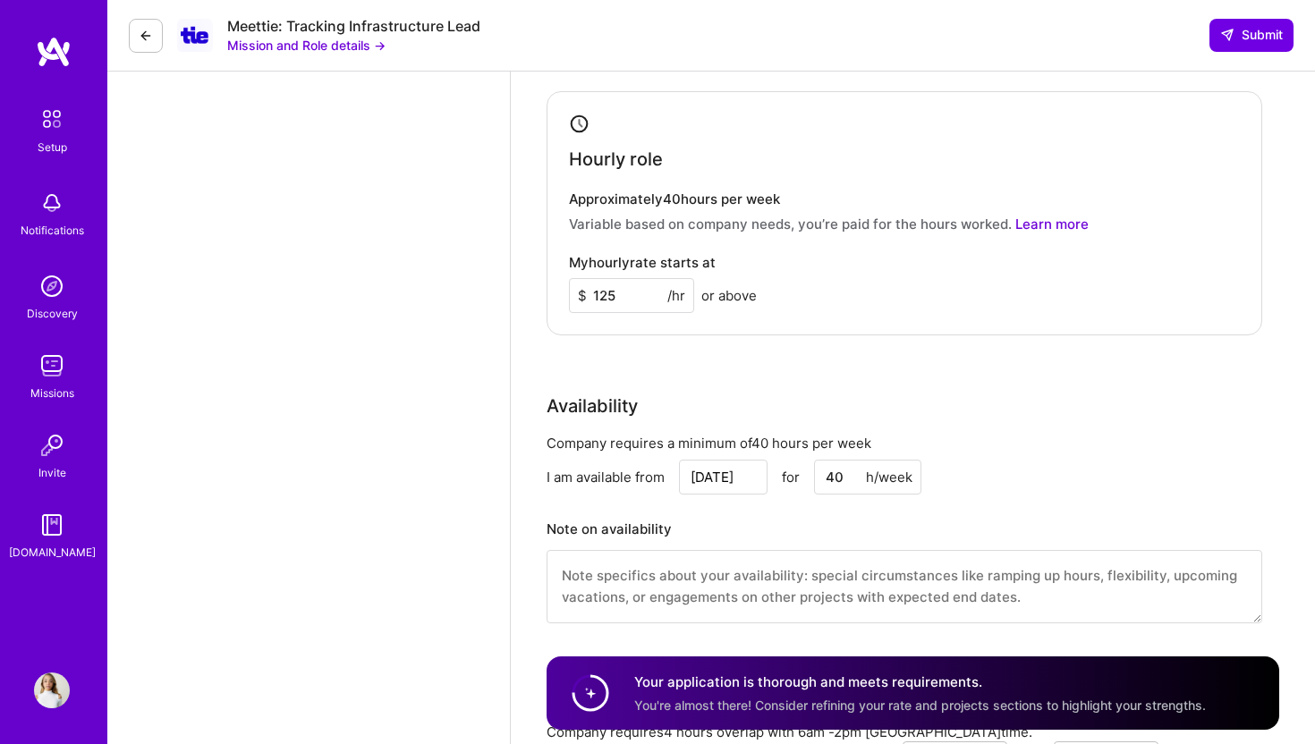
scroll to position [2062, 0]
click at [627, 283] on input "125" at bounding box center [631, 297] width 125 height 35
type input "125"
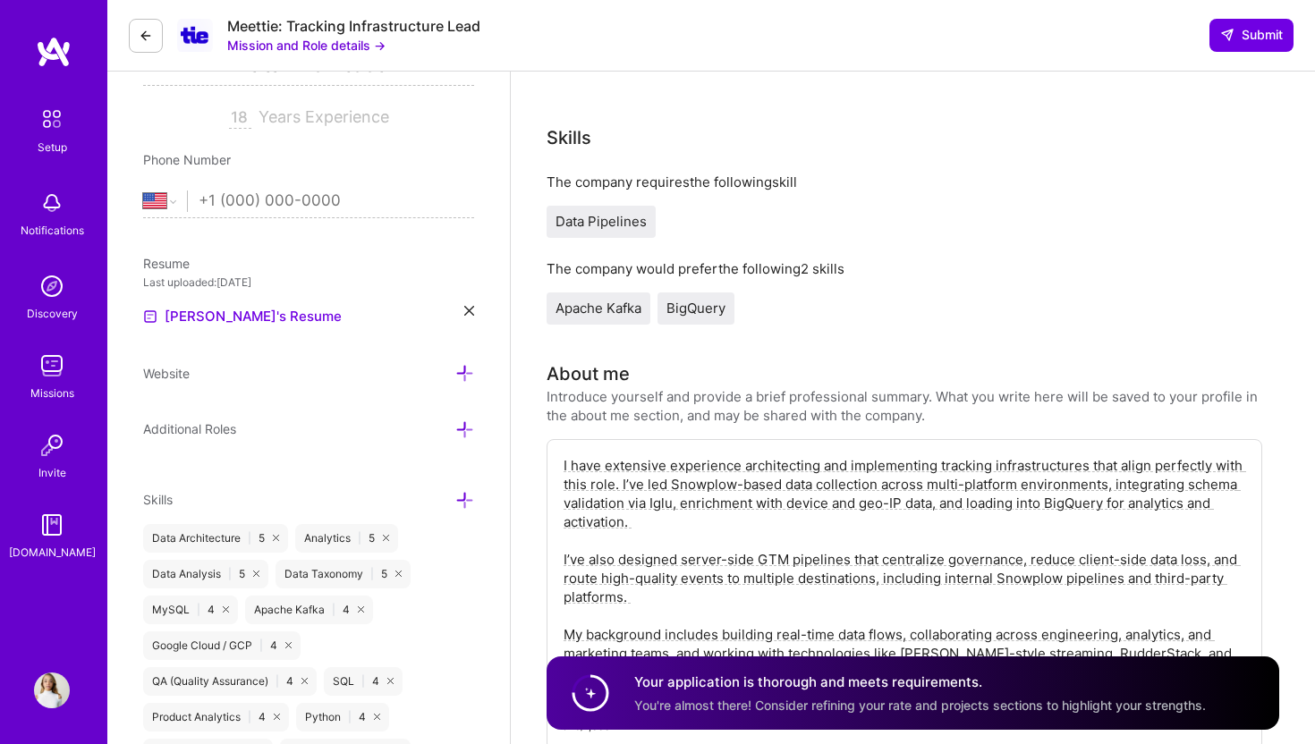
scroll to position [0, 0]
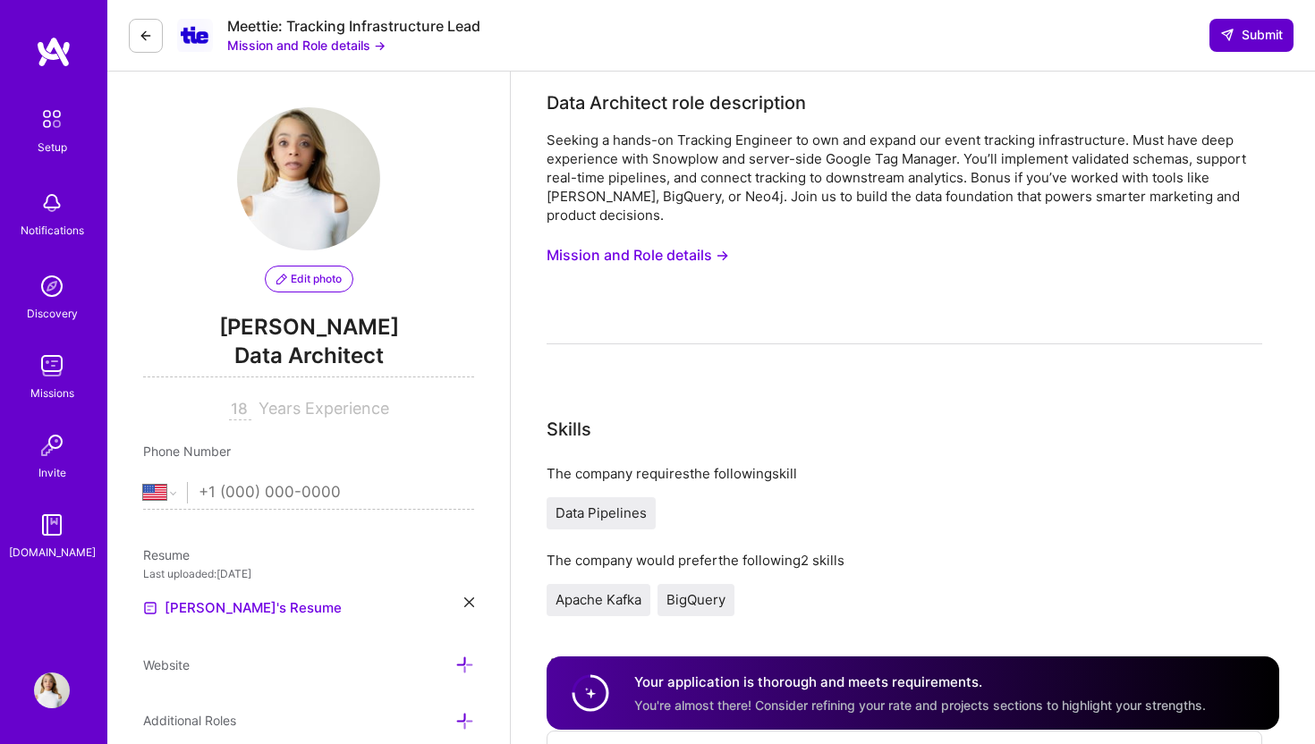
click at [1243, 34] on span "Submit" at bounding box center [1251, 35] width 63 height 18
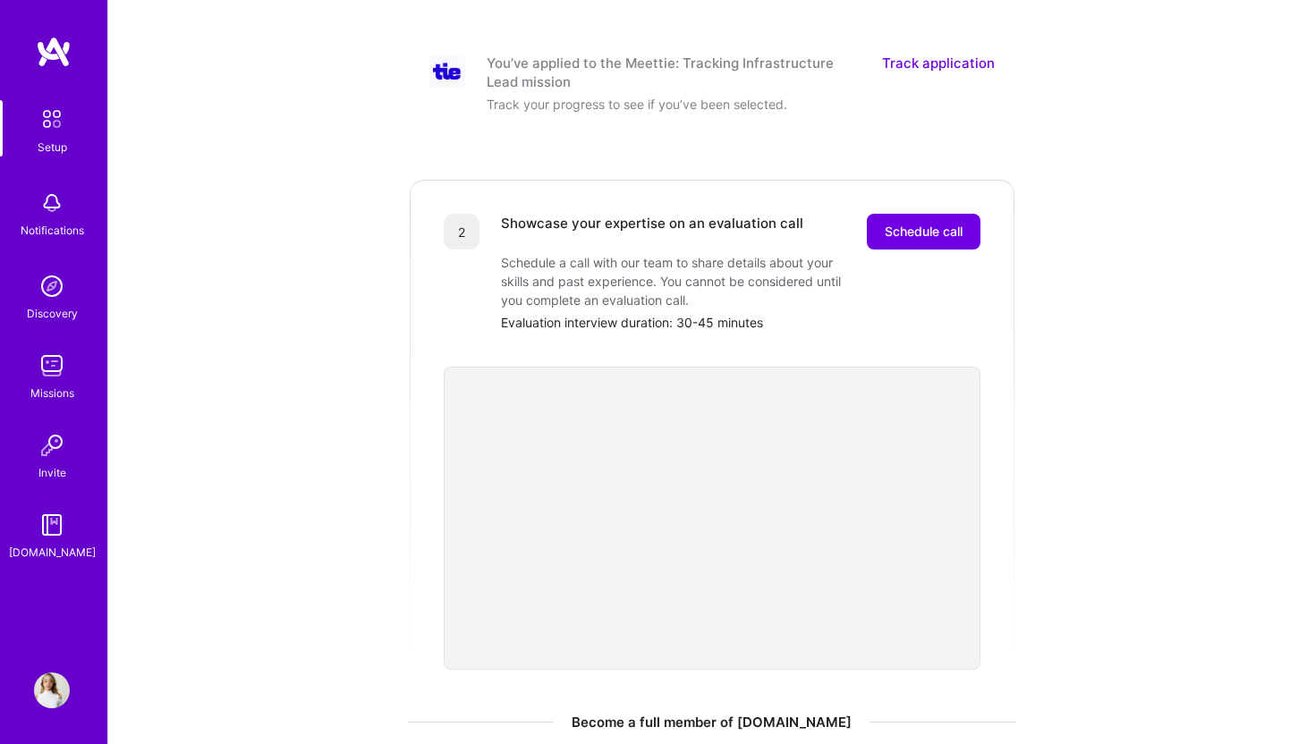
scroll to position [194, 0]
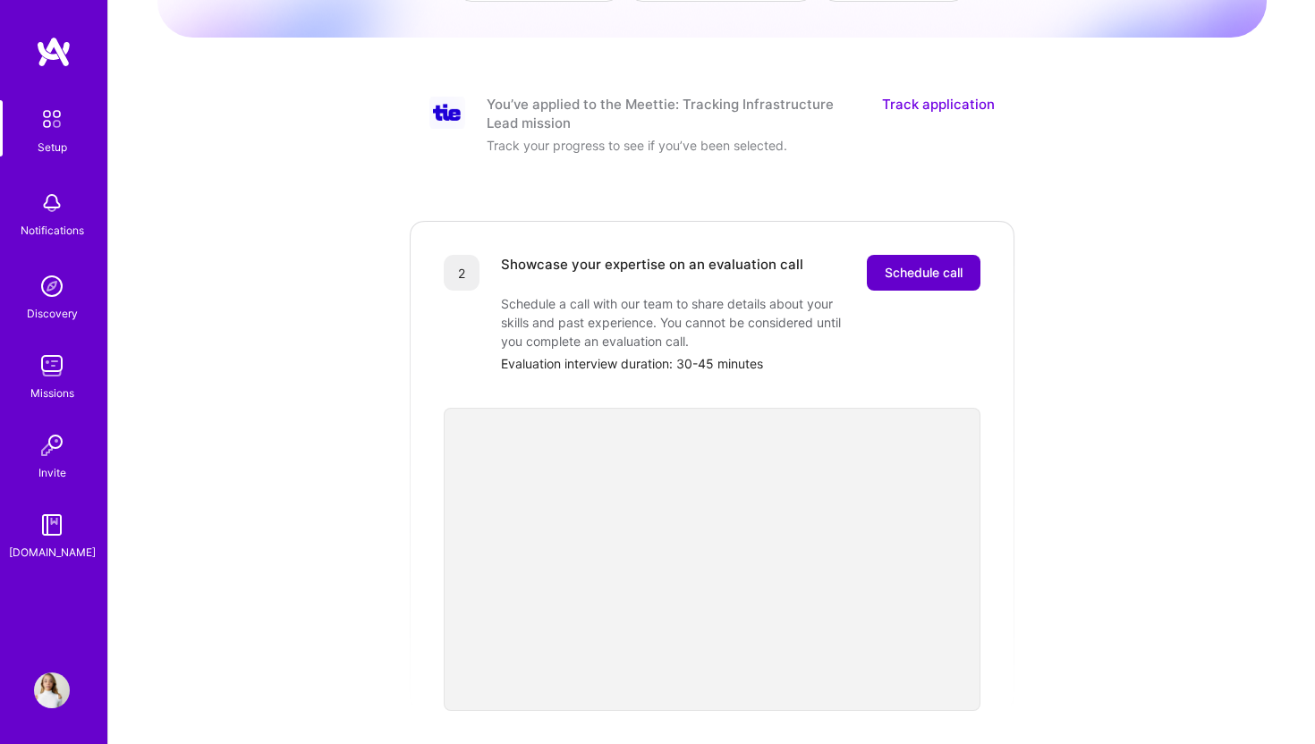
click at [909, 264] on span "Schedule call" at bounding box center [924, 273] width 78 height 18
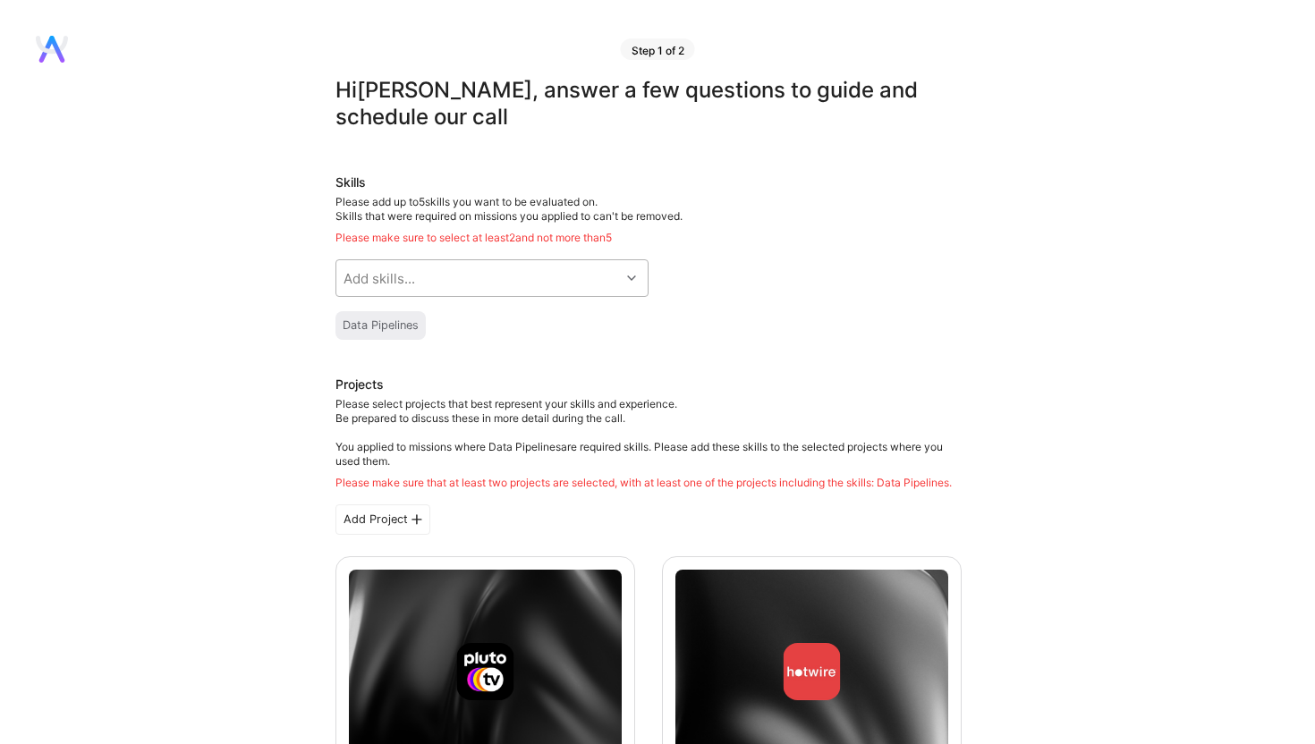
click at [591, 284] on div "Add skills..." at bounding box center [478, 278] width 284 height 36
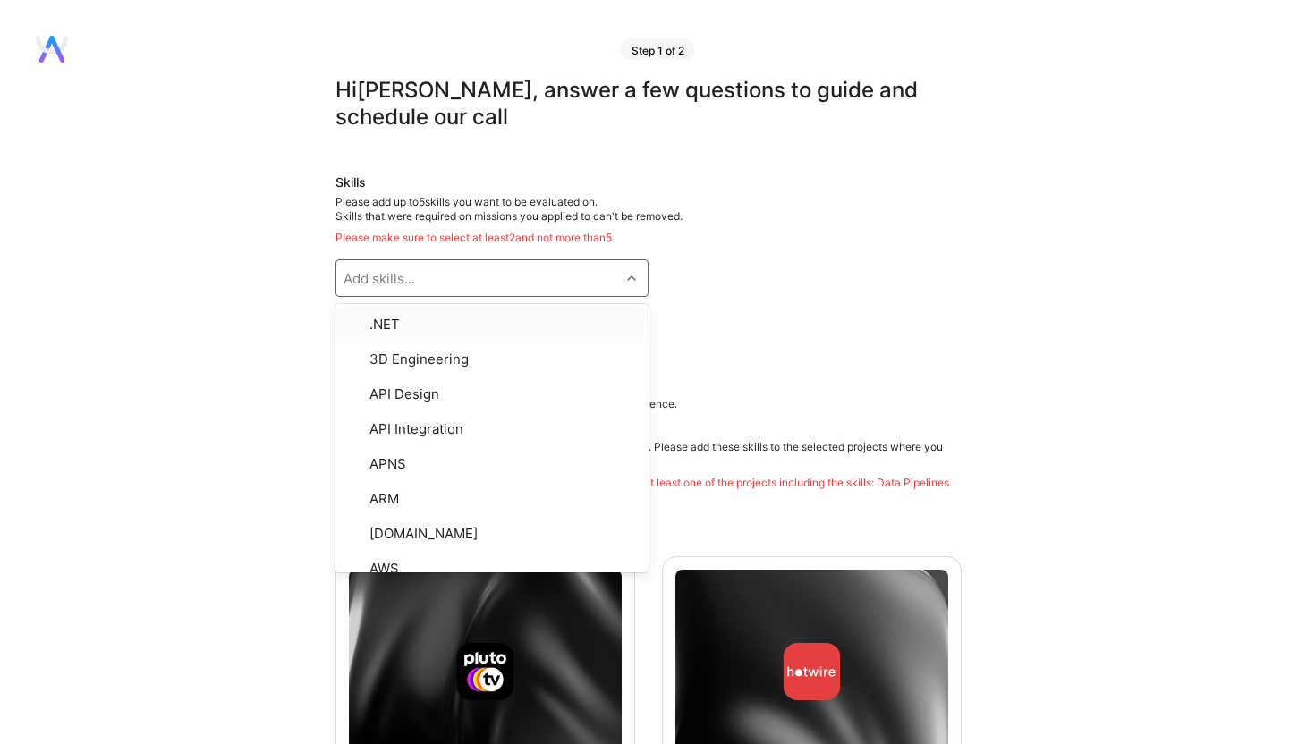
click at [591, 284] on div "Add skills..." at bounding box center [478, 278] width 284 height 36
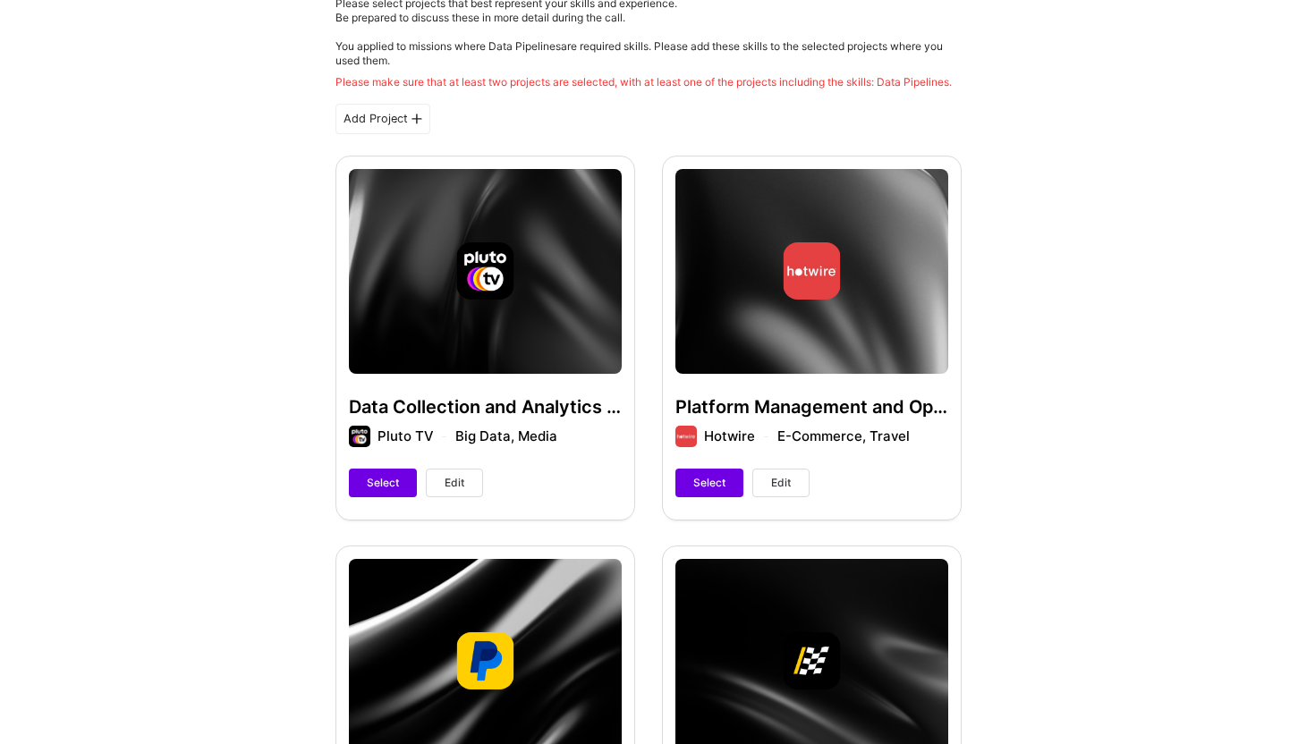
scroll to position [420, 0]
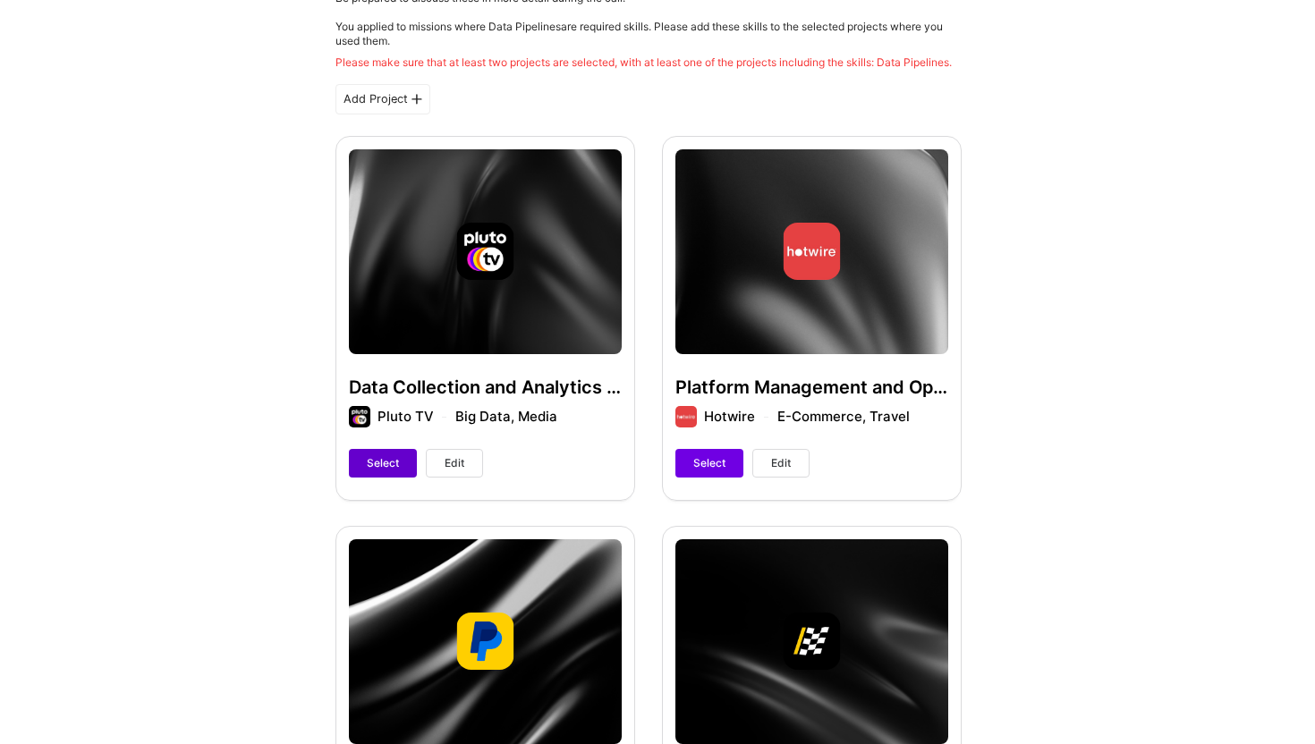
click at [394, 471] on span "Select" at bounding box center [383, 463] width 32 height 16
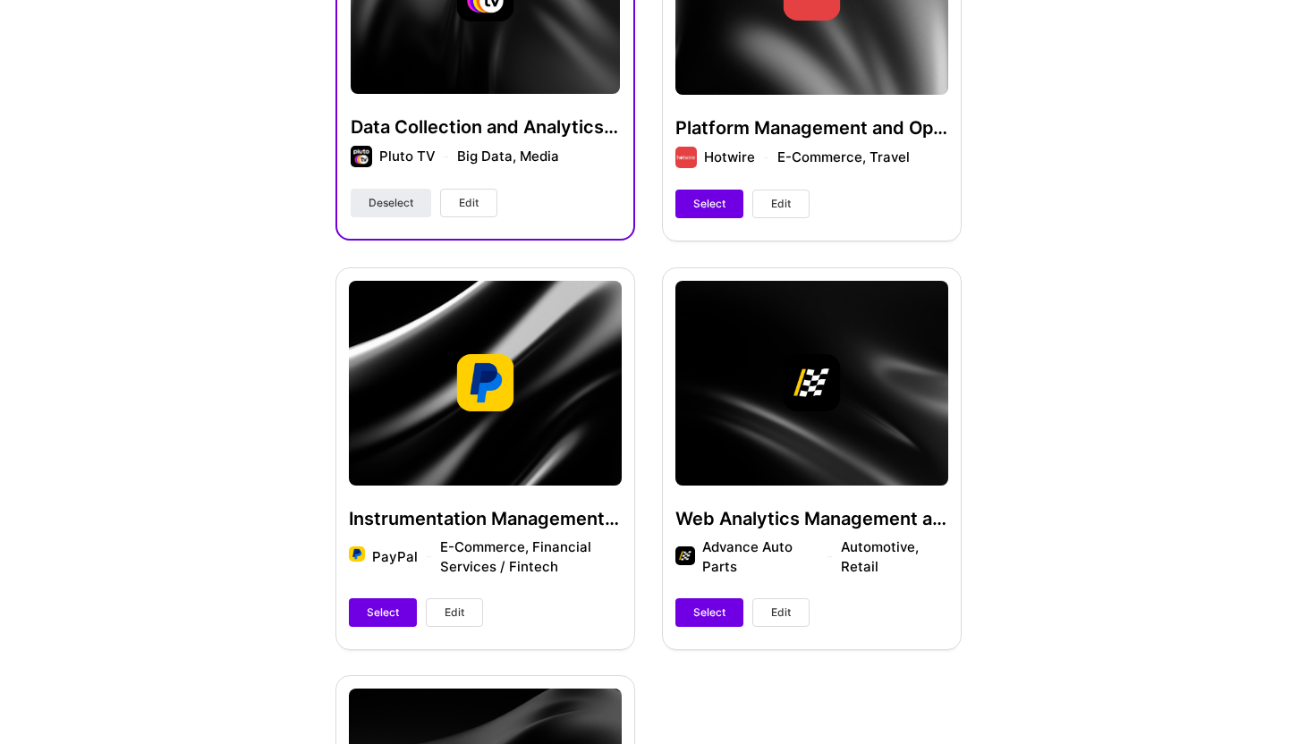
scroll to position [699, 0]
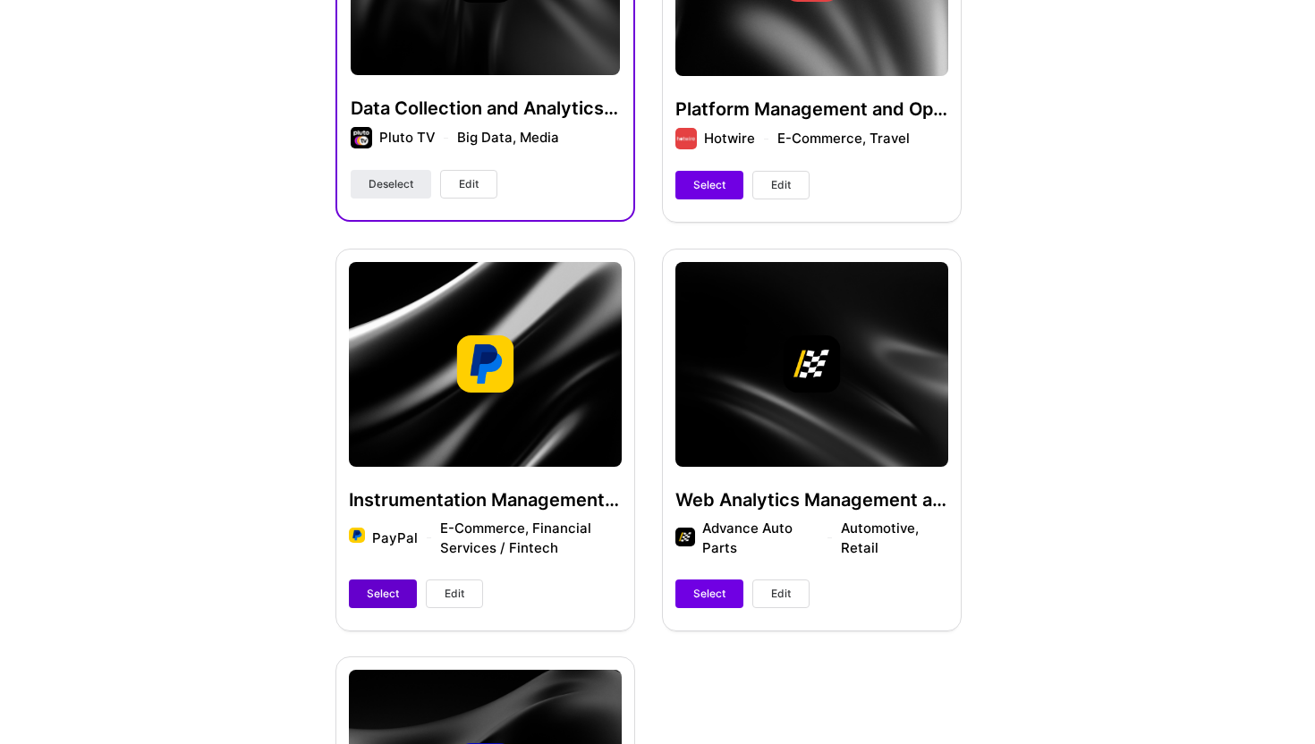
click at [386, 602] on span "Select" at bounding box center [383, 594] width 32 height 16
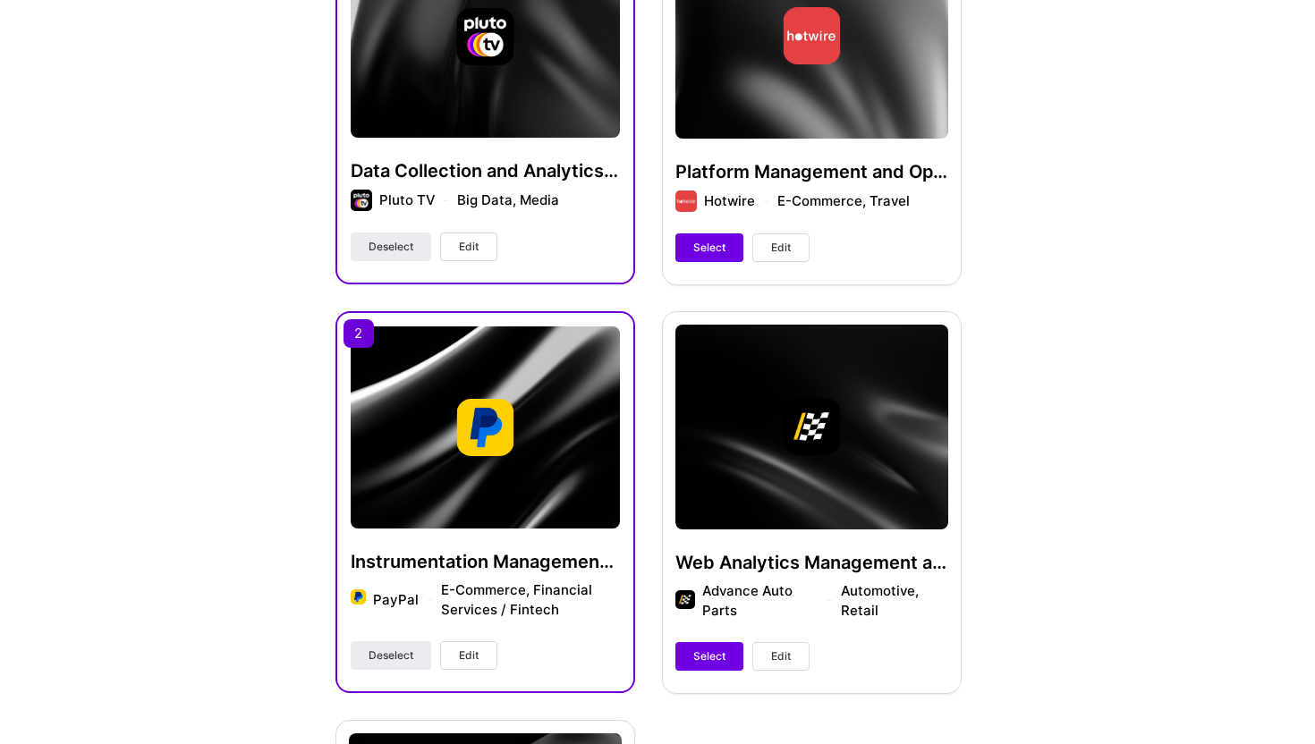
scroll to position [609, 0]
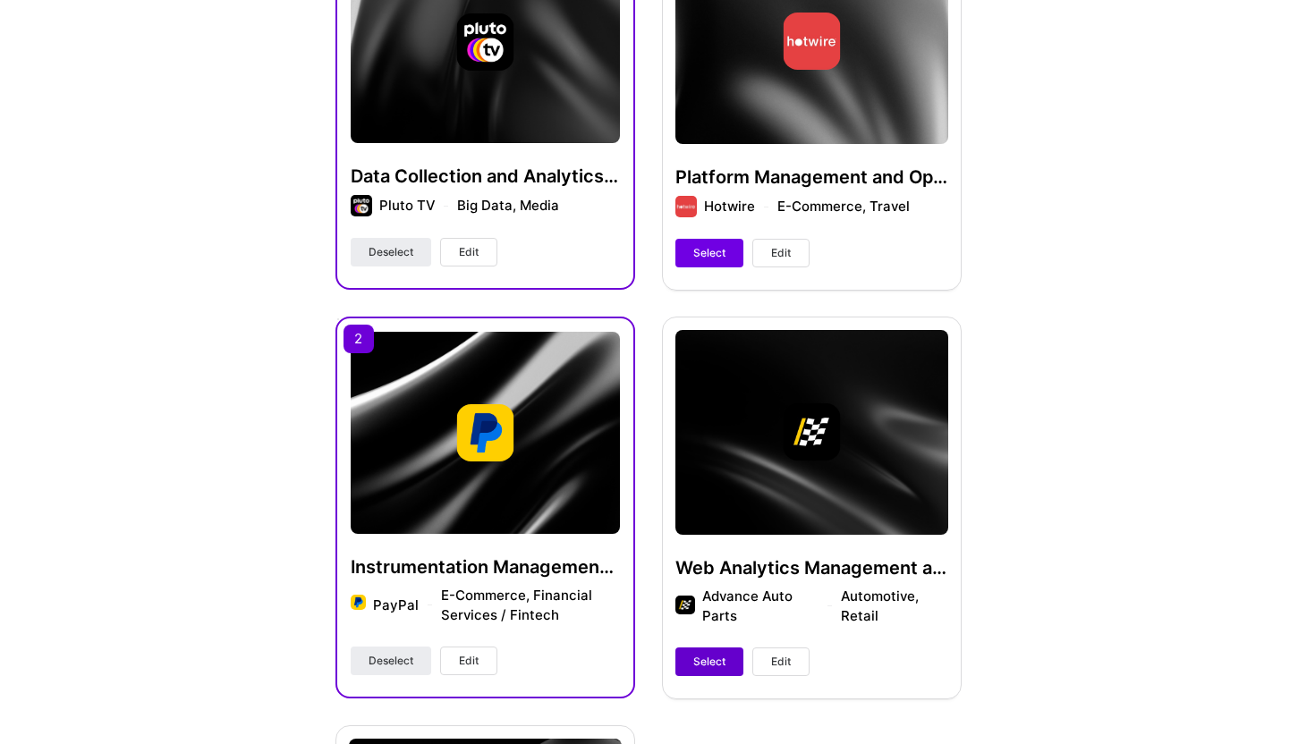
click at [719, 672] on button "Select" at bounding box center [709, 662] width 68 height 29
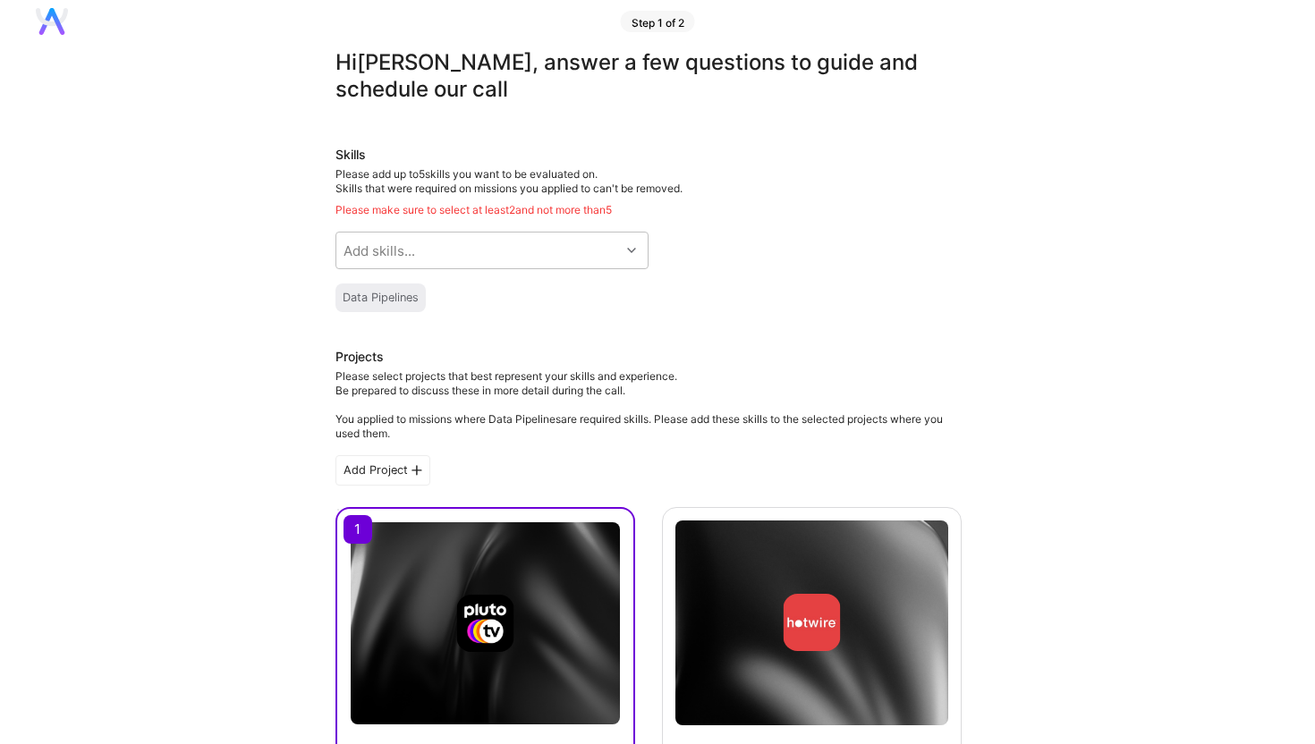
scroll to position [0, 0]
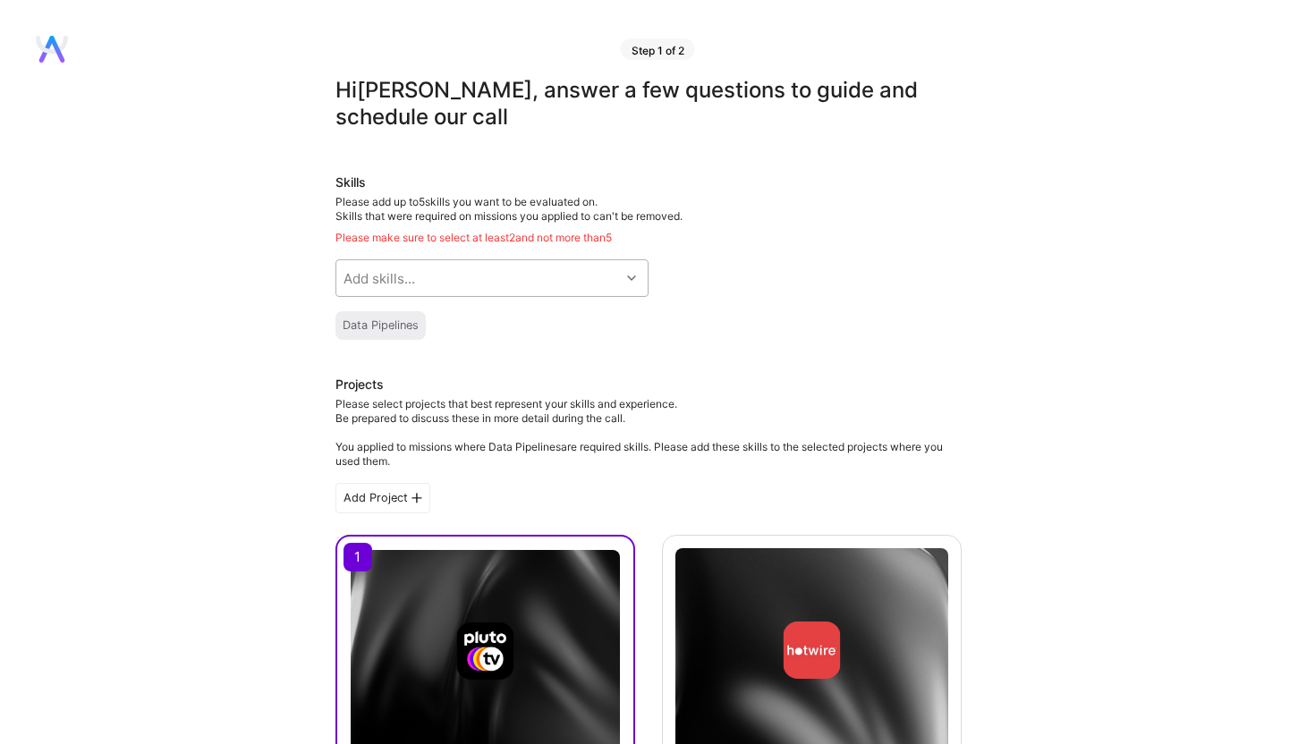
click at [483, 274] on div "Add skills..." at bounding box center [478, 278] width 284 height 36
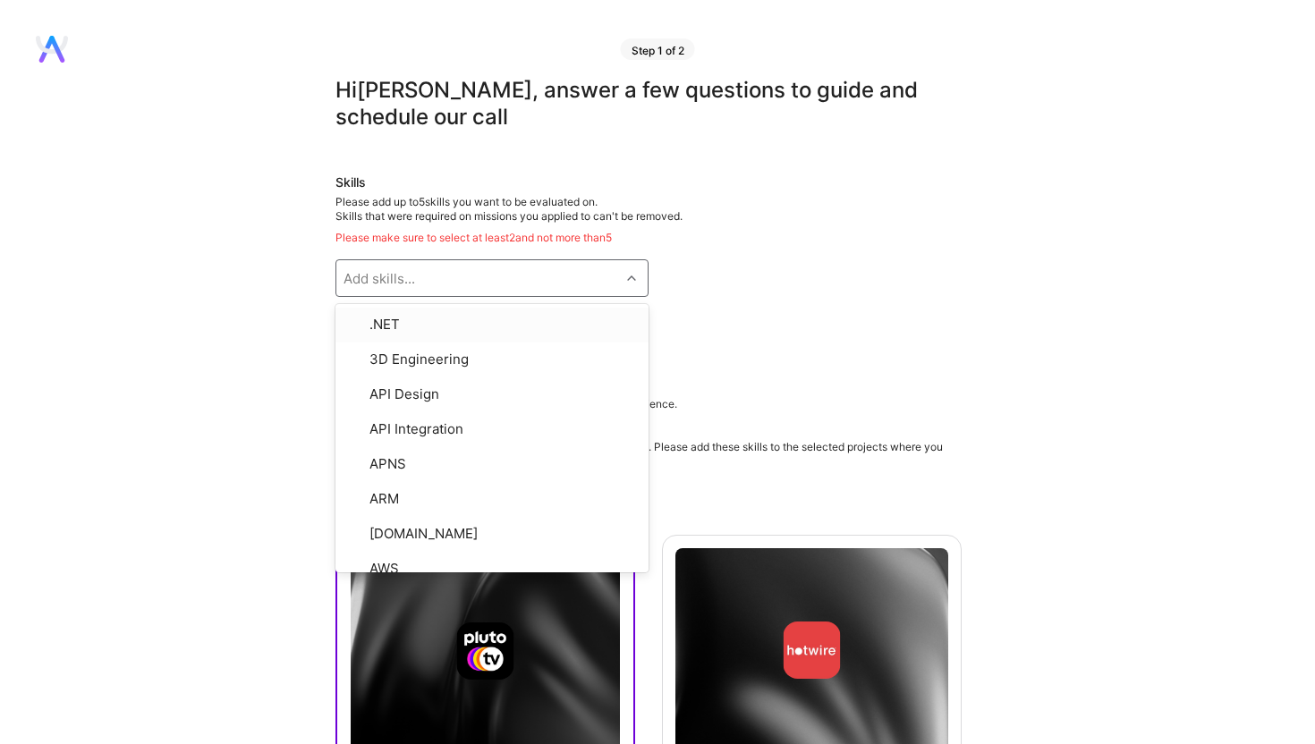
click at [483, 274] on div "Add skills..." at bounding box center [478, 278] width 284 height 36
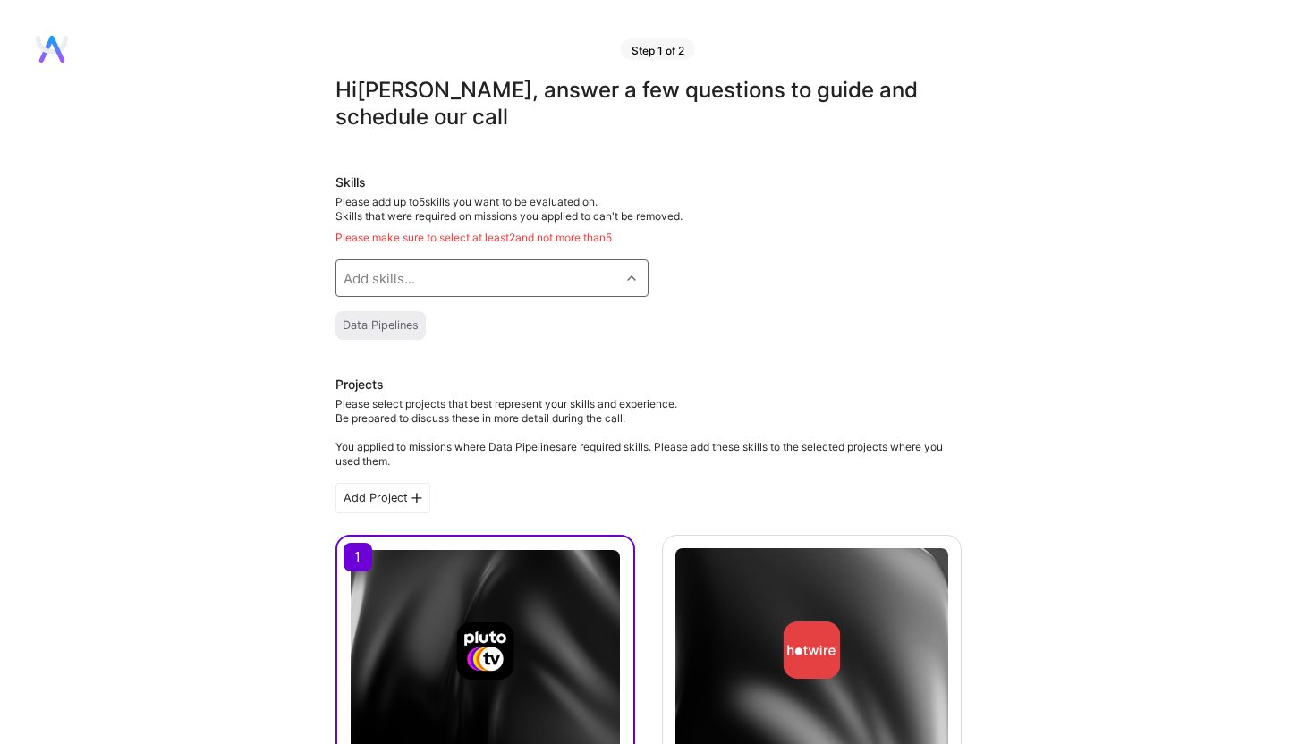
click at [483, 274] on div "Add skills..." at bounding box center [478, 278] width 284 height 36
type input "Data an"
click at [411, 325] on div "Data Analysis" at bounding box center [492, 324] width 292 height 19
checkbox input "true"
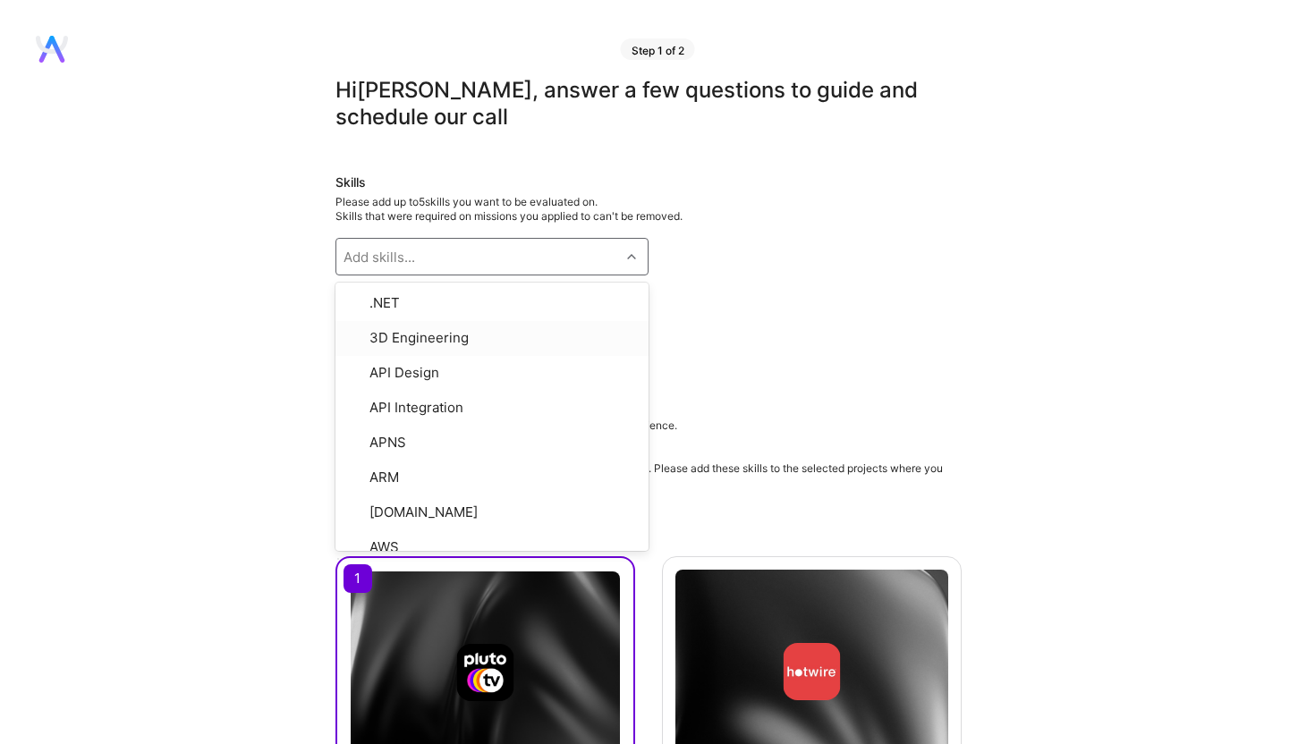
click at [807, 296] on div "Data Pipelines" at bounding box center [648, 304] width 626 height 29
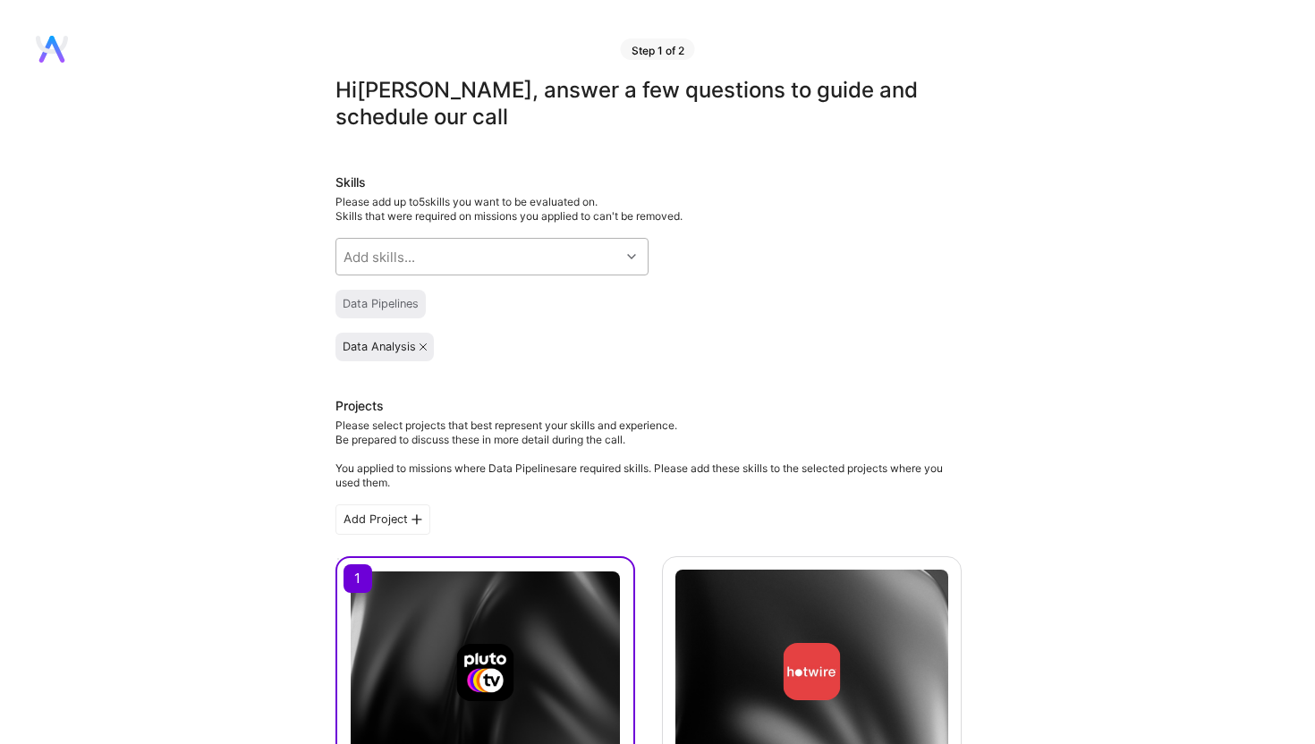
click at [518, 265] on div "Add skills..." at bounding box center [478, 257] width 284 height 36
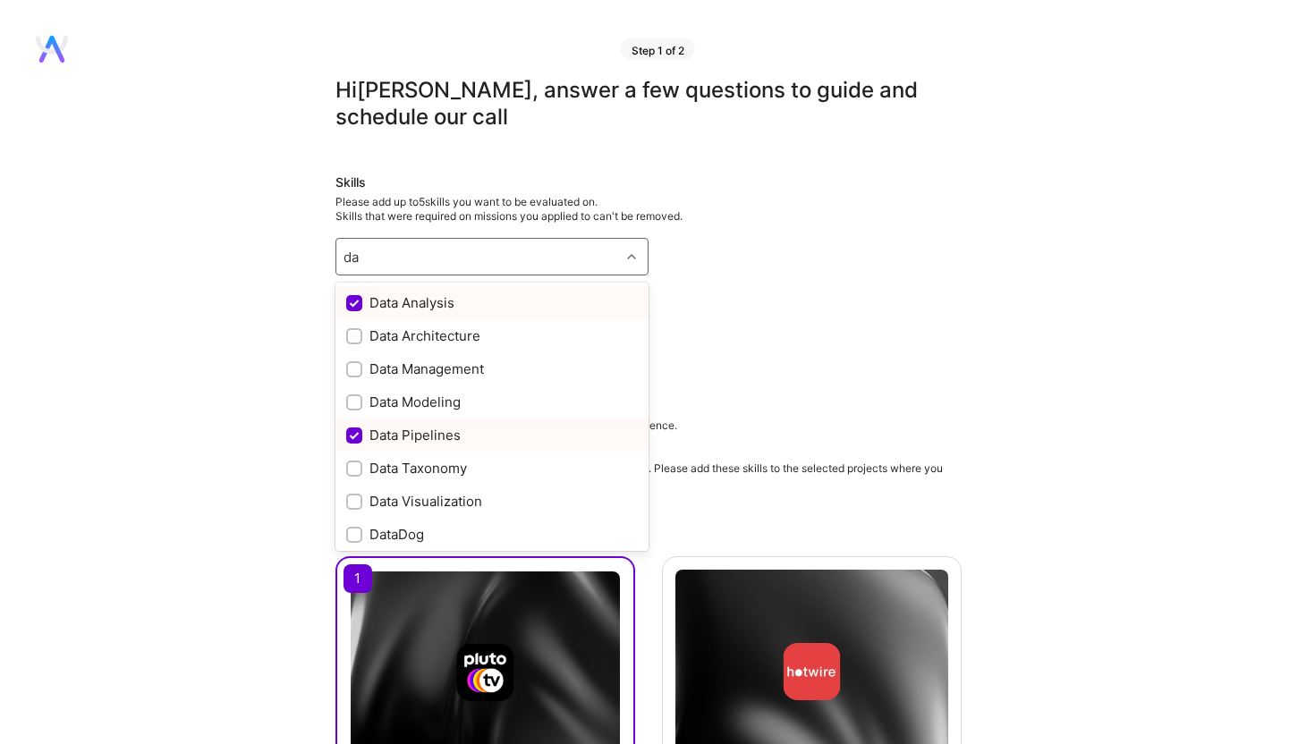
type input "d"
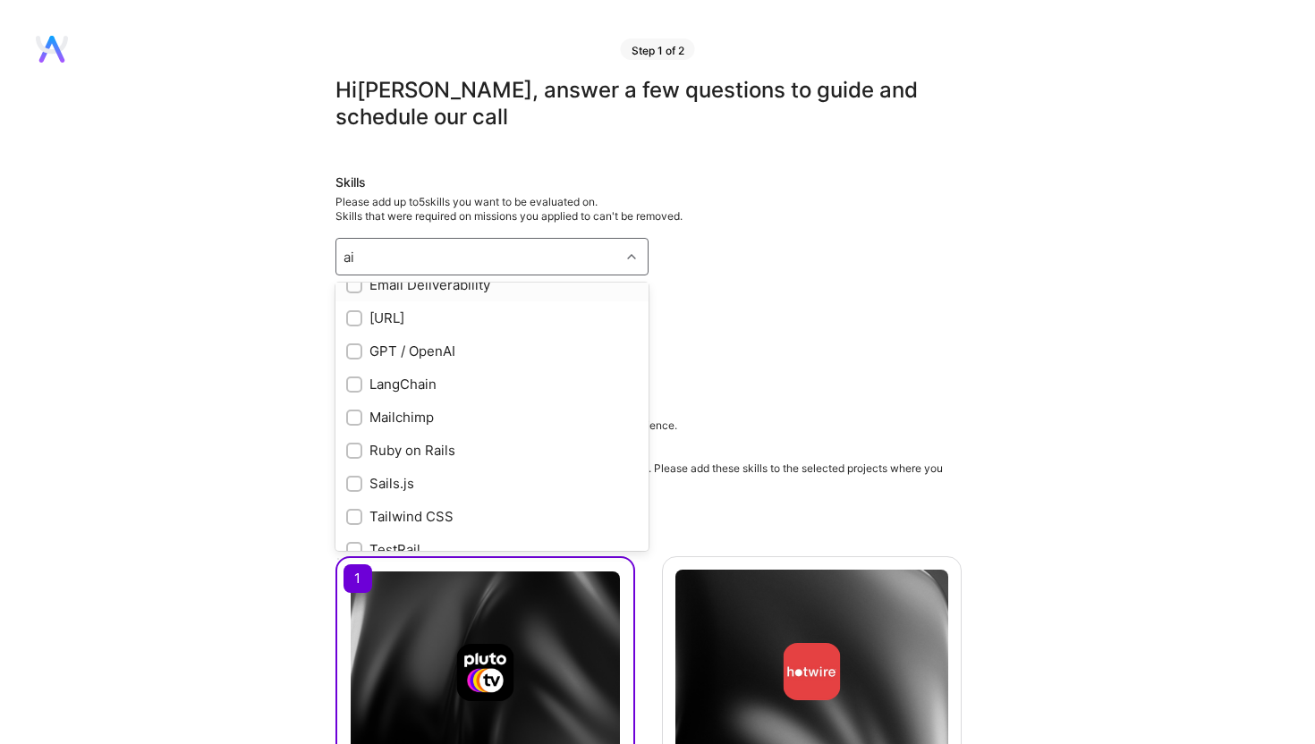
scroll to position [202, 0]
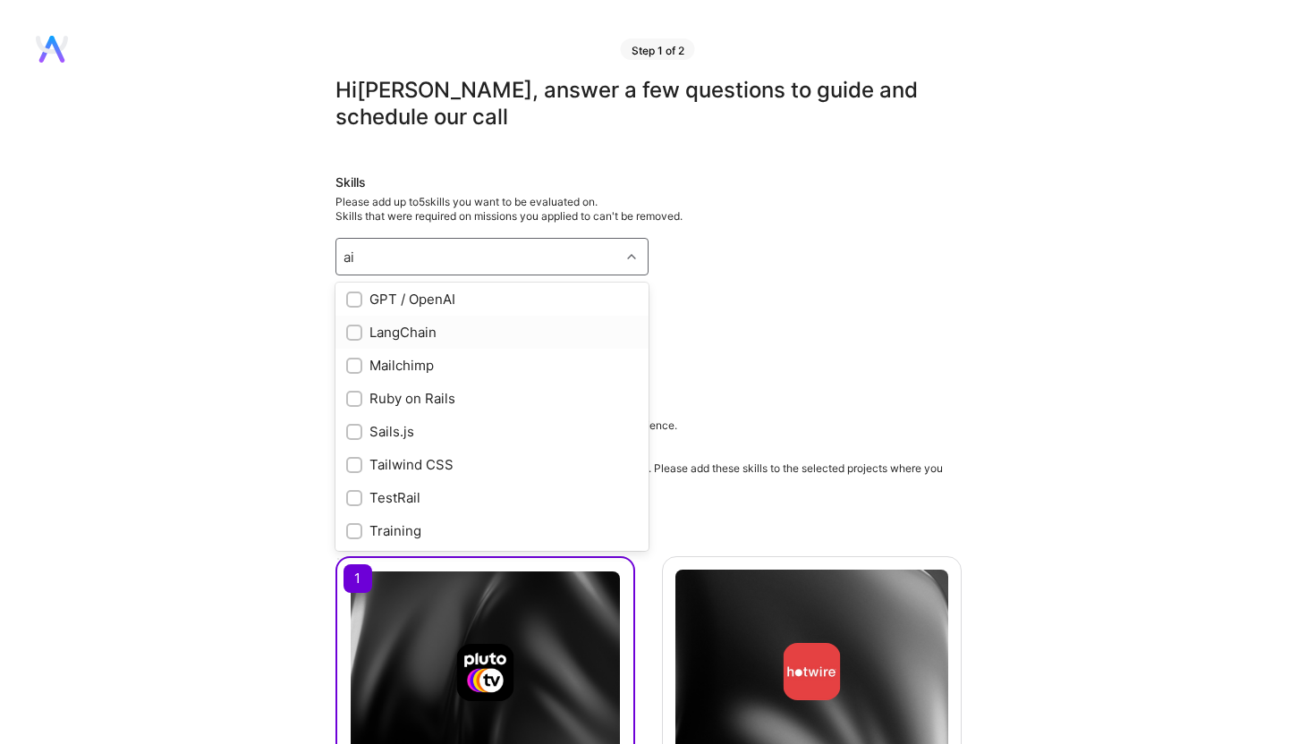
type input "a"
checkbox input "true"
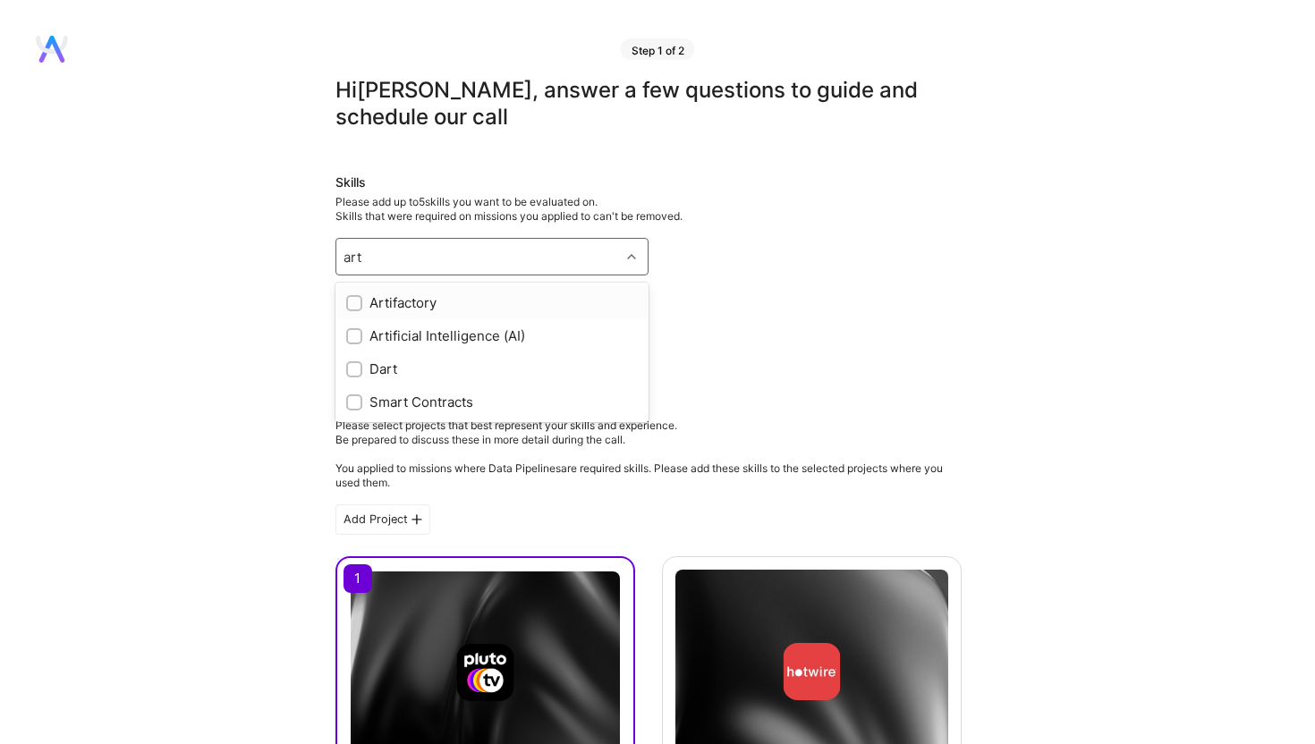
scroll to position [0, 0]
type input "artif"
click at [483, 331] on div "Artificial Intelligence (AI)" at bounding box center [492, 336] width 292 height 19
checkbox input "true"
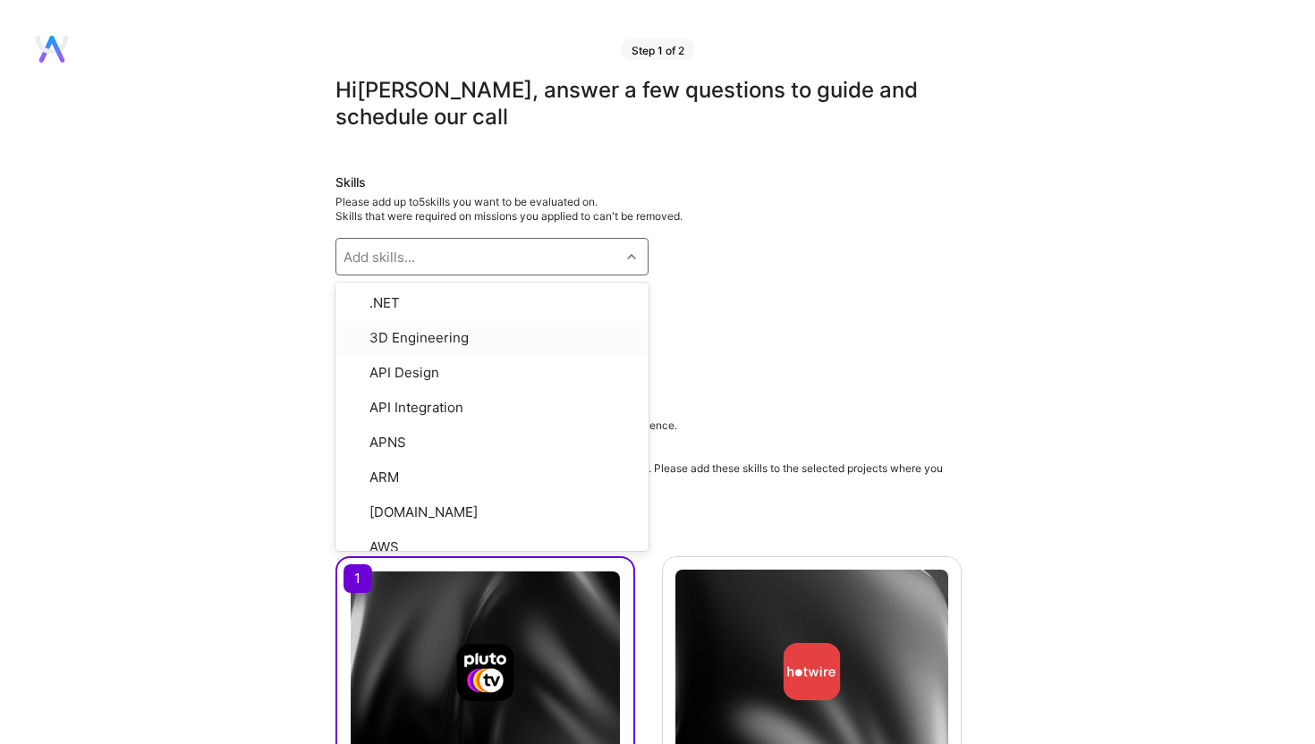
click at [732, 319] on div "Skills Please add up to 5 skills you want to be evaluated on. Skills that were …" at bounding box center [648, 268] width 626 height 188
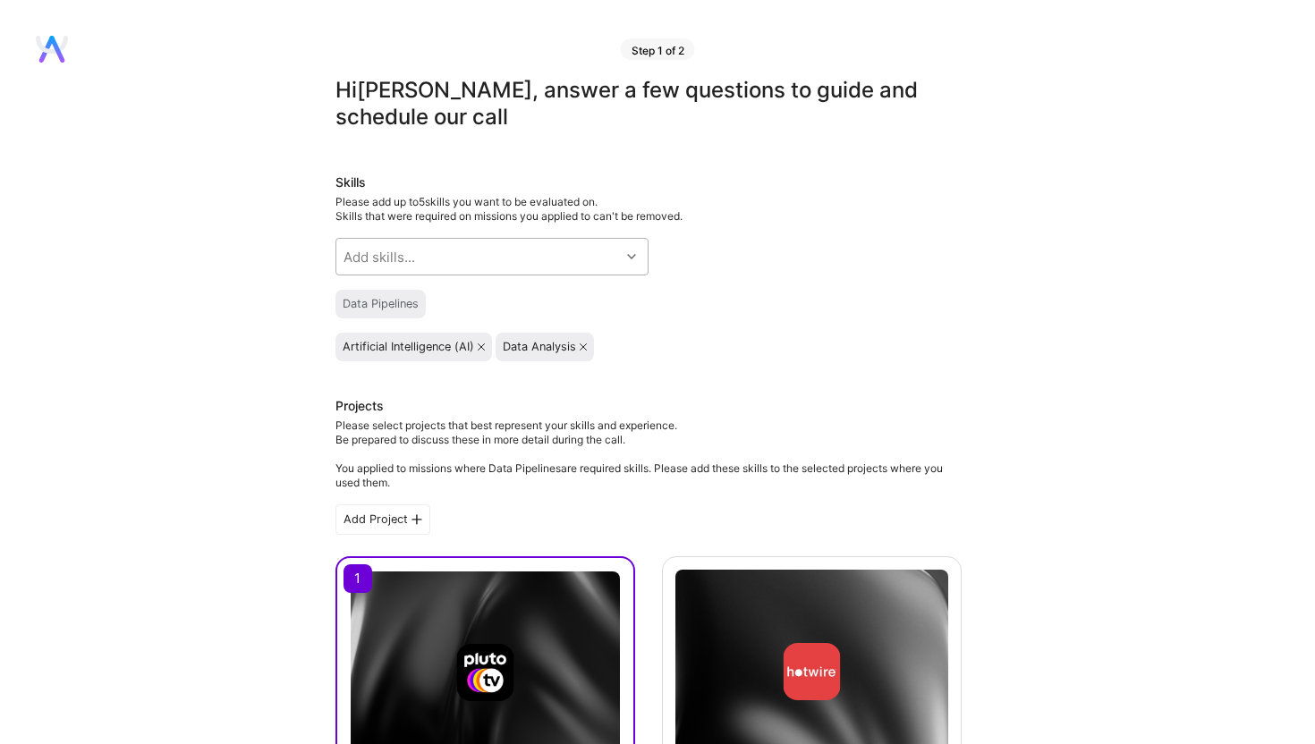
click at [583, 265] on div "Add skills..." at bounding box center [478, 257] width 284 height 36
type input "e"
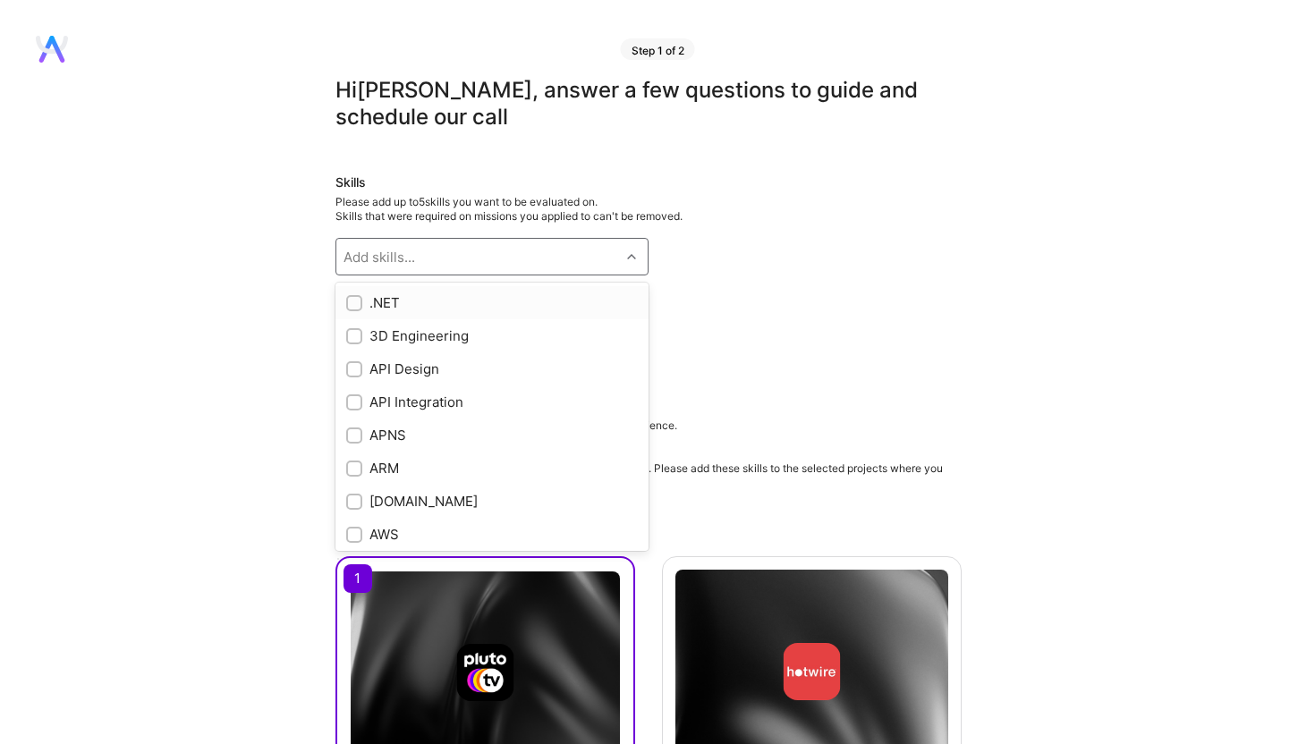
checkbox input "true"
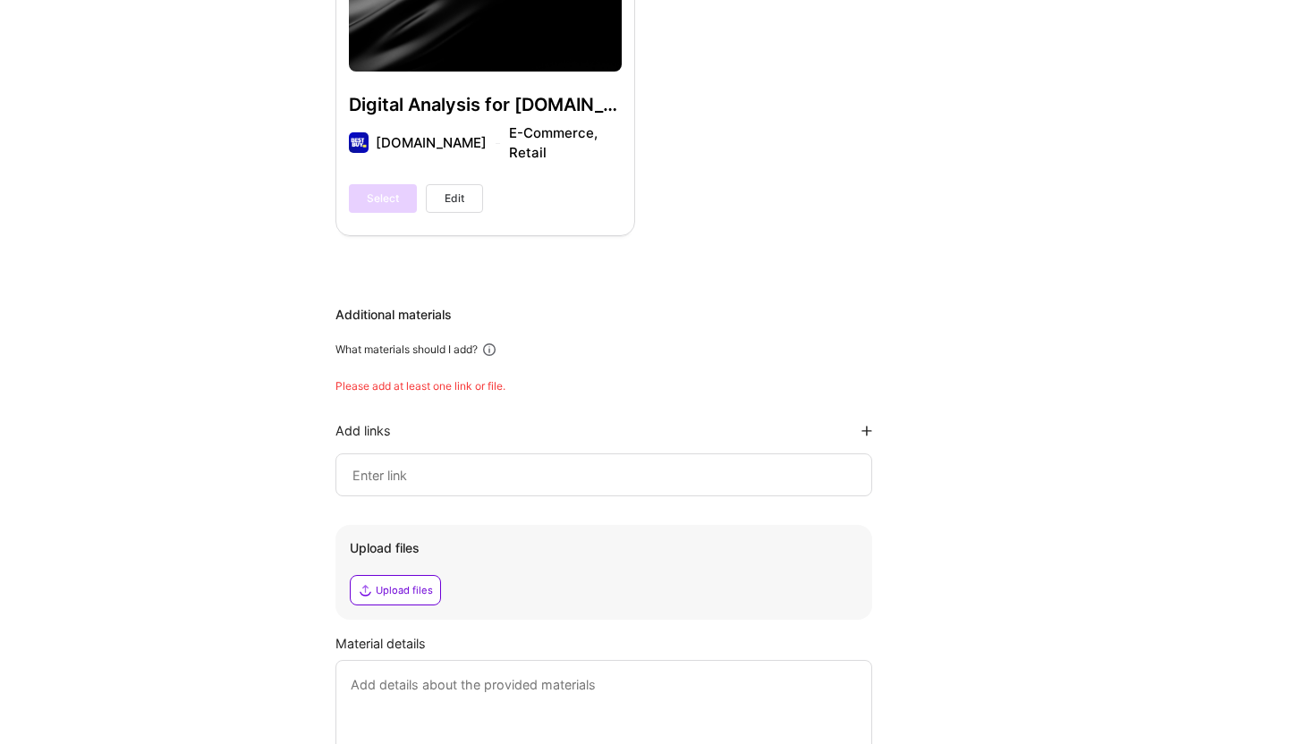
scroll to position [1521, 0]
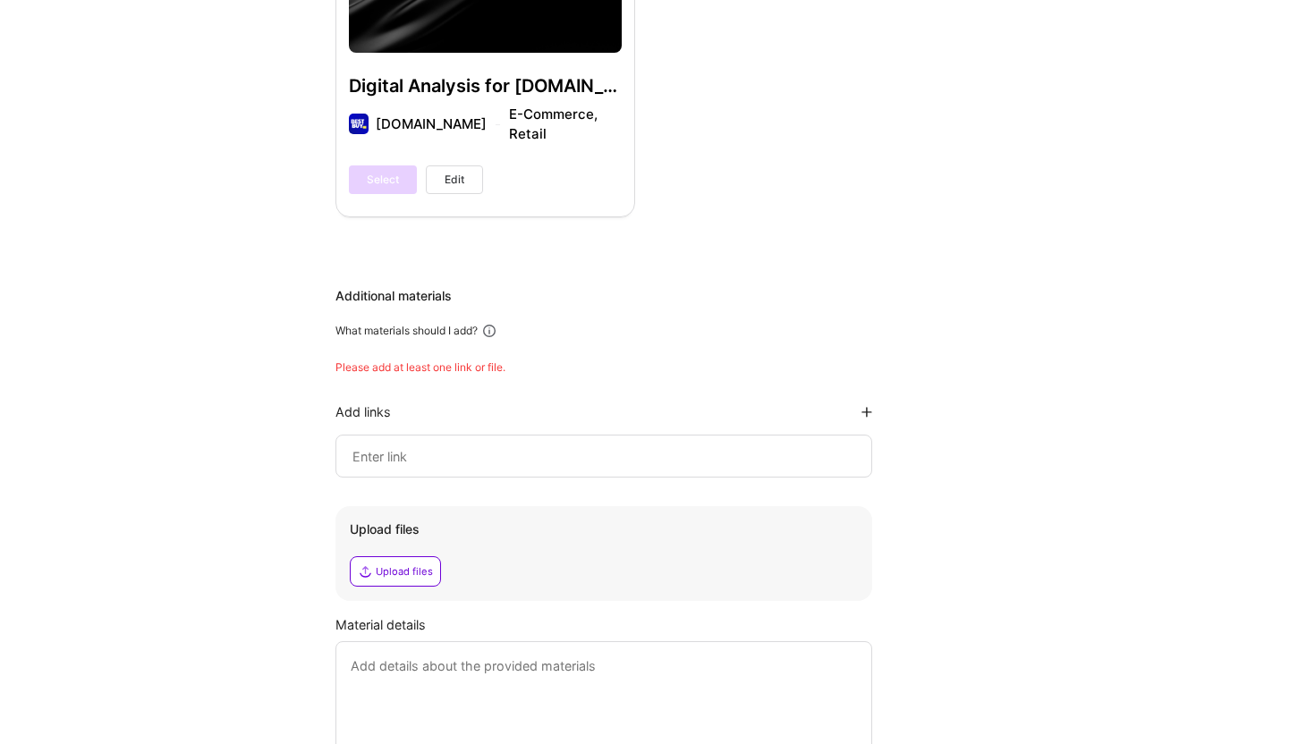
click at [551, 447] on input at bounding box center [604, 455] width 506 height 21
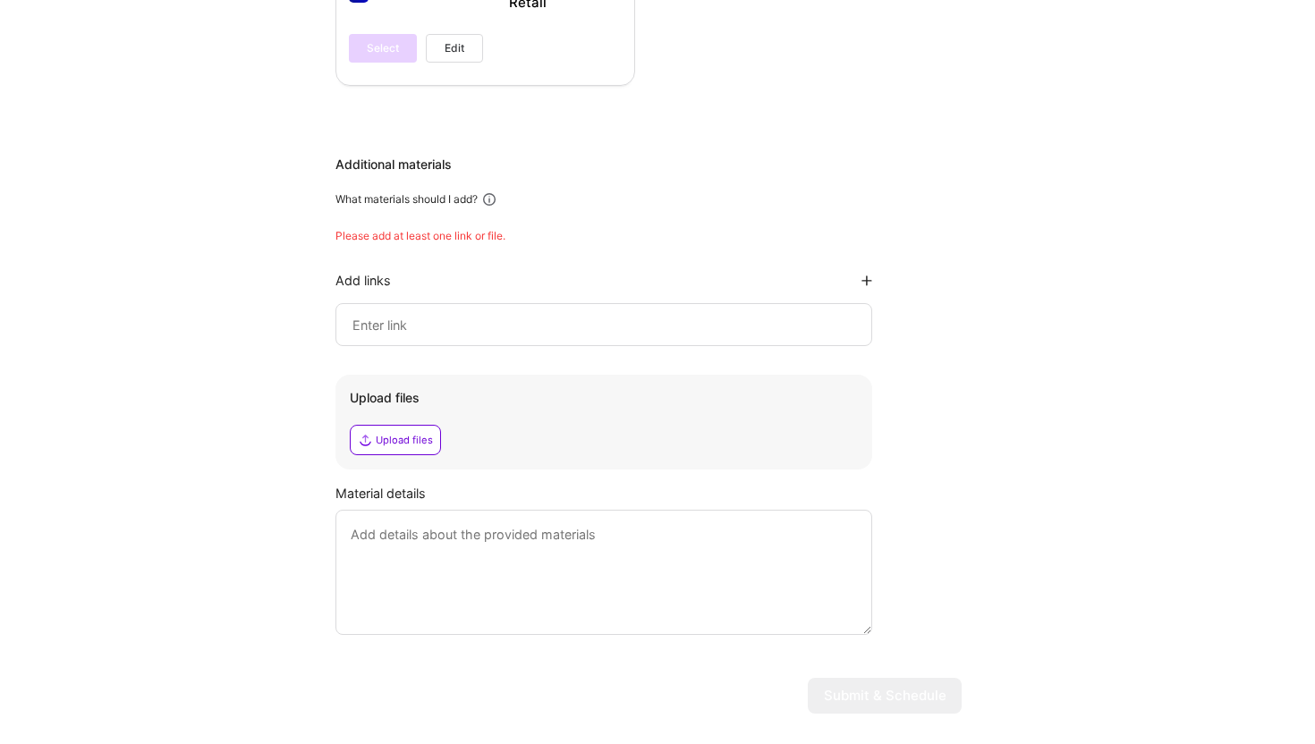
scroll to position [1678, 0]
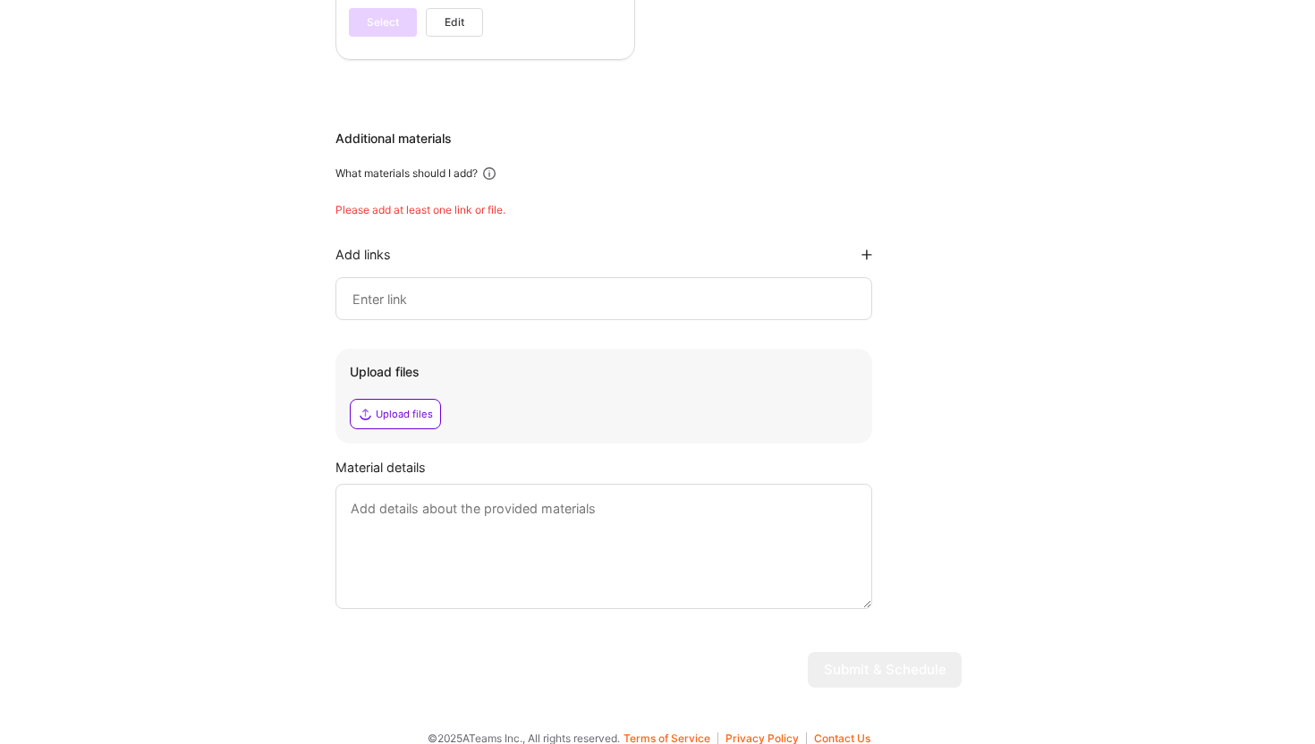
click at [414, 407] on div "Upload files" at bounding box center [404, 414] width 57 height 14
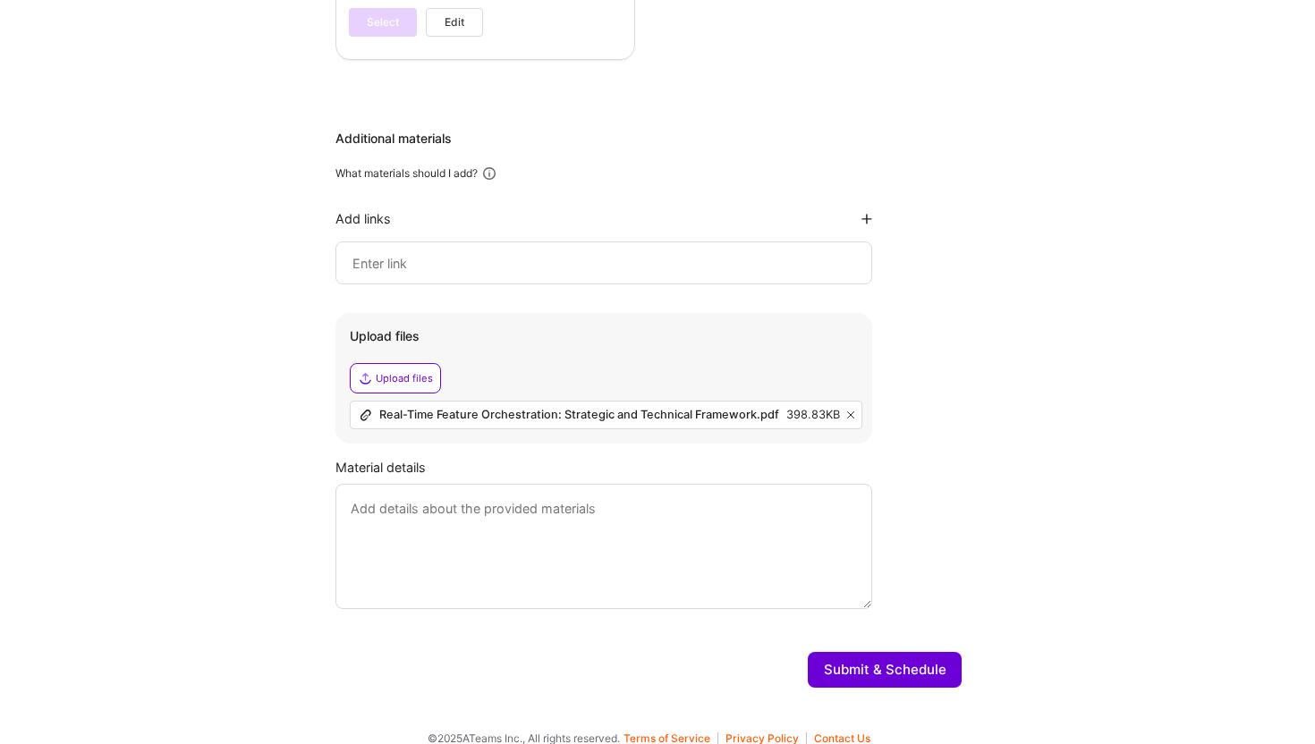
click at [555, 501] on textarea at bounding box center [603, 546] width 537 height 125
paste textarea "My vision is to help companies evolve event logging from a passive, retrospecti…"
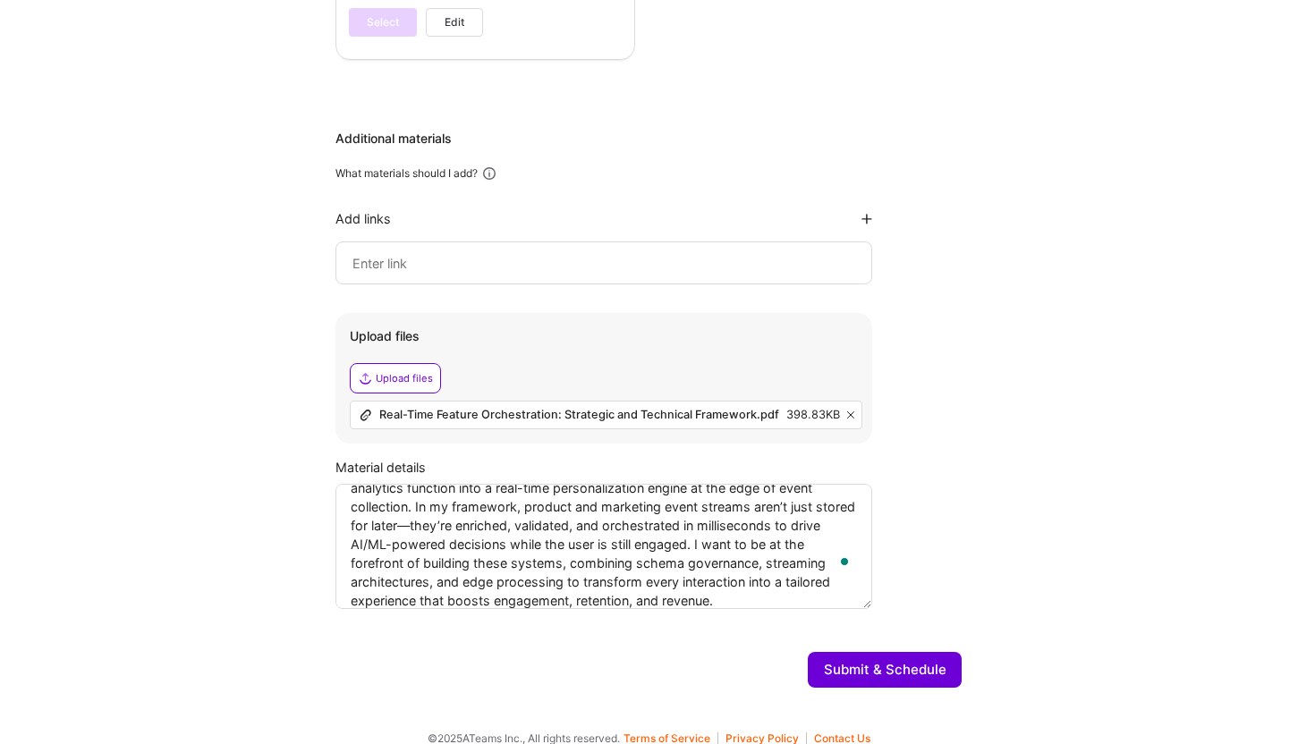
scroll to position [39, 0]
click at [454, 509] on textarea "My vision is to help companies evolve event logging from a passive, retrospecti…" at bounding box center [603, 546] width 537 height 125
click at [456, 508] on textarea "My vision is to help companies evolve event logging from a passive, retrospecti…" at bounding box center [603, 546] width 537 height 125
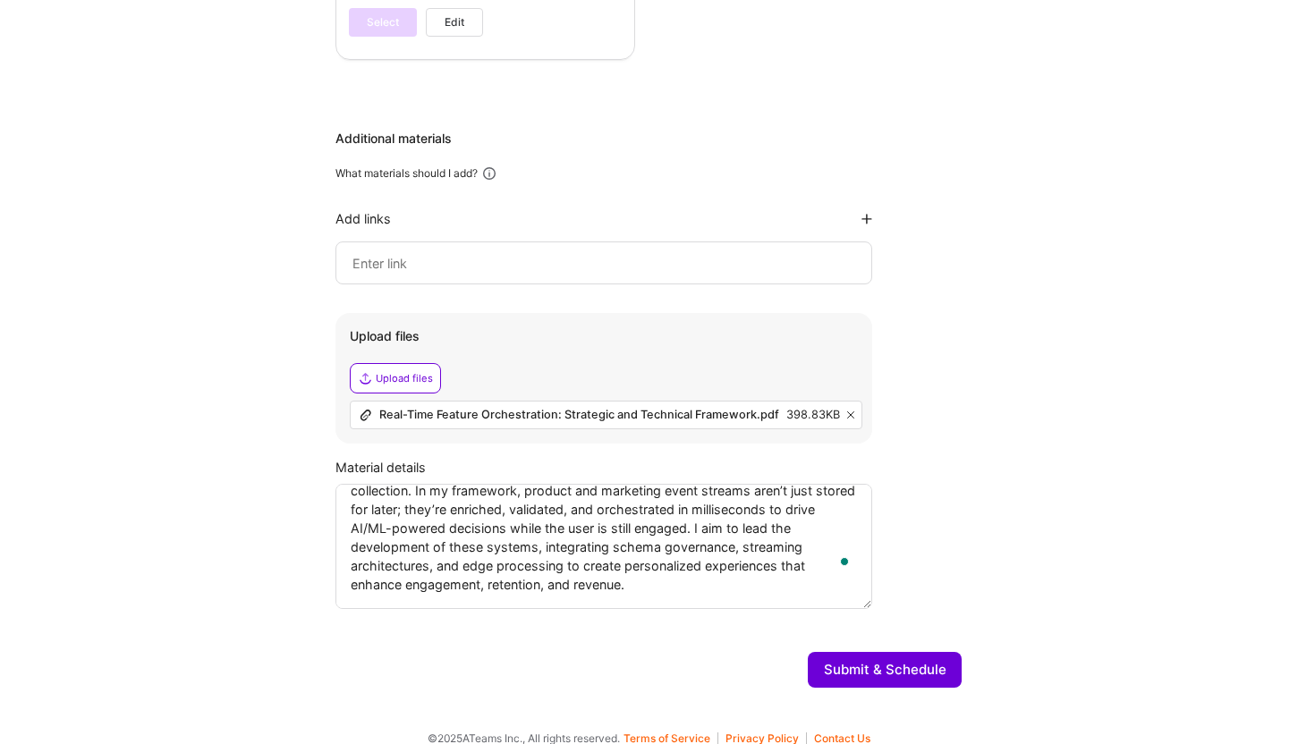
type textarea "My vision is to help companies evolve event logging from a passive, retrospecti…"
click at [855, 652] on button "Submit & Schedule" at bounding box center [885, 670] width 154 height 36
